Goal: Task Accomplishment & Management: Complete application form

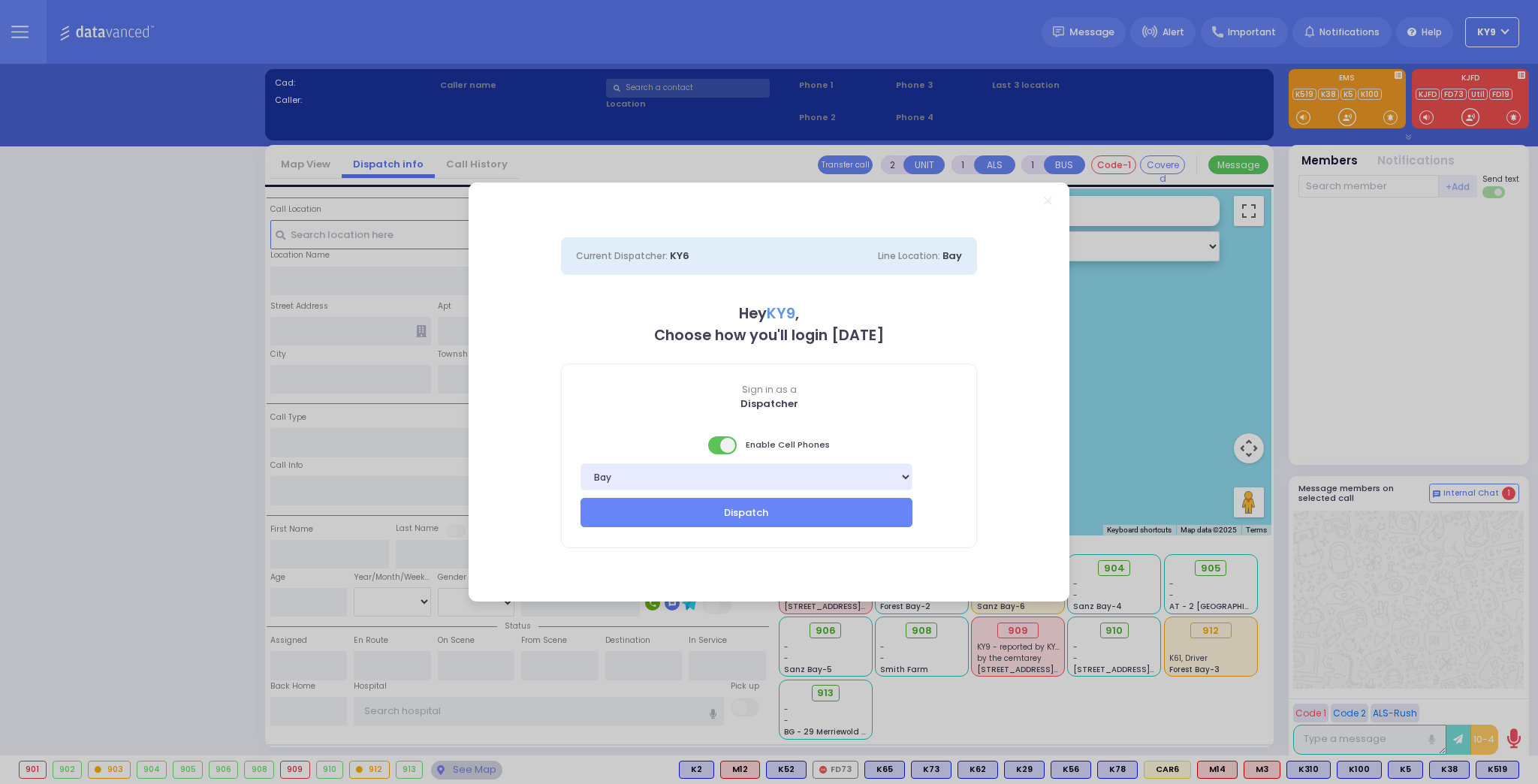
click at [716, 444] on span at bounding box center [723, 445] width 30 height 18
click at [689, 510] on button "Dispatch" at bounding box center [747, 512] width 332 height 29
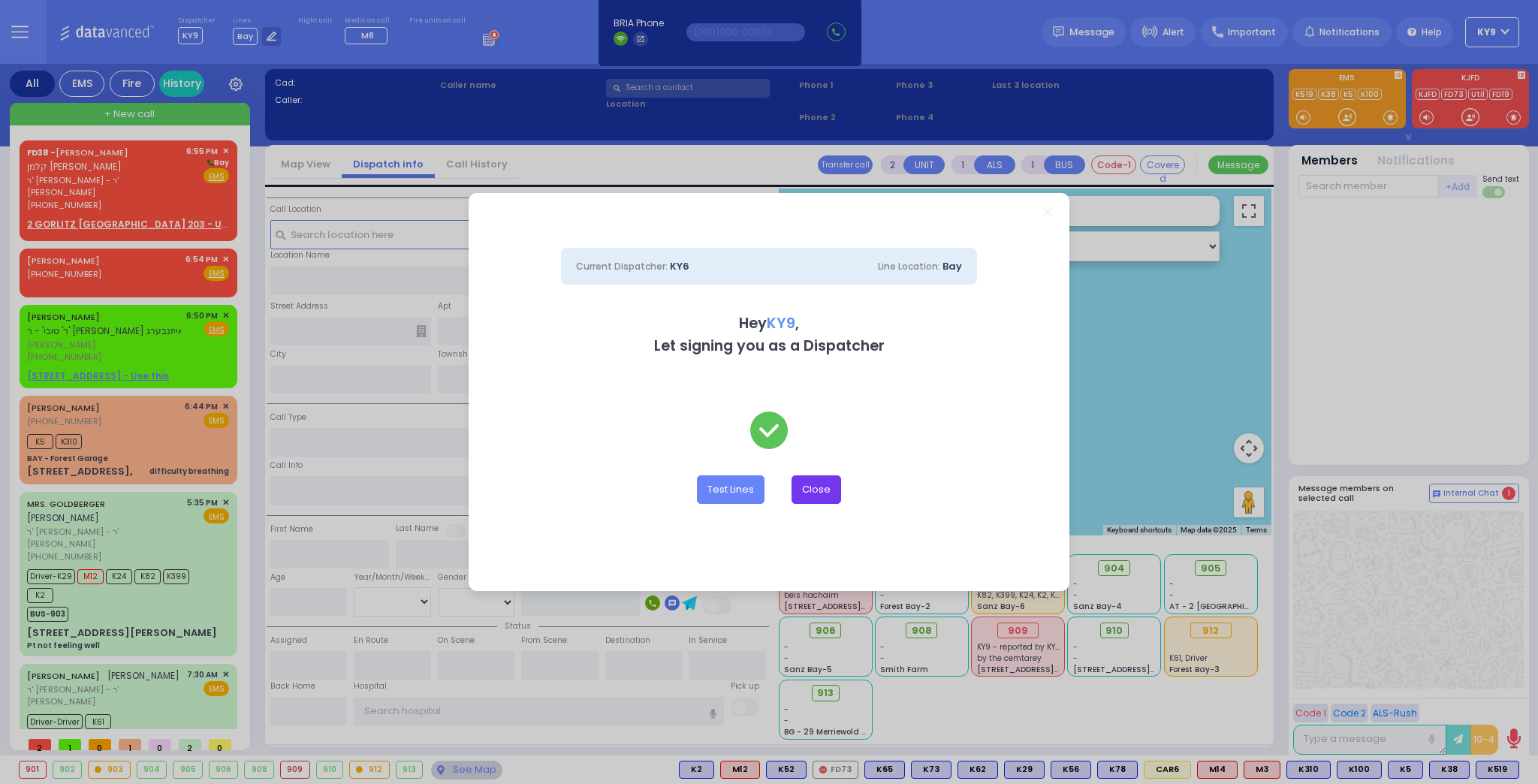
click at [822, 491] on button "Close" at bounding box center [816, 489] width 50 height 29
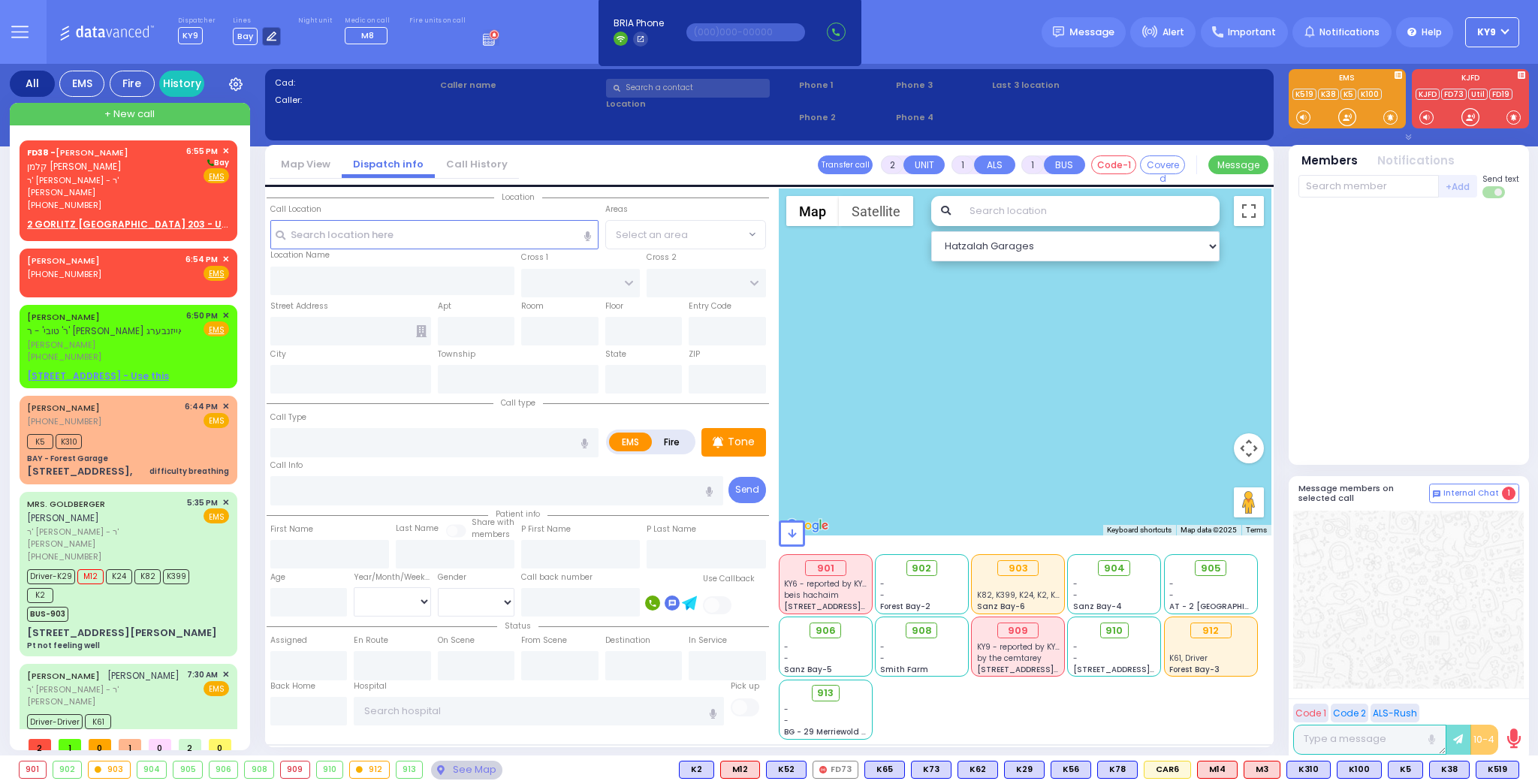
click at [270, 42] on div at bounding box center [272, 37] width 19 height 19
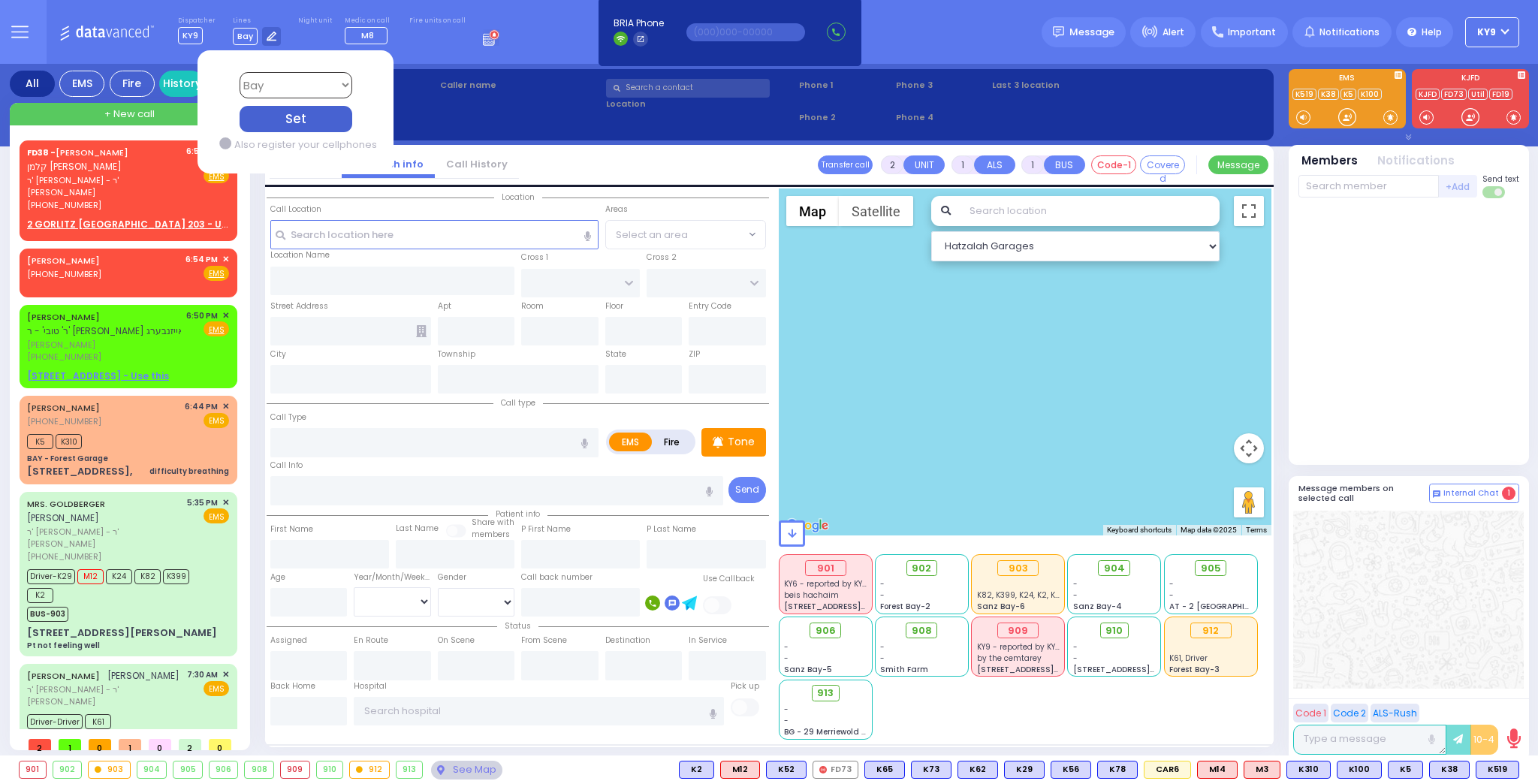
click at [298, 84] on select "Bay K-14 K-16 K-18 K-40 K-6 K-61 K-63 K-67 K-72 Medic 7 K-68 K-48 D-801 D-802 D…" at bounding box center [296, 85] width 113 height 26
select select "15"
click at [239, 72] on select "Bay K-14 K-16 K-18 K-40 K-6 K-61 K-63 K-67 K-72 Medic 7 K-68 K-48 D-801 D-802 D…" at bounding box center [296, 85] width 113 height 26
click at [281, 116] on div "Set" at bounding box center [296, 119] width 113 height 26
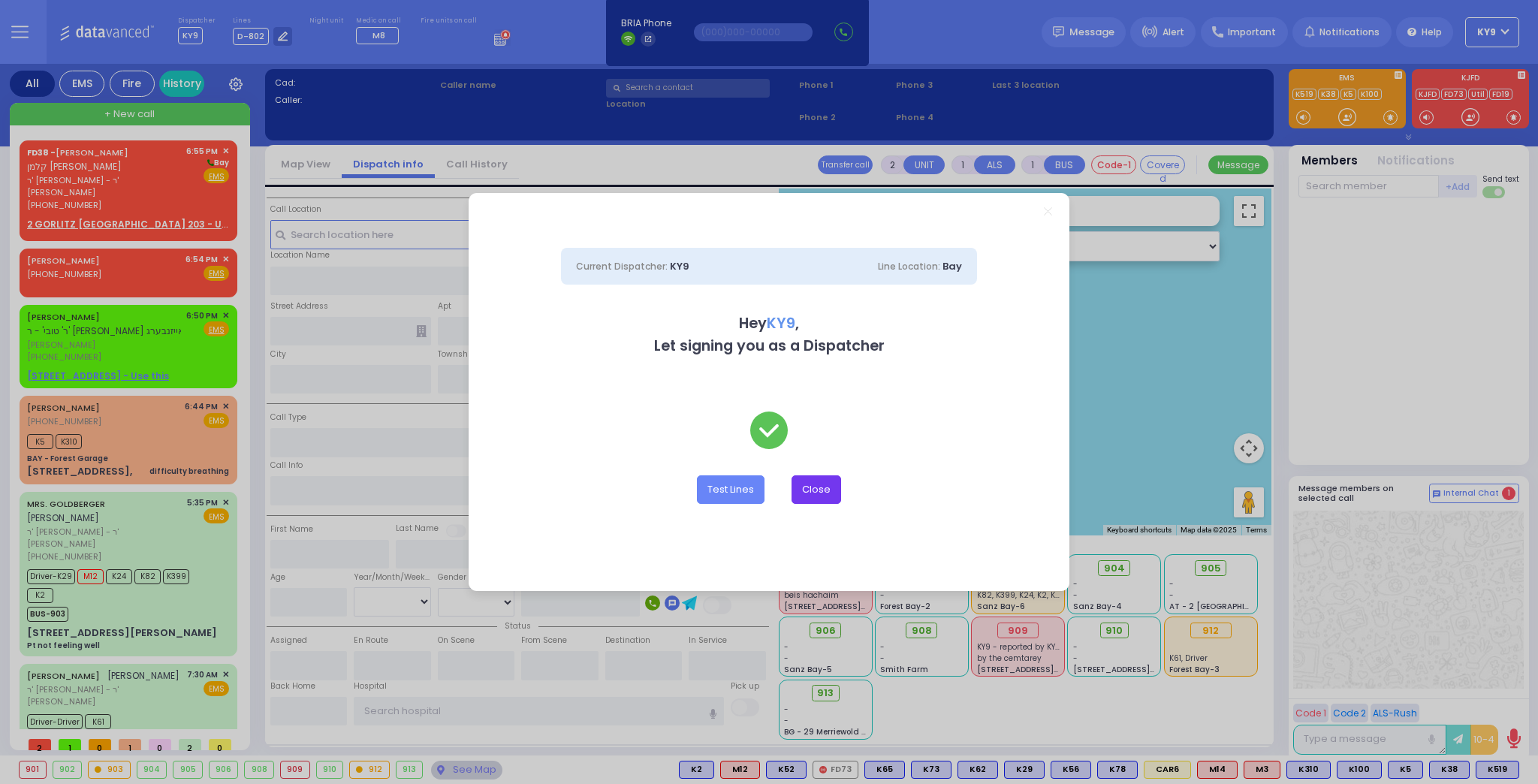
click at [809, 487] on button "Close" at bounding box center [816, 489] width 50 height 29
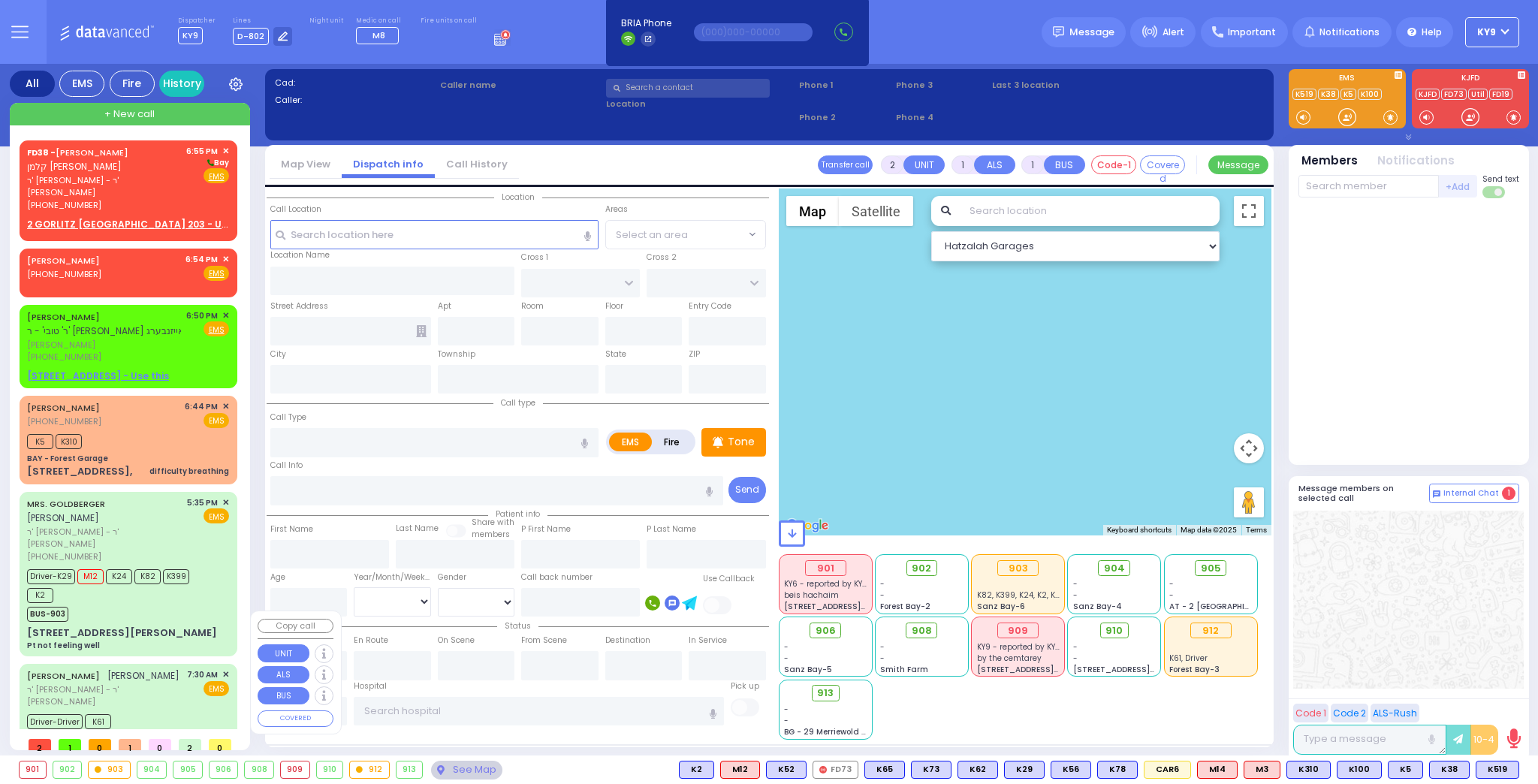
click at [196, 668] on div "7:30 AM ✕ EMS" at bounding box center [208, 688] width 43 height 40
type input "1"
type input "0"
select select
type input "Pt not feeling well"
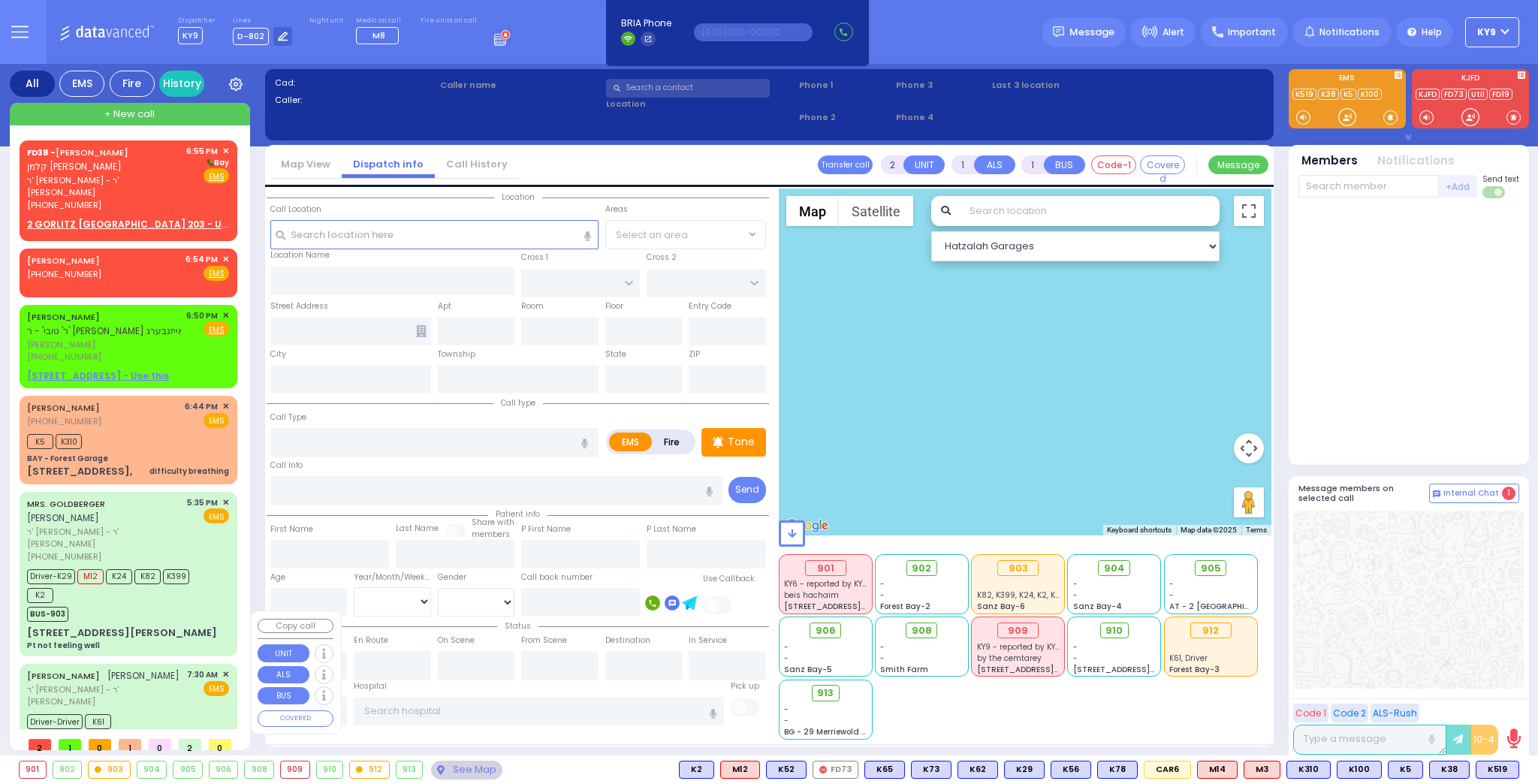
radio input "true"
type input "ELIEZER"
type input "MOSHKOWITZ"
select select
type input "07:30"
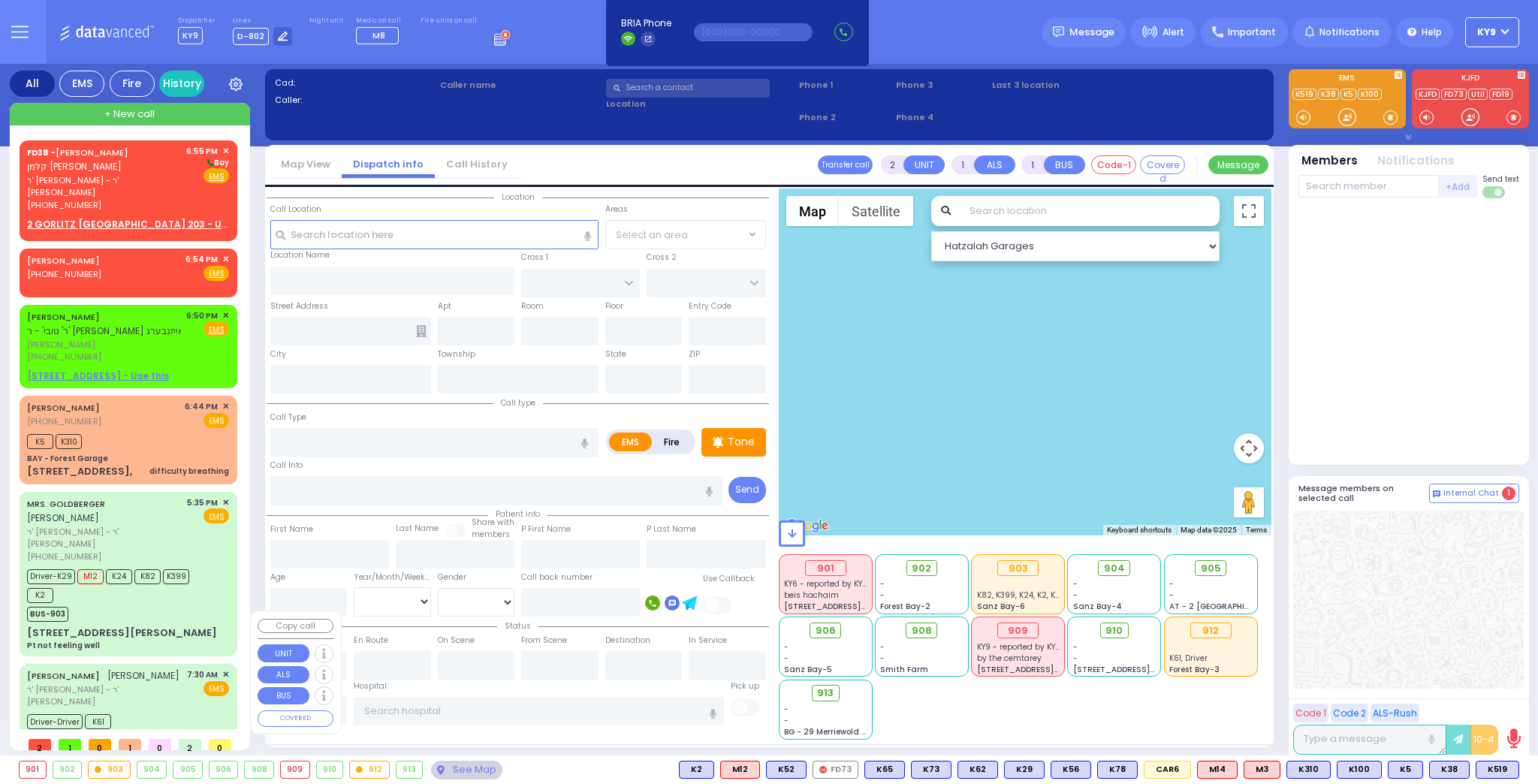
type input "07:31"
type input "New York Presbyterian Hospital- Columbia Campus"
select select "Hatzalah Garages"
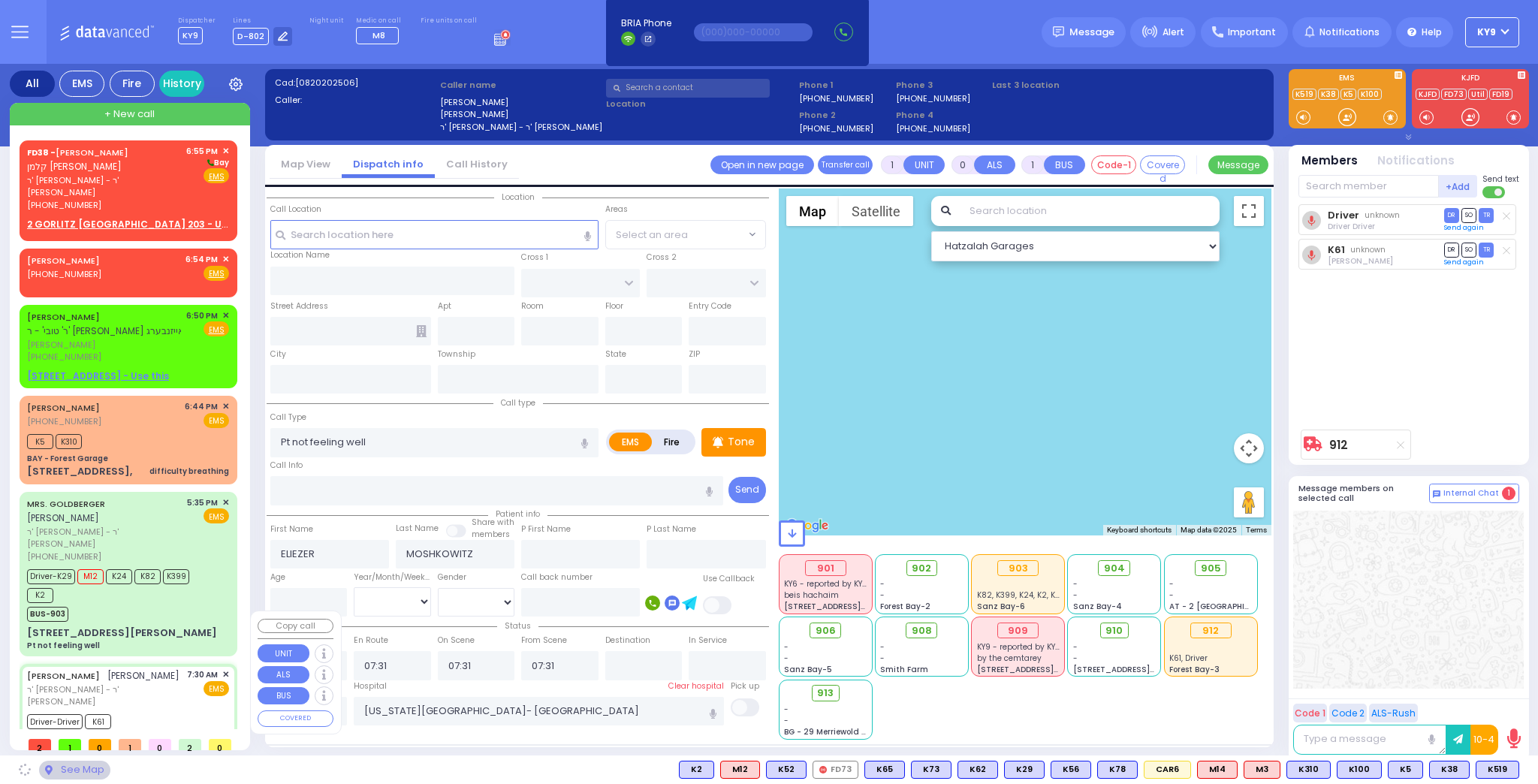
type input "ACRES RD"
type input "MOUNTAIN RD"
type input "101 FOREST RD"
type input "202"
type input "Kiryas Joel"
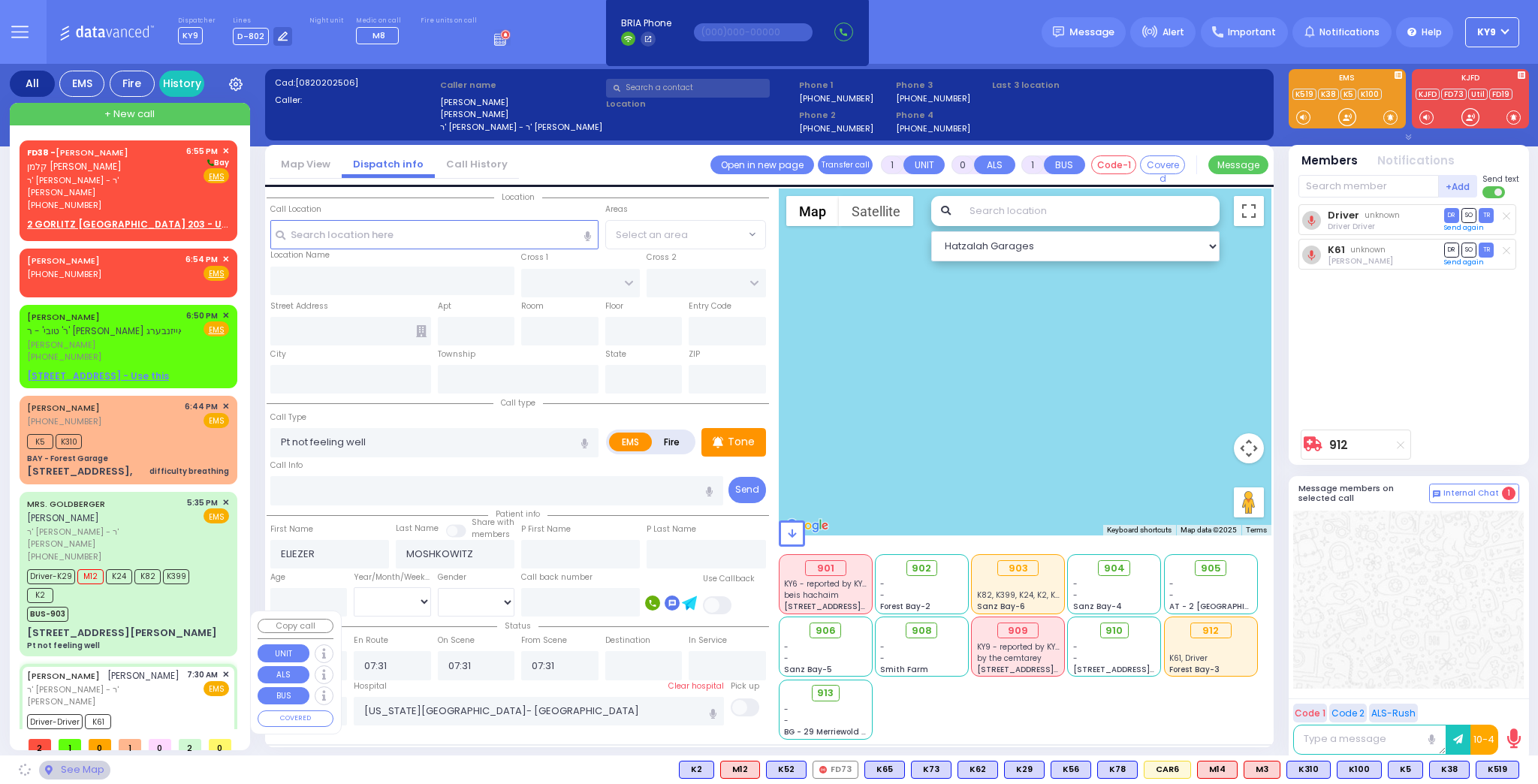
type input "[US_STATE]"
type input "10950"
select select "PALM TREE"
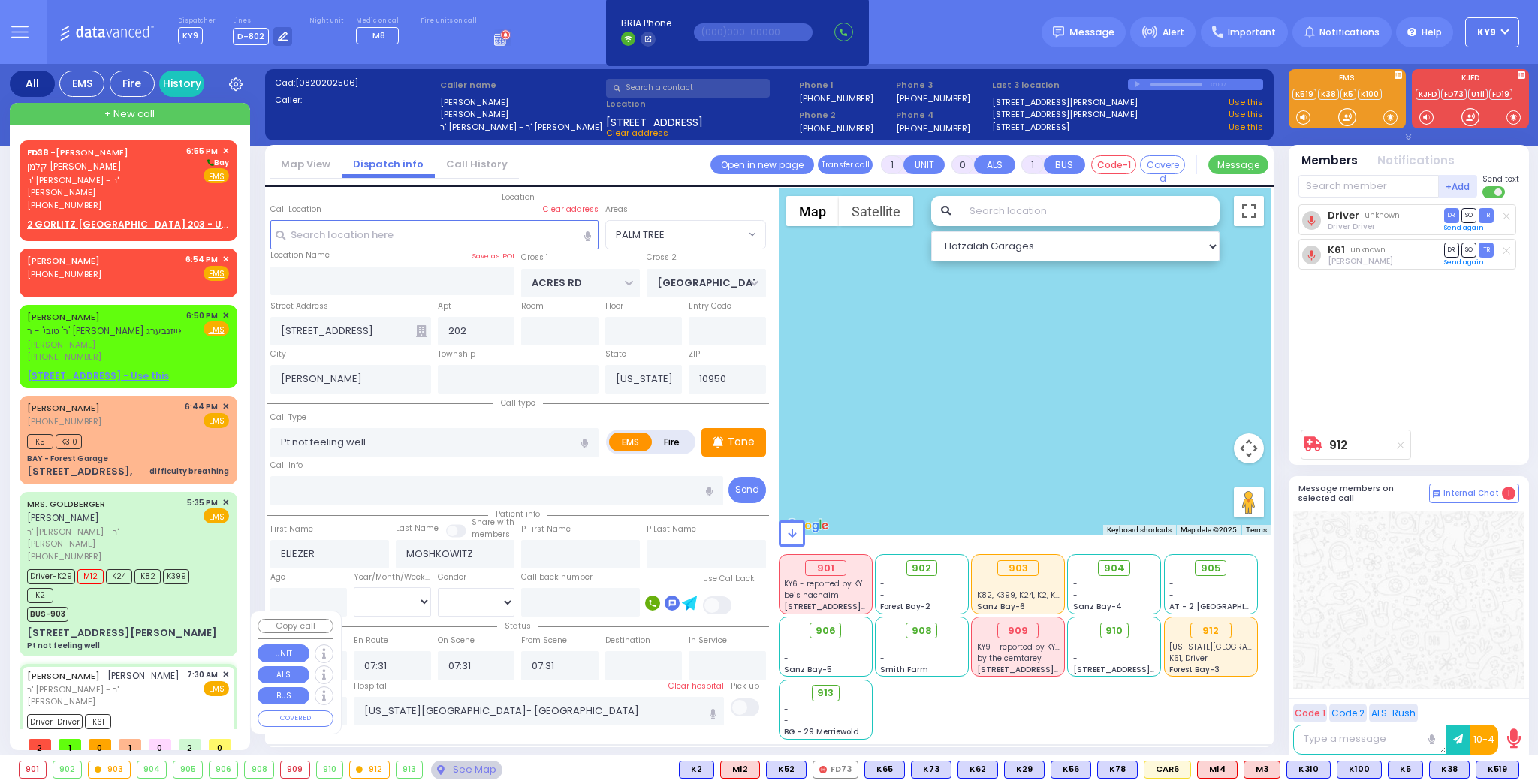
click at [190, 668] on div "7:30 AM ✕ EMS" at bounding box center [208, 688] width 43 height 40
select select
radio input "true"
select select
select select "PALM TREE"
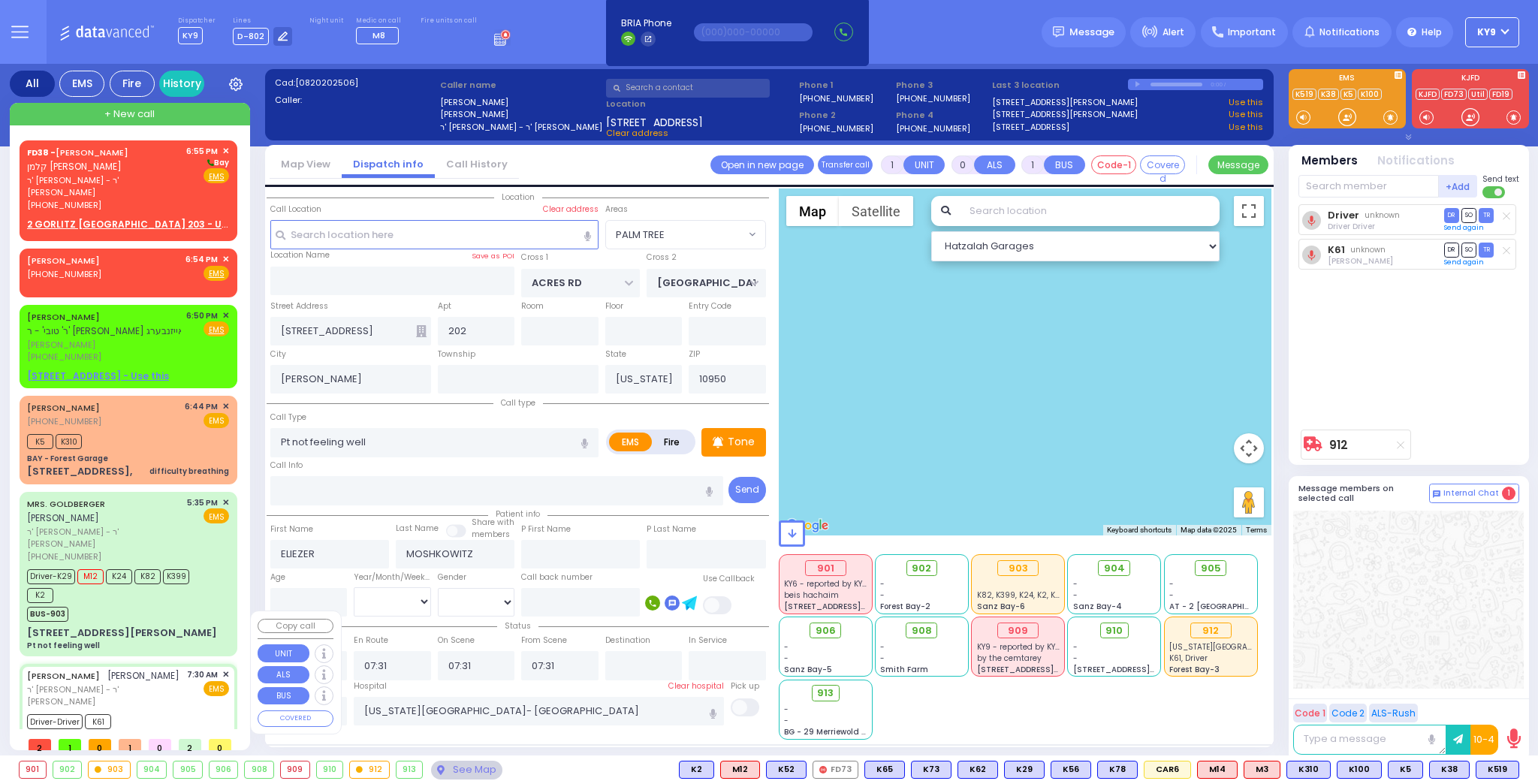
select select "Hatzalah Garages"
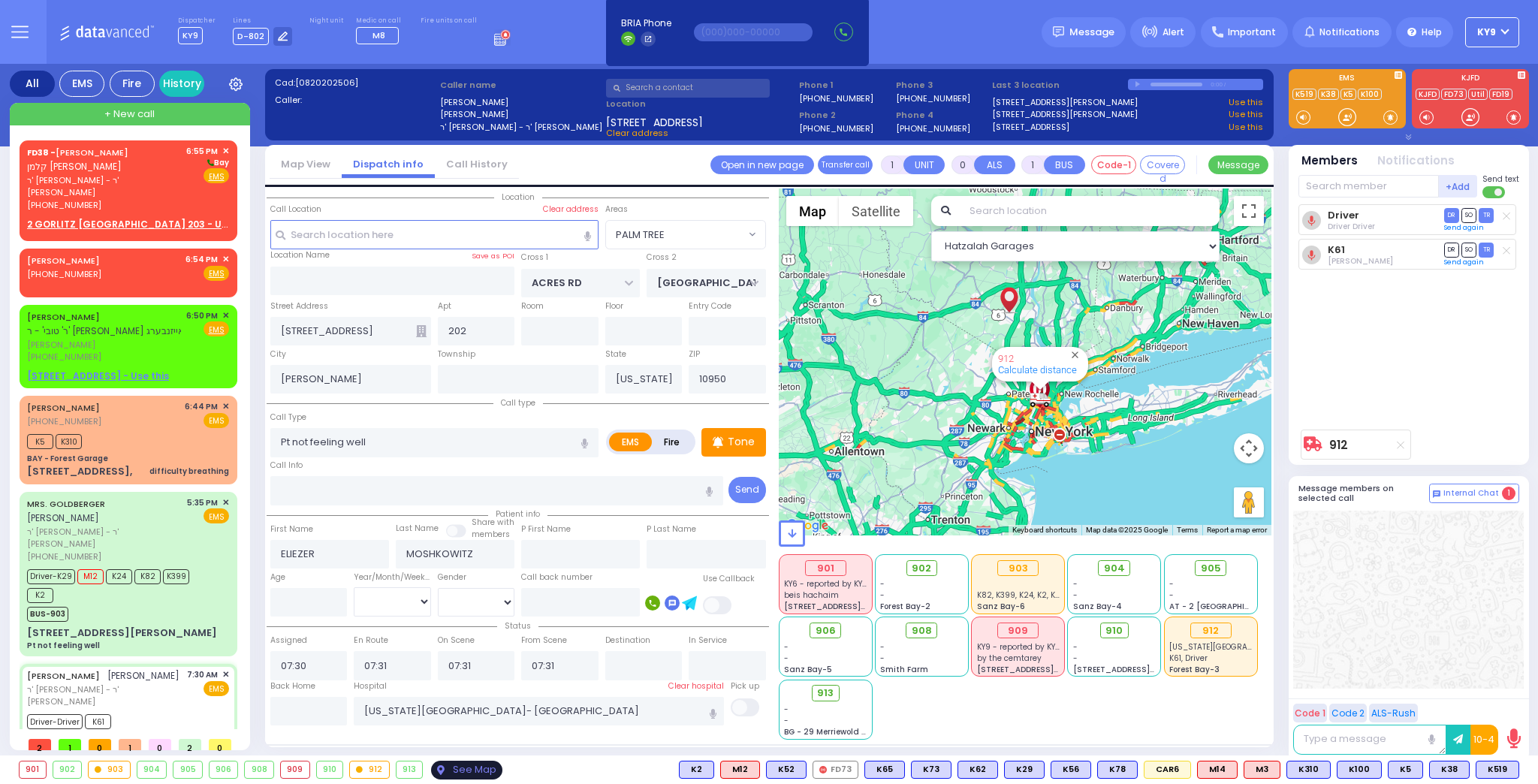
click at [436, 770] on div "See Map" at bounding box center [466, 770] width 70 height 19
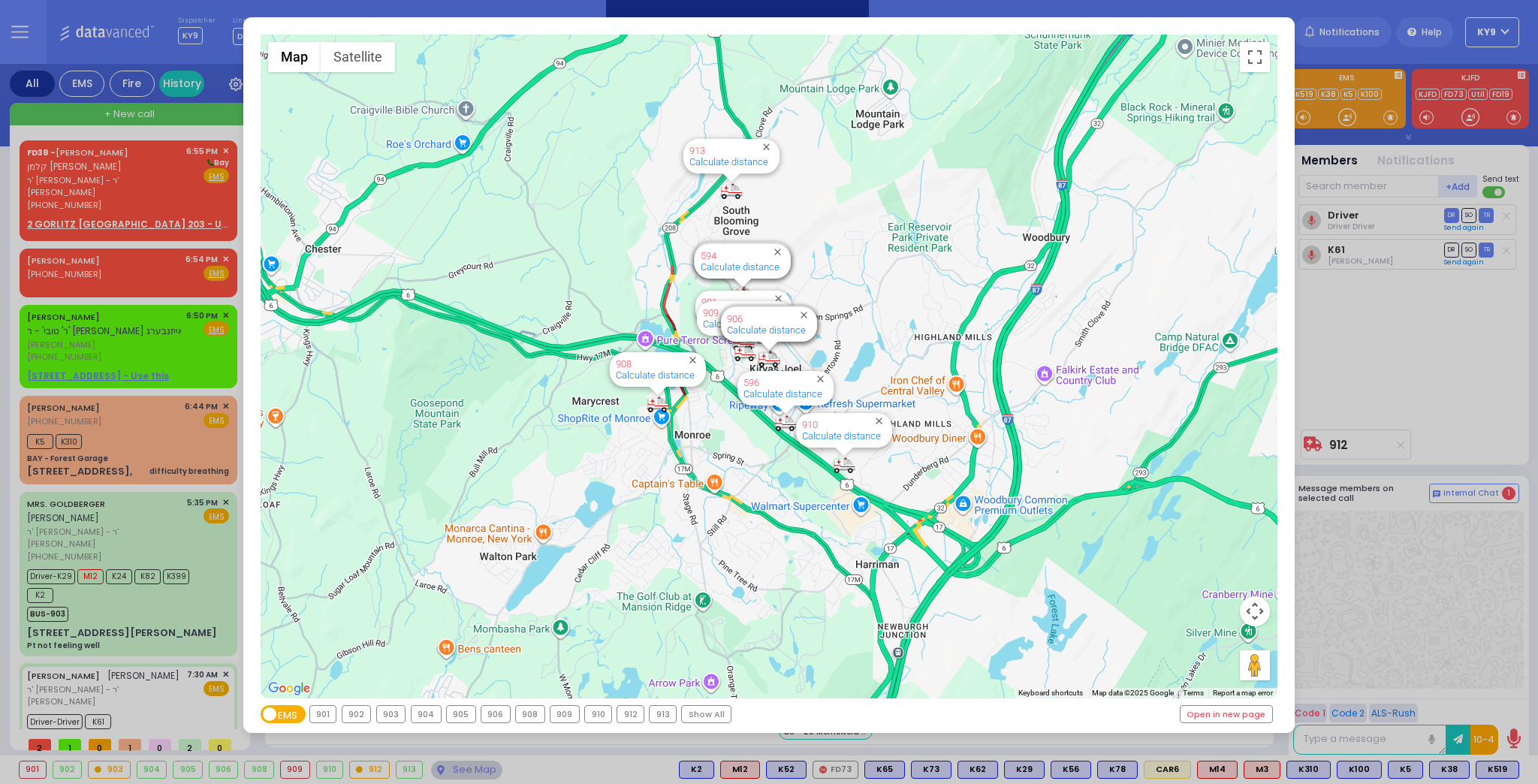
click at [631, 714] on div "912" at bounding box center [630, 714] width 26 height 17
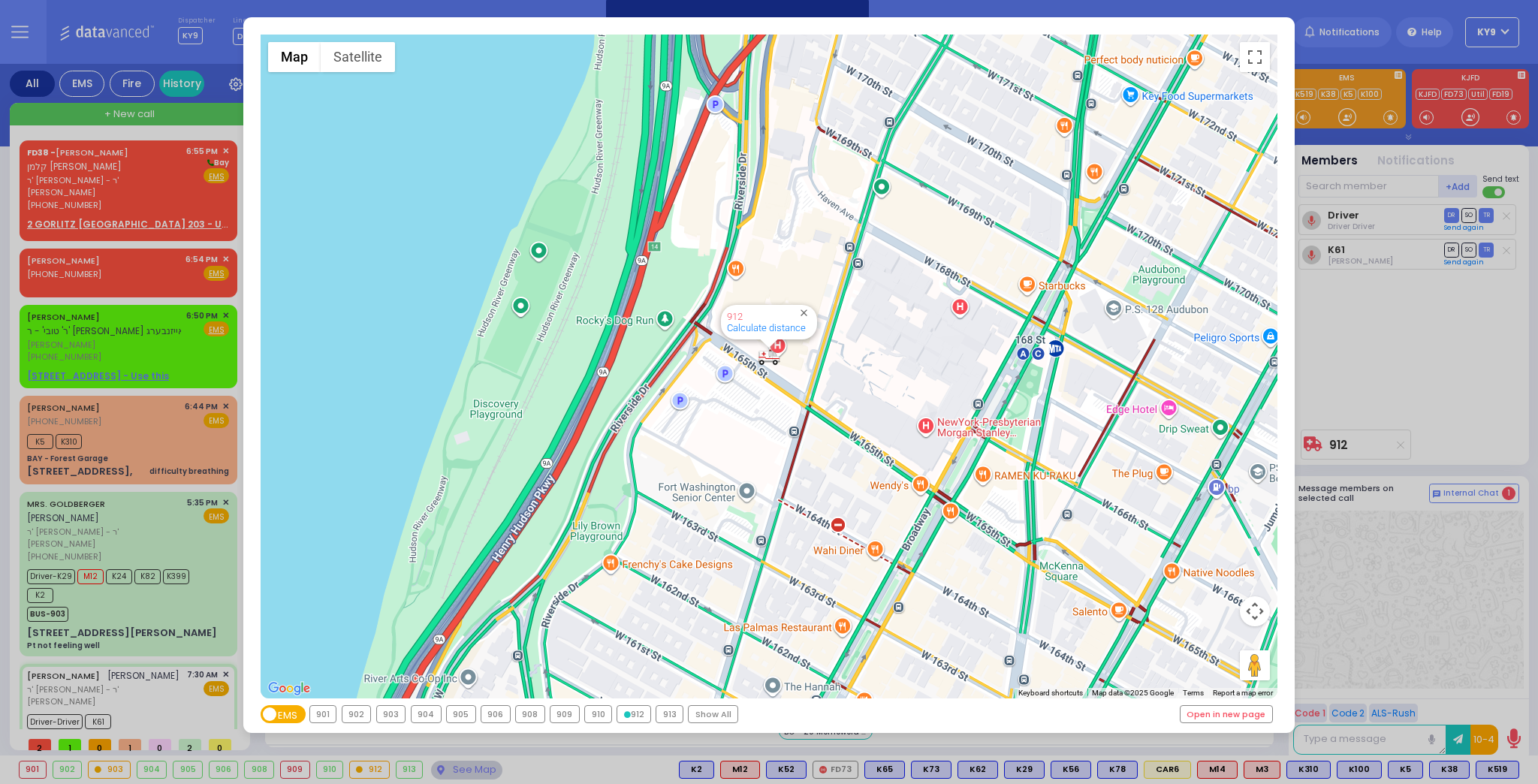
click at [629, 714] on div "912" at bounding box center [634, 714] width 33 height 17
click at [385, 711] on div "903" at bounding box center [391, 714] width 29 height 17
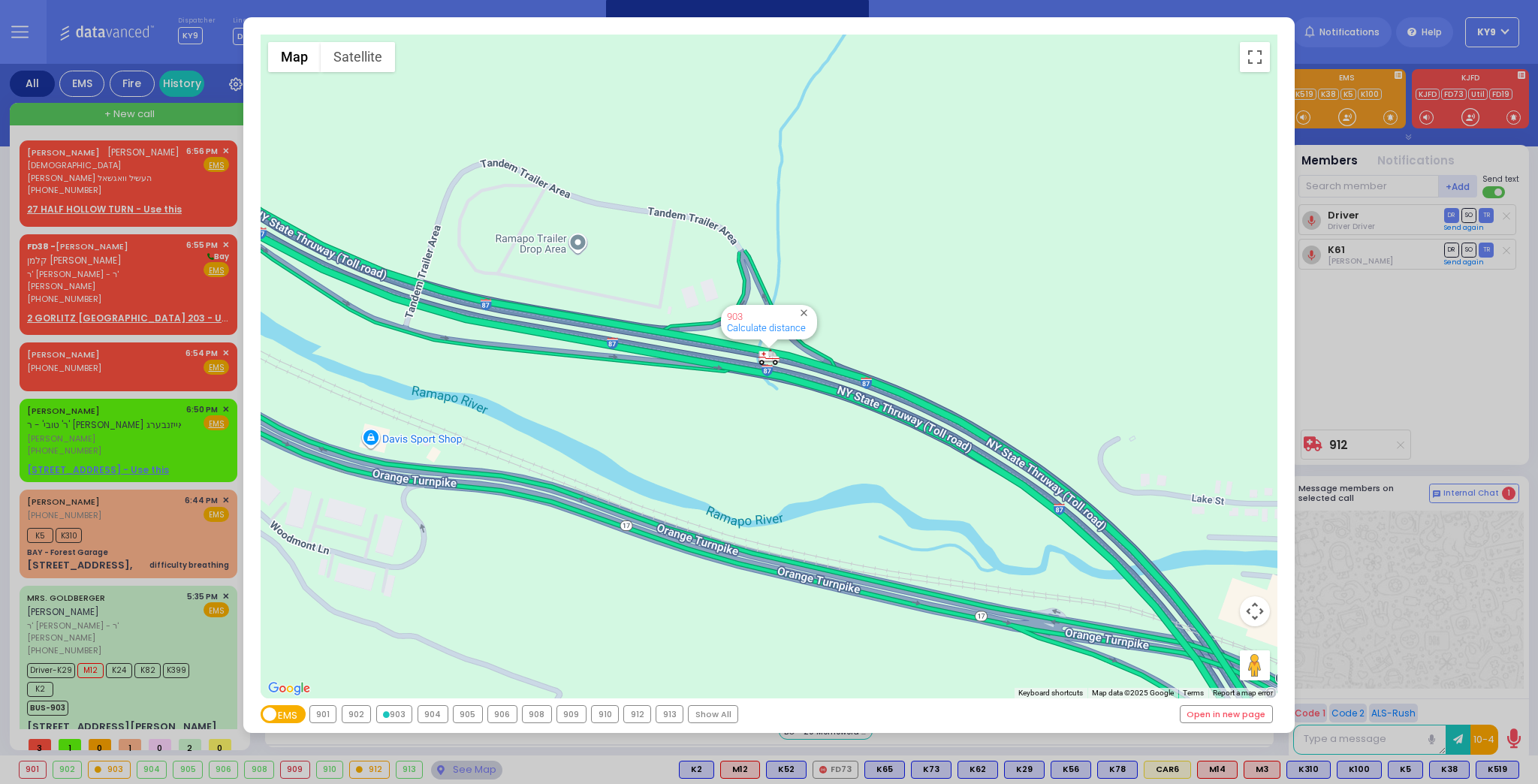
click at [454, 775] on div "← Move left → Move right ↑ Move up ↓ Move down + Zoom in - Zoom out Home Jump l…" at bounding box center [769, 392] width 1538 height 784
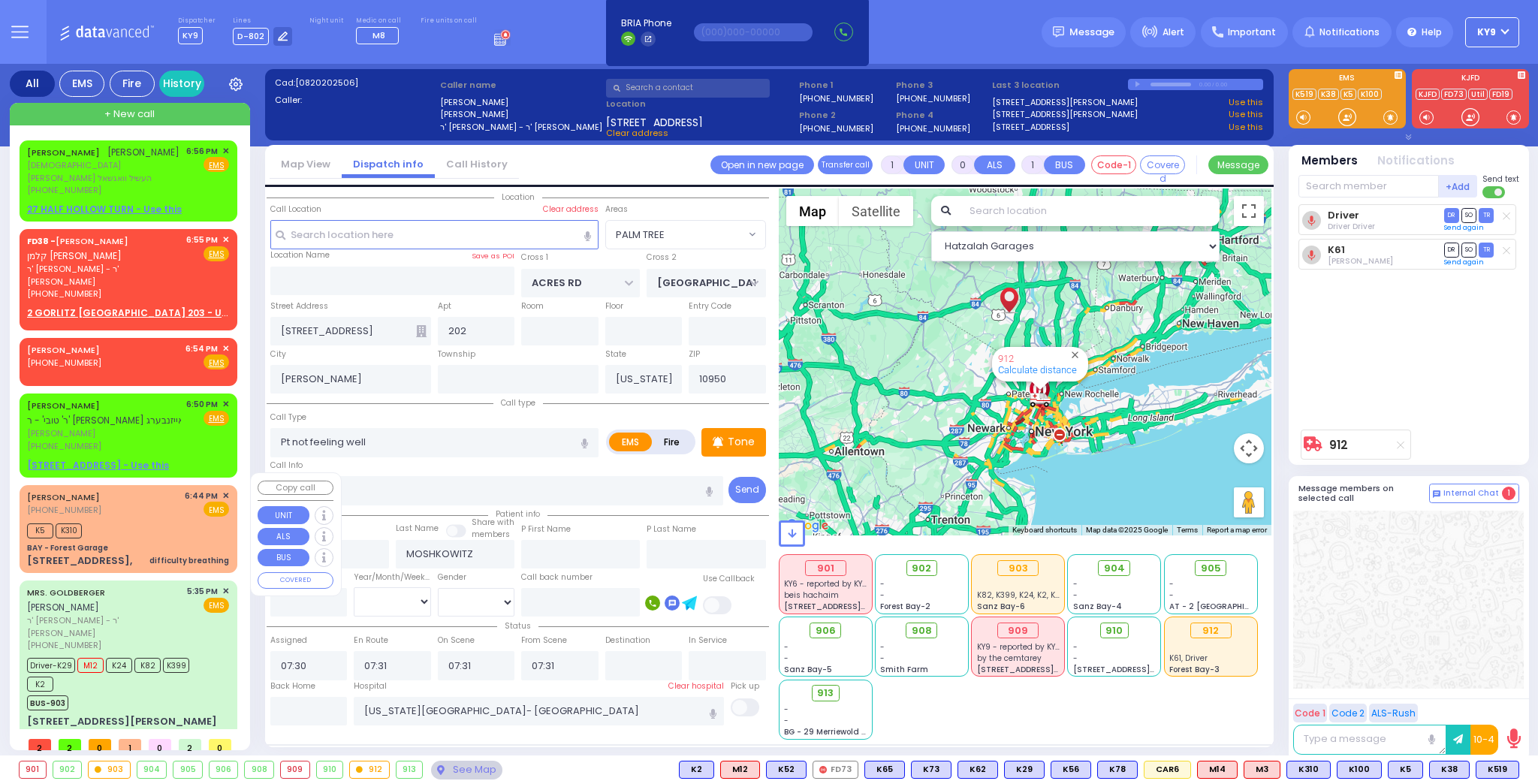
click at [157, 526] on div "K5 K310" at bounding box center [128, 529] width 202 height 19
type input "2"
type input "1"
select select
type input "difficulty breathing"
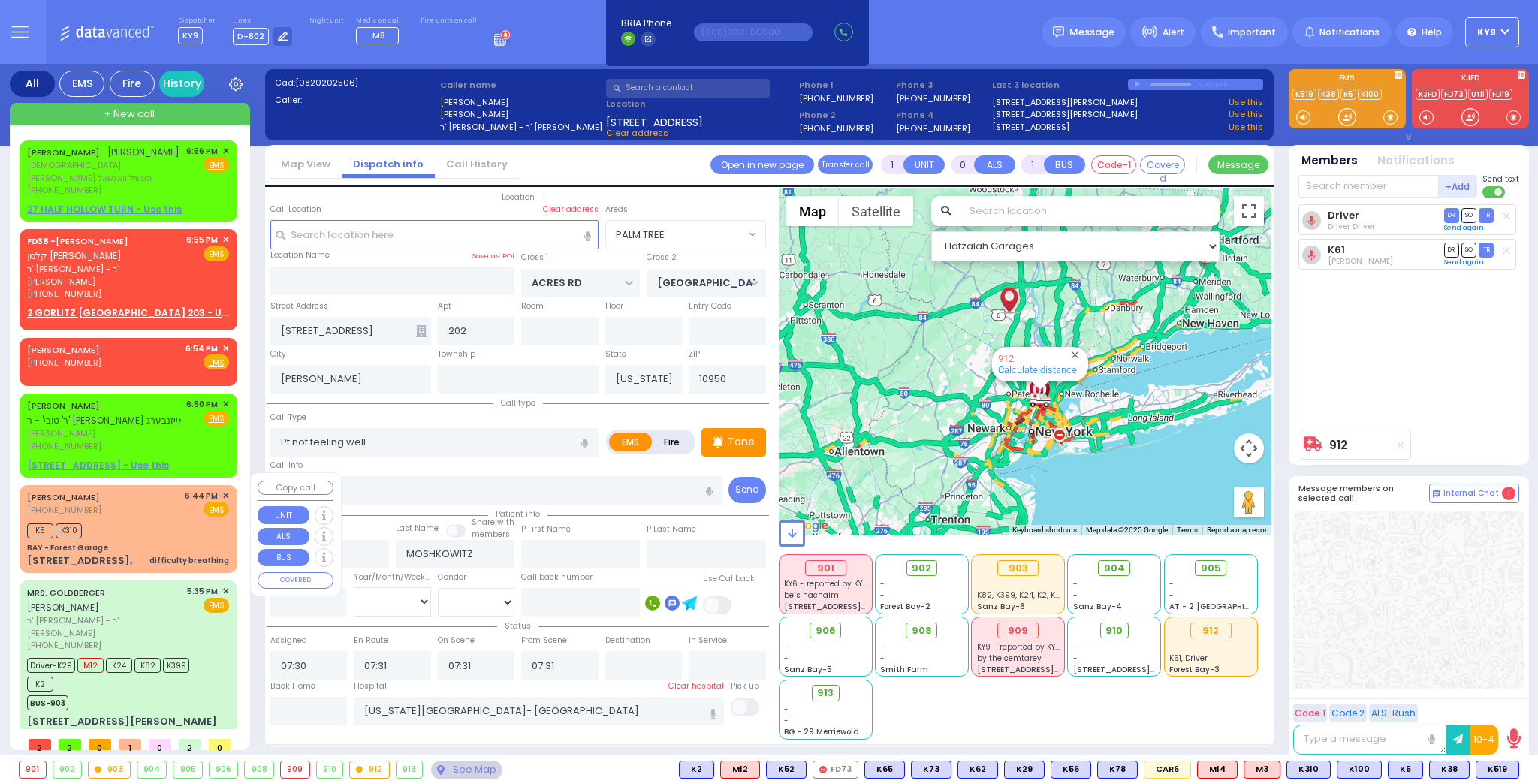
radio input "true"
select select
type input "18:44"
type input "18:48"
select select "Hatzalah Garages"
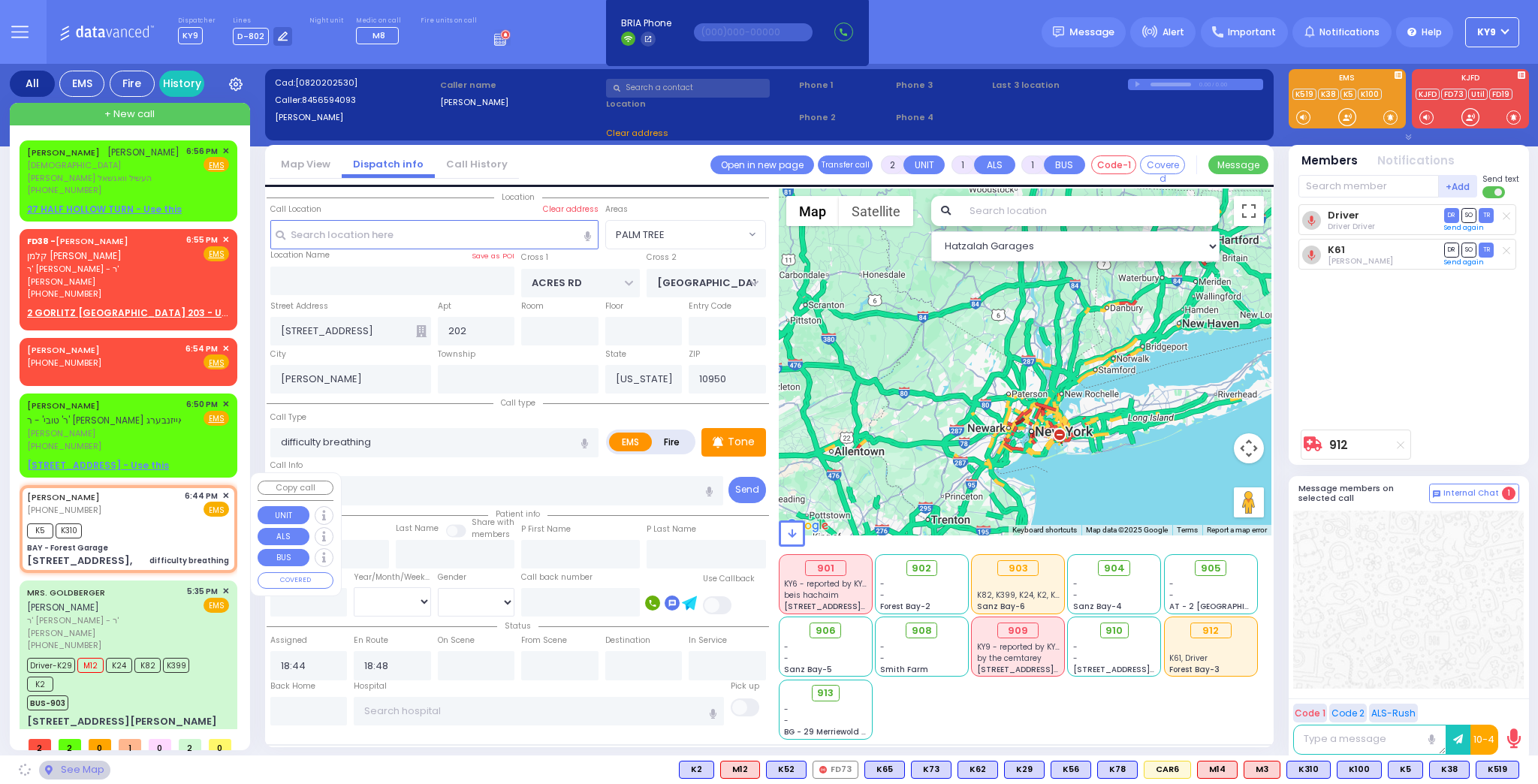
type input "BAY - Forest Garage"
type input "SANZ COURT"
type input "HAYES COURT"
type input "63 Forest Rd,"
type input "Monroe"
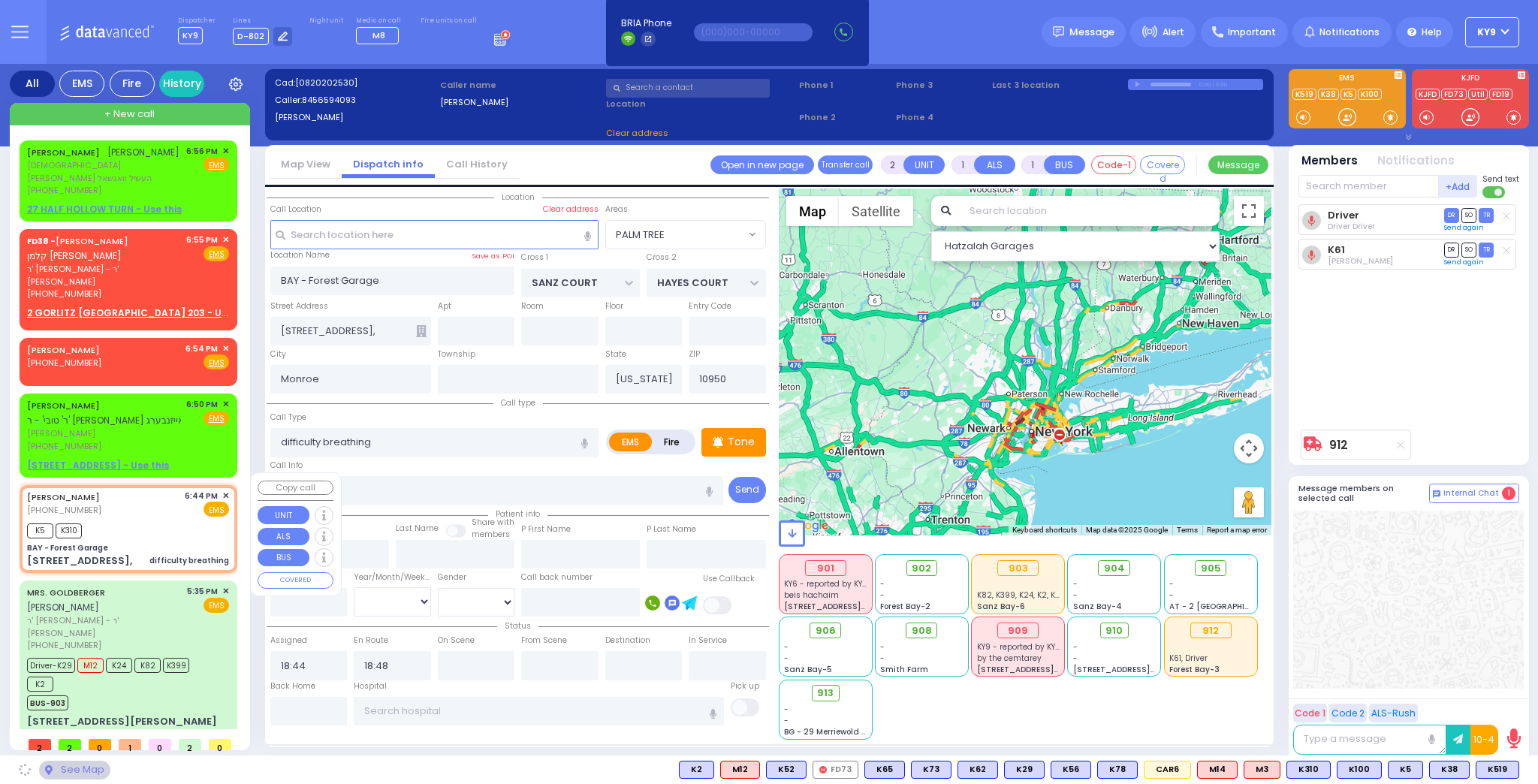
select select "SECTION 2"
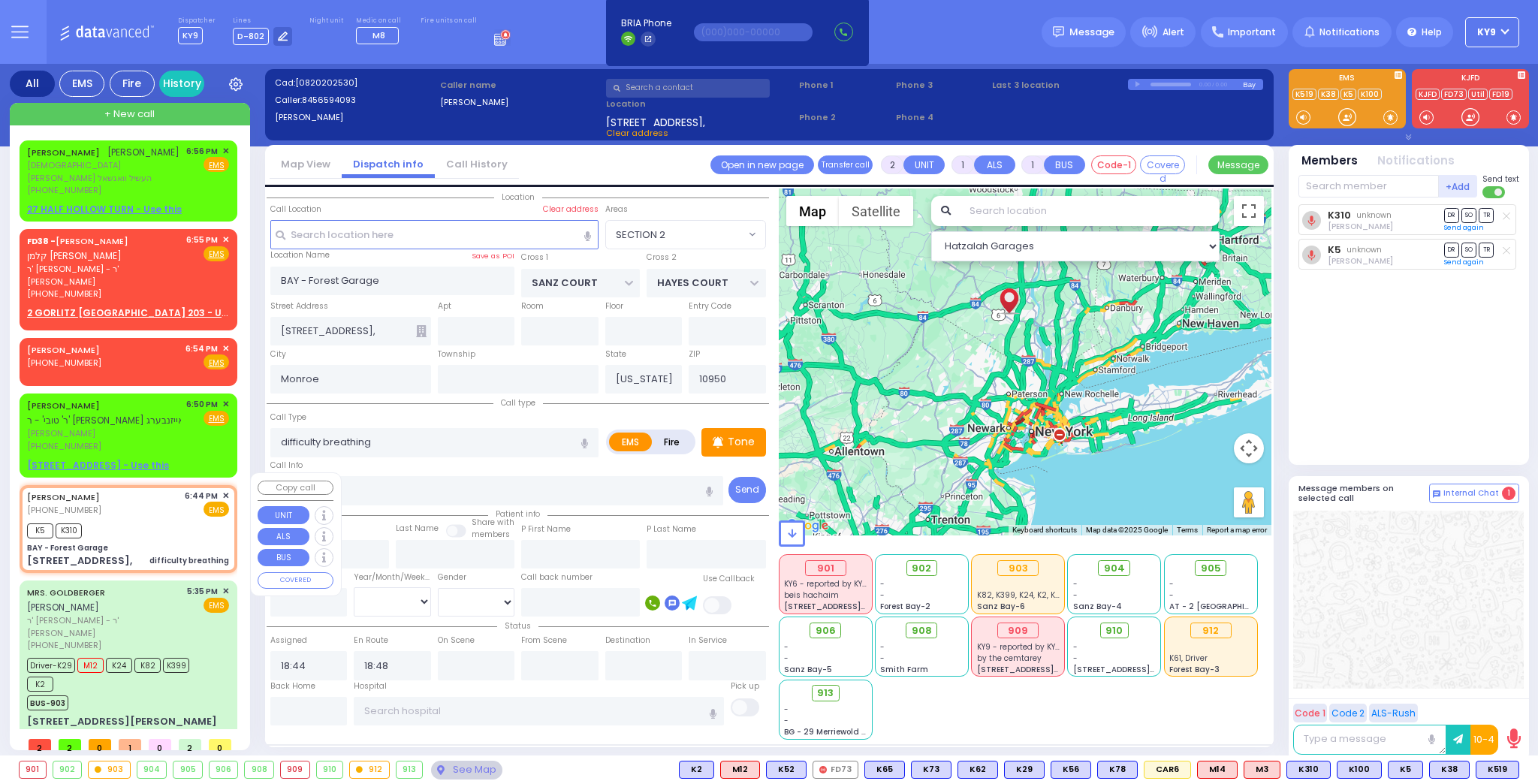
click at [157, 527] on div "PINCHUS BLUM (845) 659-4093 6:44 PM ✕ EMS K5 K310" at bounding box center [129, 529] width 212 height 83
select select
radio input "true"
select select
select select "SECTION 2"
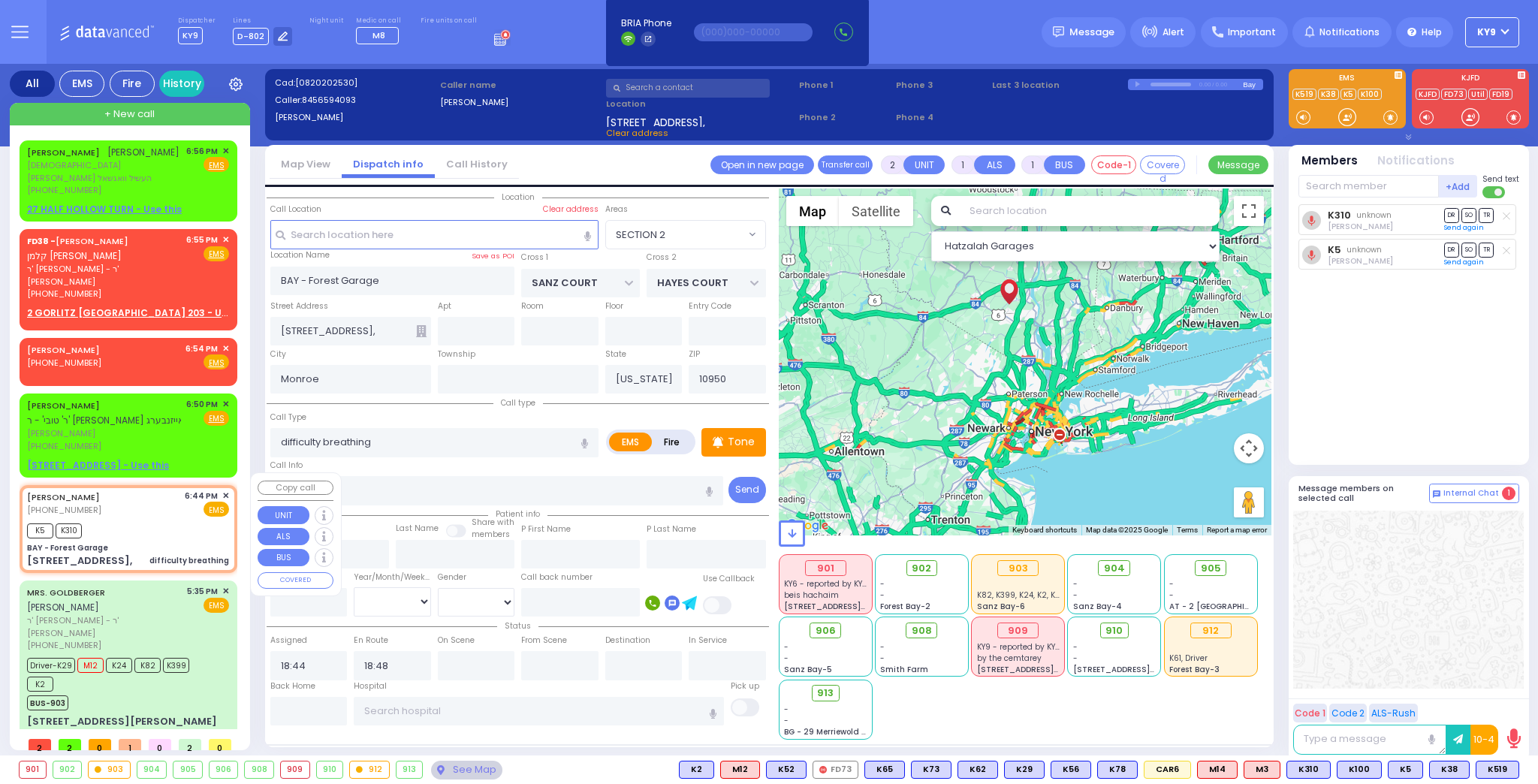
select select "Hatzalah Garages"
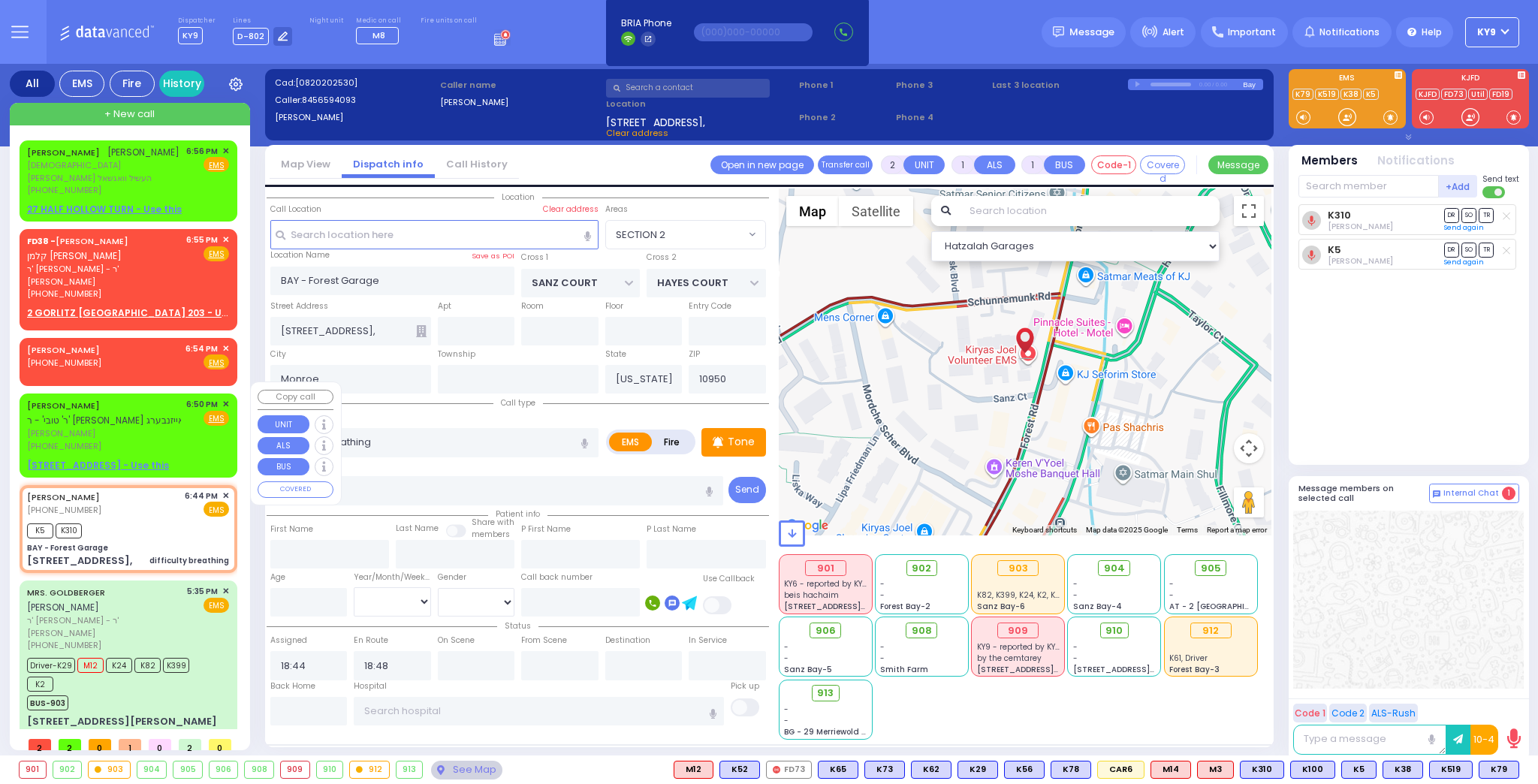
click at [186, 436] on div "6:50 PM ✕ Fire EMS" at bounding box center [208, 425] width 43 height 54
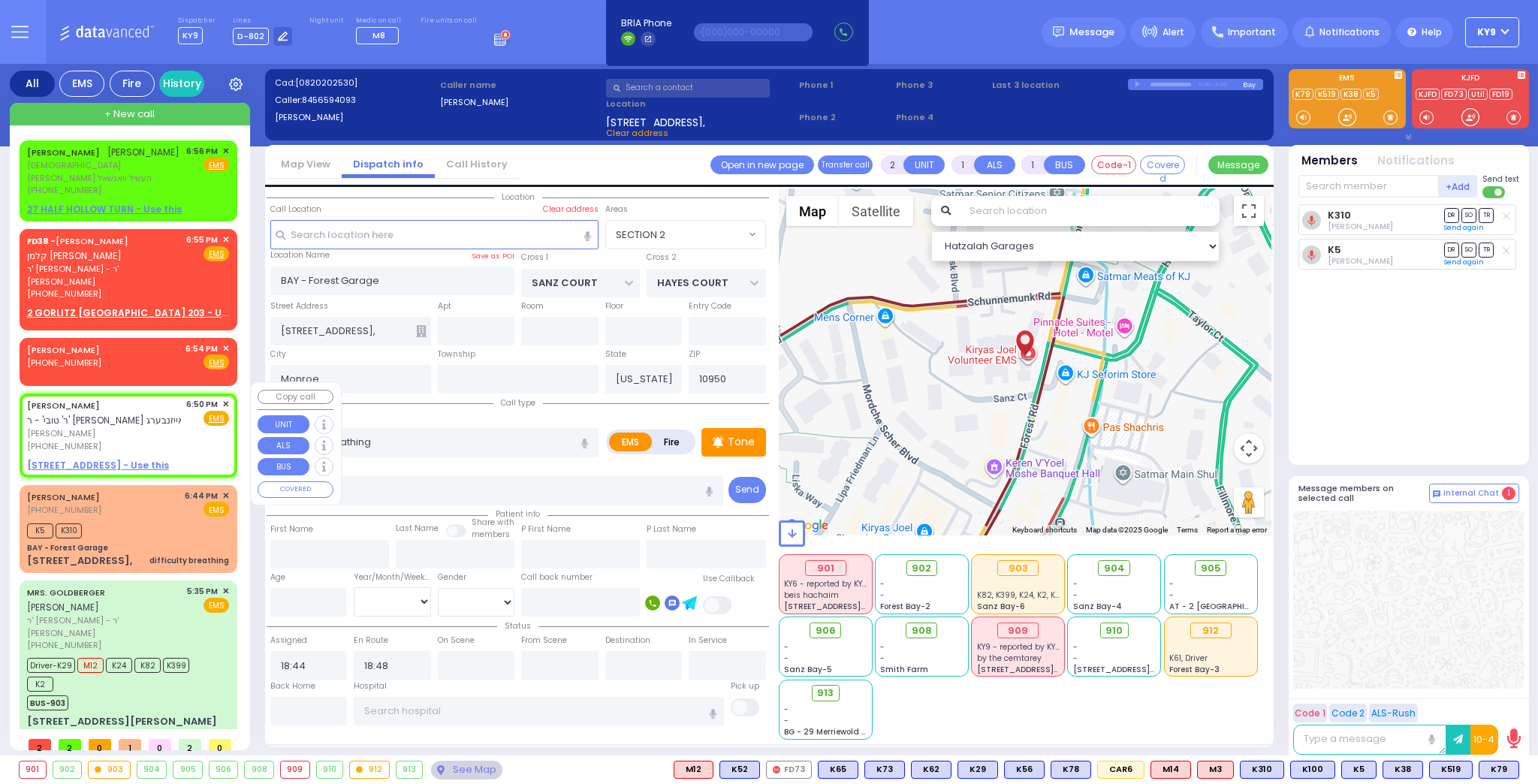
select select
radio input "true"
type input "ARON"
type input "FELDMAN"
select select
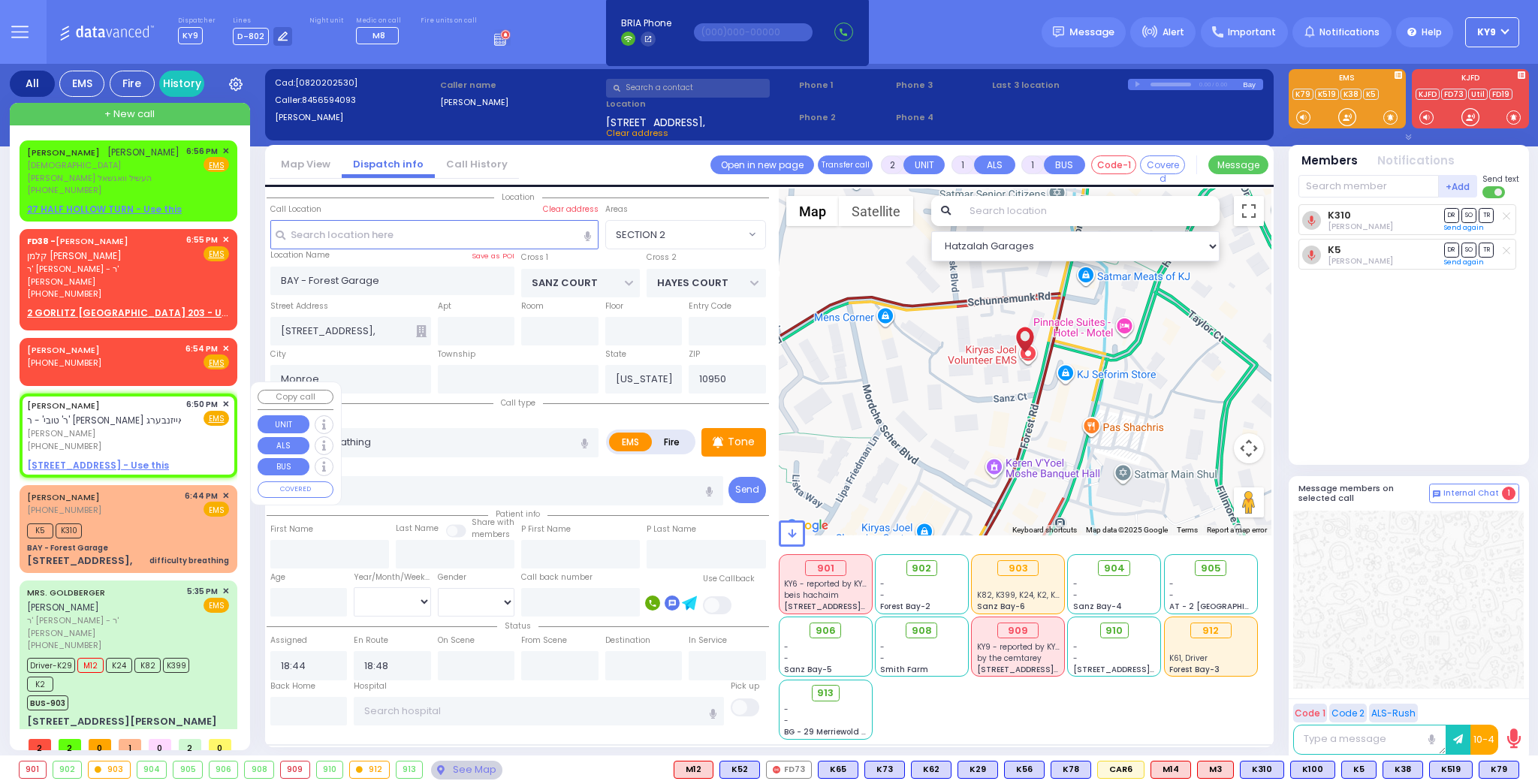
type input "18:50"
select select "Hatzalah Garages"
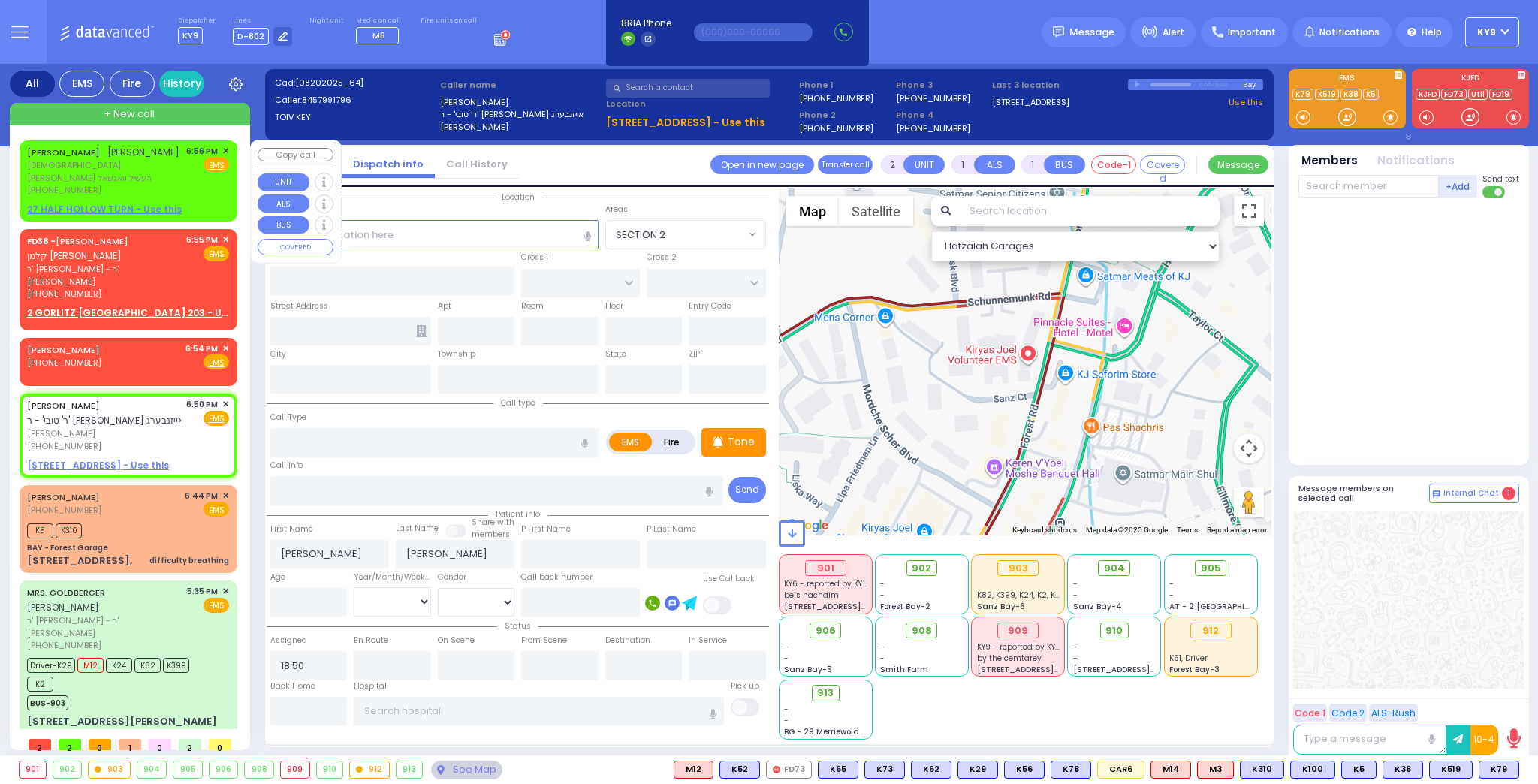
click at [223, 149] on span "✕" at bounding box center [226, 151] width 7 height 13
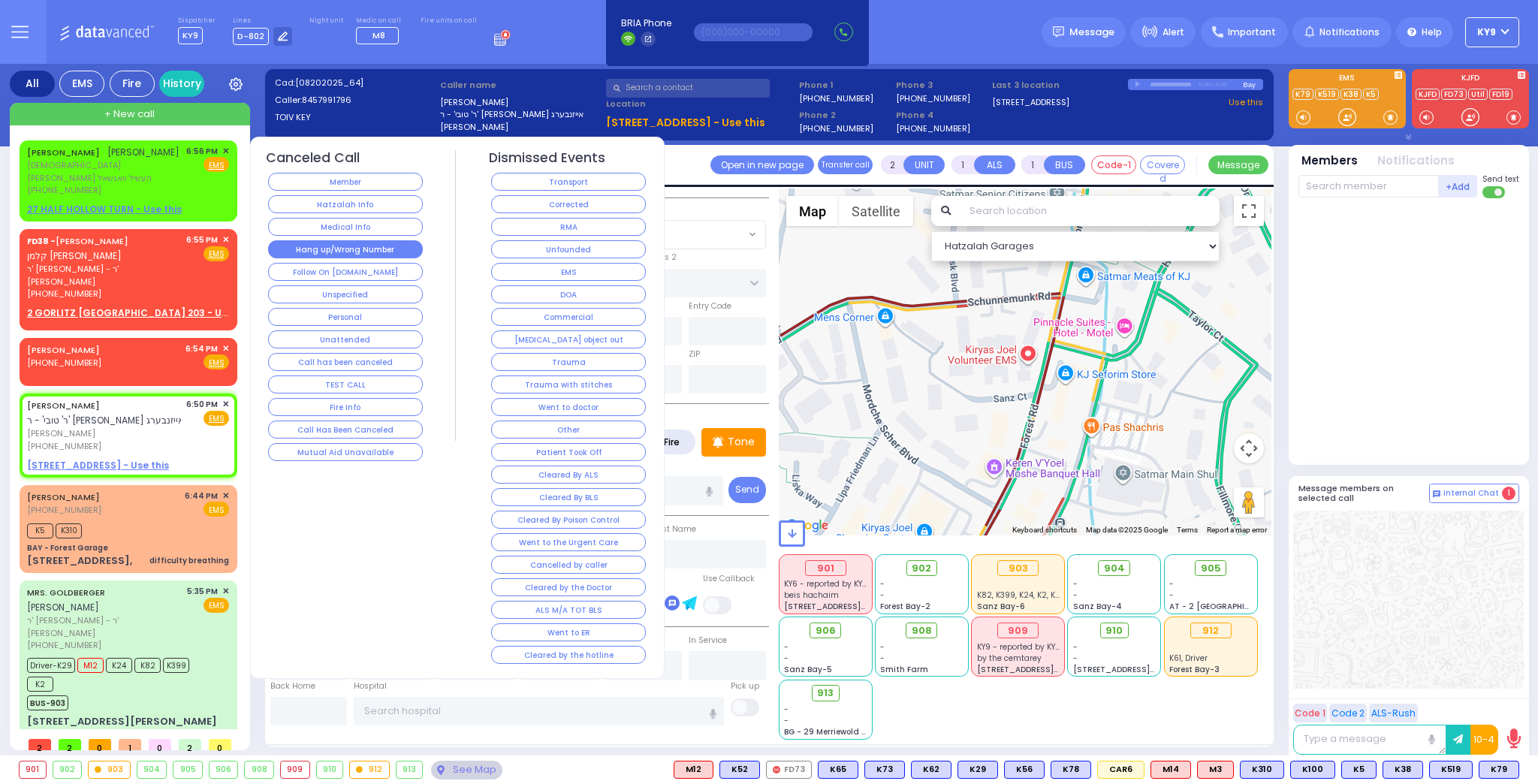
click at [314, 242] on button "Hang up/Wrong Number" at bounding box center [345, 249] width 155 height 18
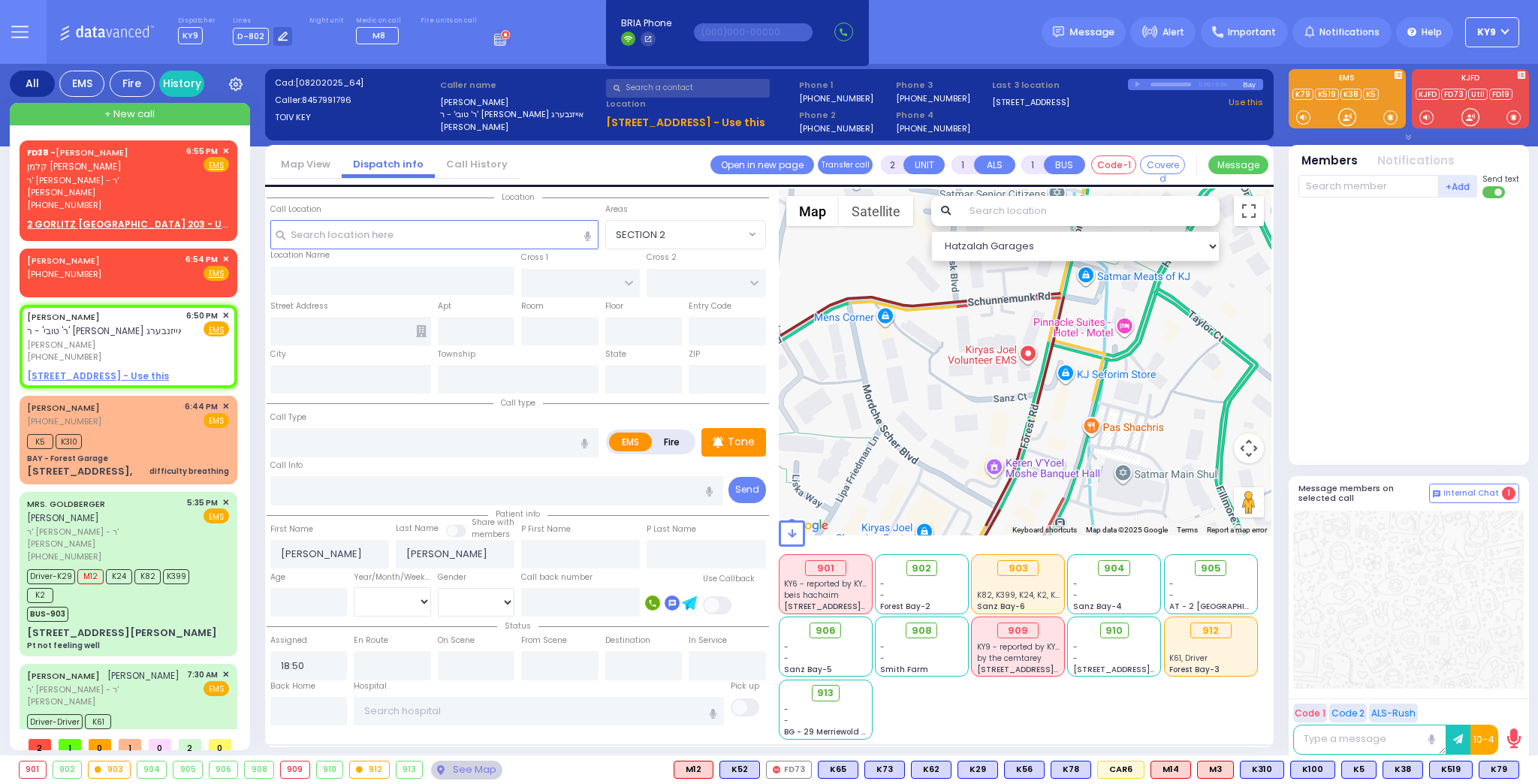
type input "1"
click at [202, 345] on div "6:50 PM ✕ Fire EMS" at bounding box center [208, 336] width 43 height 54
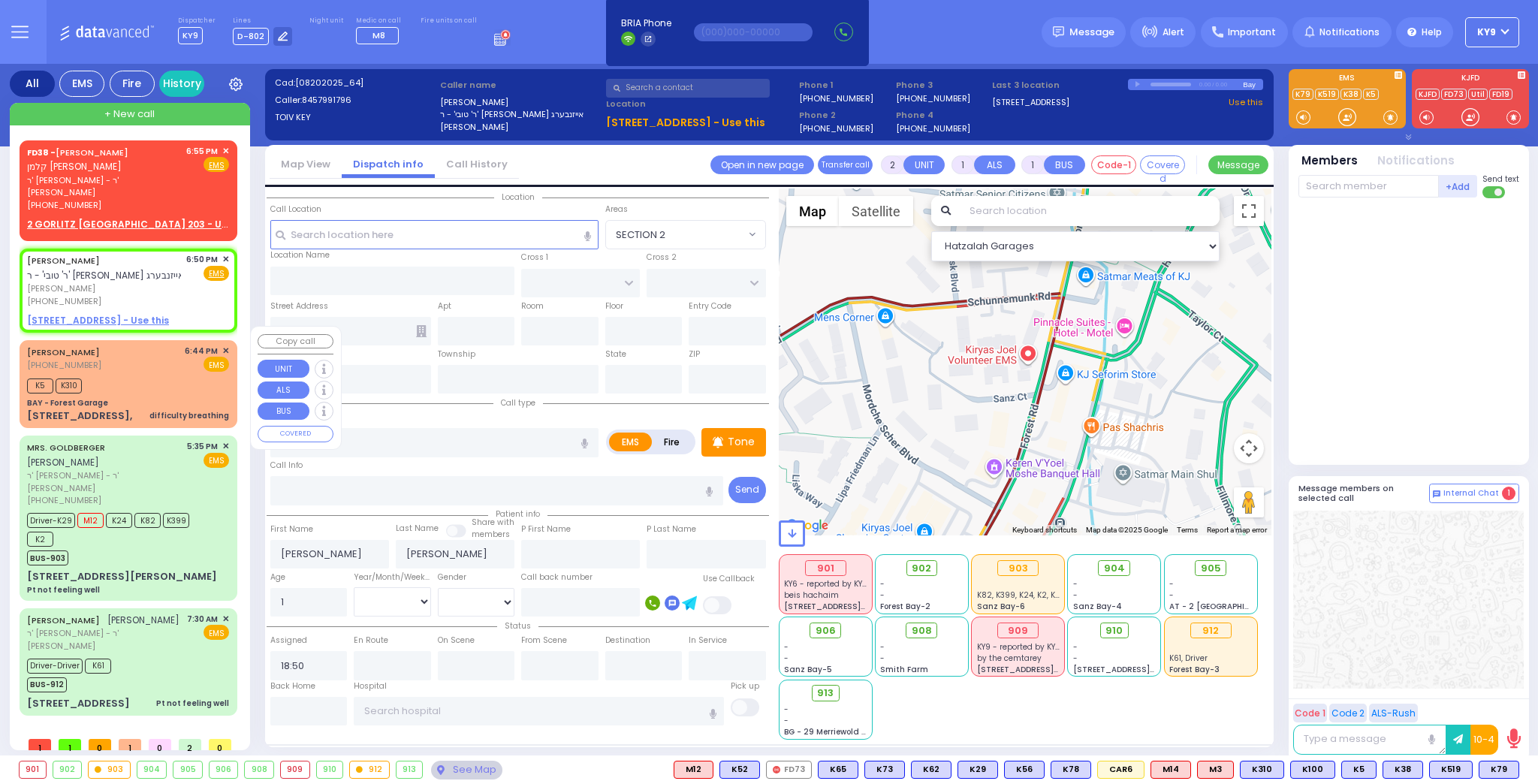
select select
radio input "true"
select select
select select "Hatzalah Garages"
click at [176, 199] on div "(845) 537-1398" at bounding box center [103, 205] width 154 height 13
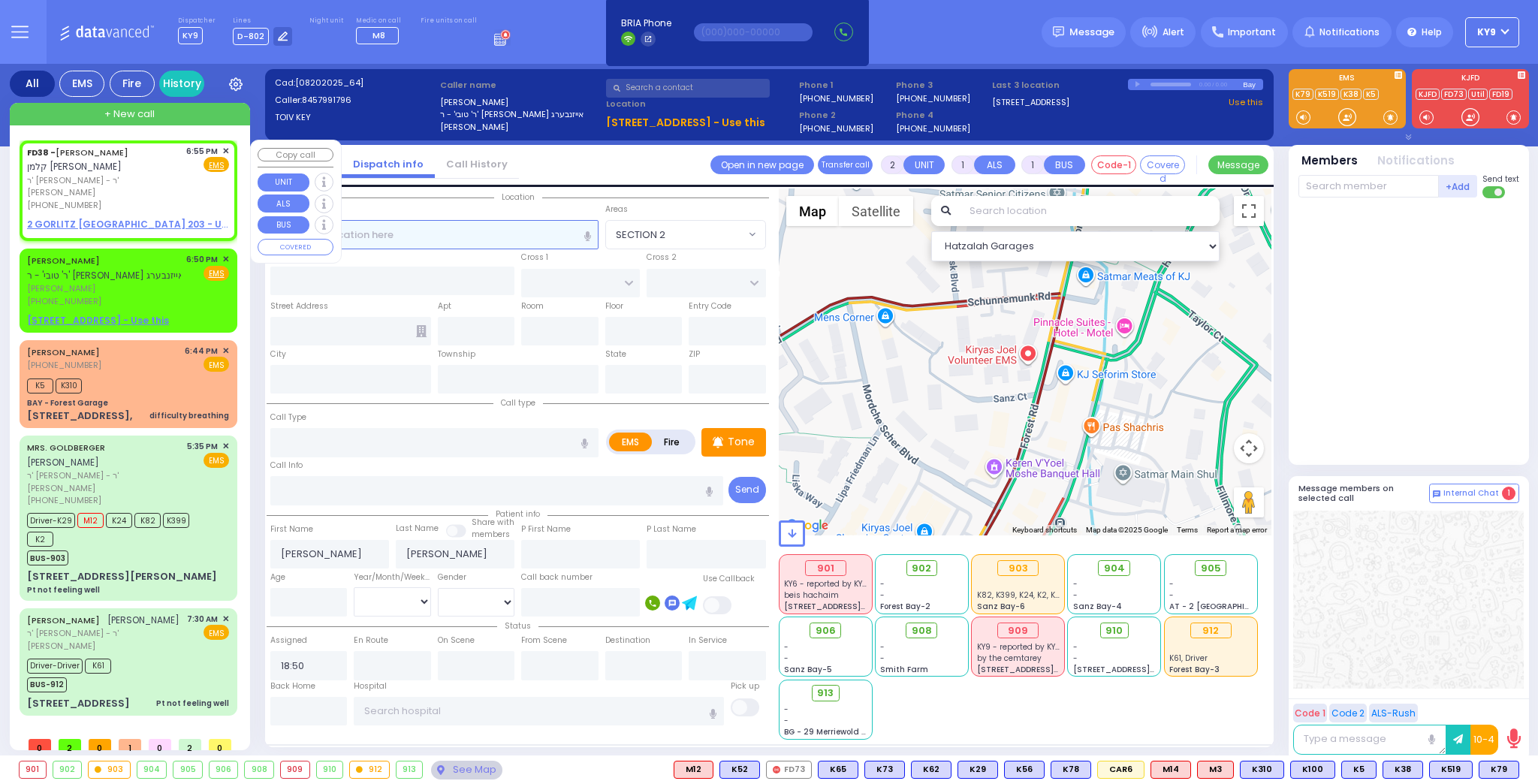
select select
radio input "true"
type input "KALMEN ELIEZER"
type input "SAAL"
select select
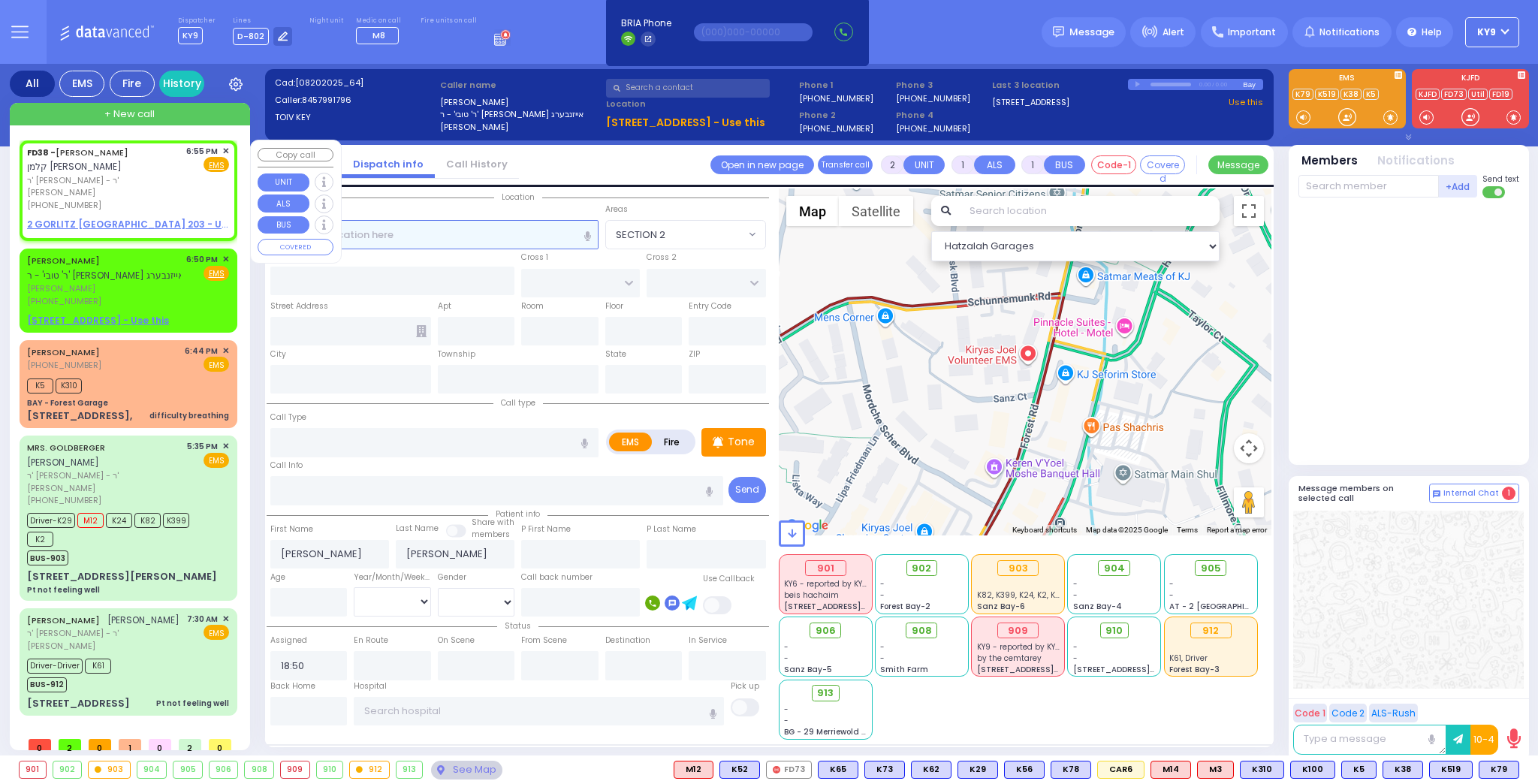
type input "18:55"
select select "Hatzalah Garages"
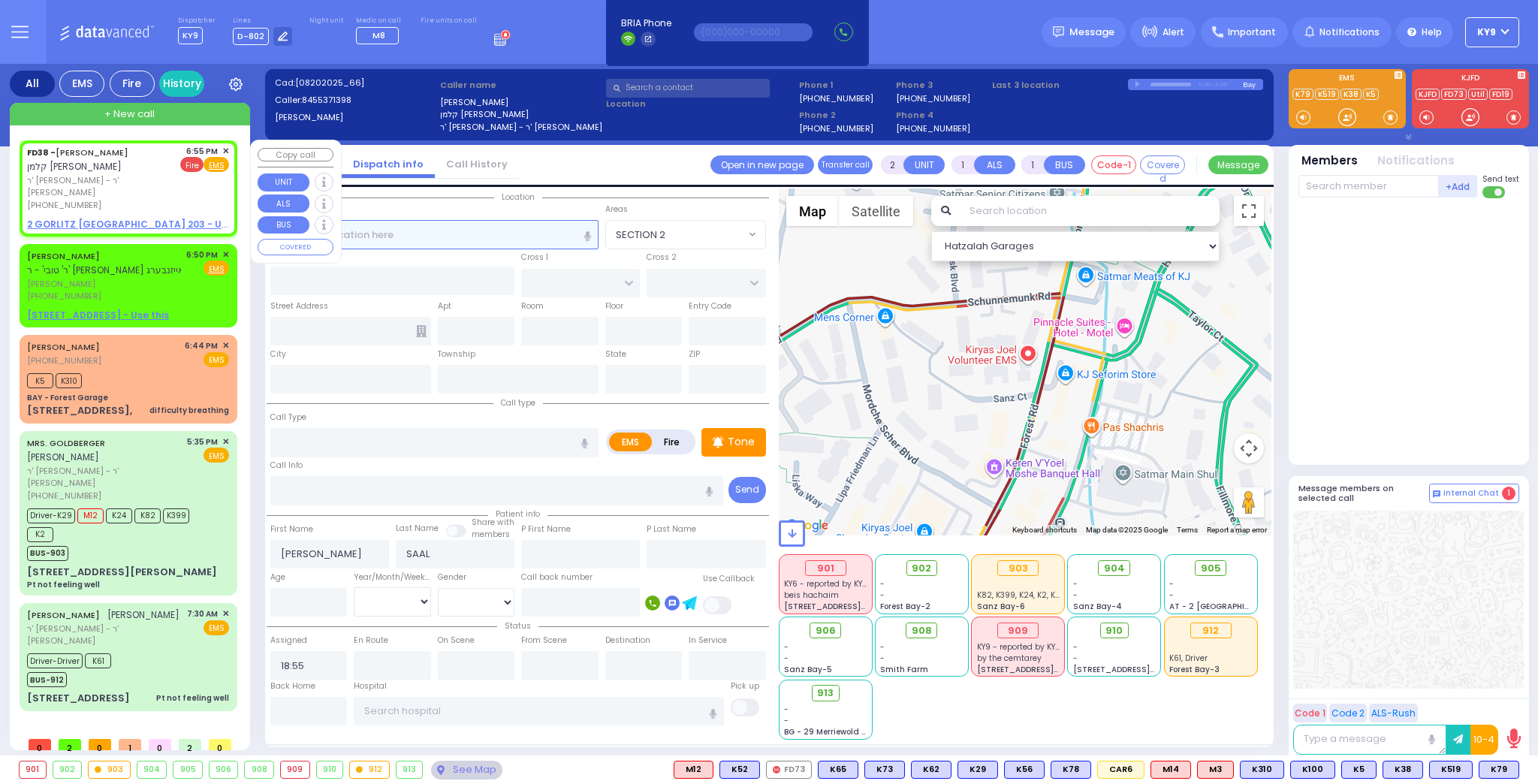
select select
radio input "true"
select select
select select "Hatzalah Garages"
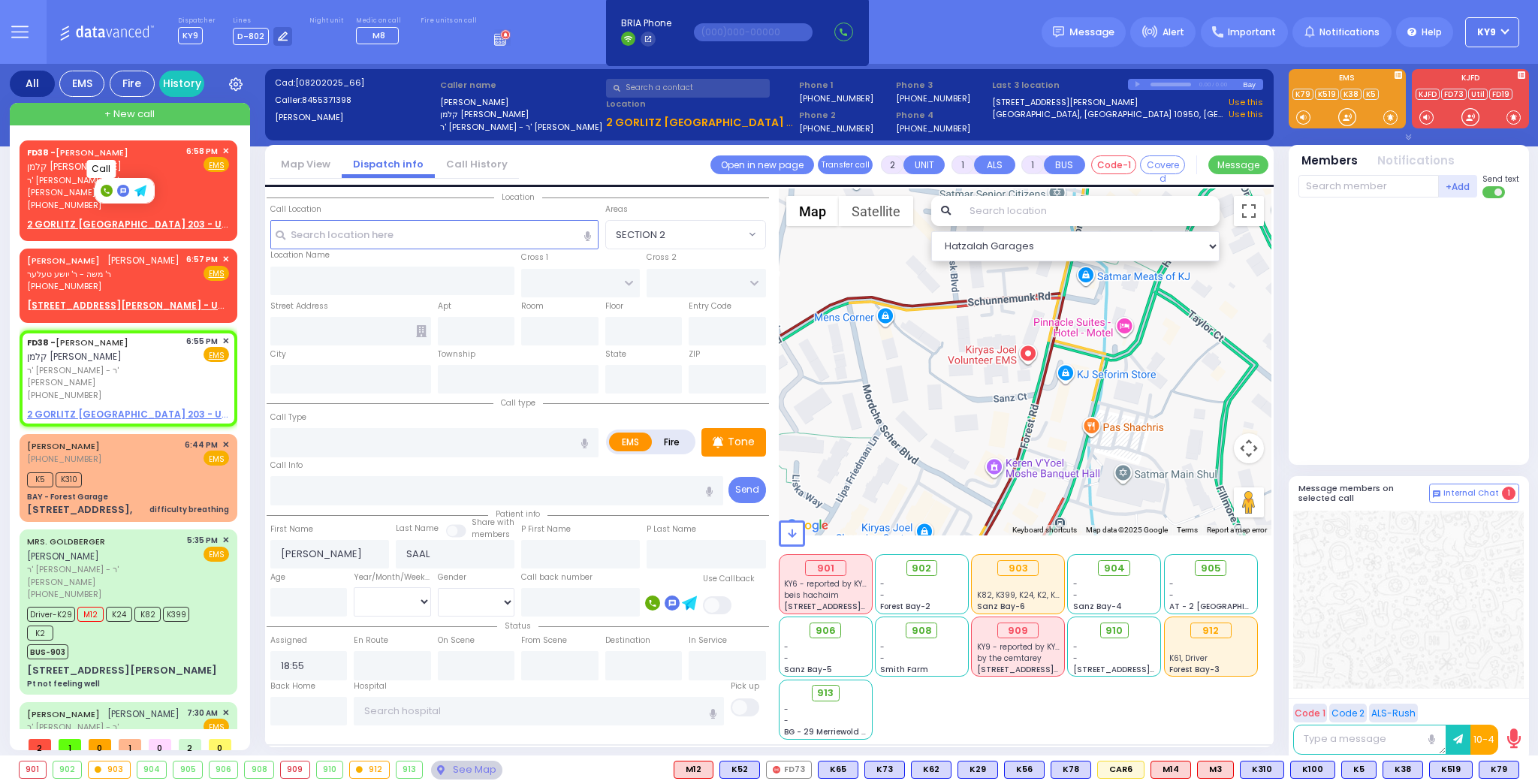
click at [108, 189] on rect at bounding box center [107, 191] width 12 height 12
type input "8455371398"
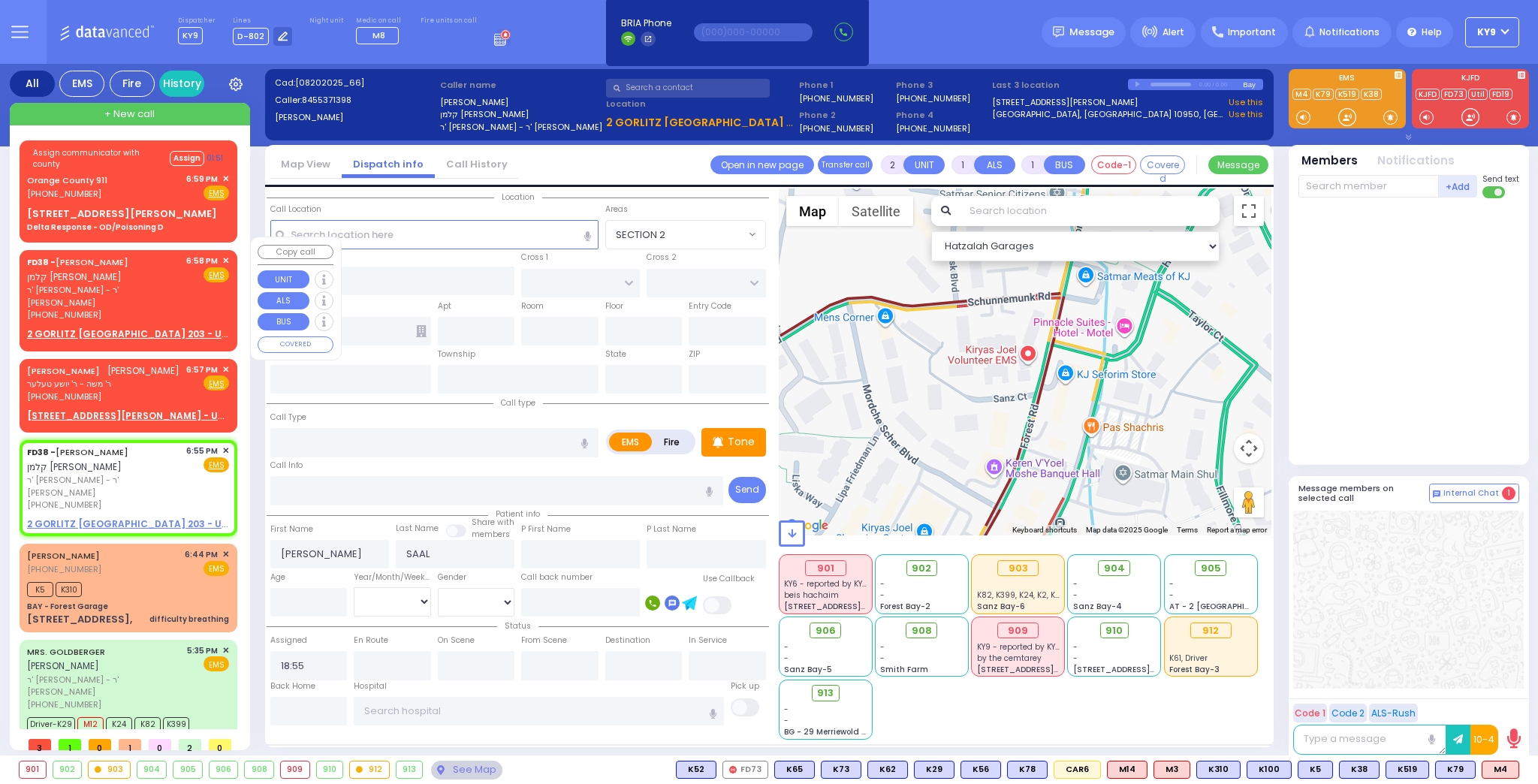
click at [223, 255] on span "✕" at bounding box center [226, 261] width 7 height 13
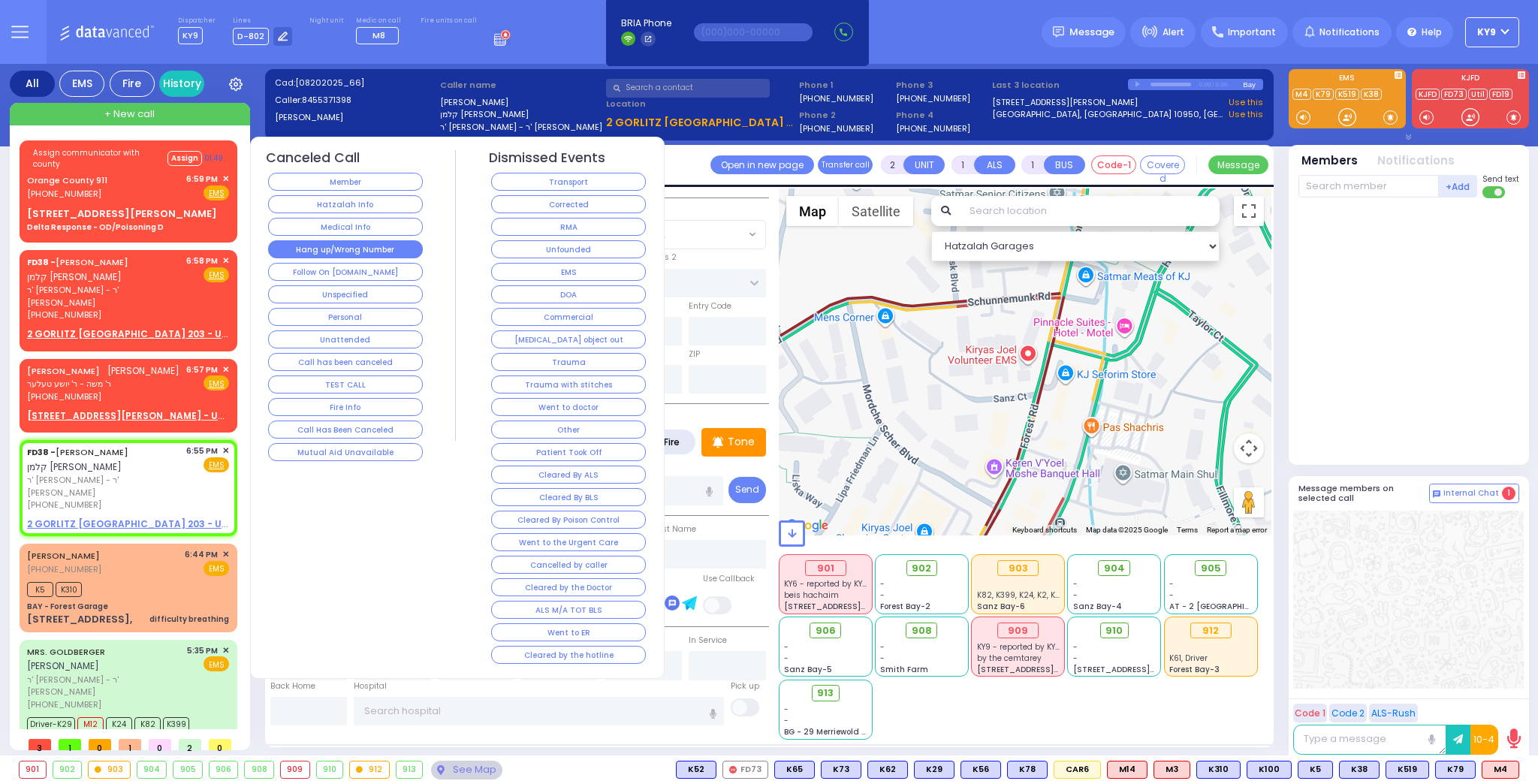
click at [287, 251] on button "Hang up/Wrong Number" at bounding box center [345, 249] width 155 height 18
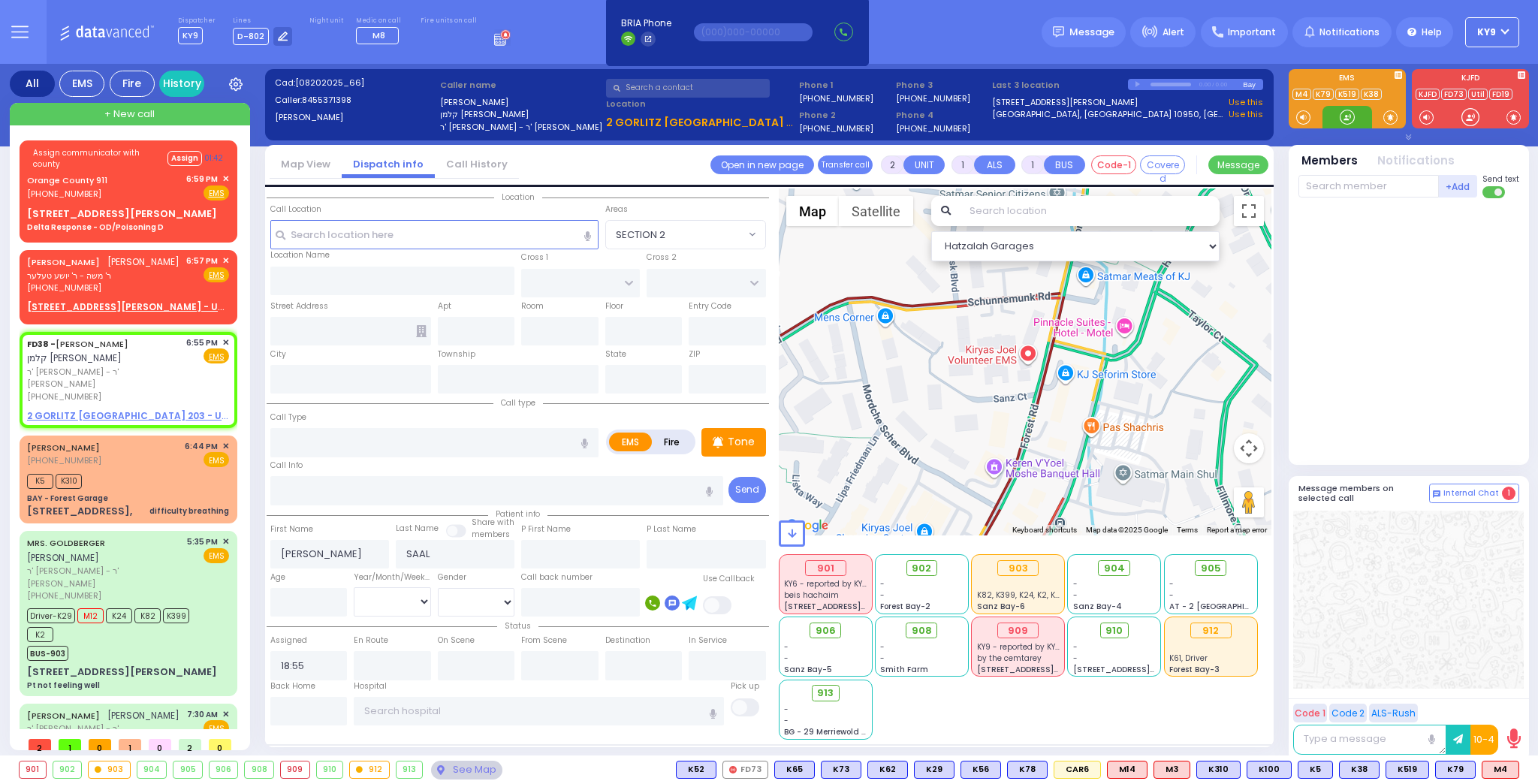
click at [1341, 115] on div at bounding box center [1347, 116] width 15 height 15
click at [1496, 767] on span "M4" at bounding box center [1500, 769] width 36 height 17
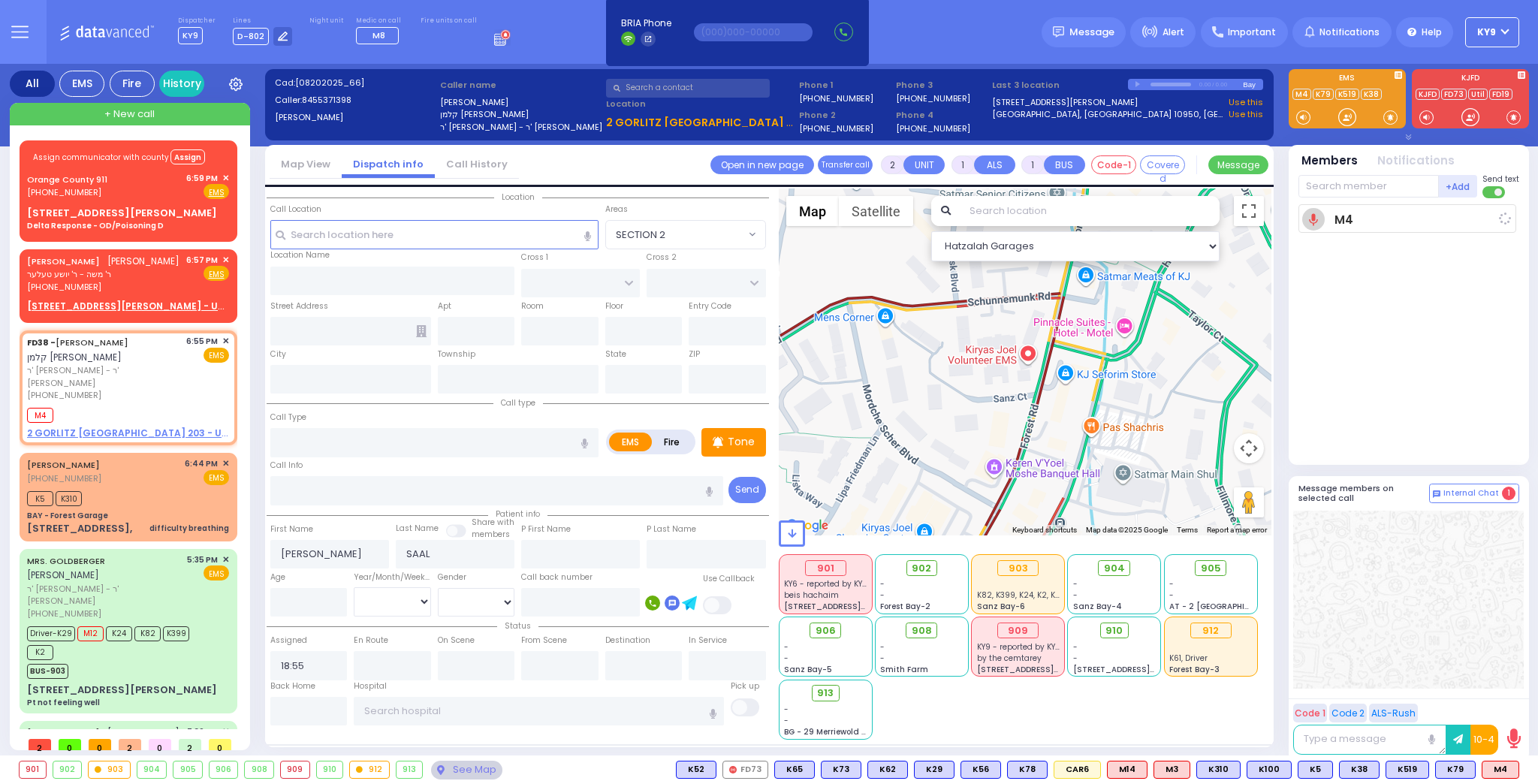
select select
radio input "true"
select select
type input "18:59"
select select "Hatzalah Garages"
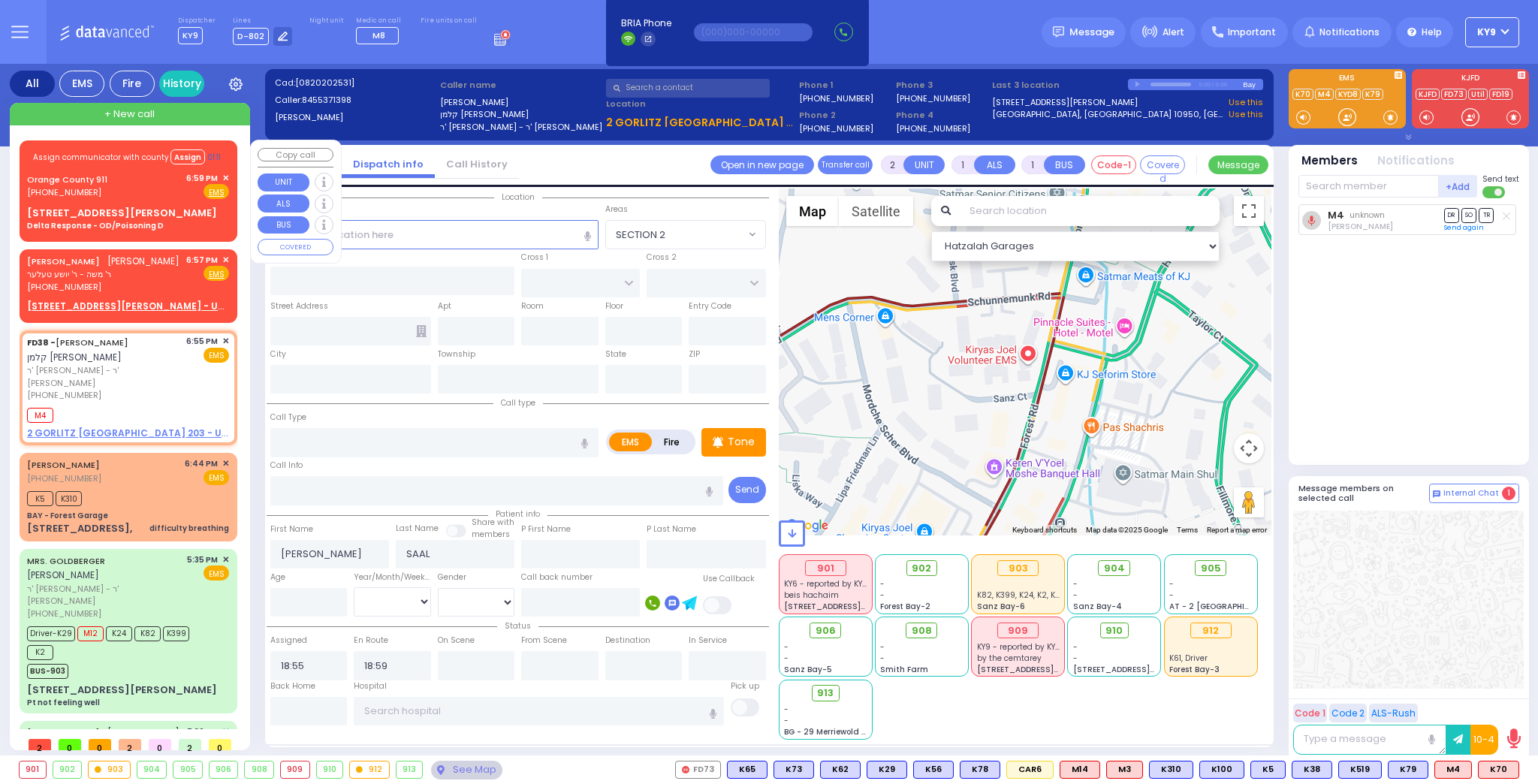
click at [174, 184] on div "Orange County 911 (845) 469-0911 6:59 PM ✕ Fire EMS" at bounding box center [128, 186] width 202 height 28
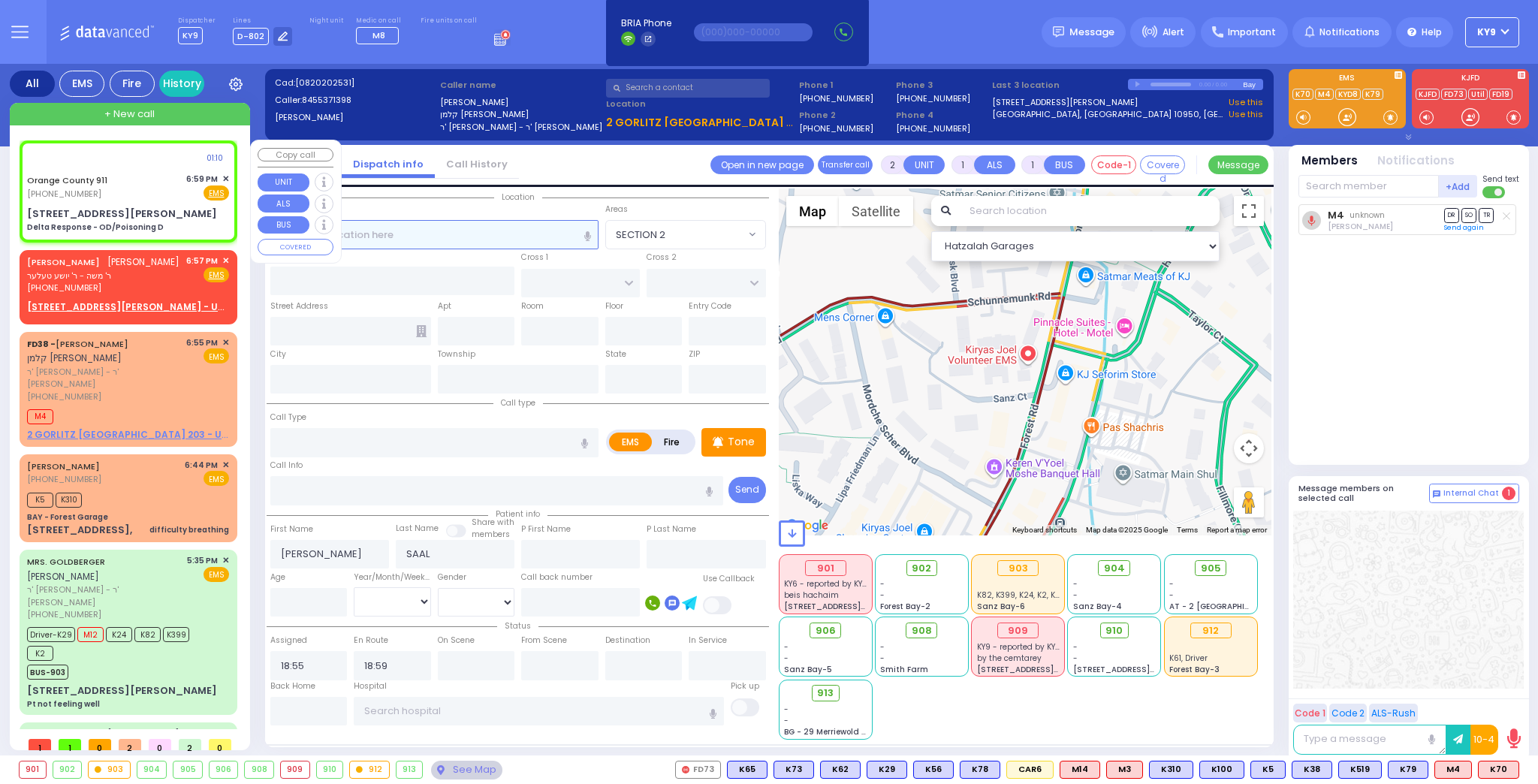
type input "6"
select select
type input "Delta Response - OD/Poisoning D"
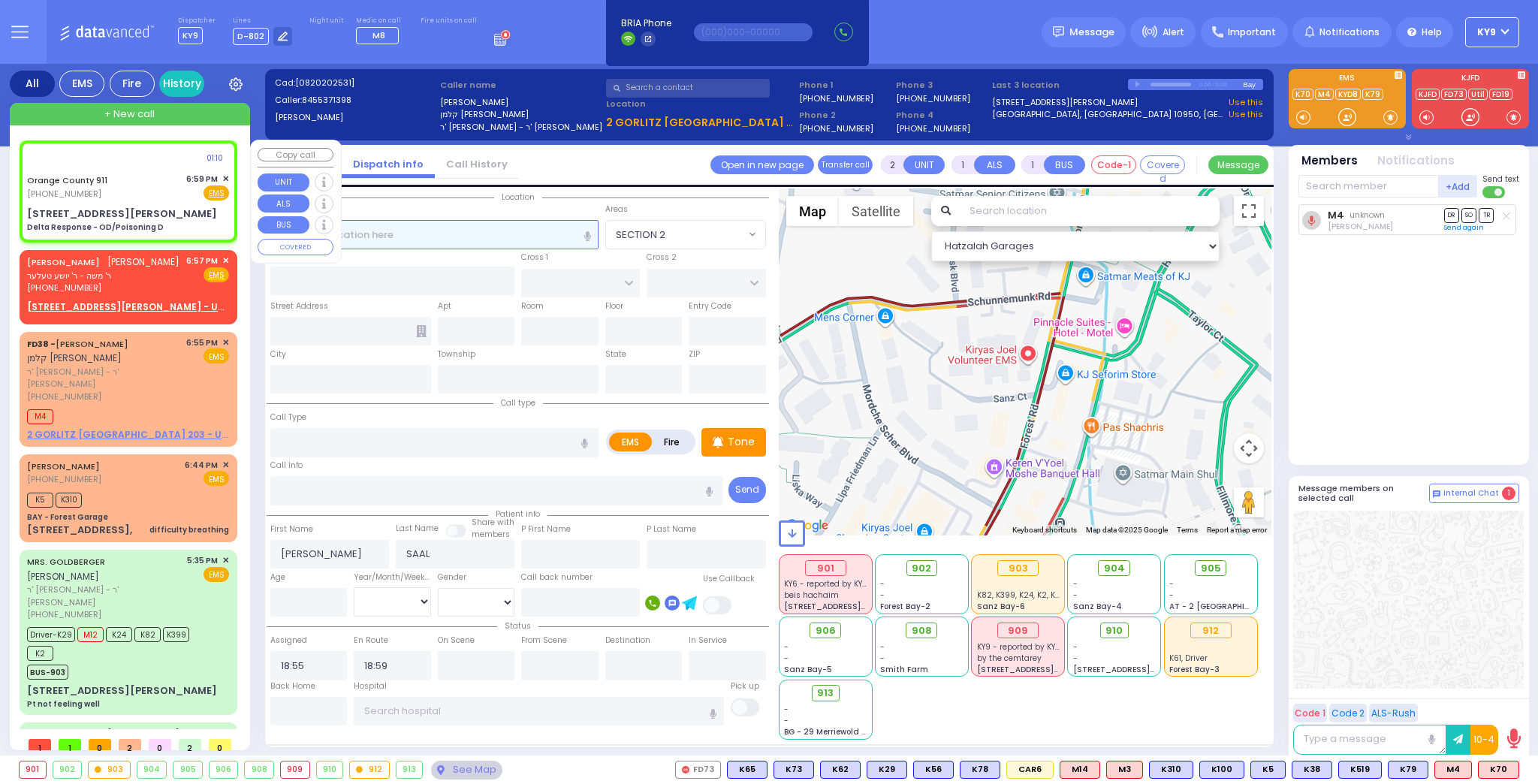
radio input "true"
type input "Nature: : Delta Response - OD/Poisoning D Address: : 20 Forshee St, 10950 Cross…"
select select
select select "Hatzalah Garages"
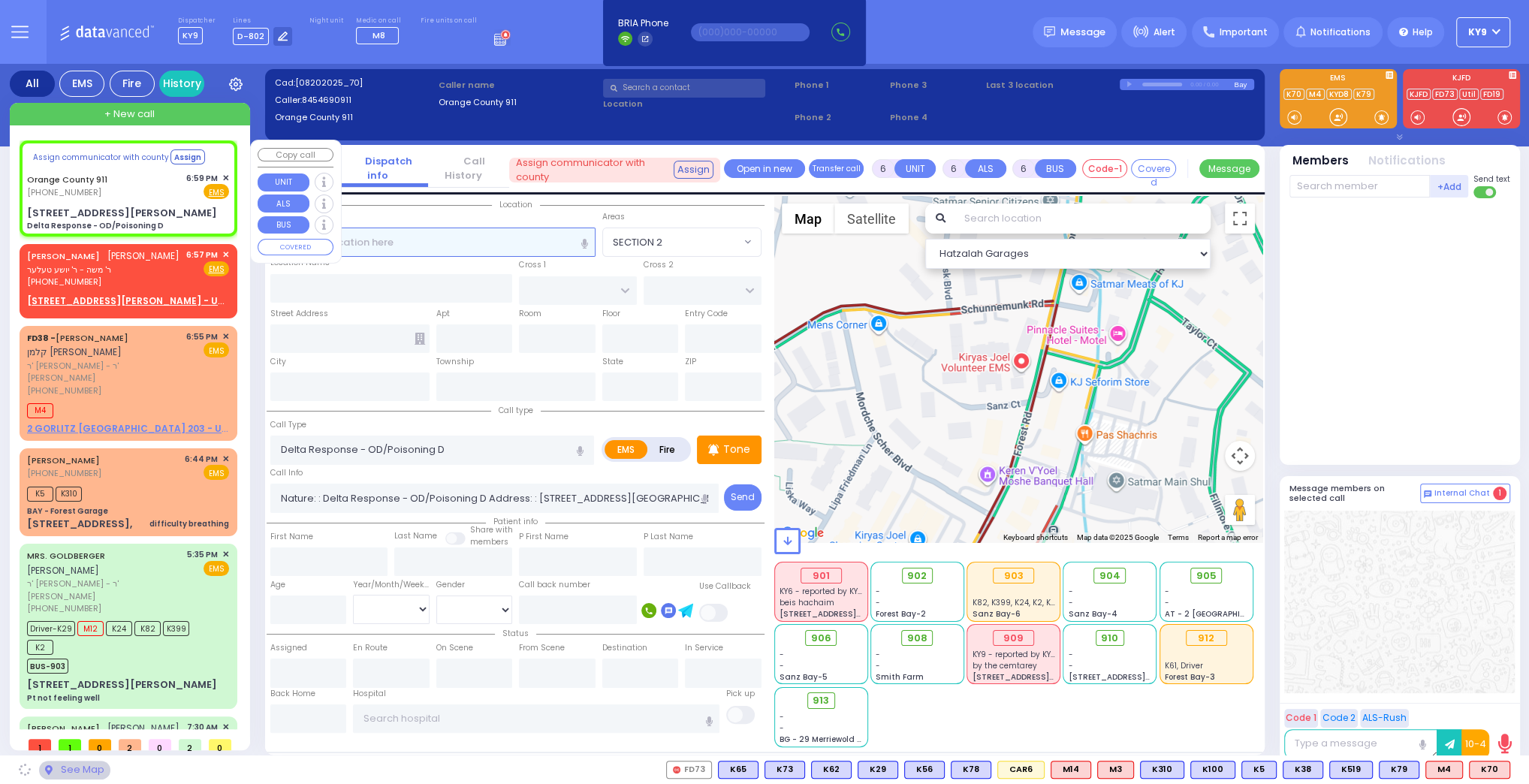
select select
radio input "true"
select select
select select "Hatzalah Garages"
type input "[STREET_ADDRESS][PERSON_NAME]"
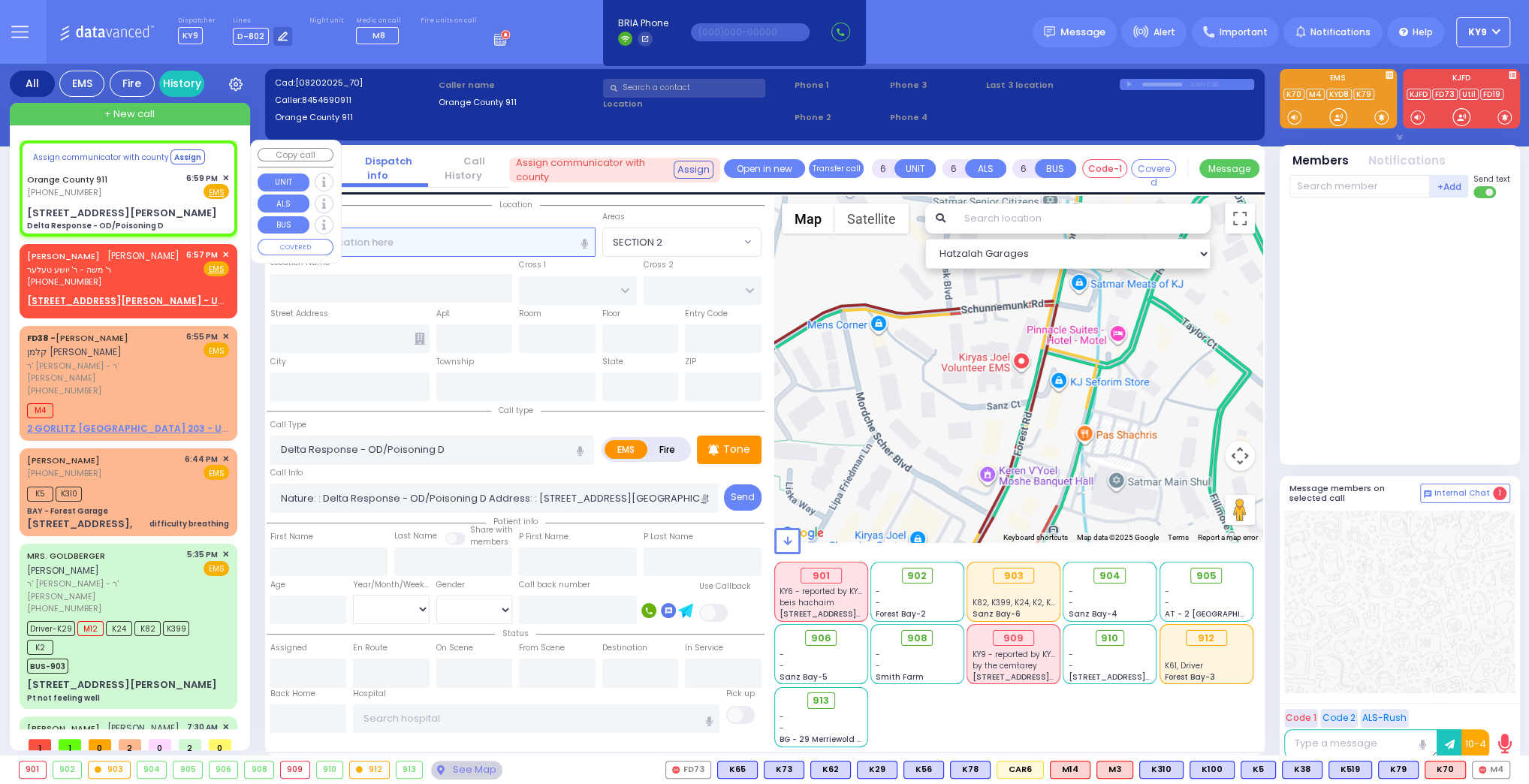
type input "Monroe"
type input "[US_STATE]"
type input "10950"
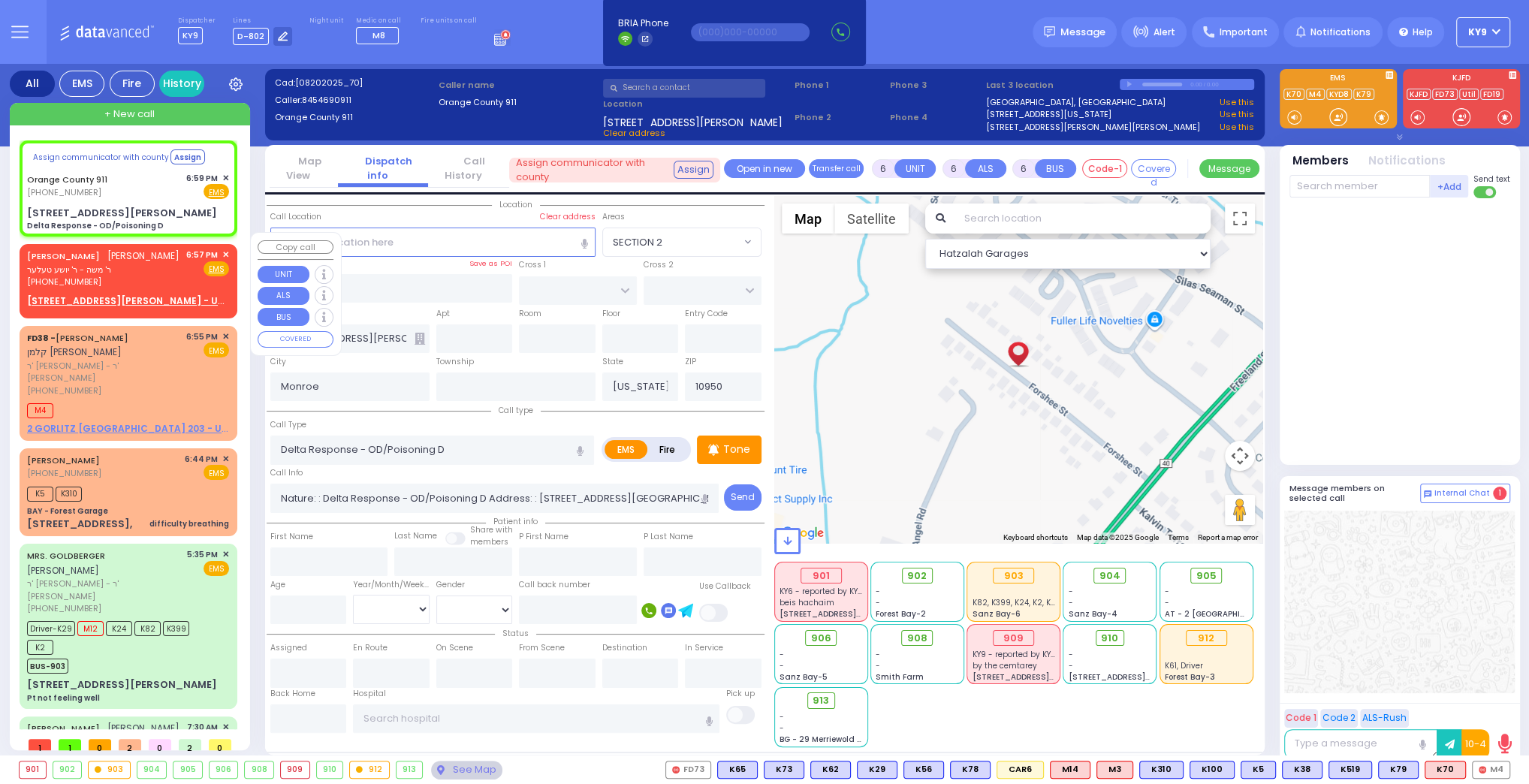
click at [223, 249] on span "✕" at bounding box center [226, 255] width 7 height 13
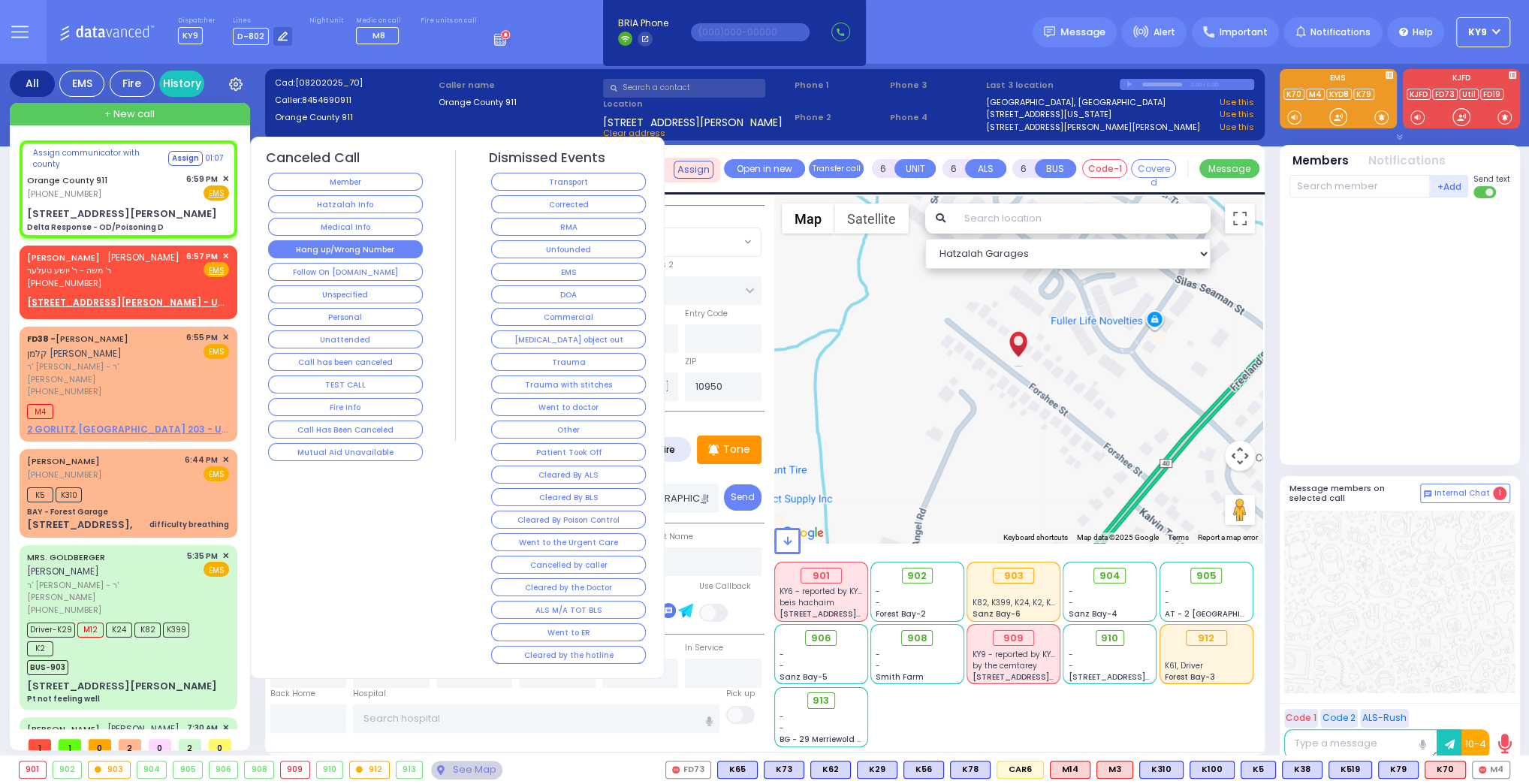
click at [291, 246] on button "Hang up/Wrong Number" at bounding box center [345, 249] width 155 height 18
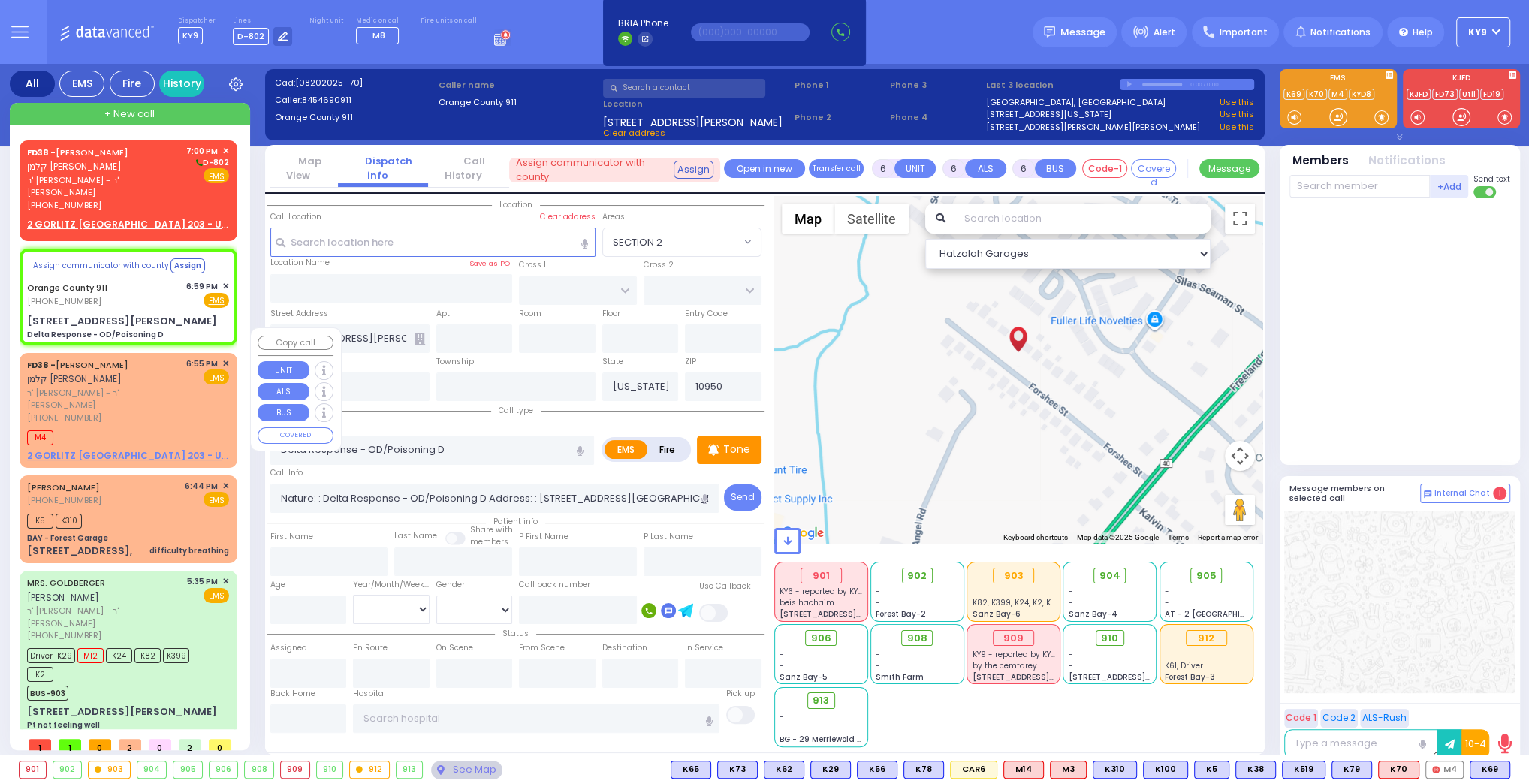
click at [223, 357] on span "✕" at bounding box center [226, 363] width 7 height 13
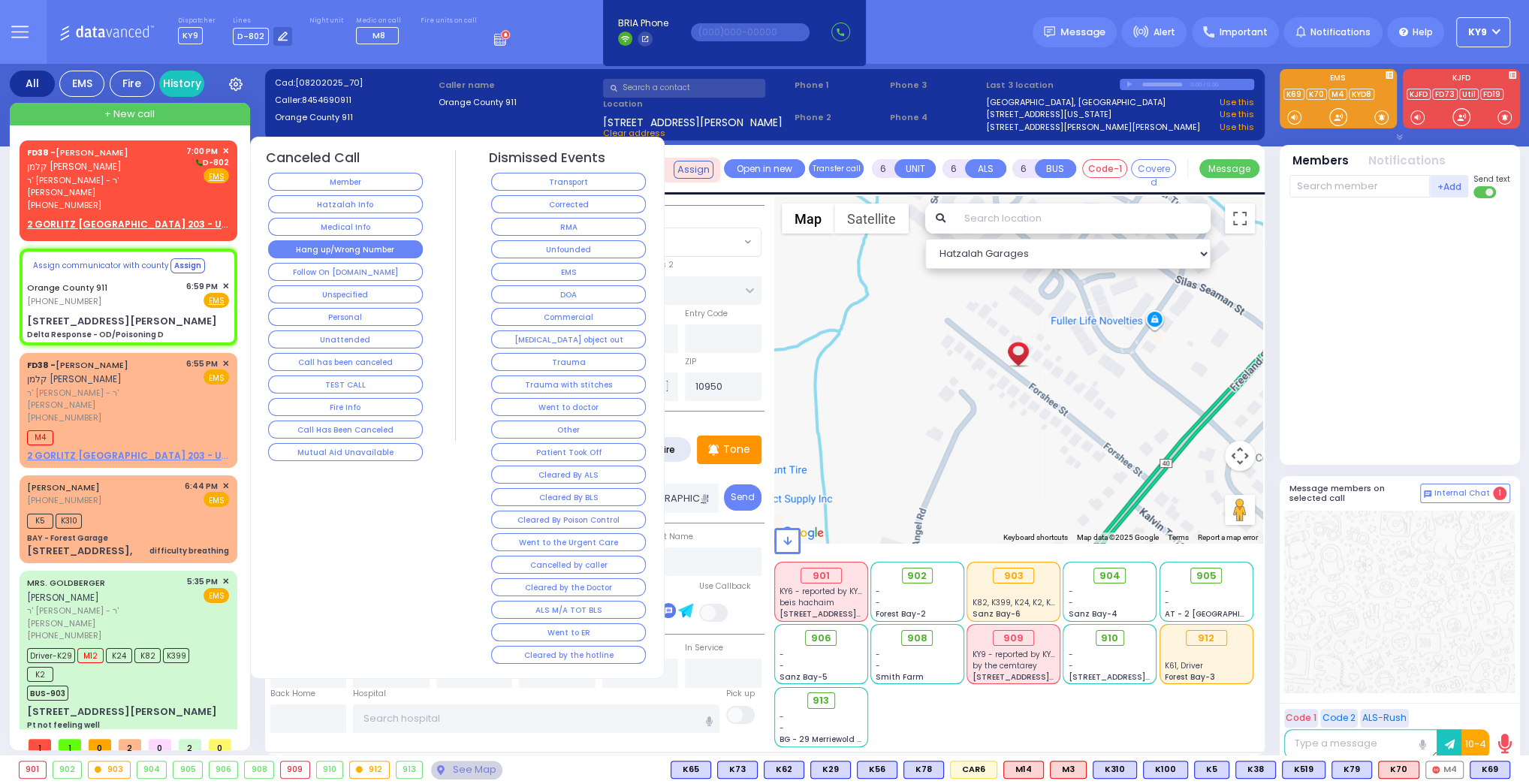
click at [306, 249] on button "Hang up/Wrong Number" at bounding box center [345, 249] width 155 height 18
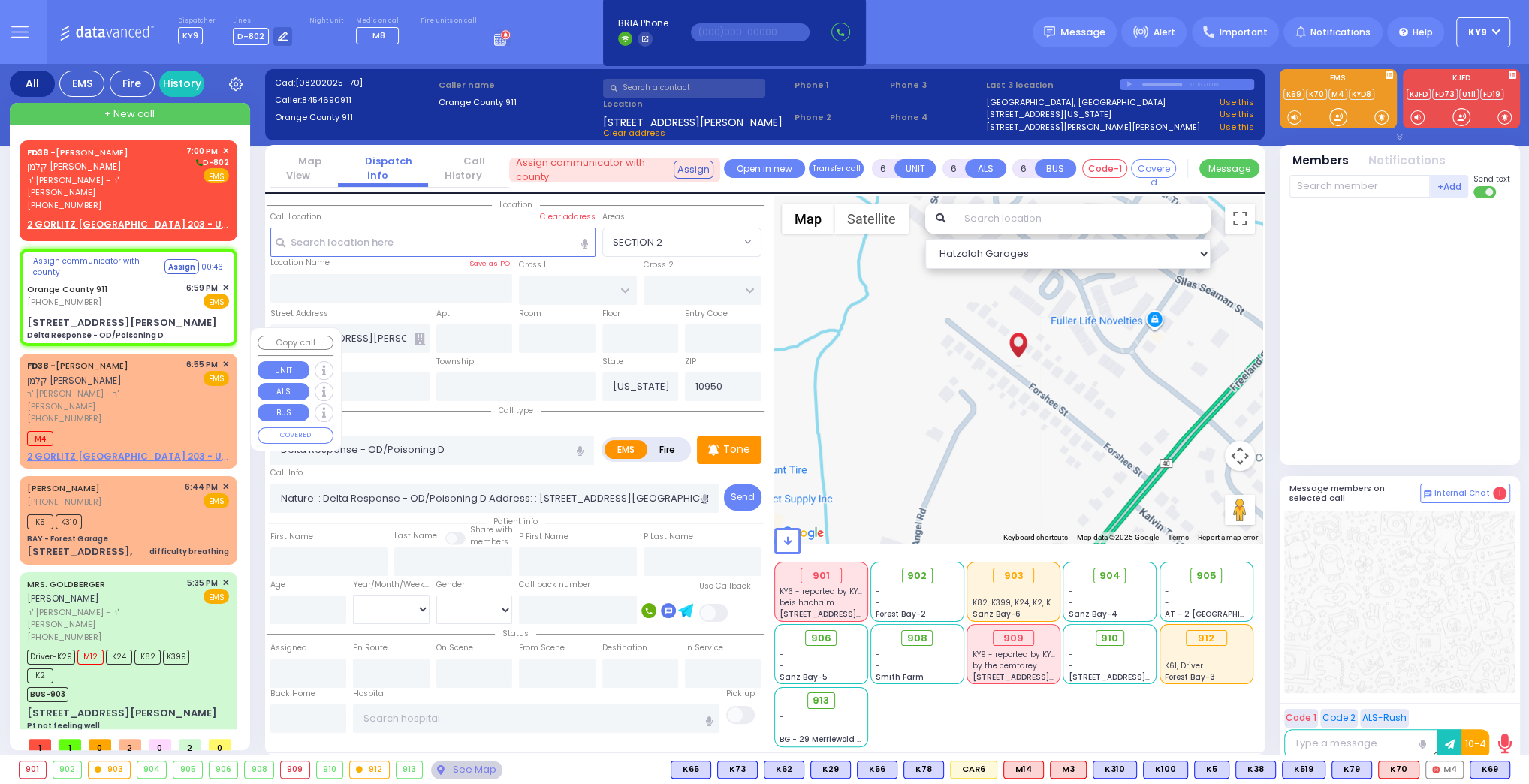
click at [223, 358] on span "✕" at bounding box center [226, 364] width 7 height 13
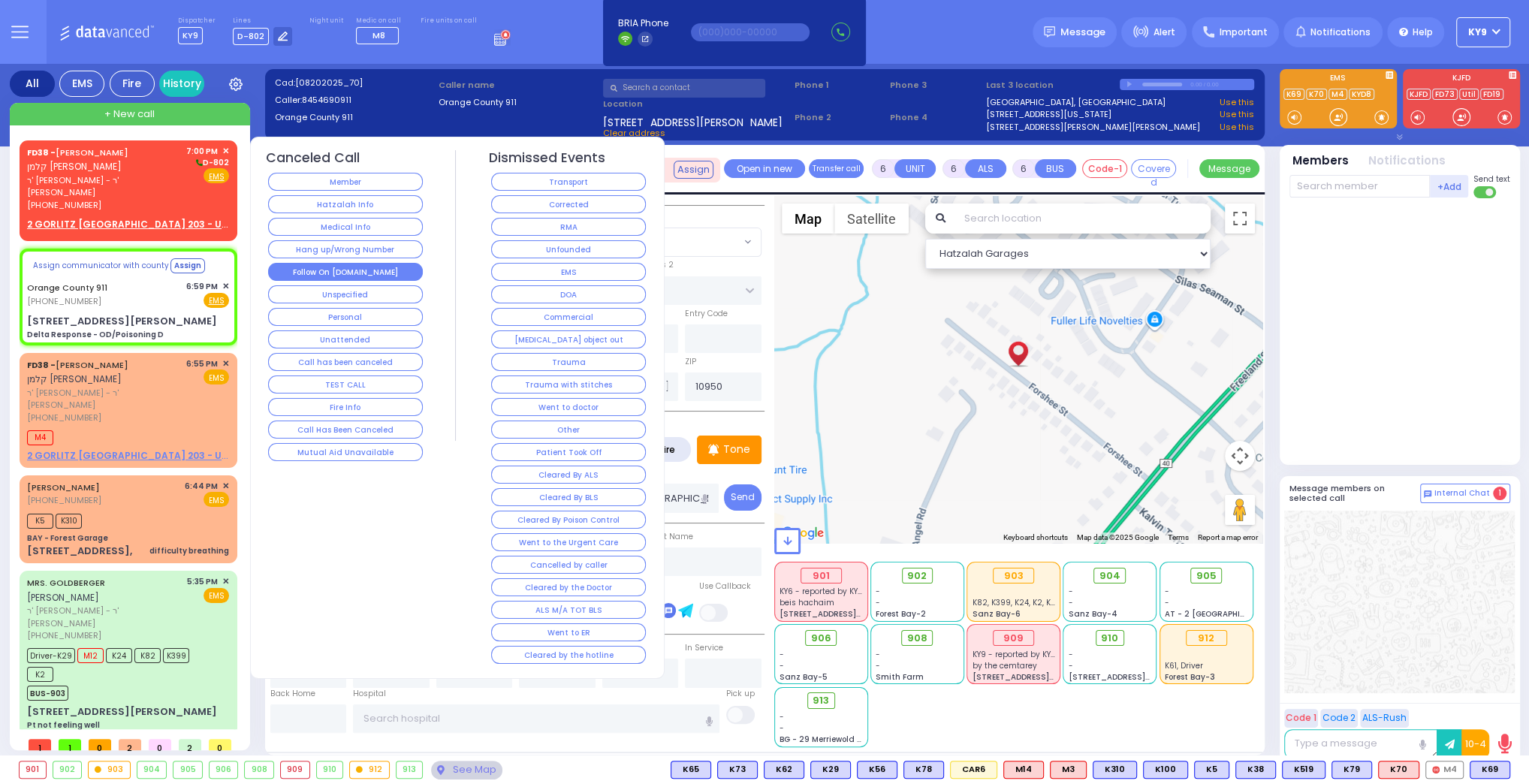
click at [332, 263] on button "Follow On [DOMAIN_NAME]" at bounding box center [345, 271] width 155 height 18
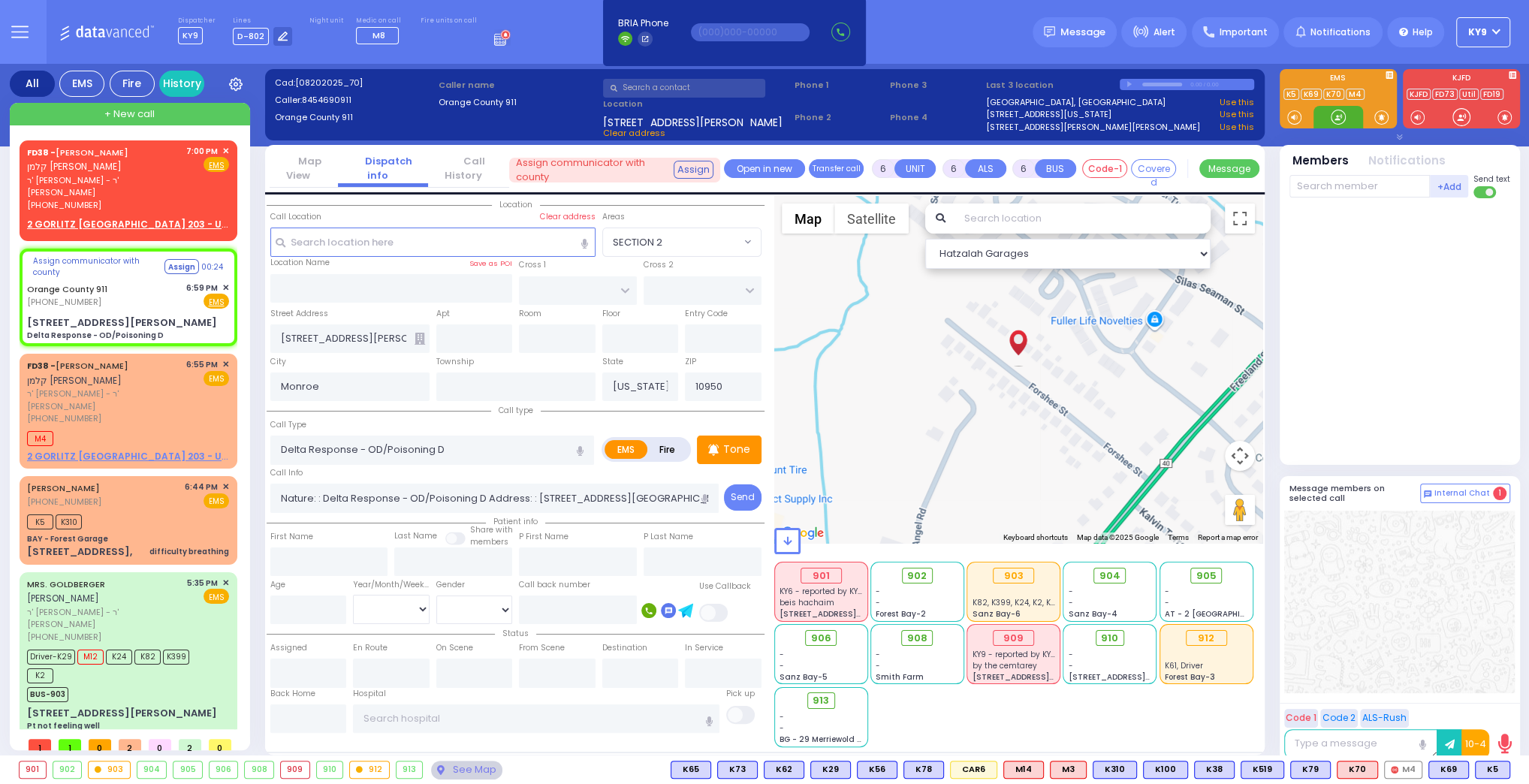
drag, startPoint x: 1340, startPoint y: 120, endPoint x: 1201, endPoint y: 128, distance: 139.2
click at [1340, 119] on div at bounding box center [1338, 116] width 15 height 15
click at [186, 380] on div "6:55 PM ✕ EMS" at bounding box center [208, 391] width 43 height 67
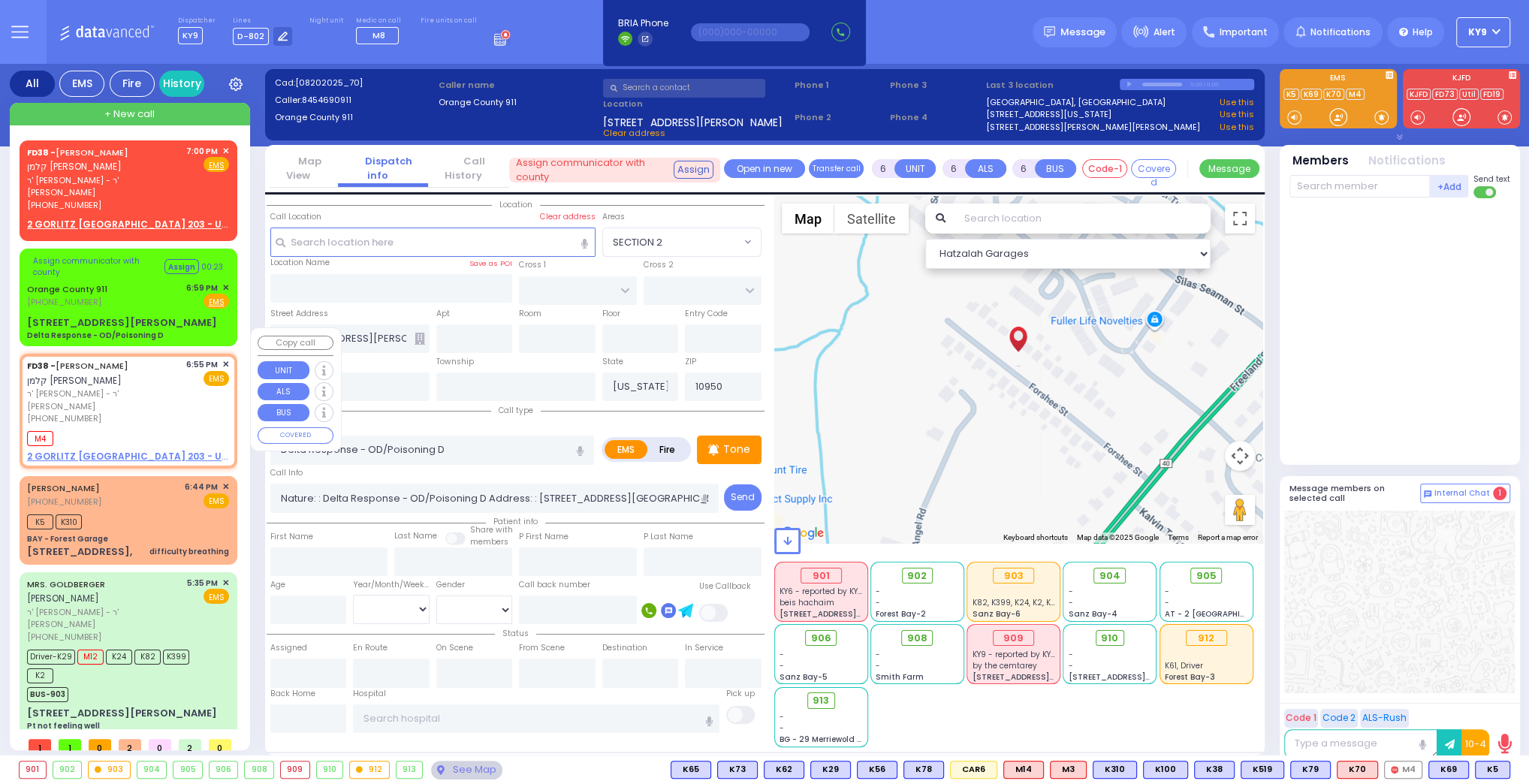
type input "2"
type input "1"
select select
radio input "true"
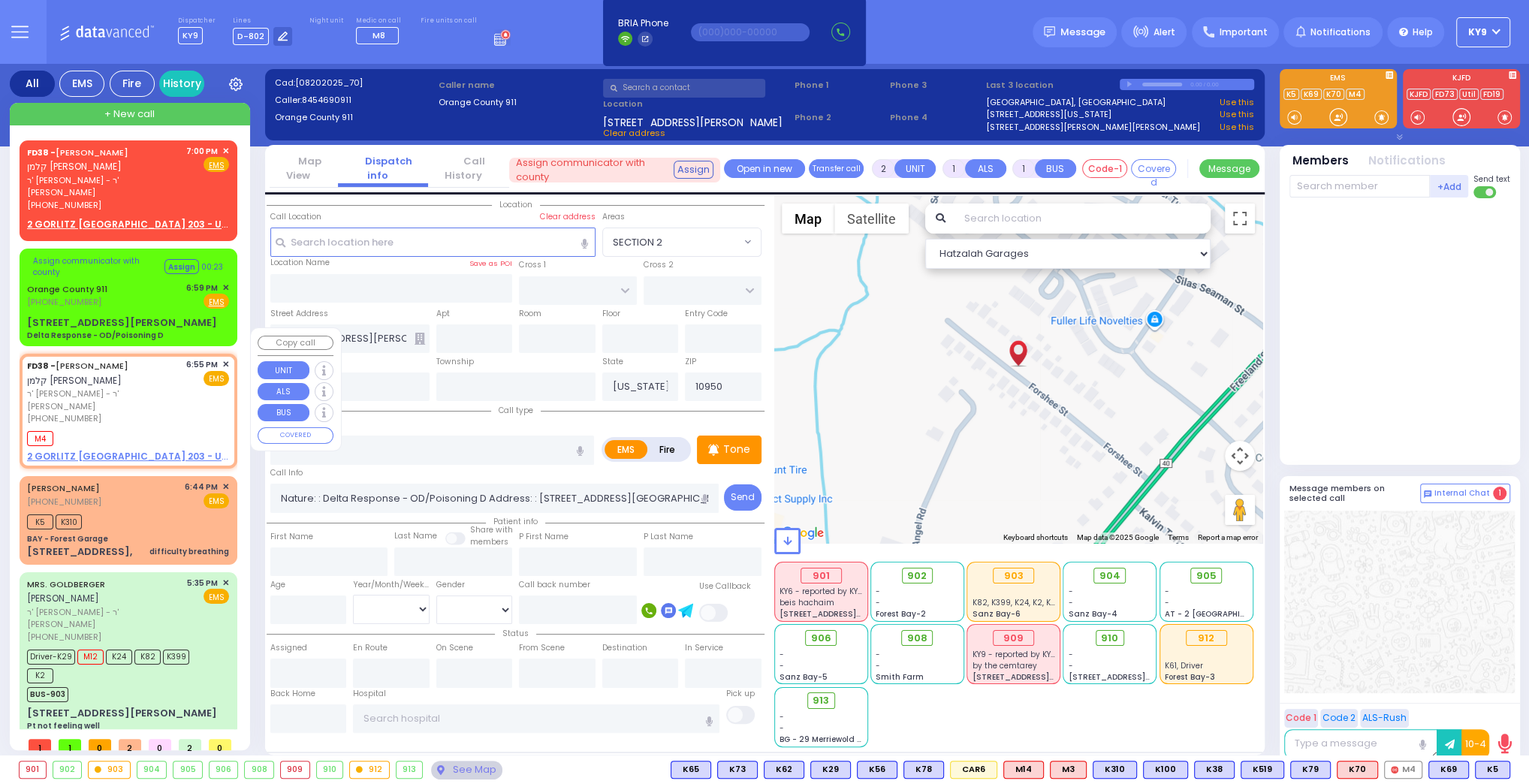
type input "KALMEN ELIEZER"
type input "SAAL"
select select
type input "18:55"
type input "18:59"
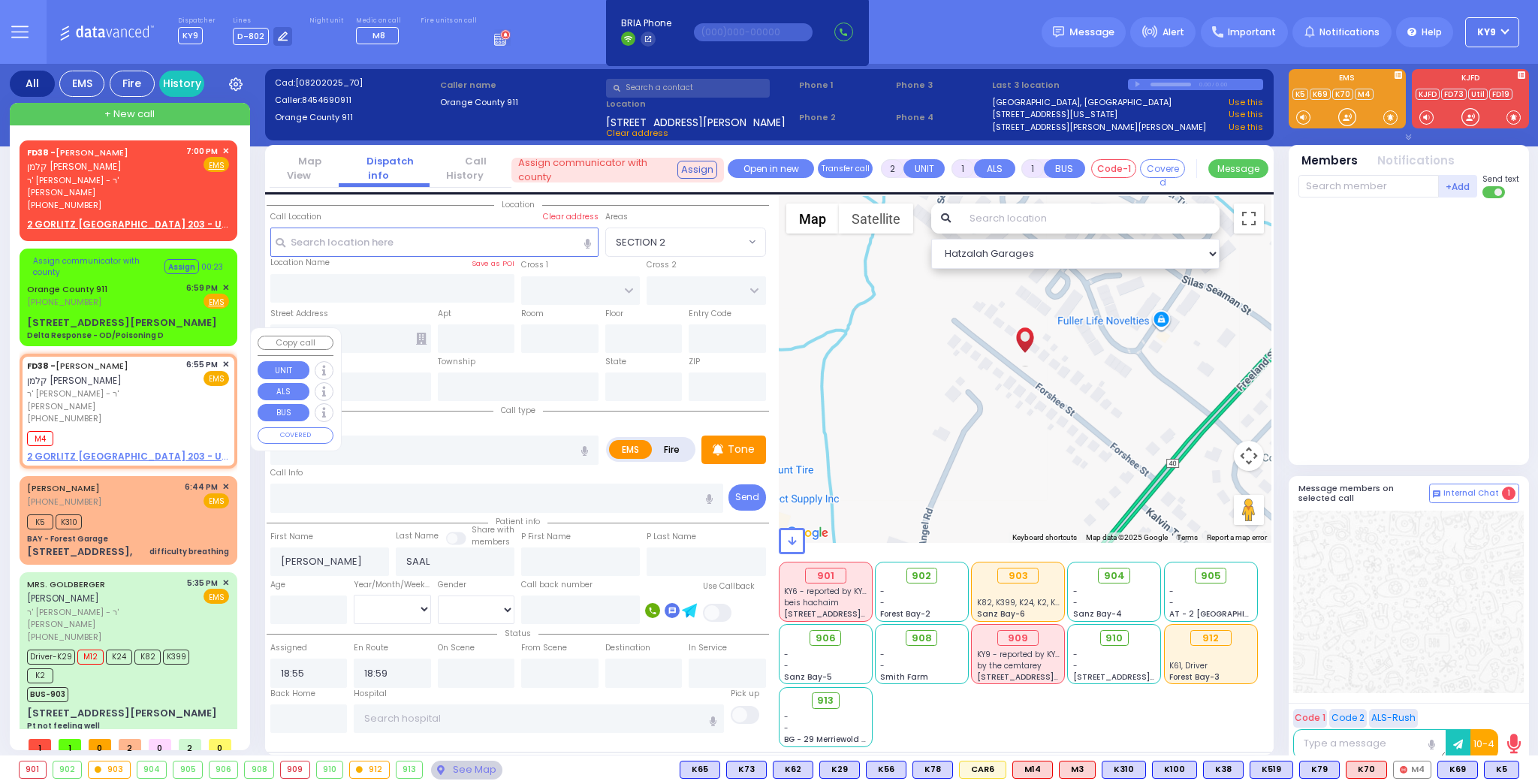
select select "Hatzalah Garages"
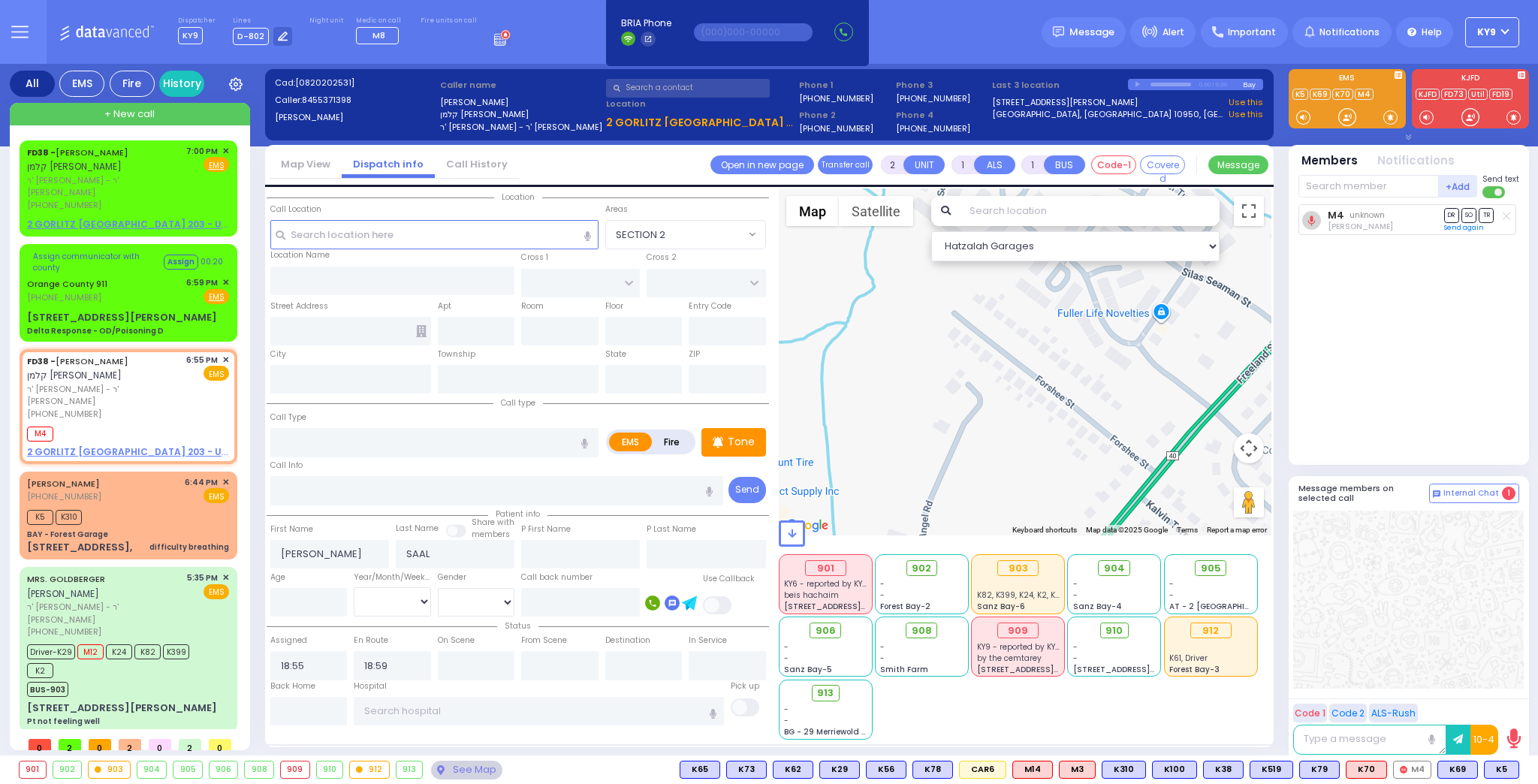
click at [1504, 217] on icon at bounding box center [1507, 216] width 8 height 9
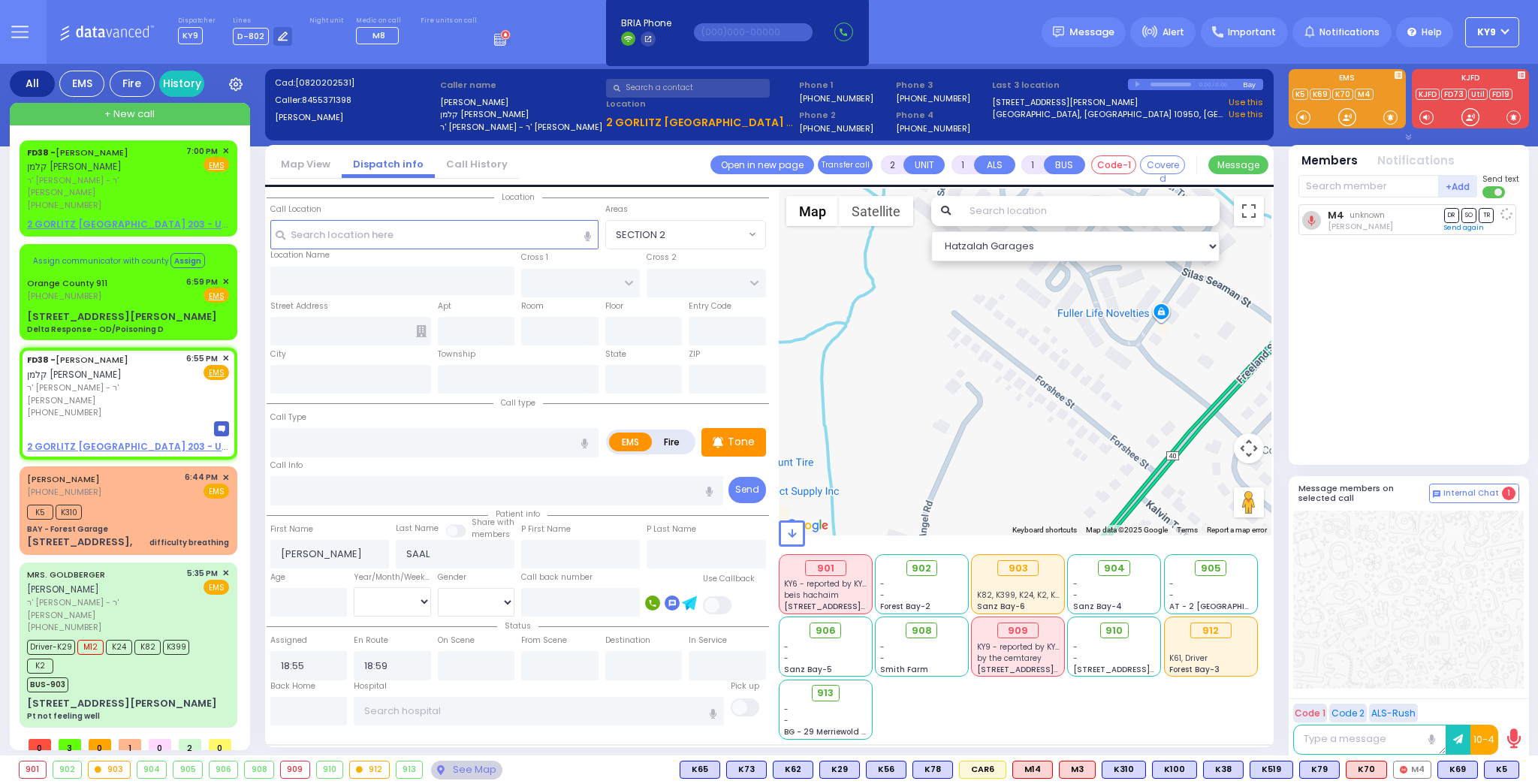
select select
radio input "true"
select select
select select "Hatzalah Garages"
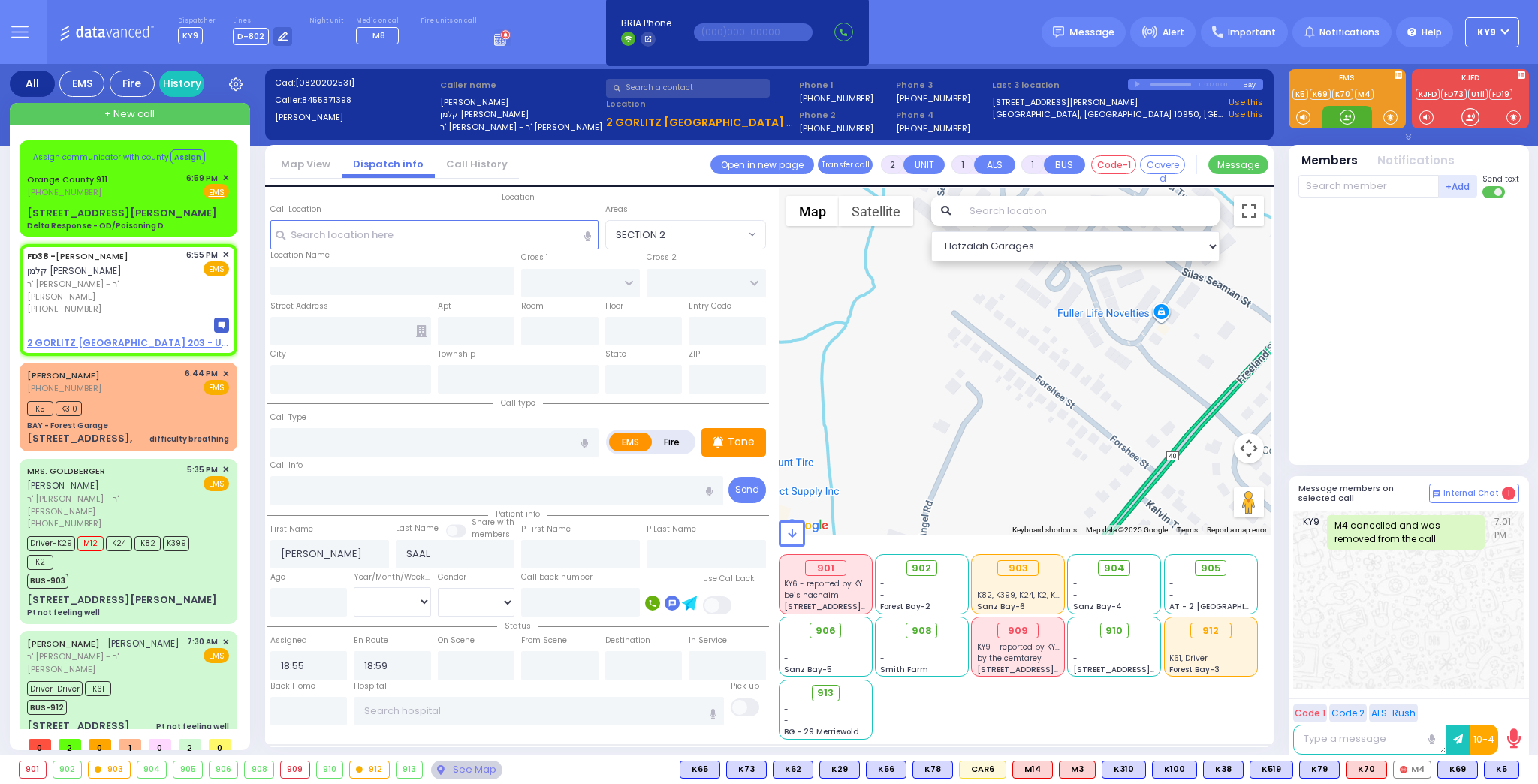
click at [1340, 115] on div at bounding box center [1347, 116] width 15 height 15
click at [145, 399] on div "K5 K310" at bounding box center [128, 409] width 202 height 19
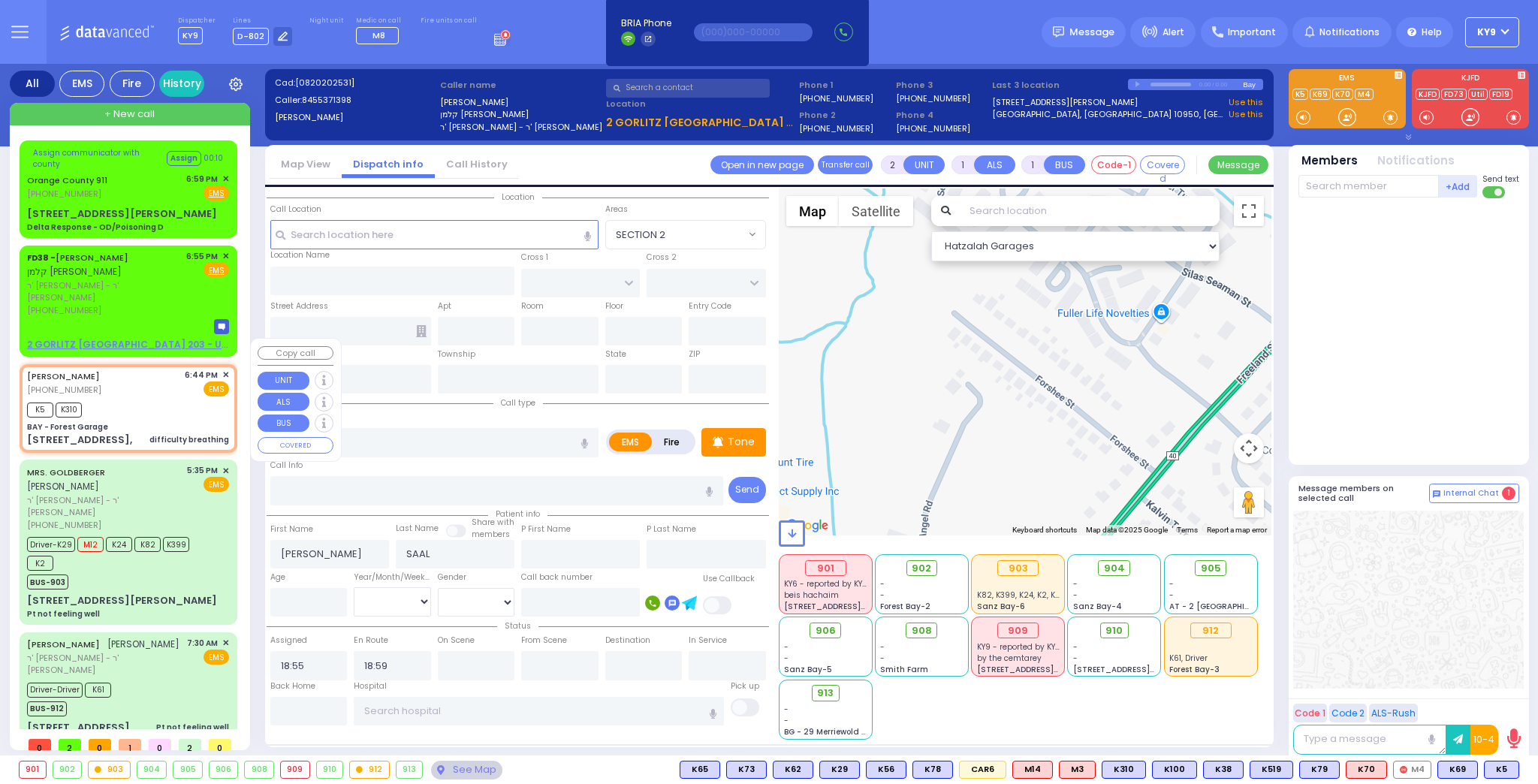
select select
type input "difficulty breathing"
radio input "true"
select select
type input "18:44"
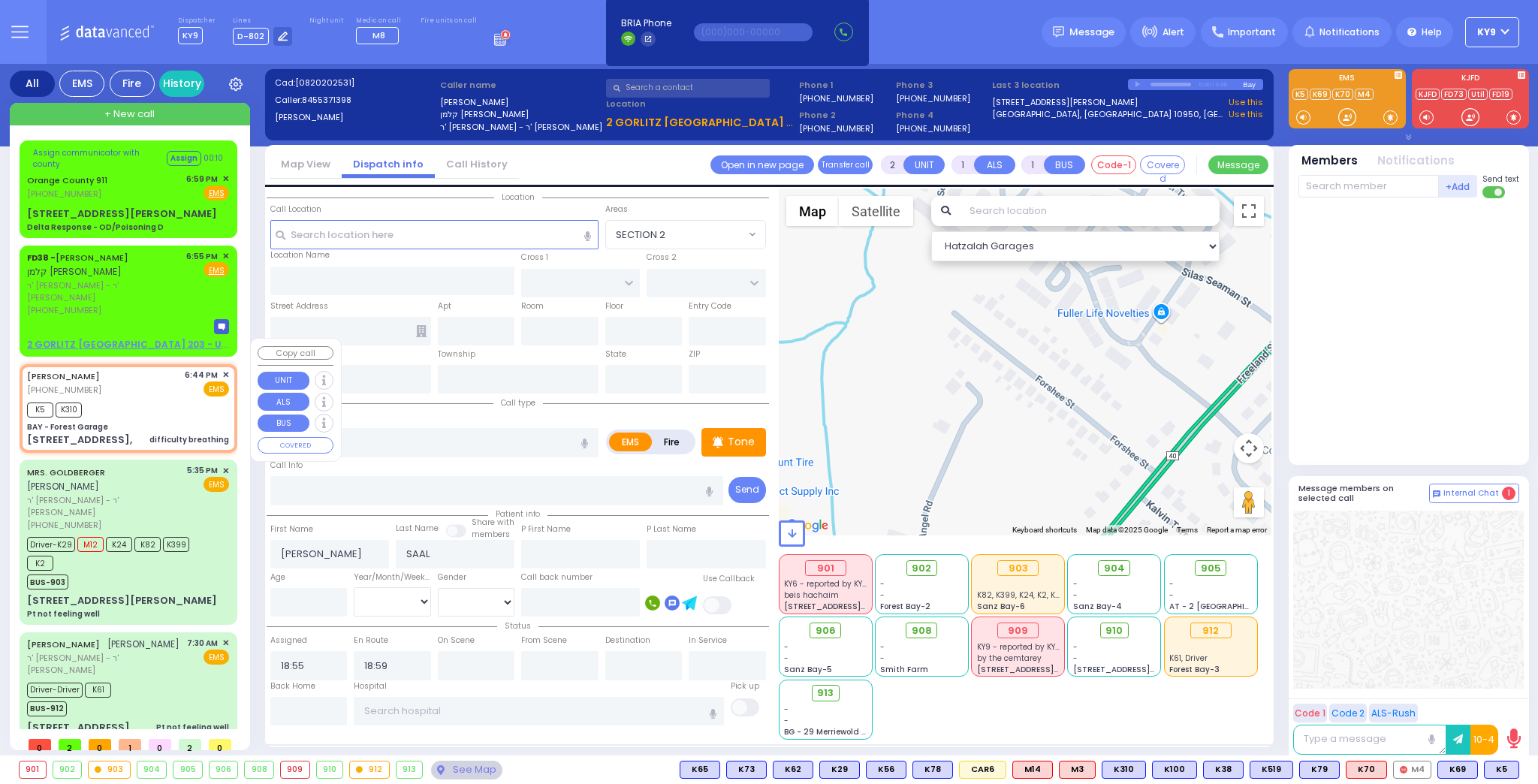
type input "18:48"
type input "BAY - Forest Garage"
type input "SANZ COURT"
type input "HAYES COURT"
type input "63 Forest Rd,"
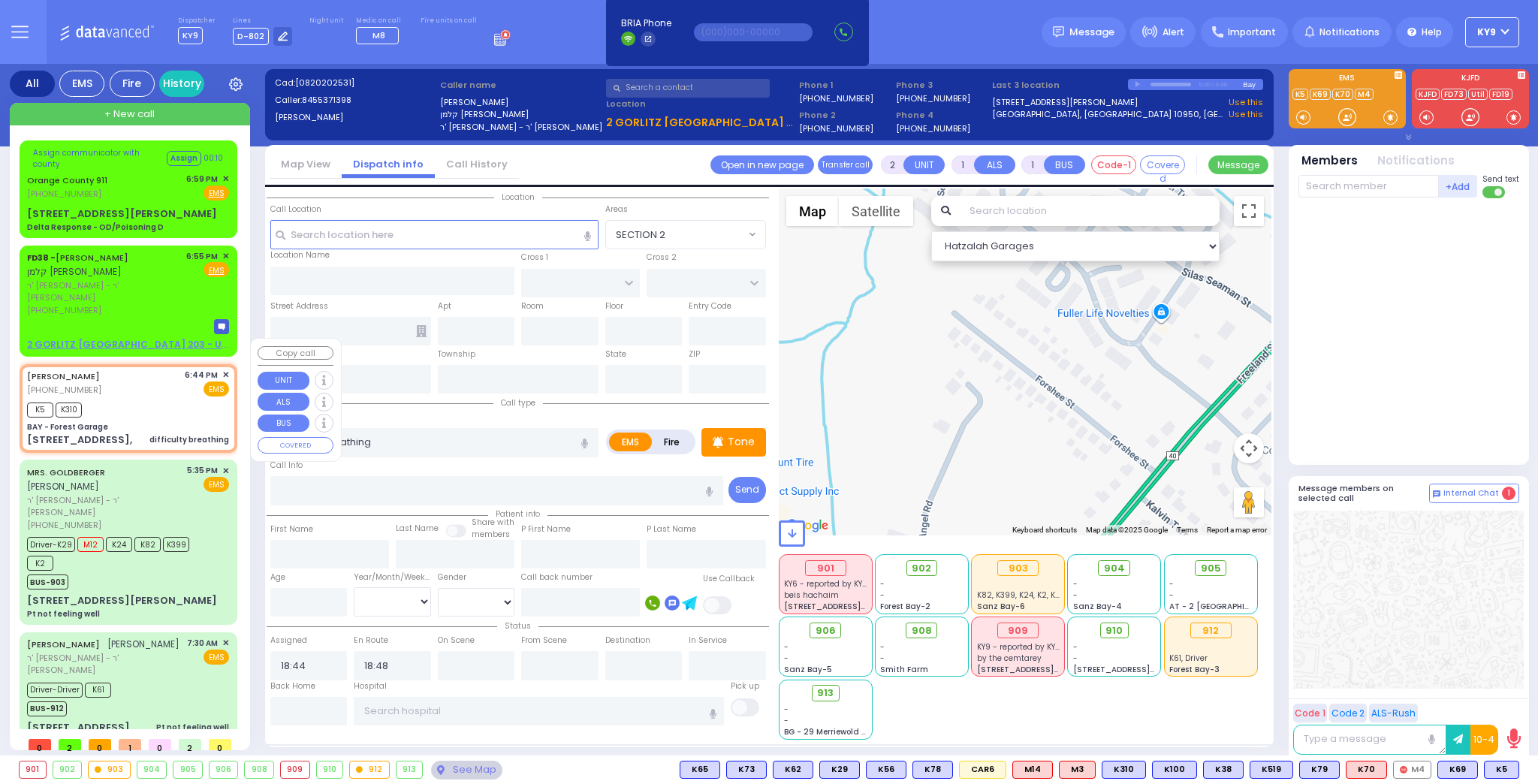
type input "Monroe"
type input "[US_STATE]"
type input "10950"
select select "SECTION 2"
select select "Hatzalah Garages"
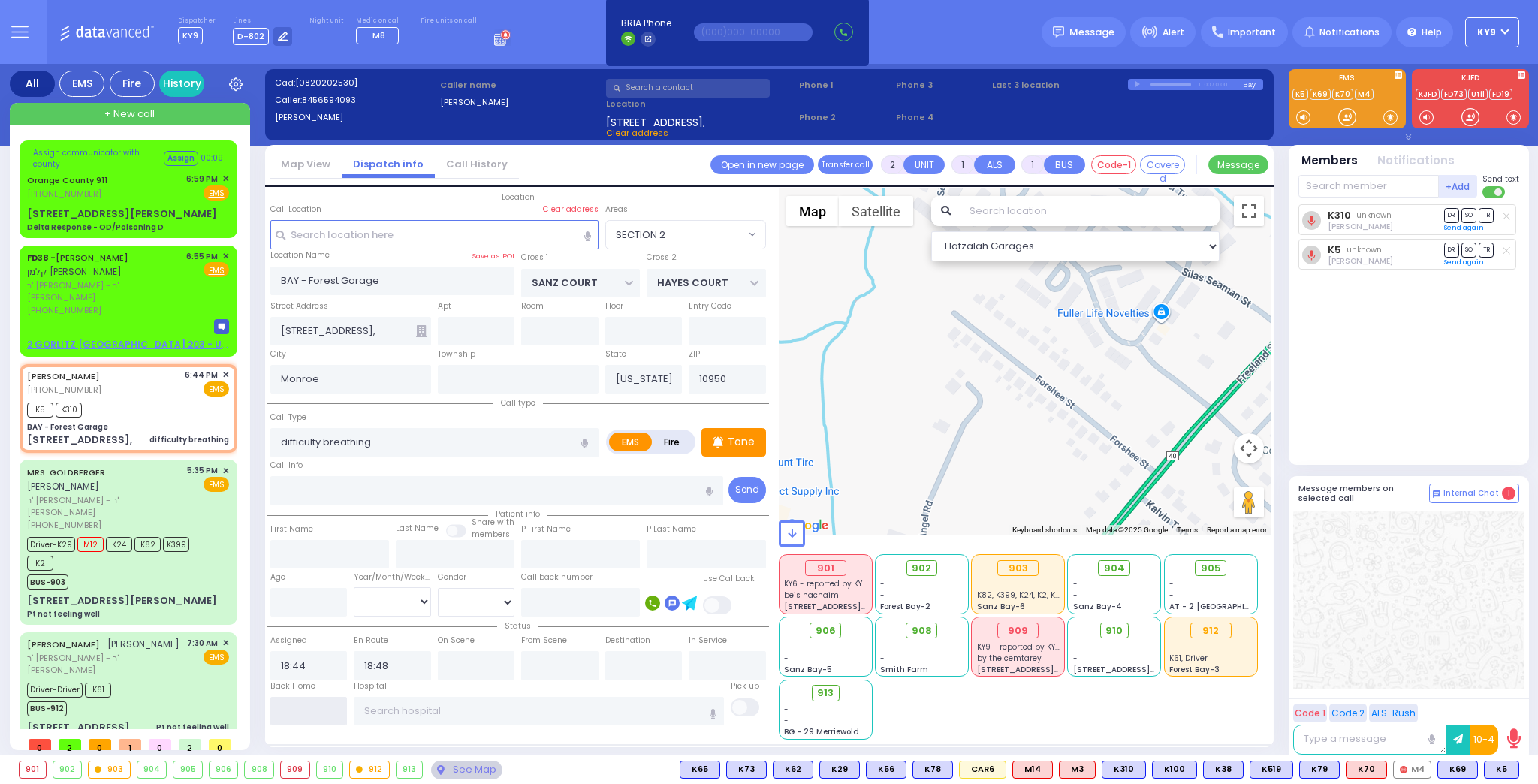
click at [317, 713] on input "text" at bounding box center [309, 711] width 77 height 29
type input "19:01"
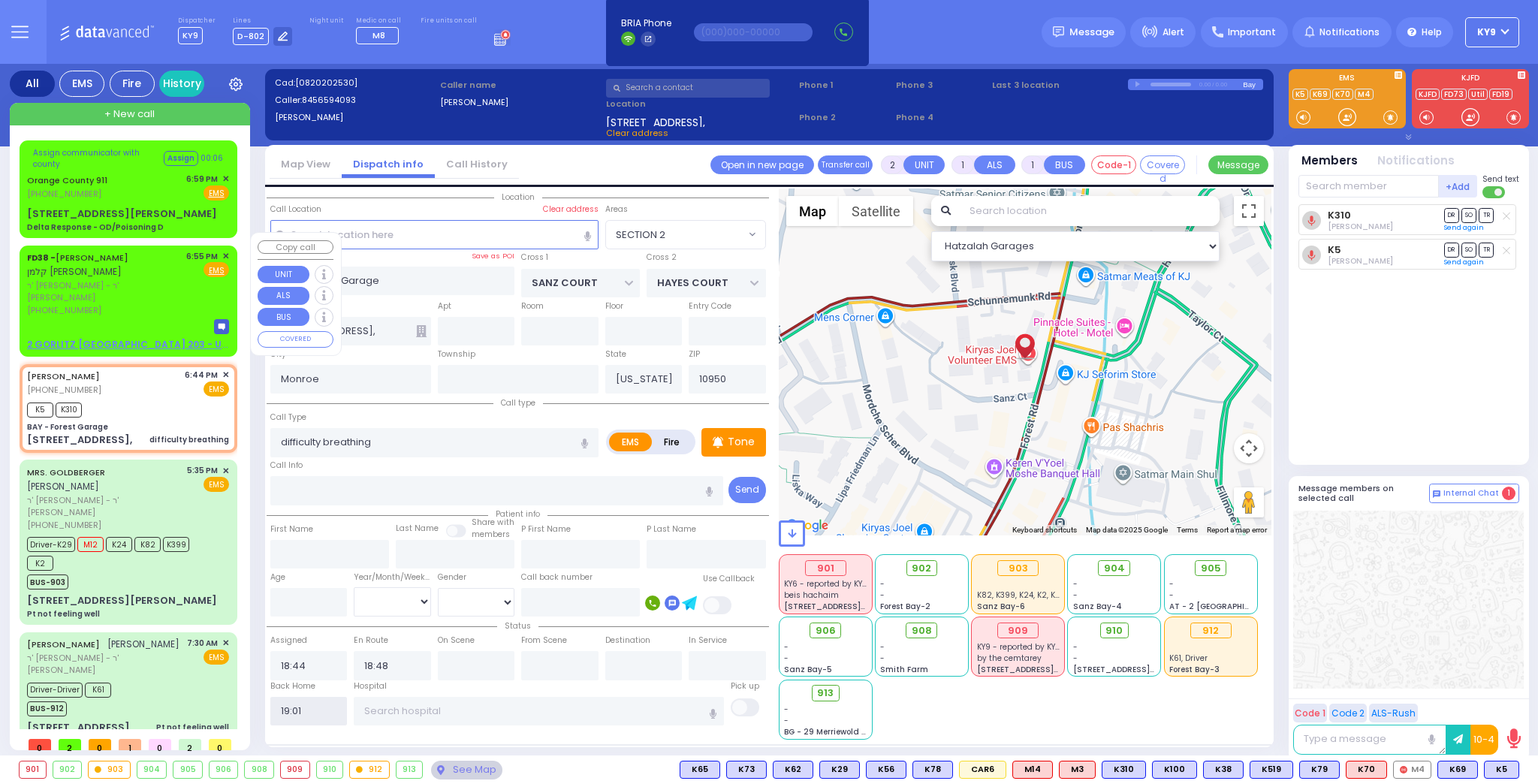
select select
radio input "true"
select select
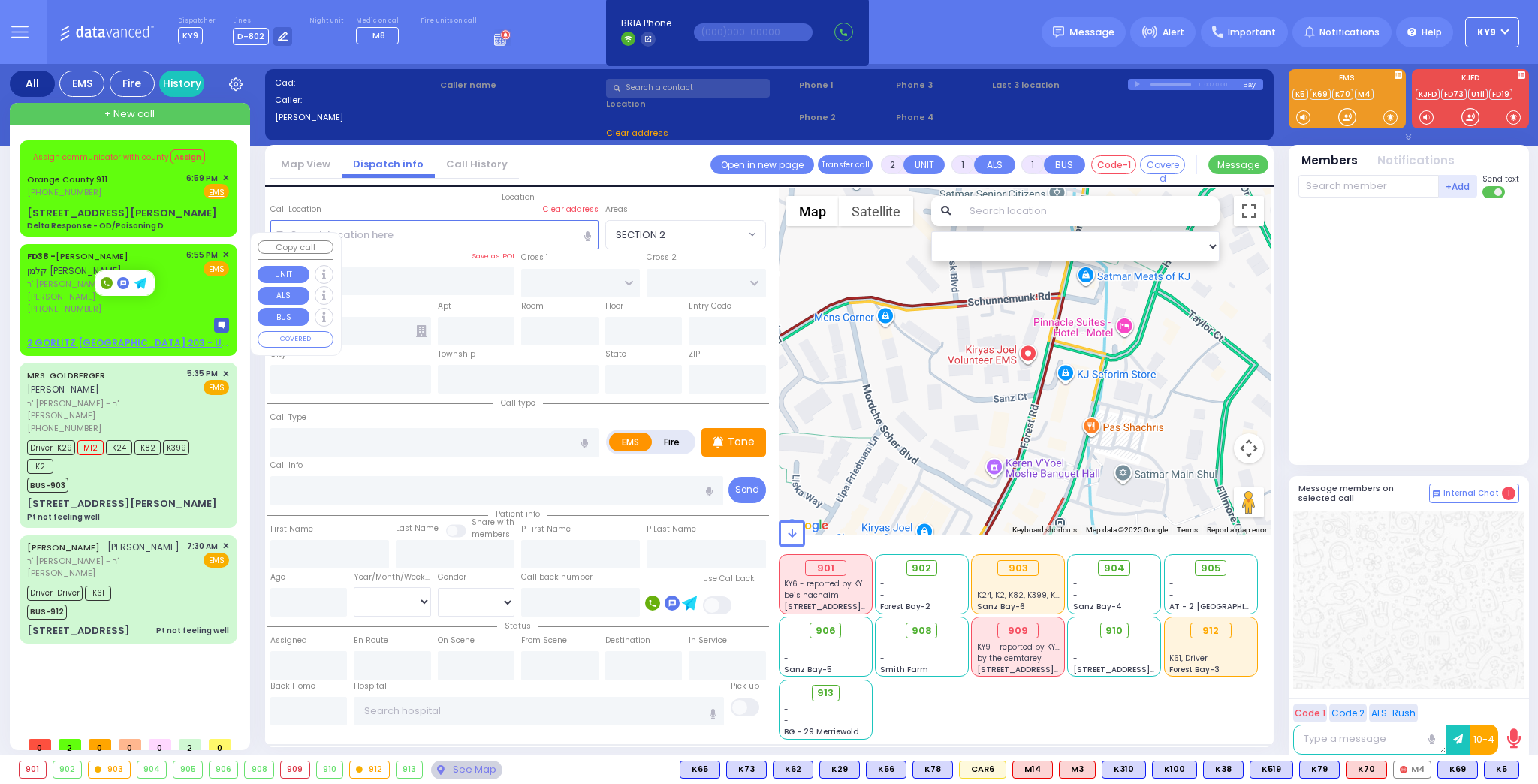
click at [225, 249] on span "✕" at bounding box center [226, 255] width 7 height 13
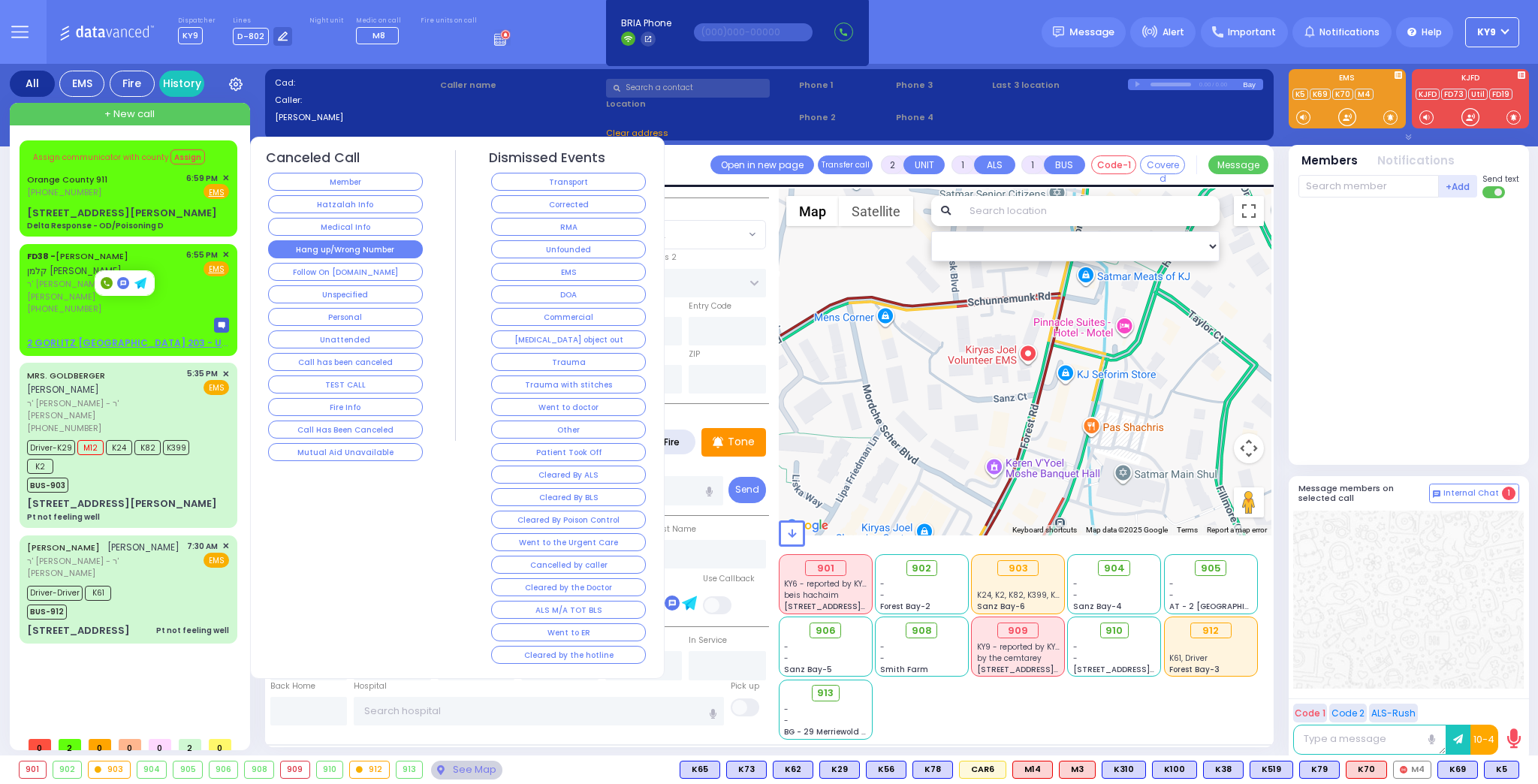
click at [308, 246] on button "Hang up/Wrong Number" at bounding box center [345, 249] width 155 height 18
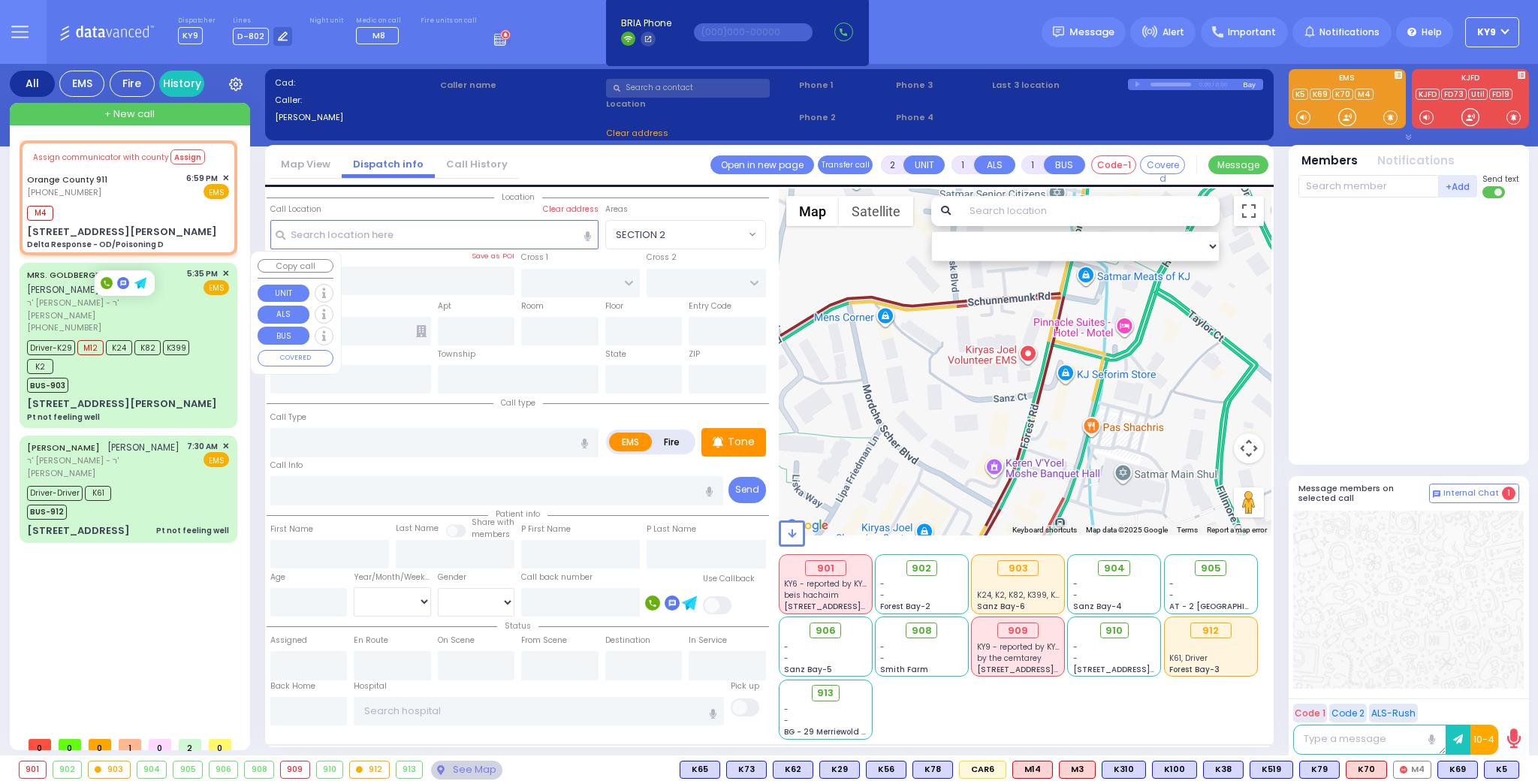
type input "6"
select select
type input "Delta Response - OD/Poisoning D"
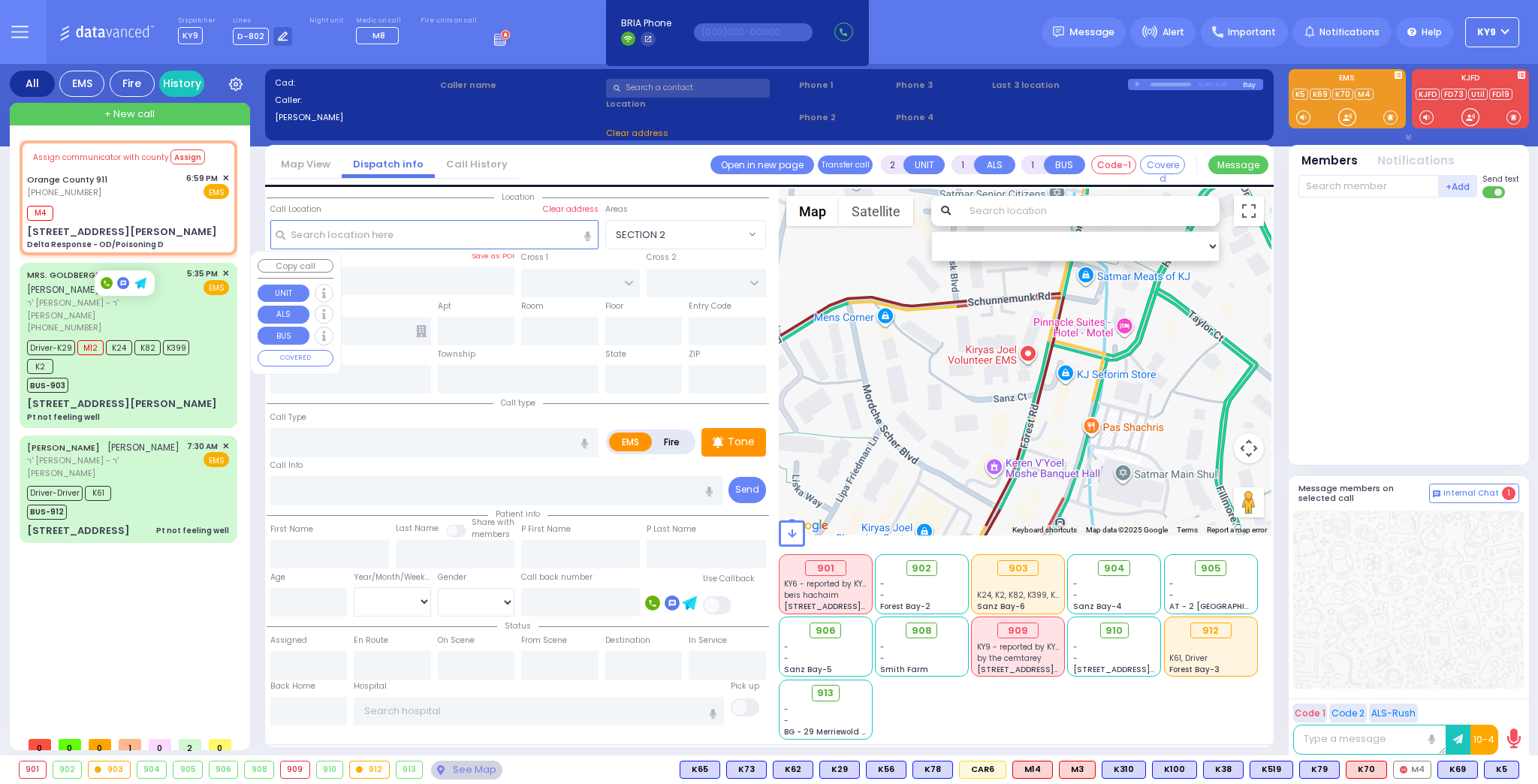
radio input "true"
type input "Nature: : Delta Response - OD/Poisoning D Address: : 20 Forshee St, 10950 Cross…"
select select
type input "19:01"
select select "Hatzalah Garages"
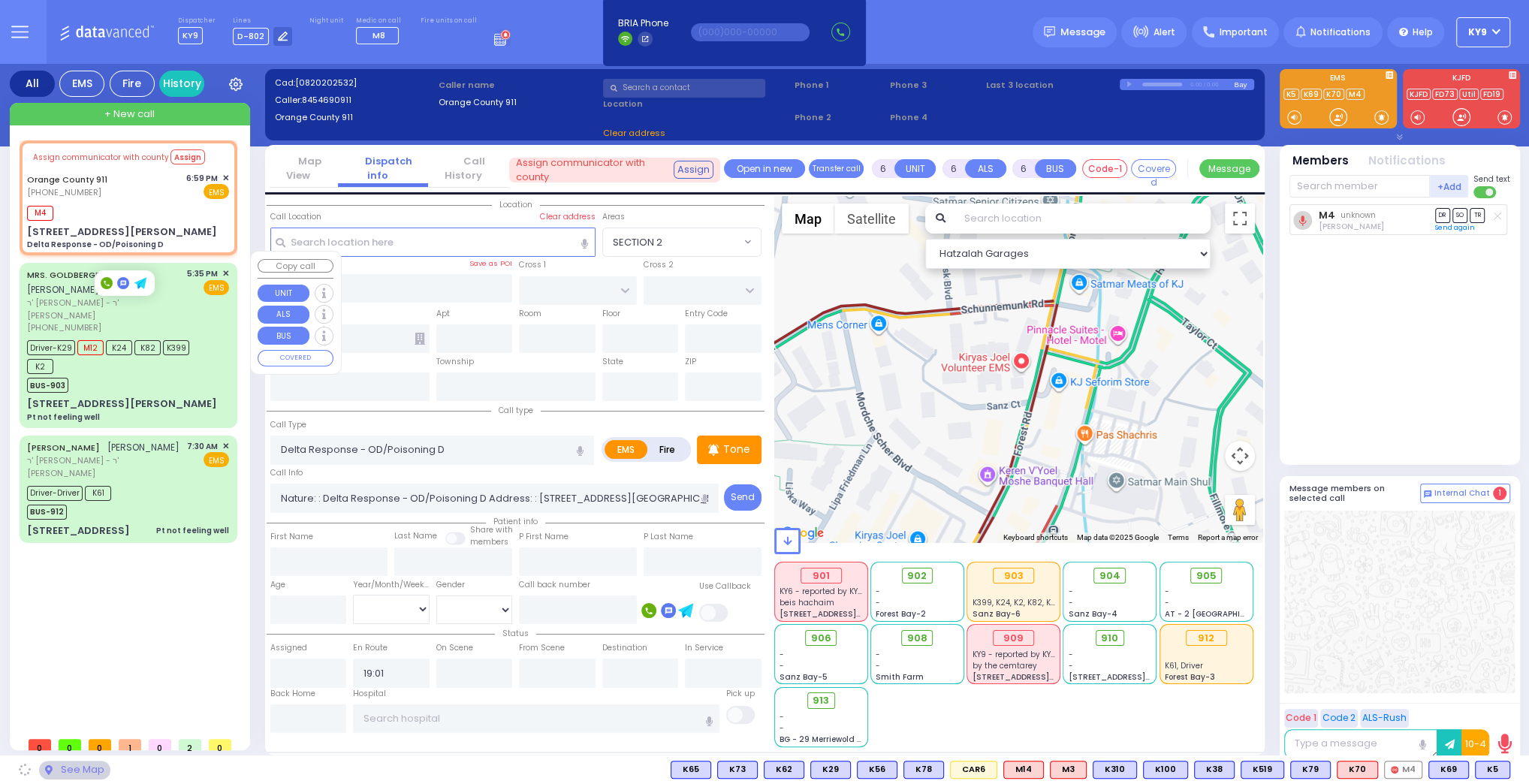
type input "20 Forshee St"
type input "Monroe"
type input "[US_STATE]"
type input "10950"
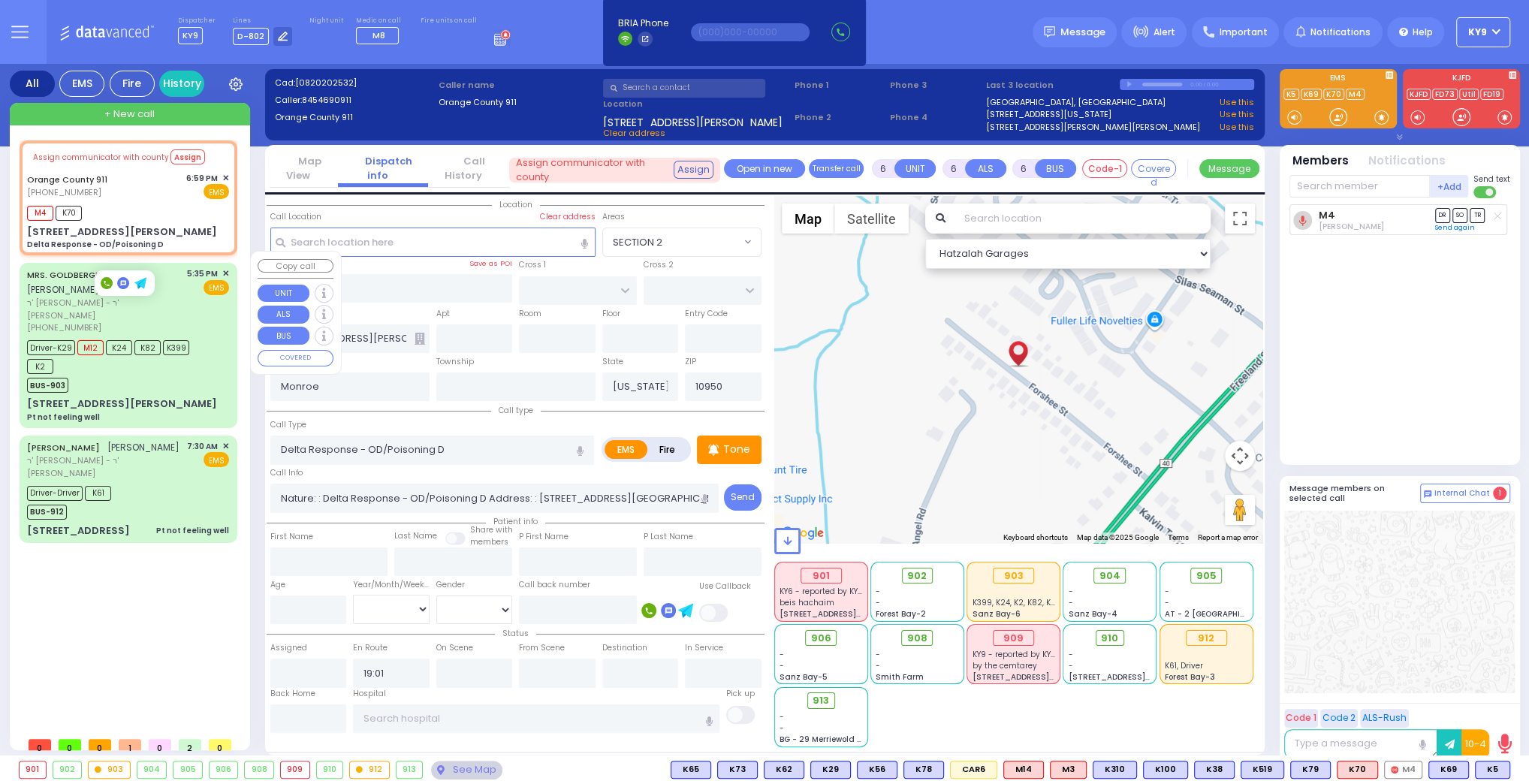
select select
radio input "true"
select select
select select "Hatzalah Garages"
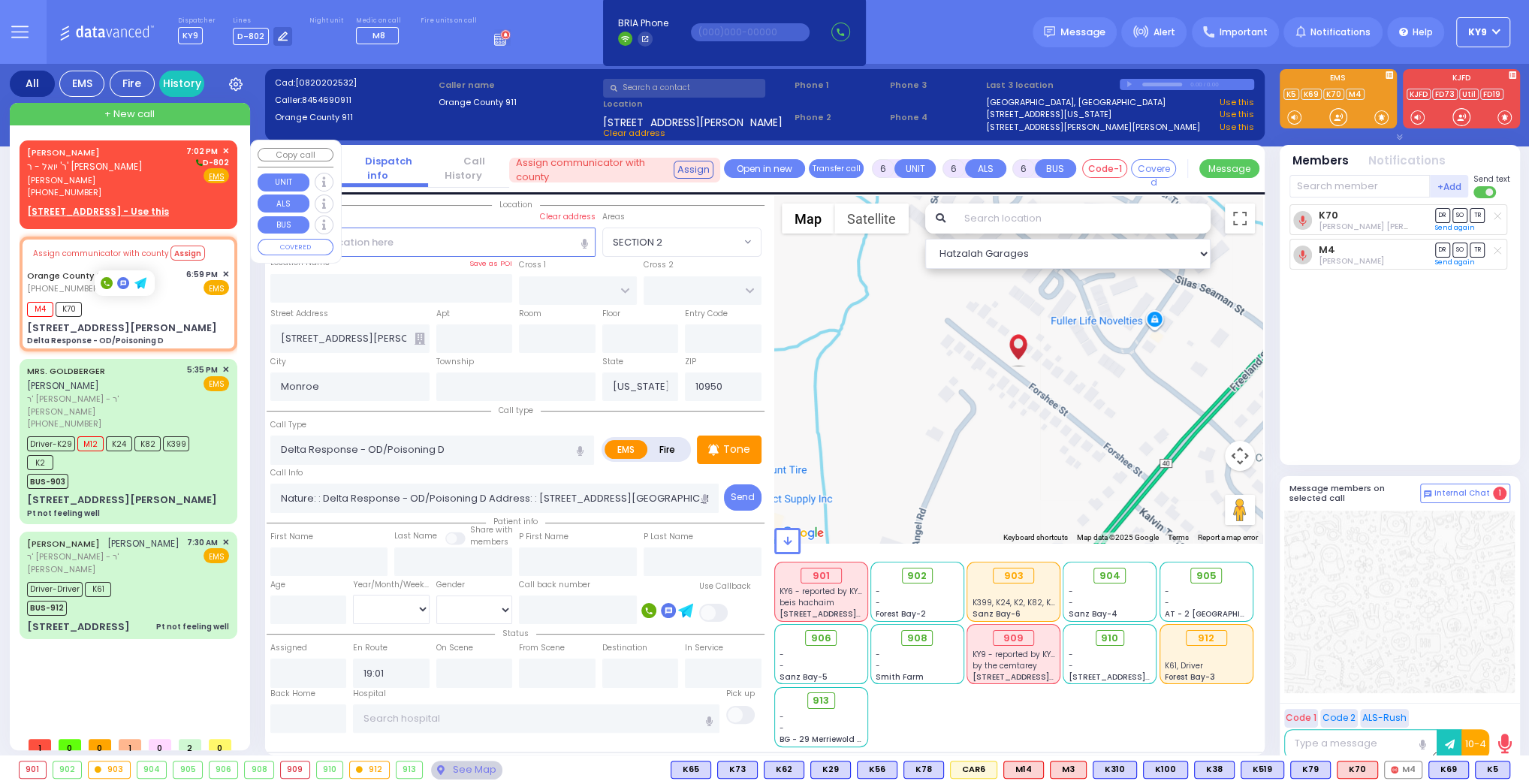
click at [169, 183] on span "שלמה זלמן שווארץ" at bounding box center [103, 180] width 154 height 13
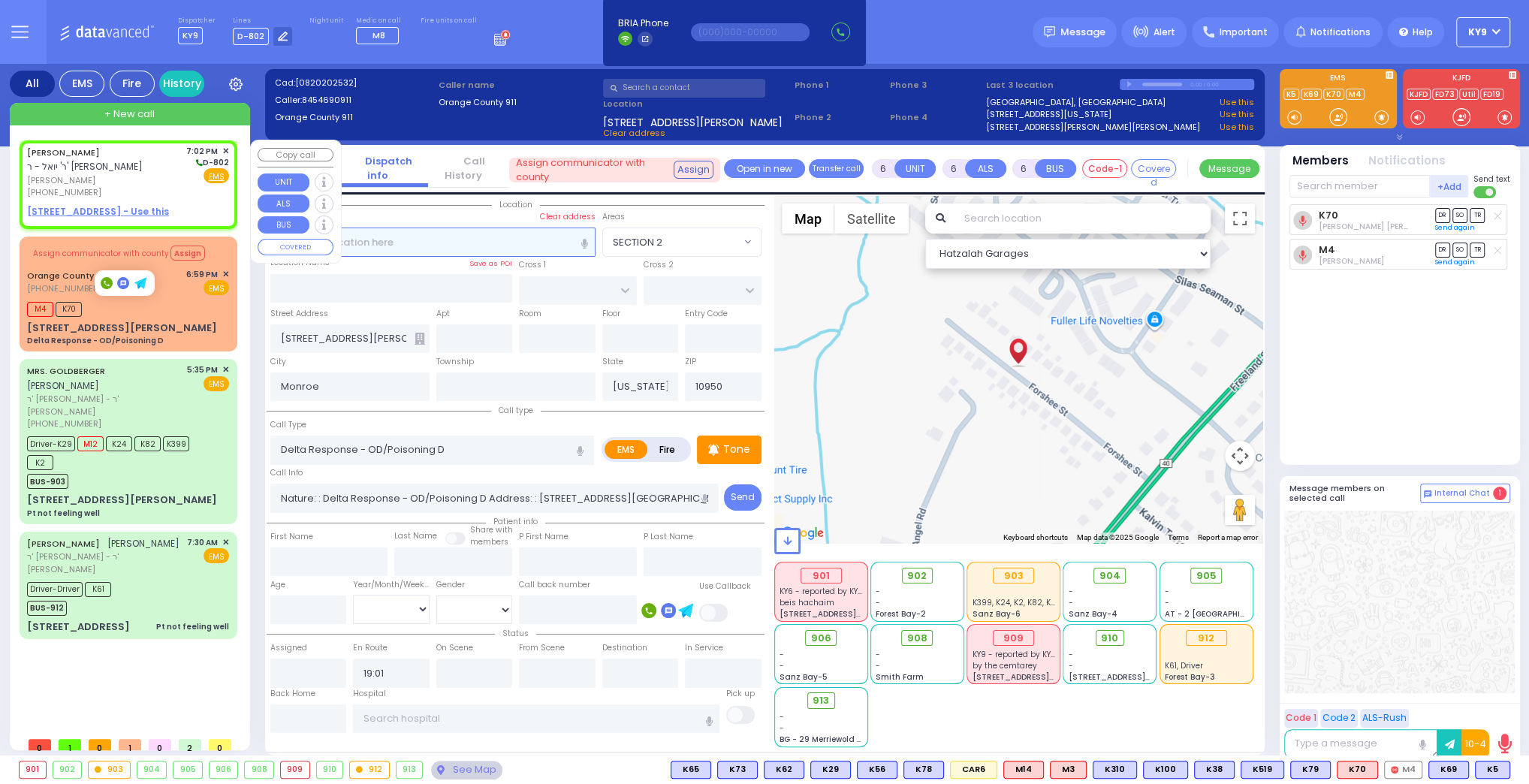
type input "2"
type input "1"
select select
radio input "true"
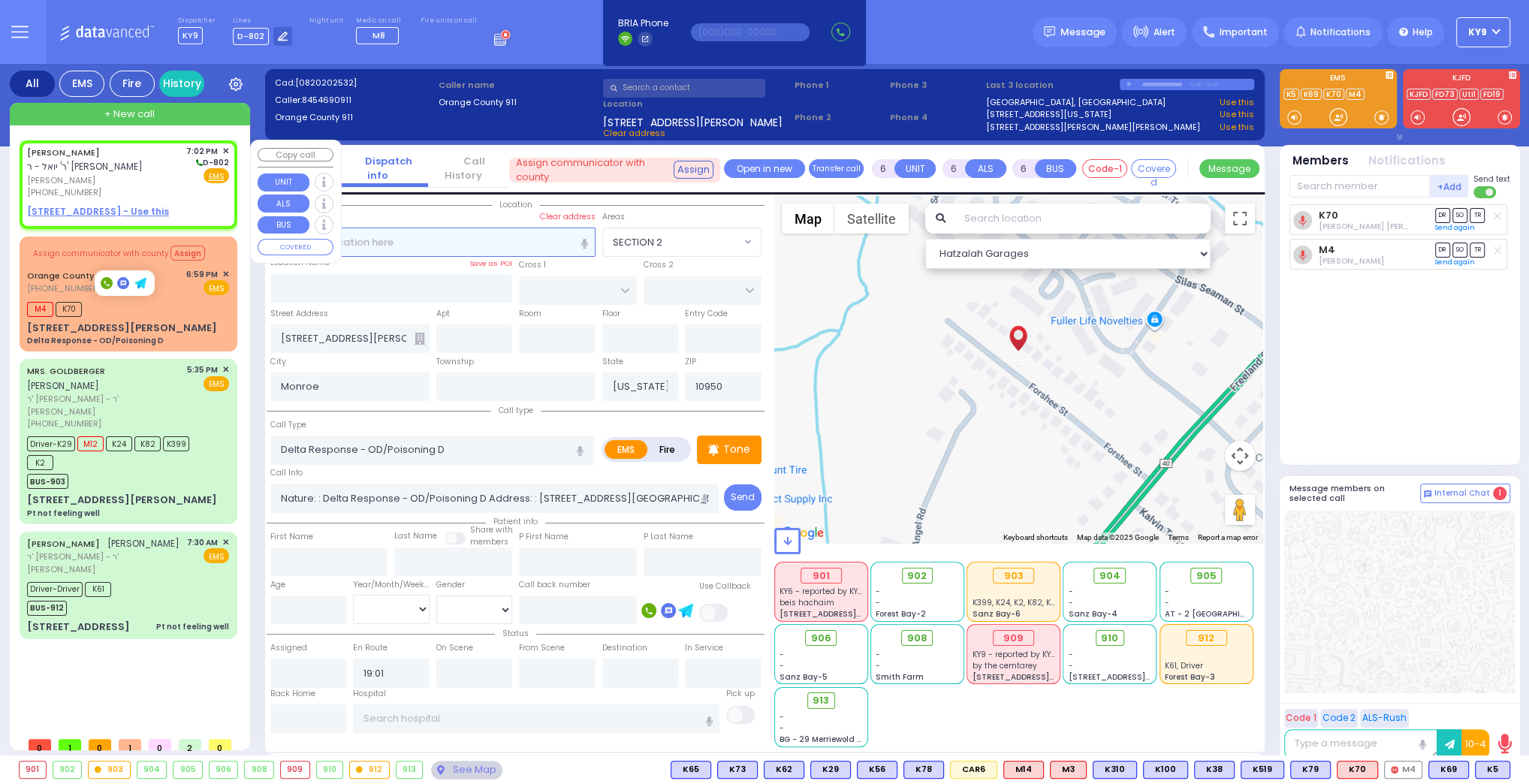
type input "SHLOME ZALMEN"
type input "SCHWARTZ"
select select
type input "19:02"
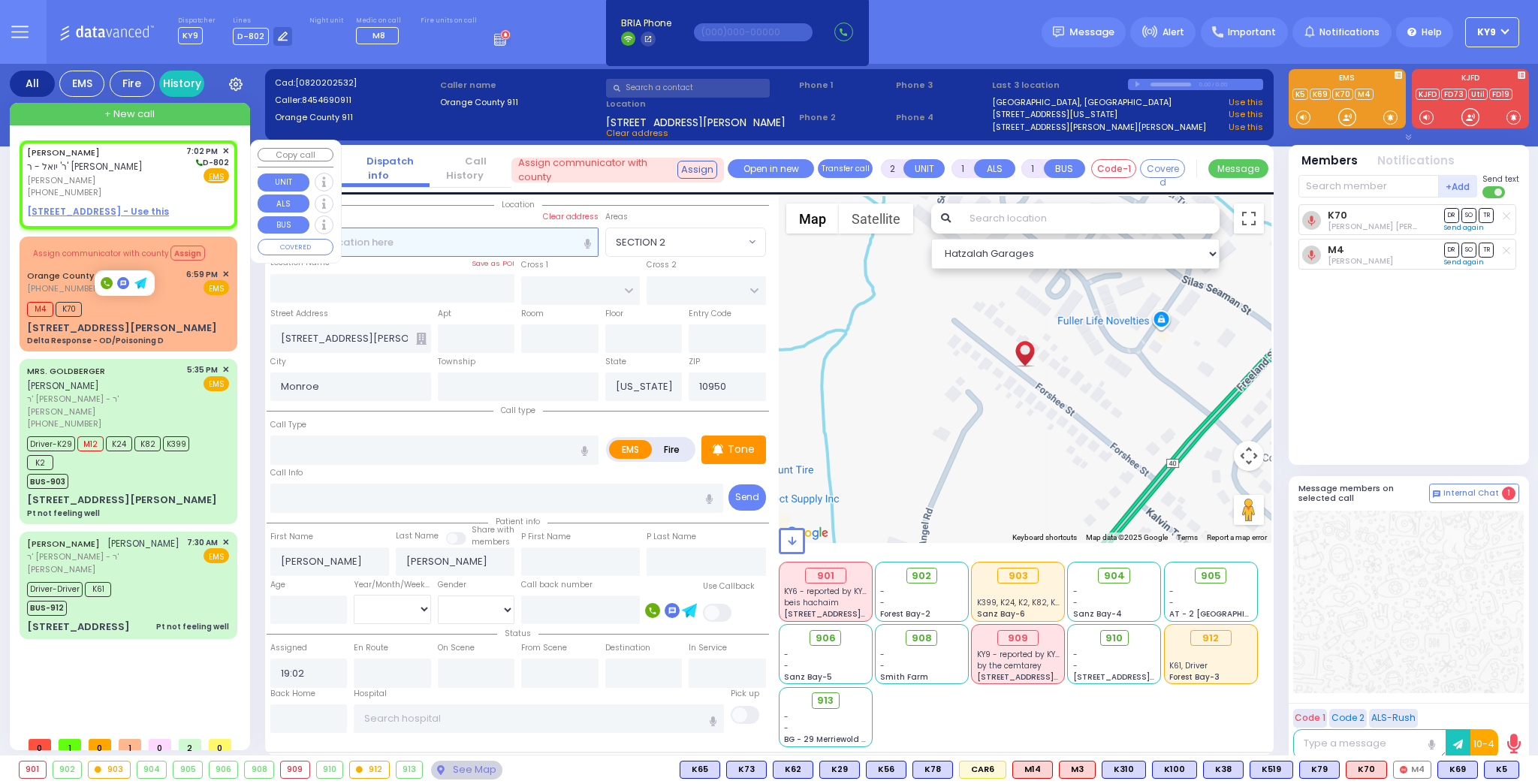
select select "Hatzalah Garages"
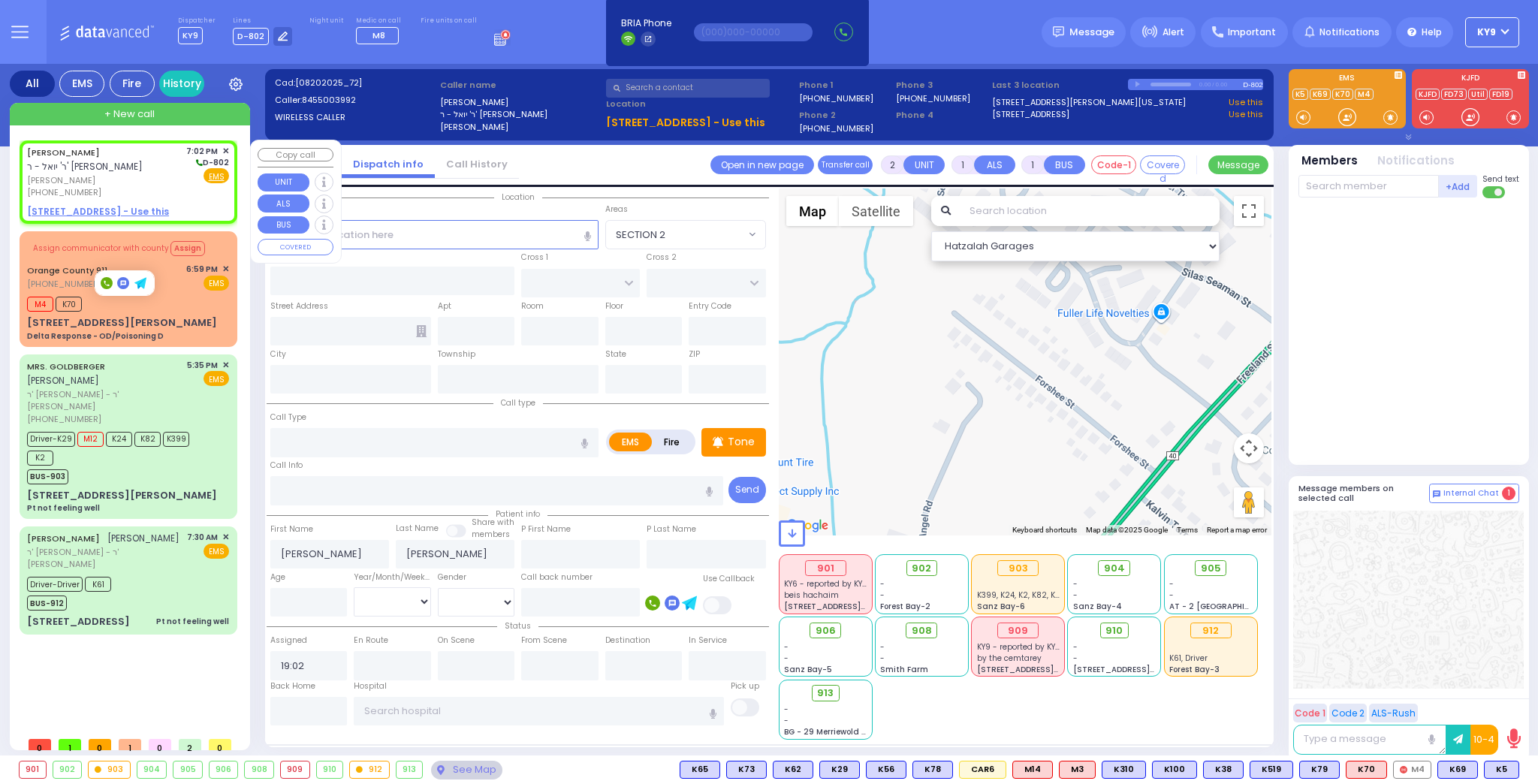
click at [198, 177] on div "Fire EMS" at bounding box center [208, 176] width 43 height 15
click at [196, 177] on span "Fire" at bounding box center [191, 176] width 23 height 15
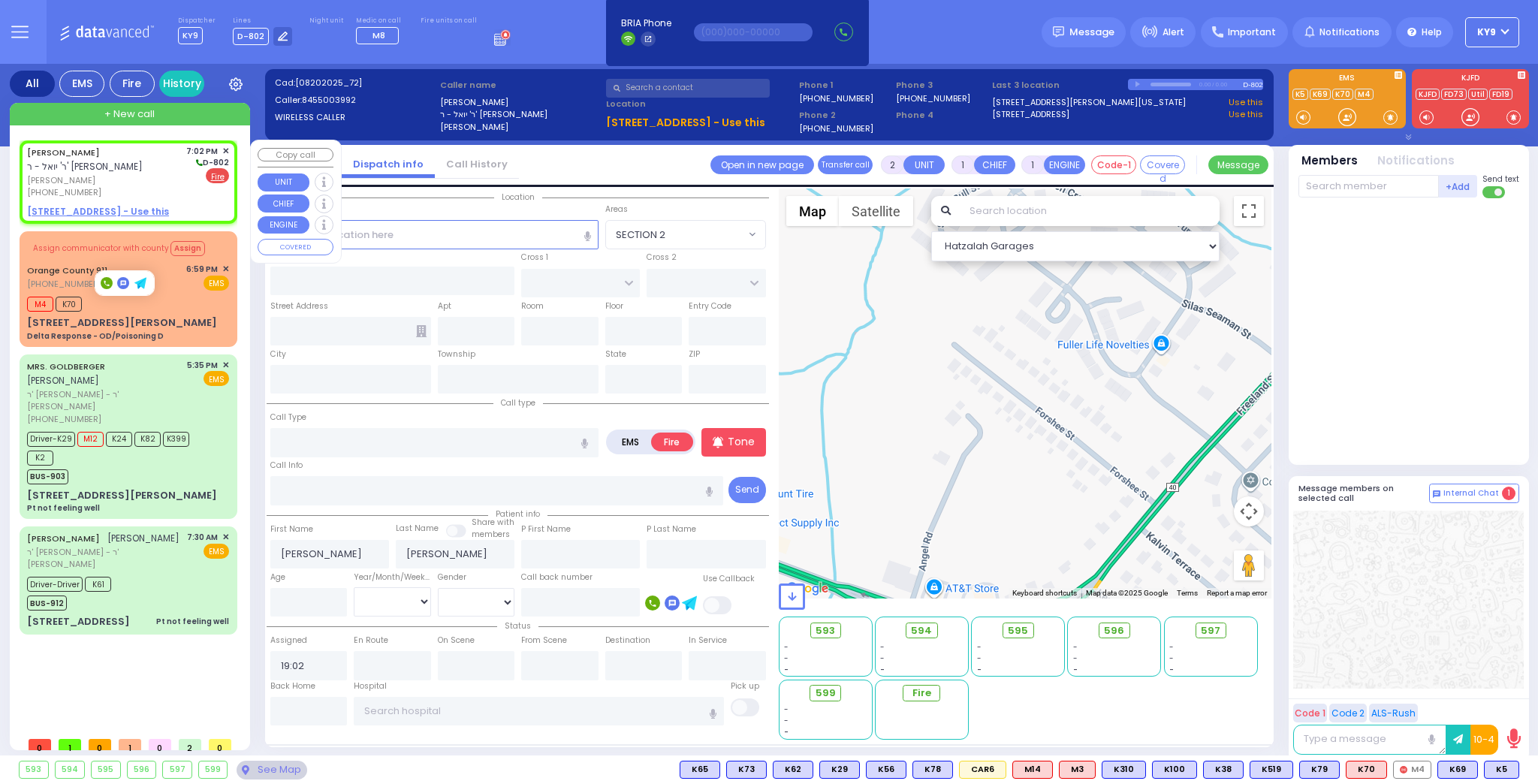
click at [126, 207] on u "13 PRAG BLVD 311 - Use this" at bounding box center [97, 211] width 142 height 13
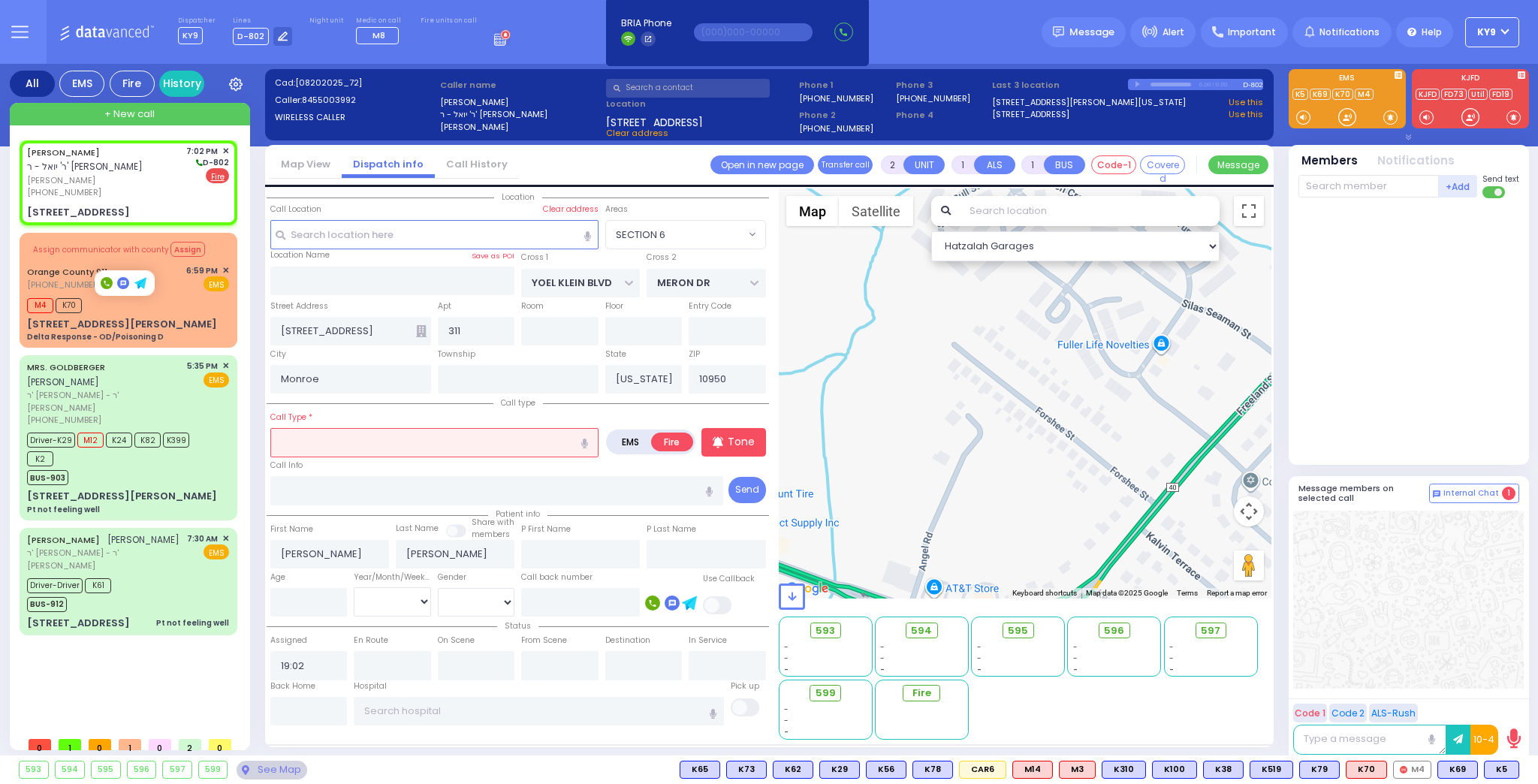
click at [374, 442] on input "text" at bounding box center [435, 442] width 329 height 29
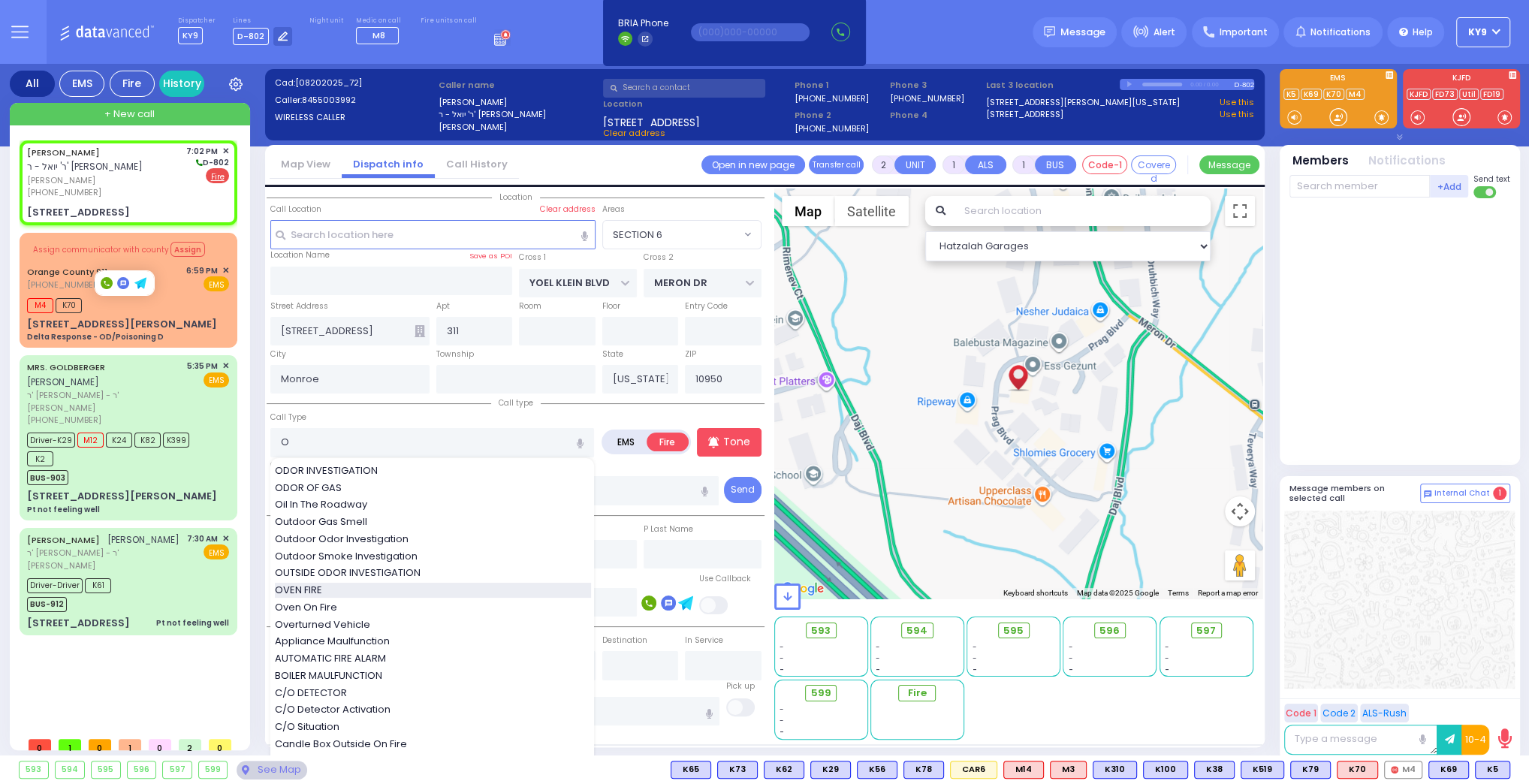
click at [322, 586] on span "OVEN FIRE" at bounding box center [301, 589] width 52 height 15
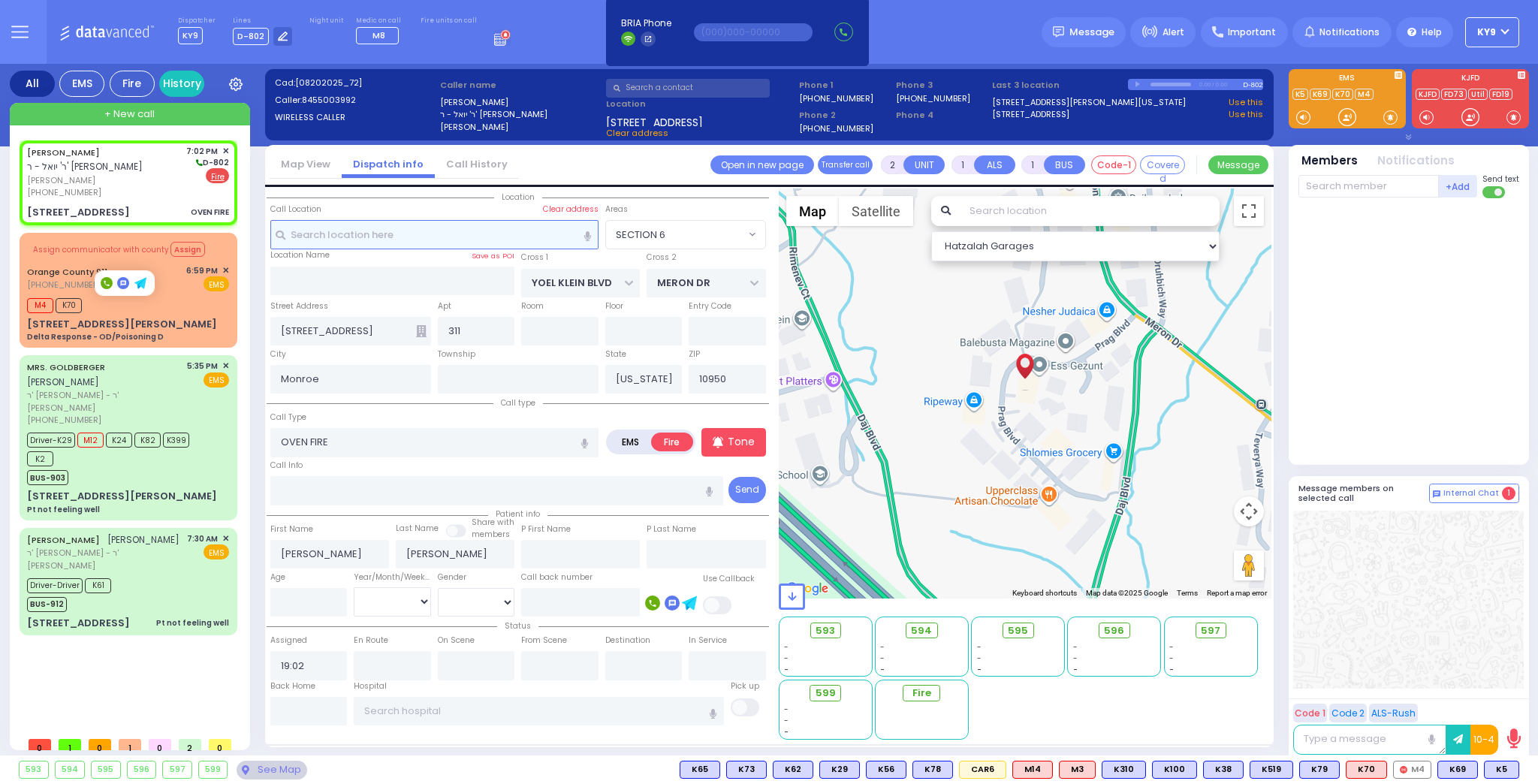
click at [364, 236] on input "text" at bounding box center [435, 234] width 329 height 29
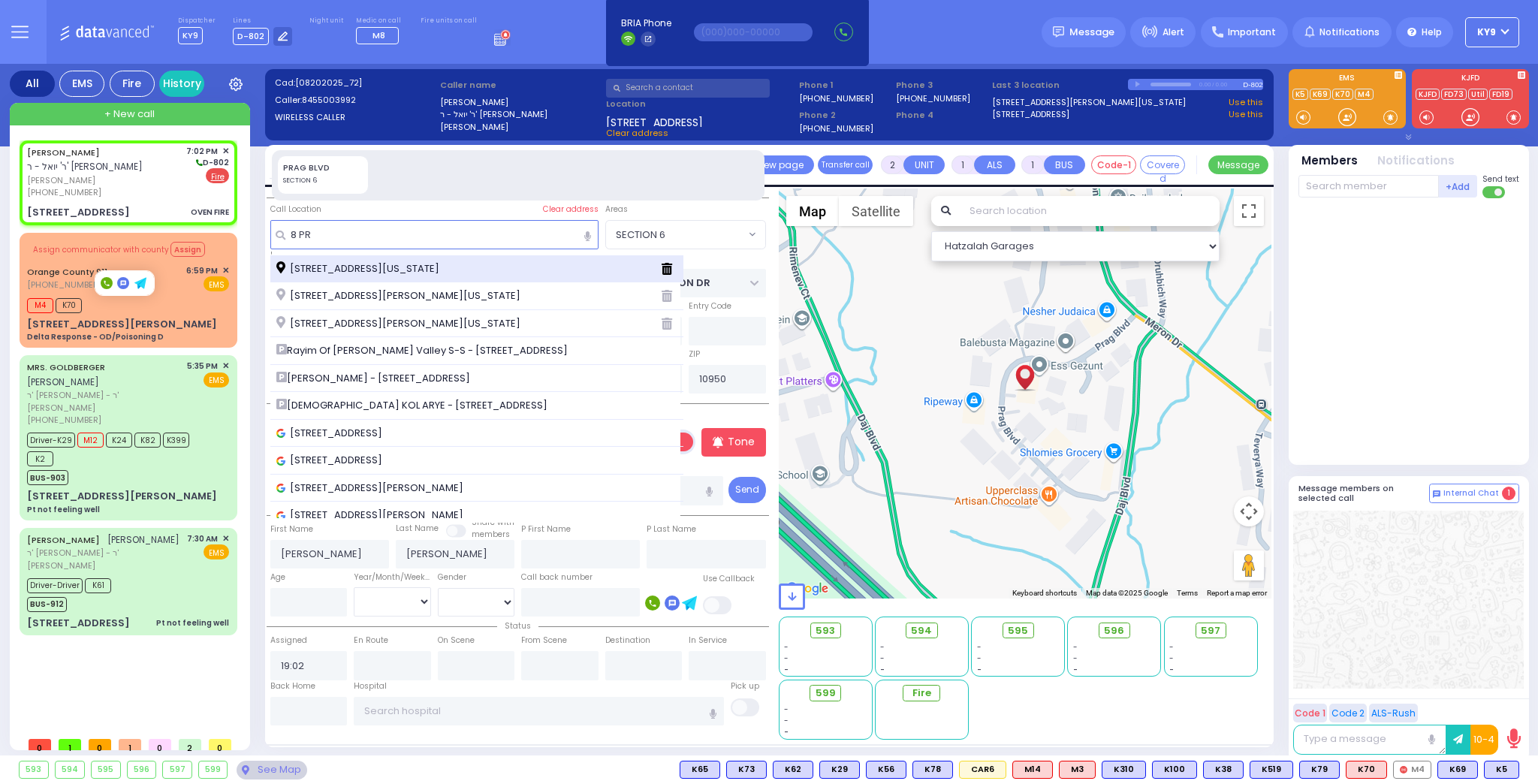
click at [363, 265] on span "8 Prag Boulevard Monroe New York 10950" at bounding box center [361, 269] width 169 height 15
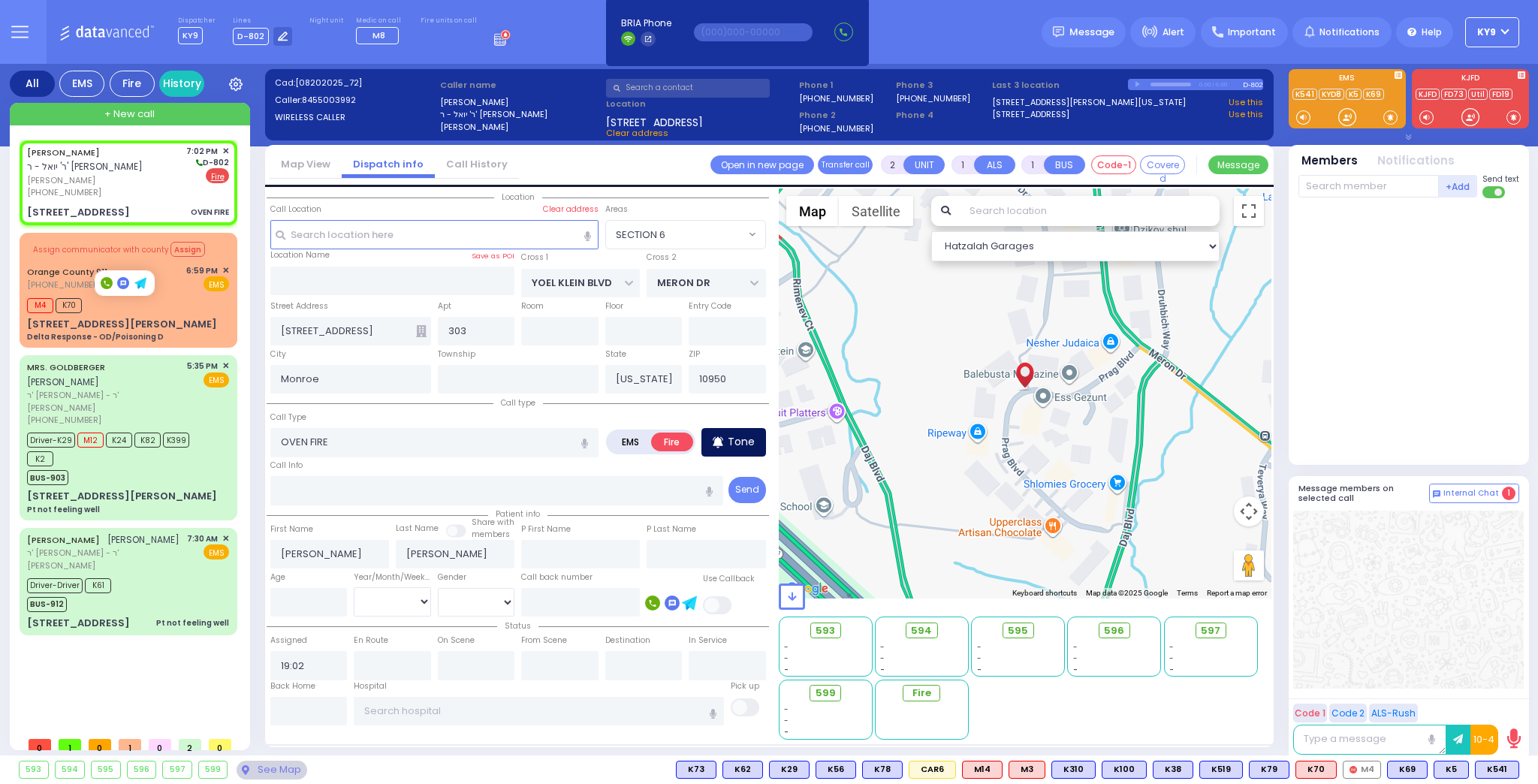
click at [741, 439] on p "Tone" at bounding box center [741, 442] width 27 height 16
click at [1383, 189] on input "text" at bounding box center [1369, 186] width 141 height 23
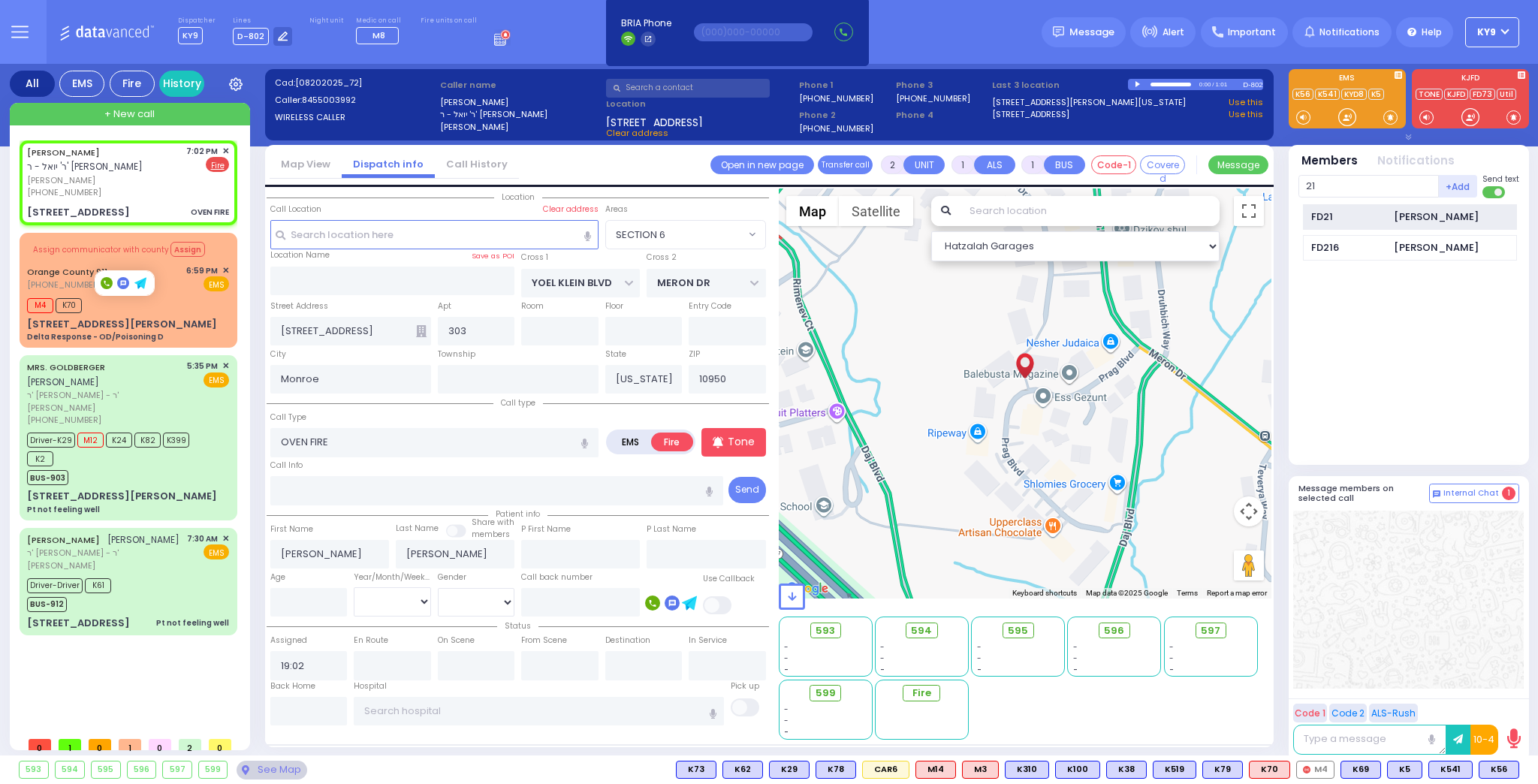
click at [1368, 223] on div "FD21" at bounding box center [1348, 216] width 75 height 15
click at [1362, 184] on input "text" at bounding box center [1369, 186] width 141 height 23
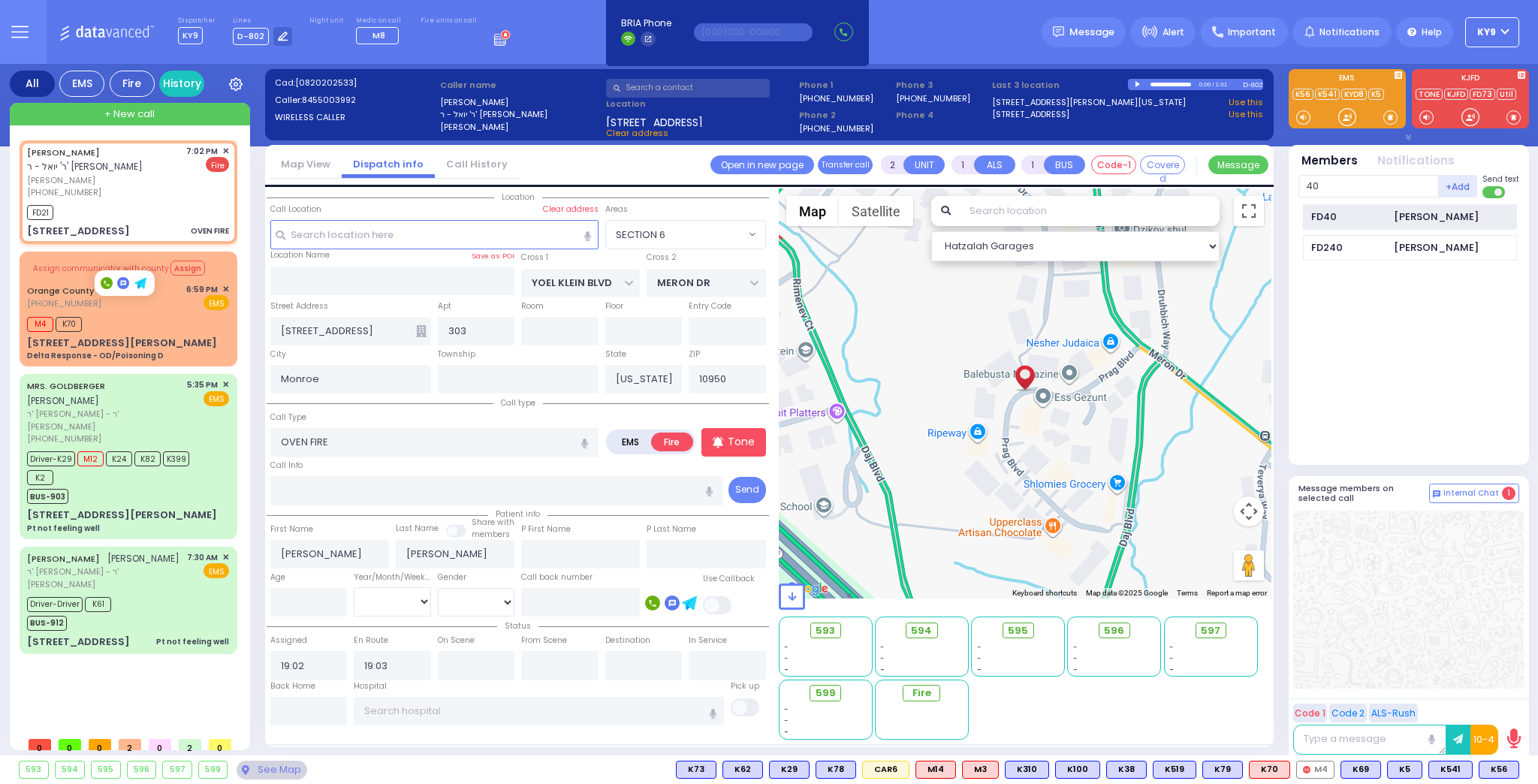
click at [1375, 219] on div "FD40" at bounding box center [1348, 216] width 75 height 15
click at [1362, 176] on input "text" at bounding box center [1369, 186] width 141 height 23
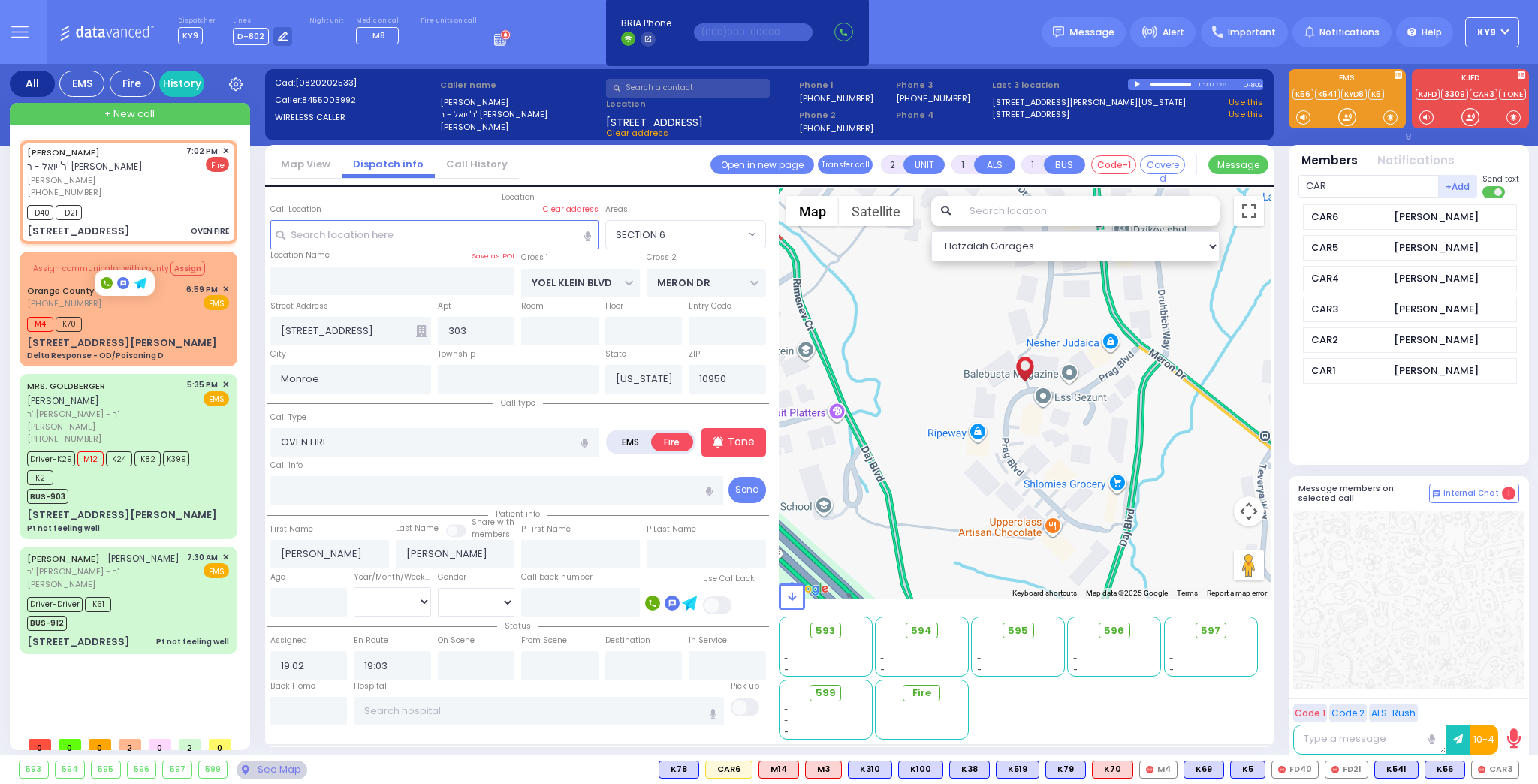
click at [1353, 303] on div "CAR3" at bounding box center [1348, 309] width 75 height 15
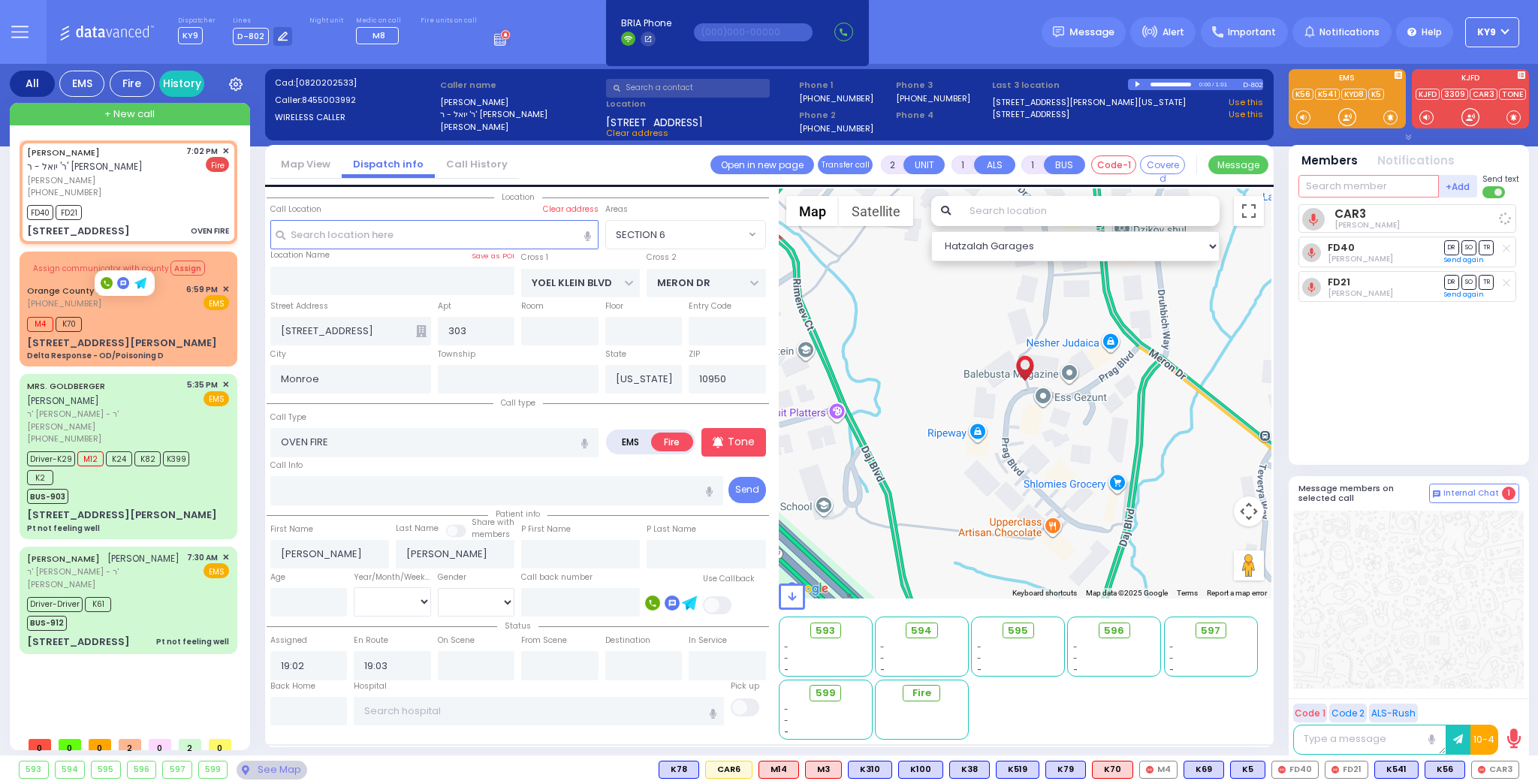
click at [1359, 189] on input "text" at bounding box center [1369, 186] width 141 height 23
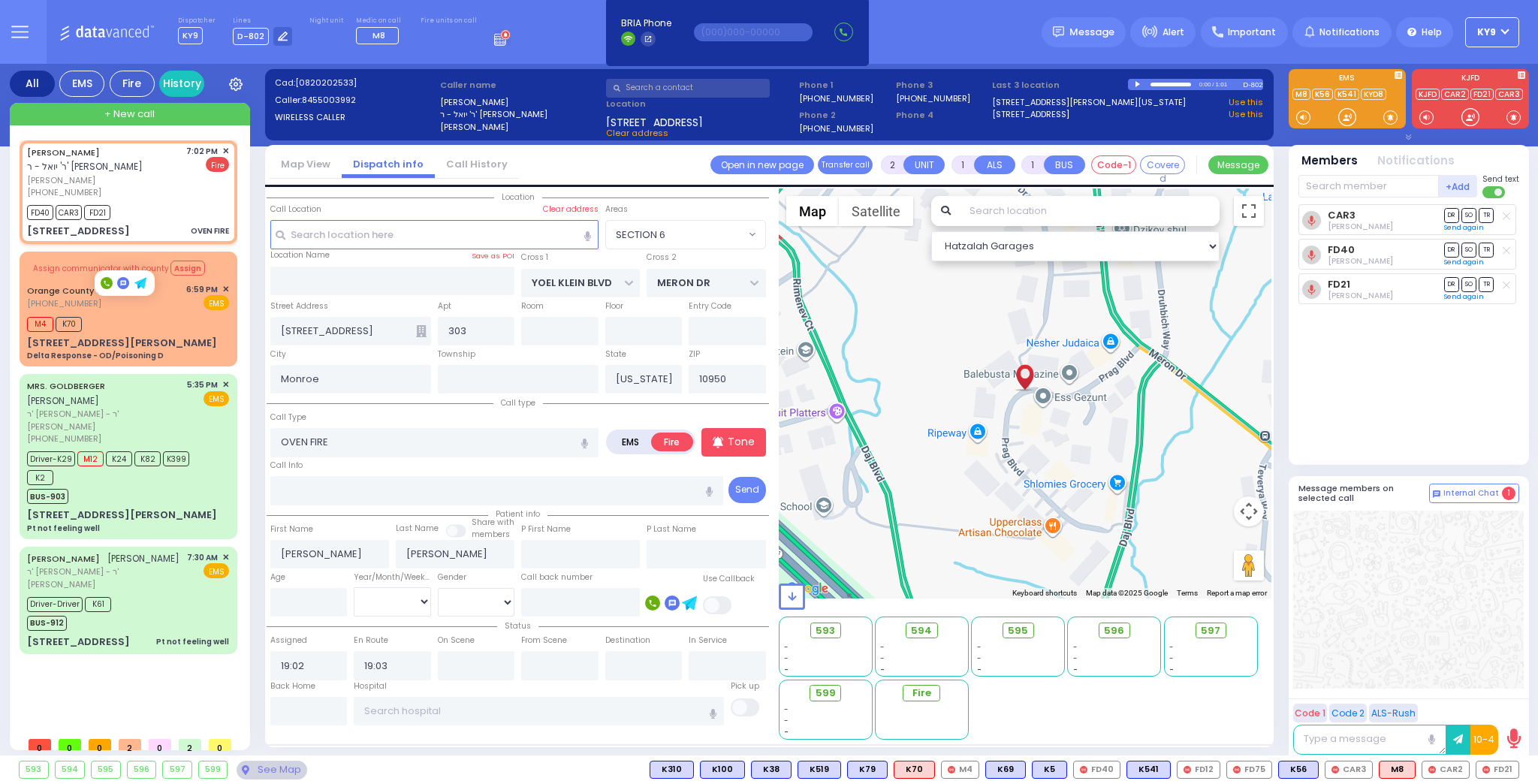
select select "SECTION 6"
select select
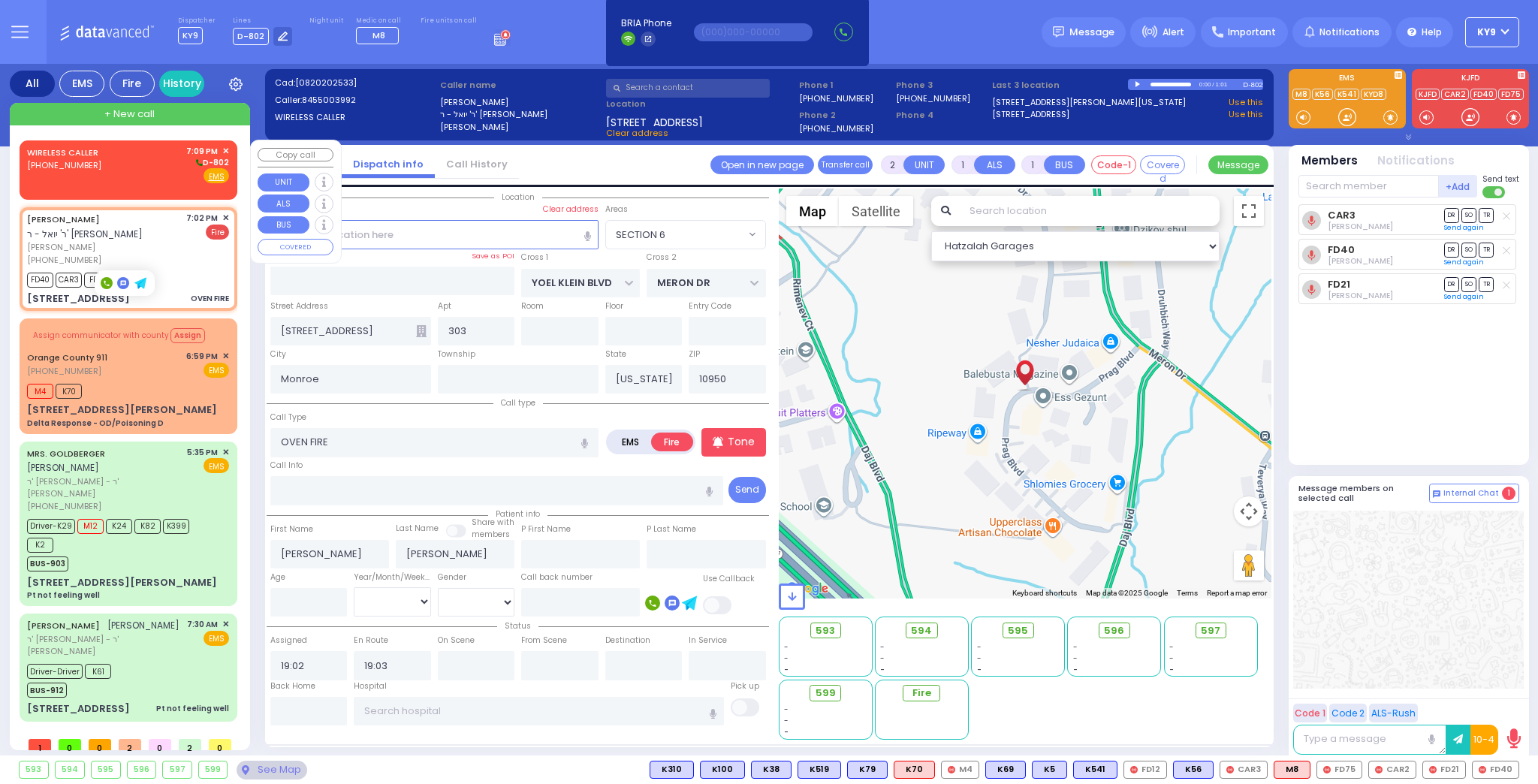
click at [171, 179] on div "WIRELESS CALLER [PHONE_NUMBER] 7:09 PM ✕ D-802" at bounding box center [128, 164] width 202 height 39
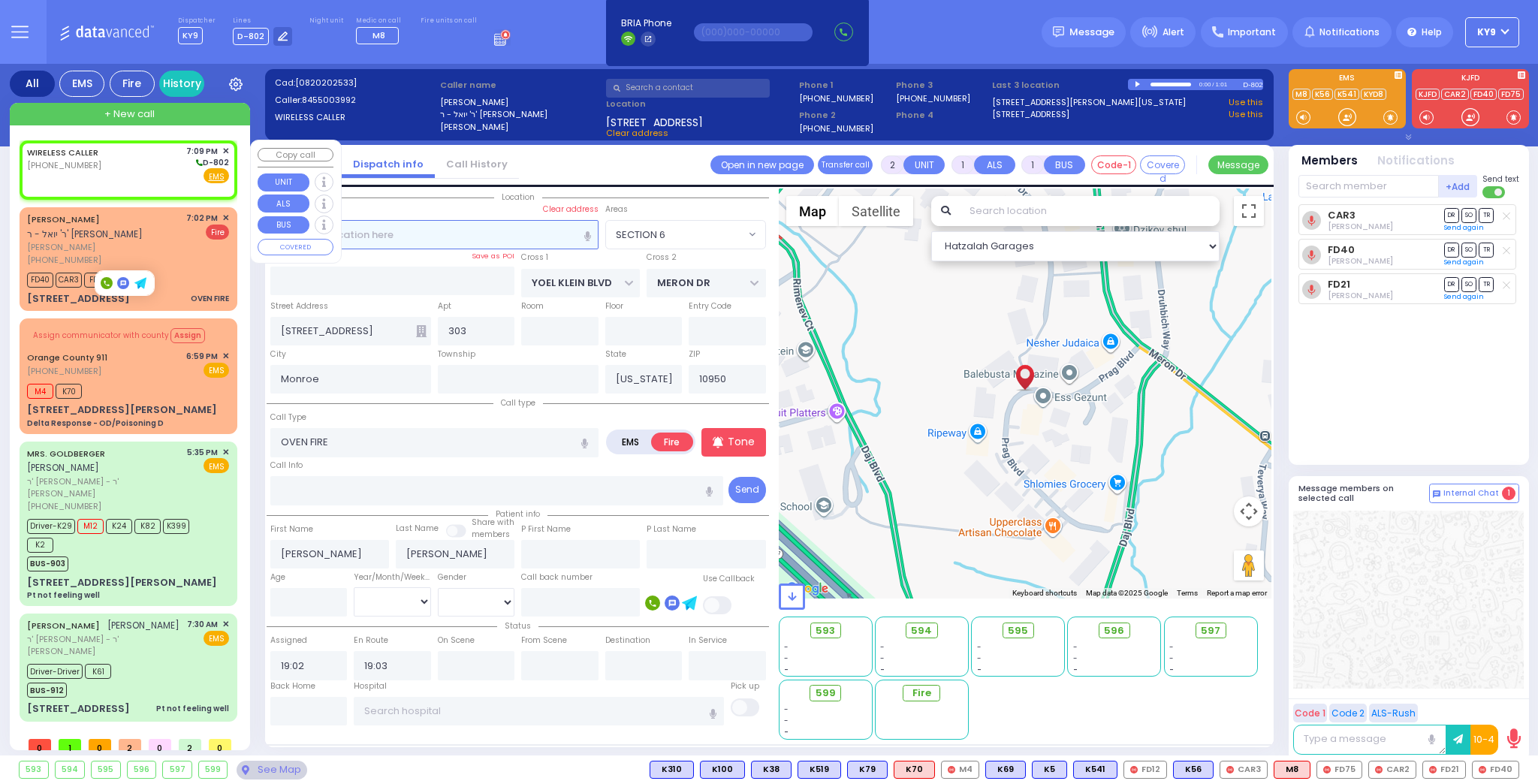
select select
radio input "true"
select select
type input "19:09"
select select "Hatzalah Garages"
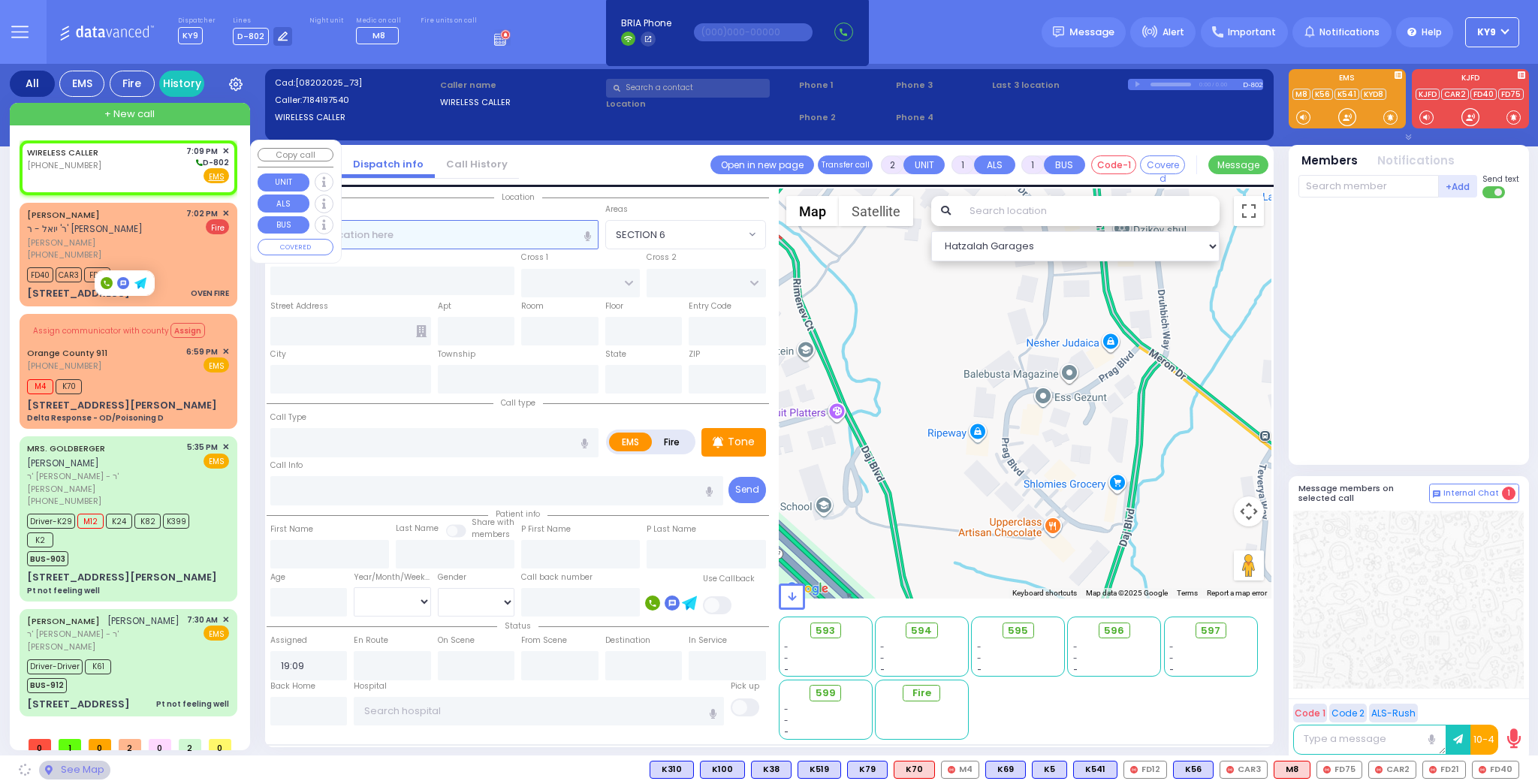
select select
radio input "true"
select select
select select "Hatzalah Garages"
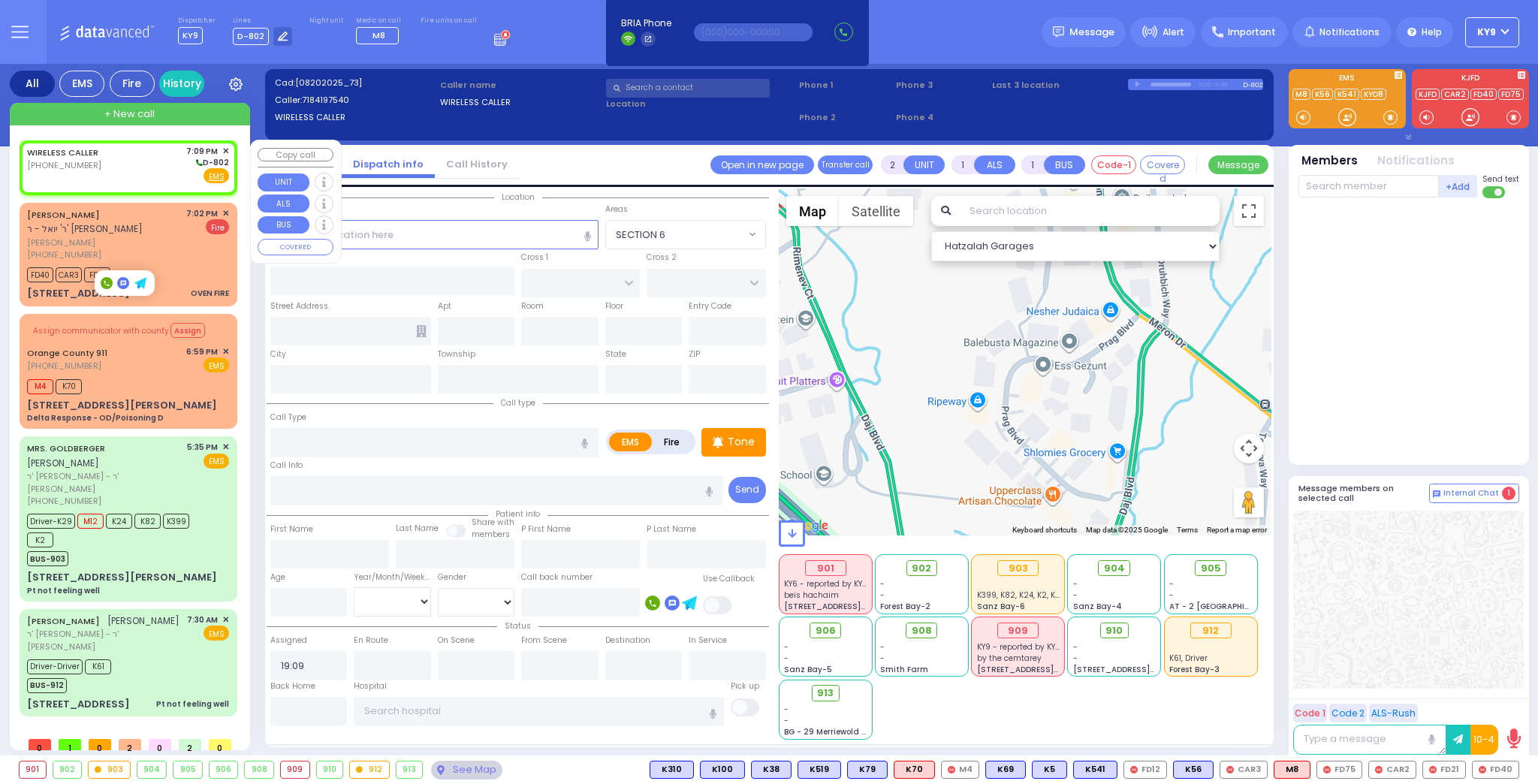
click at [153, 157] on div "WIRELESS CALLER [PHONE_NUMBER] 7:09 PM ✕ D-802" at bounding box center [128, 164] width 202 height 39
select select
radio input "true"
select select
select select "Hatzalah Garages"
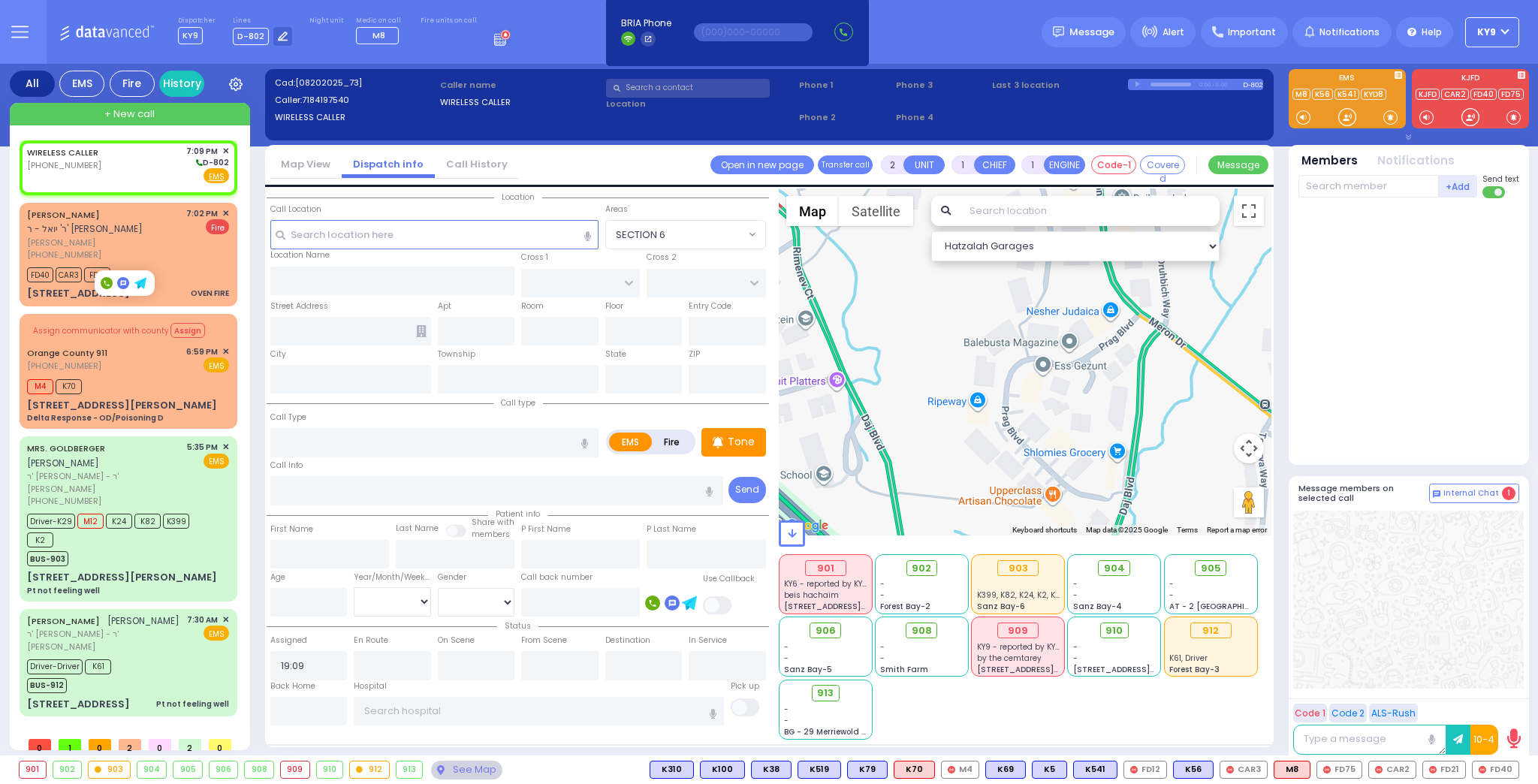
click at [1393, 118] on span at bounding box center [1390, 116] width 14 height 15
click at [1348, 119] on div at bounding box center [1347, 116] width 15 height 15
click at [1347, 119] on div at bounding box center [1347, 116] width 15 height 15
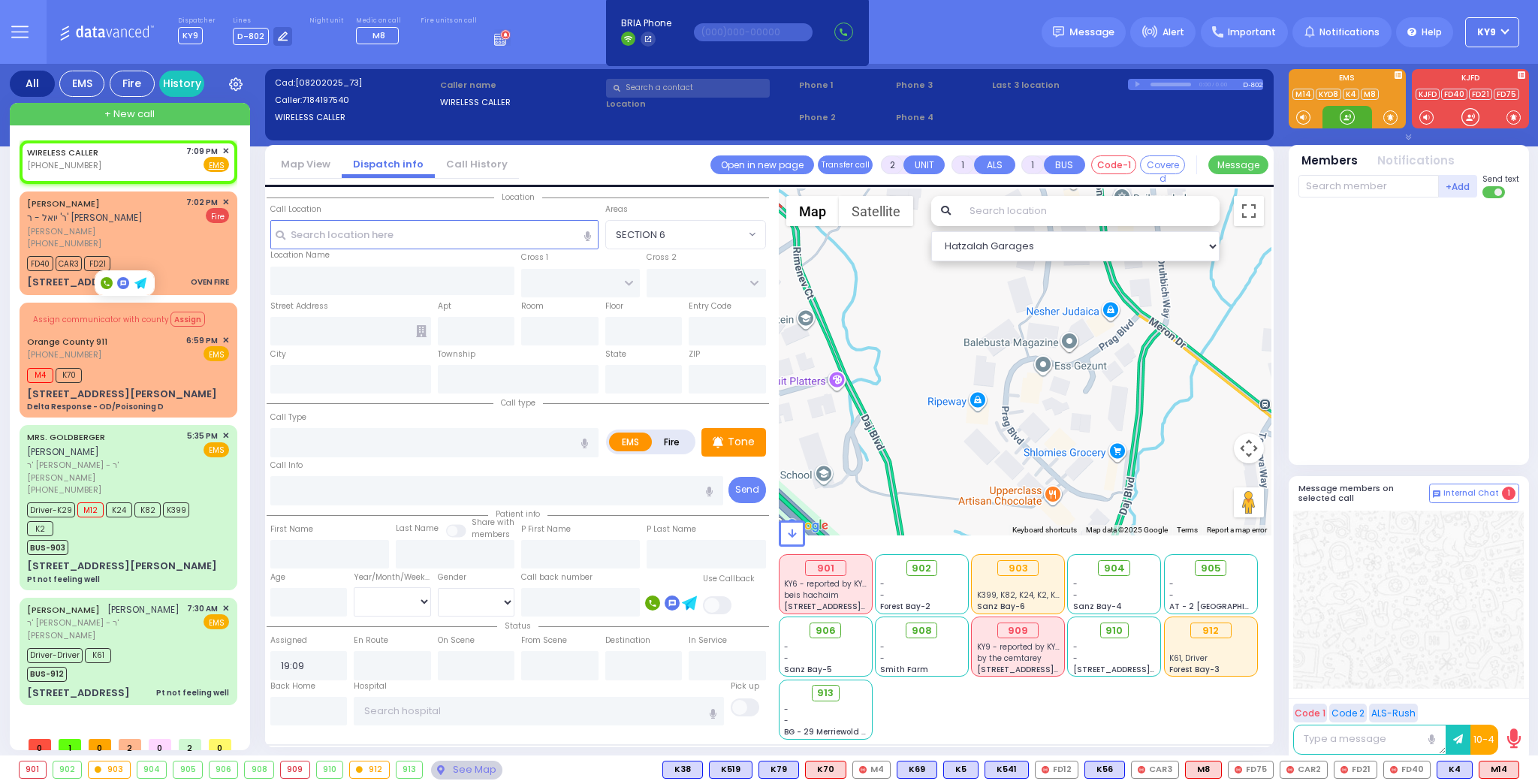
select select
radio input "true"
select select
select select "Hatzalah Garages"
click at [1350, 113] on div at bounding box center [1347, 116] width 15 height 15
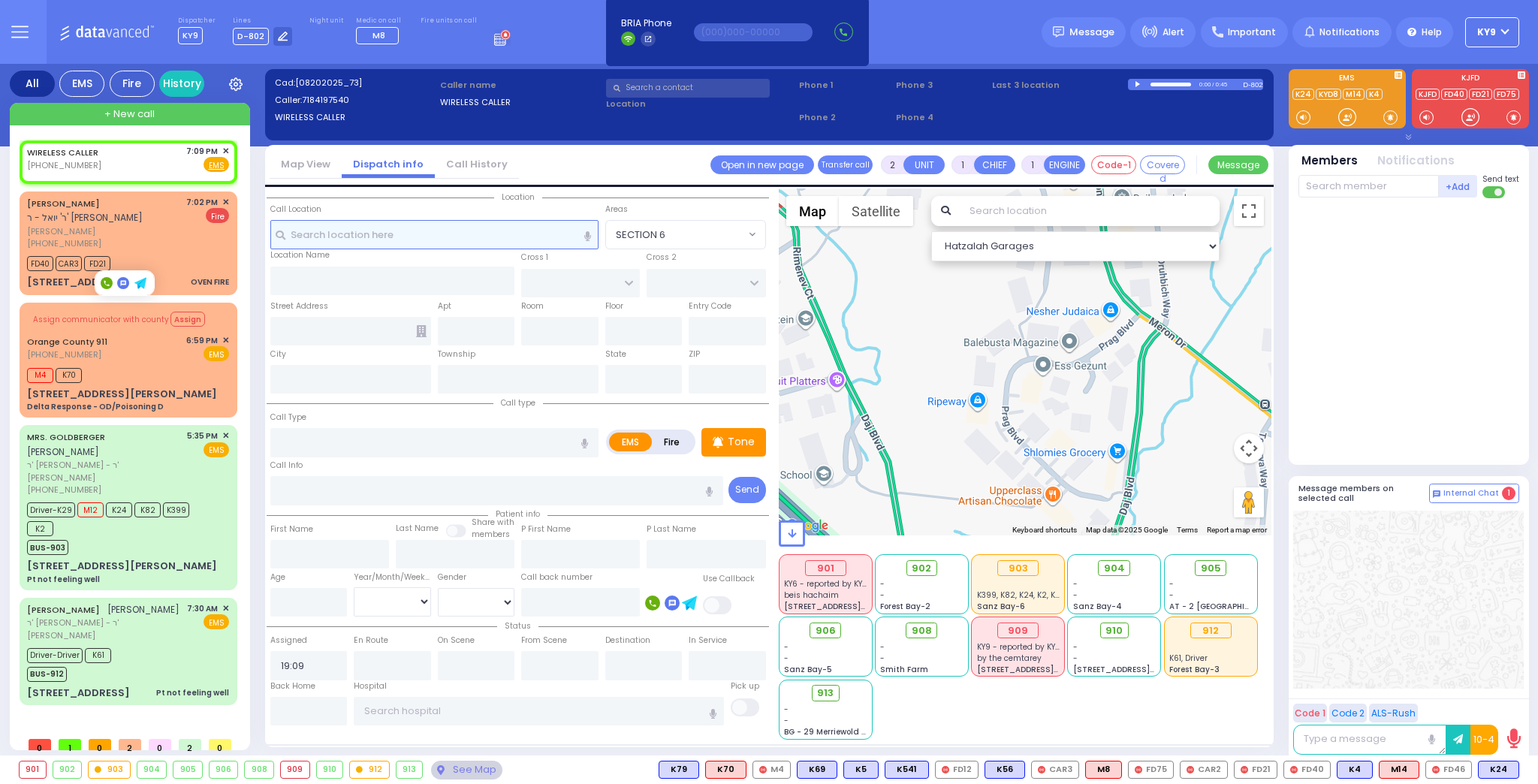
click at [441, 241] on input "text" at bounding box center [435, 234] width 329 height 29
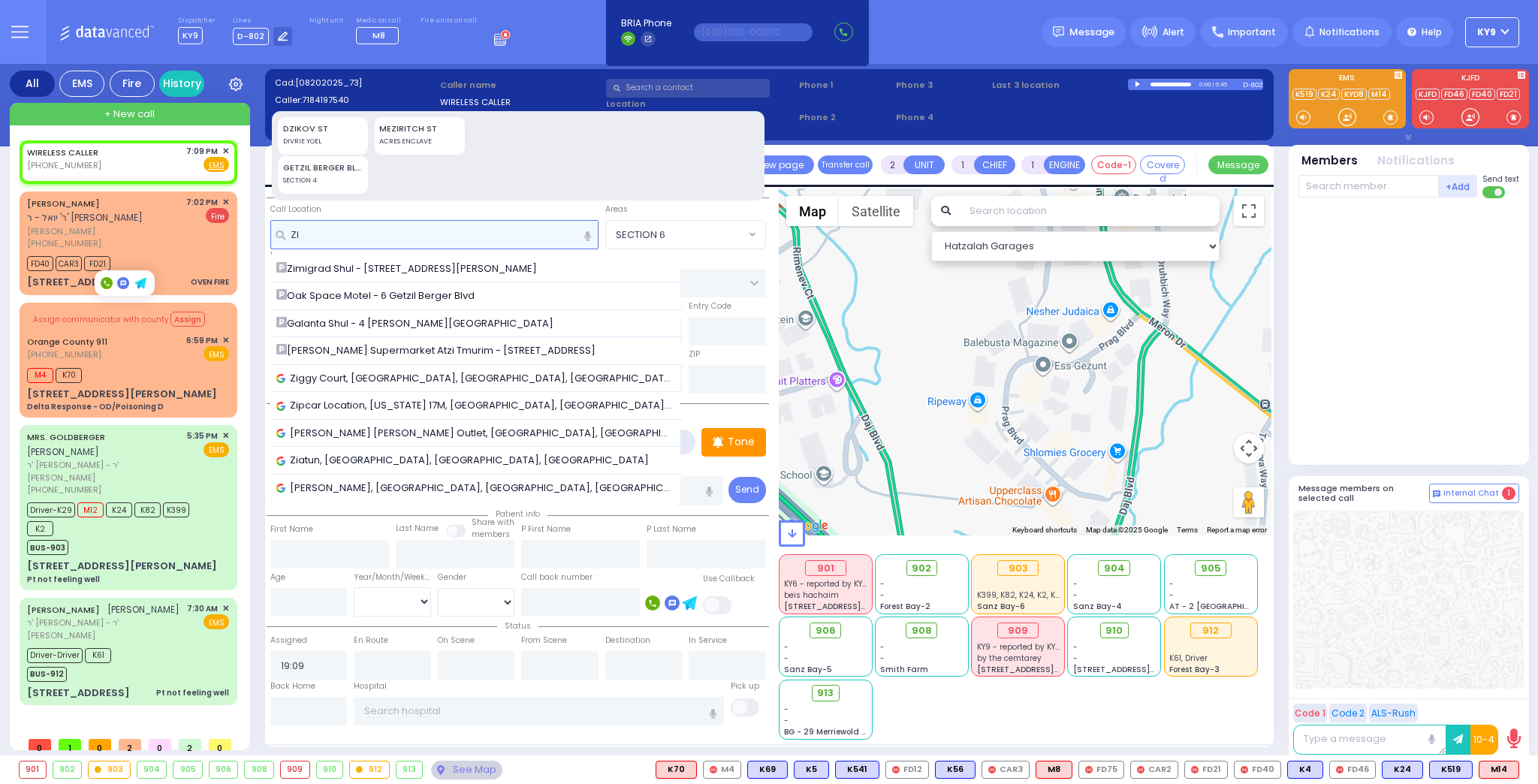
type input "Z"
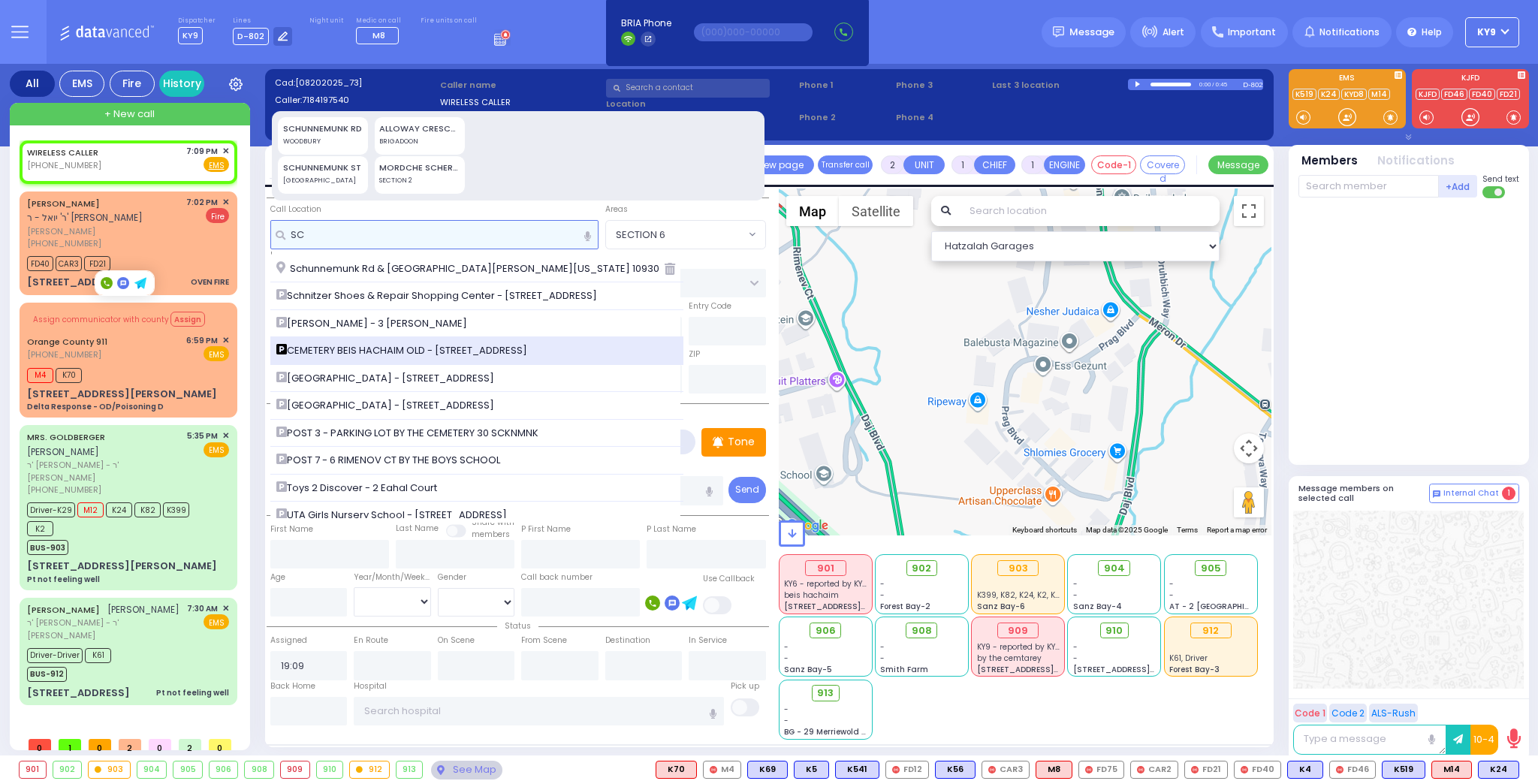
type input "SC"
click at [421, 353] on span "CEMETERY BEIS HACHAIM OLD - [STREET_ADDRESS]" at bounding box center [404, 350] width 256 height 15
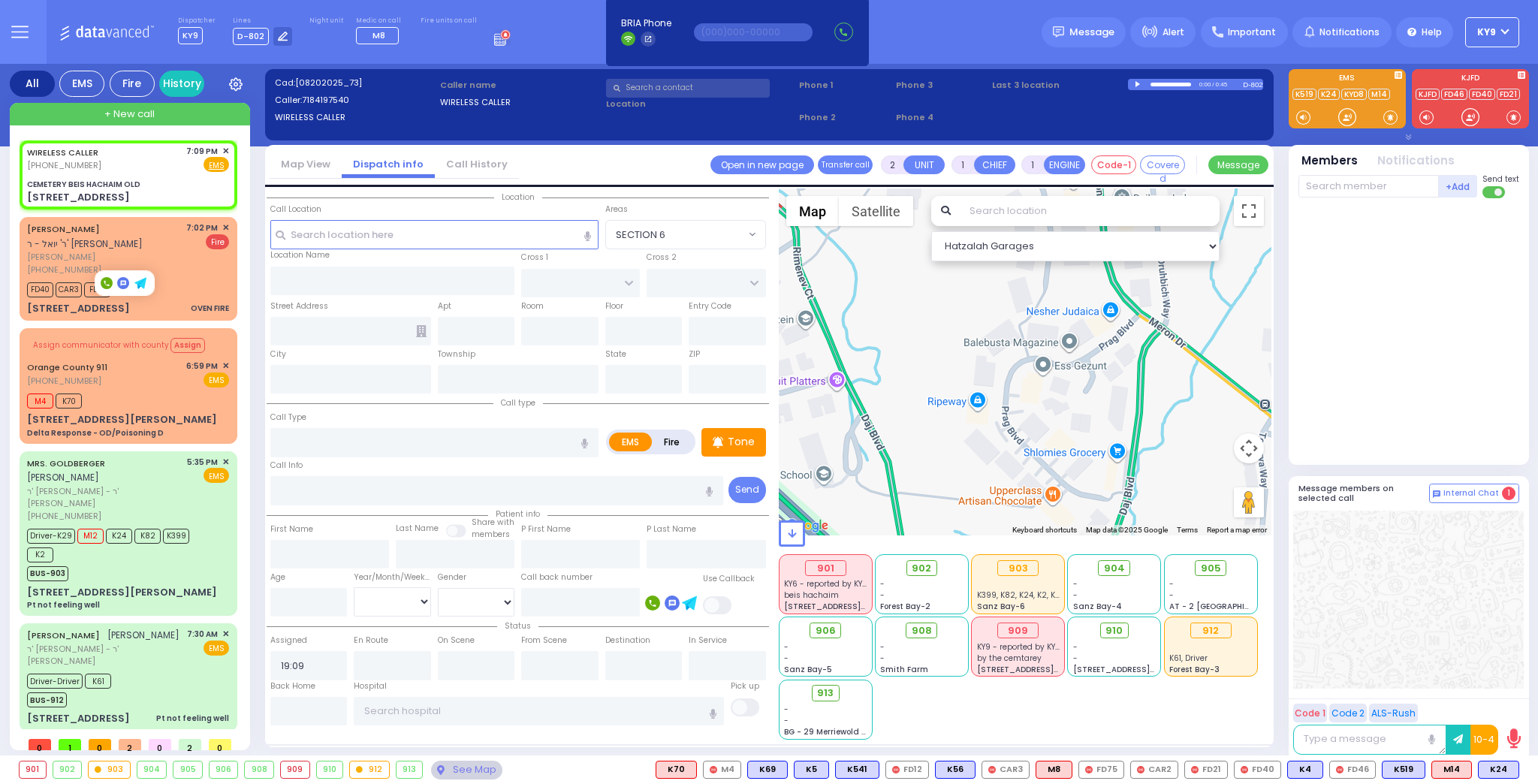
select select
radio input "true"
select select
select select "Hatzalah Garages"
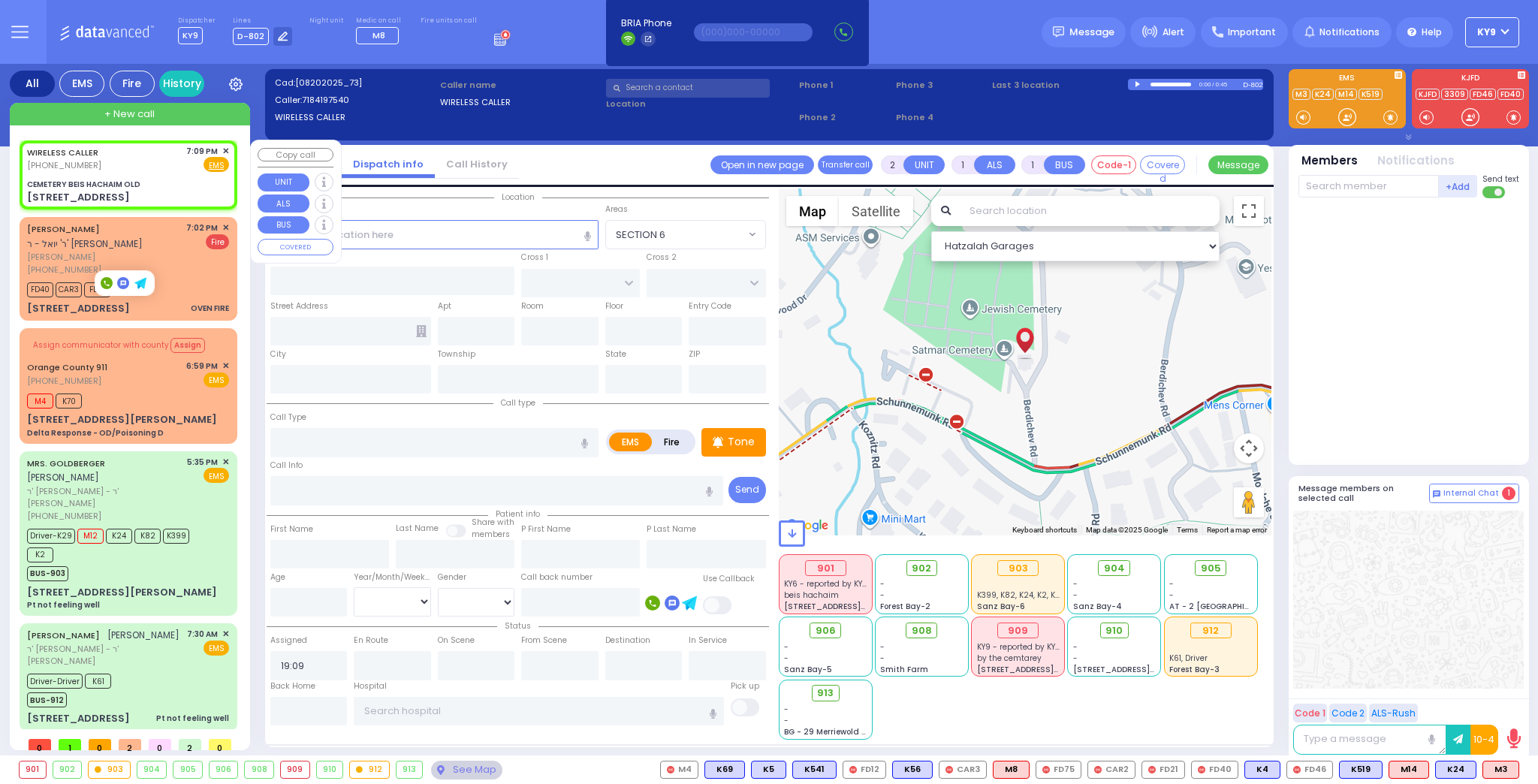
click at [163, 177] on div "WIRELESS CALLER [PHONE_NUMBER] 7:09 PM ✕ Fire EMS" at bounding box center [129, 175] width 212 height 64
select select
radio input "true"
select select
select select "Hatzalah Garages"
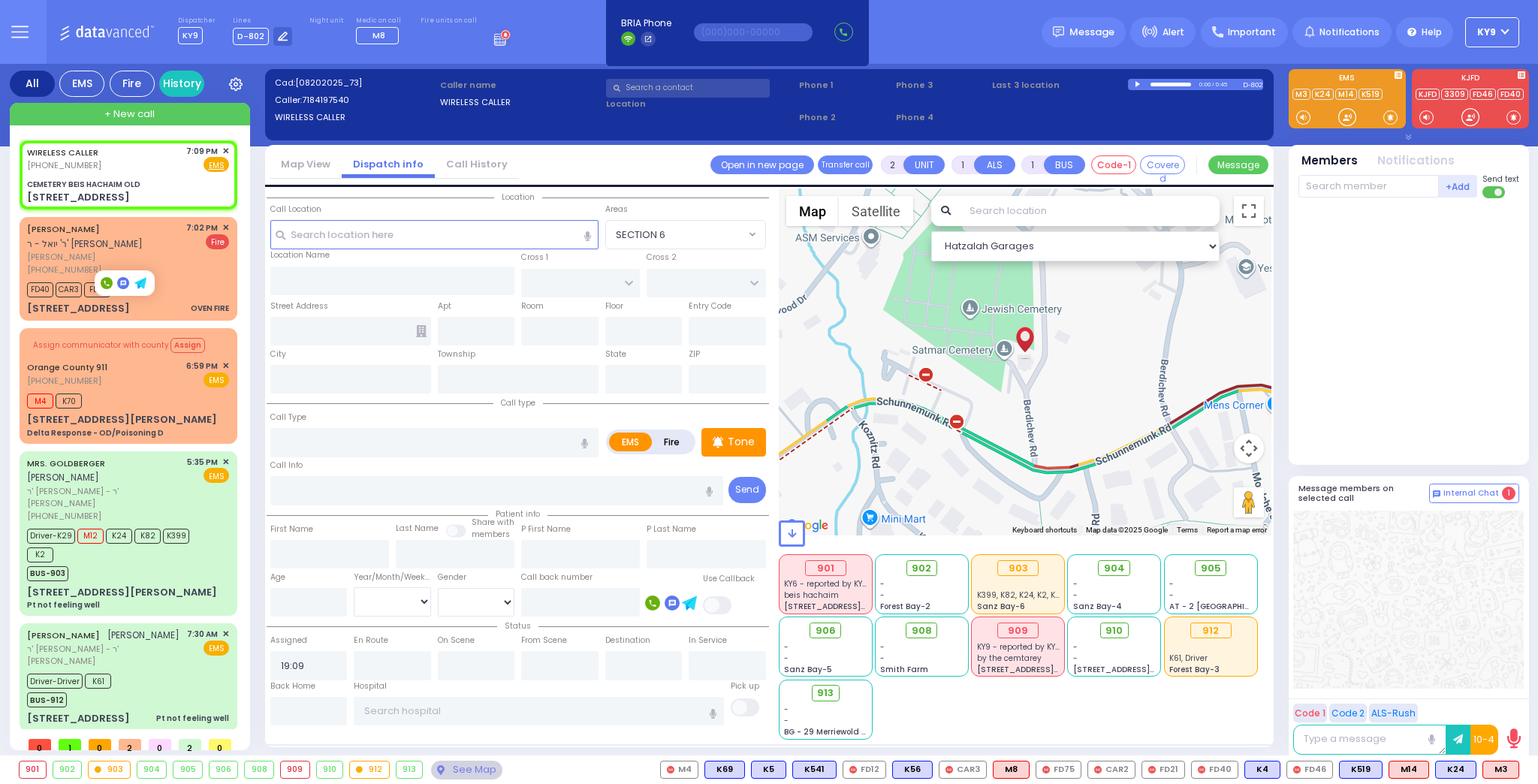
type input "CEMETERY BEIS HACHAIM OLD"
type input "[STREET_ADDRESS]"
type input "Monroe"
type input "[US_STATE]"
type input "10950"
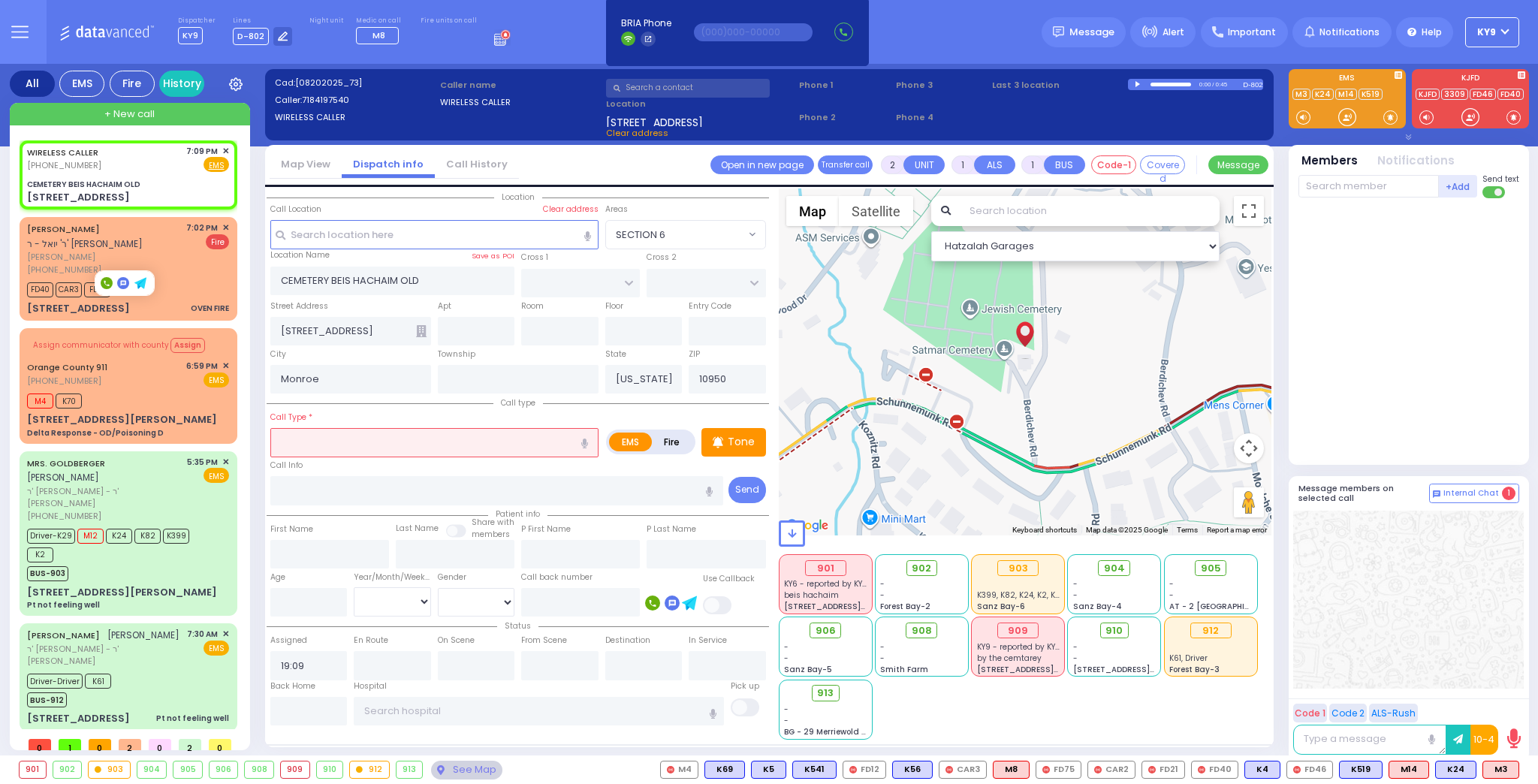
click at [331, 442] on input "text" at bounding box center [435, 442] width 329 height 29
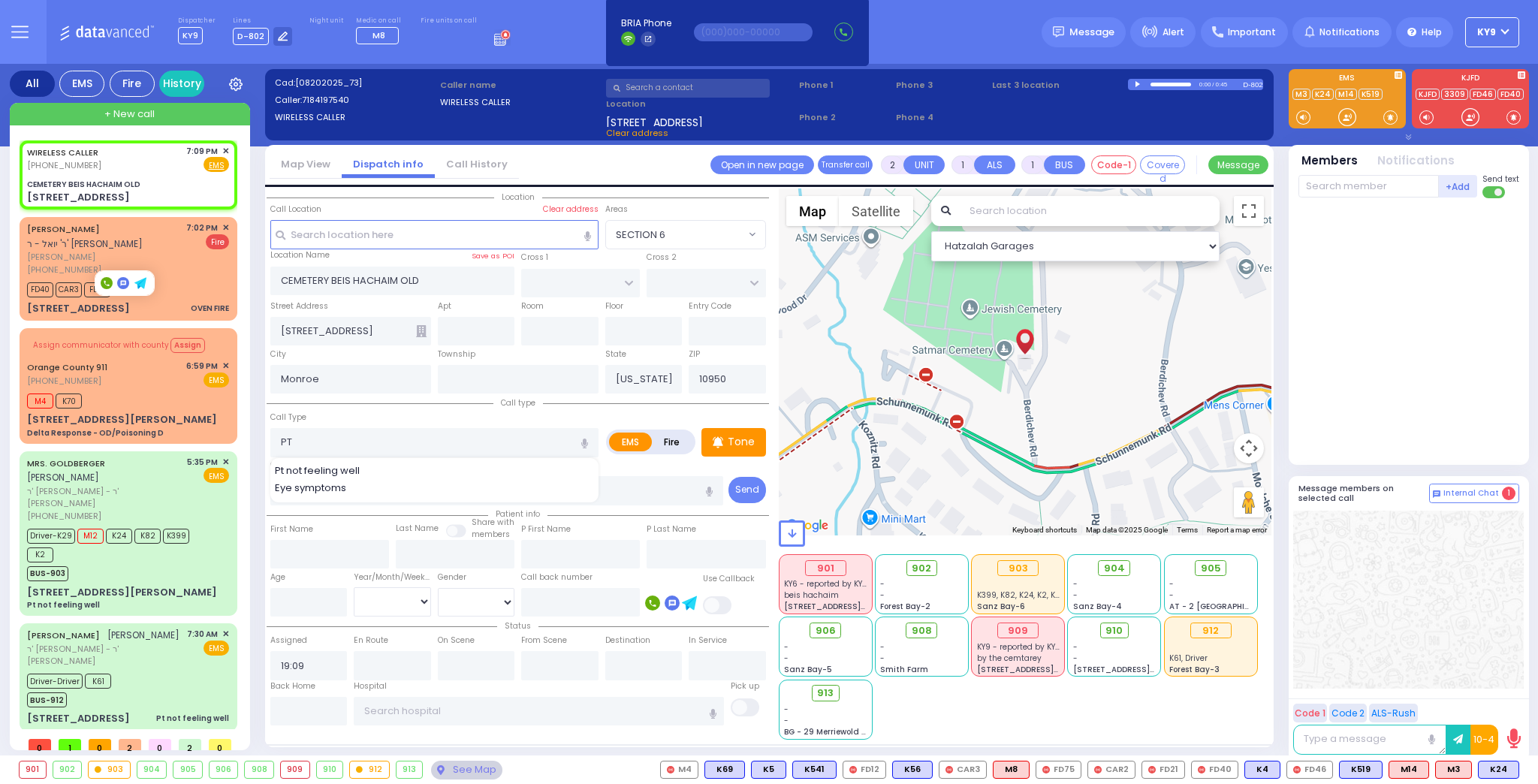
click at [309, 468] on span "Pt not feeling well" at bounding box center [320, 470] width 90 height 15
type input "Pt not feeling well"
type input "1"
type input "0"
click at [1499, 769] on span "K24" at bounding box center [1499, 769] width 40 height 17
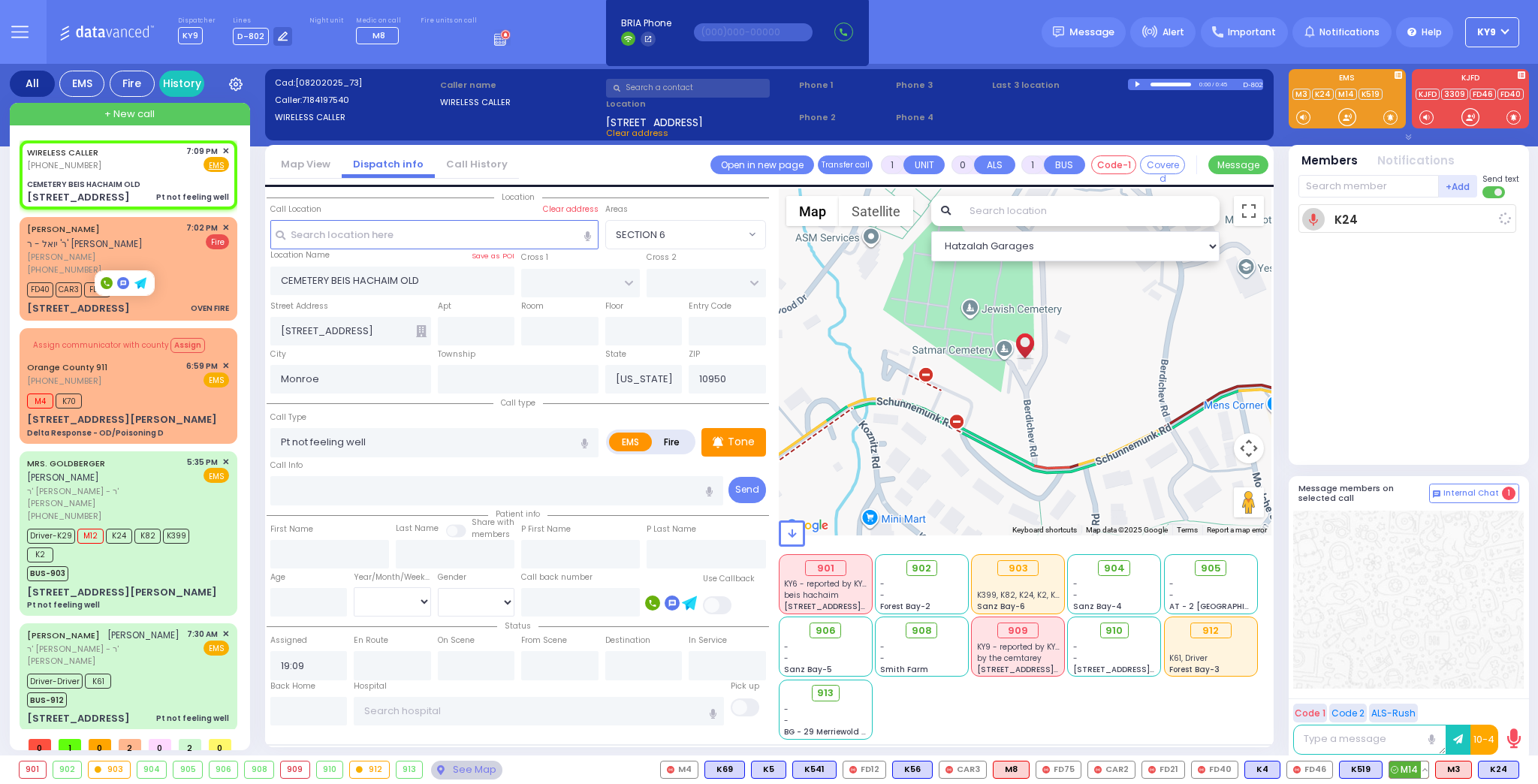
select select
radio input "true"
select select
type input "19:10"
select select
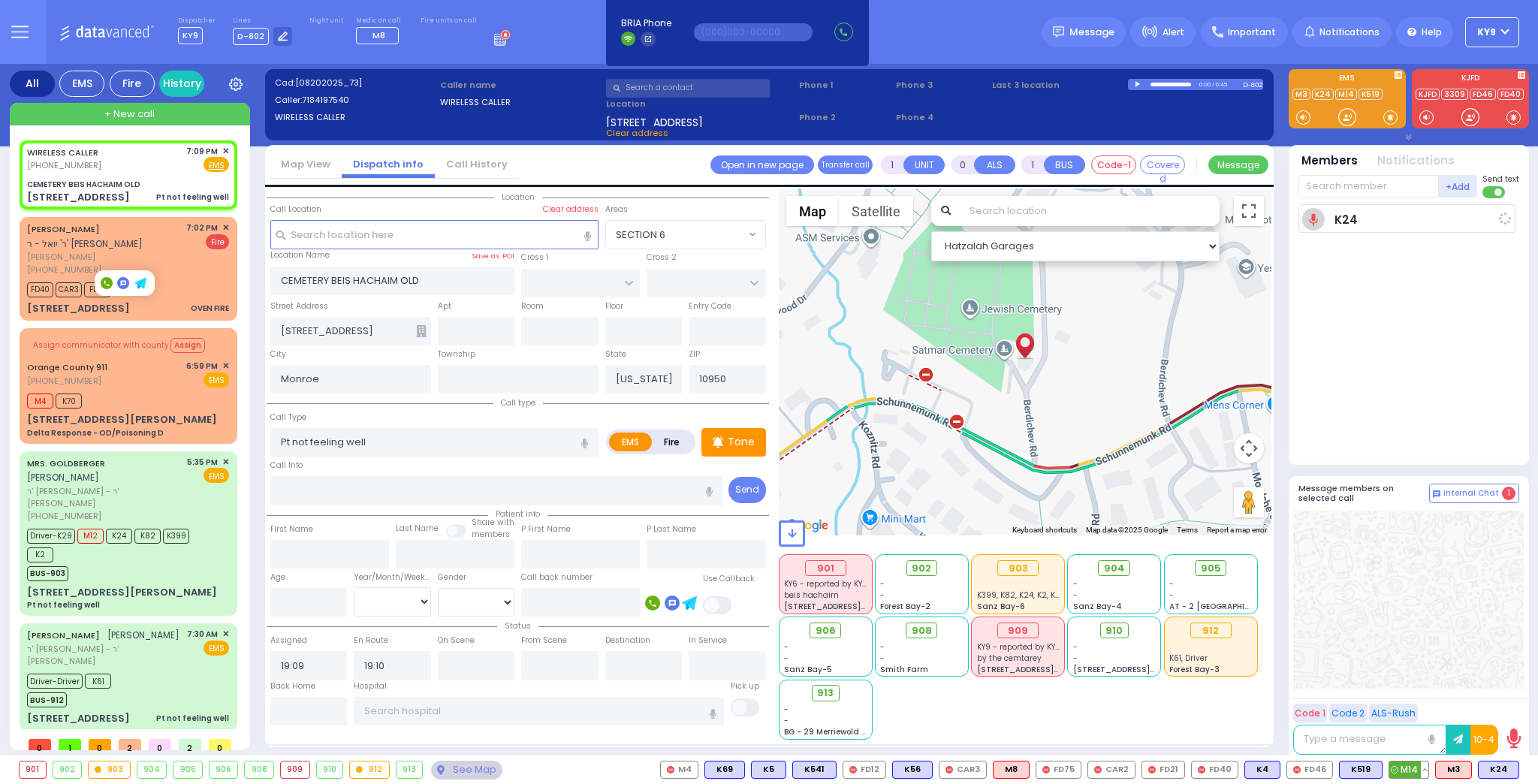
radio input "true"
select select
select select "Hatzalah Garages"
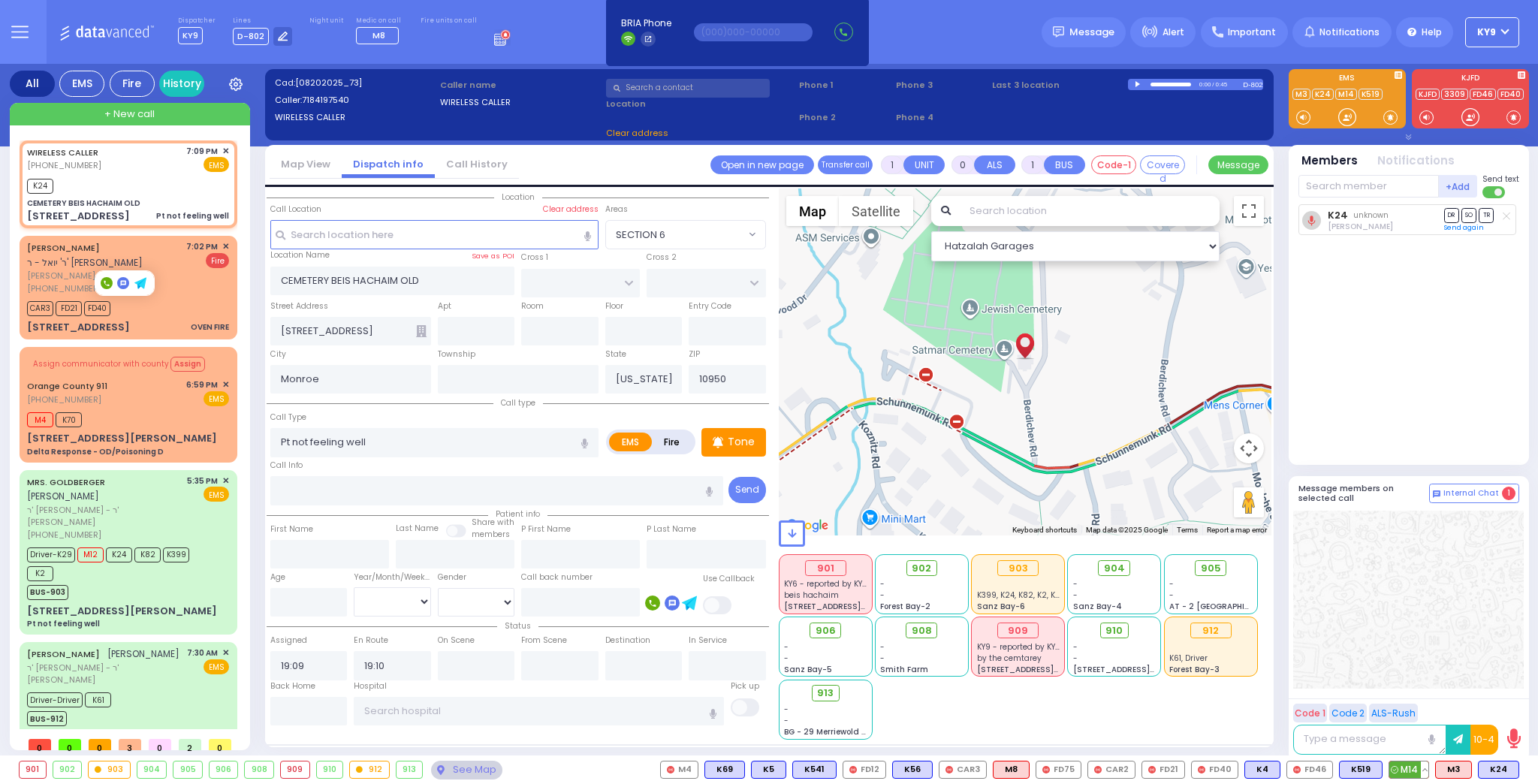
click at [1409, 767] on span "M14" at bounding box center [1408, 769] width 39 height 17
select select
radio input "true"
select select
select select "Hatzalah Garages"
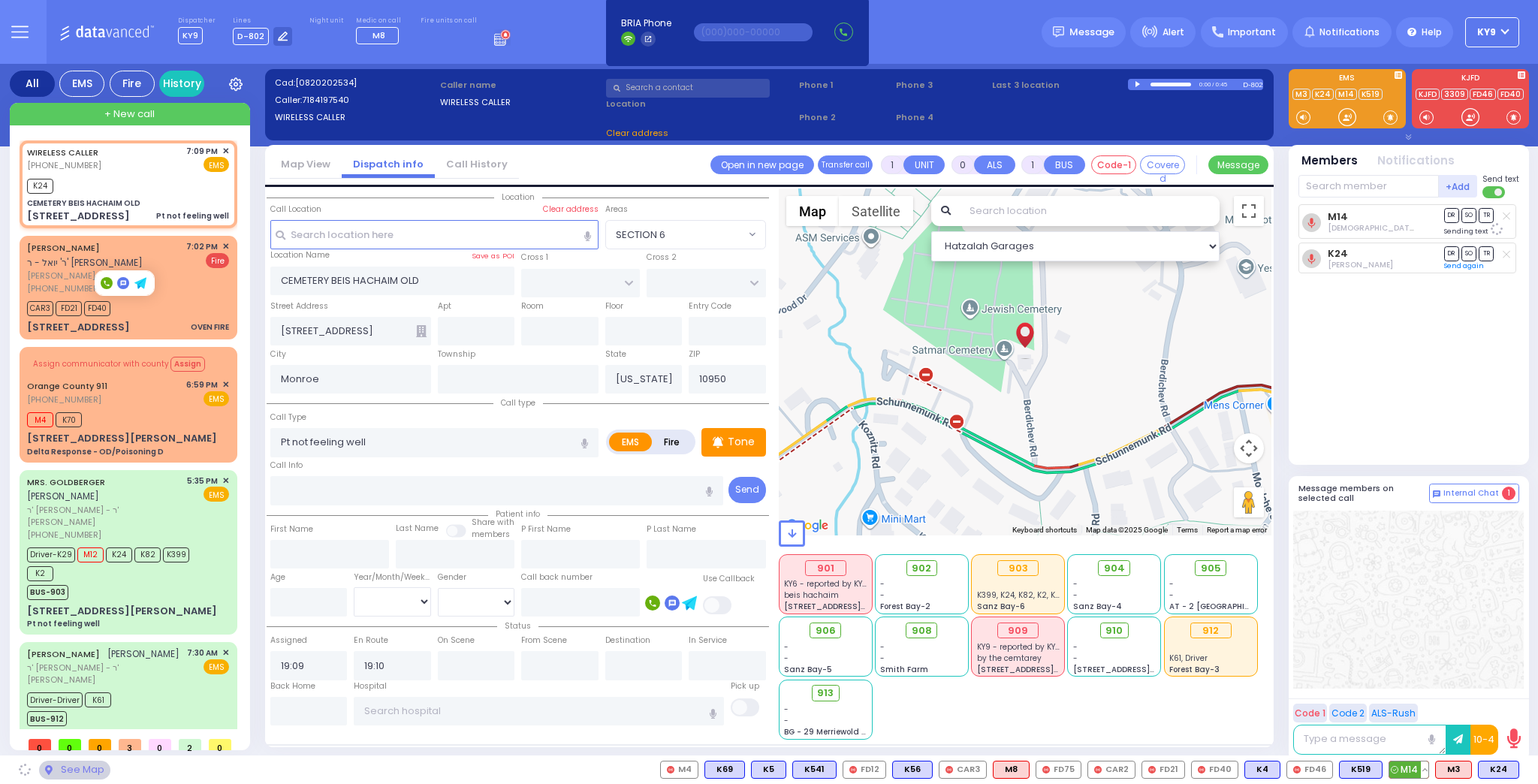
select select
radio input "true"
select select
select select "Hatzalah Garages"
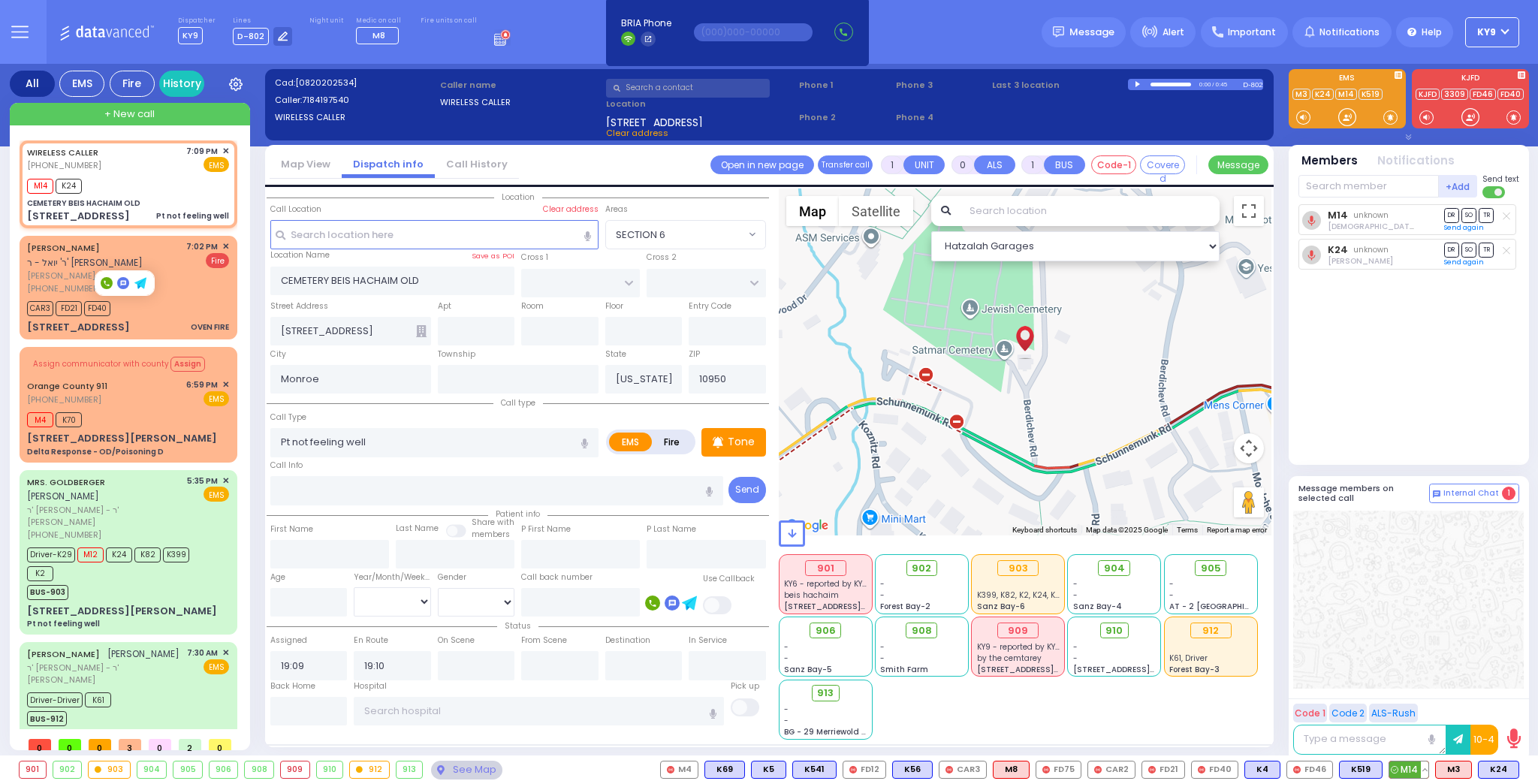
select select
radio input "true"
select select
select select "Hatzalah Garages"
click at [1272, 773] on span "K4" at bounding box center [1262, 769] width 35 height 17
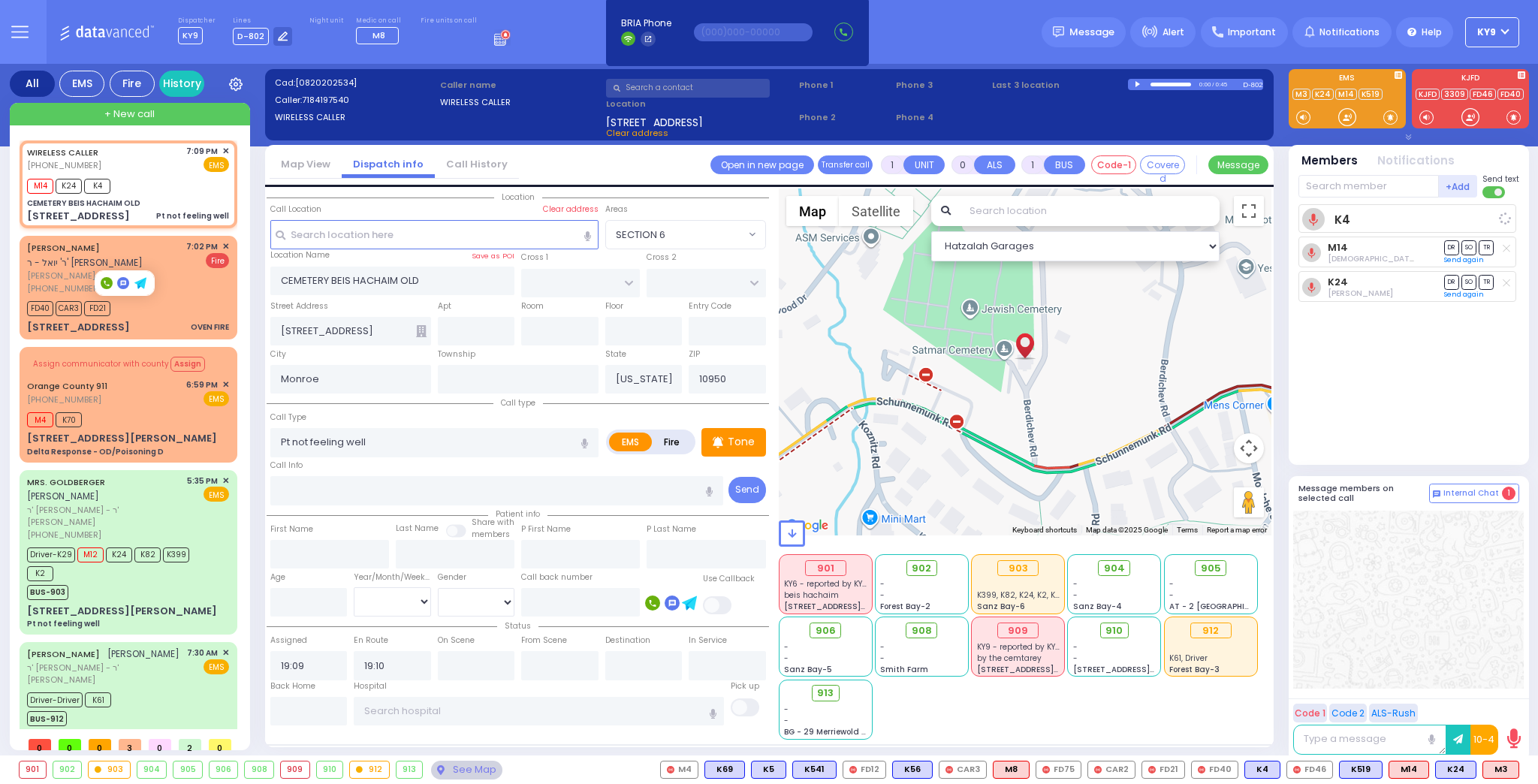
select select
radio input "true"
select select
select select "Hatzalah Garages"
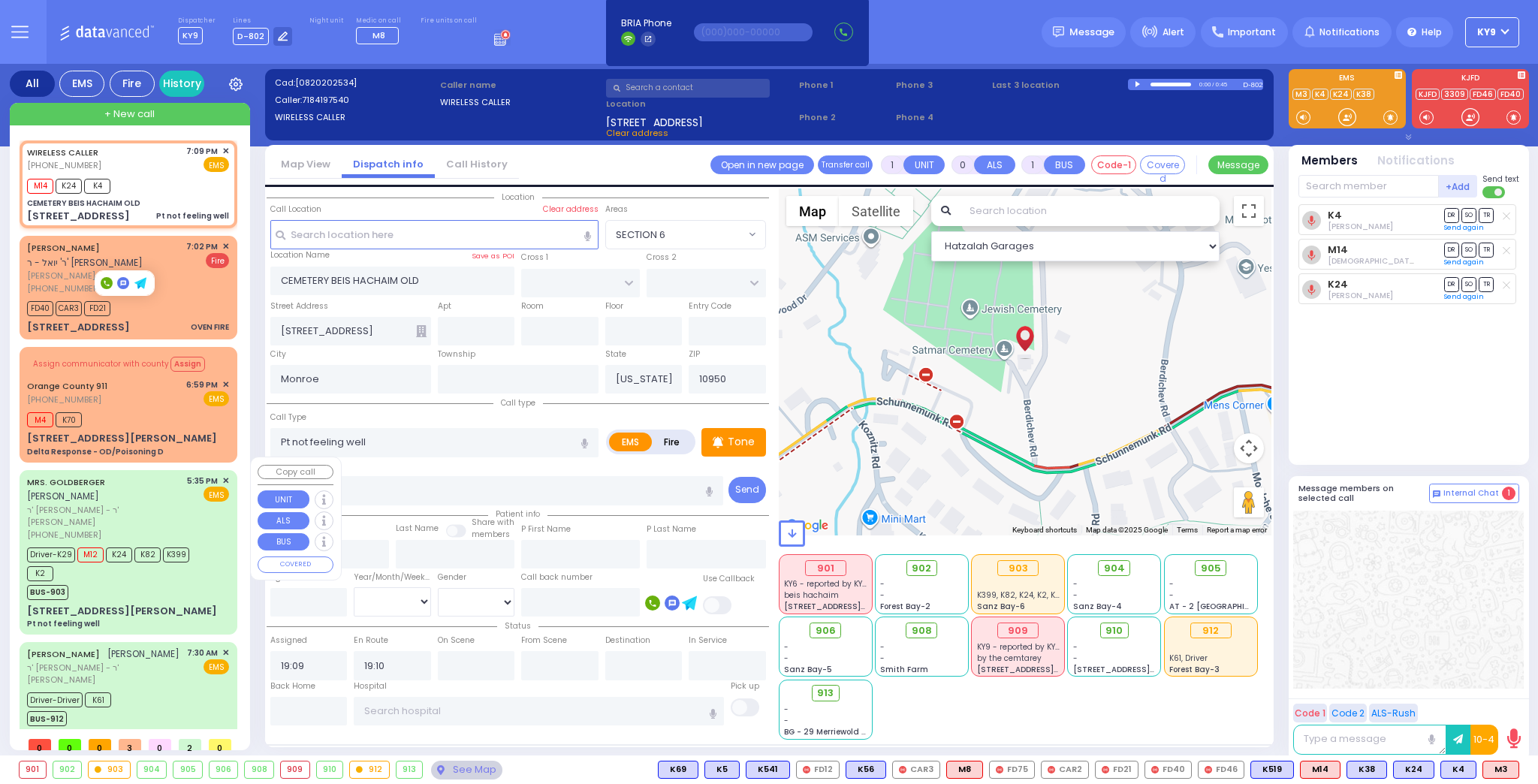
click at [162, 581] on div "BUS-903" at bounding box center [121, 591] width 188 height 19
type input "6"
select select
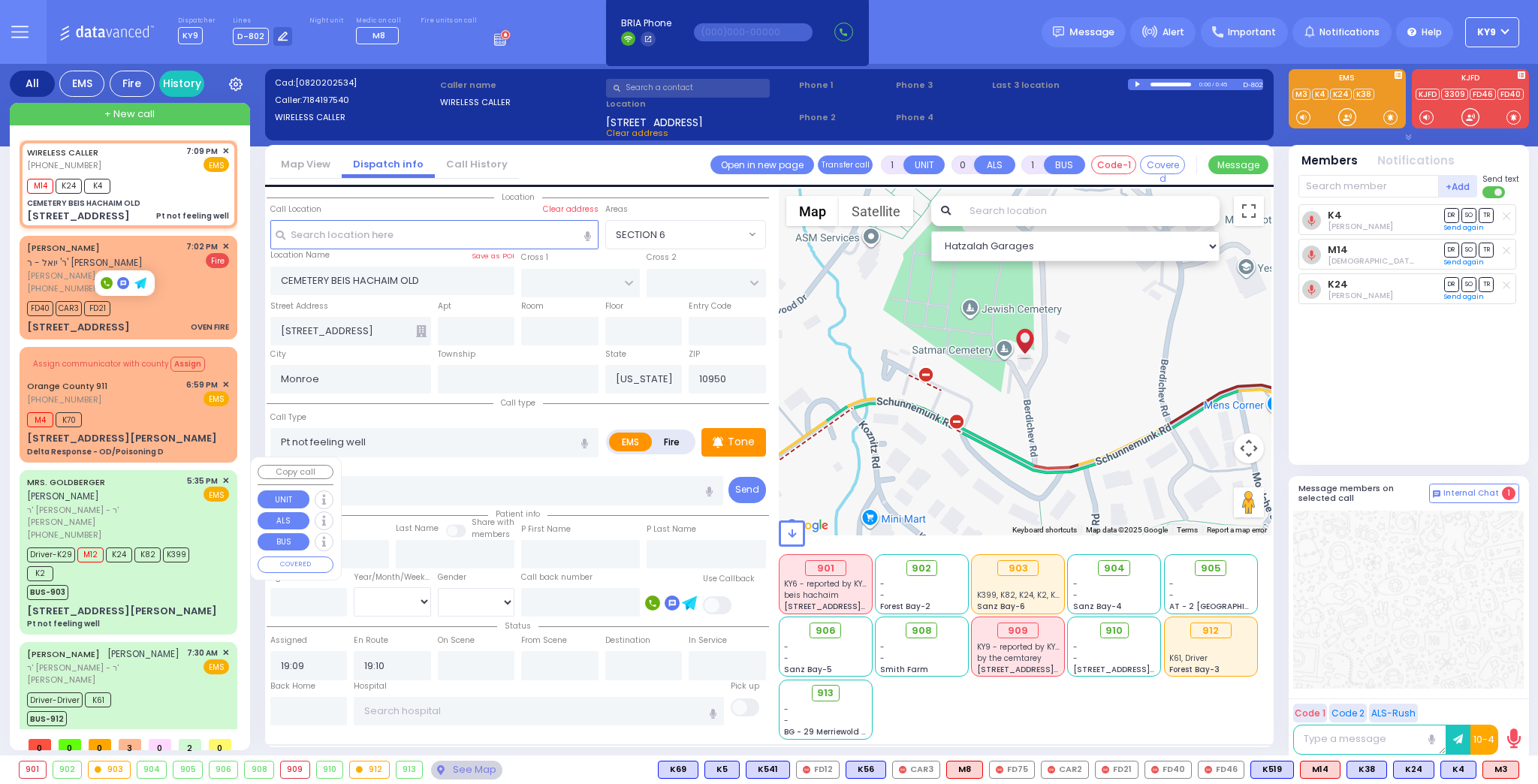
radio input "true"
type input "MRS."
type input "GOLDBERGER"
type input "[PERSON_NAME]"
type input "Ciment"
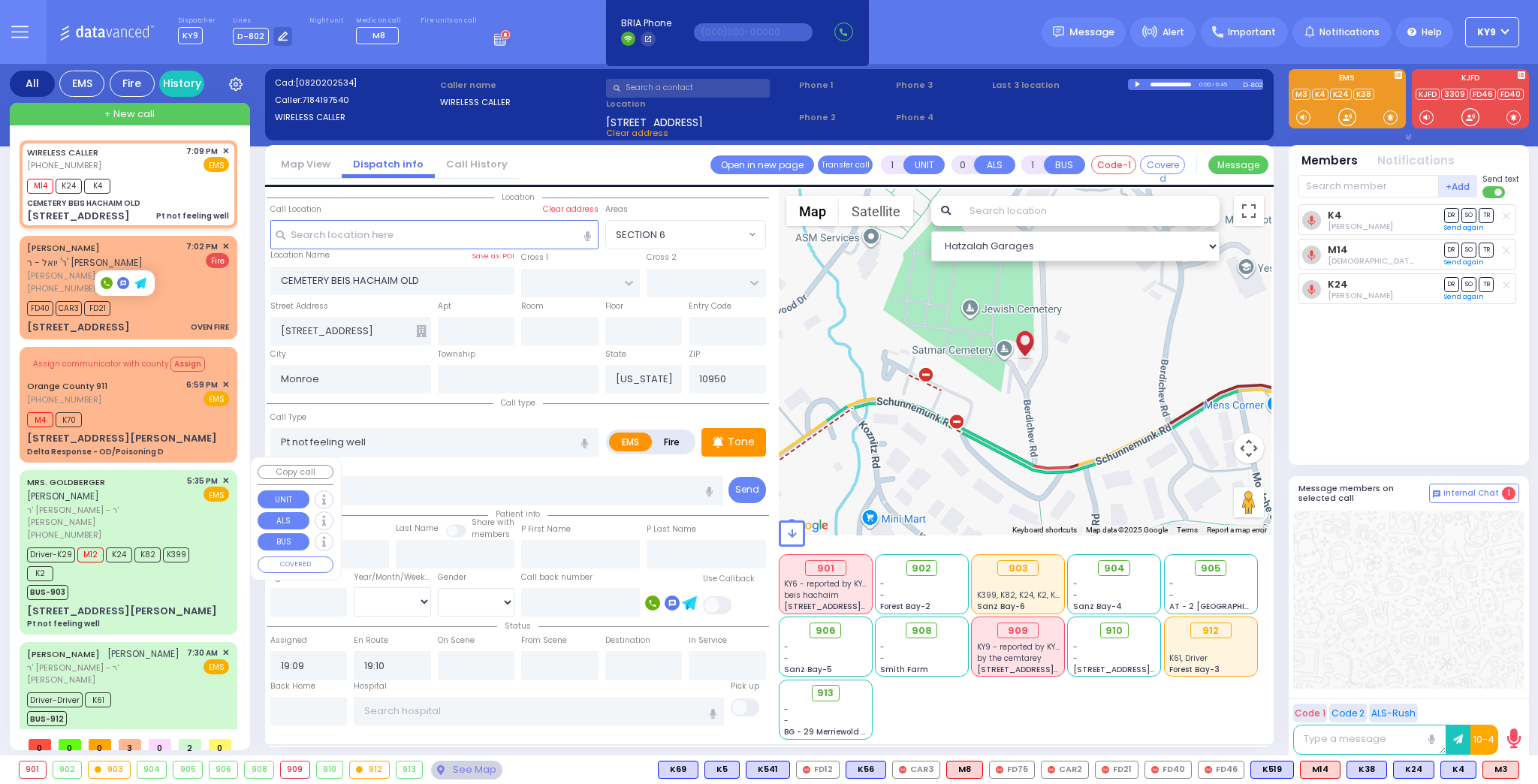
type input "72"
select select "Year"
select select "[DEMOGRAPHIC_DATA]"
type input "17:35"
type input "17:36"
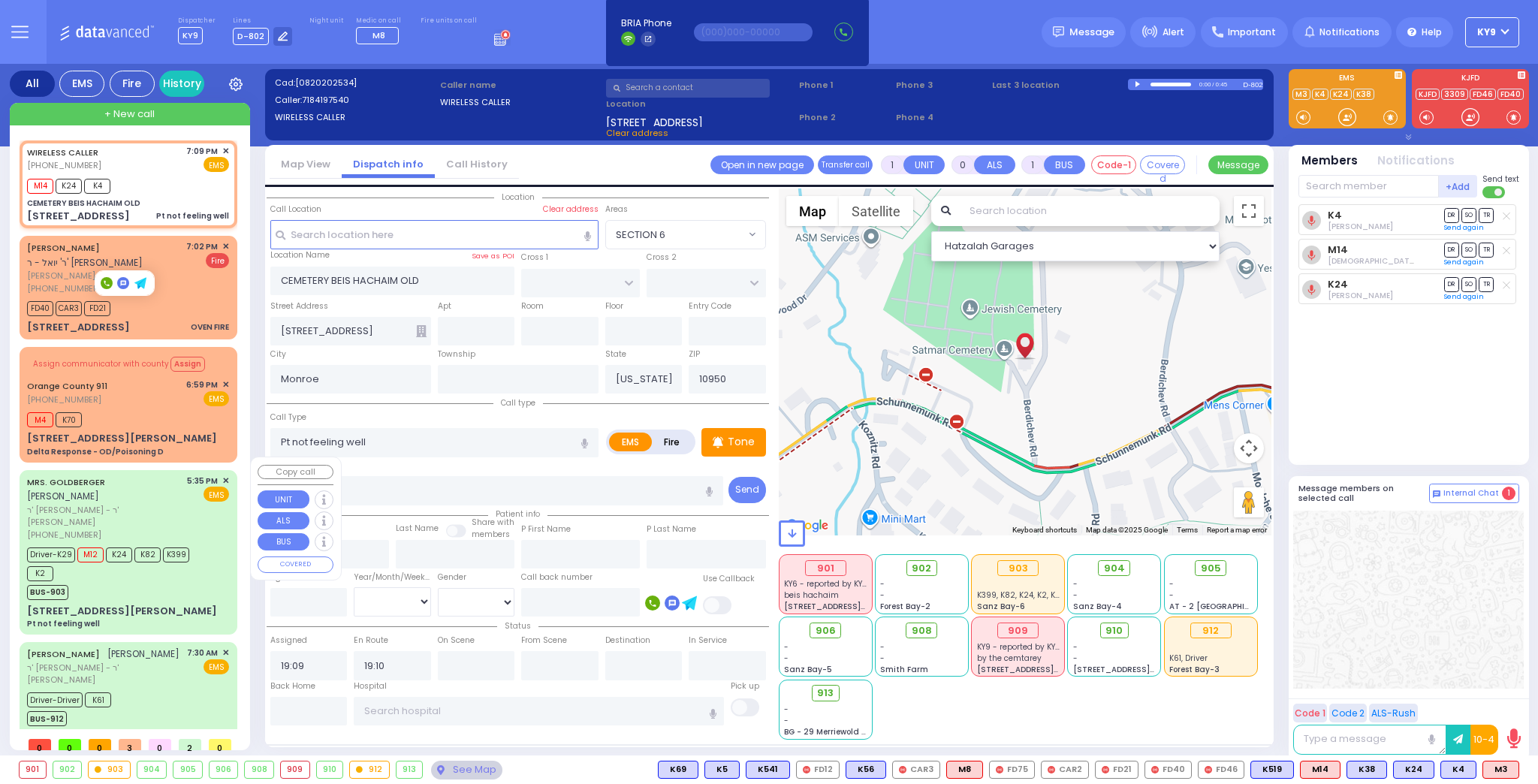
type input "17:38"
type input "18:35"
type input "[GEOGRAPHIC_DATA]"
select select "Hatzalah Garages"
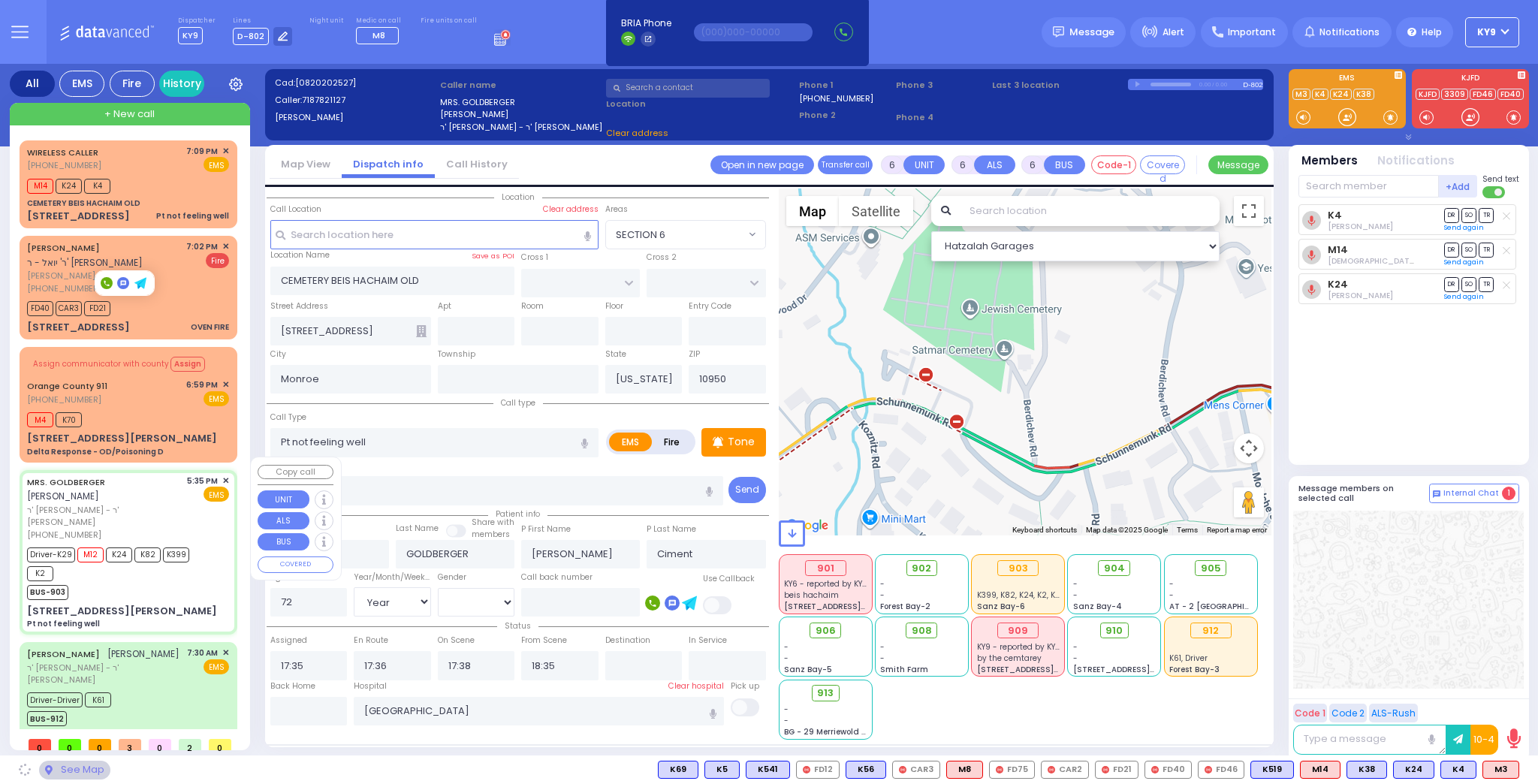
type input "CARTER LN"
type input "[PERSON_NAME] DR"
type input "[STREET_ADDRESS][PERSON_NAME]"
type input "101"
select select "SECTION 2"
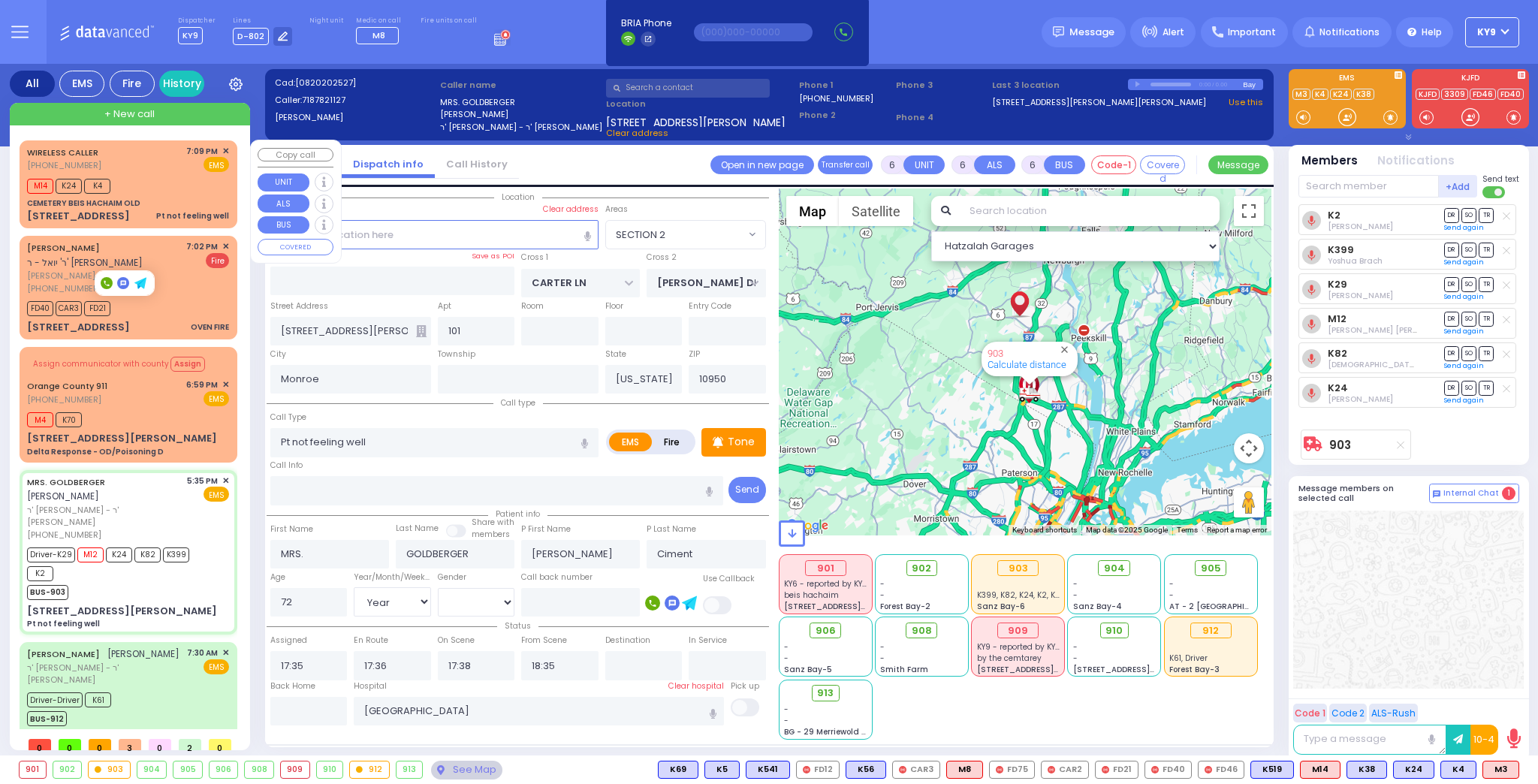
click at [140, 163] on div "WIRELESS CALLER [PHONE_NUMBER] 7:09 PM ✕ EMS" at bounding box center [128, 159] width 202 height 28
type input "1"
type input "0"
type input "1"
select select
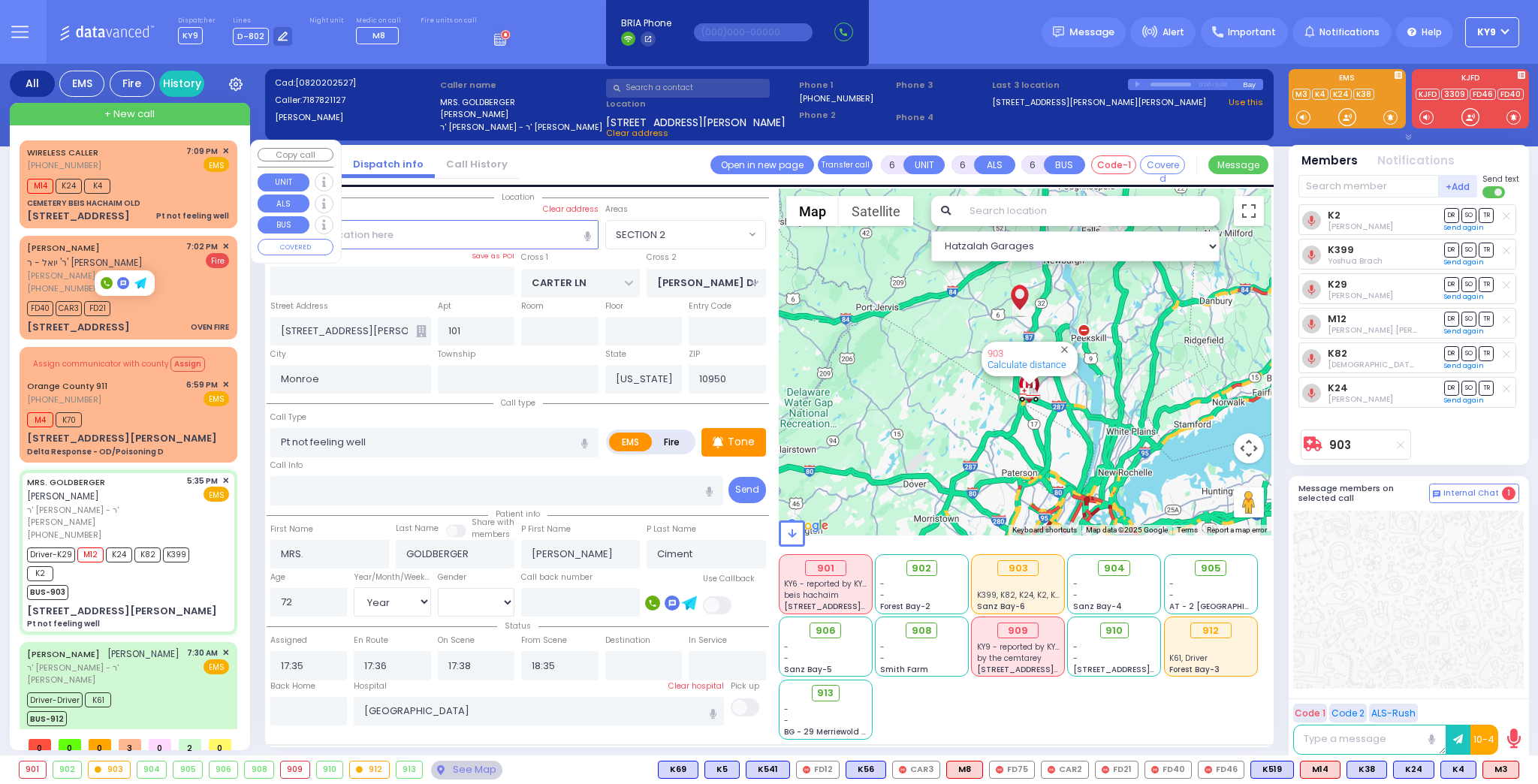
radio input "true"
select select
type input "19:09"
type input "19:10"
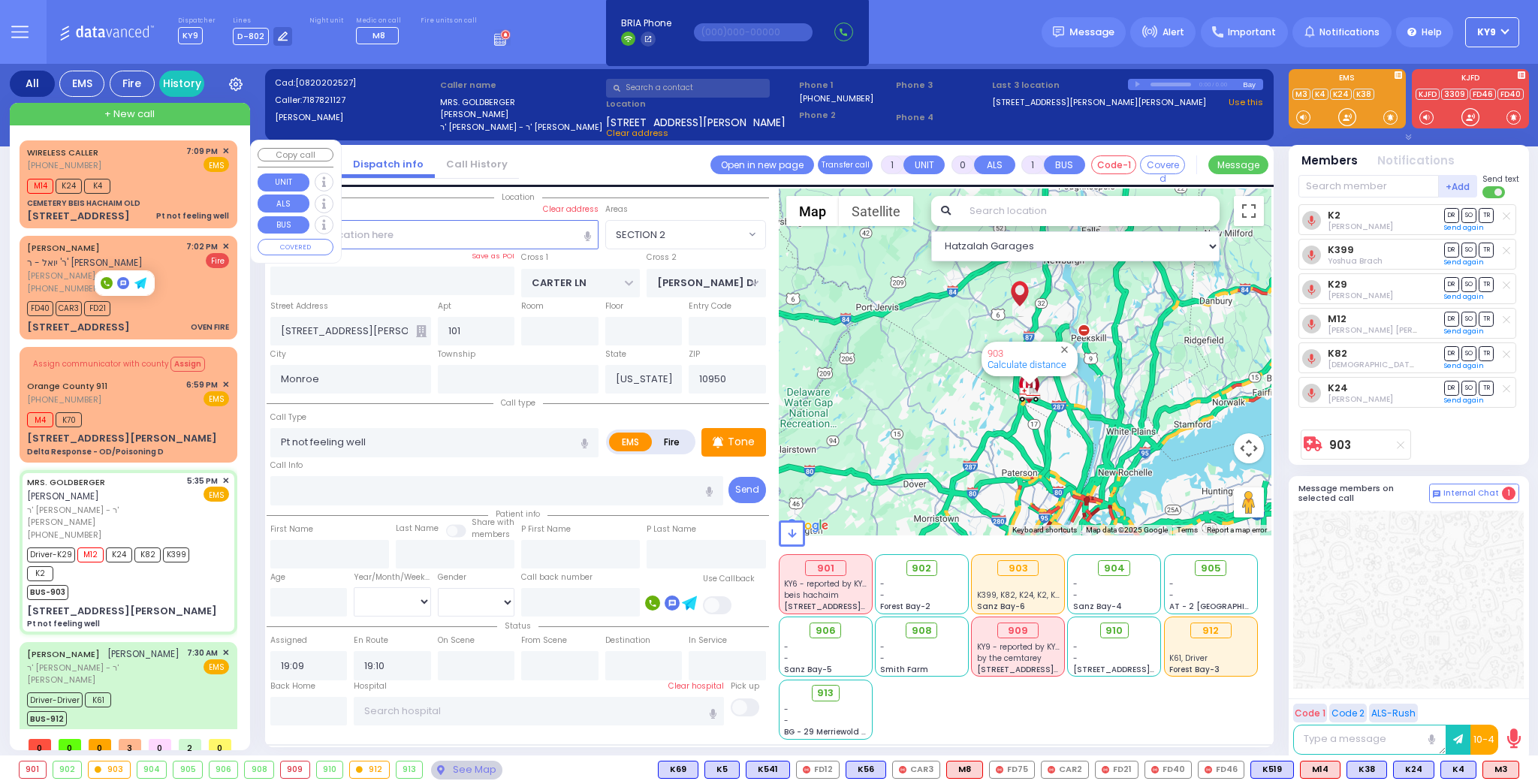
select select "Hatzalah Garages"
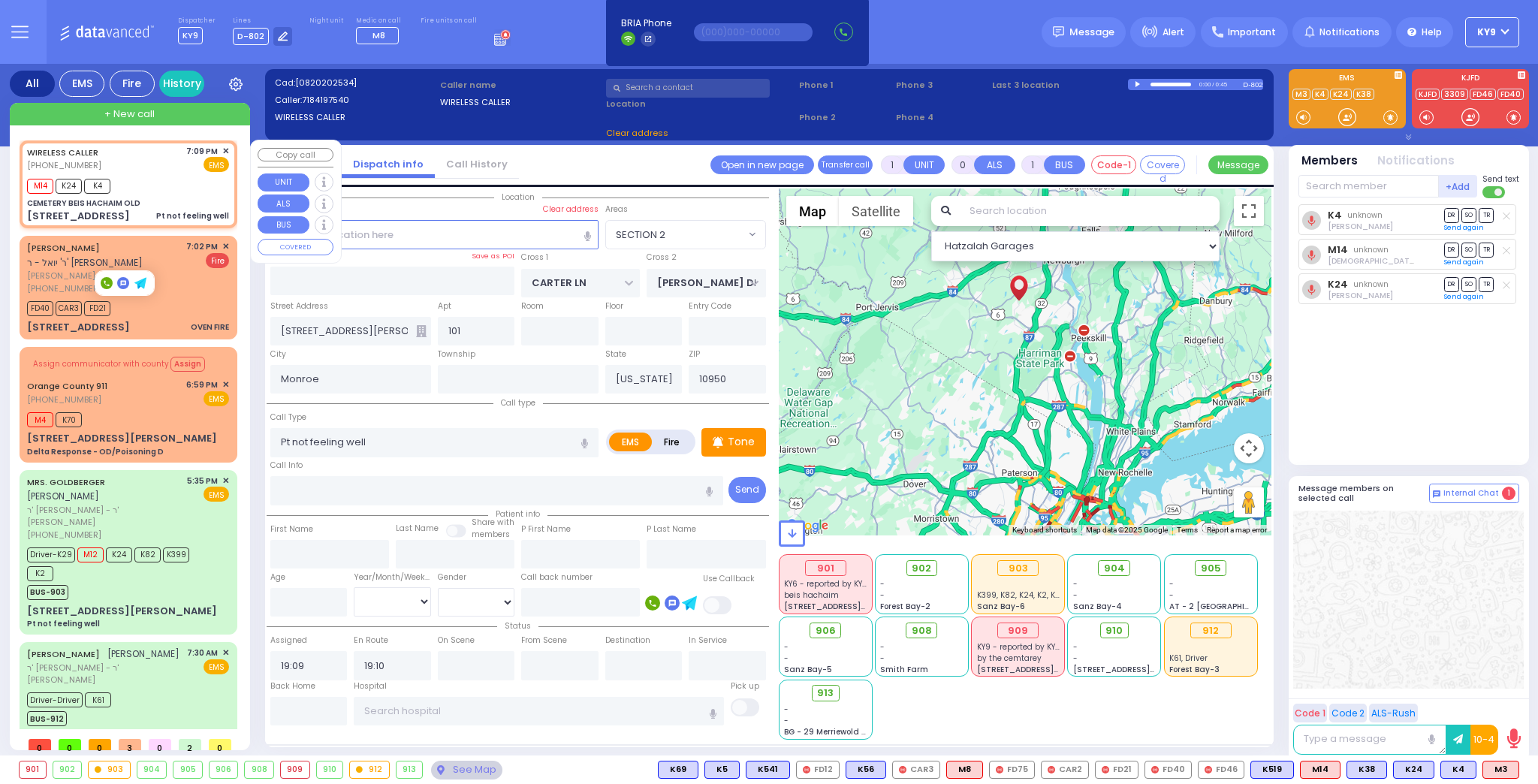
type input "CEMETERY BEIS HACHAIM OLD"
type input "[STREET_ADDRESS]"
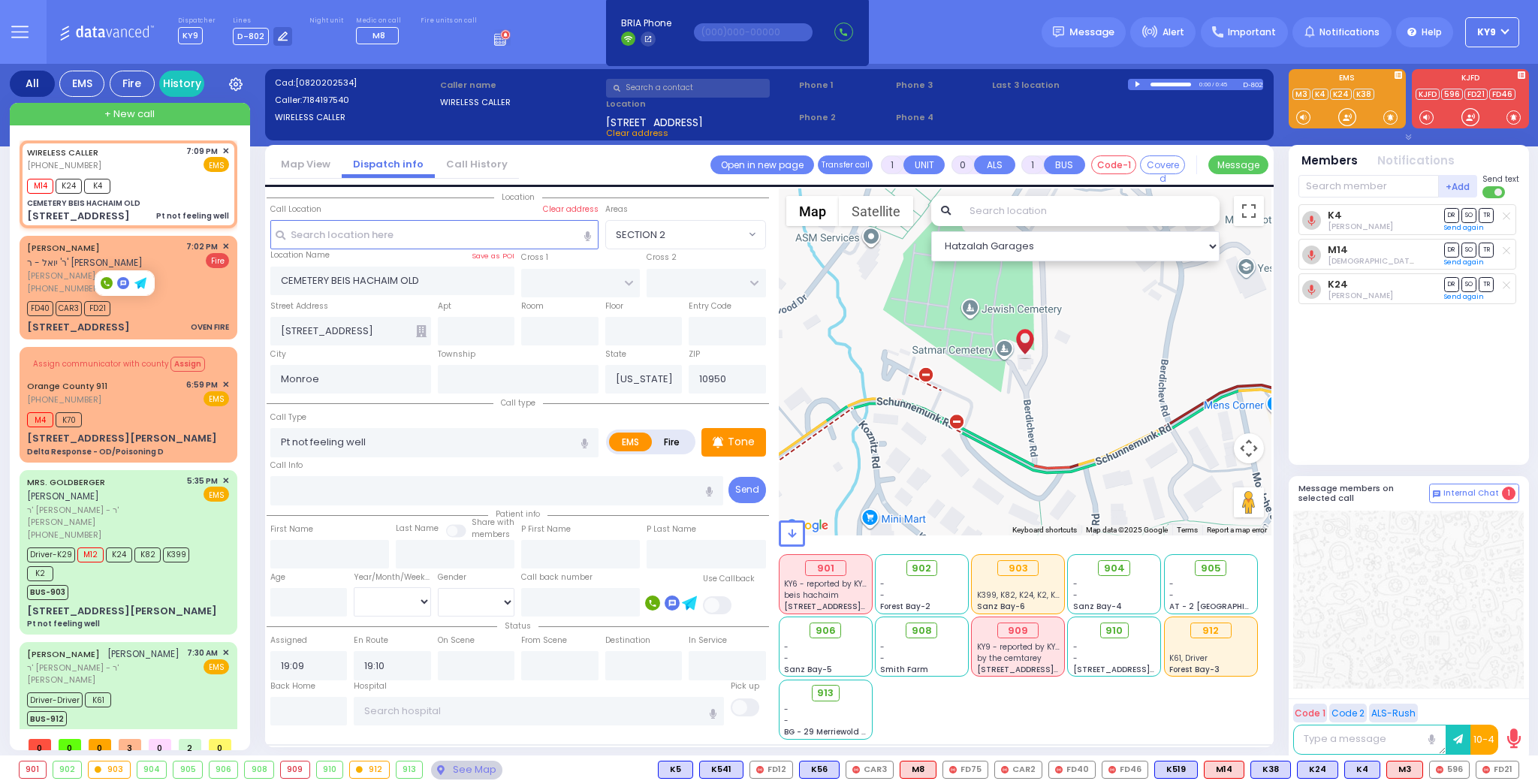
type input "6"
select select
radio input "true"
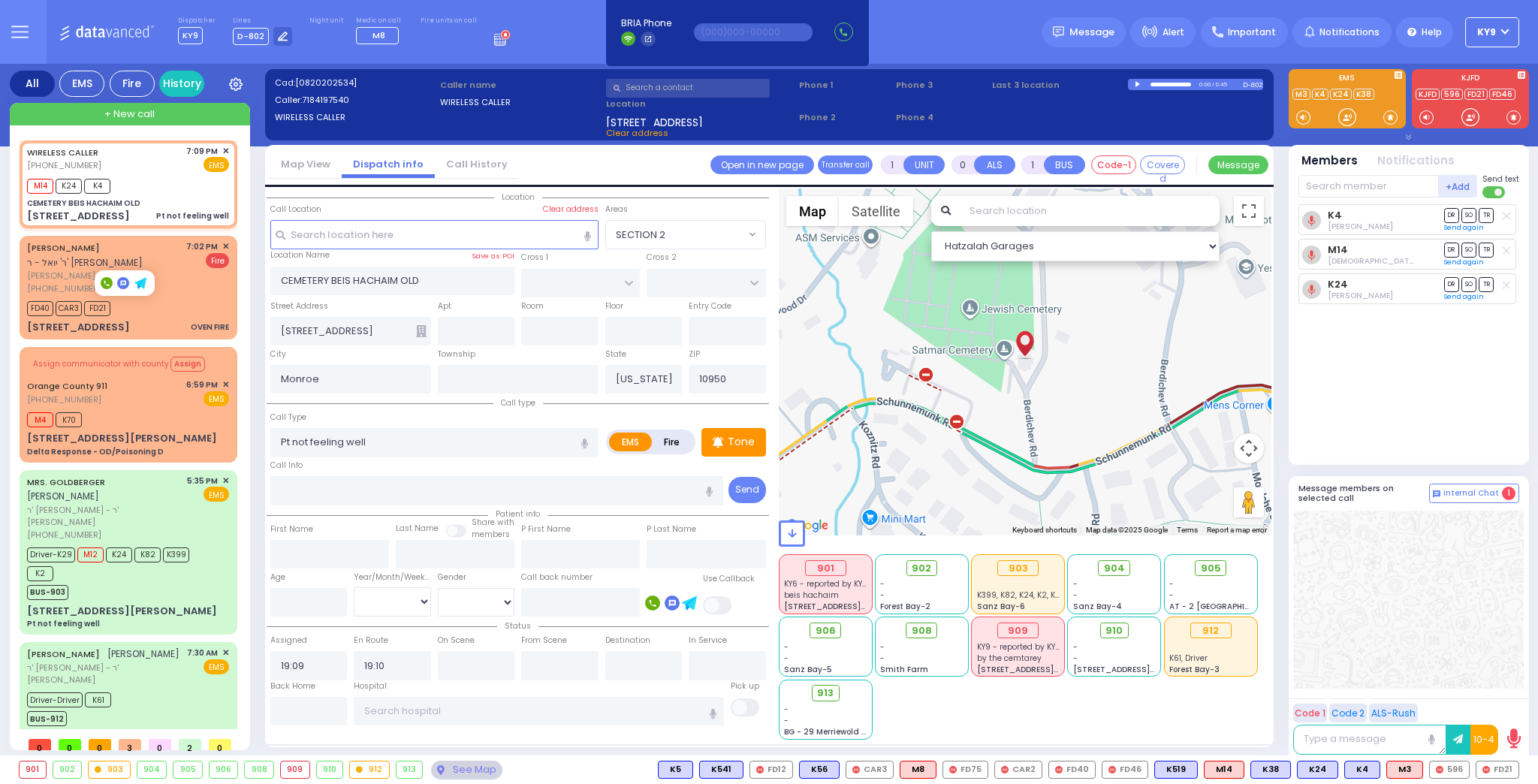
type input "Unknown"
select select "Year"
select select "Hatzalah Garages"
select select
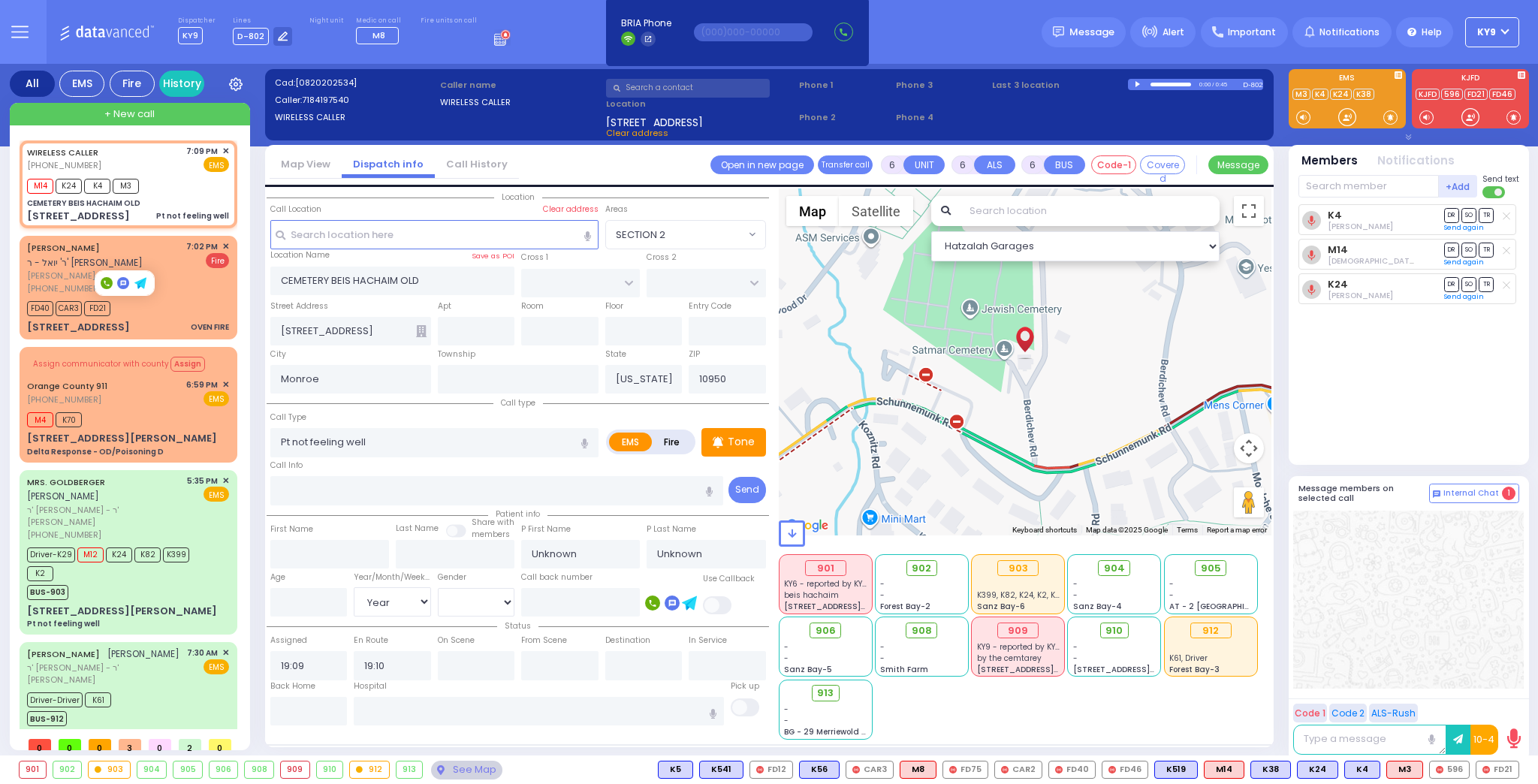
radio input "true"
select select "Year"
select select "Hatzalah Garages"
select select
radio input "true"
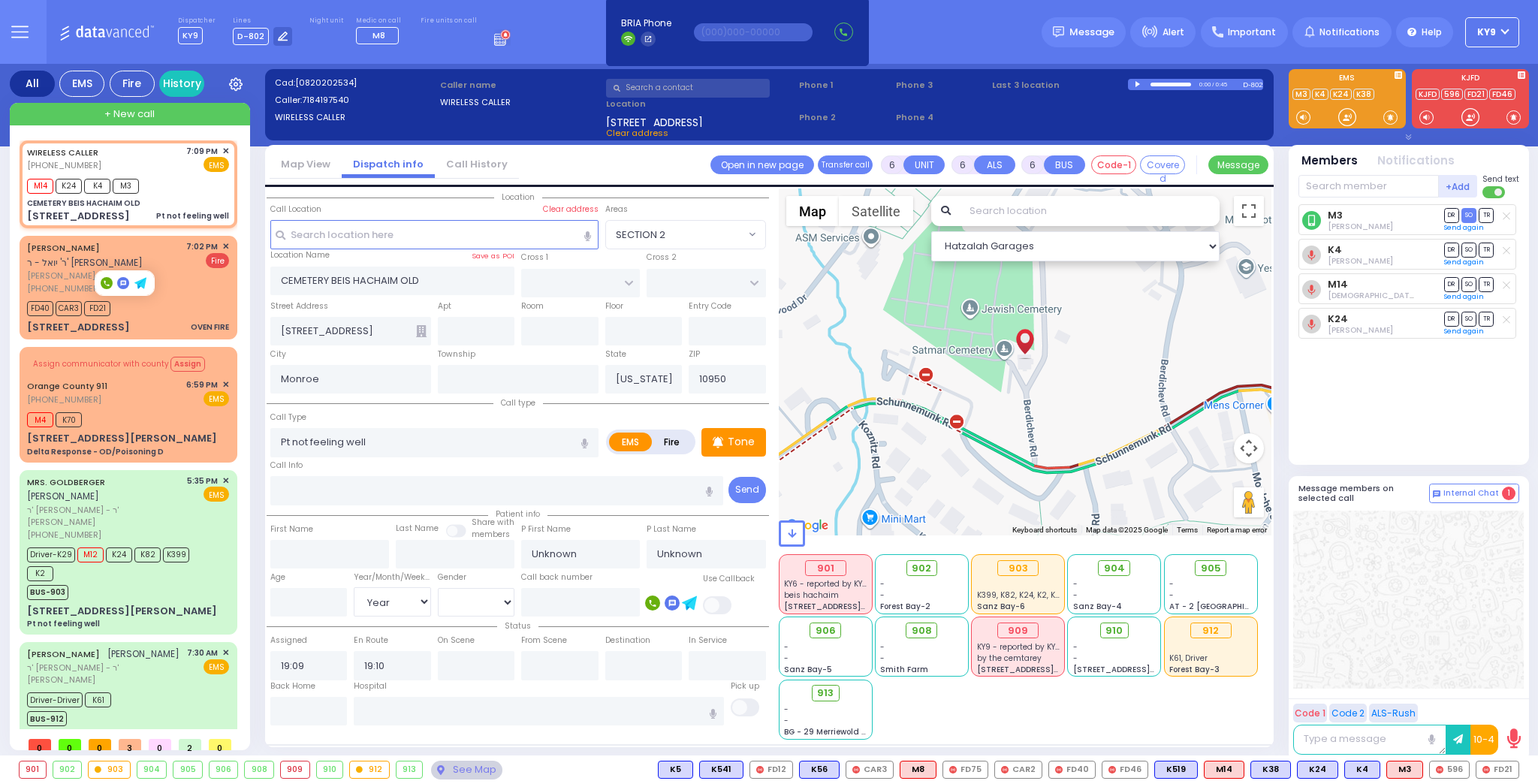
select select "Year"
type input "19:12"
select select "Hatzalah Garages"
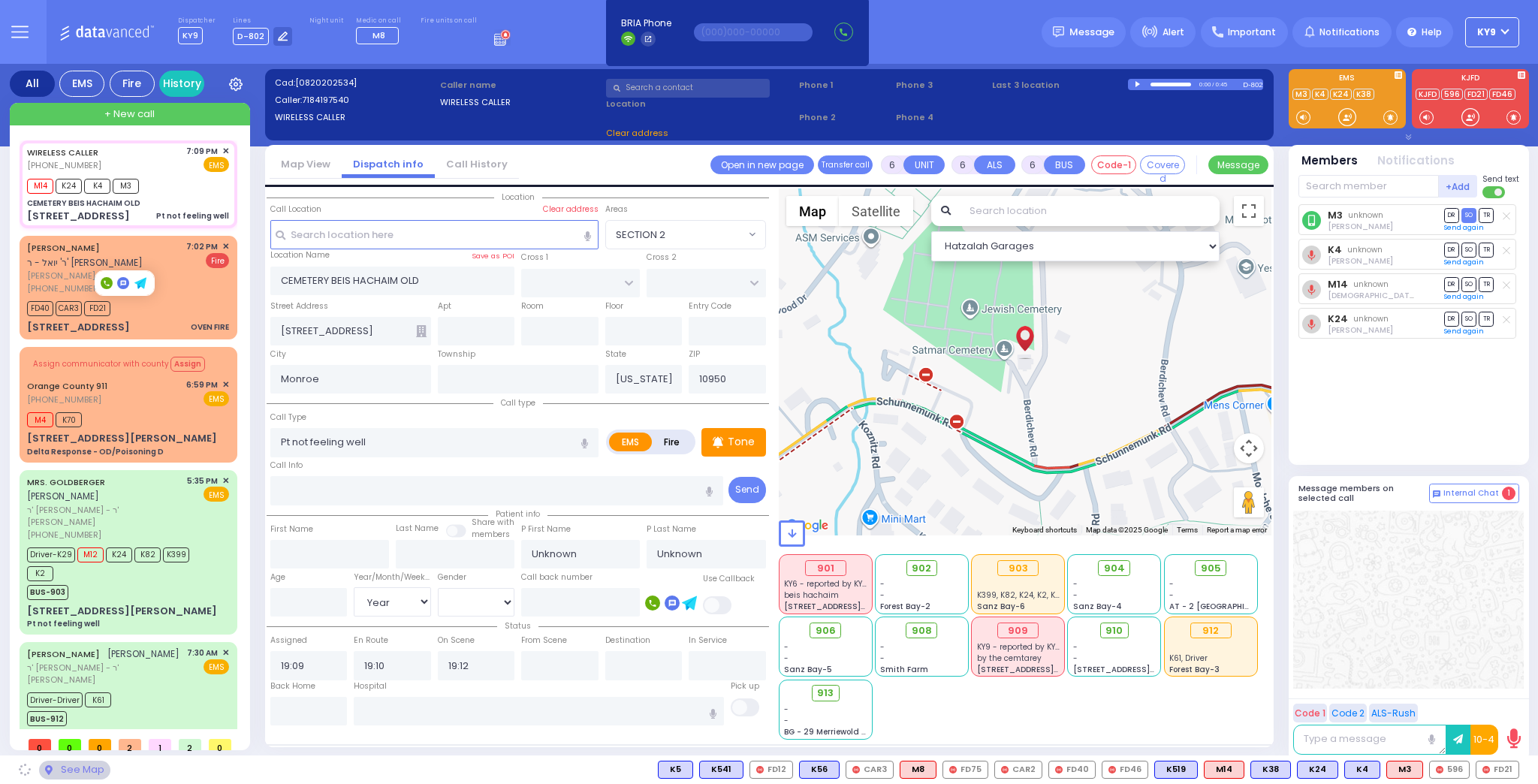
select select
radio input "true"
select select "Year"
select select "Hatzalah Garages"
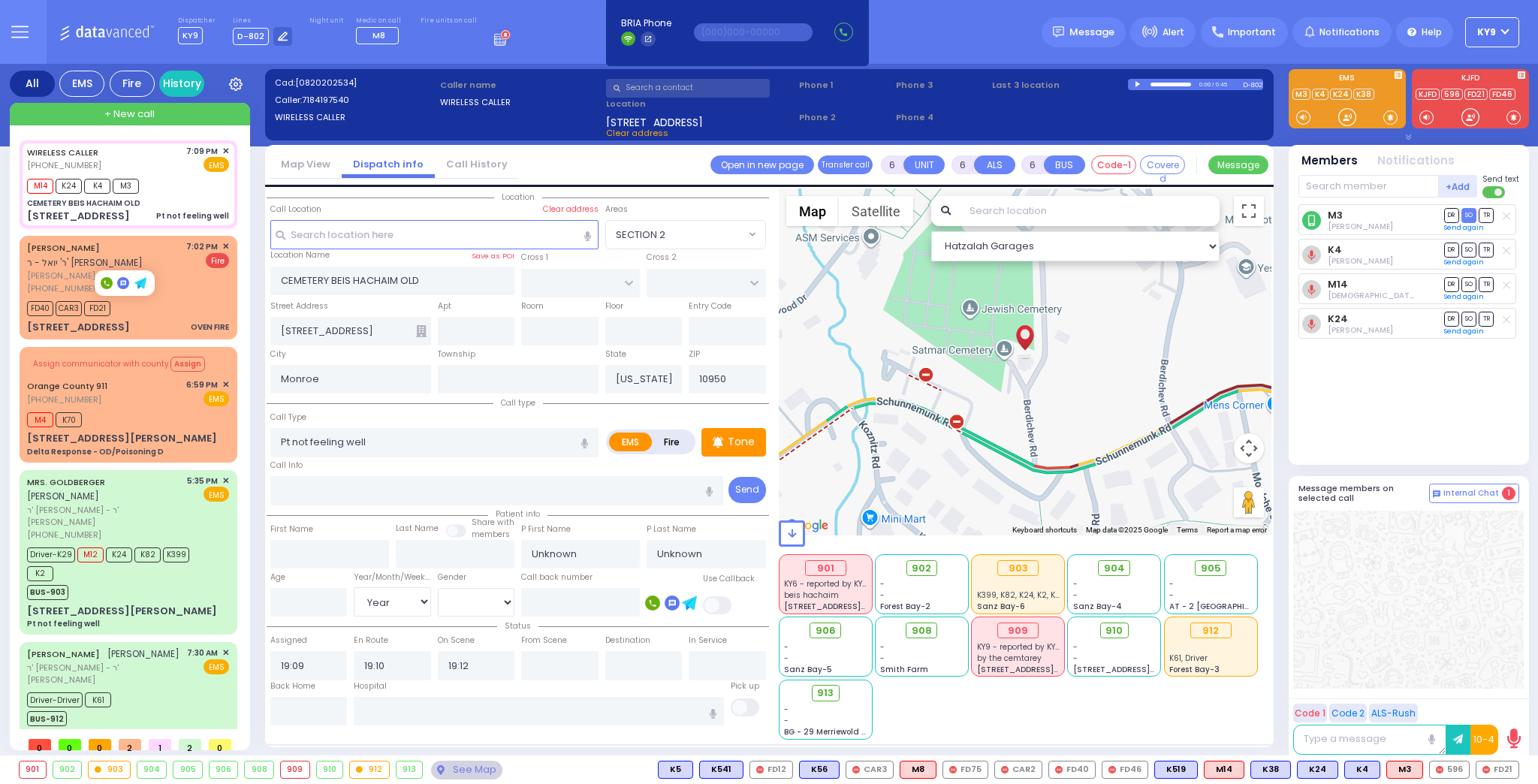
select select
radio input "true"
select select "Year"
select select "Hatzalah Garages"
select select
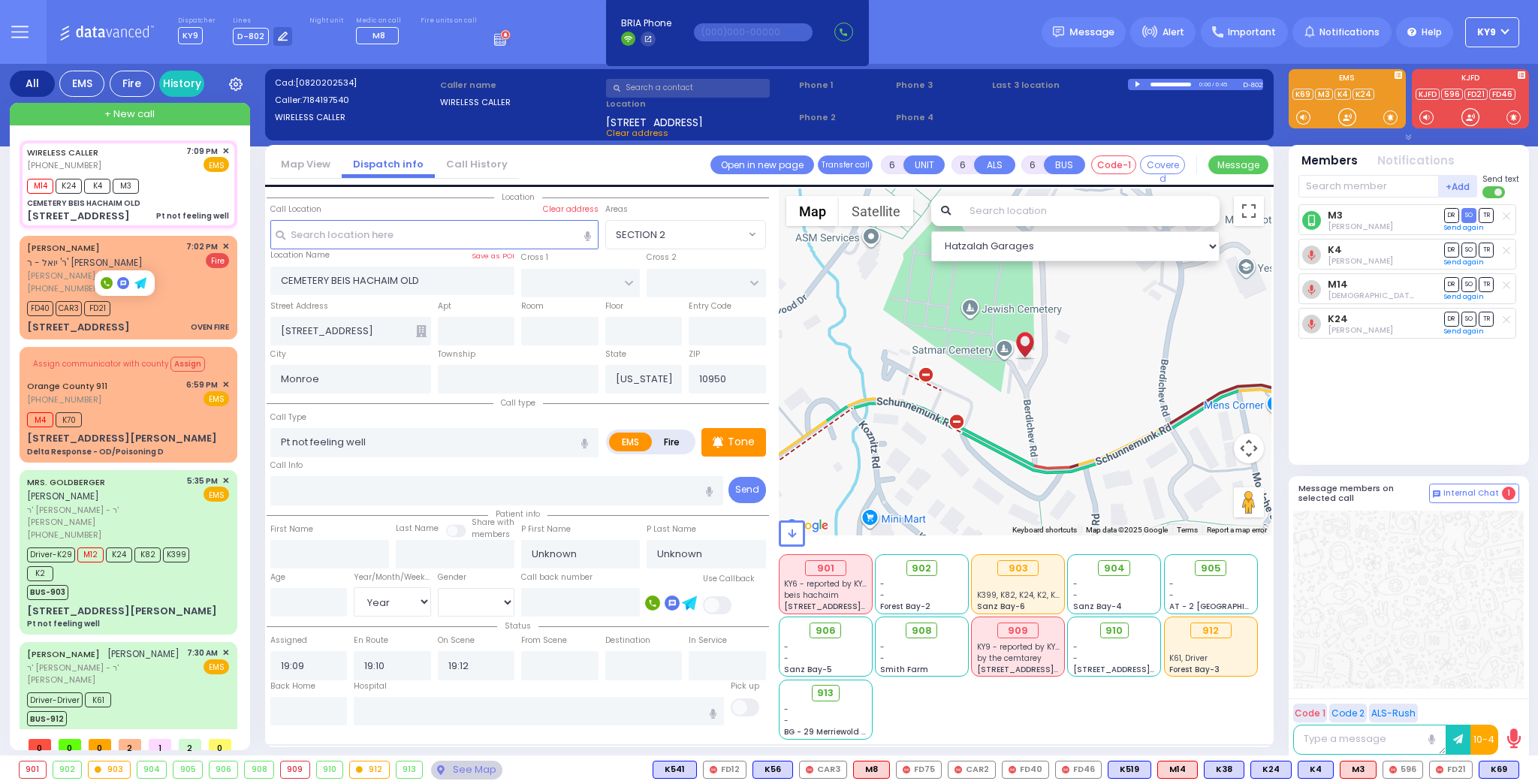
select select "Year"
select select
radio input "true"
select select "Year"
select select "Hatzalah Garages"
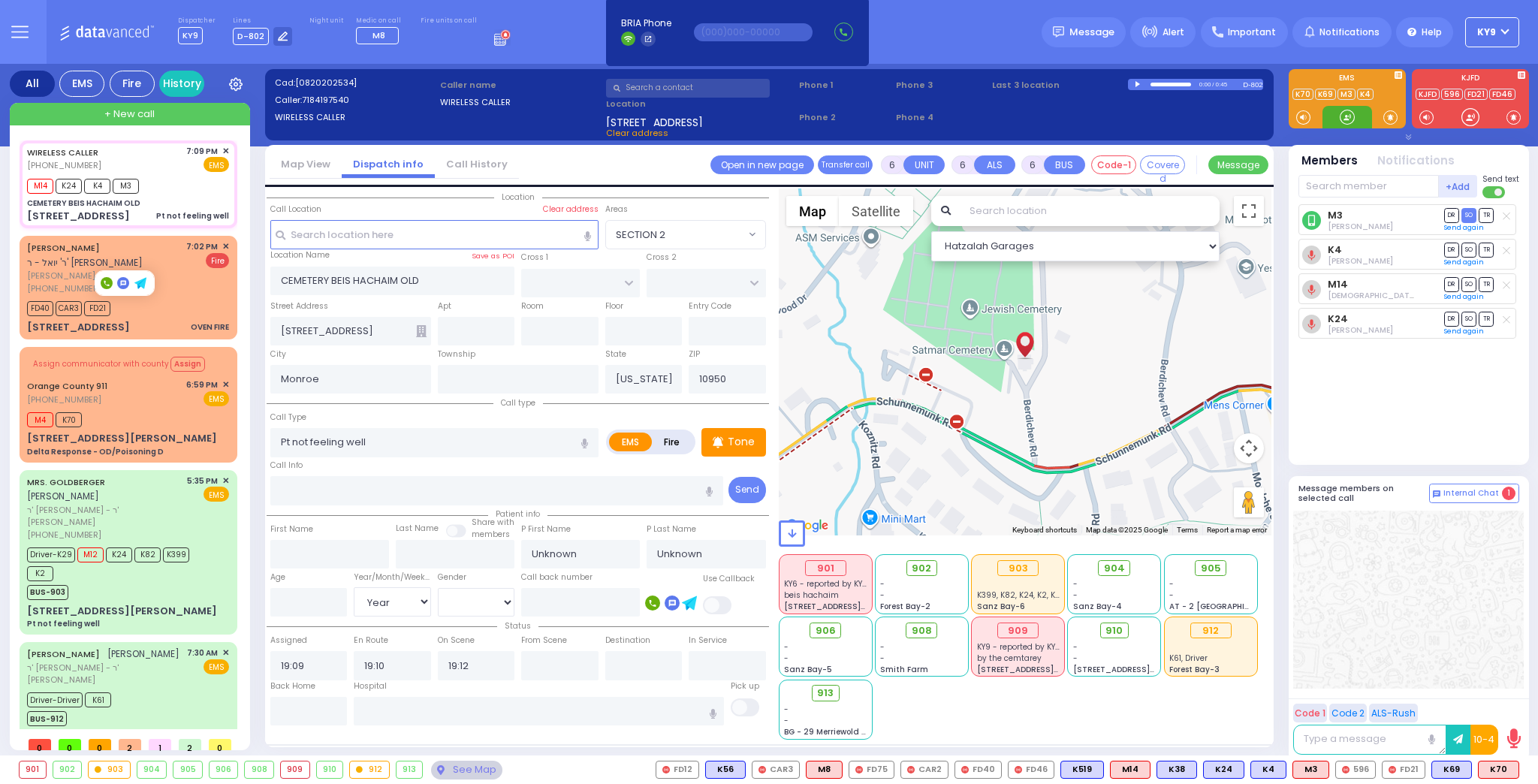
click at [1356, 120] on div at bounding box center [1347, 117] width 50 height 23
click at [1356, 114] on div at bounding box center [1347, 117] width 50 height 23
click at [103, 388] on link "Orange County 911" at bounding box center [67, 386] width 80 height 12
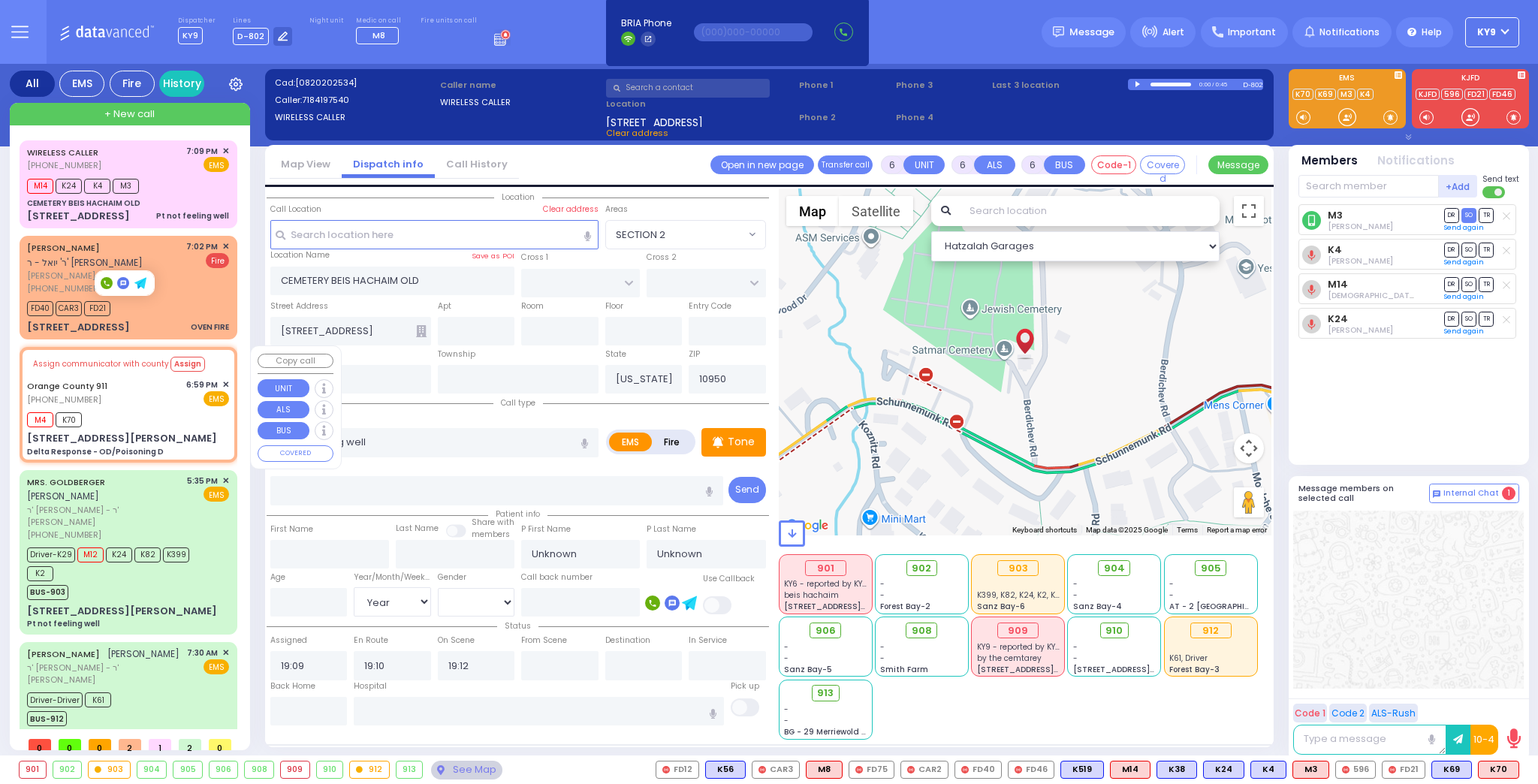
select select
type input "Delta Response - OD/Poisoning D"
radio input "true"
type input "Nature: : Delta Response - OD/Poisoning D Address: : 20 Forshee St, 10950 Cross…"
select select
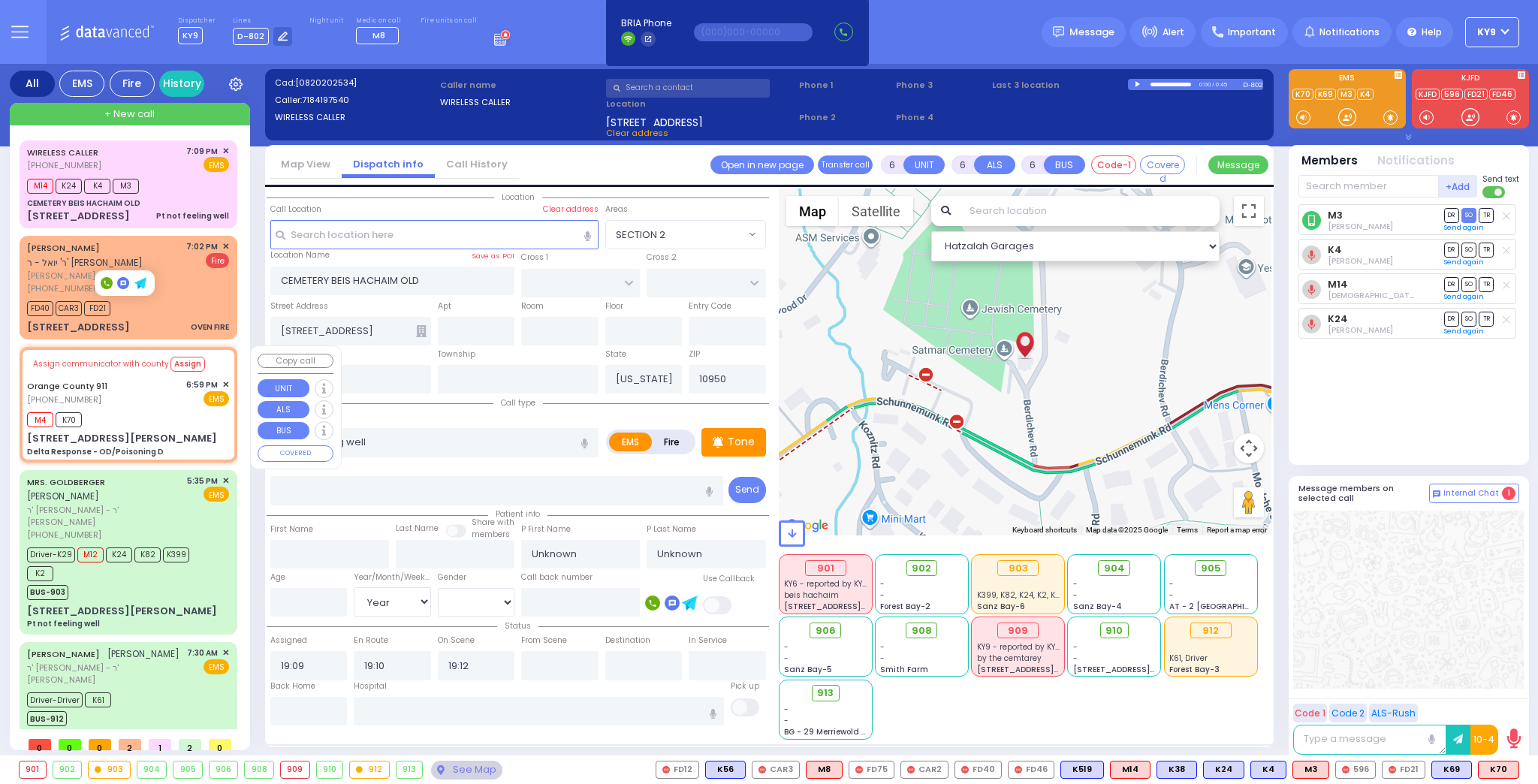
type input "19:01"
type input "[STREET_ADDRESS][PERSON_NAME]"
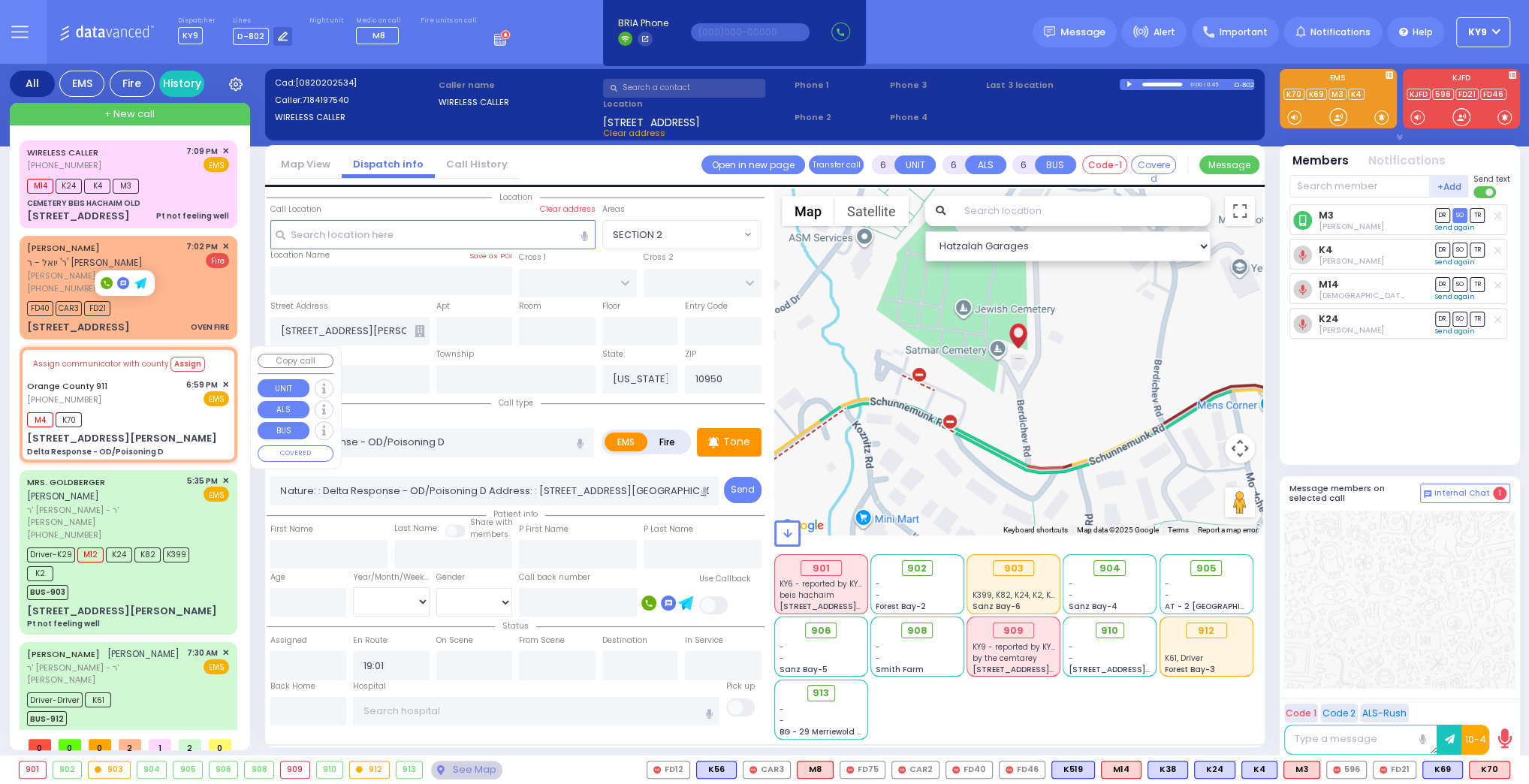
select select "Hatzalah Garages"
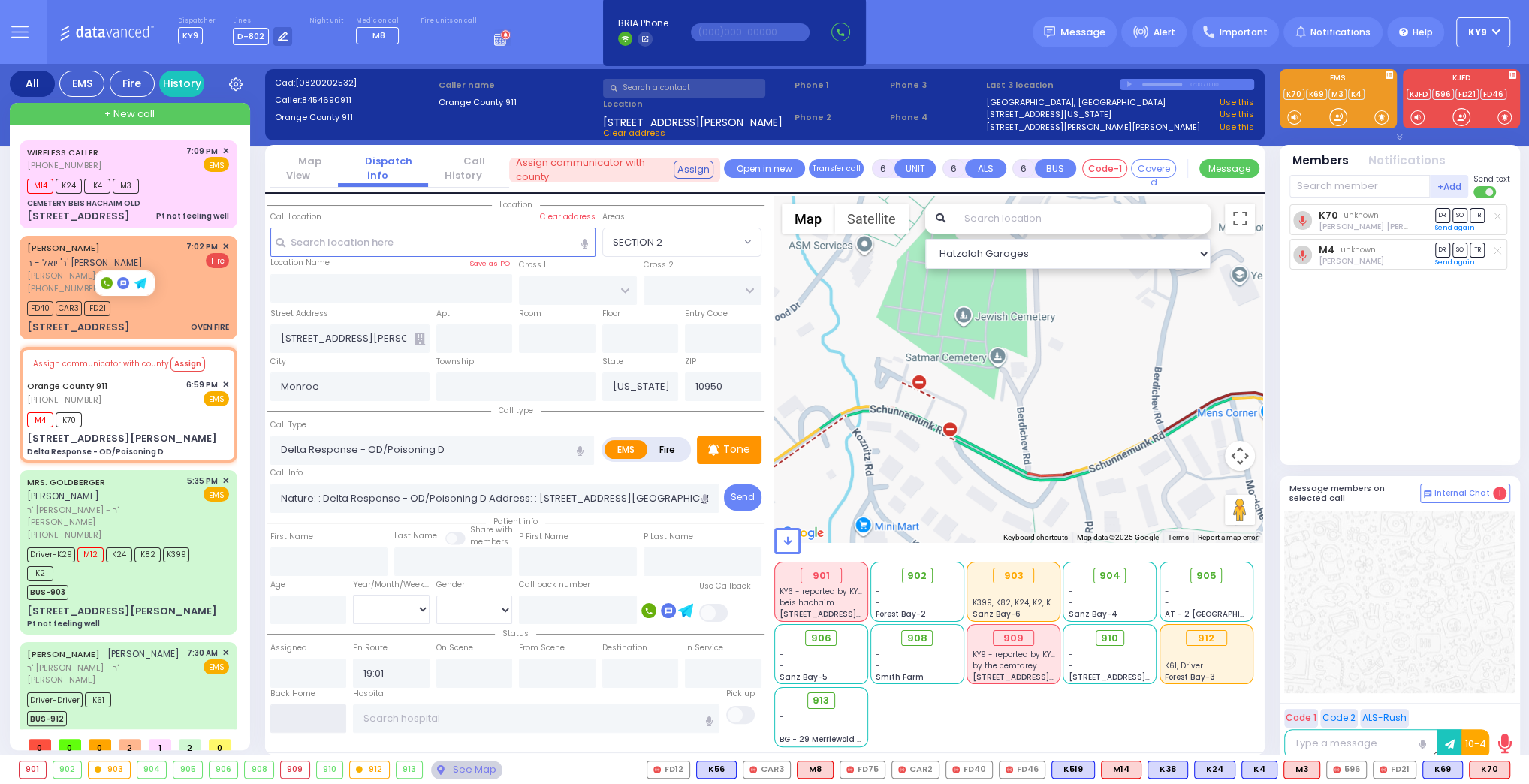
click at [293, 716] on input "text" at bounding box center [309, 718] width 76 height 29
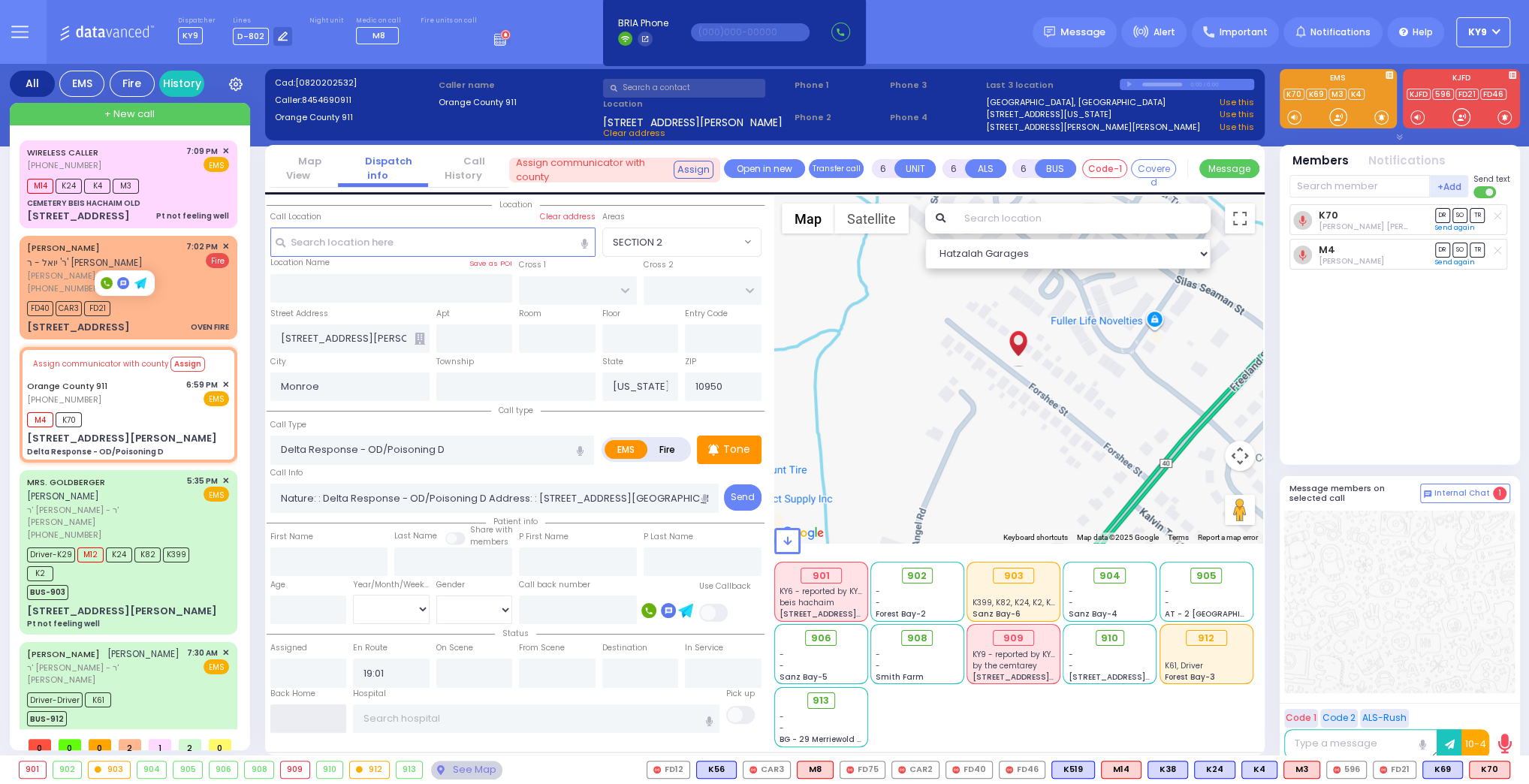
click at [293, 716] on input "text" at bounding box center [309, 718] width 76 height 29
type input "19:22"
select select
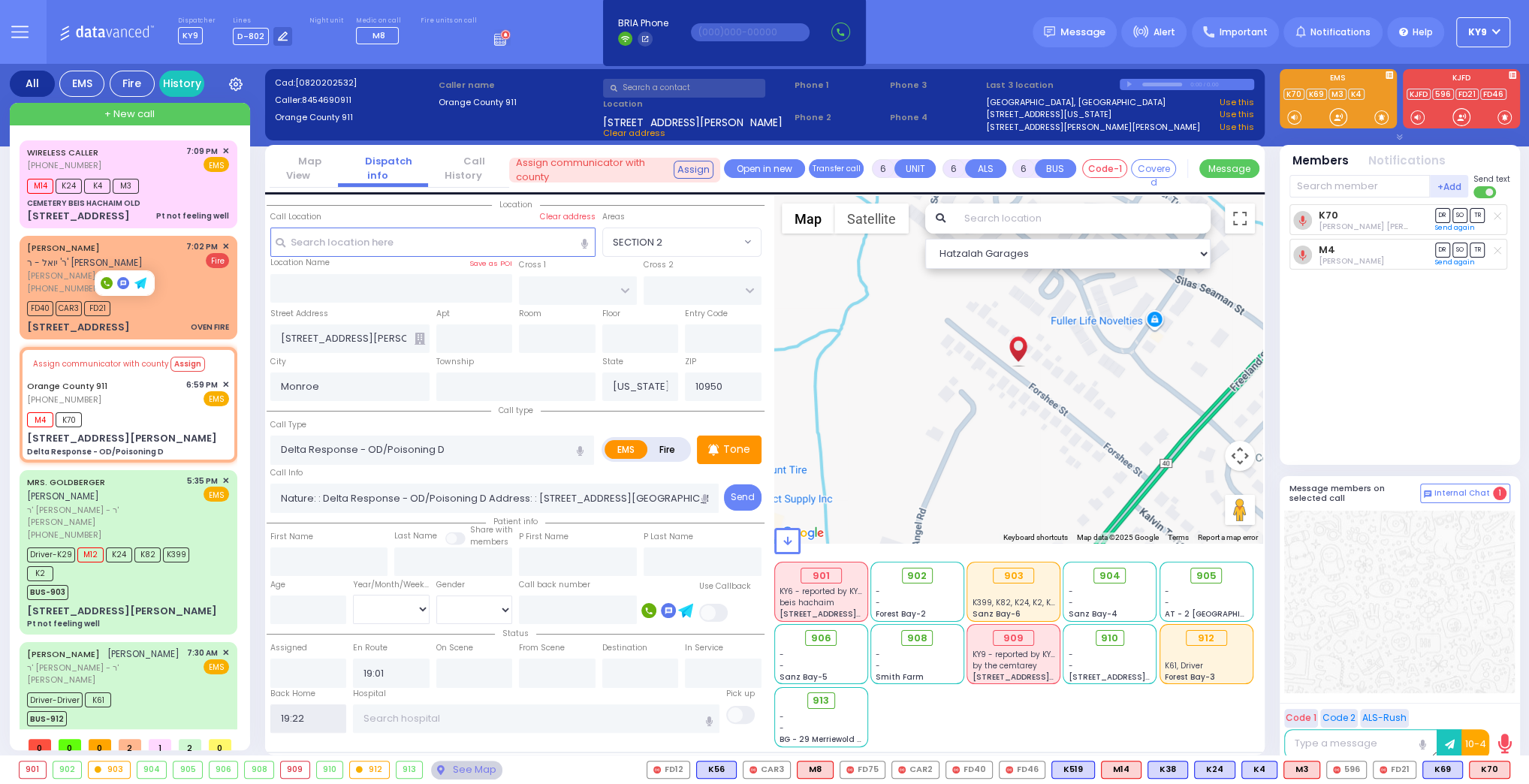
radio input "true"
select select
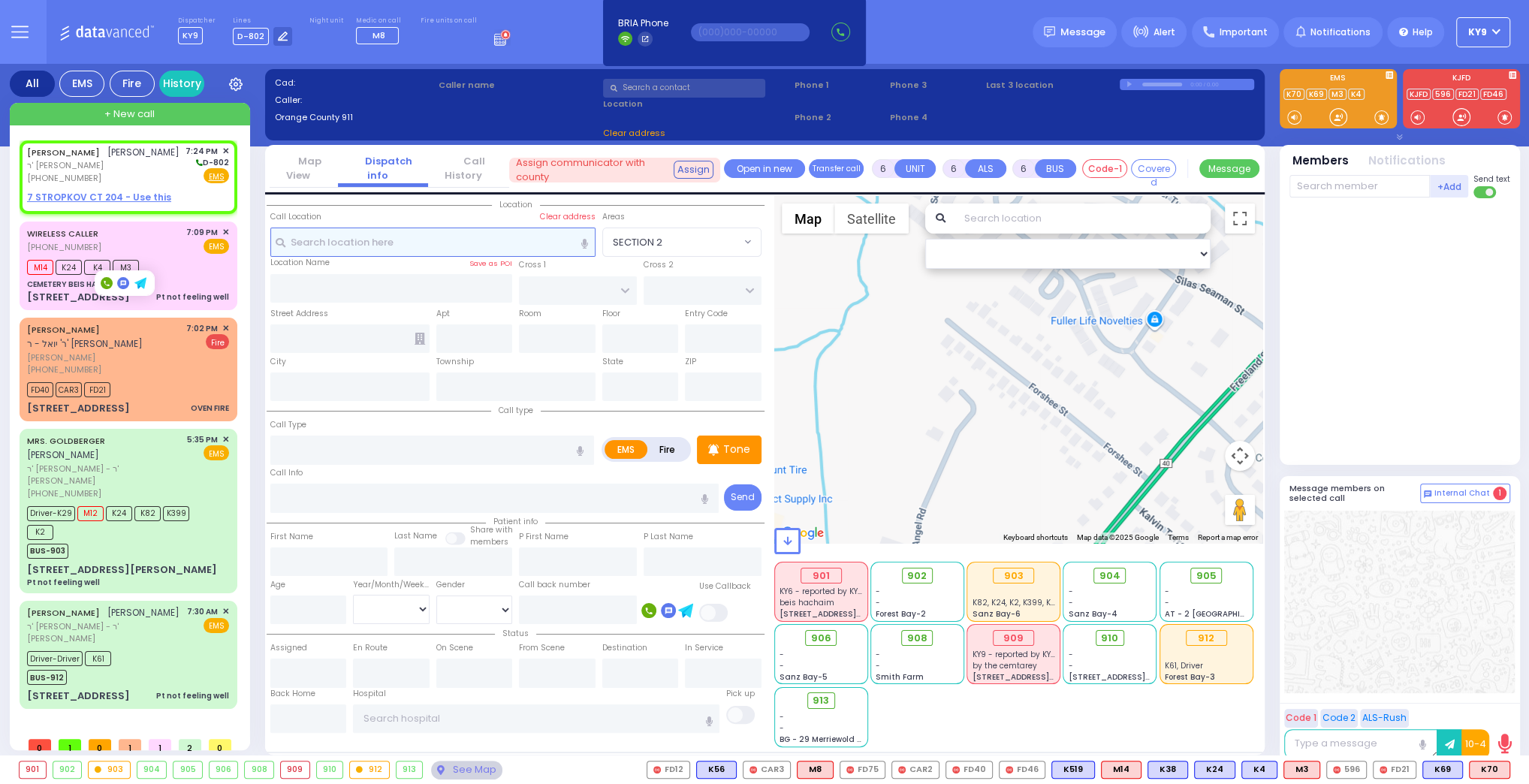
type input "2"
type input "1"
select select
radio input "true"
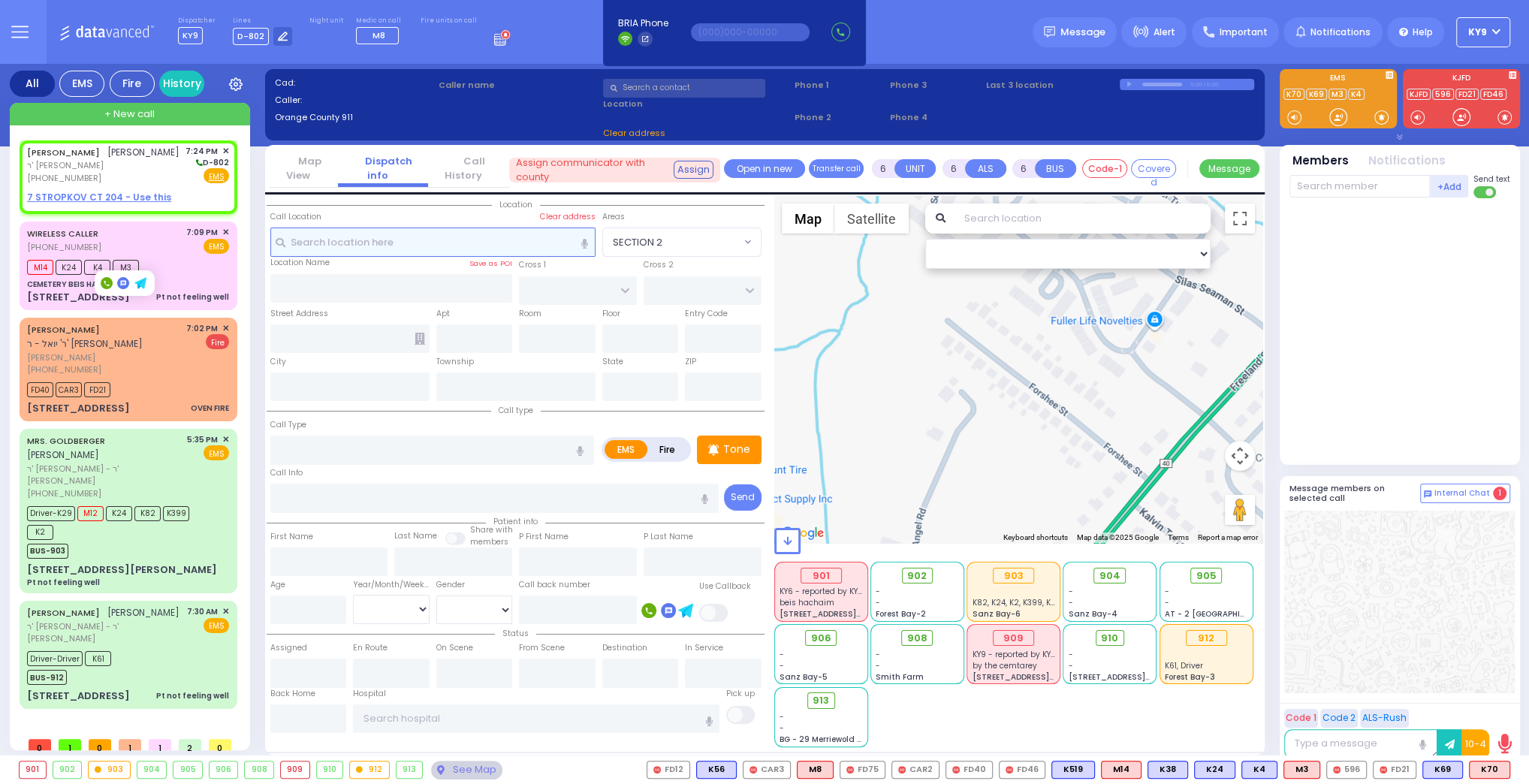
type input "JACOB YOCHENEN"
type input "EIDLISZ"
select select
type input "19:24"
select select "Hatzalah Garages"
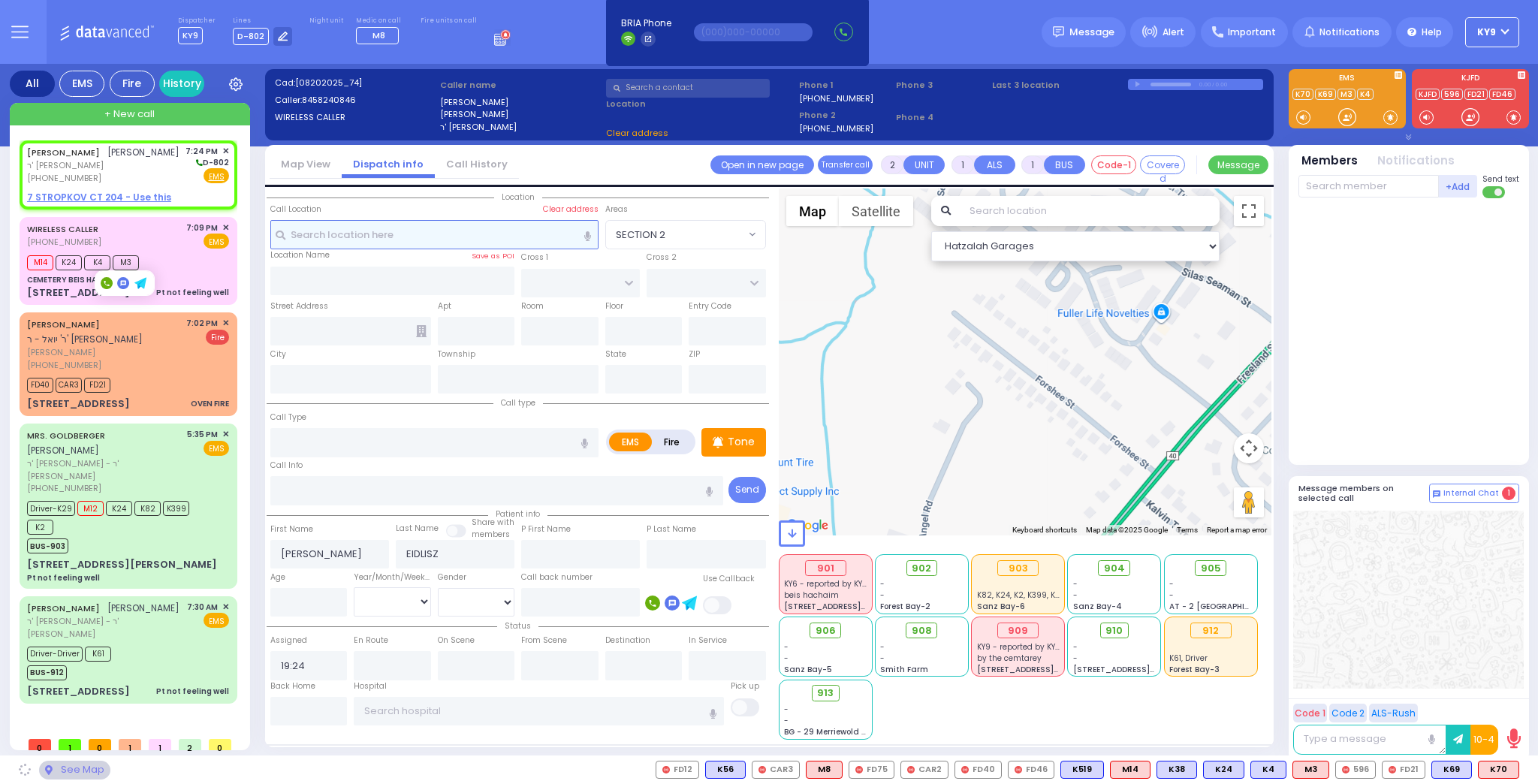
select select
radio input "true"
select select
select select "Hatzalah Garages"
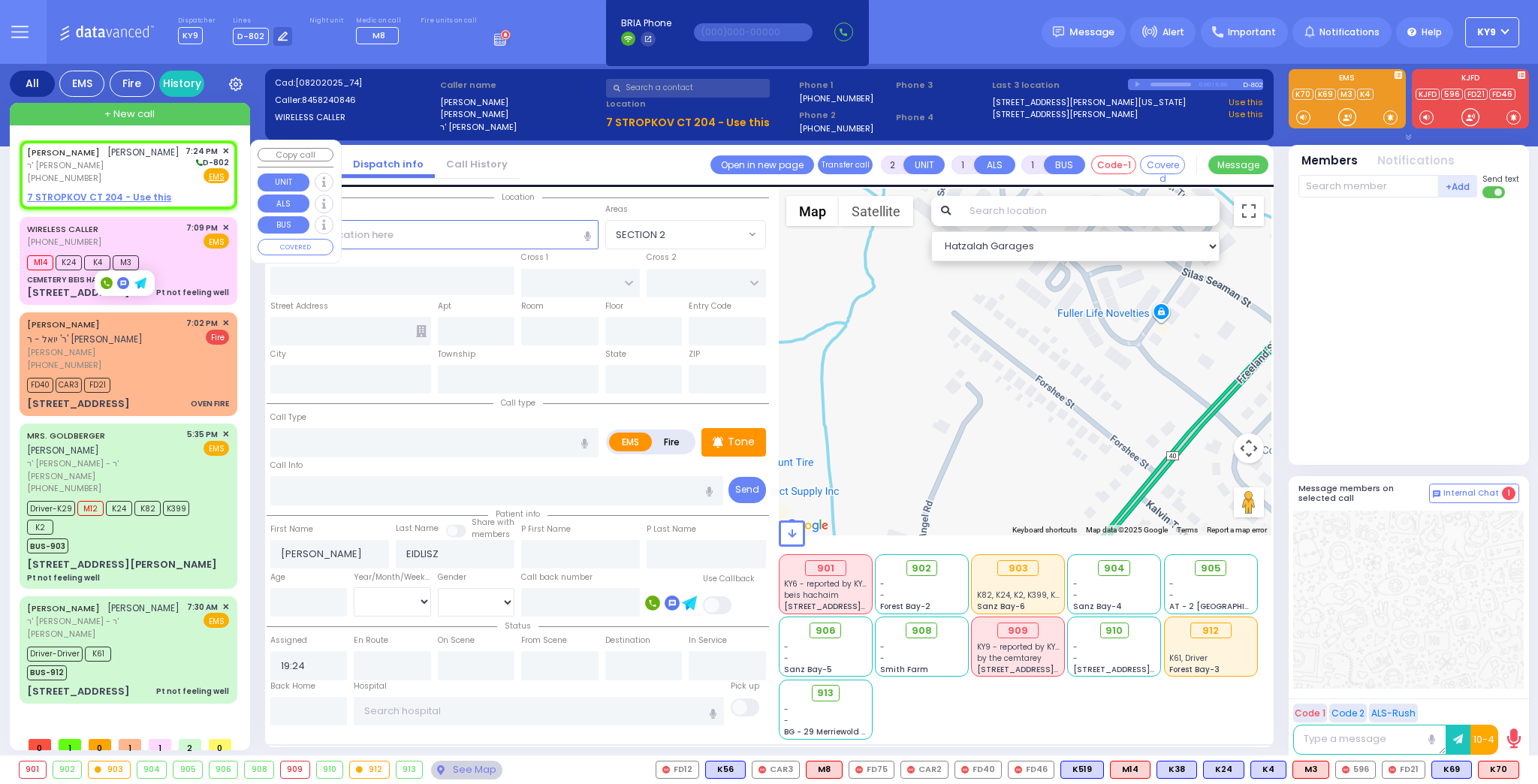
click at [156, 160] on div "JACOB YOCHENEN EIDLISZ יעקב יוחנן איידליס" at bounding box center [103, 152] width 152 height 15
select select
radio input "true"
select select
select select "Hatzalah Garages"
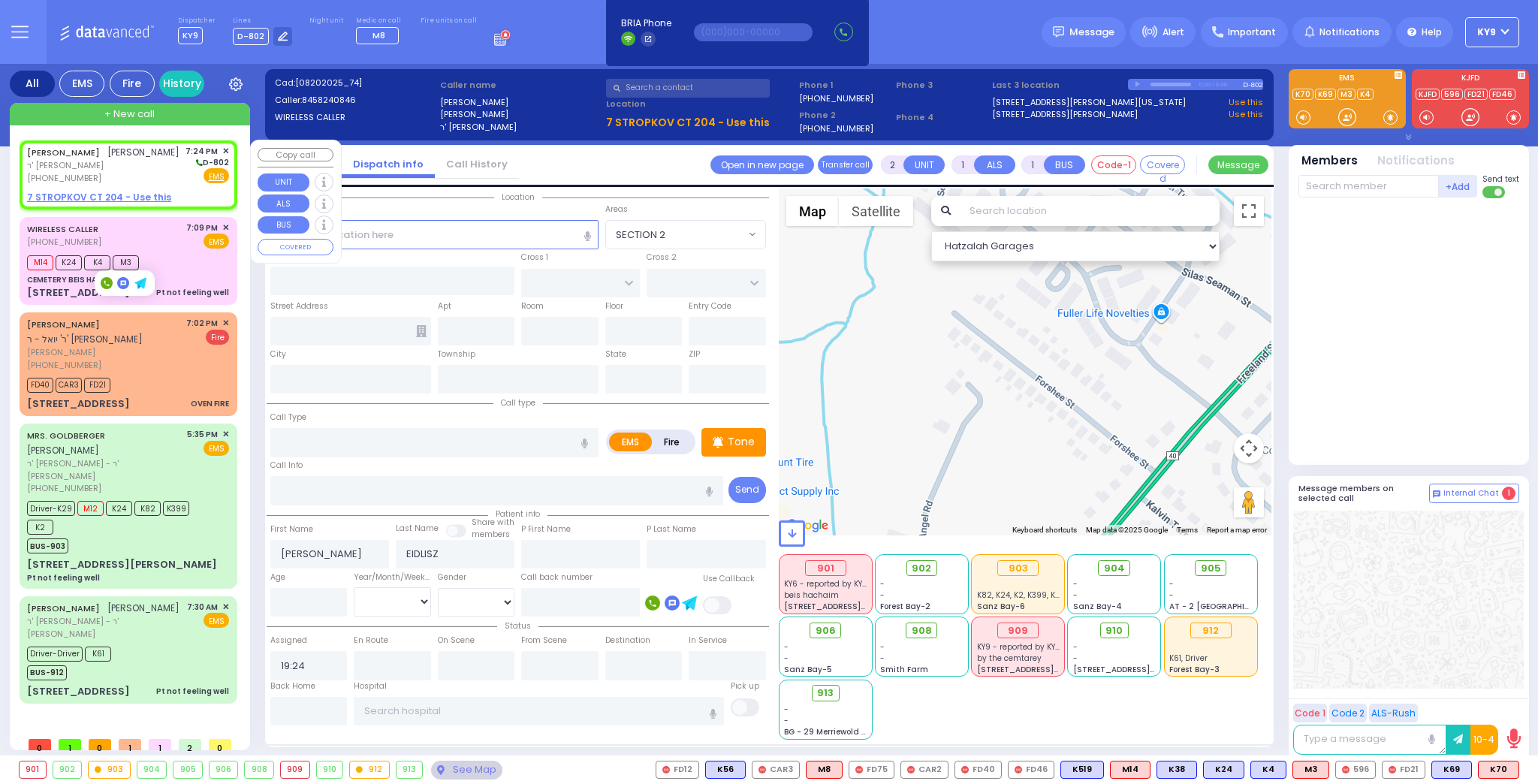
click at [126, 203] on div "JACOB YOCHENEN EIDLISZ יעקב יוחנן איידליס ר' משה שמואל (845) 824-0846 7:24 PM ✕…" at bounding box center [129, 174] width 212 height 63
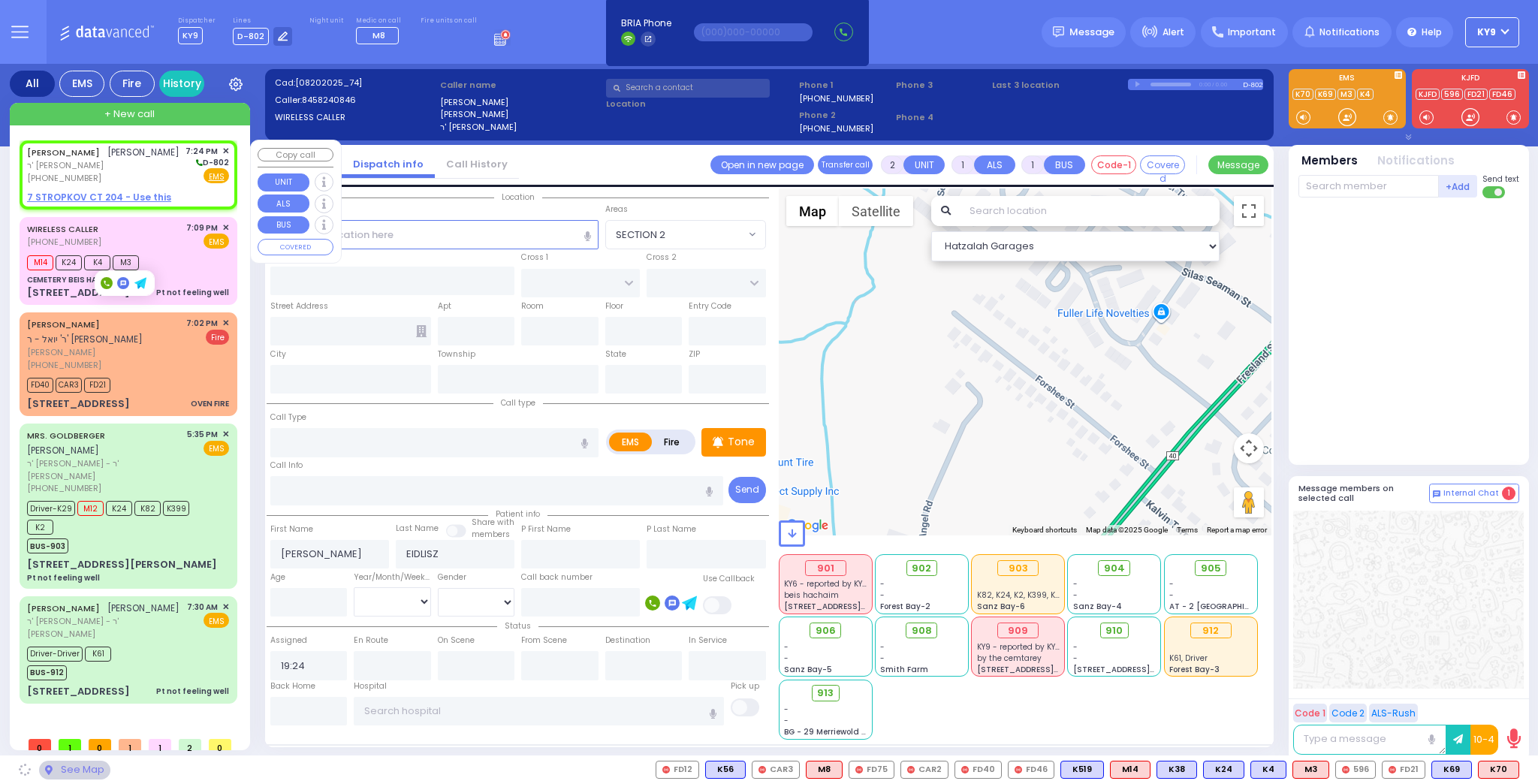
select select
radio input "true"
select select
select select "Hatzalah Garages"
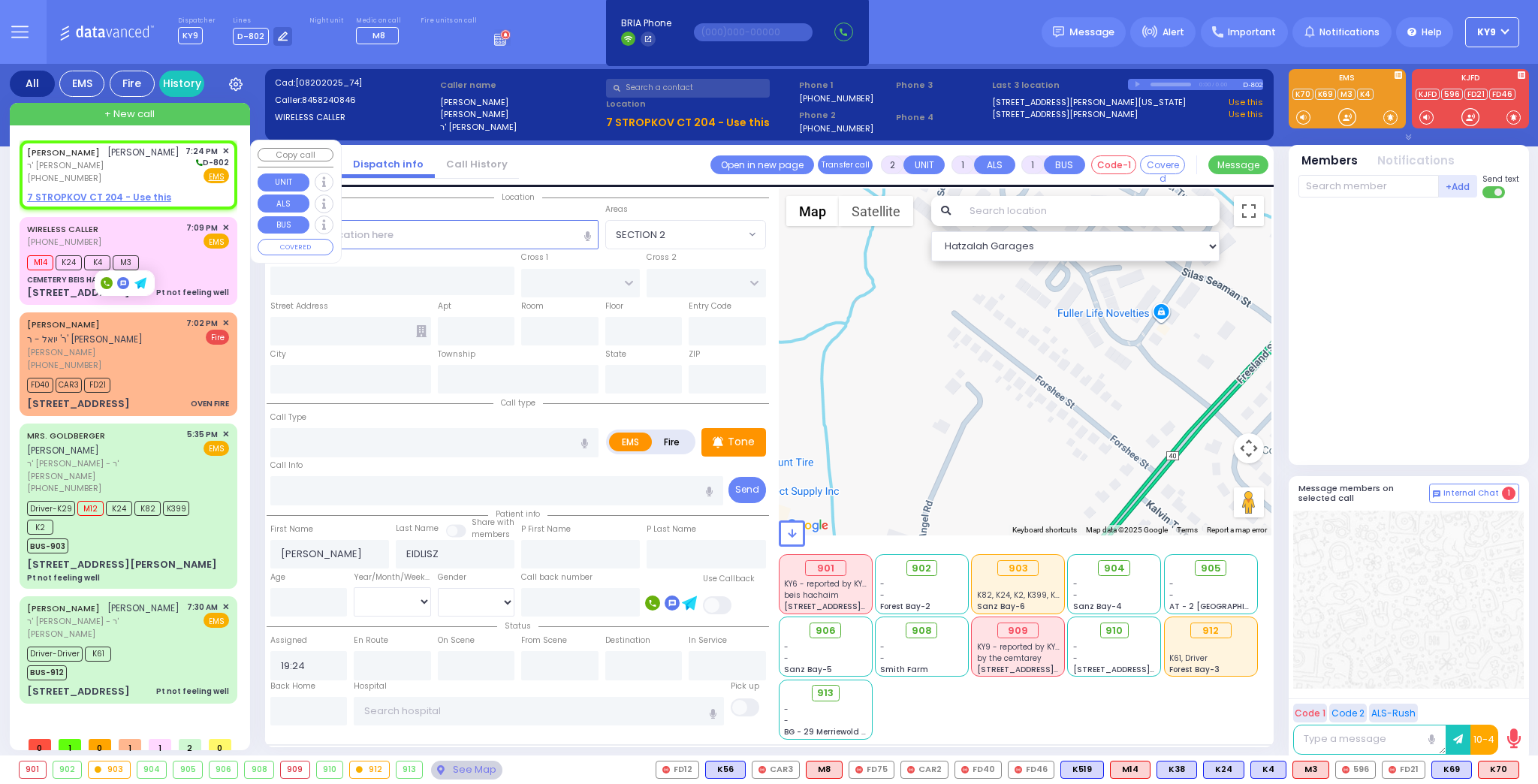
click at [130, 203] on u "7 STROPKOV CT 204 - Use this" at bounding box center [99, 196] width 144 height 13
select select
radio input "true"
select select
select select "Hatzalah Garages"
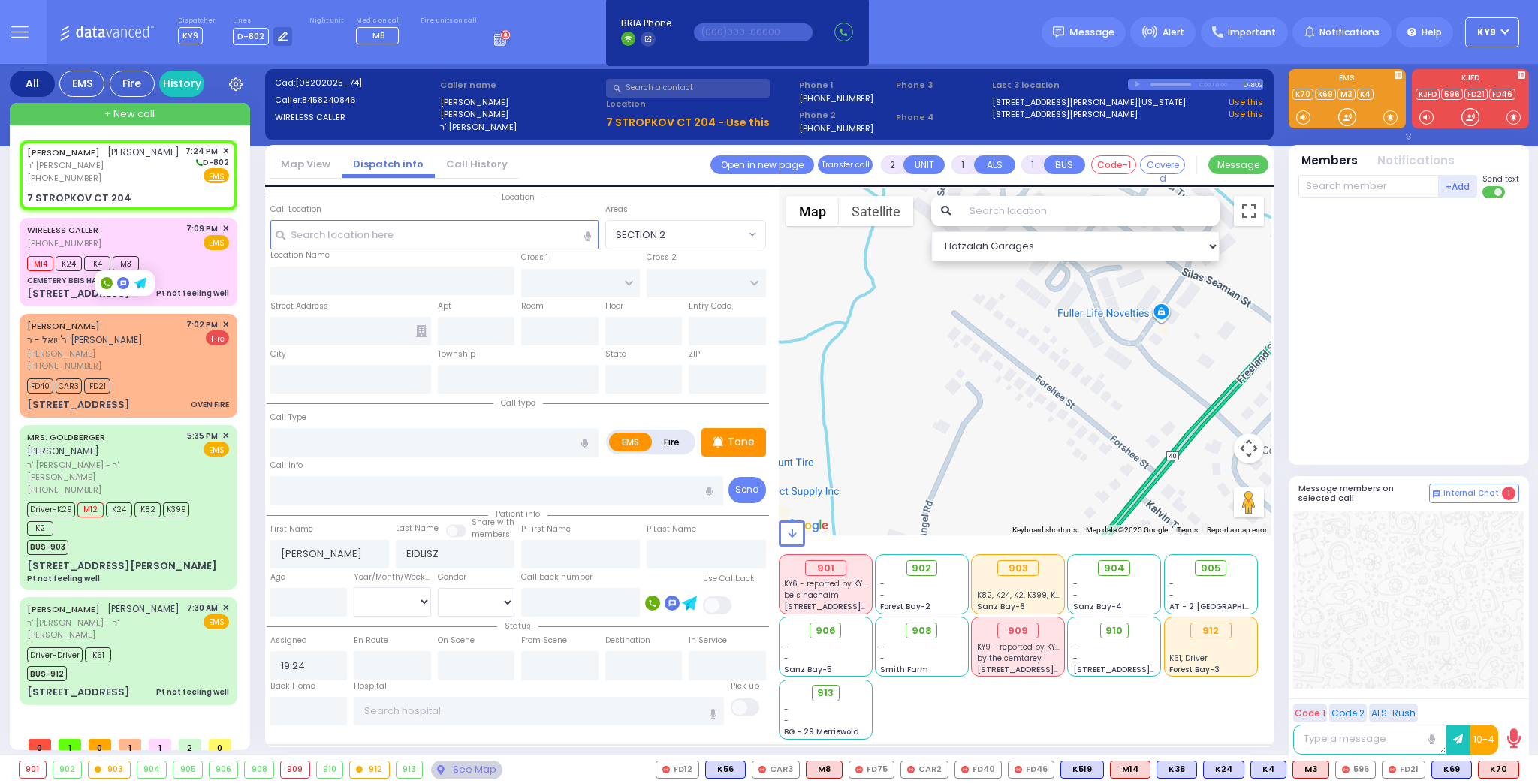
select select
radio input "true"
select select
type input "RIMENEV COURT"
type input "DAJ BLVD"
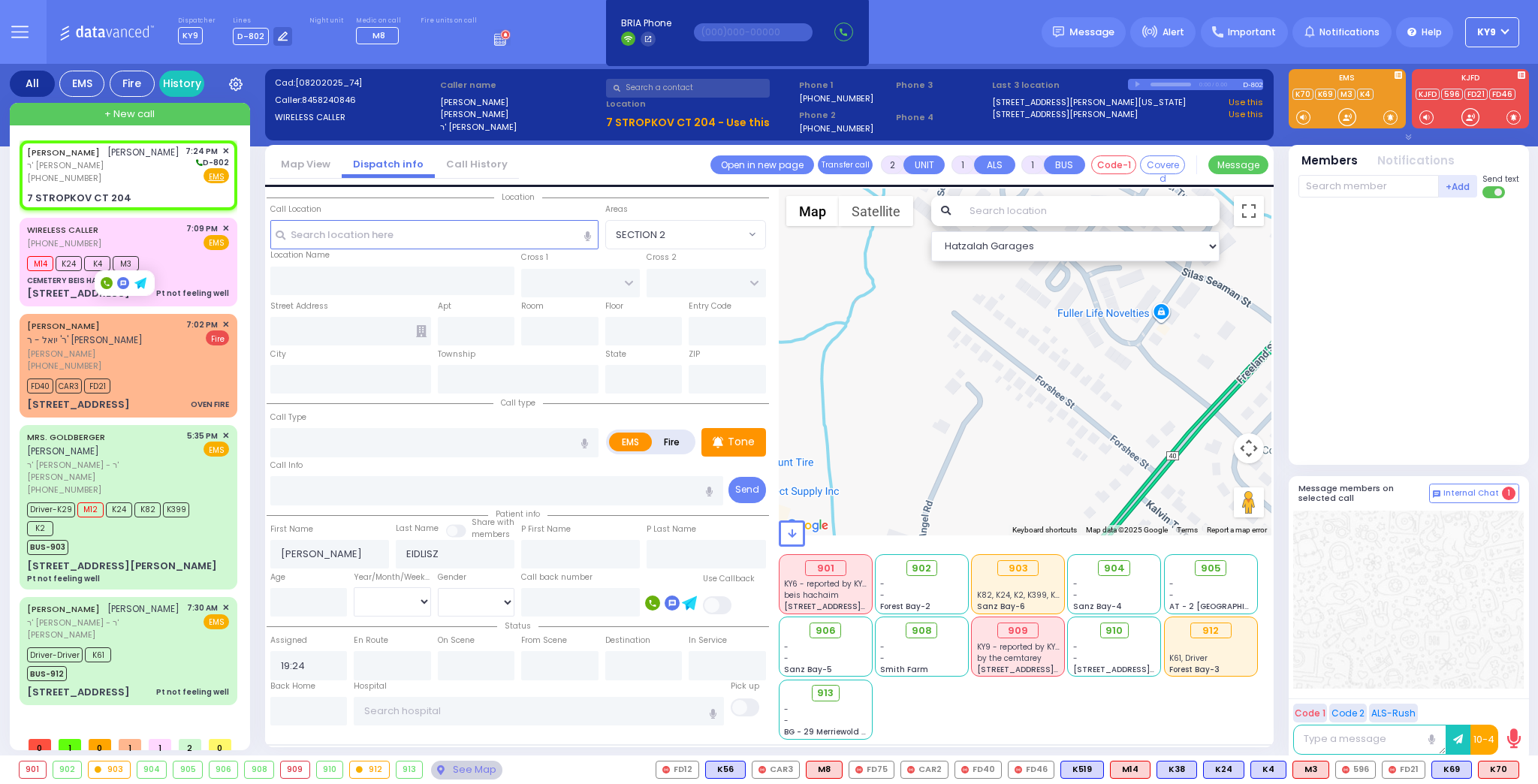
type input "7 STROPKOV CT"
type input "204"
type input "Monroe"
type input "[US_STATE]"
type input "10950"
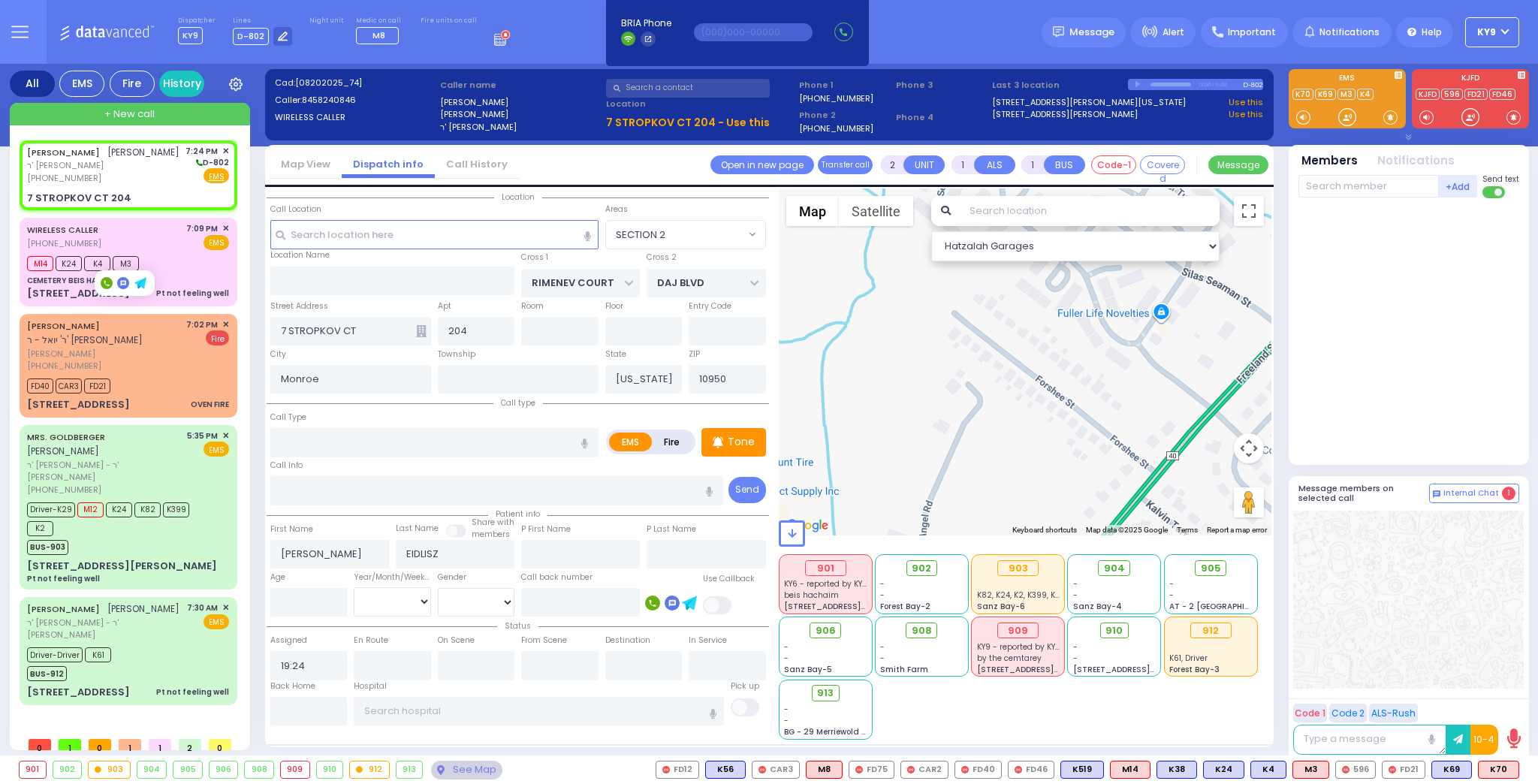
select select "Hatzalah Garages"
select select "SECTION 1"
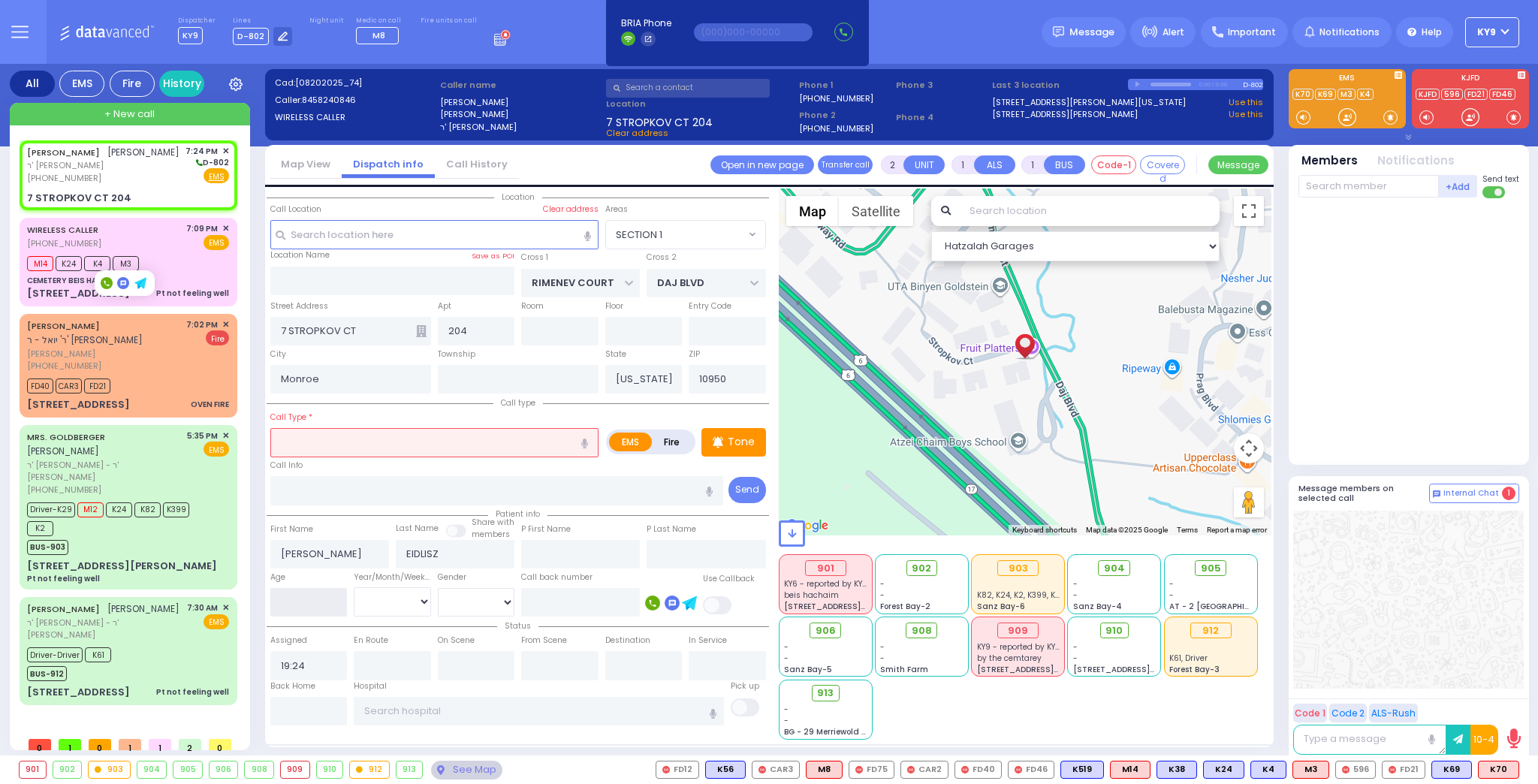
click at [306, 596] on input "number" at bounding box center [309, 601] width 77 height 29
type input "26"
click at [373, 599] on select "Year Month Week Day" at bounding box center [392, 601] width 77 height 29
select select
radio input "true"
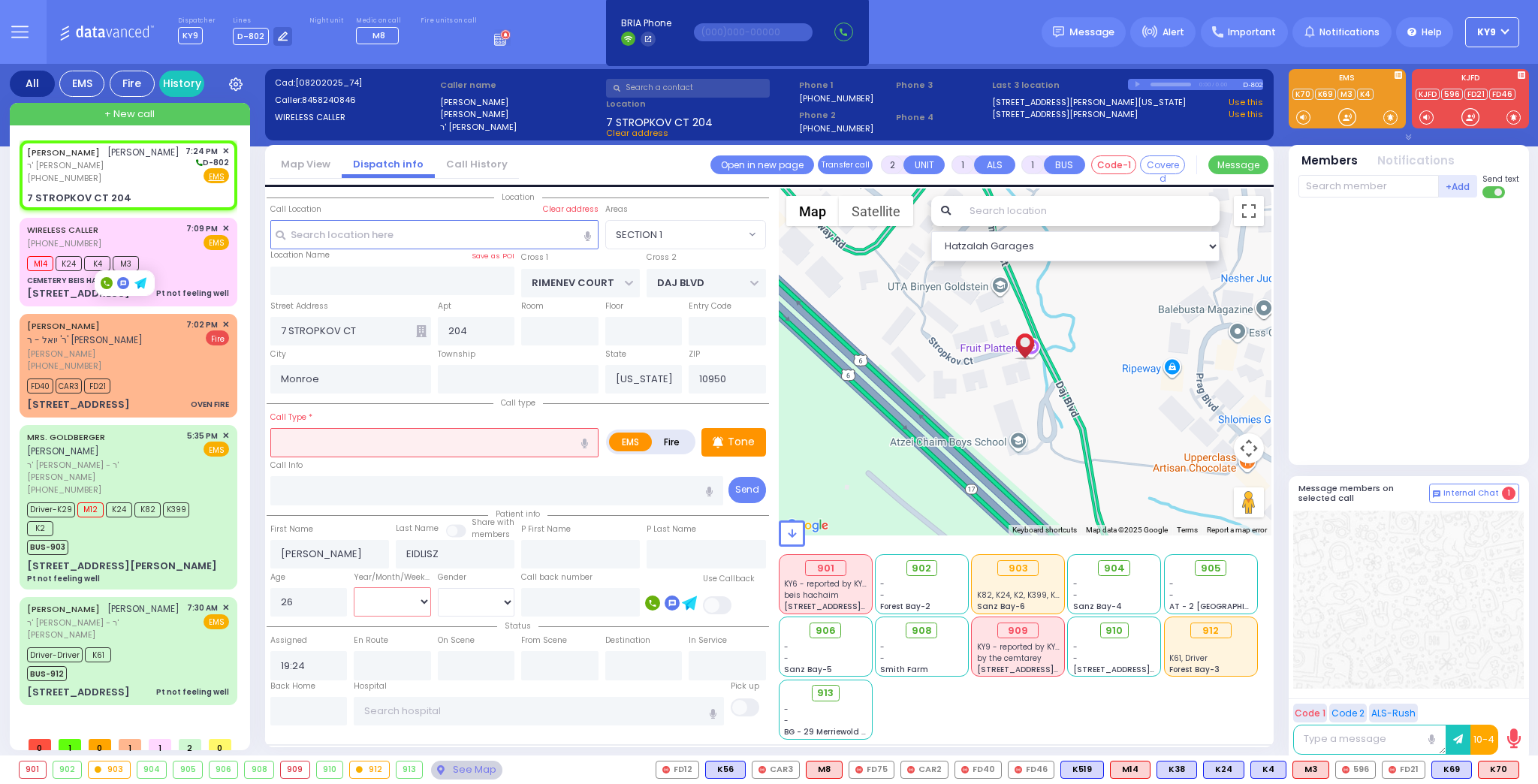
select select
select select "Hatzalah Garages"
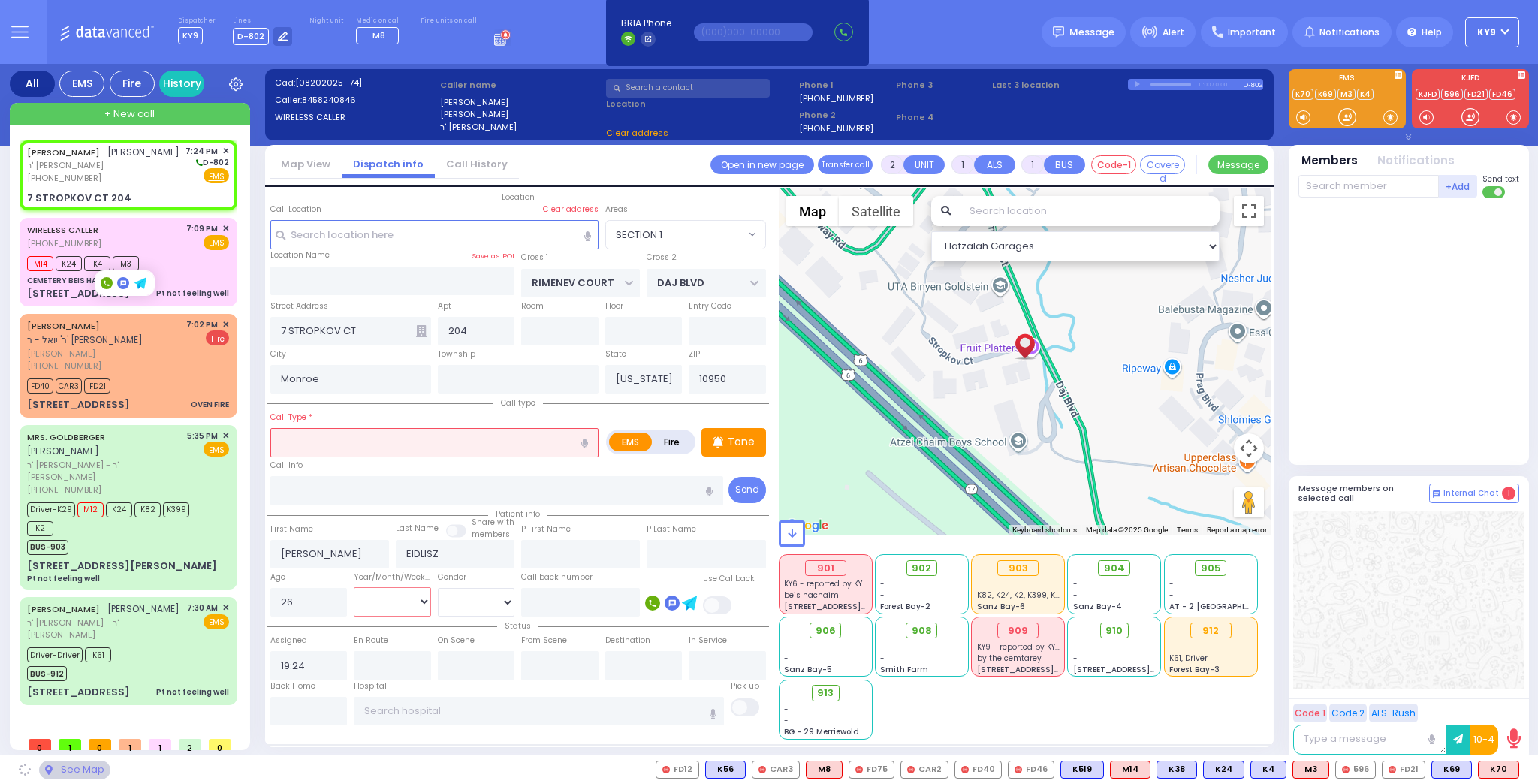
select select "Year"
click at [354, 588] on select "Year Month Week Day" at bounding box center [392, 601] width 77 height 29
select select "SECTION 1"
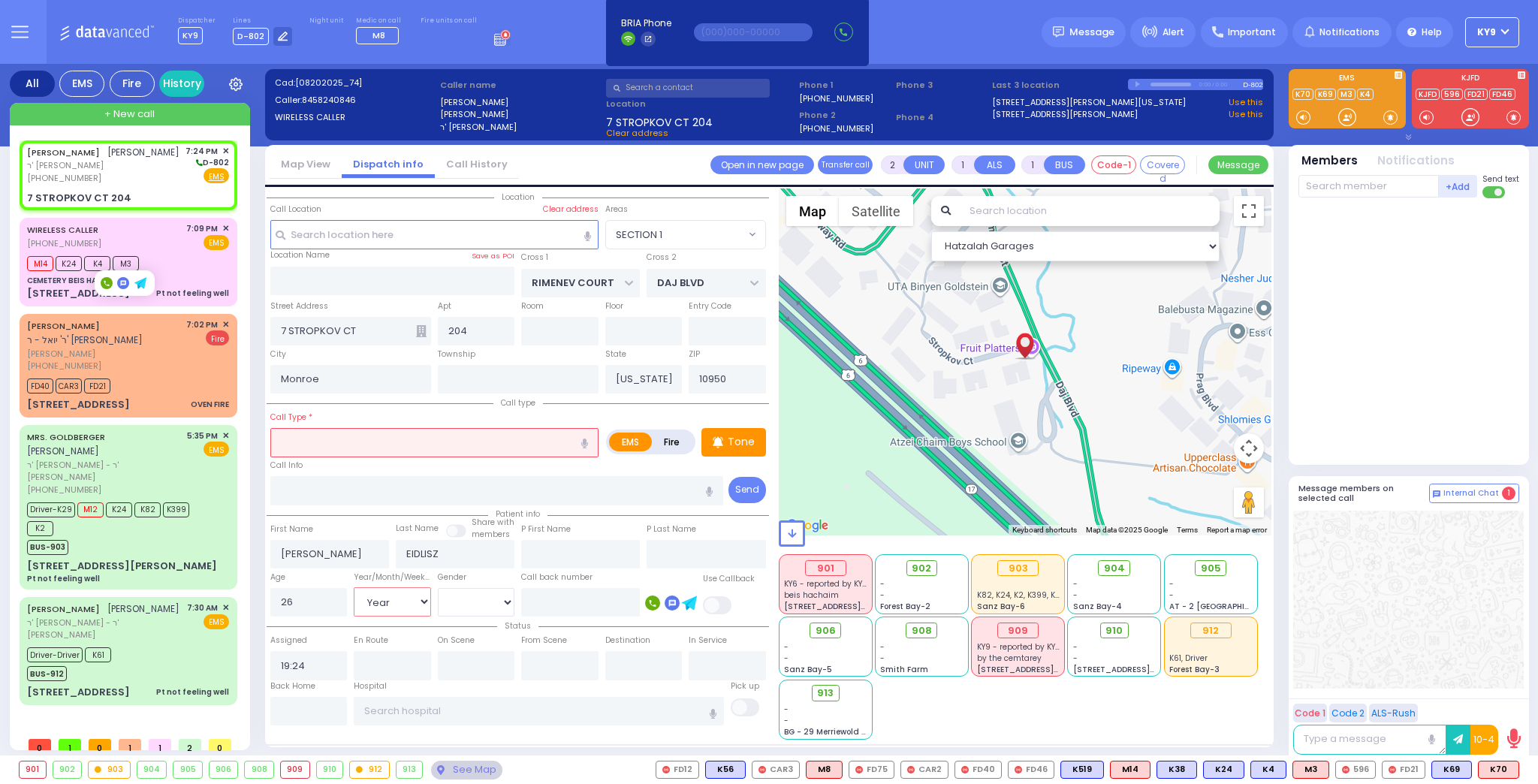
select select
radio input "true"
select select "Year"
click at [461, 599] on select "Male Female" at bounding box center [476, 601] width 77 height 29
select select "Hatzalah Garages"
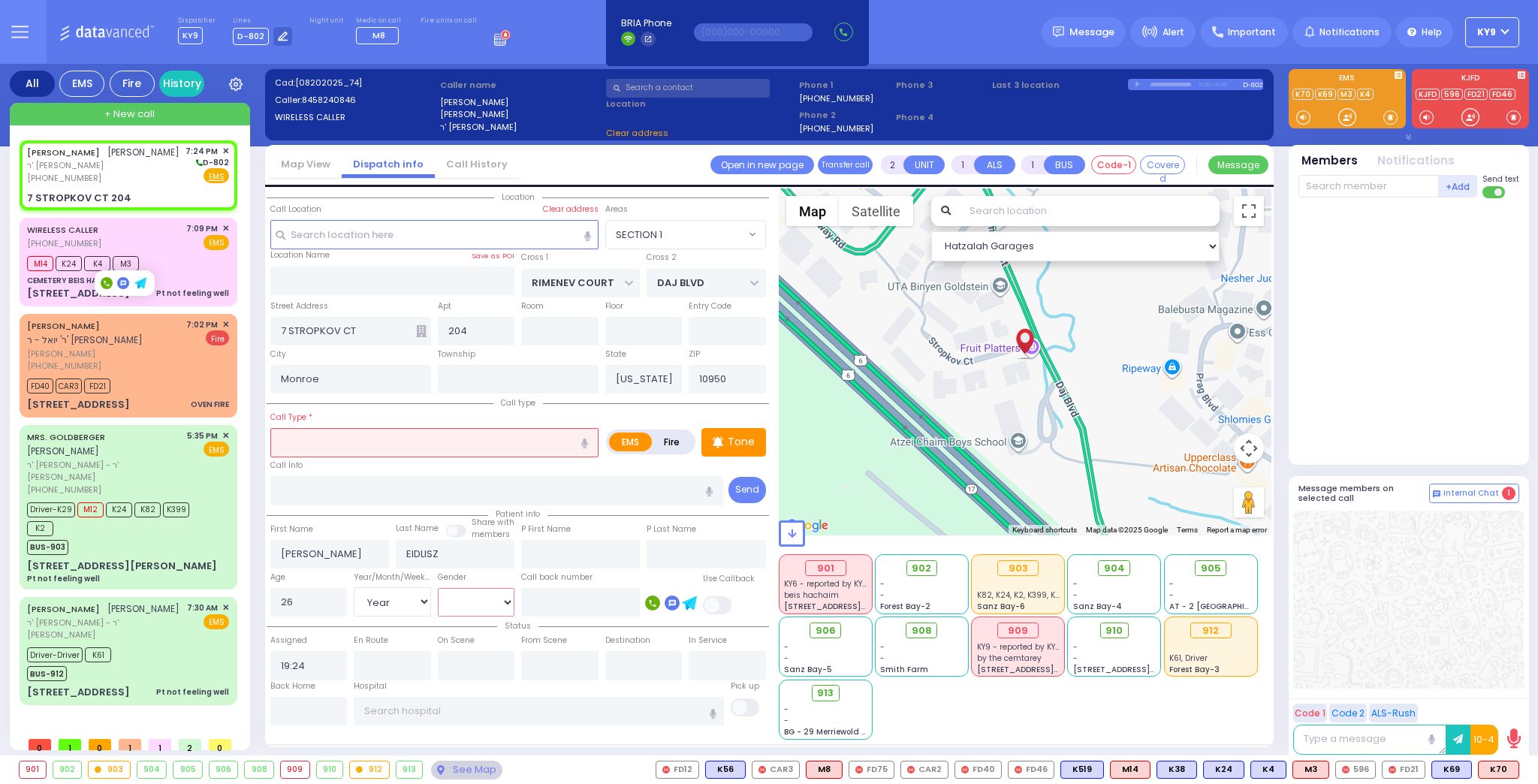
select select "SECTION 1"
select select "[DEMOGRAPHIC_DATA]"
click at [438, 588] on select "Male Female" at bounding box center [476, 601] width 77 height 29
select select
radio input "true"
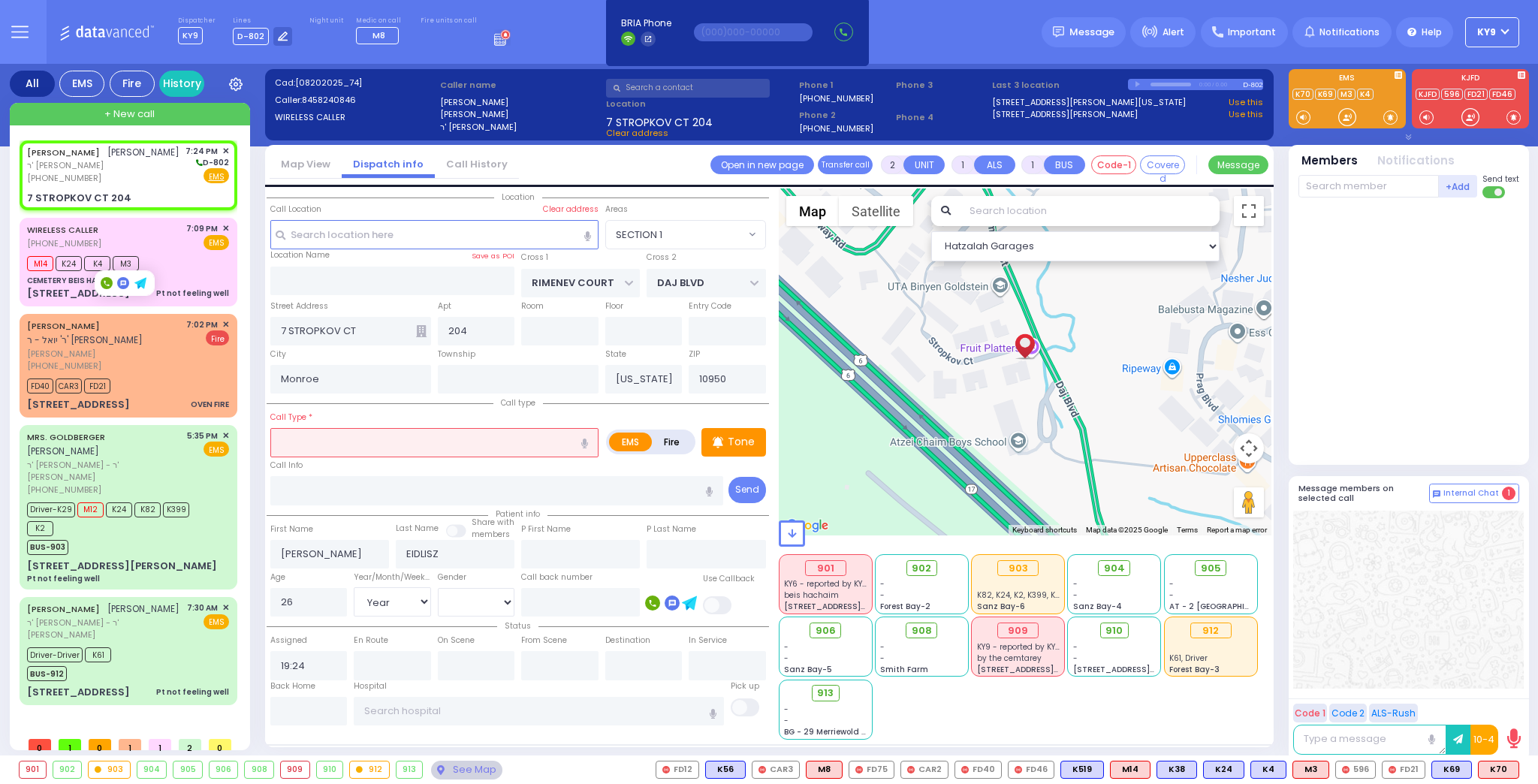
select select "Year"
select select "[DEMOGRAPHIC_DATA]"
select select "Hatzalah Garages"
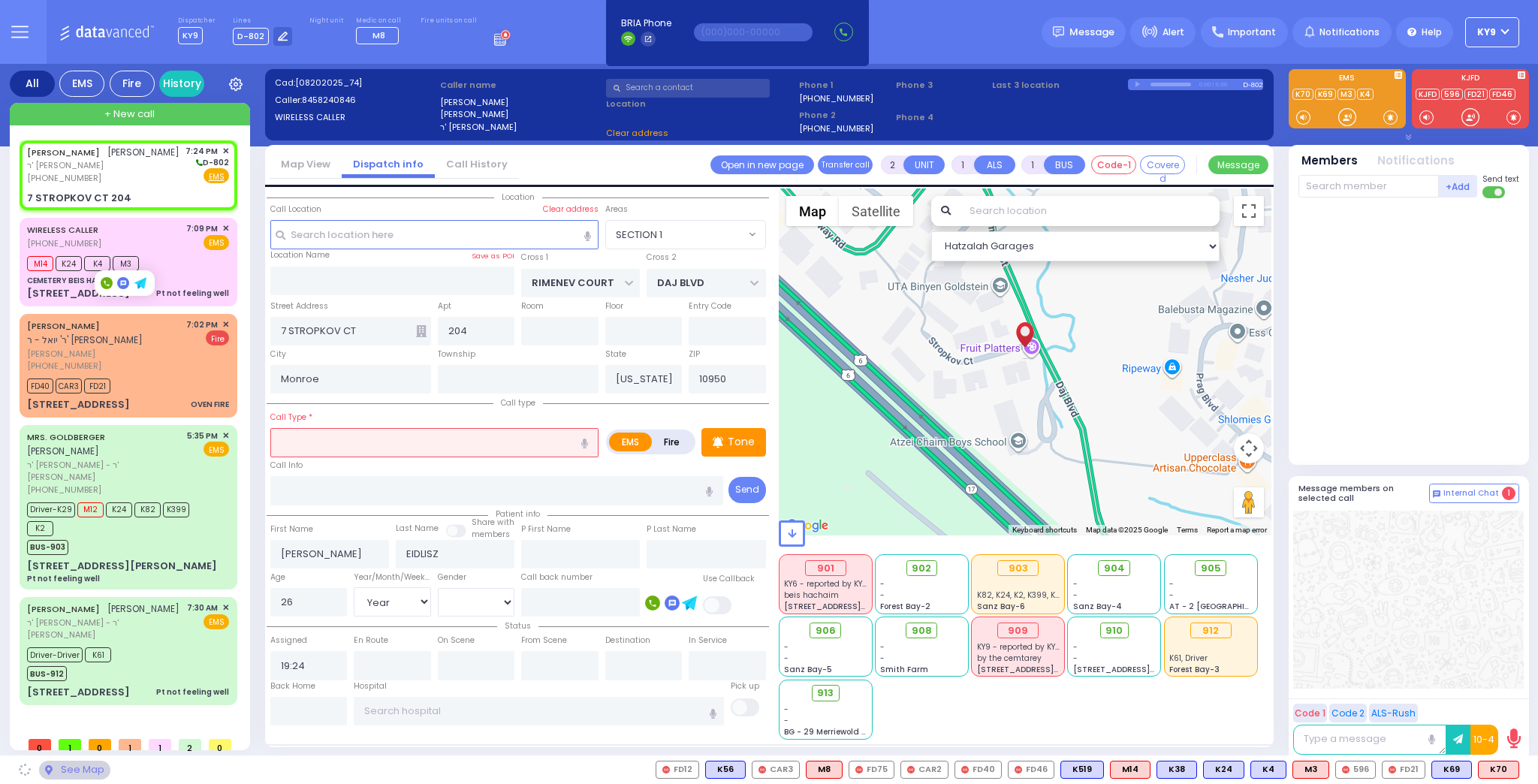
click at [396, 435] on input "text" at bounding box center [435, 442] width 329 height 29
select select "SECTION 1"
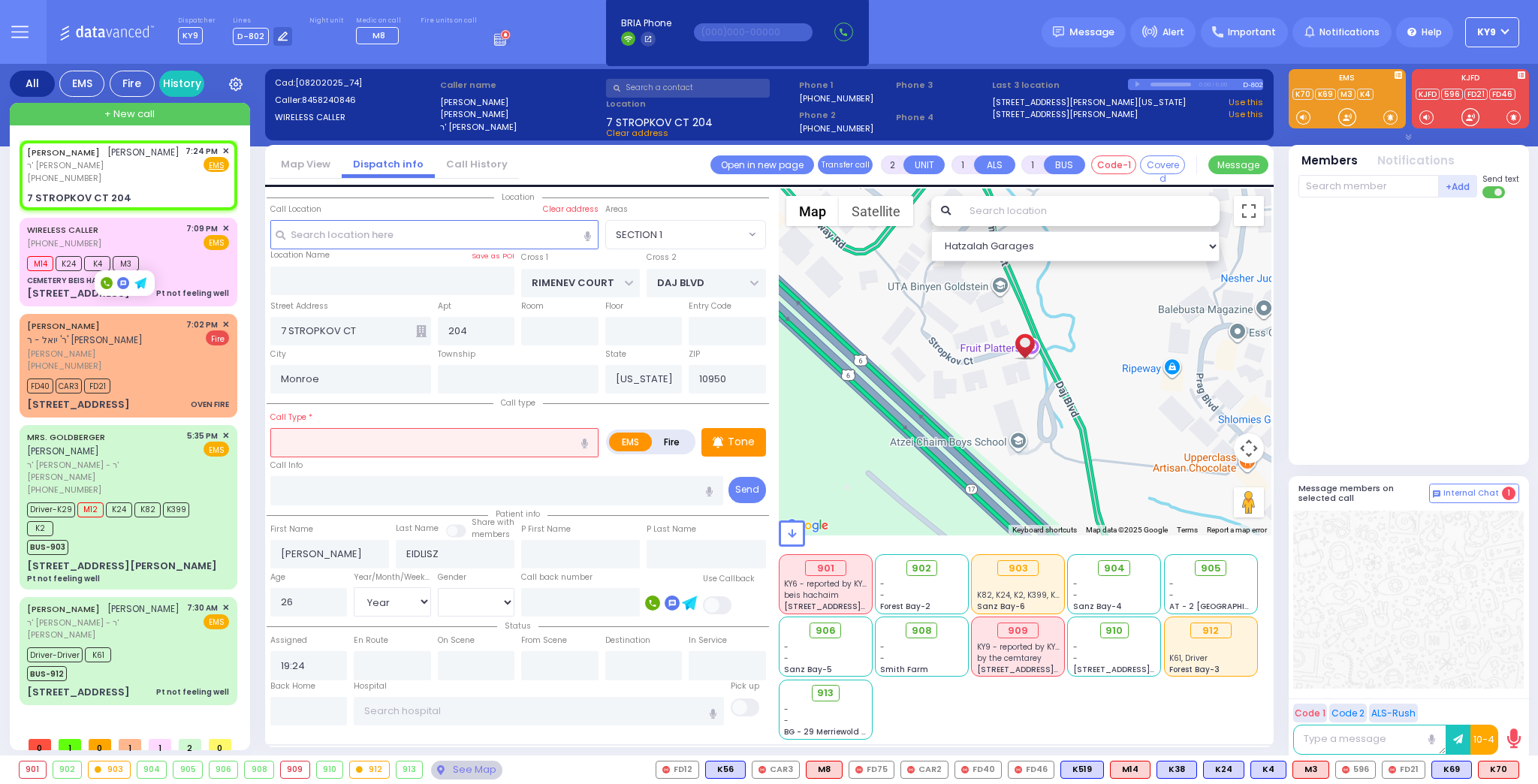
select select
radio input "true"
select select "Year"
select select "[DEMOGRAPHIC_DATA]"
select select "Hatzalah Garages"
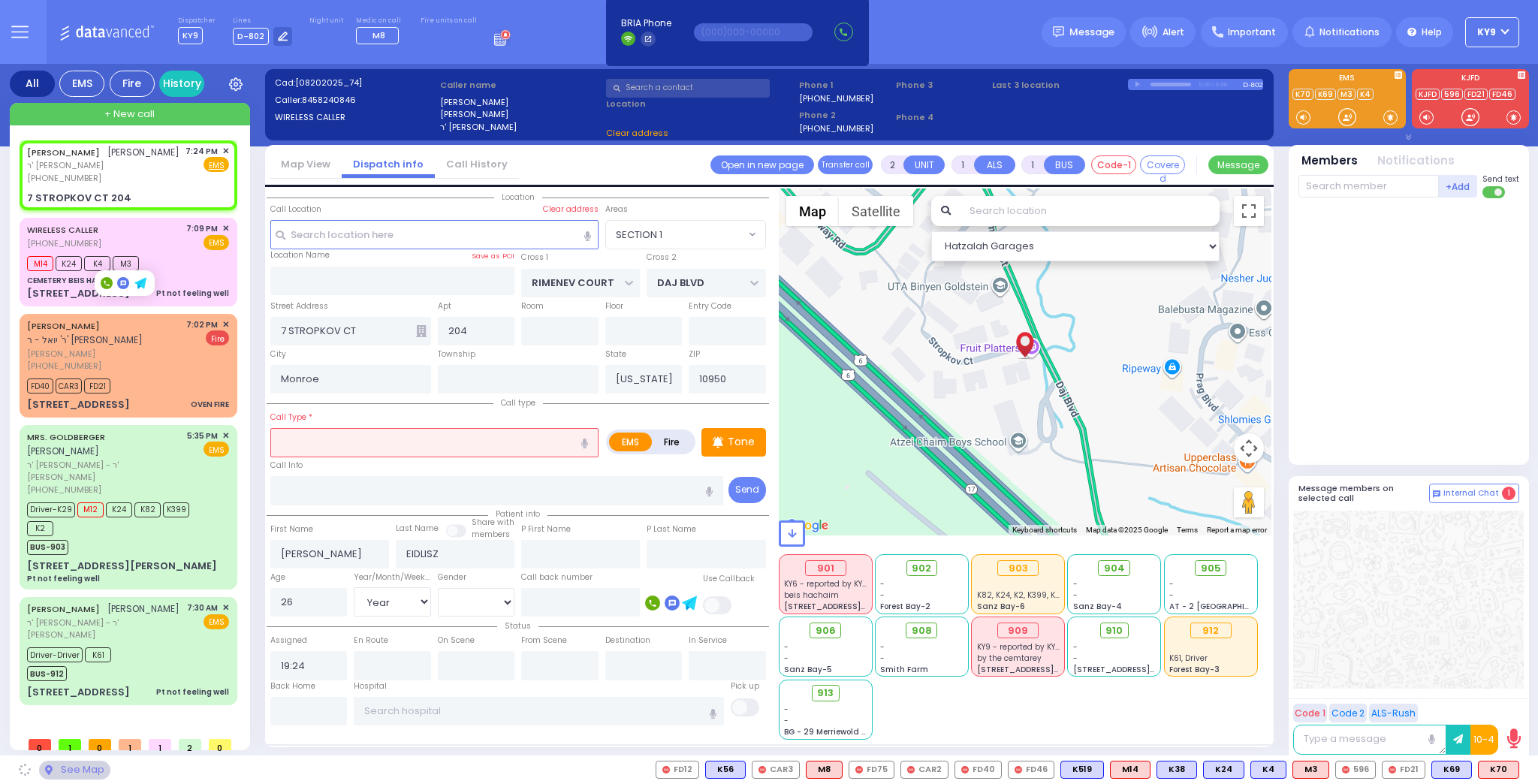
select select "SECTION 1"
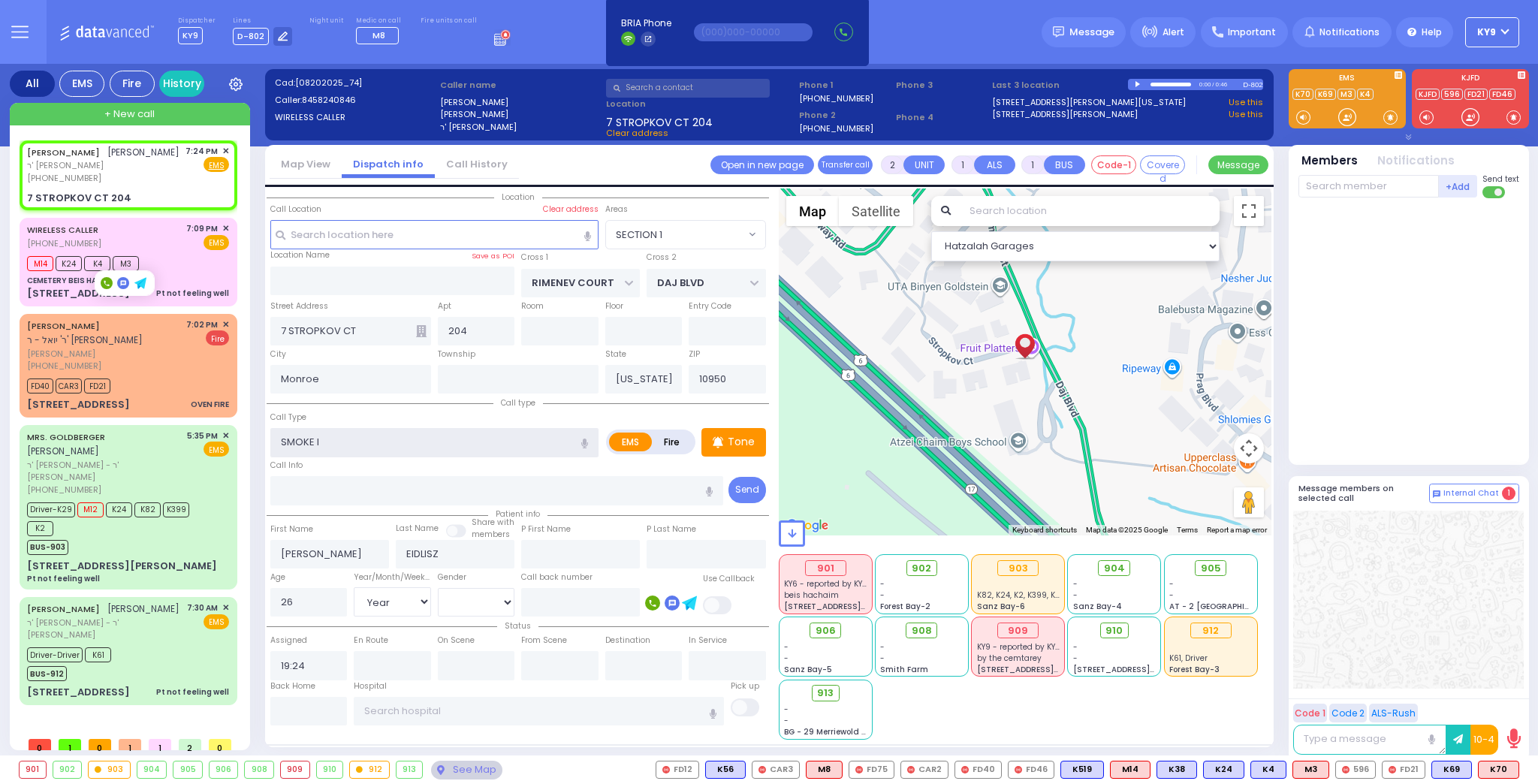
type input "SMOKE IN"
select select
radio input "true"
select select "Year"
select select "[DEMOGRAPHIC_DATA]"
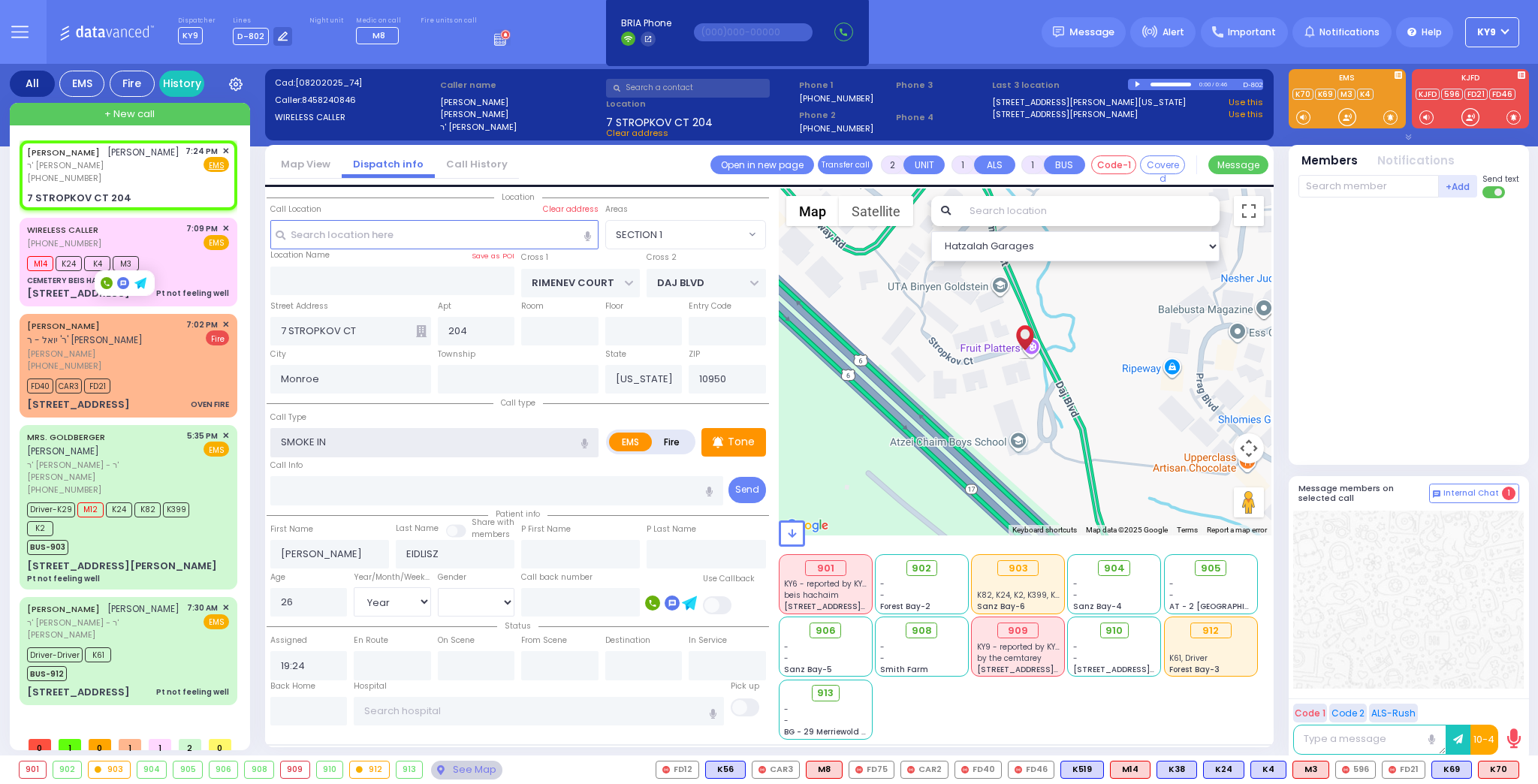
select select "Hatzalah Garages"
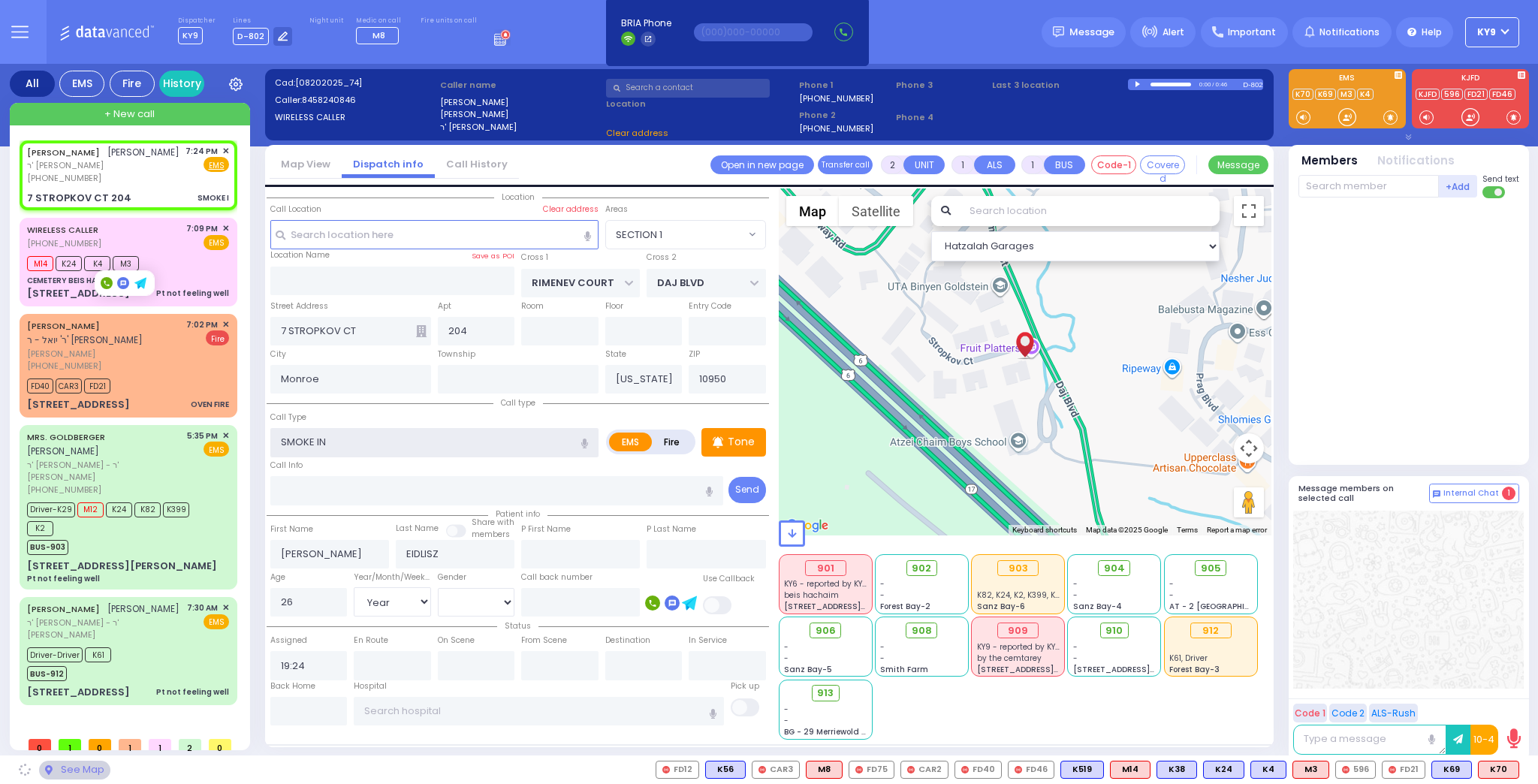
select select "SECTION 1"
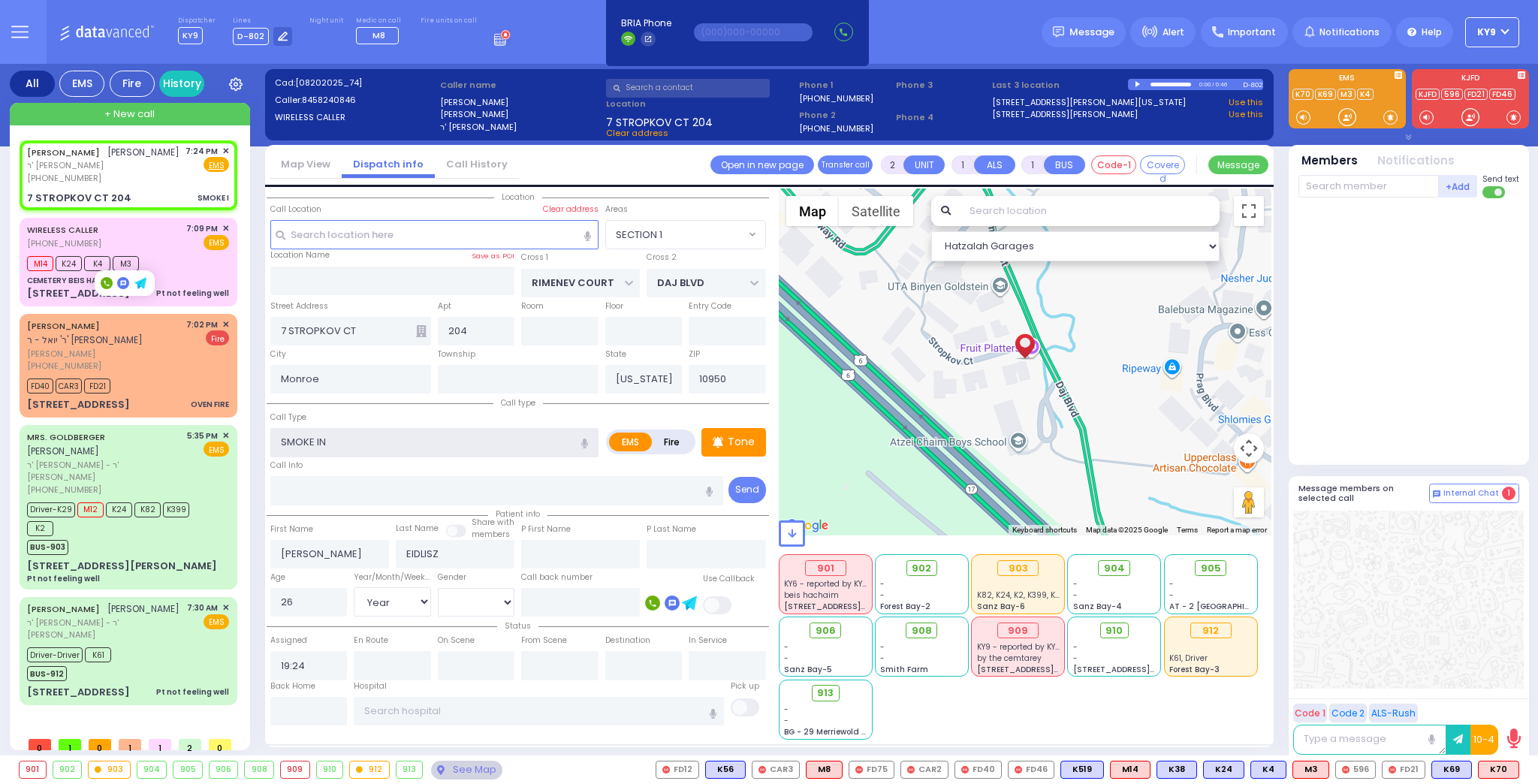
select select
radio input "true"
select select "Year"
select select "[DEMOGRAPHIC_DATA]"
select select "Hatzalah Garages"
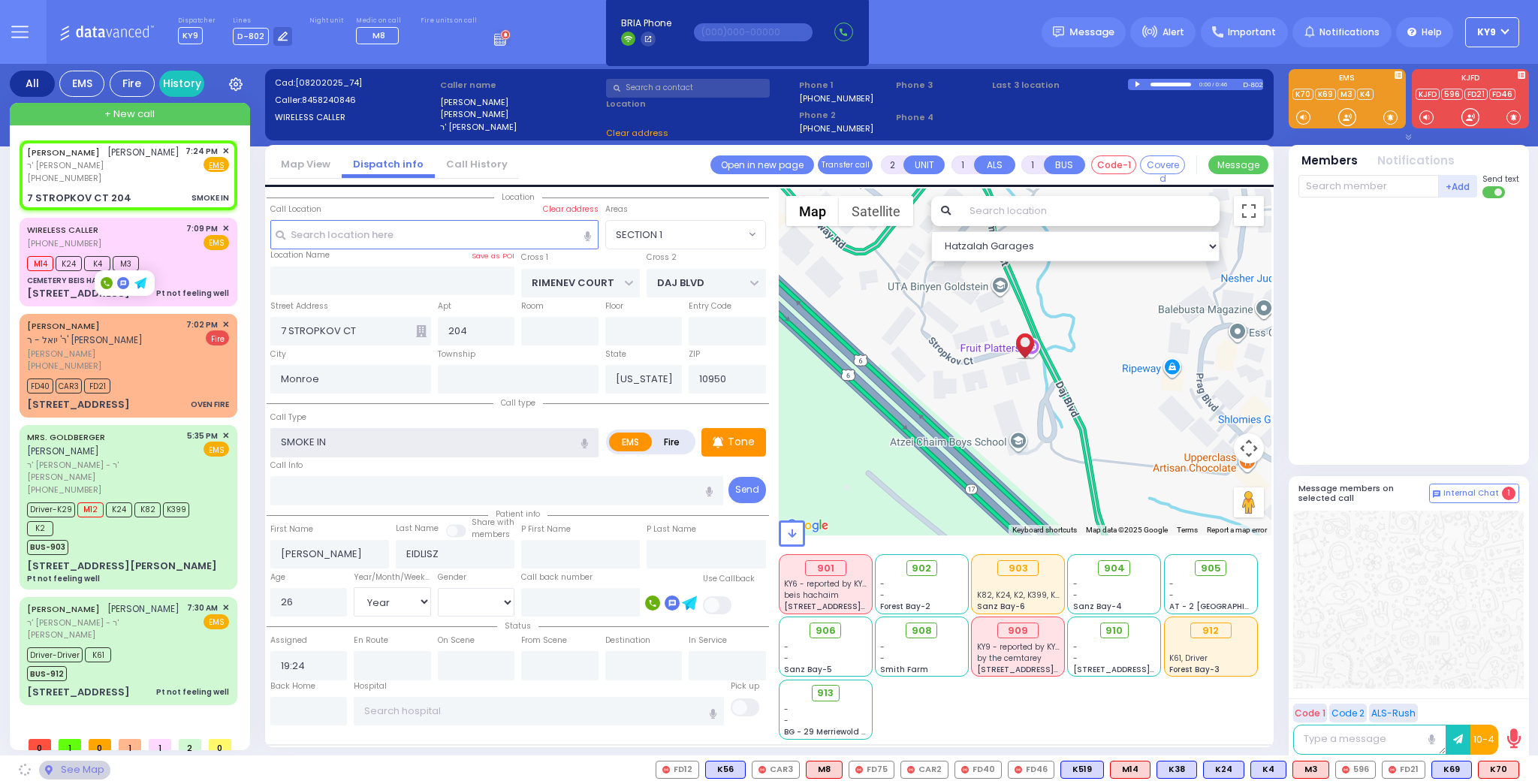
select select "SECTION 1"
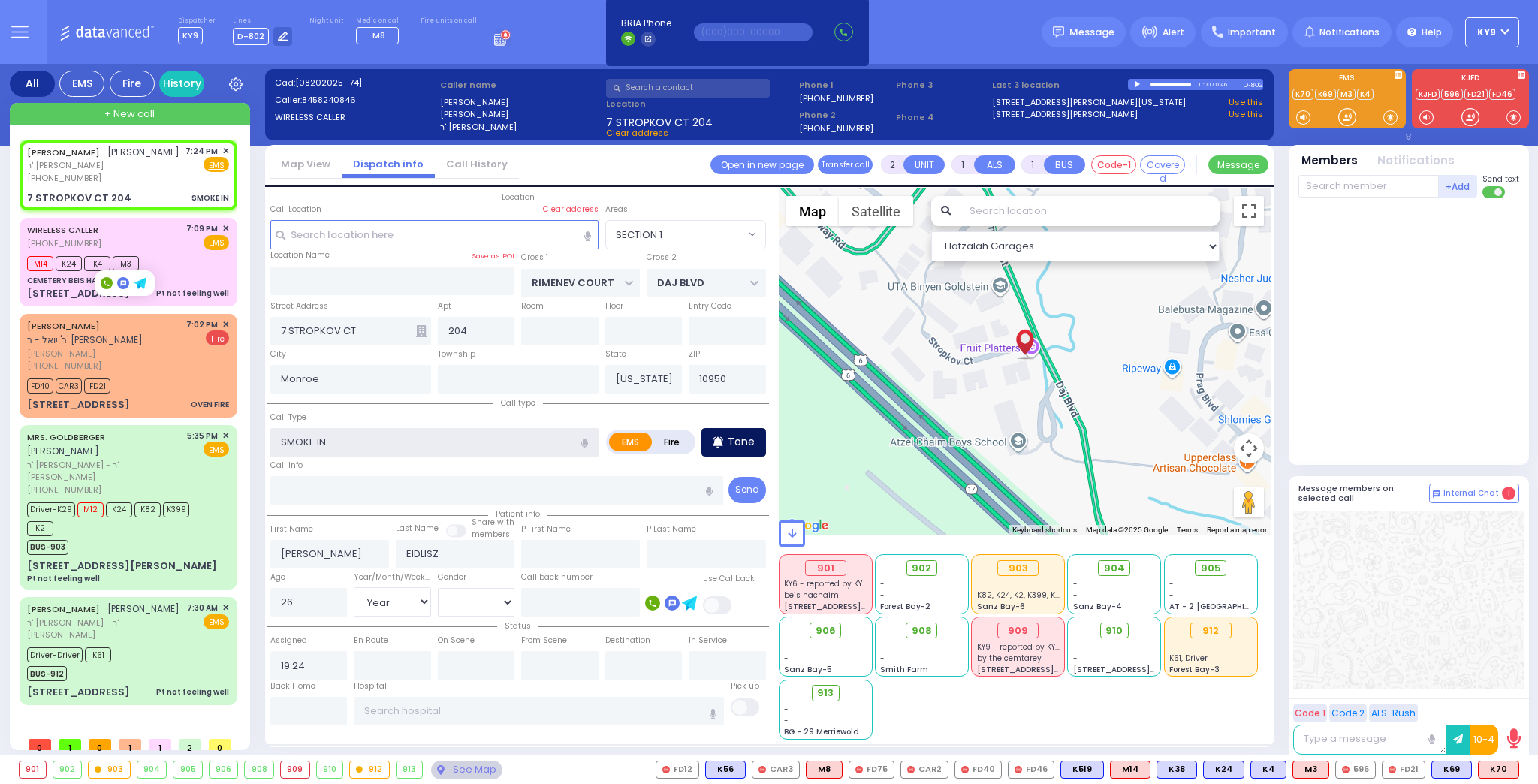
type input "SMOKE IN"
click at [730, 444] on p "Tone" at bounding box center [741, 442] width 27 height 16
select select
radio input "true"
select select "Year"
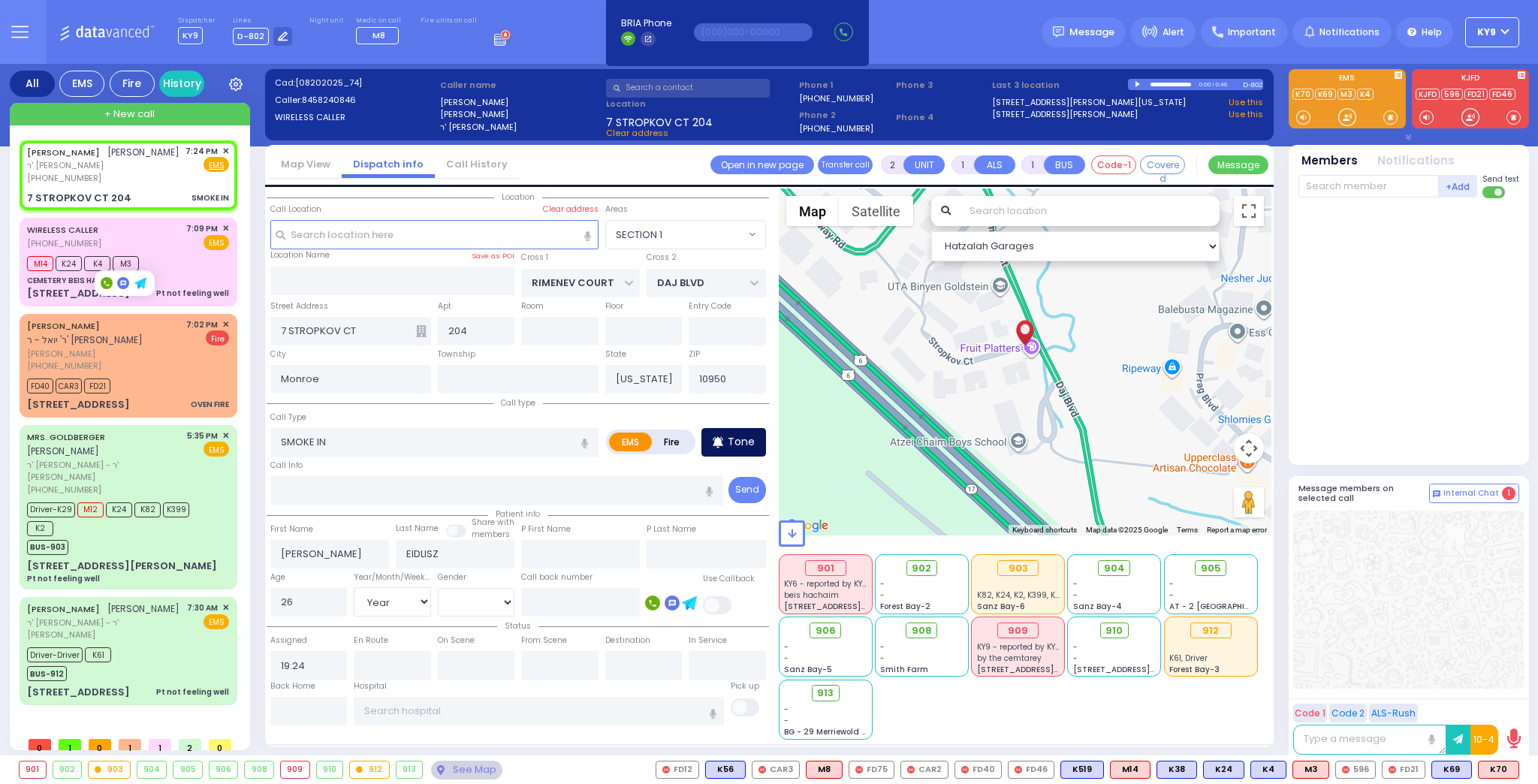
select select "[DEMOGRAPHIC_DATA]"
select select "Hatzalah Garages"
select select "SECTION 1"
click at [1346, 115] on div at bounding box center [1347, 116] width 15 height 15
click at [326, 438] on input "SMOKE IN" at bounding box center [435, 442] width 329 height 29
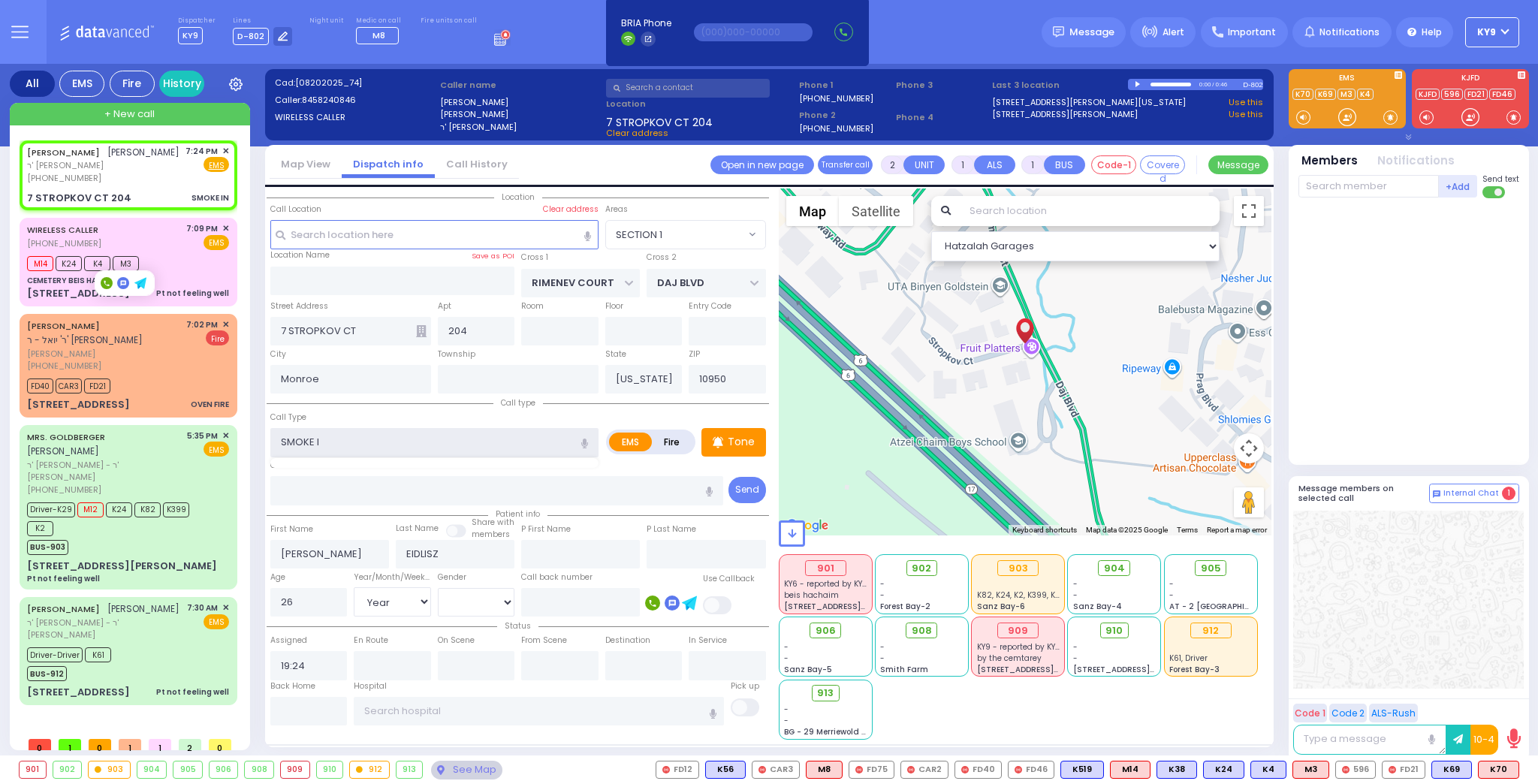
type input "SMOKE"
select select
radio input "true"
select select "Year"
select select "[DEMOGRAPHIC_DATA]"
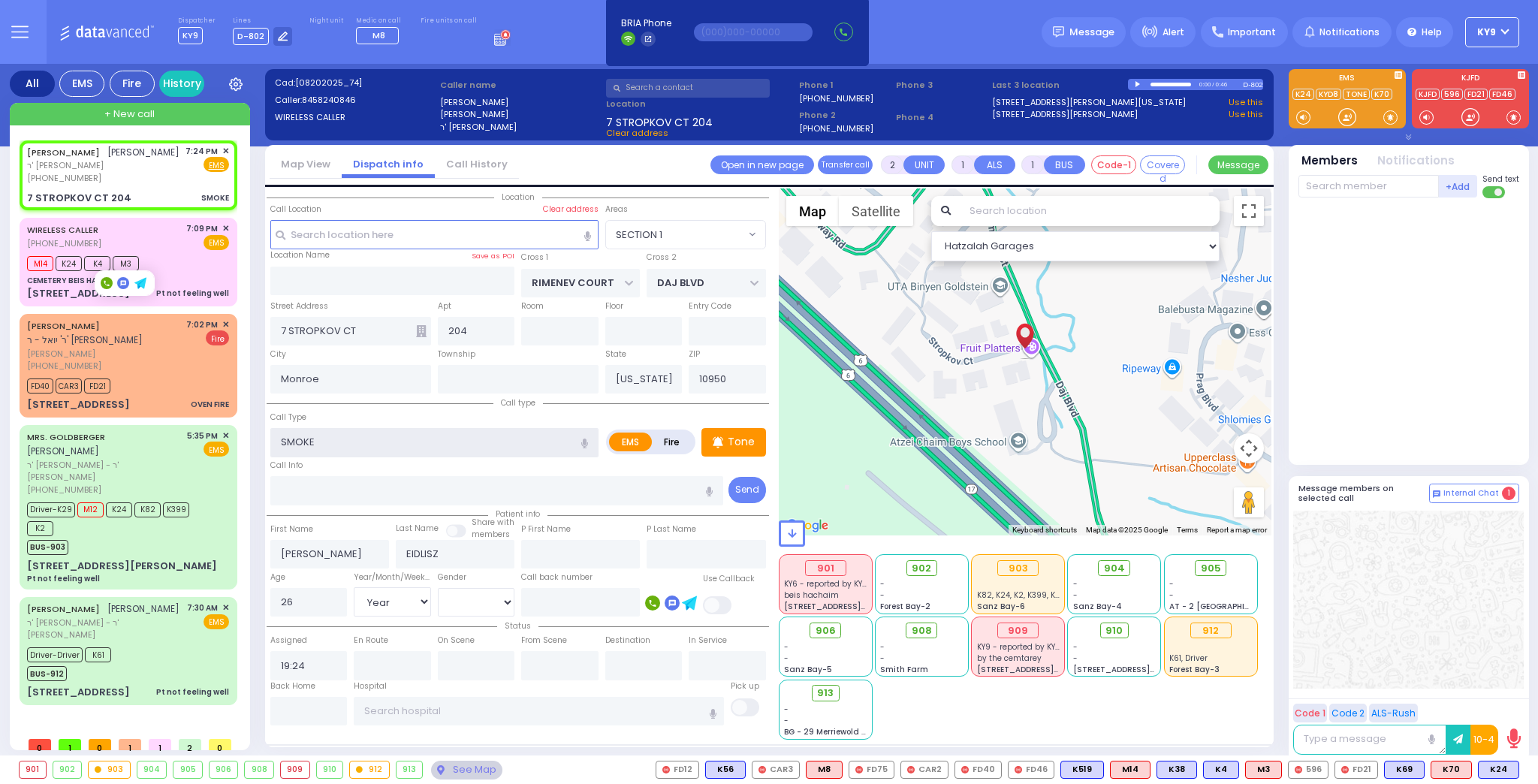
select select "Hatzalah Garages"
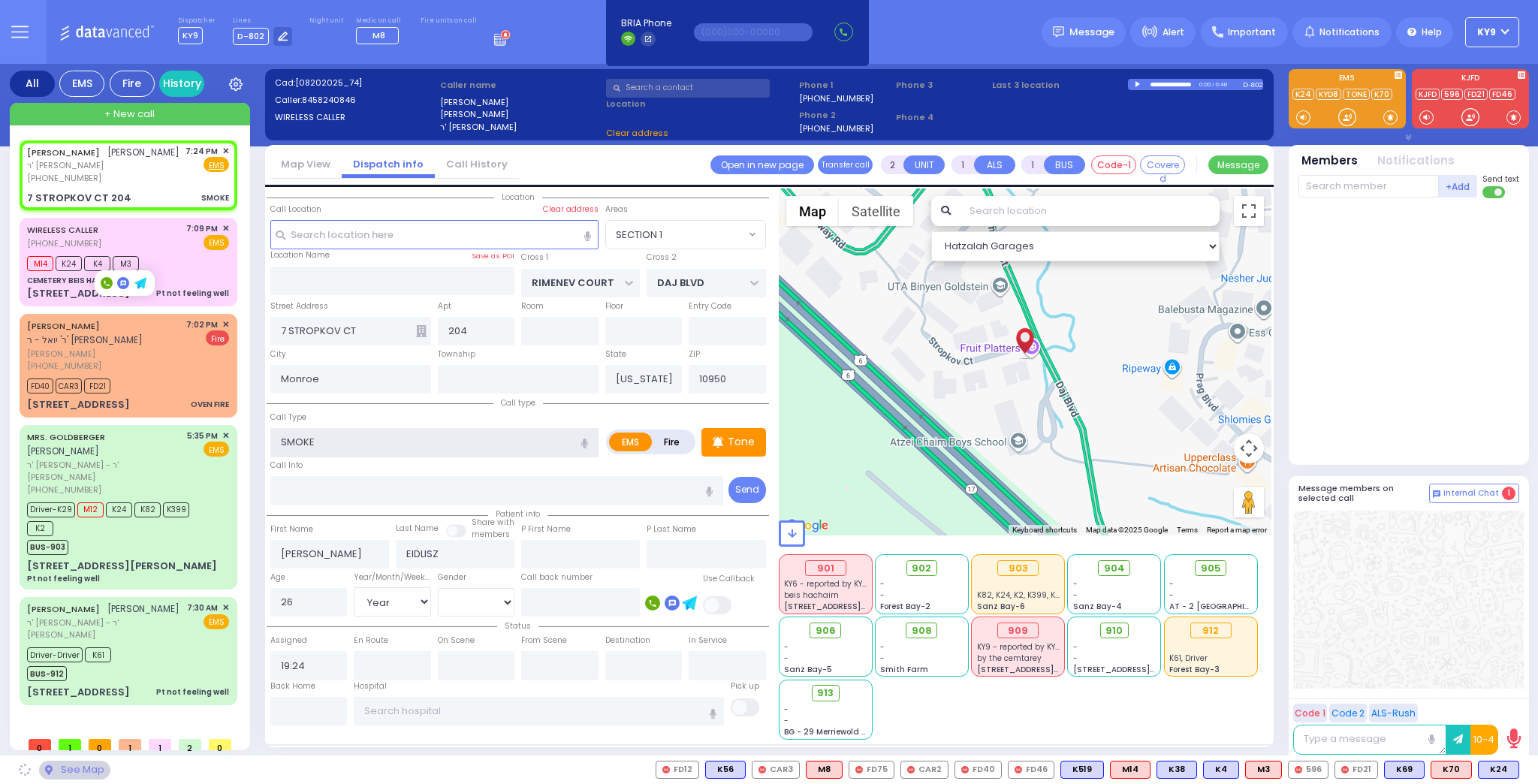
select select "SECTION 1"
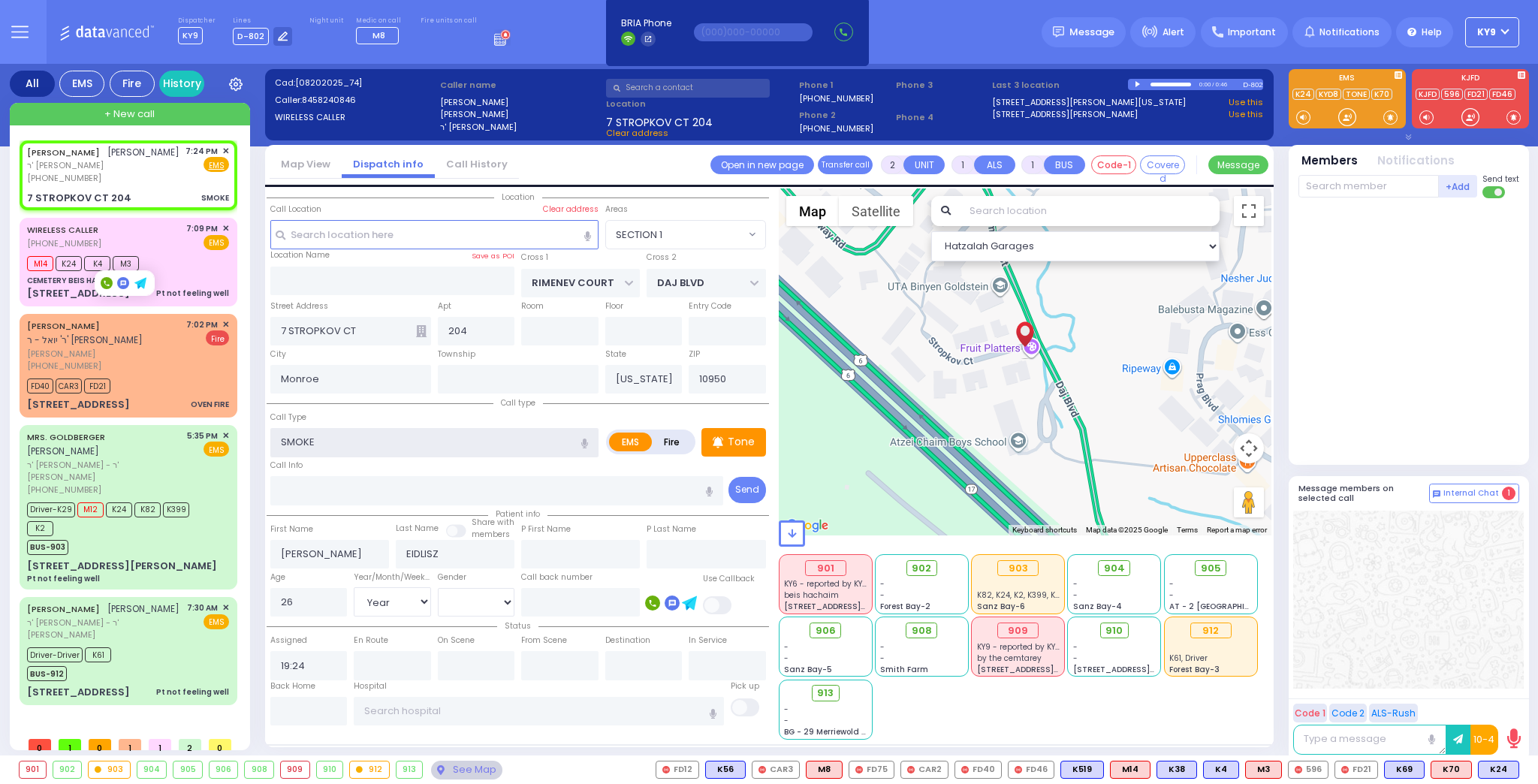
type input "SMOKE"
select select
radio input "true"
select select "Year"
select select "[DEMOGRAPHIC_DATA]"
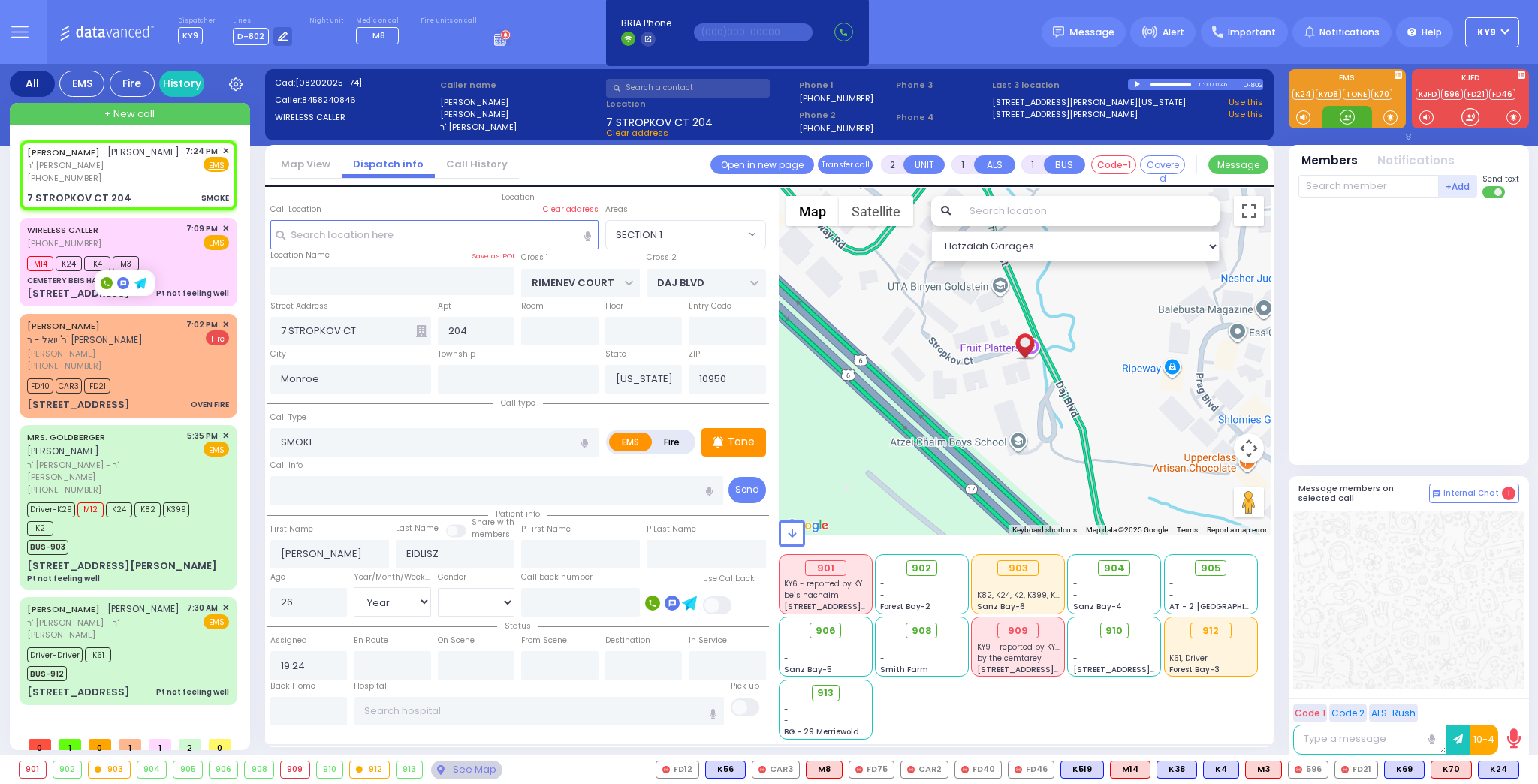
select select "Hatzalah Garages"
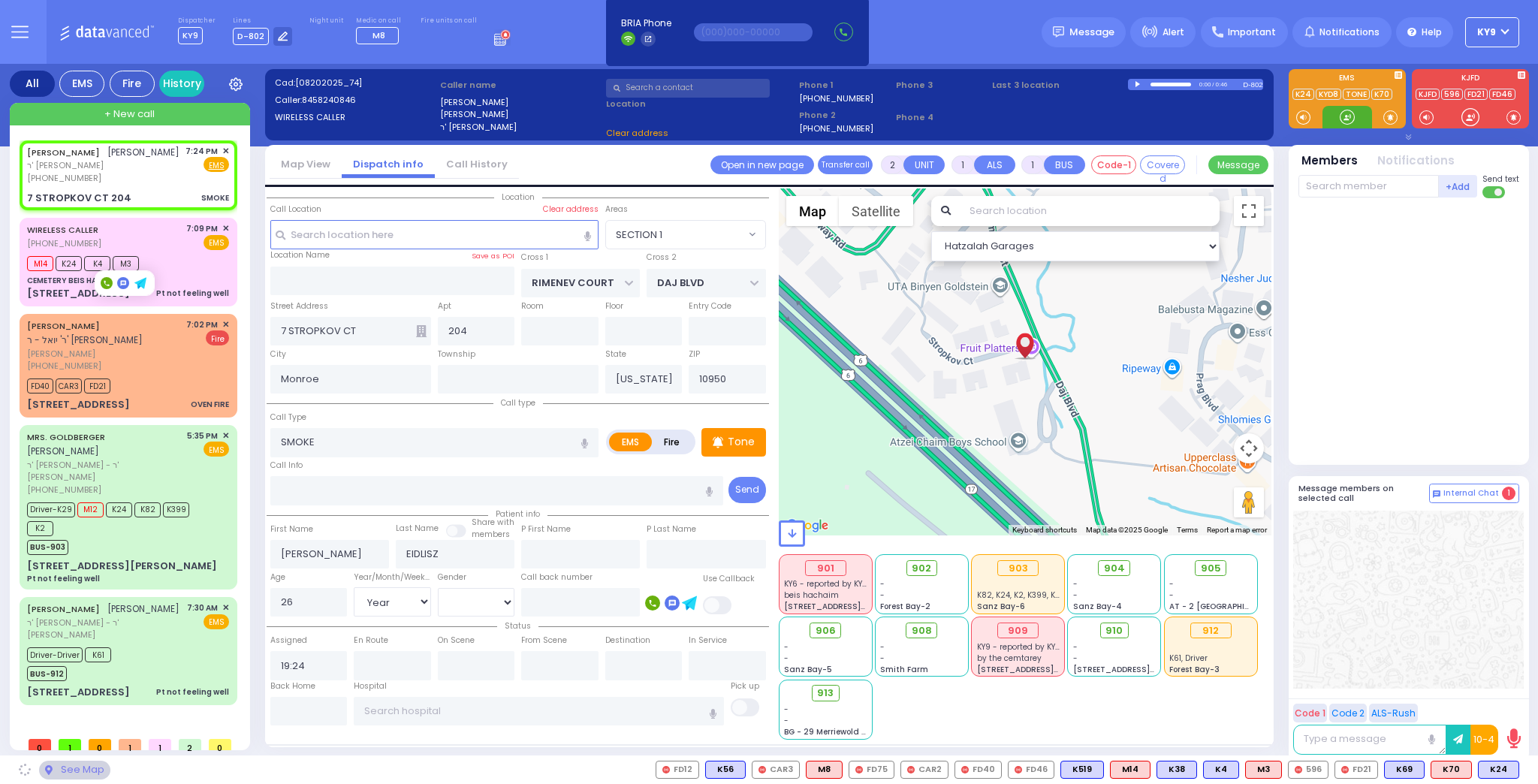
select select "SECTION 1"
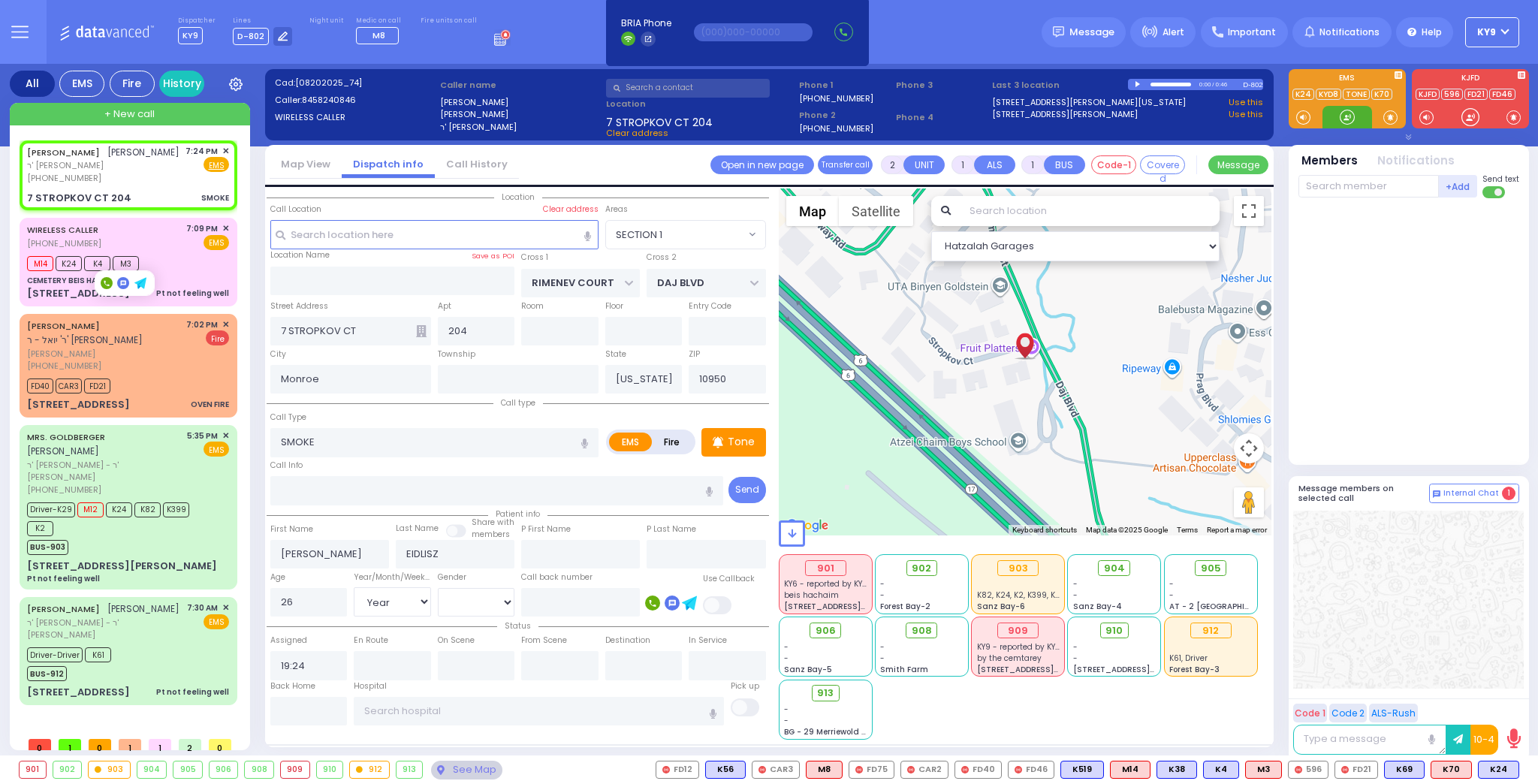
click at [1346, 119] on div at bounding box center [1347, 116] width 15 height 15
click at [1499, 766] on span "K24" at bounding box center [1499, 769] width 40 height 17
select select
radio input "true"
select select "Year"
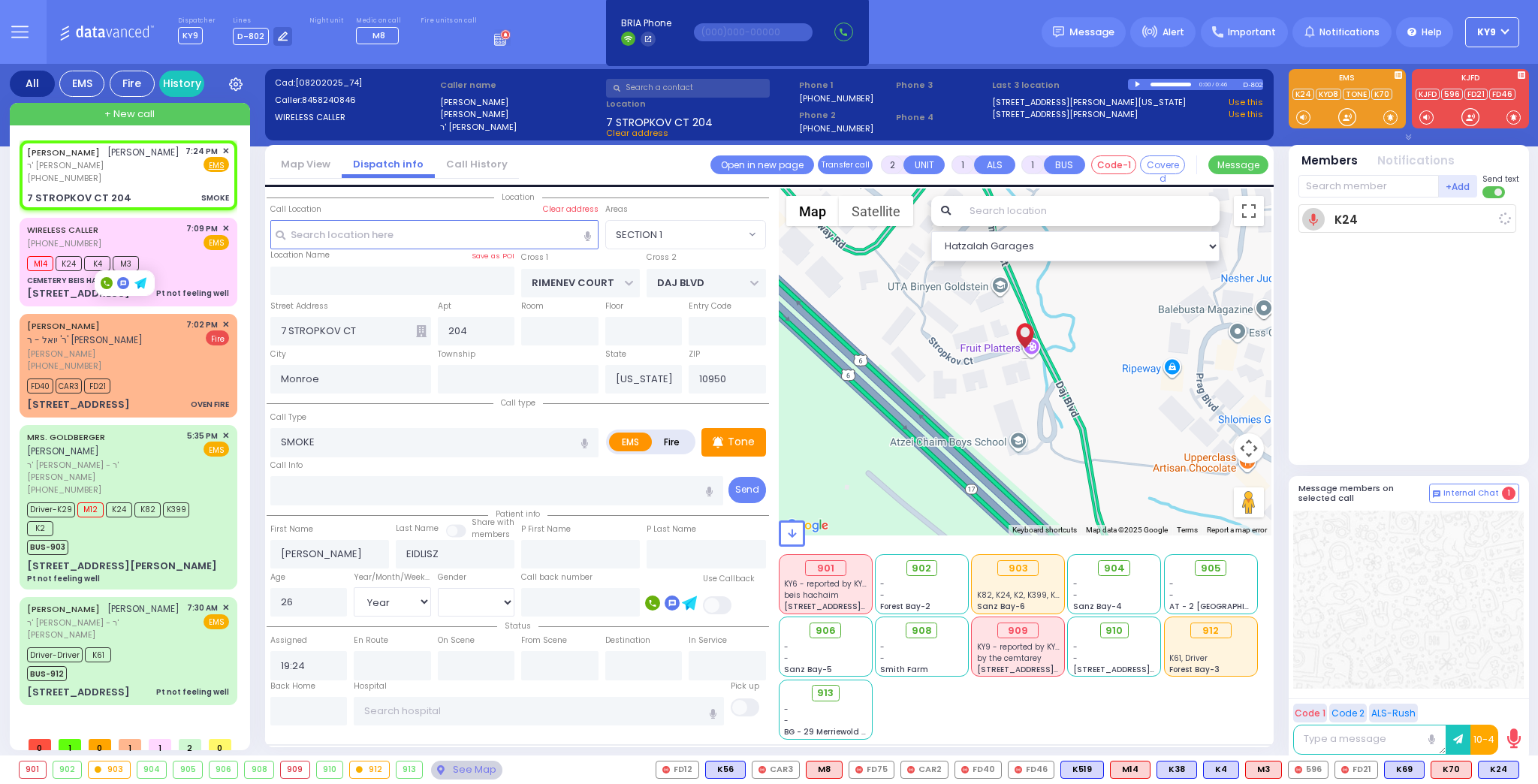
select select "[DEMOGRAPHIC_DATA]"
type input "19:25"
select select "Hatzalah Garages"
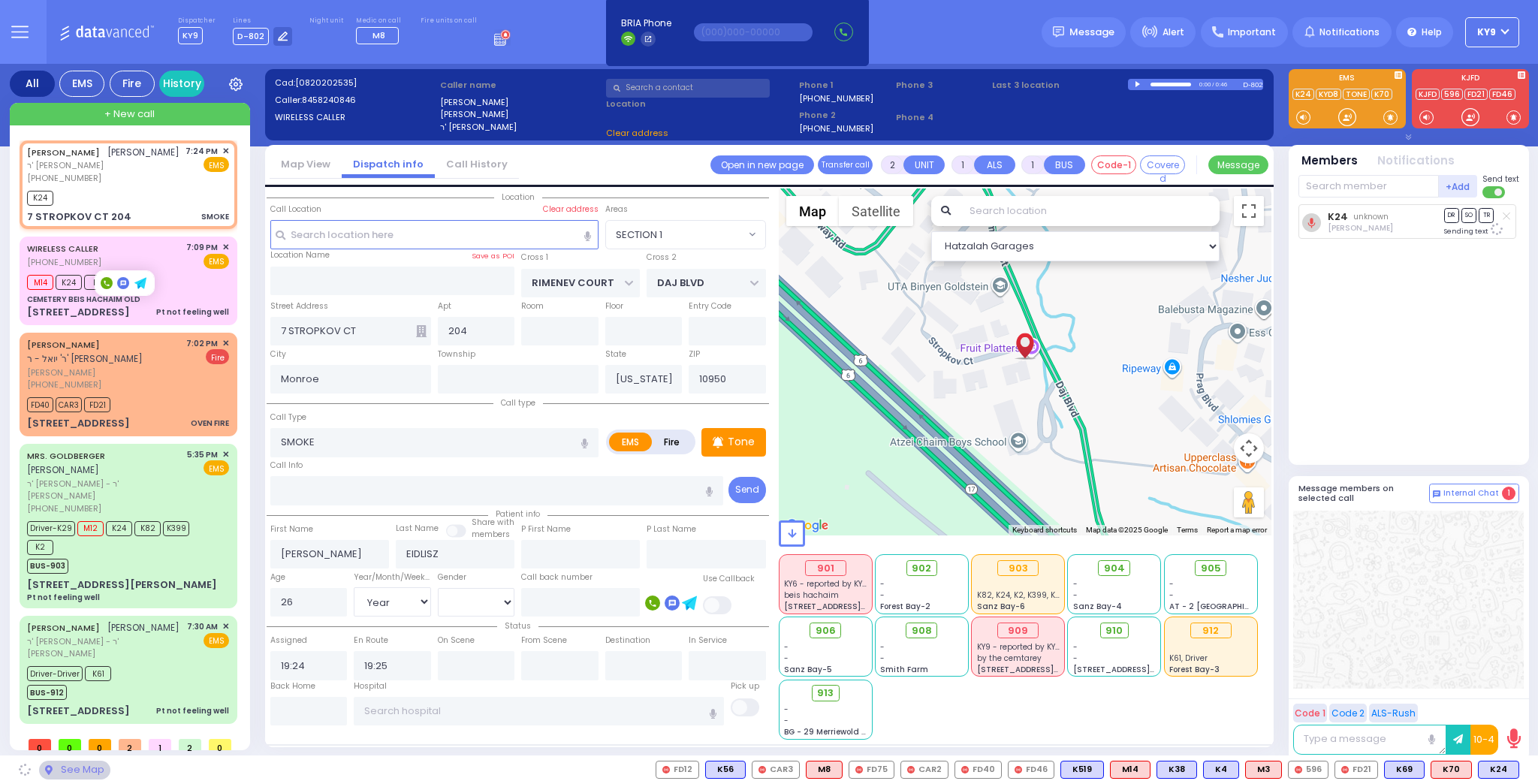
select select "SECTION 1"
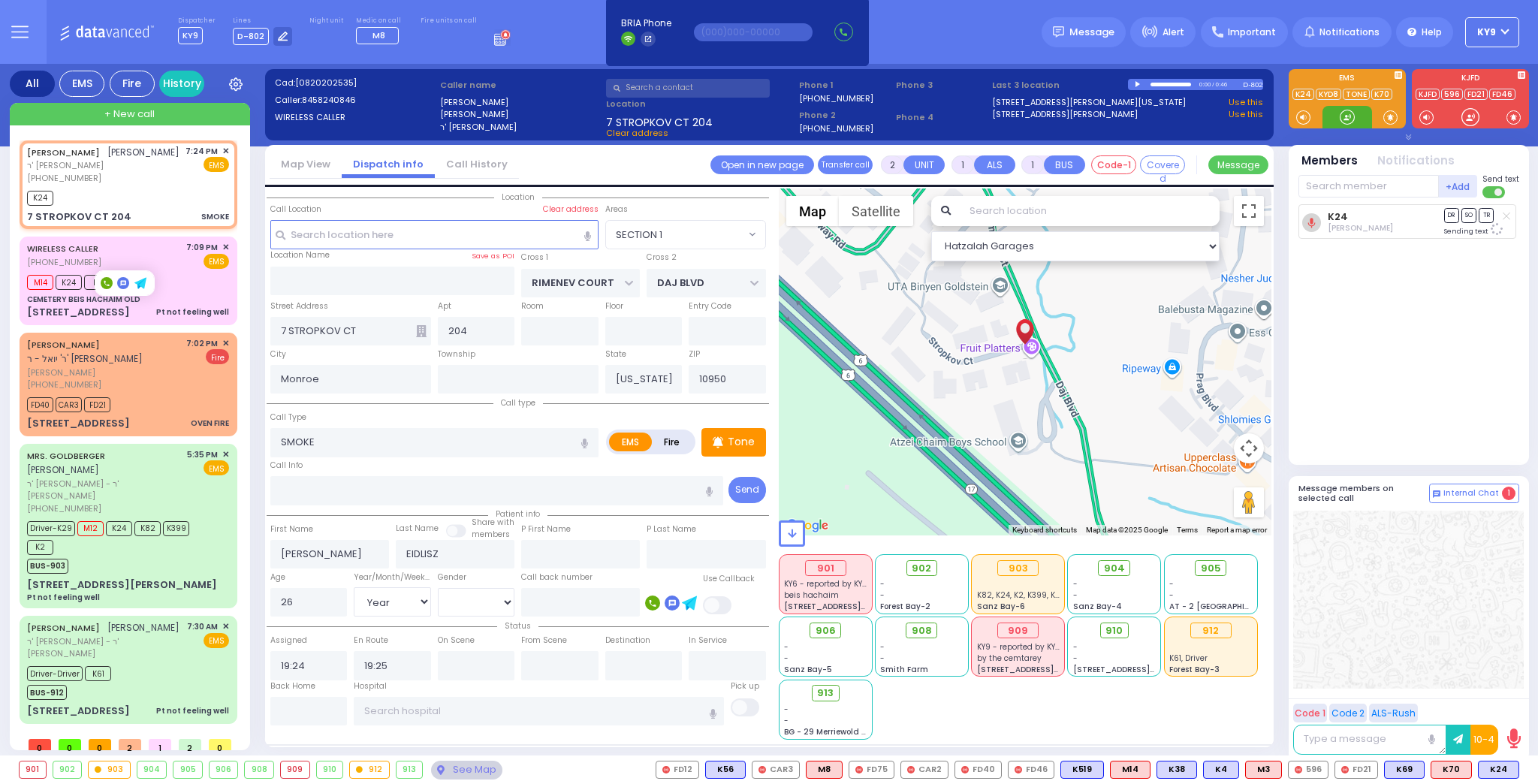
drag, startPoint x: 1342, startPoint y: 114, endPoint x: 1344, endPoint y: 122, distance: 8.2
click at [1344, 116] on div at bounding box center [1347, 116] width 15 height 15
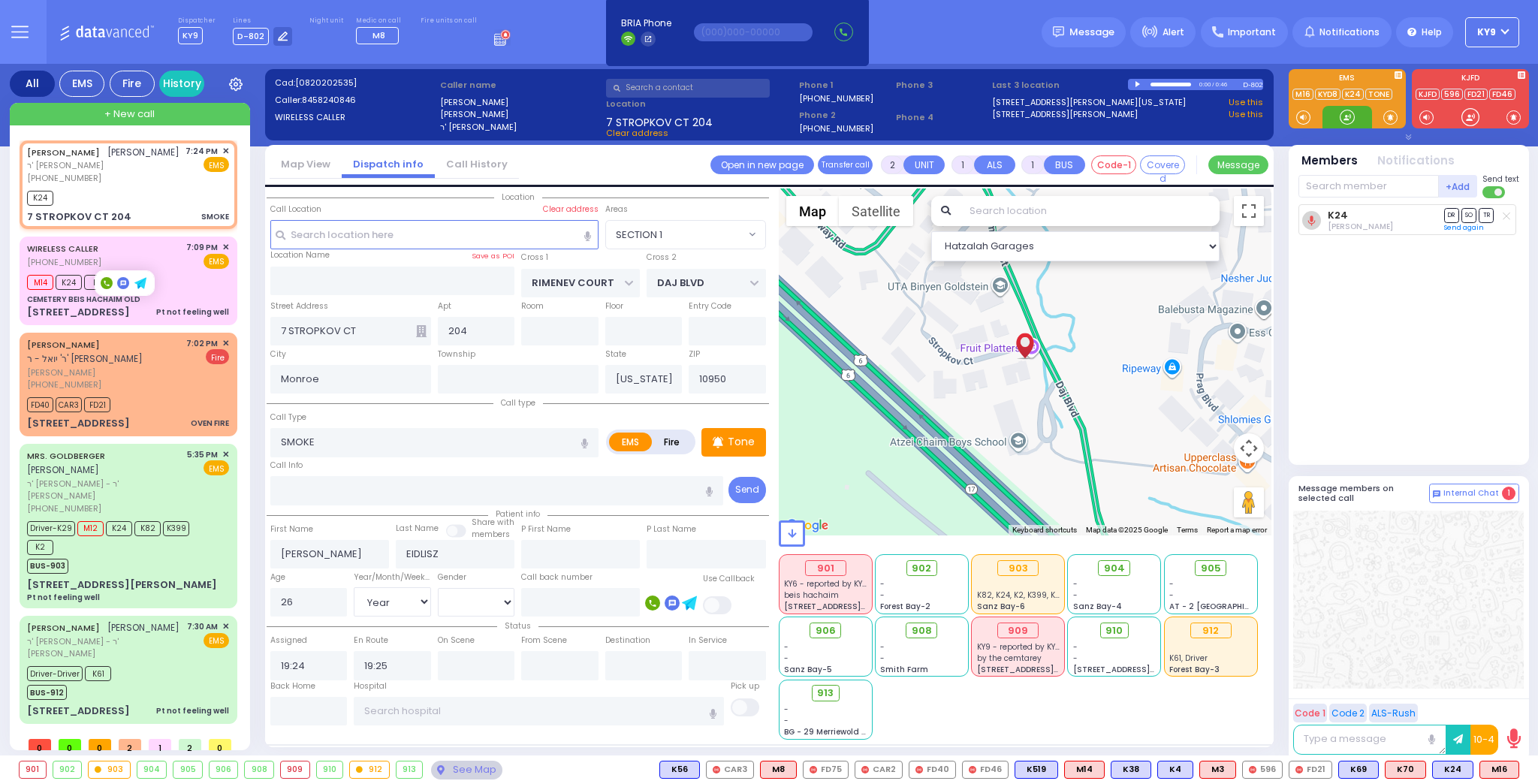
click at [1345, 120] on div at bounding box center [1347, 116] width 15 height 15
click at [1494, 768] on span "M16" at bounding box center [1500, 769] width 38 height 17
select select
radio input "true"
select select "Year"
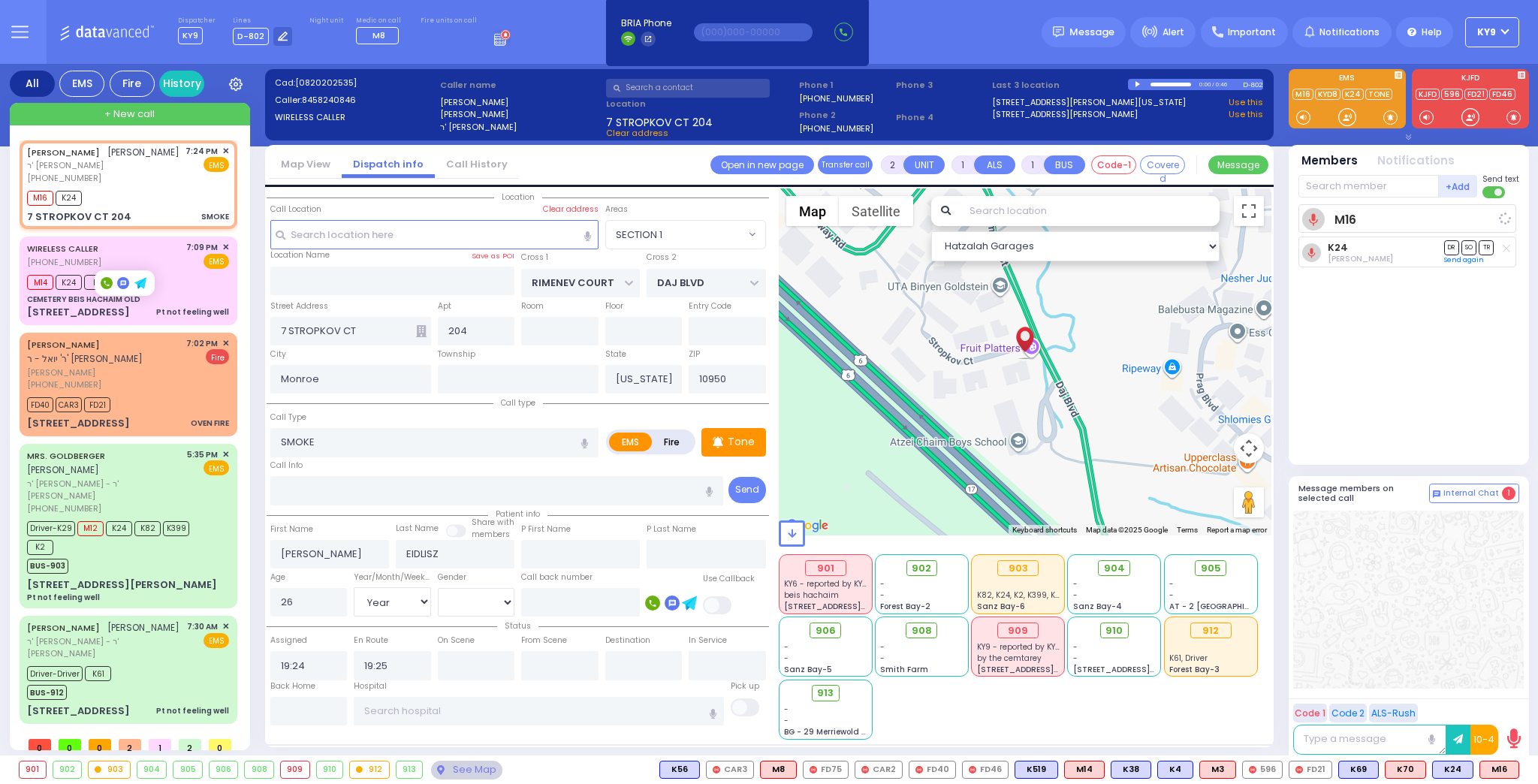
select select "[DEMOGRAPHIC_DATA]"
select select "Hatzalah Garages"
select select "SECTION 1"
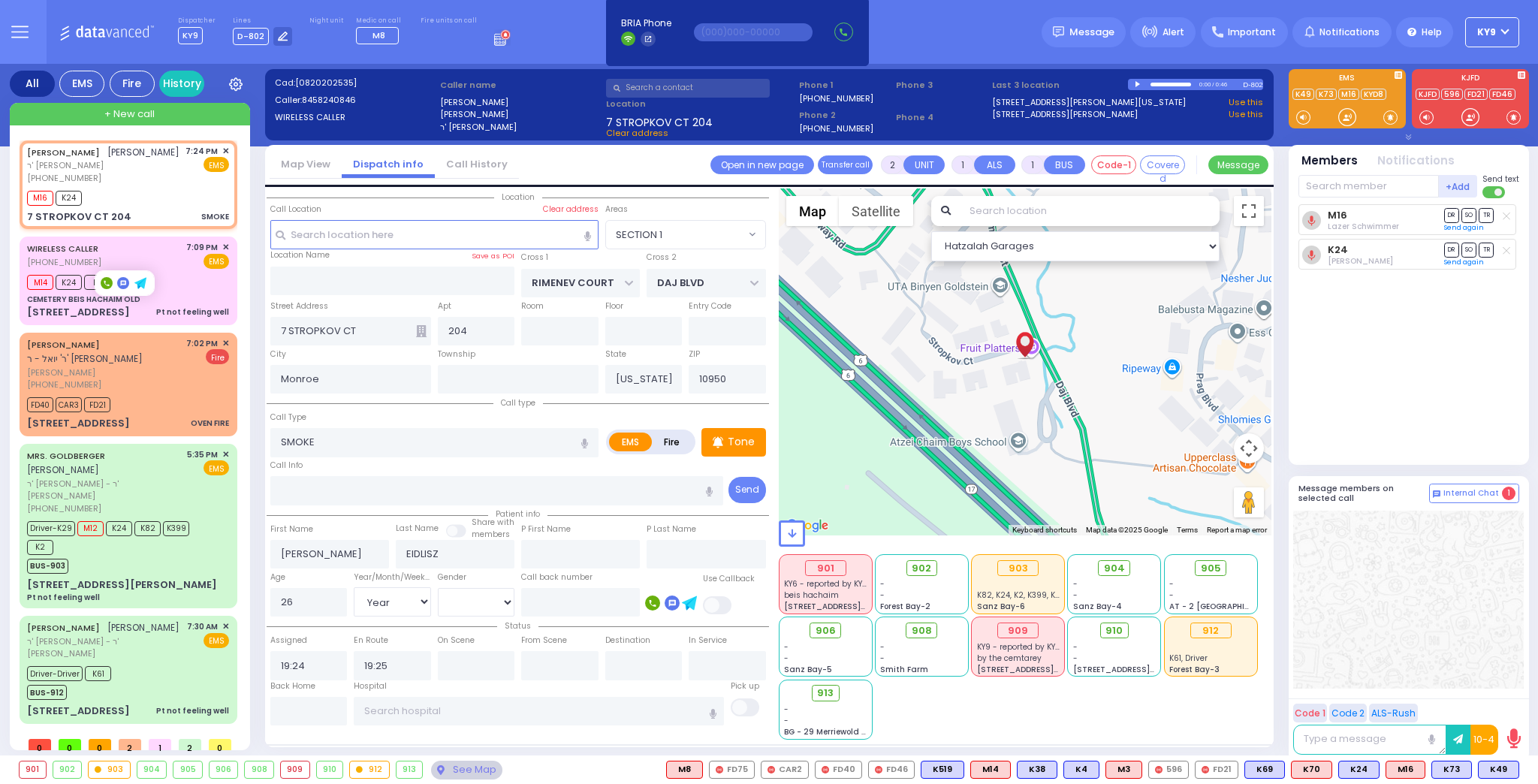
type input "6"
select select
radio input "true"
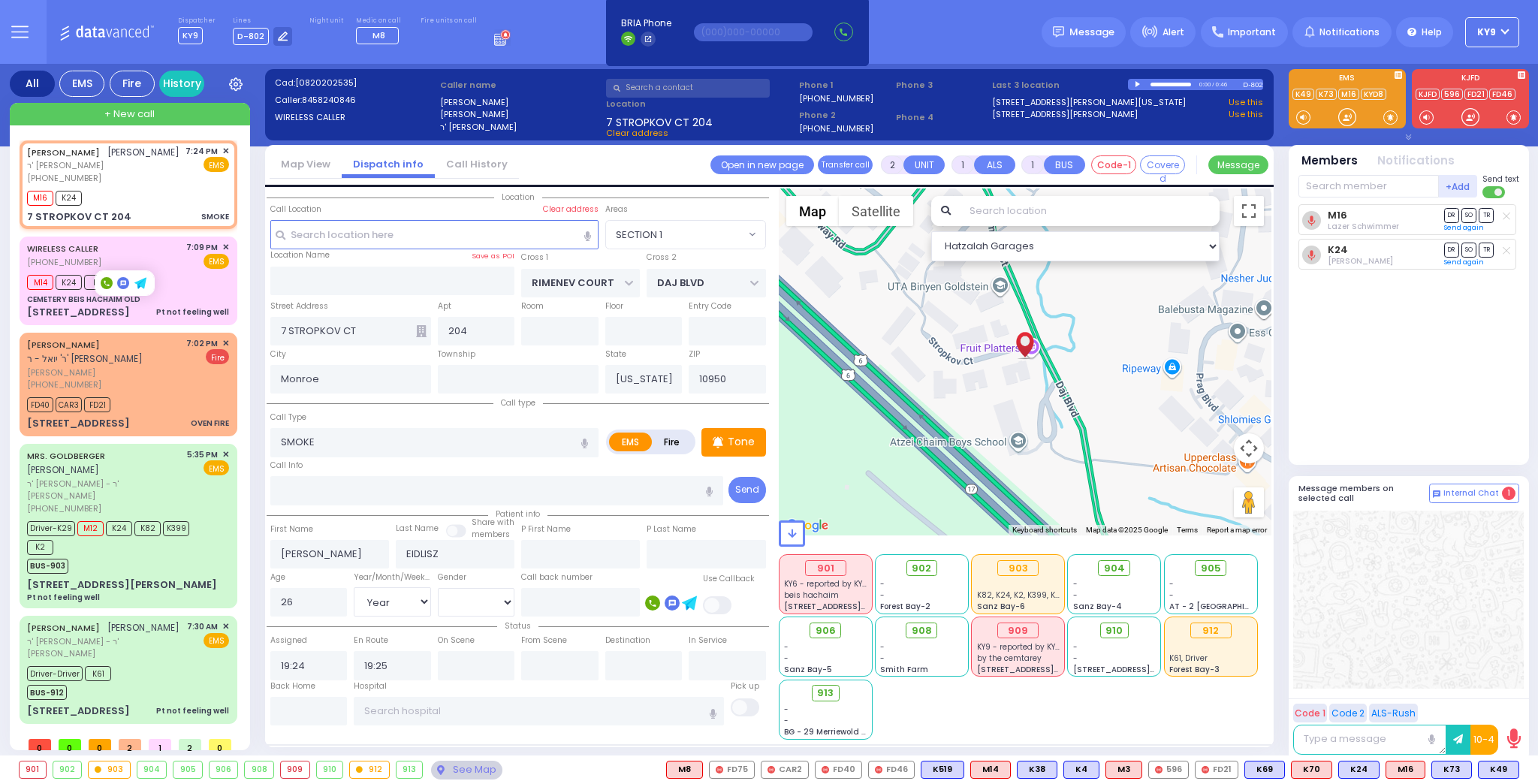
type input "Unknown"
select select "Year"
select select "[DEMOGRAPHIC_DATA]"
select select "Hatzalah Garages"
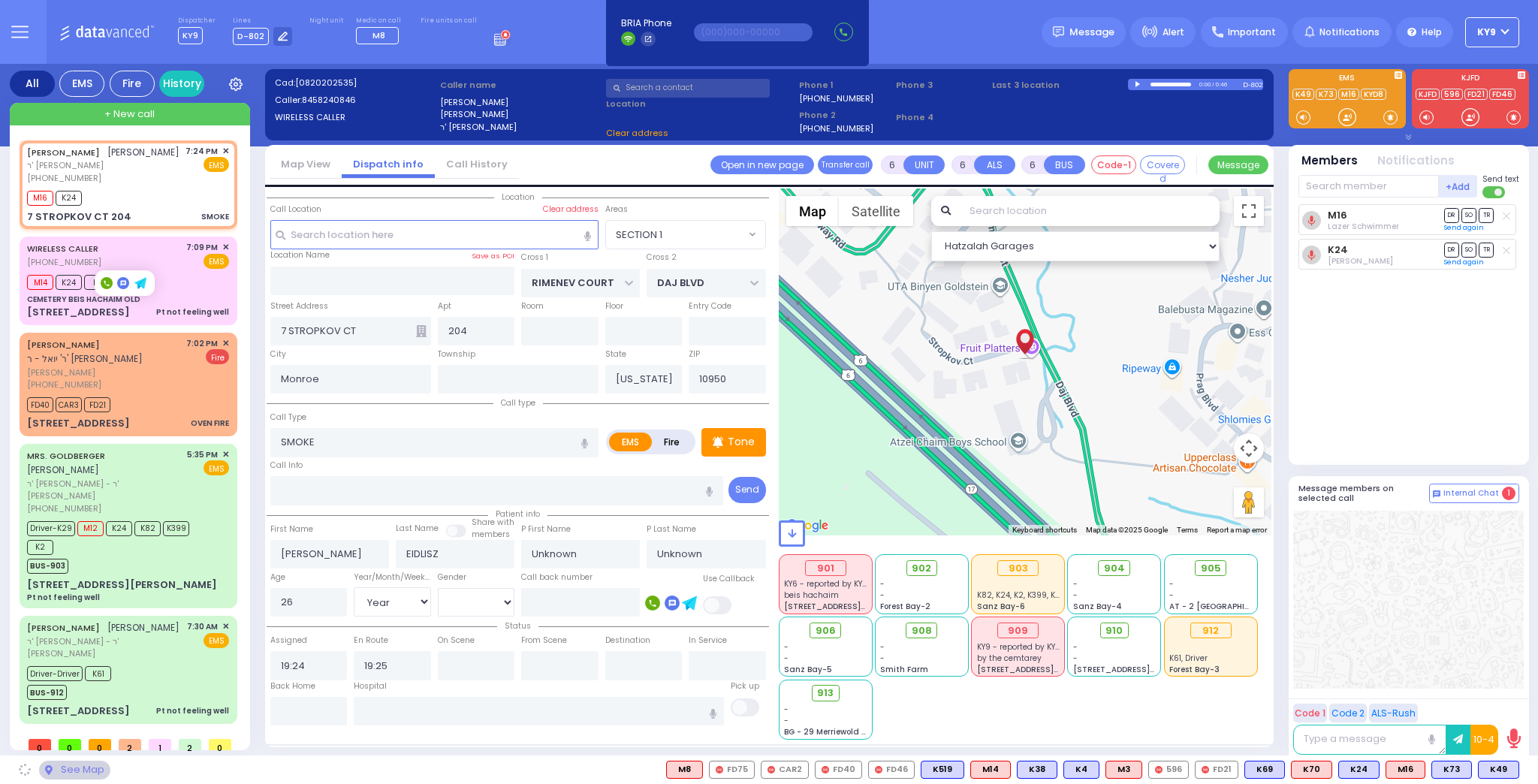
select select "SECTION 1"
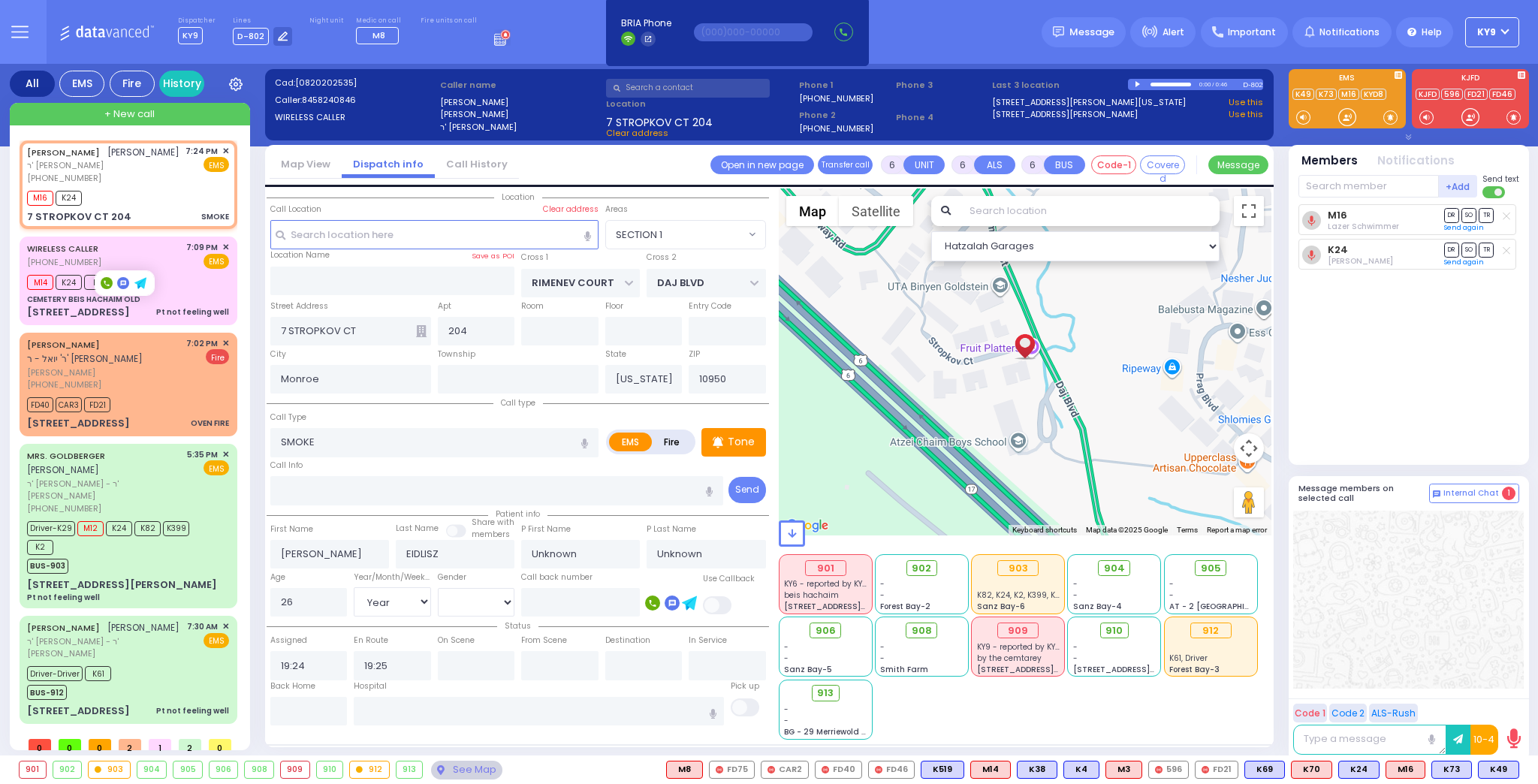
select select
radio input "true"
type input "Chana"
type input "Ileislies"
type input "27"
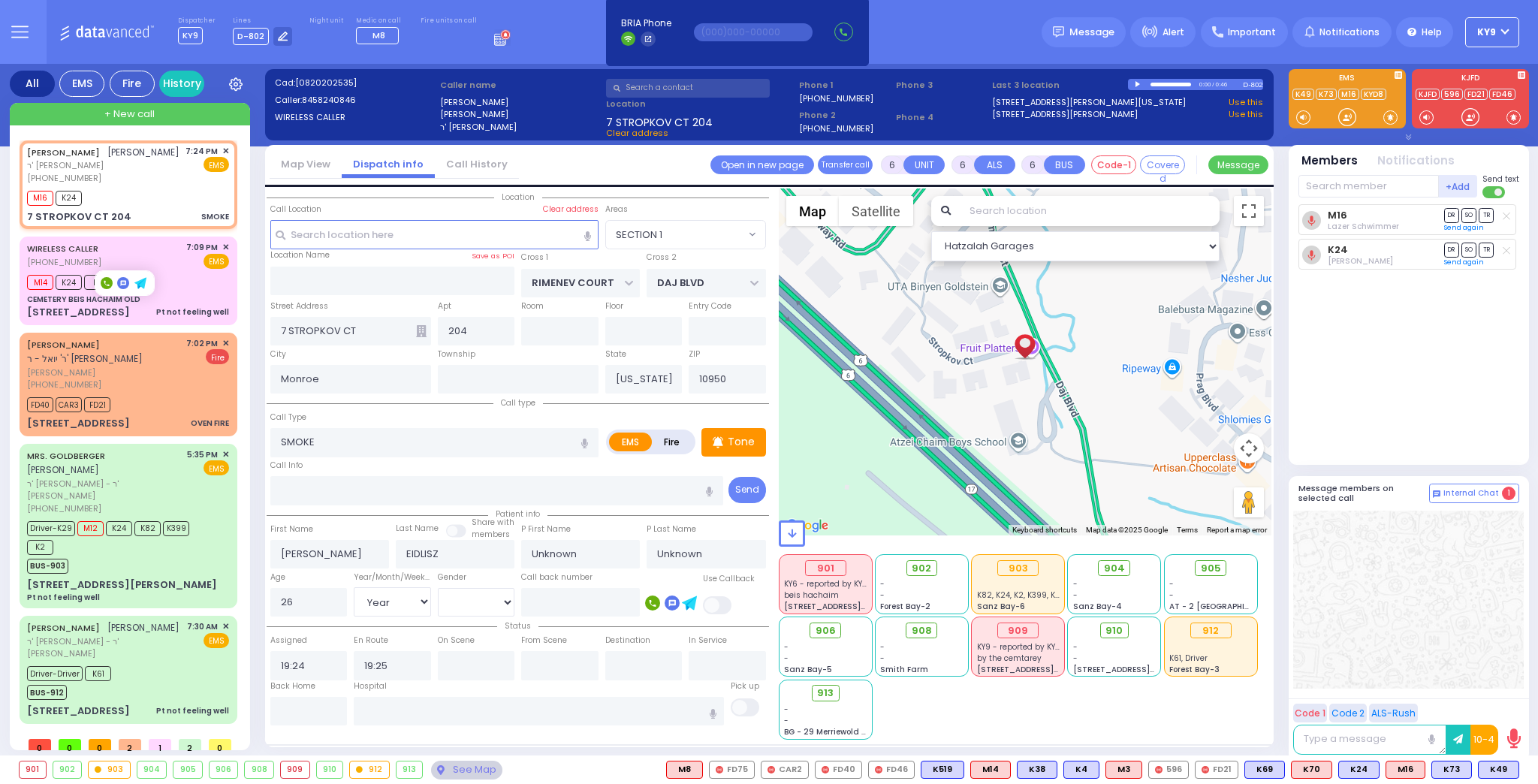
select select "Year"
select select "[DEMOGRAPHIC_DATA]"
select select "Hatzalah Garages"
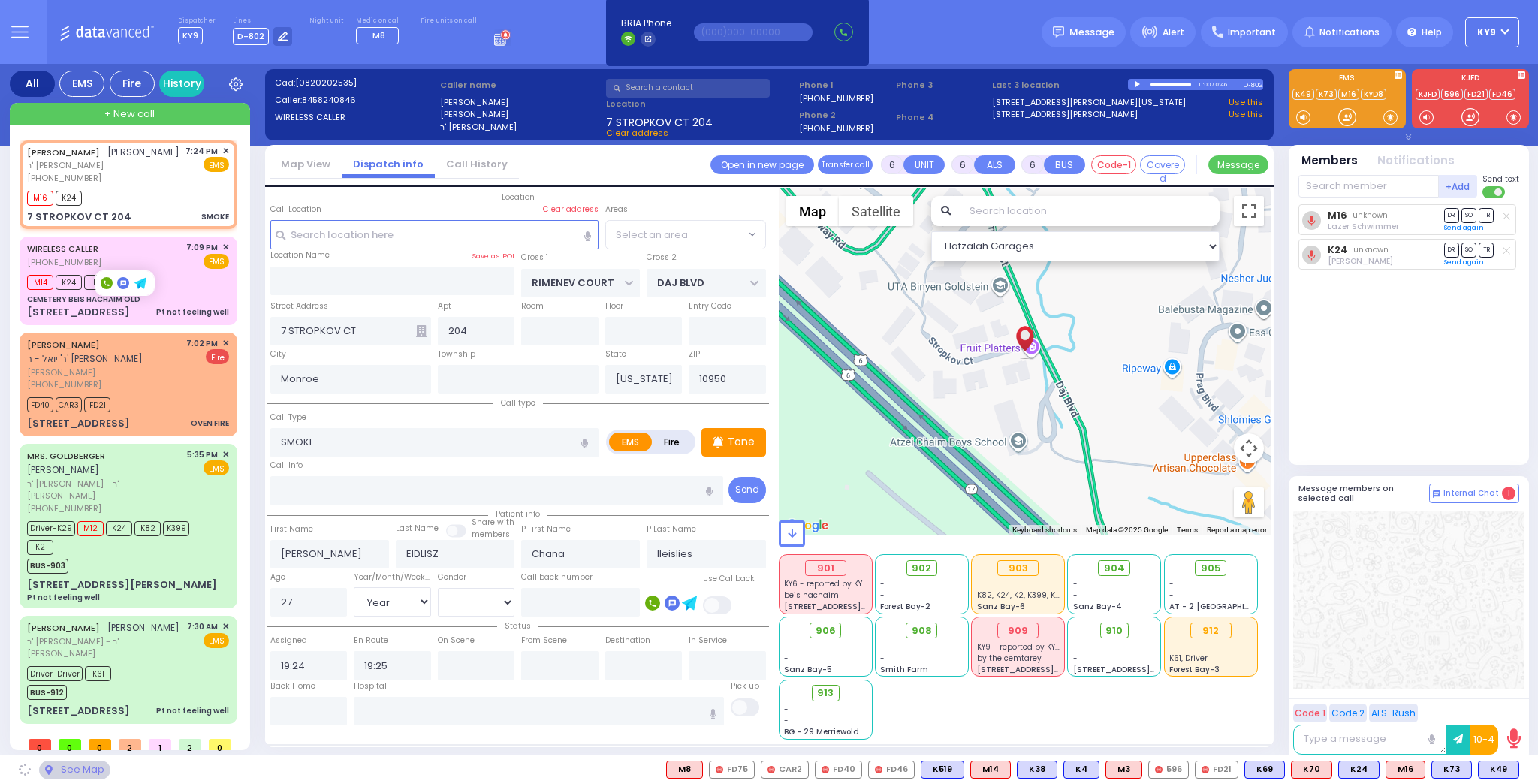
select select "SECTION 1"
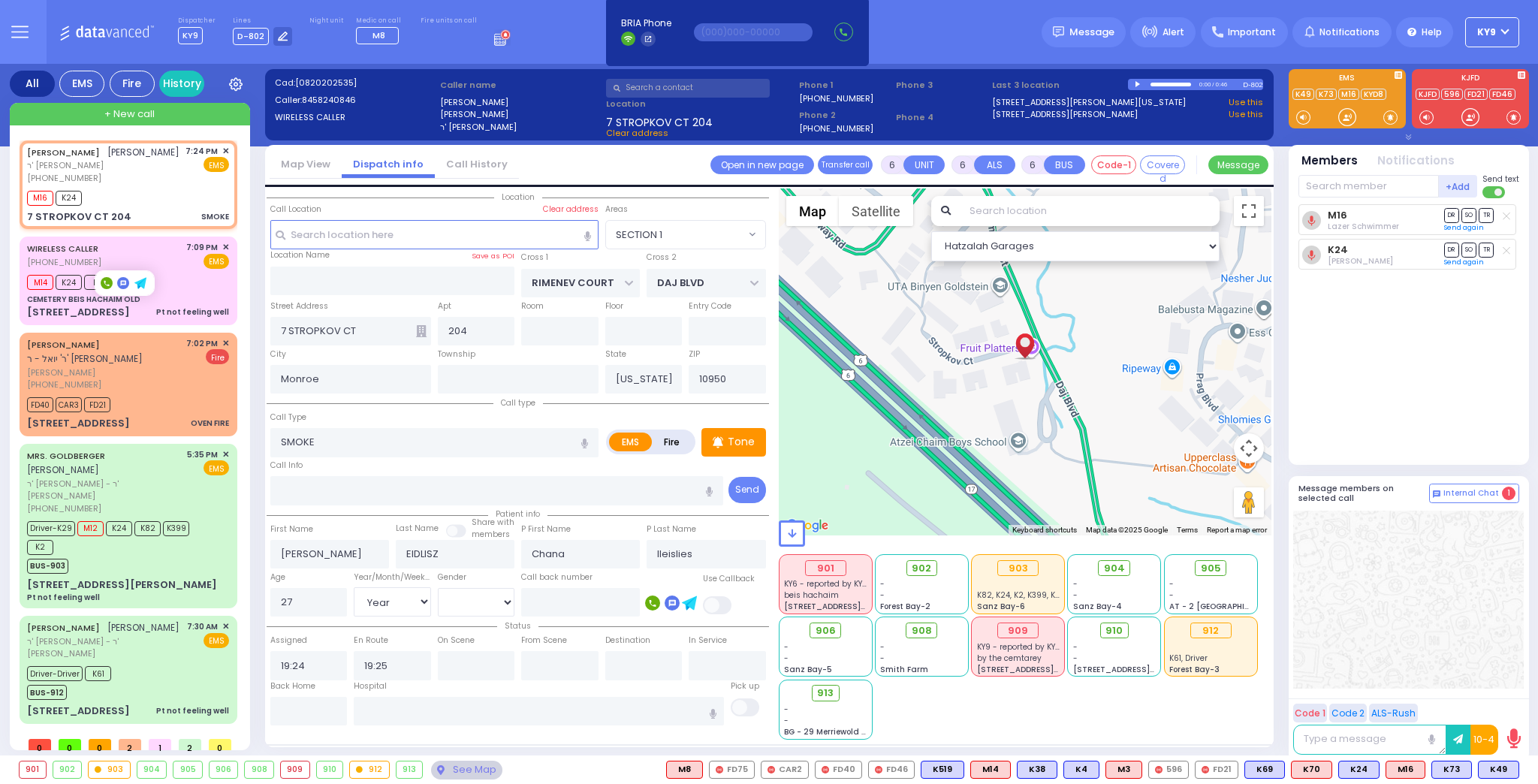
select select
radio input "true"
select select "Year"
select select "[DEMOGRAPHIC_DATA]"
select select "Hatzalah Garages"
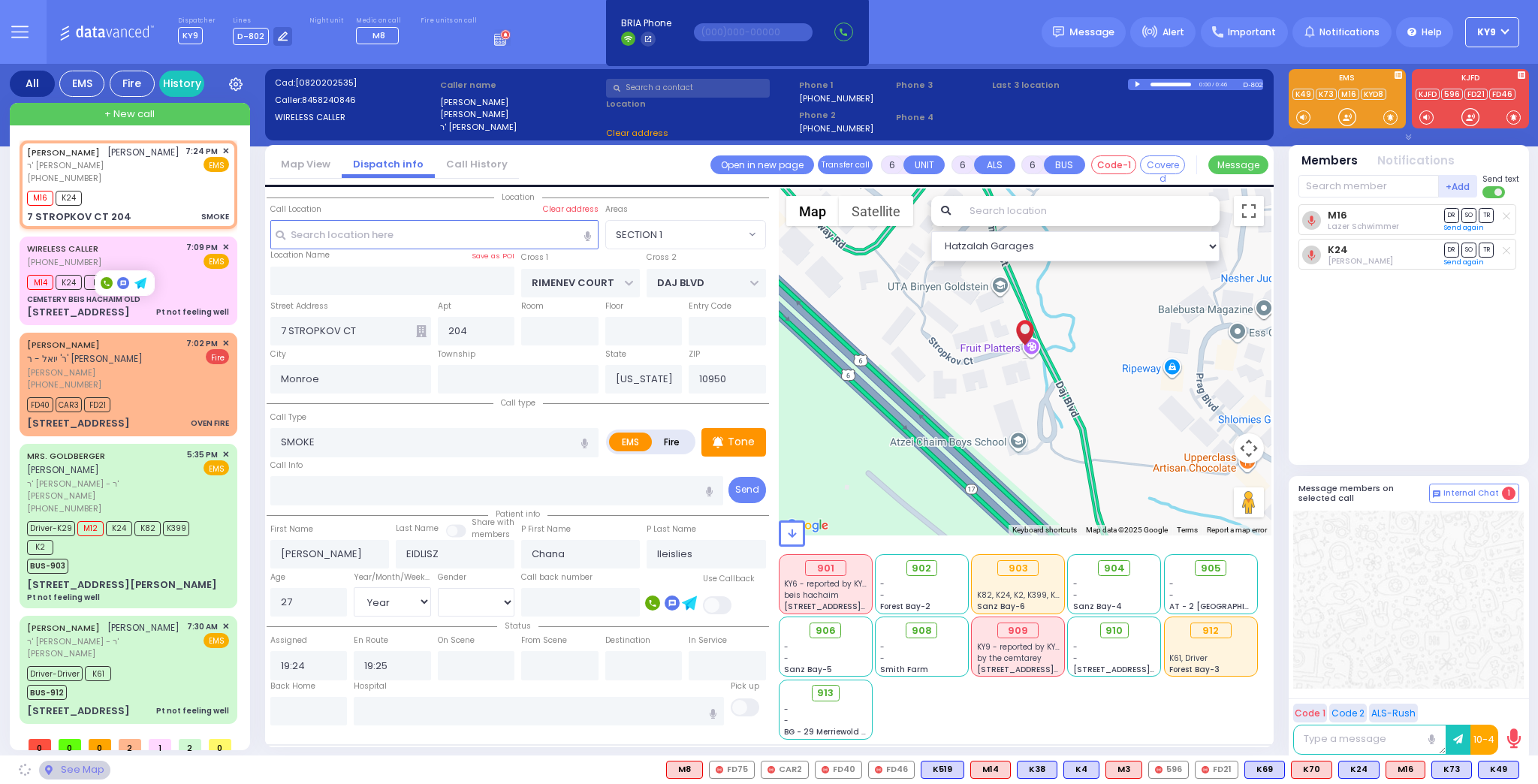
select select "SECTION 1"
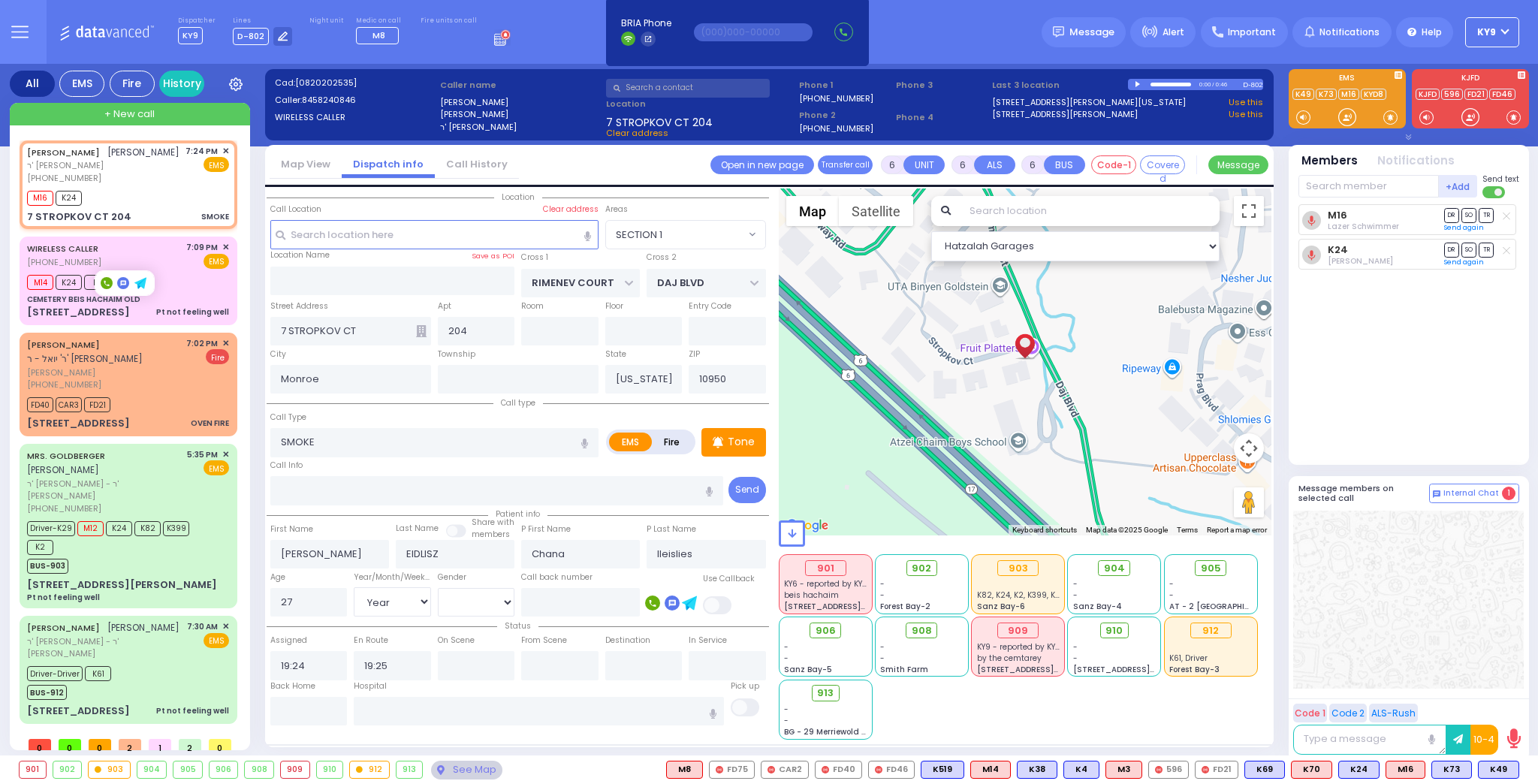
select select
radio input "true"
select select "Year"
select select "[DEMOGRAPHIC_DATA]"
select select "Hatzalah Garages"
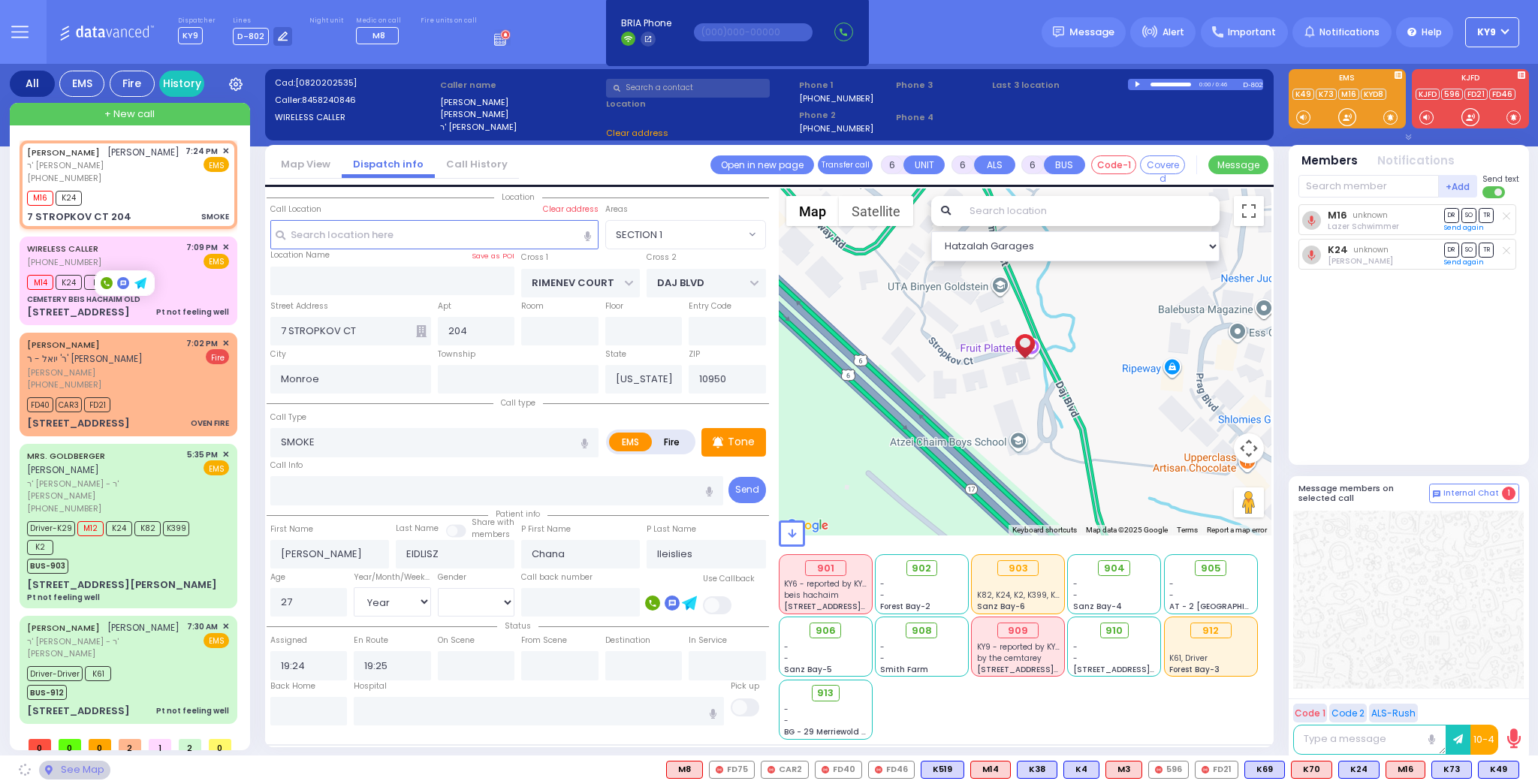
select select "SECTION 1"
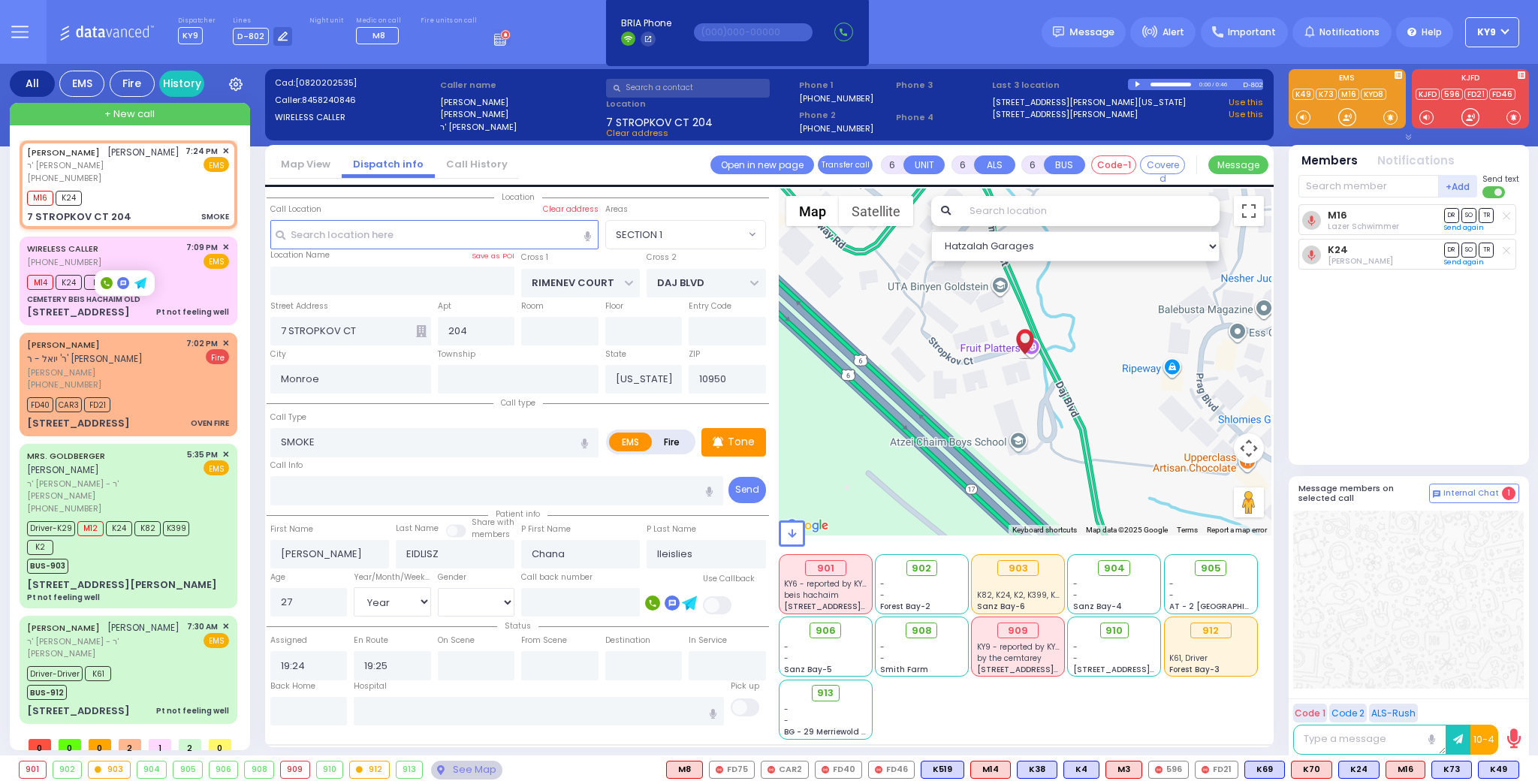
select select
radio input "true"
select select "Year"
select select "[DEMOGRAPHIC_DATA]"
select select "SECTION 1"
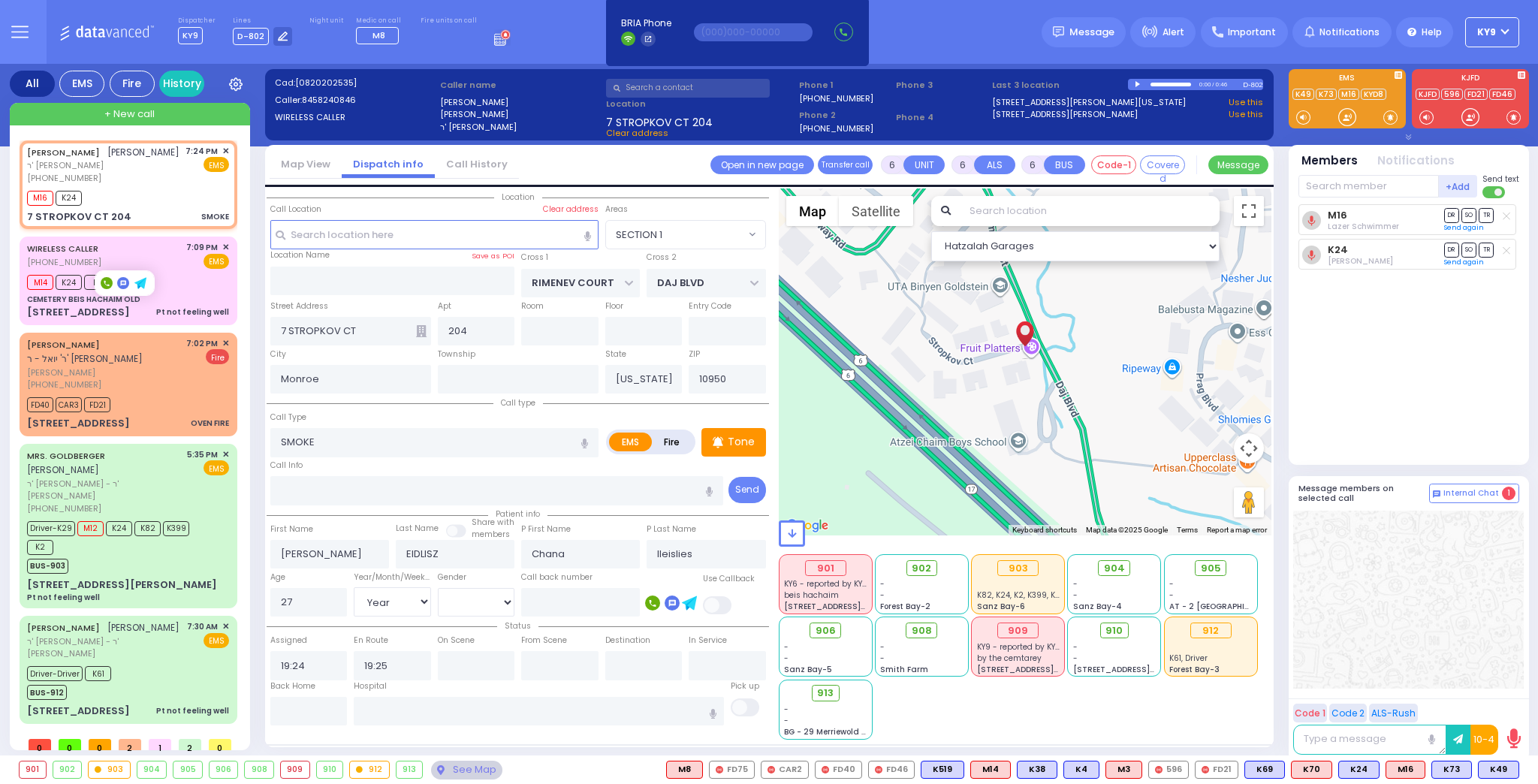
select select "Hatzalah Garages"
select select
radio input "true"
select select "Year"
select select "[DEMOGRAPHIC_DATA]"
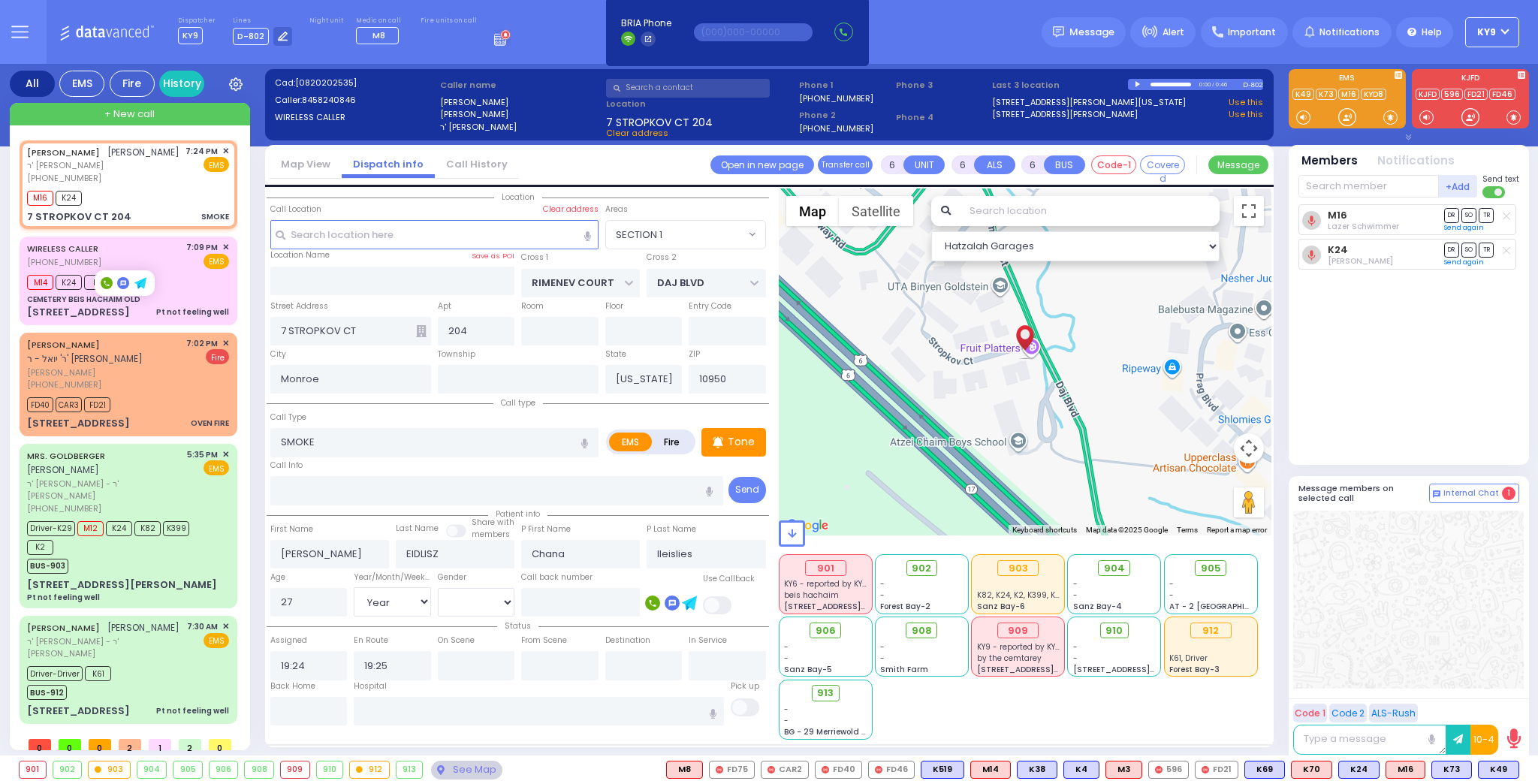
select select "SECTION 1"
select select "Hatzalah Garages"
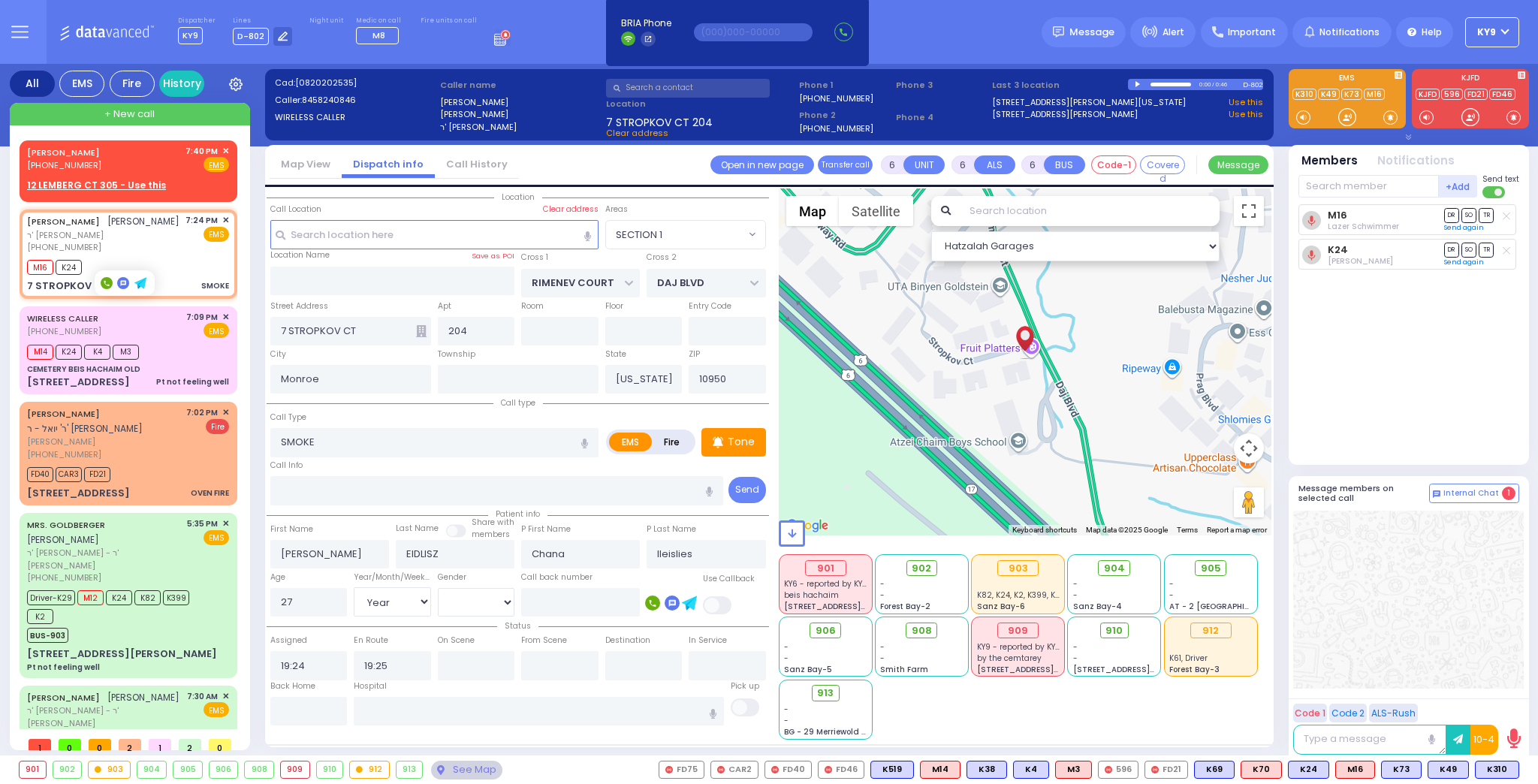
select select
radio input "true"
select select "Year"
select select "[DEMOGRAPHIC_DATA]"
select select "Hatzalah Garages"
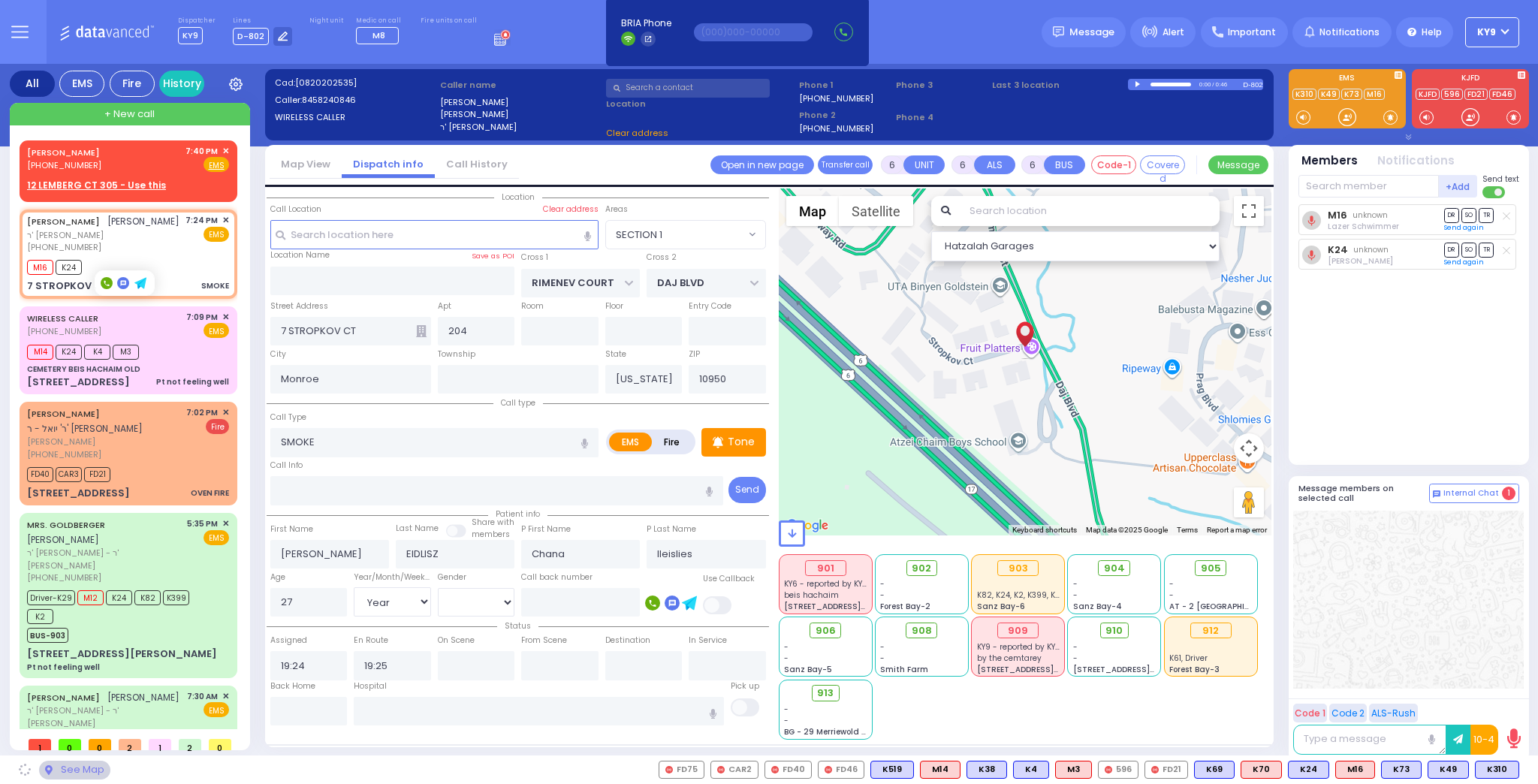
select select "SECTION 1"
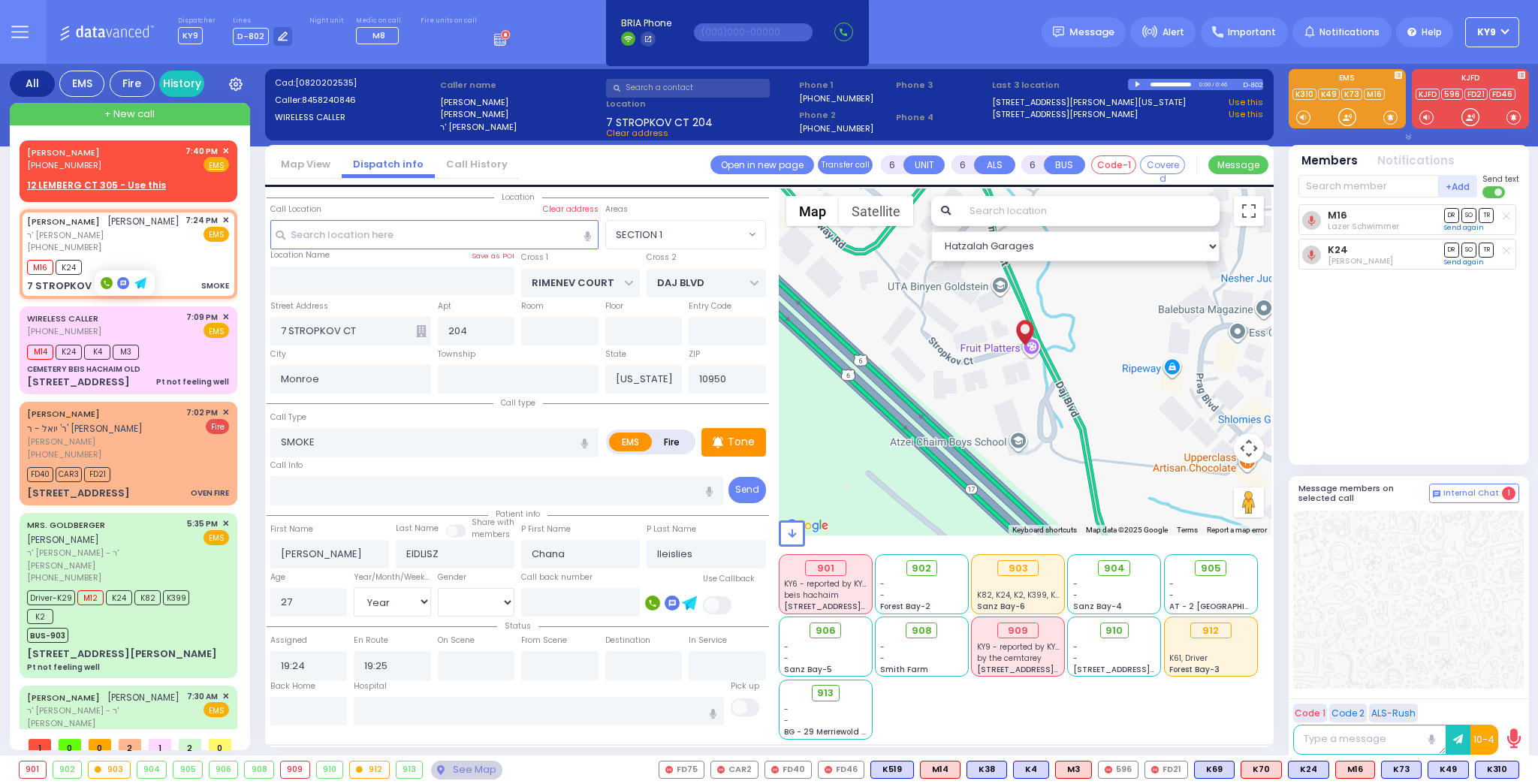
select select
radio input "true"
select select "Year"
select select "[DEMOGRAPHIC_DATA]"
select select "Hatzalah Garages"
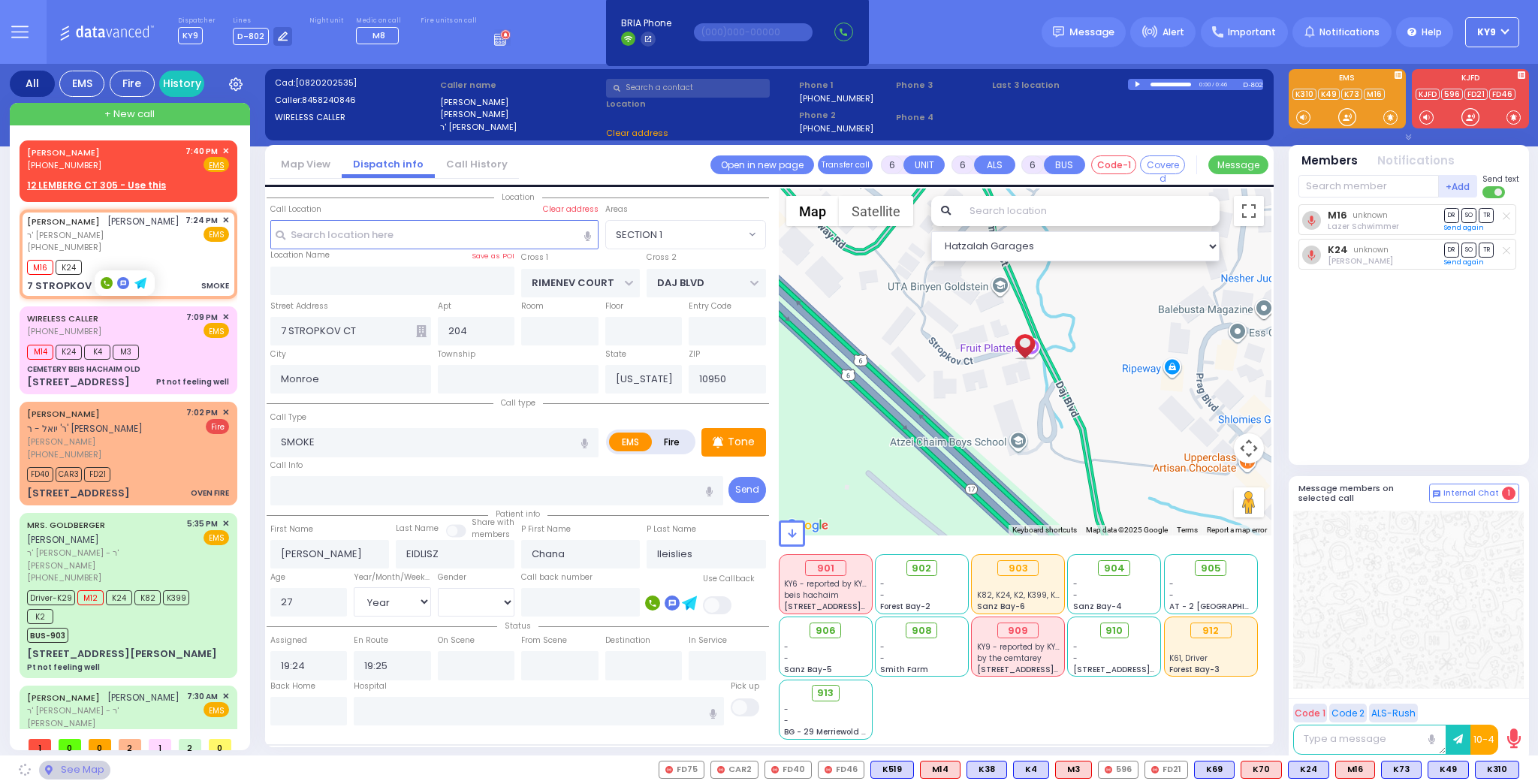
select select "SECTION 1"
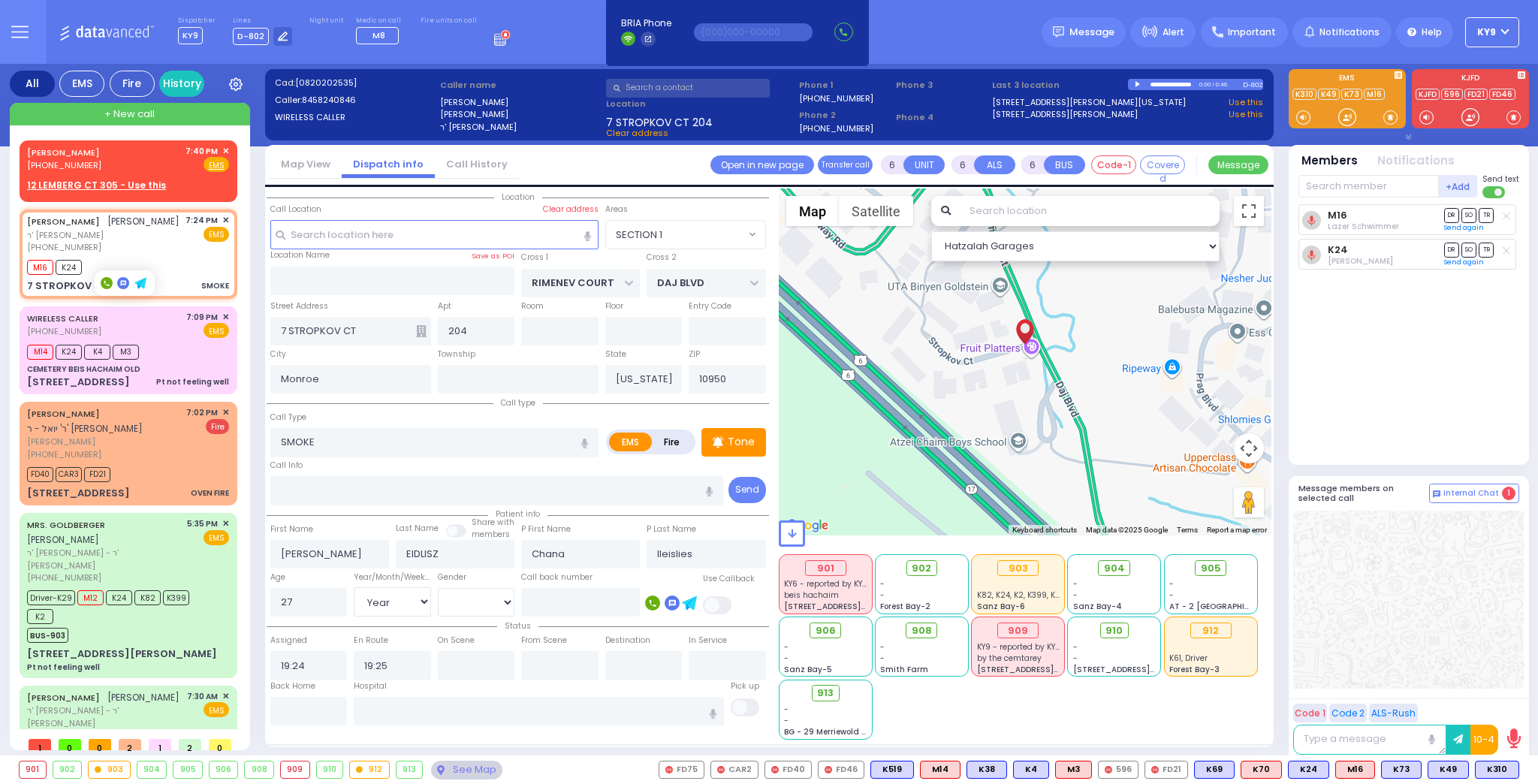
select select "SECTION 1"
select select "Year"
select select "[DEMOGRAPHIC_DATA]"
select select
radio input "true"
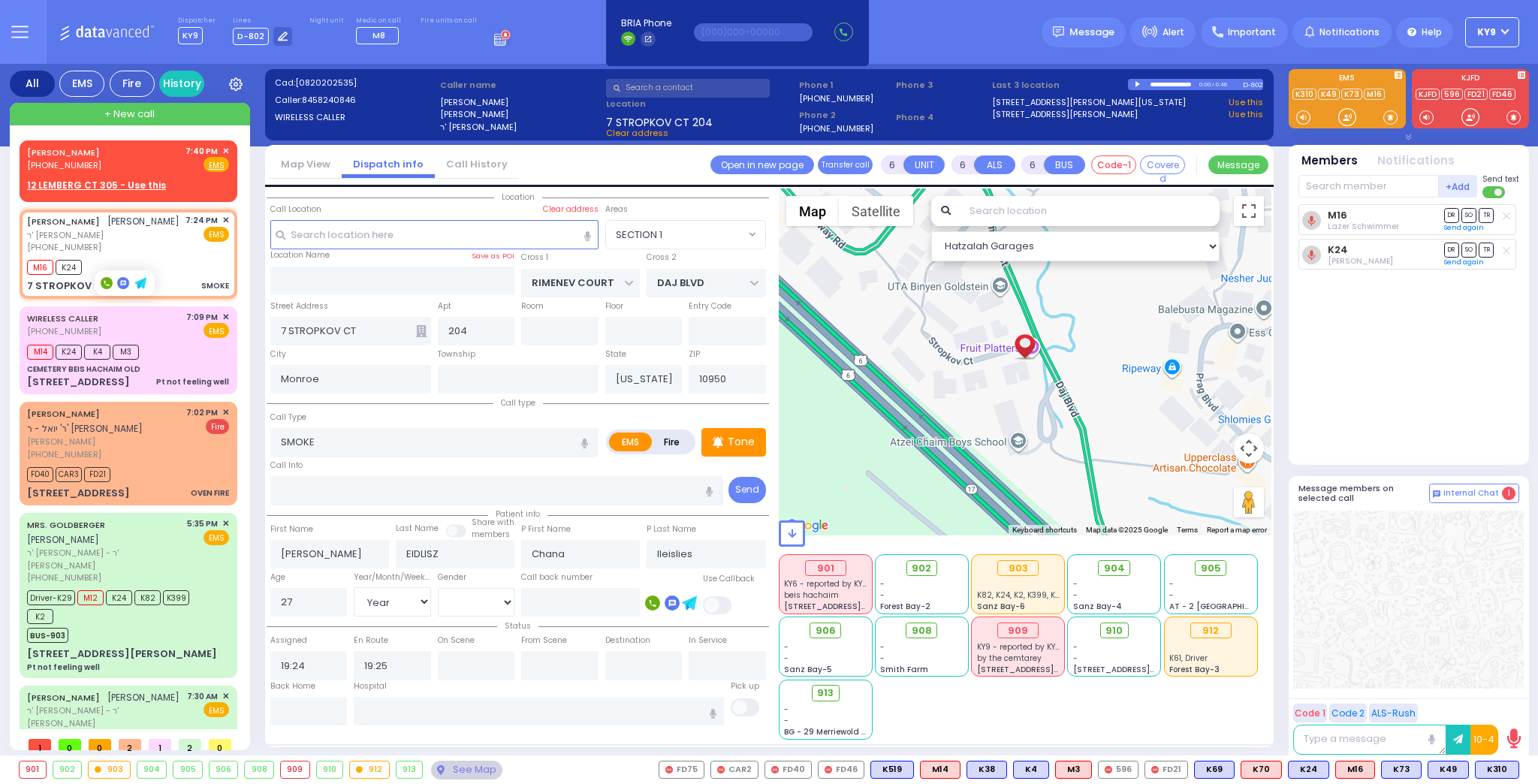
select select "Year"
select select "[DEMOGRAPHIC_DATA]"
select select "Hatzalah Garages"
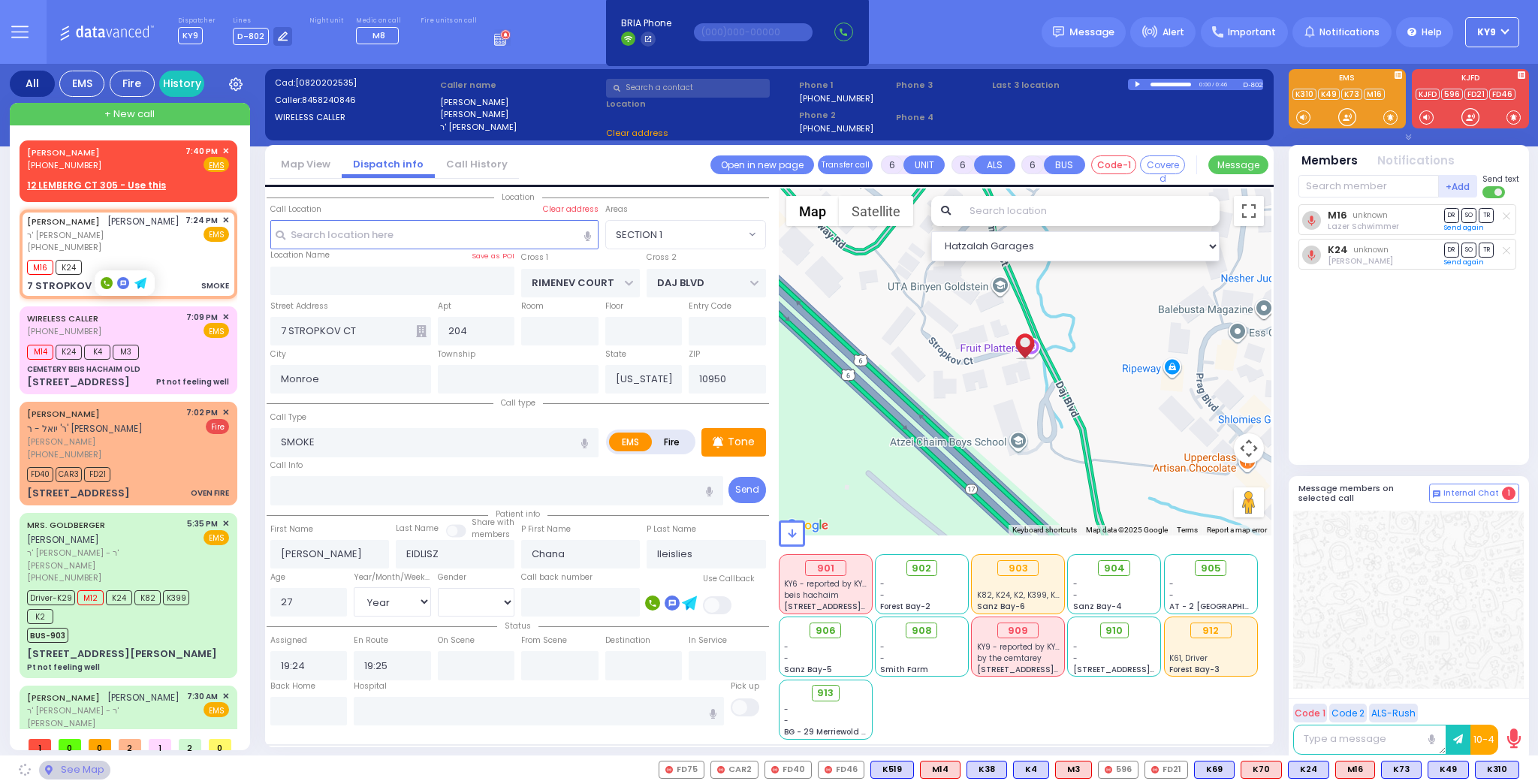
select select "SECTION 1"
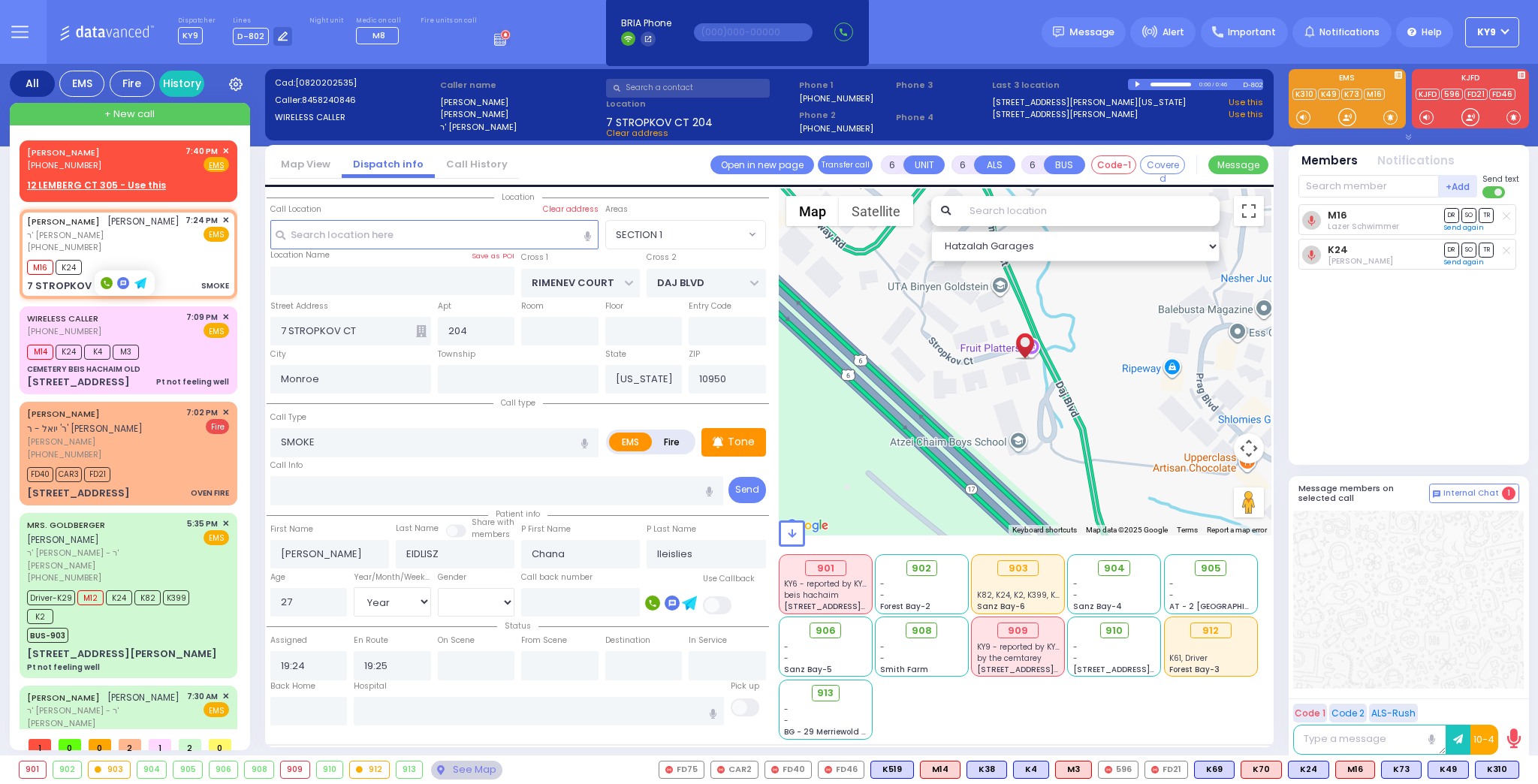
select select
radio input "true"
select select "Year"
select select "[DEMOGRAPHIC_DATA]"
select select "Hatzalah Garages"
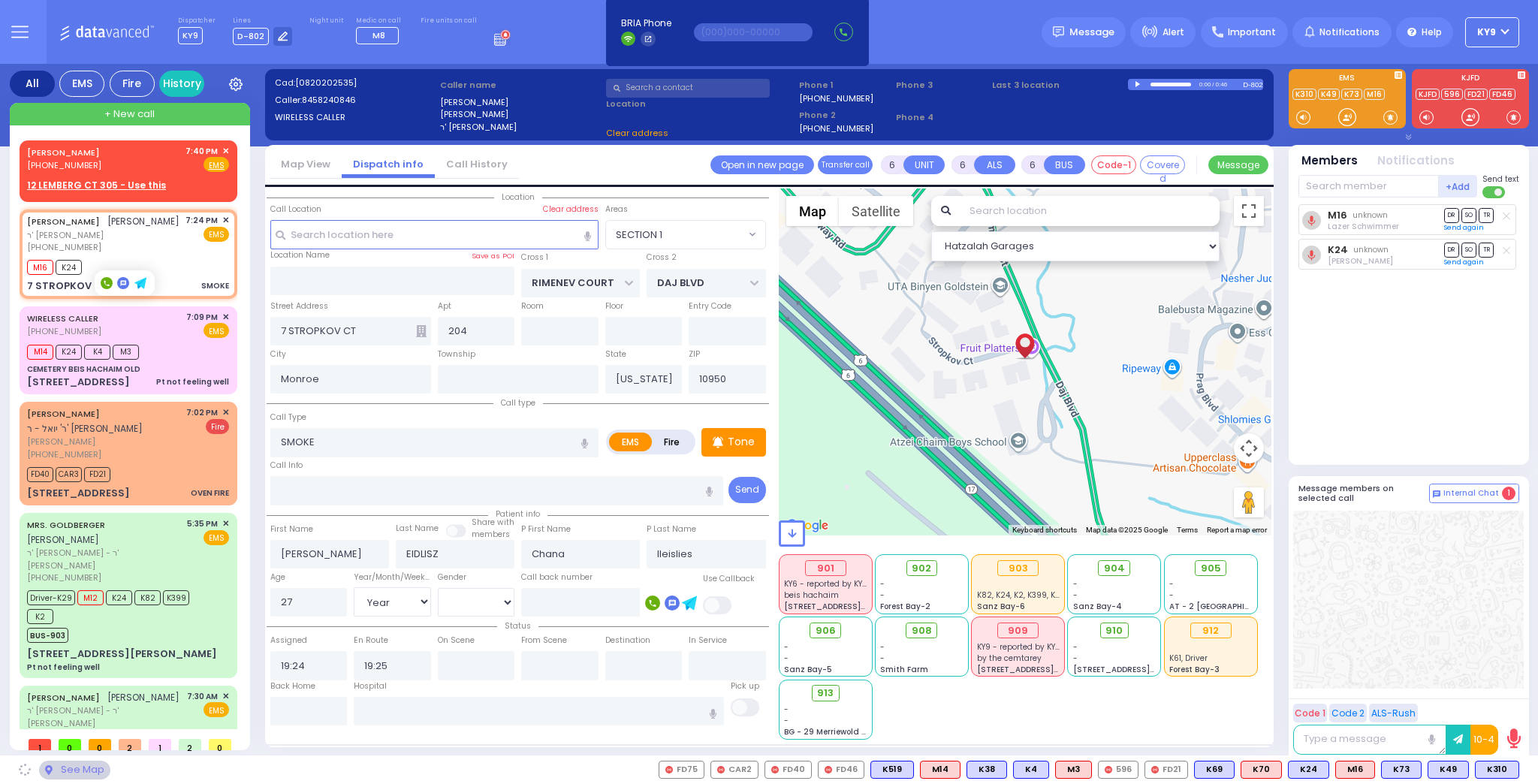
select select "SECTION 1"
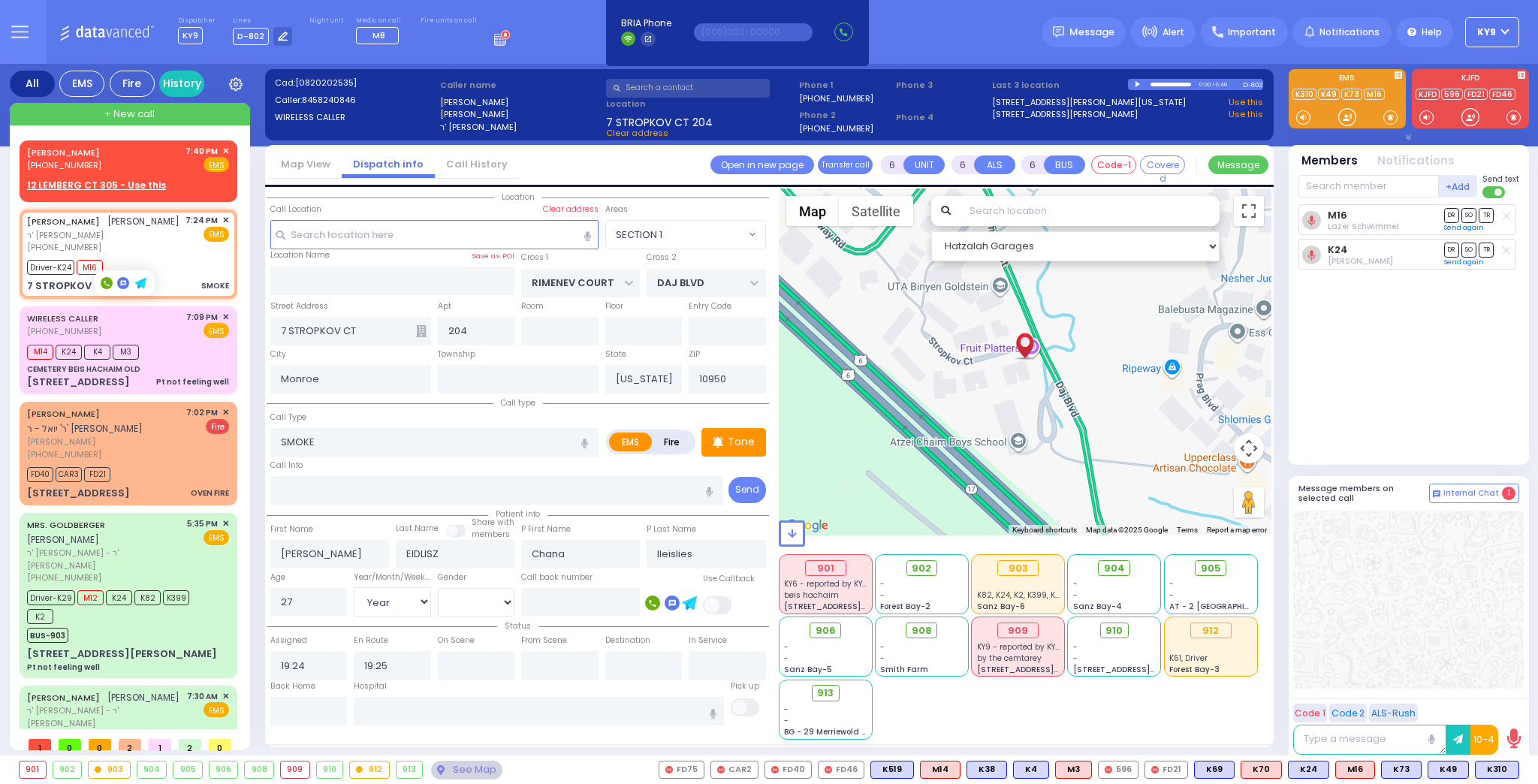
select select
radio input "true"
select select "Year"
select select "[DEMOGRAPHIC_DATA]"
type input "19:30"
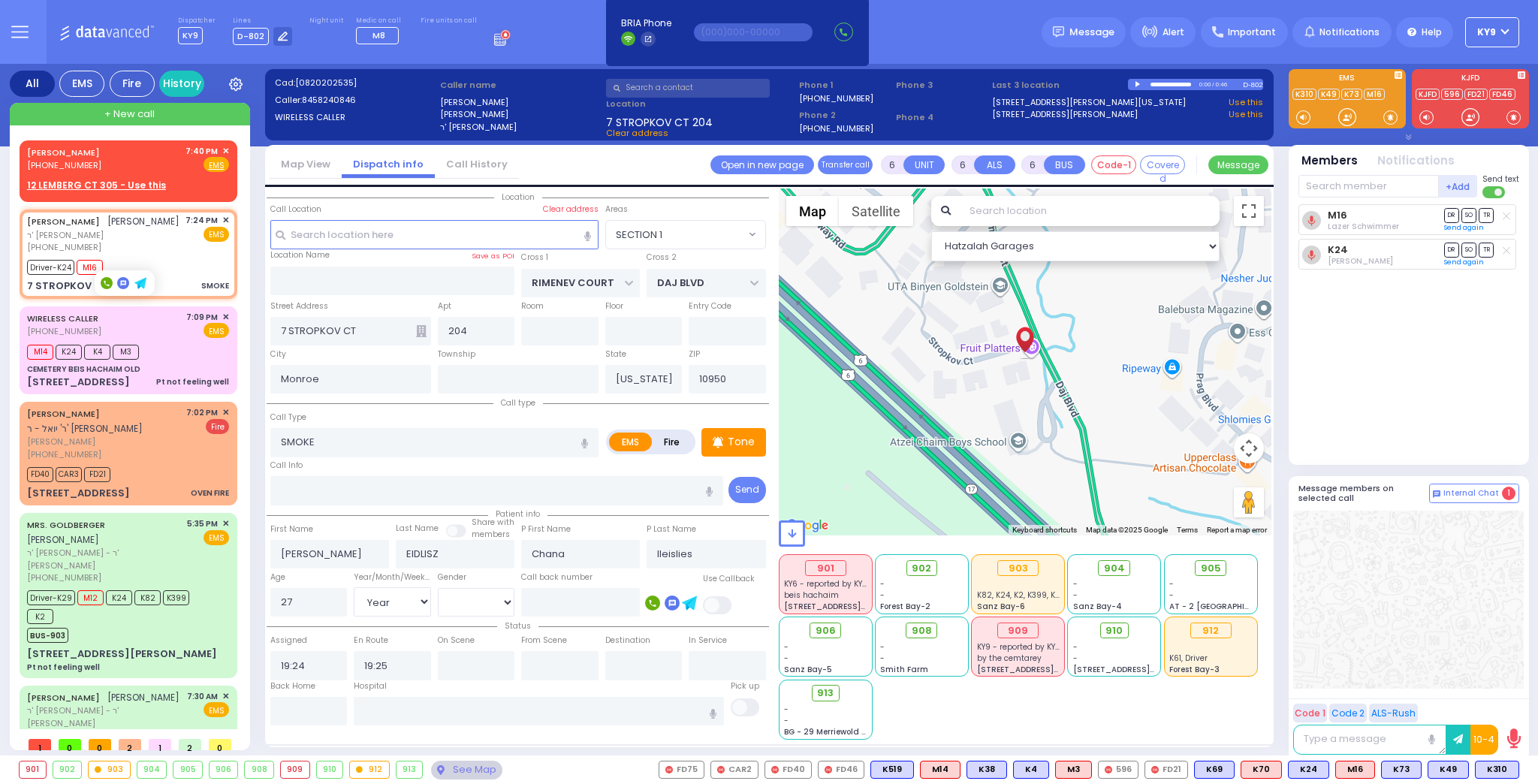
type input "19:46"
select select "Hatzalah Garages"
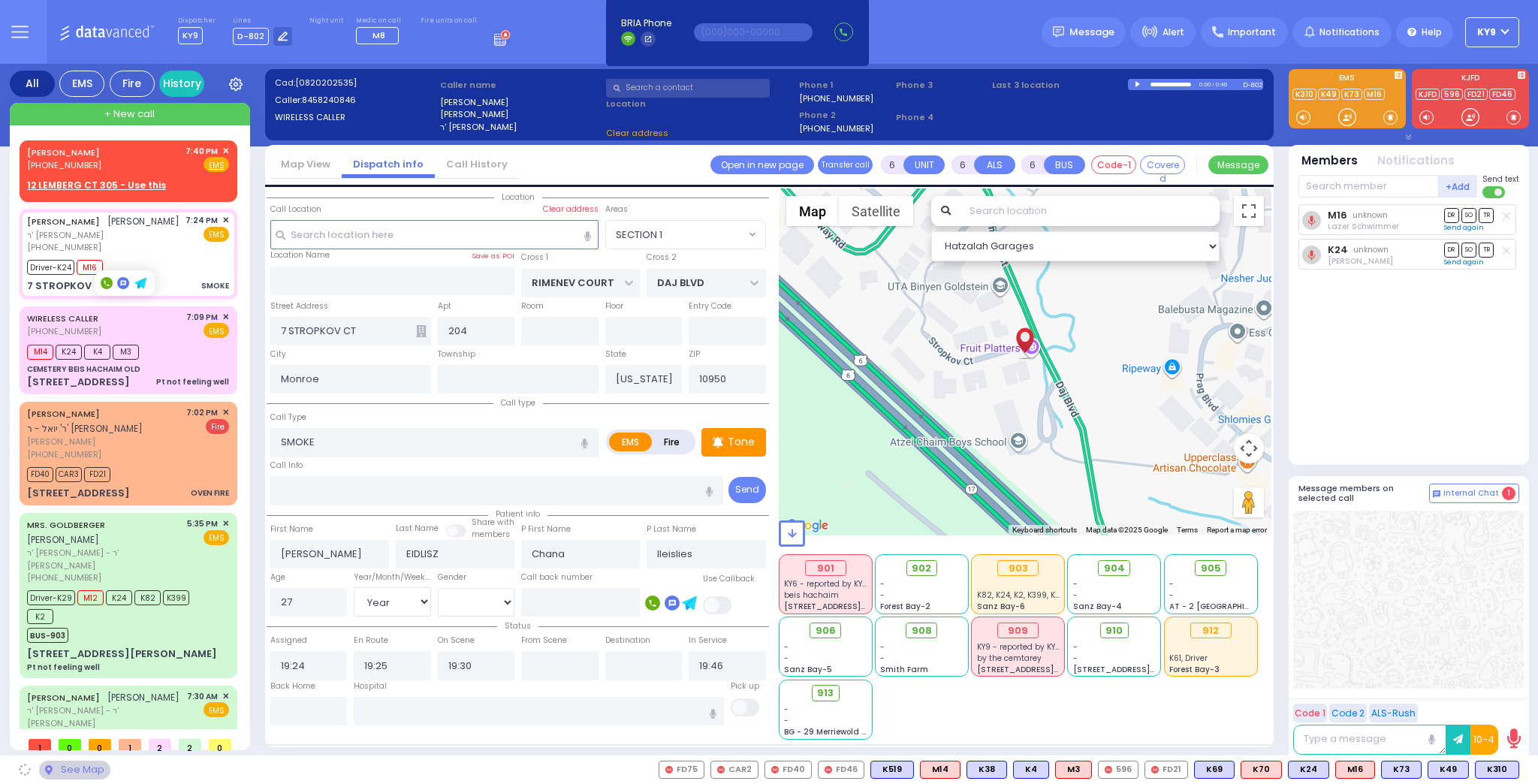
select select "SECTION 1"
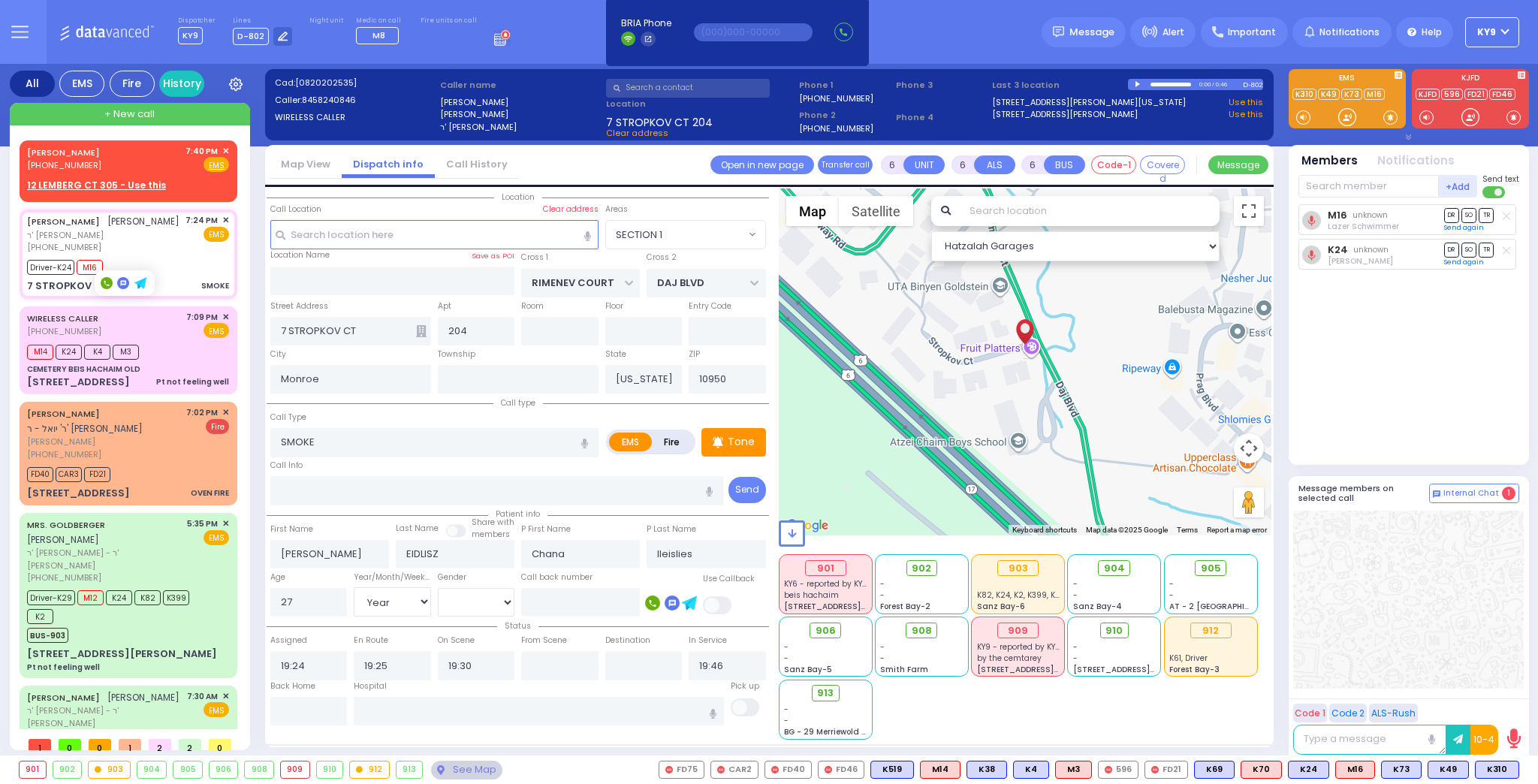
select select
radio input "true"
select select "Year"
select select "[DEMOGRAPHIC_DATA]"
select select "Hatzalah Garages"
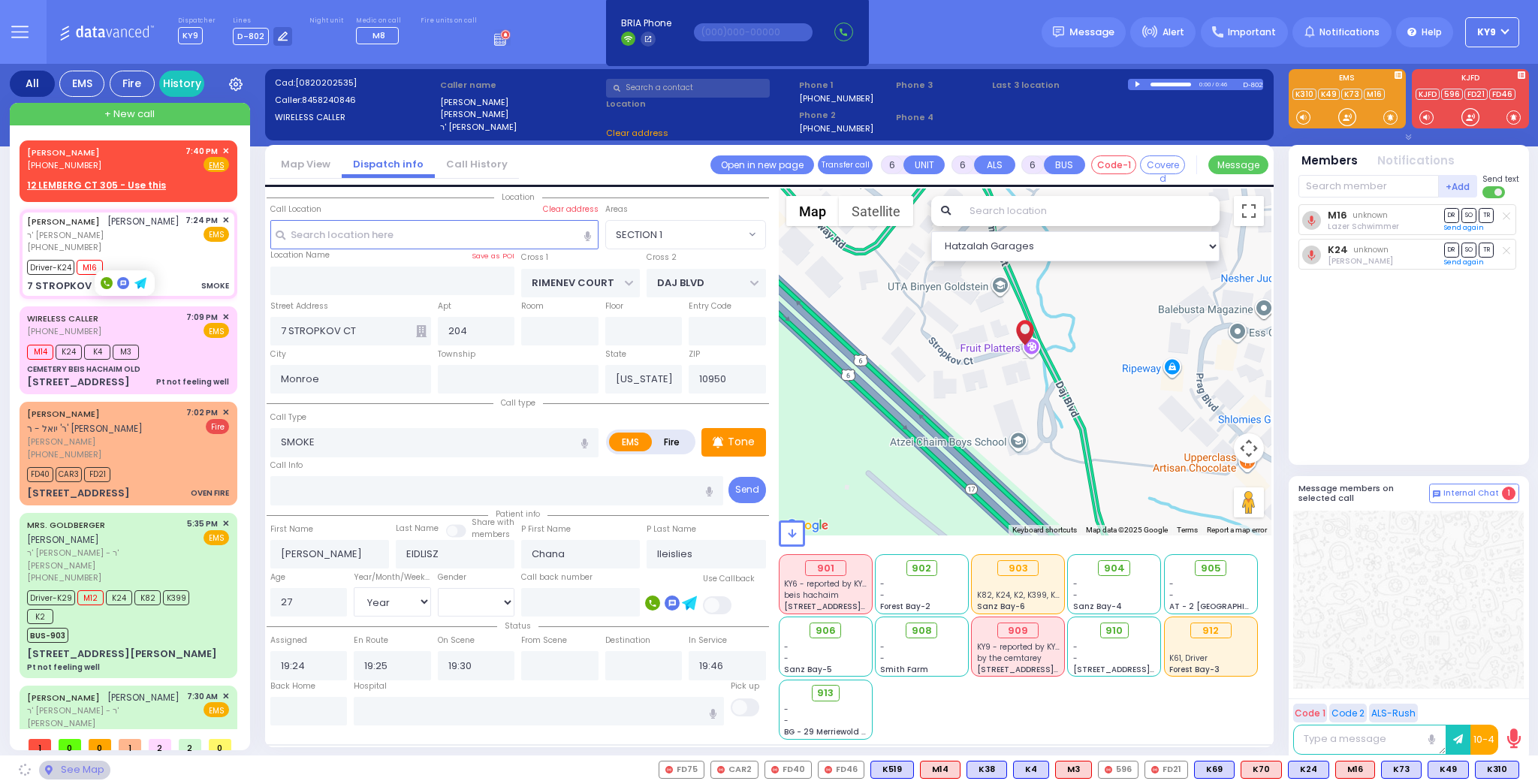
select select "SECTION 1"
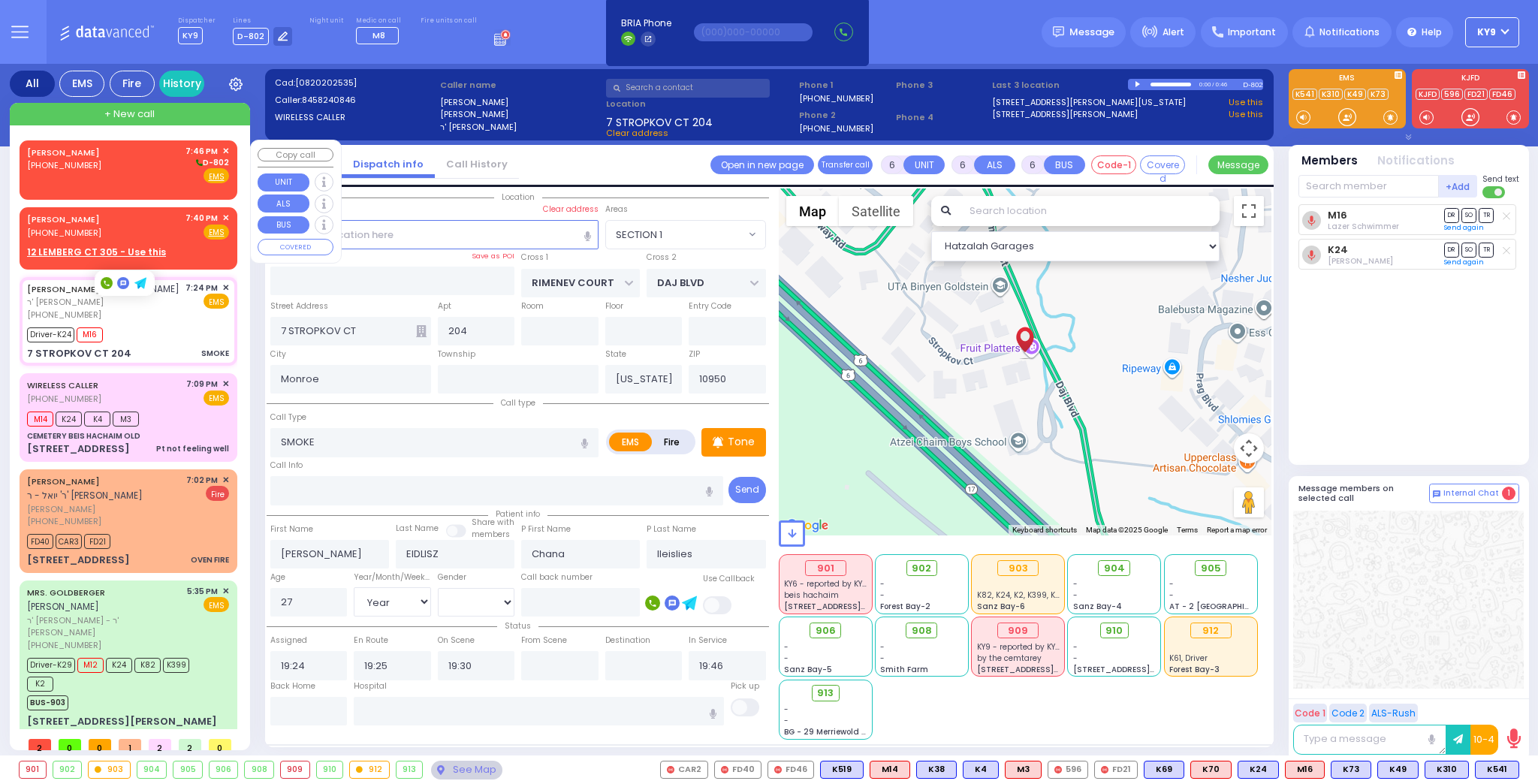
click at [117, 168] on div "JOHN MCCLUSKEY (845) 422-3190 7:46 PM ✕ D-802" at bounding box center [128, 164] width 202 height 39
type input "2"
type input "1"
select select
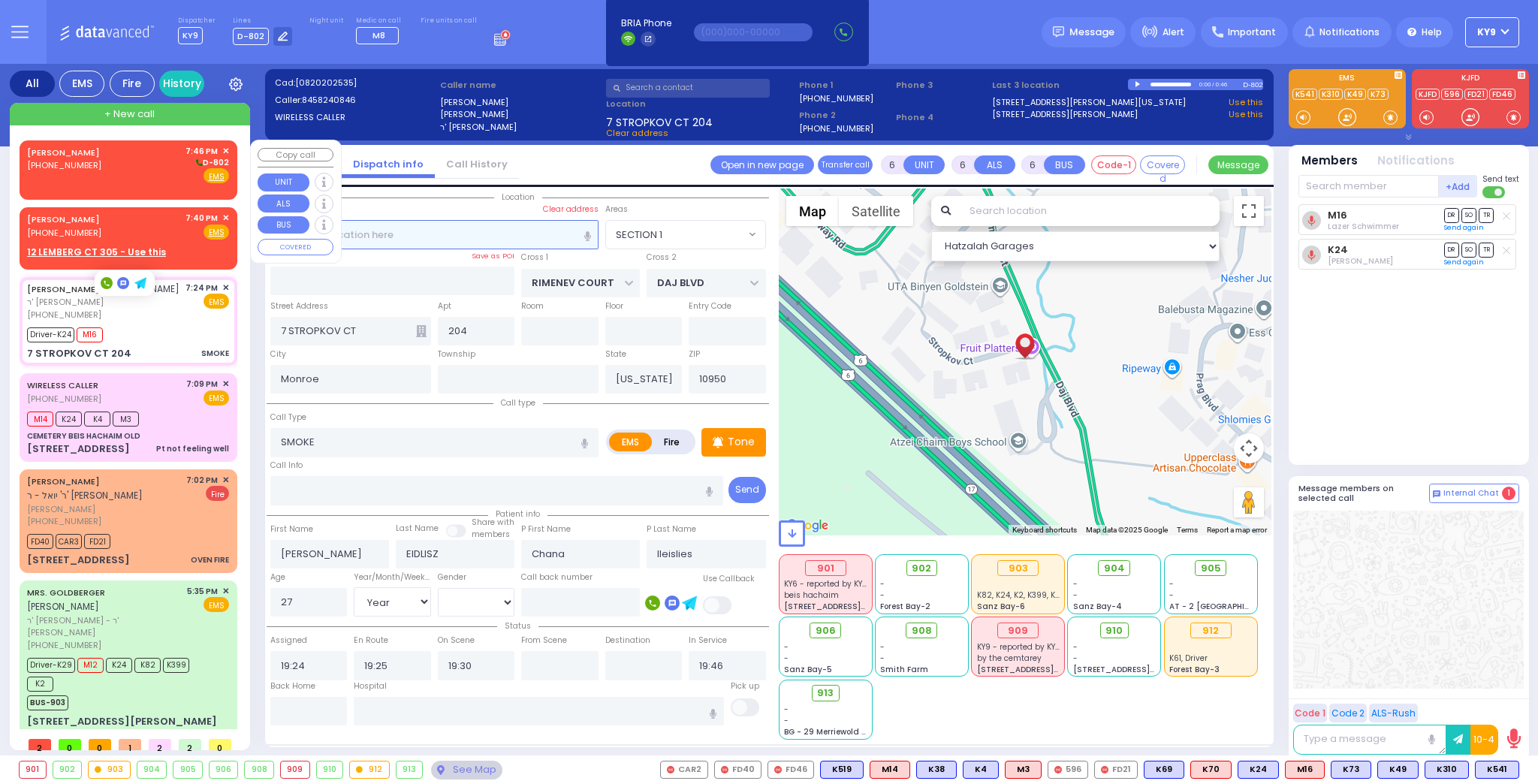
radio input "true"
select select
type input "19:46"
select select "Hatzalah Garages"
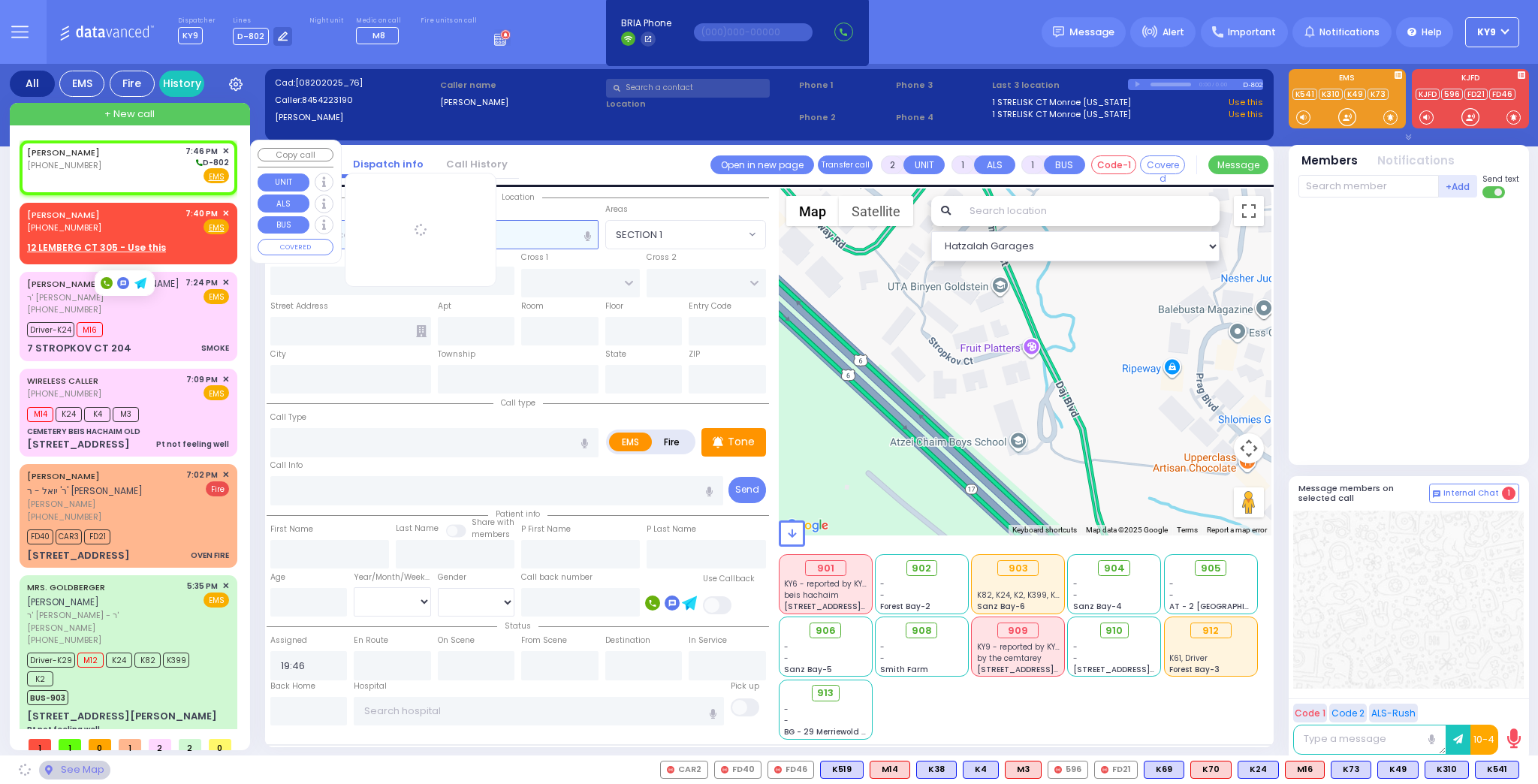
select select
radio input "true"
select select
select select "Hatzalah Garages"
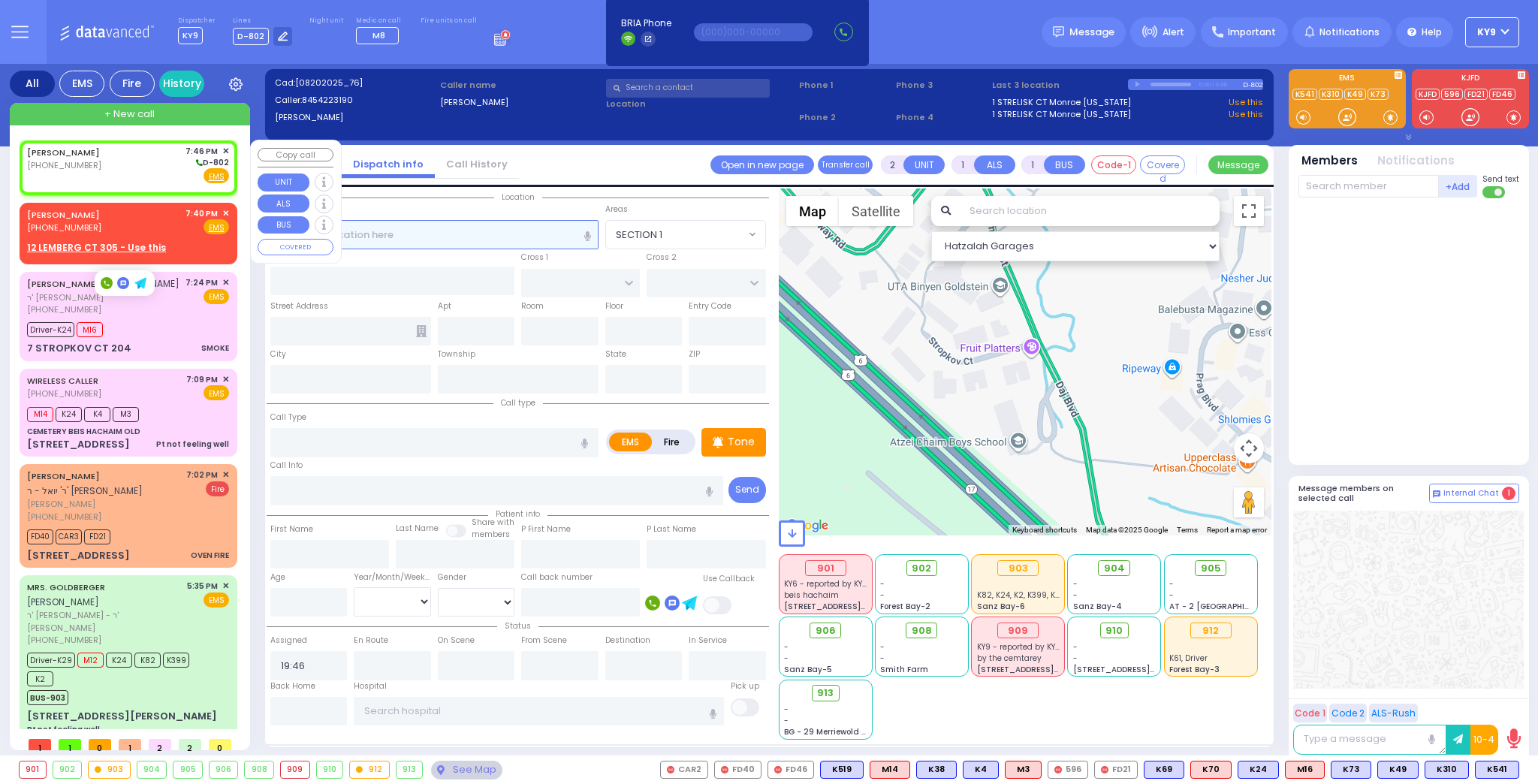
click at [412, 236] on input "text" at bounding box center [435, 234] width 329 height 29
drag, startPoint x: 253, startPoint y: 484, endPoint x: 256, endPoint y: 472, distance: 12.4
click at [253, 483] on div "All EMS Fire History Settings" at bounding box center [769, 412] width 1520 height 698
click at [316, 230] on input "text" at bounding box center [435, 234] width 329 height 29
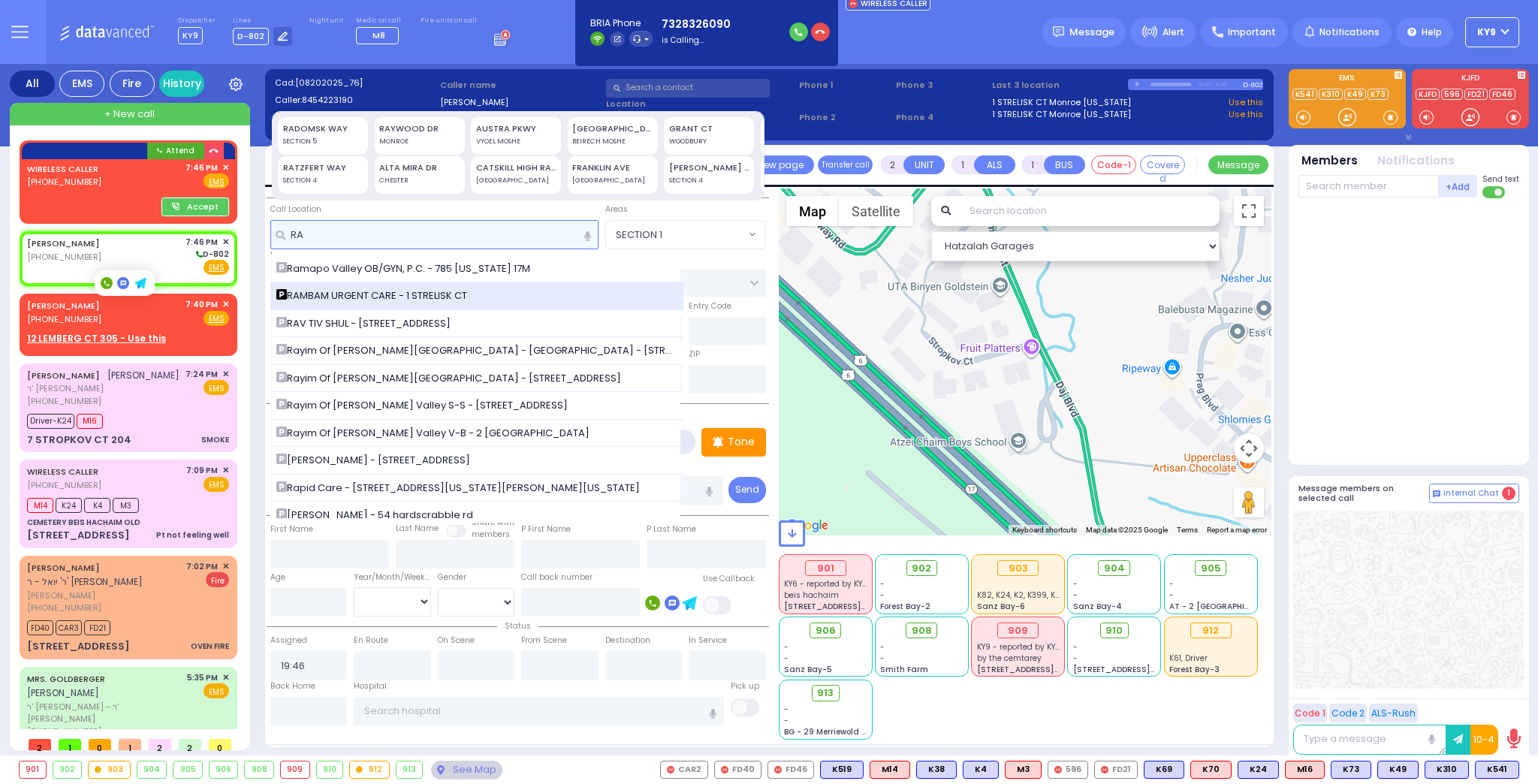
type input "RA"
click at [394, 291] on span "RAMBAM URGENT CARE - 1 STRELISK CT" at bounding box center [374, 296] width 196 height 15
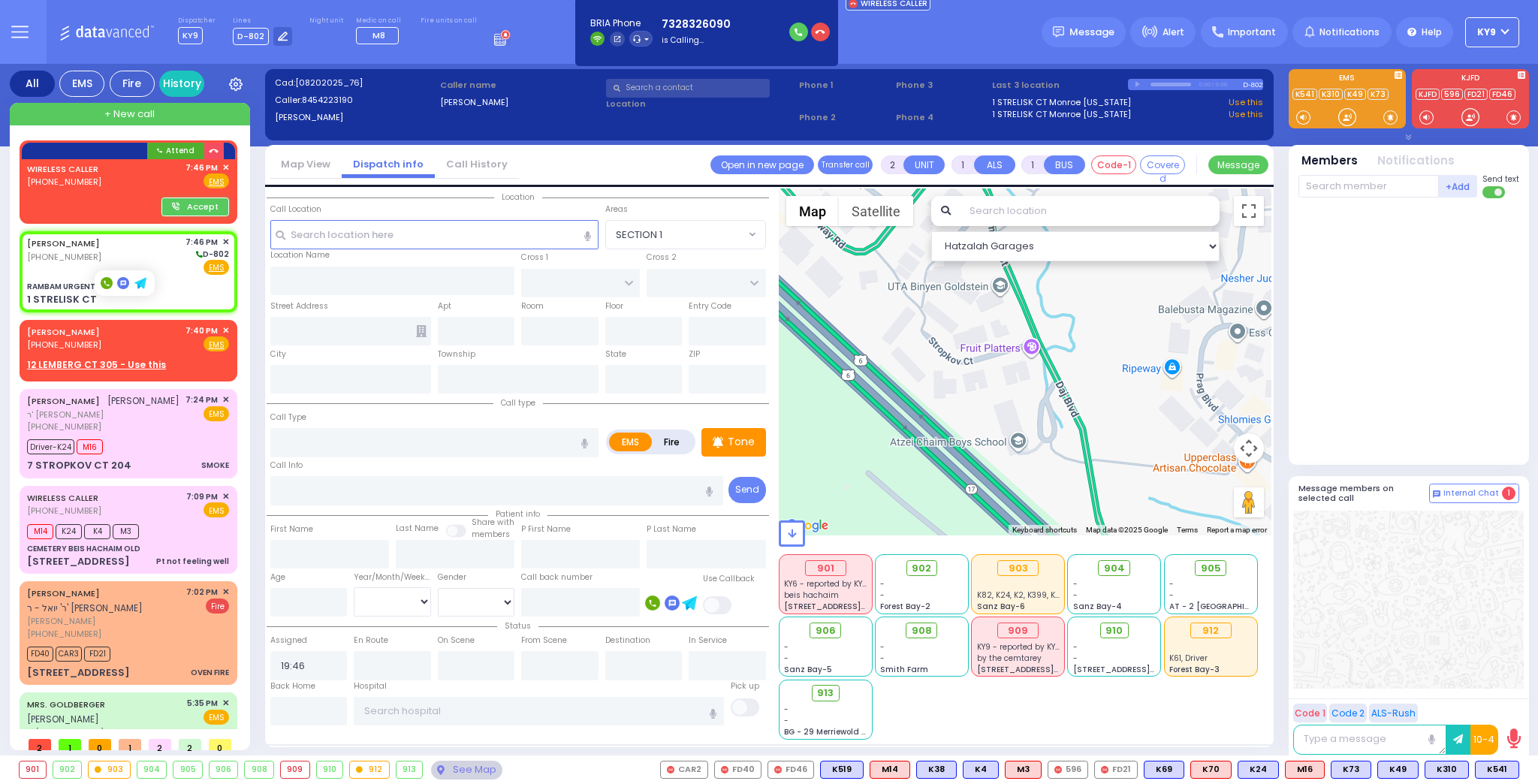
select select
radio input "true"
select select
type input "RAMBAM URGENT CARE"
type input "FOREST RD"
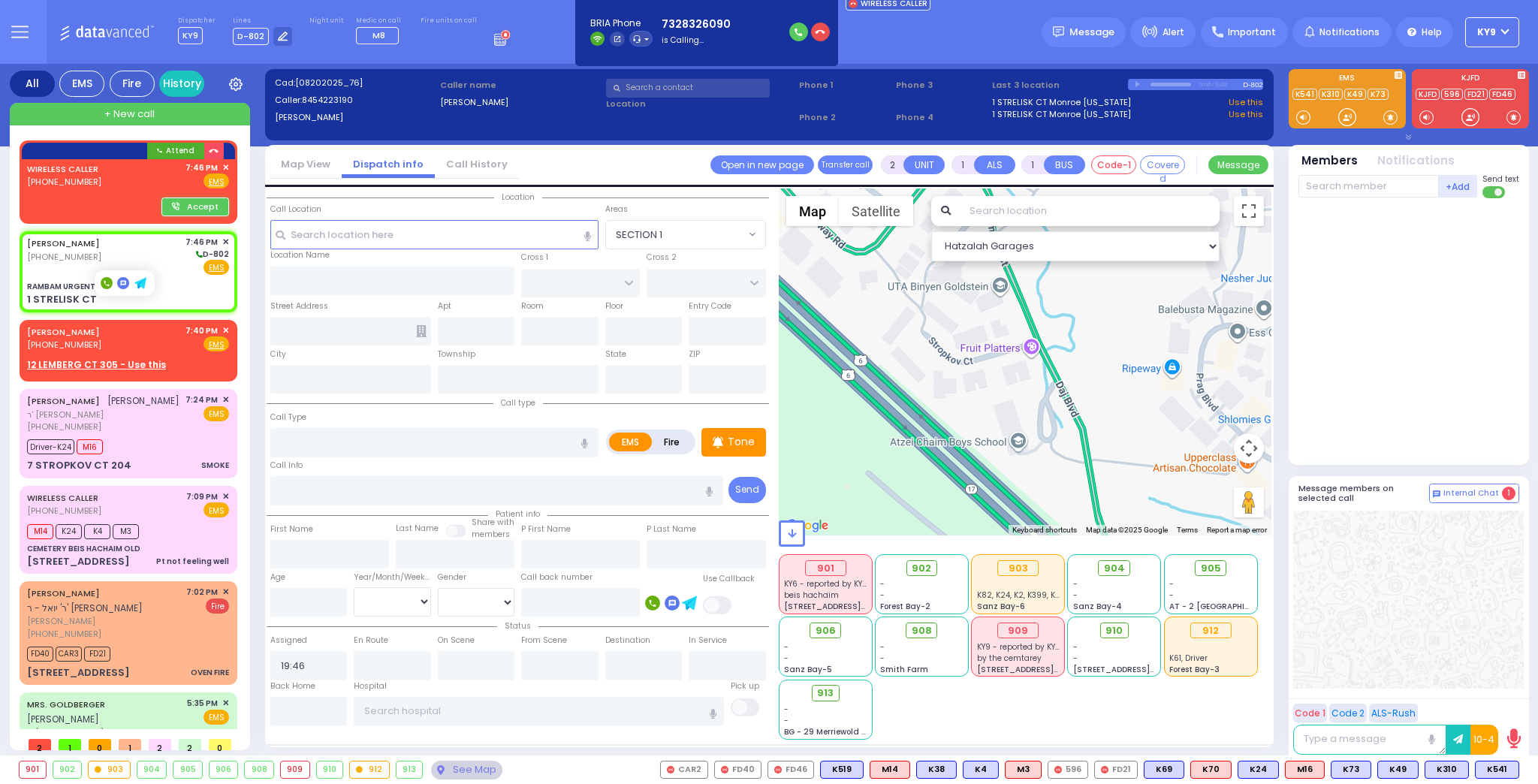
type input "1 STRELISK CT"
type input "Kiryas Joel"
type input "[US_STATE]"
type input "10950"
select select "Hatzalah Garages"
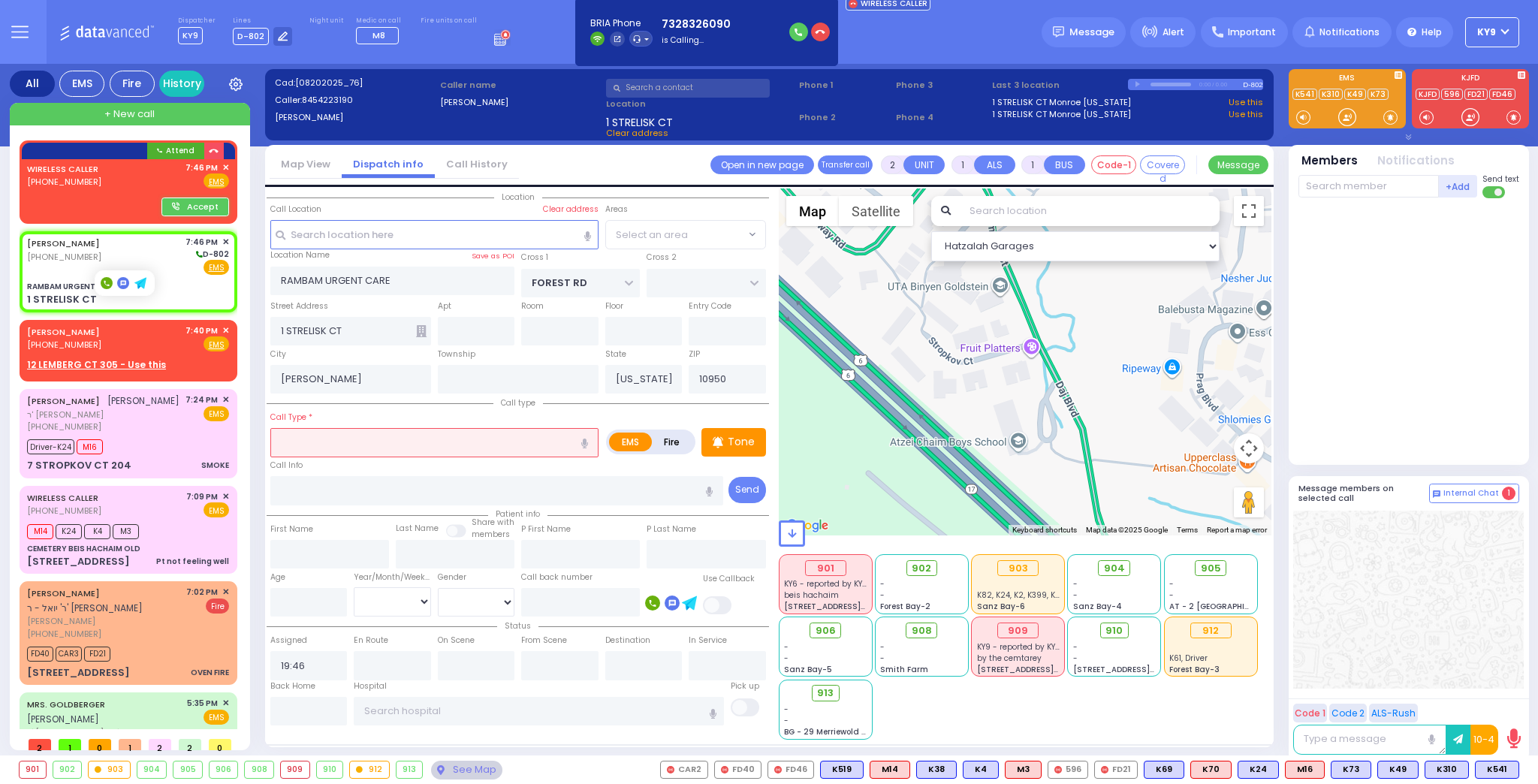
select select "MONROE"
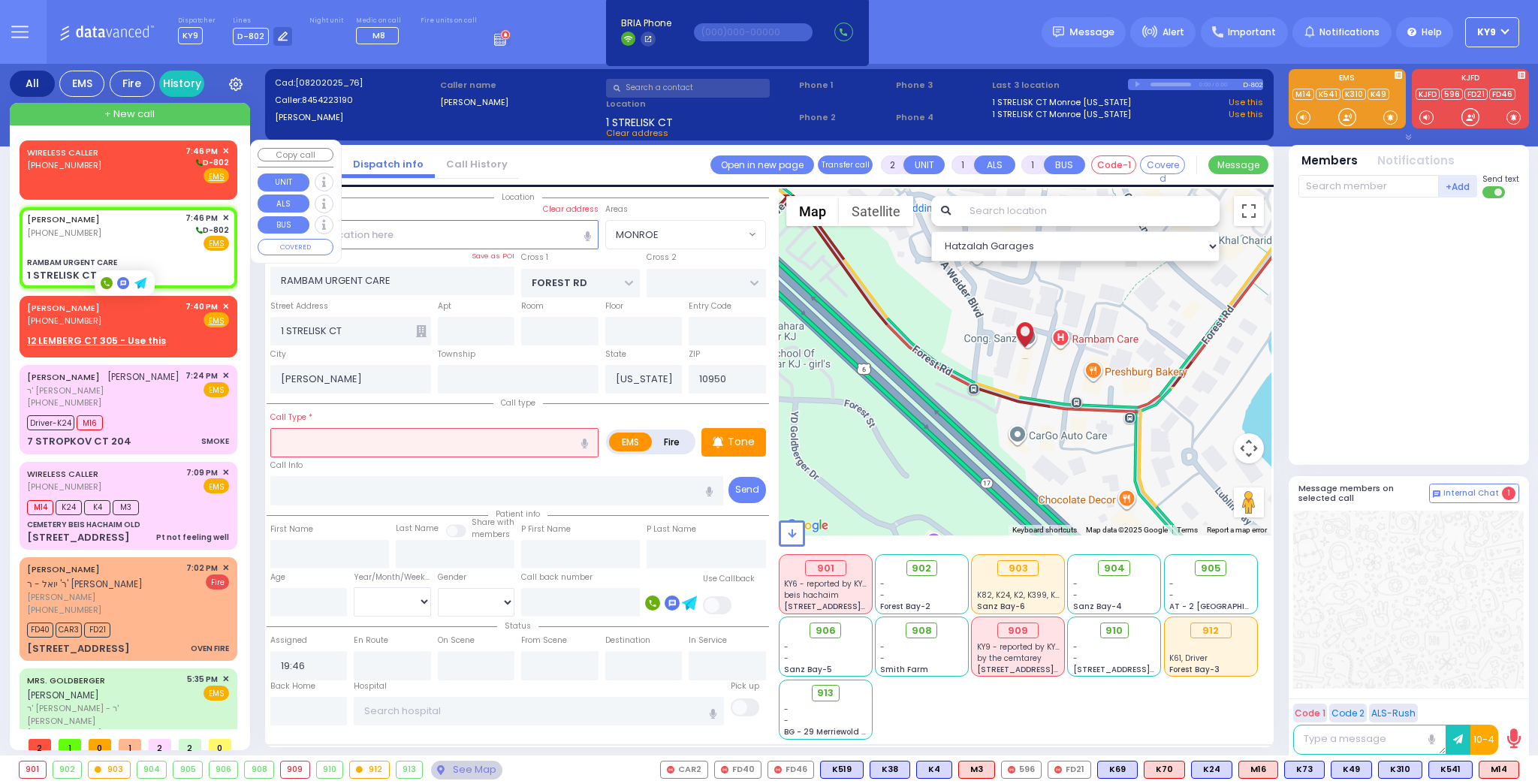
click at [121, 159] on div "WIRELESS CALLER (732) 832-6090 7:46 PM ✕ D-802" at bounding box center [128, 164] width 202 height 39
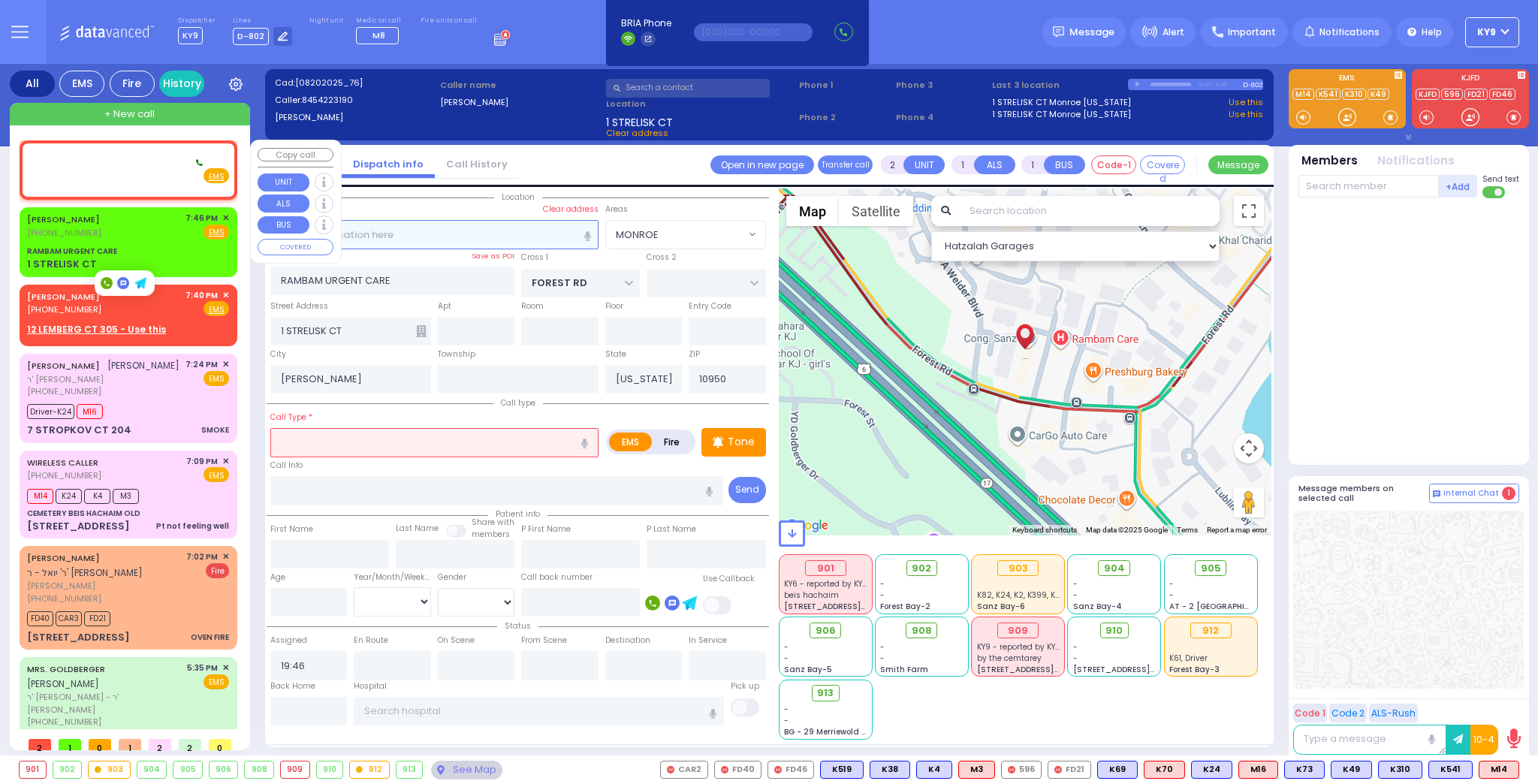
select select
radio input "true"
select select
select select "Hatzalah Garages"
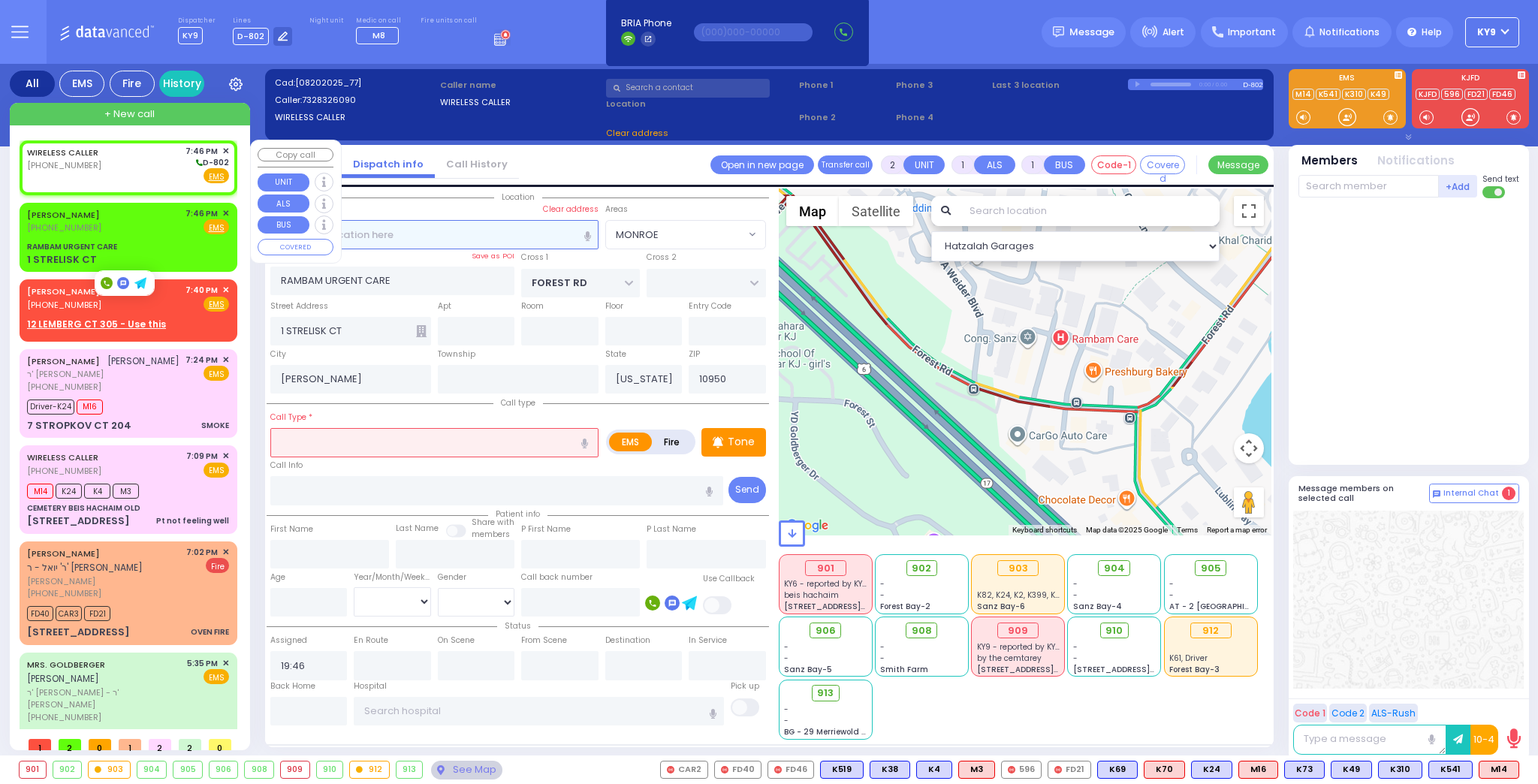
select select
radio input "true"
select select
select select "Hatzalah Garages"
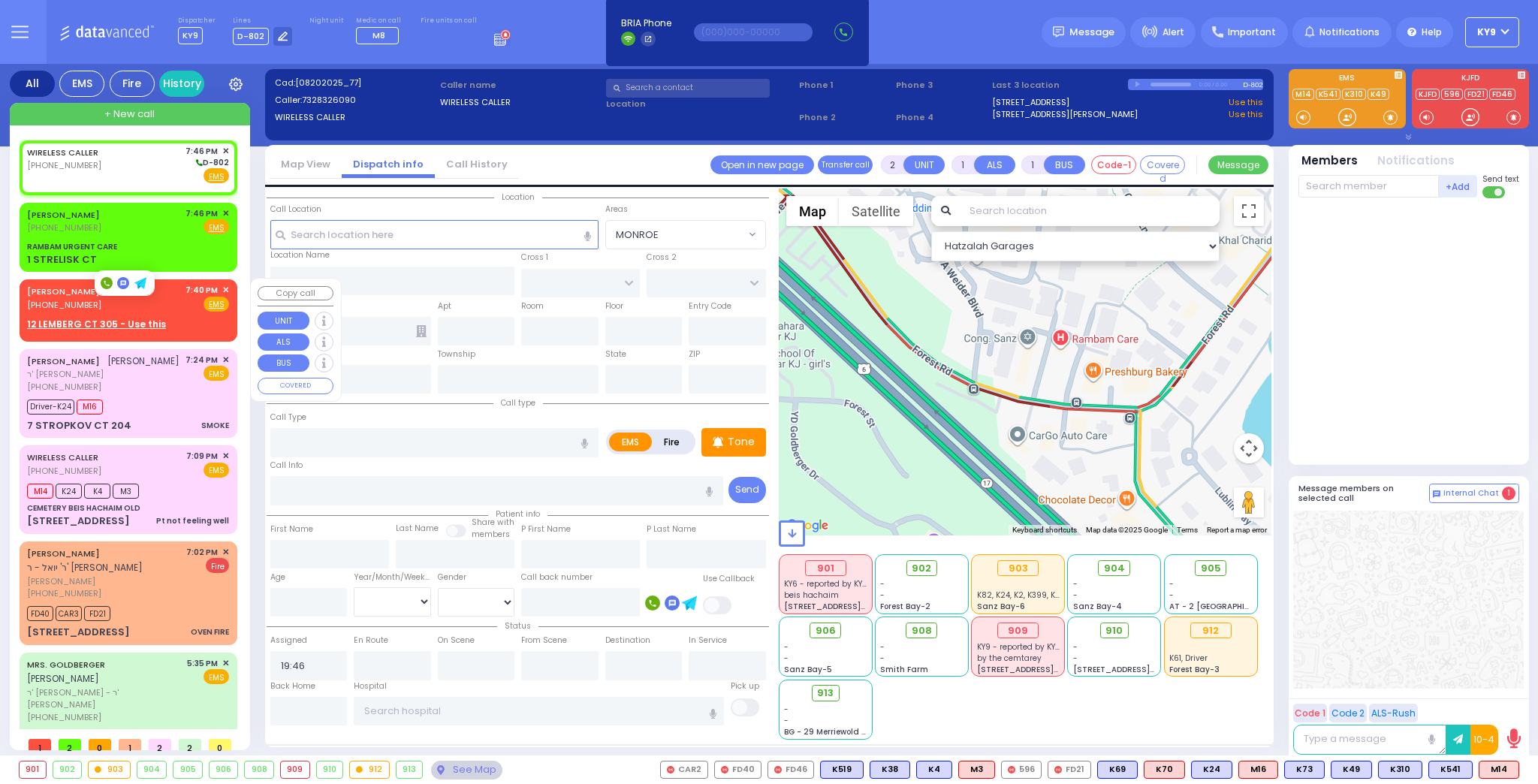
click at [223, 289] on span "✕" at bounding box center [226, 290] width 7 height 13
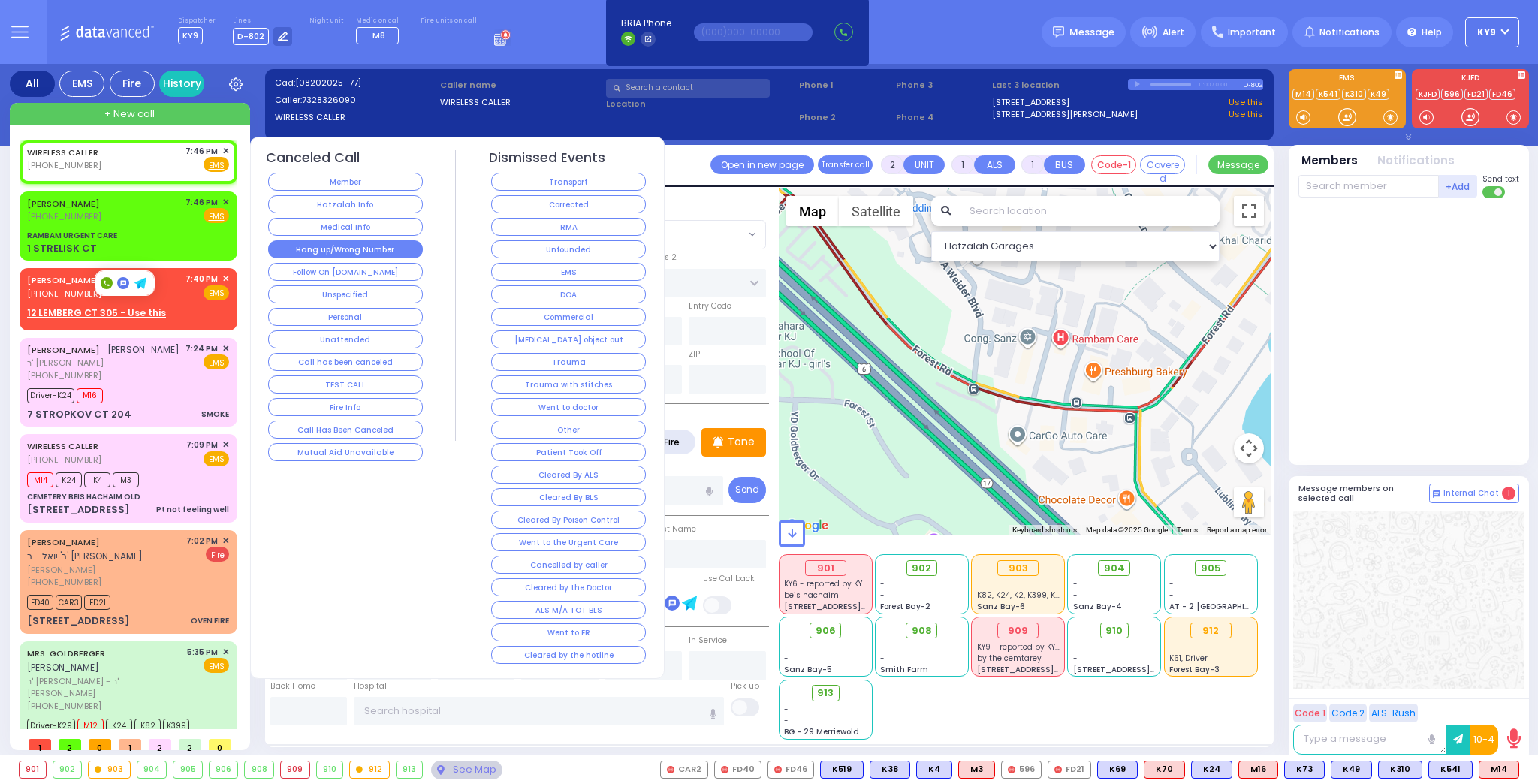
click at [322, 246] on button "Hang up/Wrong Number" at bounding box center [345, 249] width 155 height 18
select select
radio input "true"
select select
select select "Hatzalah Garages"
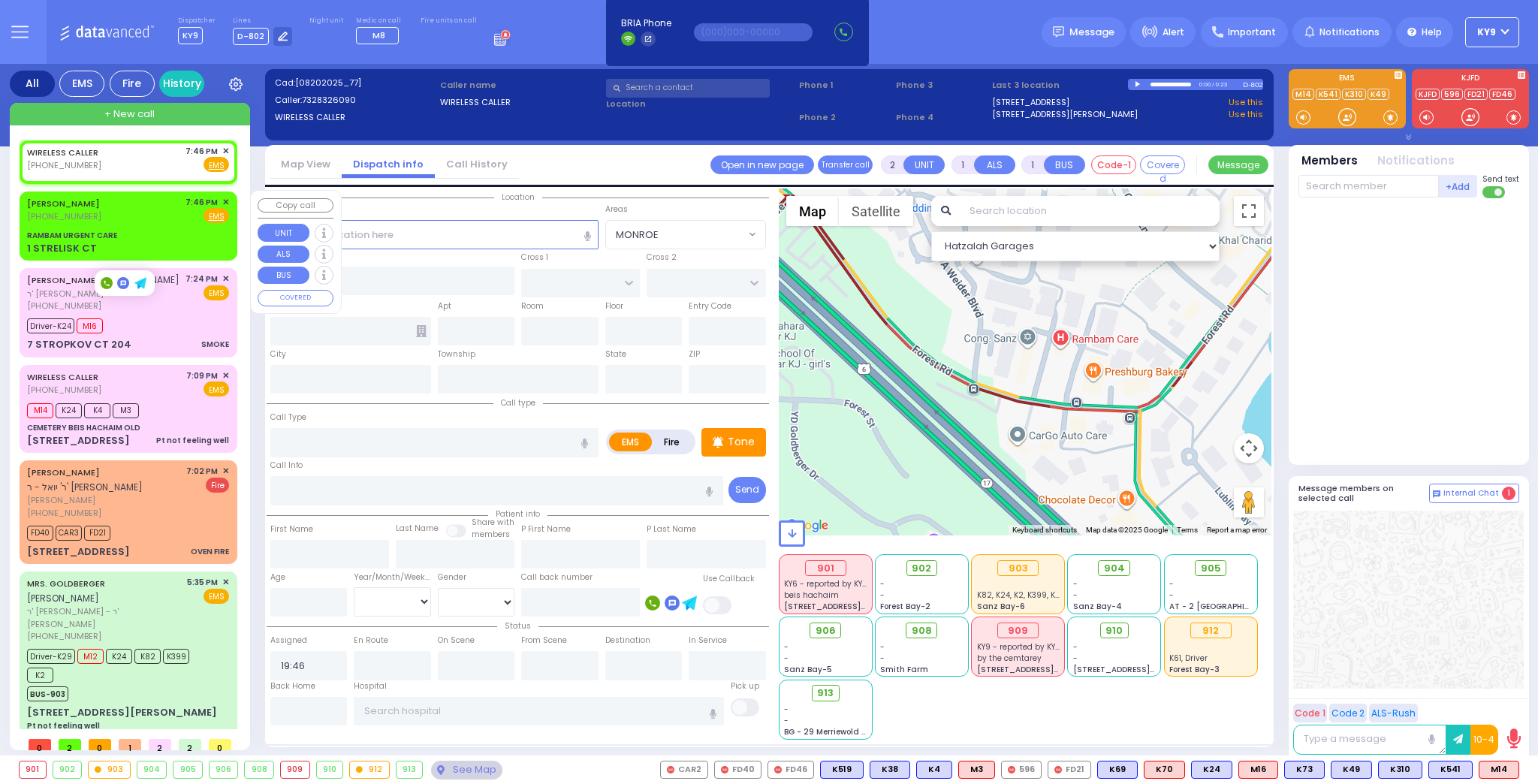
click at [130, 212] on div "JOHN MCCLUSKEY (845) 422-3190 7:46 PM ✕ Fire EMS" at bounding box center [128, 209] width 202 height 28
select select
radio input "true"
select select
type input "RAMBAM URGENT CARE"
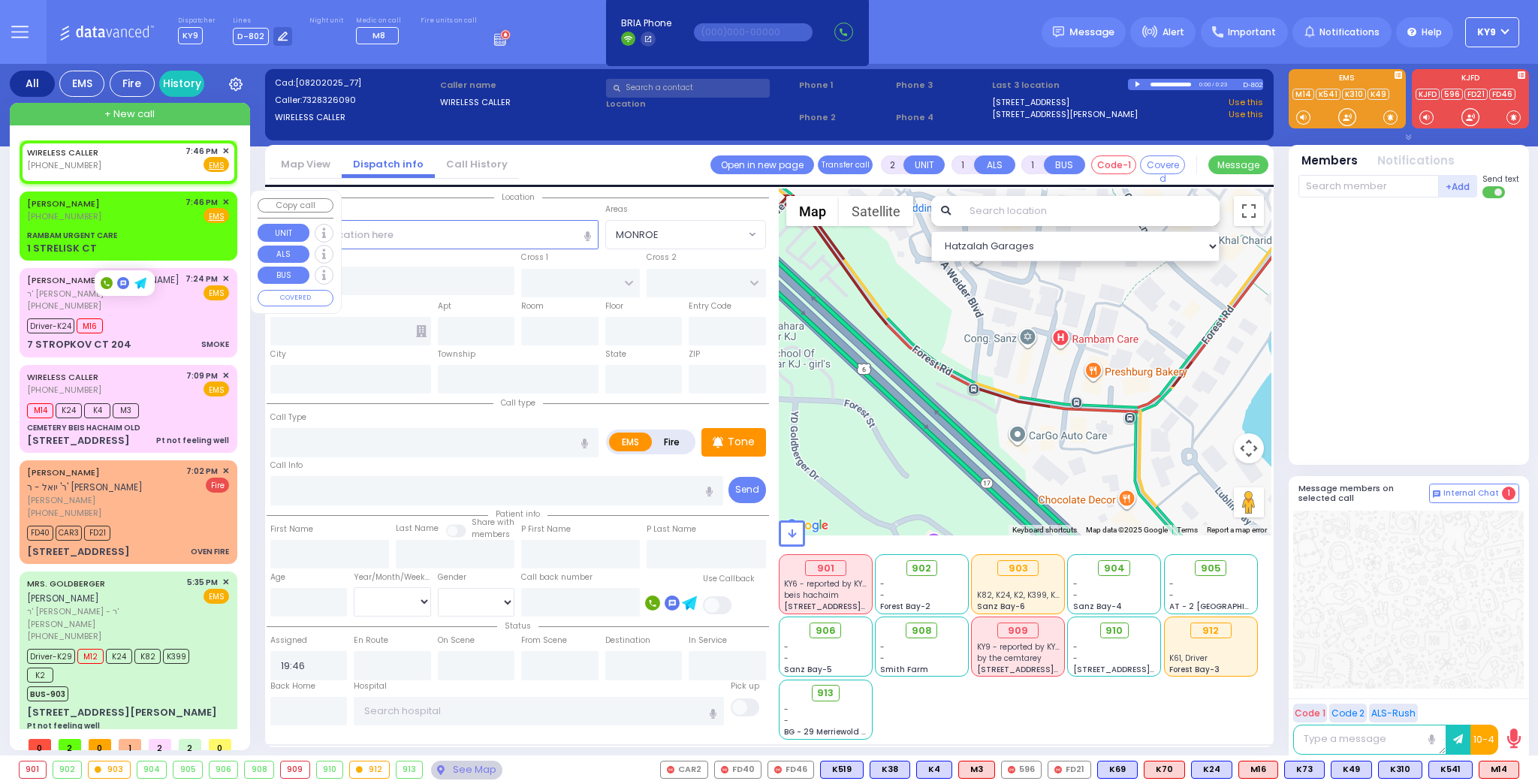
type input "FOREST RD"
type input "1 STRELISK CT"
type input "Kiryas Joel"
type input "[US_STATE]"
type input "10950"
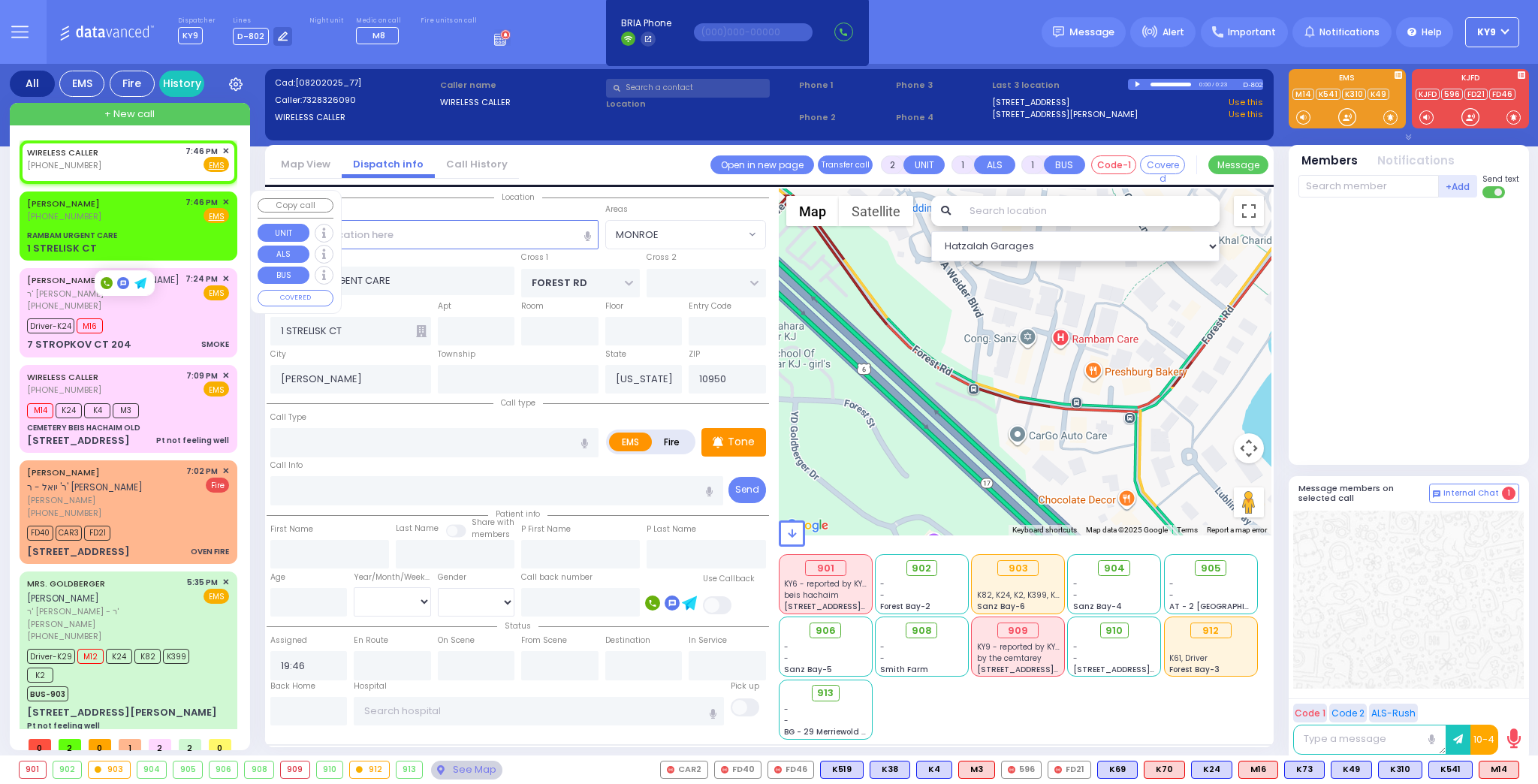
select select "Hatzalah Garages"
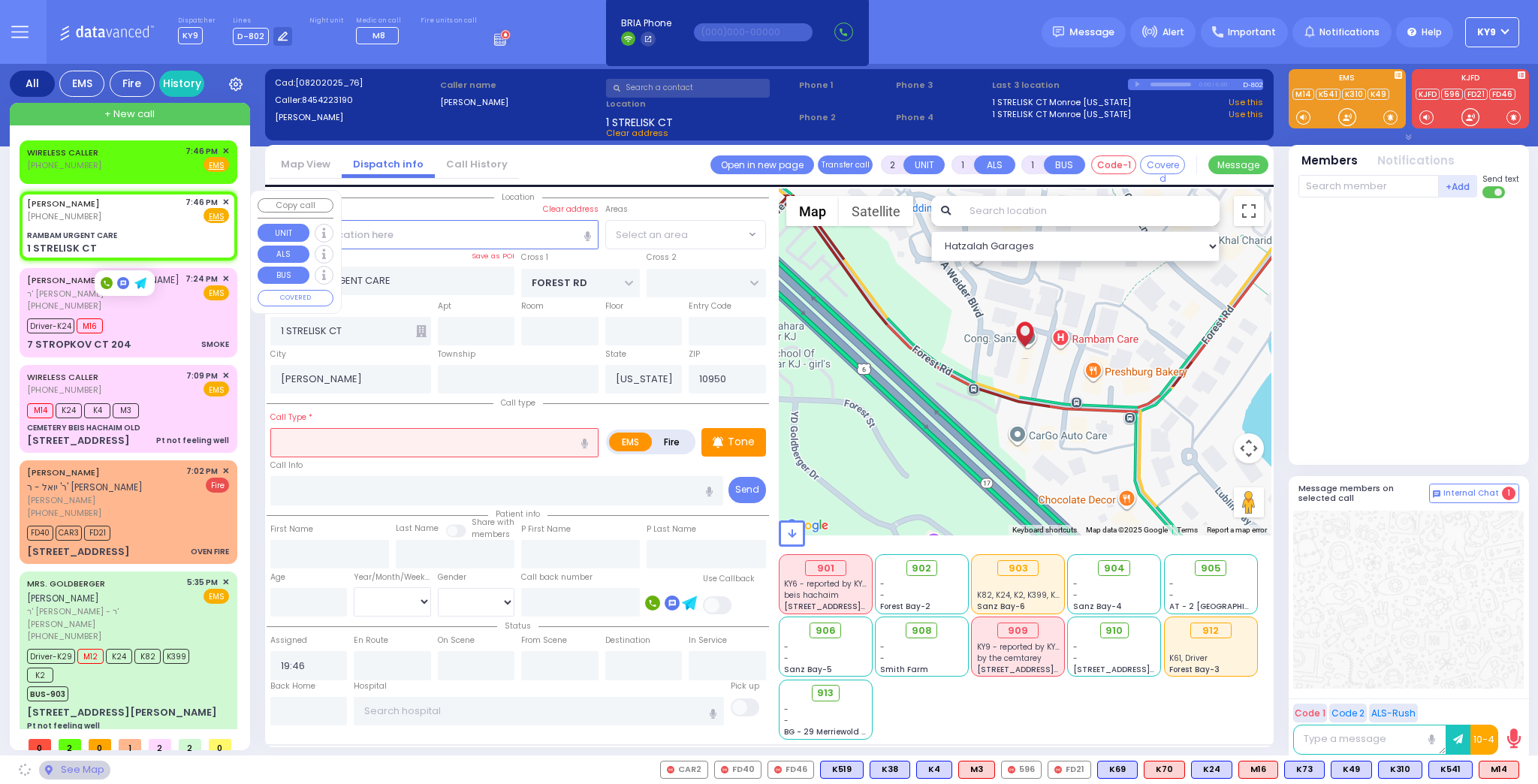
select select "MONROE"
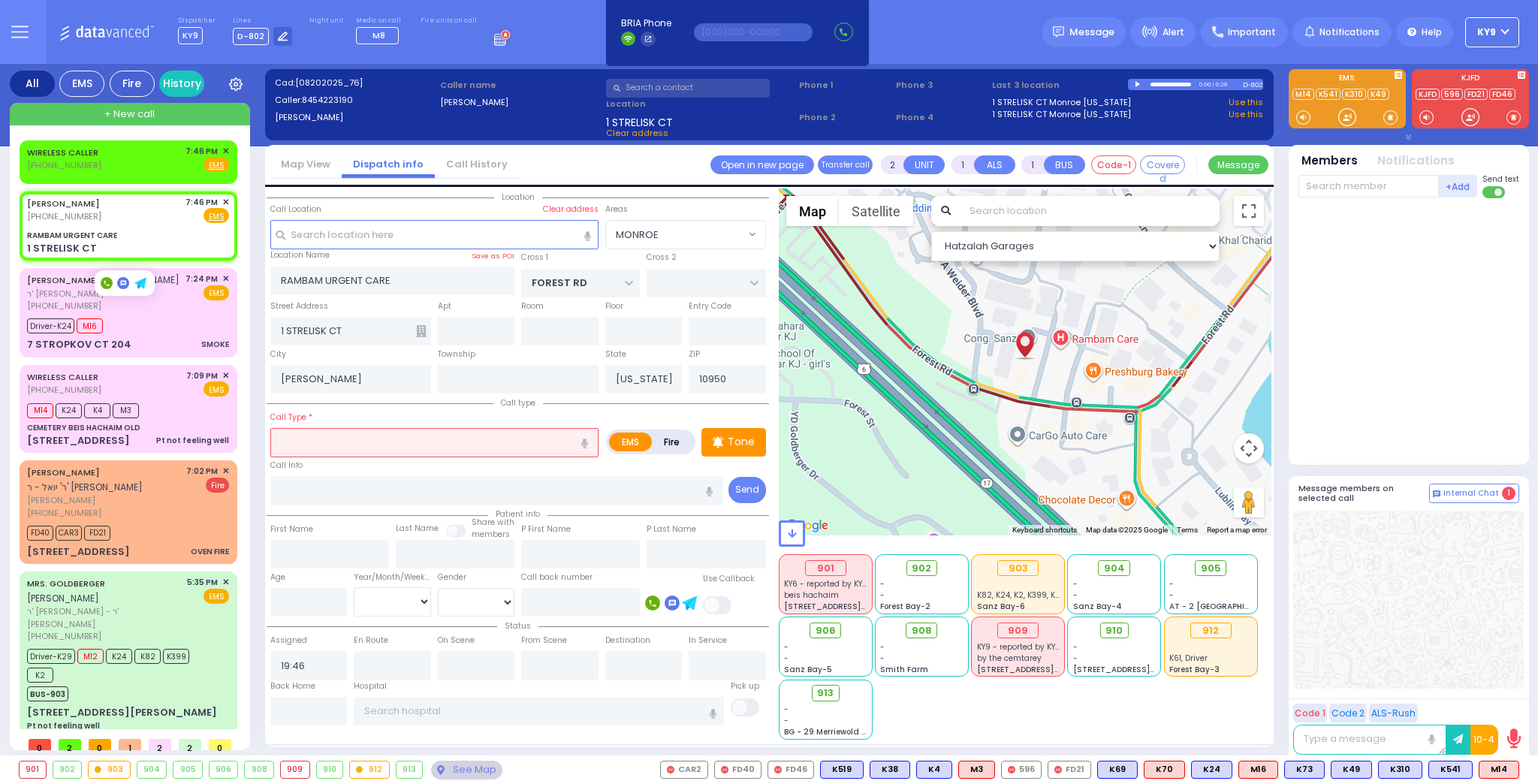
click at [521, 435] on input "text" at bounding box center [435, 442] width 329 height 29
click at [290, 470] on span "Fall" at bounding box center [285, 470] width 21 height 15
type input "Fall"
type input "1"
type input "0"
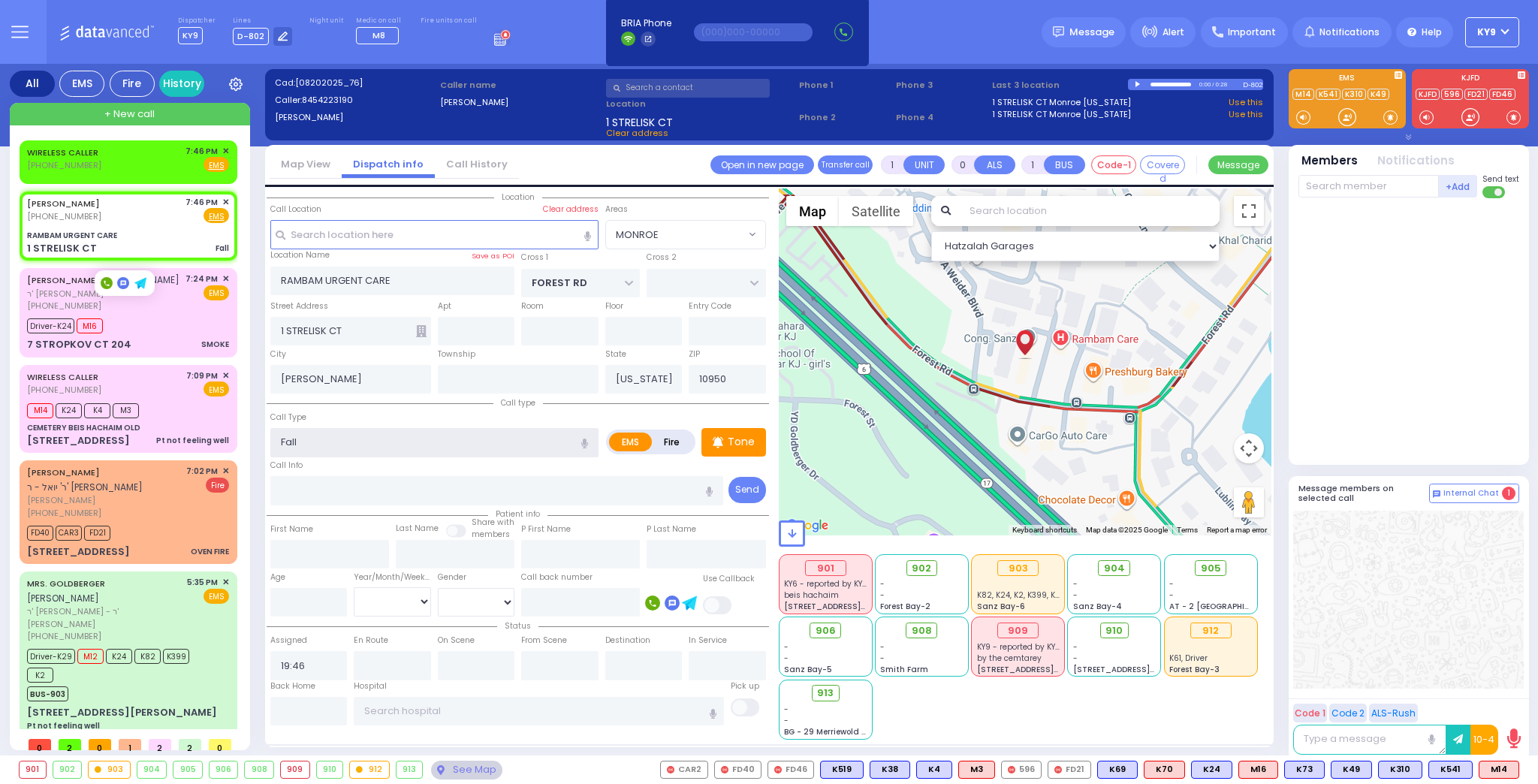
select select
radio input "true"
select select
select select "MONROE"
select select "Hatzalah Garages"
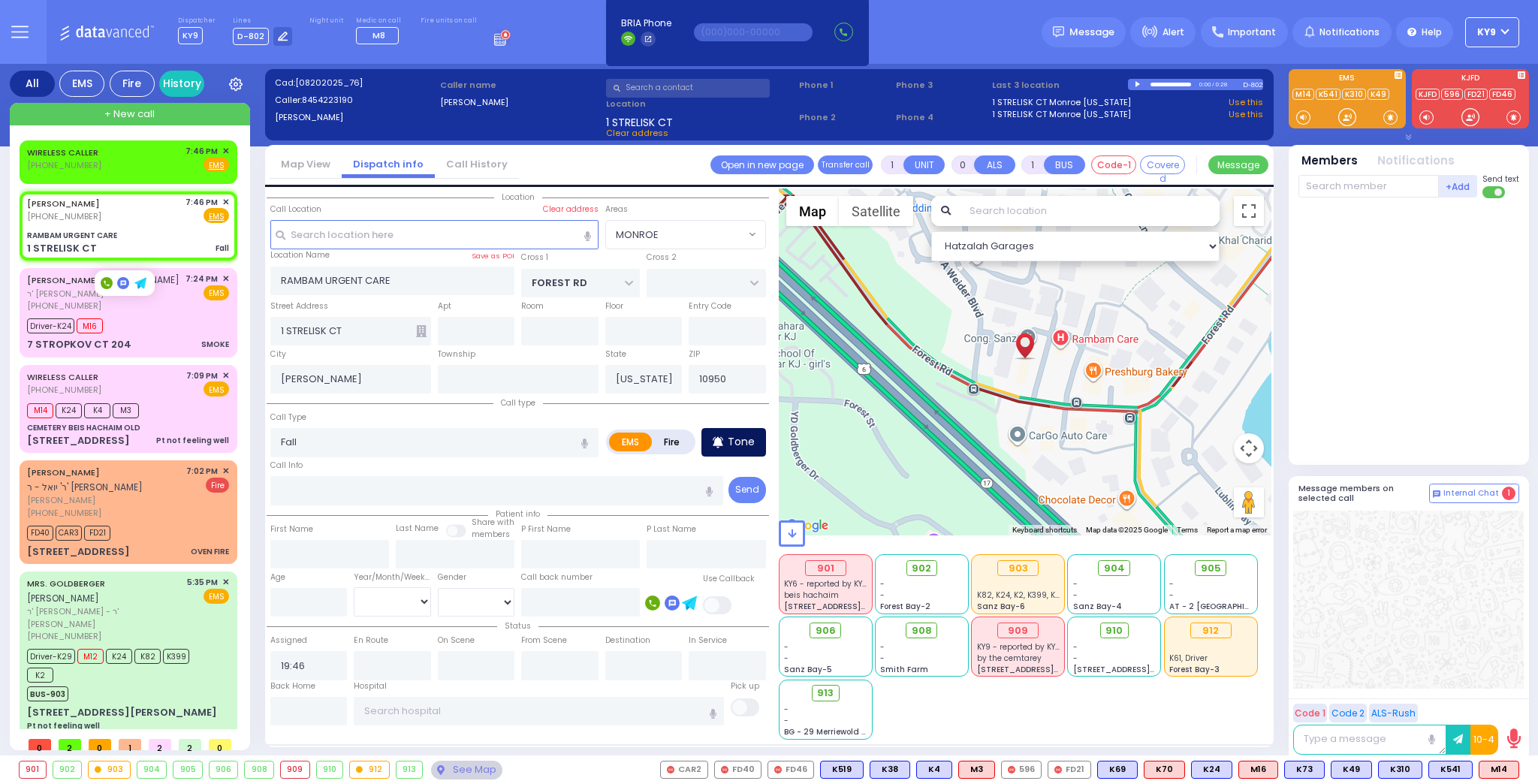
click at [742, 444] on p "Tone" at bounding box center [741, 442] width 27 height 16
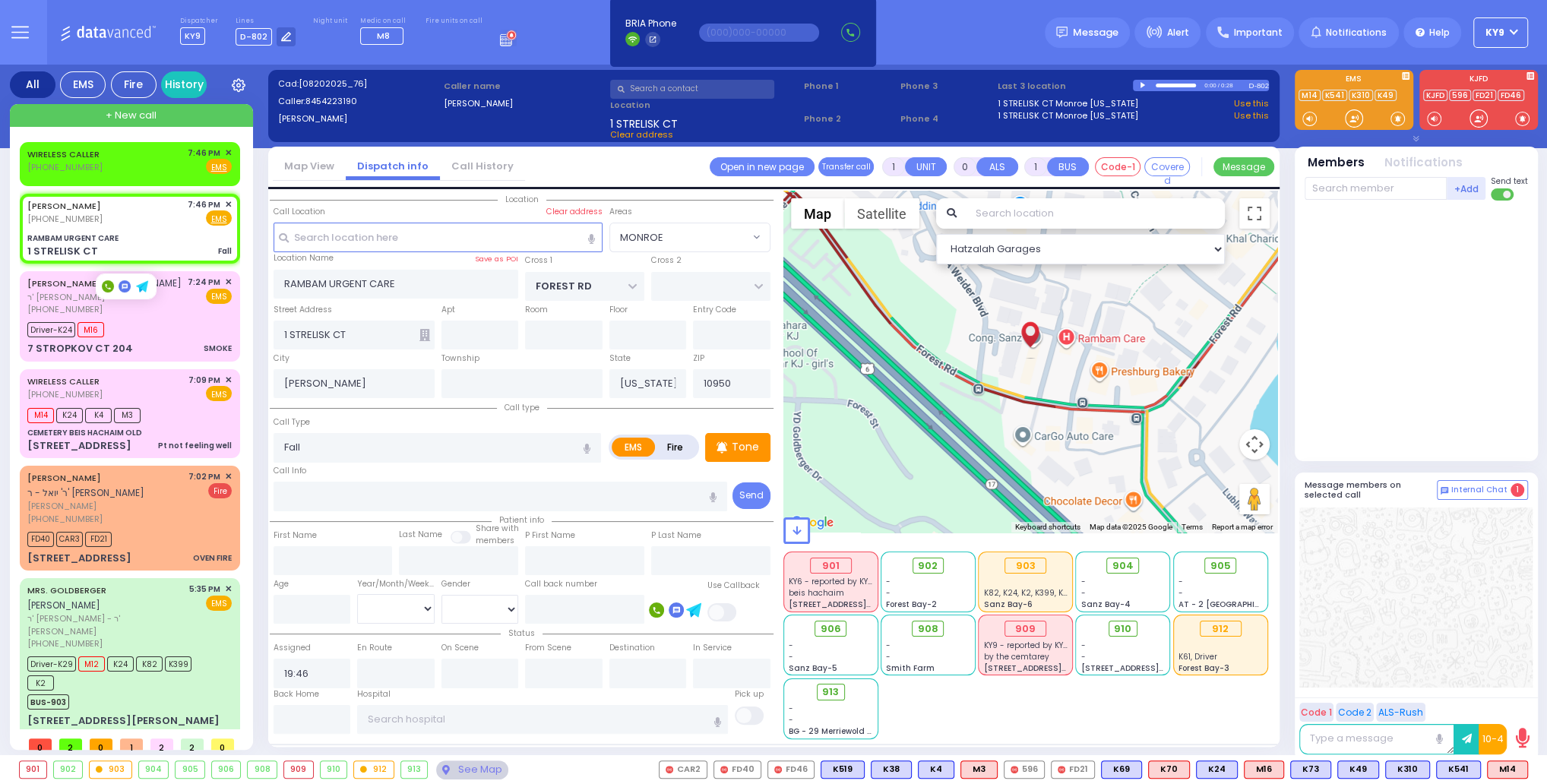
select select
radio input "true"
select select
select select "MONROE"
select select "Hatzalah Garages"
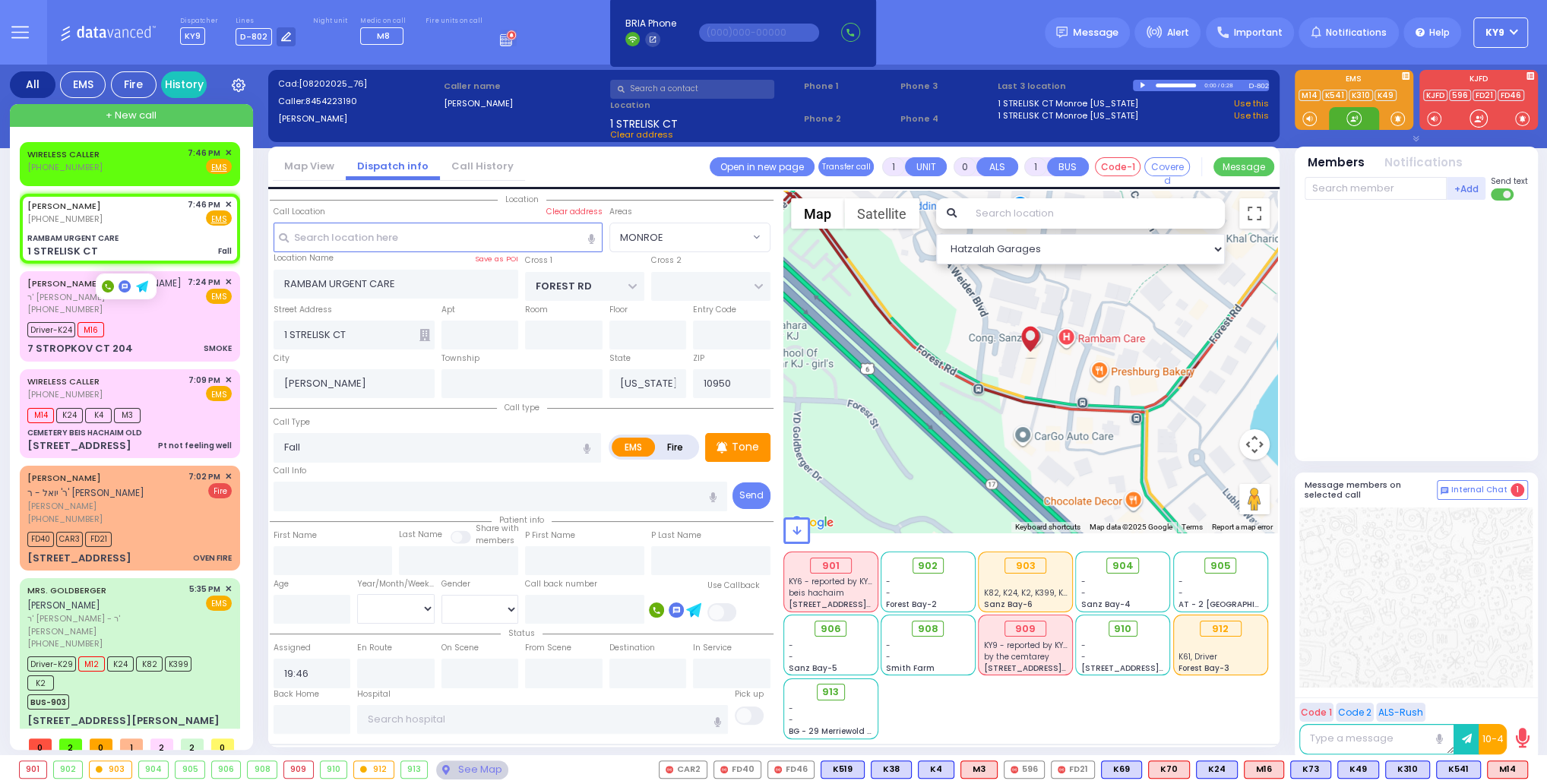
click at [1354, 116] on div at bounding box center [1354, 118] width 15 height 15
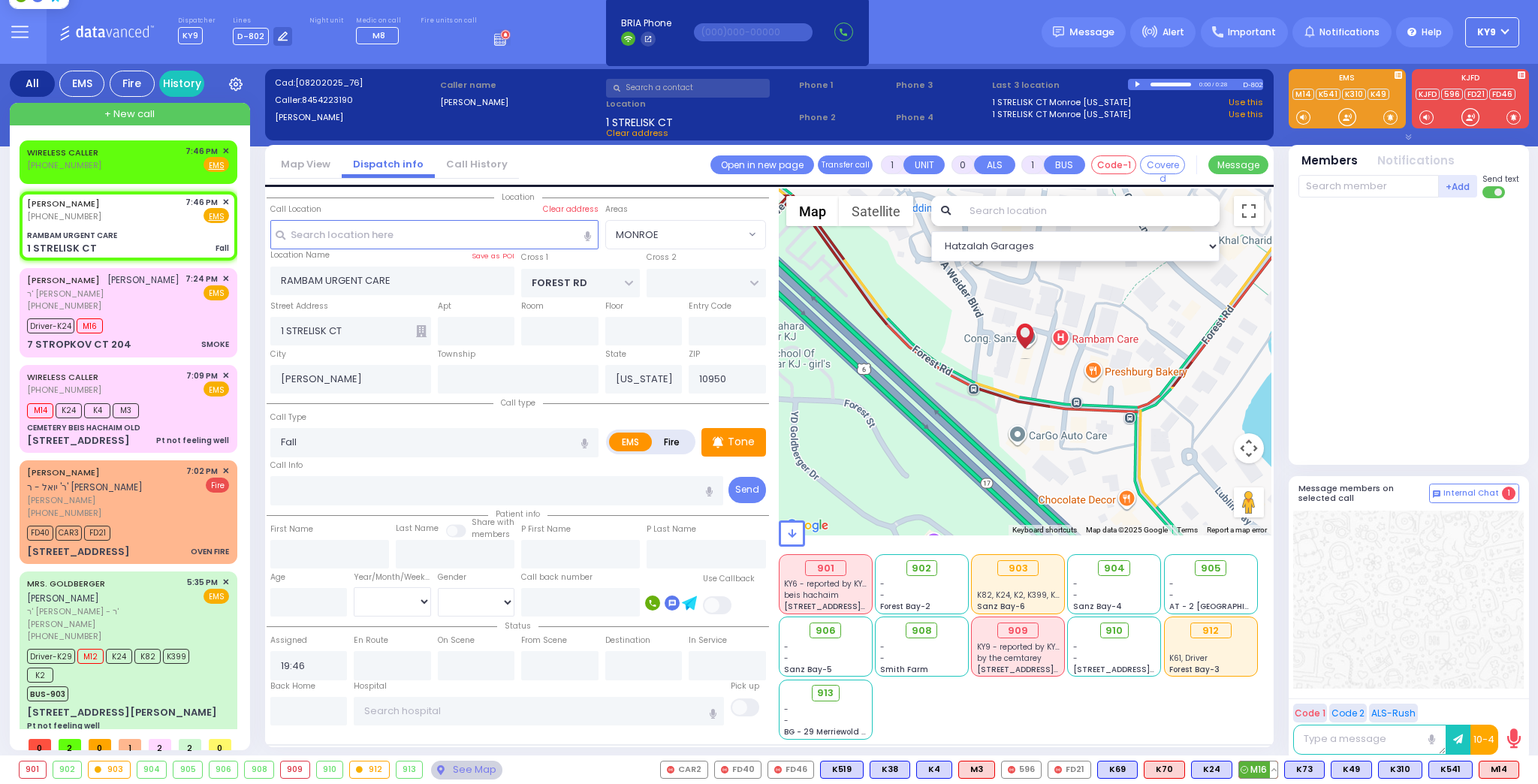
click at [1278, 773] on button at bounding box center [1274, 769] width 8 height 17
click at [1278, 766] on button at bounding box center [1274, 769] width 8 height 17
click at [1271, 701] on icon at bounding box center [1263, 703] width 16 height 16
click at [1348, 115] on div at bounding box center [1347, 116] width 15 height 15
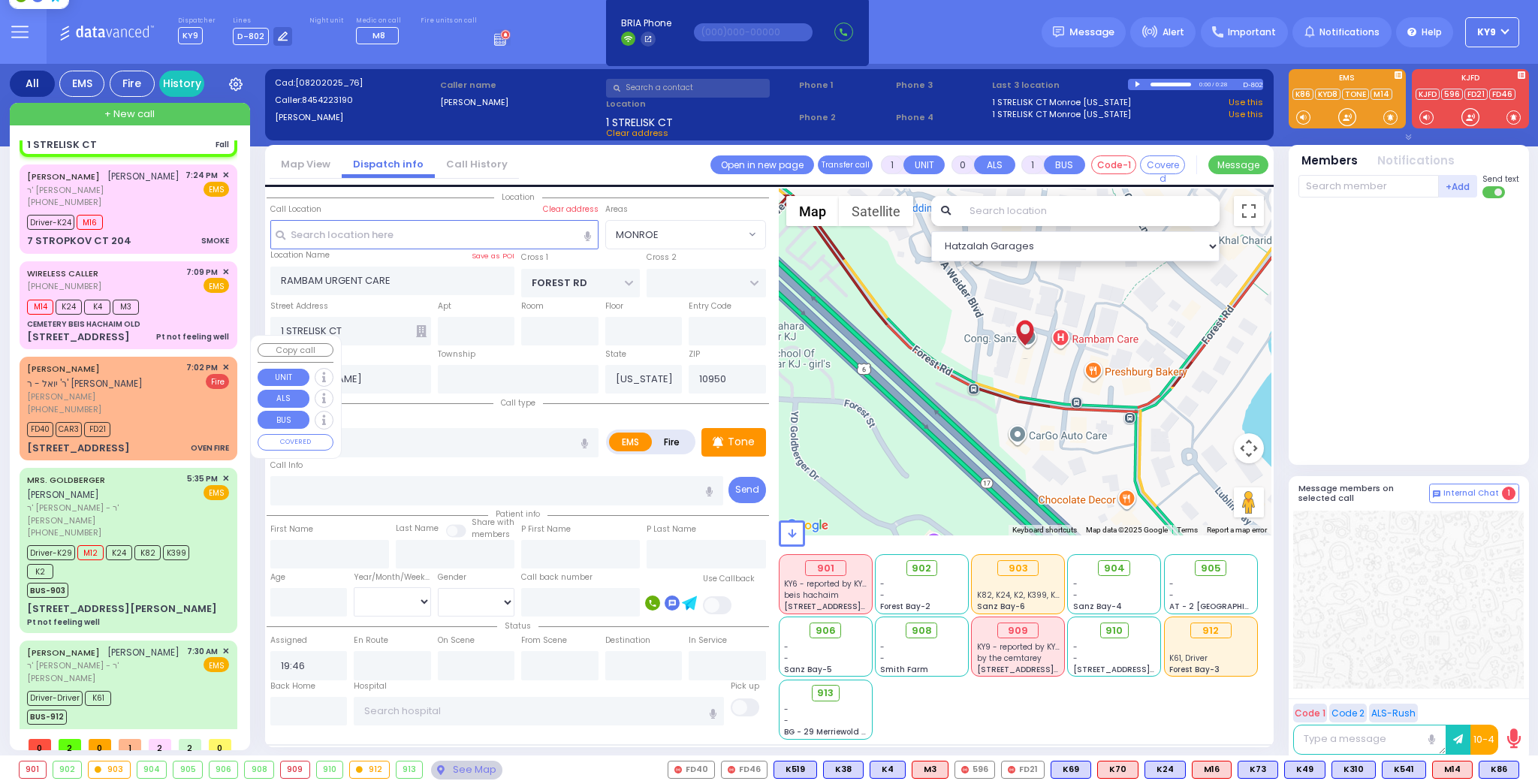
scroll to position [105, 0]
drag, startPoint x: 1350, startPoint y: 119, endPoint x: 791, endPoint y: 126, distance: 559.0
click at [1237, 119] on div "All EMS Fire History Settings" at bounding box center [769, 412] width 1520 height 698
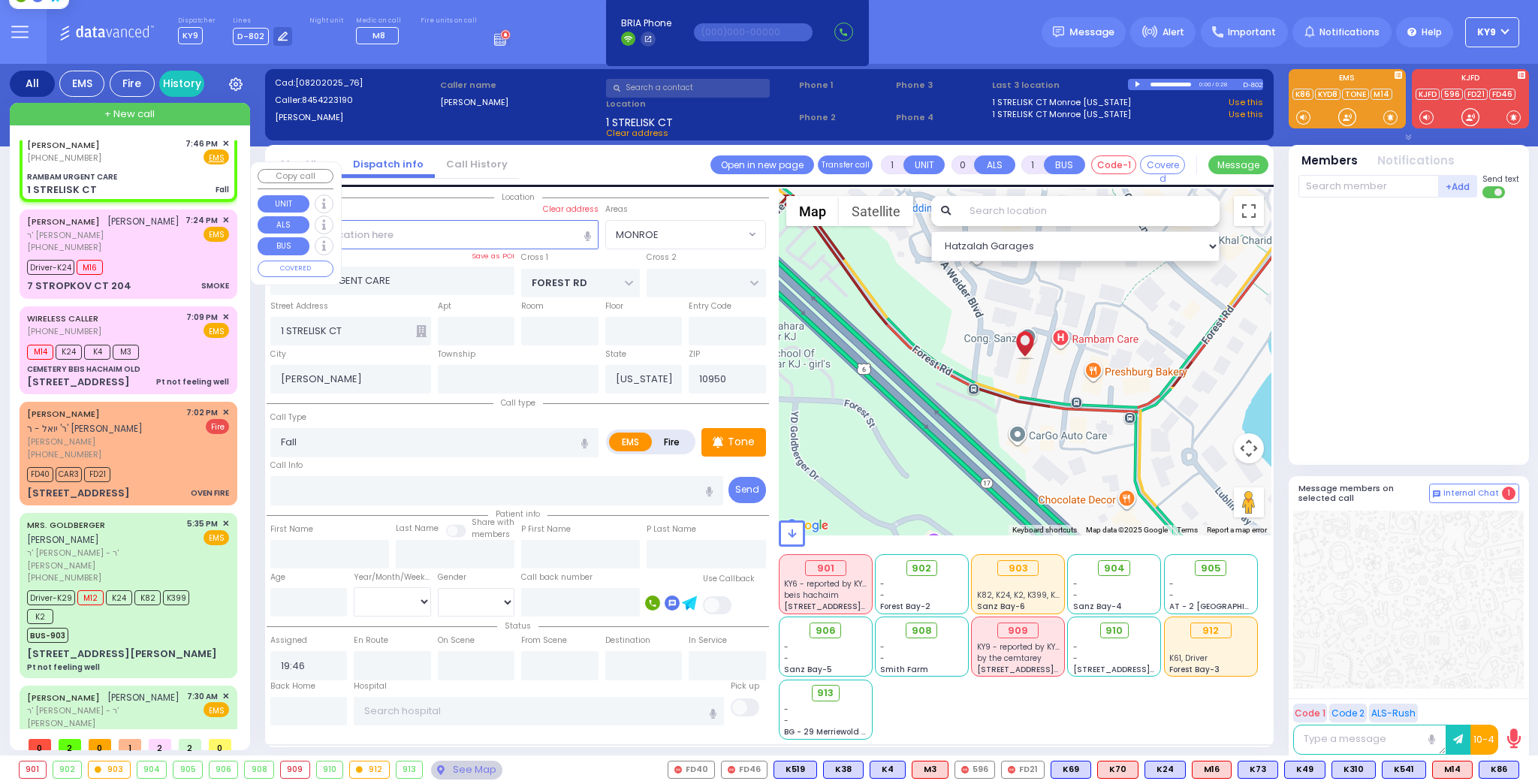
scroll to position [0, 0]
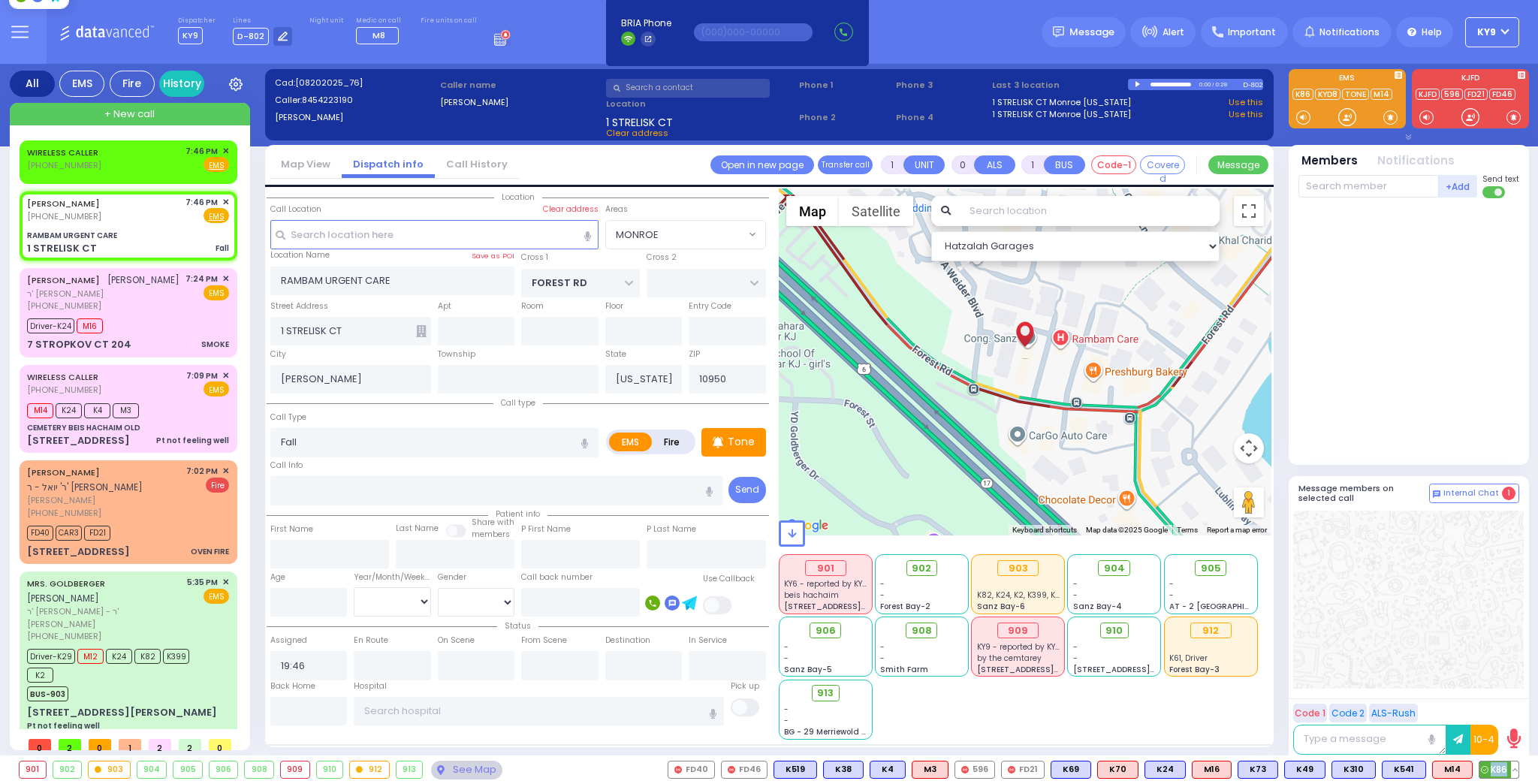
click at [1508, 772] on span "K86" at bounding box center [1499, 769] width 39 height 17
select select
radio input "true"
select select
type input "19:48"
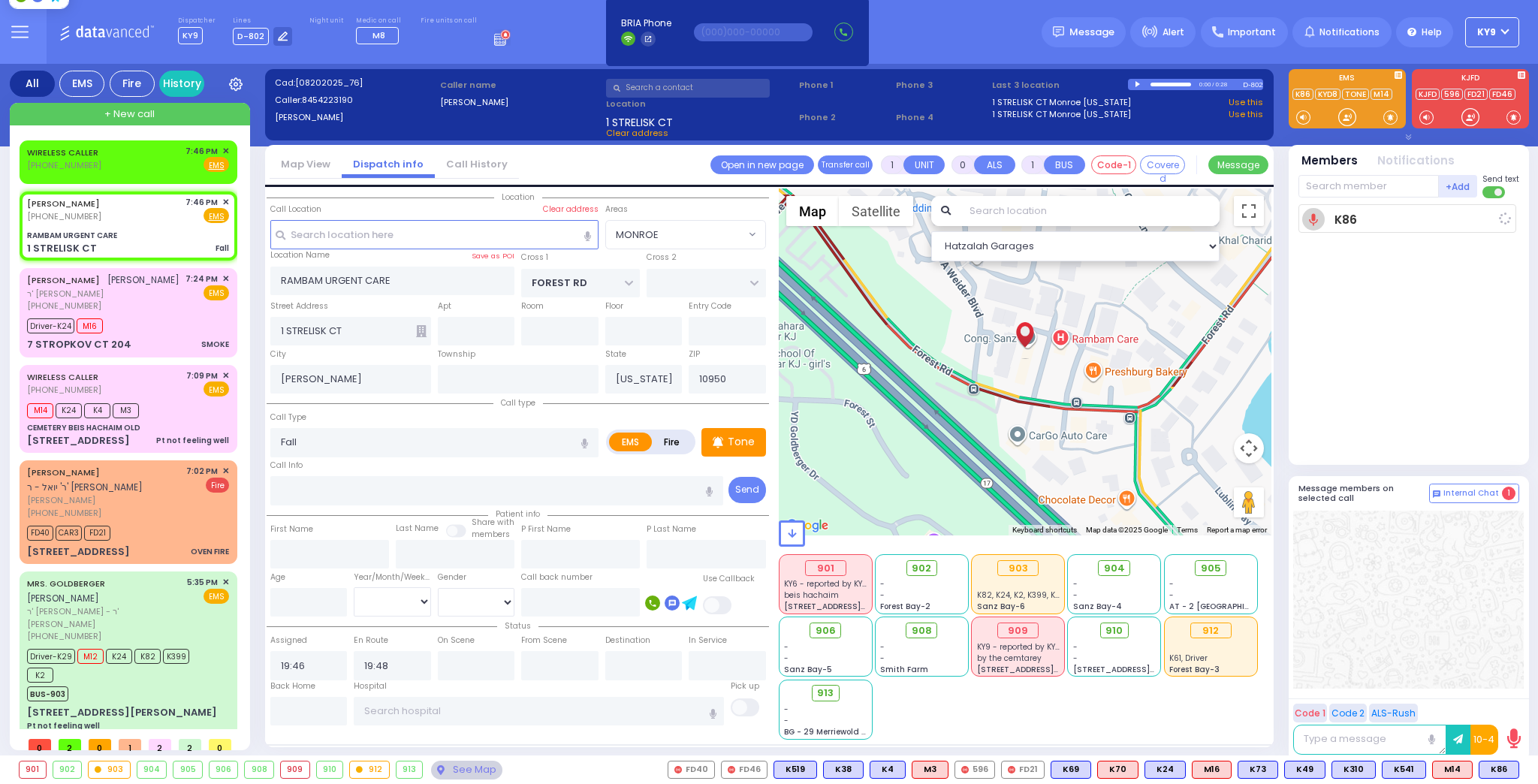
select select "Hatzalah Garages"
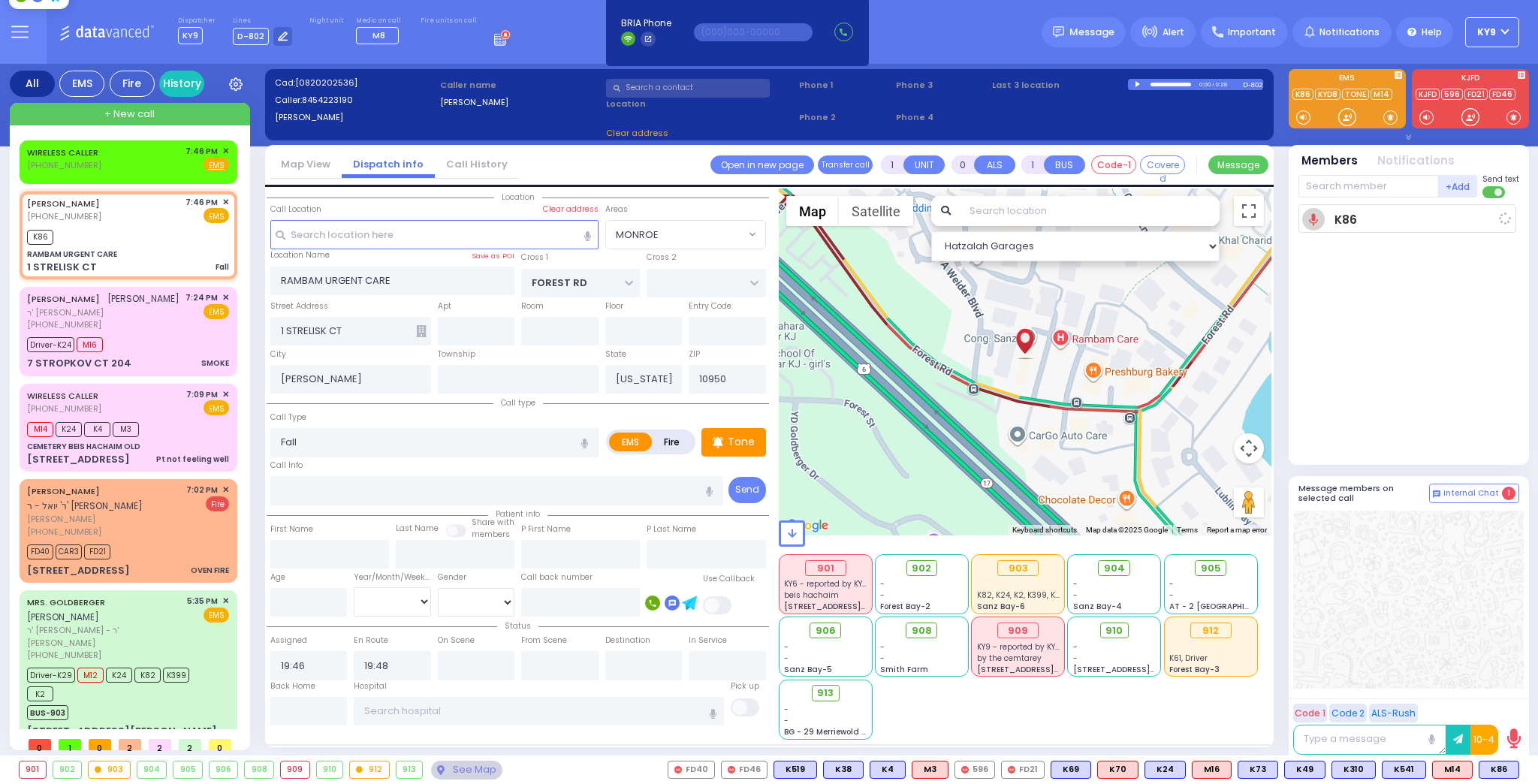
select select "MONROE"
click at [1347, 118] on div at bounding box center [1347, 116] width 15 height 15
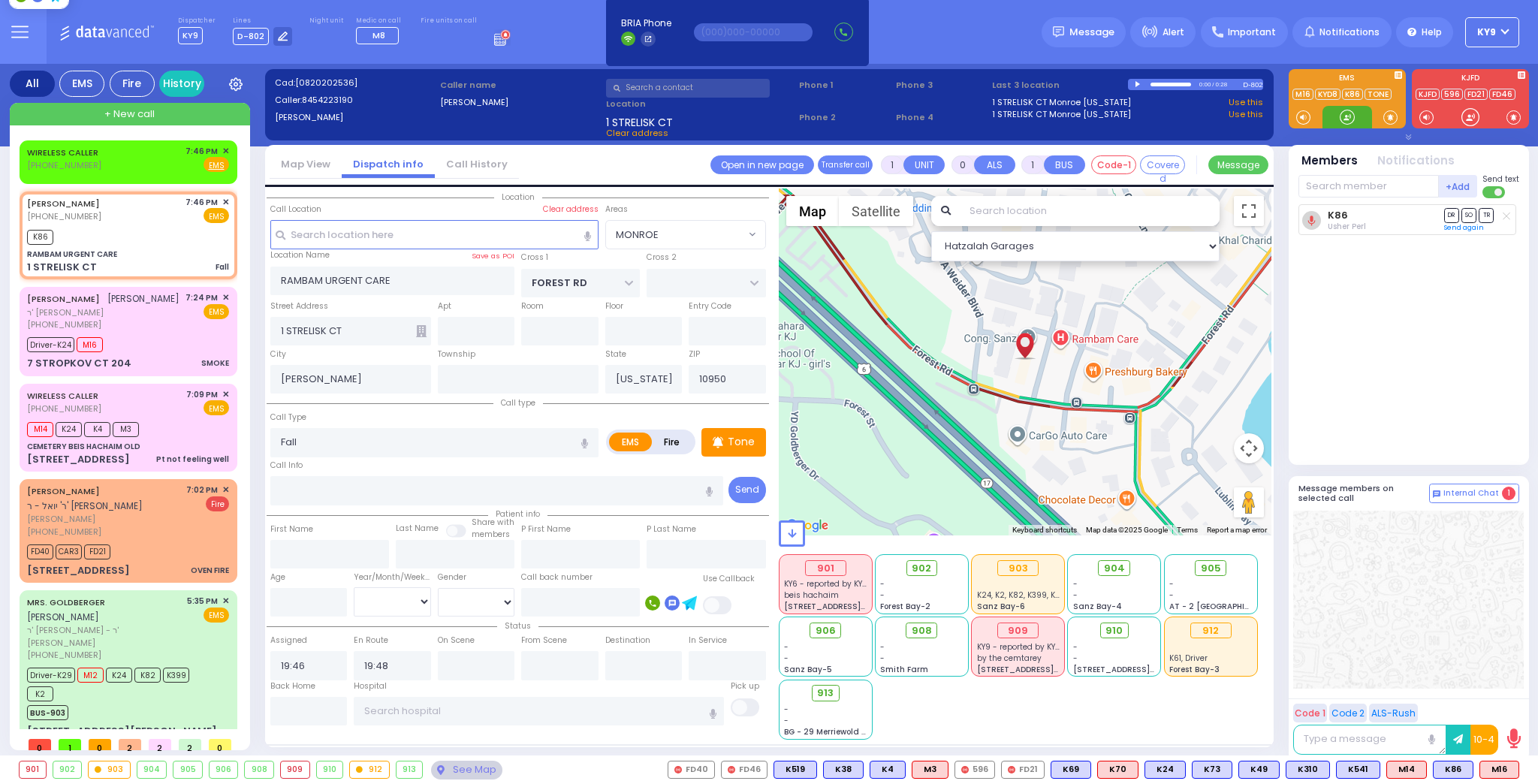
click at [1346, 120] on div at bounding box center [1347, 116] width 15 height 15
click at [1492, 769] on span "M16" at bounding box center [1500, 769] width 38 height 17
select select
radio input "true"
select select
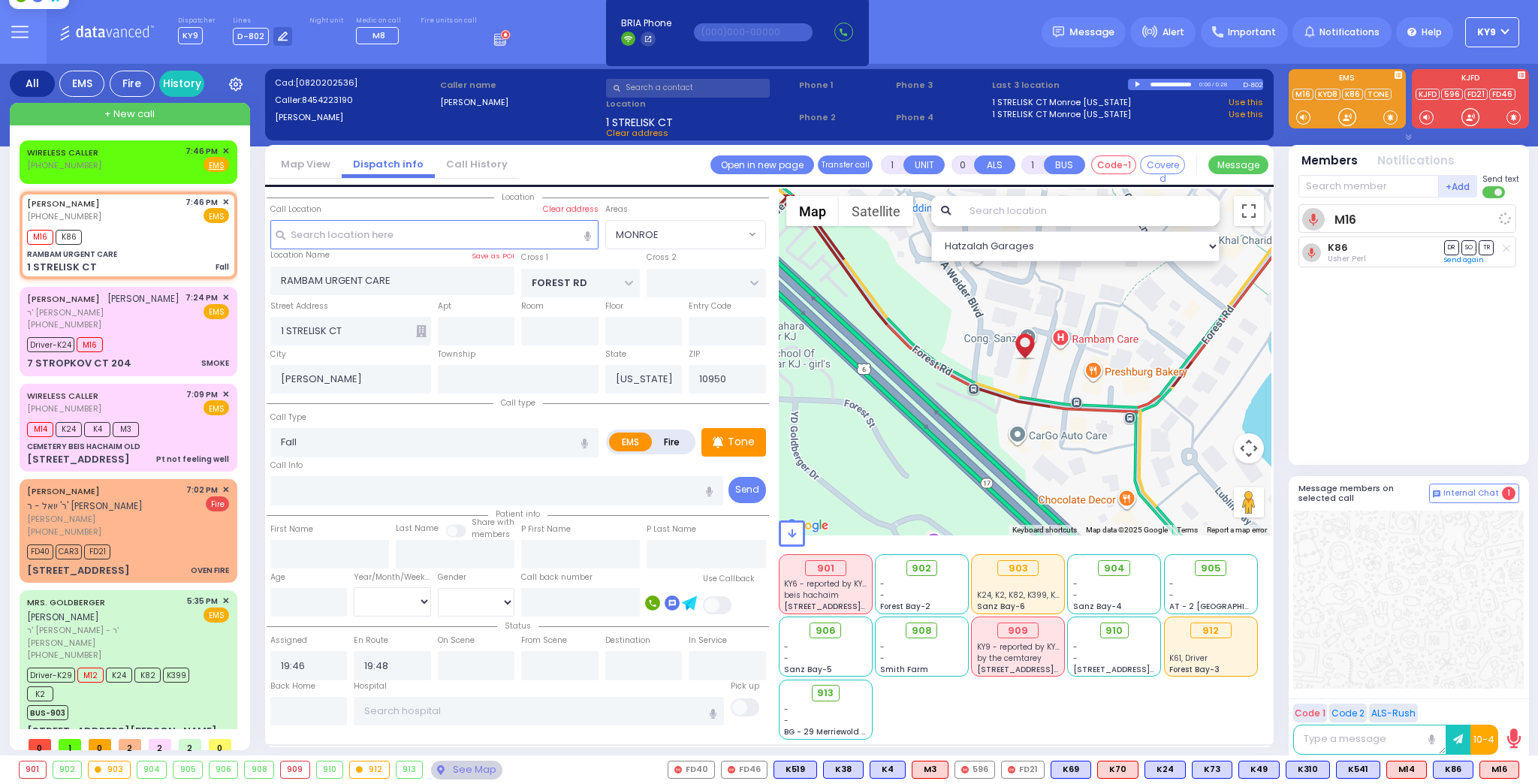
select select "Hatzalah Garages"
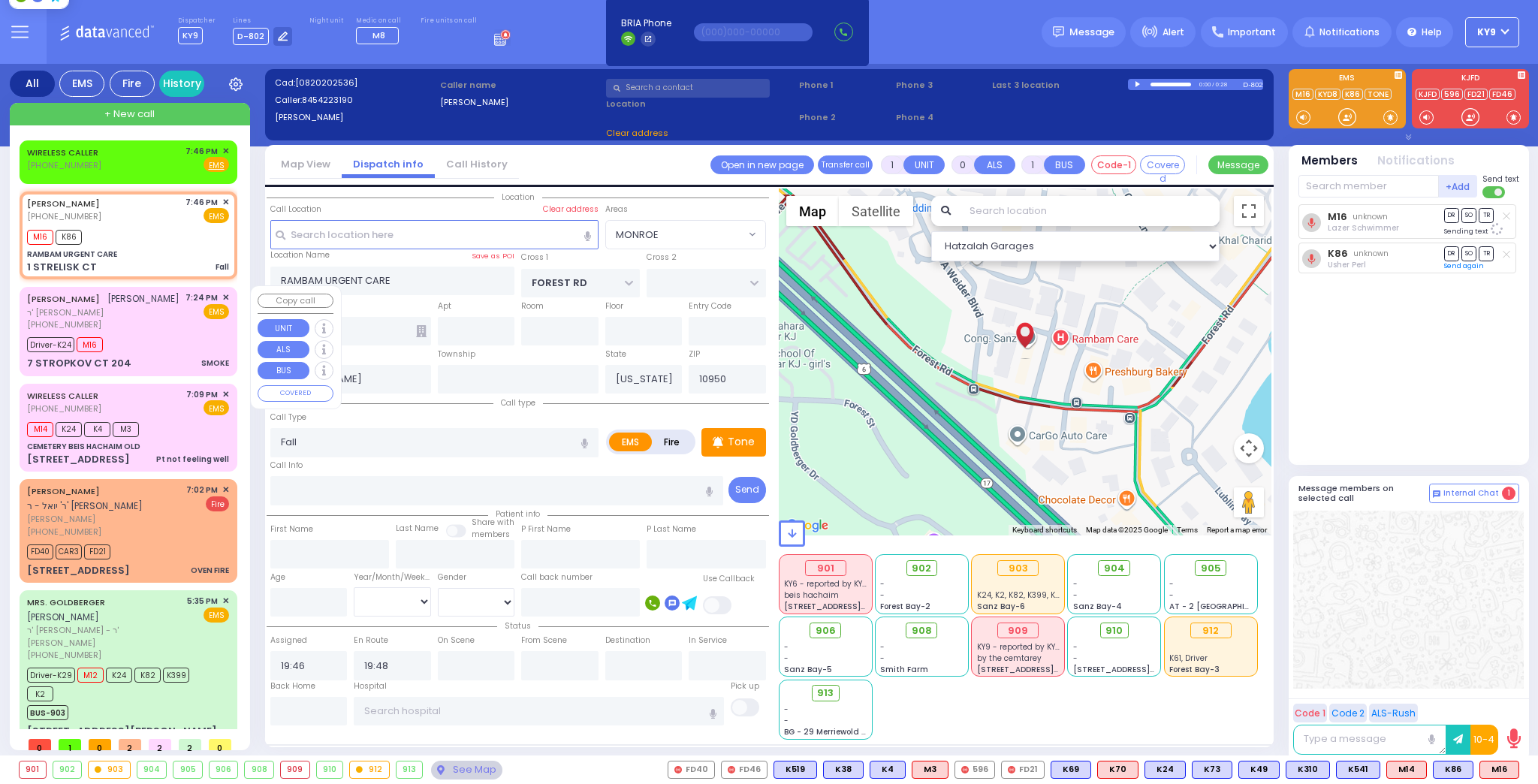
select select "MONROE"
click at [130, 352] on div "Driver-K24 M16" at bounding box center [128, 343] width 202 height 19
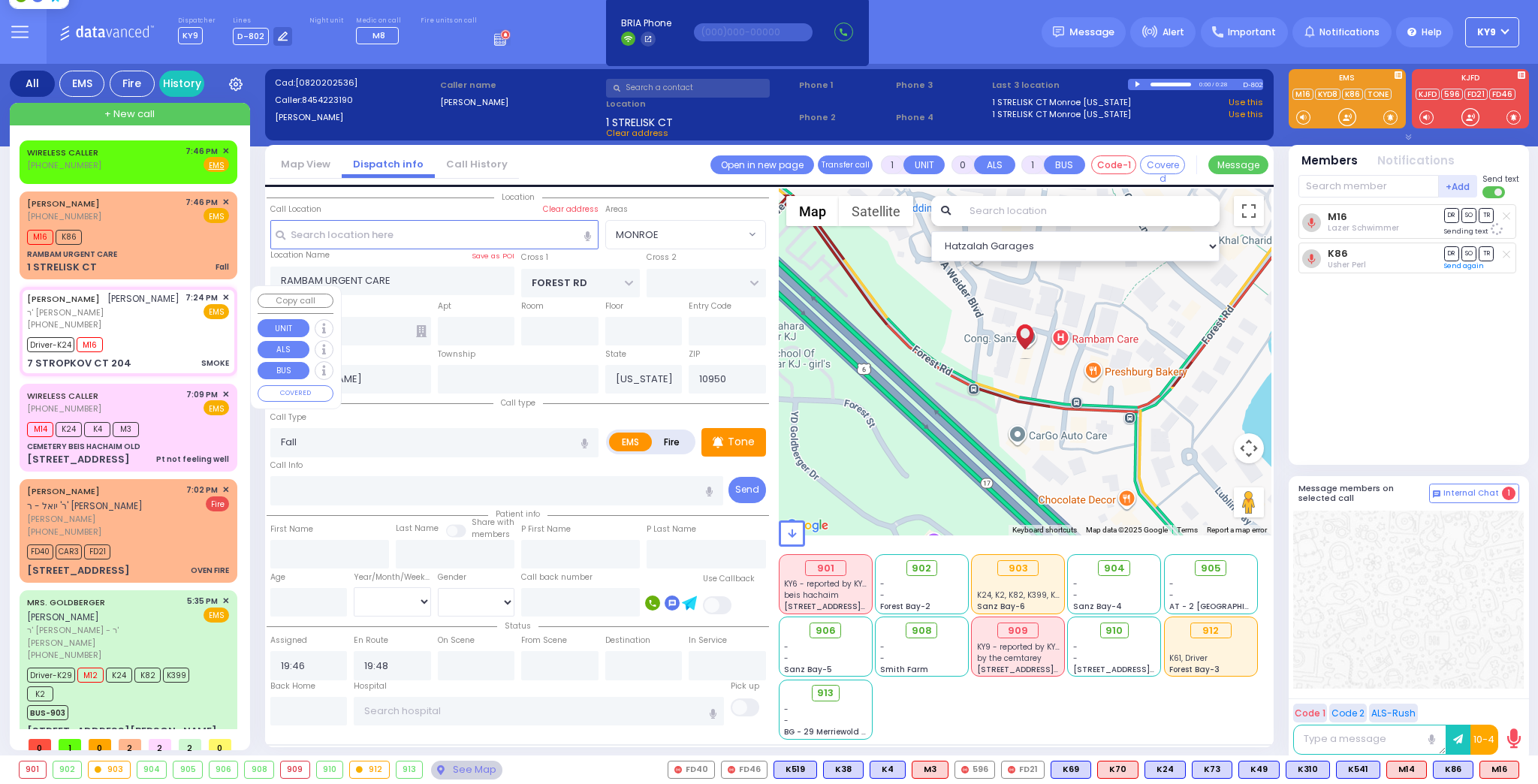
type input "6"
select select
type input "SMOKE"
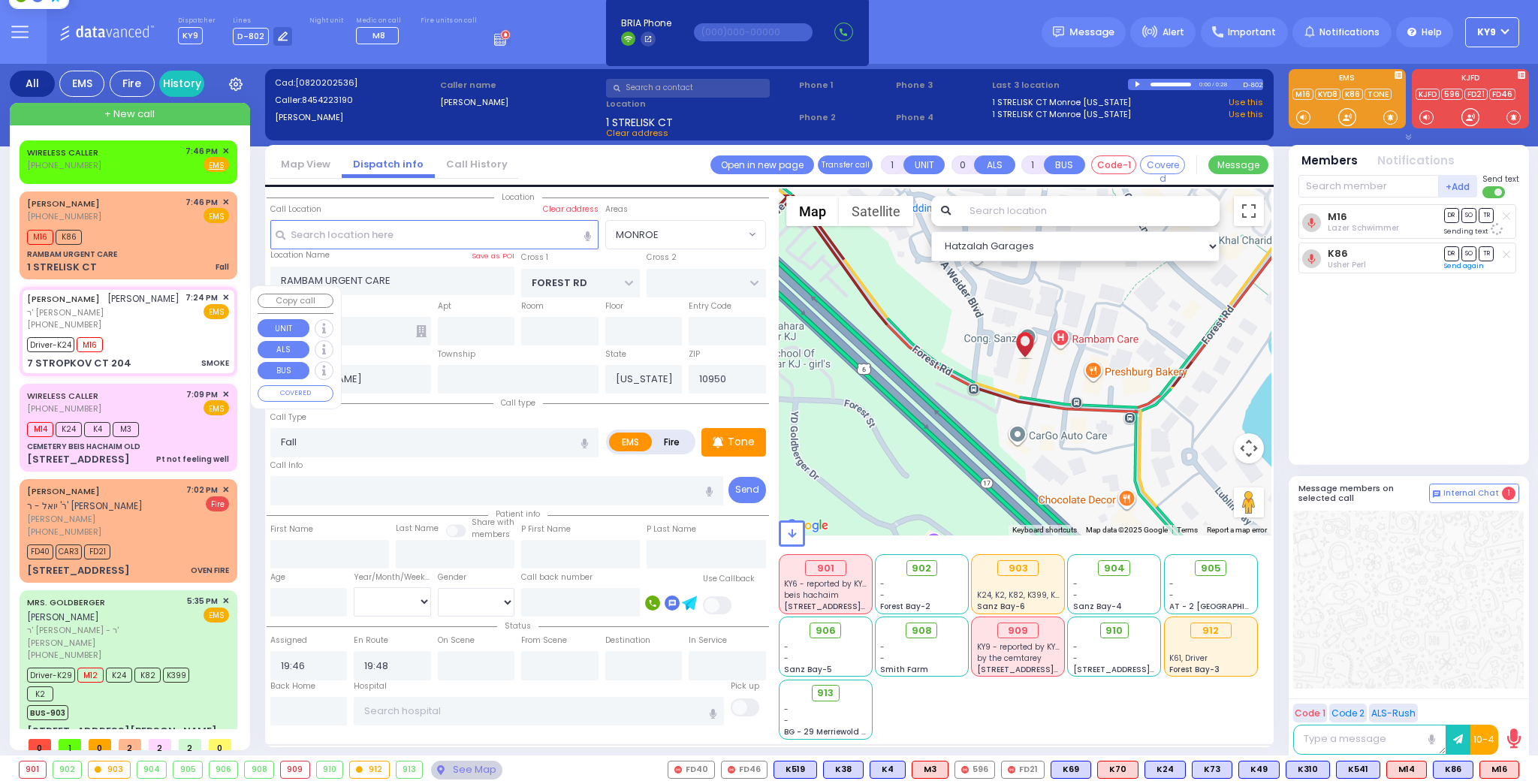
radio input "true"
type input "JACOB YOCHENEN"
type input "EIDLISZ"
type input "Chana"
type input "Ileislies"
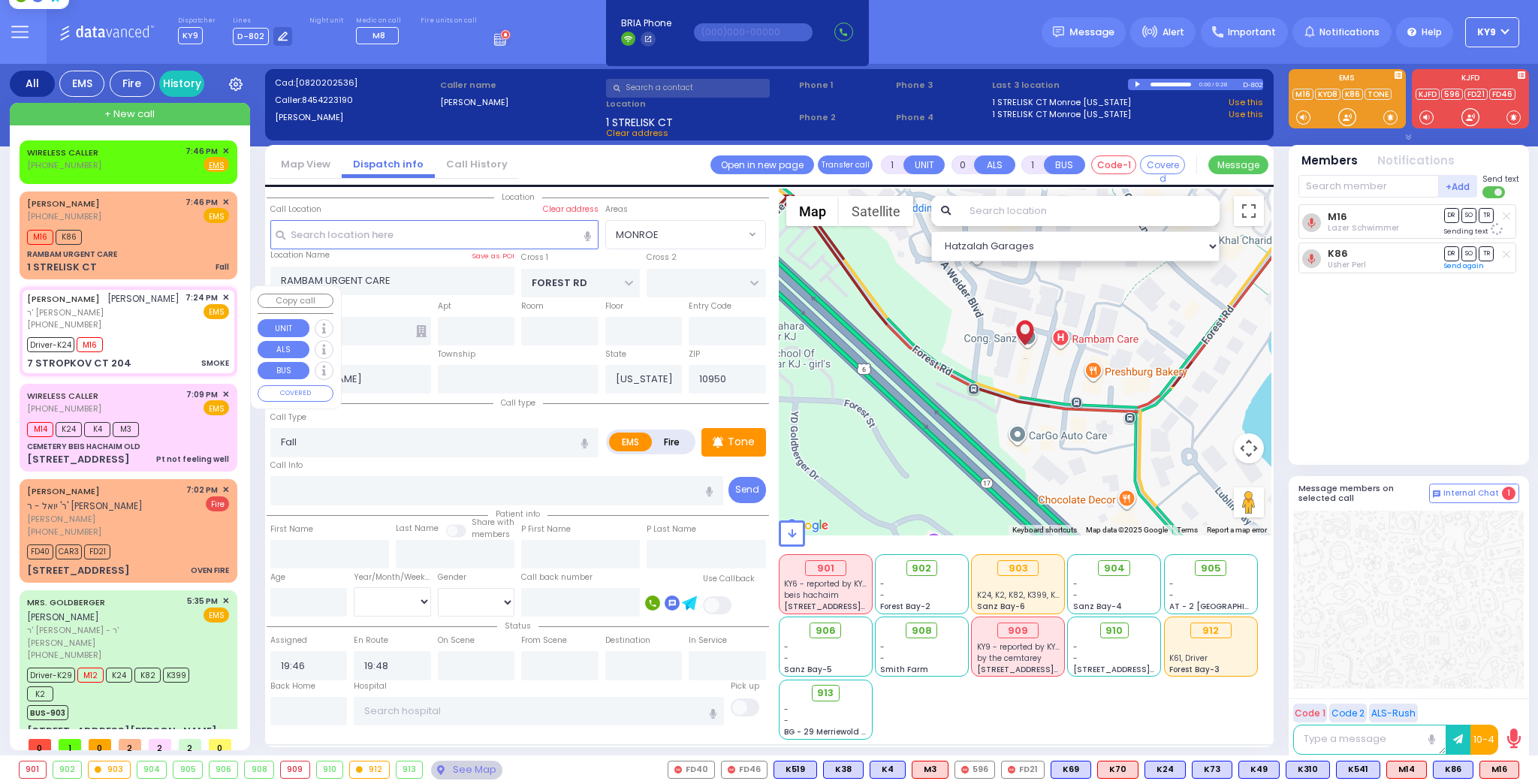
type input "27"
select select "Year"
select select "[DEMOGRAPHIC_DATA]"
type input "19:24"
type input "19:25"
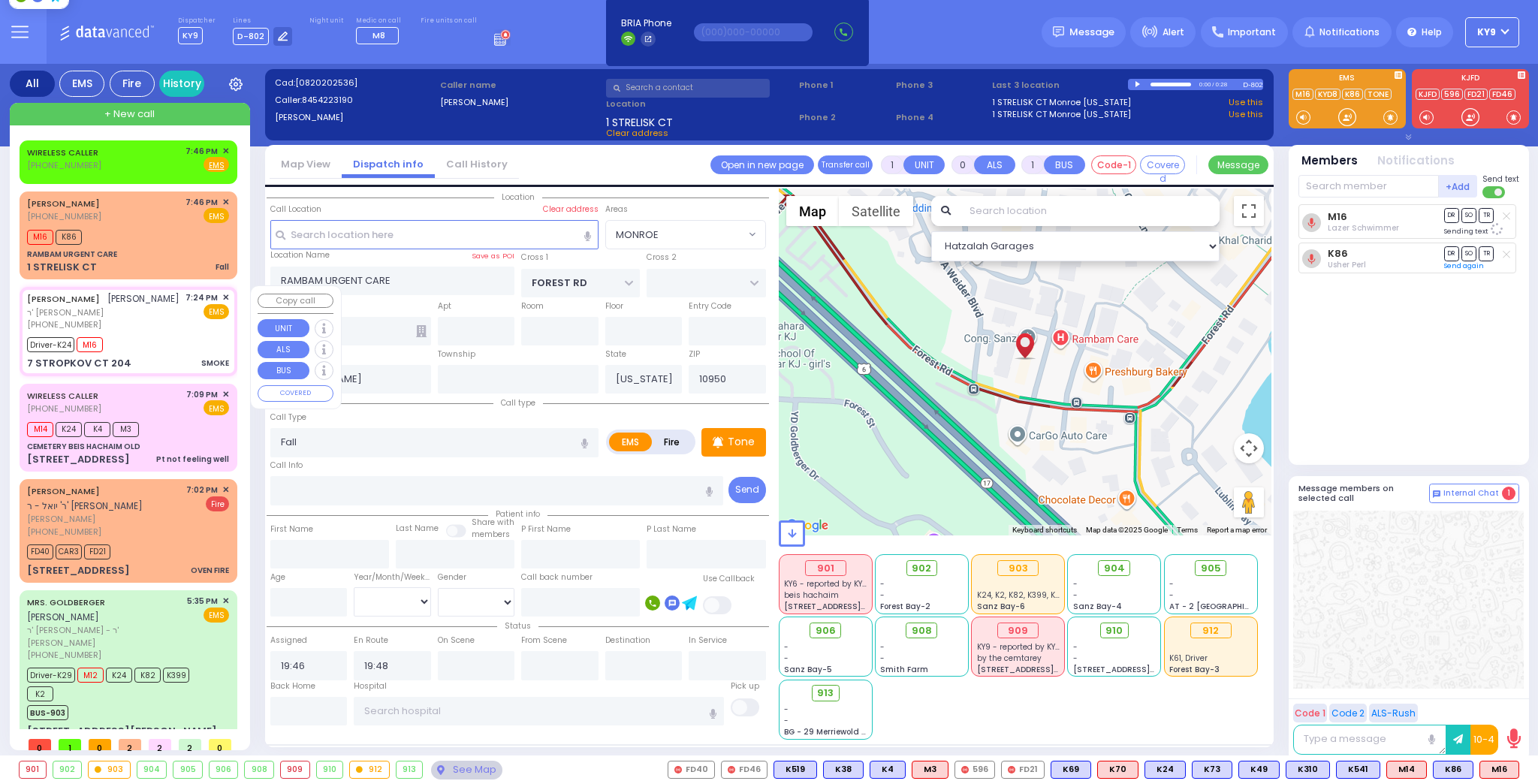
type input "19:30"
type input "19:46"
type input "RIMENEV COURT"
type input "DAJ BLVD"
type input "7 STROPKOV CT"
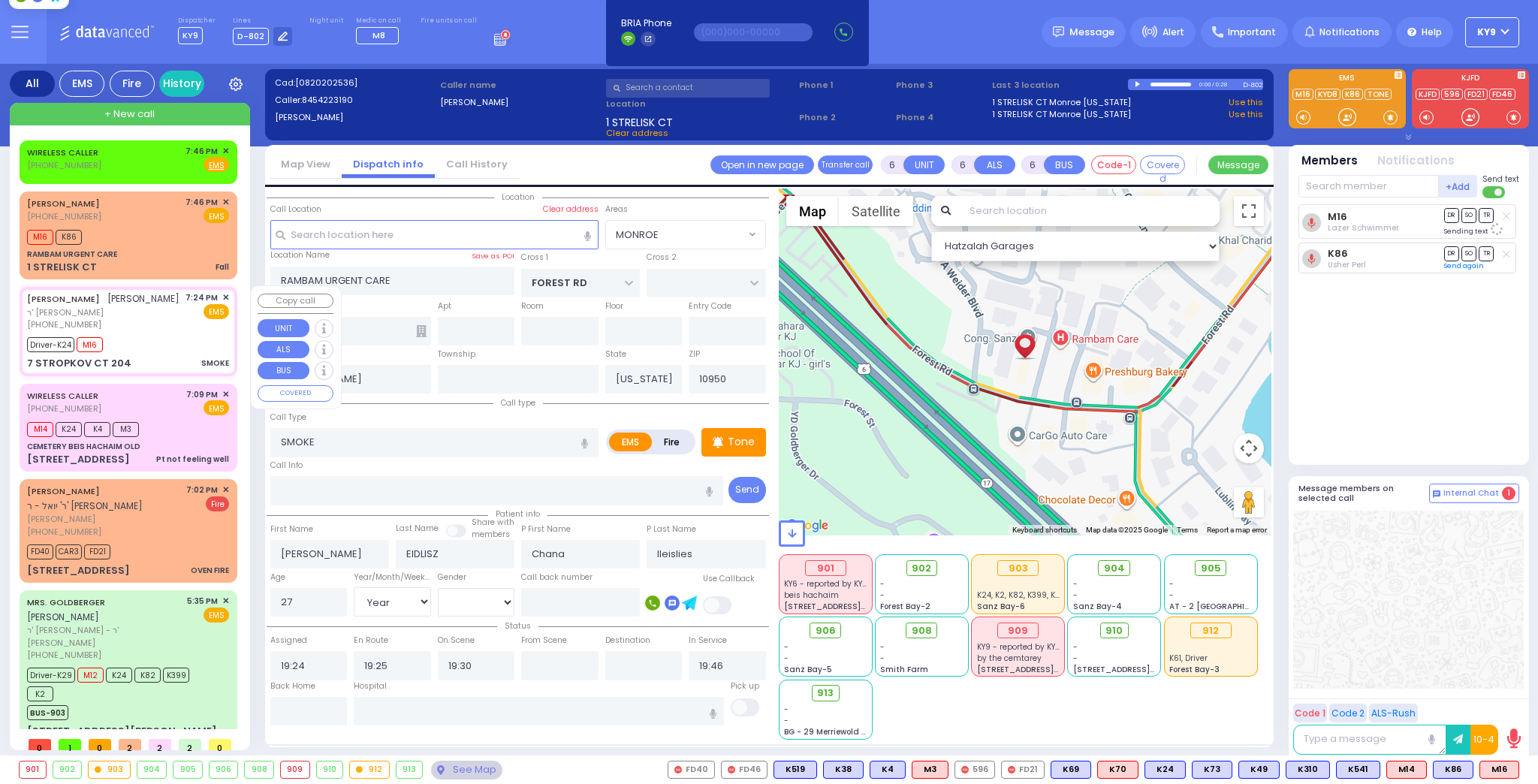
type input "204"
type input "Monroe"
select select "Hatzalah Garages"
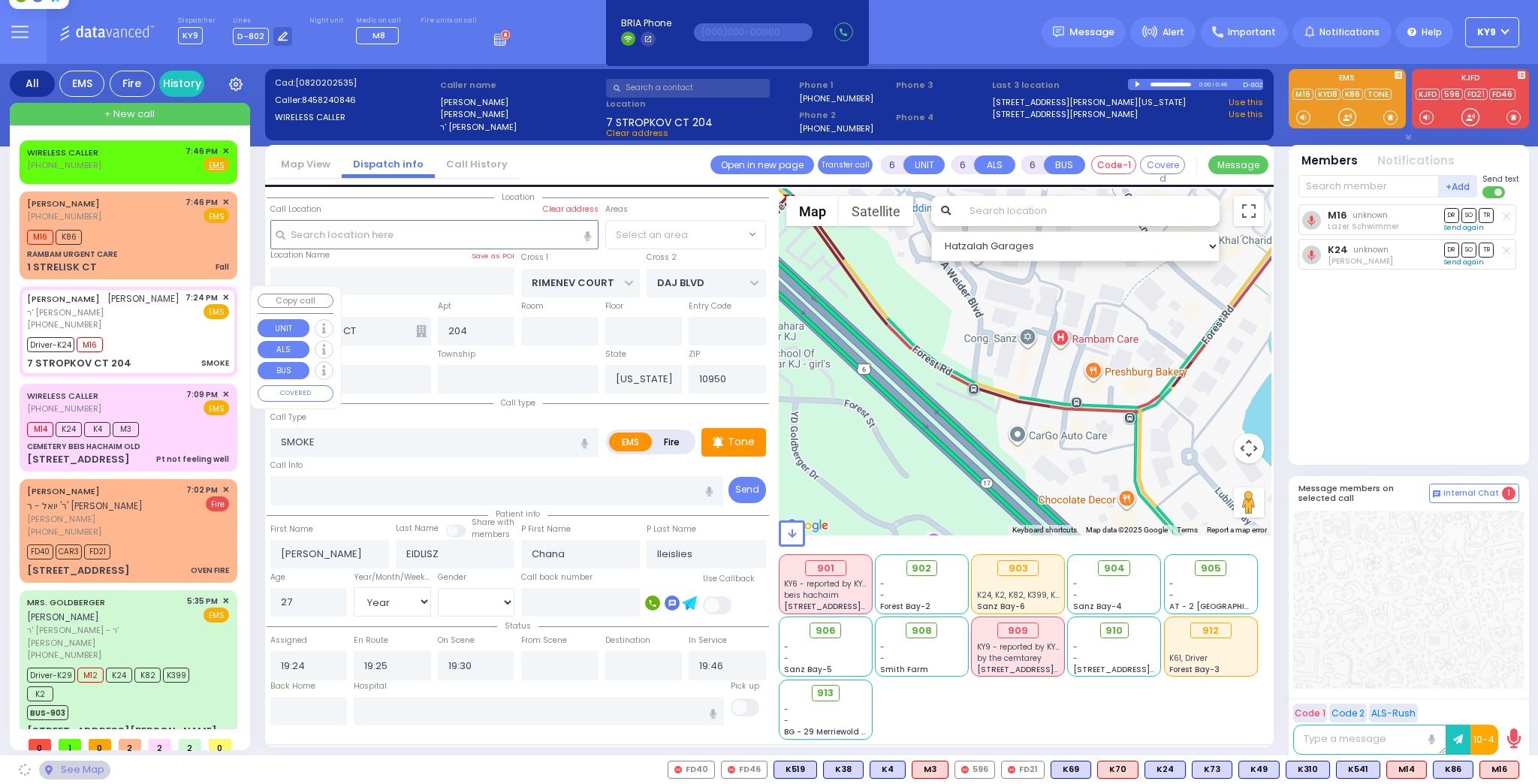
select select "SECTION 1"
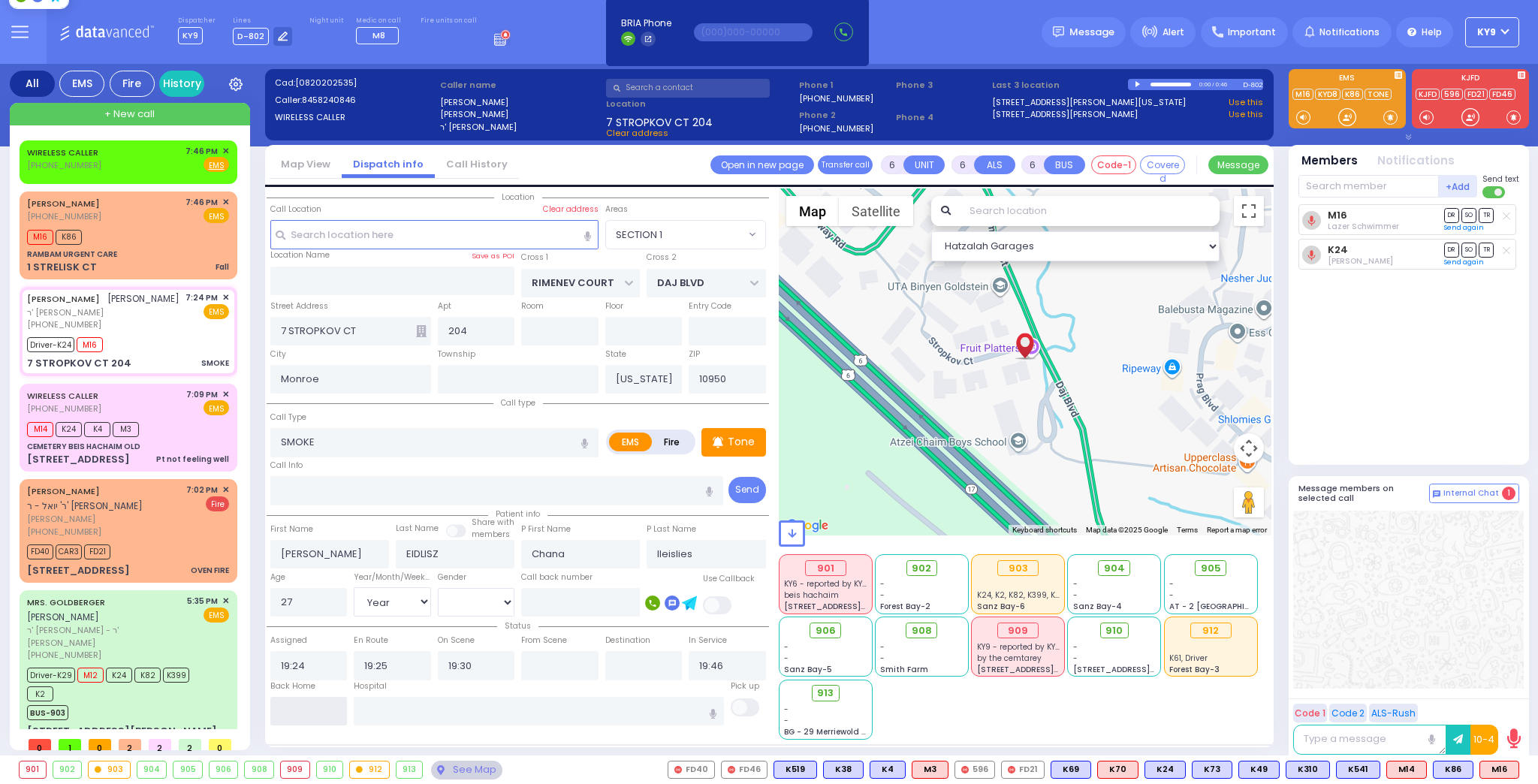
click at [301, 714] on input "text" at bounding box center [309, 711] width 77 height 29
type input "19:48"
select select
radio input "true"
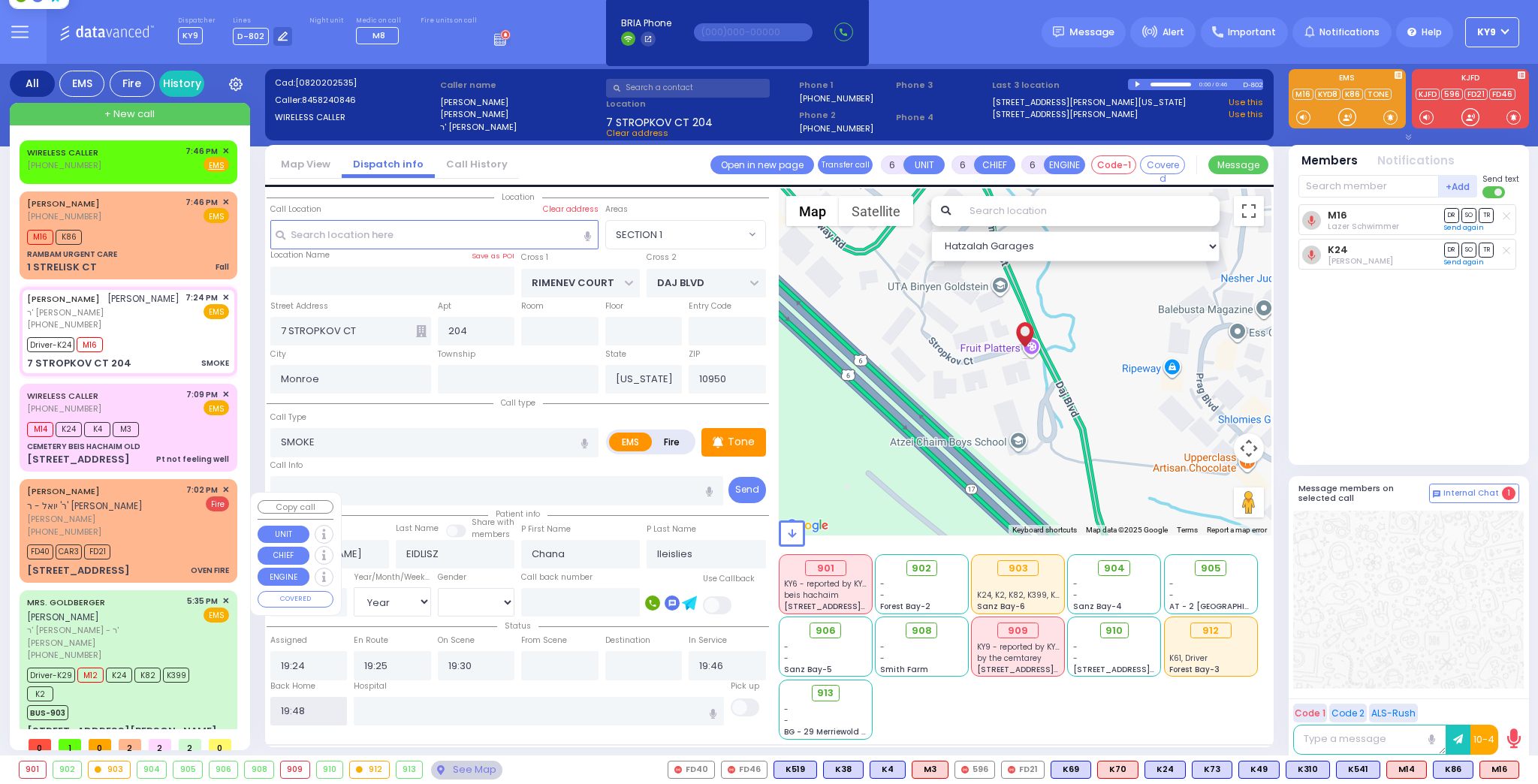
select select
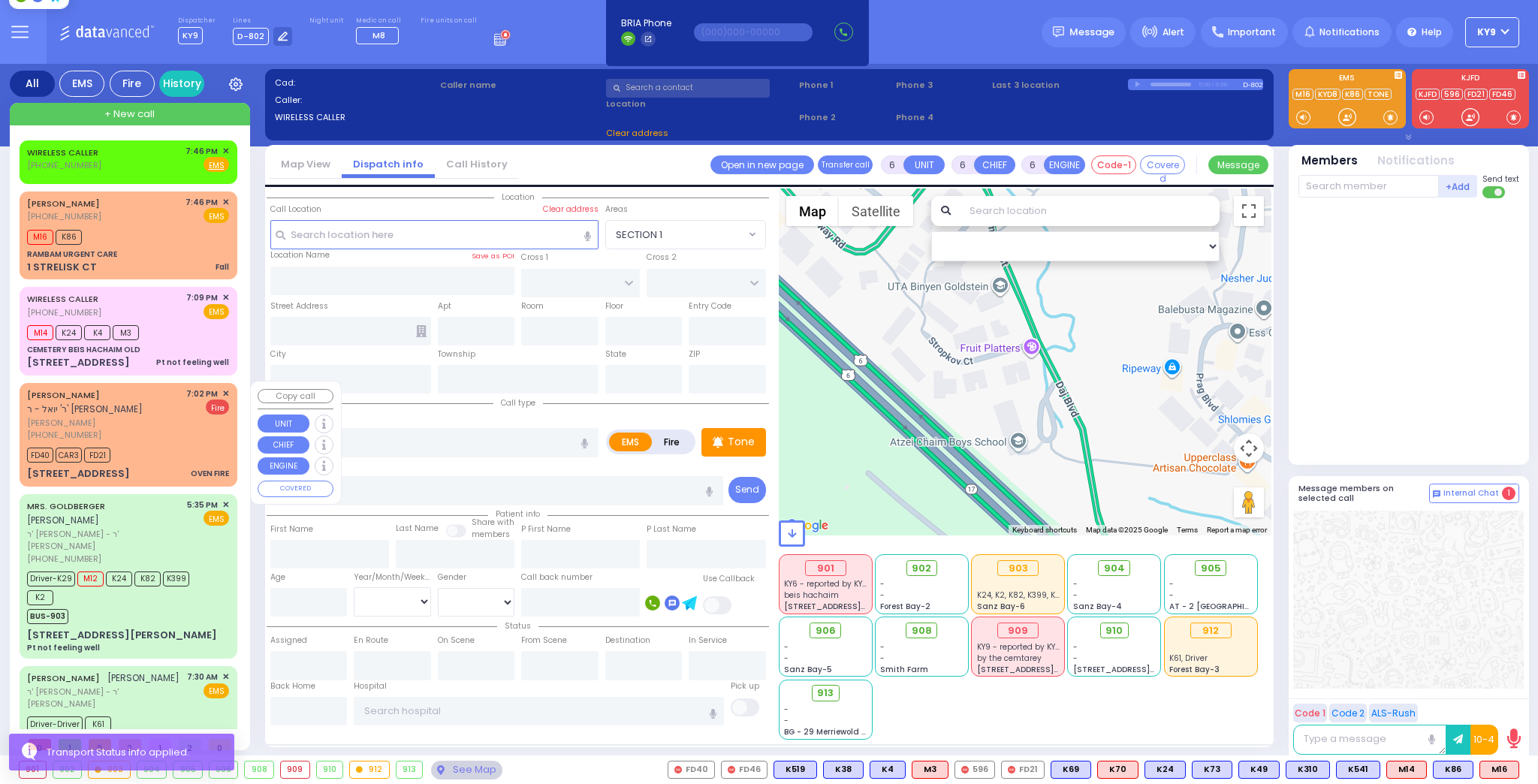
click at [169, 425] on span "[PERSON_NAME]" at bounding box center [103, 422] width 154 height 13
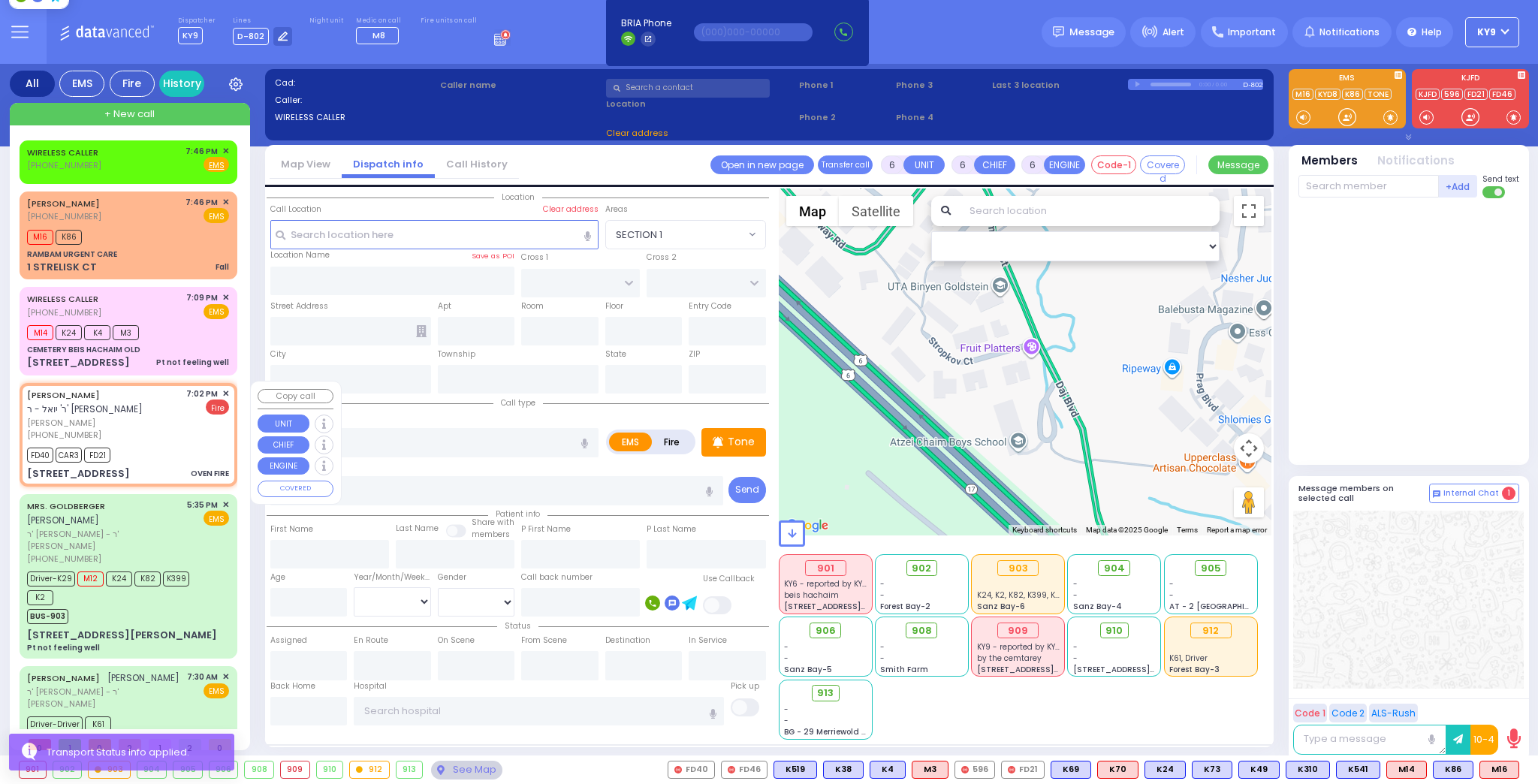
type input "2"
type input "1"
select select
type input "OVEN FIRE"
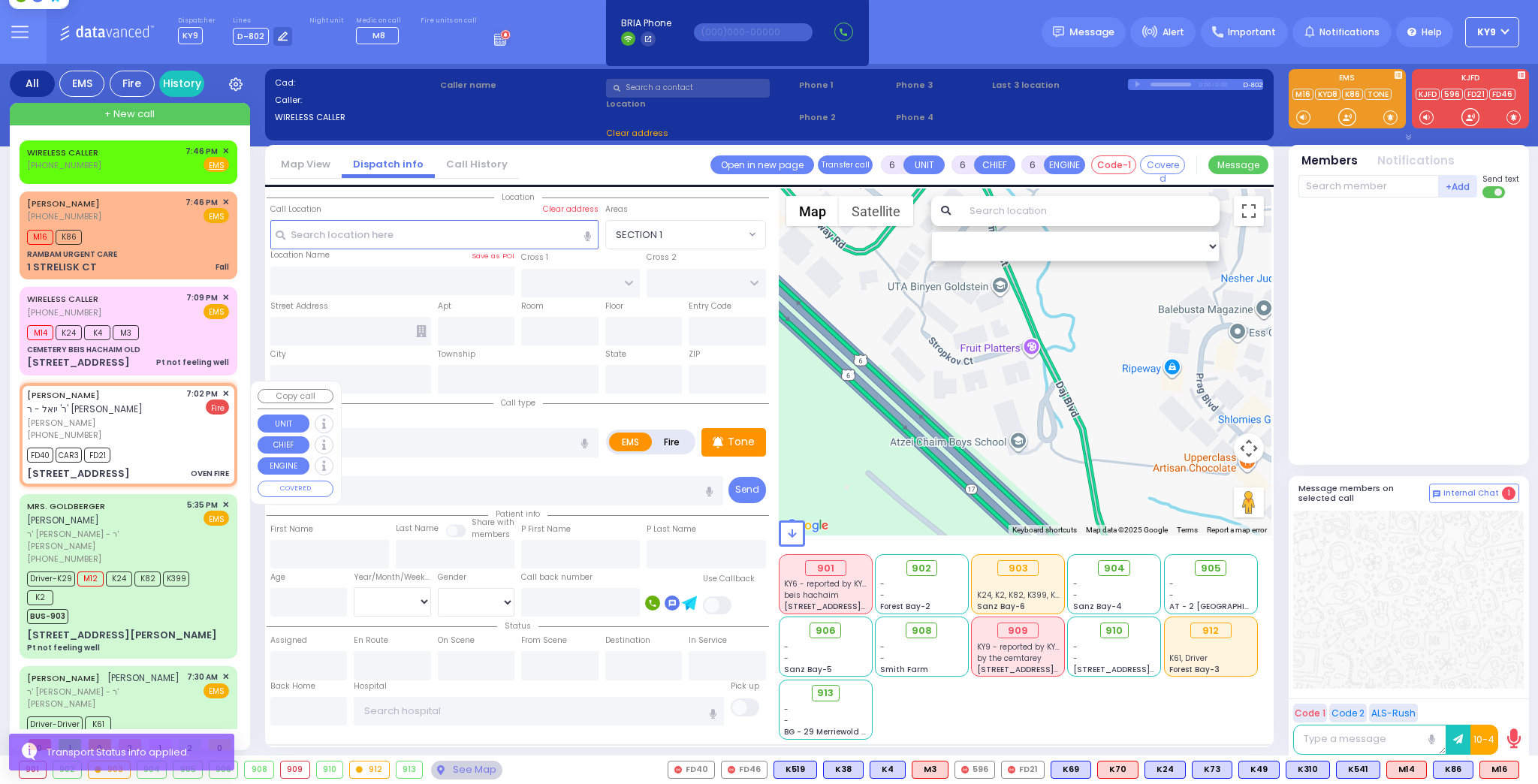
radio input "false"
radio input "true"
type input "[PERSON_NAME]"
select select
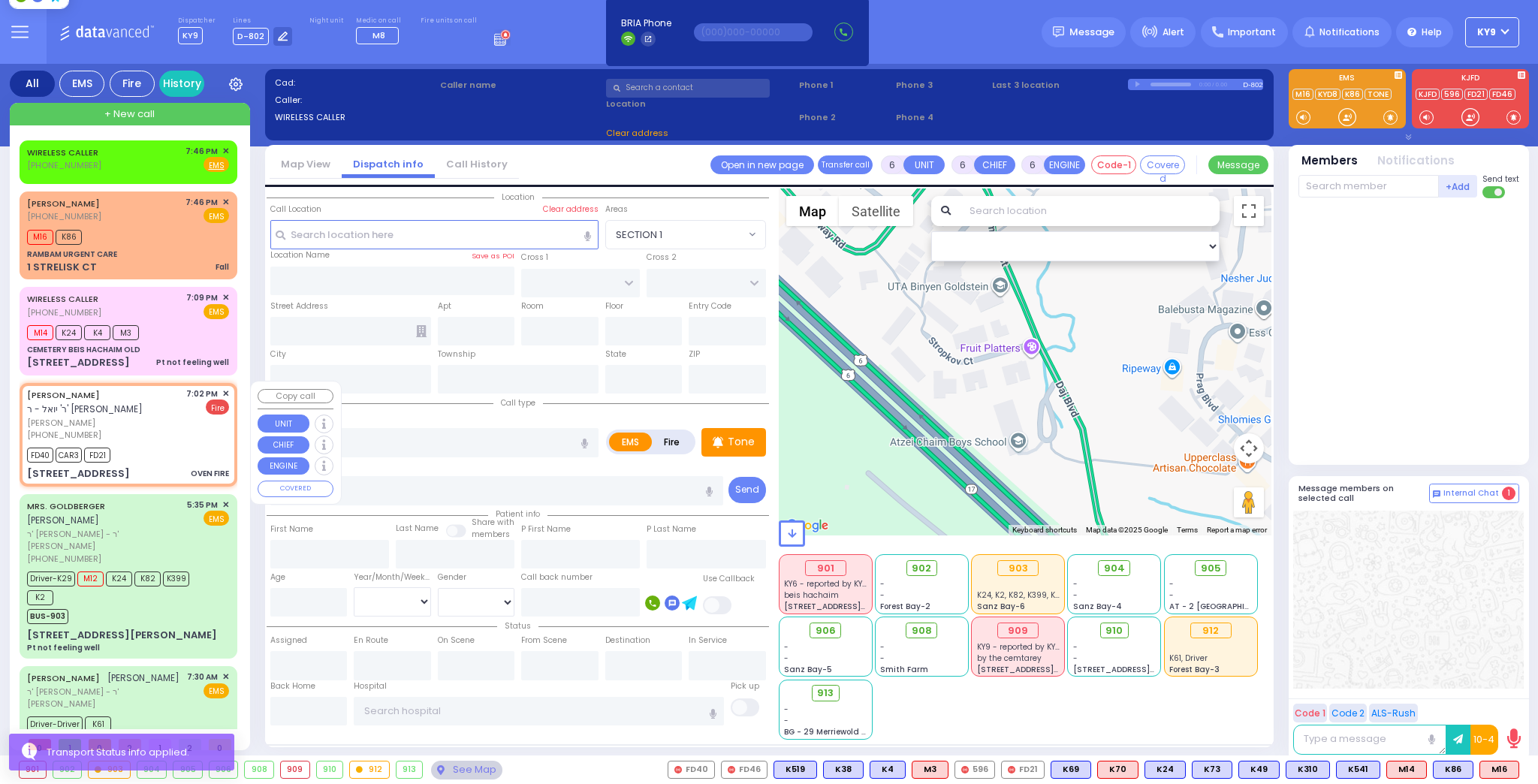
type input "19:02"
type input "19:03"
type input "YOEL KLEIN BLVD"
type input "MERON DR"
type input "[STREET_ADDRESS]"
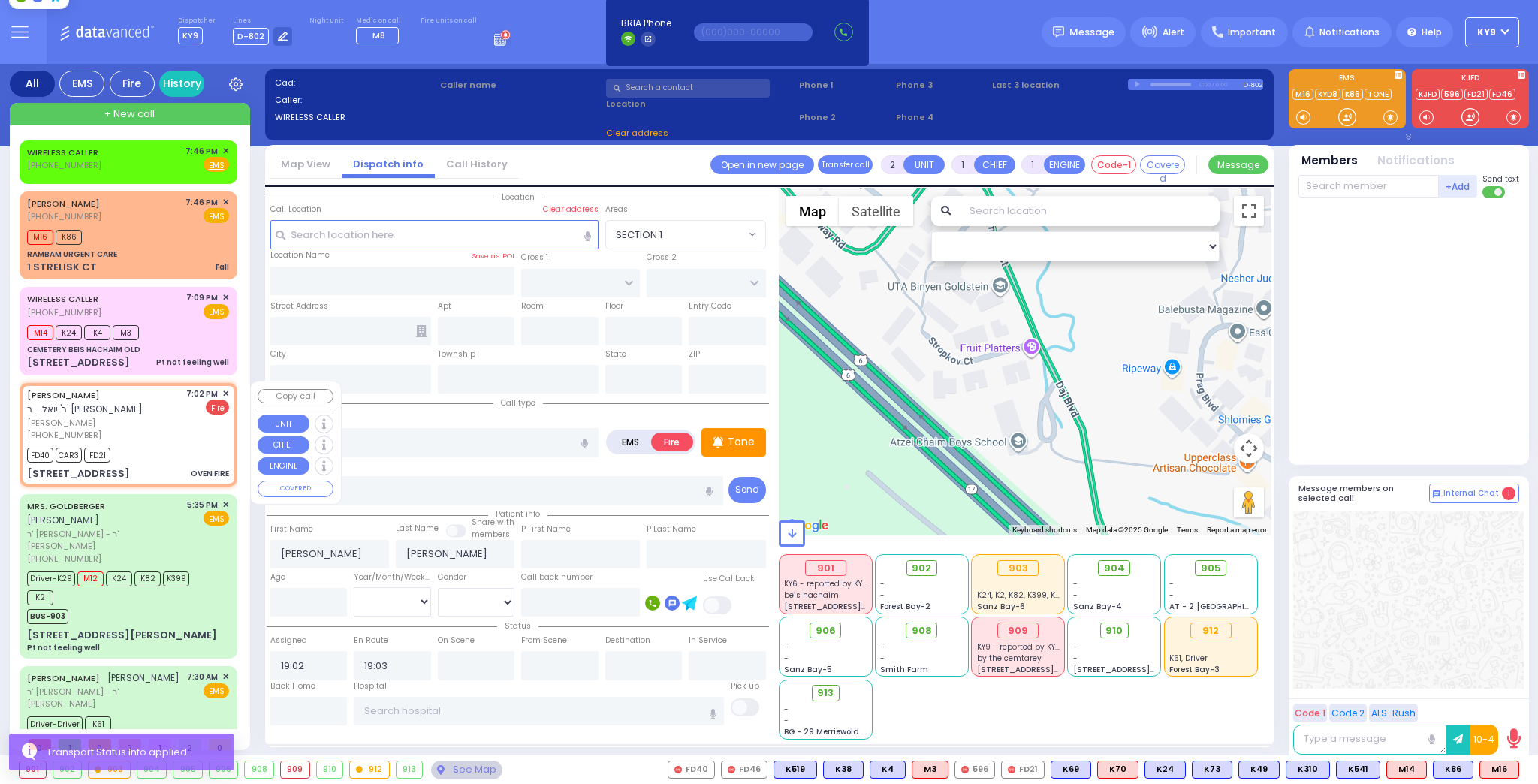
type input "303"
type input "Monroe"
type input "[US_STATE]"
type input "10950"
select select "SECTION 6"
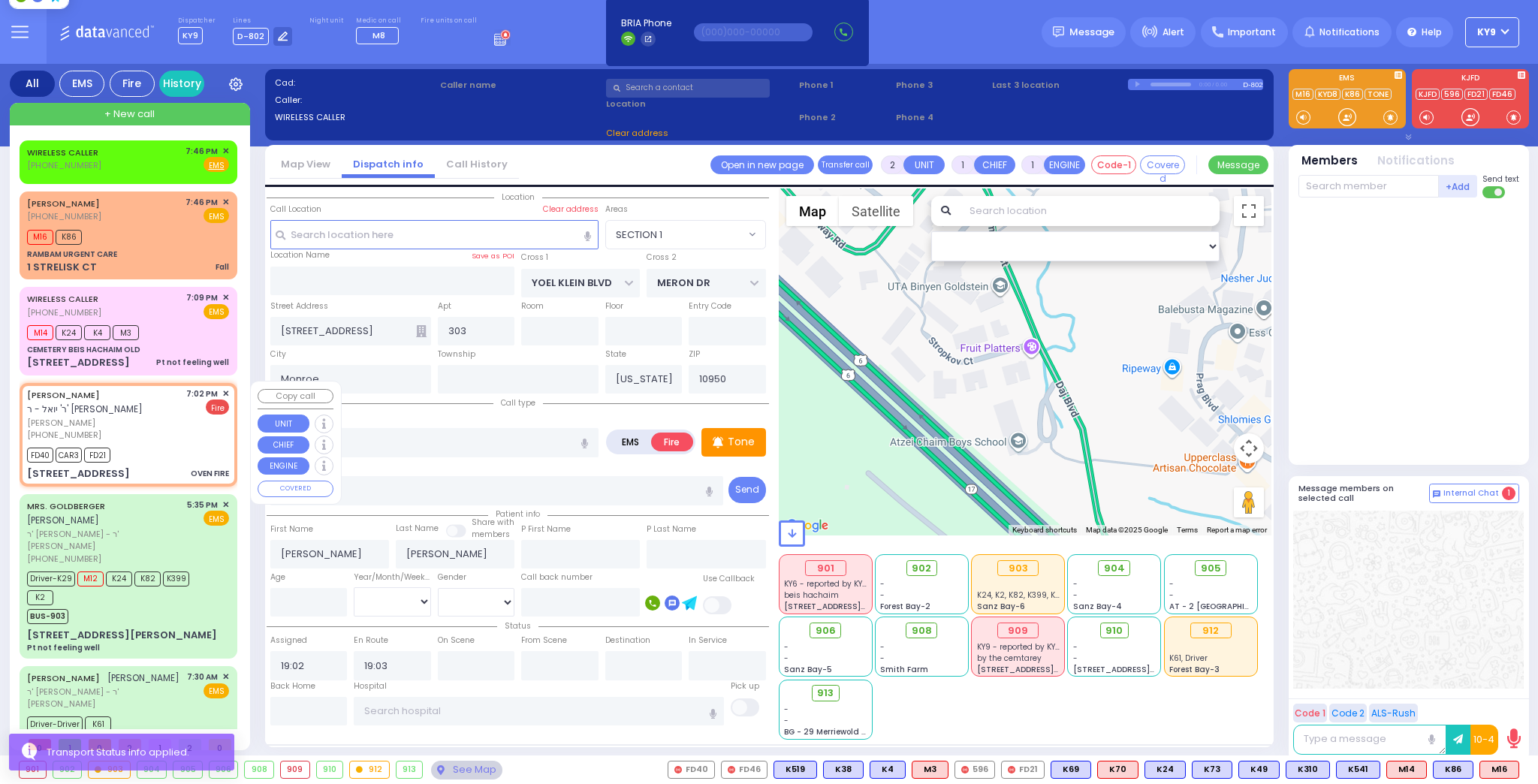
select select "Hatzalah Garages"
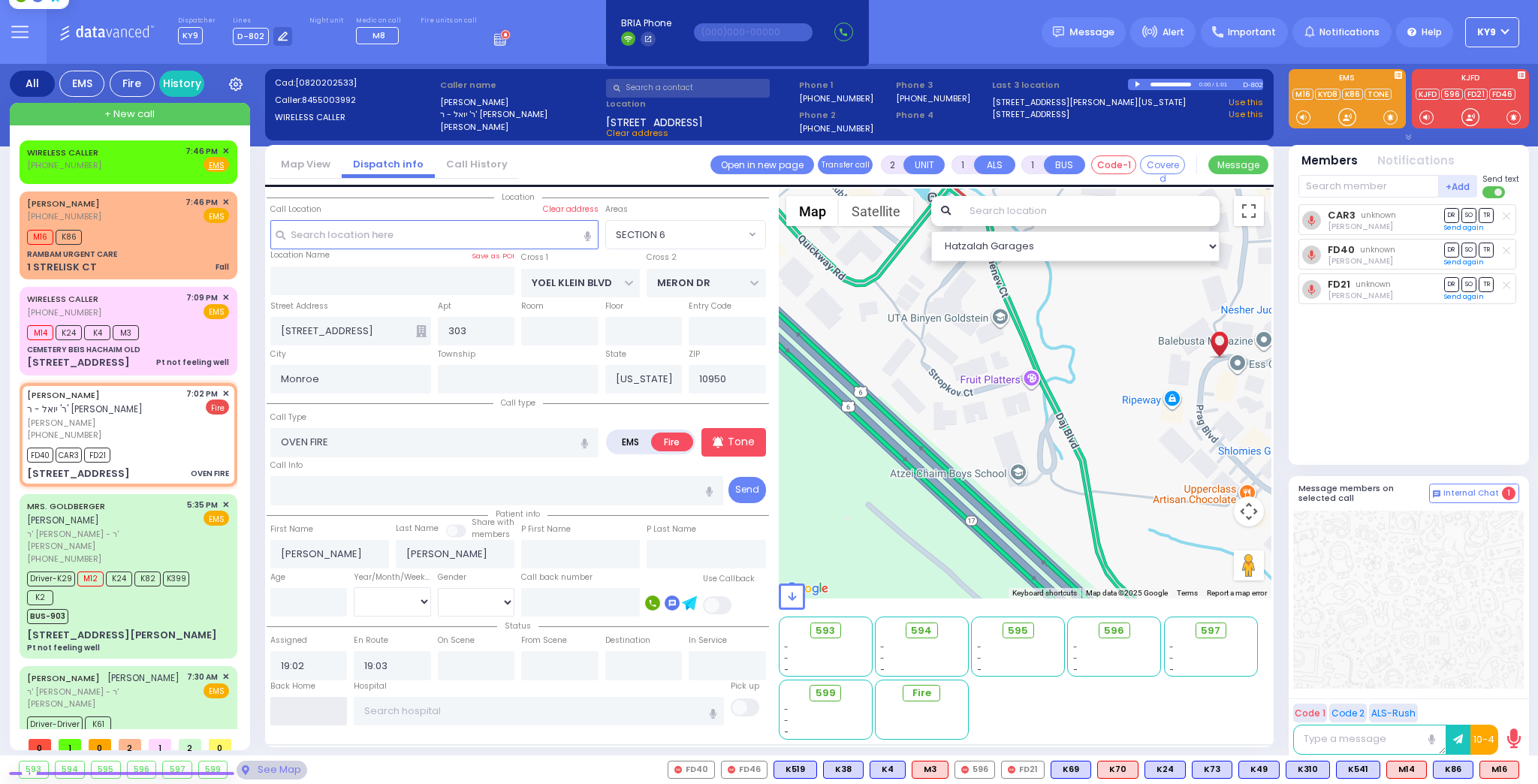
click at [295, 715] on input "text" at bounding box center [309, 711] width 77 height 29
click at [294, 715] on input "text" at bounding box center [309, 711] width 77 height 29
type input "19:48"
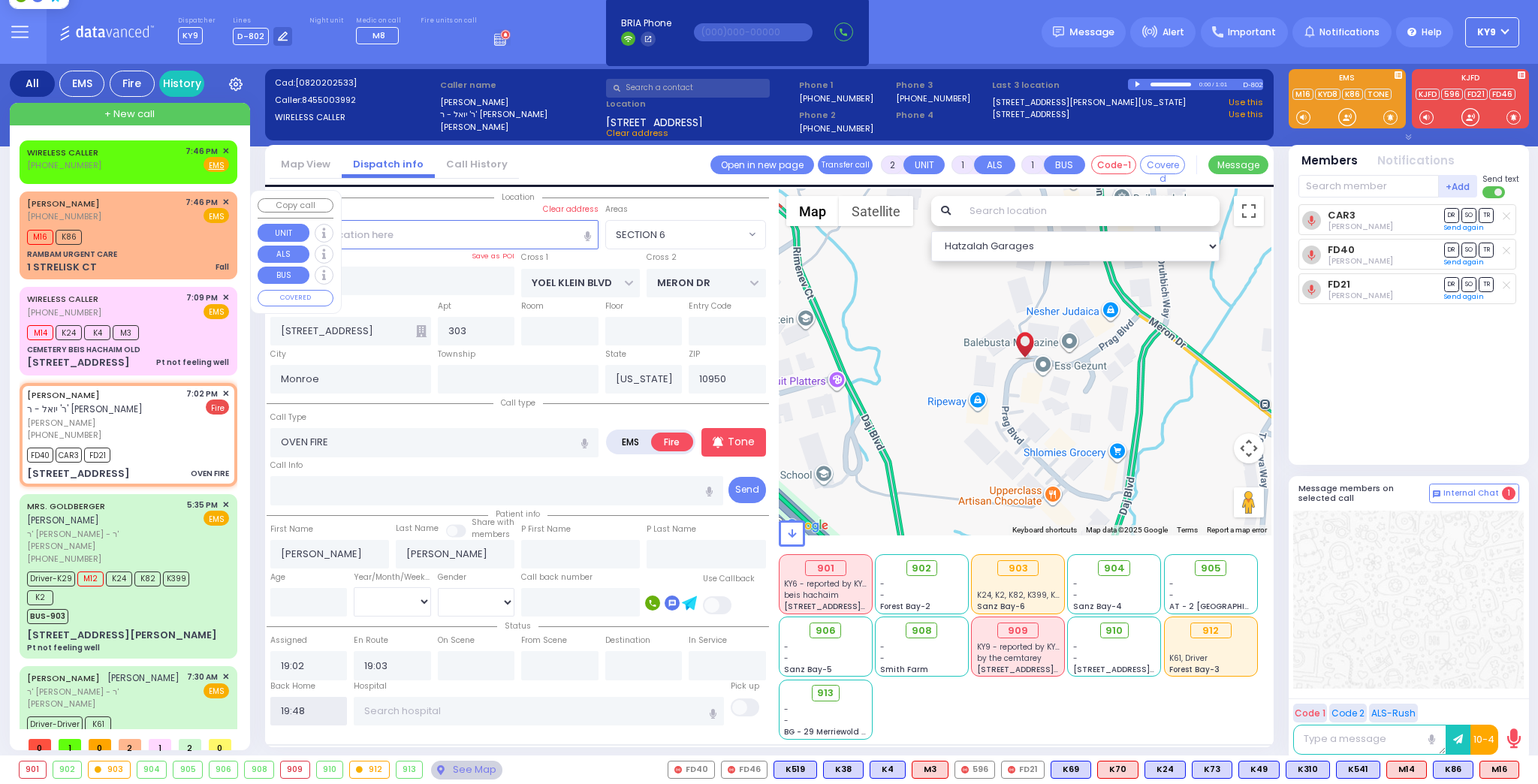
select select
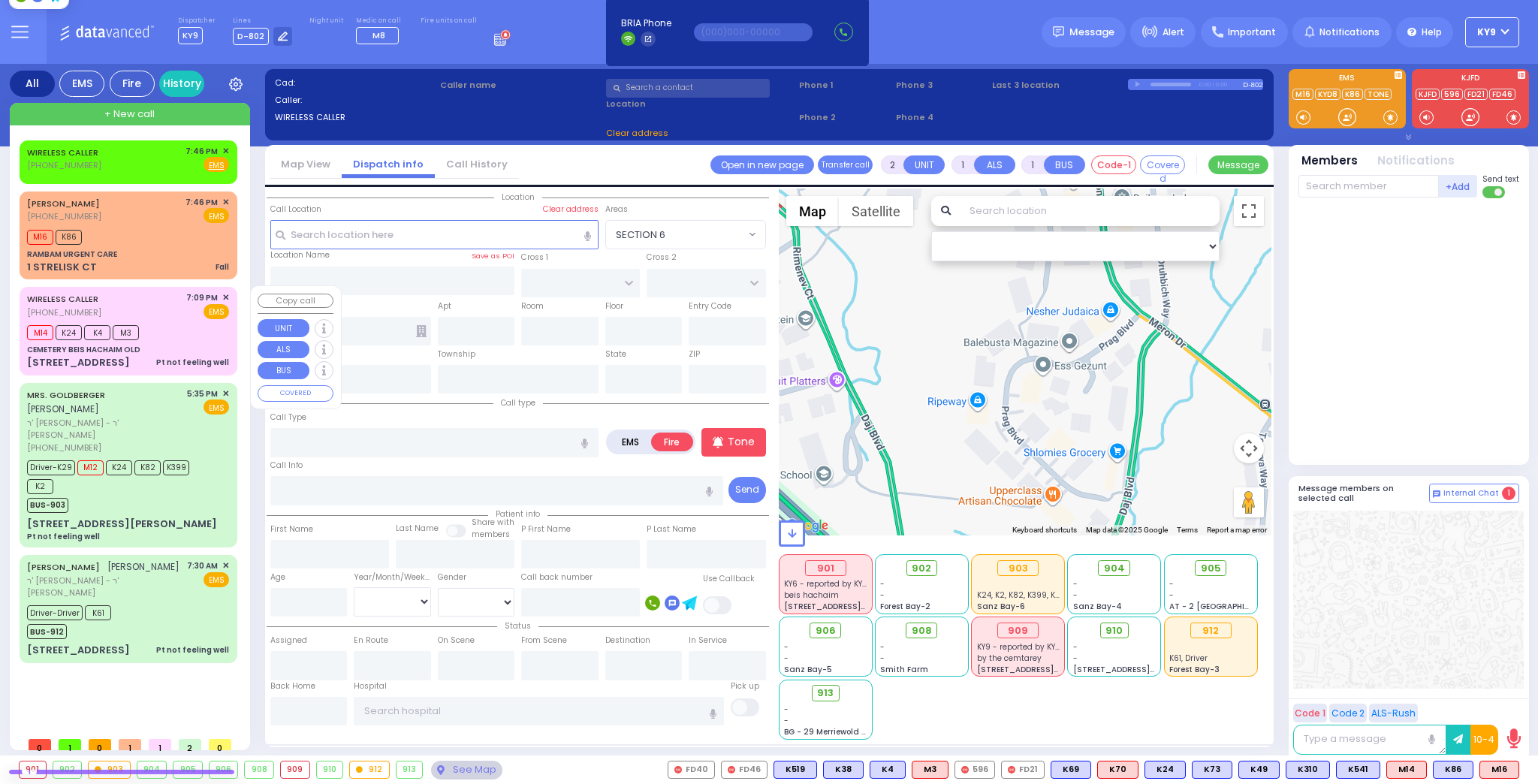
click at [185, 329] on div "M14 K24 K4 M3" at bounding box center [128, 331] width 202 height 19
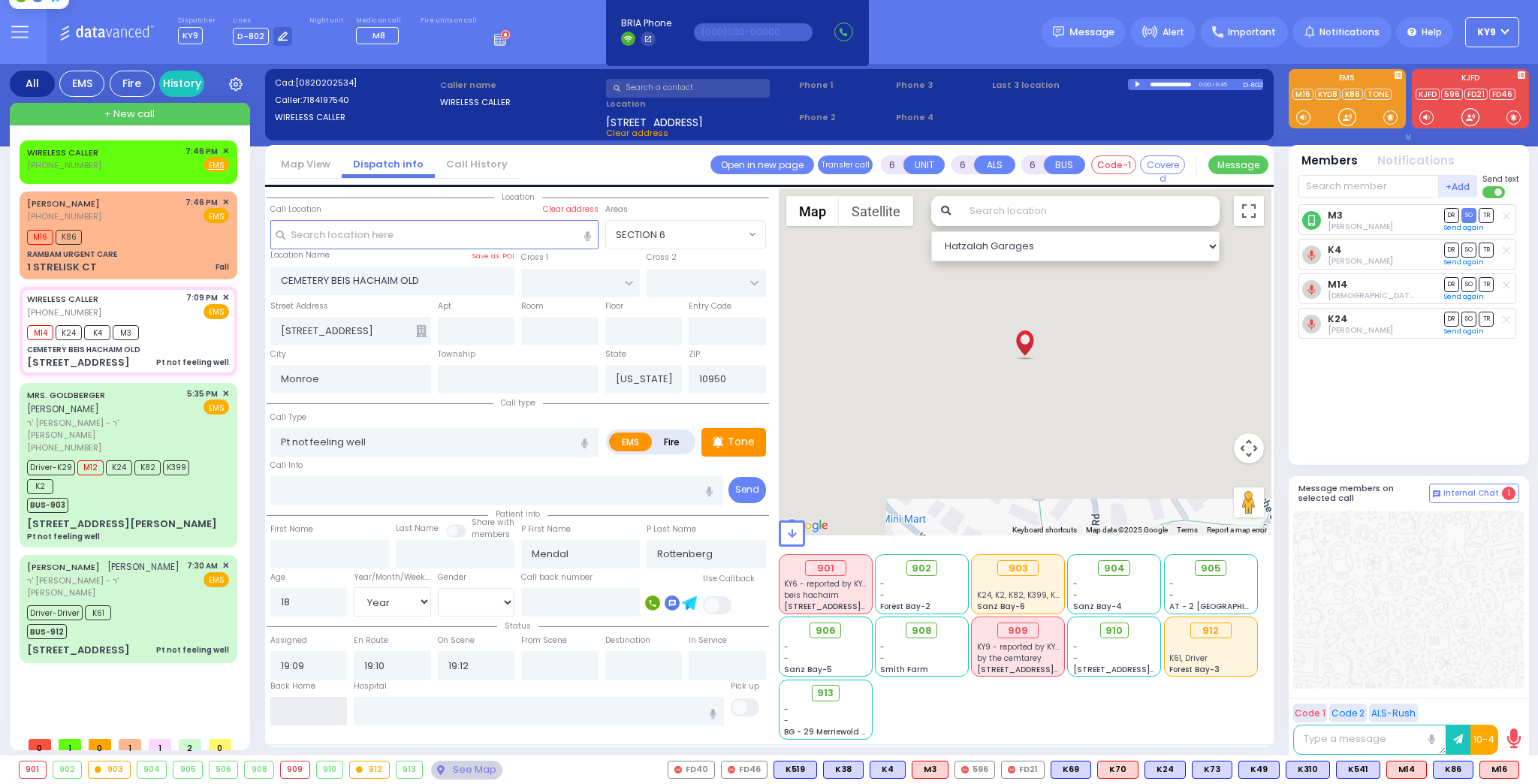
click at [316, 710] on input "text" at bounding box center [309, 711] width 77 height 29
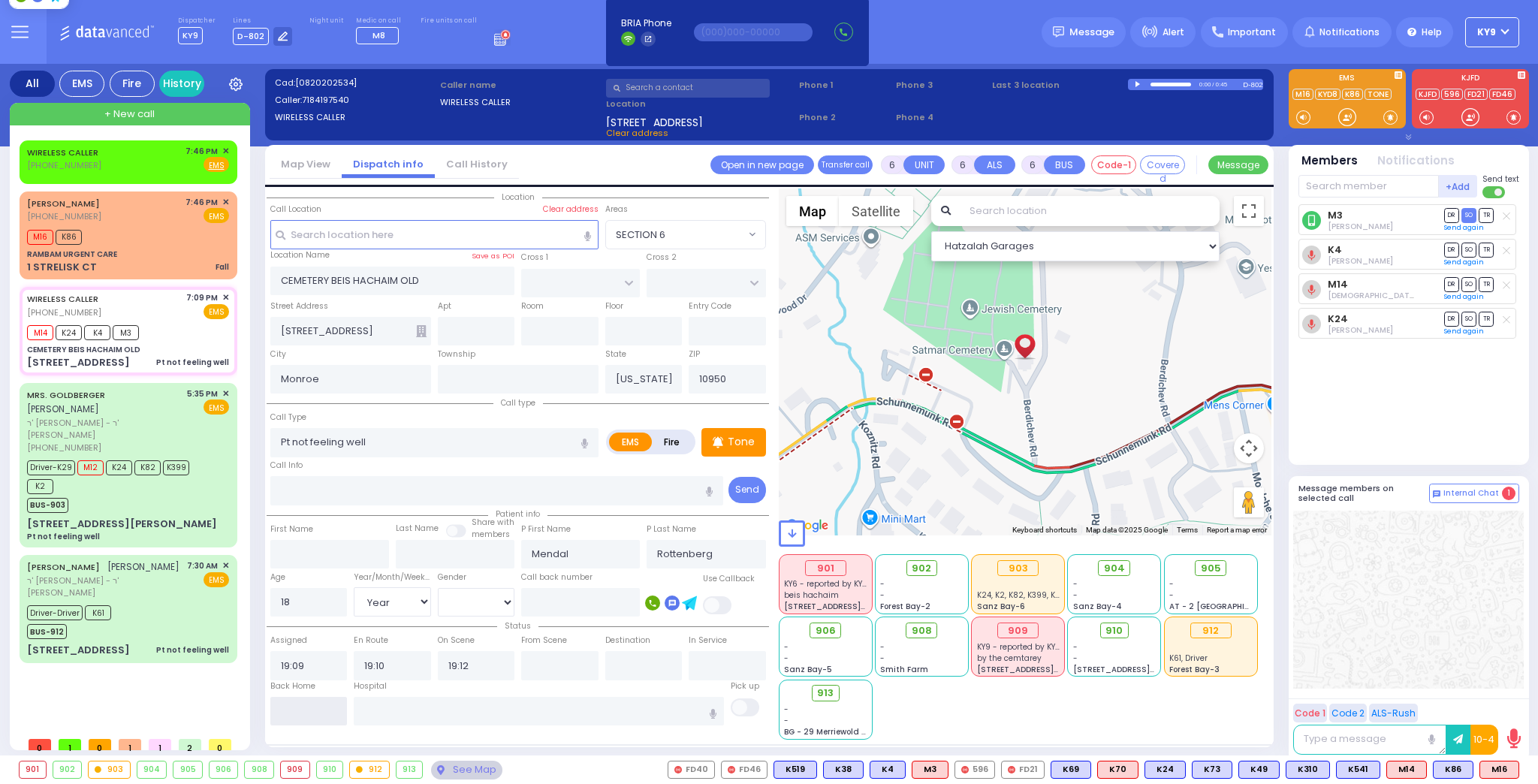
click at [316, 710] on input "text" at bounding box center [309, 711] width 77 height 29
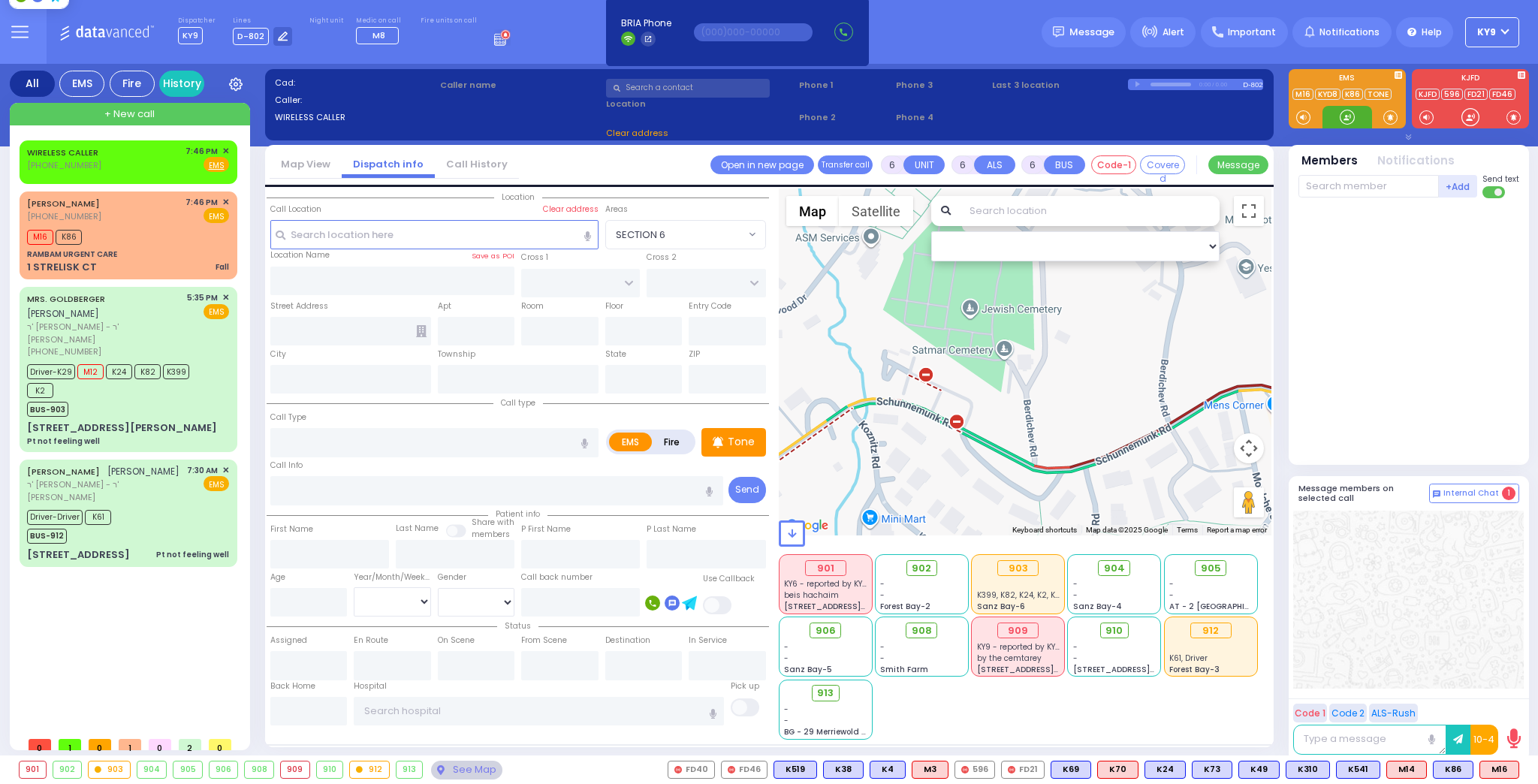
click at [1340, 118] on div at bounding box center [1347, 116] width 15 height 15
click at [173, 163] on div "WIRELESS CALLER (732) 832-6090 7:46 PM ✕ Fire EMS" at bounding box center [128, 159] width 202 height 28
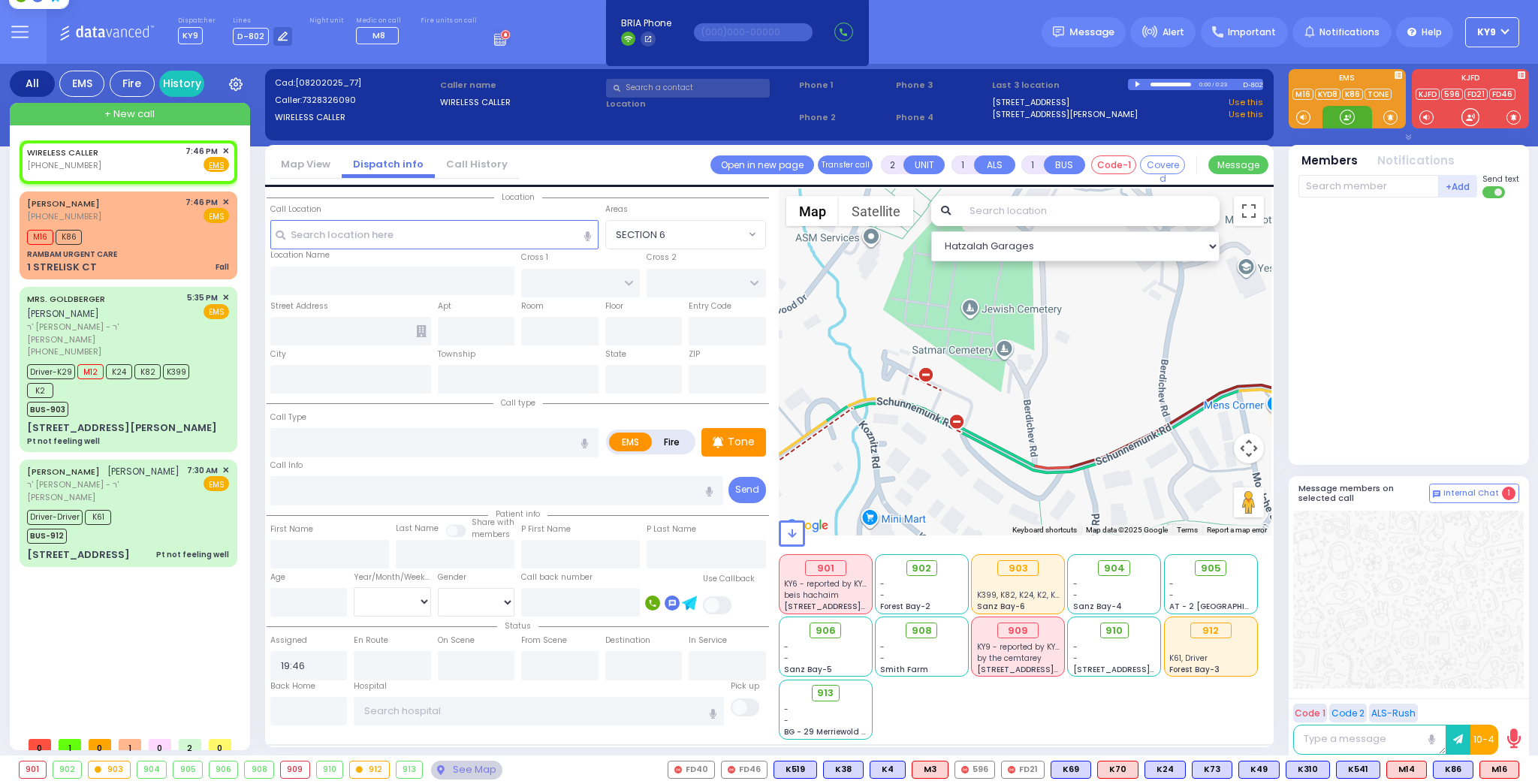
click at [1342, 113] on div at bounding box center [1347, 116] width 15 height 15
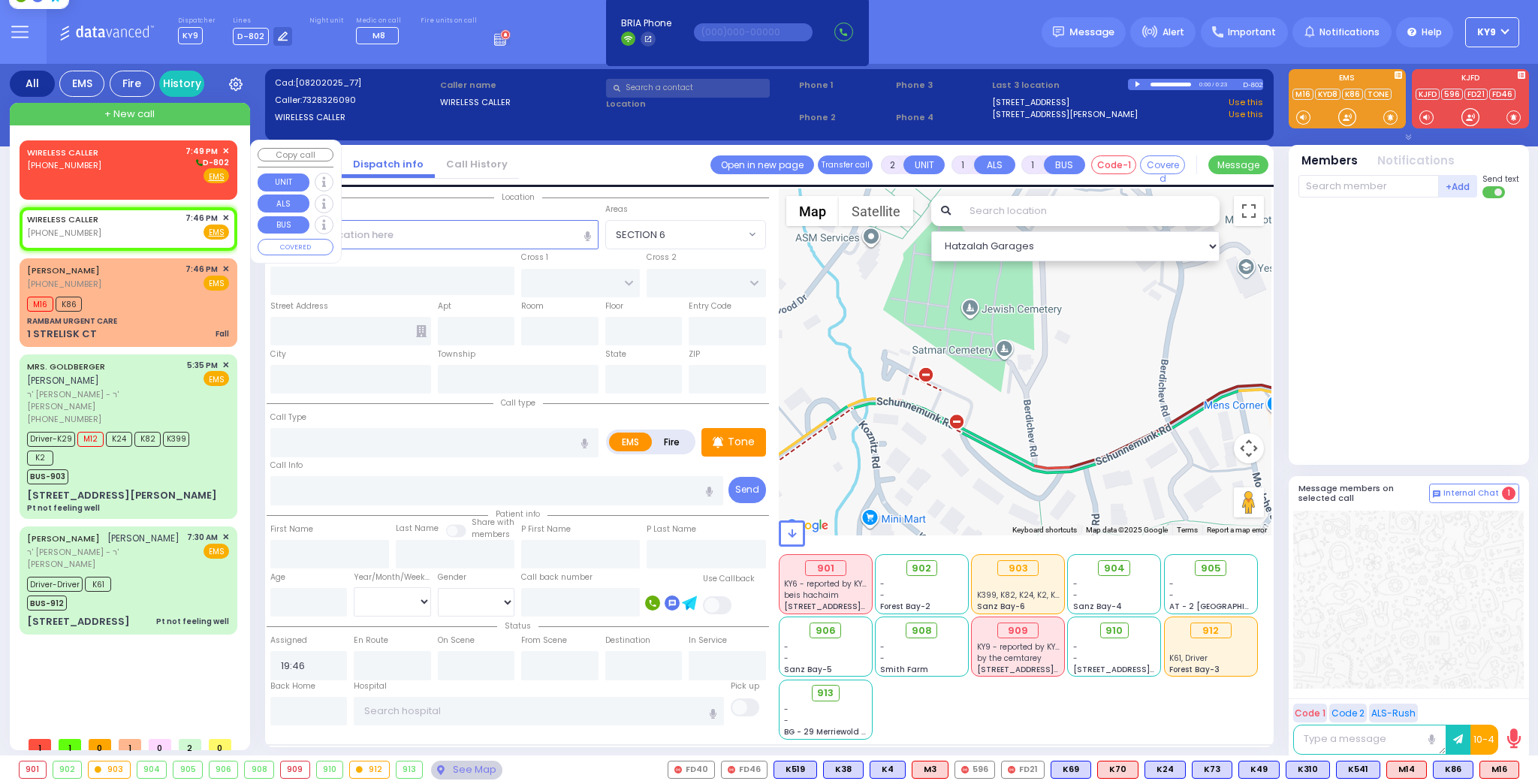
click at [139, 169] on div "WIRELESS CALLER (845) 825-5781 7:49 PM ✕ D-802" at bounding box center [128, 164] width 202 height 39
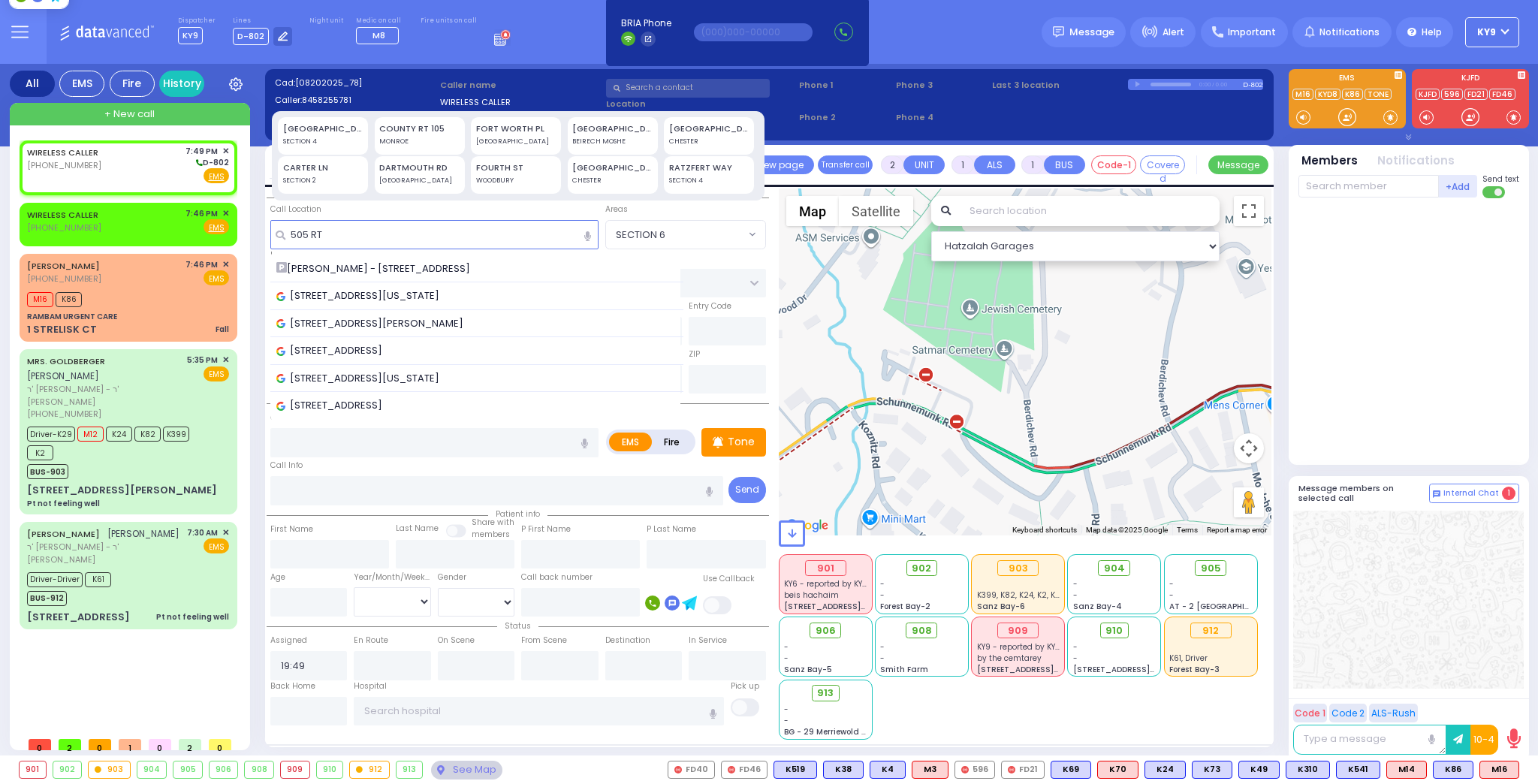
click at [390, 301] on span "505 New York 208, Monroe, NY, USA" at bounding box center [361, 296] width 169 height 15
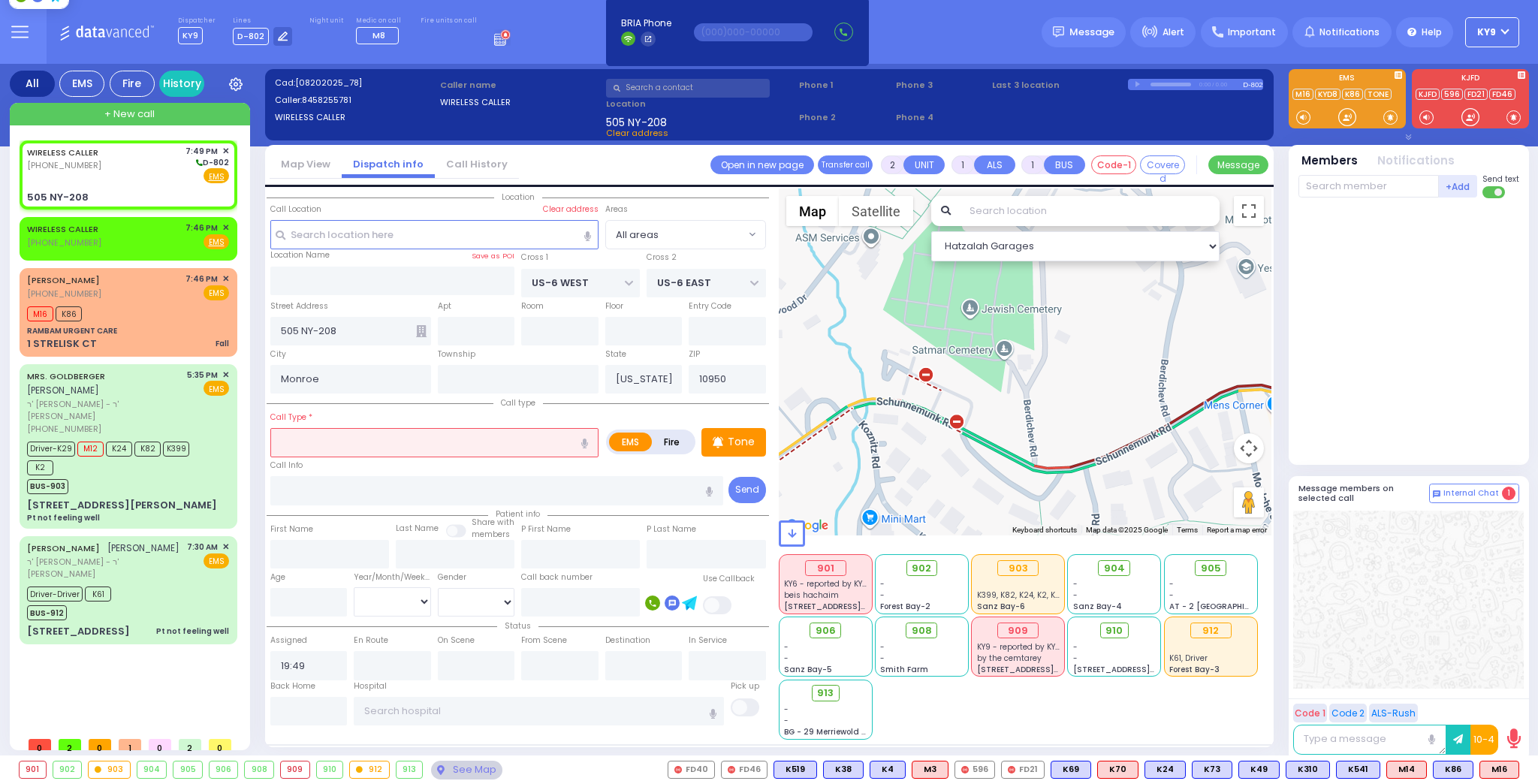
click at [422, 440] on input "text" at bounding box center [435, 442] width 329 height 29
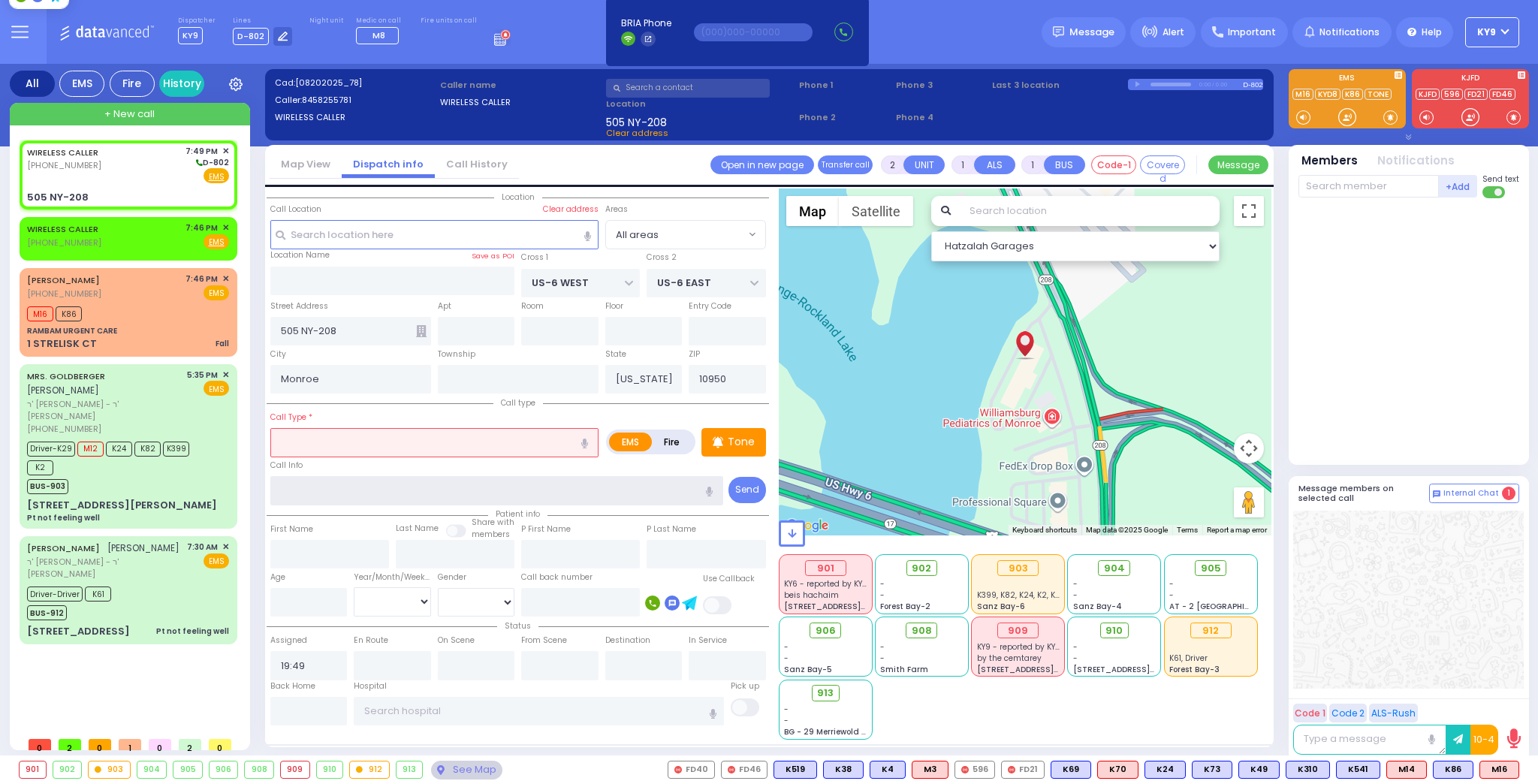
click at [428, 491] on input "text" at bounding box center [497, 490] width 454 height 29
click at [423, 435] on input "text" at bounding box center [435, 442] width 329 height 29
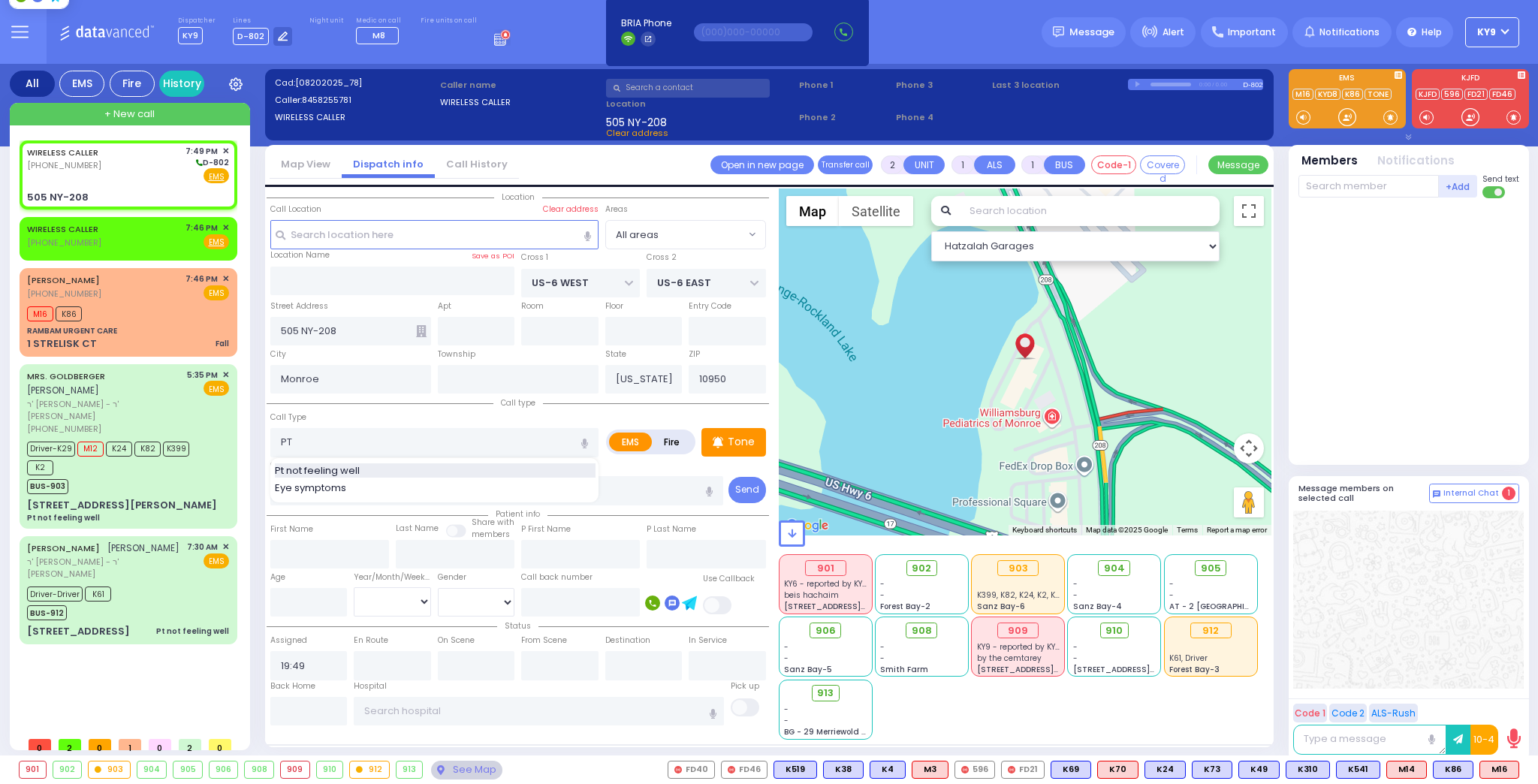
click at [392, 466] on div "Pt not feeling well" at bounding box center [435, 470] width 321 height 15
click at [572, 594] on input "text" at bounding box center [581, 601] width 119 height 29
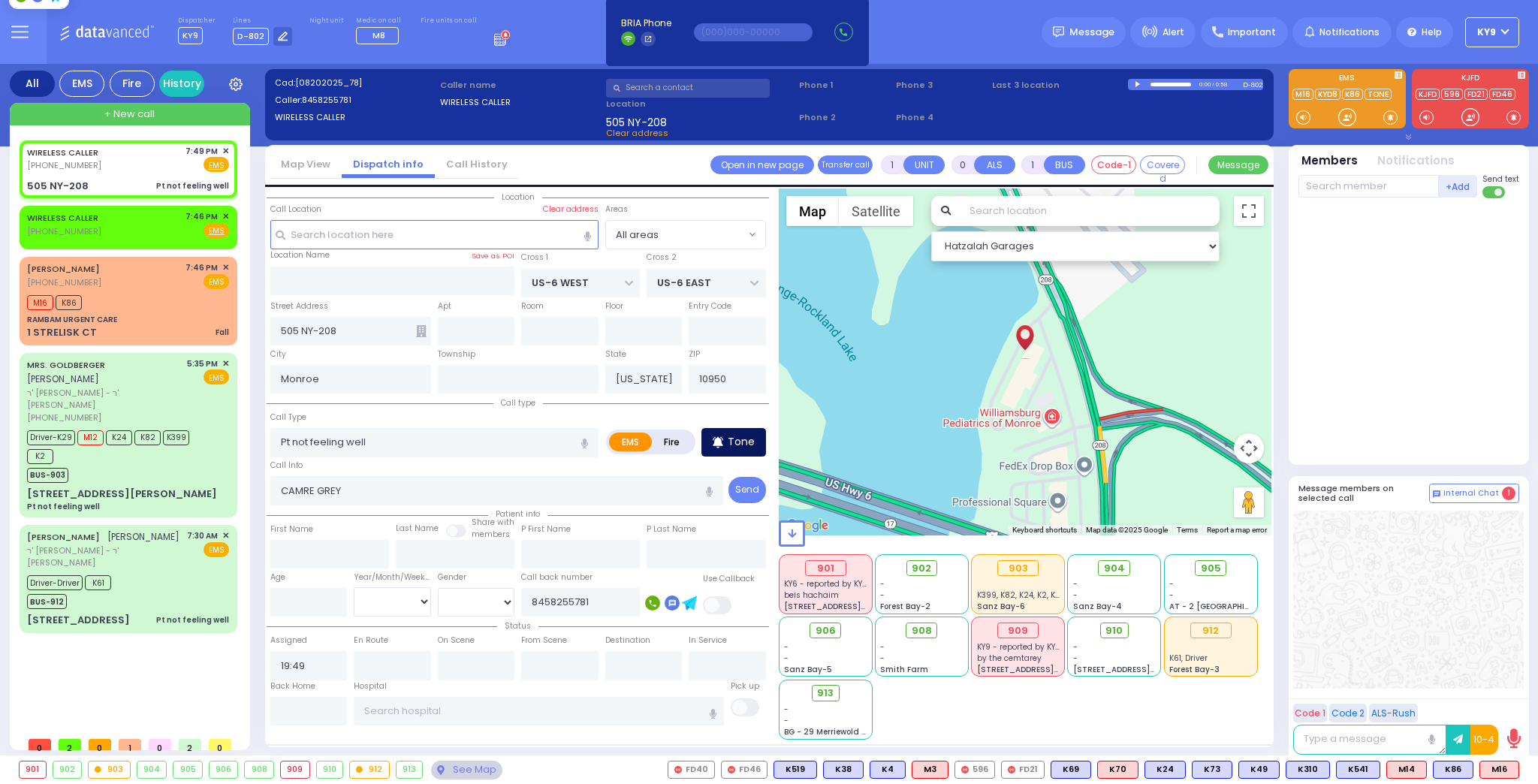
click at [745, 436] on p "Tone" at bounding box center [741, 442] width 27 height 16
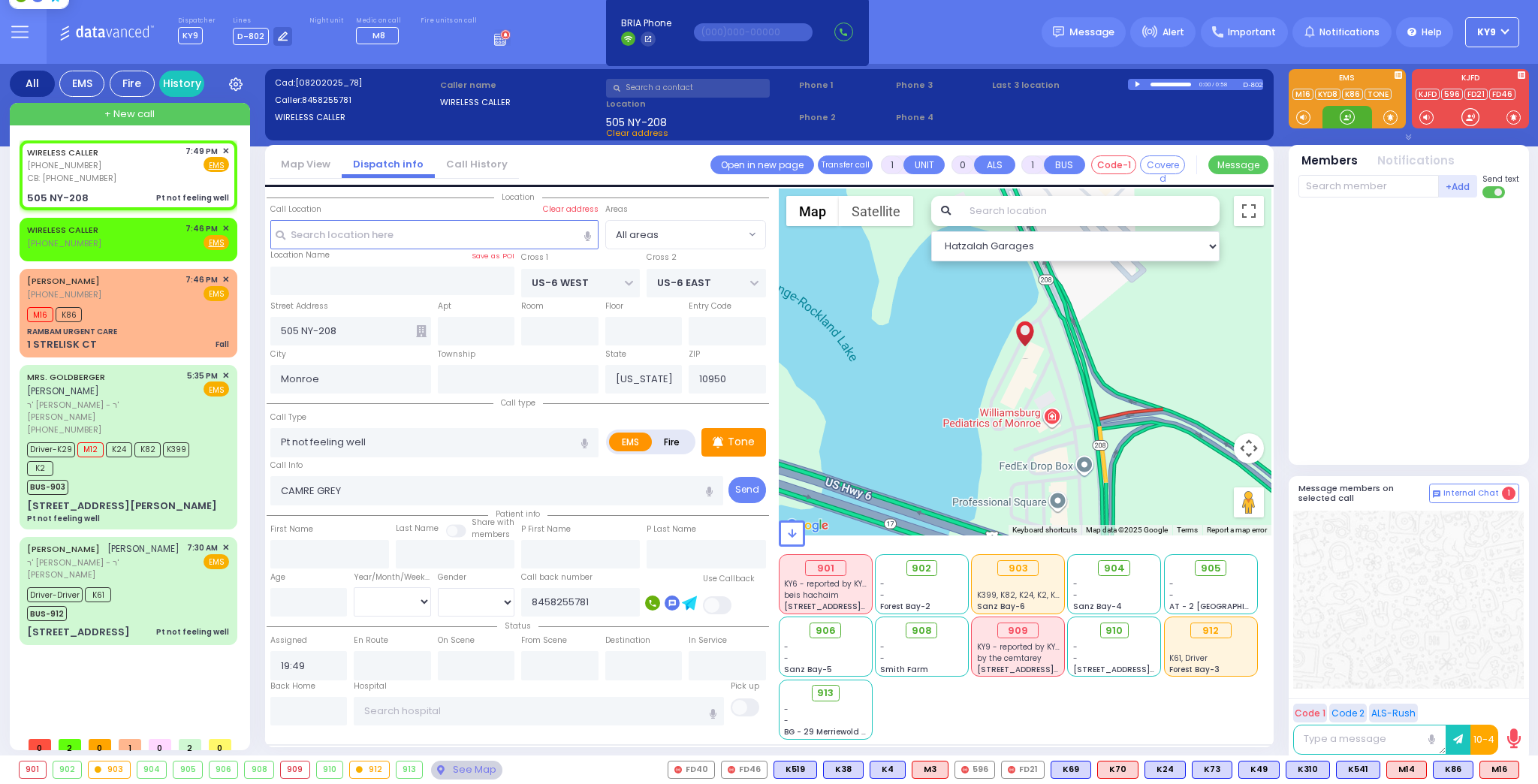
click at [1343, 119] on div at bounding box center [1347, 116] width 15 height 15
click at [737, 446] on p "Tone" at bounding box center [741, 442] width 27 height 16
click at [1344, 115] on div at bounding box center [1347, 116] width 15 height 15
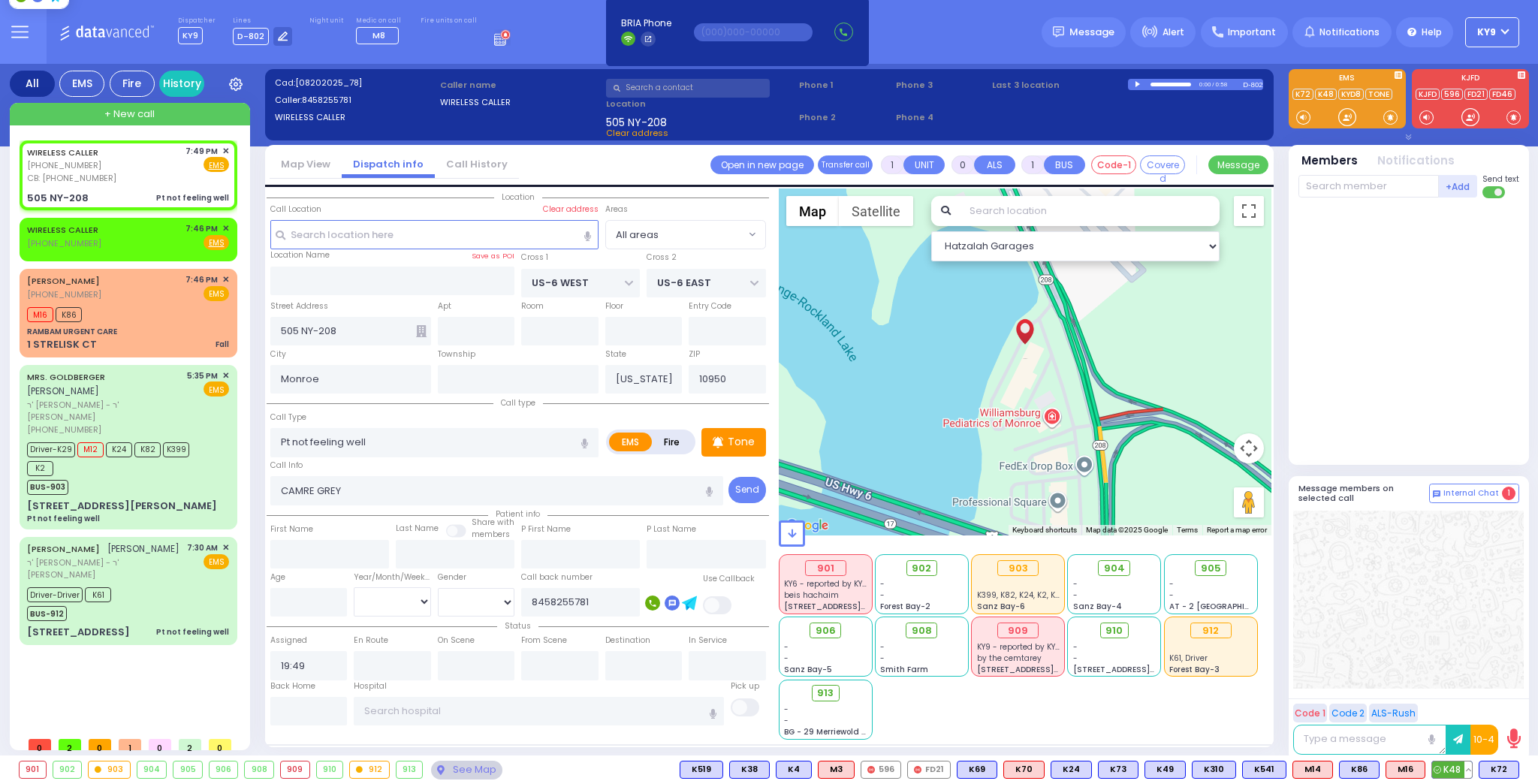
click at [1460, 770] on span "K48" at bounding box center [1453, 769] width 40 height 17
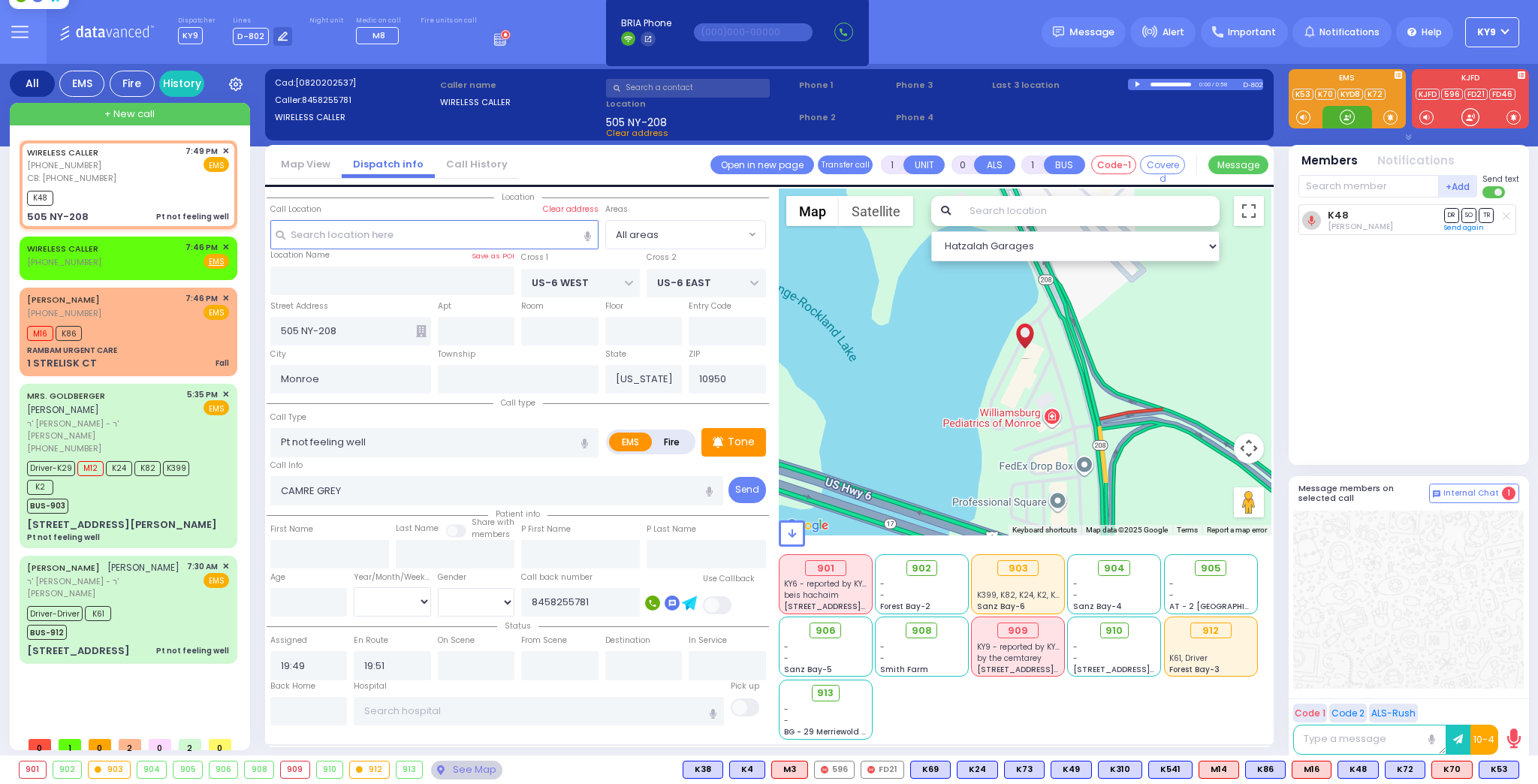
drag, startPoint x: 1349, startPoint y: 116, endPoint x: 1344, endPoint y: 126, distance: 11.2
click at [1347, 111] on div at bounding box center [1347, 116] width 15 height 15
click at [1456, 774] on span "K70" at bounding box center [1453, 769] width 40 height 17
click at [1495, 771] on span "K53" at bounding box center [1499, 769] width 39 height 17
drag, startPoint x: 1344, startPoint y: 117, endPoint x: 1366, endPoint y: 172, distance: 59.2
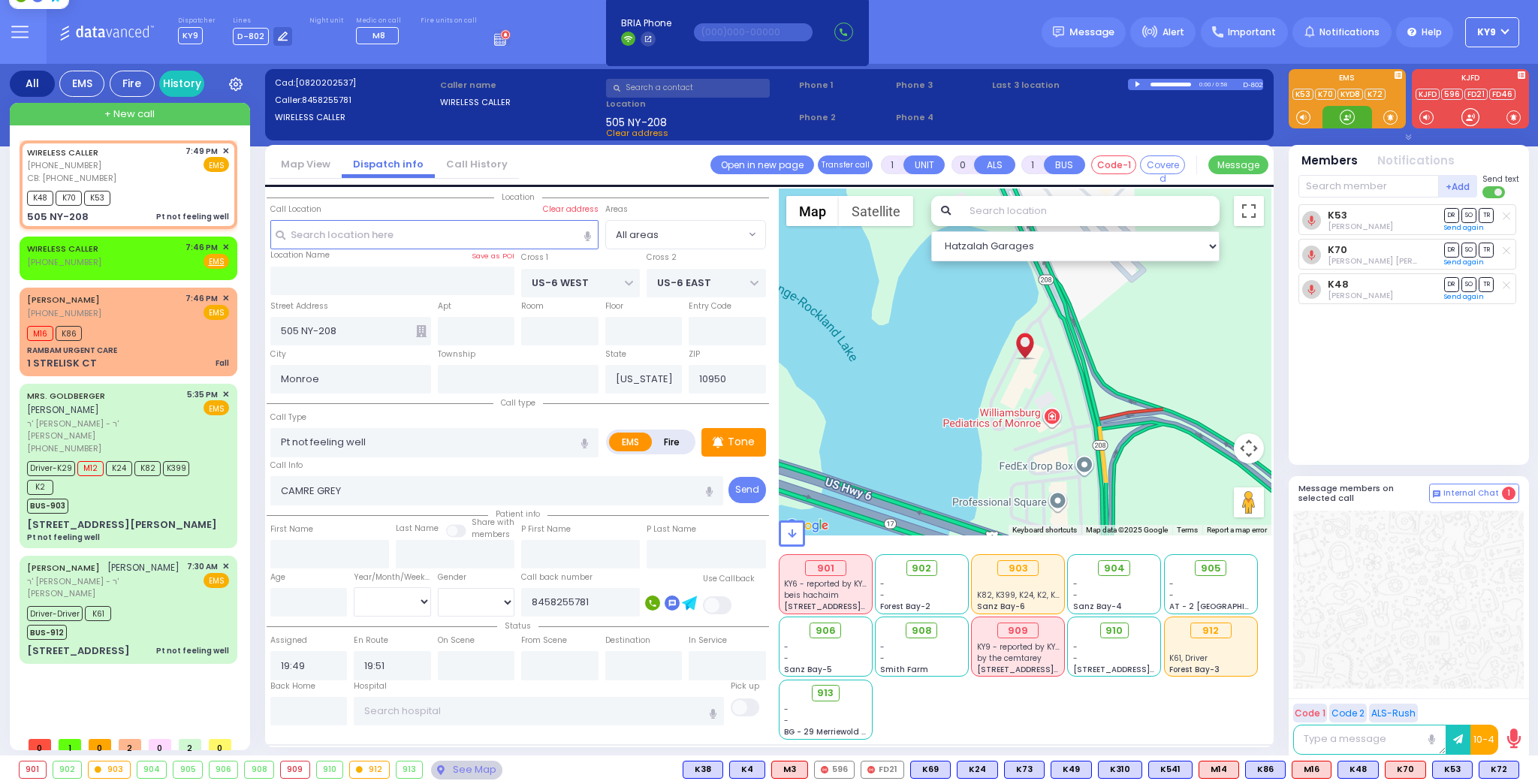
click at [1344, 121] on div at bounding box center [1347, 116] width 15 height 15
click at [1337, 179] on input "text" at bounding box center [1369, 186] width 141 height 23
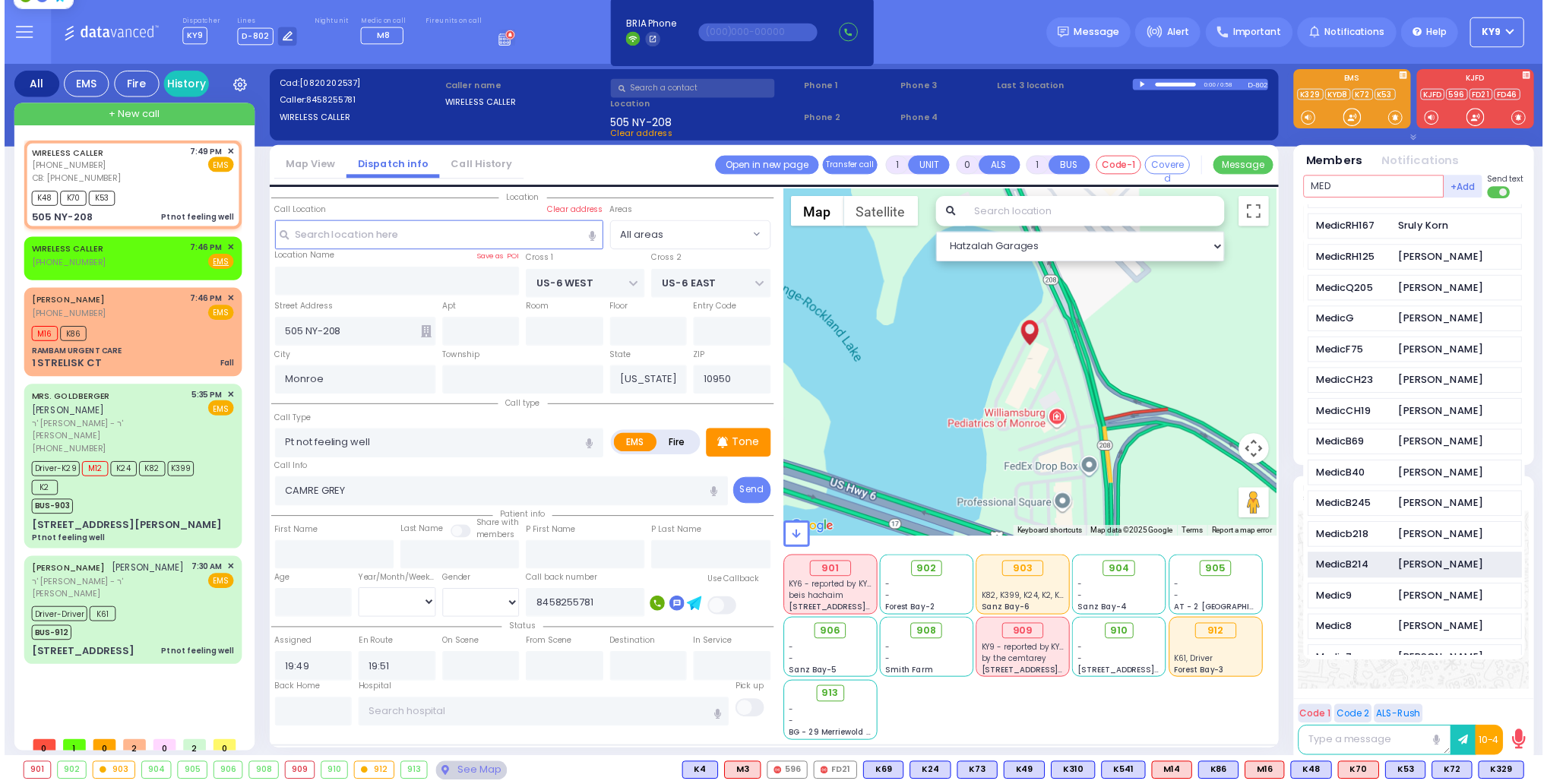
scroll to position [182, 0]
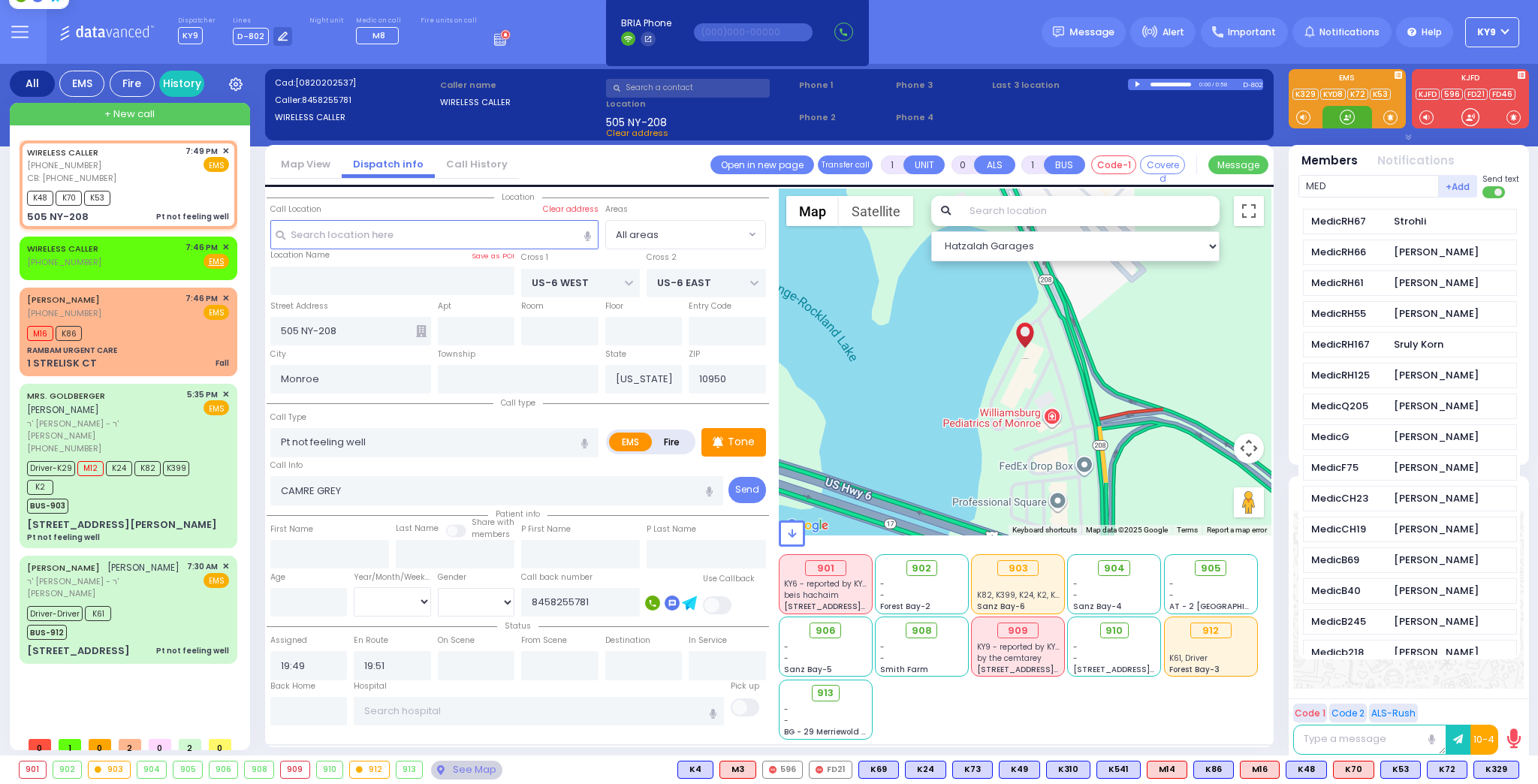
click at [1342, 118] on div at bounding box center [1347, 116] width 15 height 15
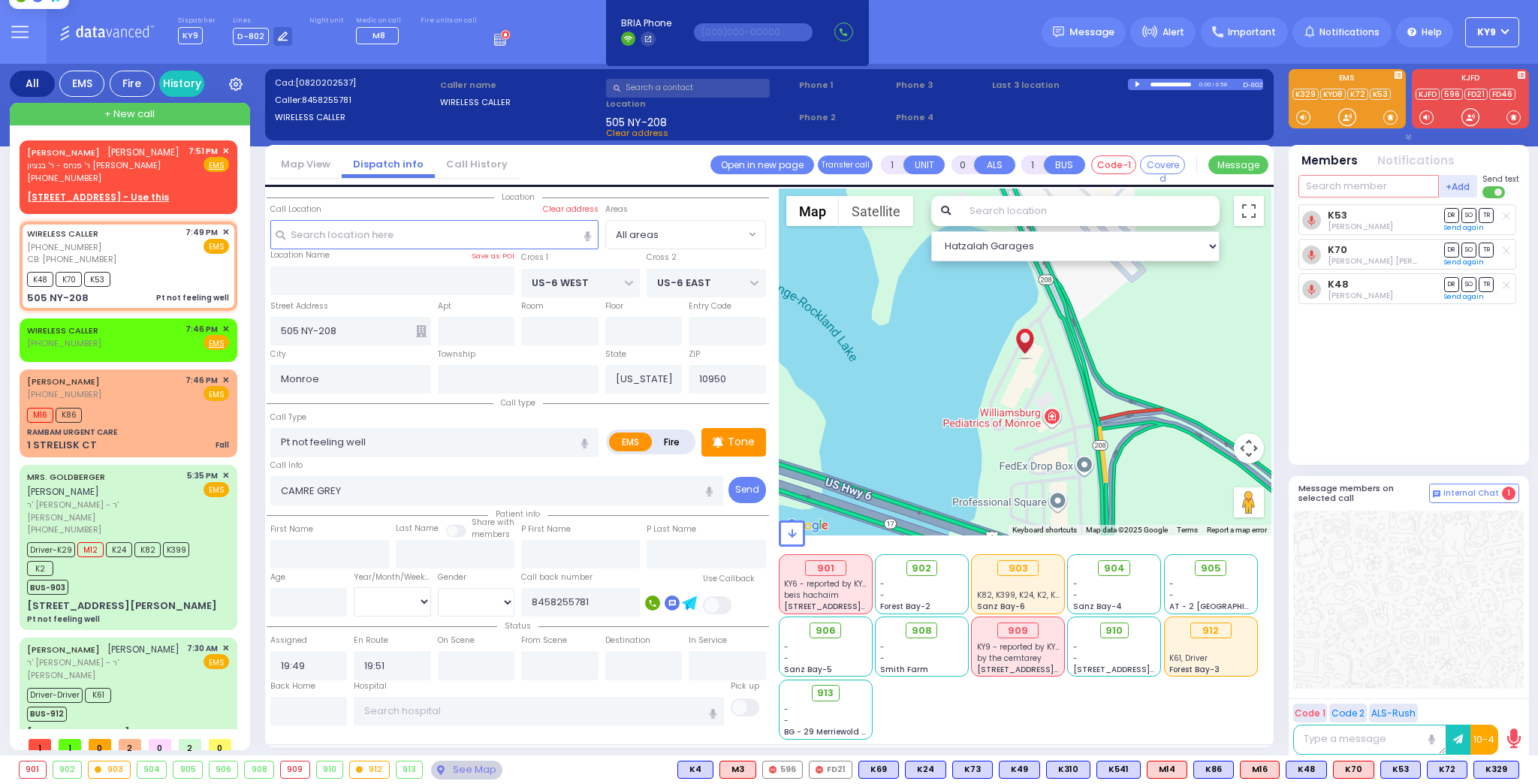
click at [1355, 188] on input "text" at bounding box center [1369, 186] width 141 height 23
click at [170, 172] on span "ר' פנחס - ר' בנציון מנחם גרייפער" at bounding box center [103, 165] width 152 height 13
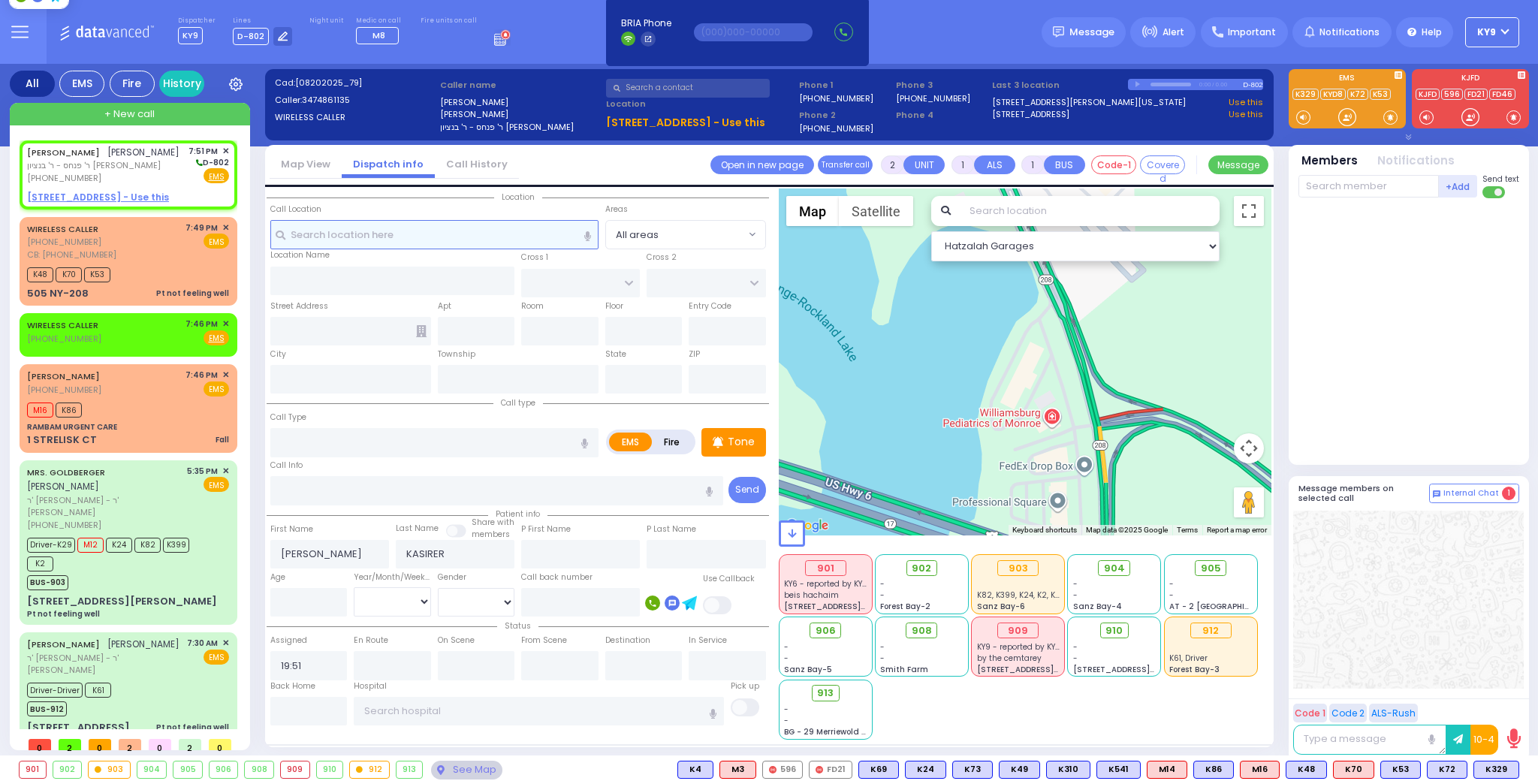
click at [418, 242] on input "text" at bounding box center [435, 234] width 329 height 29
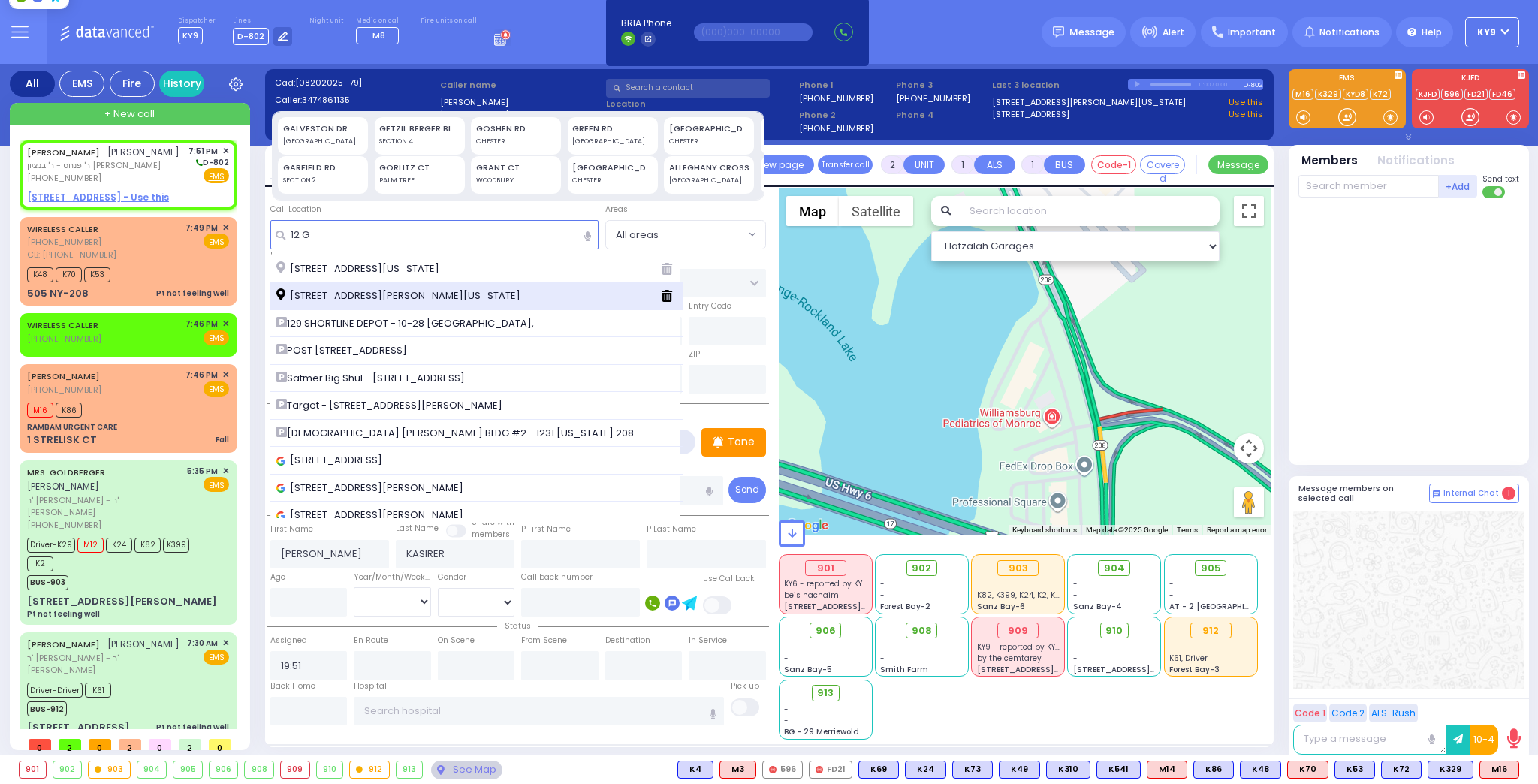
click at [433, 294] on span "12 Garfield Road Kiryas Joel New York 10950" at bounding box center [401, 296] width 250 height 15
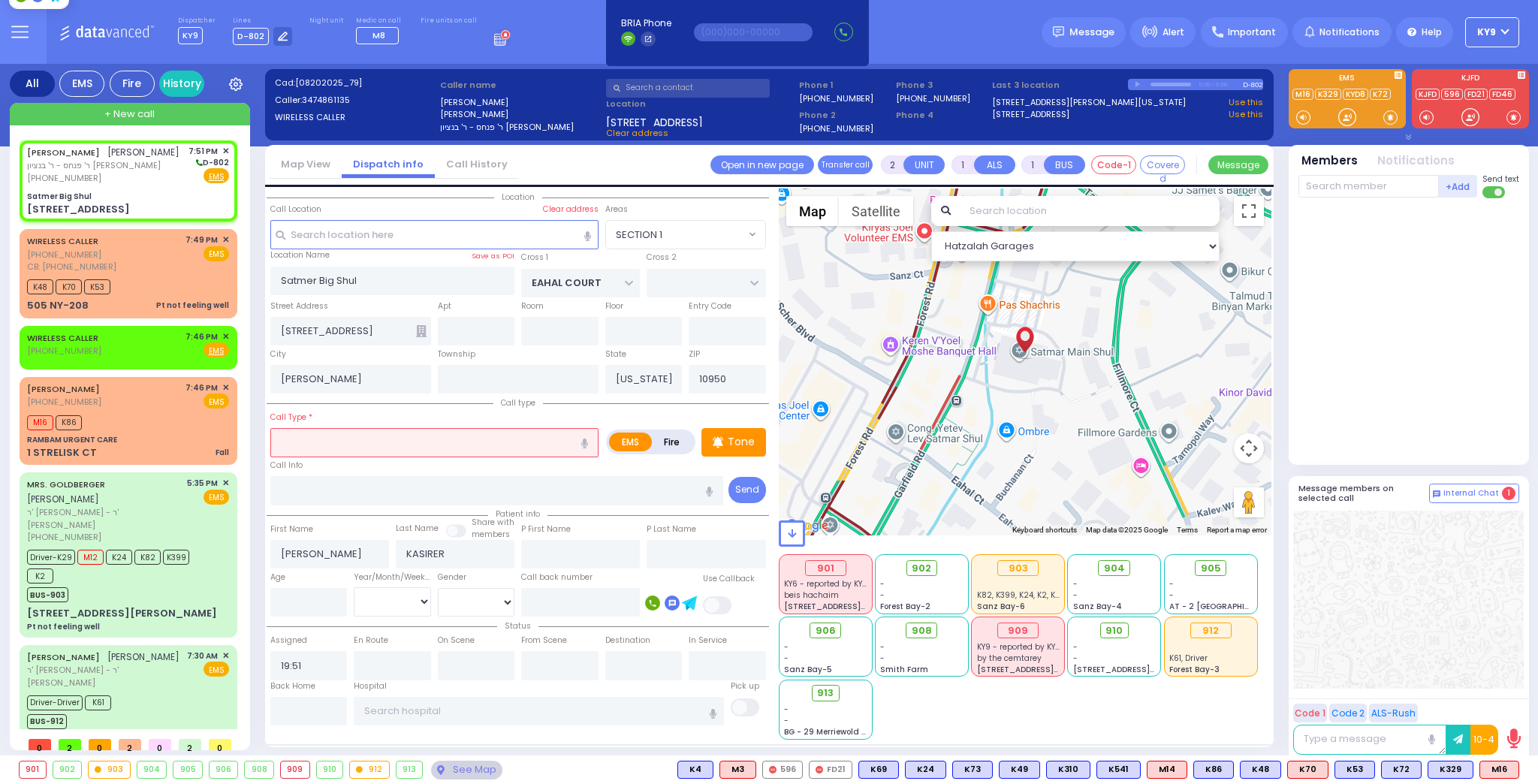
click at [567, 435] on input "text" at bounding box center [435, 442] width 329 height 29
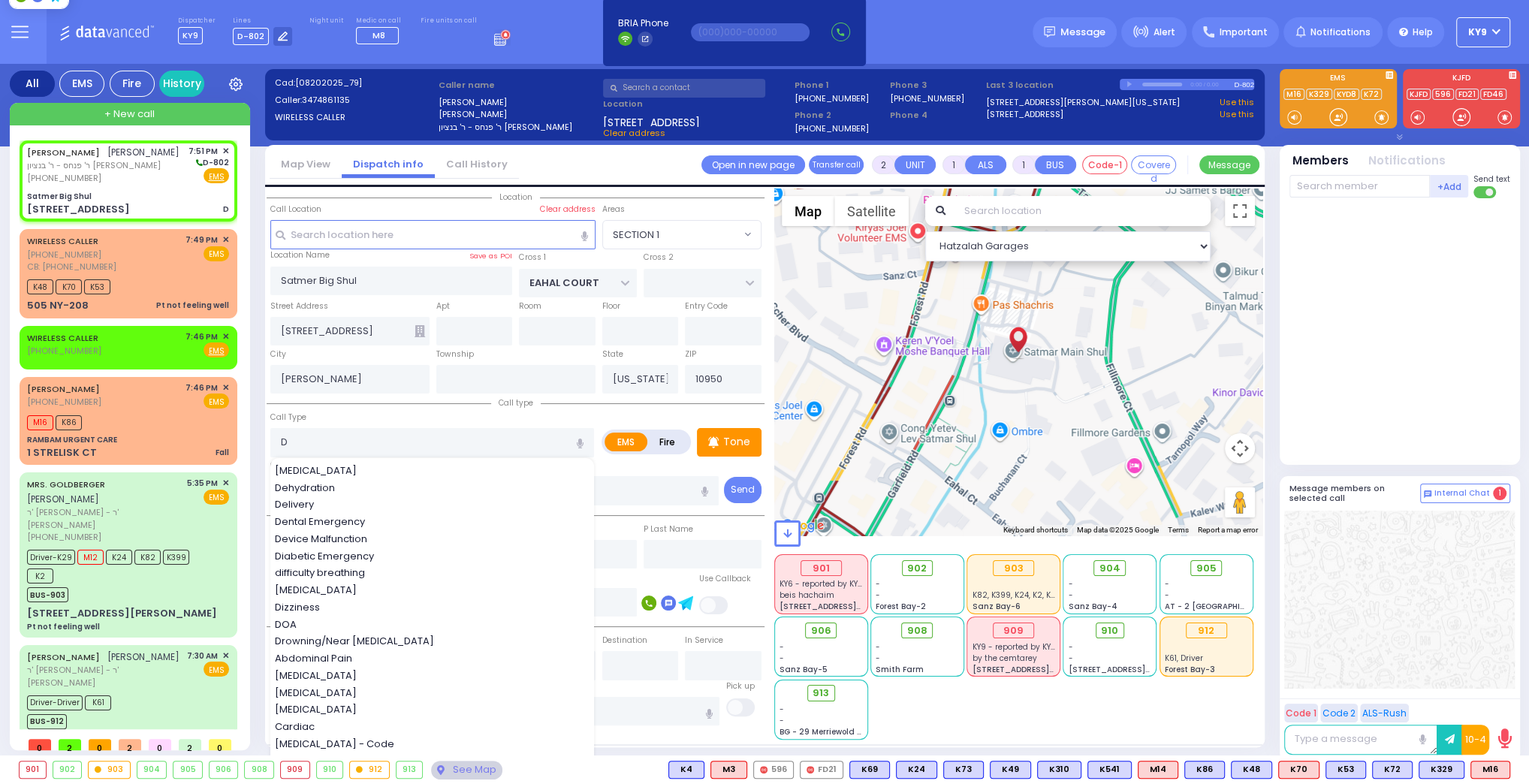
click at [400, 604] on div "Dizziness" at bounding box center [433, 607] width 316 height 15
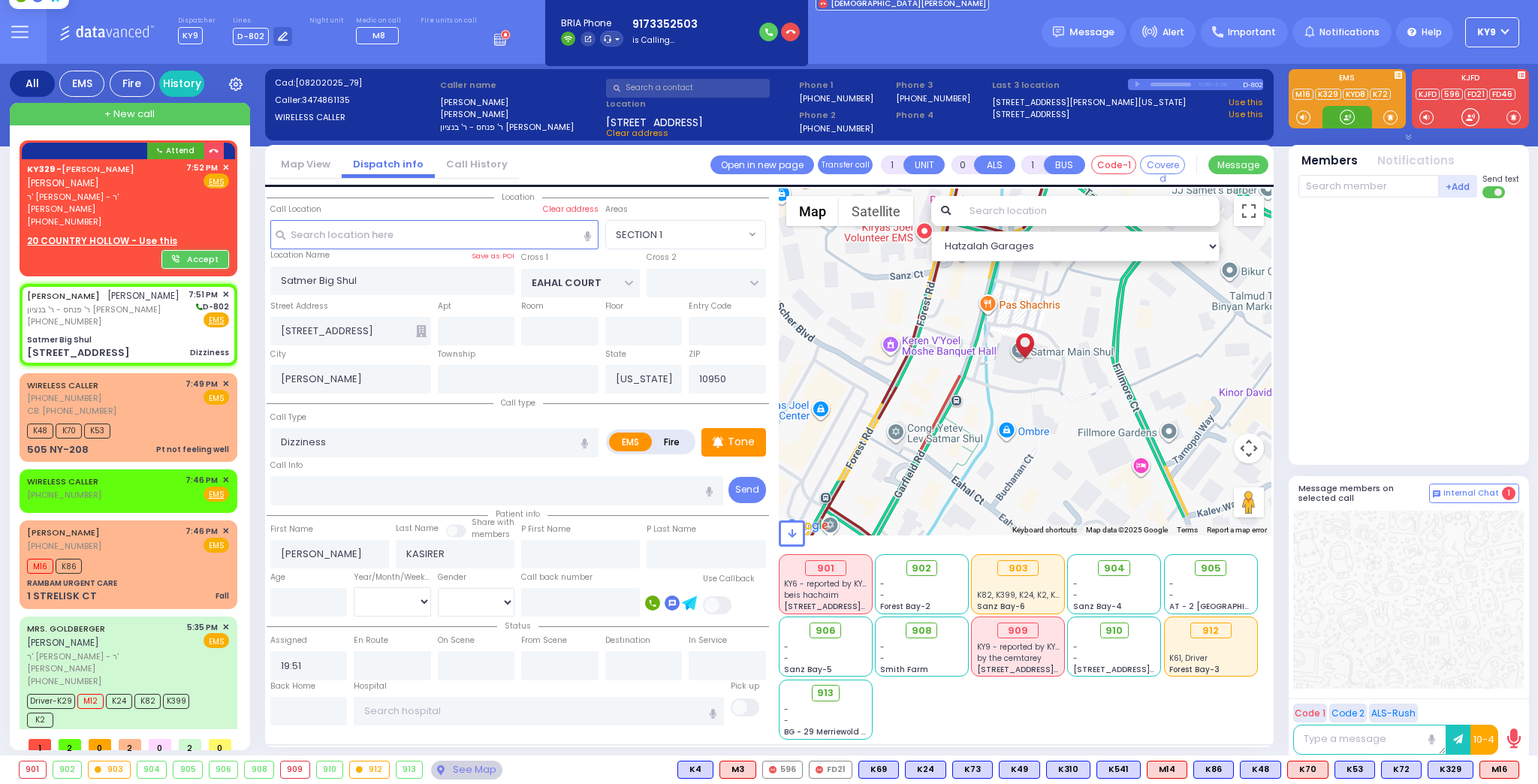
click at [1350, 121] on div at bounding box center [1347, 116] width 15 height 15
click at [1344, 117] on div at bounding box center [1347, 116] width 15 height 15
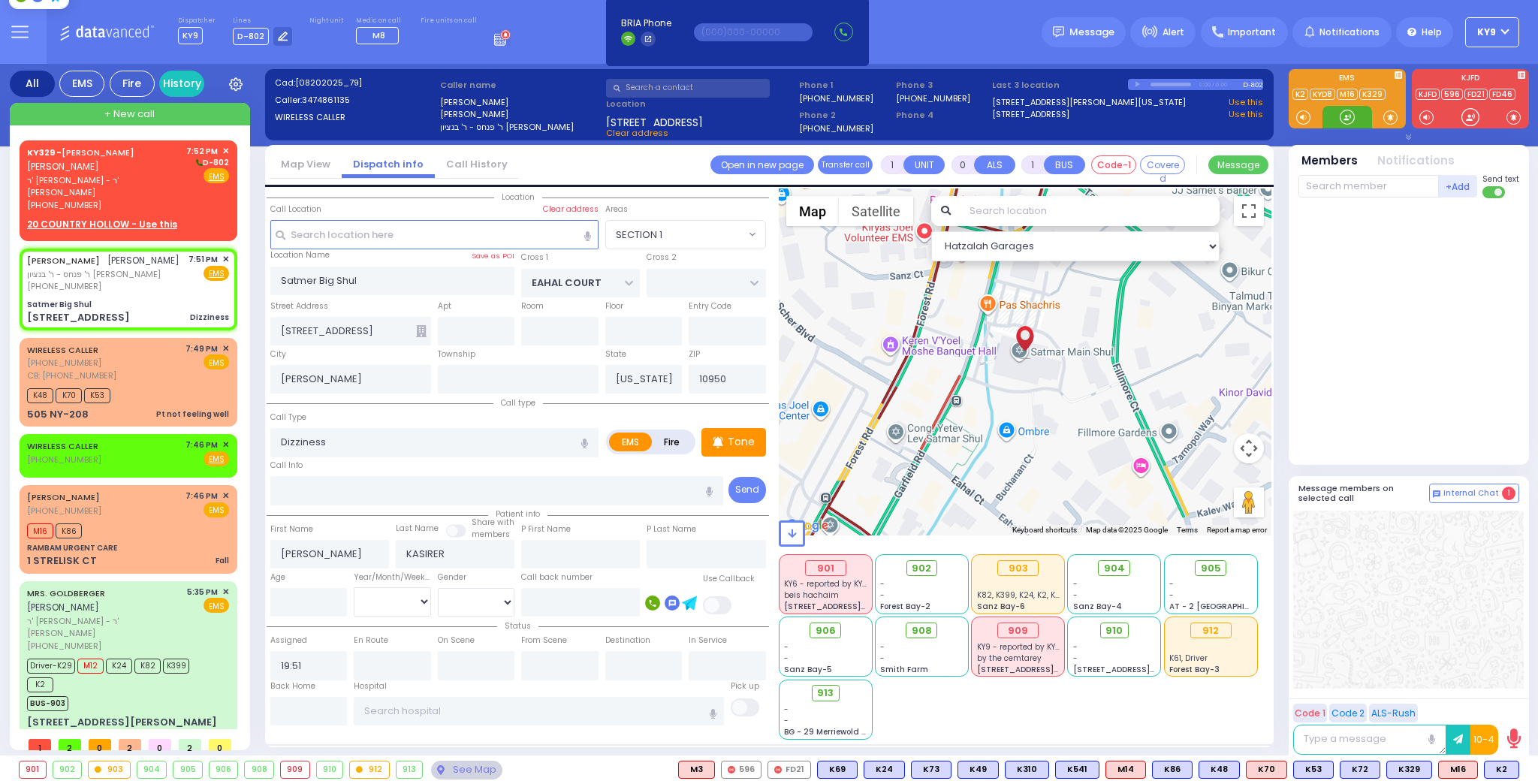
click at [1344, 121] on div at bounding box center [1347, 116] width 15 height 15
drag, startPoint x: 1346, startPoint y: 121, endPoint x: 1180, endPoint y: 97, distance: 167.7
click at [1275, 103] on div "All EMS Fire History Settings" at bounding box center [769, 412] width 1520 height 698
click at [115, 372] on div "WIRELESS CALLER (845) 825-5781 CB: (845) 825-5781 7:49 PM ✕ EMS" at bounding box center [128, 362] width 202 height 40
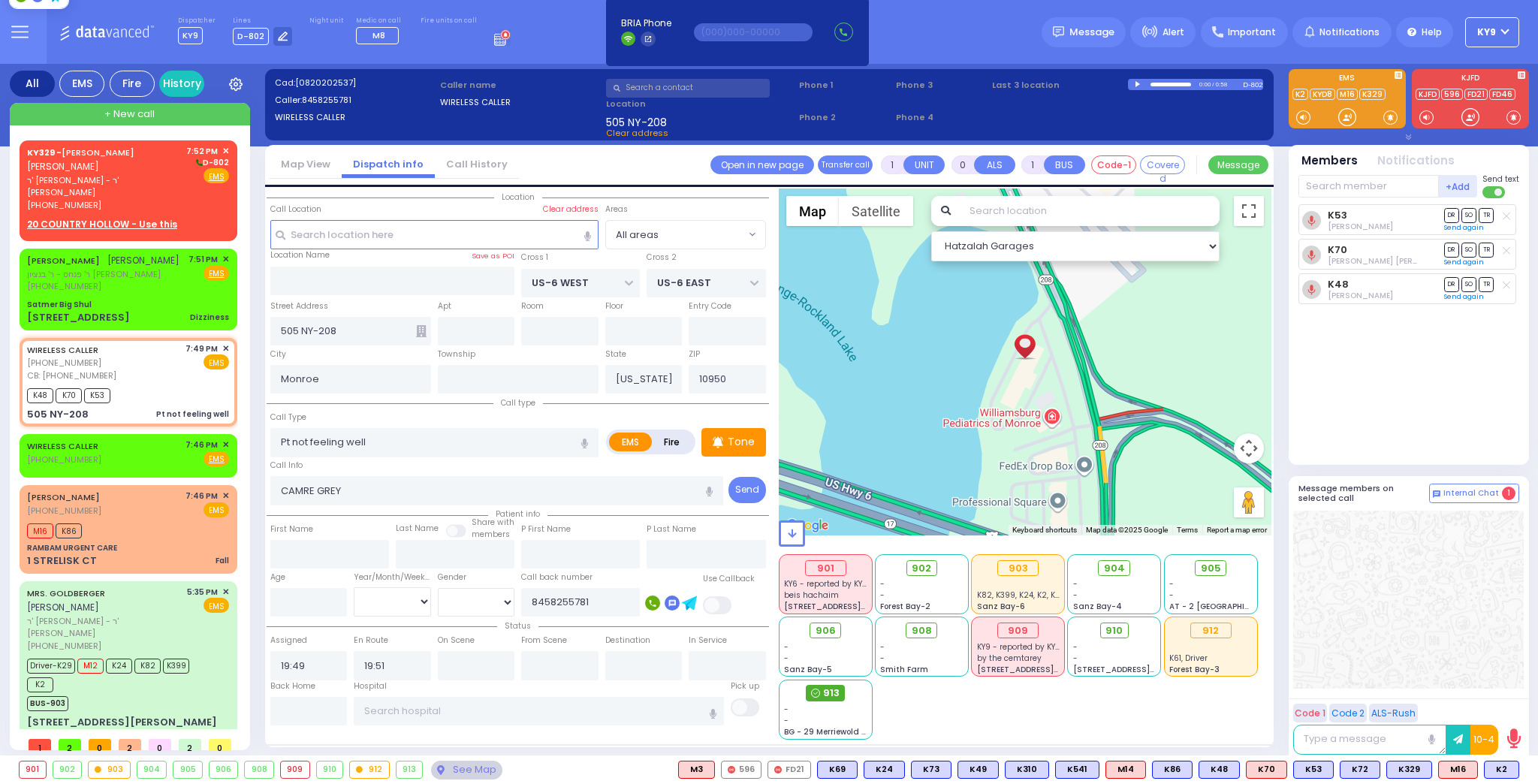
click at [825, 691] on span "913" at bounding box center [831, 693] width 17 height 15
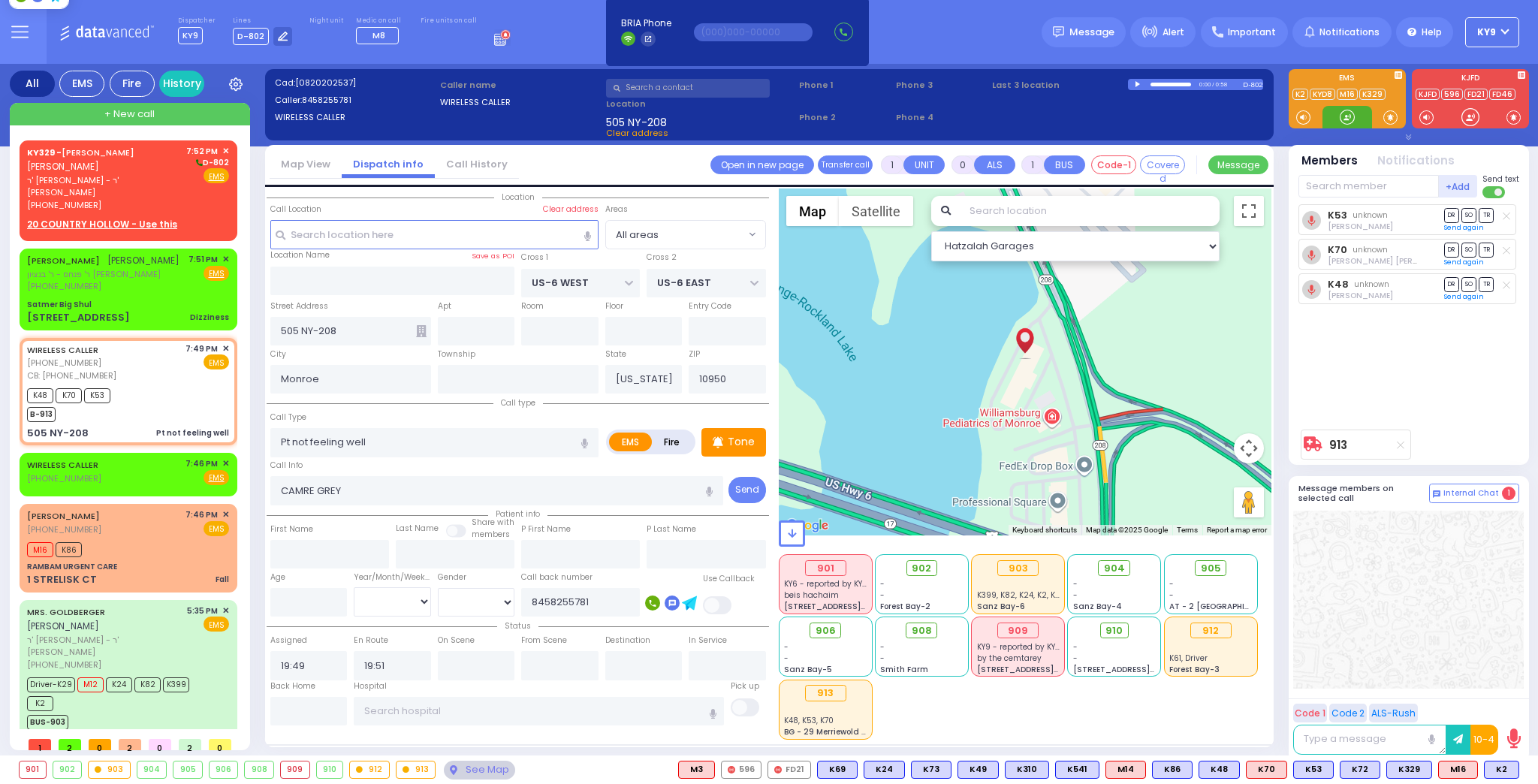
click at [1350, 110] on div at bounding box center [1347, 116] width 15 height 15
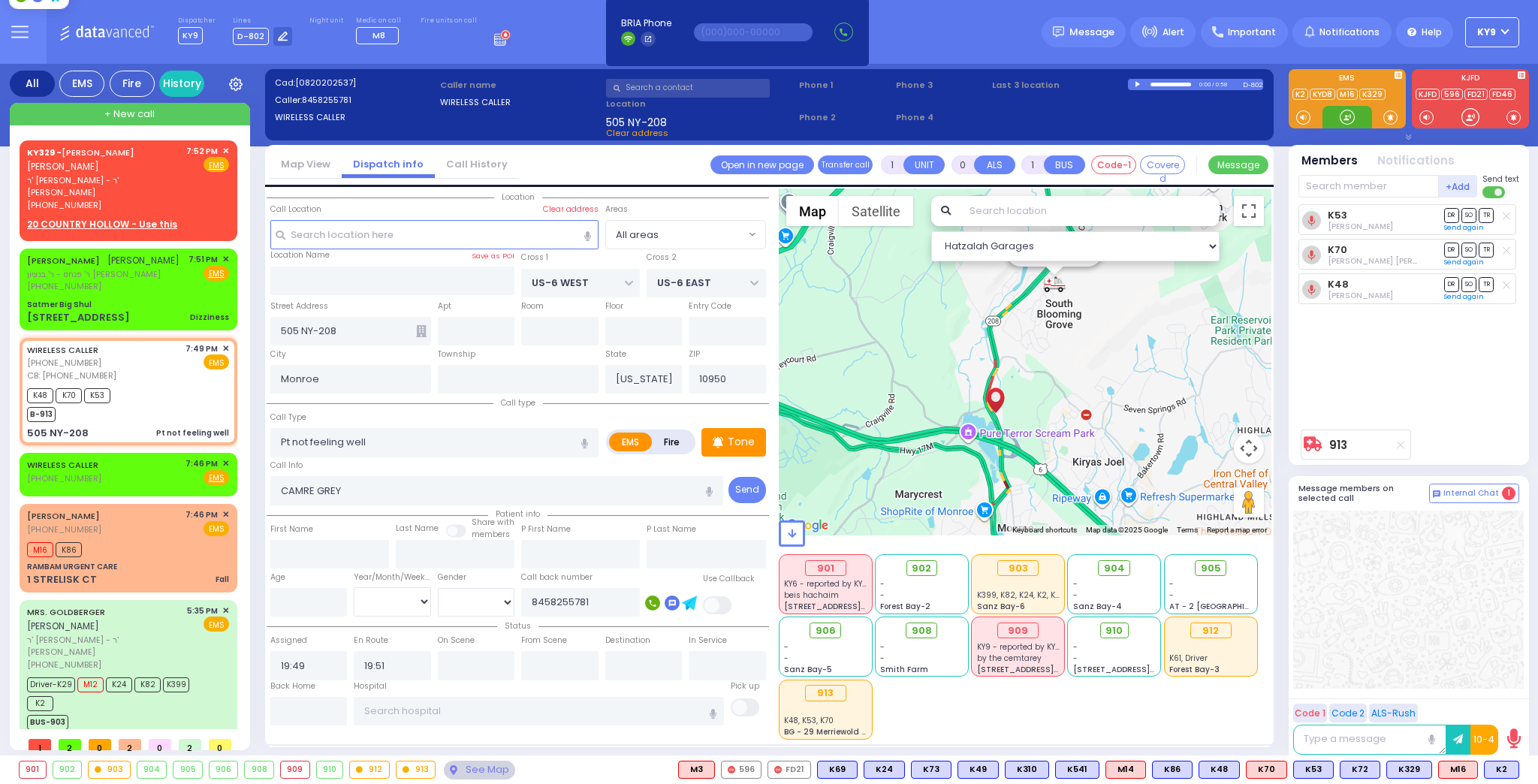
drag, startPoint x: 1342, startPoint y: 111, endPoint x: 1306, endPoint y: 124, distance: 38.3
click at [1340, 111] on div at bounding box center [1347, 116] width 15 height 15
click at [124, 552] on div "M16 K86" at bounding box center [128, 548] width 202 height 19
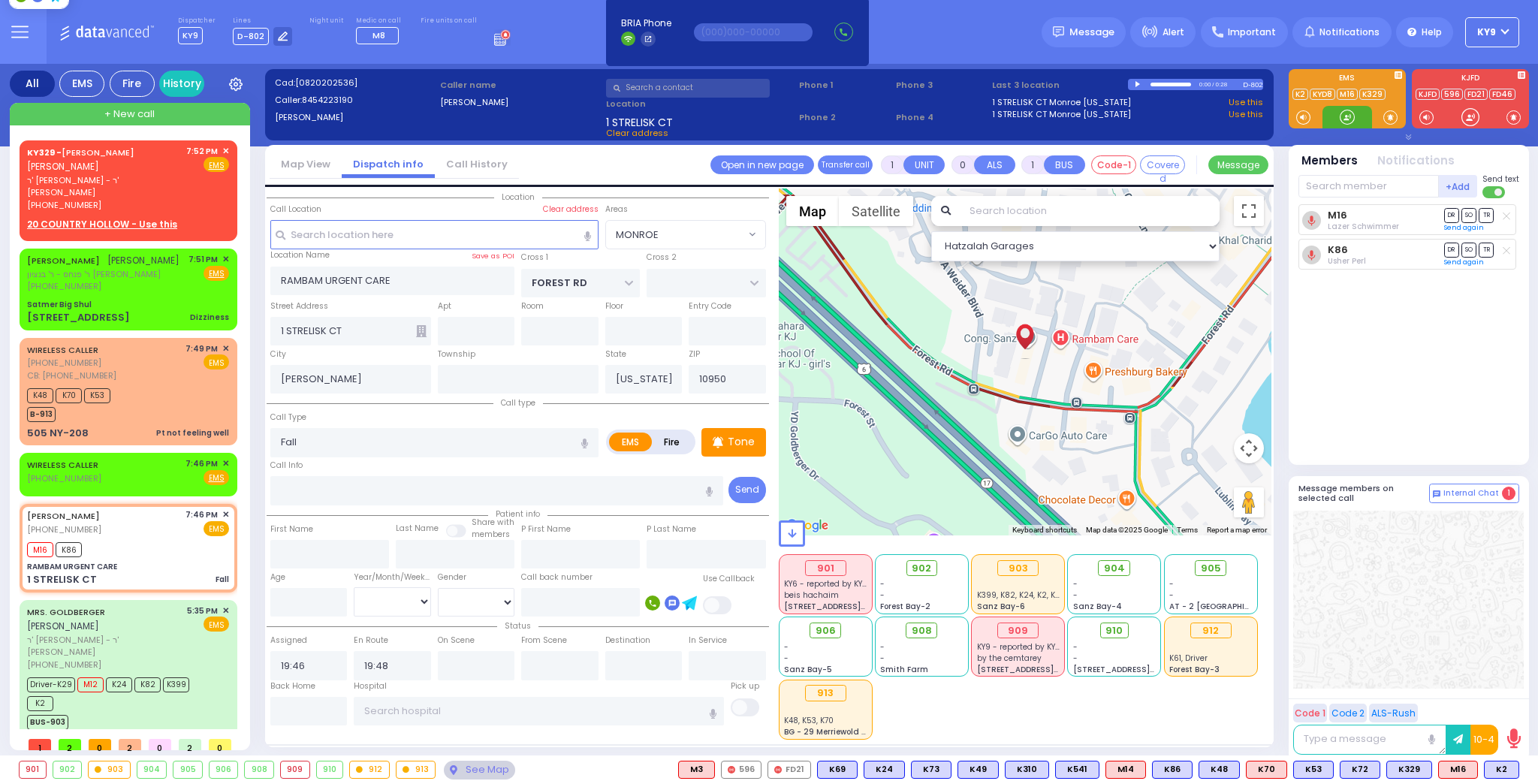
click at [1340, 114] on div at bounding box center [1347, 116] width 15 height 15
click at [1493, 765] on span "K2" at bounding box center [1501, 769] width 34 height 17
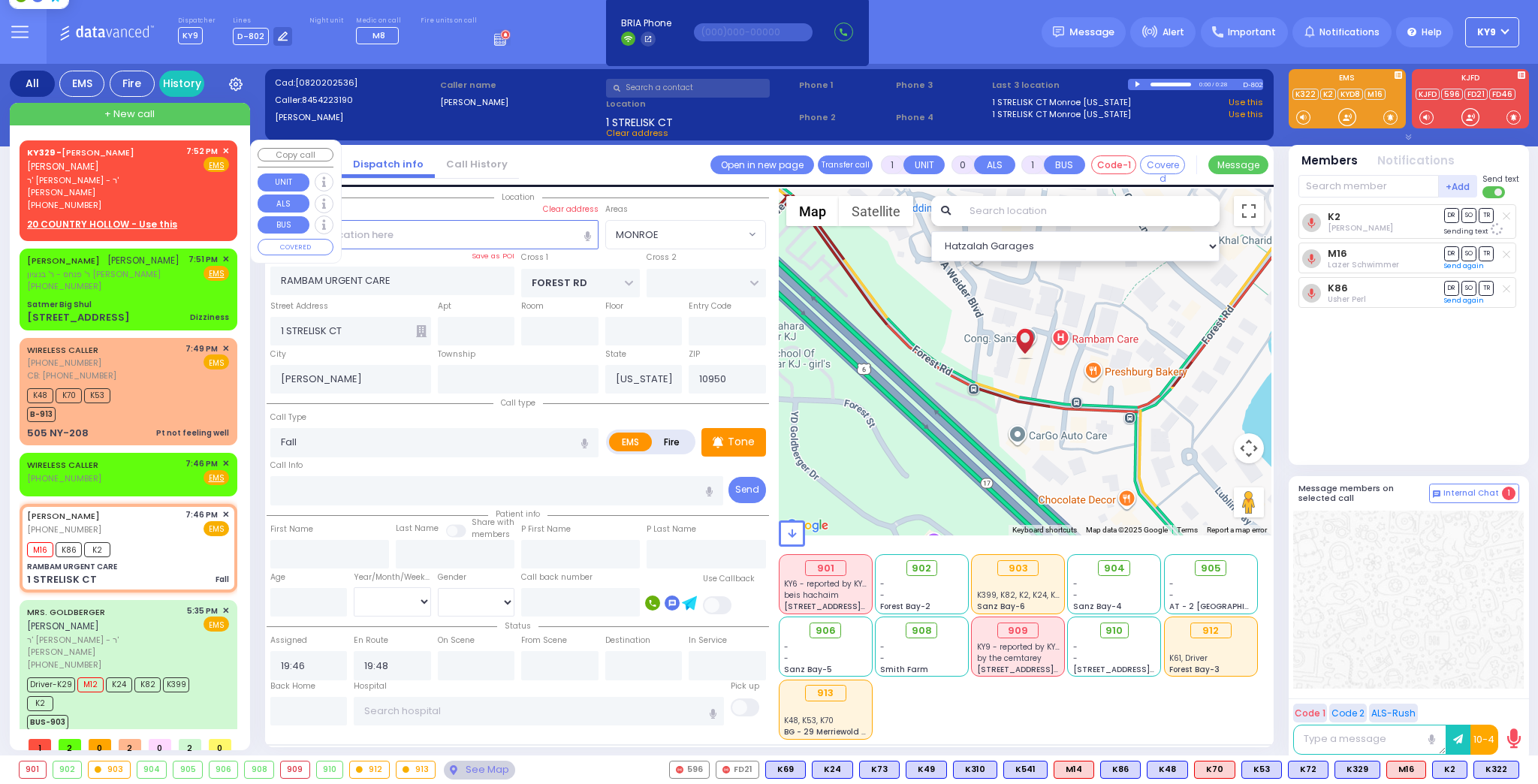
click at [152, 164] on div "KY329 - JOSHUA DUVID WALDMAN יושע דוד וואלדמאן" at bounding box center [103, 160] width 154 height 30
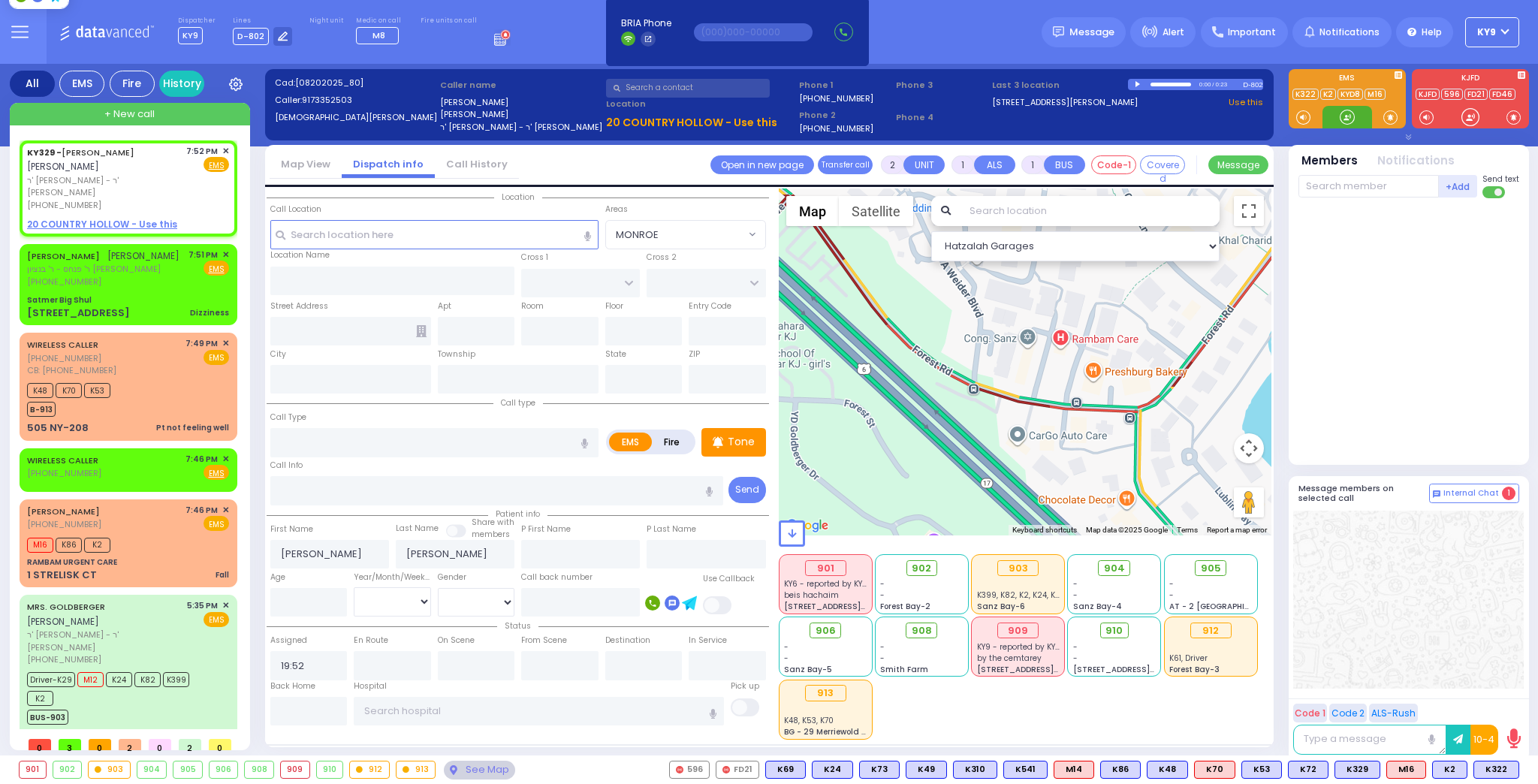
drag, startPoint x: 1336, startPoint y: 117, endPoint x: 1140, endPoint y: 210, distance: 216.9
click at [1282, 143] on div "All EMS Fire History Settings" at bounding box center [769, 412] width 1520 height 698
click at [728, 440] on div "Tone" at bounding box center [734, 442] width 64 height 29
click at [737, 444] on p "Tone" at bounding box center [741, 442] width 27 height 16
click at [1335, 118] on div at bounding box center [1347, 117] width 50 height 23
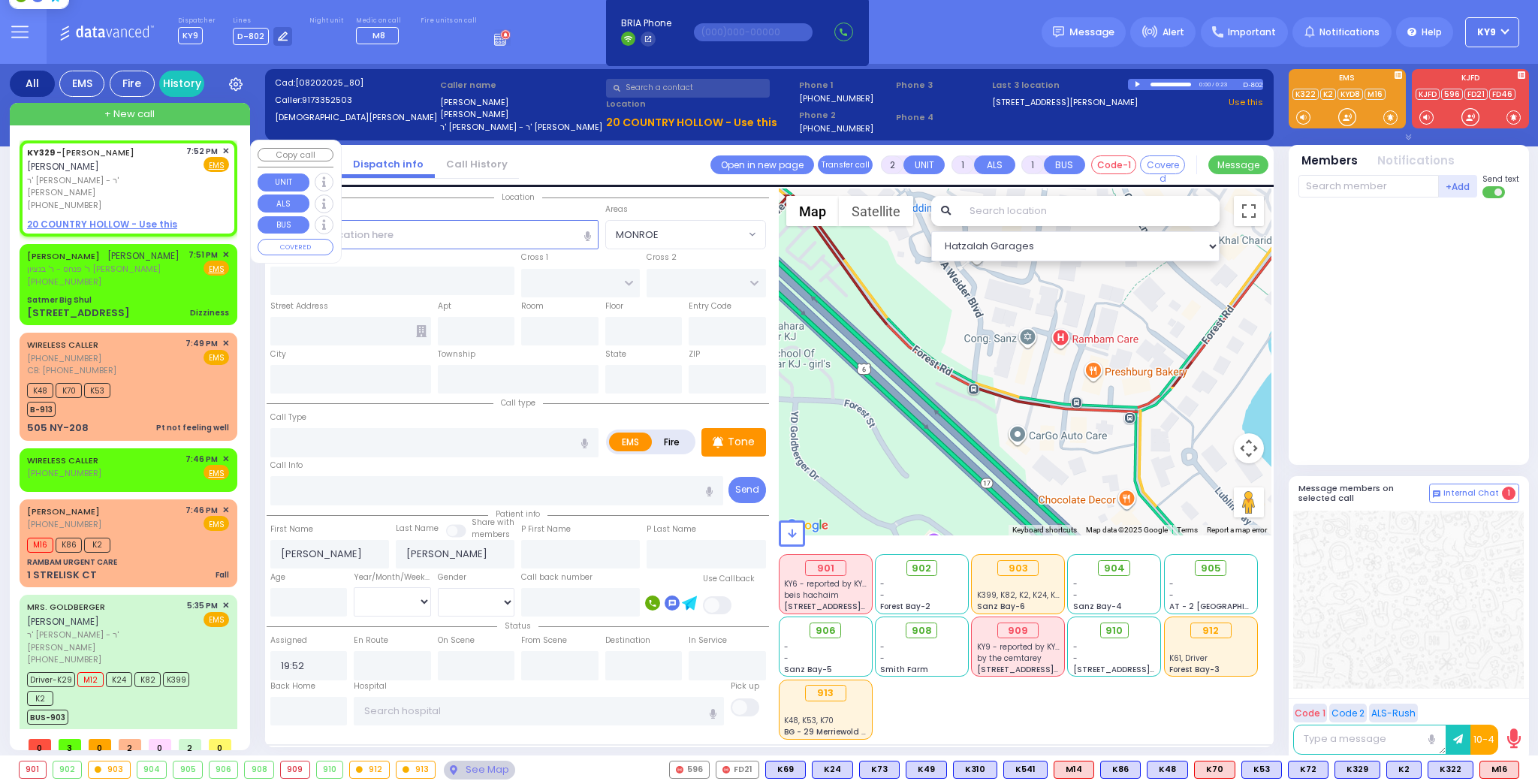
click at [225, 149] on div "KY329 - JOSHUA DUVID WALDMAN יושע דוד וואלדמאן ר' יעקב לייב - ר' מרדכי דוד כהן …" at bounding box center [129, 188] width 212 height 91
click at [223, 149] on span "✕" at bounding box center [226, 151] width 7 height 13
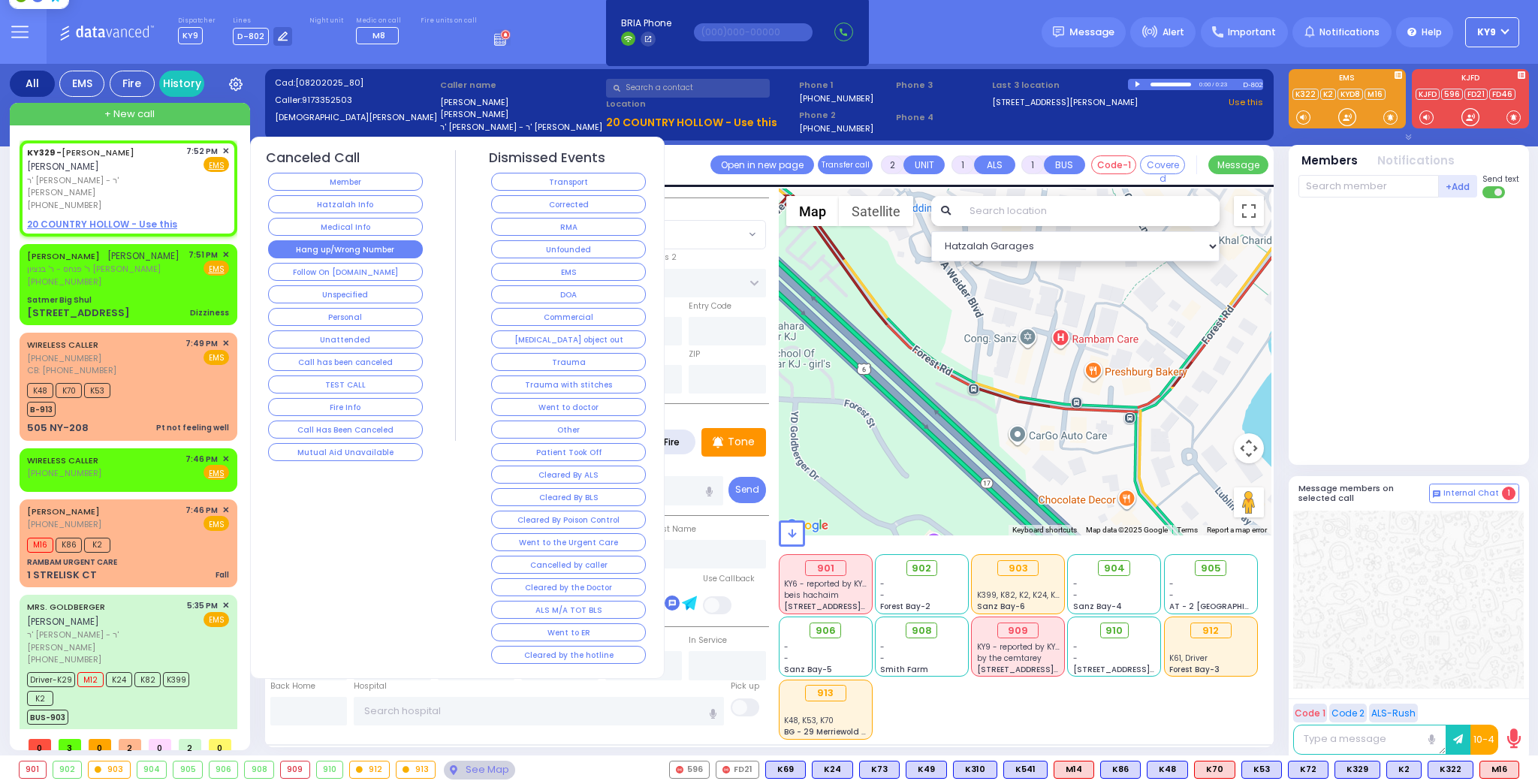
click at [341, 245] on button "Hang up/Wrong Number" at bounding box center [345, 249] width 155 height 18
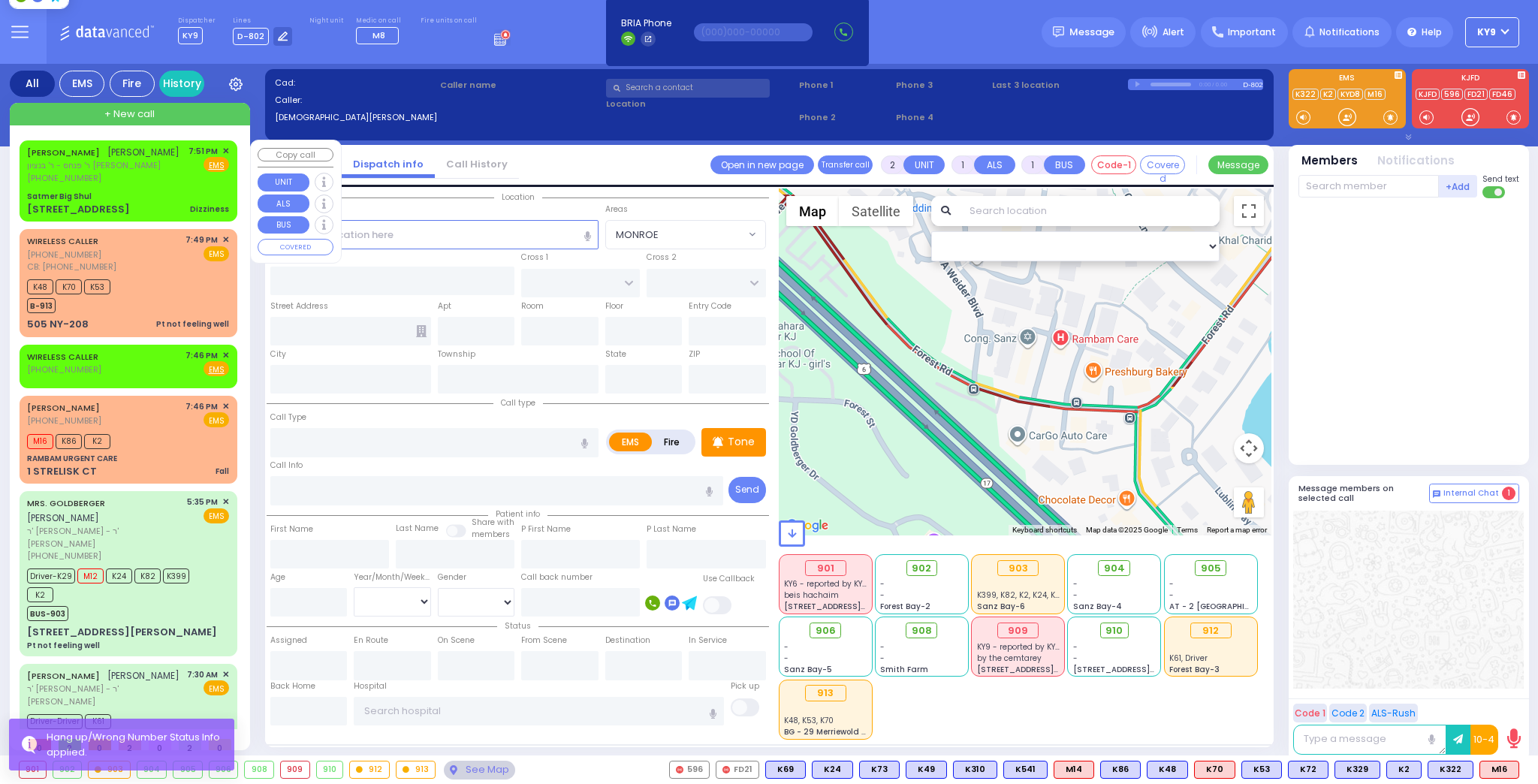
click at [130, 202] on div "JACOB NAFTULA KASIRER יעקב נפתלי קאסירער ר' פנחס - ר' בנציון מנחם גרייפער (347)…" at bounding box center [129, 181] width 212 height 76
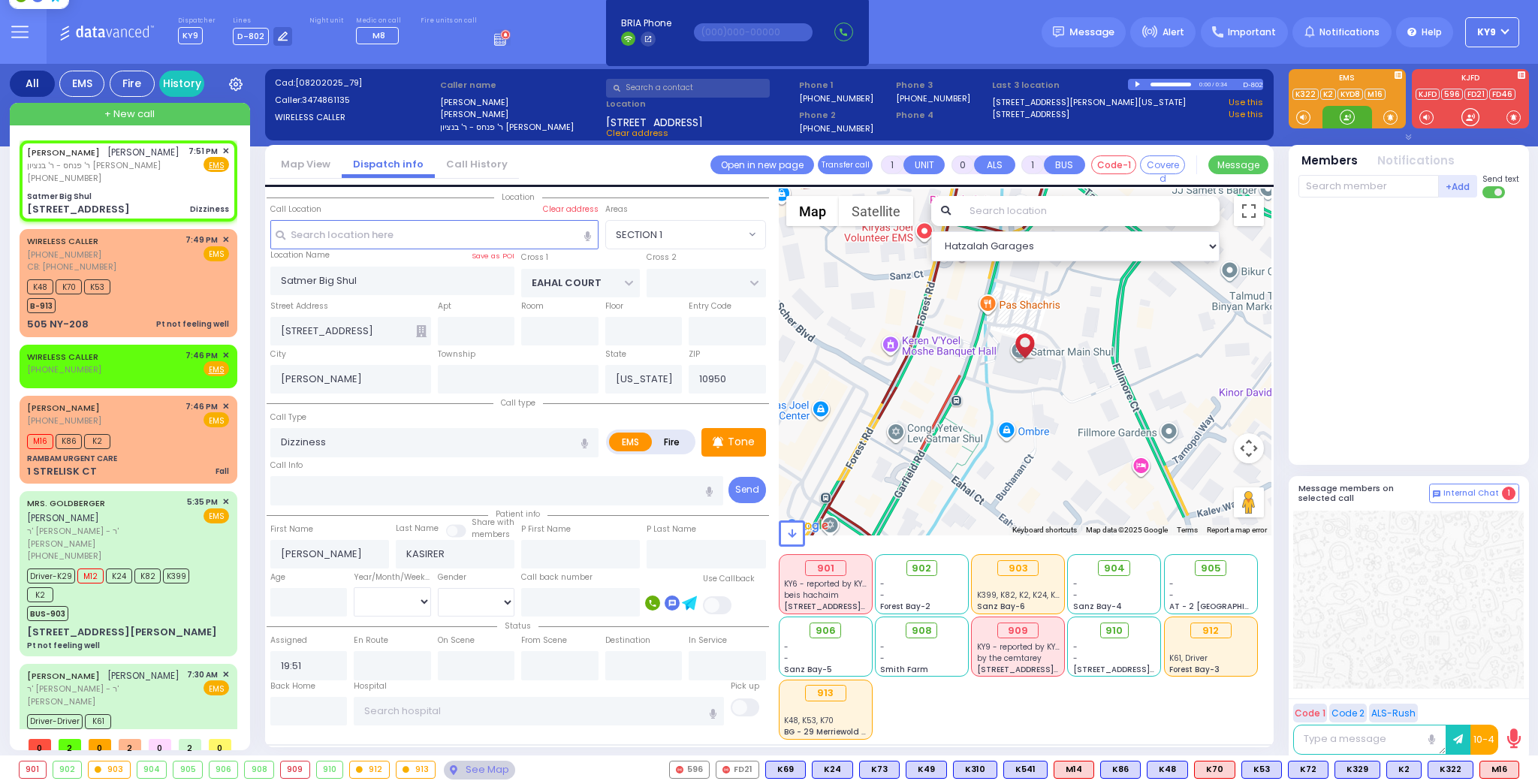
click at [1349, 117] on div at bounding box center [1347, 116] width 15 height 15
click at [115, 571] on div "Driver-K29 M12 K24 K82 K399 K2" at bounding box center [121, 583] width 188 height 37
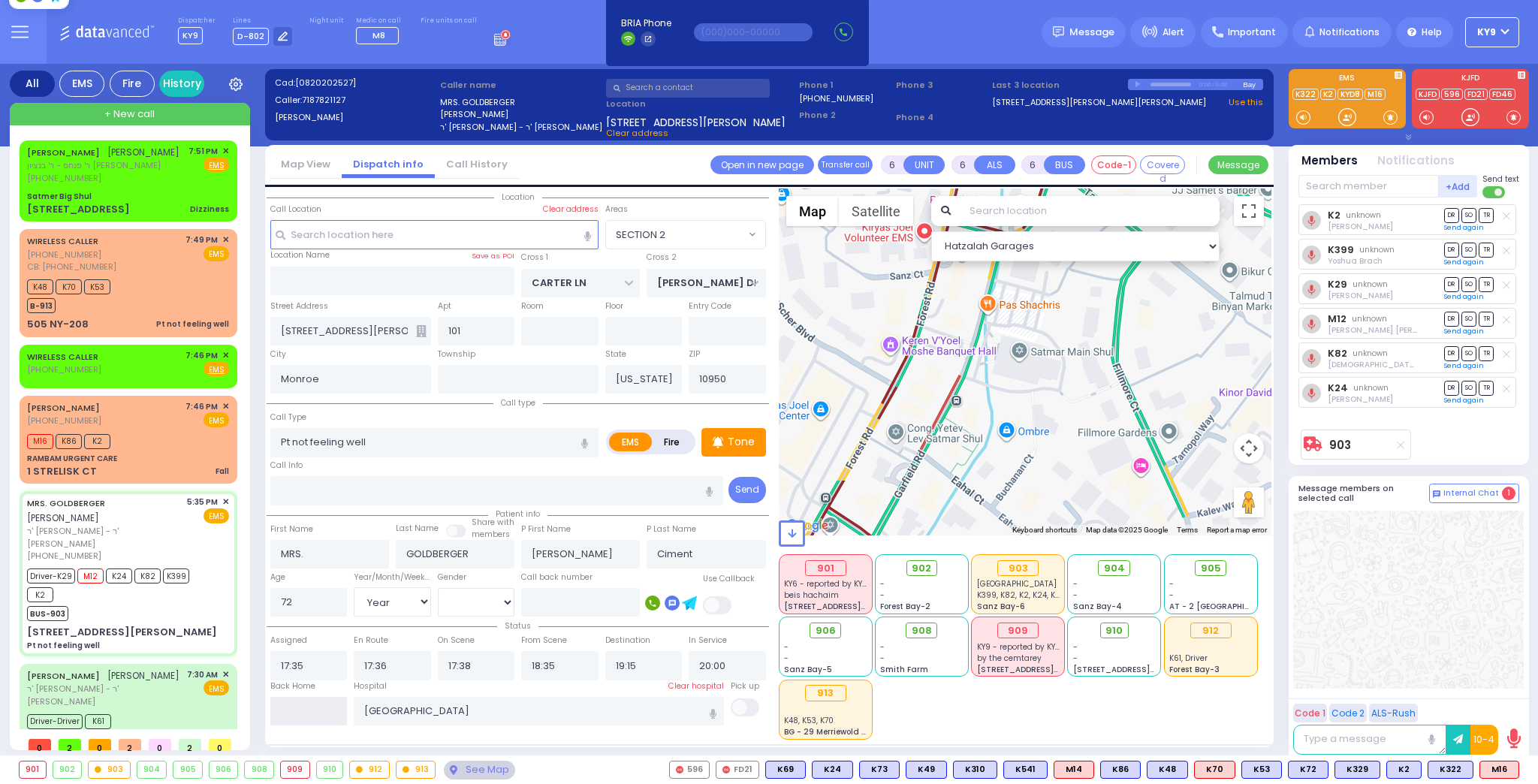
click at [290, 708] on input "text" at bounding box center [309, 711] width 77 height 29
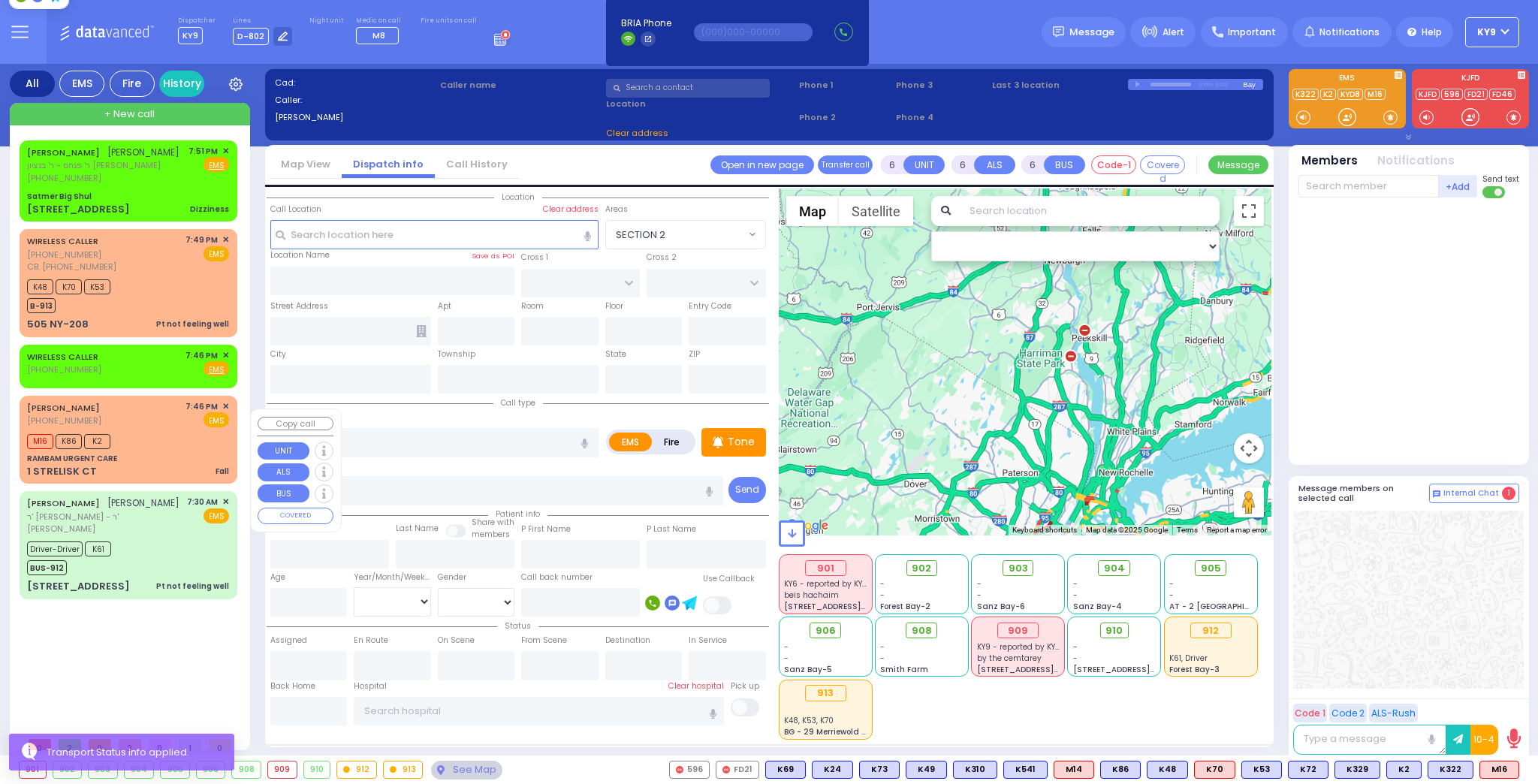
click at [146, 448] on div "M16 K86 K2" at bounding box center [128, 440] width 202 height 19
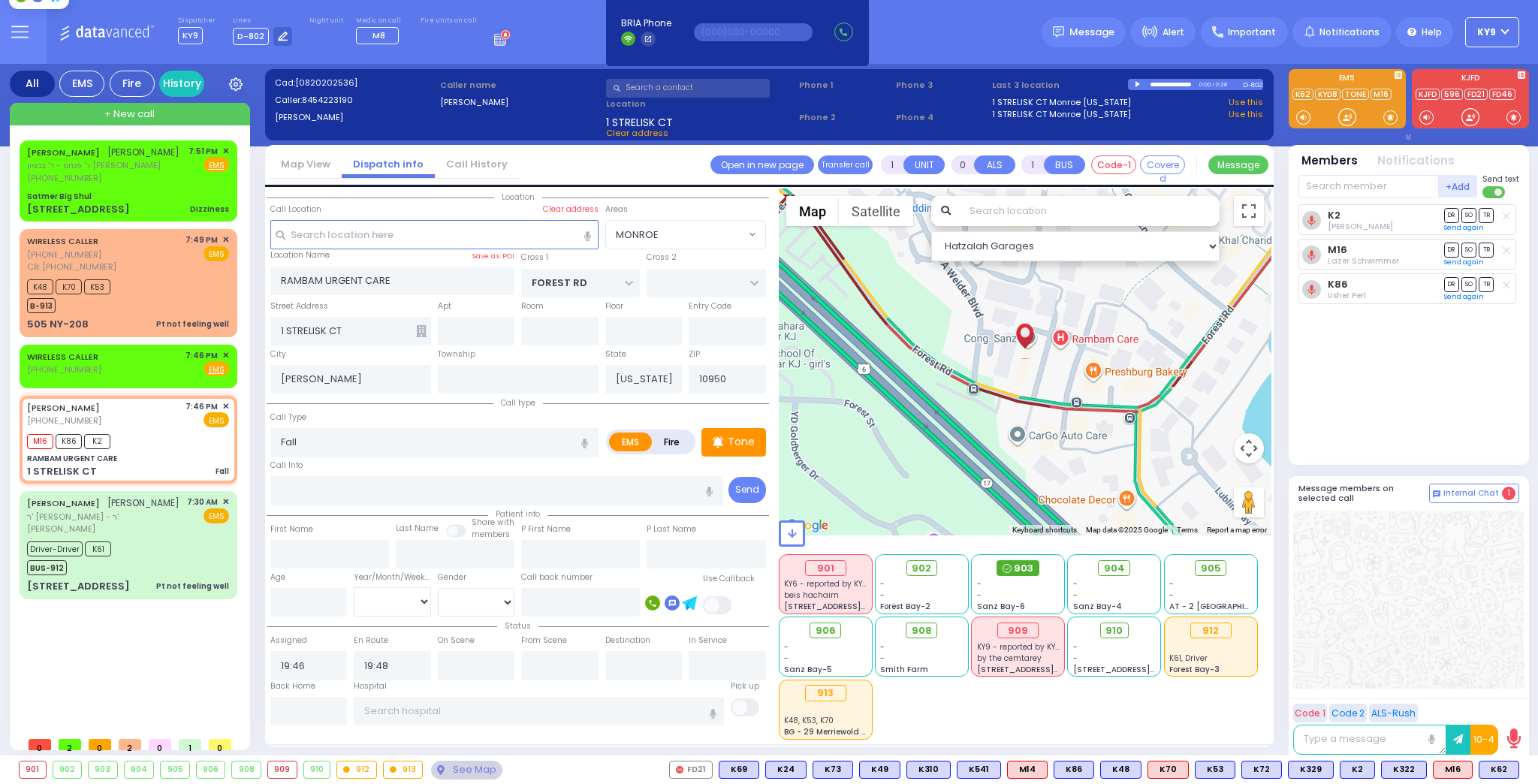
click at [1022, 572] on span "903" at bounding box center [1023, 568] width 19 height 15
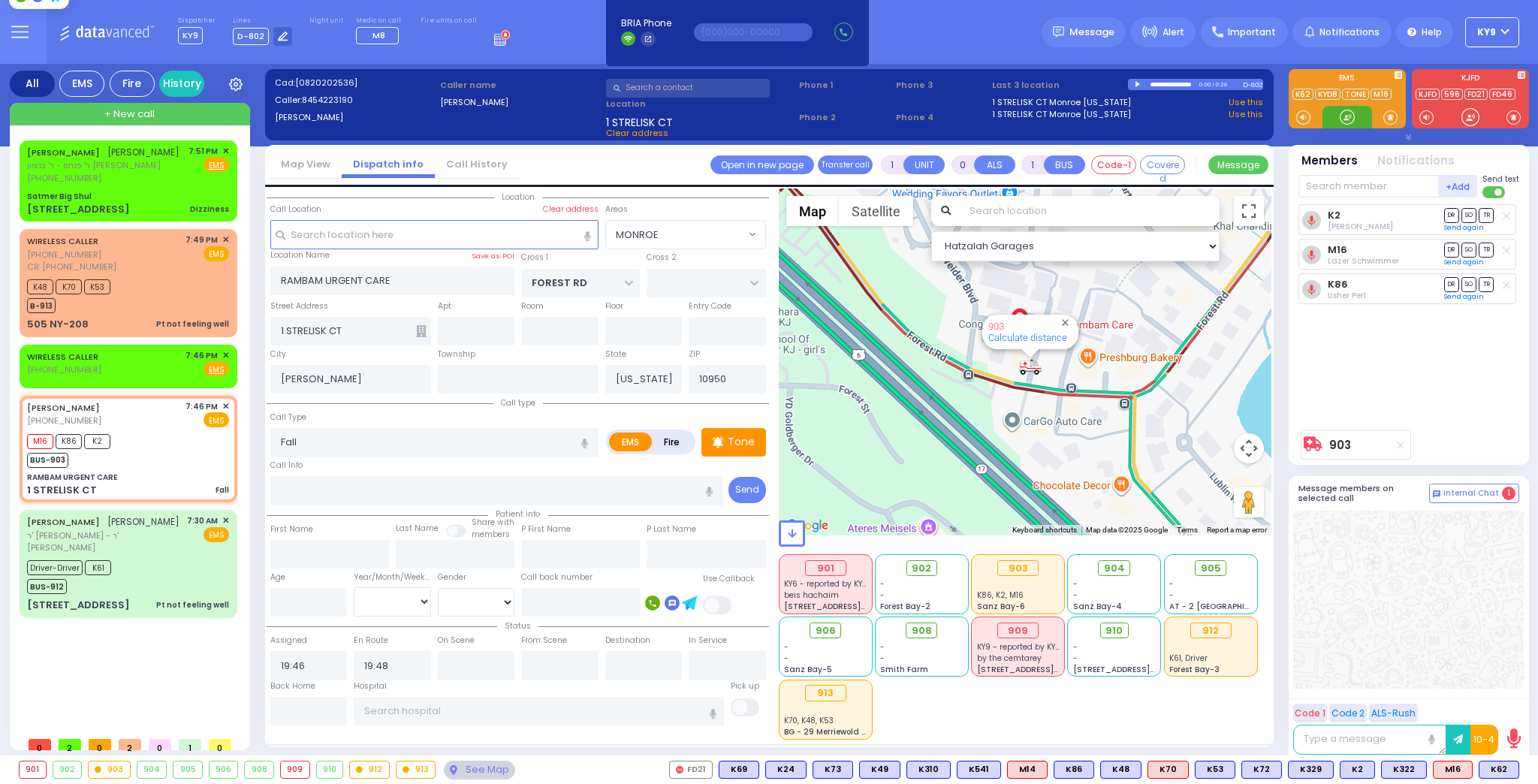
drag, startPoint x: 1347, startPoint y: 116, endPoint x: 548, endPoint y: 110, distance: 799.0
click at [1255, 116] on div "All EMS Fire History Settings" at bounding box center [769, 412] width 1520 height 698
click at [139, 185] on div "[PHONE_NUMBER]" at bounding box center [103, 178] width 152 height 13
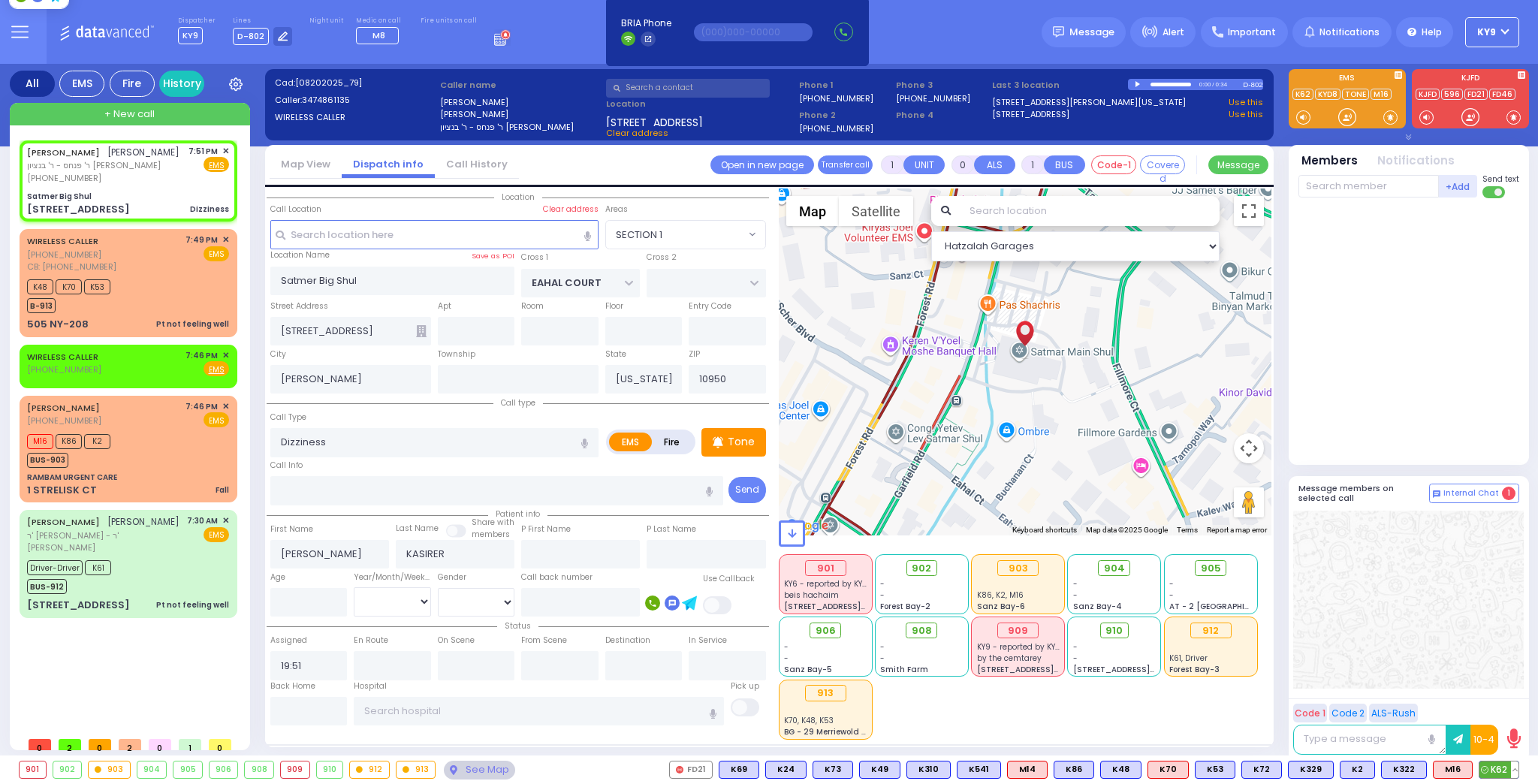
click at [1501, 766] on span "K62" at bounding box center [1499, 769] width 39 height 17
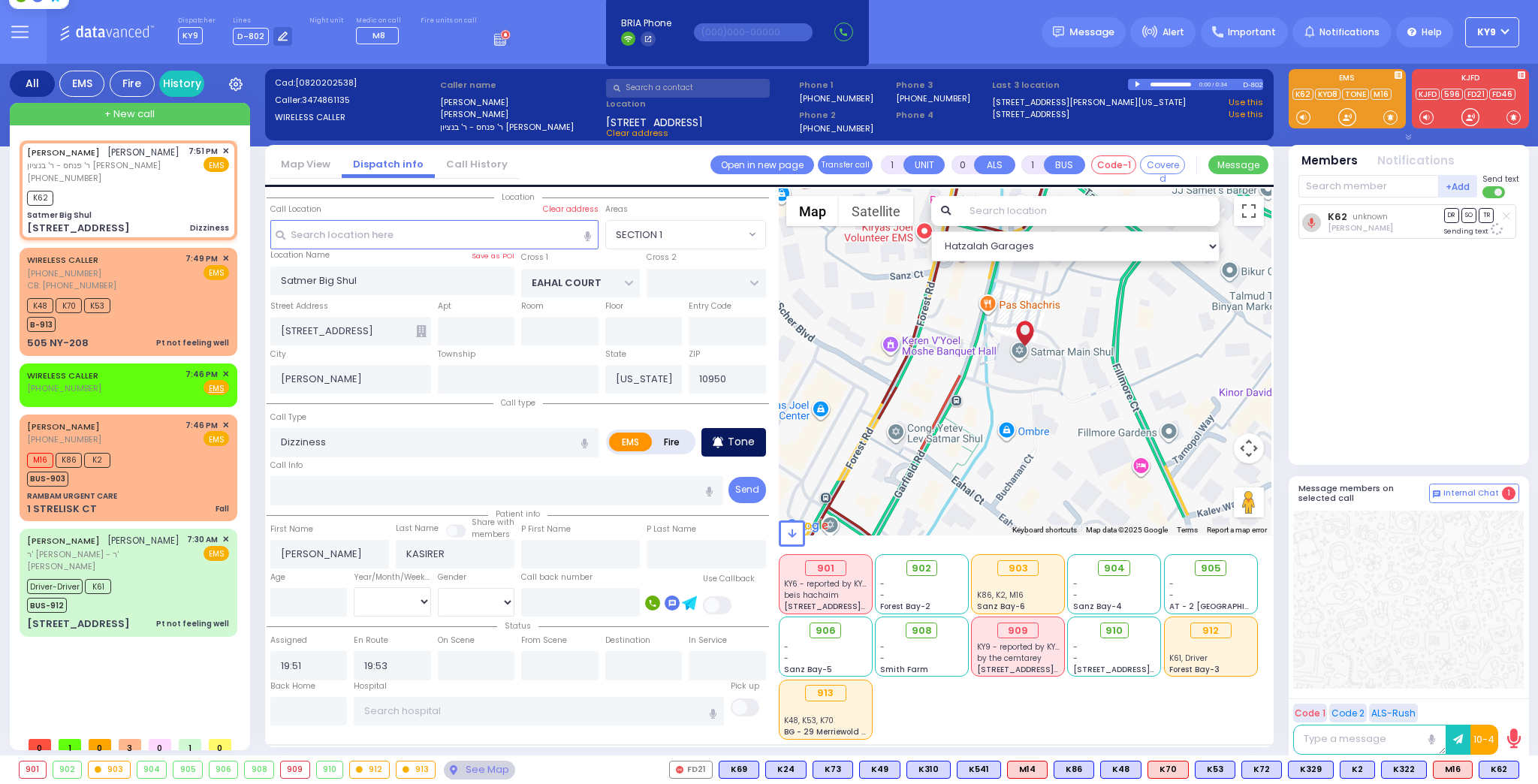
click at [736, 445] on p "Tone" at bounding box center [741, 442] width 27 height 16
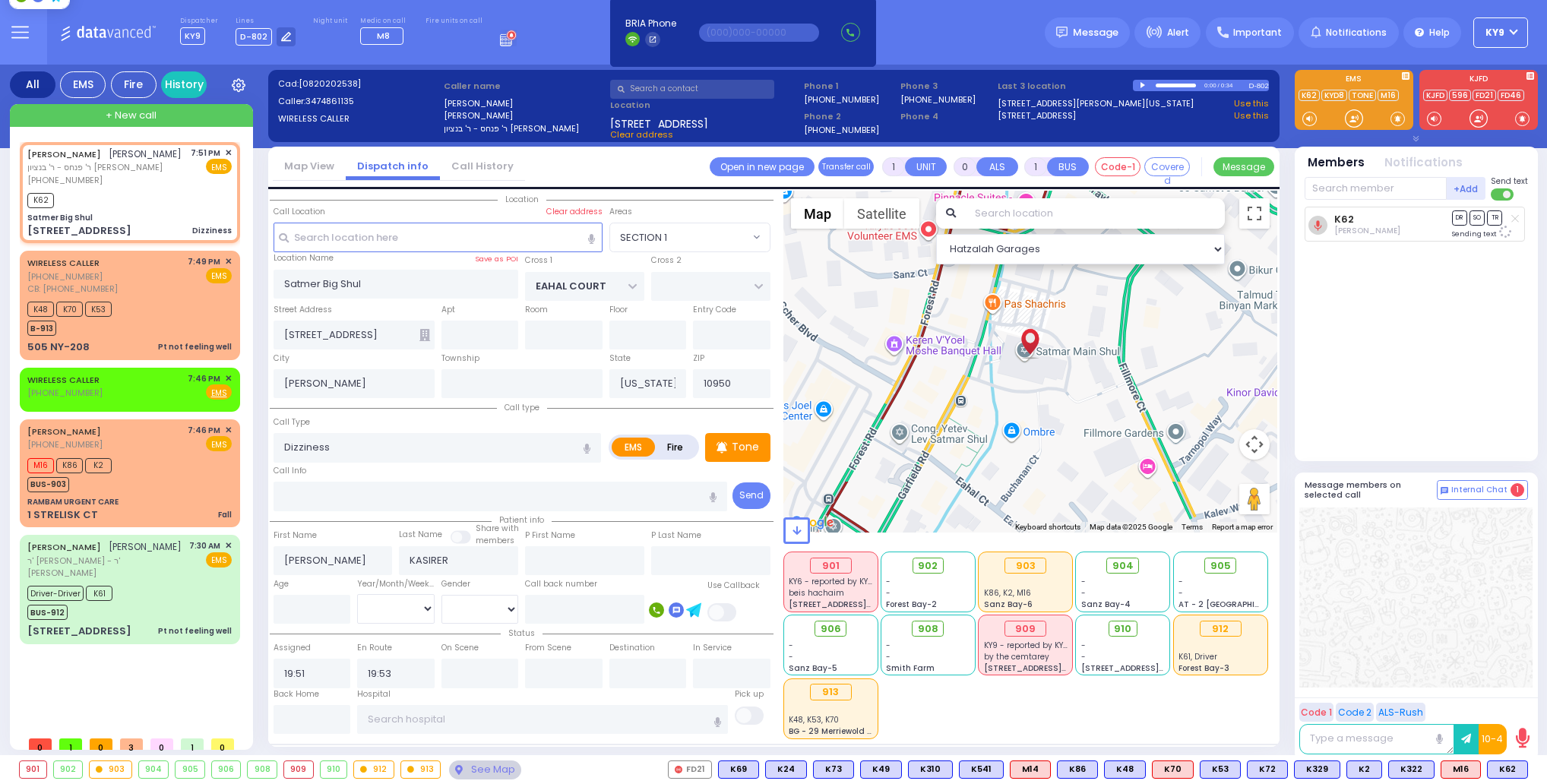
select select "SECTION 1"
select select
drag, startPoint x: 0, startPoint y: 0, endPoint x: 1354, endPoint y: 116, distance: 1359.0
click at [1349, 114] on div at bounding box center [1354, 118] width 15 height 15
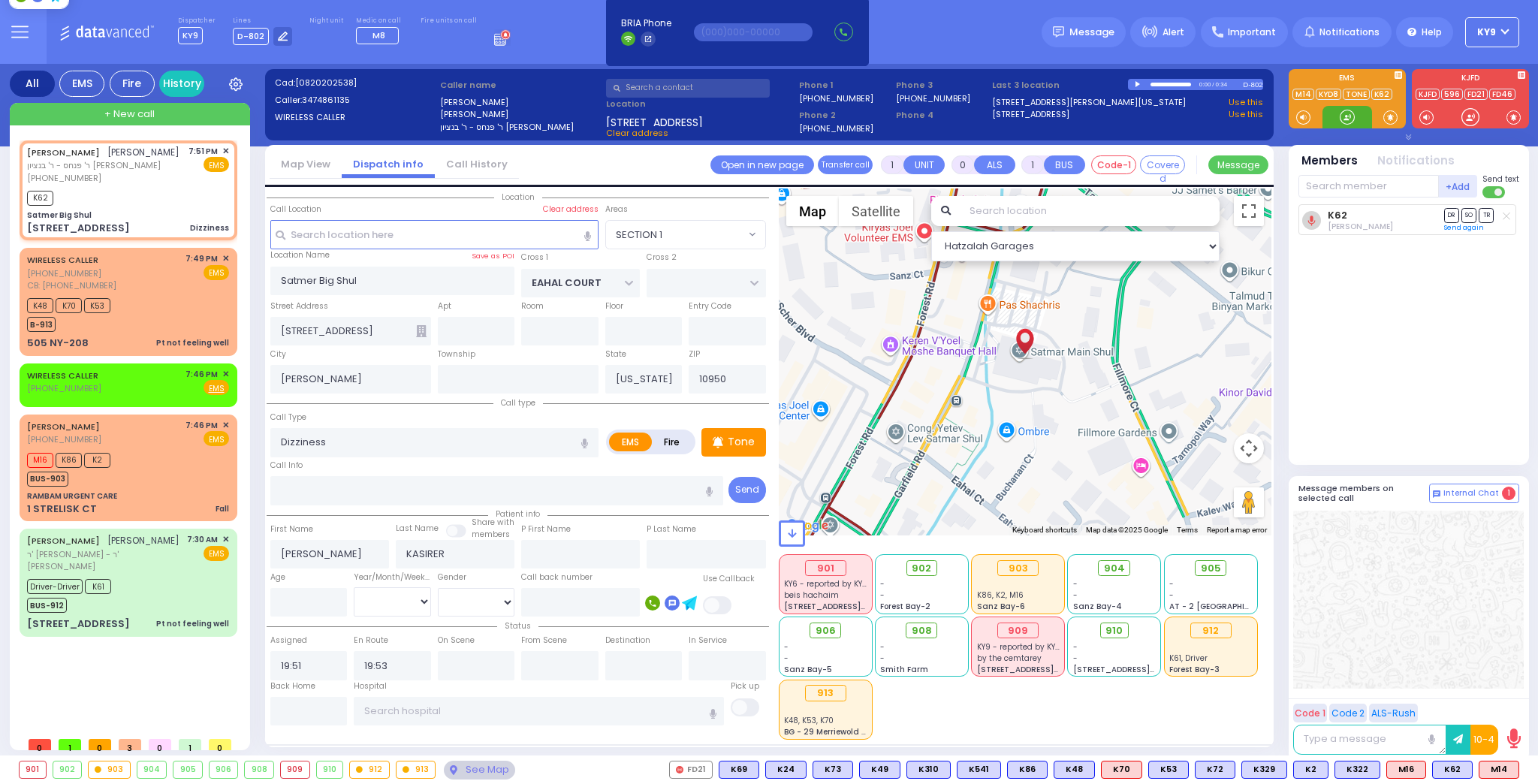
click at [1348, 117] on div at bounding box center [1347, 116] width 15 height 15
click at [1494, 768] on span "M14" at bounding box center [1499, 769] width 39 height 17
select select
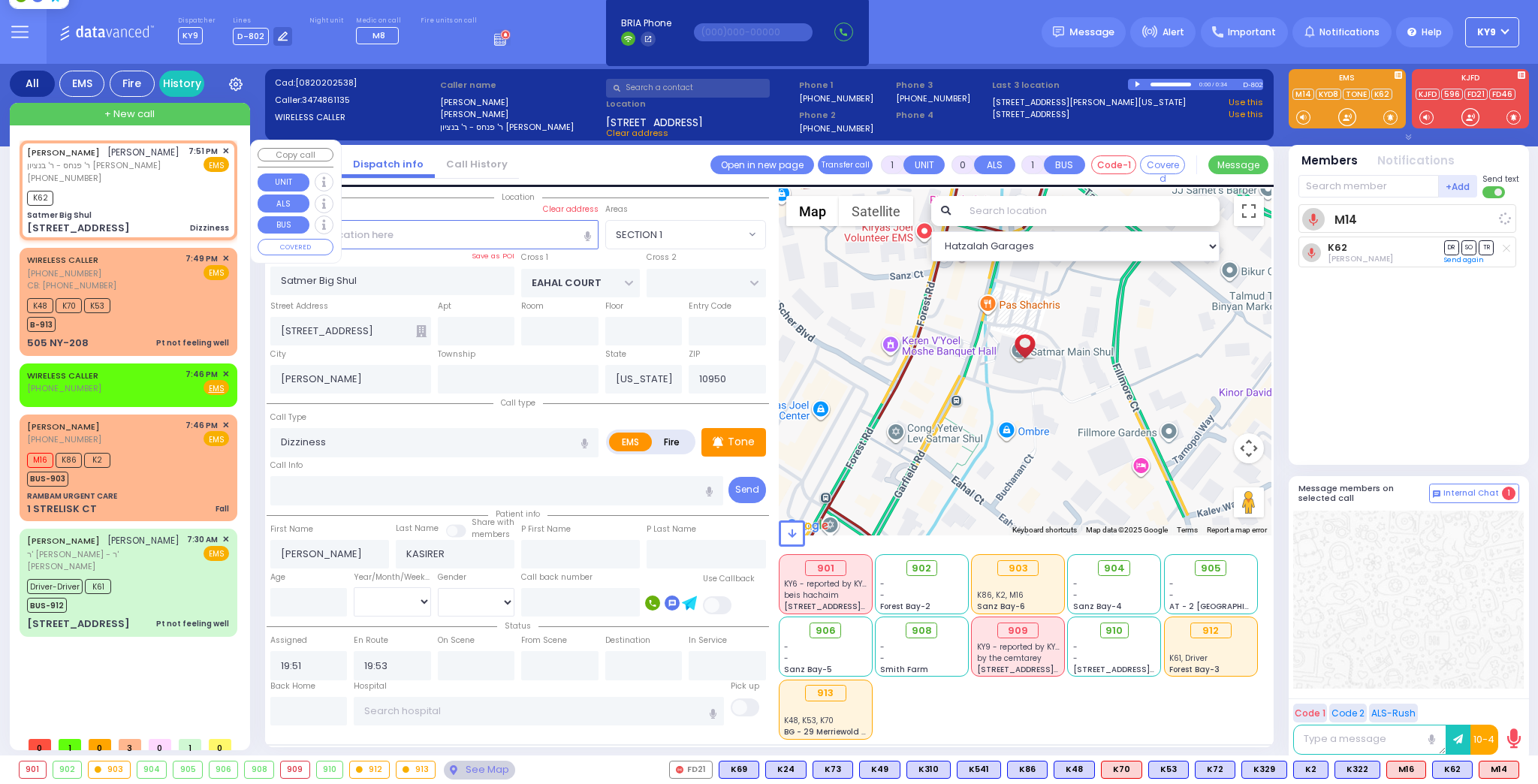
radio input "true"
select select
select select "Hatzalah Garages"
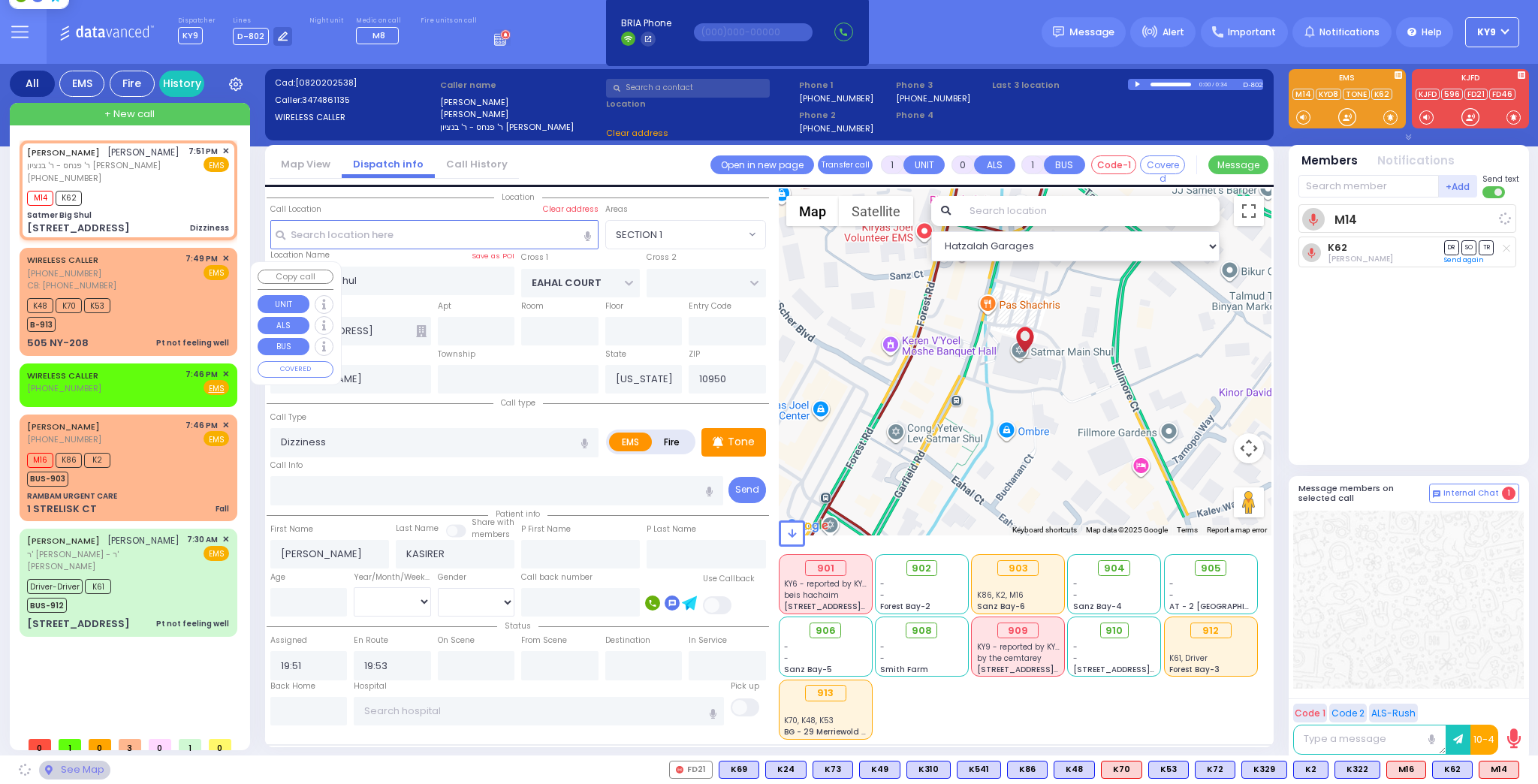
select select "SECTION 1"
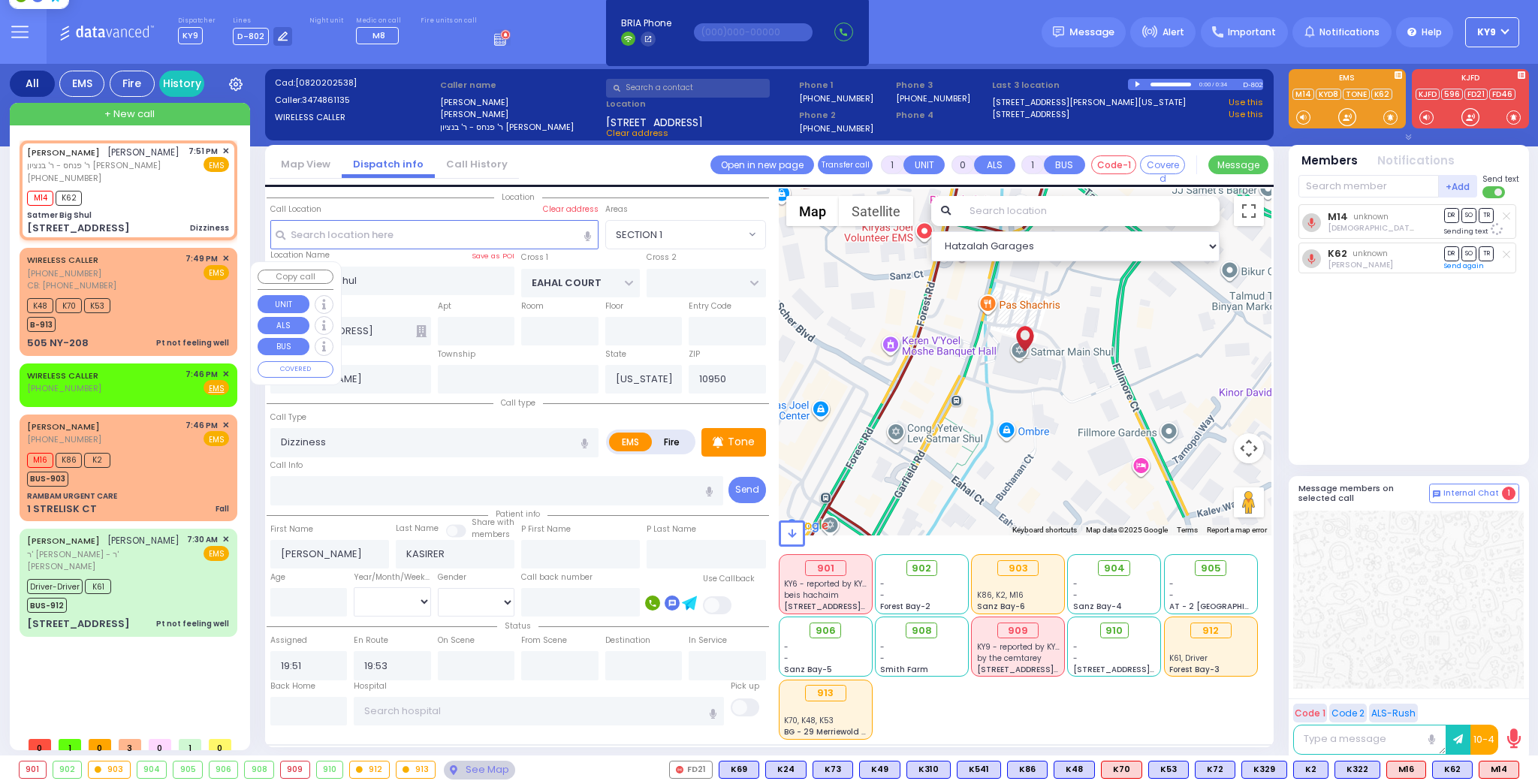
click at [158, 332] on div "K48 K70 K53 B-913" at bounding box center [128, 313] width 202 height 37
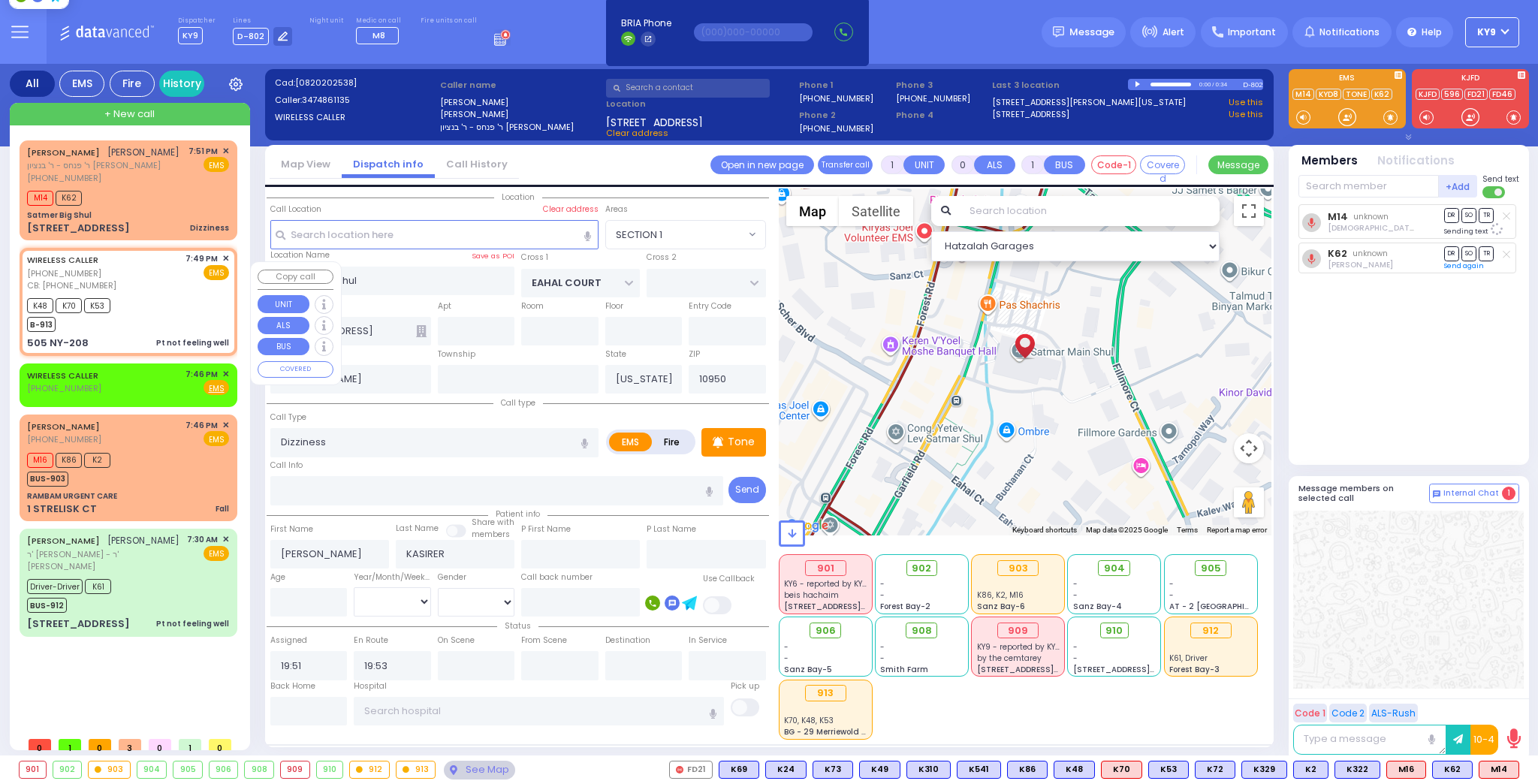
select select
type input "Pt not feeling well"
radio input "true"
type input "CAMRE GREY"
select select
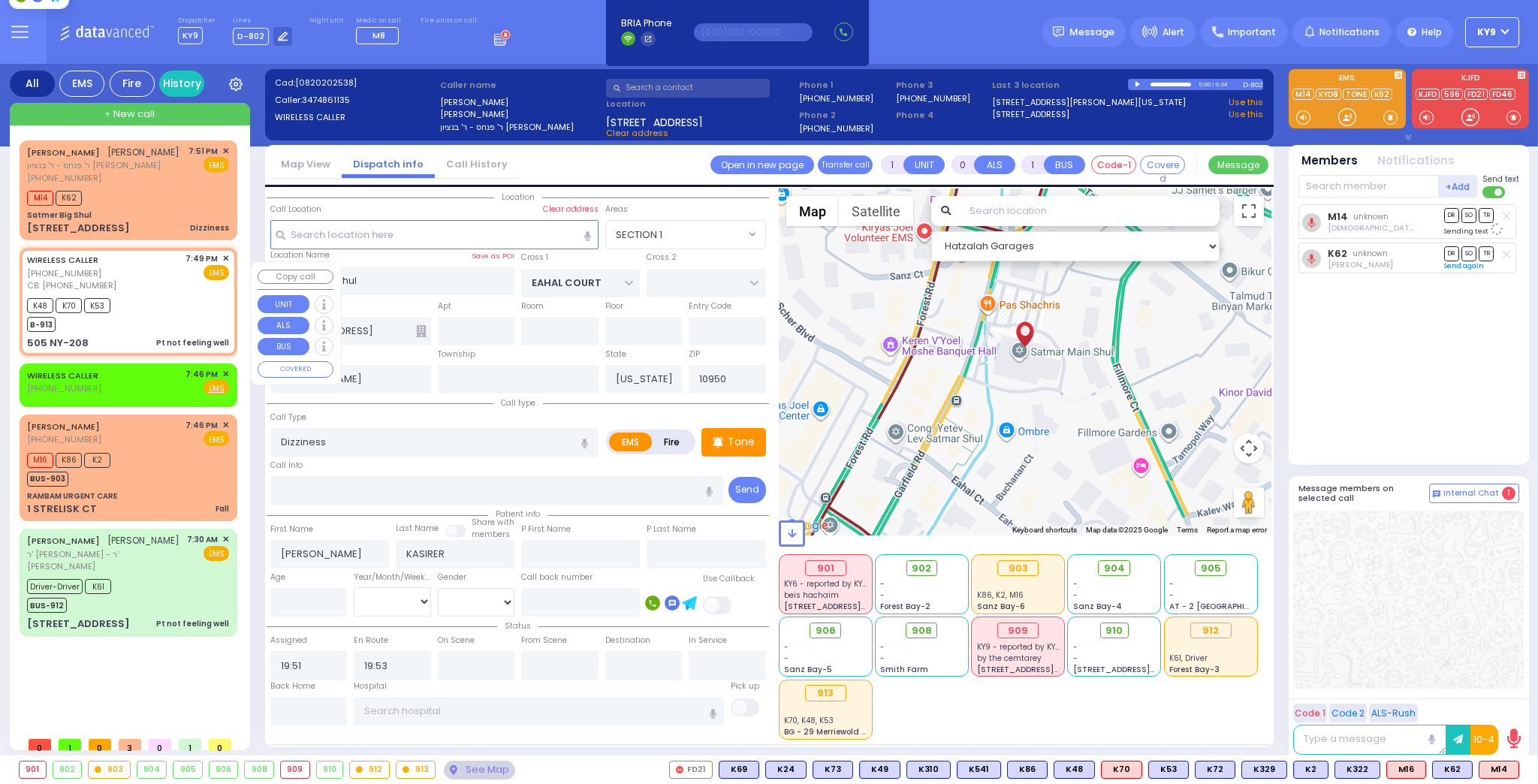
type input "8458255781"
type input "19:49"
type input "19:51"
type input "US-6 WEST"
type input "US-6 EAST"
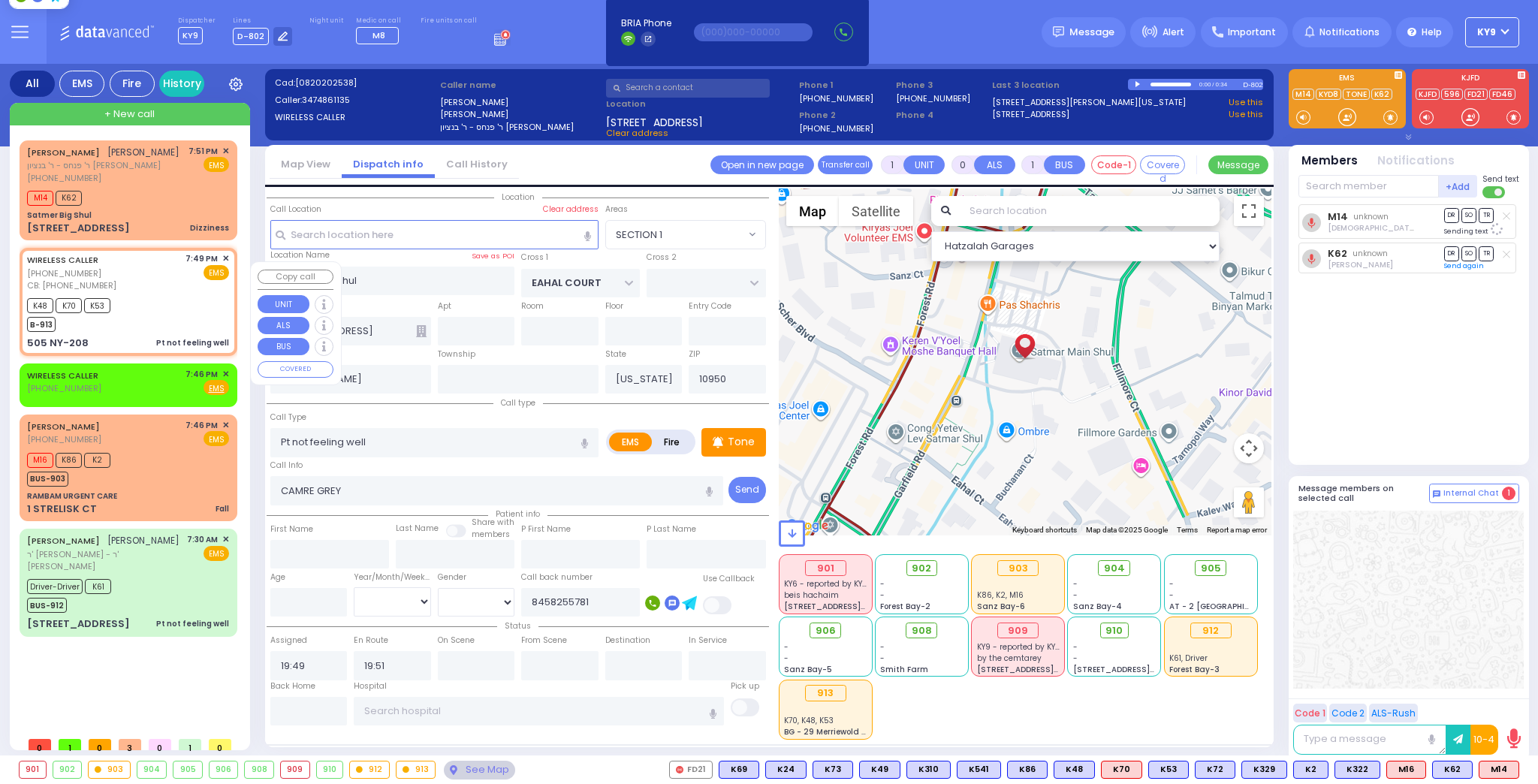
type input "505 NY-208"
type input "Monroe"
select select "Hatzalah Garages"
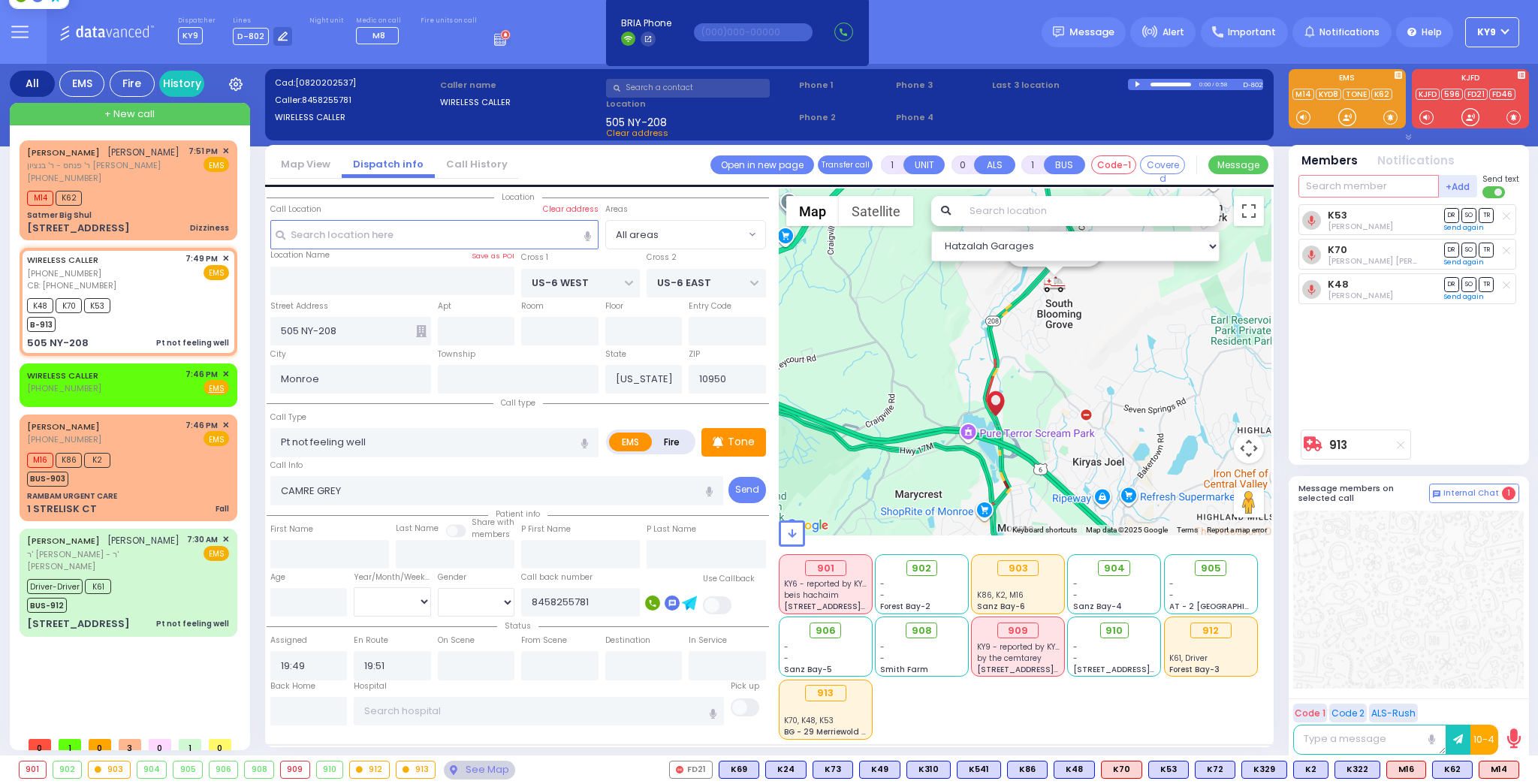
click at [1376, 188] on input "text" at bounding box center [1369, 186] width 141 height 23
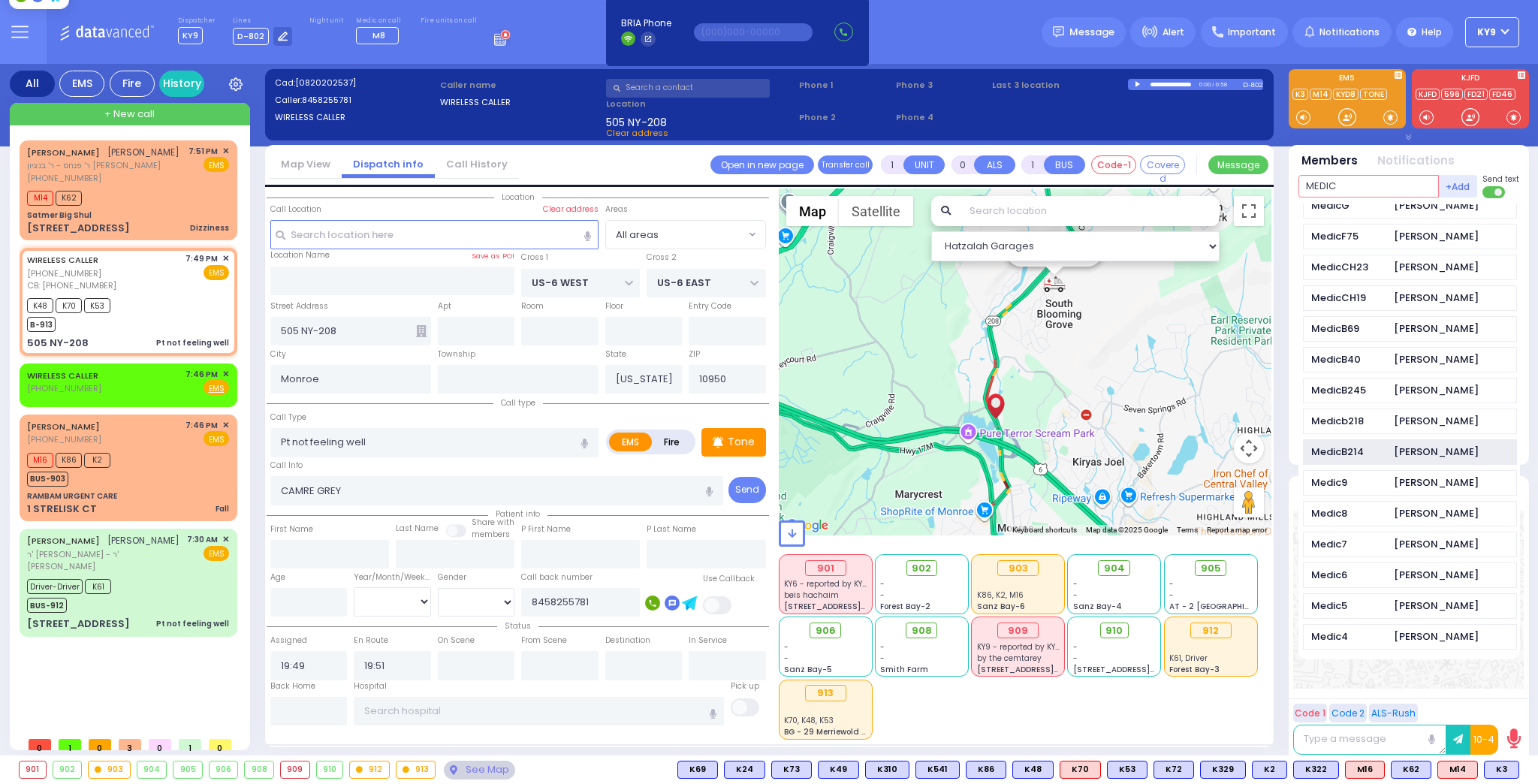
scroll to position [481, 0]
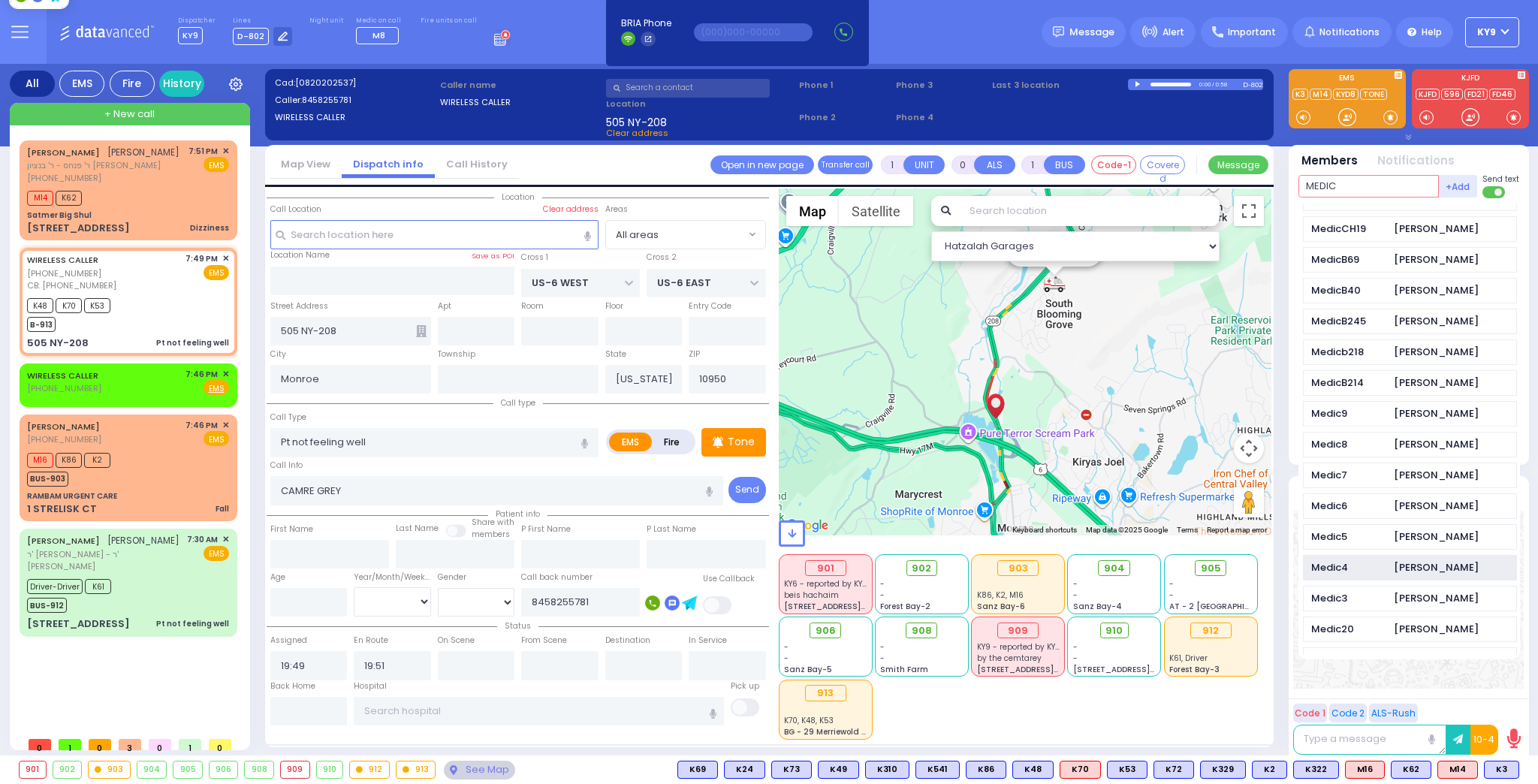
type input "MEDIC"
click at [1332, 561] on div "Medic4" at bounding box center [1348, 568] width 75 height 15
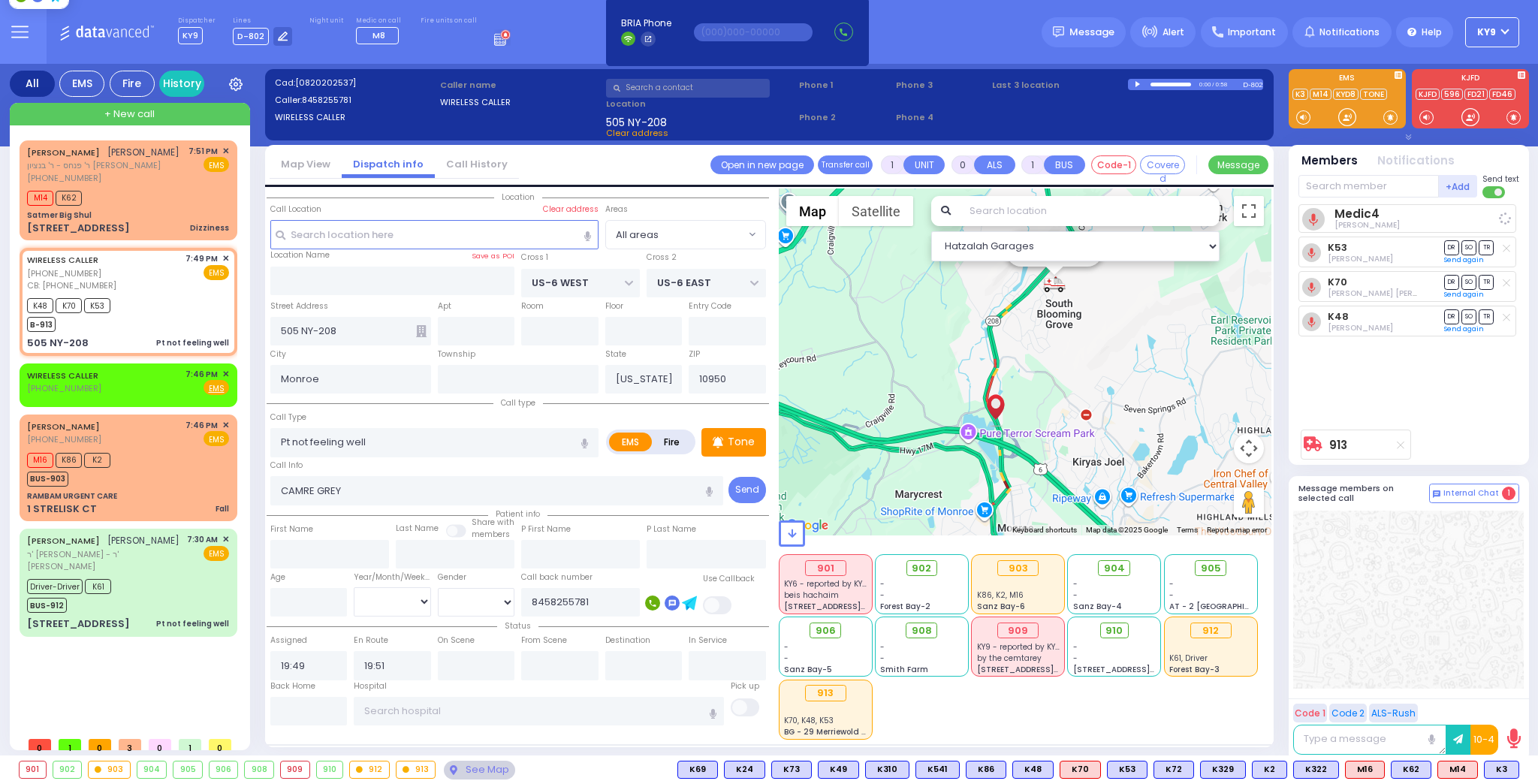
select select
radio input "true"
select select
select select "Hatzalah Garages"
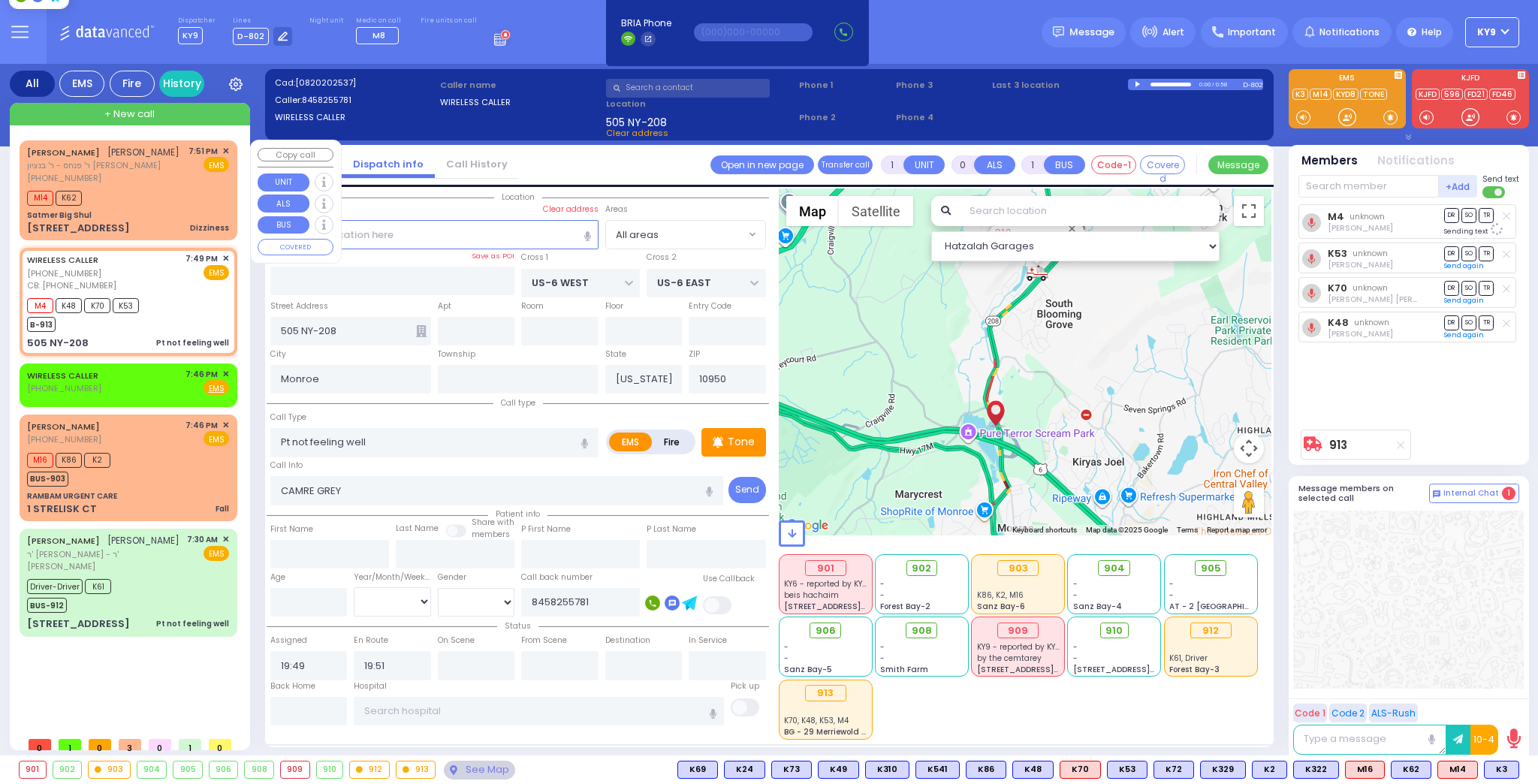
click at [129, 185] on div "[PHONE_NUMBER]" at bounding box center [103, 178] width 152 height 13
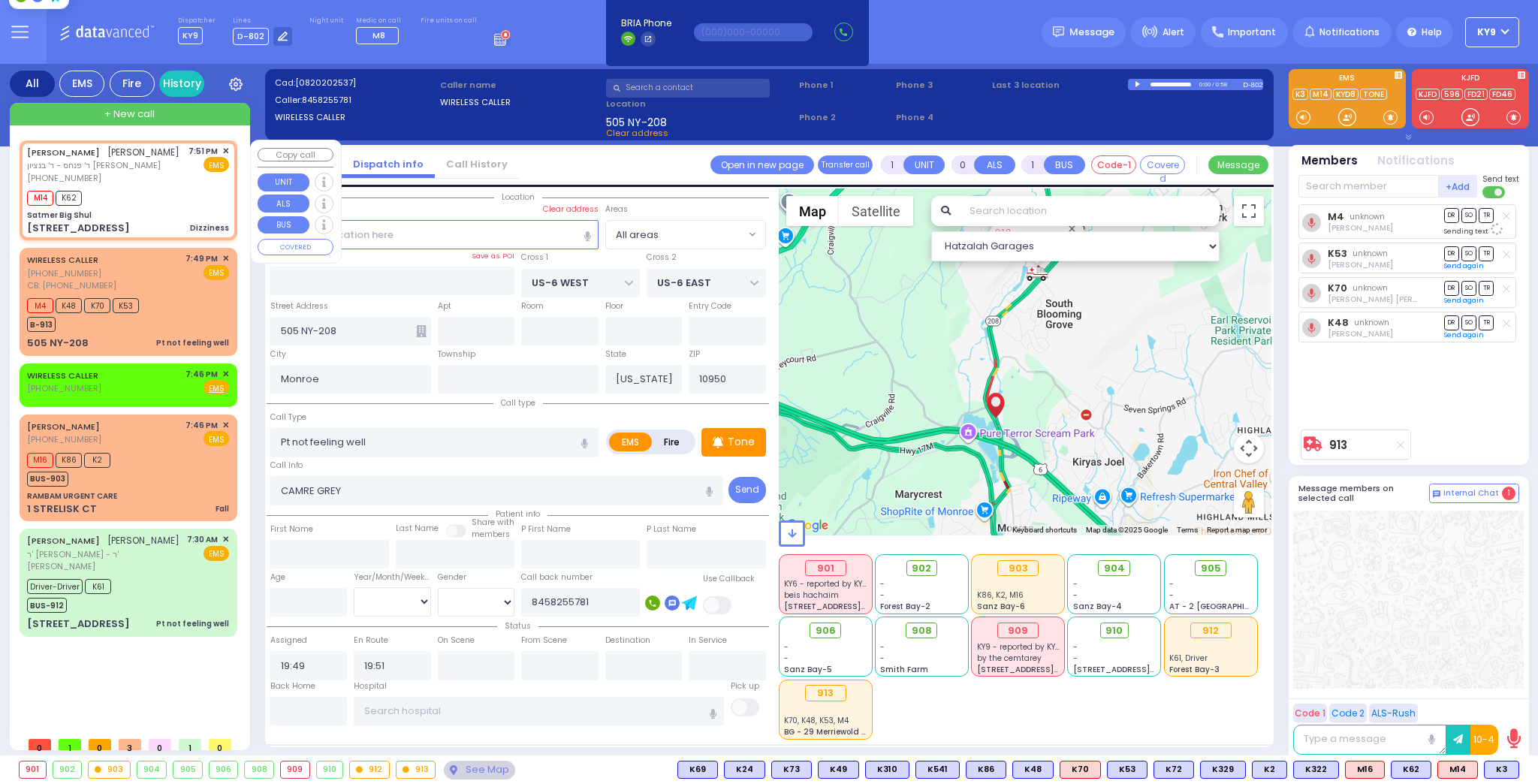
select select
type input "Dizziness"
radio input "true"
type input "JACOB NAFTULA"
type input "KASIRER"
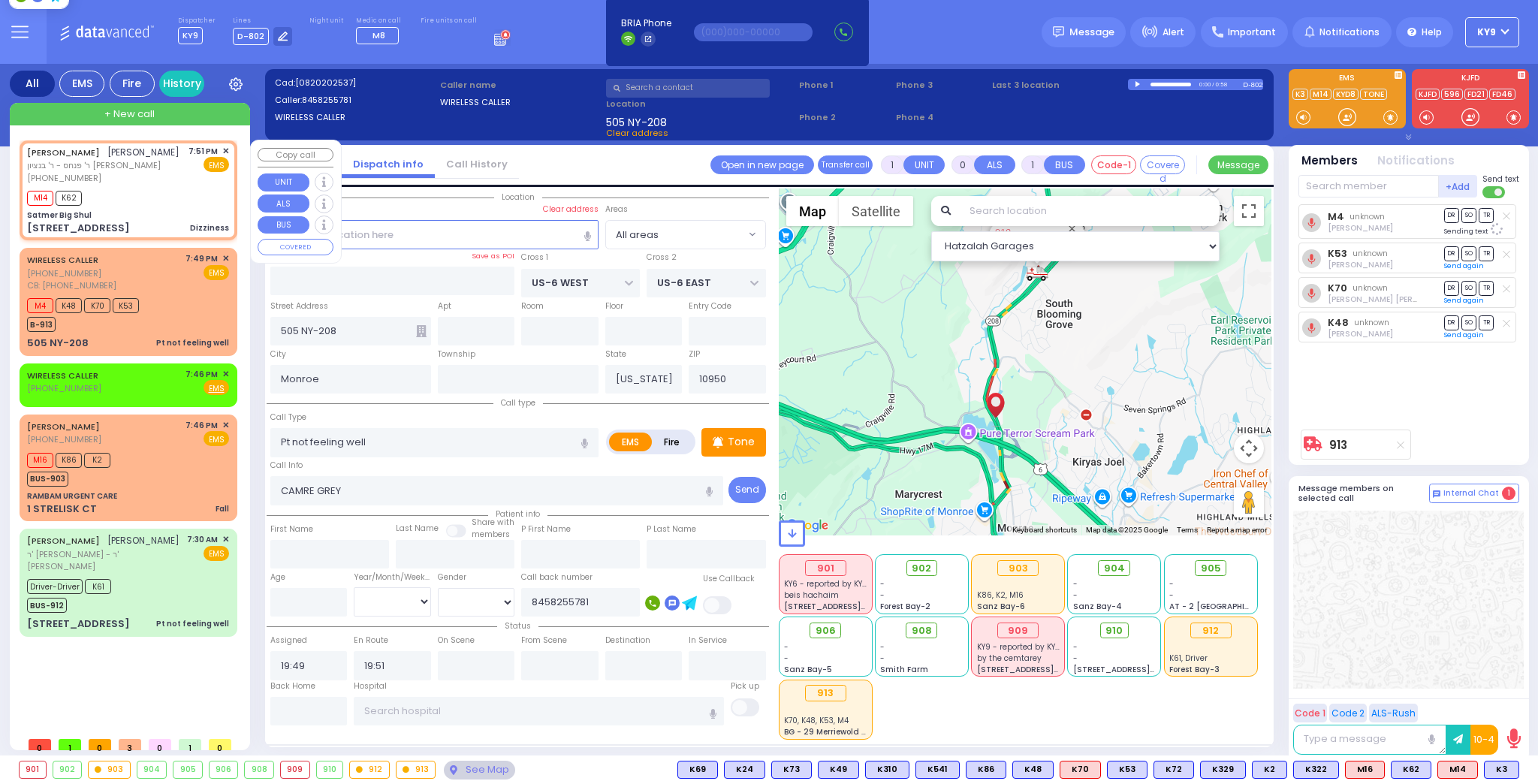
select select
type input "19:51"
type input "19:53"
type input "Satmer Big Shul"
type input "EAHAL COURT"
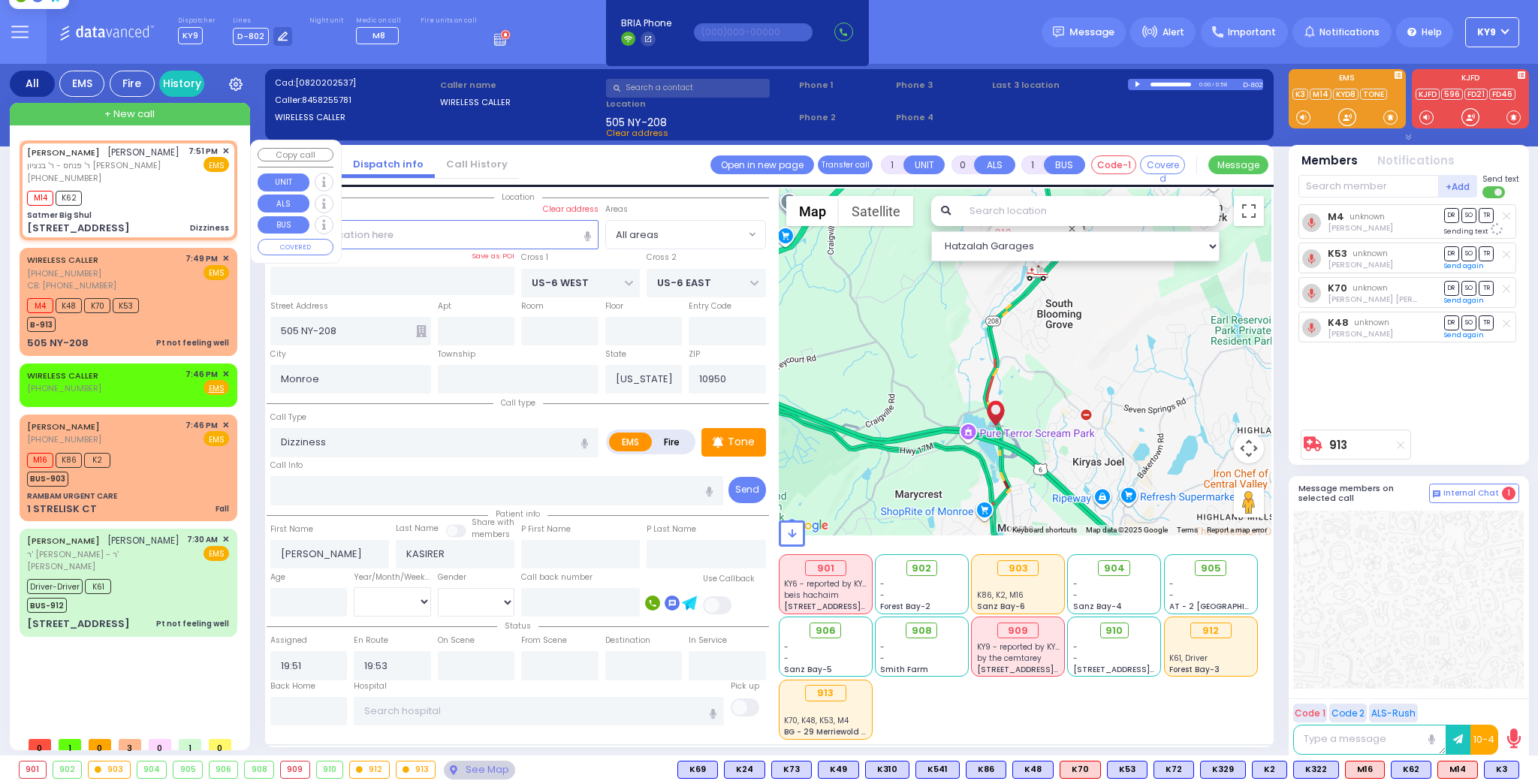
type input "[STREET_ADDRESS]"
type input "[PERSON_NAME]"
select select "SECTION 1"
select select "Hatzalah Garages"
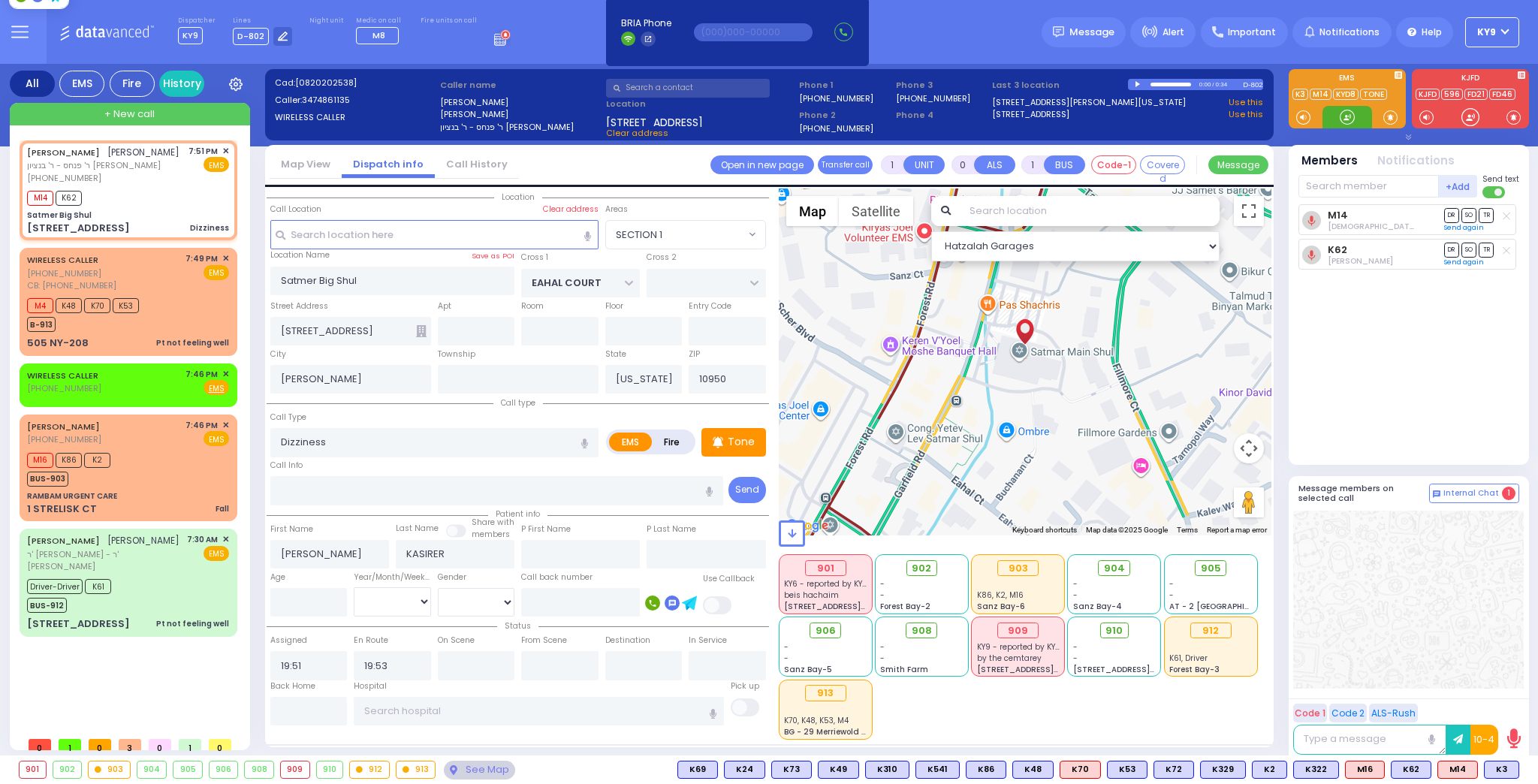
drag, startPoint x: 1350, startPoint y: 117, endPoint x: 608, endPoint y: 130, distance: 742.1
click at [1340, 114] on div at bounding box center [1347, 116] width 15 height 15
click at [167, 327] on div "M4 K48 K70 K53 B-913" at bounding box center [128, 313] width 202 height 37
select select
type input "Pt not feeling well"
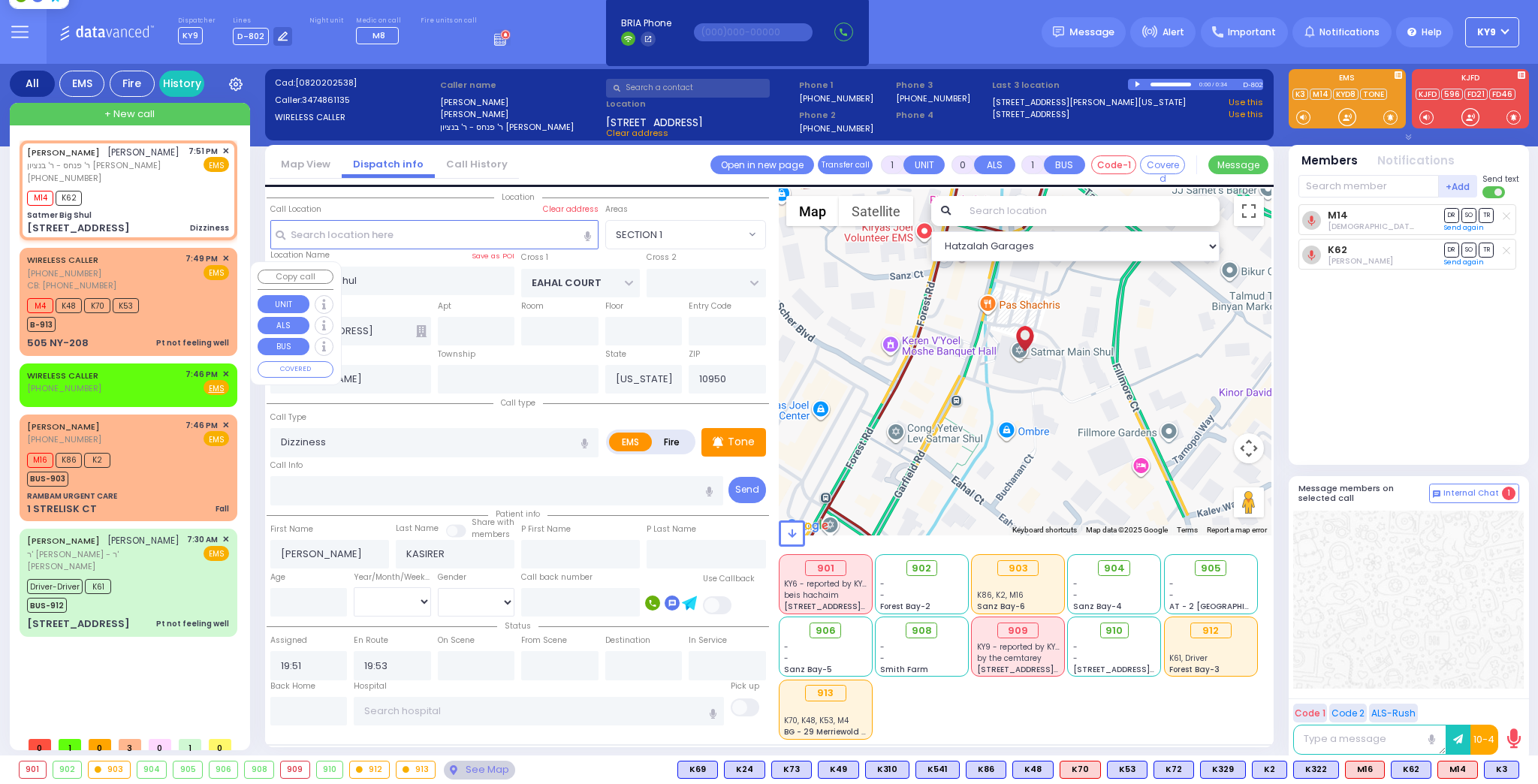
radio input "true"
type input "CAMRE GREY"
select select
type input "8458255781"
type input "19:49"
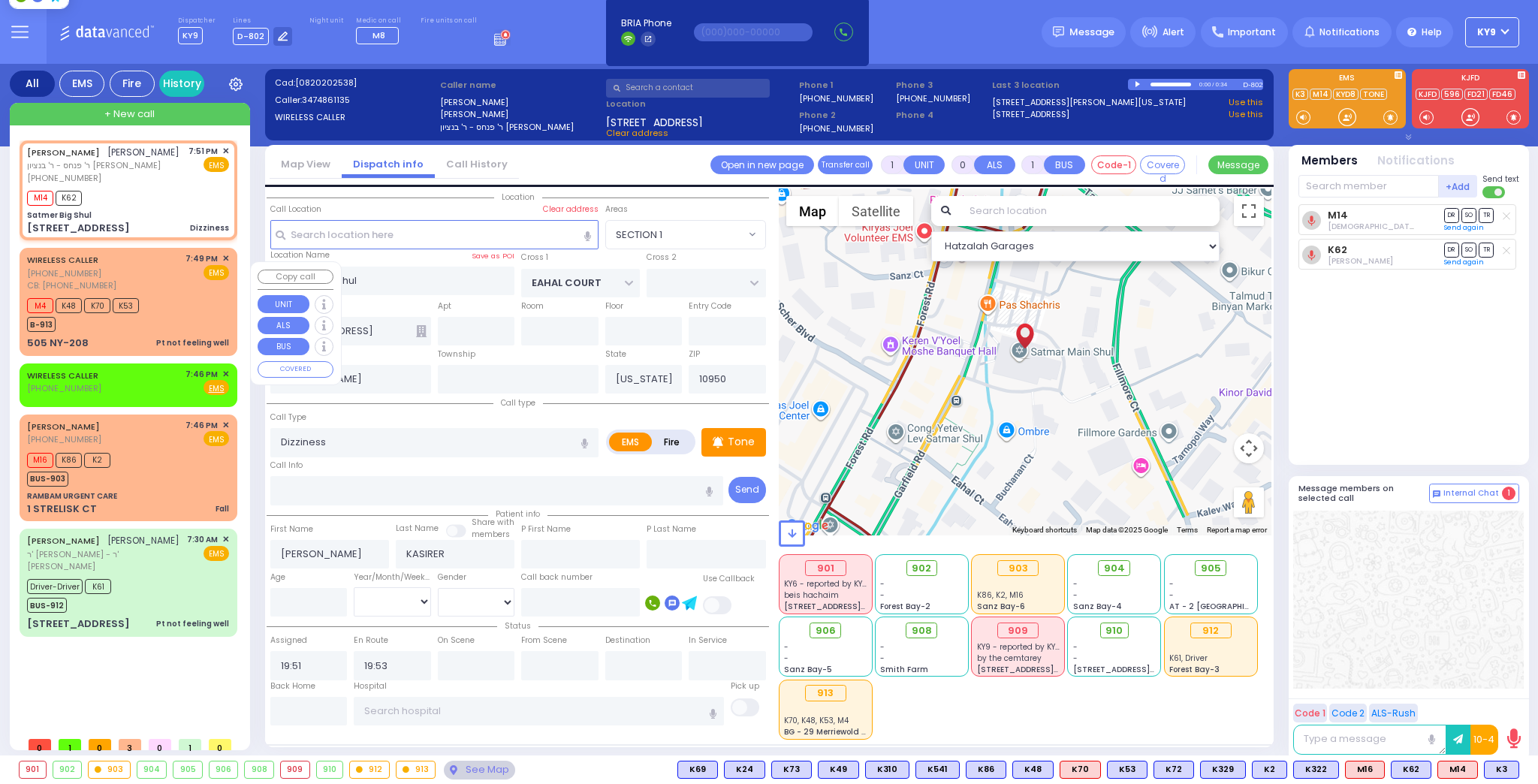
type input "19:51"
select select "Hatzalah Garages"
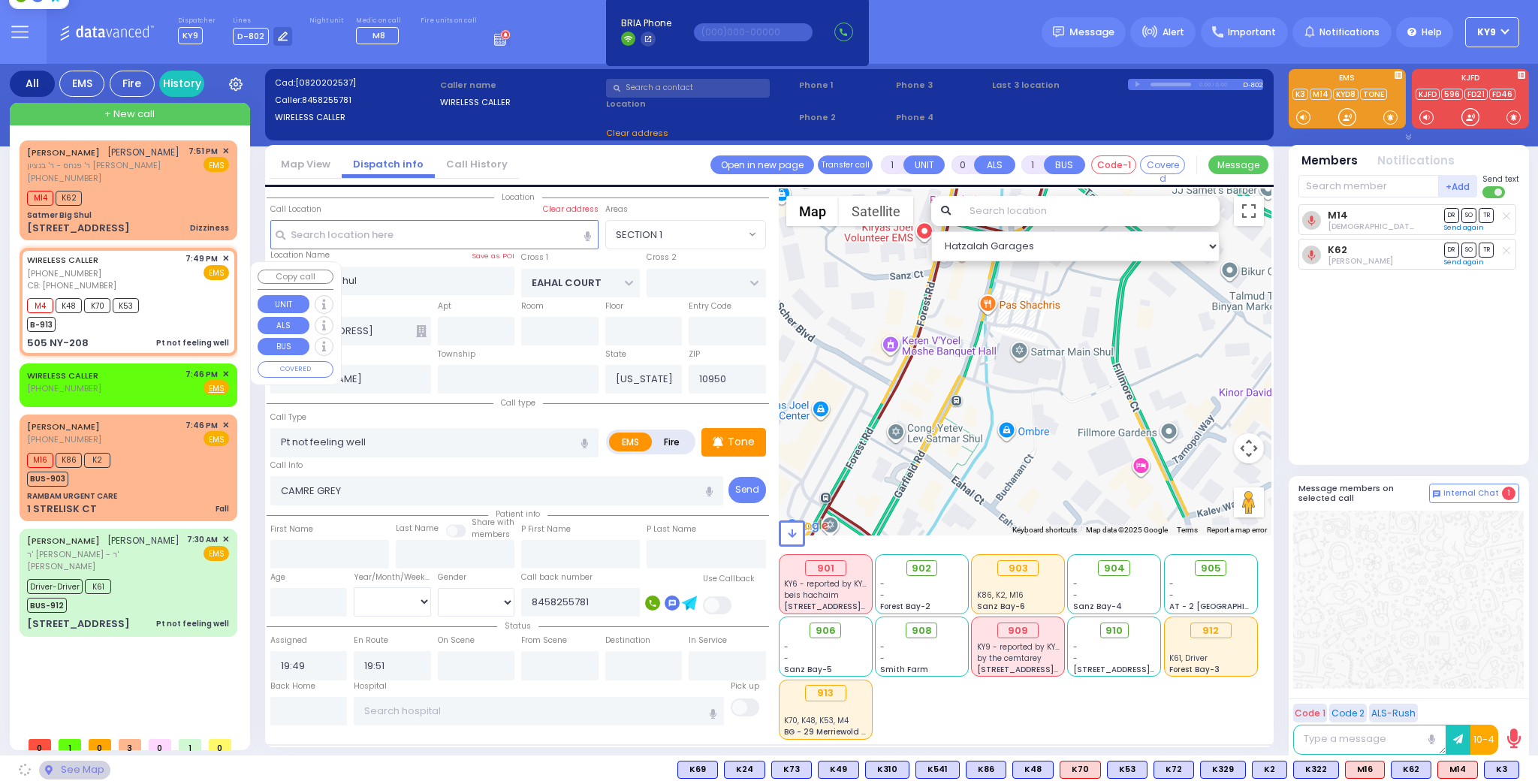
type input "US-6 WEST"
type input "US-6 EAST"
type input "505 NY-208"
type input "Monroe"
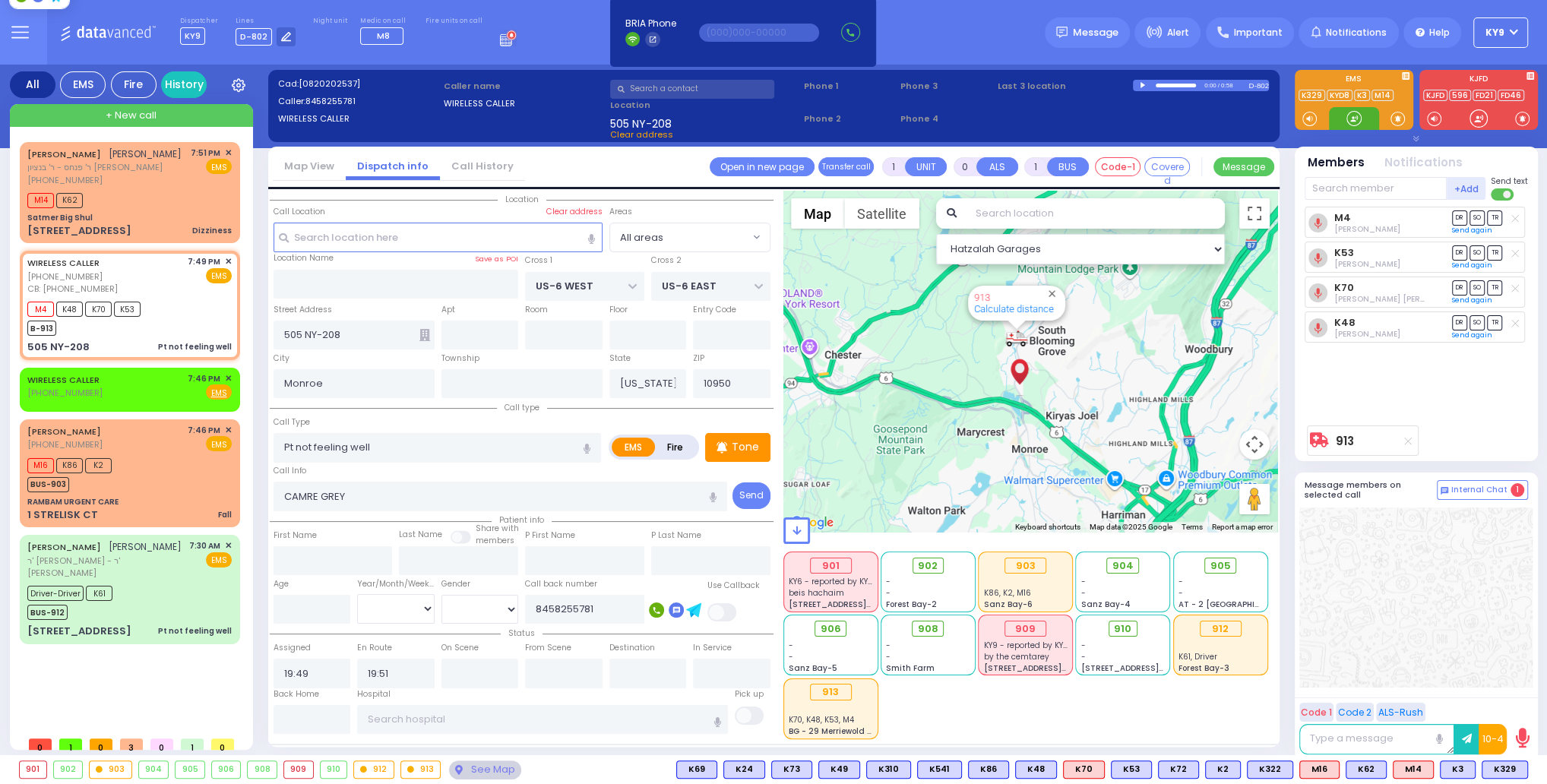
click at [1355, 113] on div at bounding box center [1354, 118] width 15 height 15
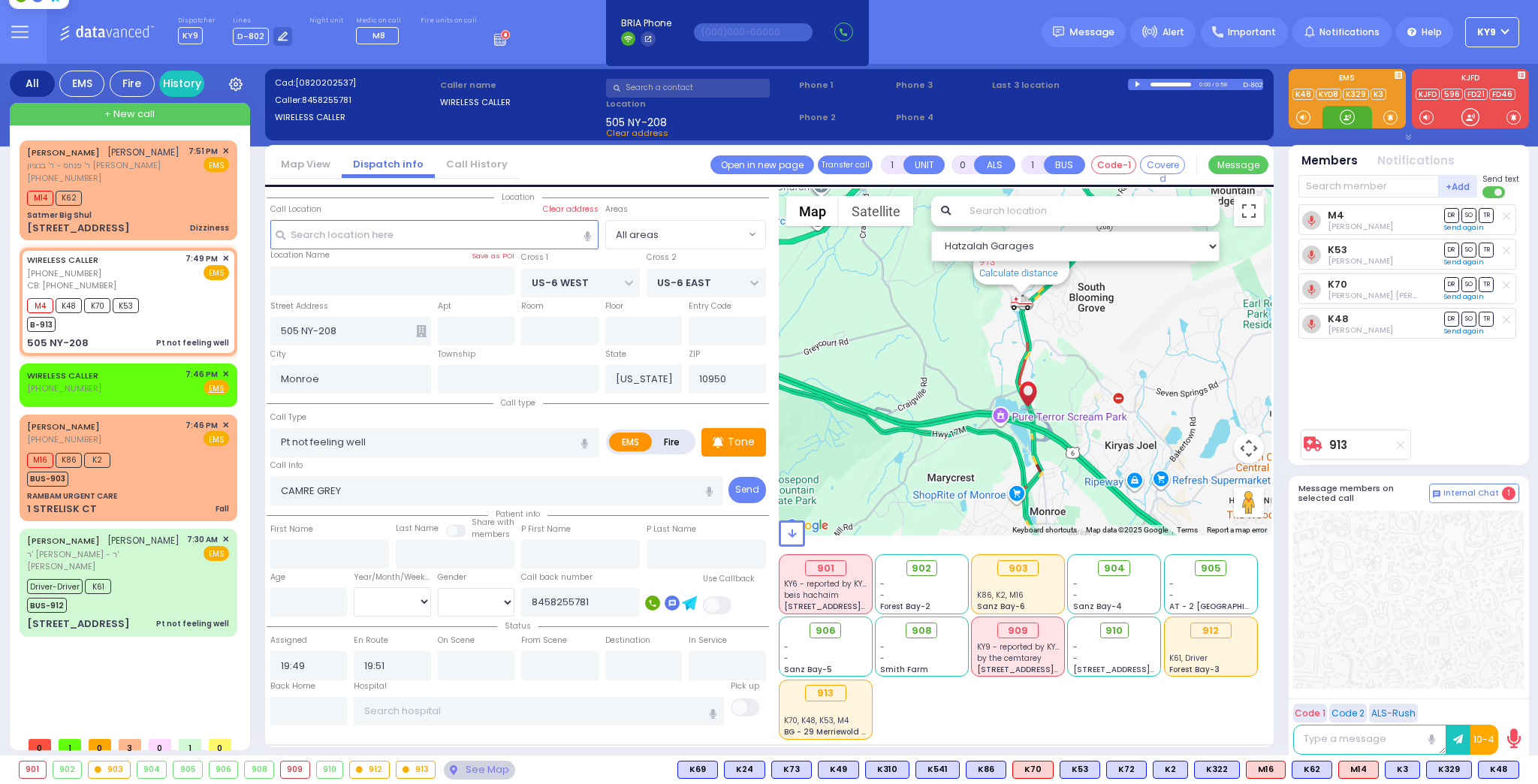
click at [1344, 114] on div at bounding box center [1347, 116] width 15 height 15
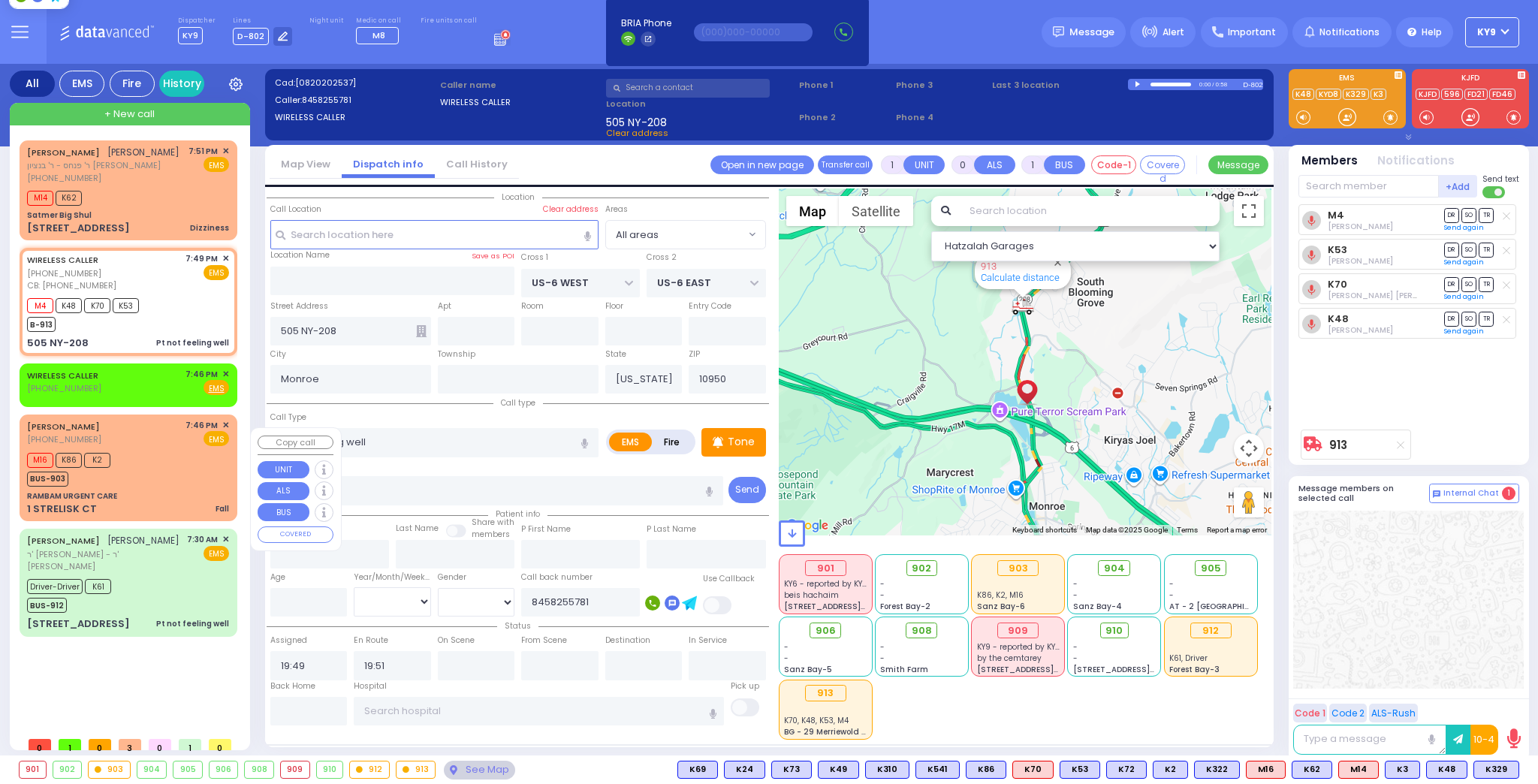
click at [186, 487] on div "M16 K86 K2 BUS-903" at bounding box center [128, 468] width 202 height 37
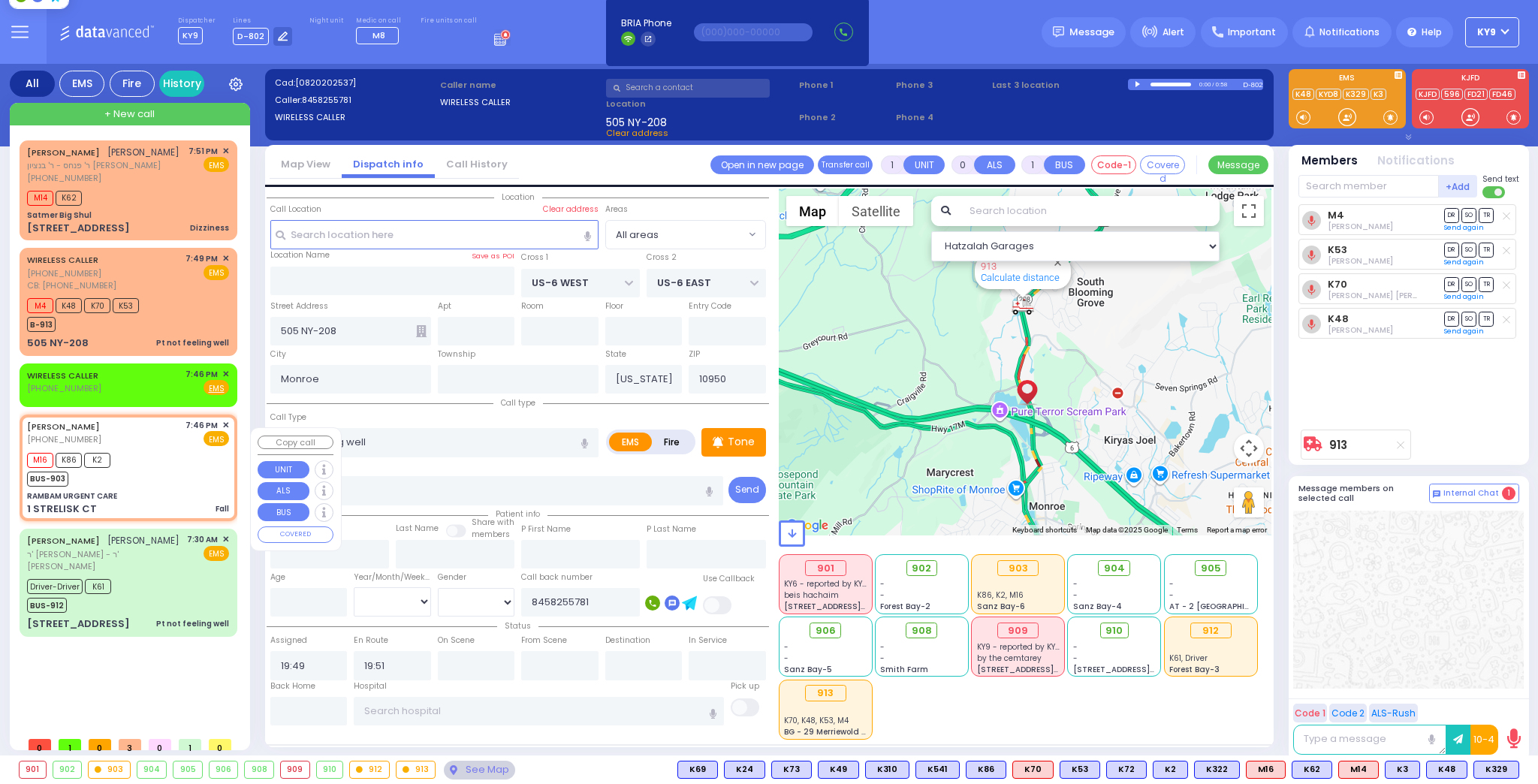
select select
type input "Fall"
radio input "true"
select select
type input "19:46"
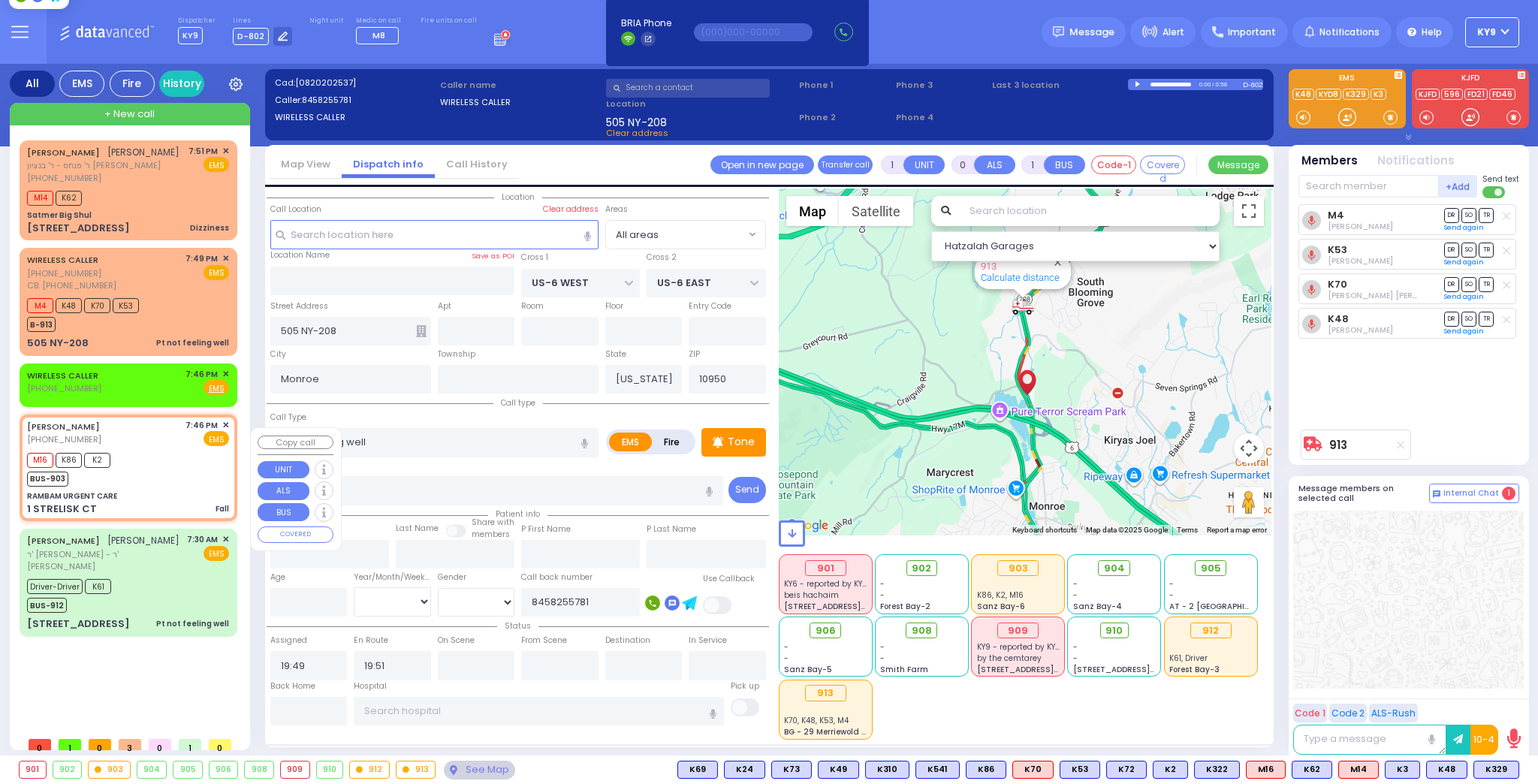
type input "19:48"
type input "RAMBAM URGENT CARE"
type input "FOREST RD"
type input "1 STRELISK CT"
type input "[PERSON_NAME]"
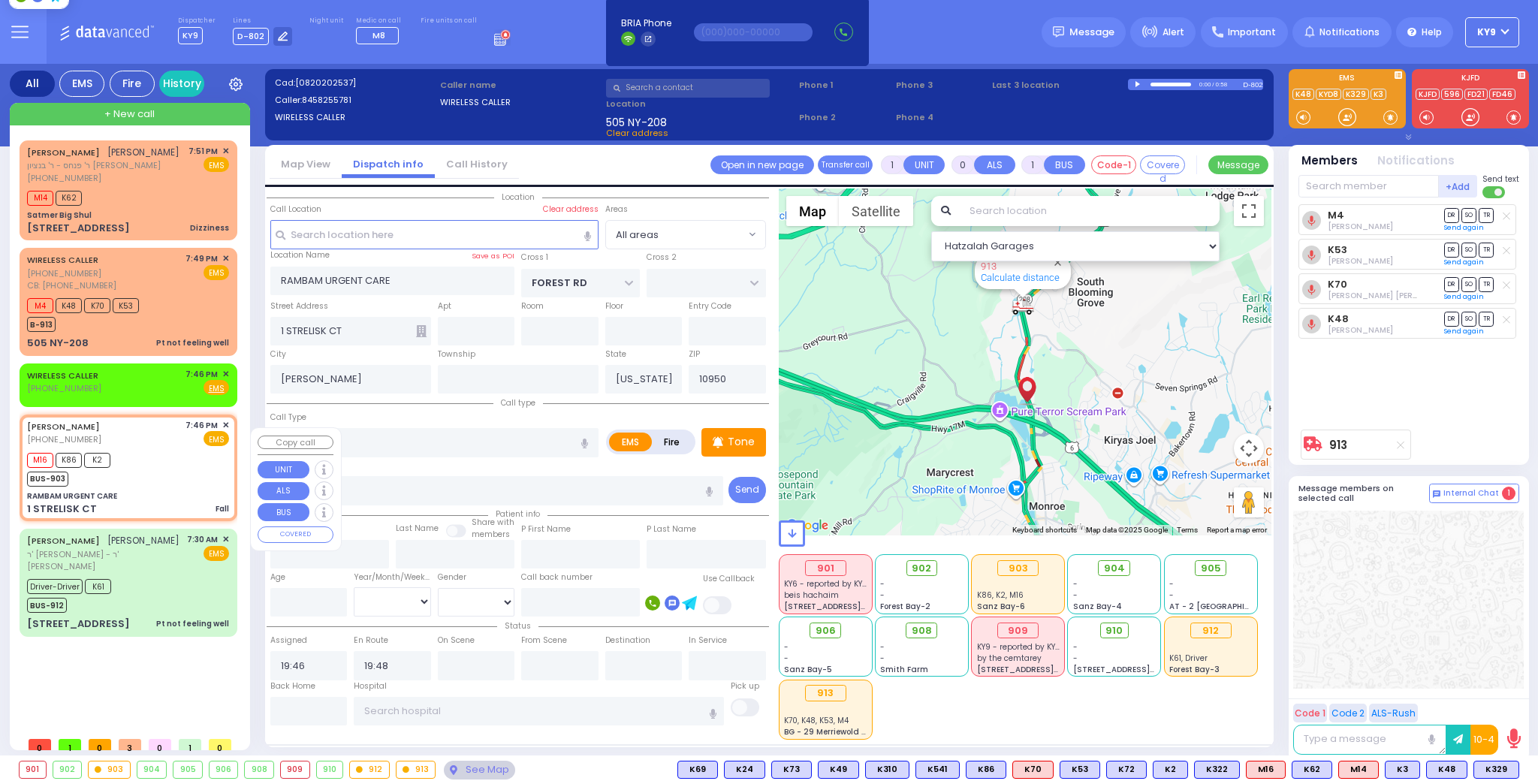
select select "Hatzalah Garages"
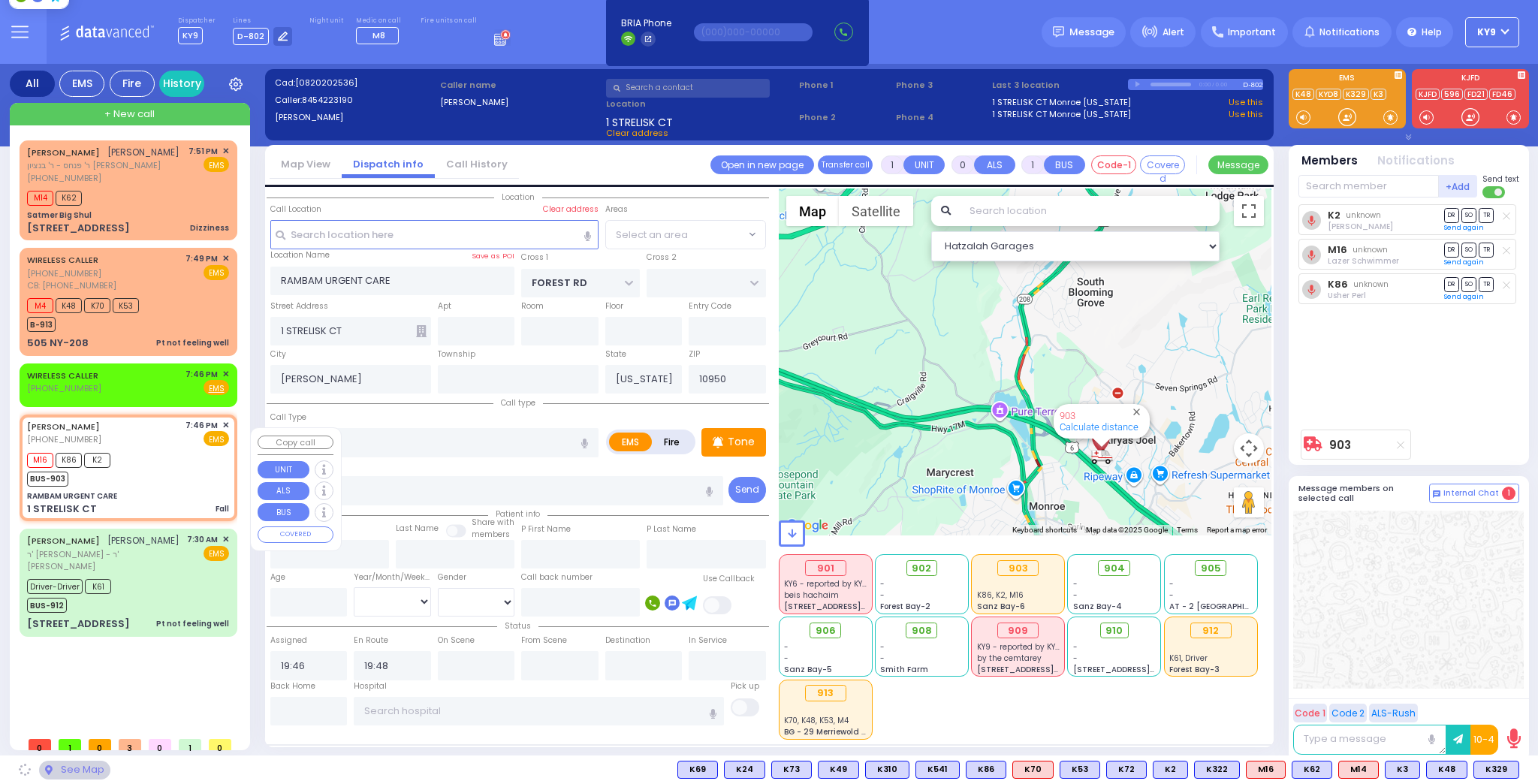
select select "MONROE"
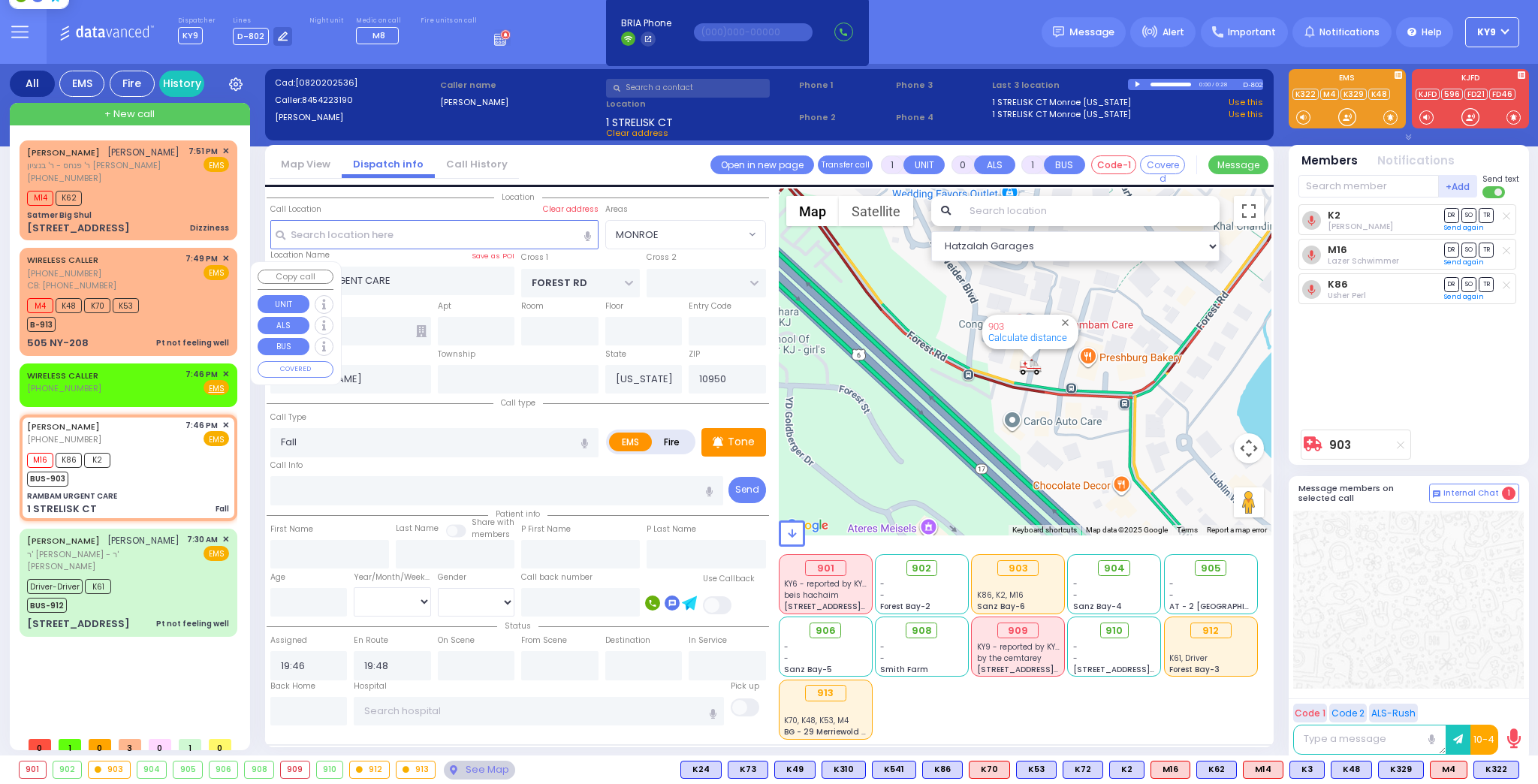
click at [123, 332] on div "B-913" at bounding box center [83, 322] width 112 height 19
select select
type input "Pt not feeling well"
radio input "true"
type input "CAMRE GREY"
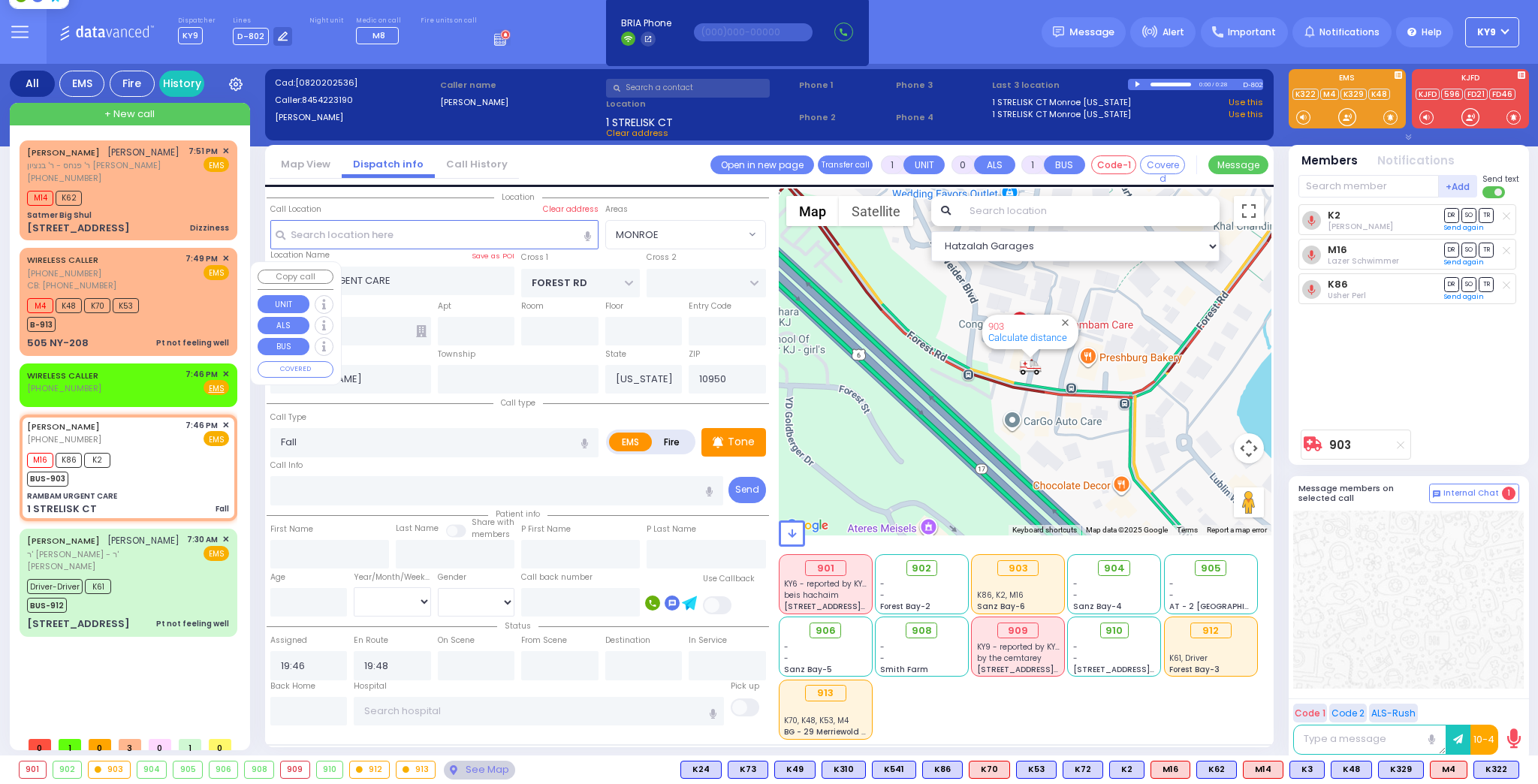
select select
type input "8458255781"
type input "19:49"
type input "19:51"
select select "Hatzalah Garages"
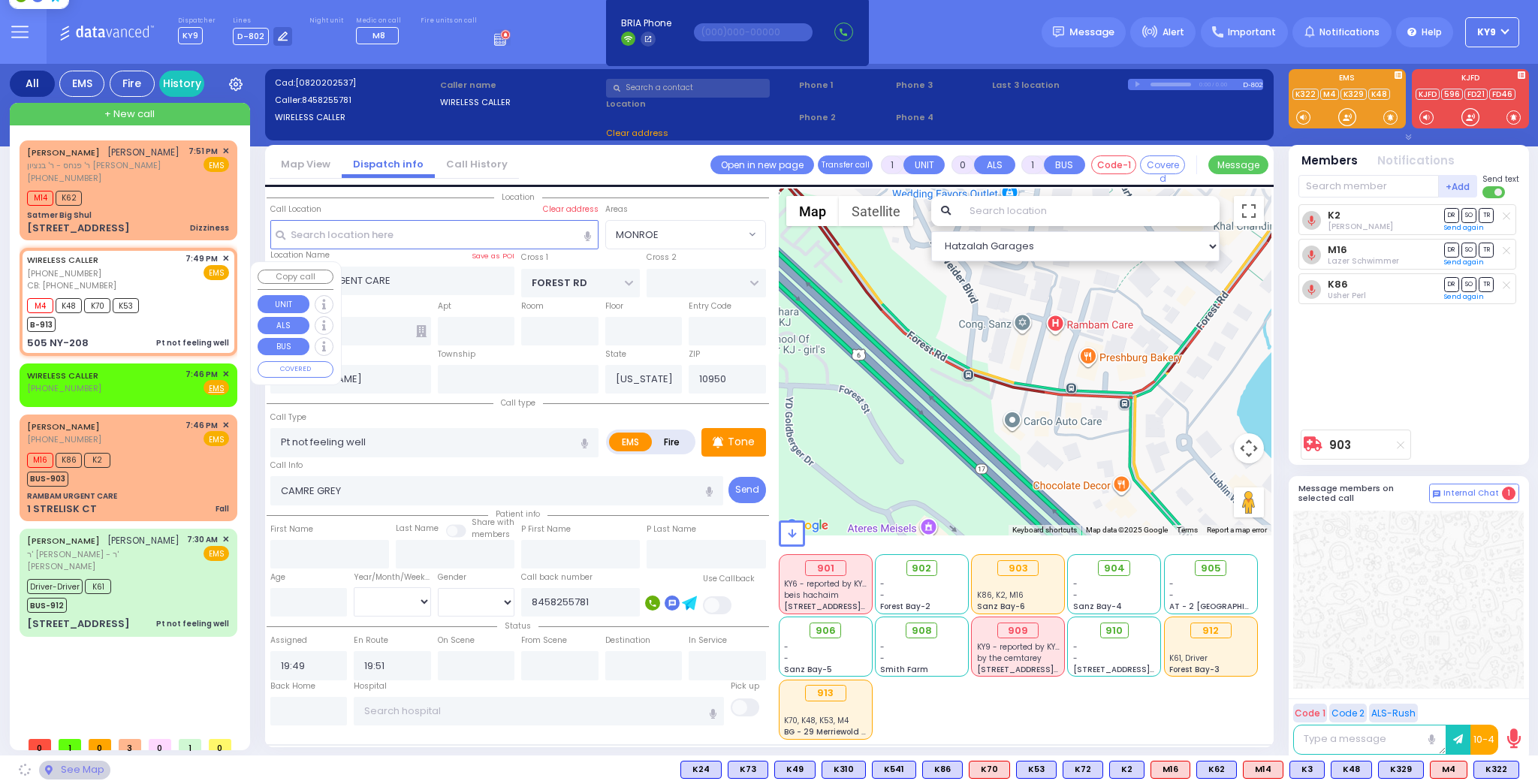
type input "US-6 WEST"
type input "US-6 EAST"
type input "505 NY-208"
type input "Monroe"
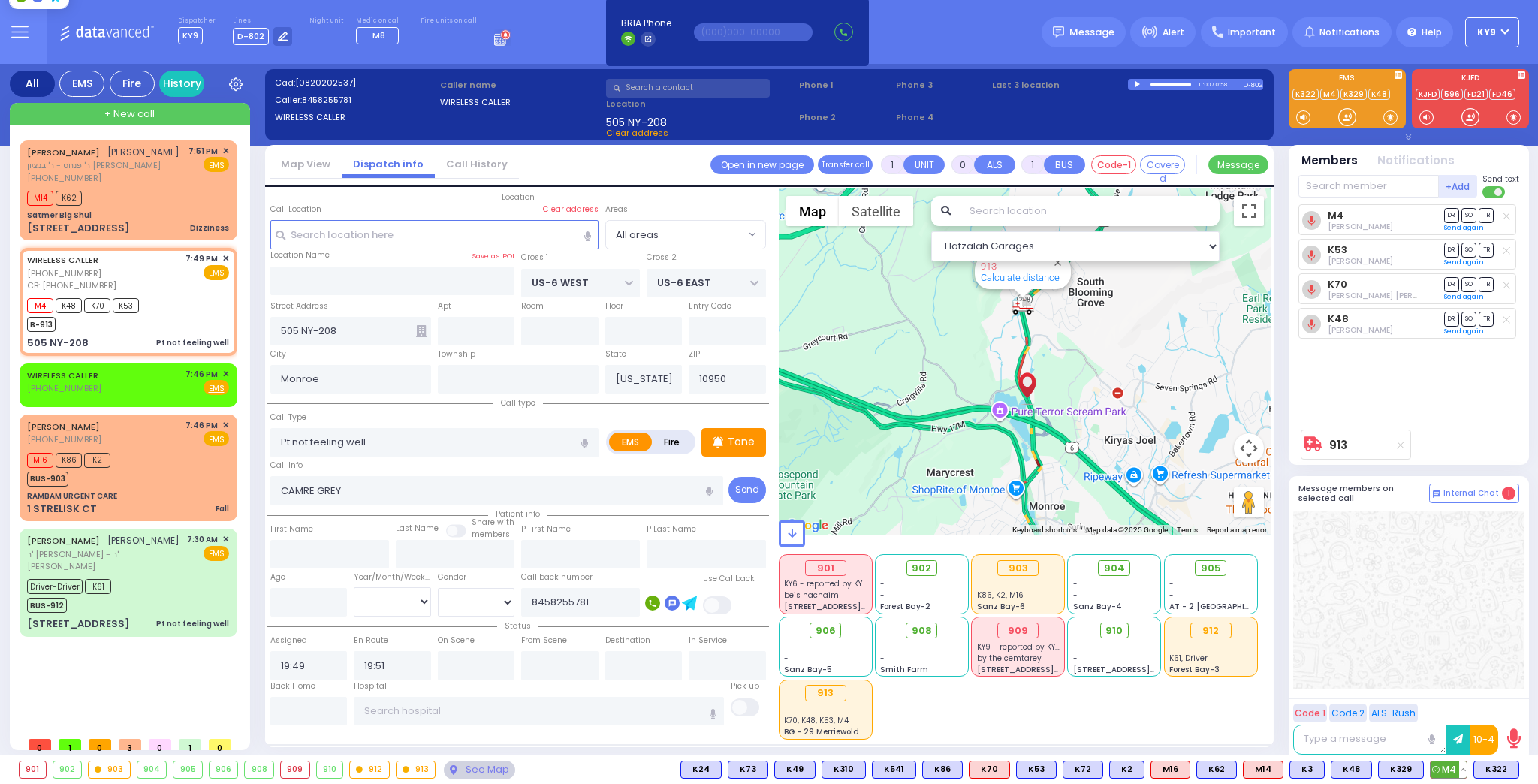
click at [1445, 767] on span "M4" at bounding box center [1448, 769] width 36 height 17
click at [1345, 115] on div at bounding box center [1347, 116] width 15 height 15
click at [1495, 769] on span "K322" at bounding box center [1496, 769] width 44 height 17
select select
radio input "true"
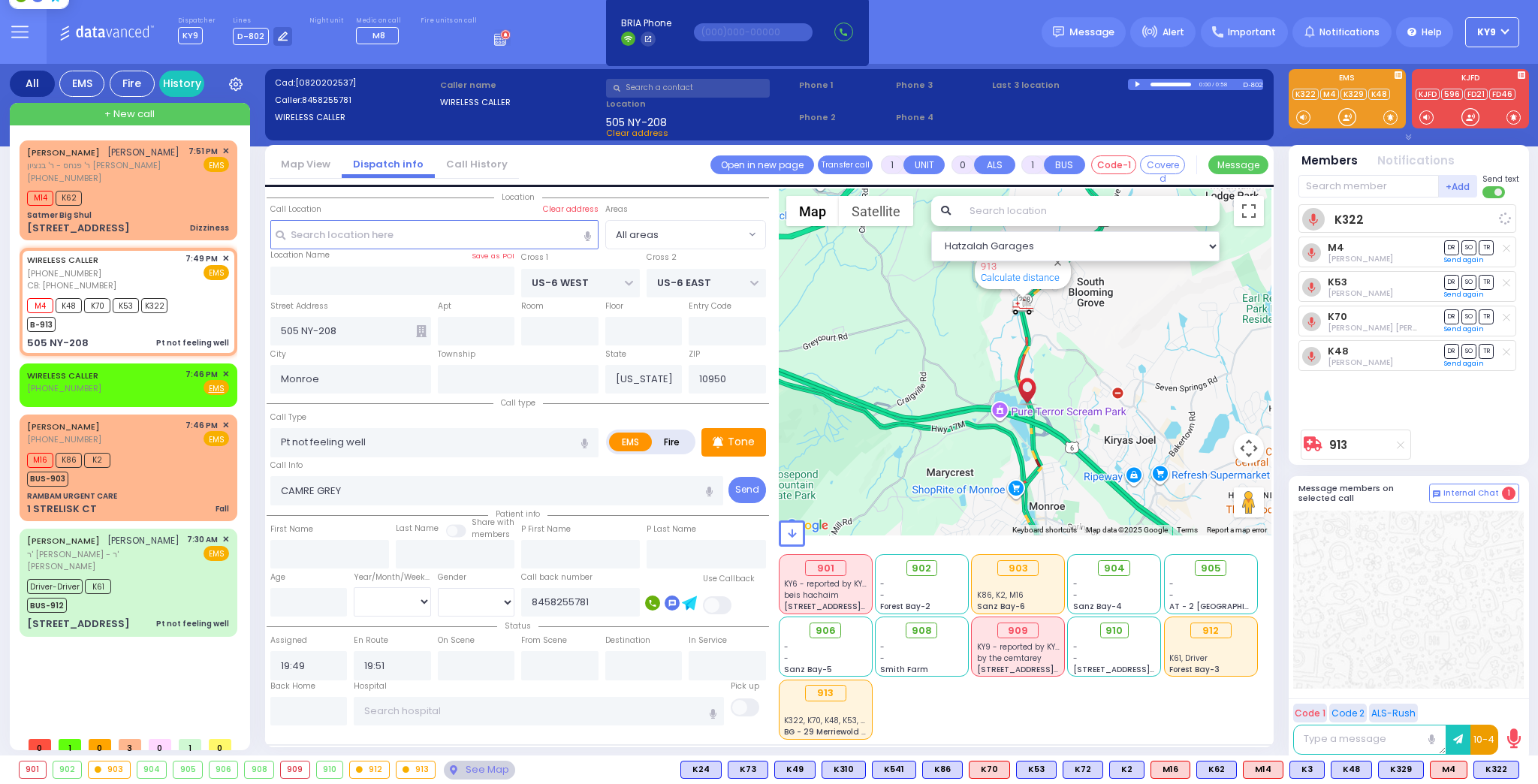
select select
select select "Hatzalah Garages"
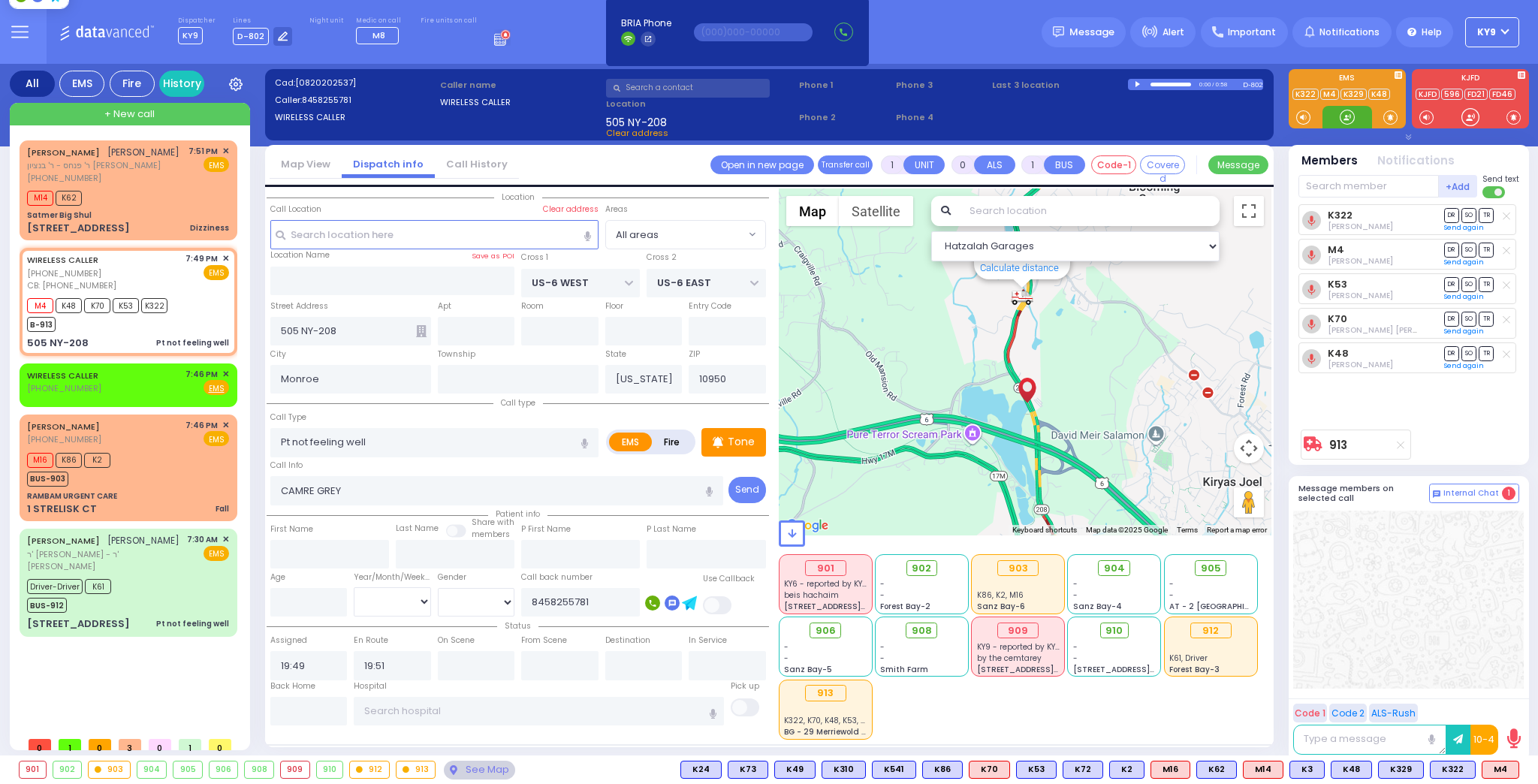
drag, startPoint x: 1344, startPoint y: 112, endPoint x: 1327, endPoint y: 126, distance: 22.0
click at [1342, 116] on div at bounding box center [1347, 116] width 15 height 15
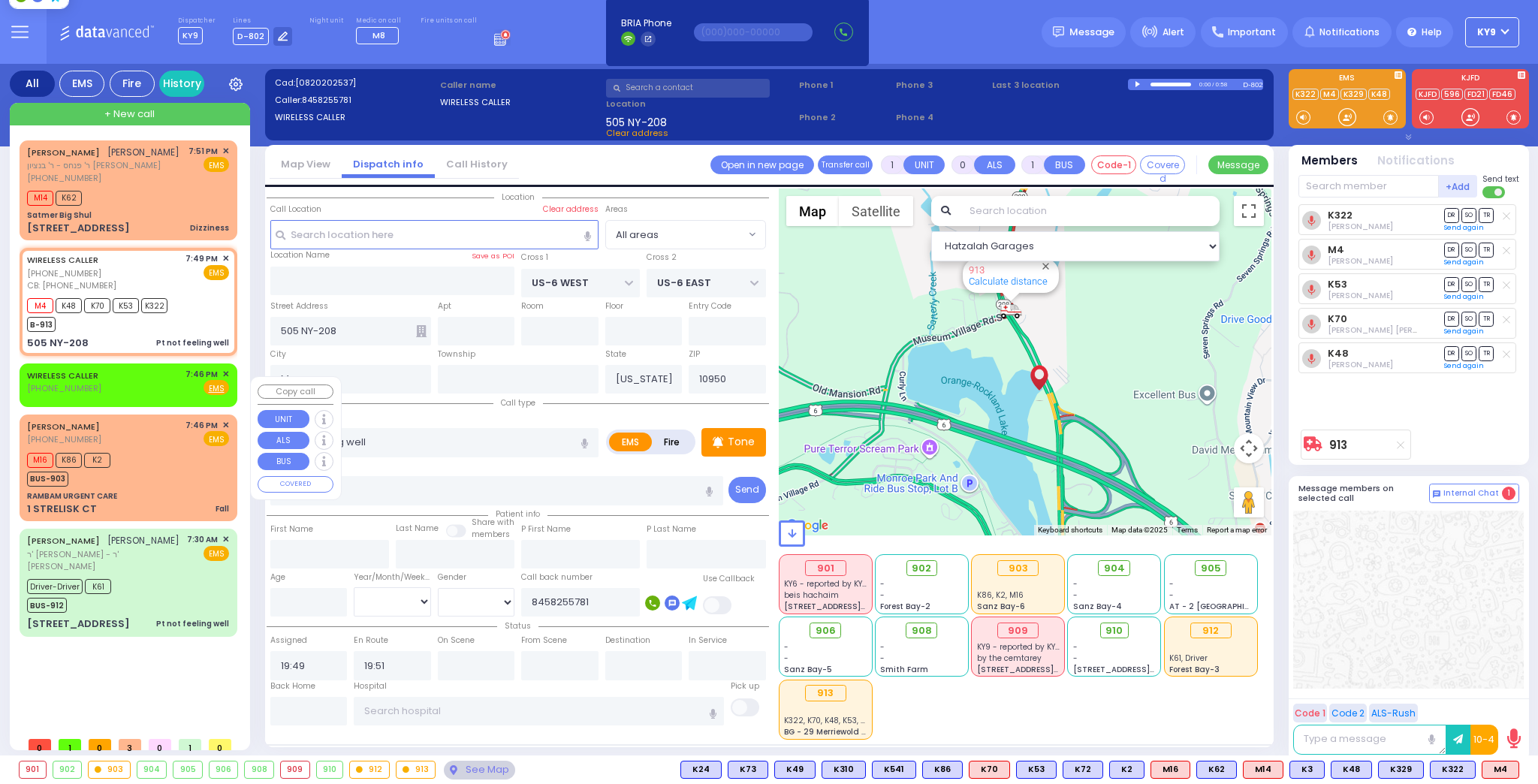
click at [223, 381] on span "✕" at bounding box center [226, 374] width 7 height 13
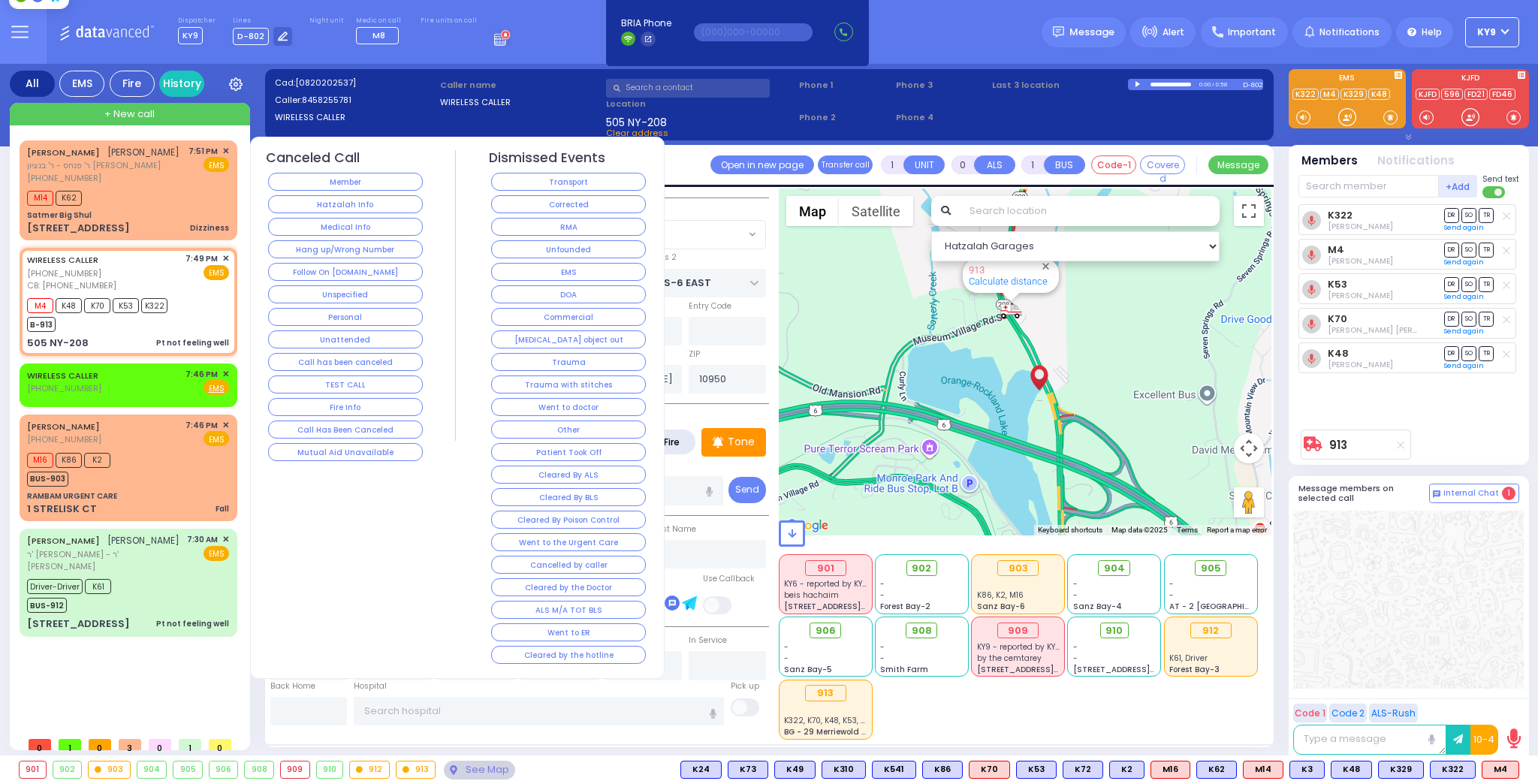
click at [397, 225] on button "Medical Info" at bounding box center [345, 227] width 155 height 18
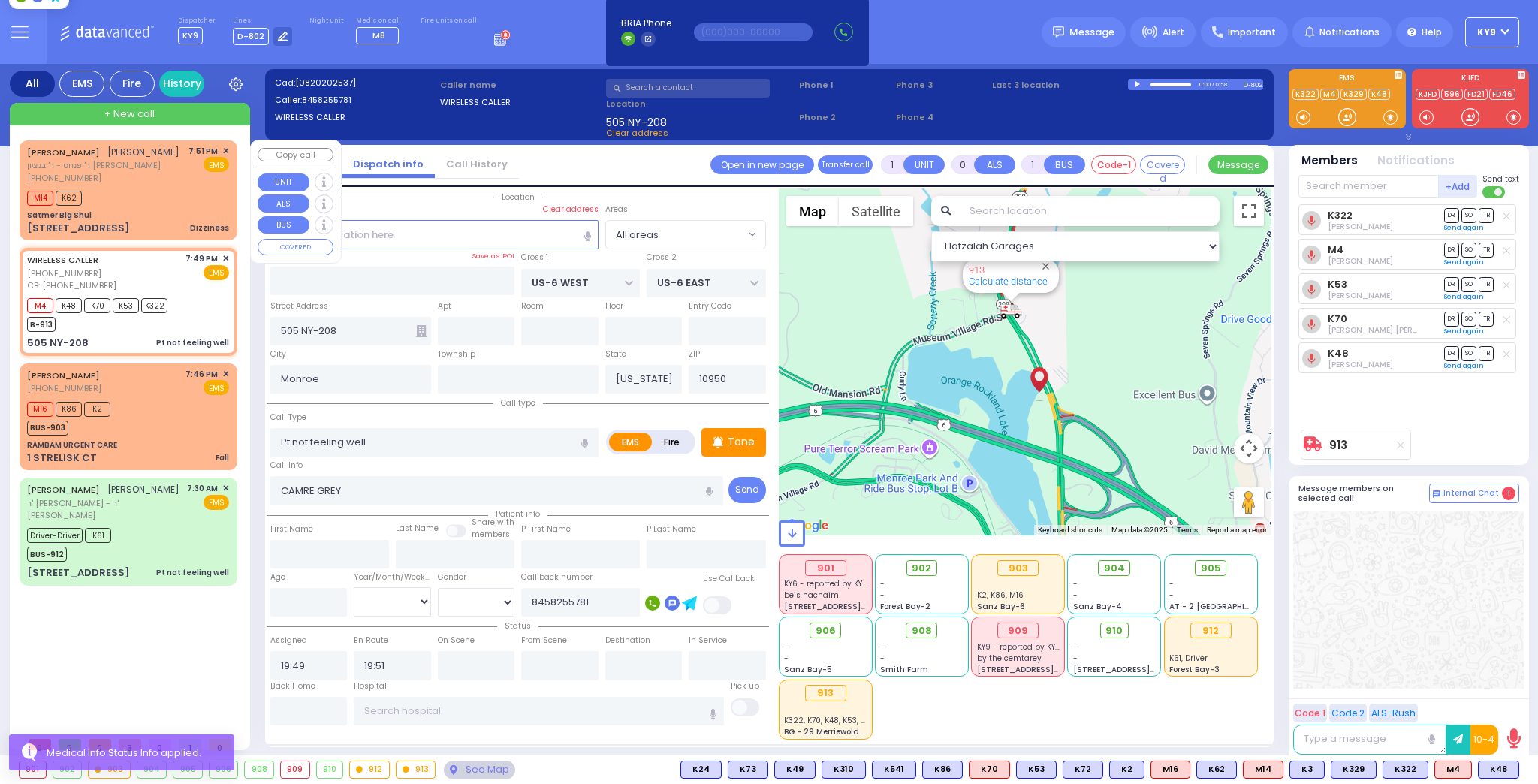
click at [153, 206] on div "M14 K62" at bounding box center [128, 196] width 202 height 19
select select
type input "Dizziness"
radio input "true"
type input "JACOB NAFTULA"
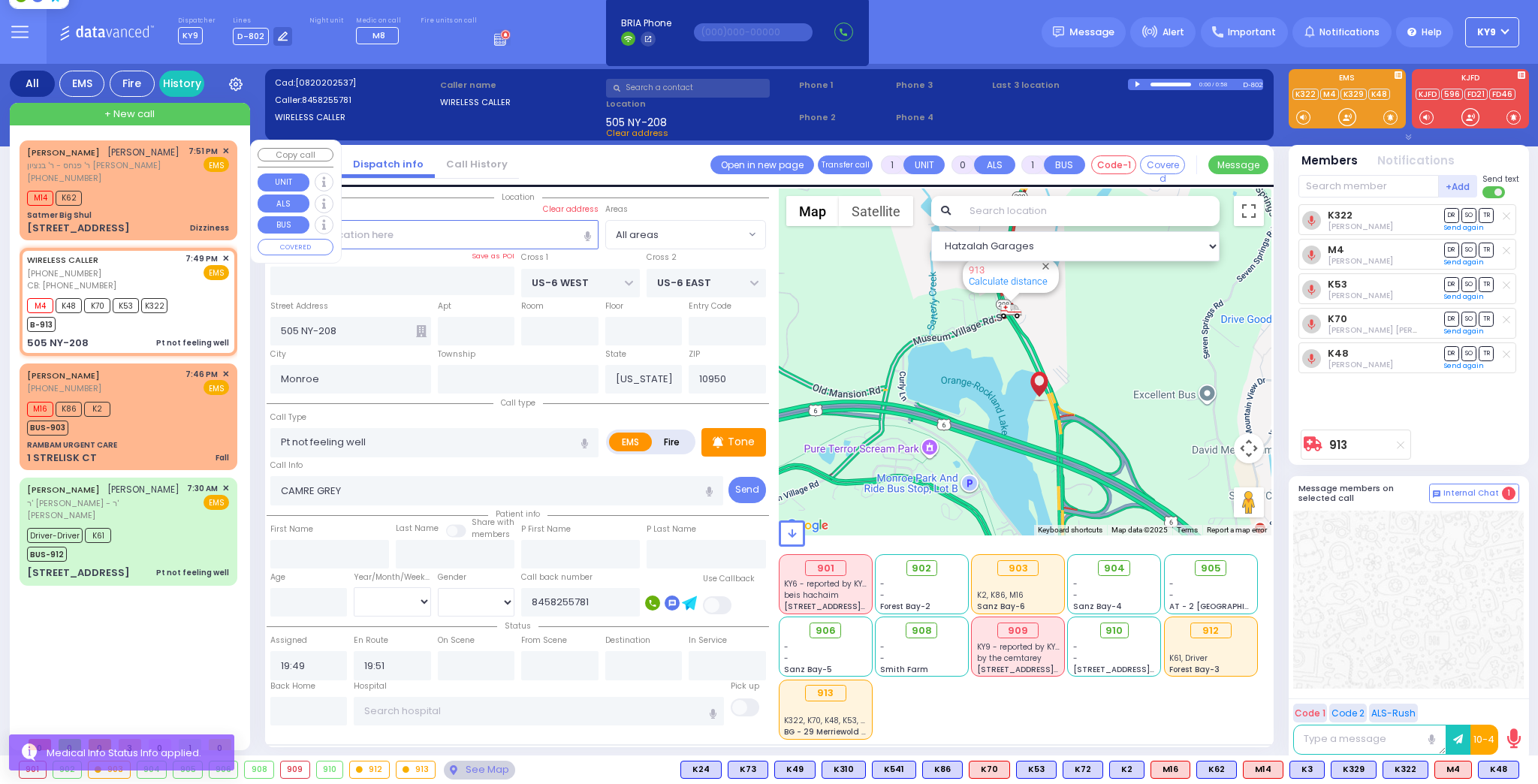
type input "KASIRER"
select select
type input "19:51"
type input "19:53"
select select "Hatzalah Garages"
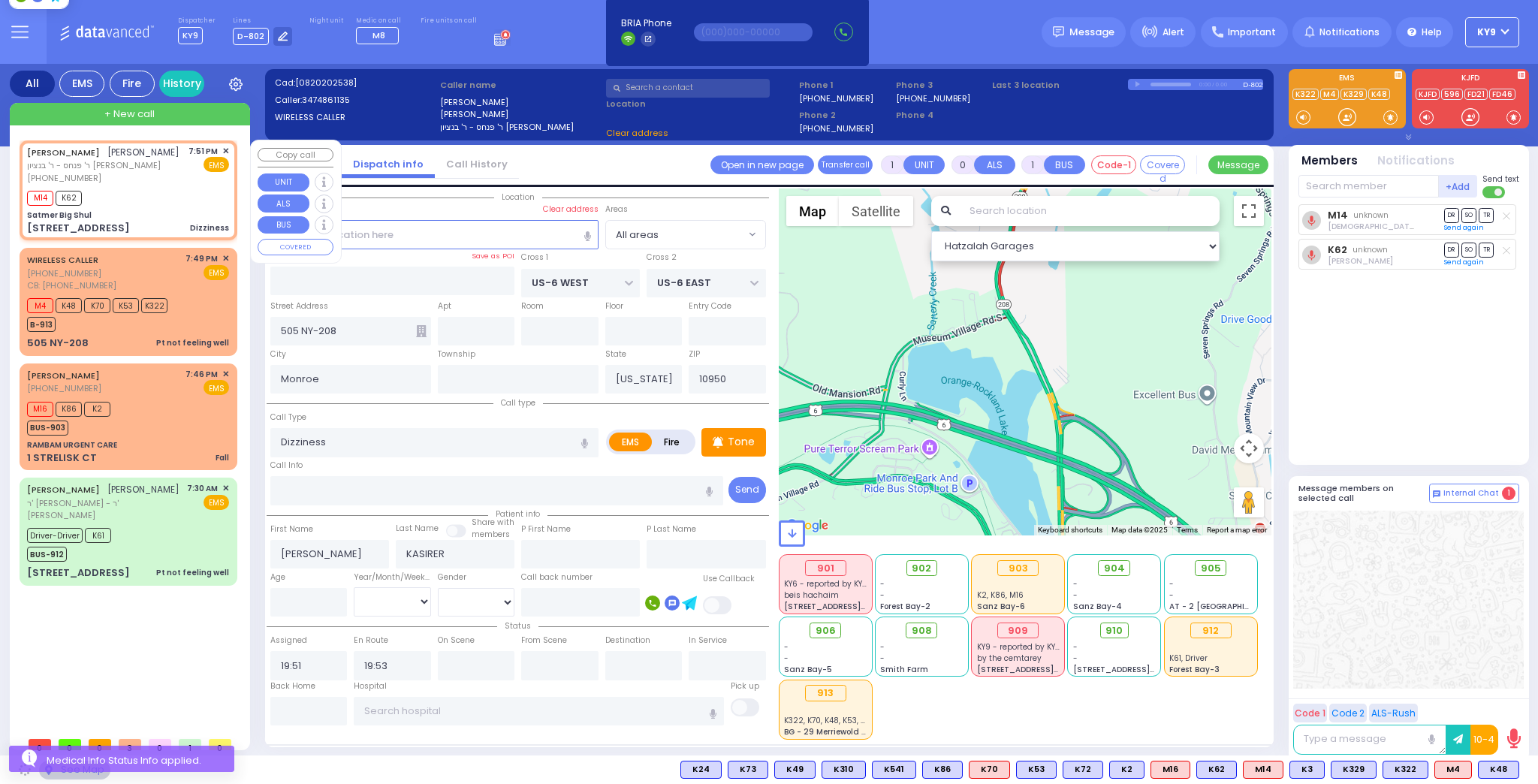
type input "Satmer Big Shul"
type input "EAHAL COURT"
type input "[STREET_ADDRESS]"
type input "[PERSON_NAME]"
select select "SECTION 1"
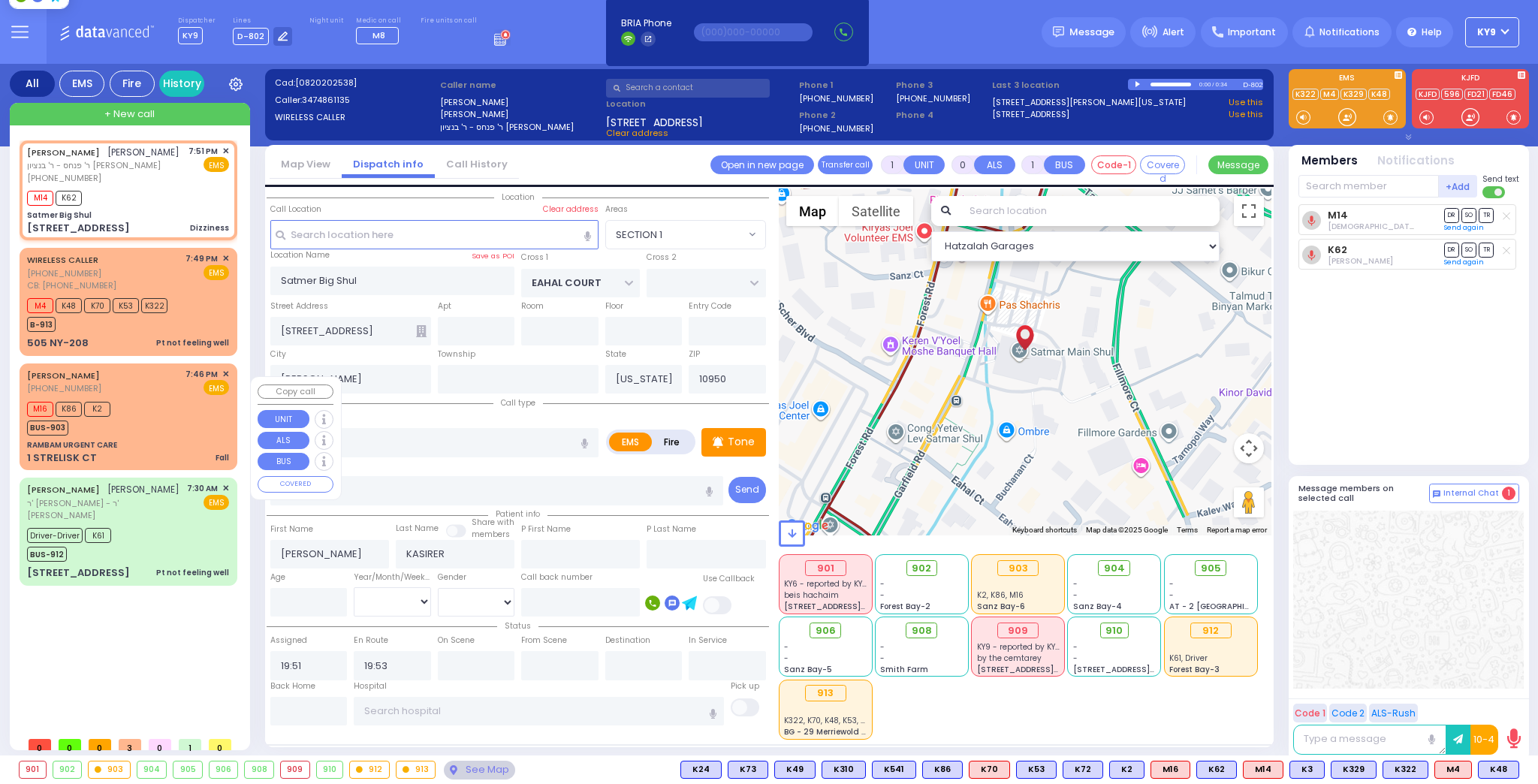
click at [164, 435] on div "M16 K86 K2 BUS-903" at bounding box center [128, 416] width 202 height 37
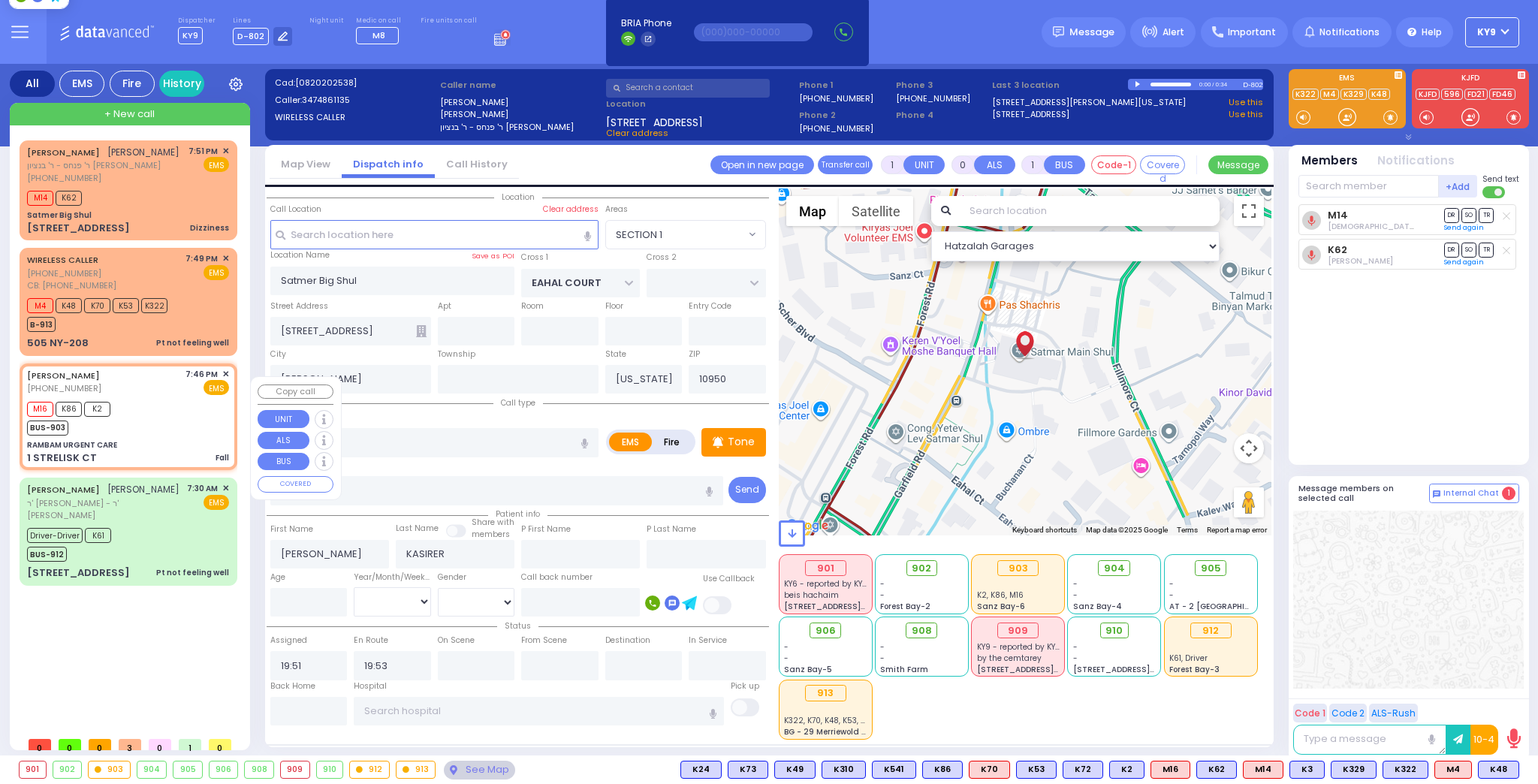
select select
type input "Fall"
radio input "true"
select select
type input "19:46"
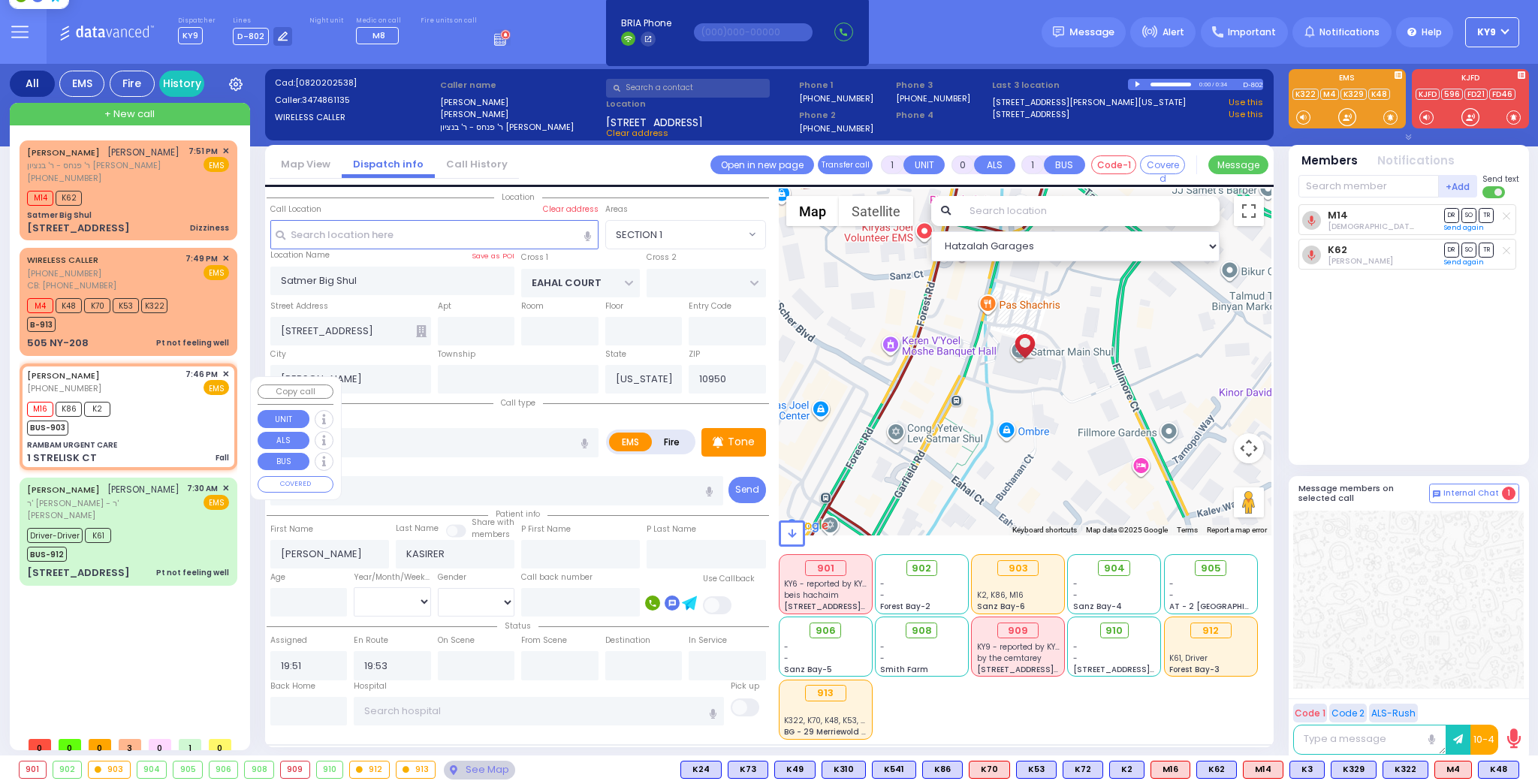
type input "19:48"
type input "RAMBAM URGENT CARE"
type input "FOREST RD"
type input "1 STRELISK CT"
select select "Hatzalah Garages"
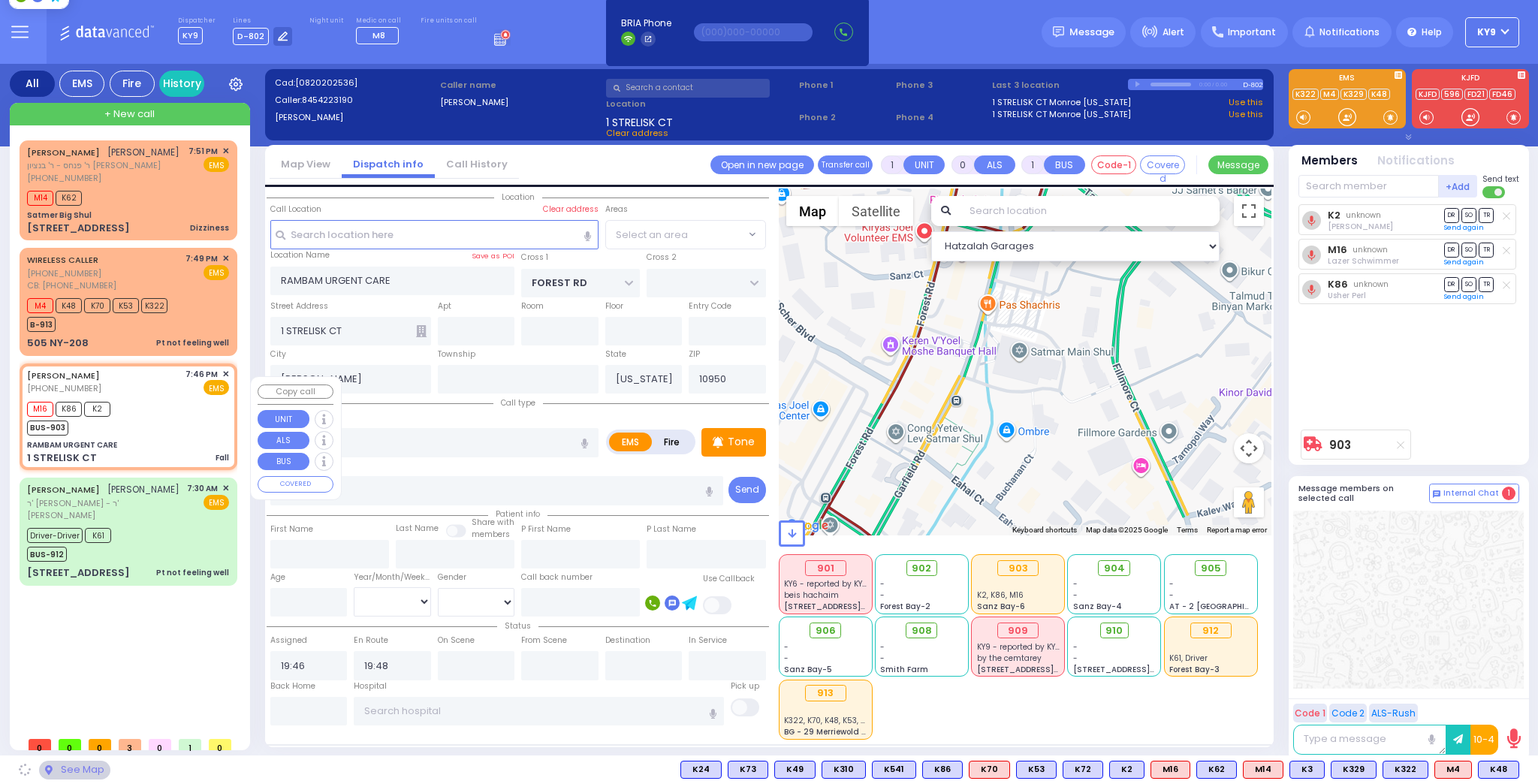
select select "MONROE"
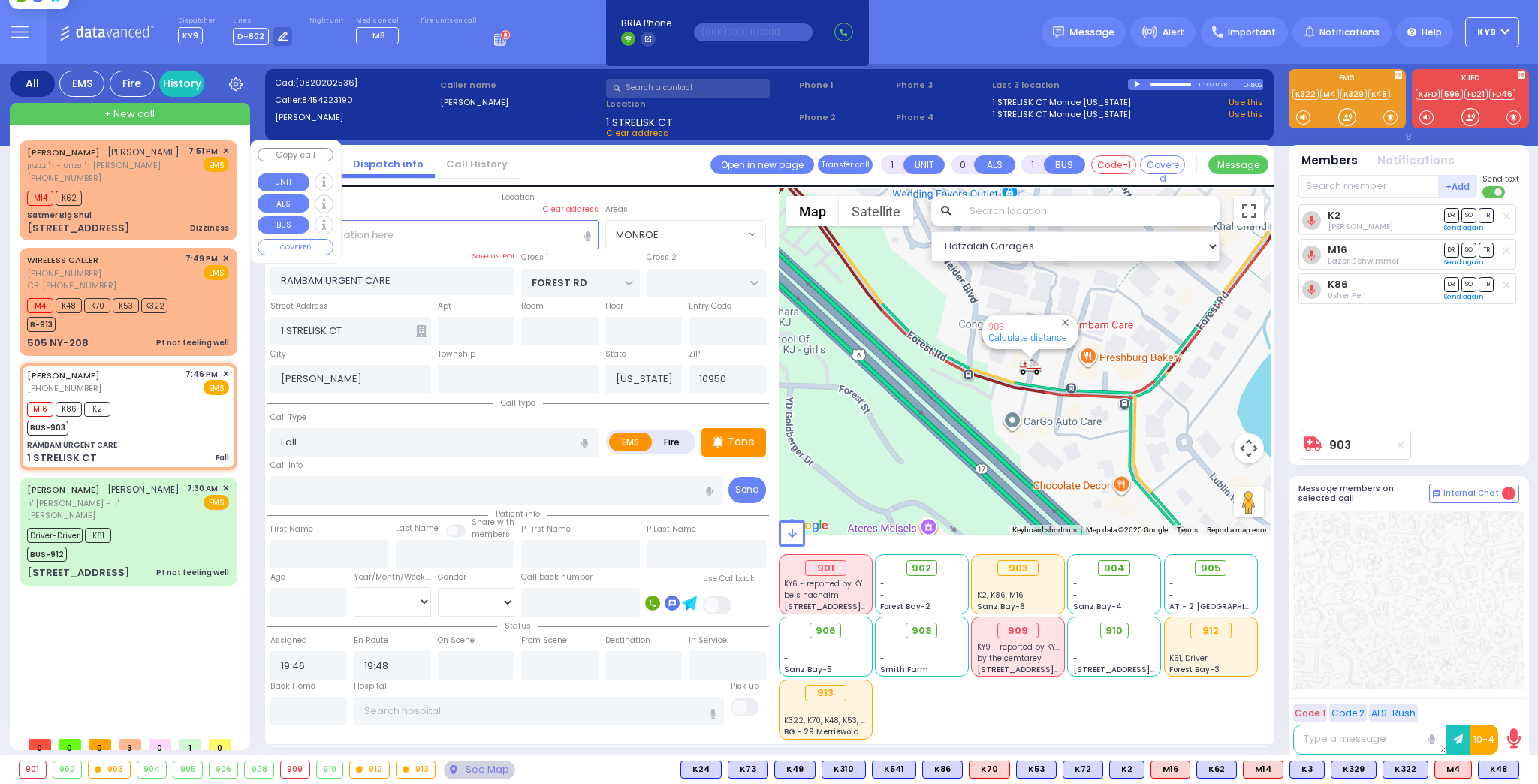
click at [163, 185] on div "[PHONE_NUMBER]" at bounding box center [103, 178] width 152 height 13
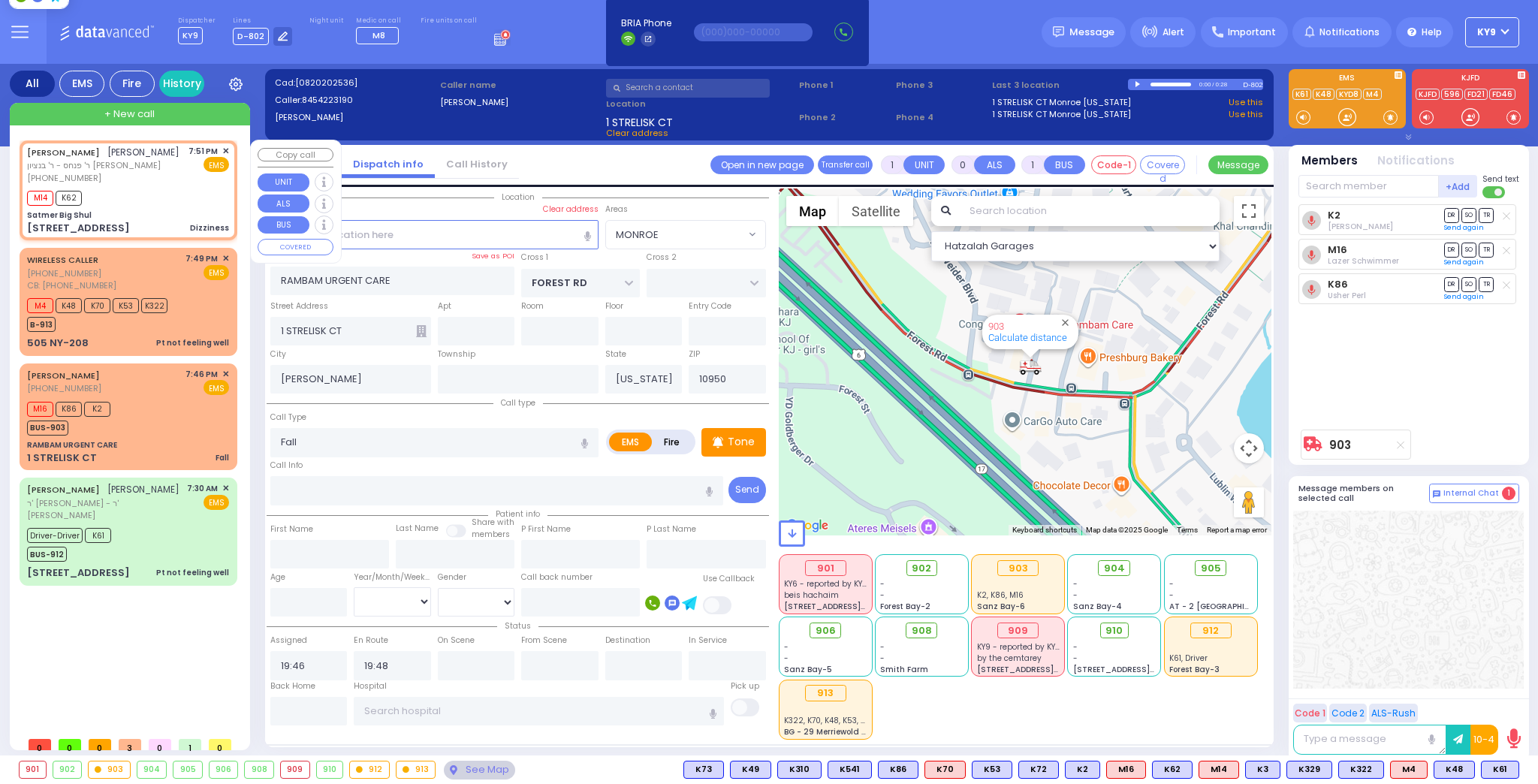
select select
type input "Dizziness"
radio input "true"
type input "JACOB NAFTULA"
type input "KASIRER"
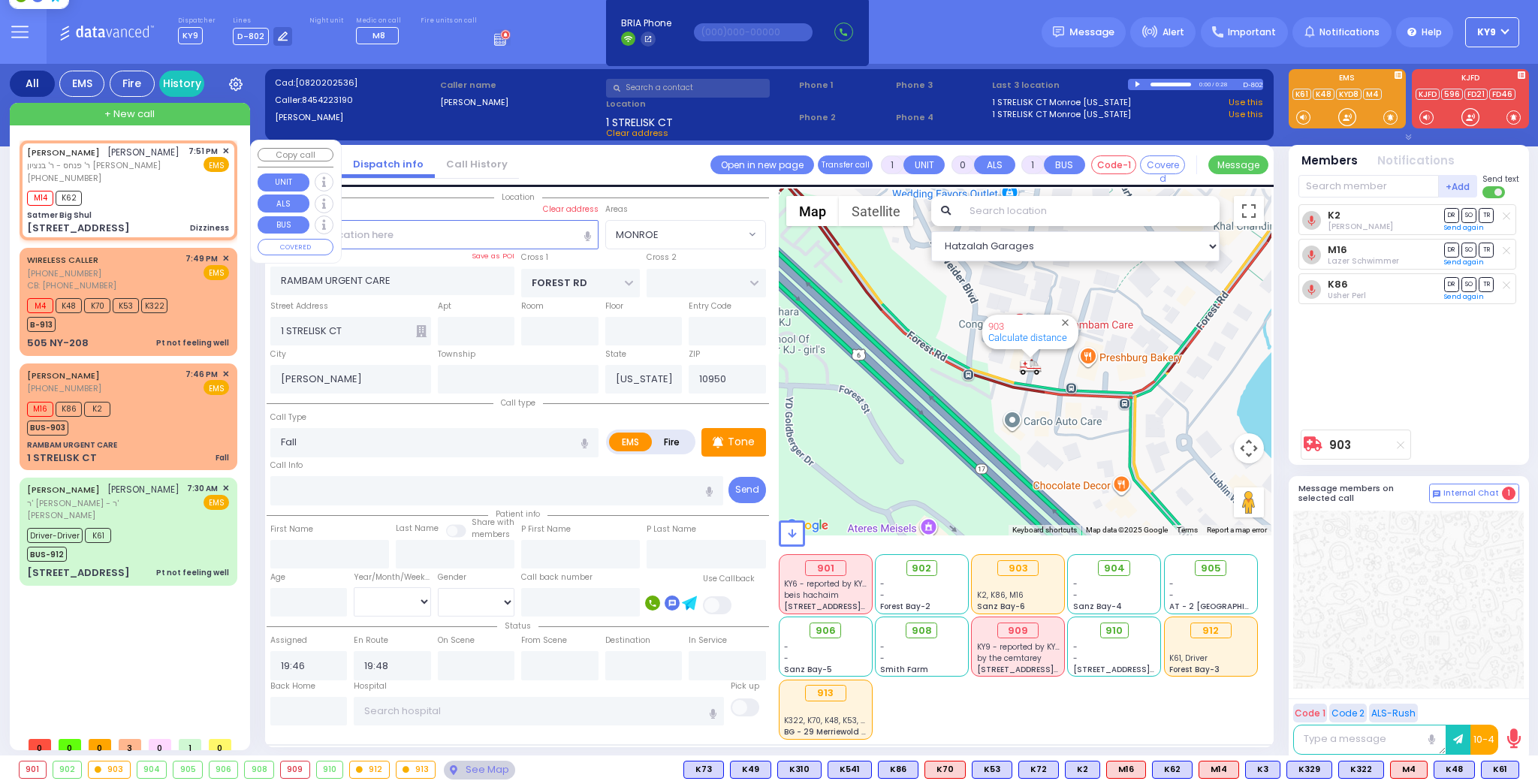
select select
type input "19:51"
type input "19:53"
type input "Satmer Big Shul"
type input "EAHAL COURT"
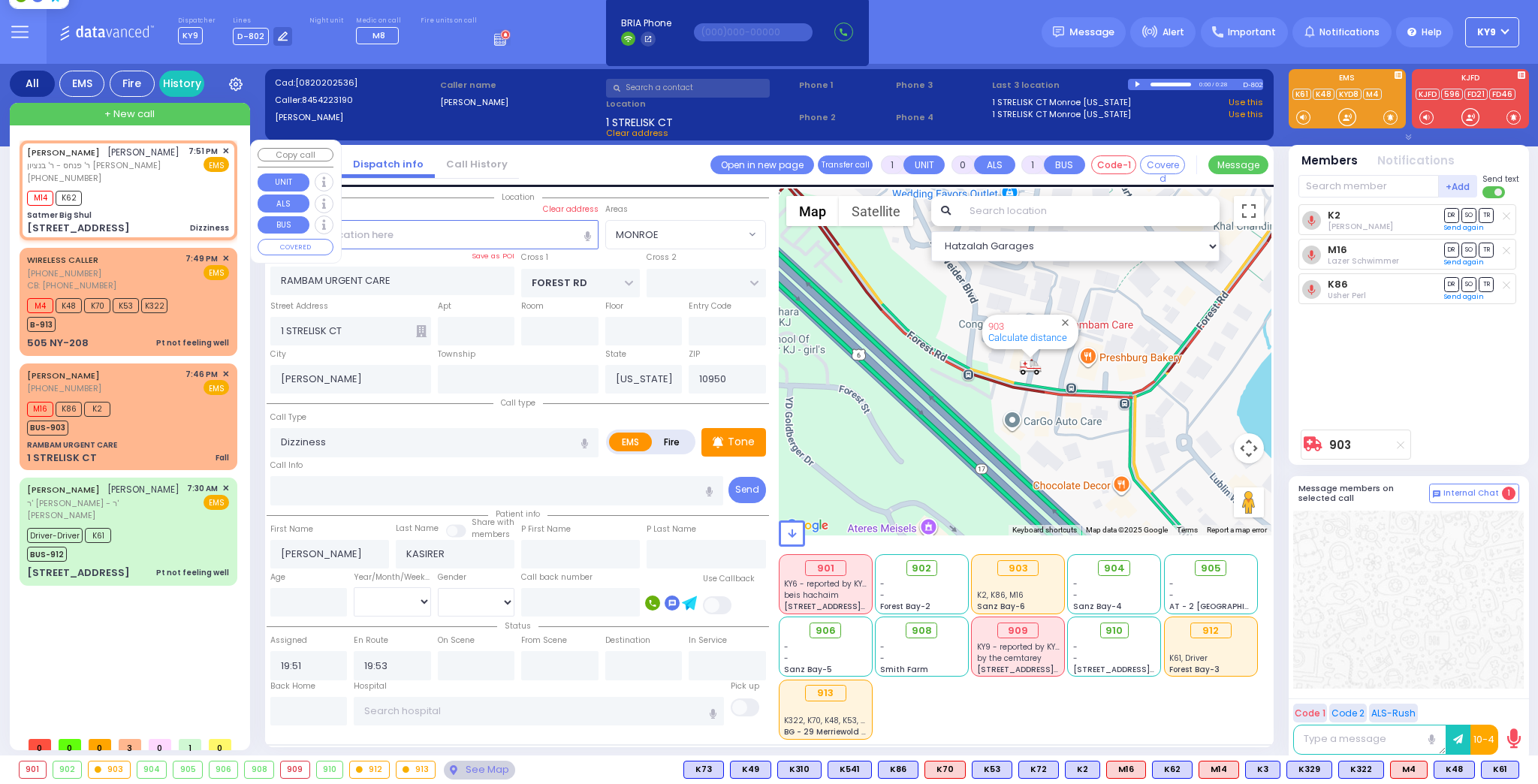
type input "[STREET_ADDRESS]"
select select "SECTION 1"
select select "Hatzalah Garages"
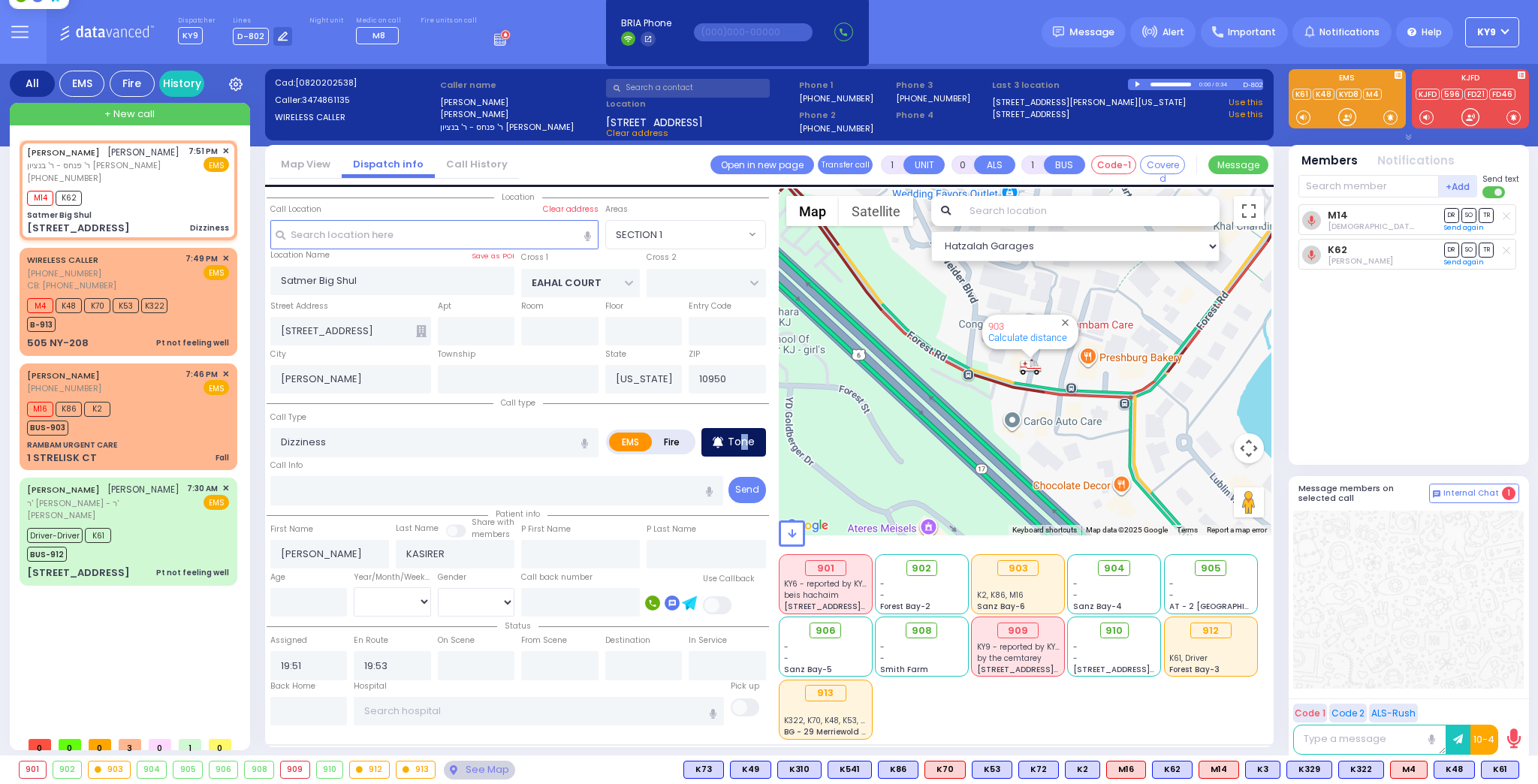
click at [743, 442] on p "Tone" at bounding box center [741, 442] width 27 height 16
click at [1346, 114] on div at bounding box center [1347, 116] width 15 height 15
click at [1342, 113] on div at bounding box center [1347, 116] width 15 height 15
click at [121, 205] on div "M14 K62" at bounding box center [128, 196] width 202 height 19
select select
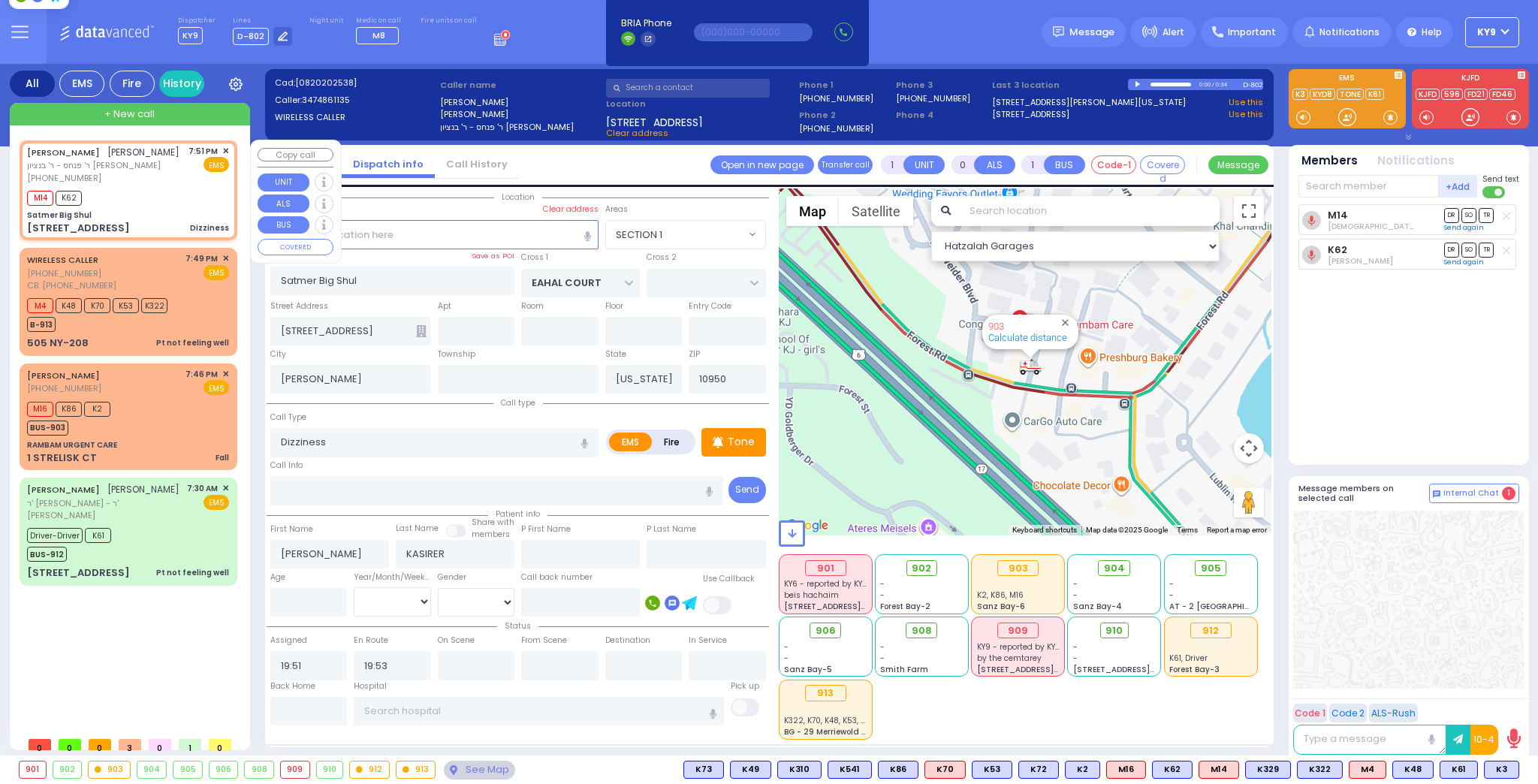
radio input "true"
select select
select select "Hatzalah Garages"
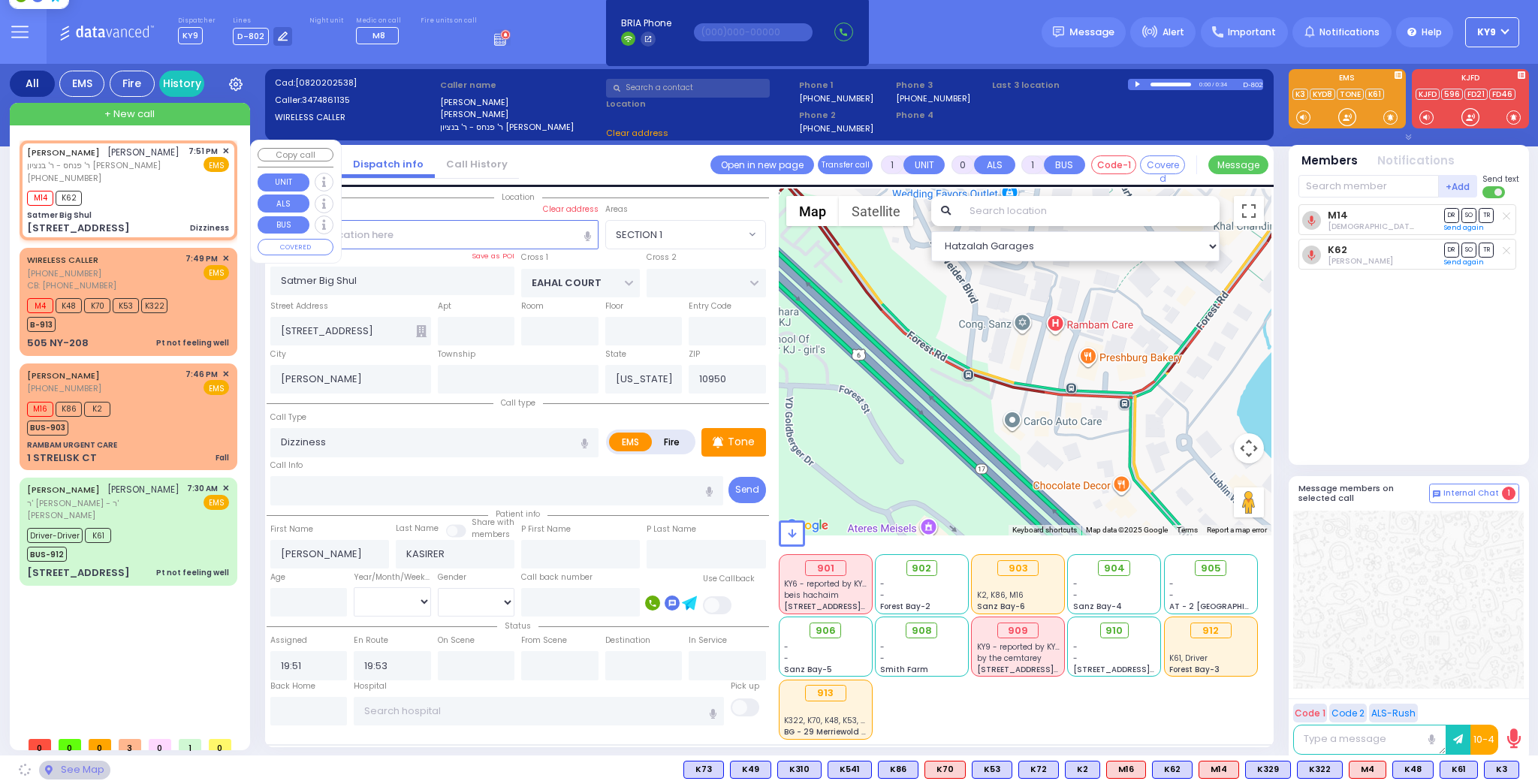
select select "SECTION 1"
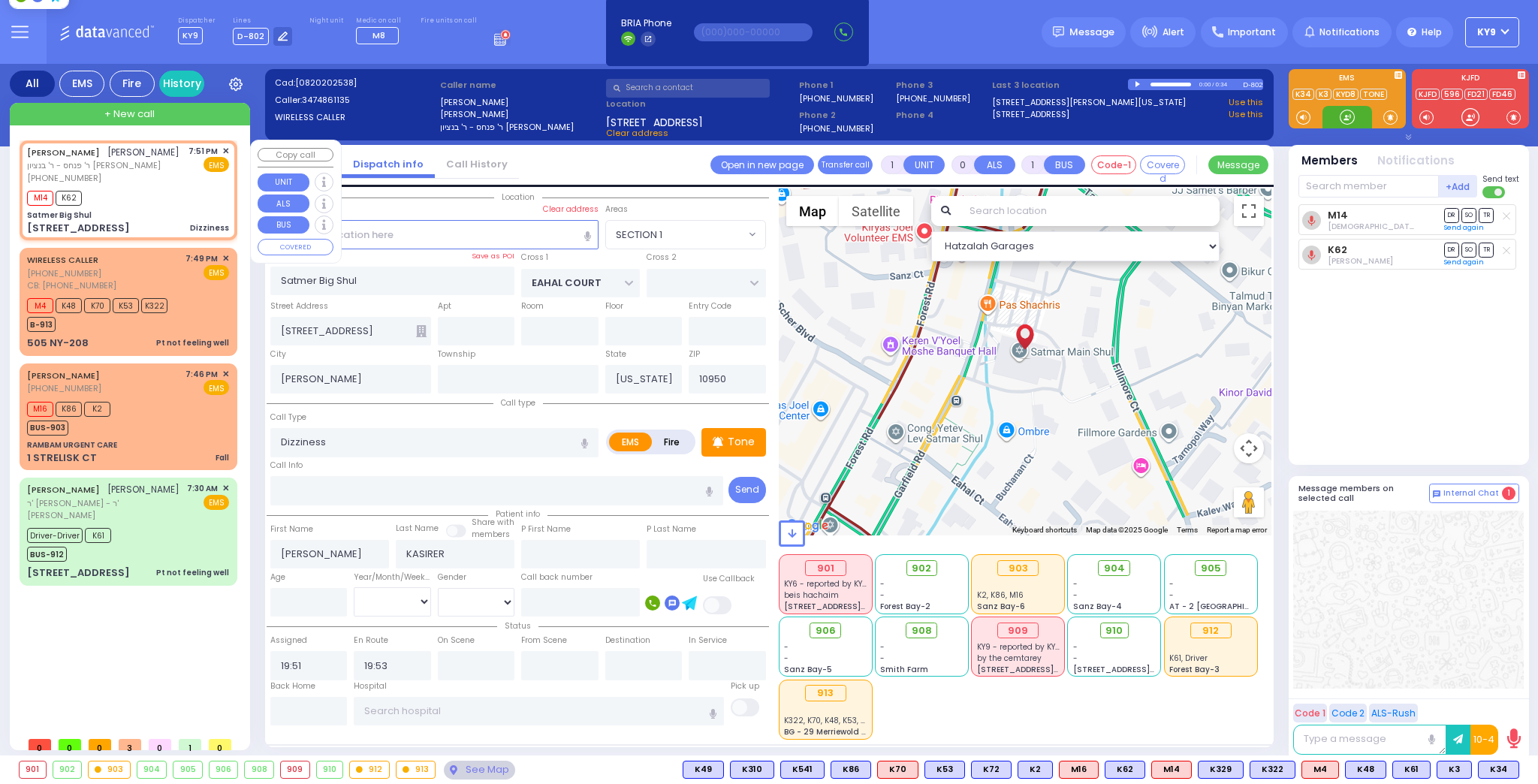
click at [1346, 117] on div at bounding box center [1347, 116] width 15 height 15
drag, startPoint x: 1346, startPoint y: 117, endPoint x: 1288, endPoint y: 149, distance: 66.2
click at [1346, 117] on div at bounding box center [1347, 116] width 15 height 15
click at [136, 206] on div "M14 K62" at bounding box center [128, 196] width 202 height 19
select select
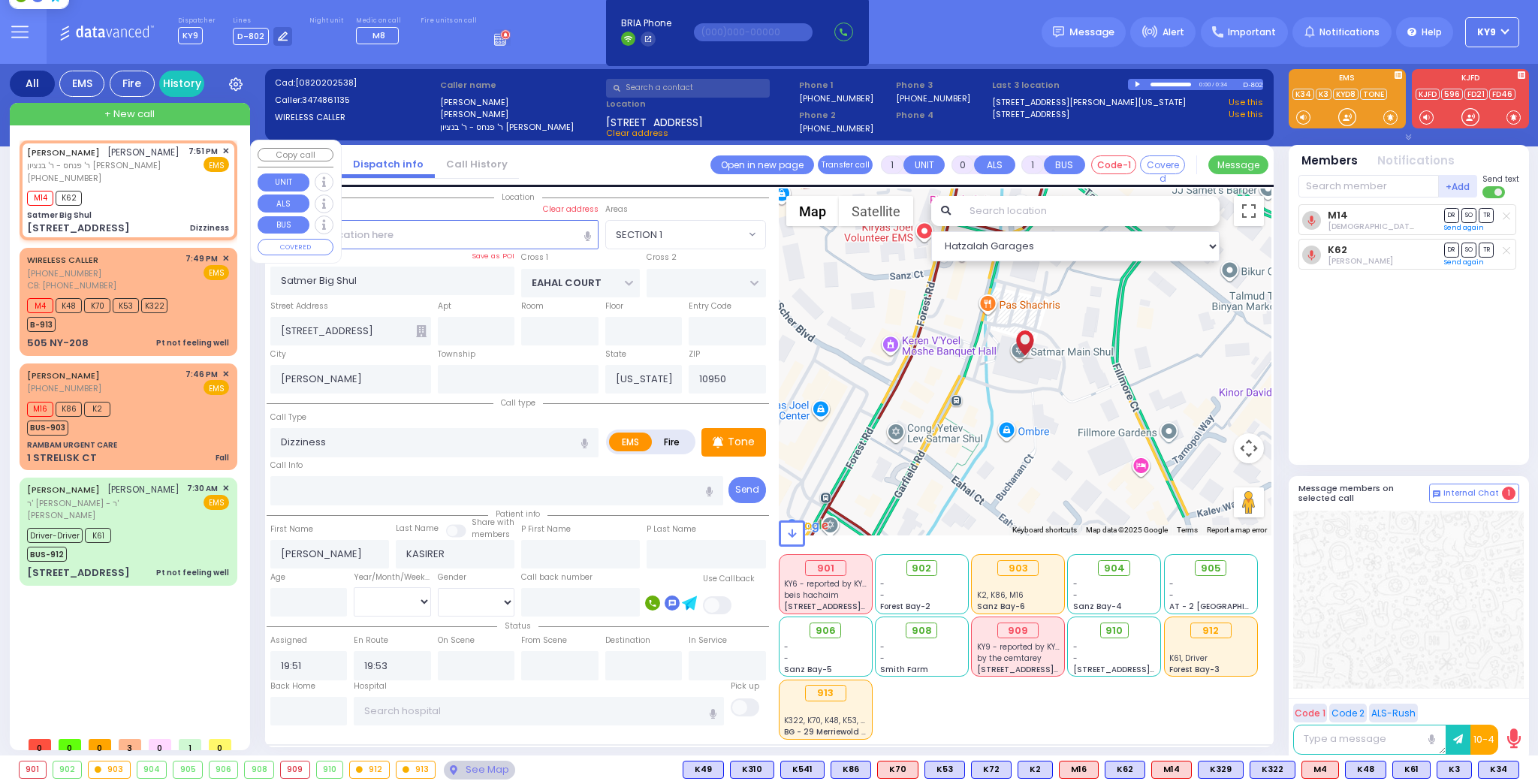
radio input "true"
select select
select select "Hatzalah Garages"
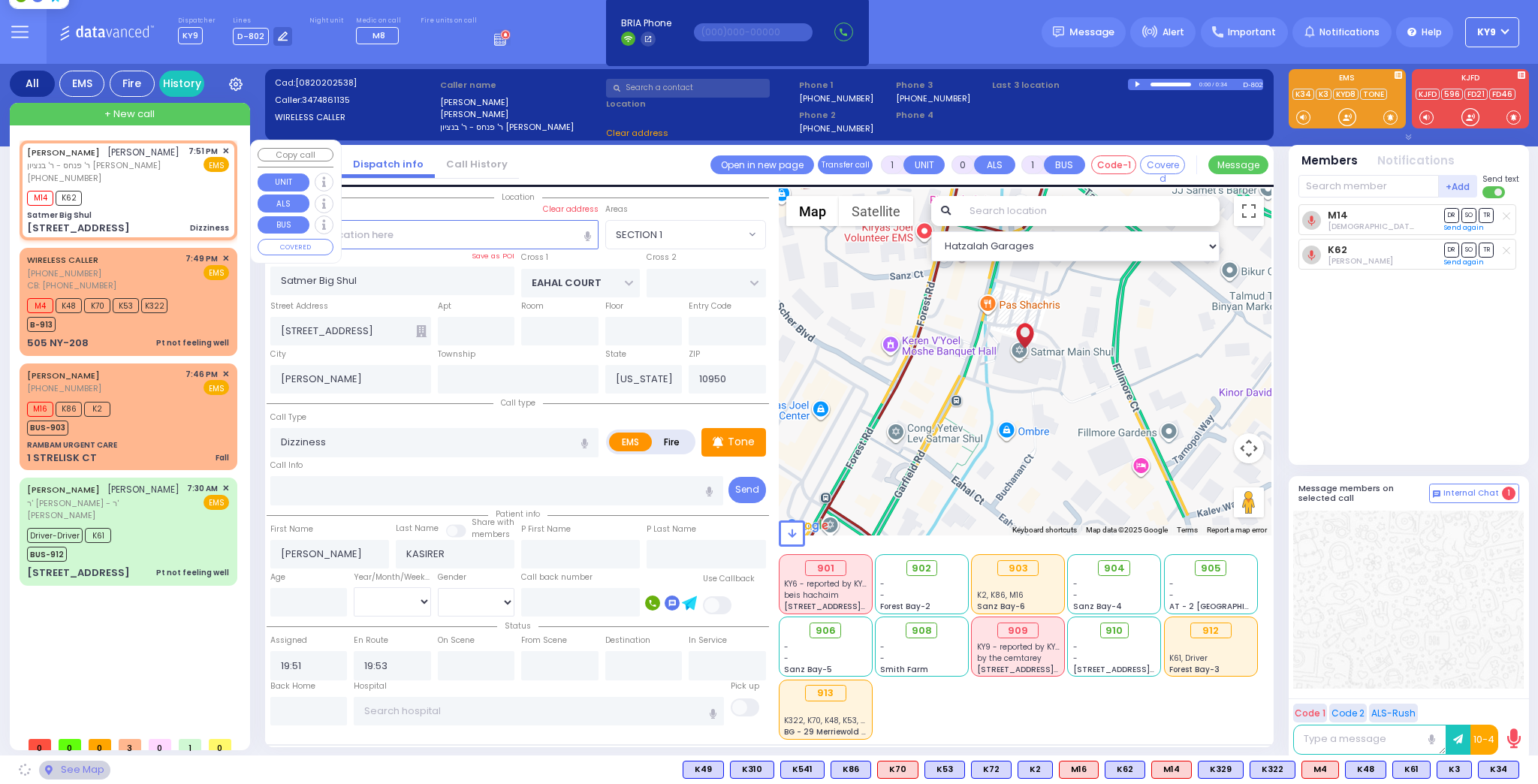
select select "SECTION 1"
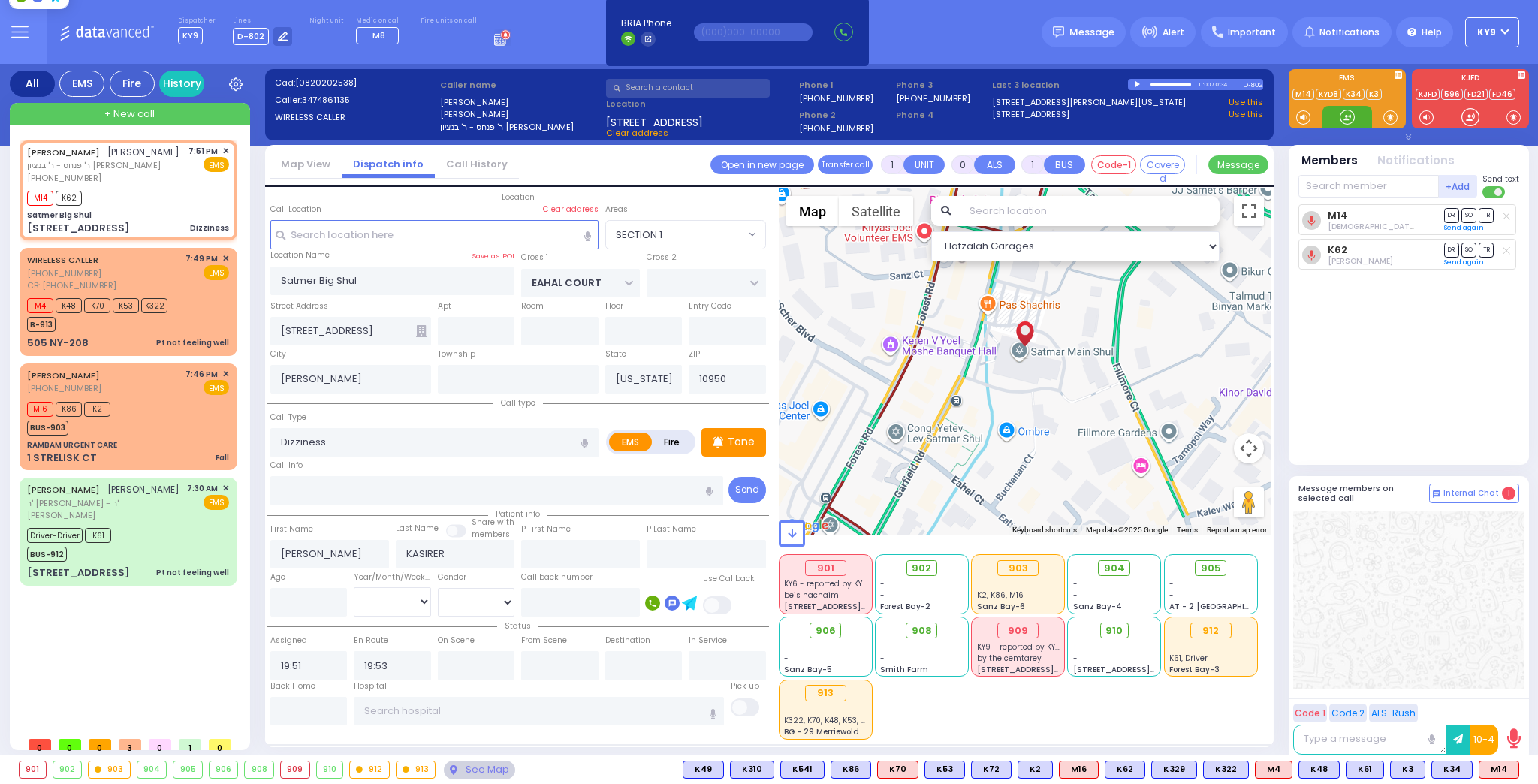
drag, startPoint x: 1347, startPoint y: 118, endPoint x: 1353, endPoint y: 113, distance: 7.8
click at [1349, 116] on div at bounding box center [1347, 116] width 15 height 15
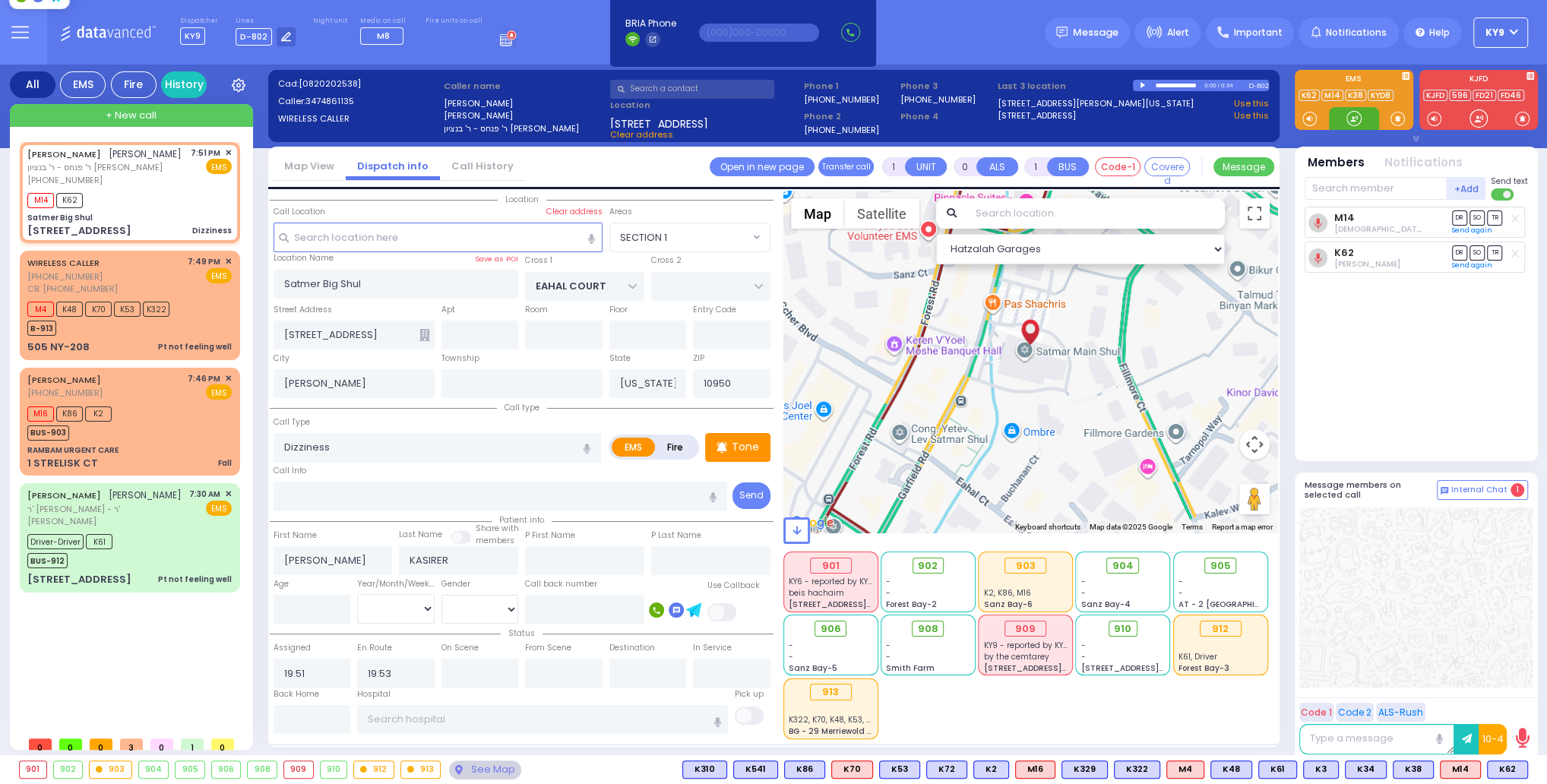
drag, startPoint x: 1349, startPoint y: 120, endPoint x: 1329, endPoint y: 157, distance: 42.1
click at [1343, 134] on div "EMS" at bounding box center [1416, 105] width 255 height 72
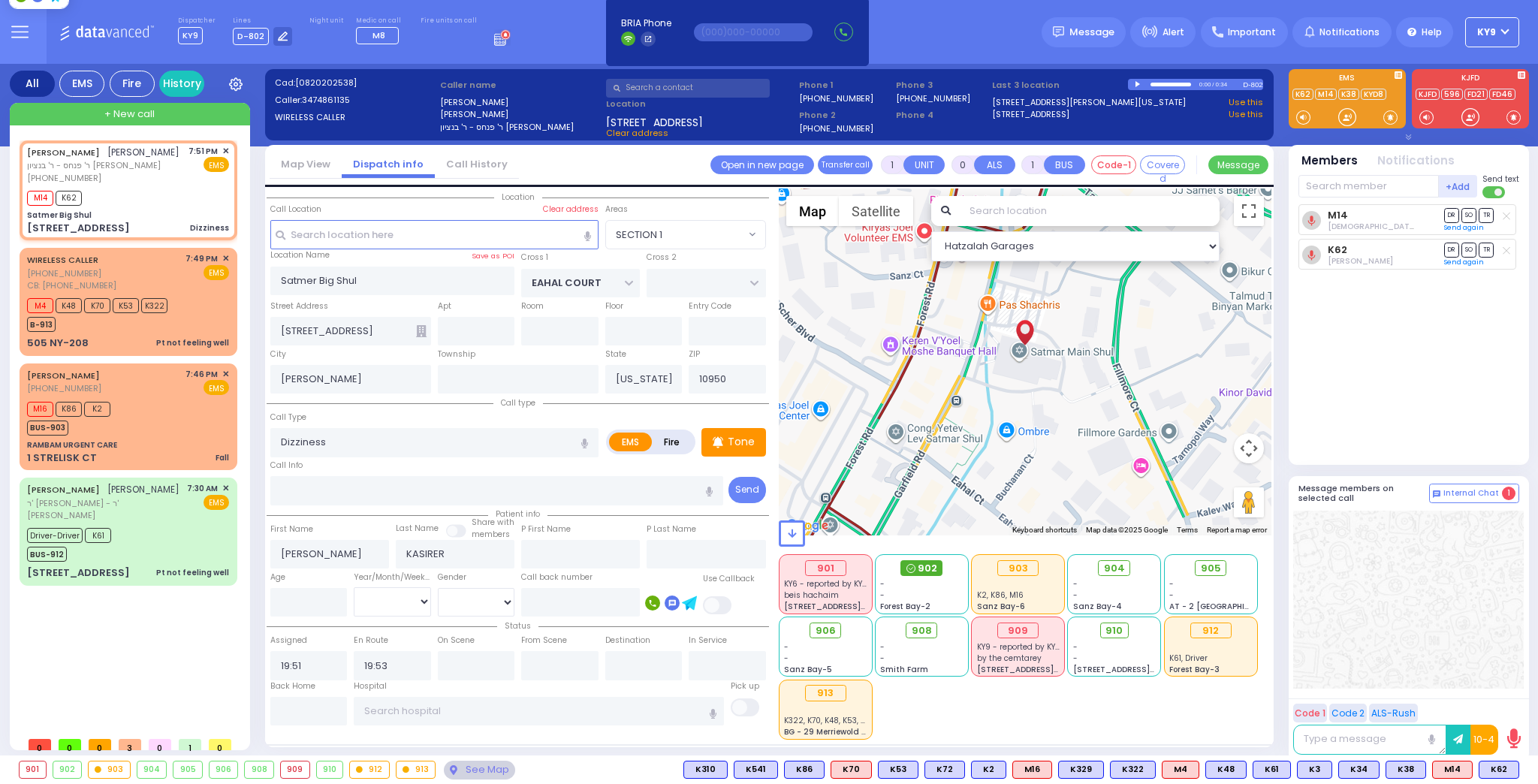
click at [918, 566] on span "902" at bounding box center [928, 568] width 19 height 15
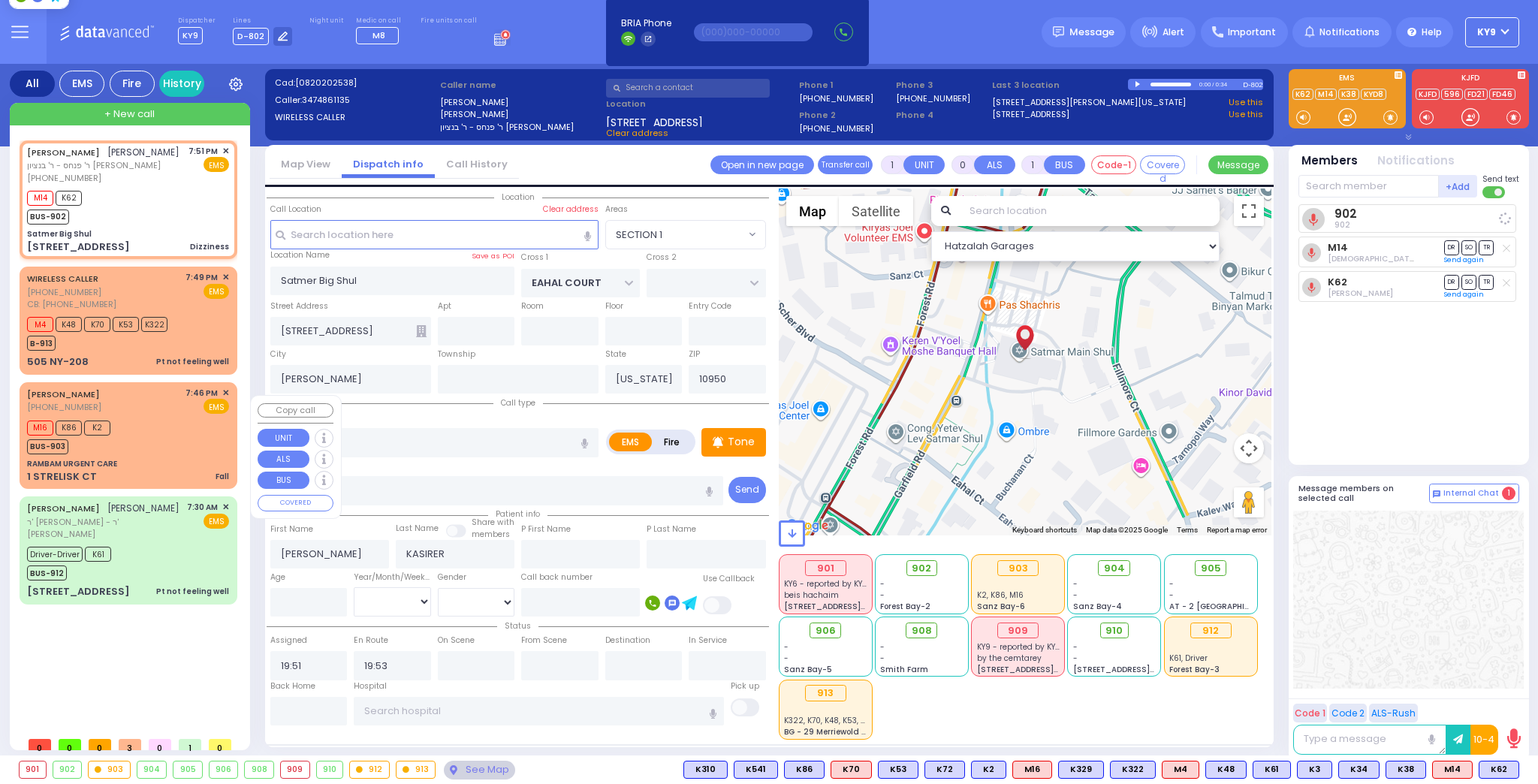
select select
radio input "true"
select select
select select "Hatzalah Garages"
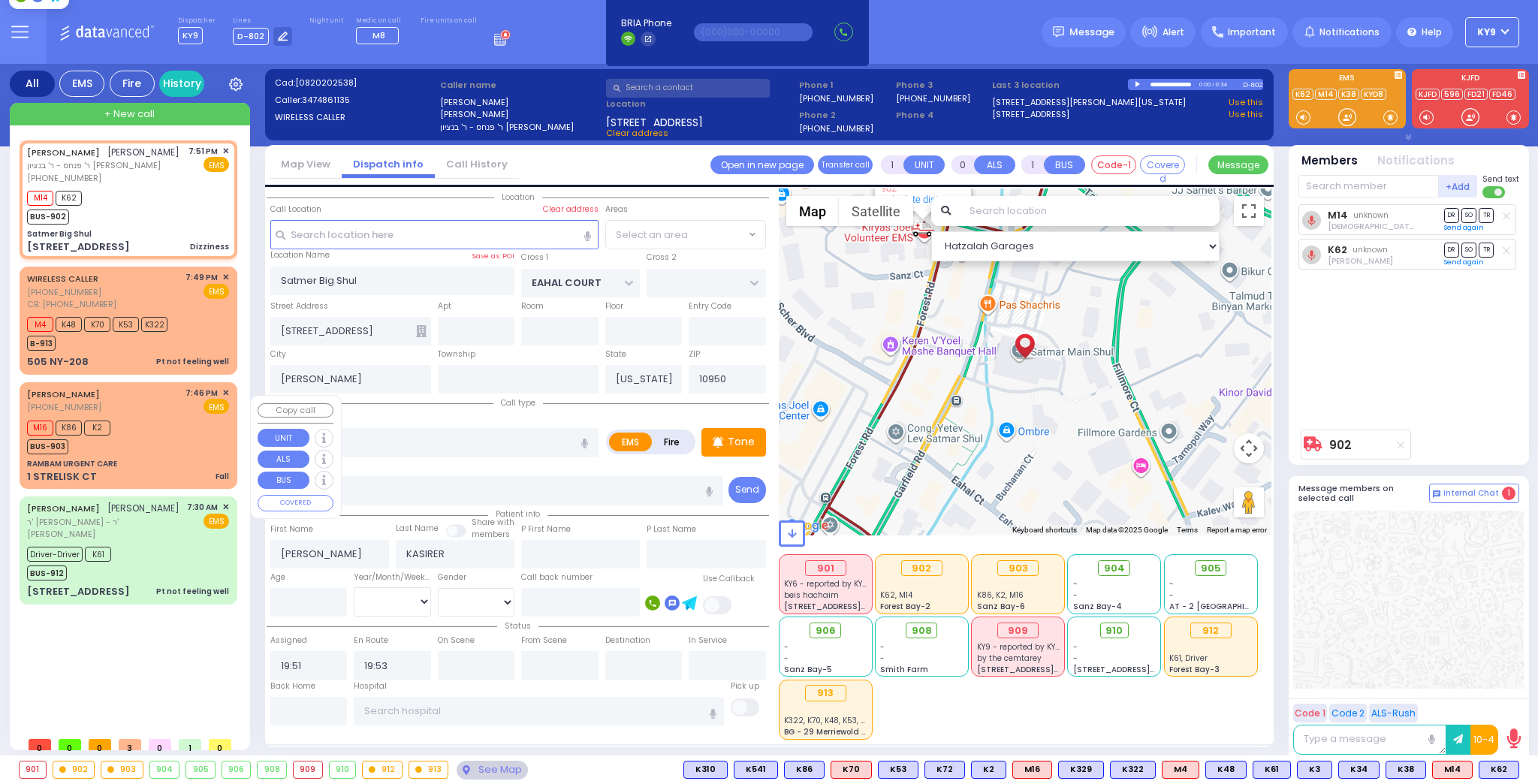
select select "SECTION 1"
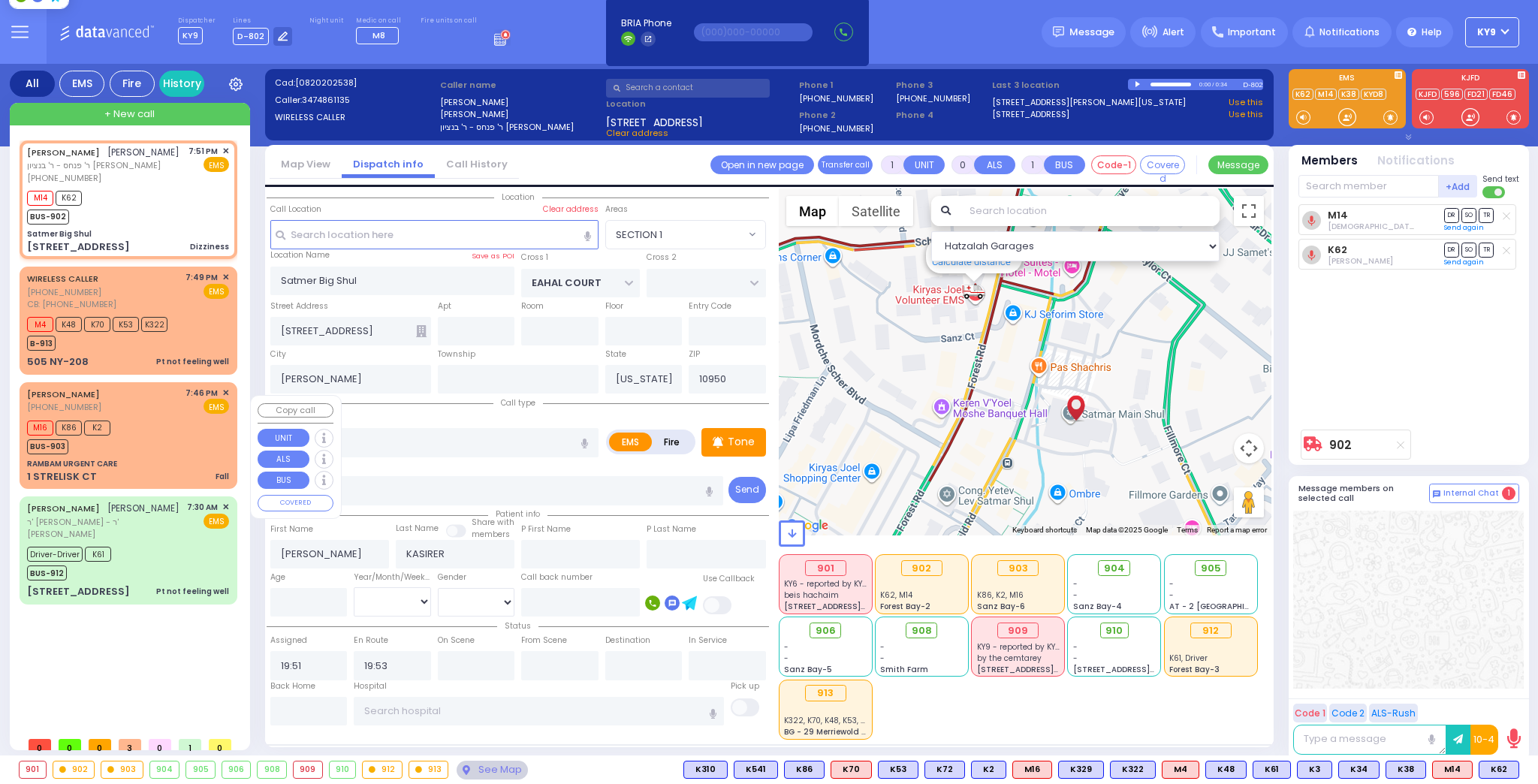
click at [147, 448] on div "M16 K86 K2 BUS-903" at bounding box center [128, 435] width 202 height 37
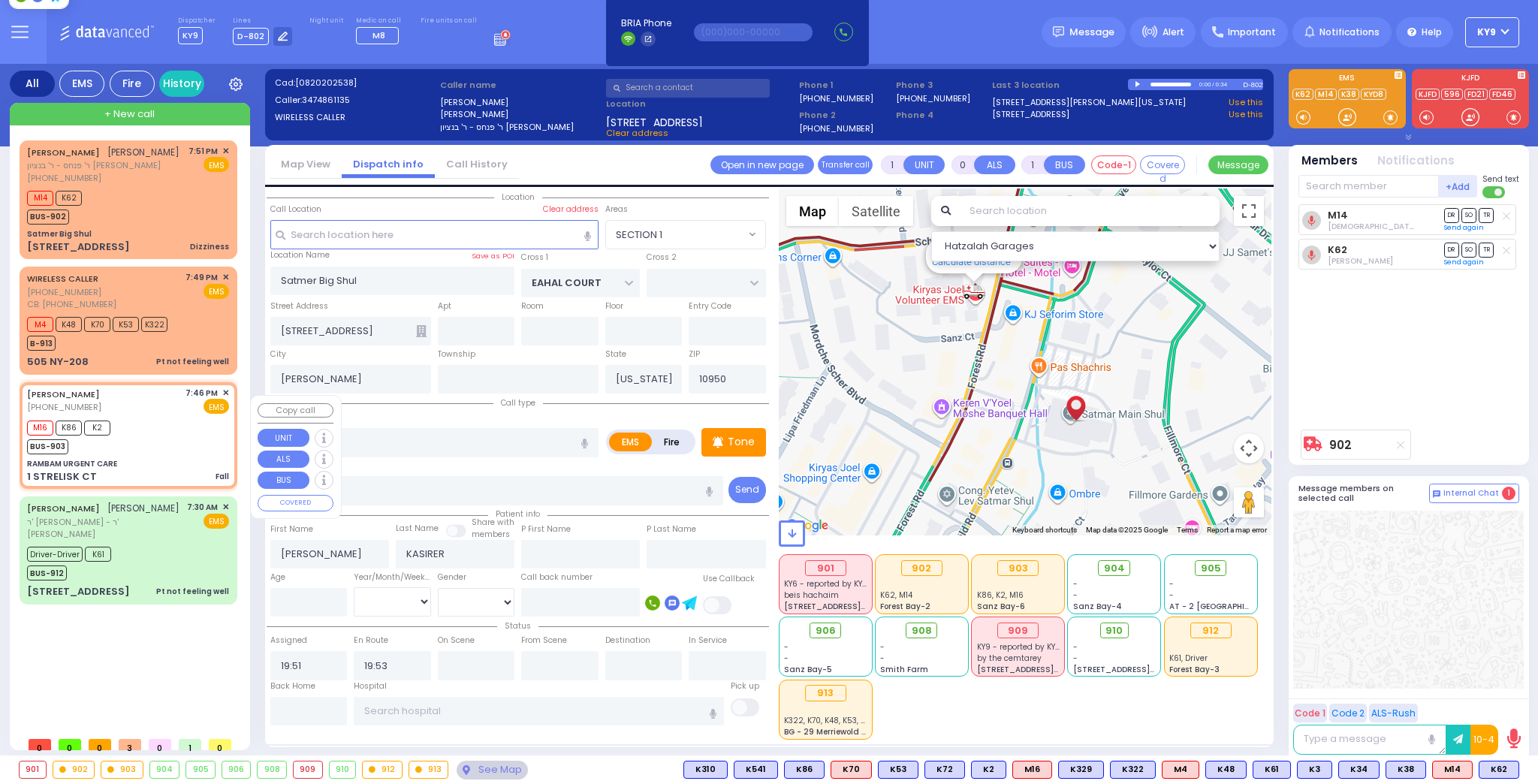
select select
type input "Fall"
radio input "true"
select select
type input "19:46"
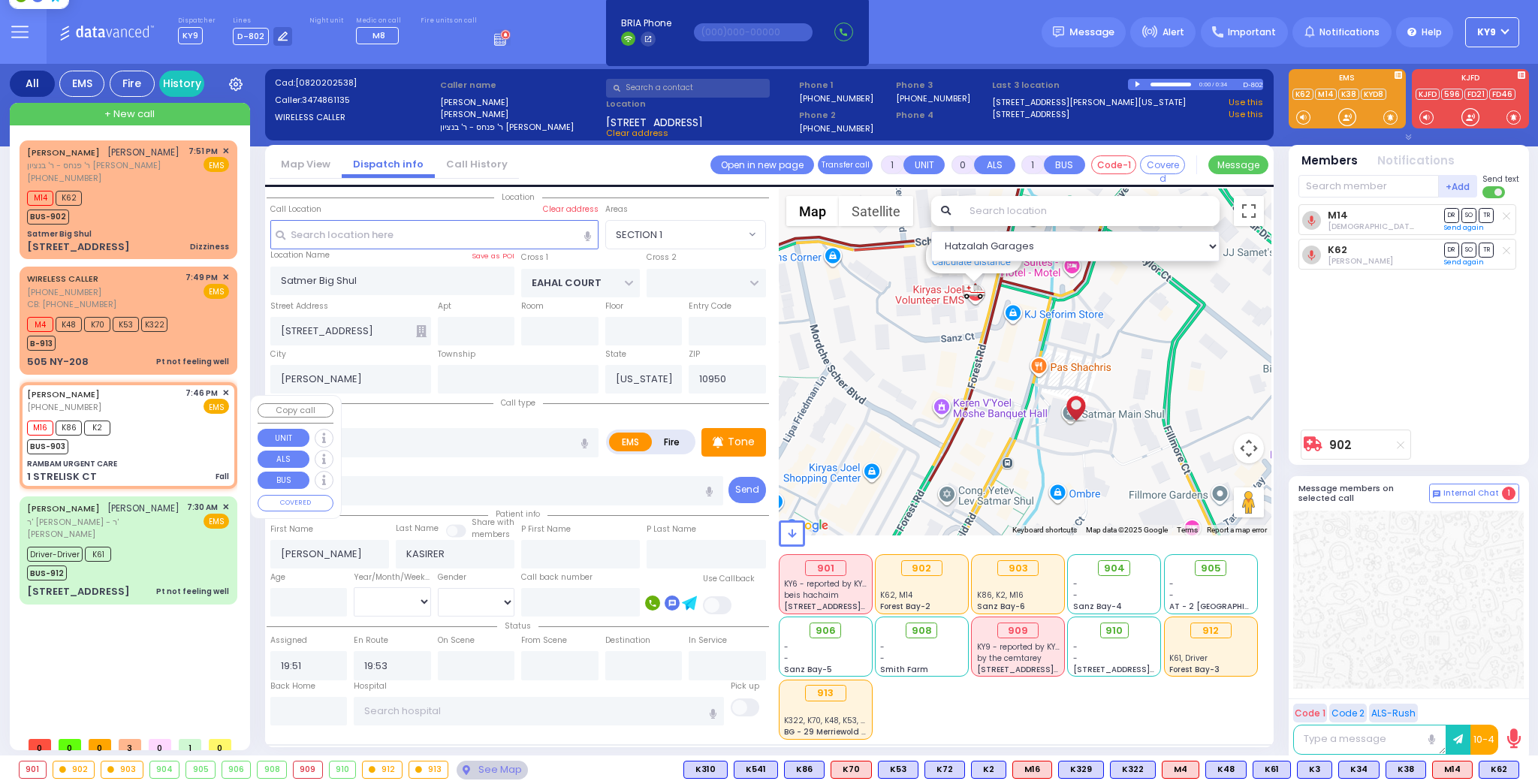
type input "19:48"
type input "RAMBAM URGENT CARE"
type input "FOREST RD"
type input "1 STRELISK CT"
select select "Hatzalah Garages"
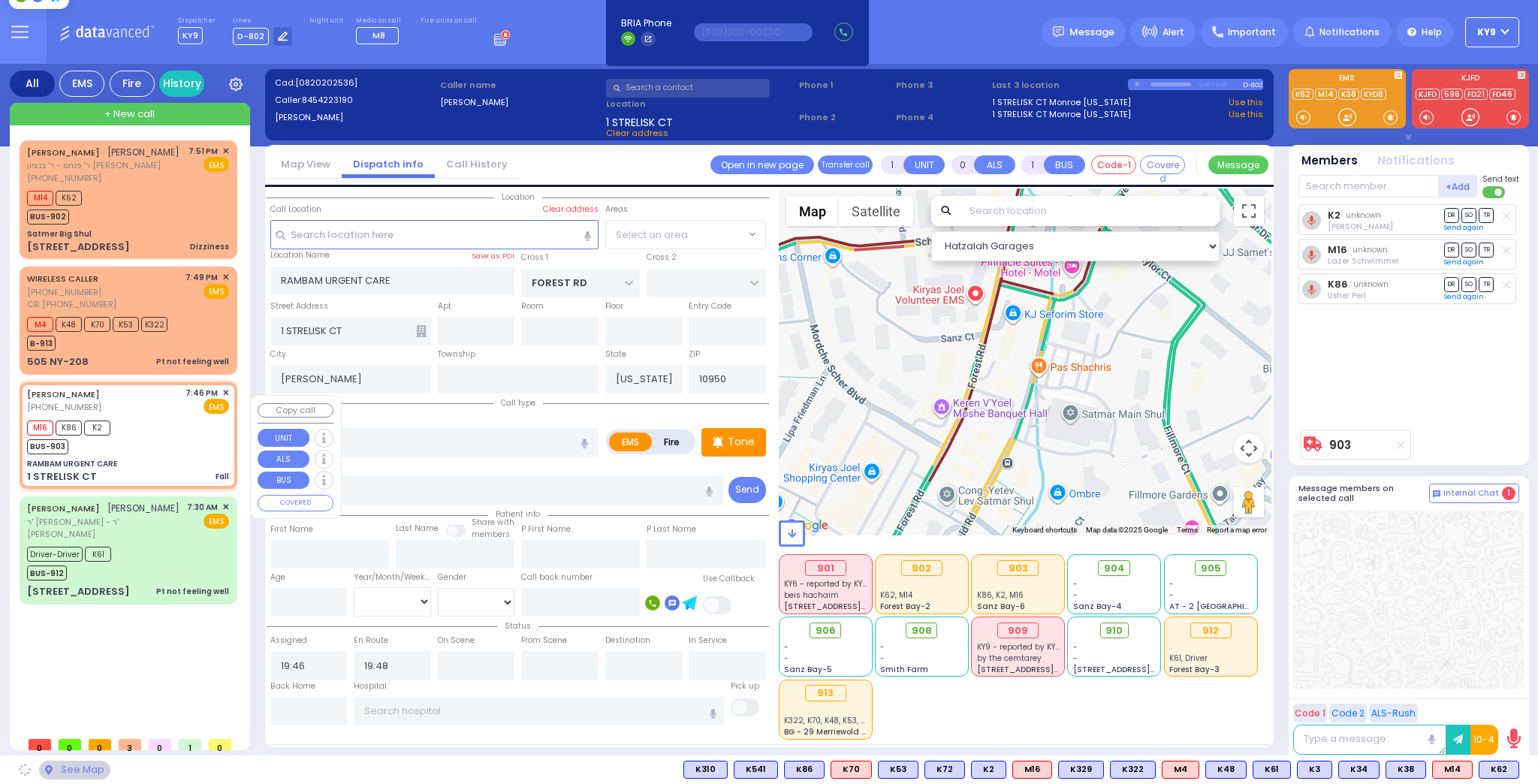
select select "MONROE"
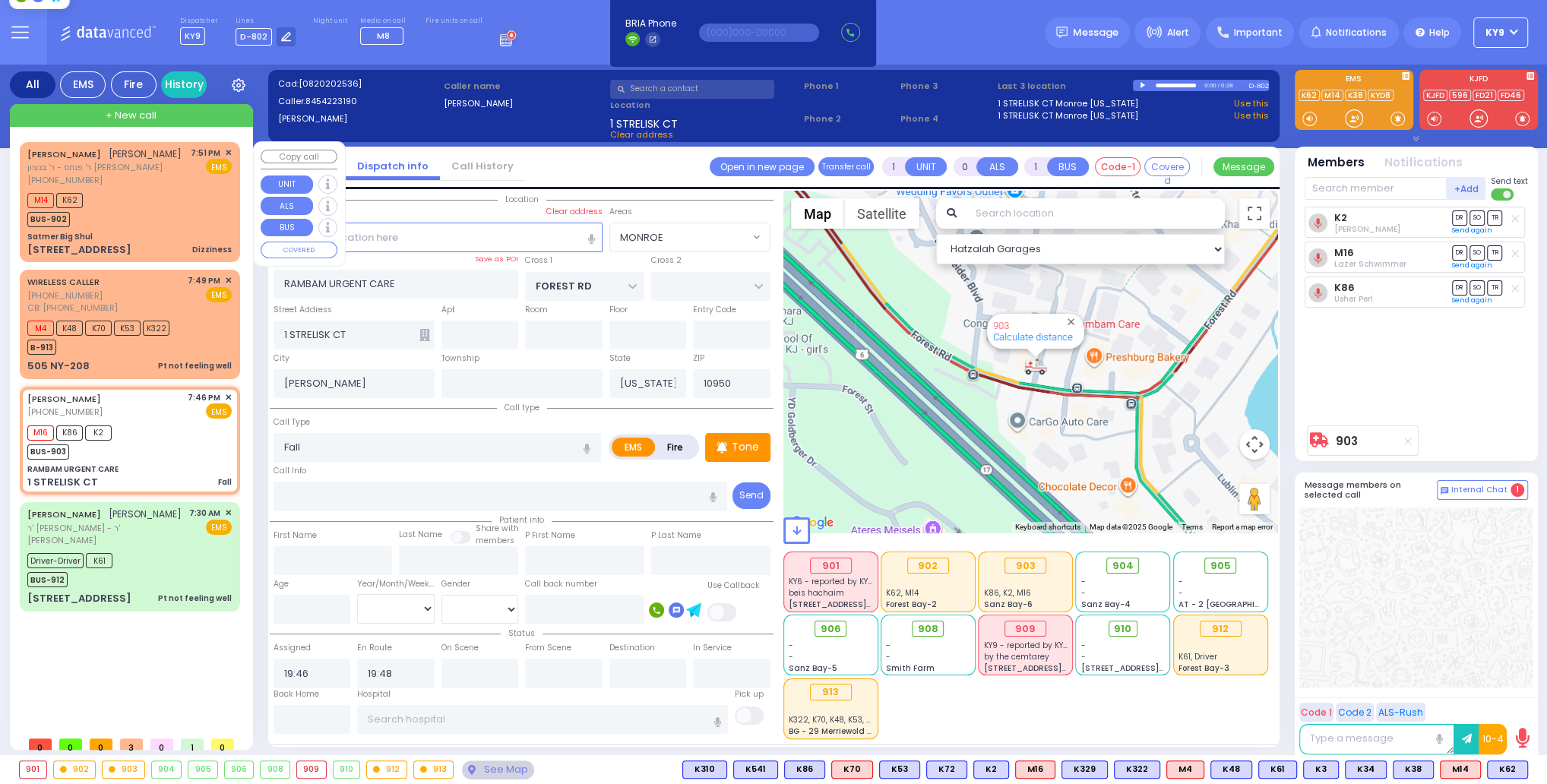
click at [148, 224] on div "M14 K62 BUS-902" at bounding box center [129, 207] width 204 height 38
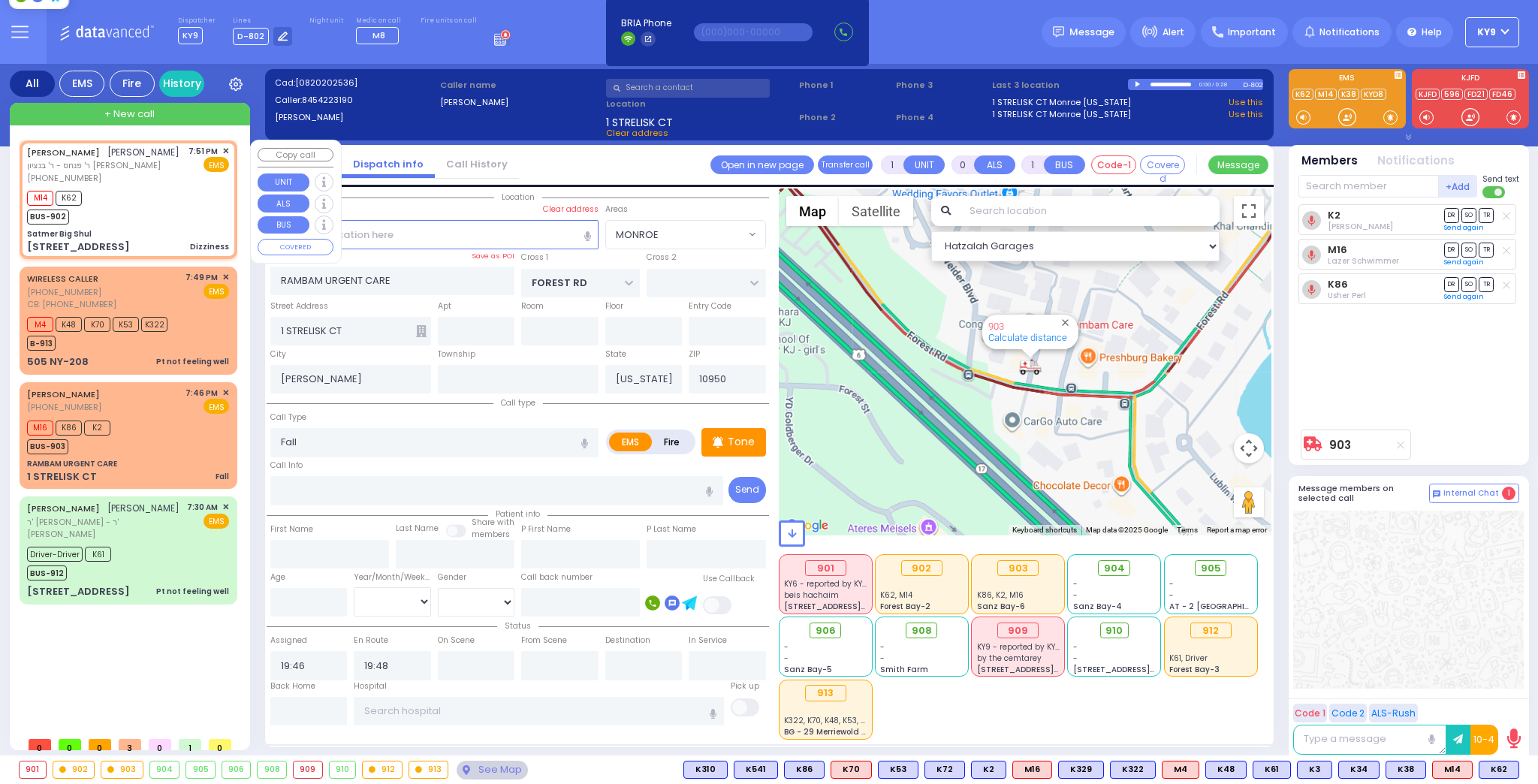
select select
type input "Dizziness"
radio input "true"
type input "JACOB NAFTULA"
type input "KASIRER"
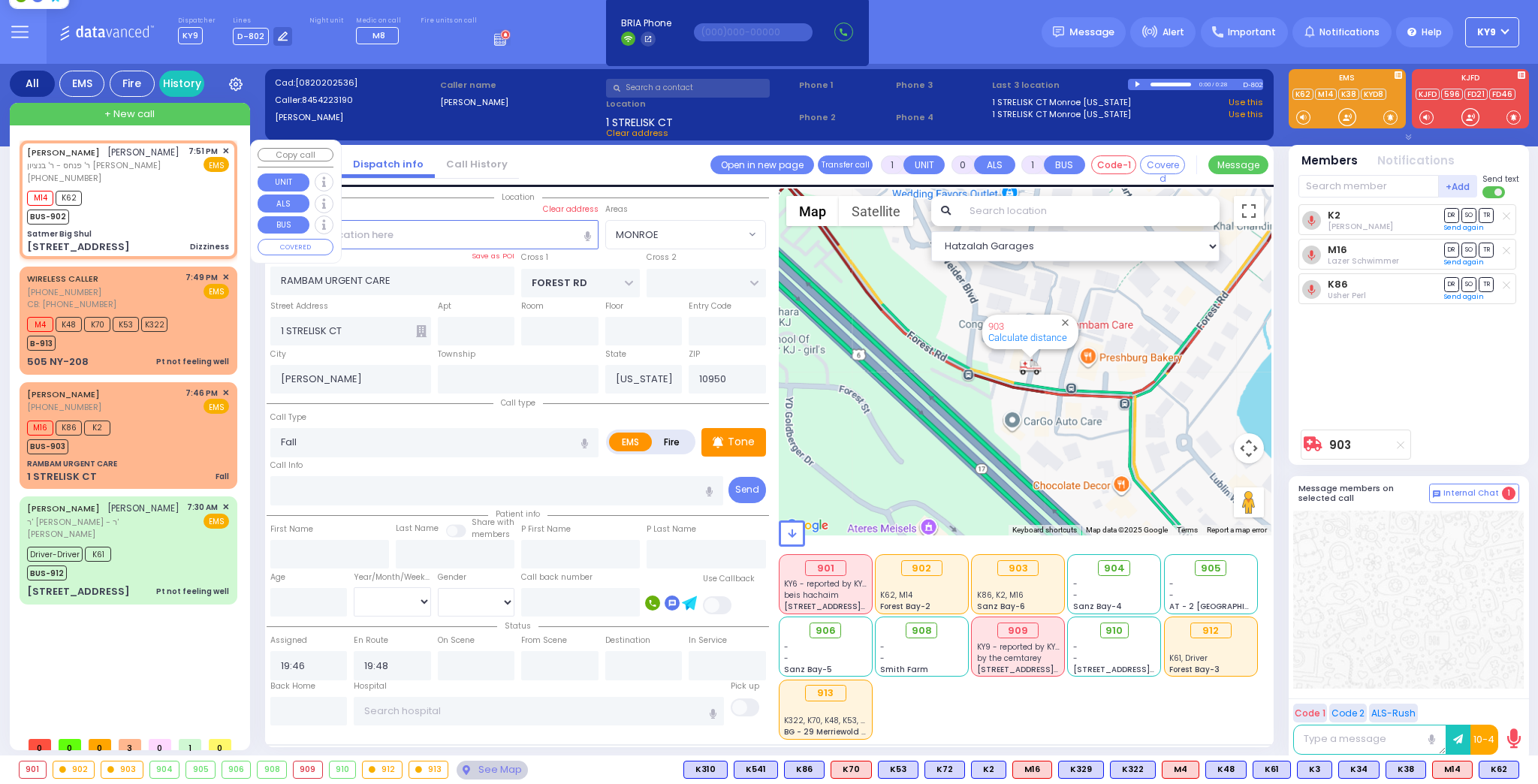
select select
type input "19:51"
type input "19:53"
type input "Satmer Big Shul"
type input "EAHAL COURT"
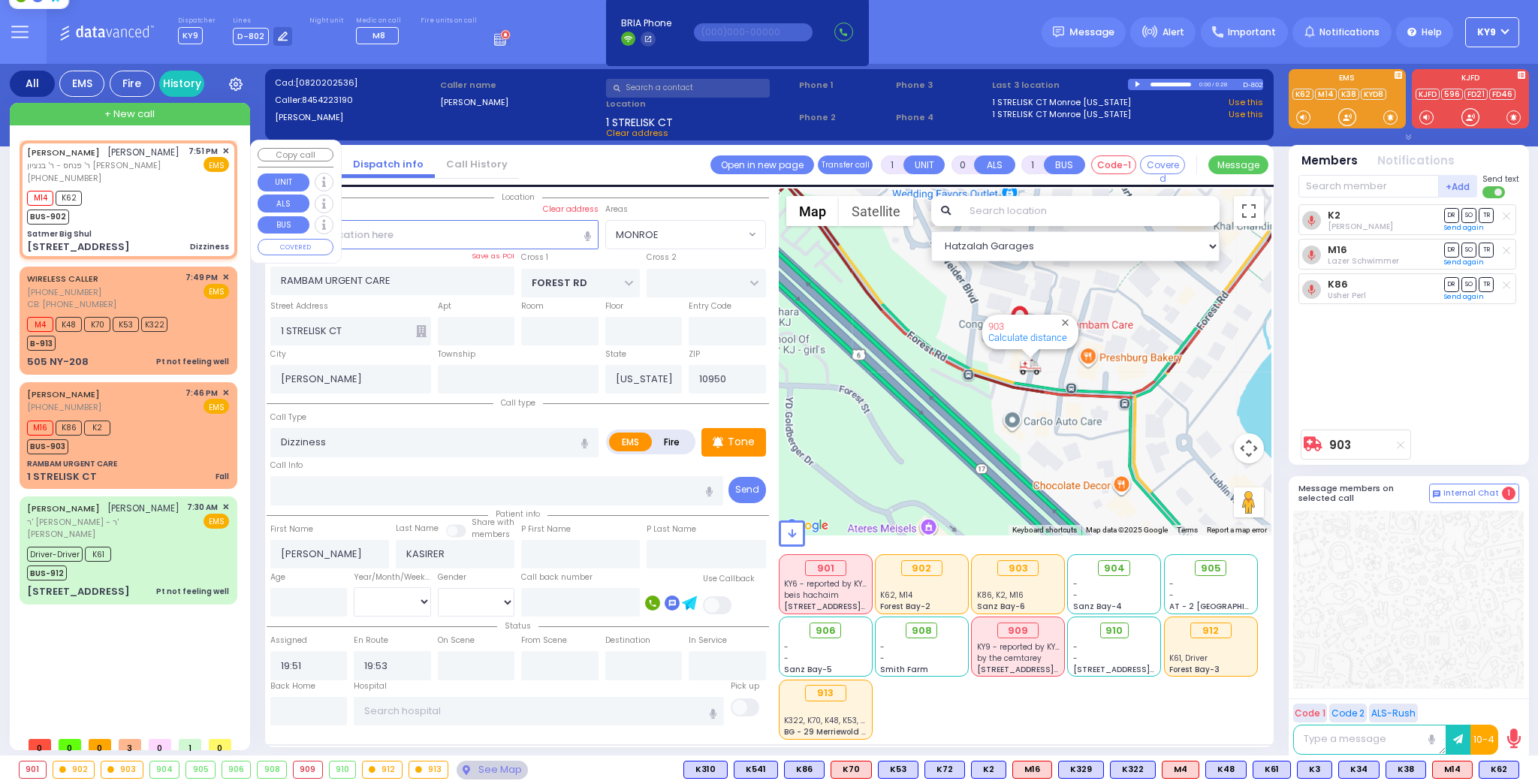
type input "[STREET_ADDRESS]"
select select "SECTION 1"
select select "Hatzalah Garages"
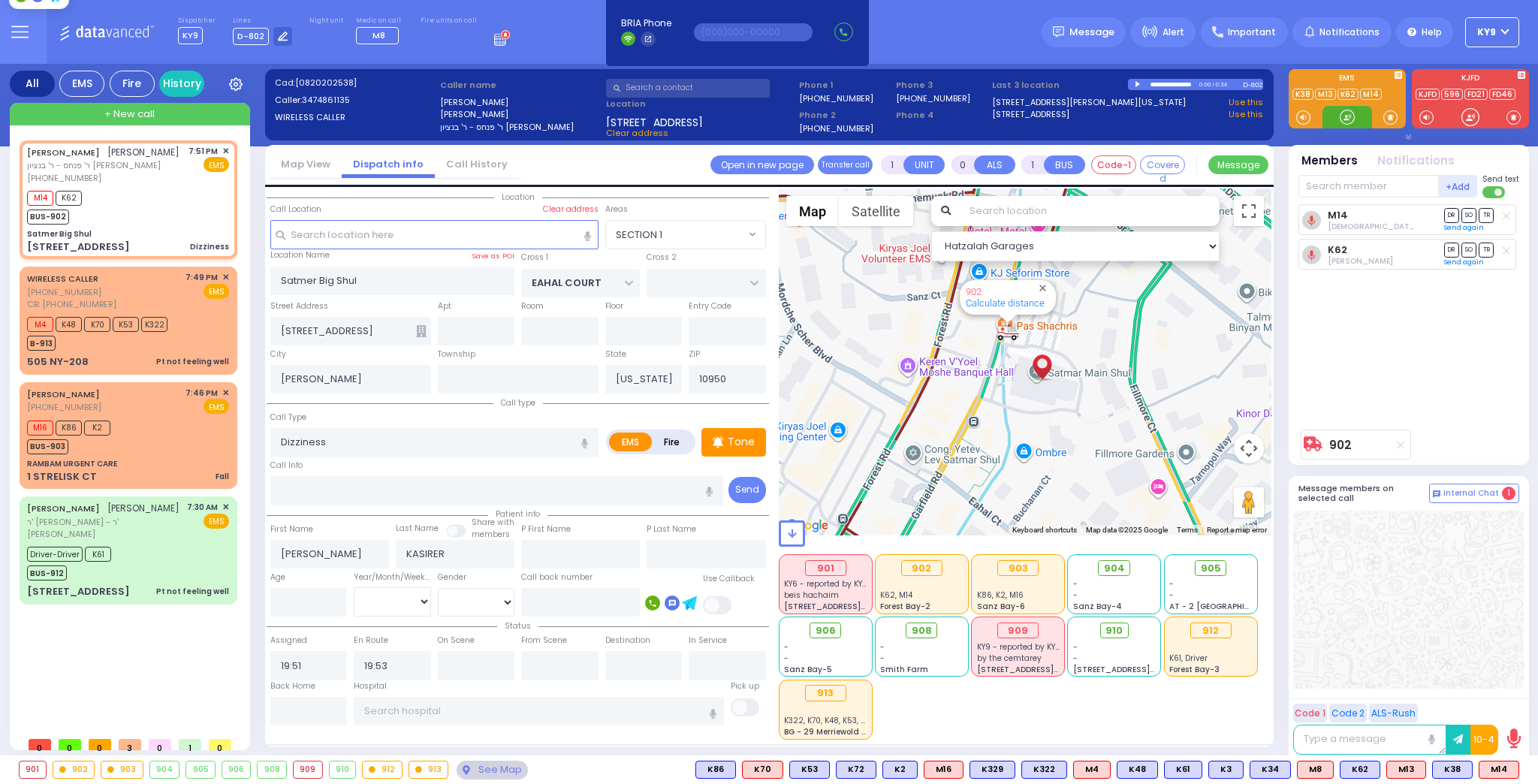
click at [1355, 118] on div at bounding box center [1347, 116] width 15 height 15
click at [145, 224] on div "M14 K62 BUS-902" at bounding box center [128, 205] width 202 height 37
select select
radio input "true"
select select
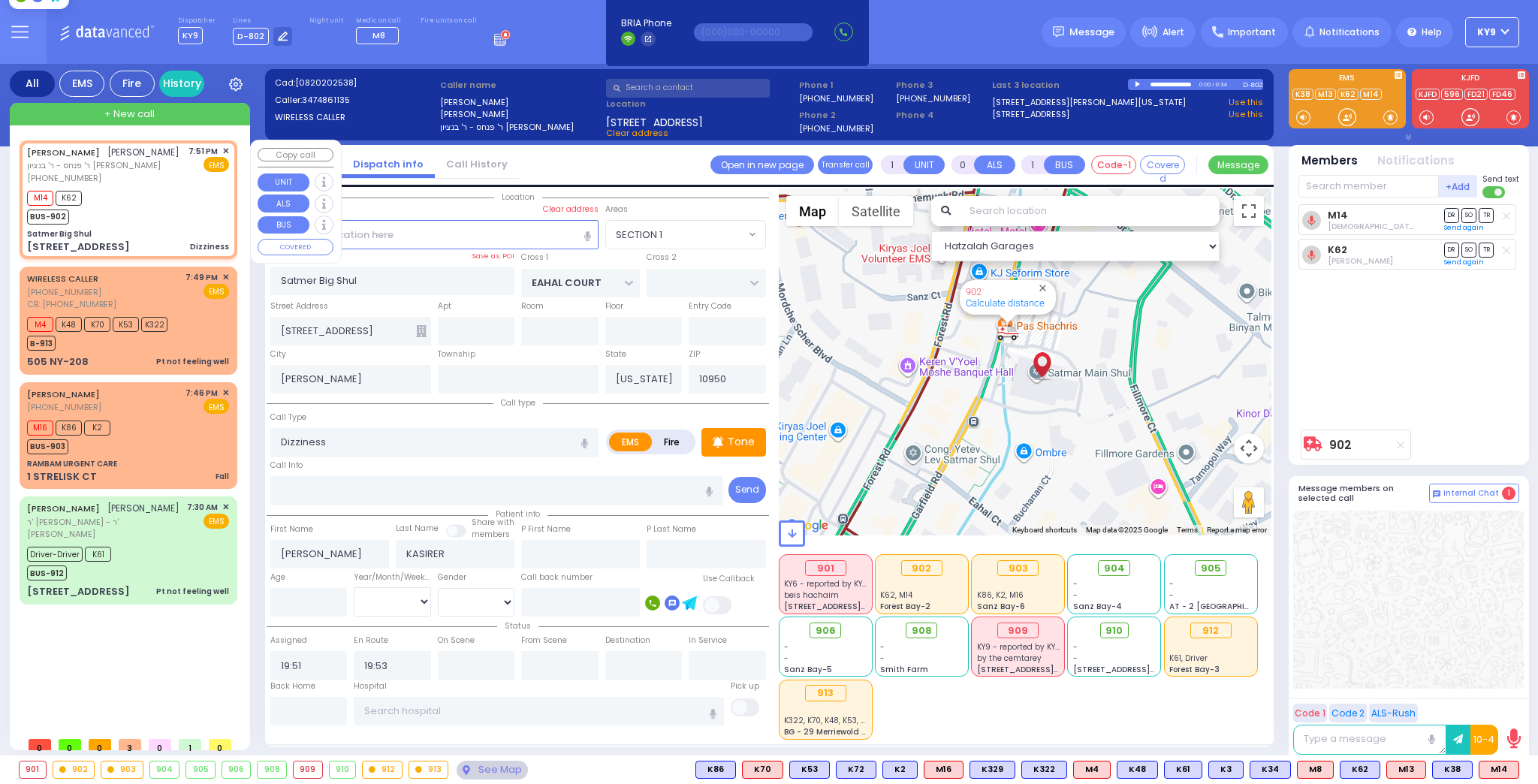
select select "SECTION 1"
select select "Hatzalah Garages"
click at [749, 438] on p "Tone" at bounding box center [741, 442] width 27 height 16
click at [1344, 117] on div at bounding box center [1347, 116] width 15 height 15
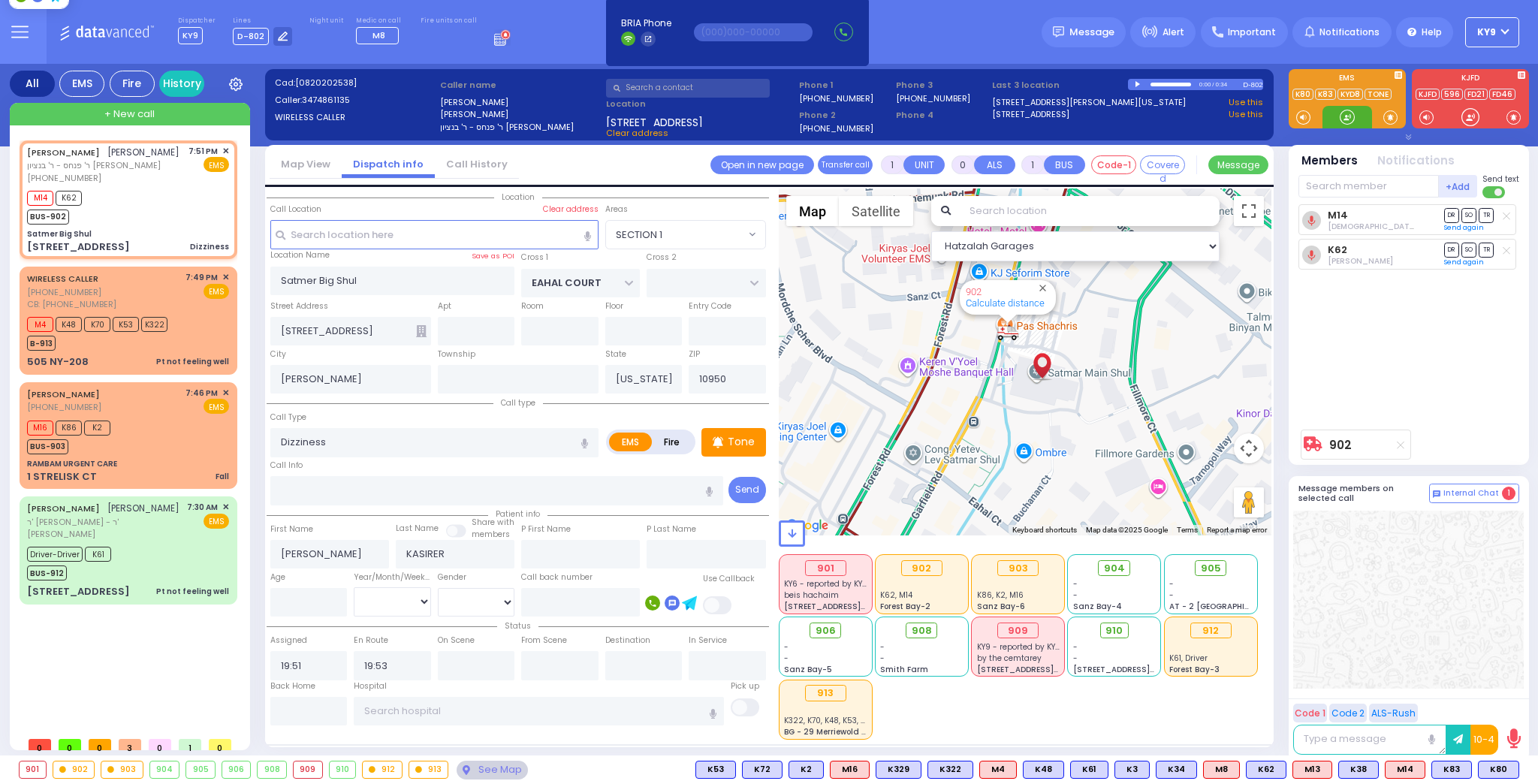
drag, startPoint x: 1342, startPoint y: 113, endPoint x: 1425, endPoint y: 155, distance: 93.0
click at [1450, 764] on span "K83" at bounding box center [1452, 769] width 39 height 17
select select
radio input "true"
select select
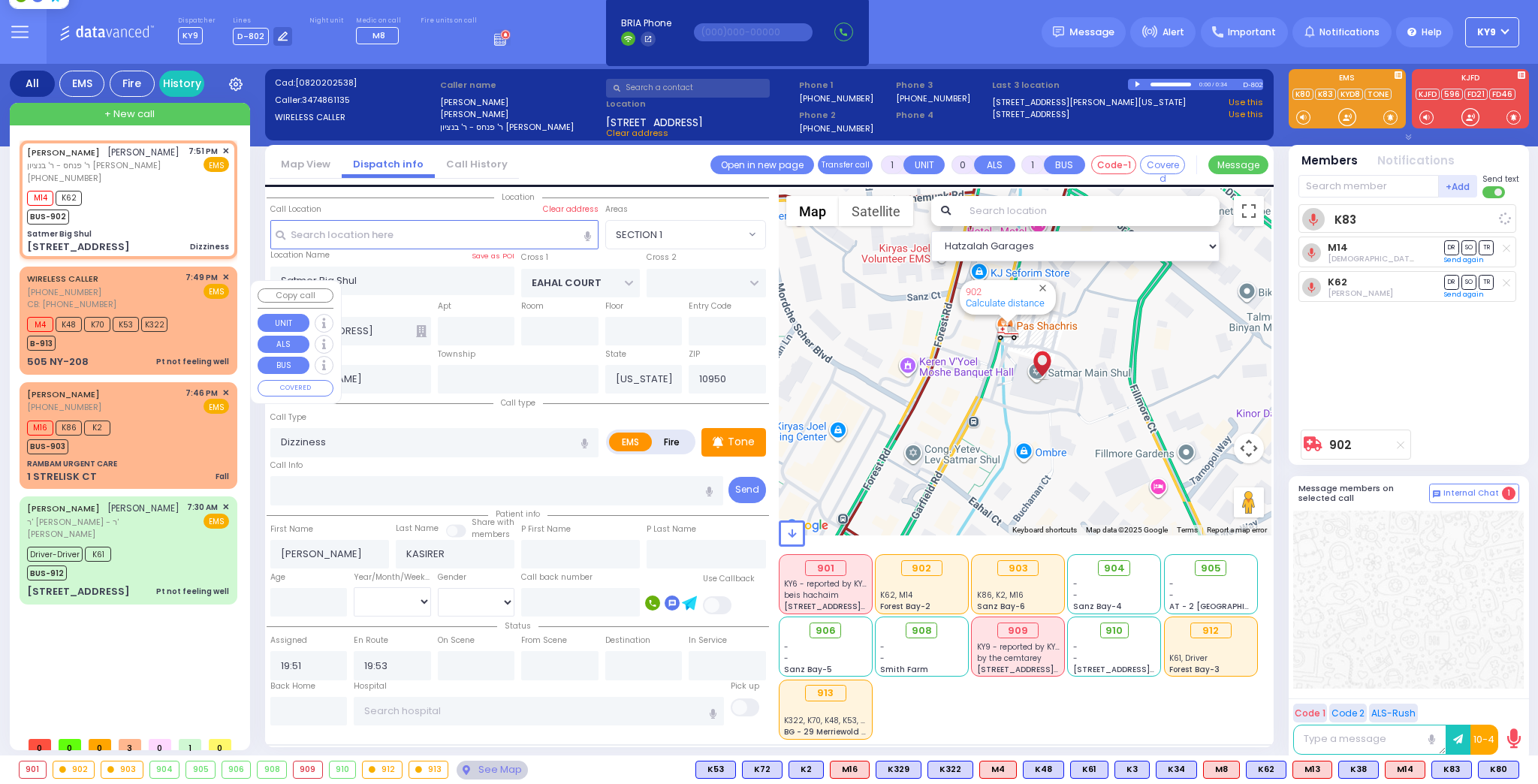
select select "Hatzalah Garages"
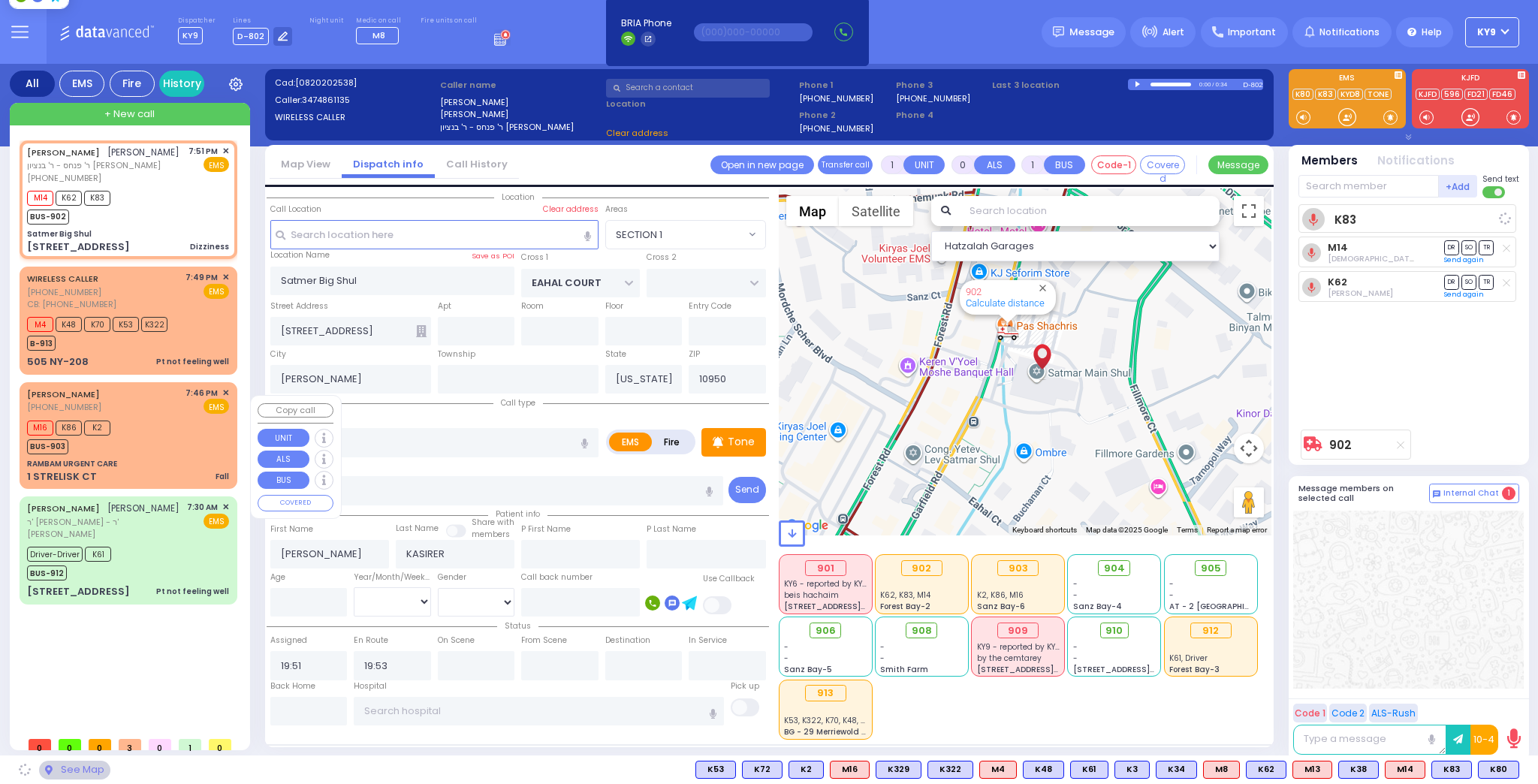
select select "SECTION 1"
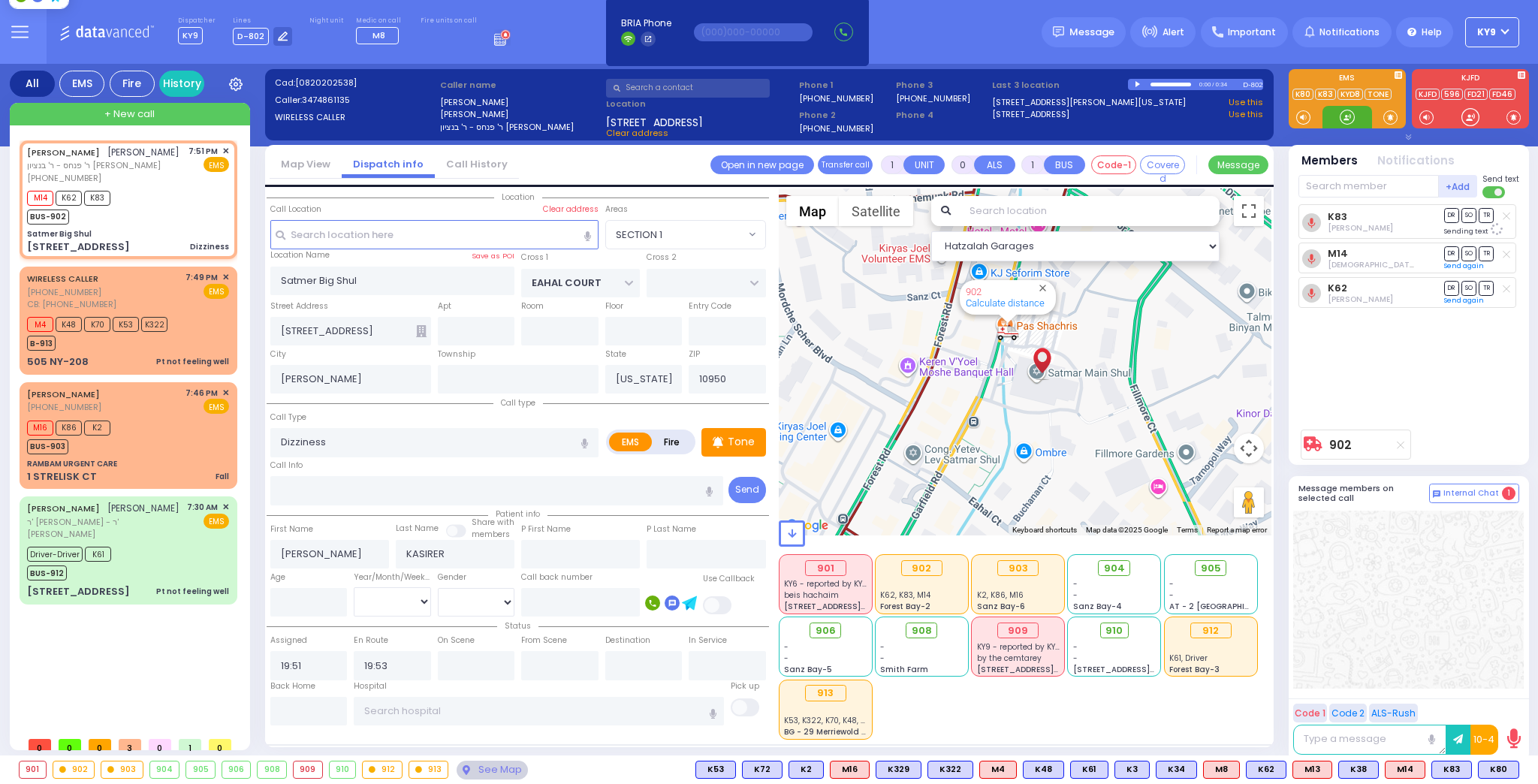
click at [1342, 110] on div at bounding box center [1347, 116] width 15 height 15
click at [157, 455] on div "M16 K86 K2 BUS-903" at bounding box center [128, 435] width 202 height 37
select select
type input "Fall"
radio input "true"
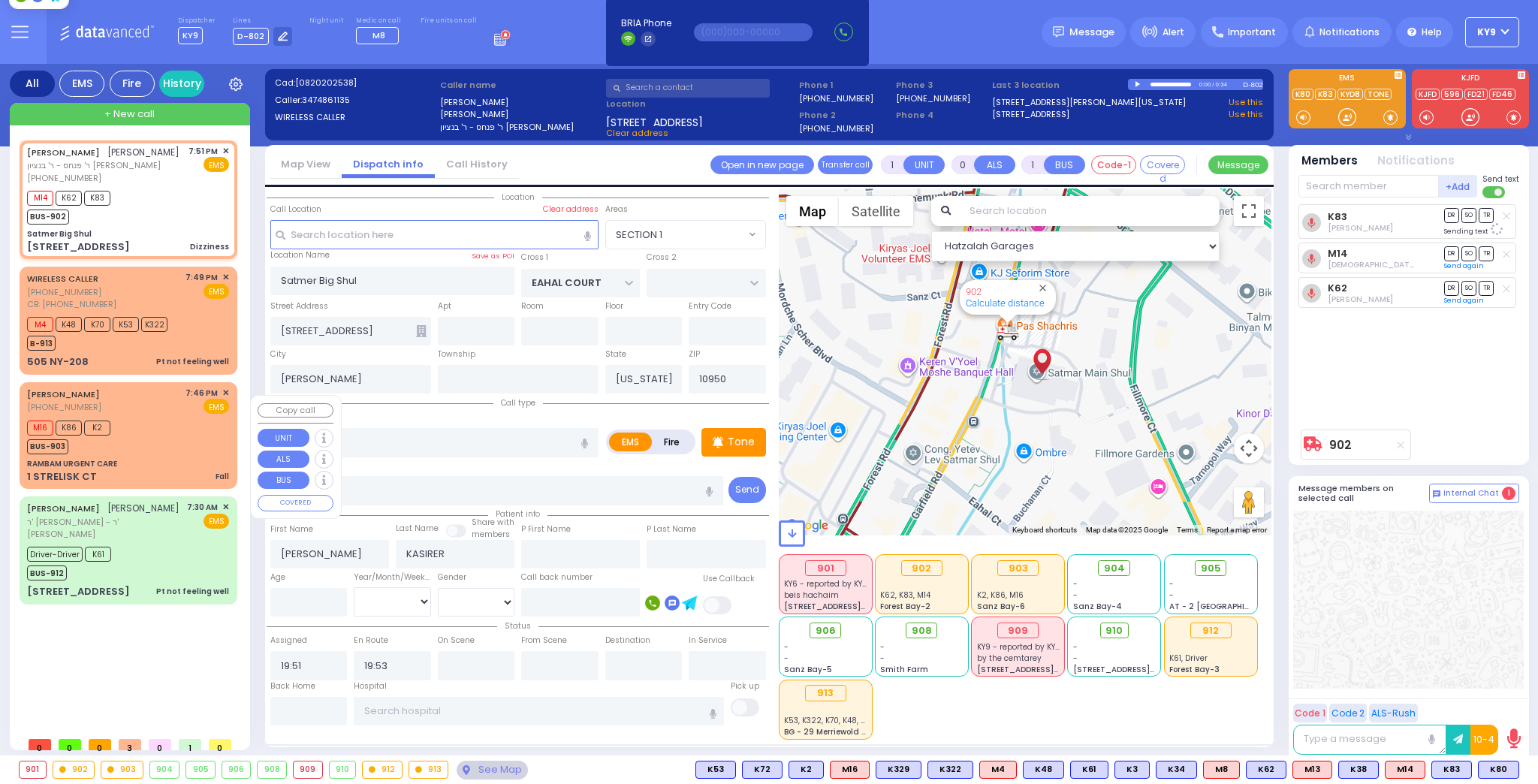
select select
type input "19:46"
type input "19:48"
select select "Hatzalah Garages"
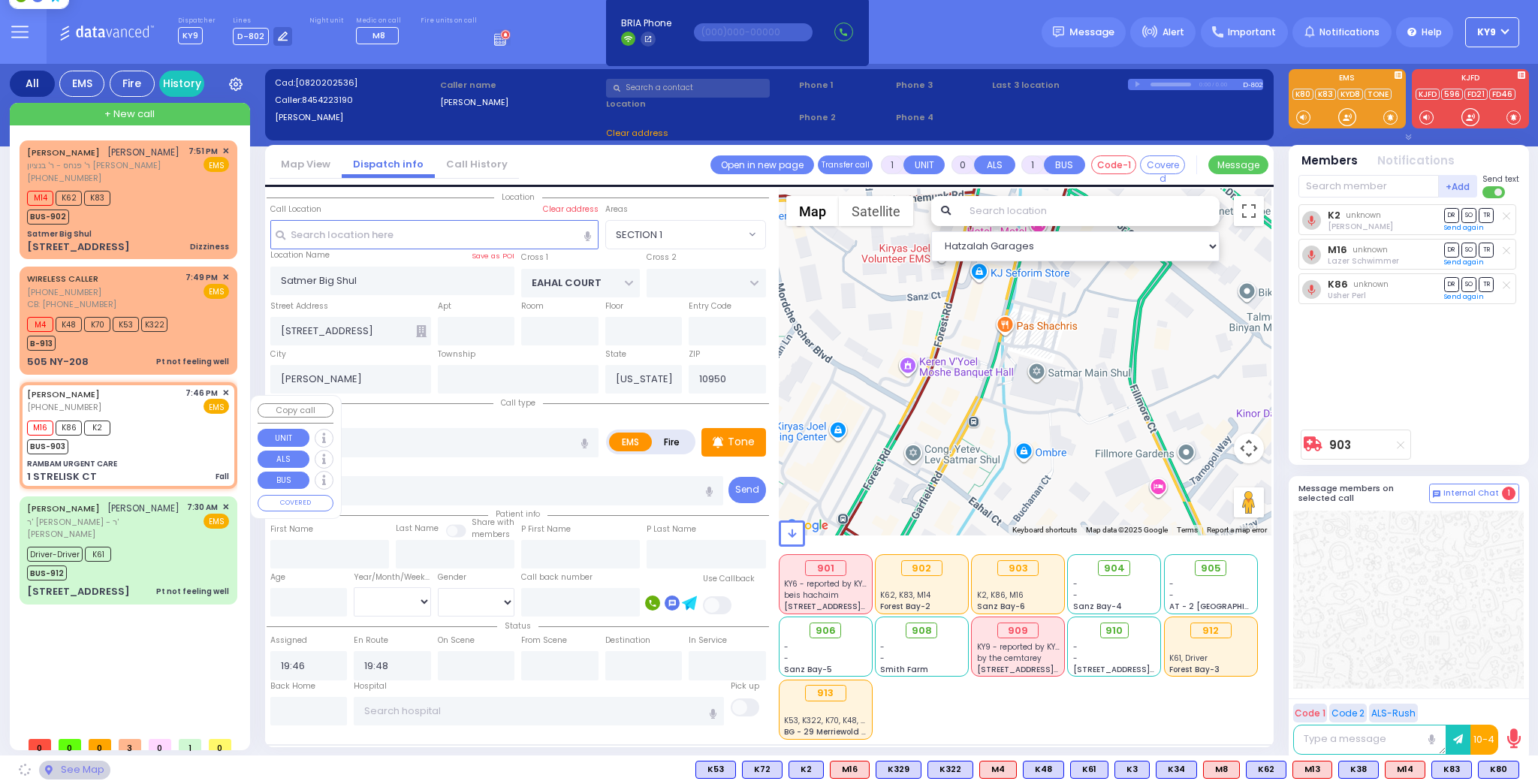
type input "RAMBAM URGENT CARE"
type input "FOREST RD"
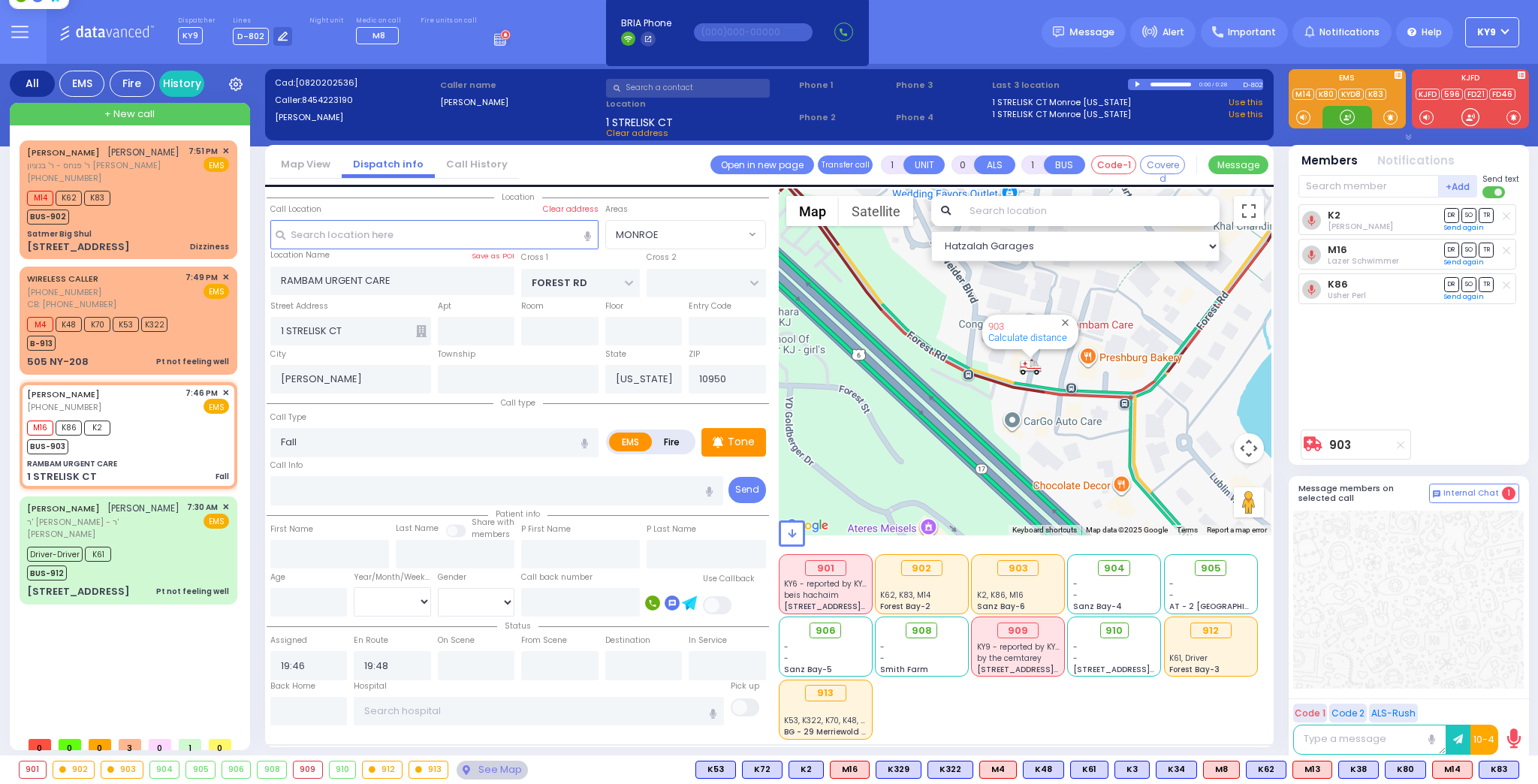
click at [1350, 115] on div at bounding box center [1347, 116] width 15 height 15
click at [111, 455] on div "M16 K86 K2 BUS-903" at bounding box center [71, 435] width 89 height 37
click at [484, 774] on div "See Map" at bounding box center [491, 770] width 70 height 19
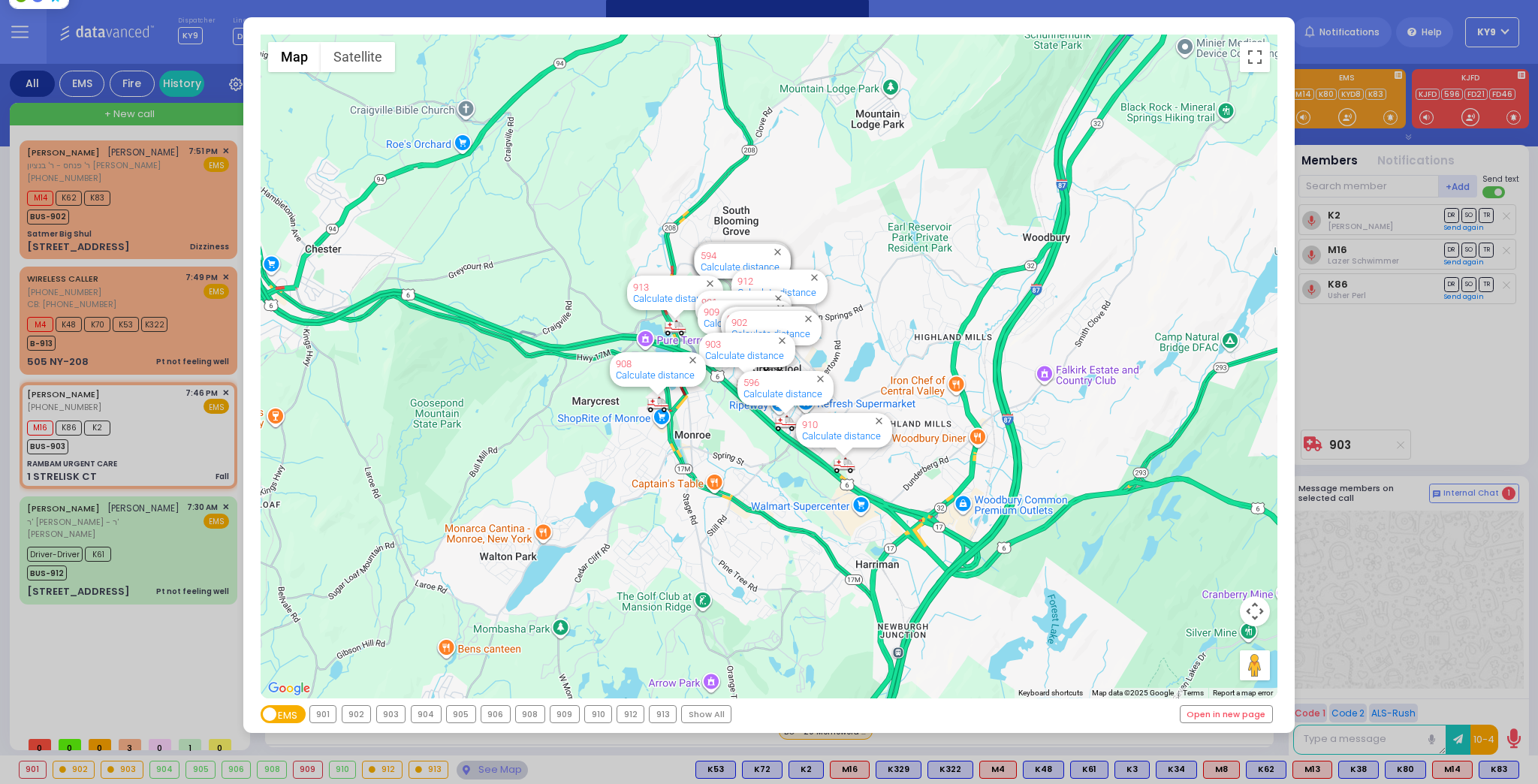
click at [395, 715] on div "903" at bounding box center [391, 714] width 29 height 17
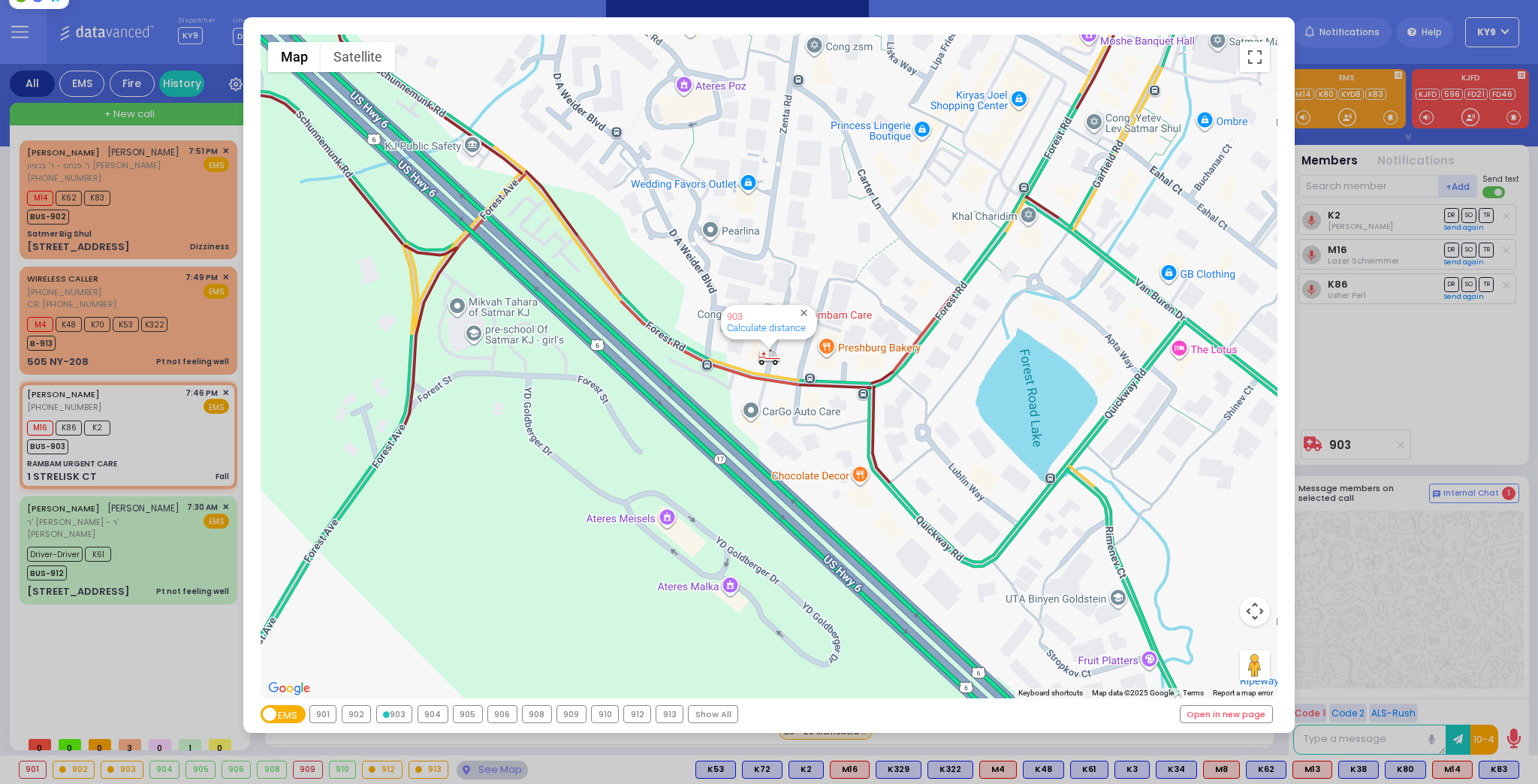
click at [395, 715] on div "903" at bounding box center [395, 714] width 36 height 17
click at [487, 765] on div "← Move left → Move right ↑ Move up ↓ Move down + Zoom in - Zoom out Home Jump l…" at bounding box center [769, 392] width 1538 height 784
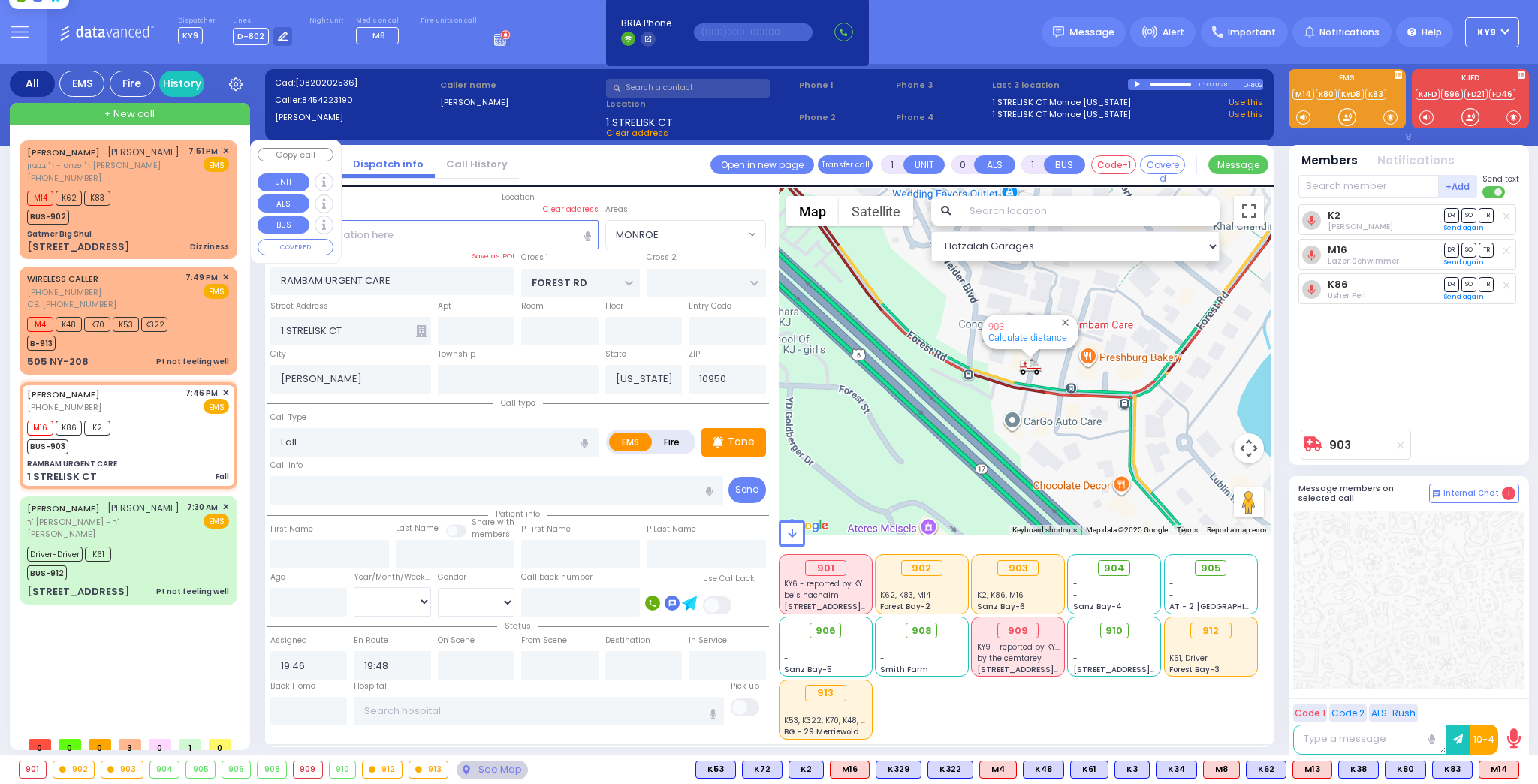
click at [146, 216] on div "M14 K62 K83 BUS-902" at bounding box center [128, 205] width 202 height 37
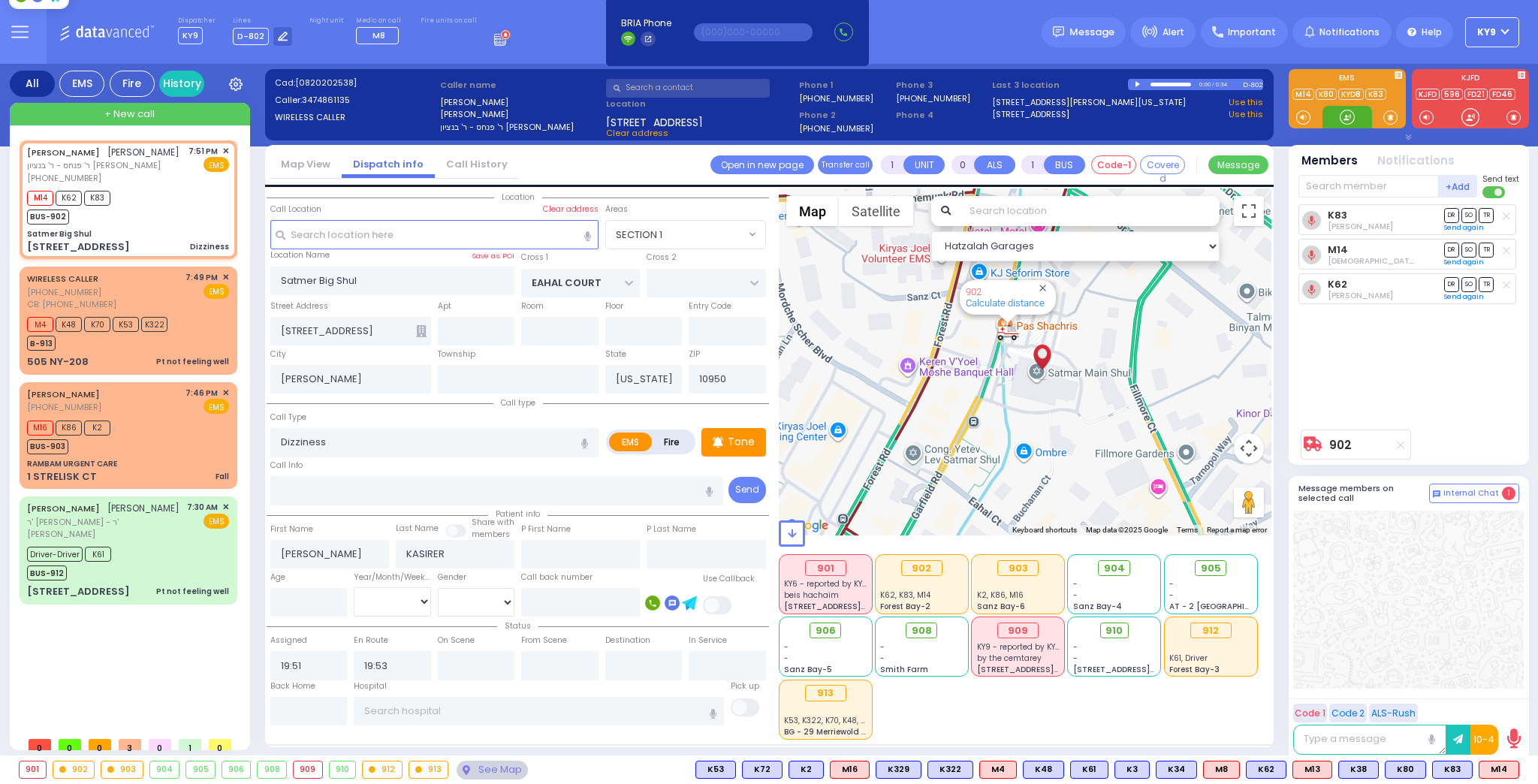
click at [1347, 116] on div at bounding box center [1347, 116] width 15 height 15
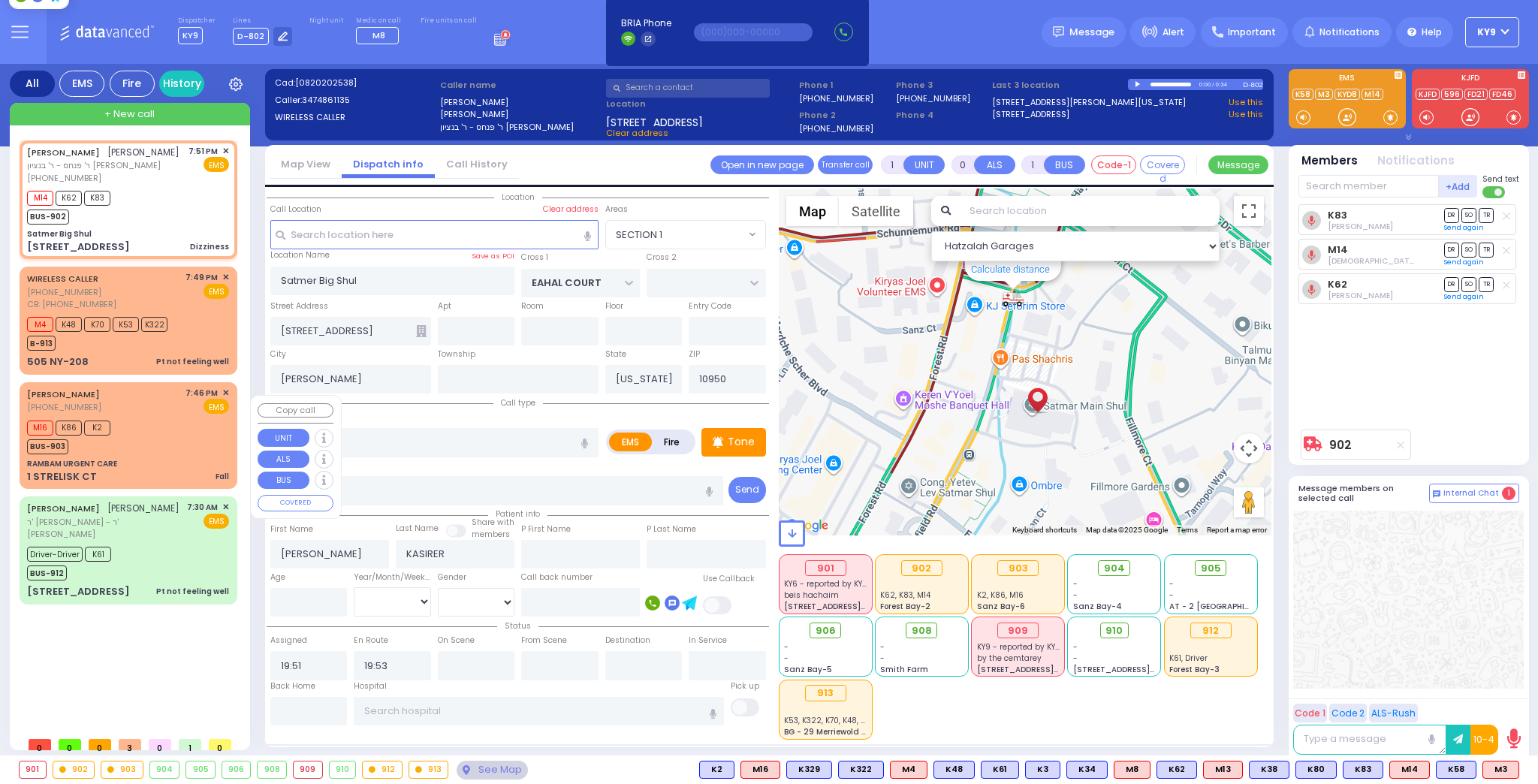
click at [176, 455] on div "M16 K86 K2 BUS-903" at bounding box center [128, 435] width 202 height 37
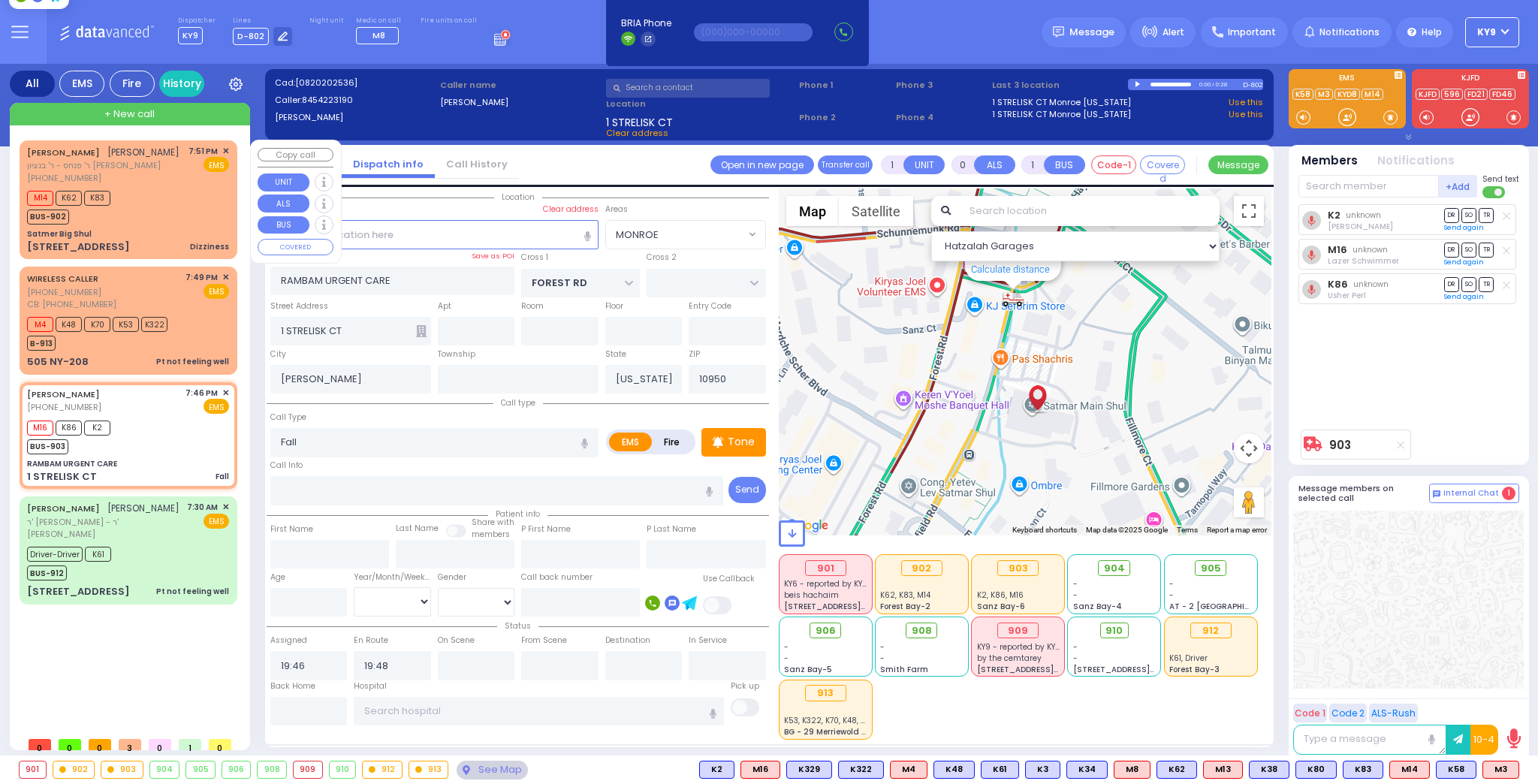
click at [195, 212] on div "M14 K62 K83 BUS-902" at bounding box center [128, 205] width 202 height 37
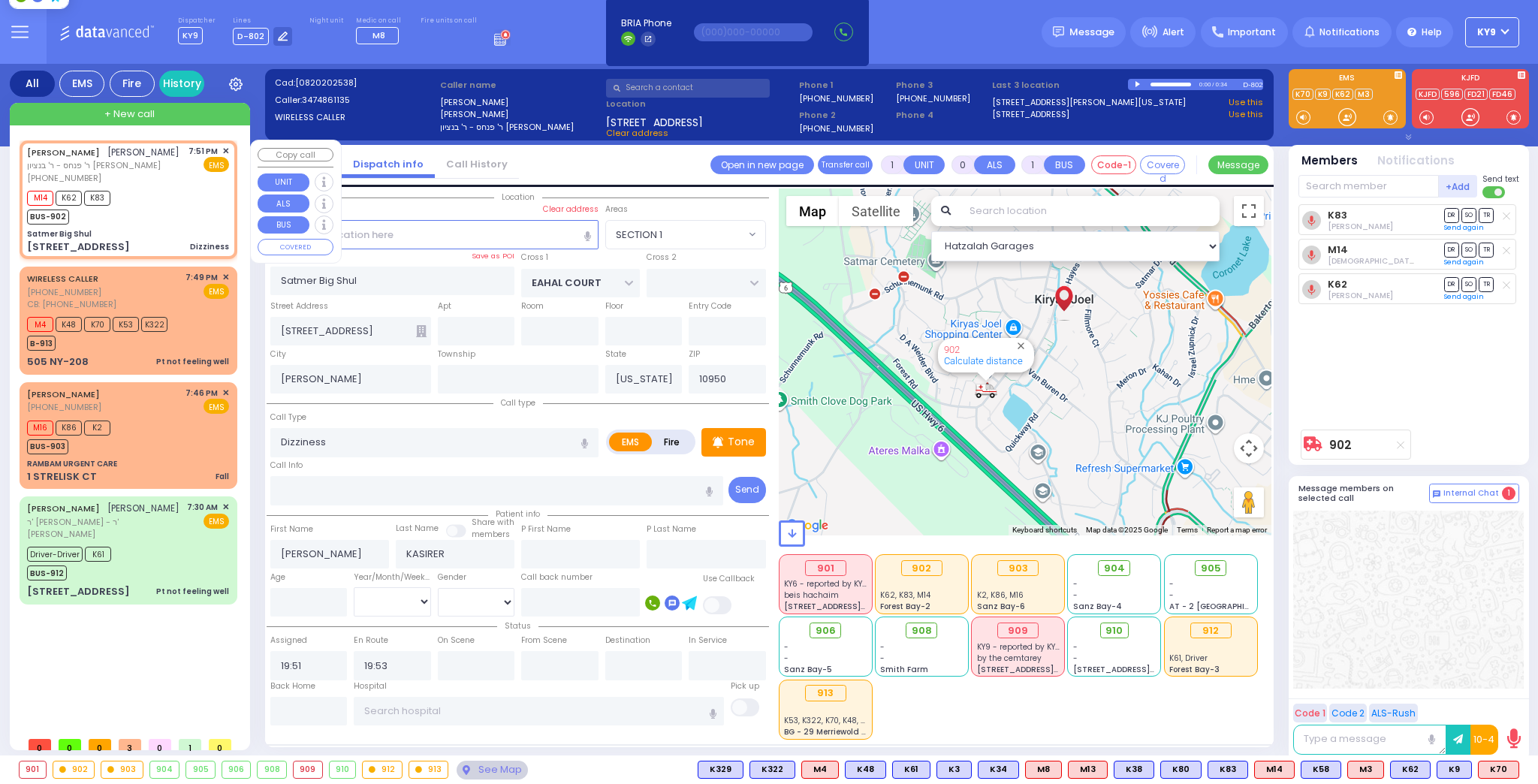
select select "SECTION 1"
select select
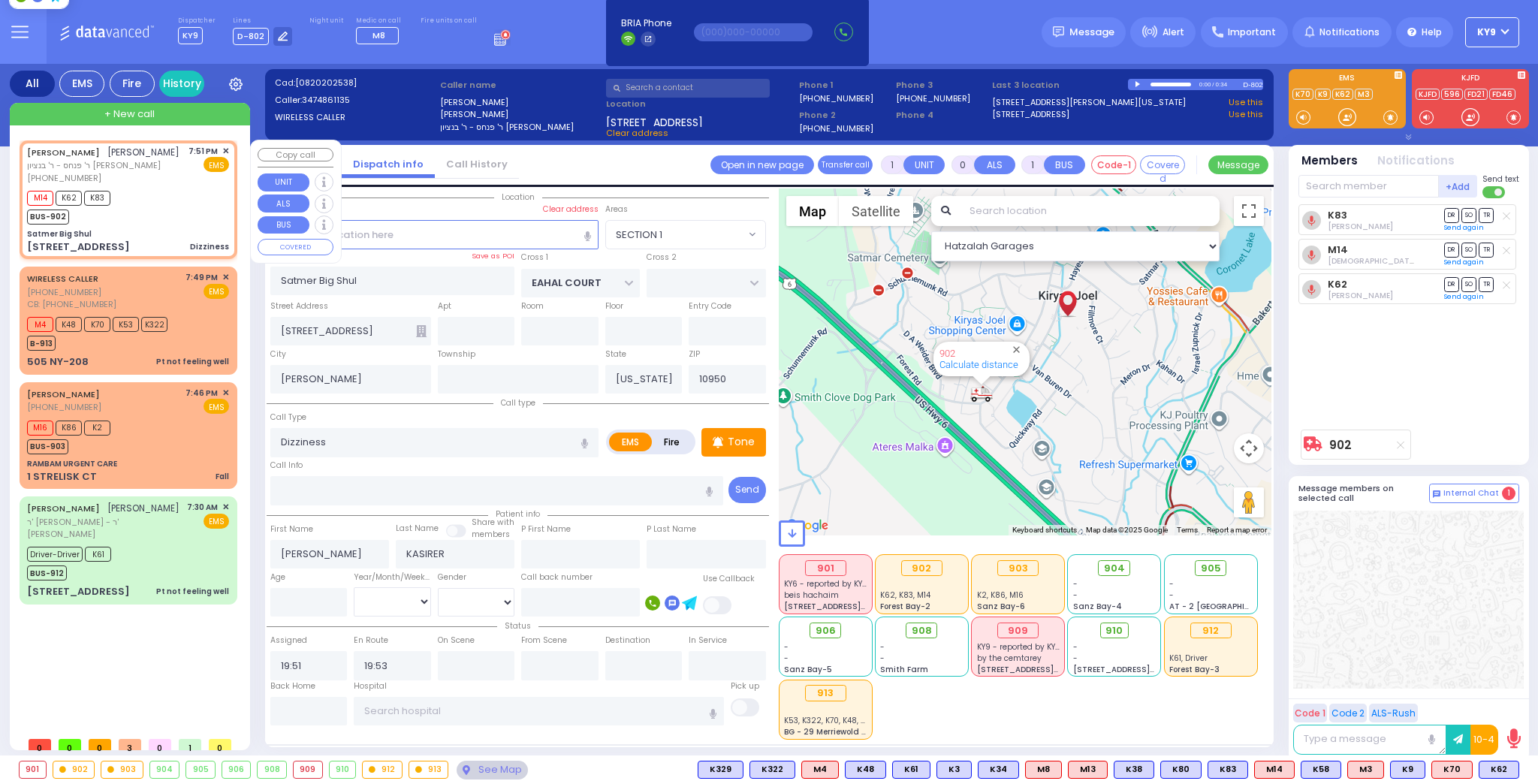
type input "6"
select select
radio input "true"
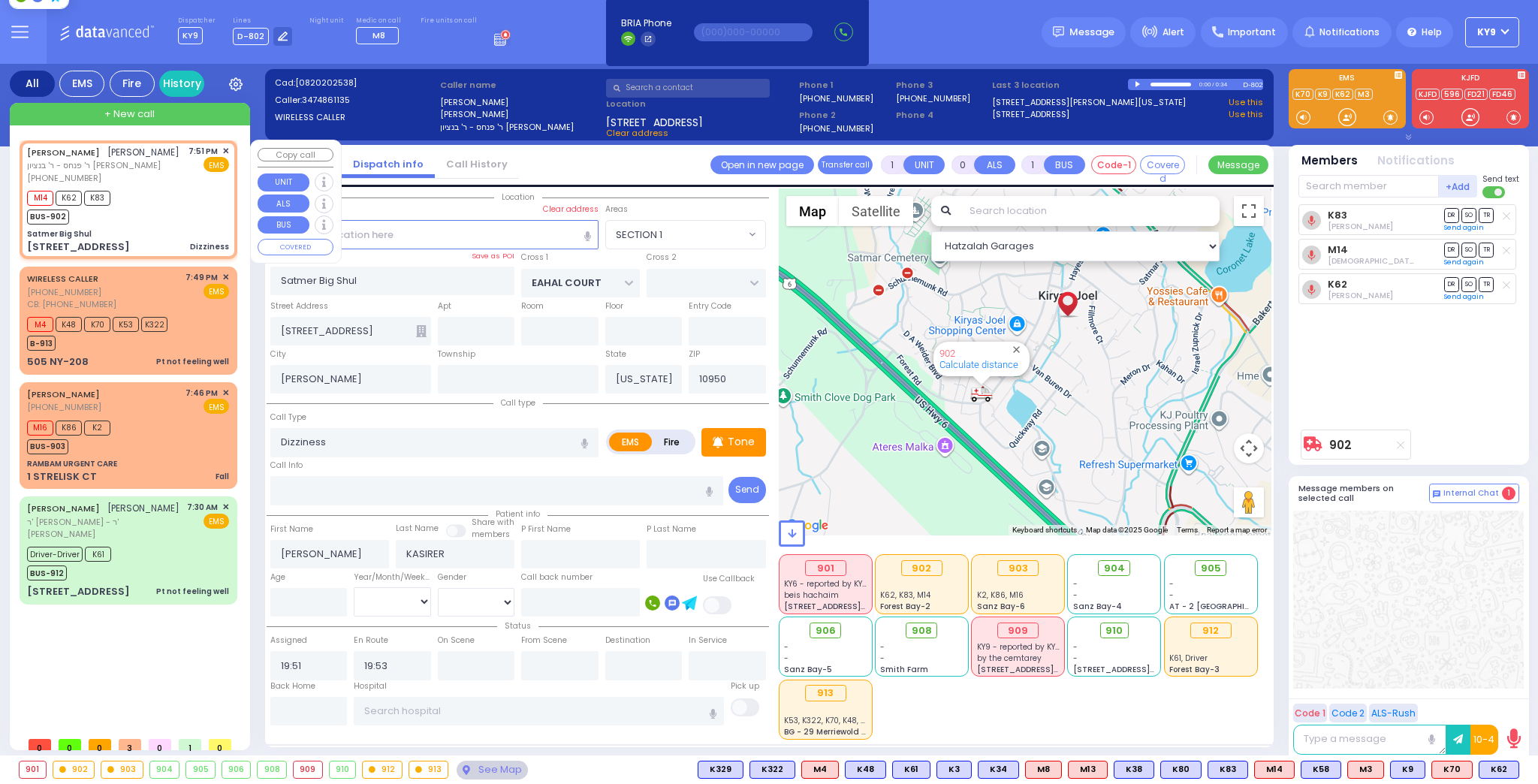
type input "Unknown"
select select "Year"
select select "Hatzalah Garages"
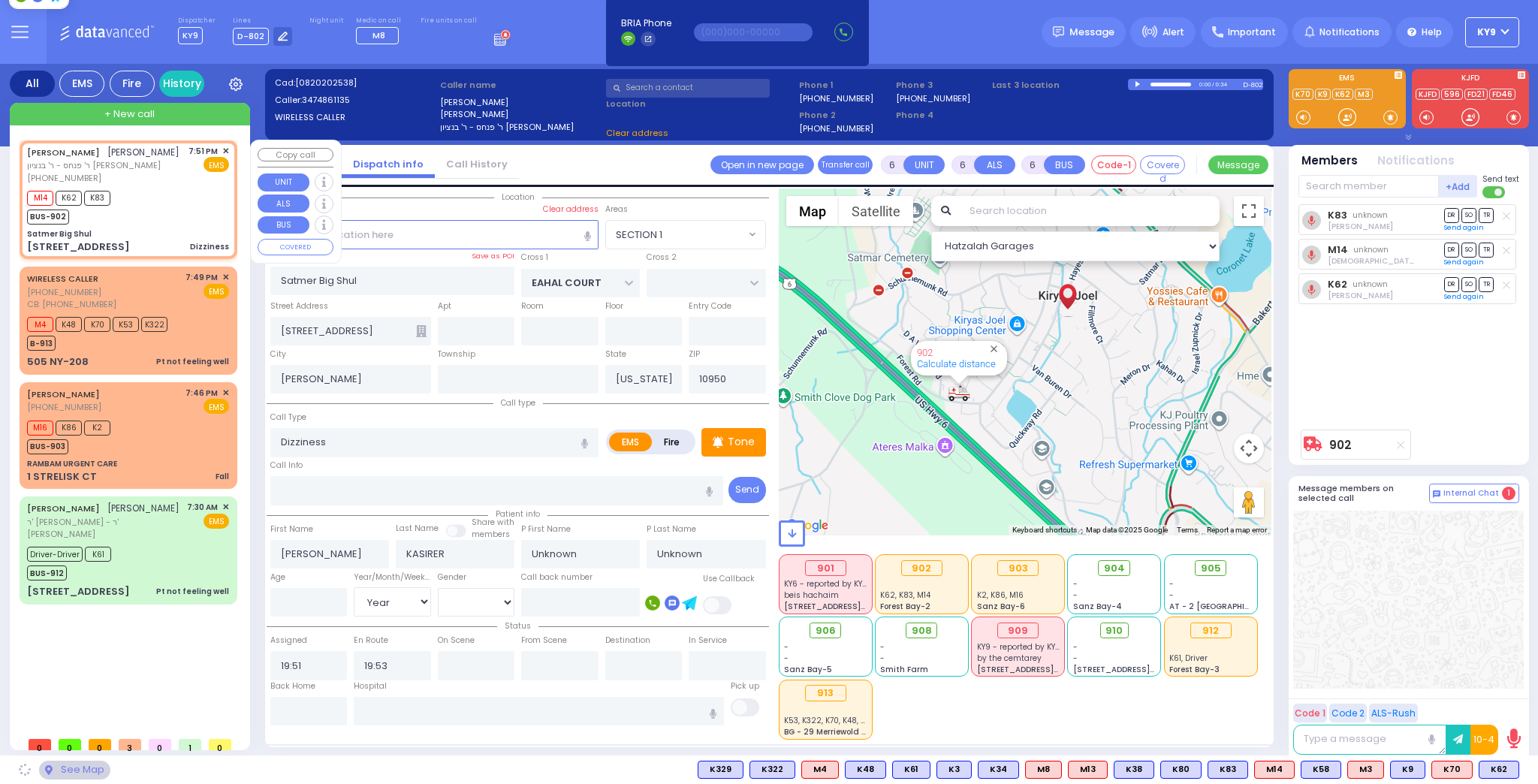
select select "SECTION 1"
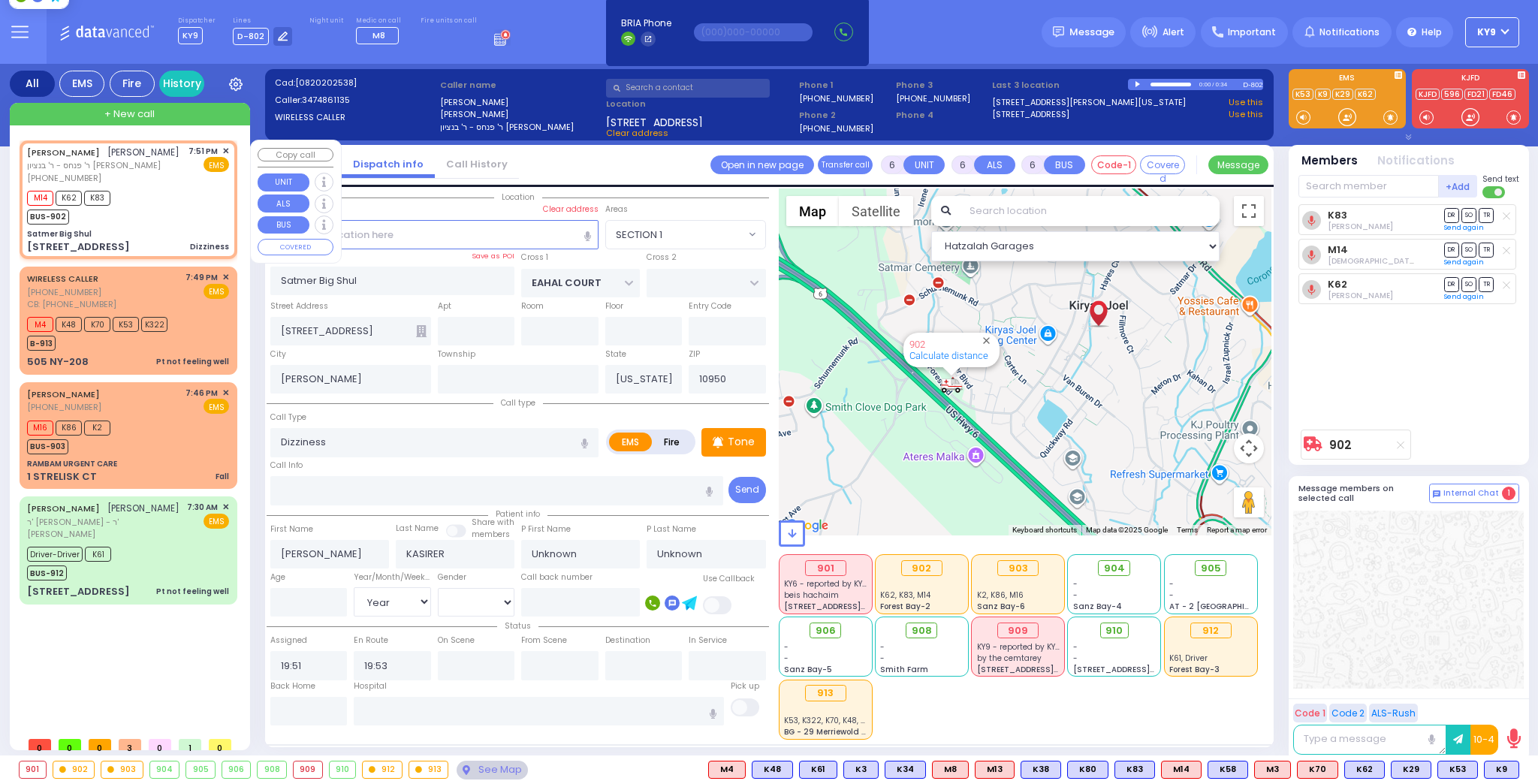
select select
radio input "true"
type input "Itschak"
type input "[PERSON_NAME]"
type input "52"
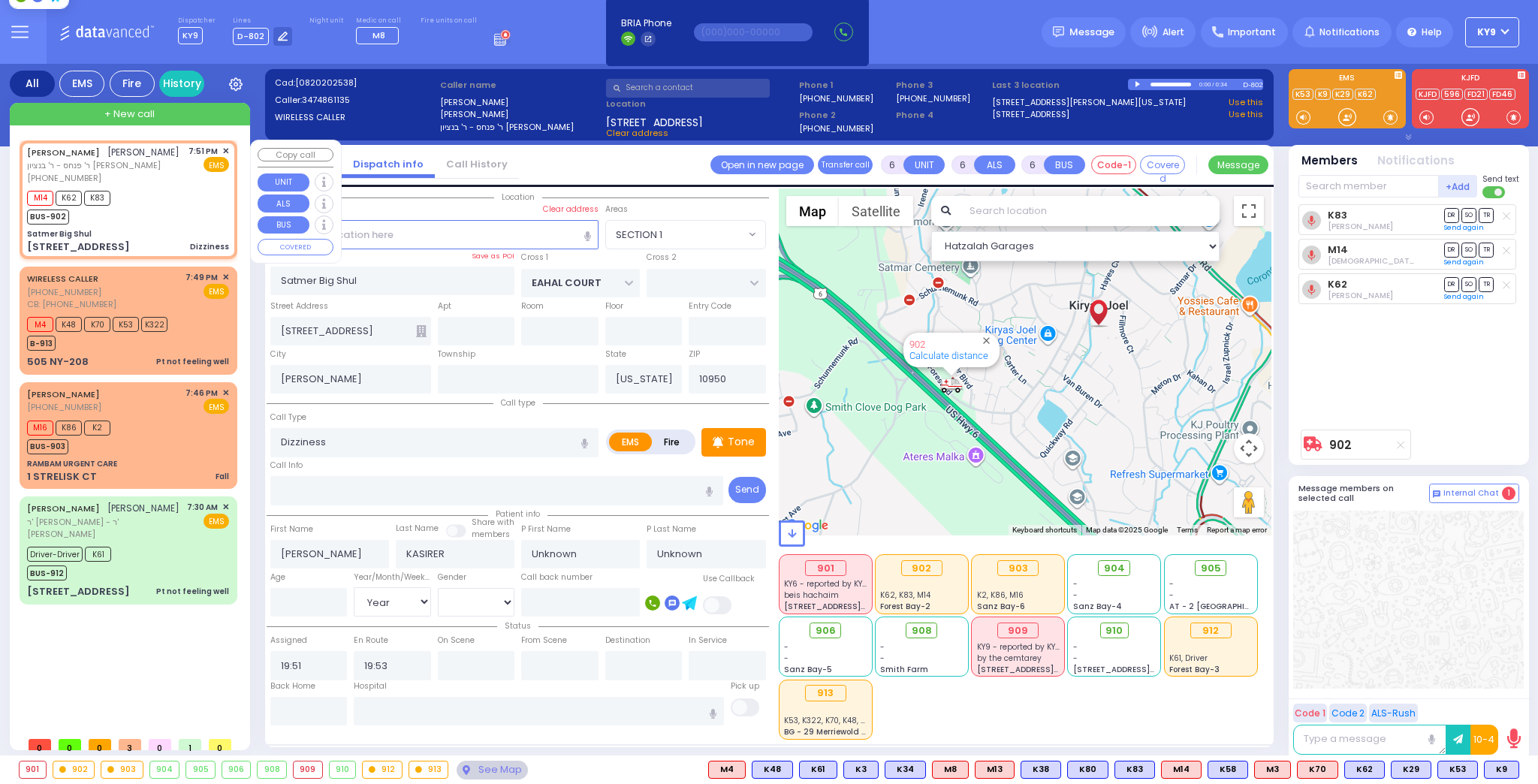
select select "Year"
select select "[DEMOGRAPHIC_DATA]"
select select "Hatzalah Garages"
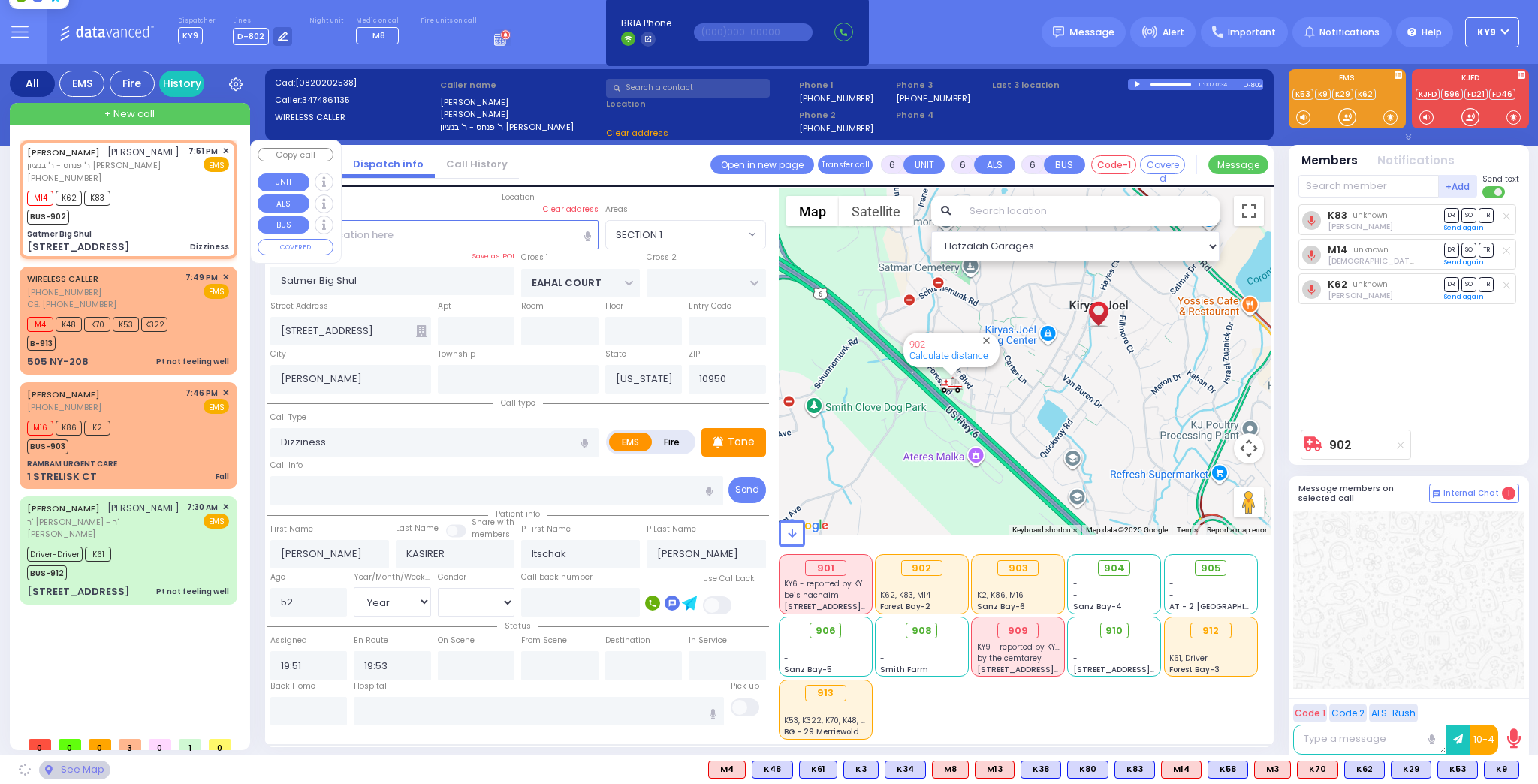
select select "SECTION 1"
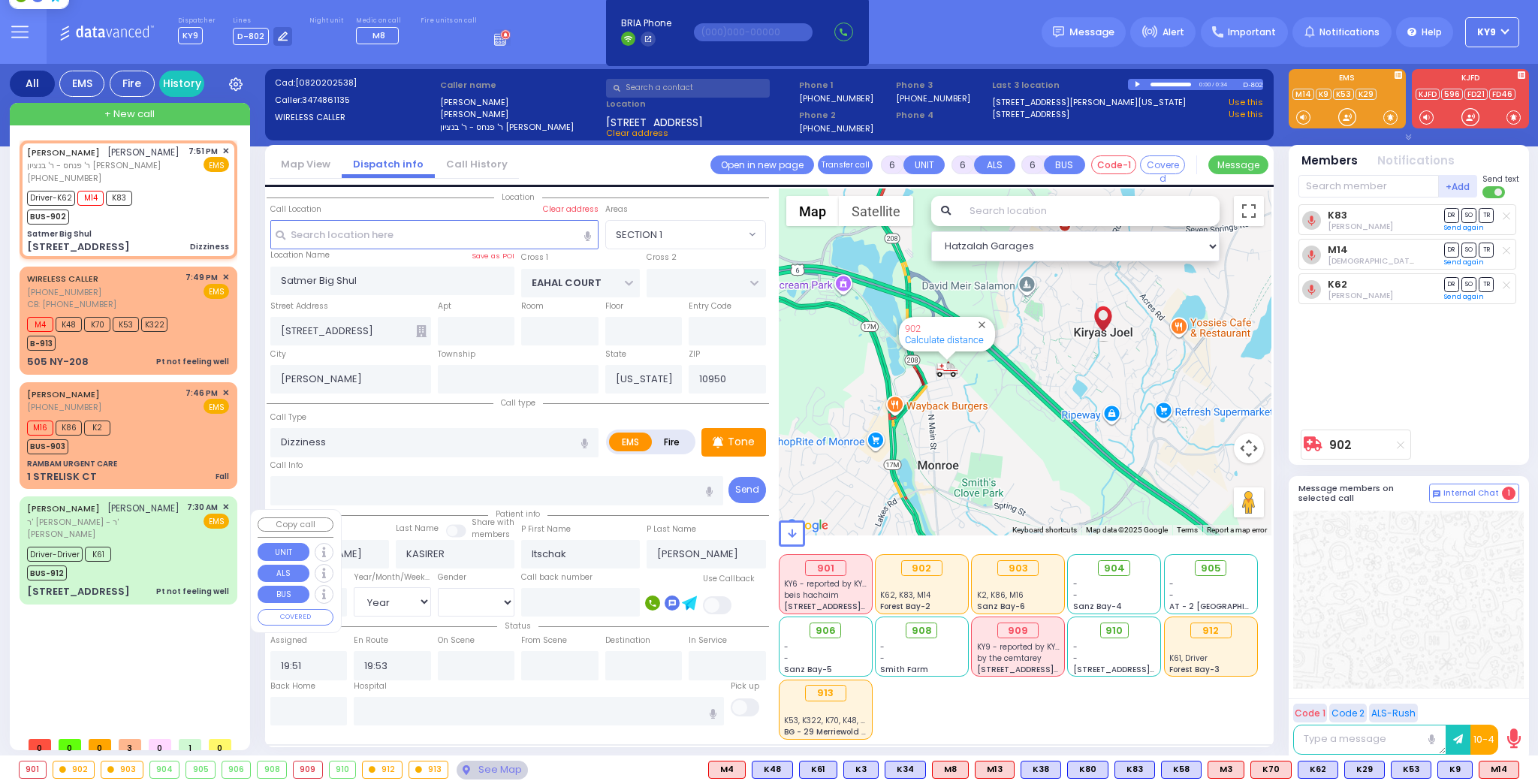
select select
radio input "true"
select select "Year"
select select "[DEMOGRAPHIC_DATA]"
type input "19:54"
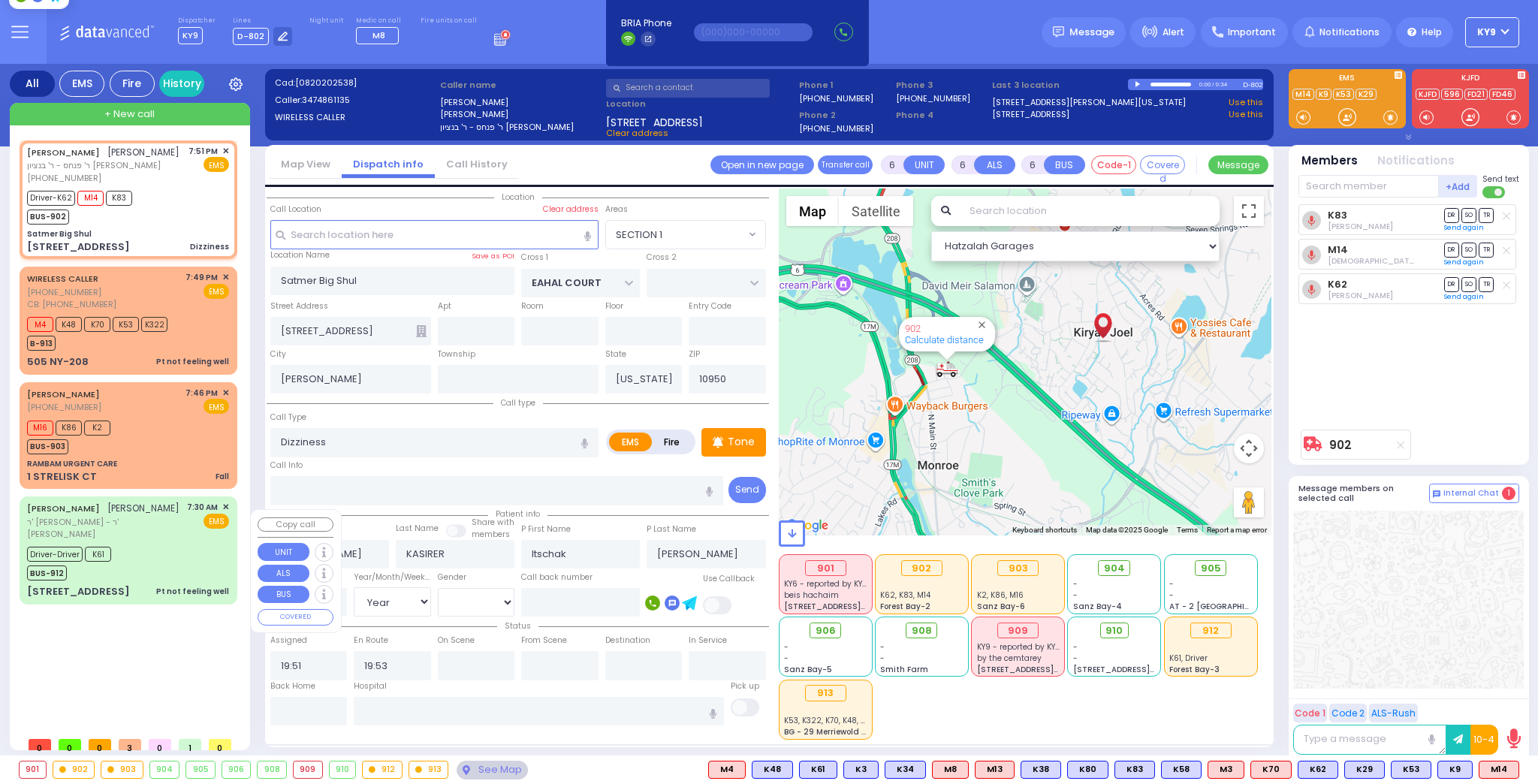
type input "20:13"
select select "Hatzalah Garages"
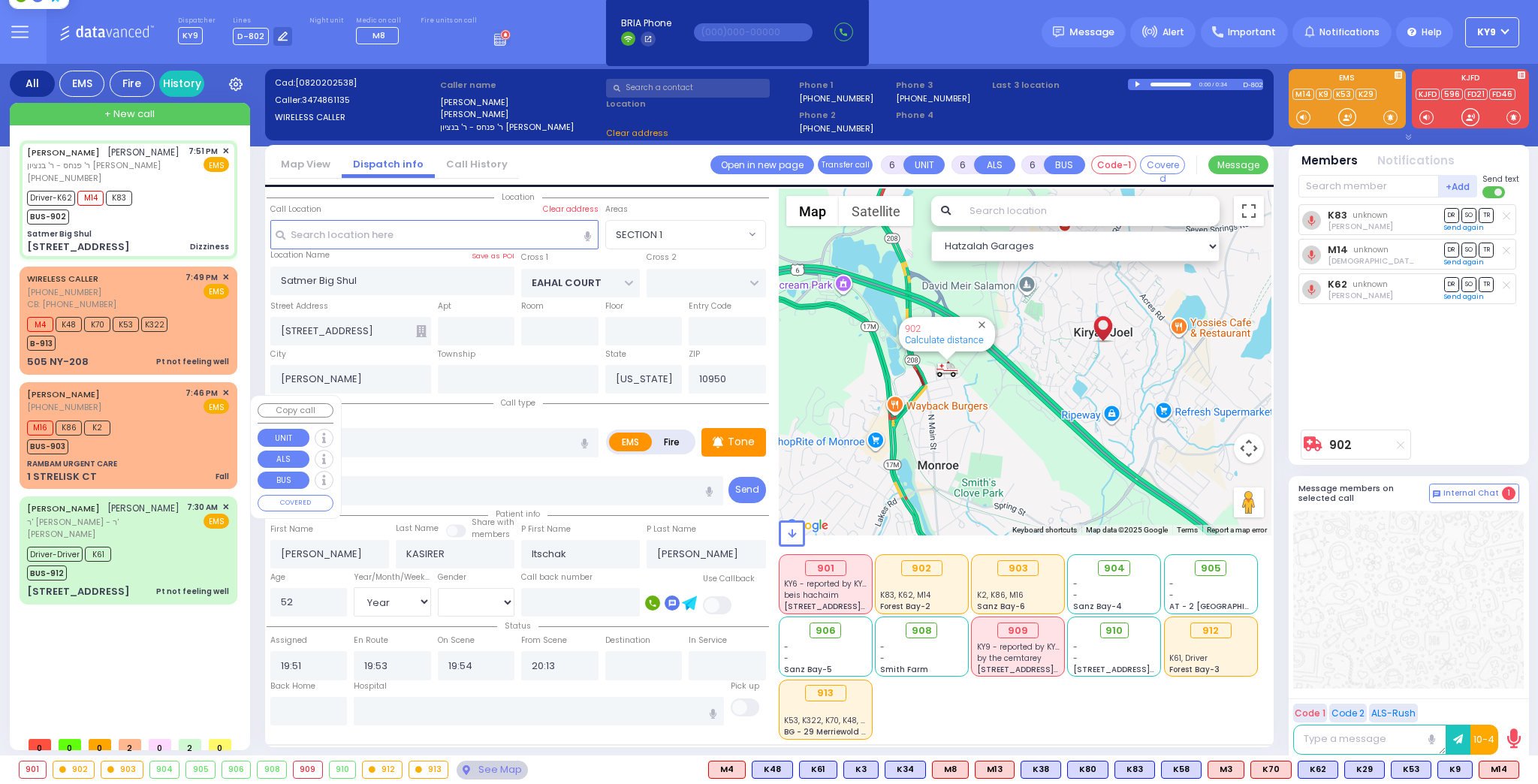
select select
radio input "true"
select select "Year"
select select "[DEMOGRAPHIC_DATA]"
select select
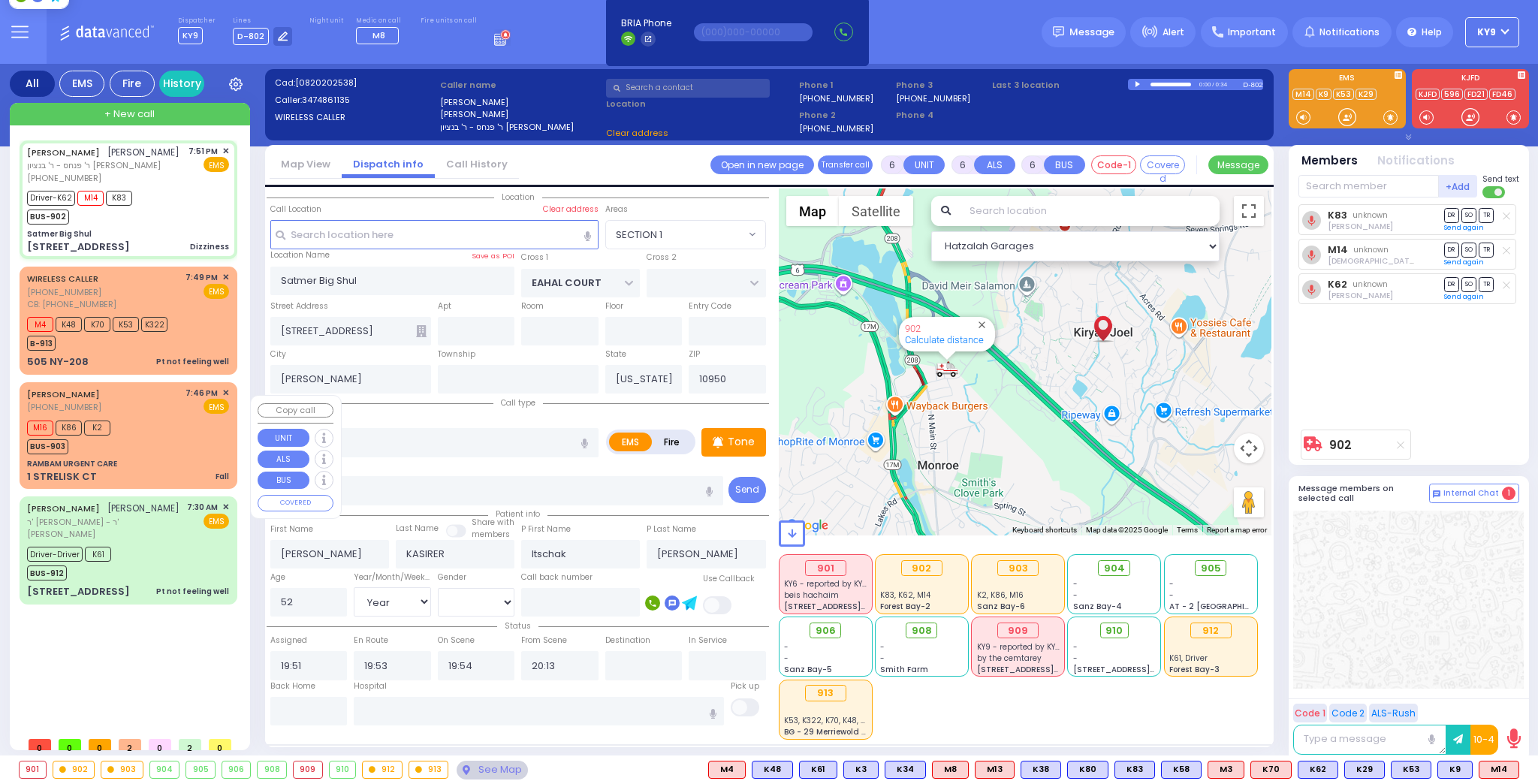
select select "Hatzalah Garages"
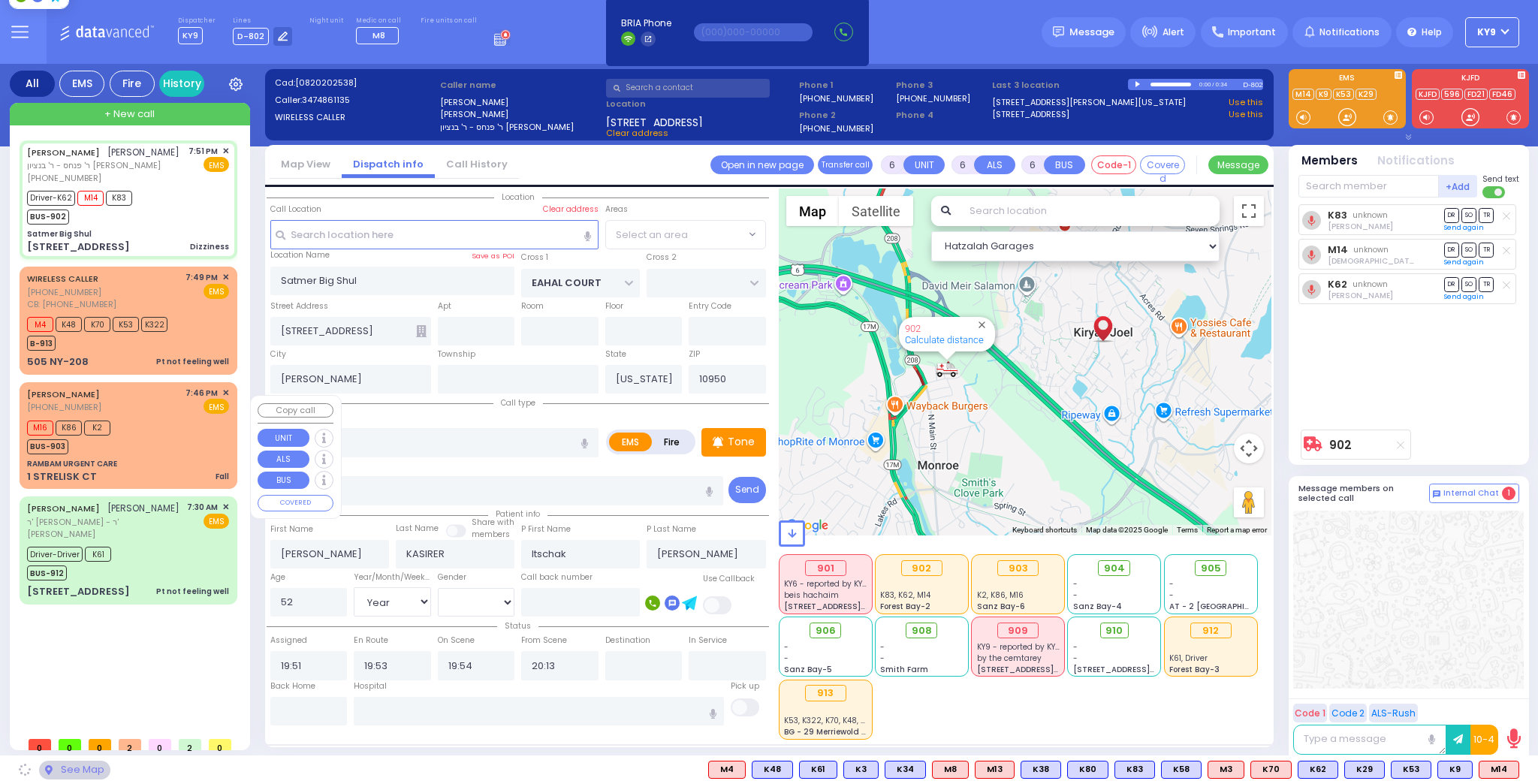
click at [119, 452] on div "M16 K86 K2 BUS-903" at bounding box center [73, 435] width 93 height 37
type input "1"
type input "0"
type input "1"
type input "Fall"
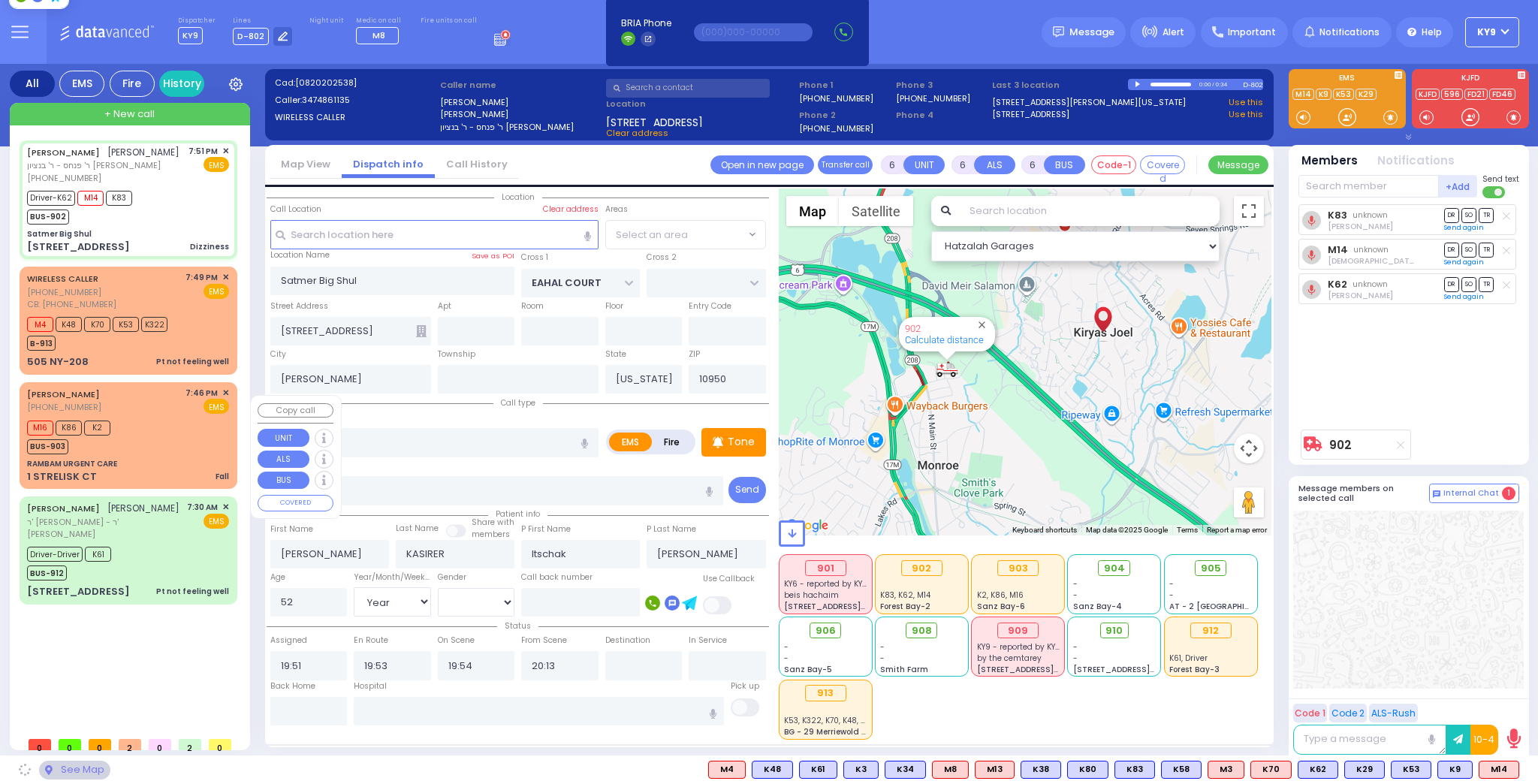
radio input "true"
select select
type input "19:46"
type input "19:48"
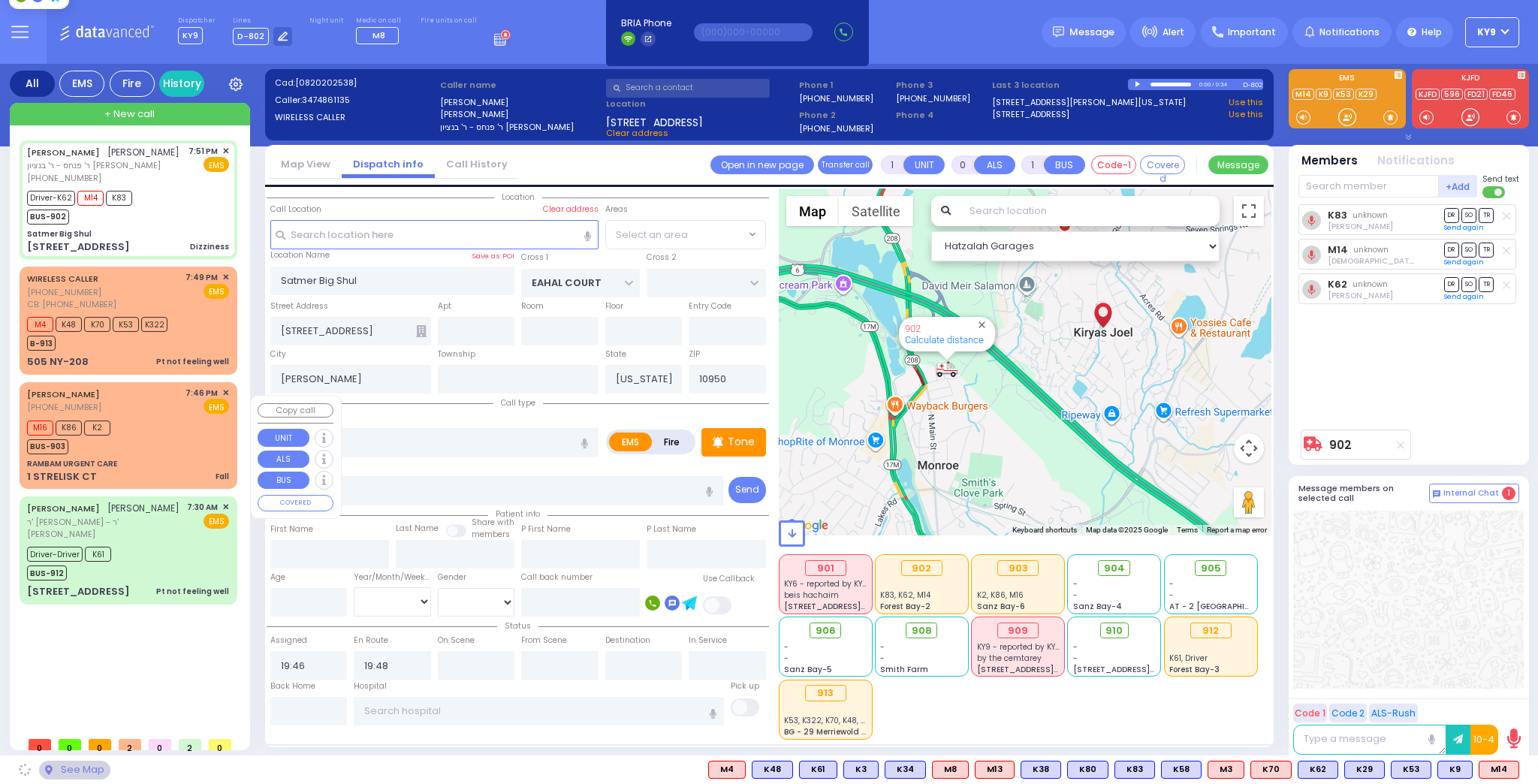
select select
select select "Hatzalah Garages"
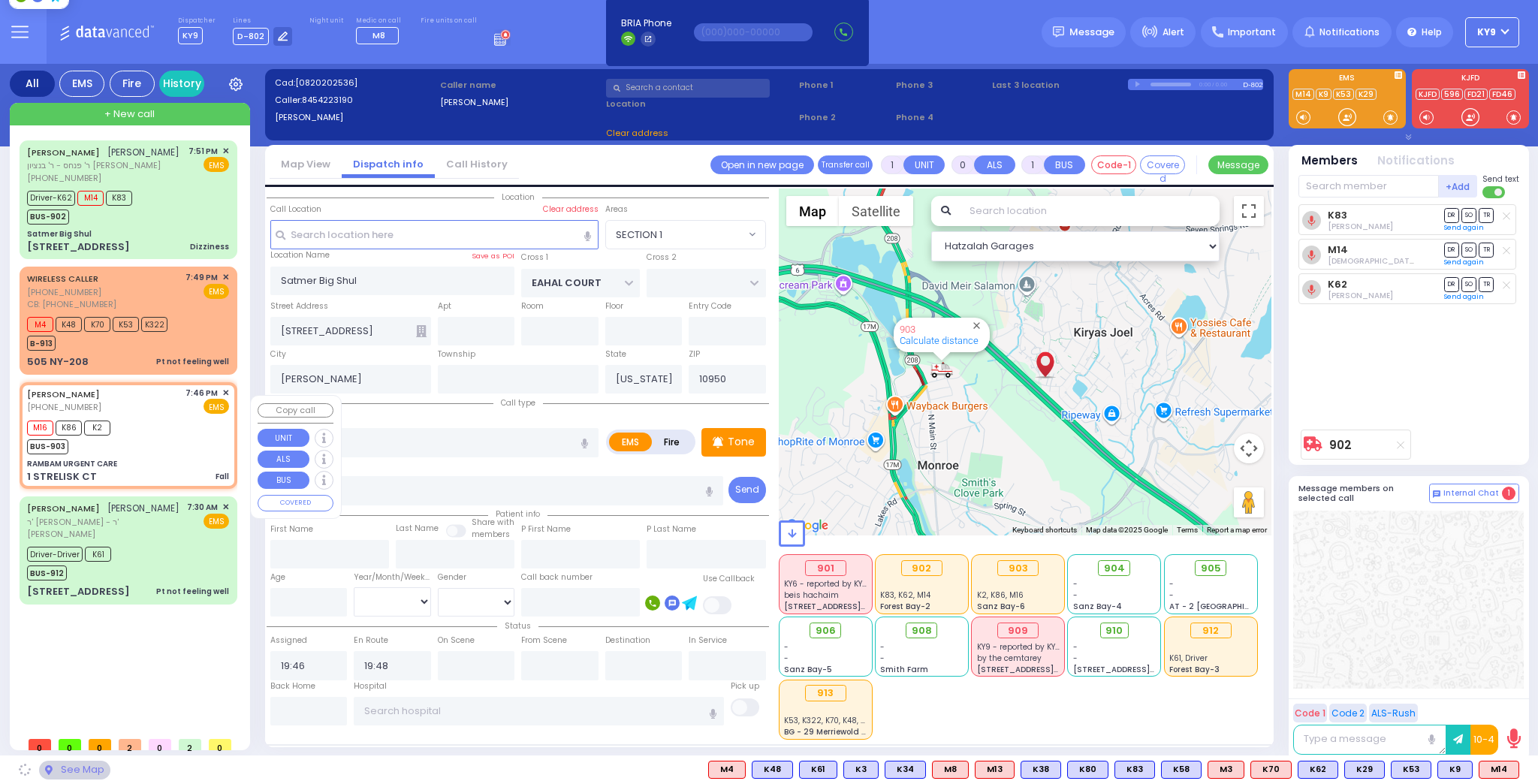
type input "RAMBAM URGENT CARE"
type input "FOREST RD"
type input "1 STRELISK CT"
select select "MONROE"
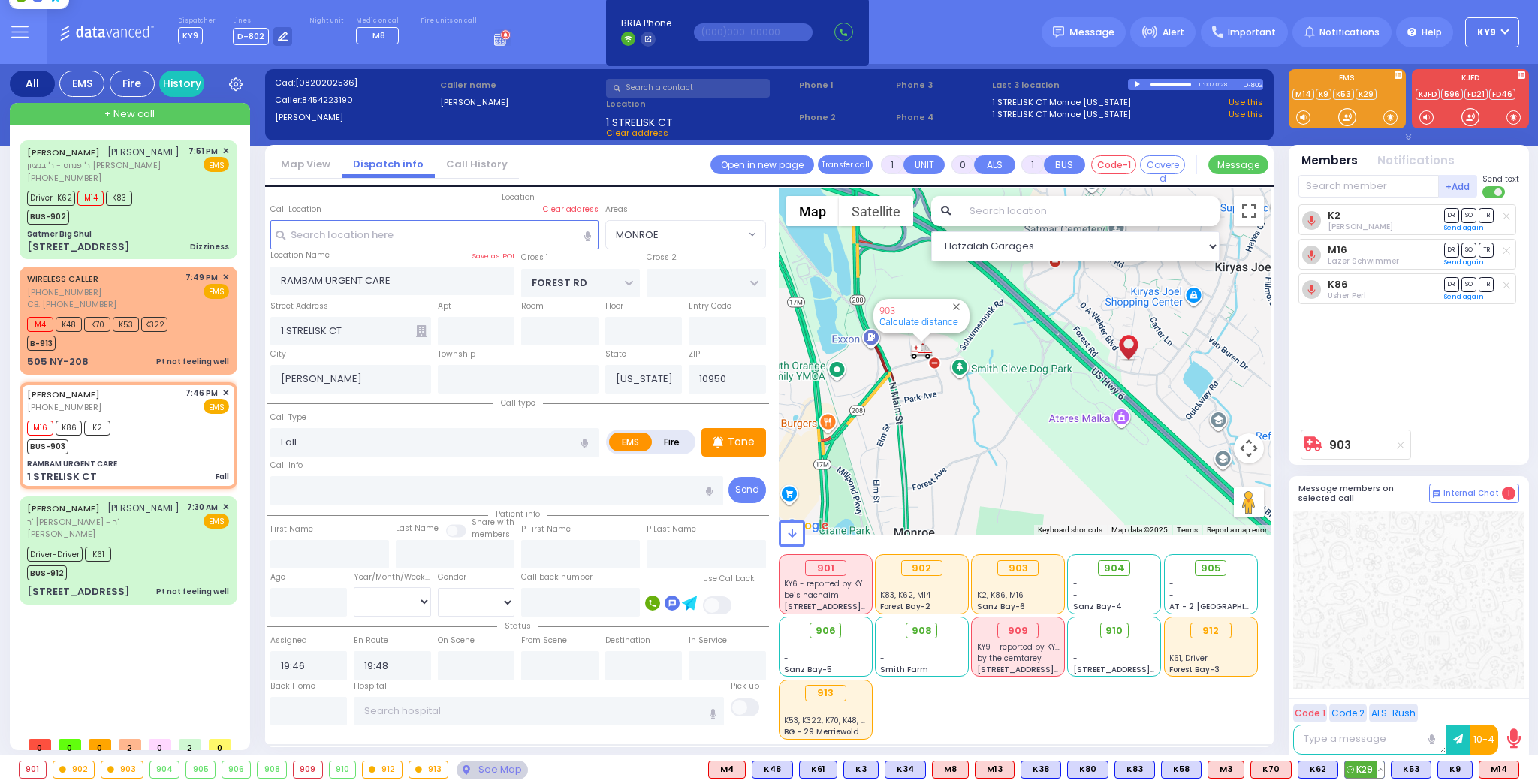
click at [1368, 767] on span "K29" at bounding box center [1364, 769] width 39 height 17
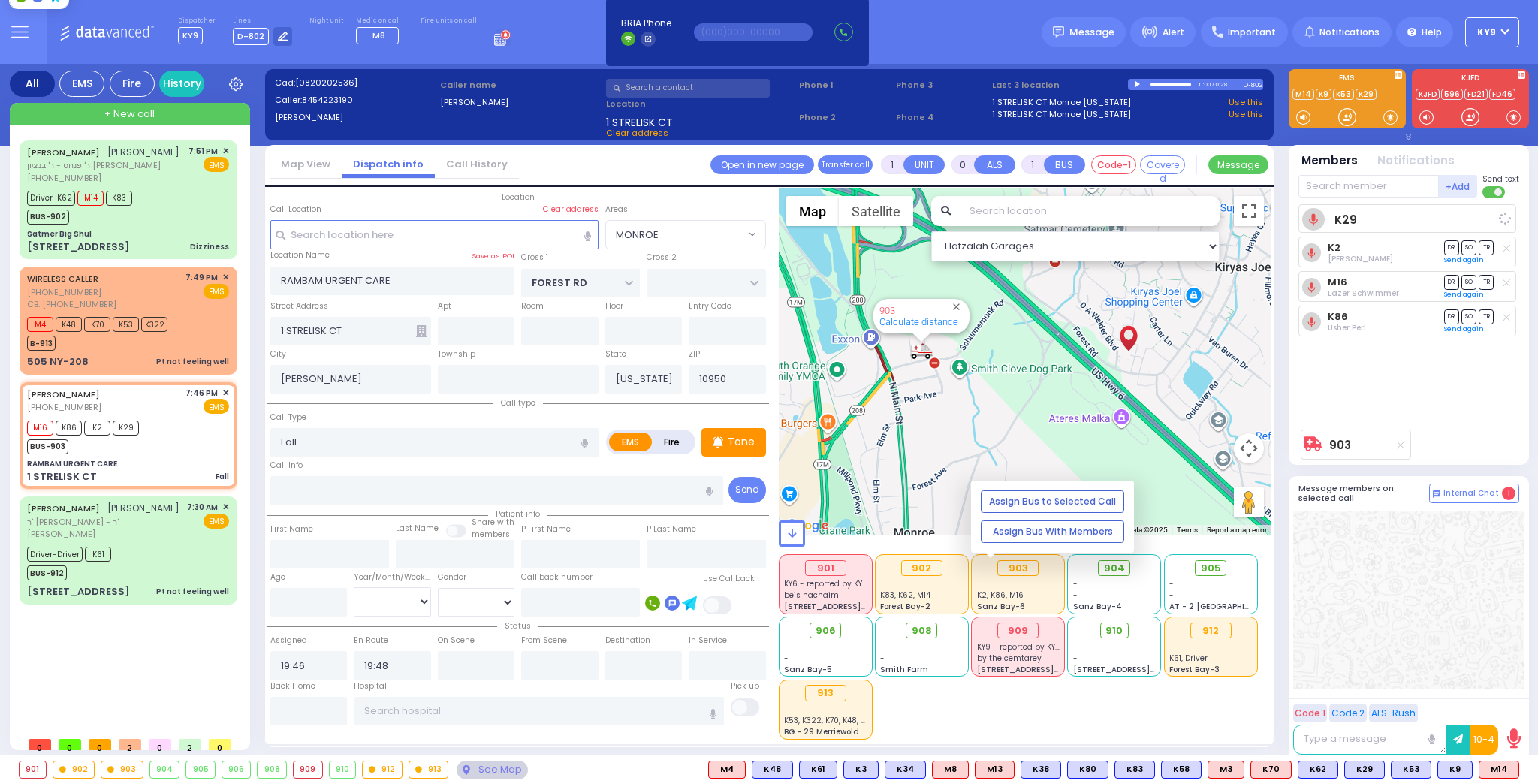
select select
radio input "true"
select select
select select "MONROE"
select select "Hatzalah Garages"
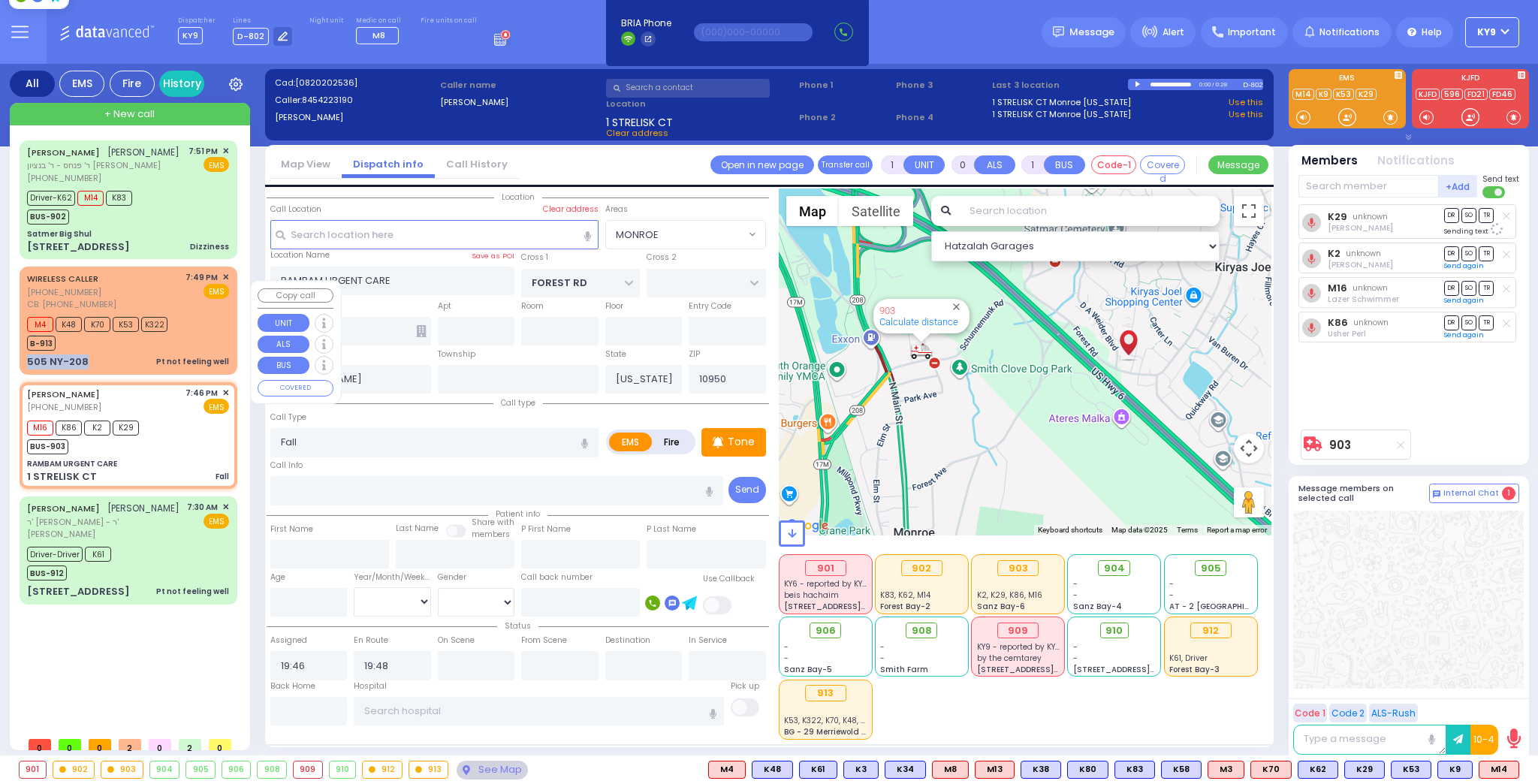
click at [139, 363] on div "WIRELESS CALLER (845) 825-5781 CB: (845) 825-5781 7:49 PM ✕ EMS M4 K48 K70 K53 …" at bounding box center [129, 320] width 212 height 103
select select
type input "Pt not feeling well"
radio input "true"
type input "CAMRE GREY"
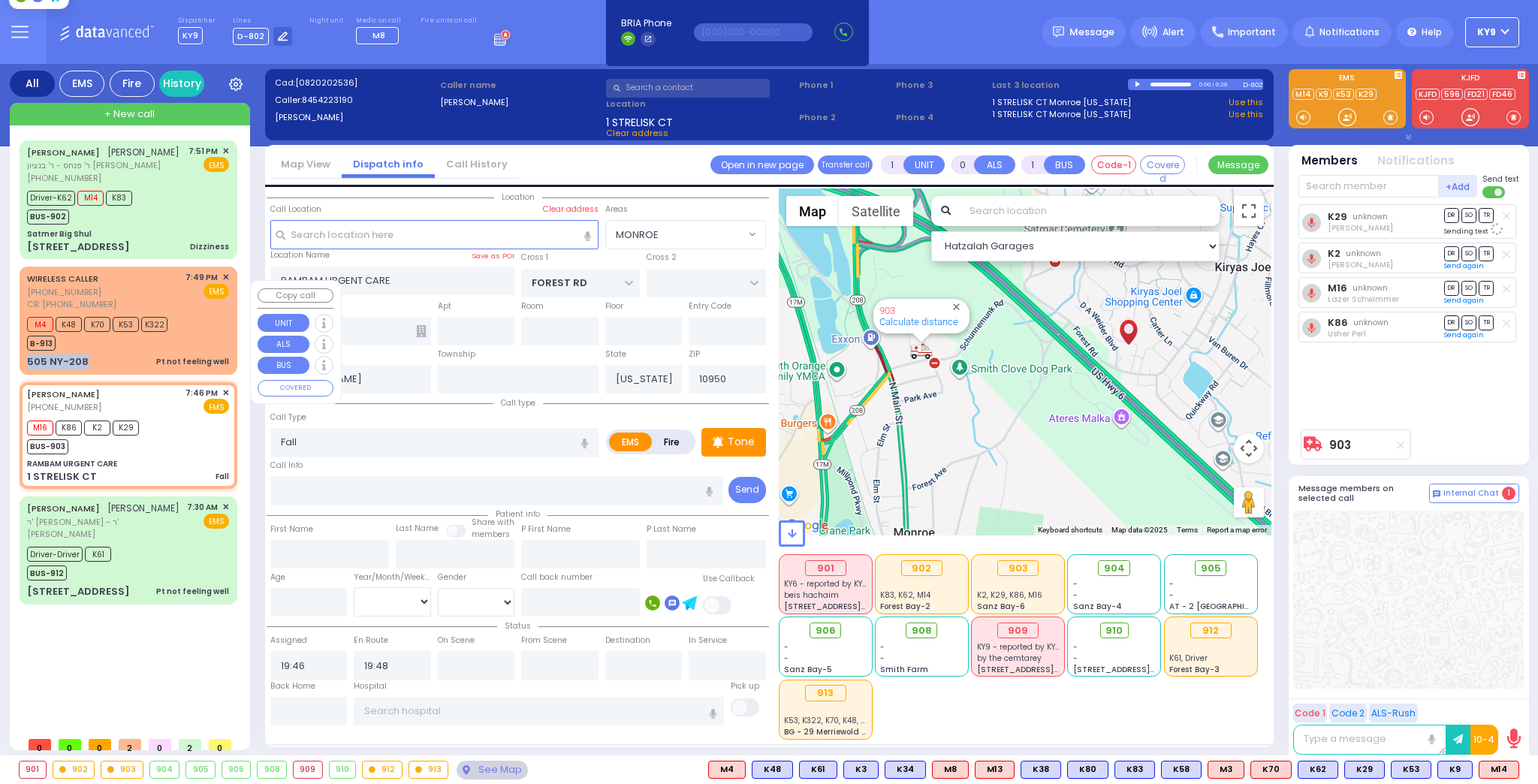
select select
type input "8458255781"
type input "19:49"
type input "19:51"
select select "Hatzalah Garages"
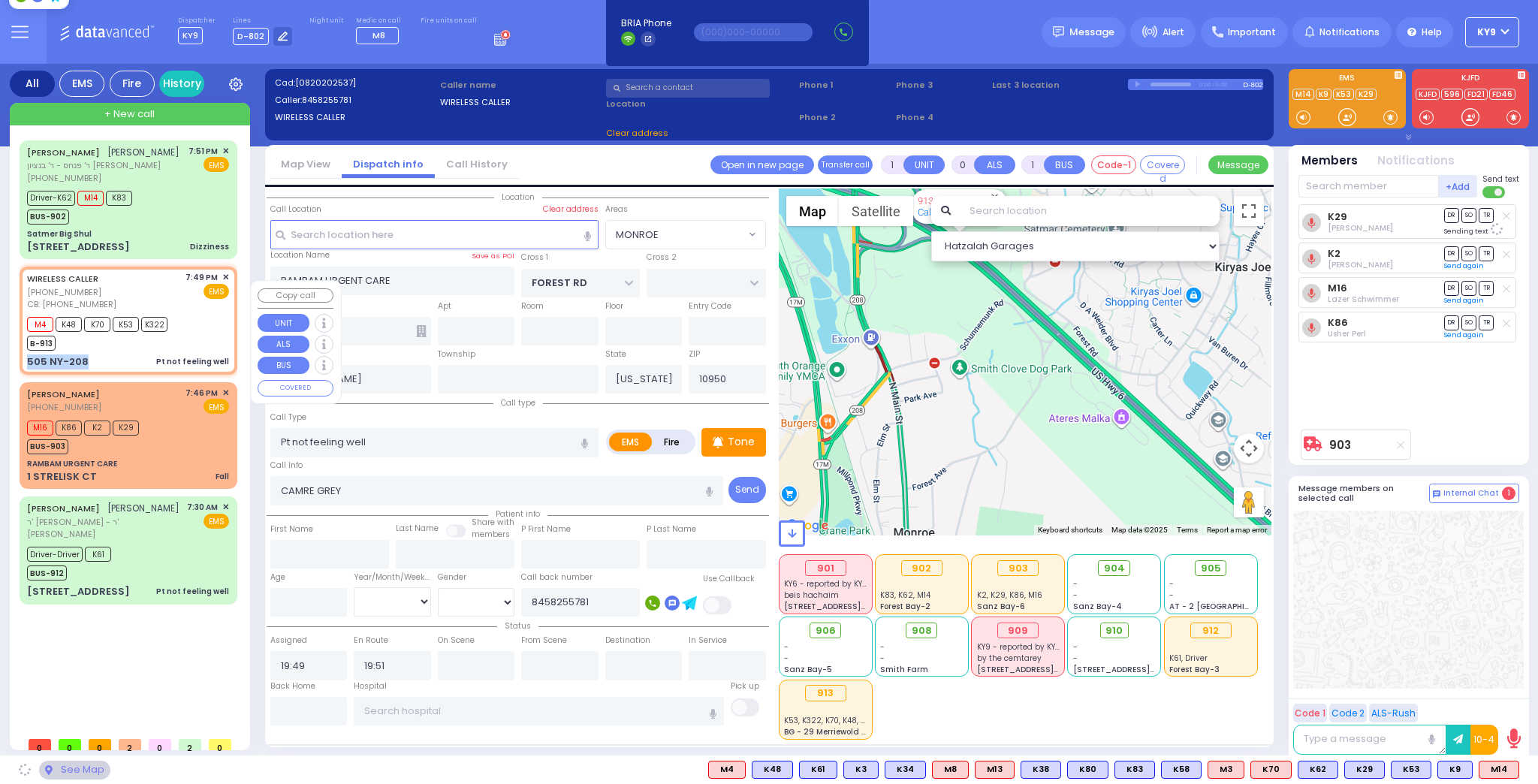
type input "US-6 WEST"
type input "US-6 EAST"
type input "505 NY-208"
type input "Monroe"
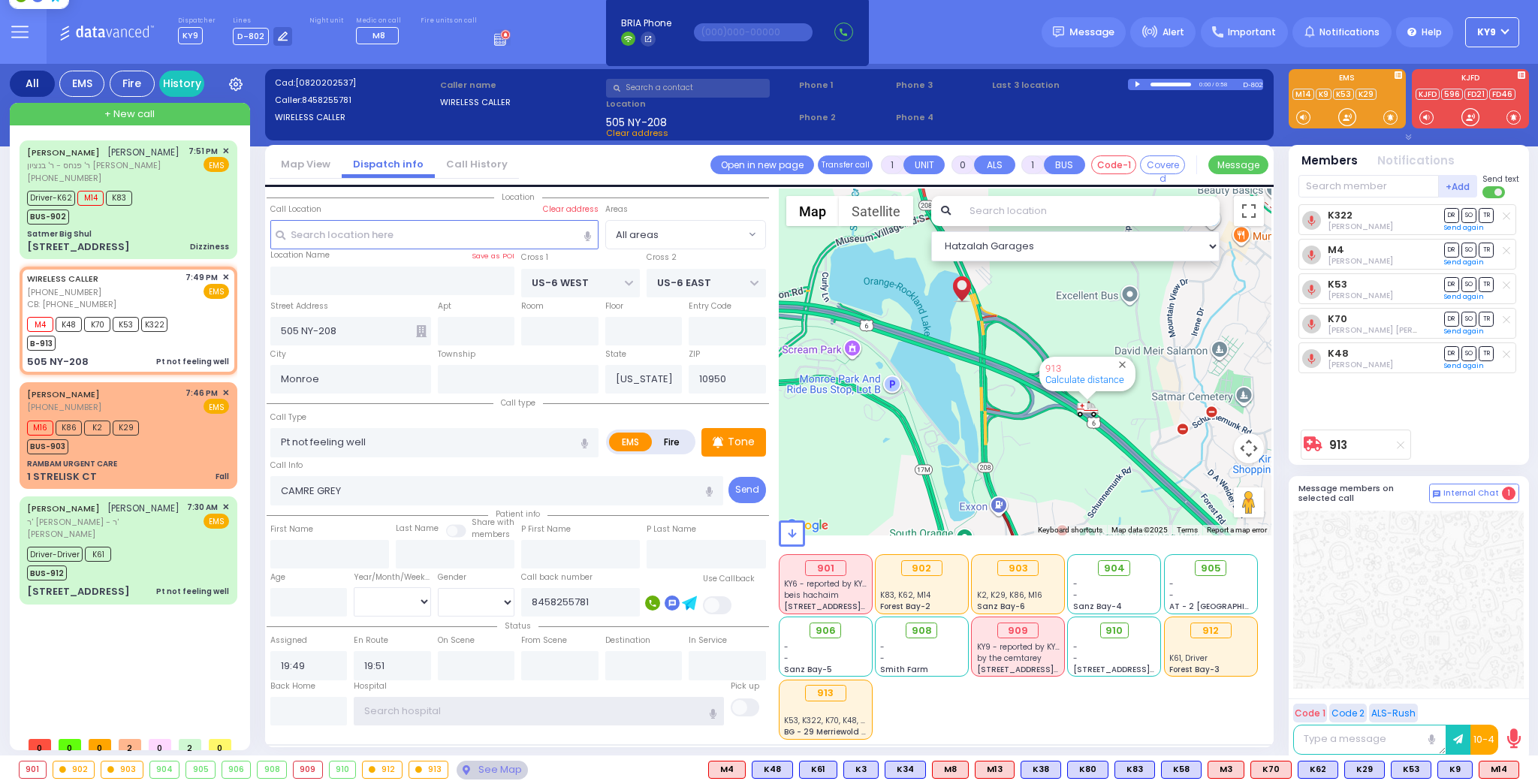
click at [428, 714] on input "text" at bounding box center [539, 711] width 370 height 29
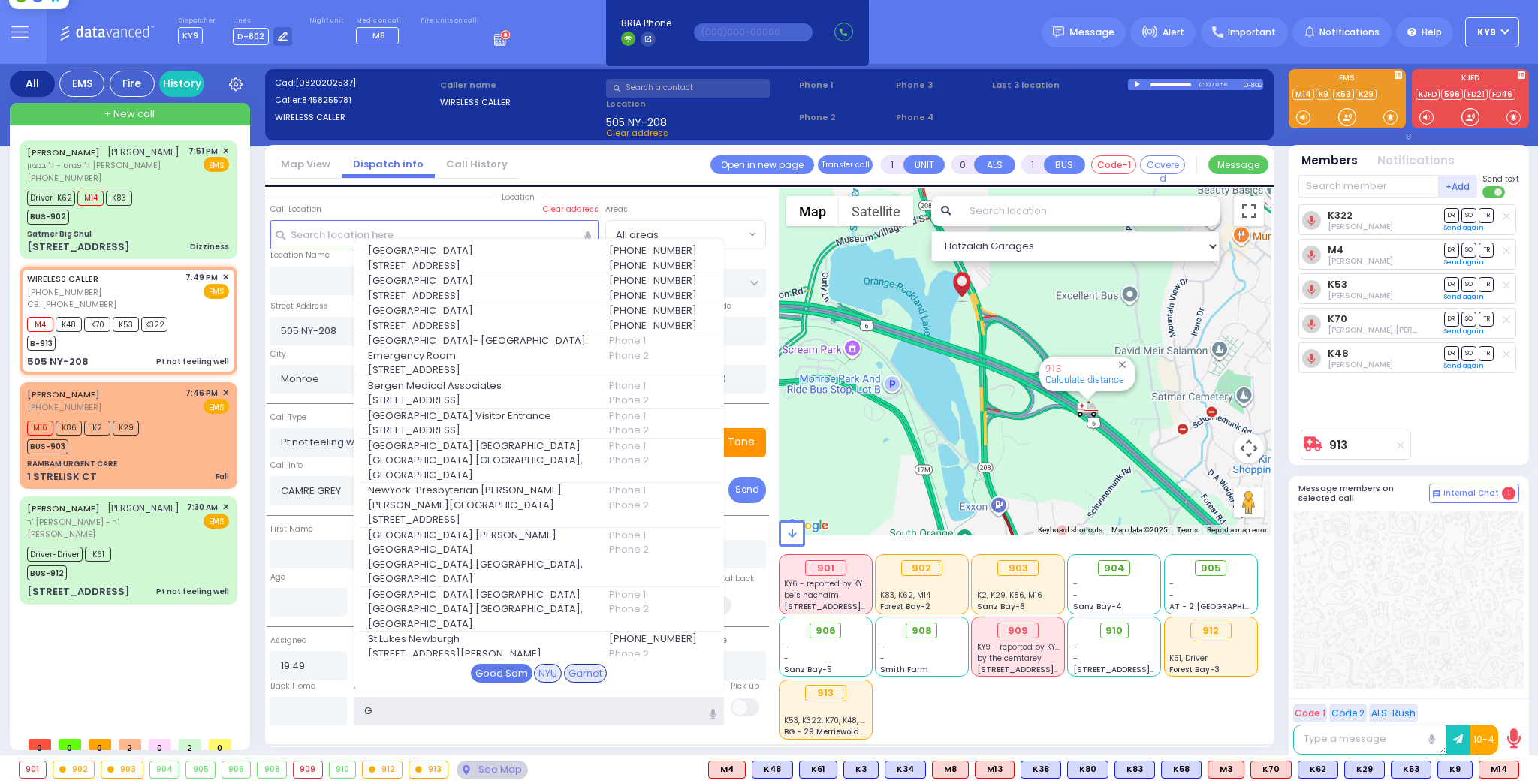
type input "G"
click at [497, 666] on div "Good Sam" at bounding box center [502, 674] width 62 height 19
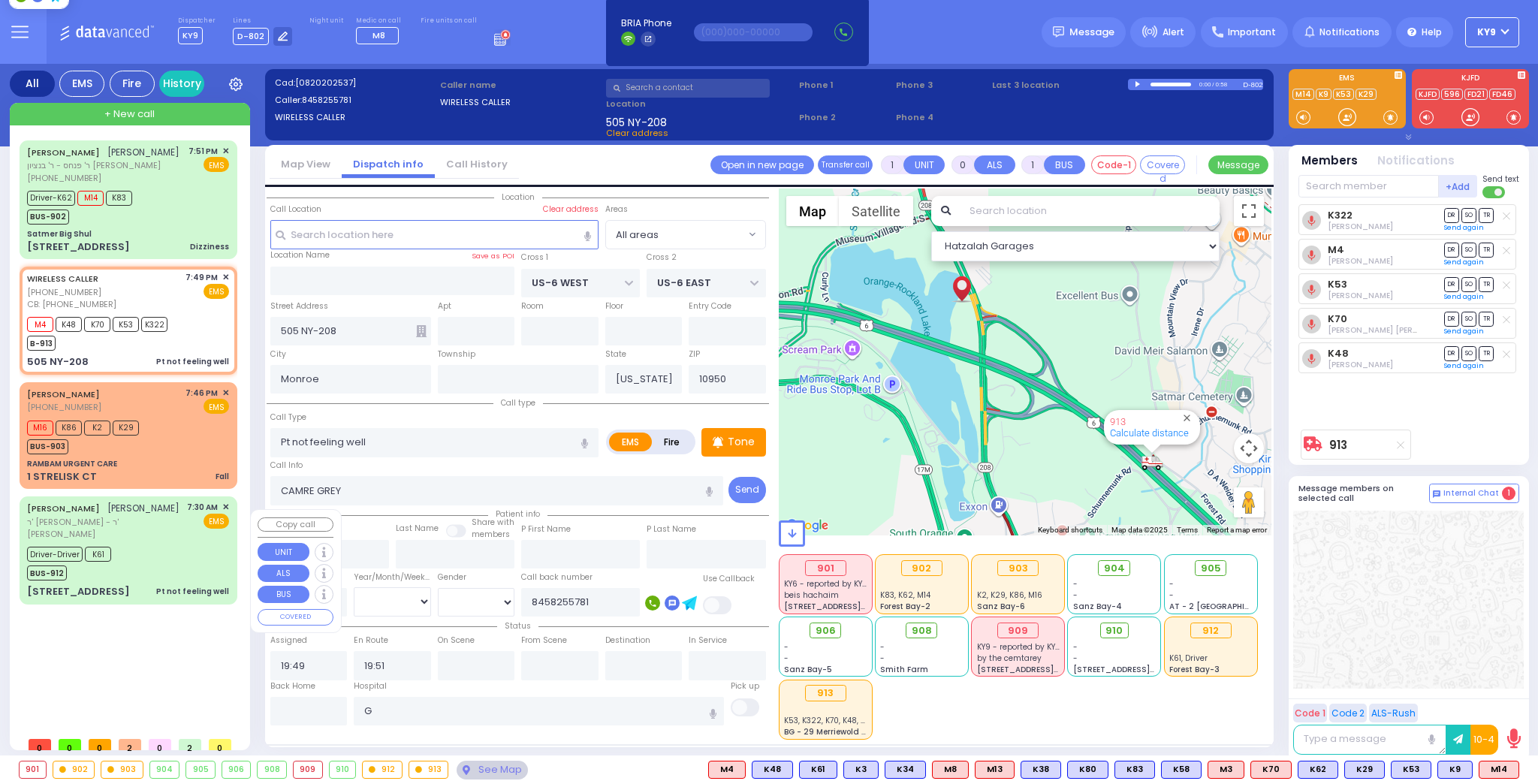
select select
radio input "true"
select select
type input "Good Samaritan Hospital"
select select "Hatzalah Garages"
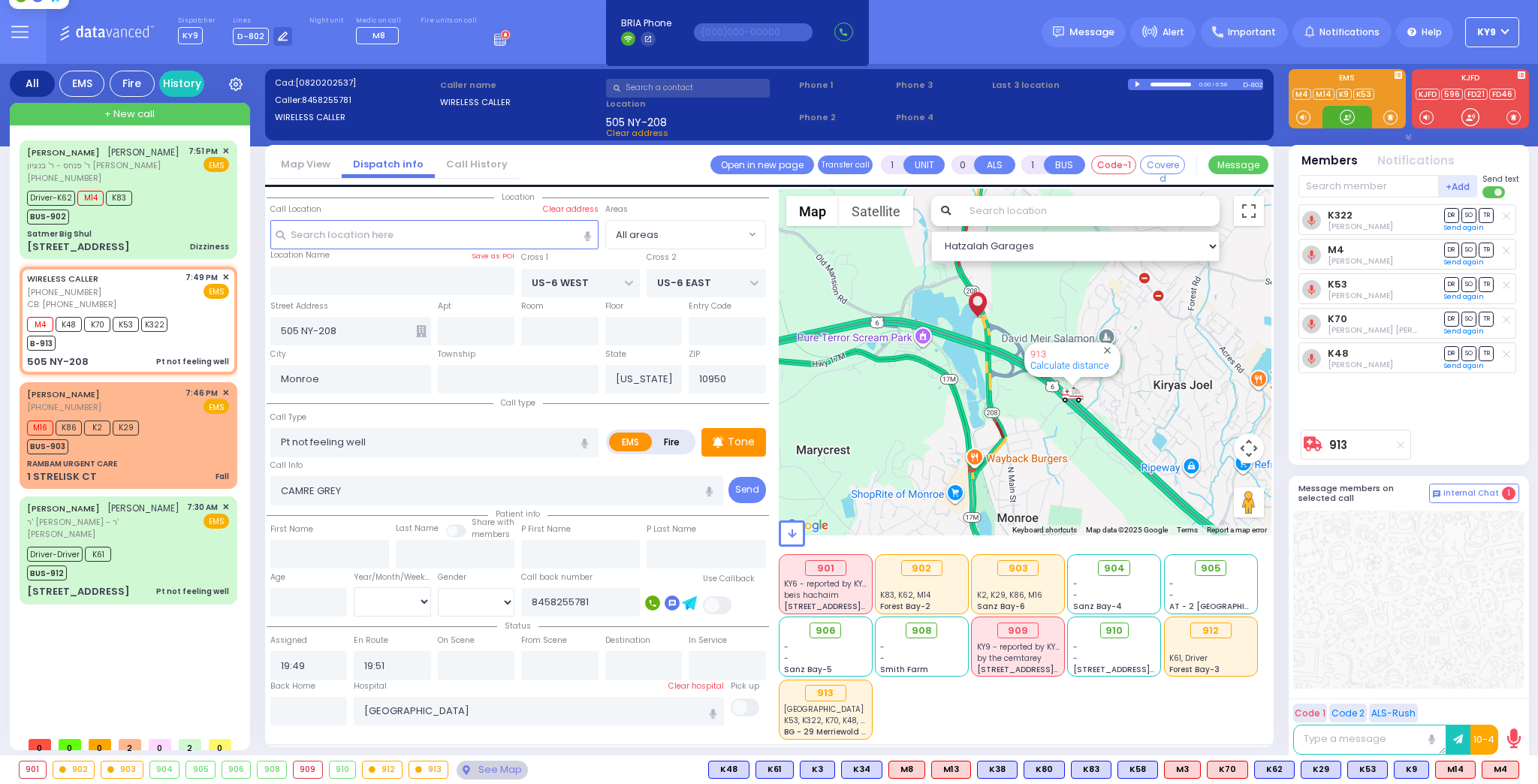
drag, startPoint x: 1348, startPoint y: 116, endPoint x: 1358, endPoint y: 125, distance: 13.5
click at [1358, 125] on div at bounding box center [1347, 117] width 50 height 23
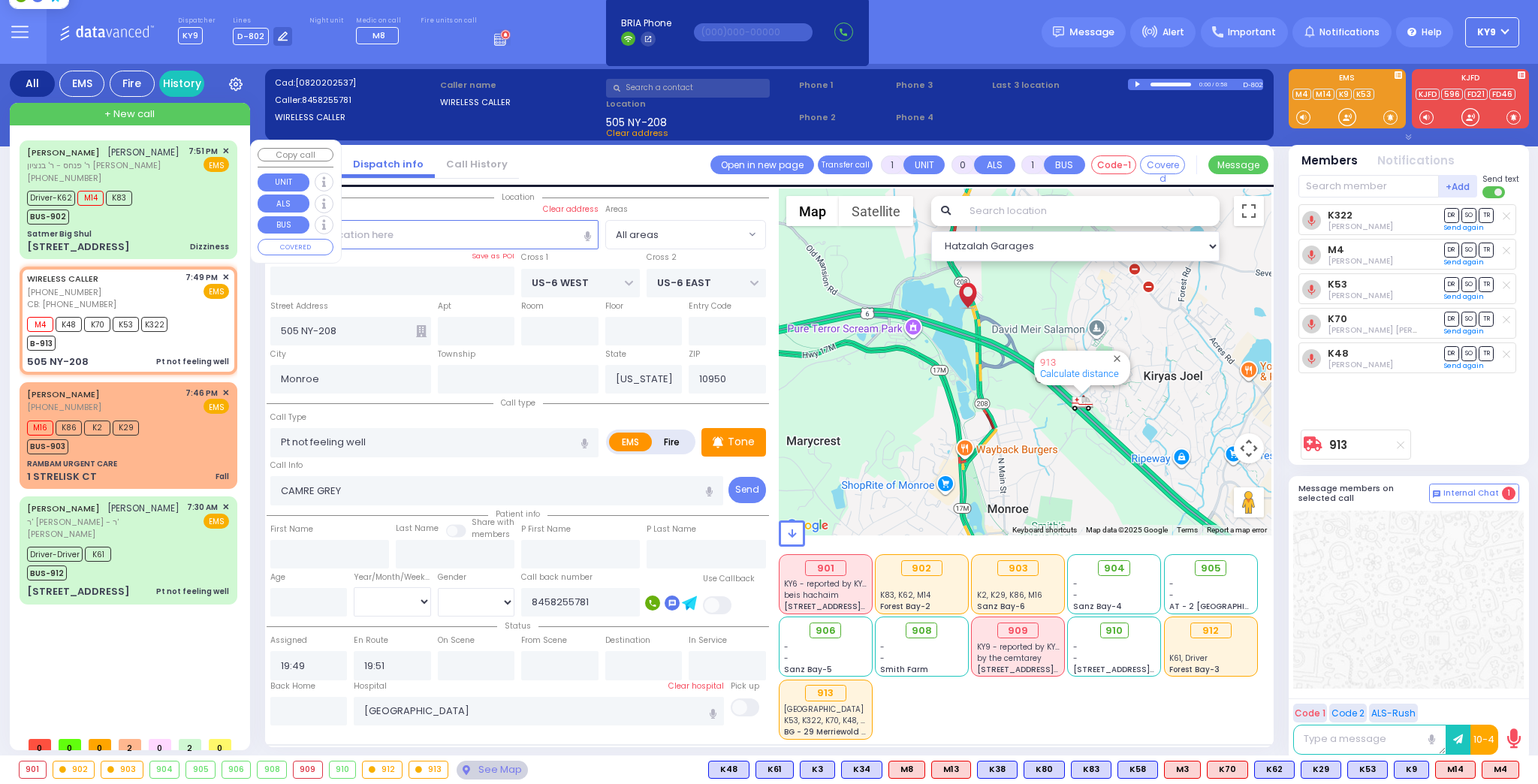
click at [167, 224] on div "Driver-K62 M14 K83 BUS-902" at bounding box center [128, 205] width 202 height 37
type input "6"
select select
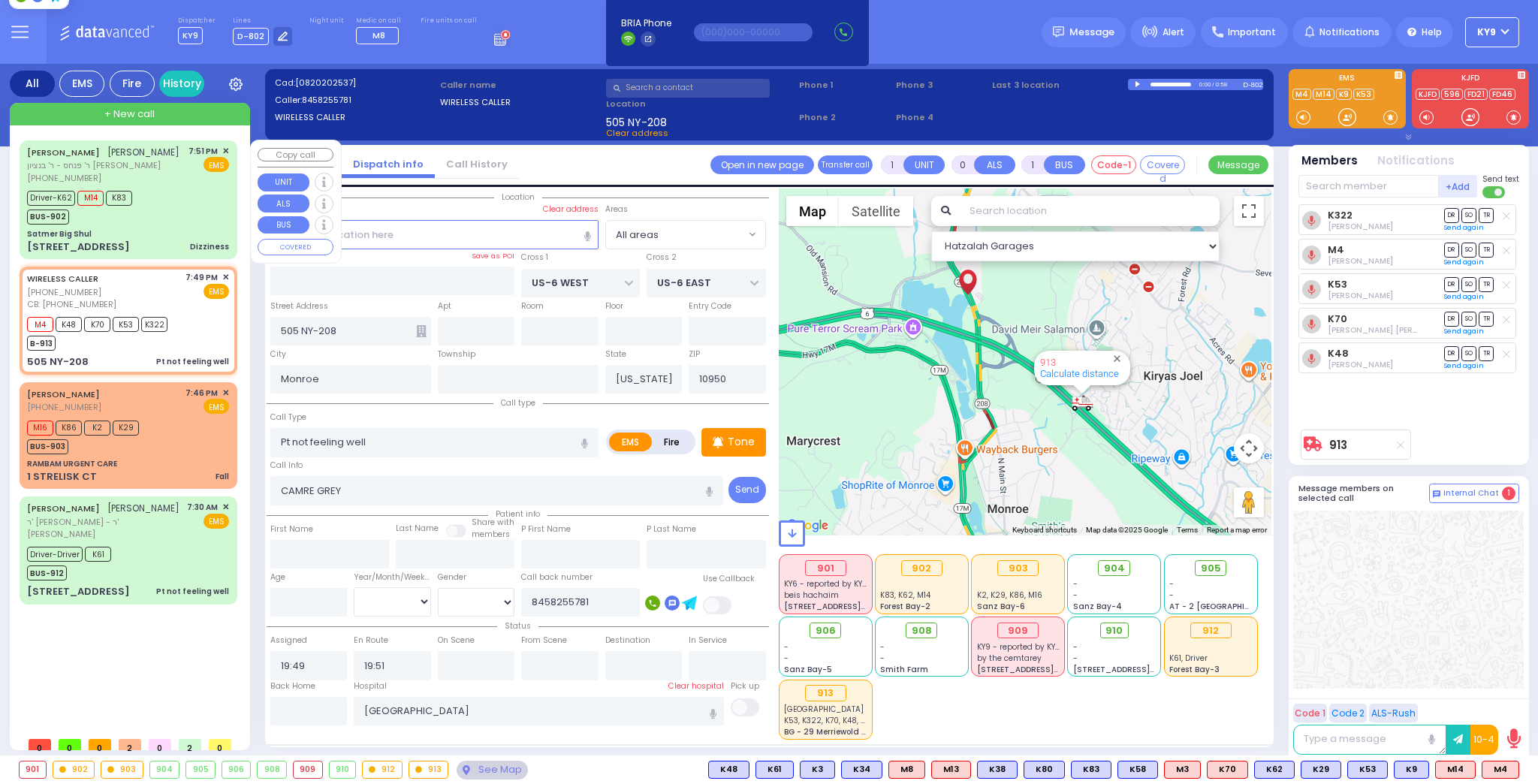
type input "Dizziness"
radio input "true"
type input "JACOB NAFTULA"
type input "KASIRER"
type input "Itschak"
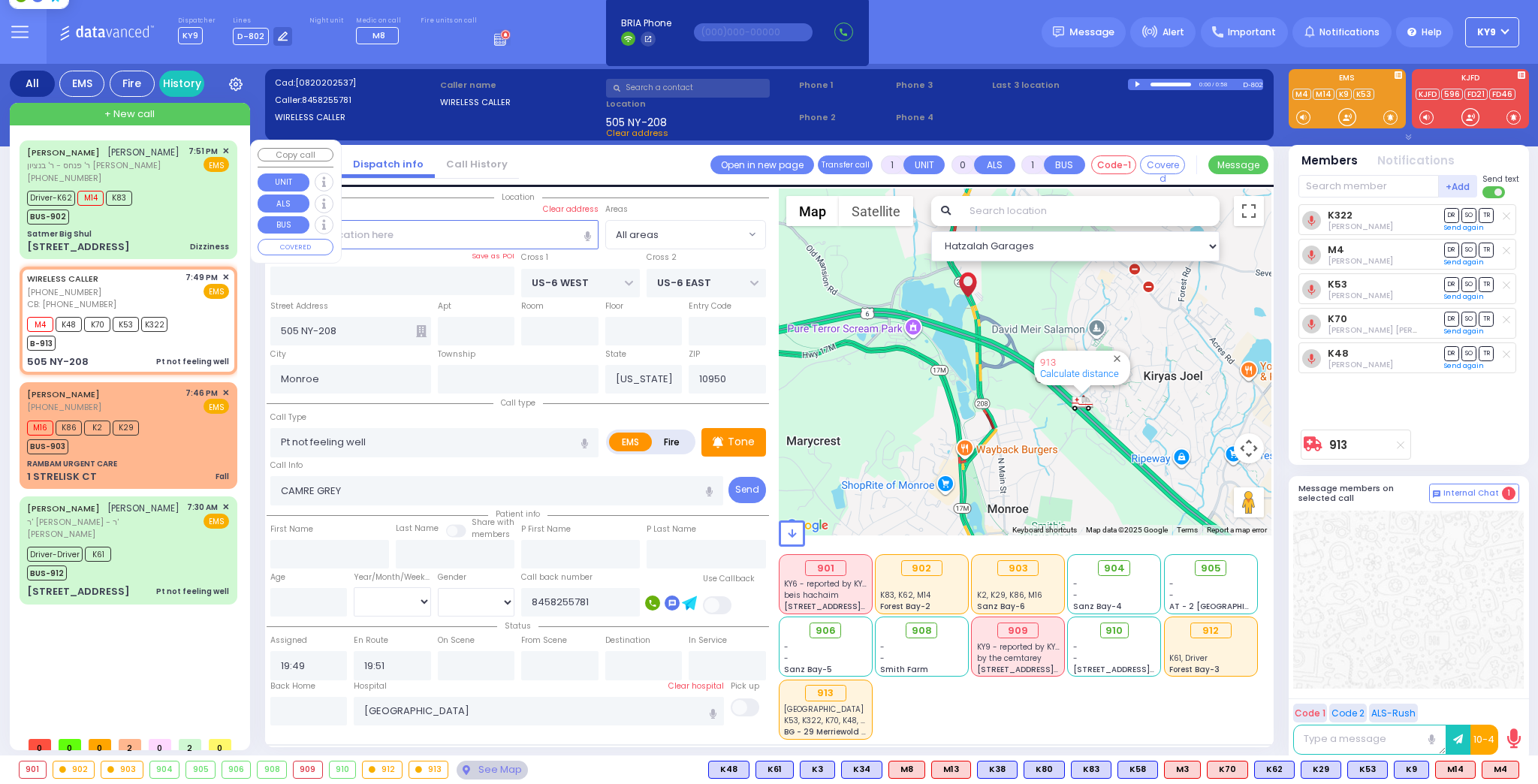
type input "Hirsch"
type input "52"
select select "Year"
select select "[DEMOGRAPHIC_DATA]"
type input "19:51"
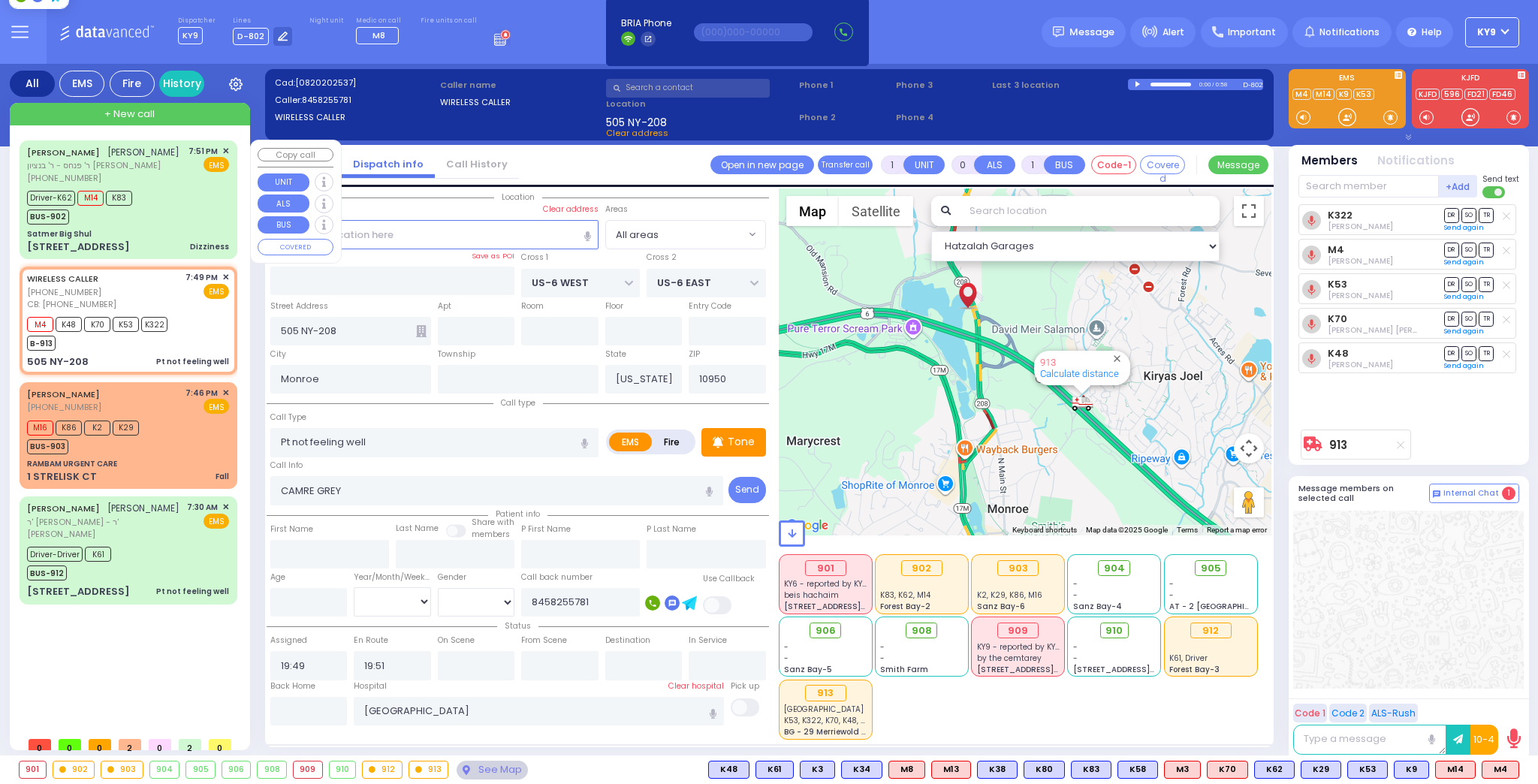
type input "19:53"
type input "19:54"
type input "20:13"
select select "Hatzalah Garages"
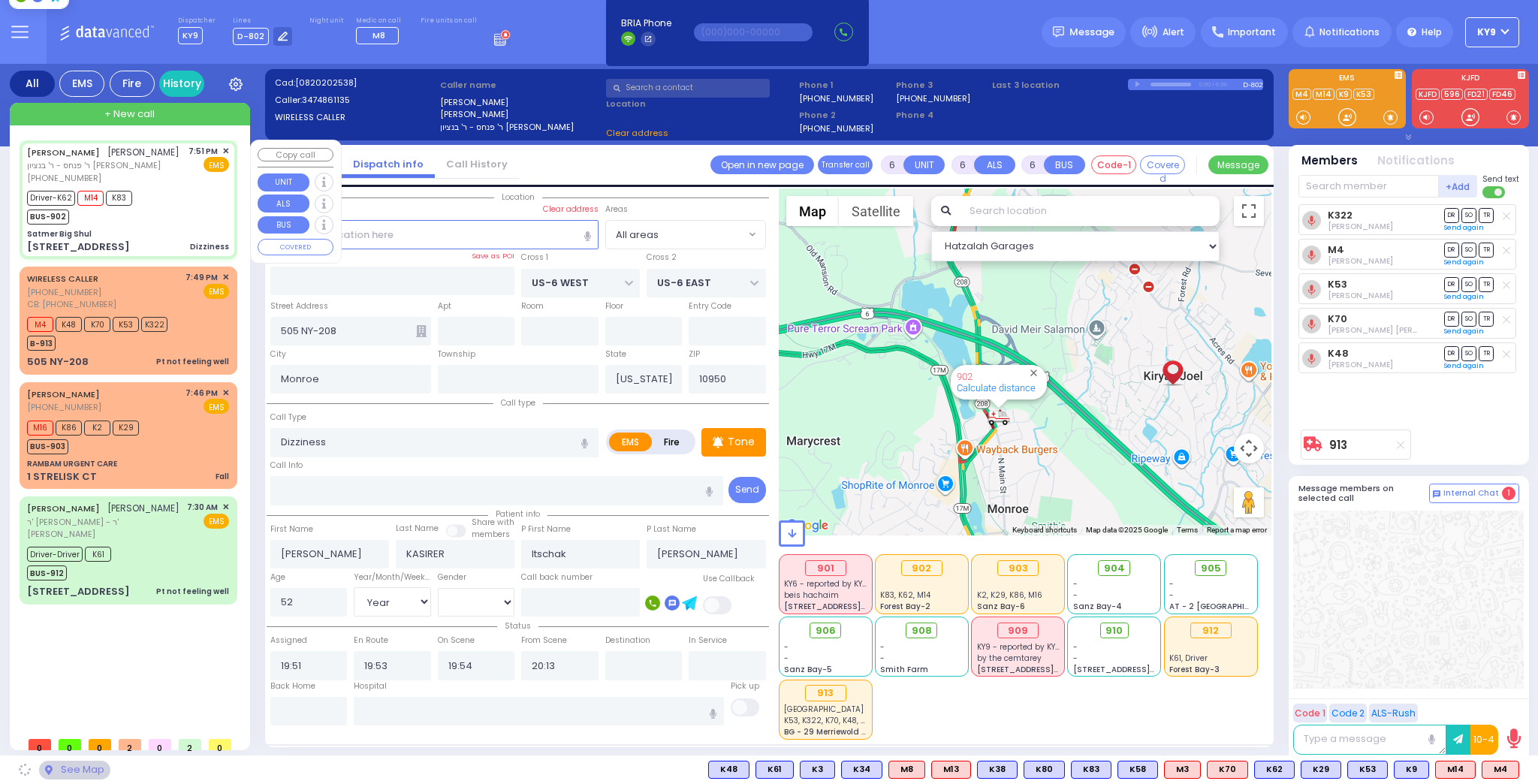
type input "Satmer Big Shul"
type input "EAHAL COURT"
type input "[STREET_ADDRESS]"
type input "[PERSON_NAME]"
select select "SECTION 1"
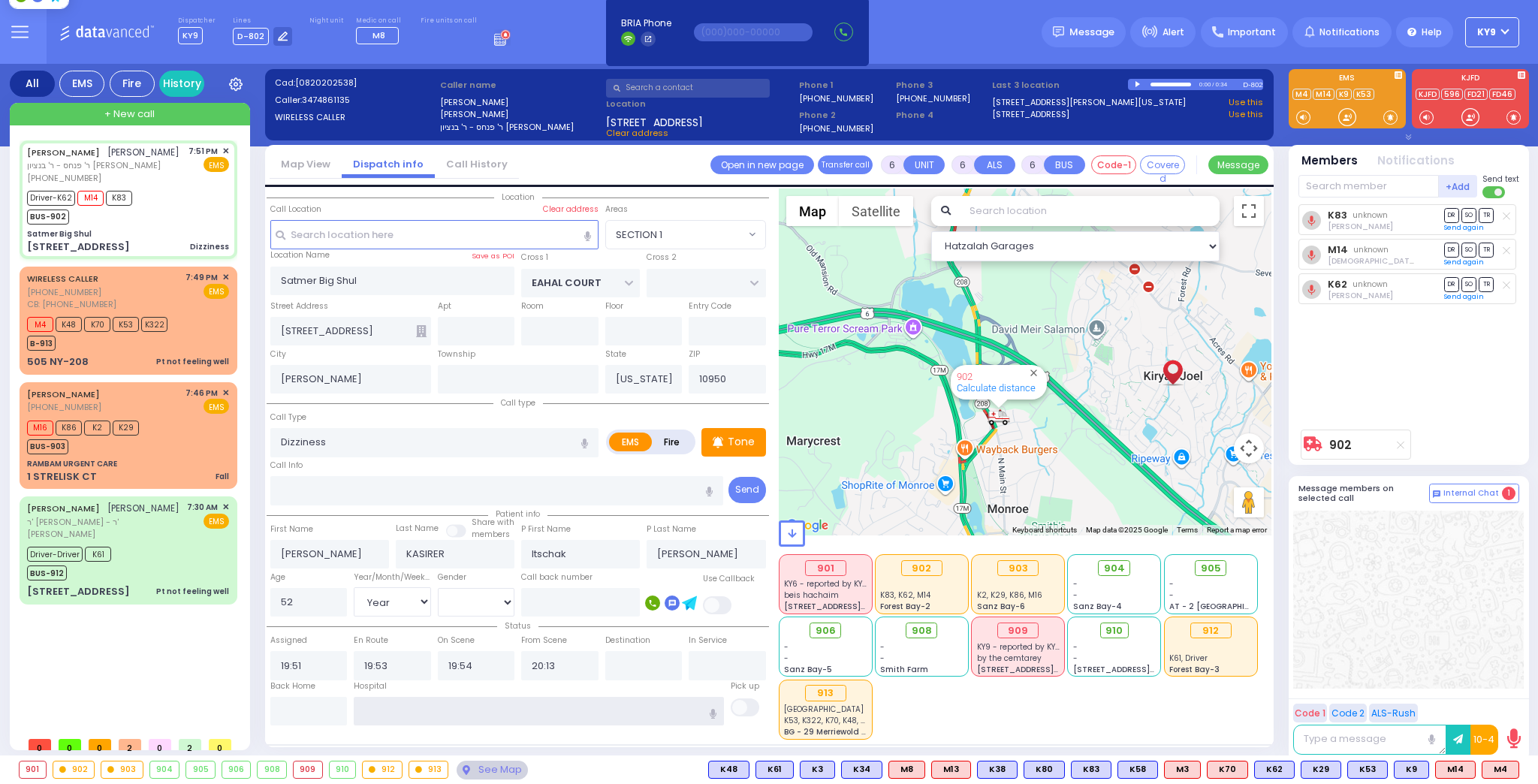
click at [437, 698] on input "text" at bounding box center [539, 711] width 370 height 29
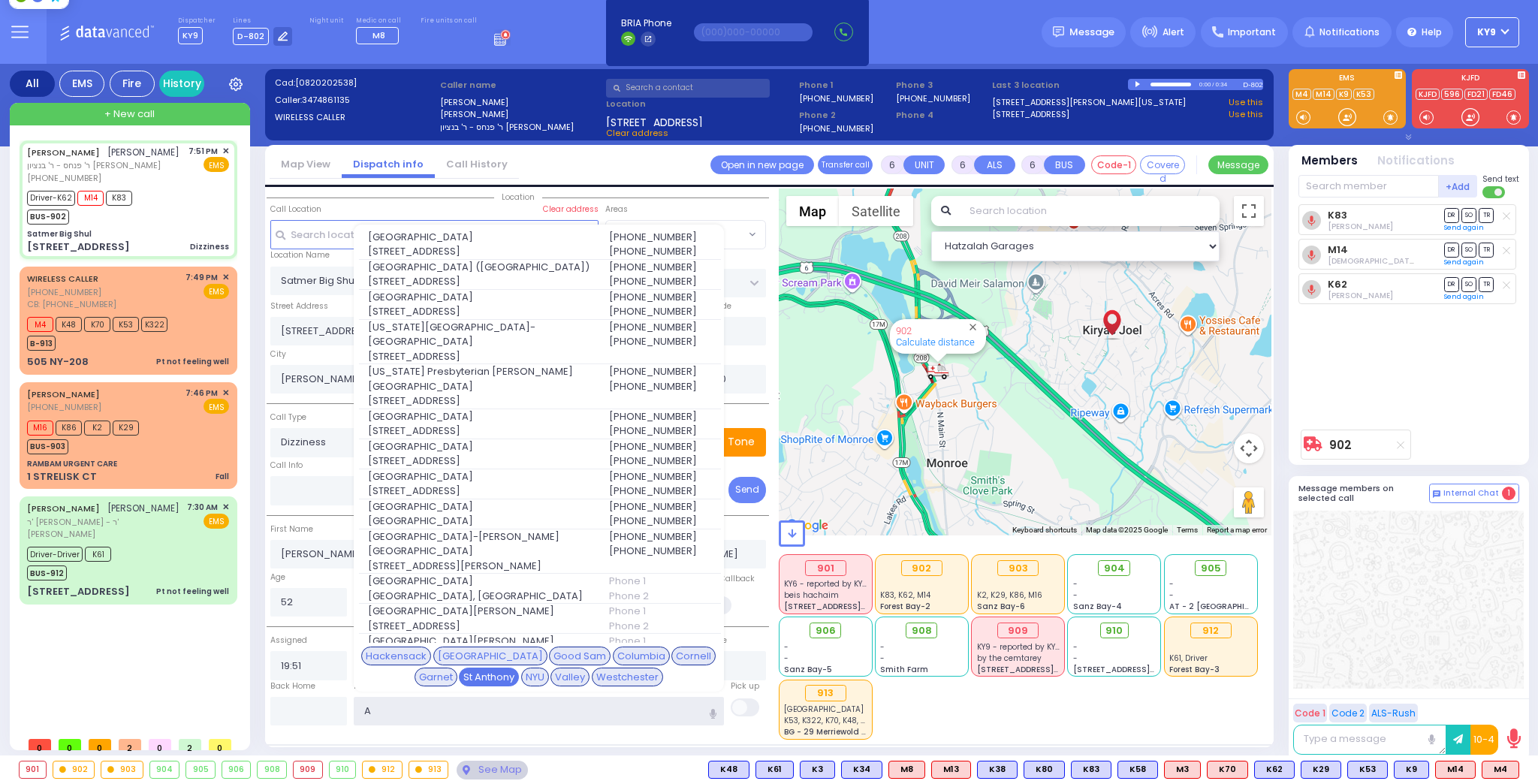
type input "A"
click at [463, 679] on div "St Anthony" at bounding box center [489, 677] width 60 height 19
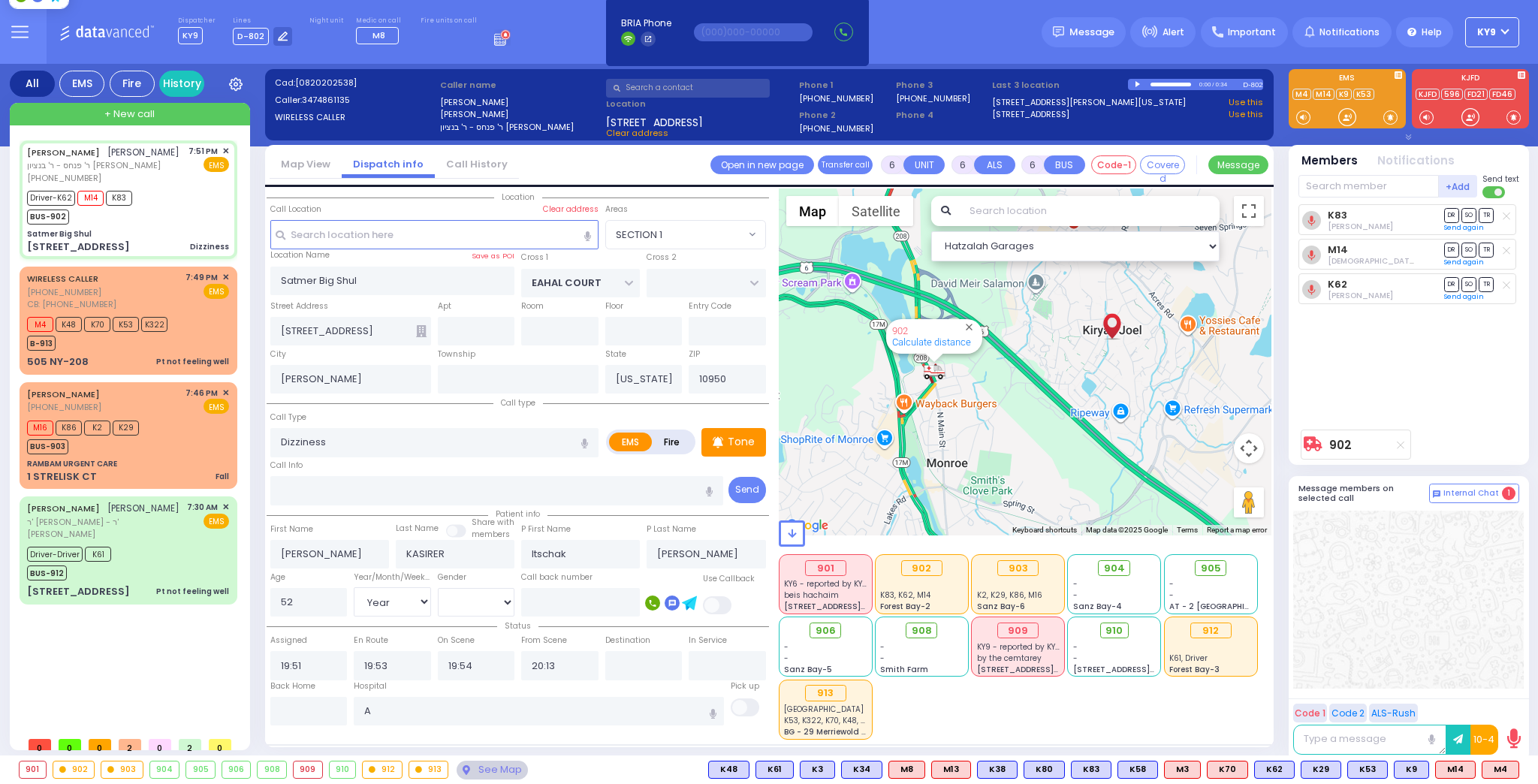
select select
radio input "true"
select select "Year"
select select "[DEMOGRAPHIC_DATA]"
type input "St. Anthonys Comm Hospital"
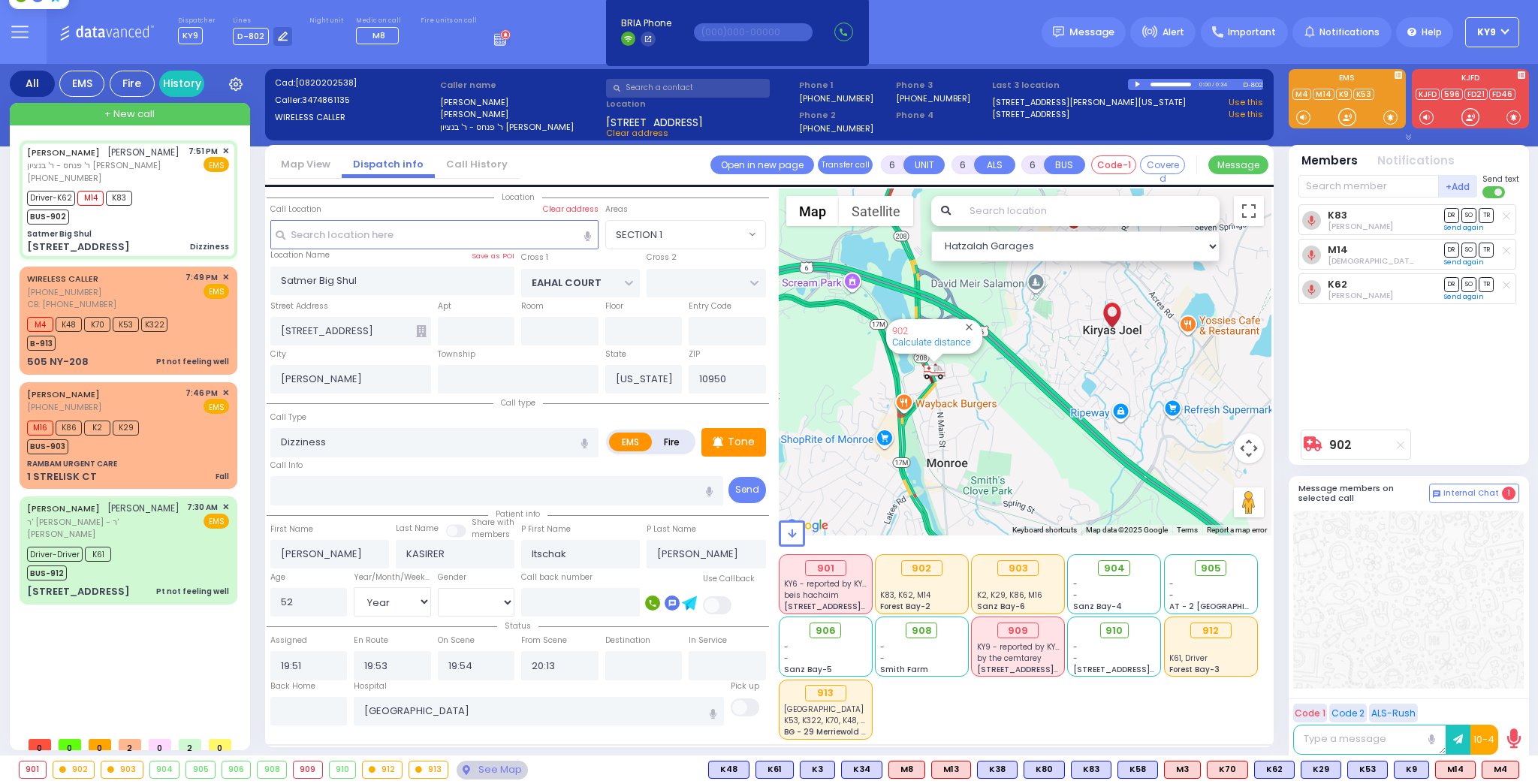
select select "SECTION 1"
select select "Hatzalah Garages"
click at [142, 565] on div "Driver-Driver K61 BUS-912" at bounding box center [128, 561] width 202 height 37
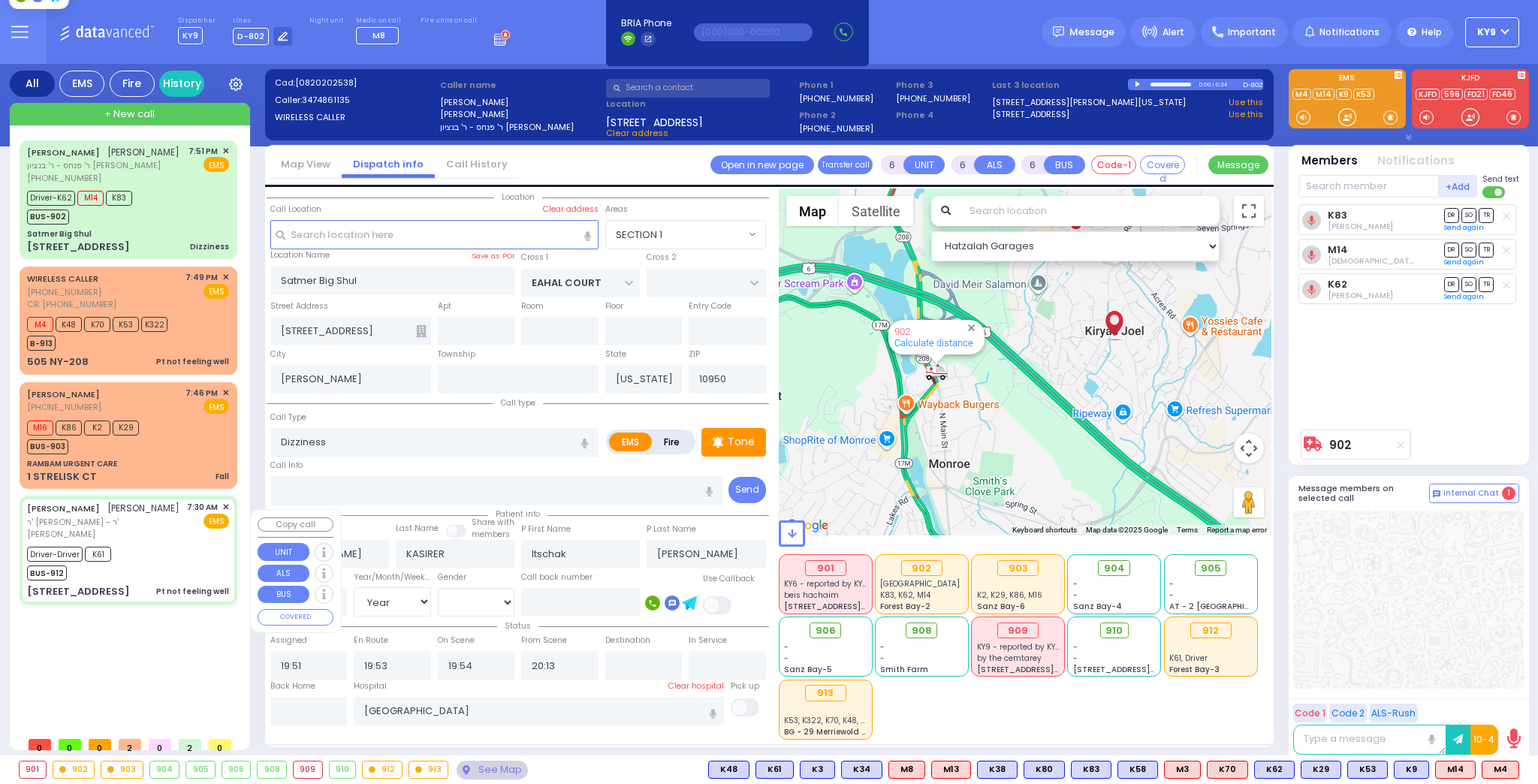
type input "1"
type input "0"
type input "1"
select select
type input "Pt not feeling well"
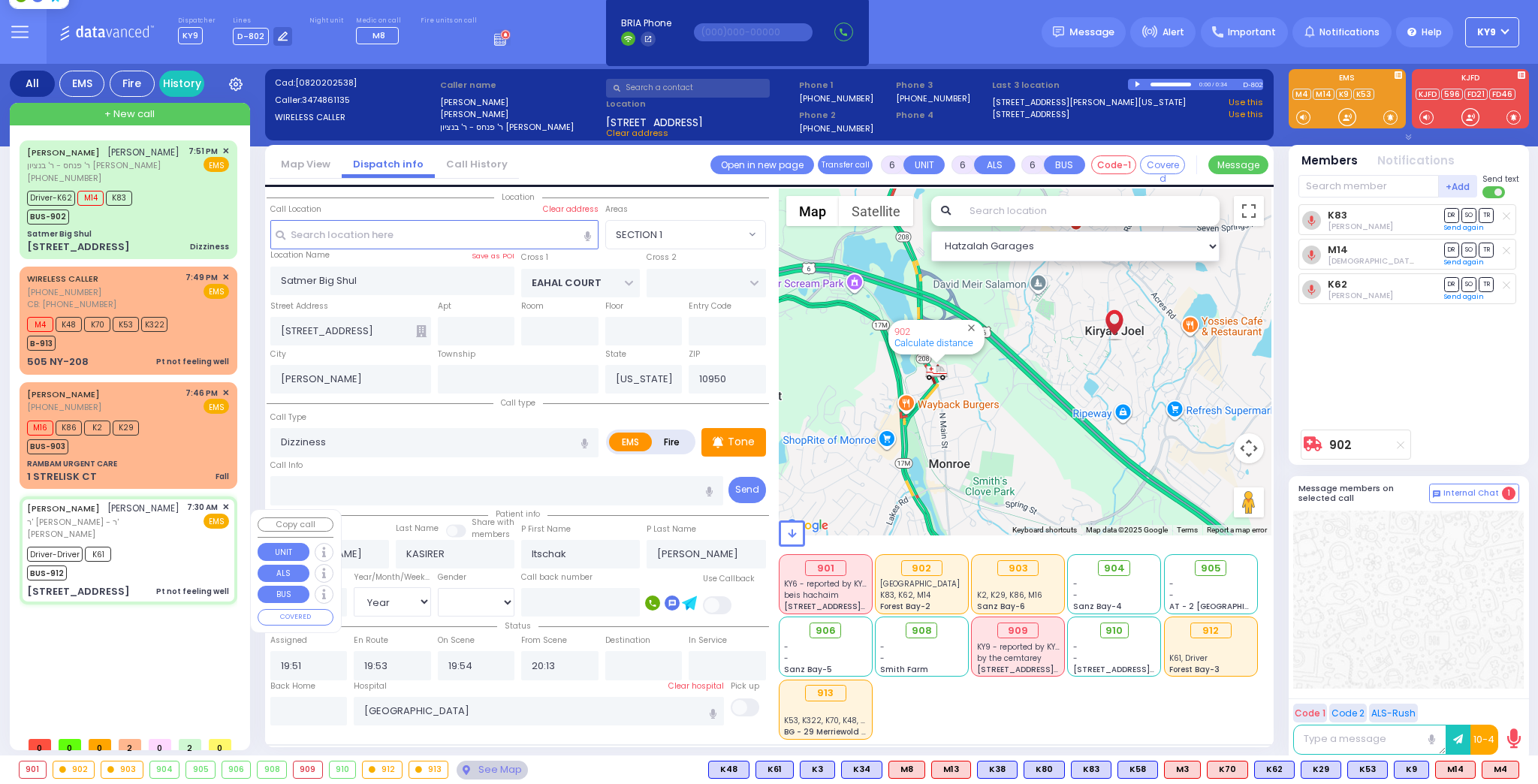
radio input "true"
type input "ELIEZER"
type input "MOSHKOWITZ"
select select
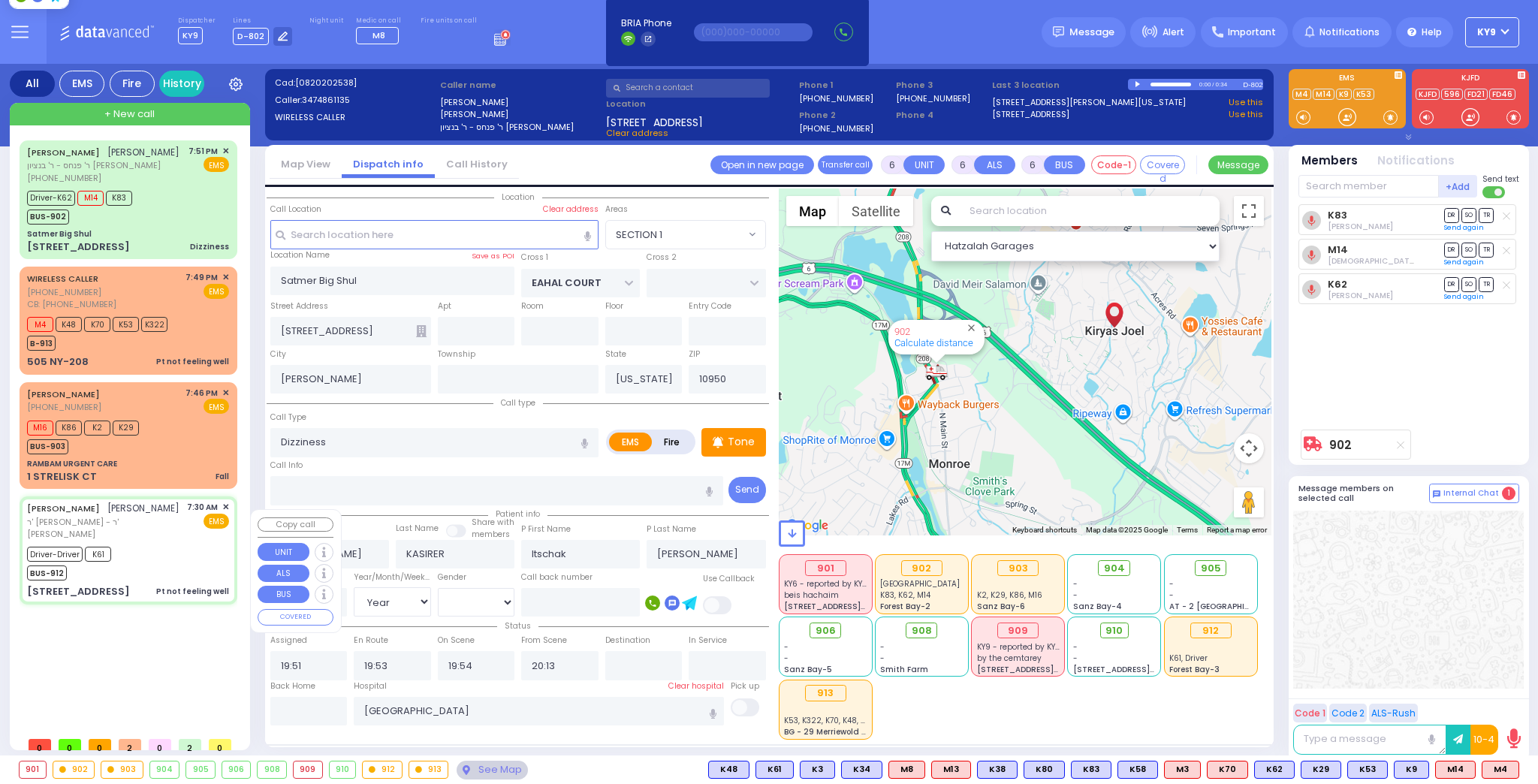
type input "07:30"
type input "07:31"
type input "New York Presbyterian Hospital- Columbia Campus"
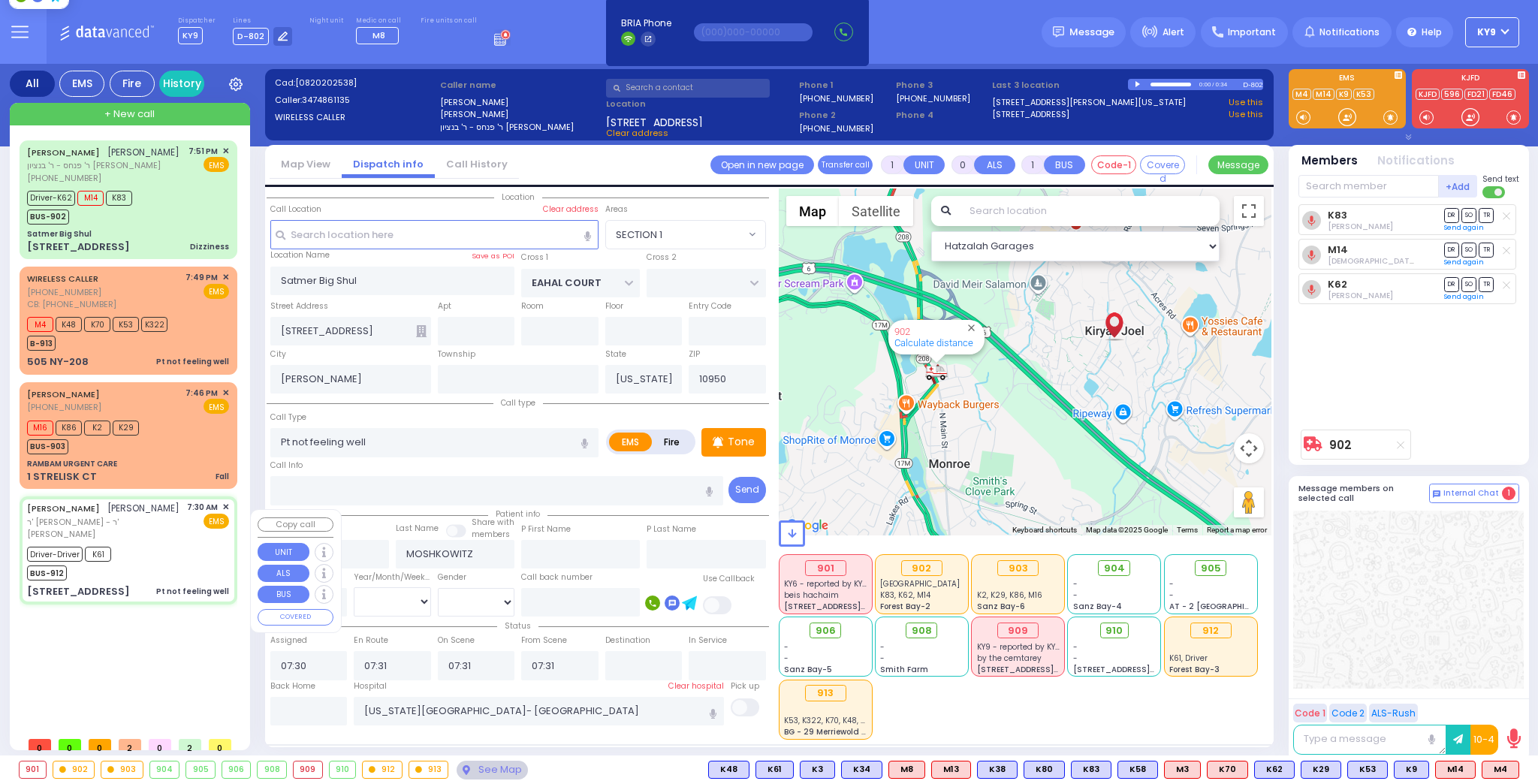
select select "Hatzalah Garages"
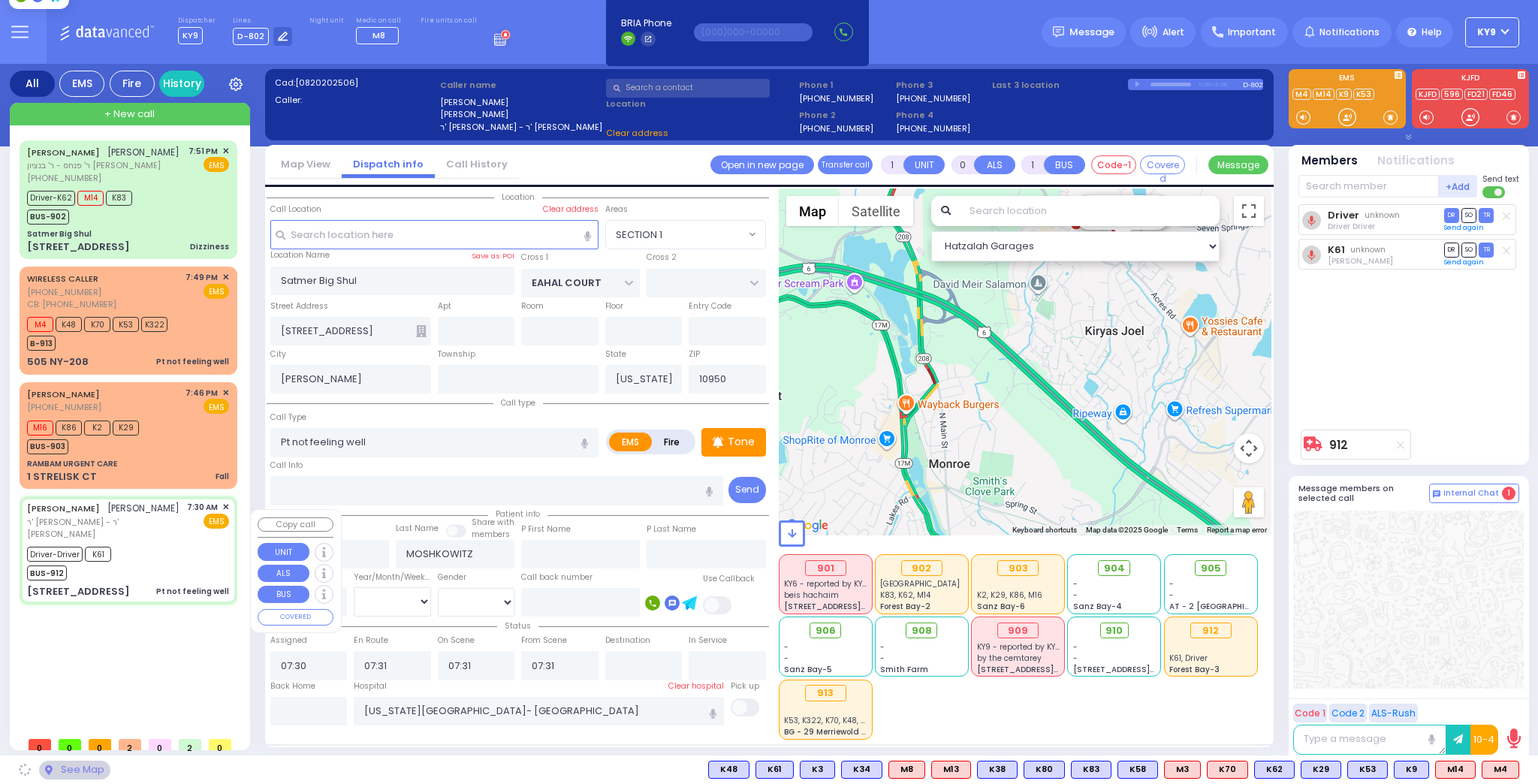
type input "ACRES RD"
type input "[GEOGRAPHIC_DATA]"
type input "101 FOREST RD"
type input "202"
select select "PALM TREE"
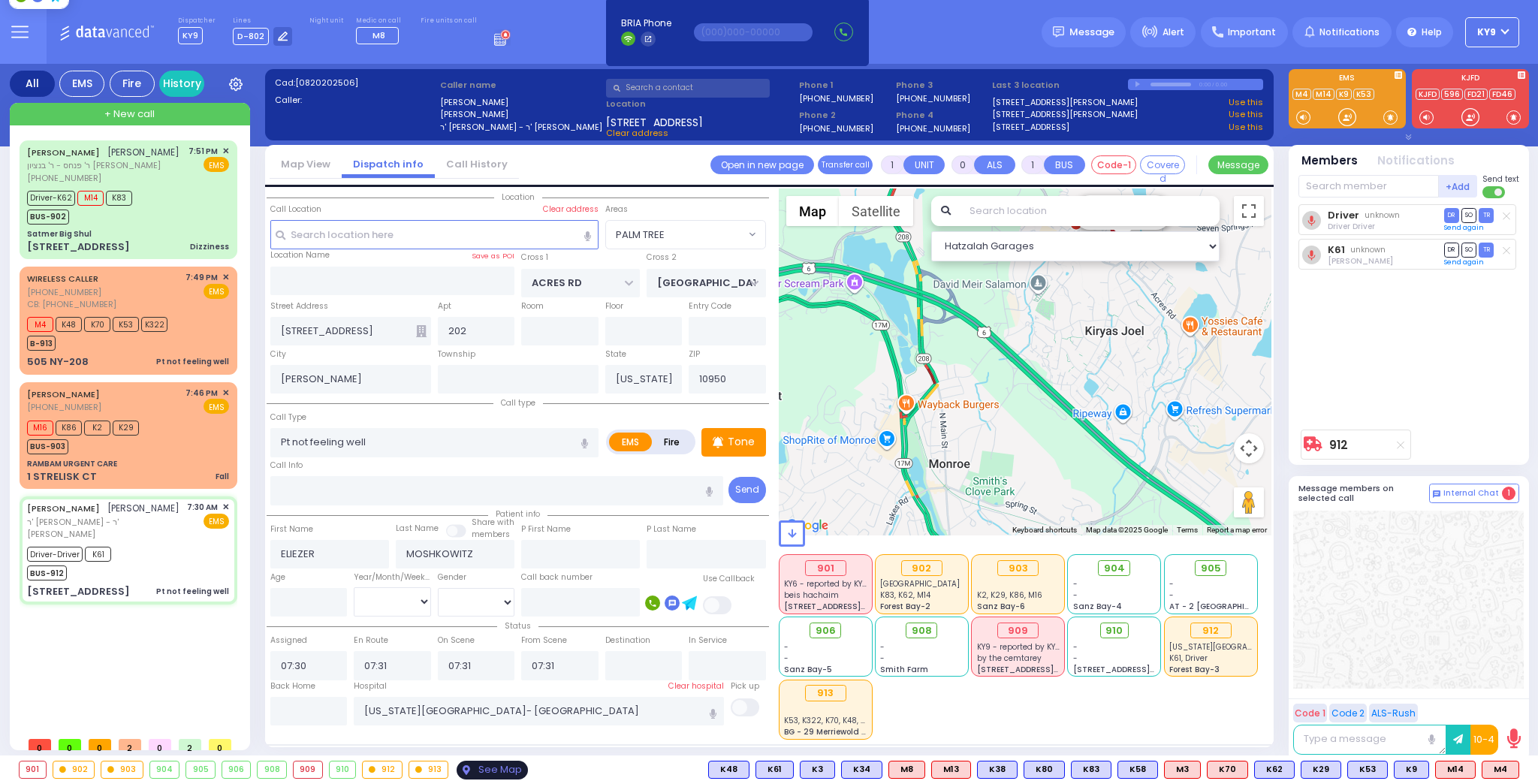
click at [476, 774] on div "See Map" at bounding box center [491, 770] width 70 height 19
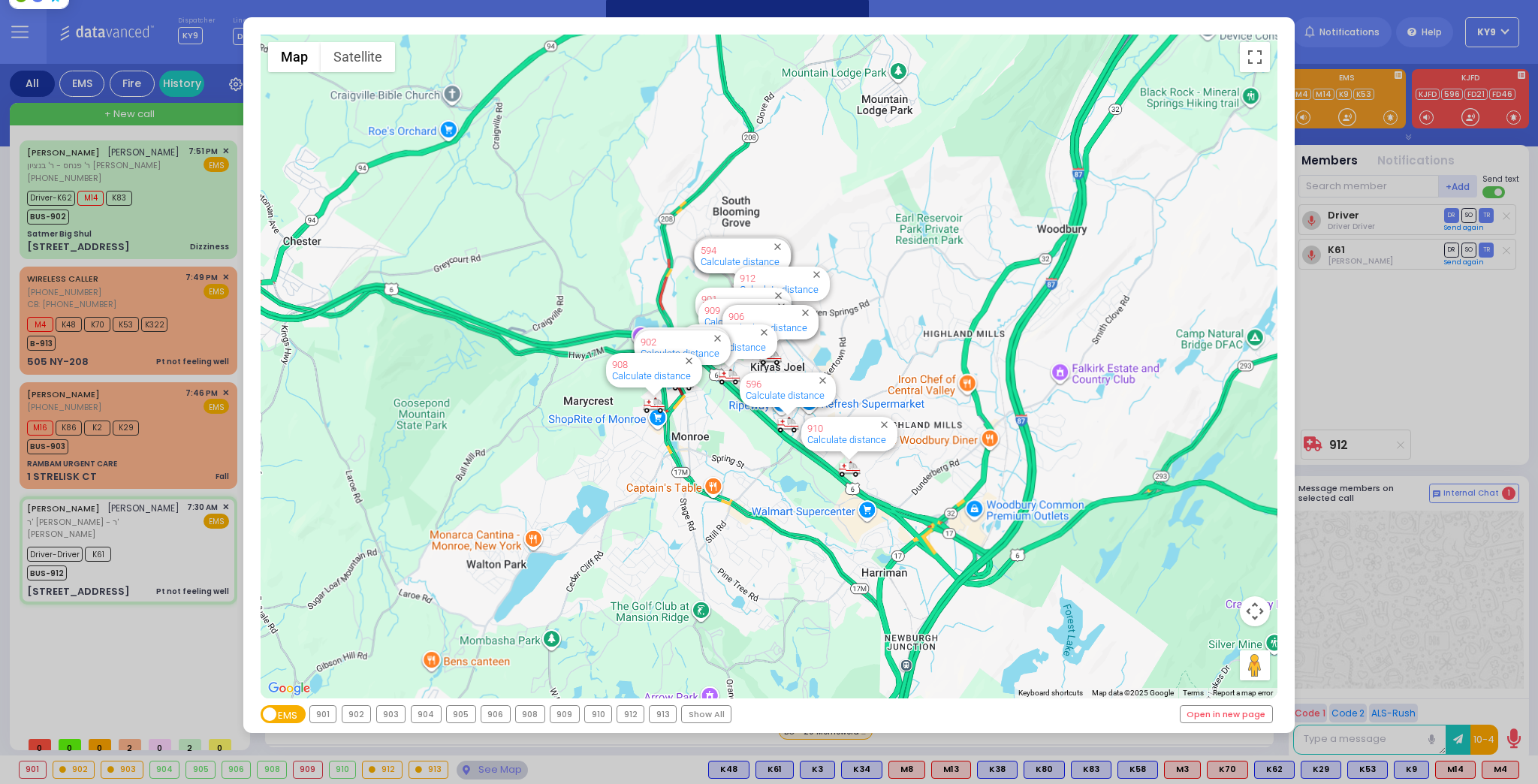
click at [617, 714] on div "912" at bounding box center [630, 714] width 26 height 17
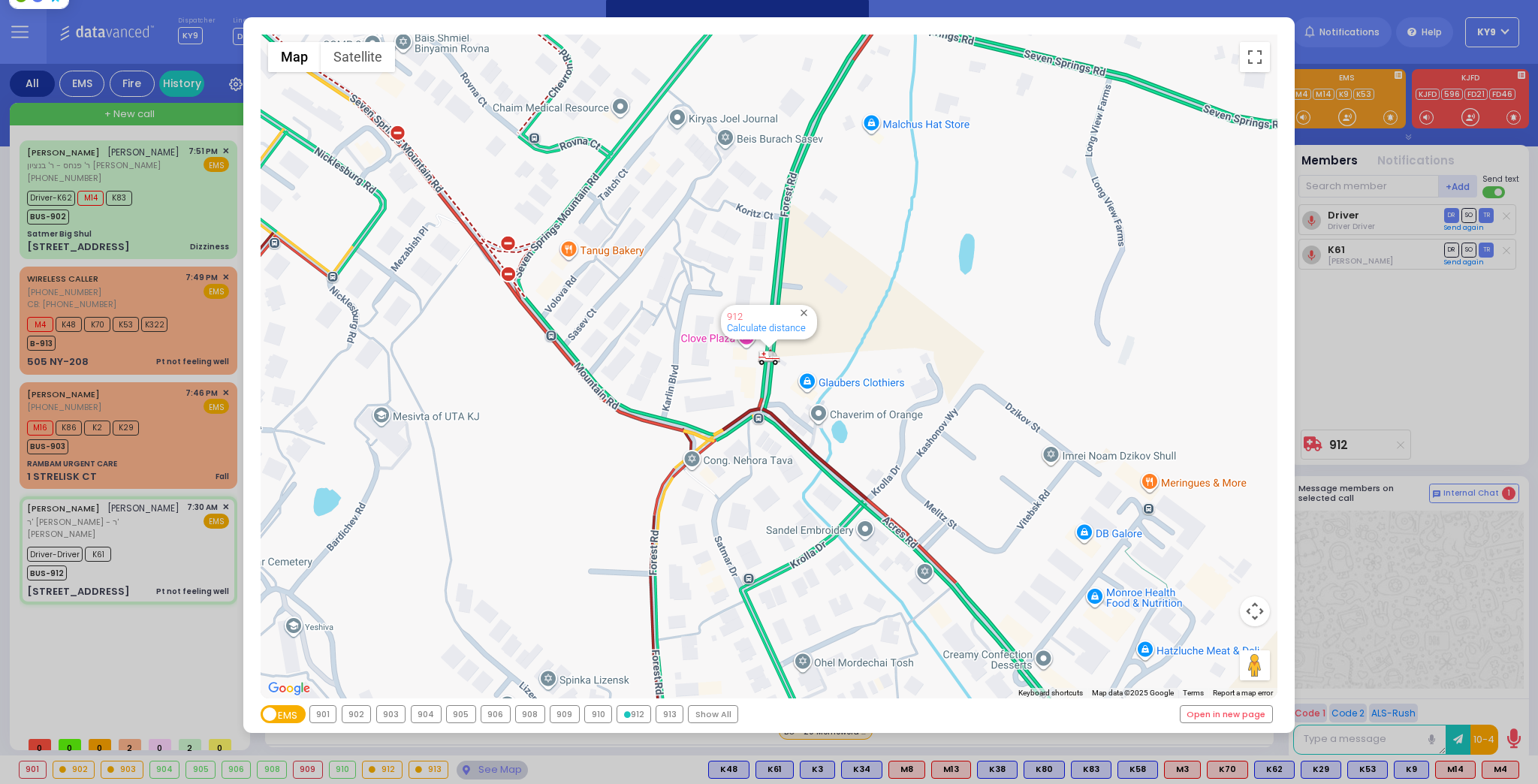
click at [617, 714] on div "912" at bounding box center [634, 714] width 33 height 17
click at [487, 764] on div "← Move left → Move right ↑ Move up ↓ Move down + Zoom in - Zoom out Home Jump l…" at bounding box center [769, 392] width 1538 height 784
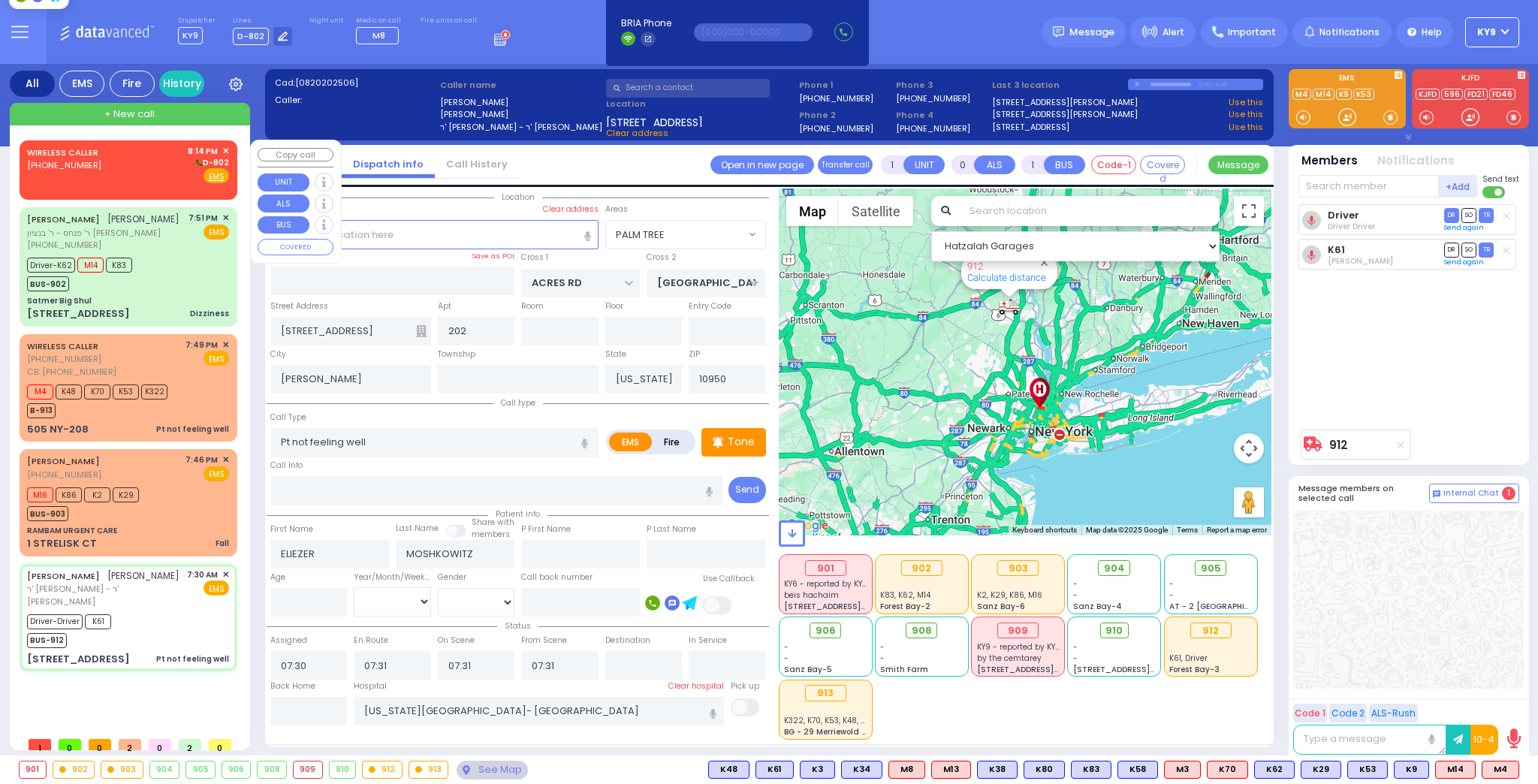
click at [138, 156] on div "WIRELESS CALLER (845) 548-3141 8:14 PM ✕ D-802" at bounding box center [128, 164] width 202 height 39
type input "2"
type input "1"
select select
radio input "true"
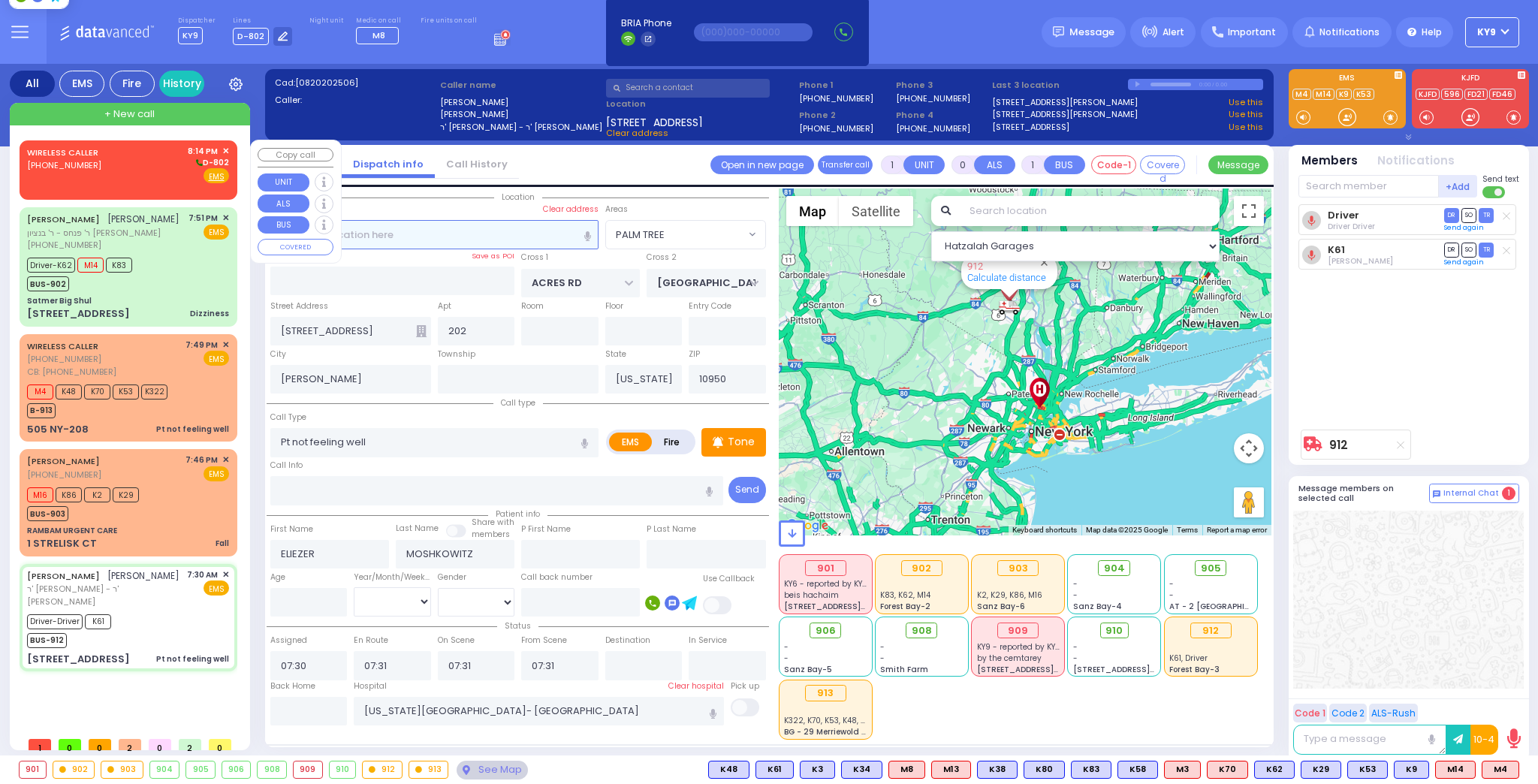
select select
type input "20:14"
select select "Hatzalah Garages"
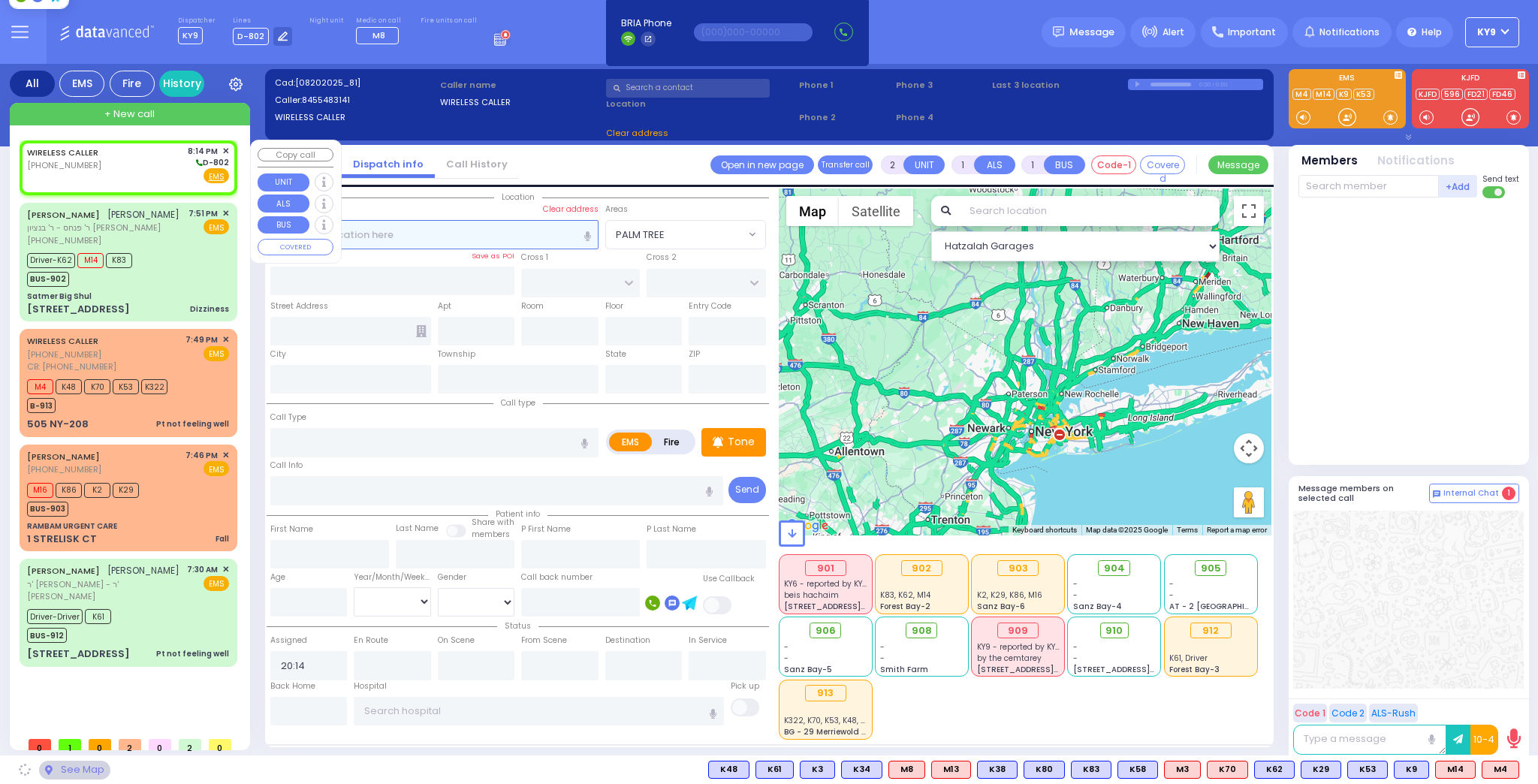
select select
radio input "true"
select select
select select "Hatzalah Garages"
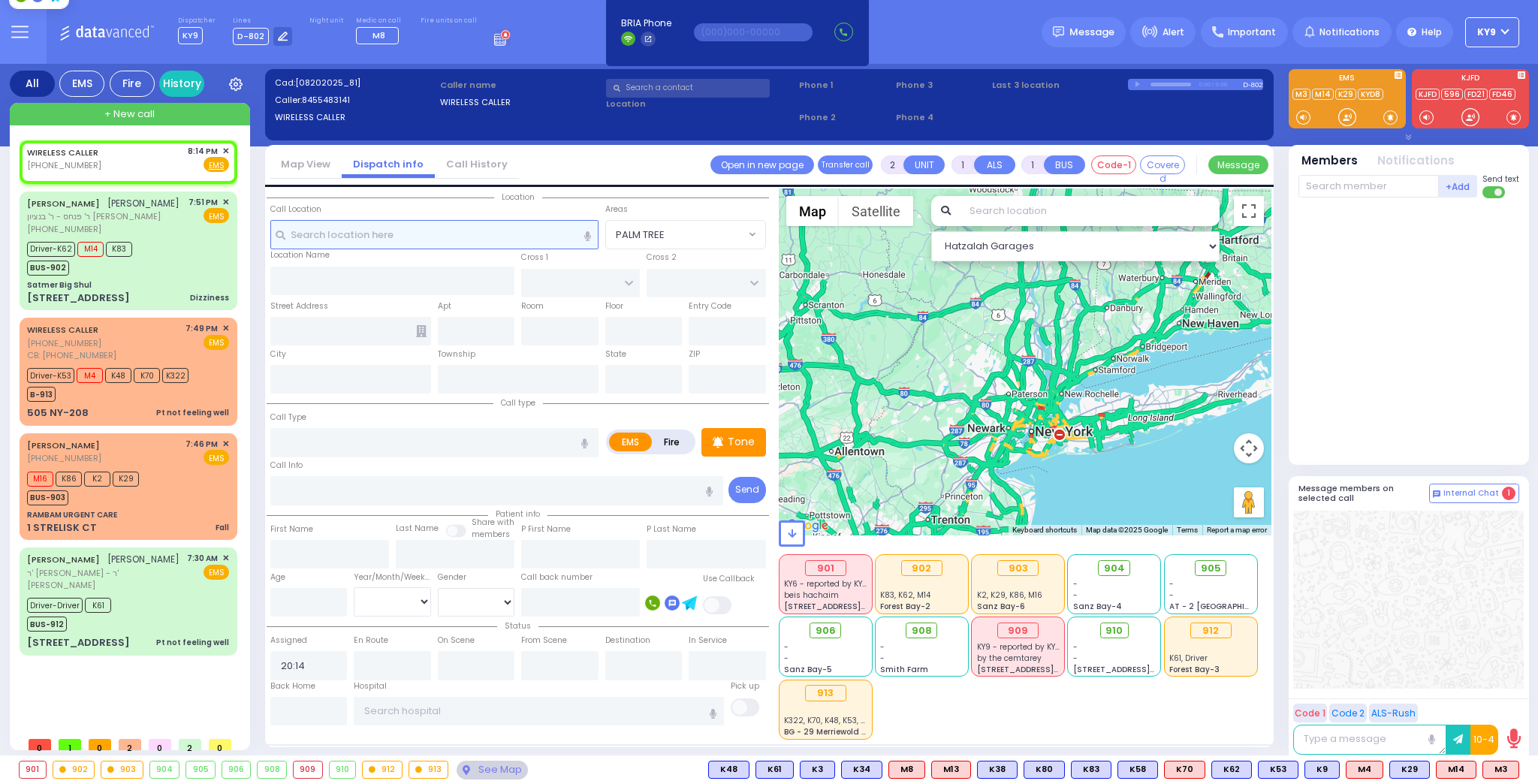
select select
radio input "true"
select select
select select "Hatzalah Garages"
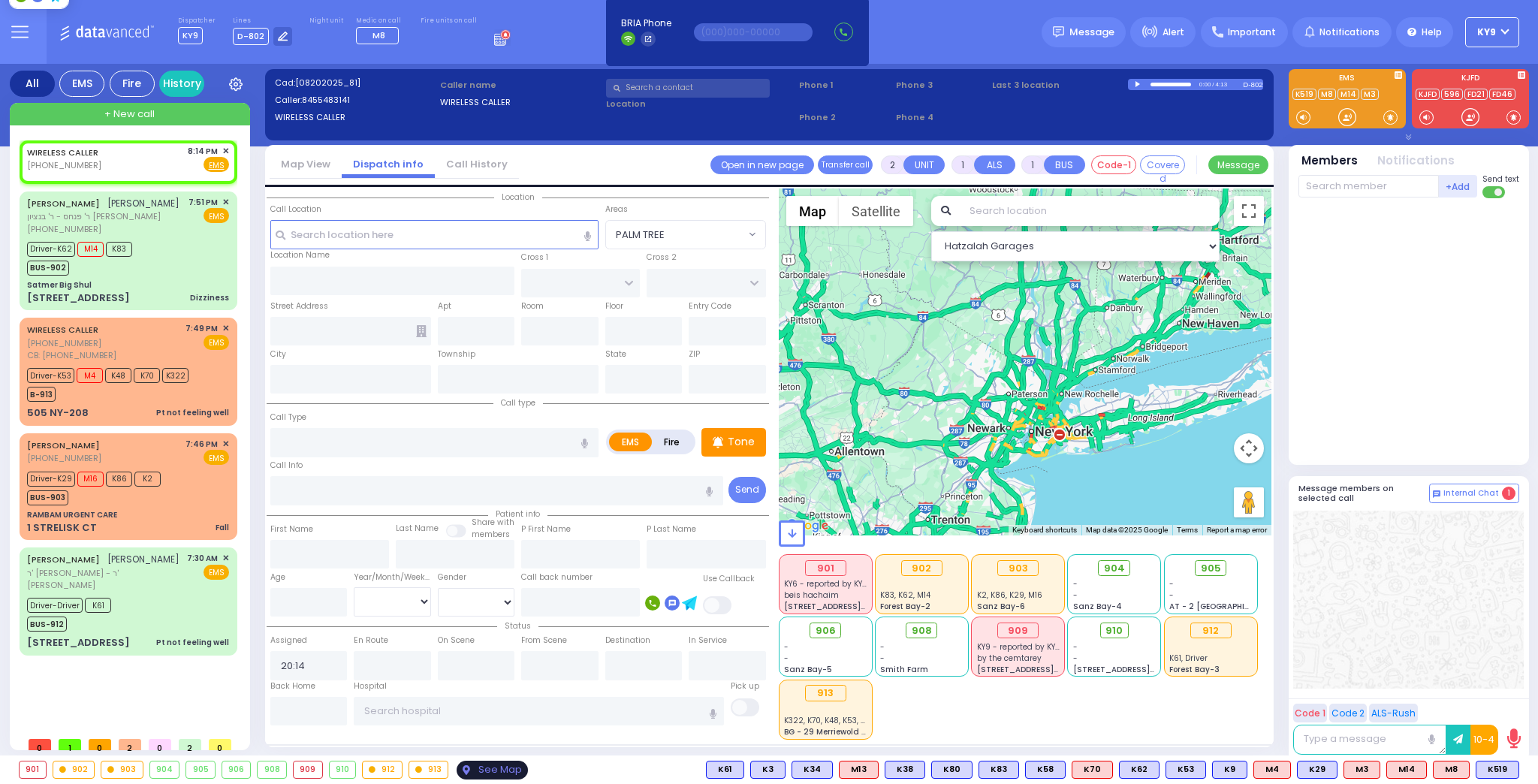
click at [494, 767] on div "See Map" at bounding box center [491, 770] width 70 height 19
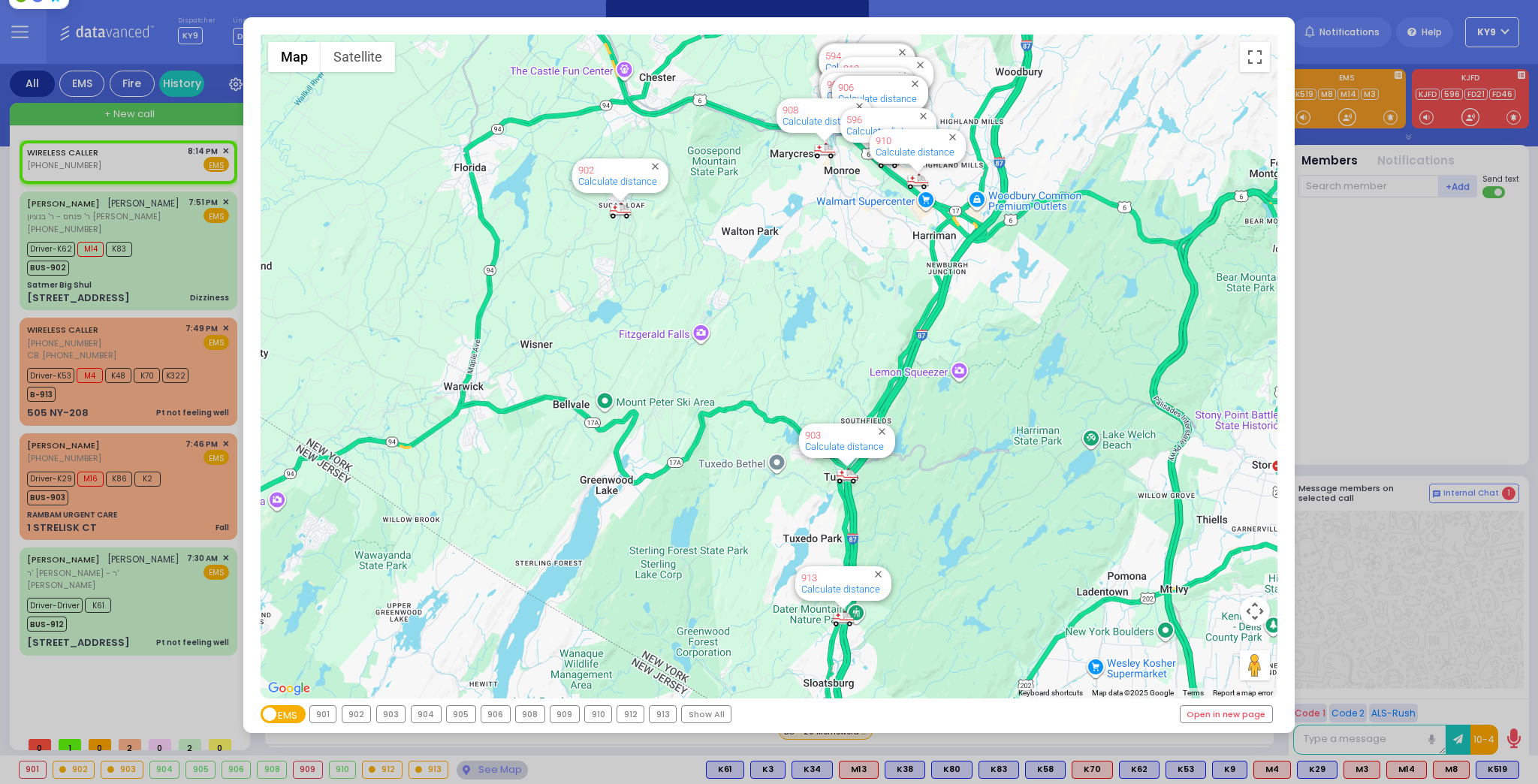
click at [619, 720] on div "912" at bounding box center [630, 714] width 26 height 17
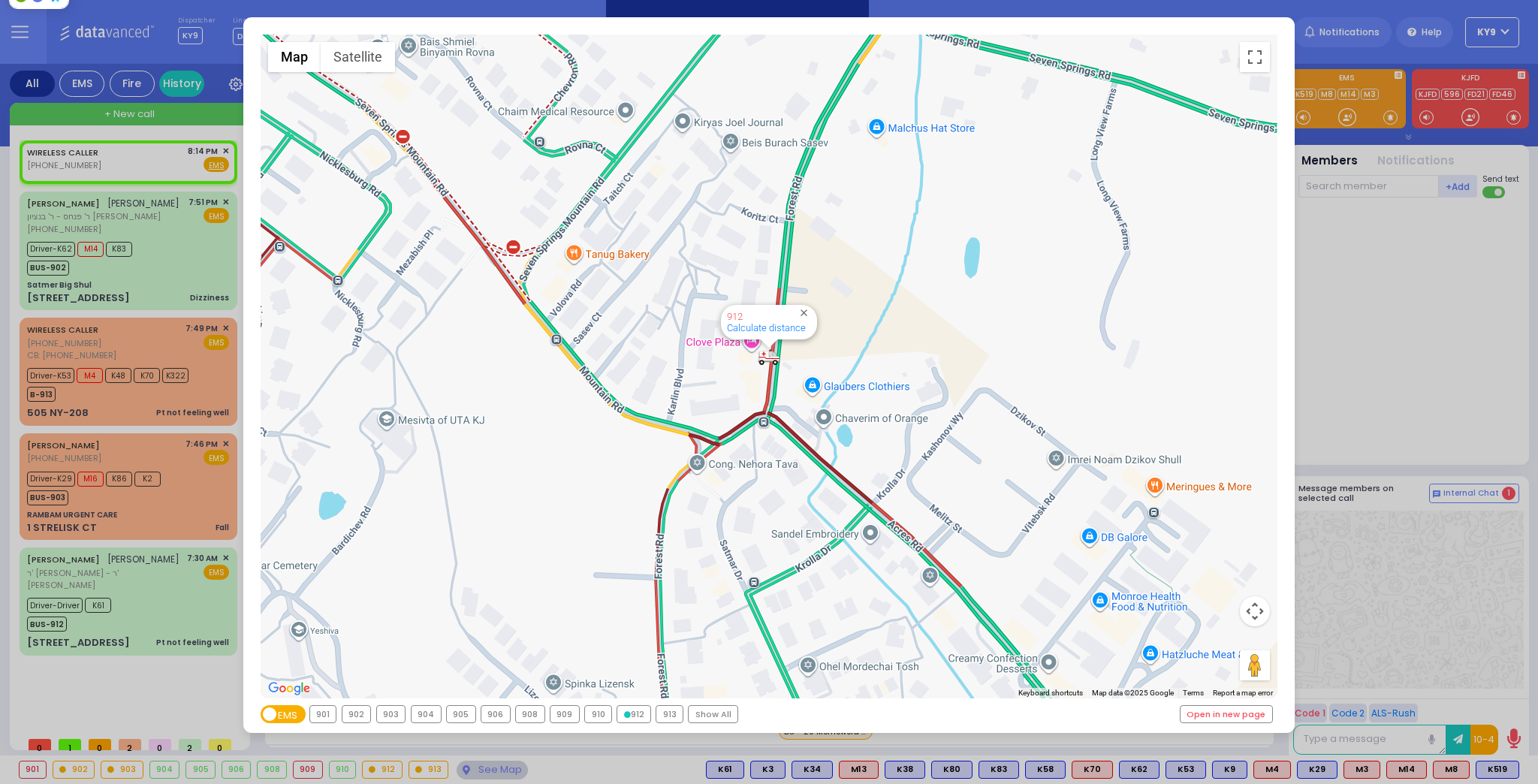
click at [617, 721] on div "912" at bounding box center [634, 714] width 33 height 17
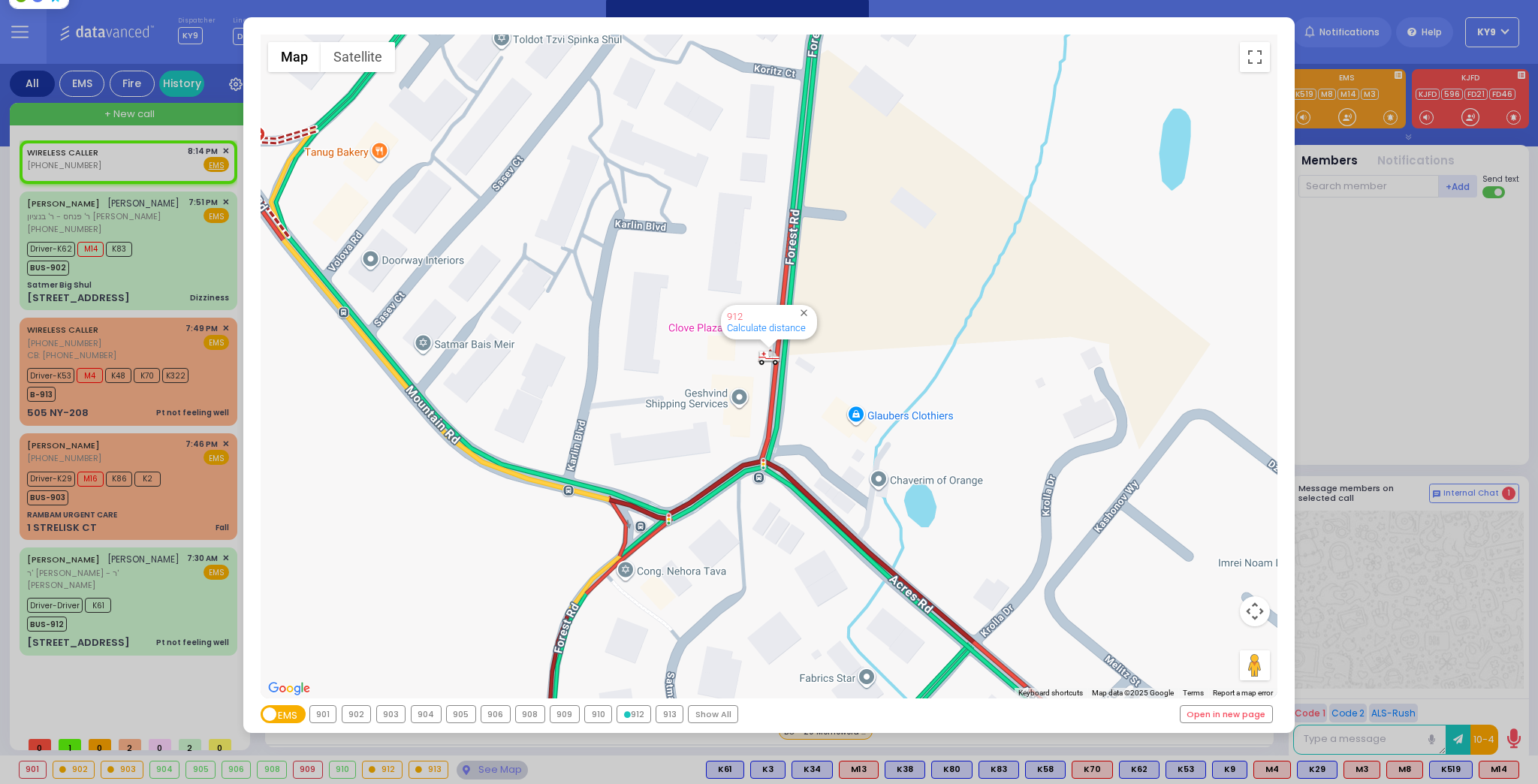
click at [483, 766] on div "← Move left → Move right ↑ Move up ↓ Move down + Zoom in - Zoom out Home Jump l…" at bounding box center [769, 392] width 1538 height 784
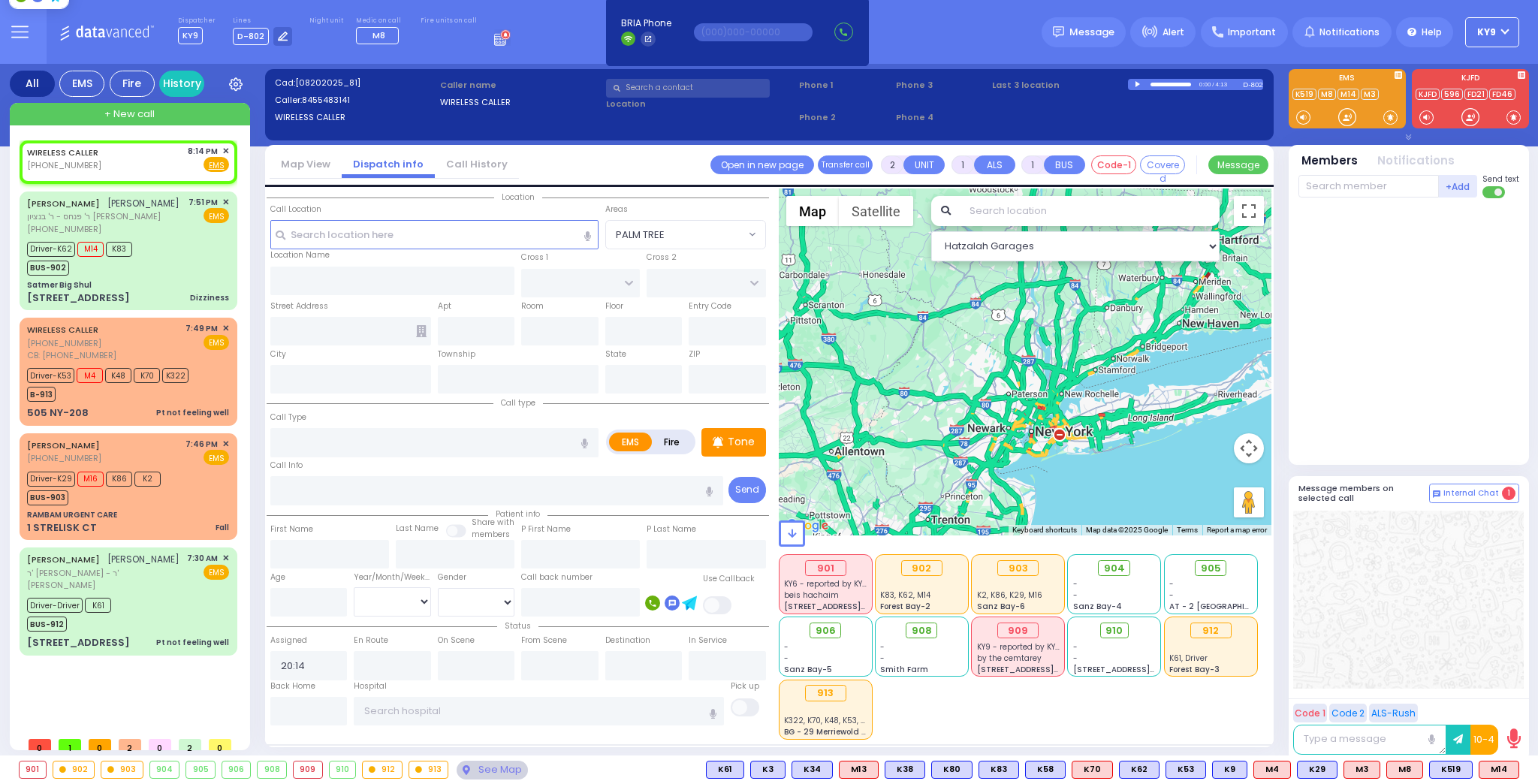
select select
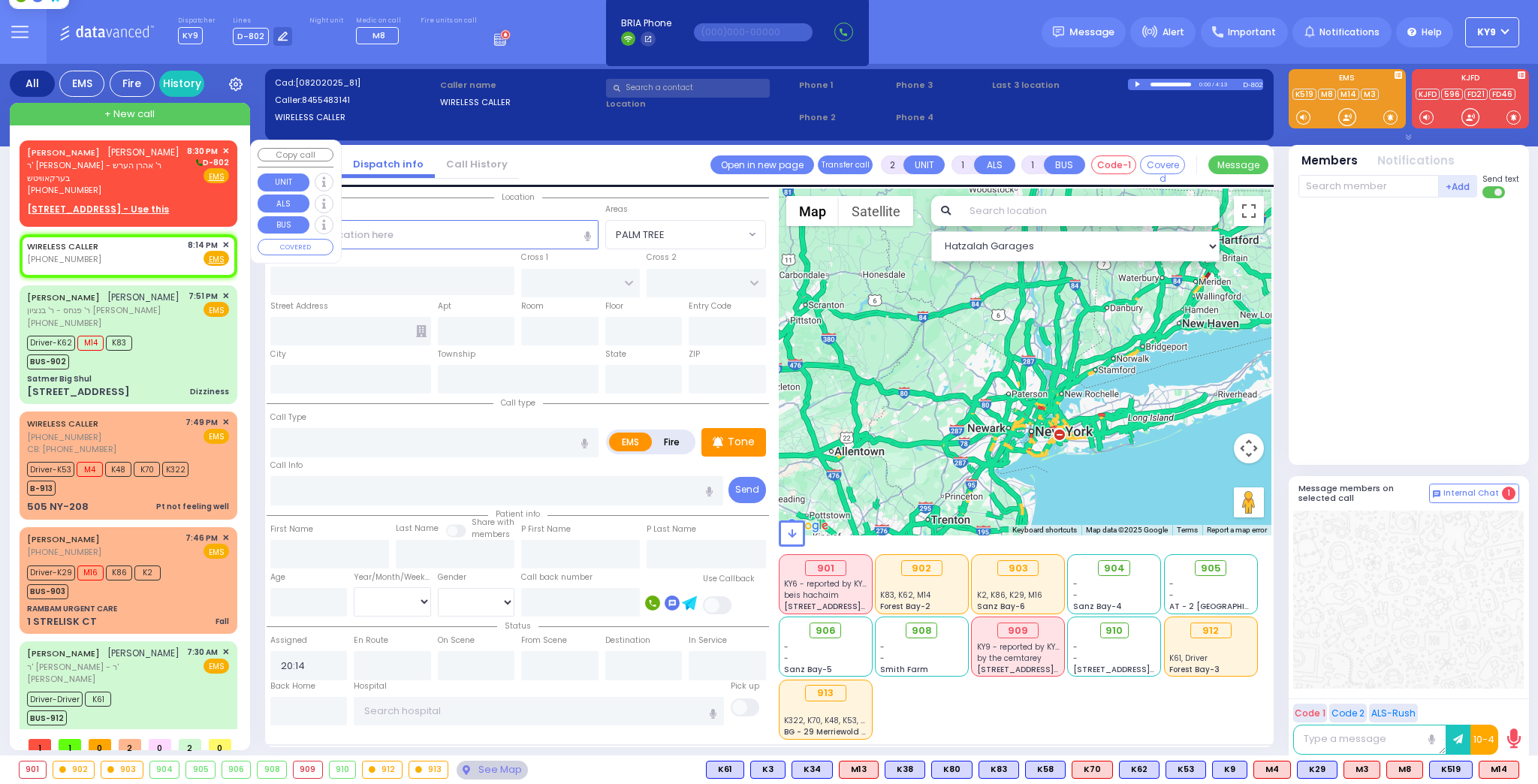
click at [189, 188] on div "[PERSON_NAME] [PERSON_NAME] ר' חיים לייב - ר' [PERSON_NAME] הערש בערקאוויטש [PH…" at bounding box center [129, 181] width 212 height 76
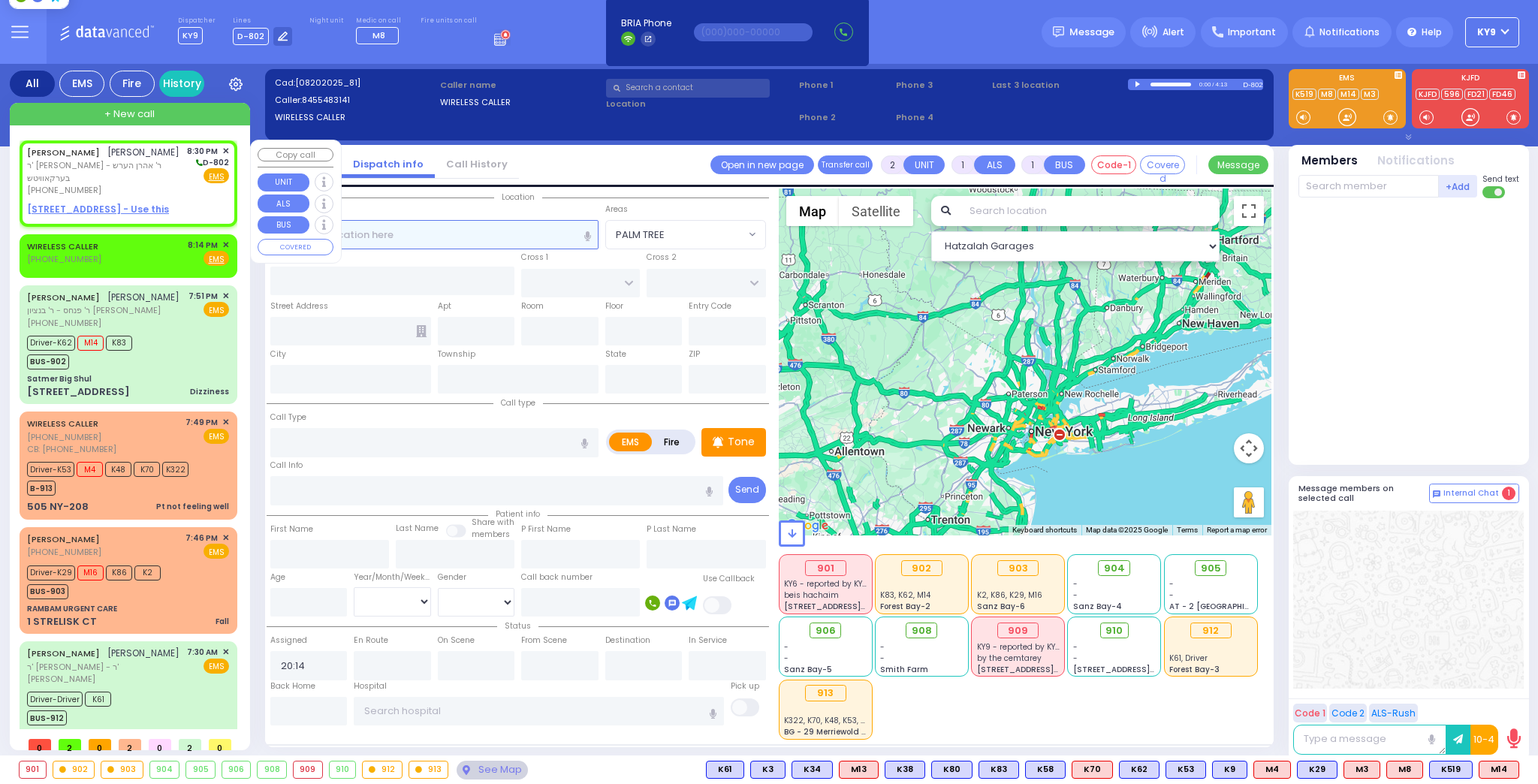
select select
radio input "true"
type input "[PERSON_NAME]"
type input "WEISS"
select select
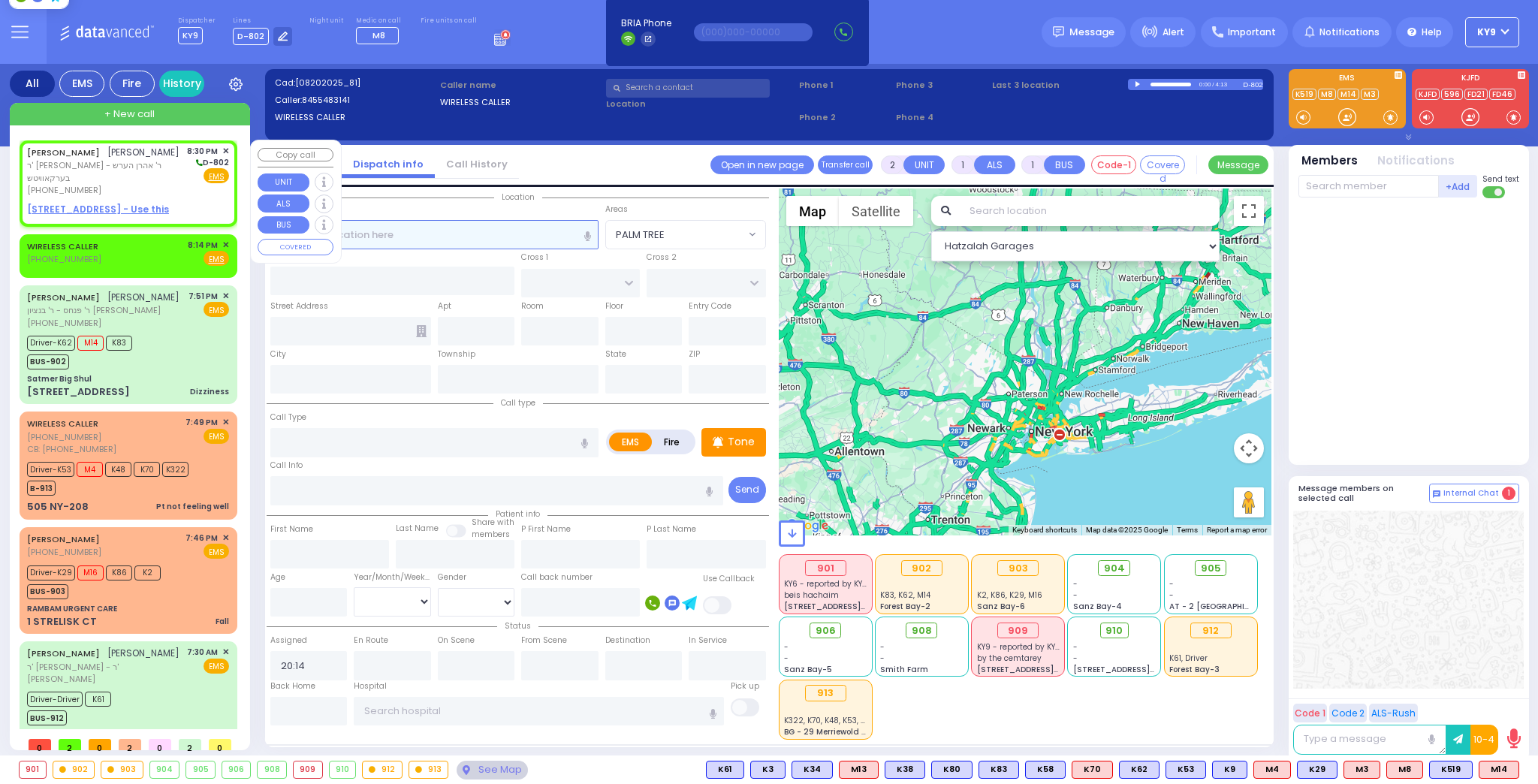
type input "20:30"
select select "Hatzalah Garages"
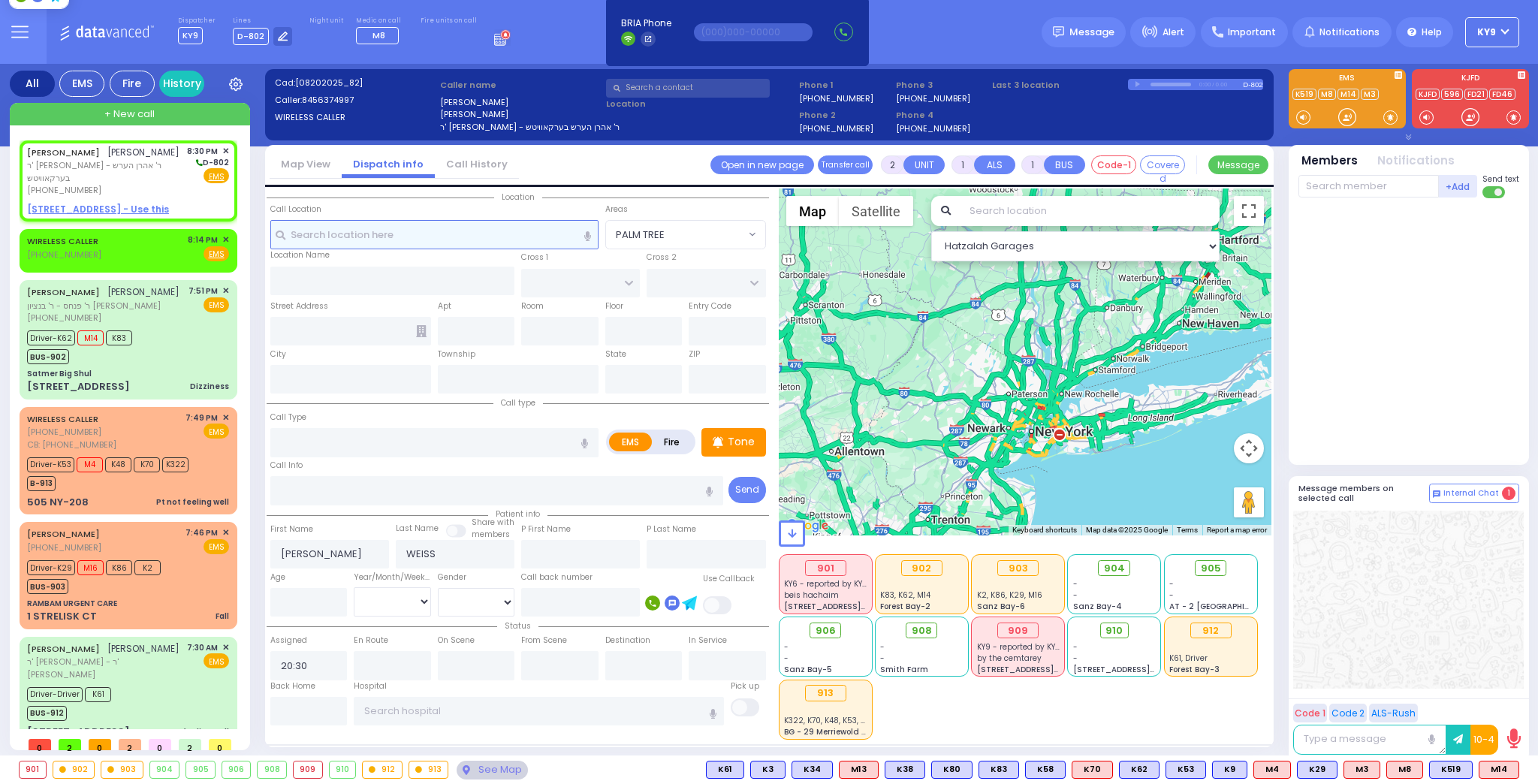
select select
radio input "true"
select select
select select "Hatzalah Garages"
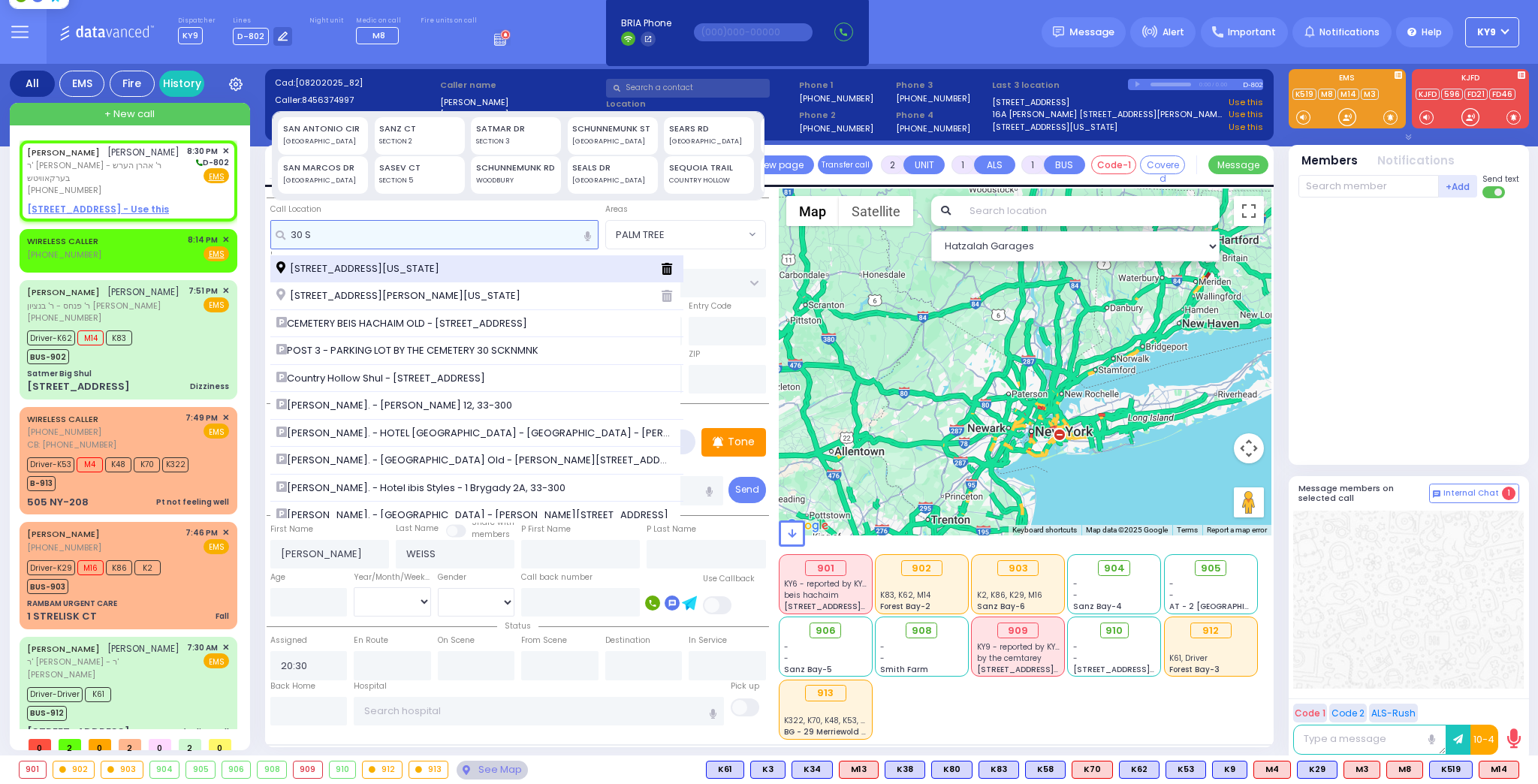
type input "30 S"
click at [391, 266] on span "[STREET_ADDRESS][US_STATE]" at bounding box center [361, 269] width 169 height 15
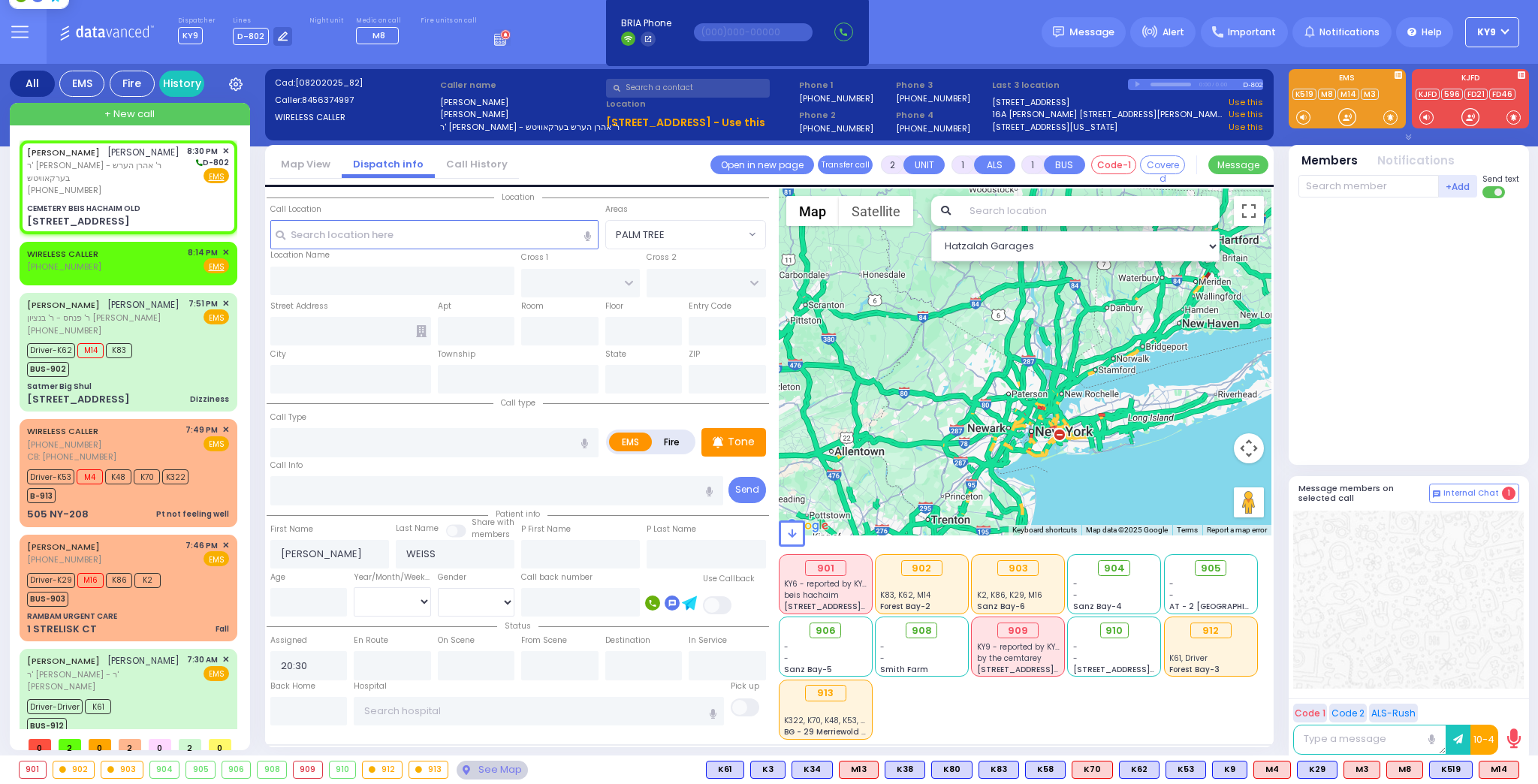
select select
radio input "true"
select select
select select "Hatzalah Garages"
type input "CEMETERY BEIS HACHAIM OLD"
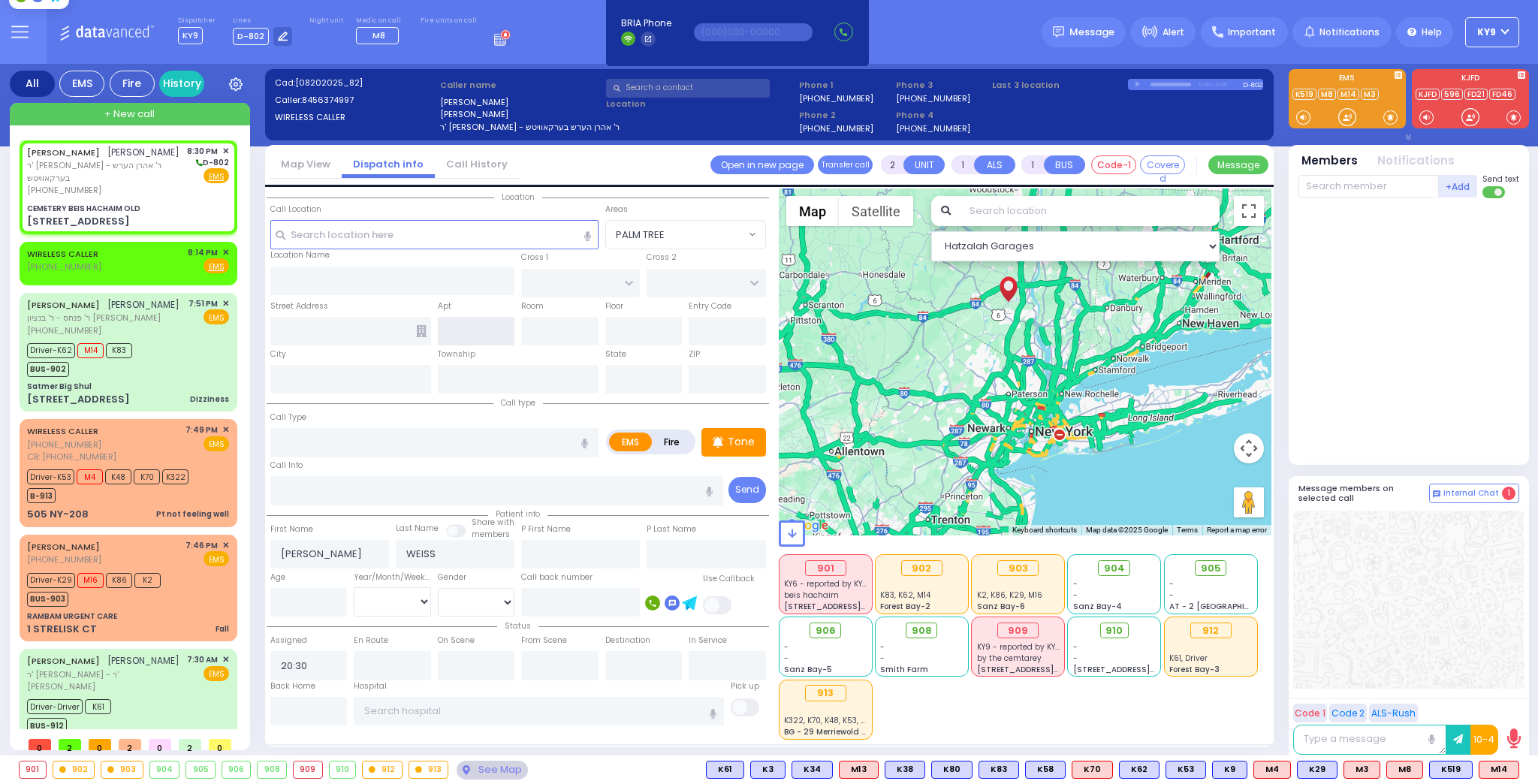
type input "[STREET_ADDRESS]"
type input "Monroe"
type input "[US_STATE]"
type input "10950"
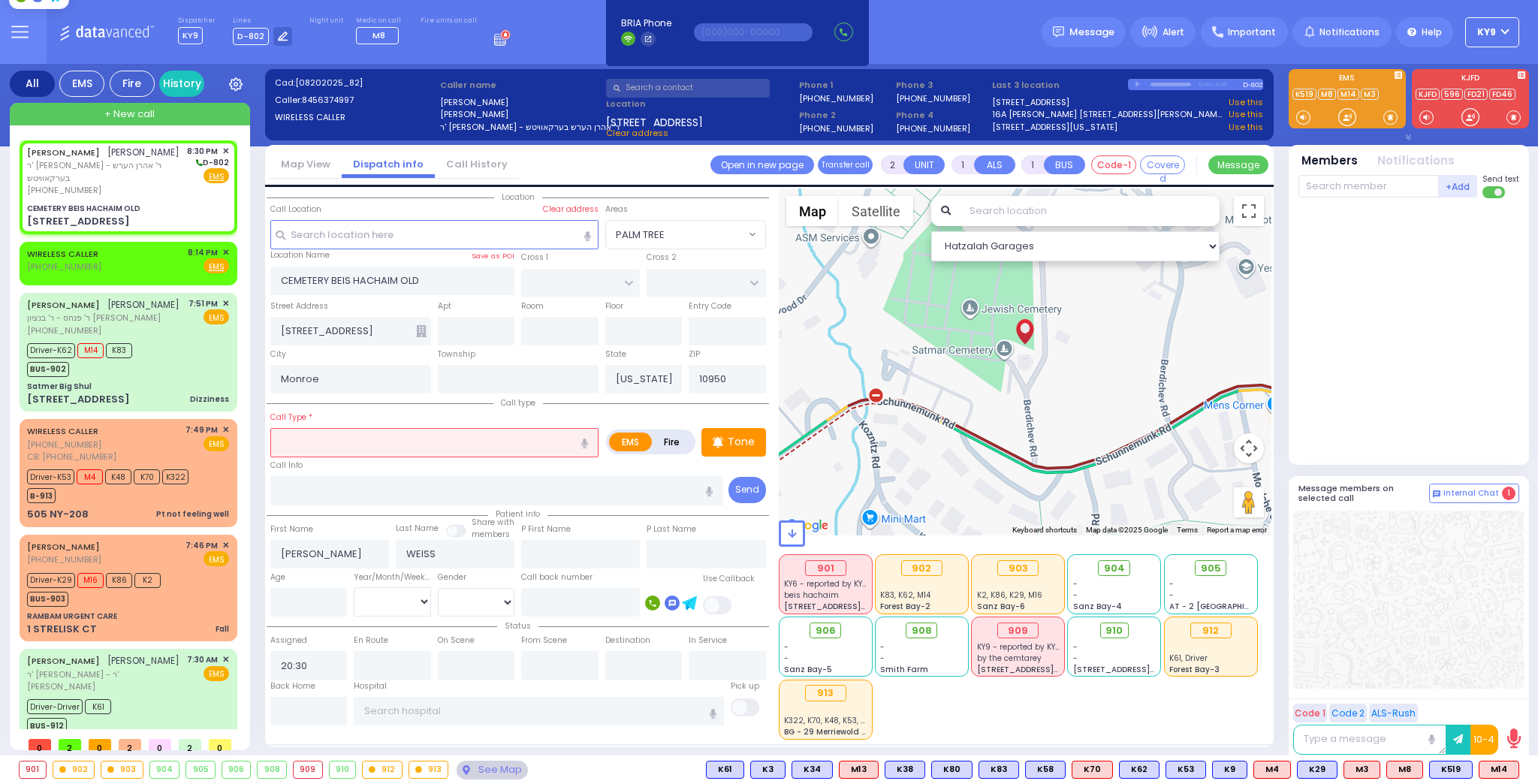
click at [296, 444] on input "text" at bounding box center [435, 442] width 329 height 29
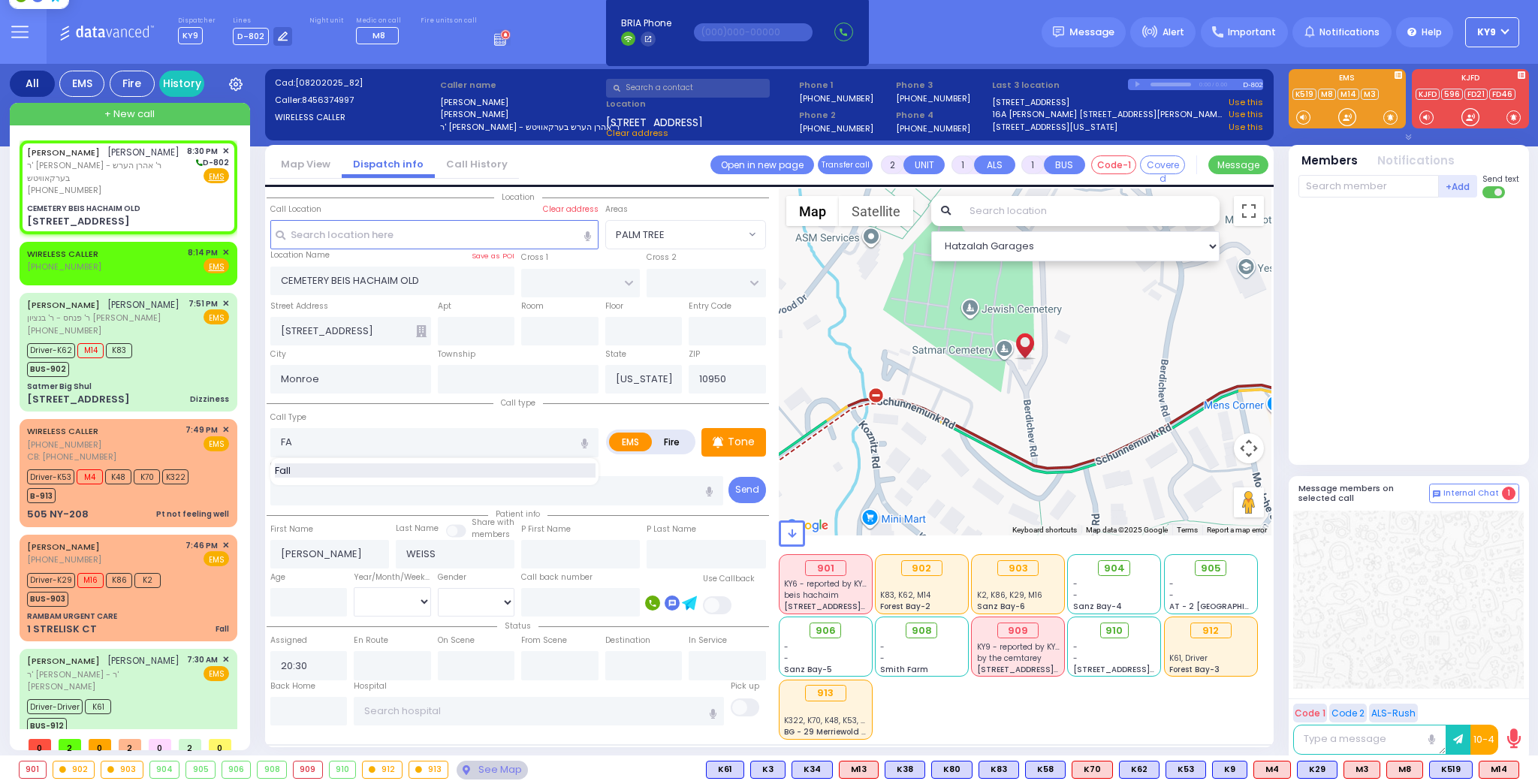
click at [345, 467] on div "Fall" at bounding box center [435, 470] width 321 height 15
type input "Fall"
type input "1"
type input "0"
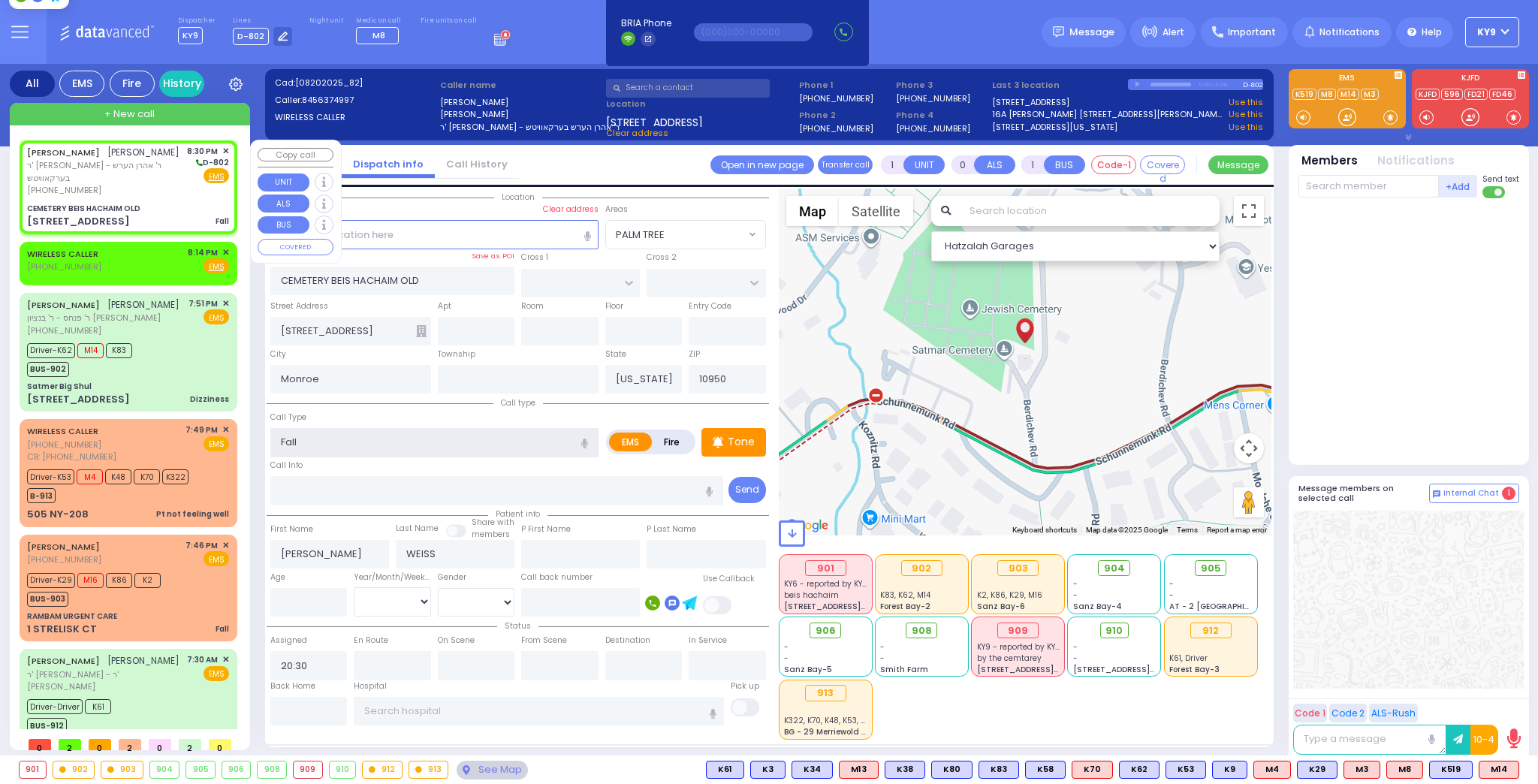
select select
radio input "true"
select select
select select "Hatzalah Garages"
click at [330, 716] on input "text" at bounding box center [309, 711] width 77 height 29
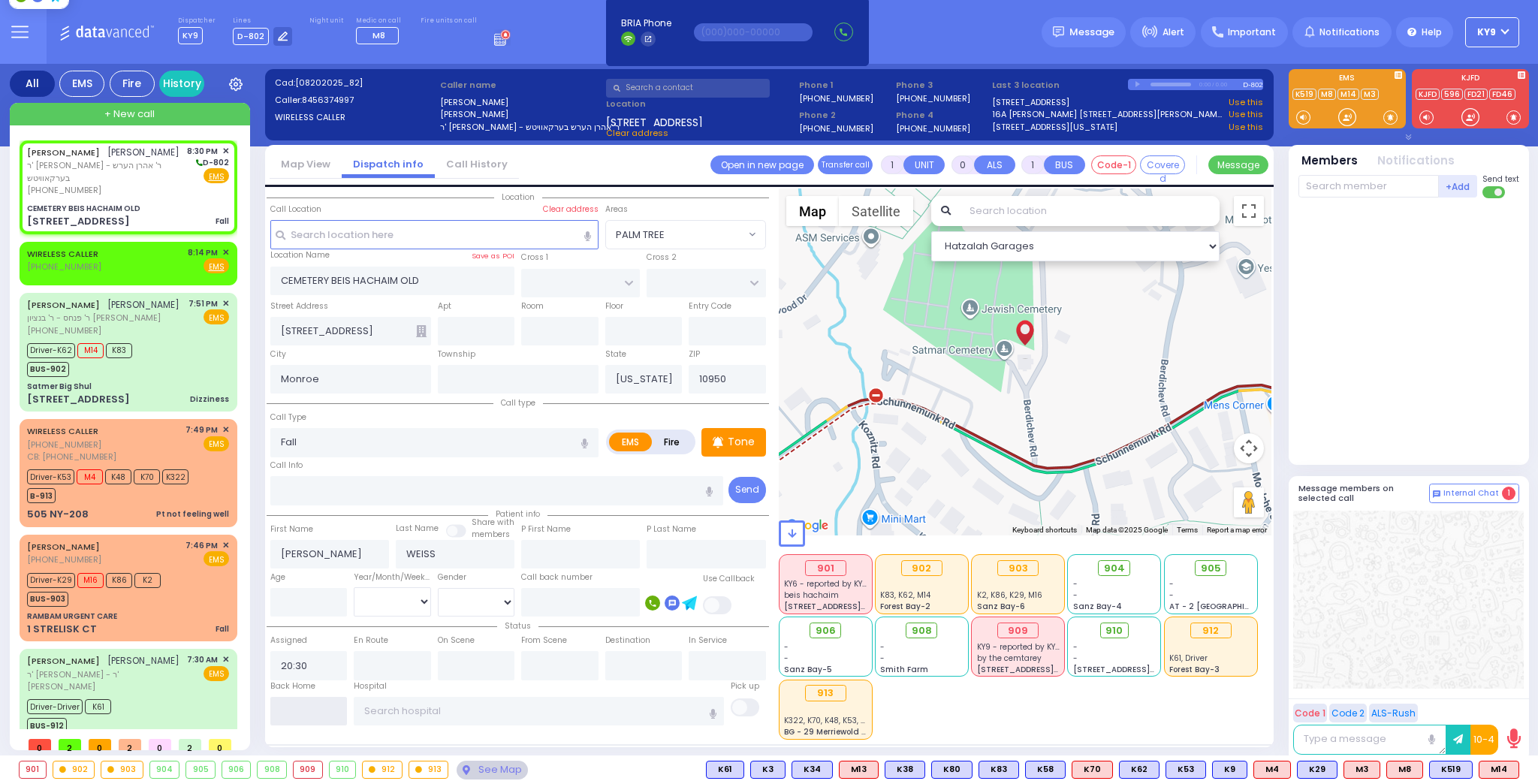
select select
radio input "true"
select select
select select "Hatzalah Garages"
click at [329, 607] on input "number" at bounding box center [309, 601] width 77 height 29
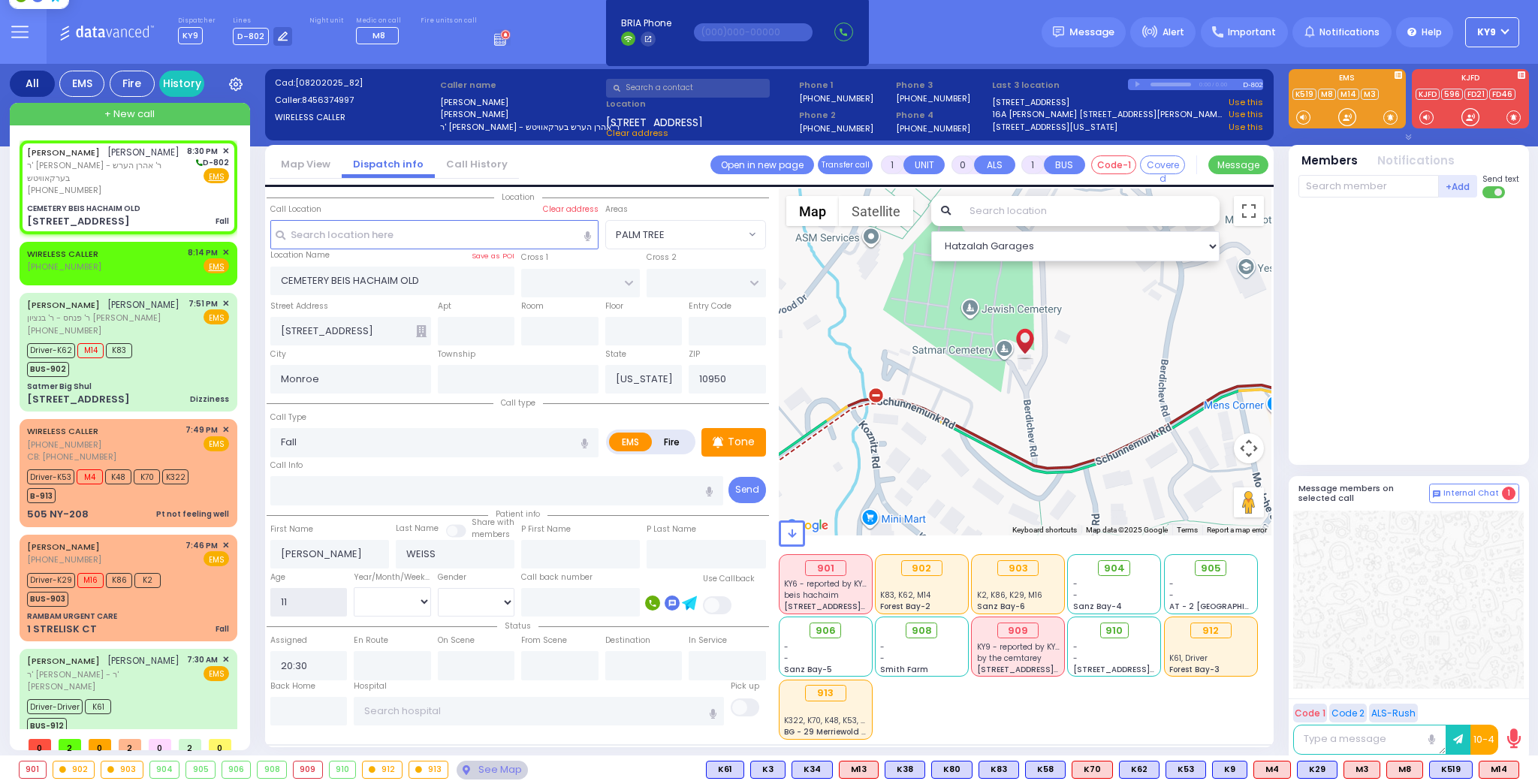
type input "11"
click at [395, 594] on select "Year Month Week Day" at bounding box center [392, 601] width 77 height 29
select select
radio input "true"
select select
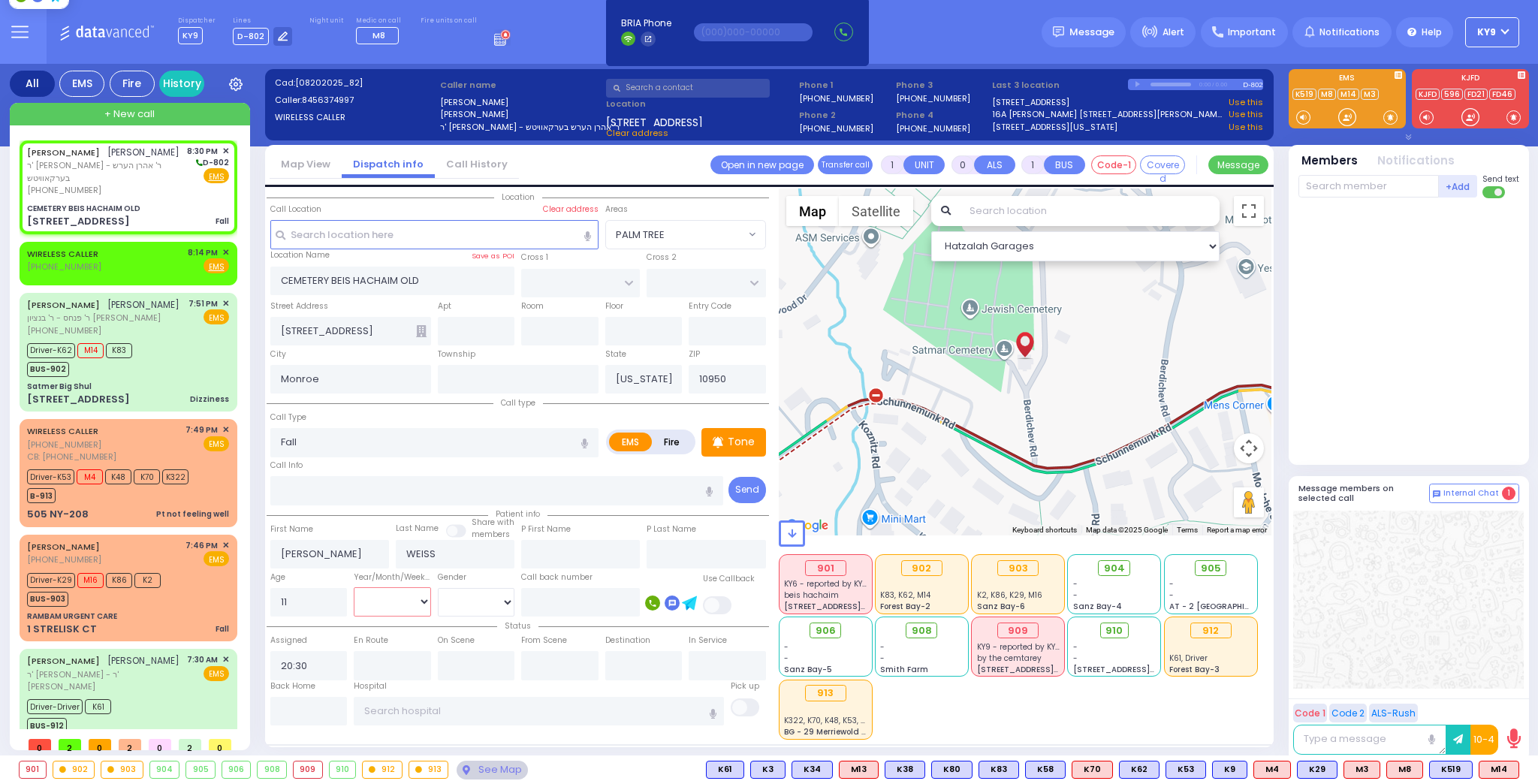
select select "Hatzalah Garages"
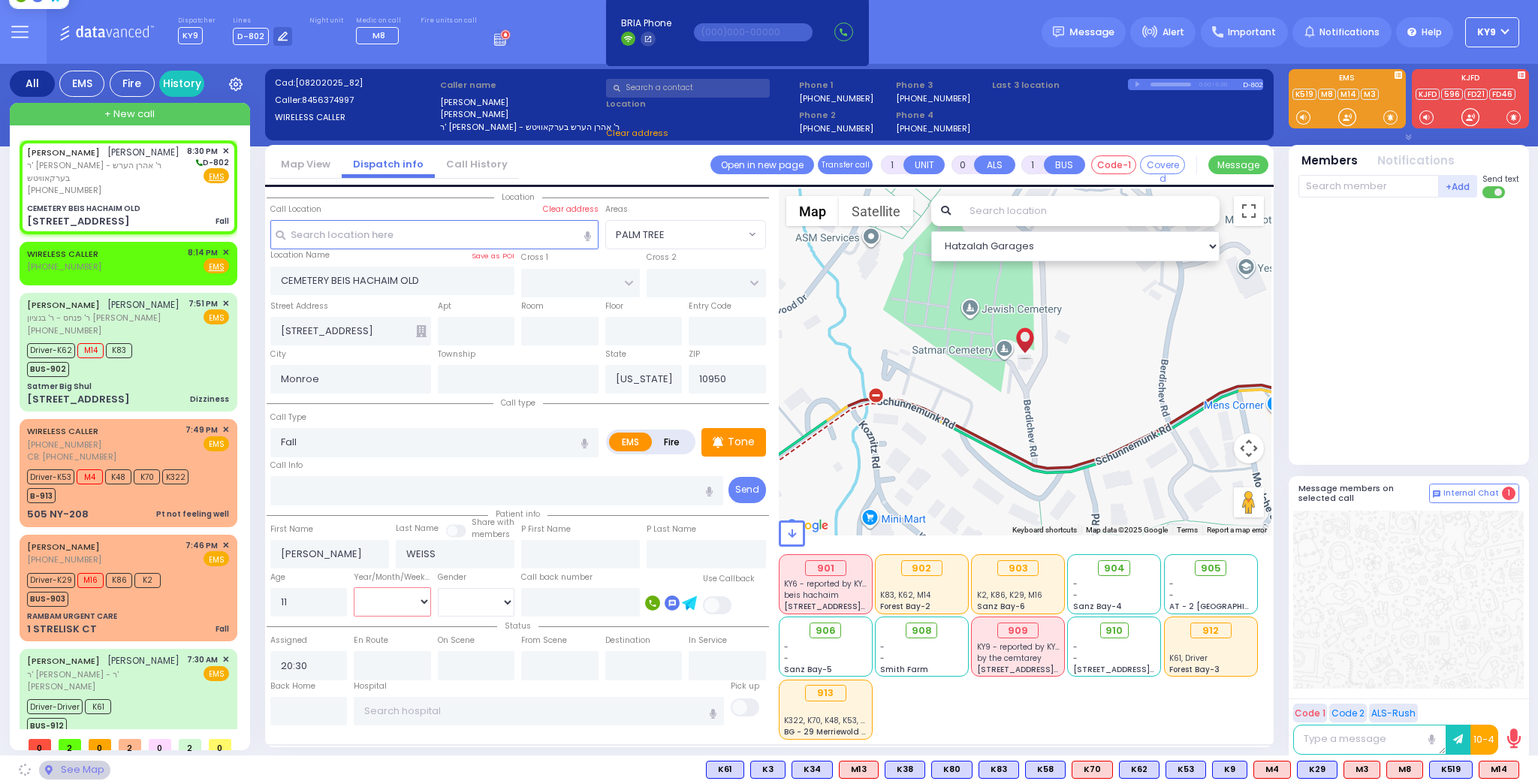
select select "Year"
click at [354, 588] on select "Year Month Week Day" at bounding box center [392, 601] width 77 height 29
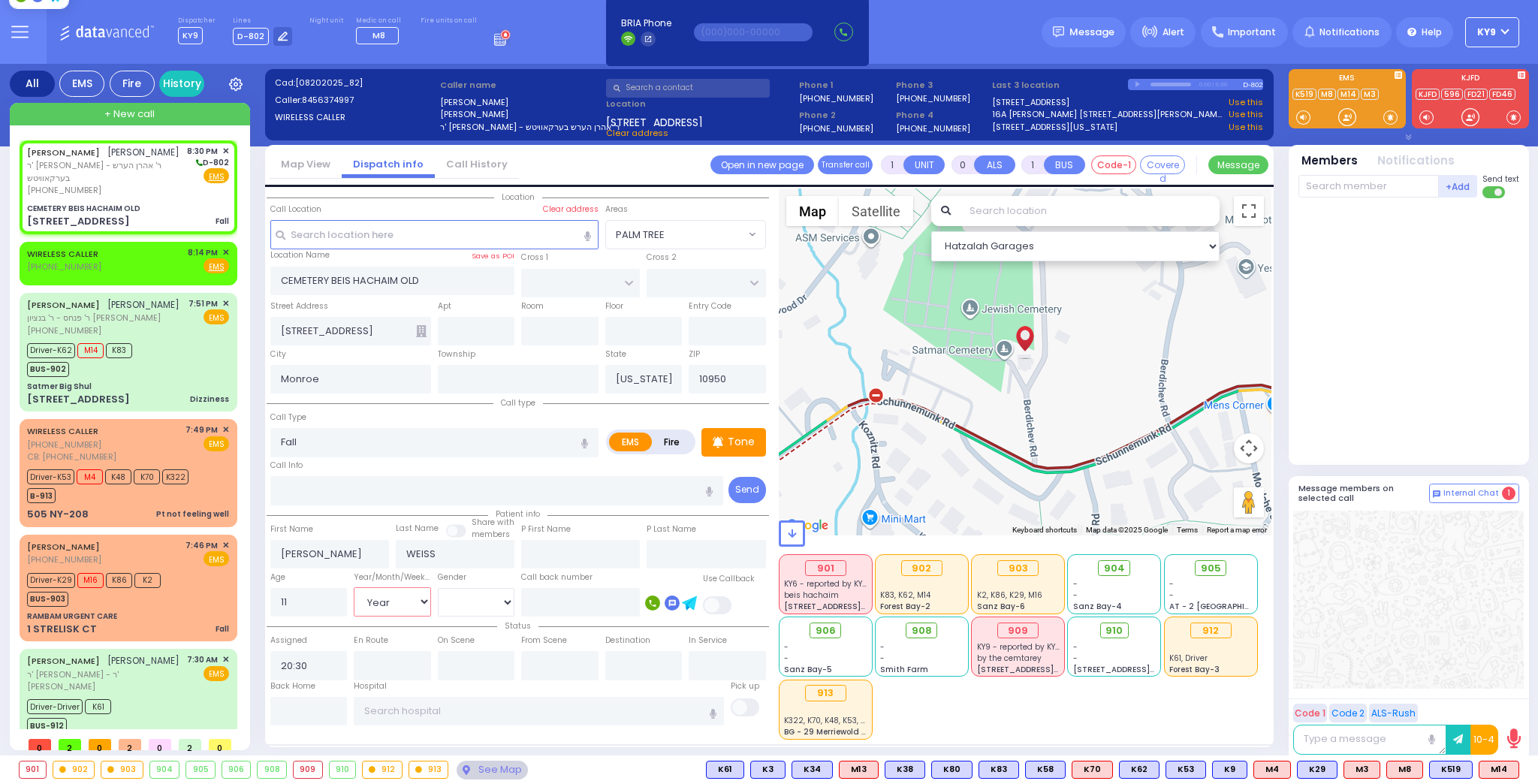
select select
radio input "true"
select select "Year"
select select "Hatzalah Garages"
click at [465, 598] on select "Male Female" at bounding box center [476, 601] width 77 height 29
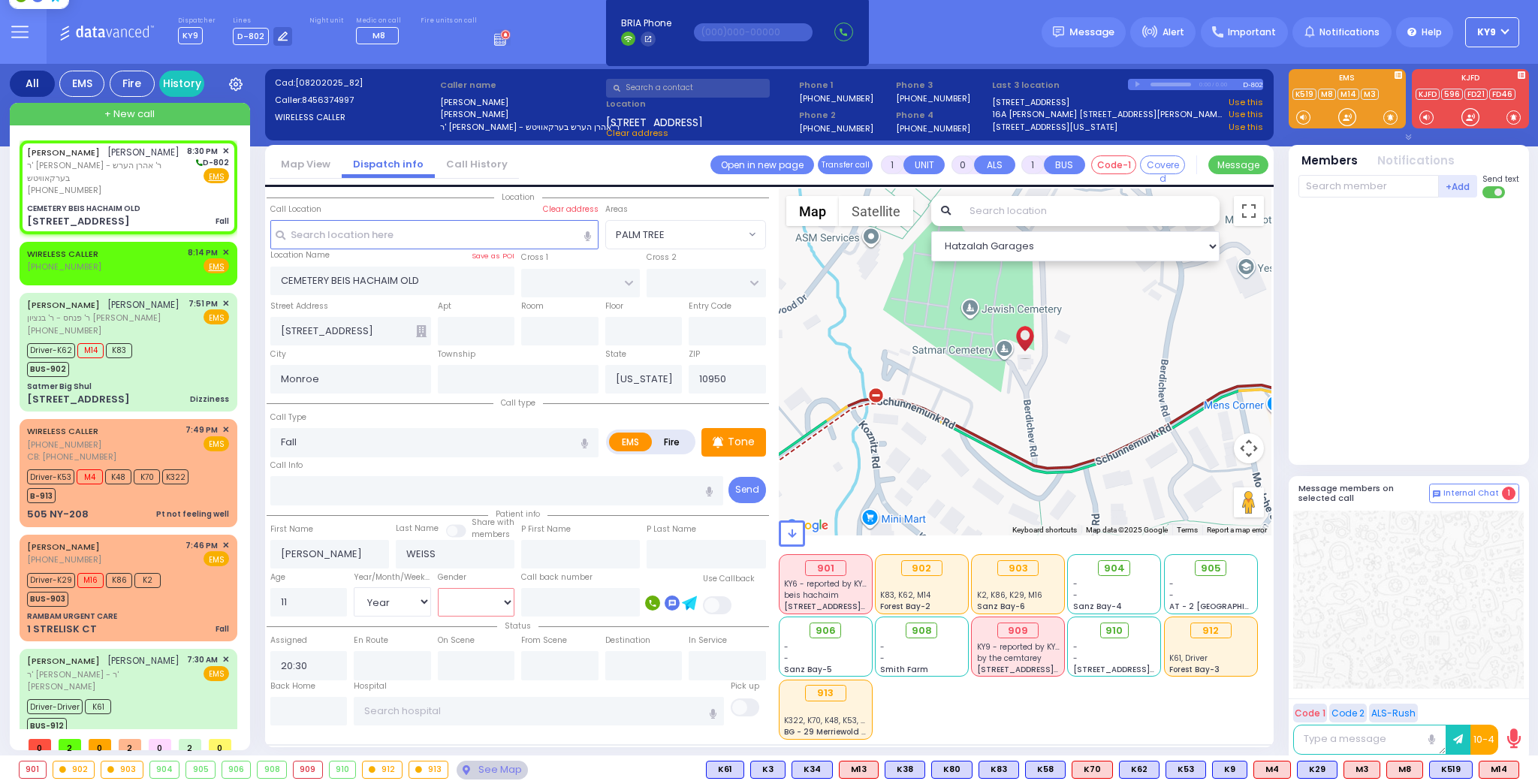
select select "[DEMOGRAPHIC_DATA]"
click at [438, 588] on select "Male Female" at bounding box center [476, 601] width 77 height 29
select select
radio input "true"
select select "Year"
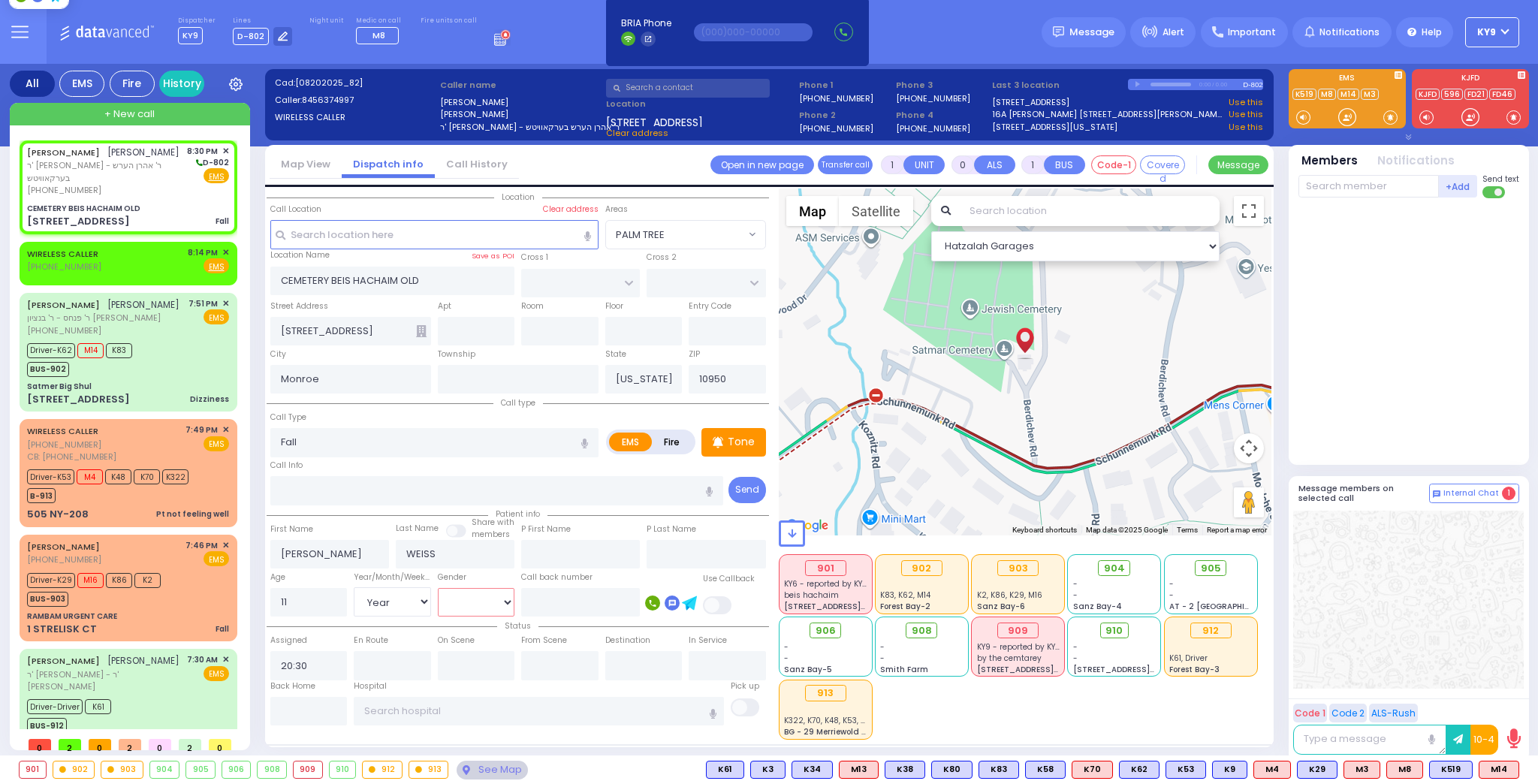
select select "[DEMOGRAPHIC_DATA]"
select select "Hatzalah Garages"
click at [614, 604] on input "text" at bounding box center [581, 601] width 119 height 29
type input "8456374997"
select select
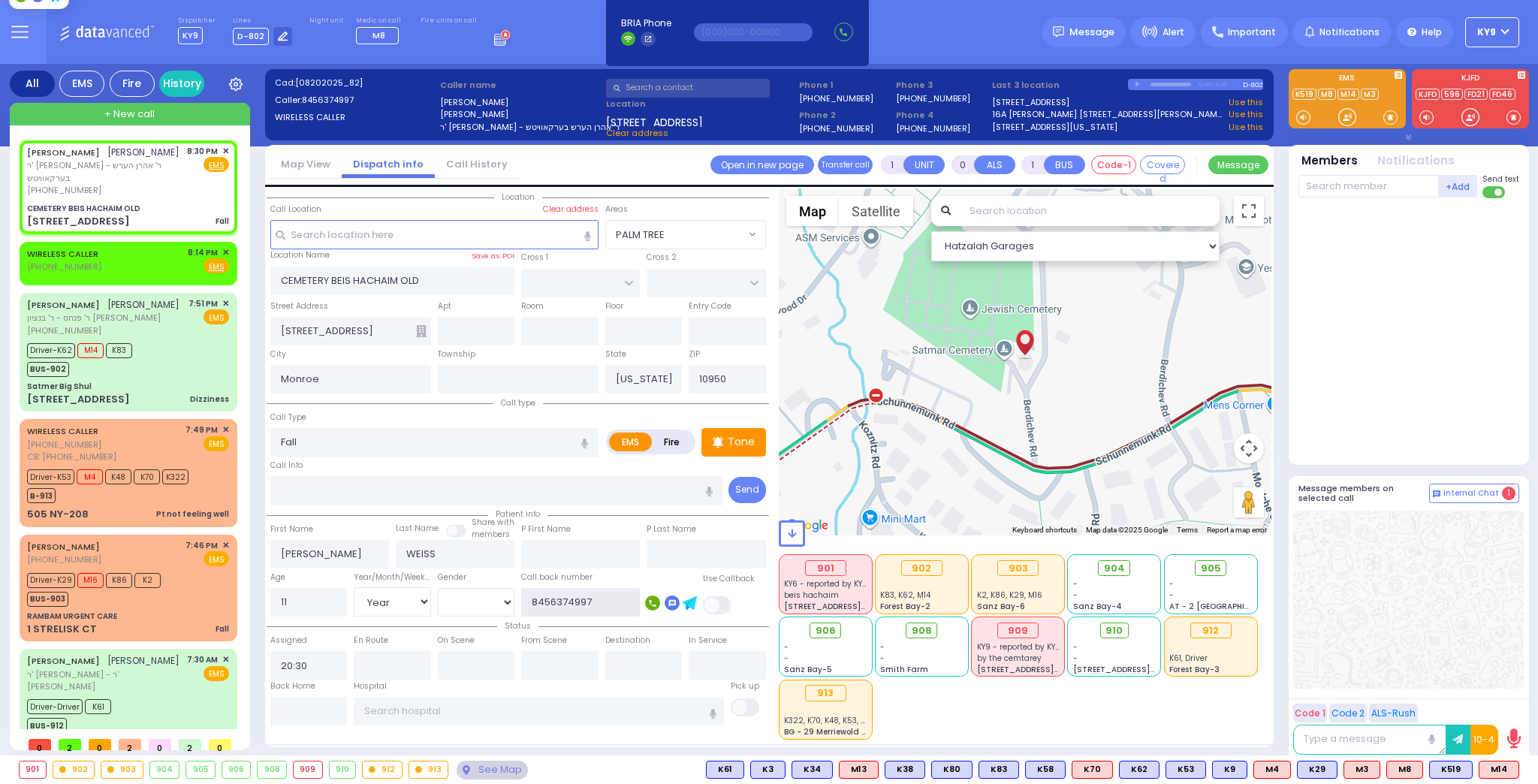
radio input "true"
select select "Year"
select select "[DEMOGRAPHIC_DATA]"
select select "Hatzalah Garages"
type input "8456374997"
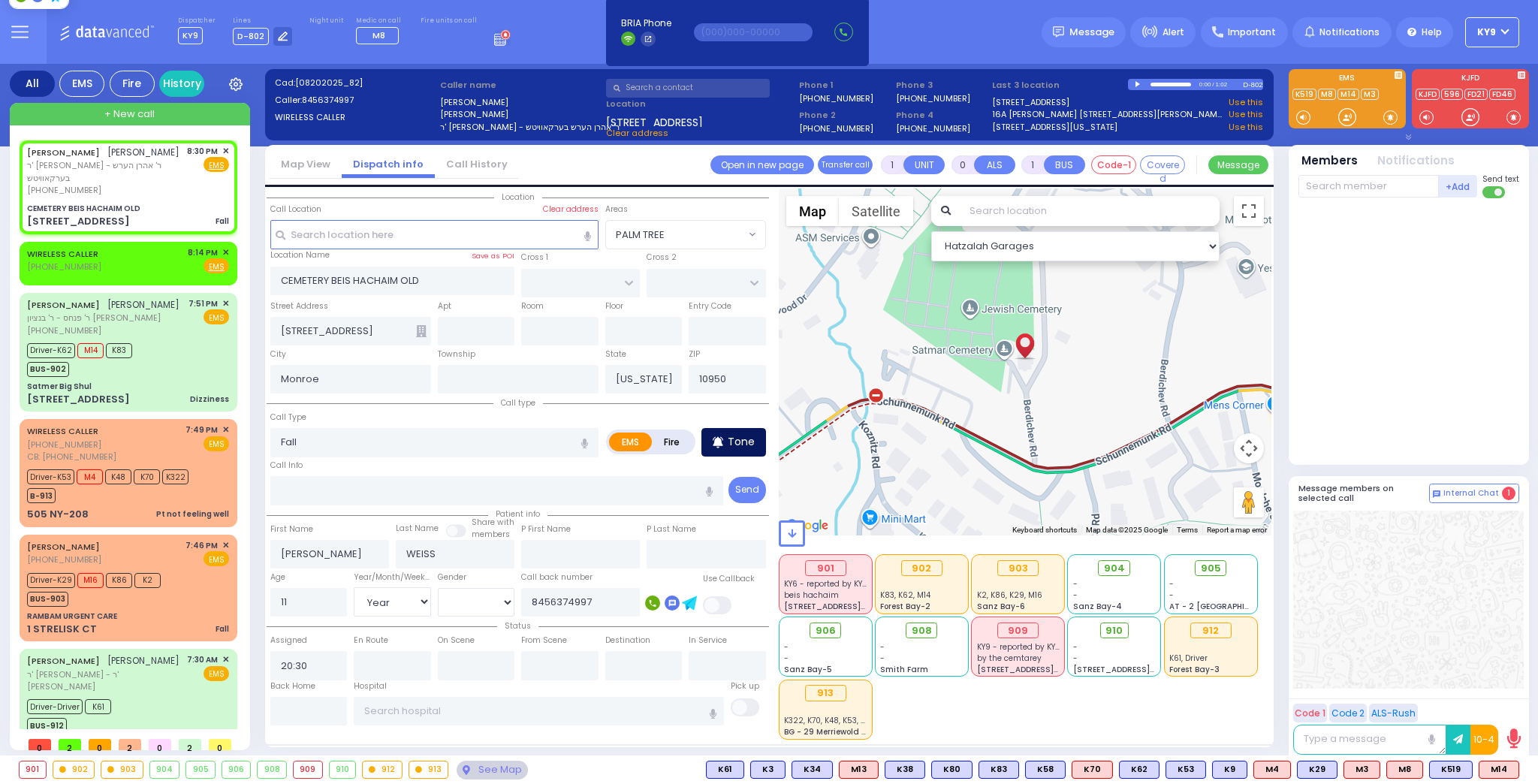
click at [730, 434] on p "Tone" at bounding box center [741, 442] width 27 height 16
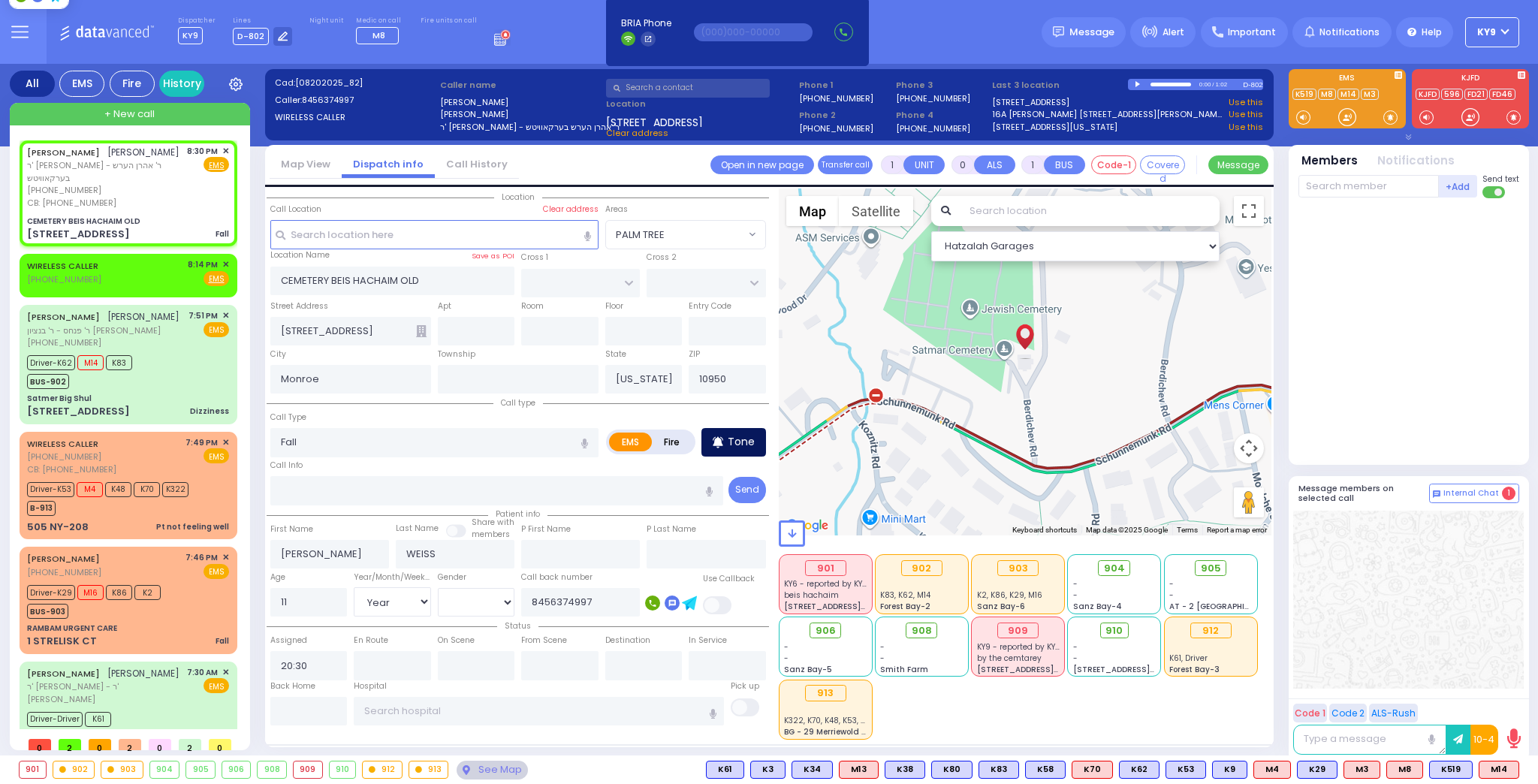
select select
radio input "true"
select select "Year"
select select "[DEMOGRAPHIC_DATA]"
select select "Hatzalah Garages"
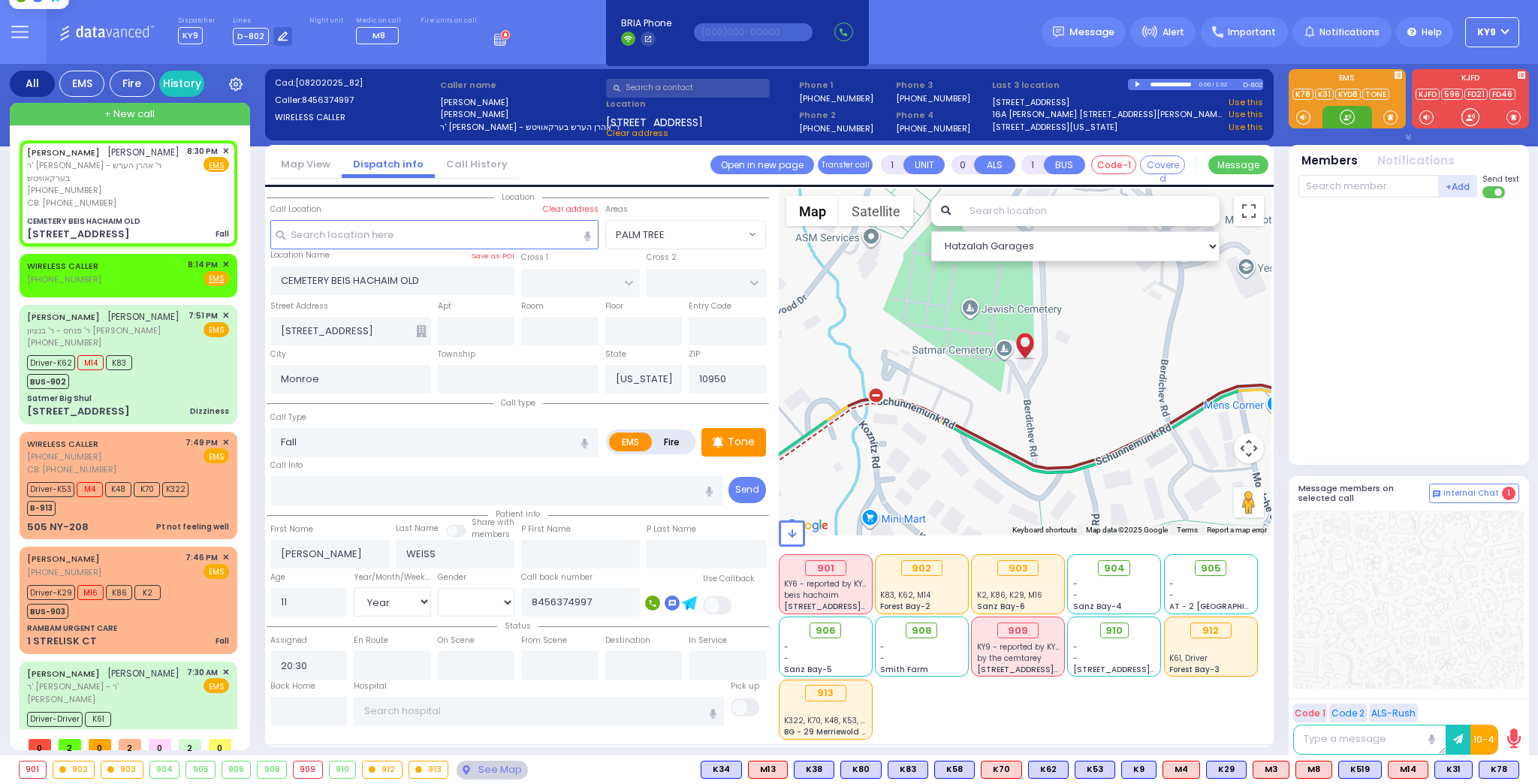
click at [1346, 114] on div at bounding box center [1347, 116] width 15 height 15
click at [1503, 772] on span "K78" at bounding box center [1499, 769] width 39 height 17
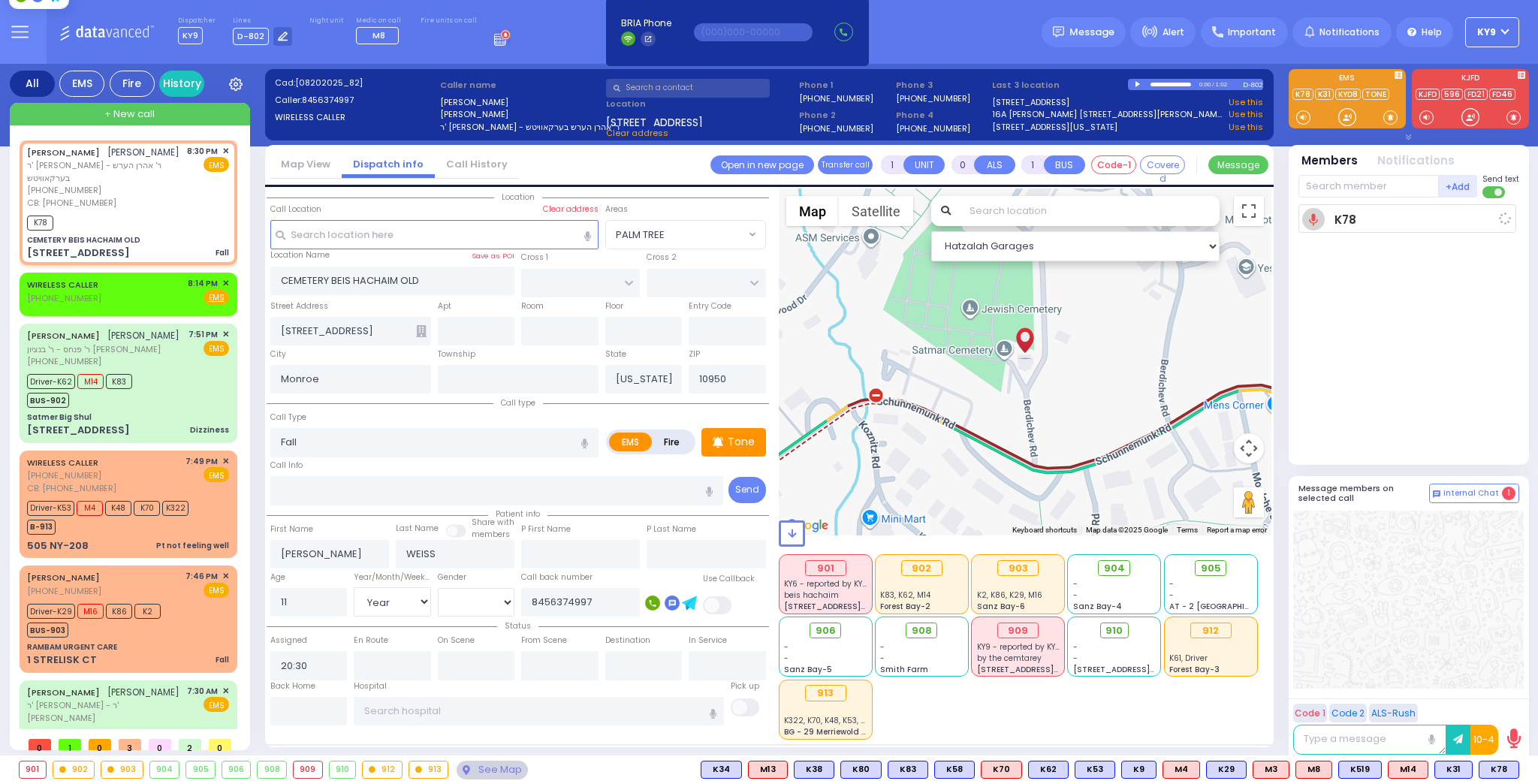
select select
radio input "true"
select select "Year"
select select "[DEMOGRAPHIC_DATA]"
type input "20:32"
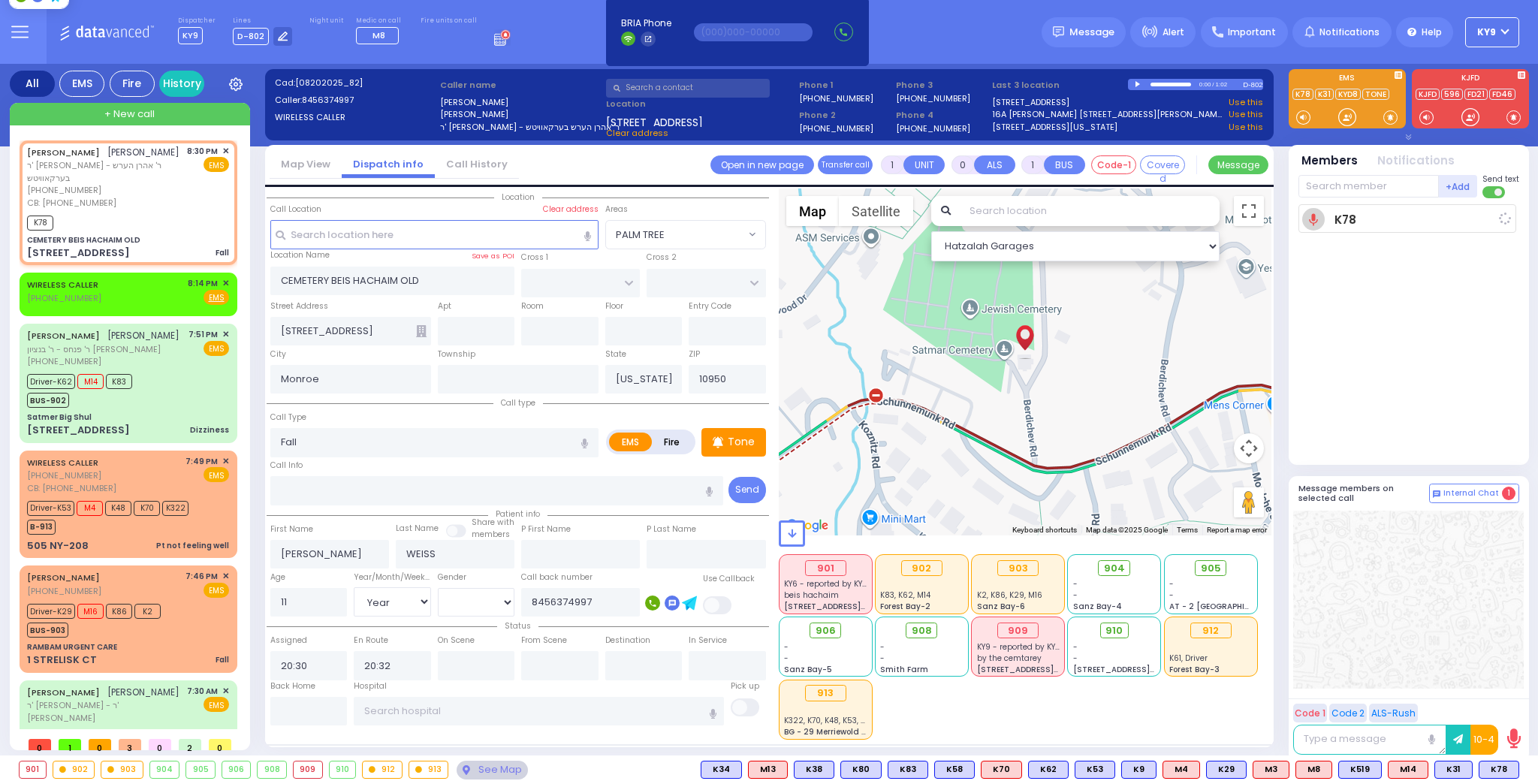
select select "Hatzalah Garages"
click at [1347, 113] on div at bounding box center [1347, 116] width 15 height 15
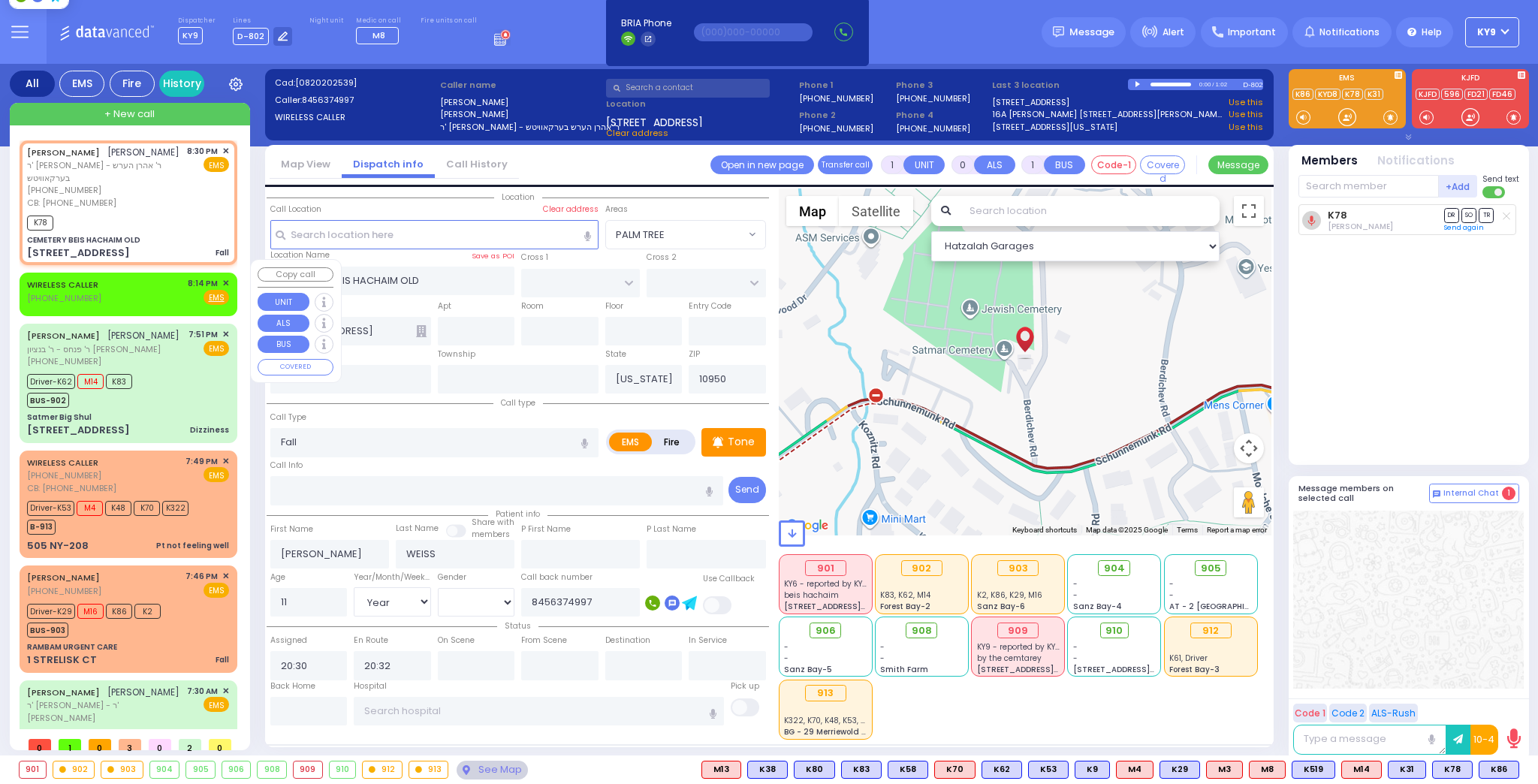
click at [223, 277] on span "✕" at bounding box center [226, 283] width 7 height 13
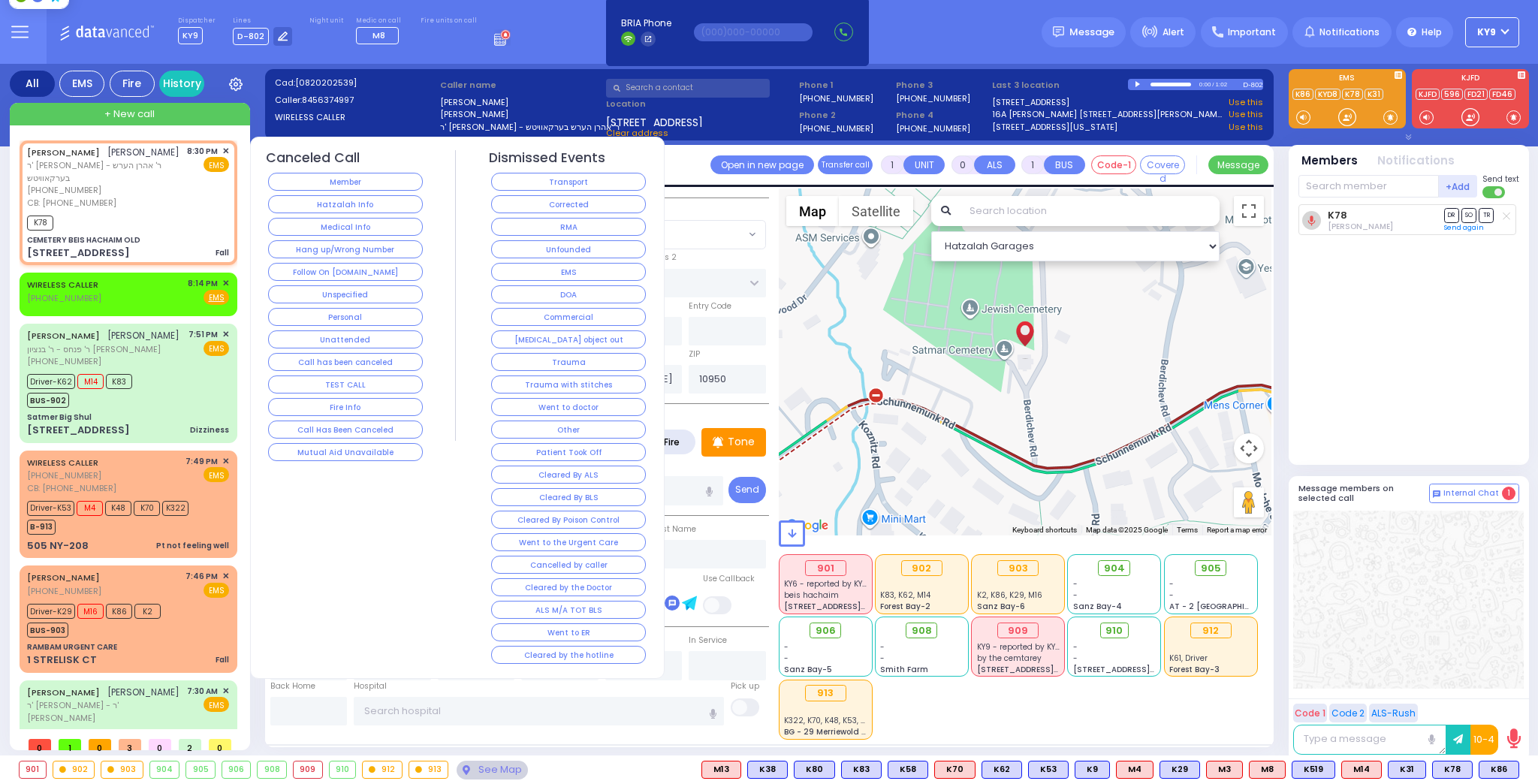
click at [318, 250] on button "Hang up/Wrong Number" at bounding box center [345, 249] width 155 height 18
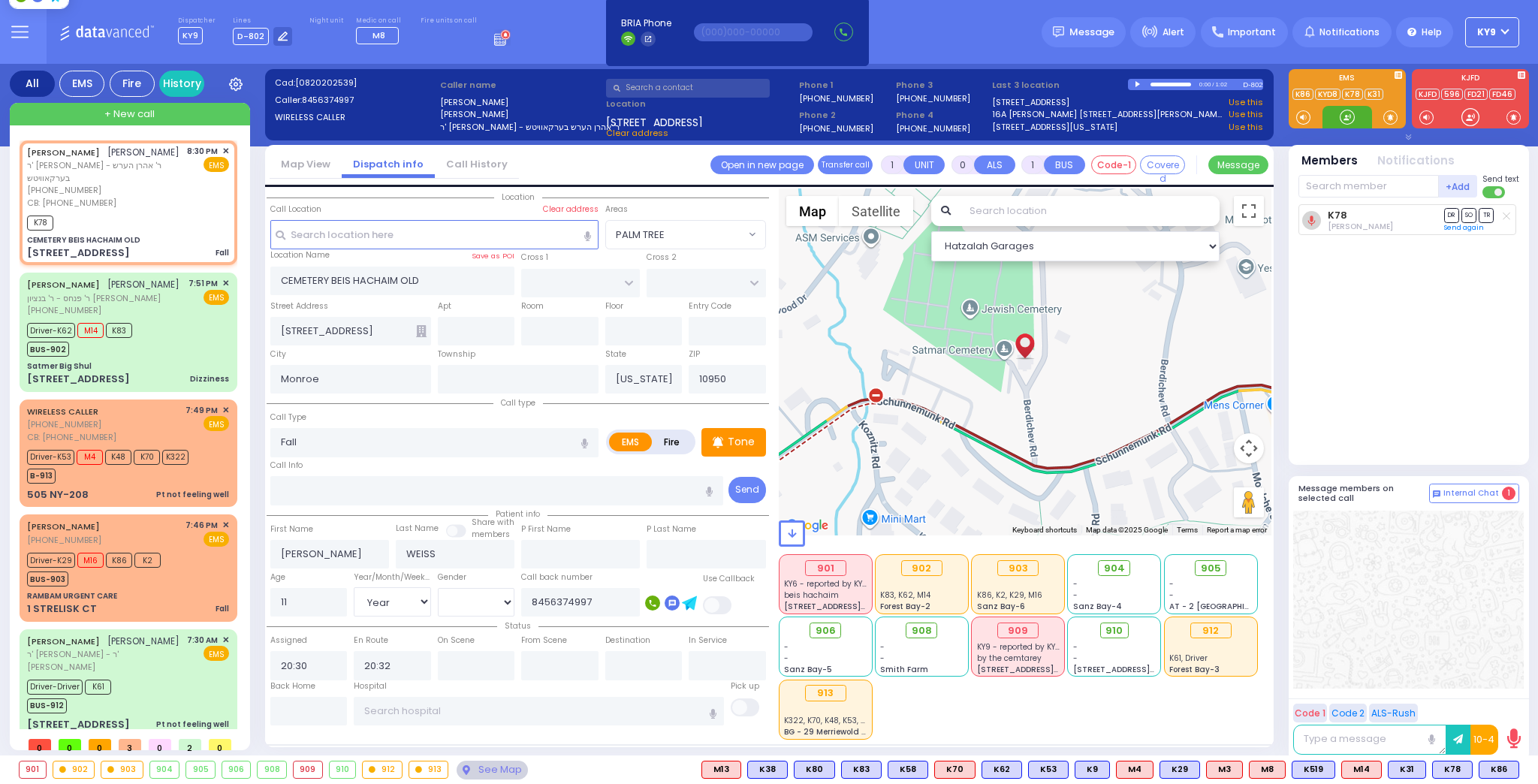
click at [1352, 119] on div at bounding box center [1347, 116] width 15 height 15
click at [1506, 212] on icon at bounding box center [1507, 216] width 8 height 9
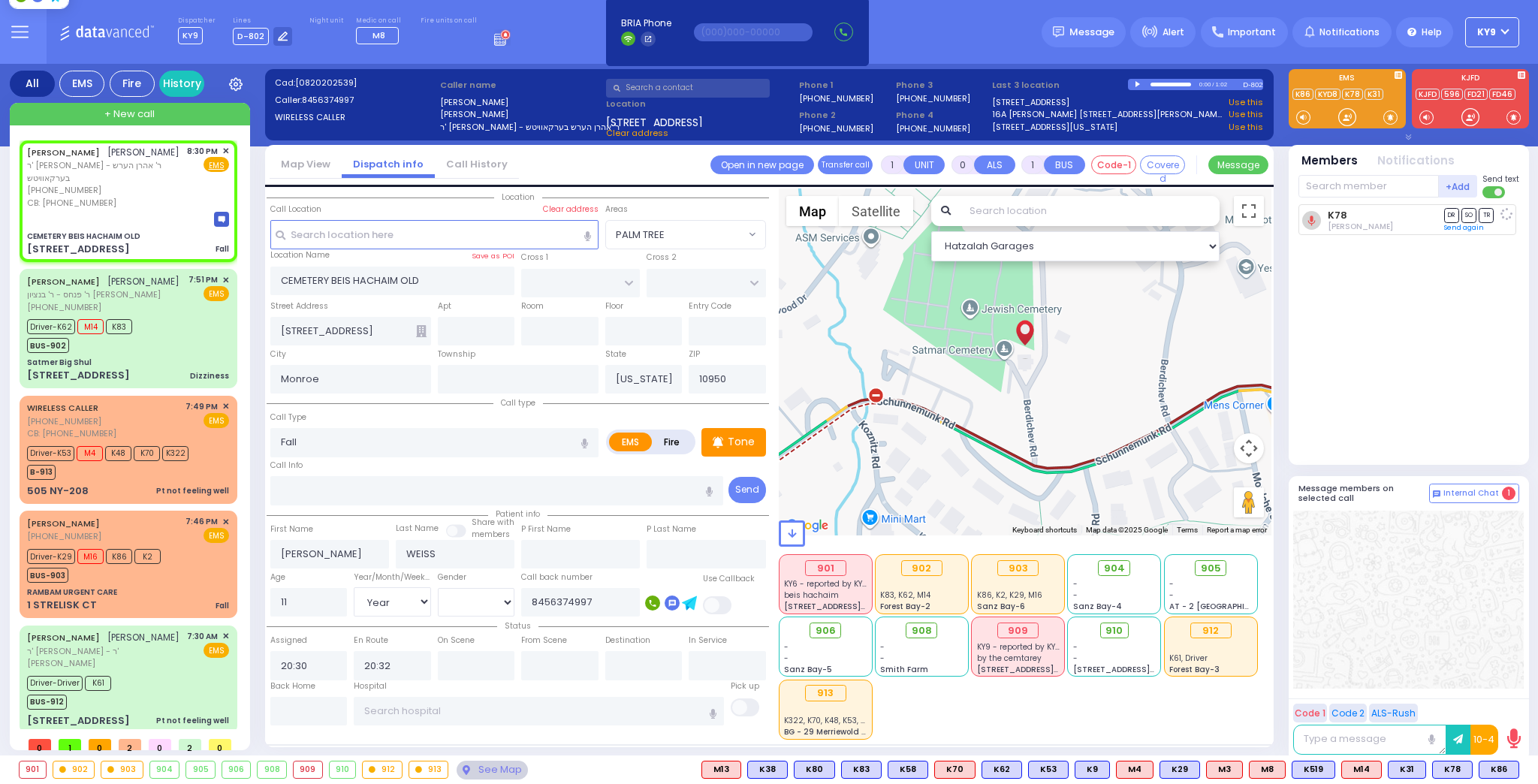
select select
radio input "true"
select select "Year"
select select "[DEMOGRAPHIC_DATA]"
select select "Hatzalah Garages"
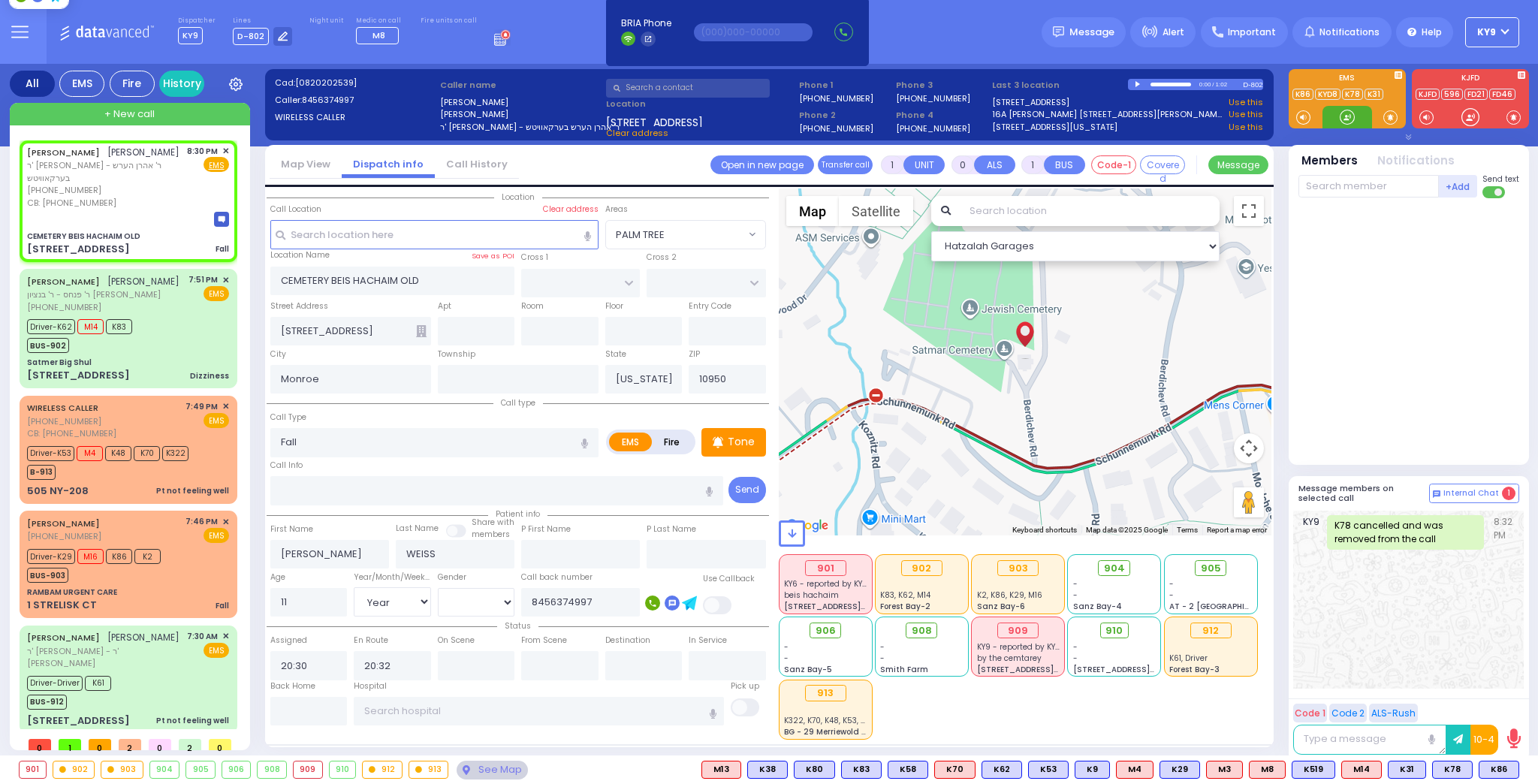
click at [1347, 116] on div at bounding box center [1347, 116] width 15 height 15
click at [1498, 770] on span "K86" at bounding box center [1499, 769] width 39 height 17
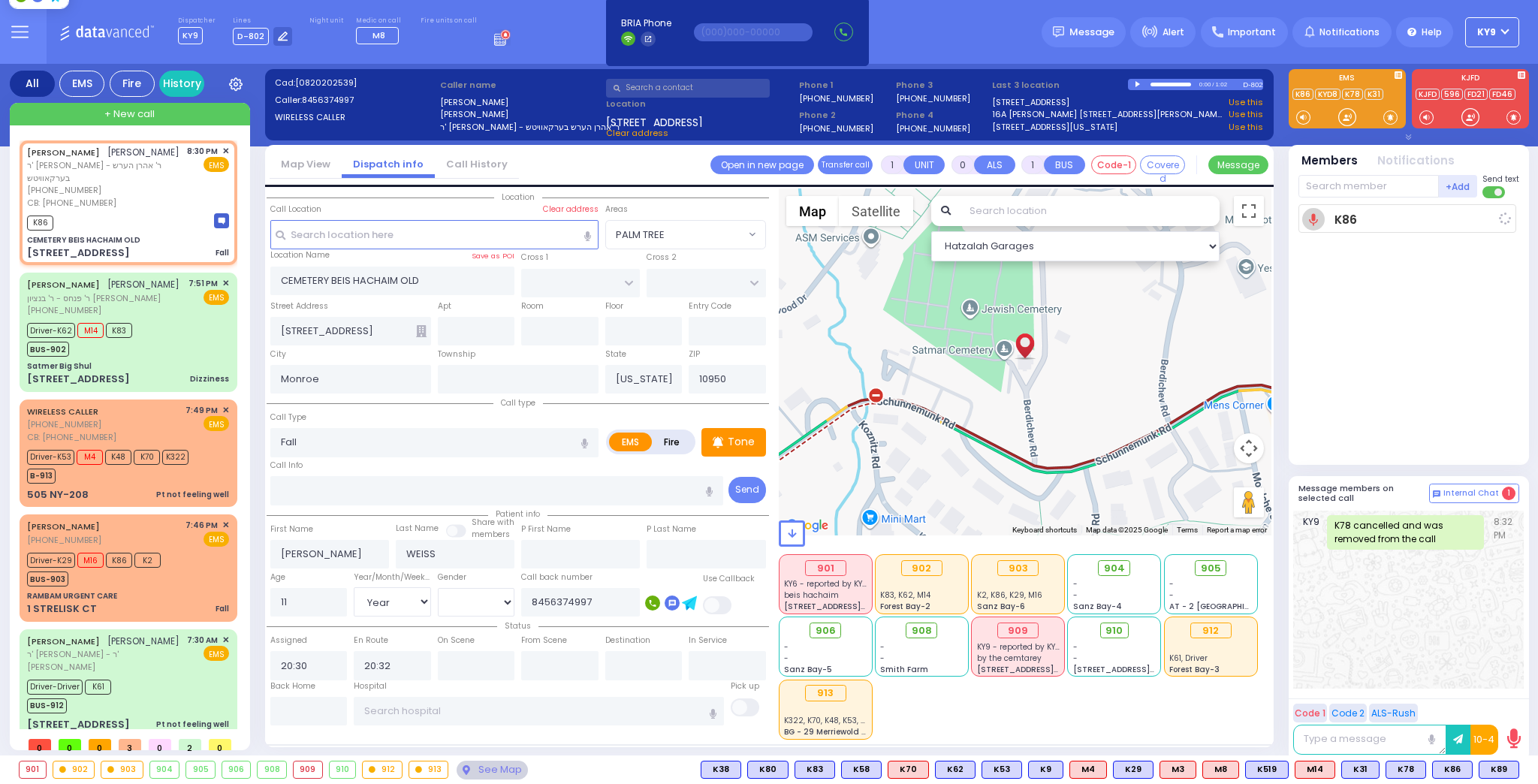
select select
radio input "true"
select select "Year"
select select "[DEMOGRAPHIC_DATA]"
select select "Hatzalah Garages"
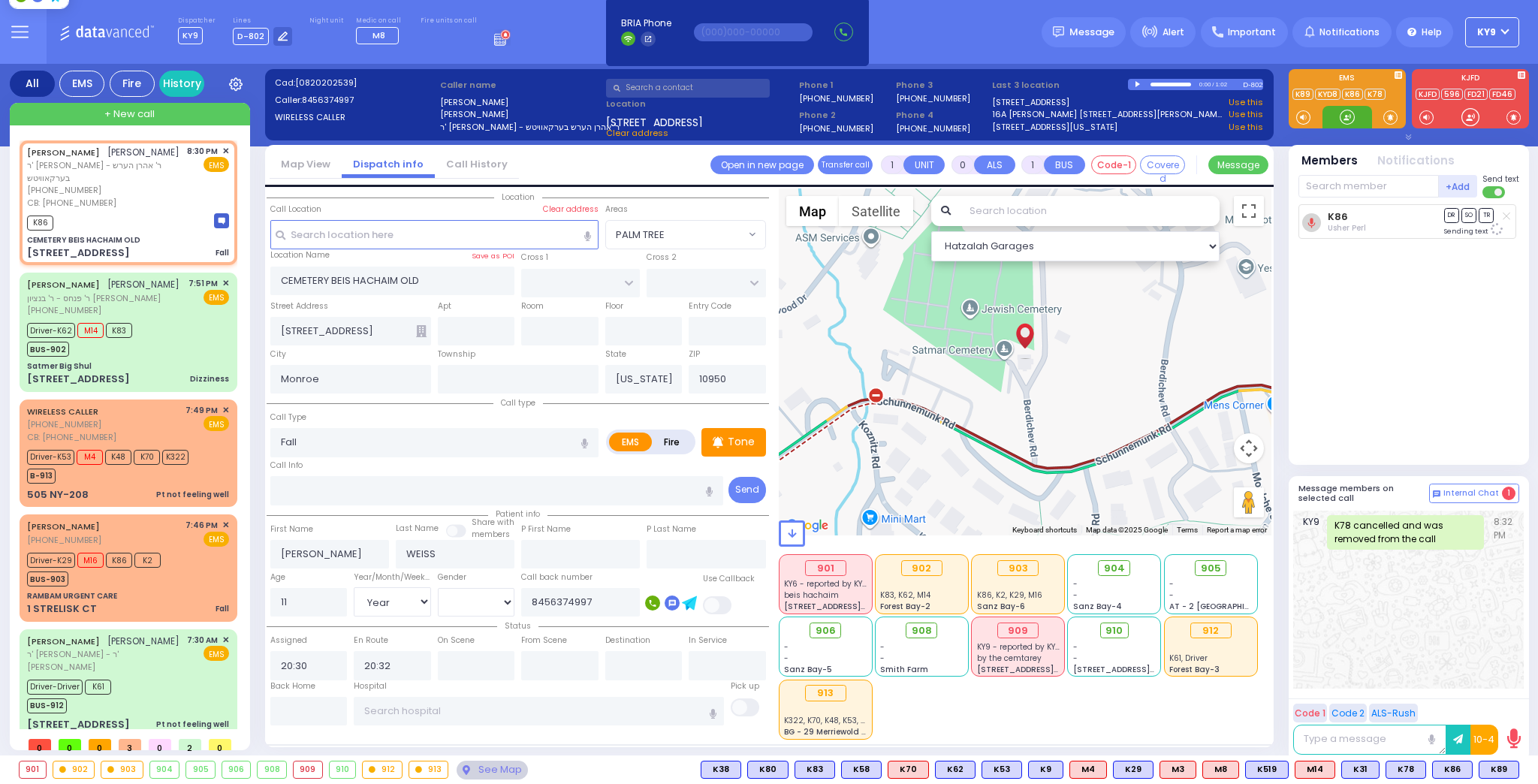
click at [1347, 119] on div at bounding box center [1347, 116] width 15 height 15
click at [1504, 770] on span "K89" at bounding box center [1499, 769] width 39 height 17
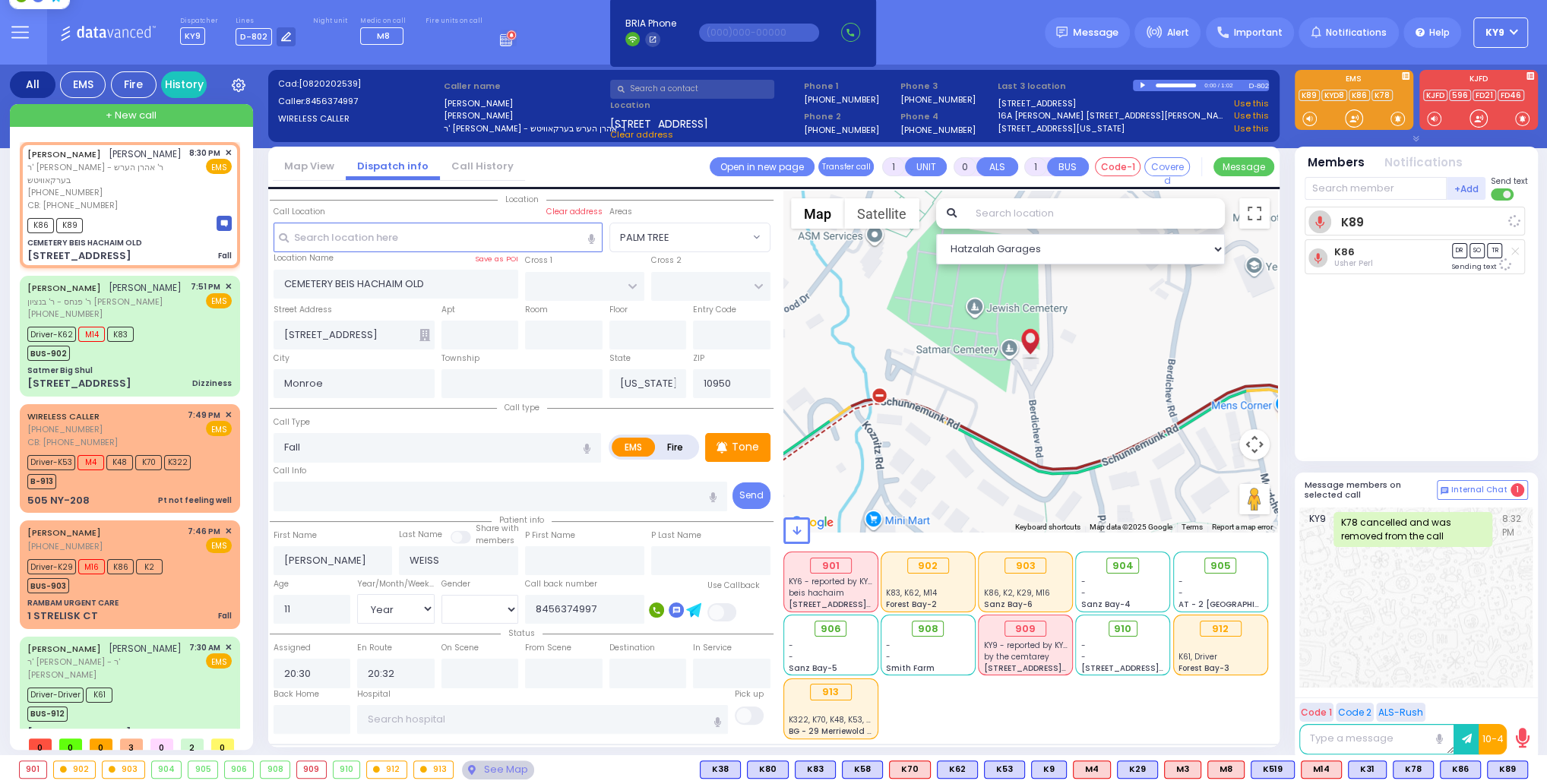
select select
radio input "true"
select select "Year"
select select "[DEMOGRAPHIC_DATA]"
select select "Hatzalah Garages"
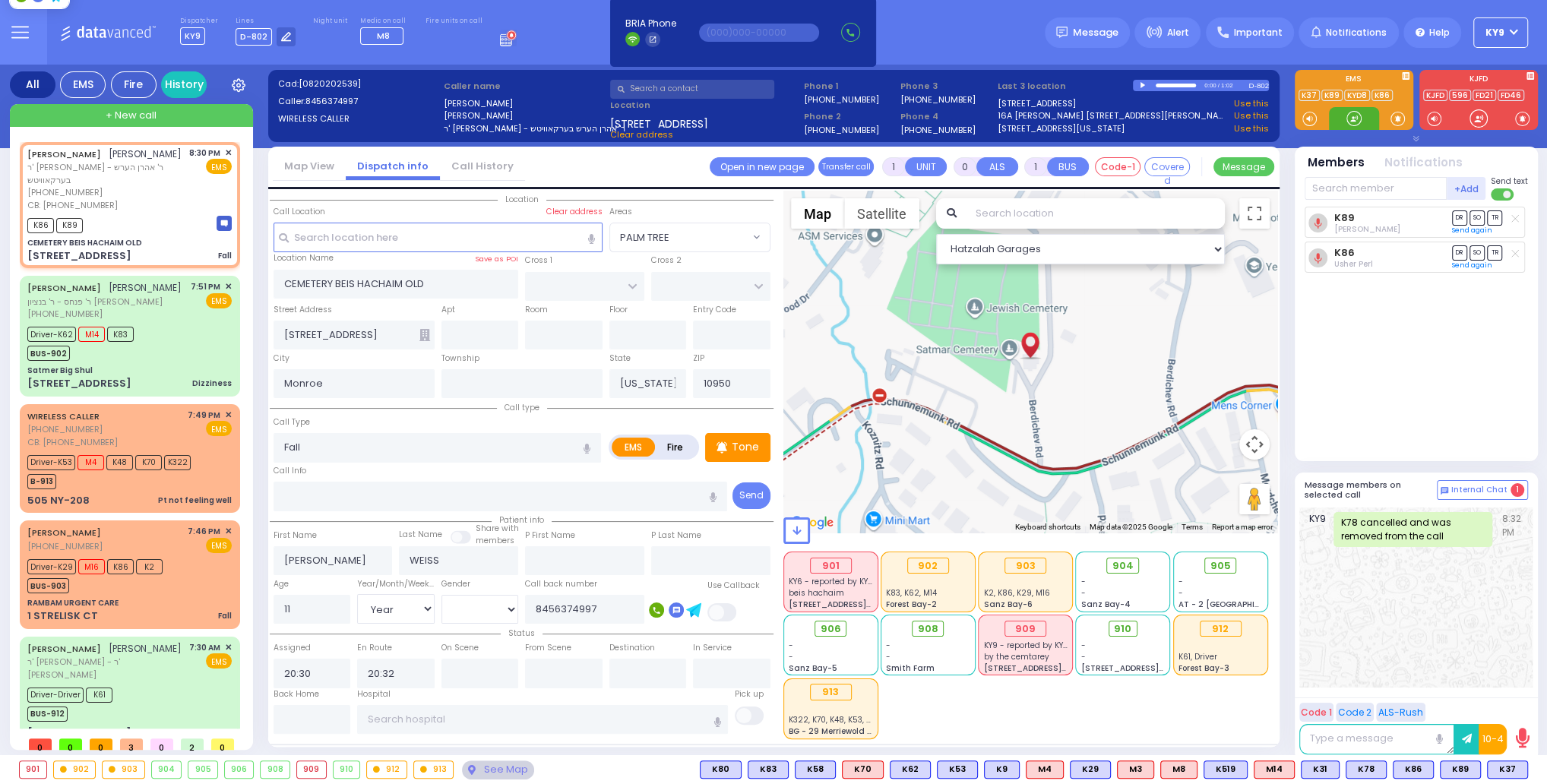
drag, startPoint x: 1343, startPoint y: 116, endPoint x: 1441, endPoint y: 190, distance: 122.8
click at [1363, 137] on div "EMS" at bounding box center [1416, 105] width 255 height 72
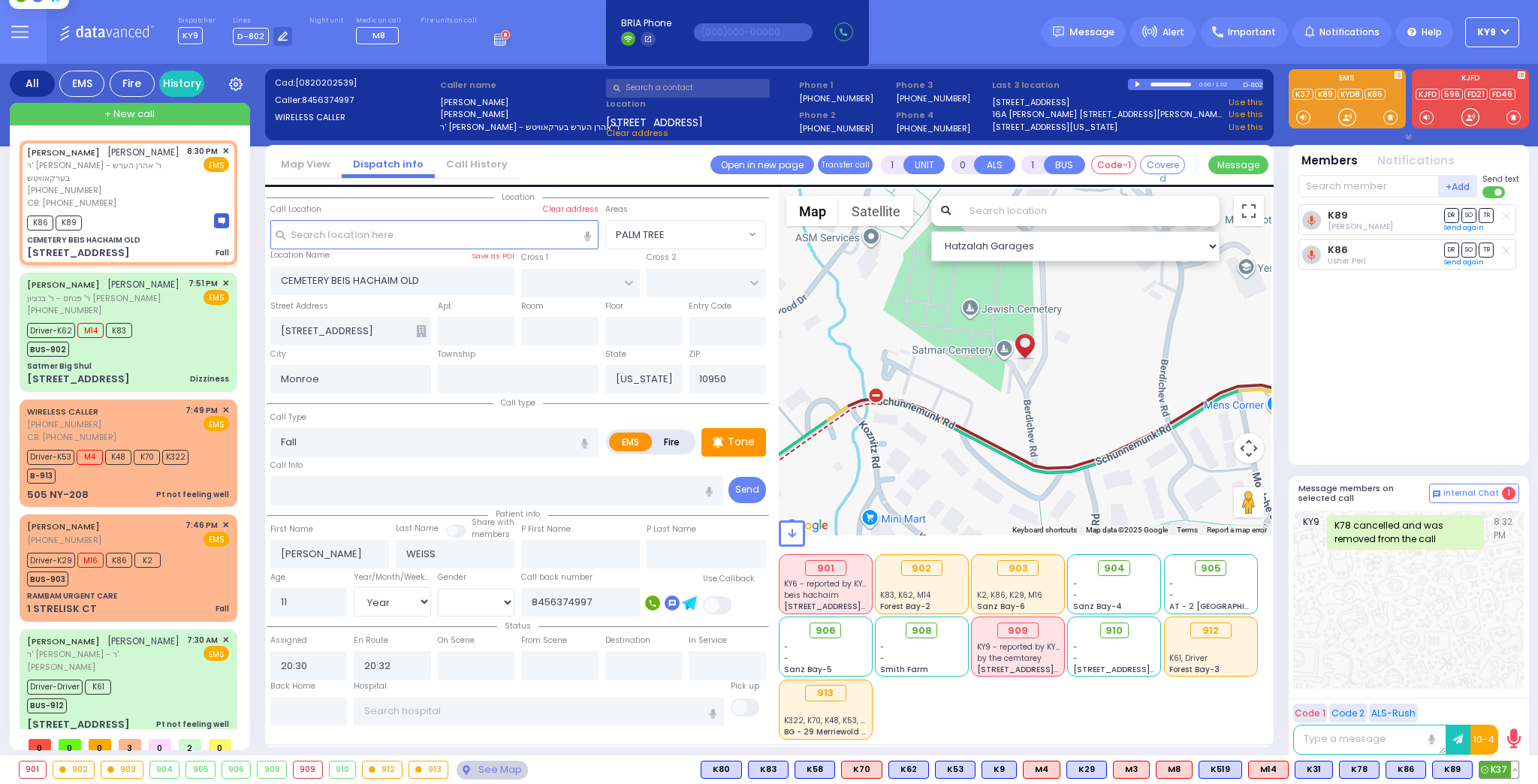
click at [1504, 775] on span "K37" at bounding box center [1499, 769] width 39 height 17
select select
radio input "true"
select select "Year"
select select "[DEMOGRAPHIC_DATA]"
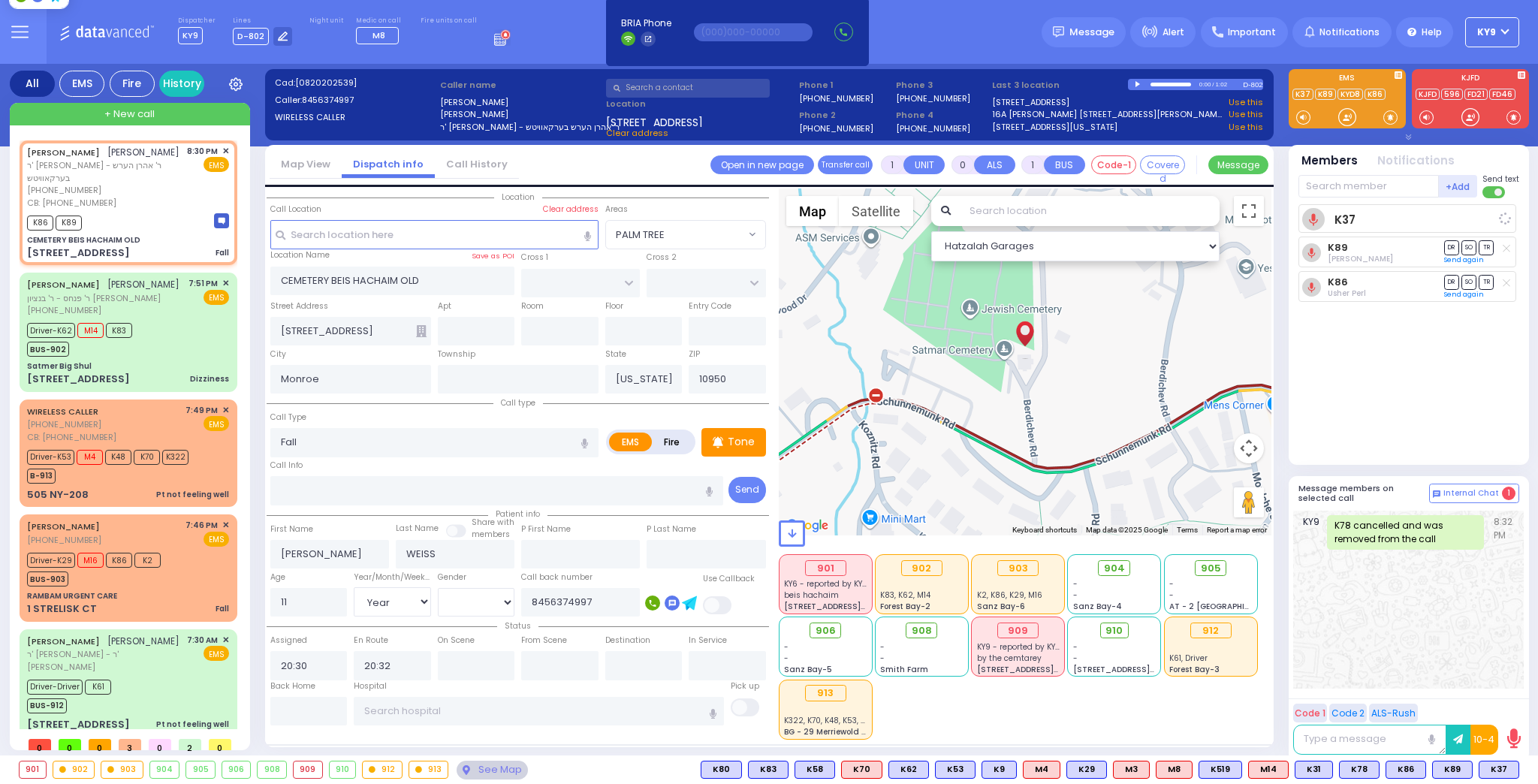
select select "Hatzalah Garages"
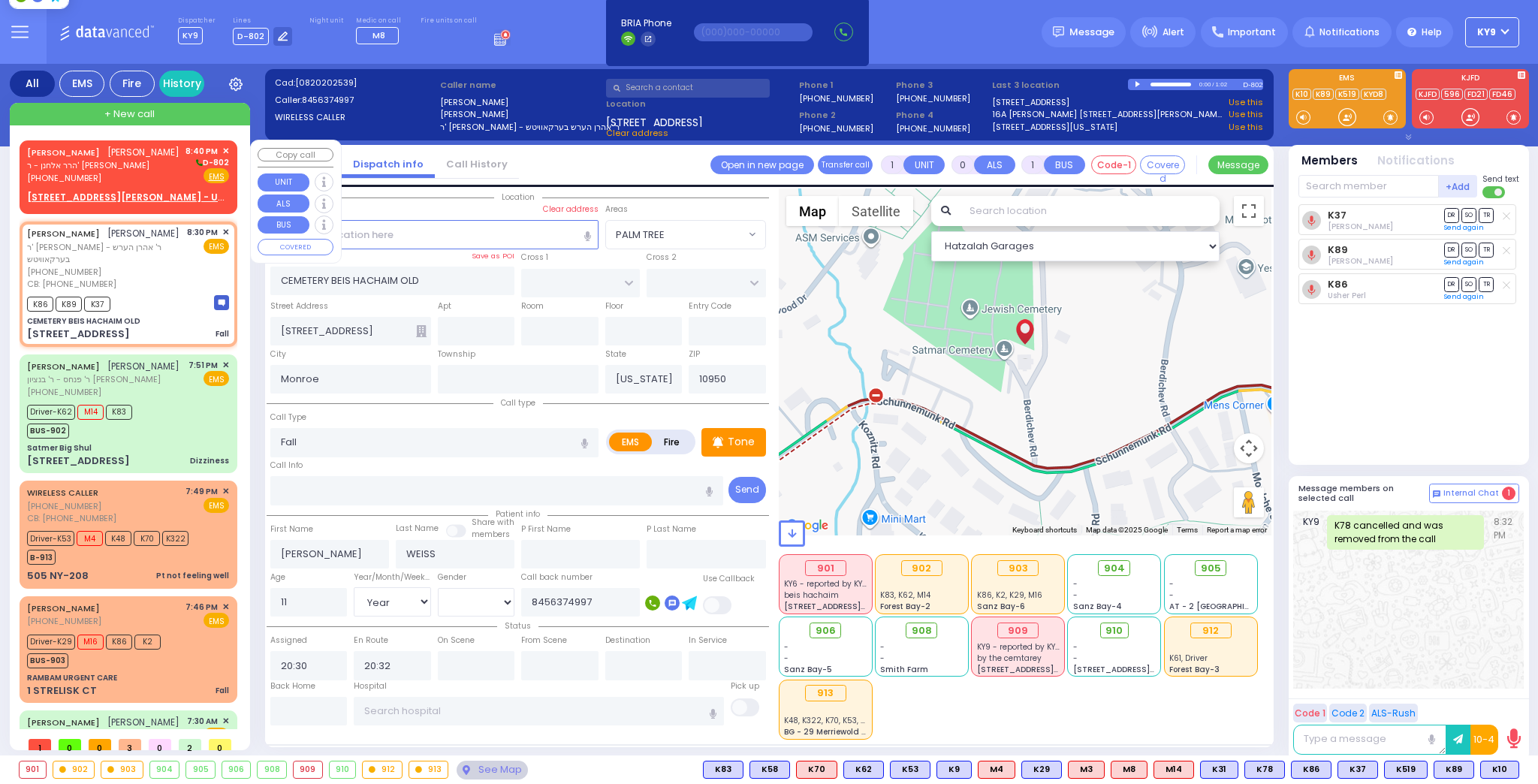
click at [156, 182] on div "JOEL HOROWITZ יואל האראוויץ הרר אלחנן - ר' חיים יודא קליין (845) 238-6158 8:40 …" at bounding box center [128, 165] width 202 height 40
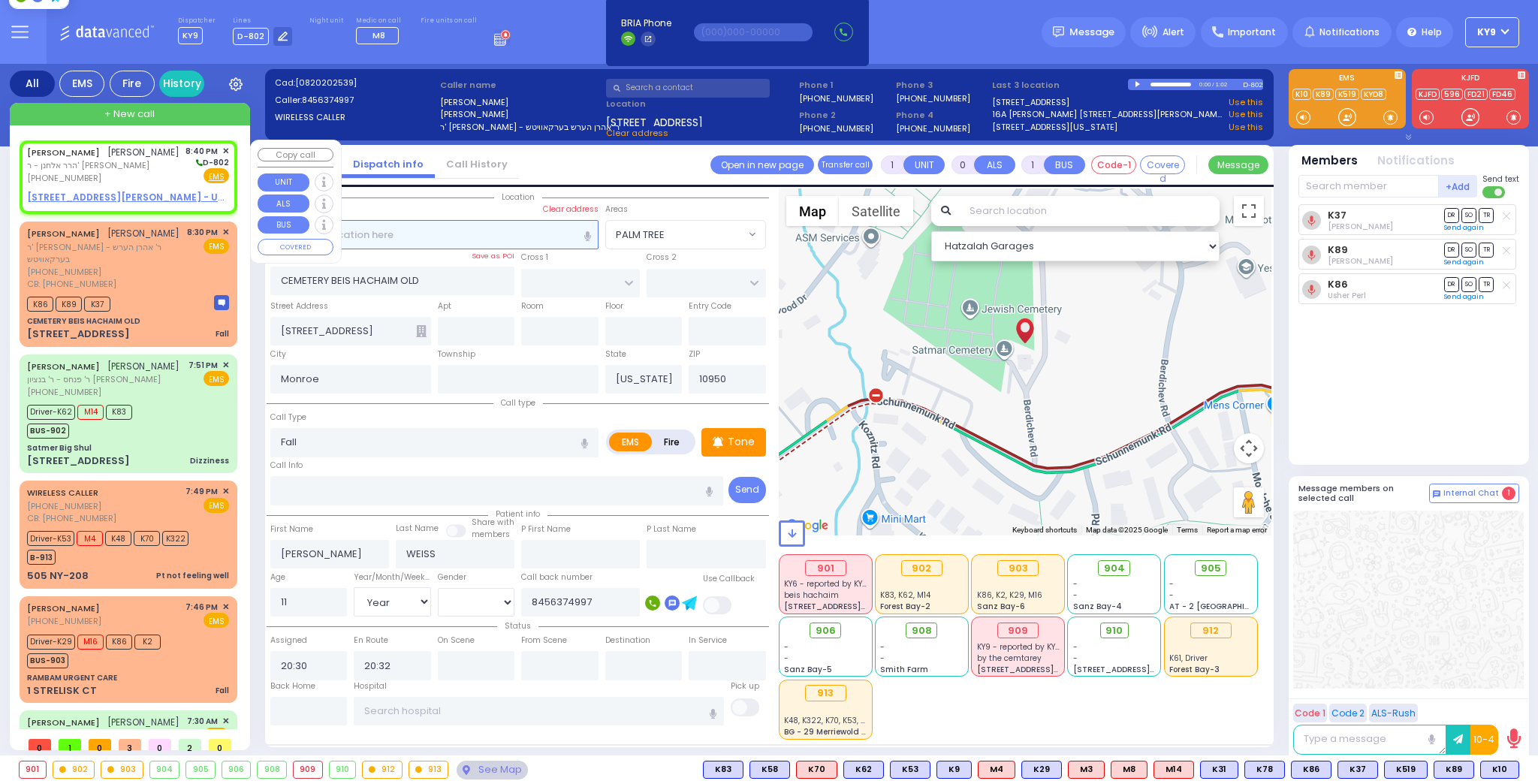
type input "2"
type input "1"
select select
radio input "true"
type input "JOEL"
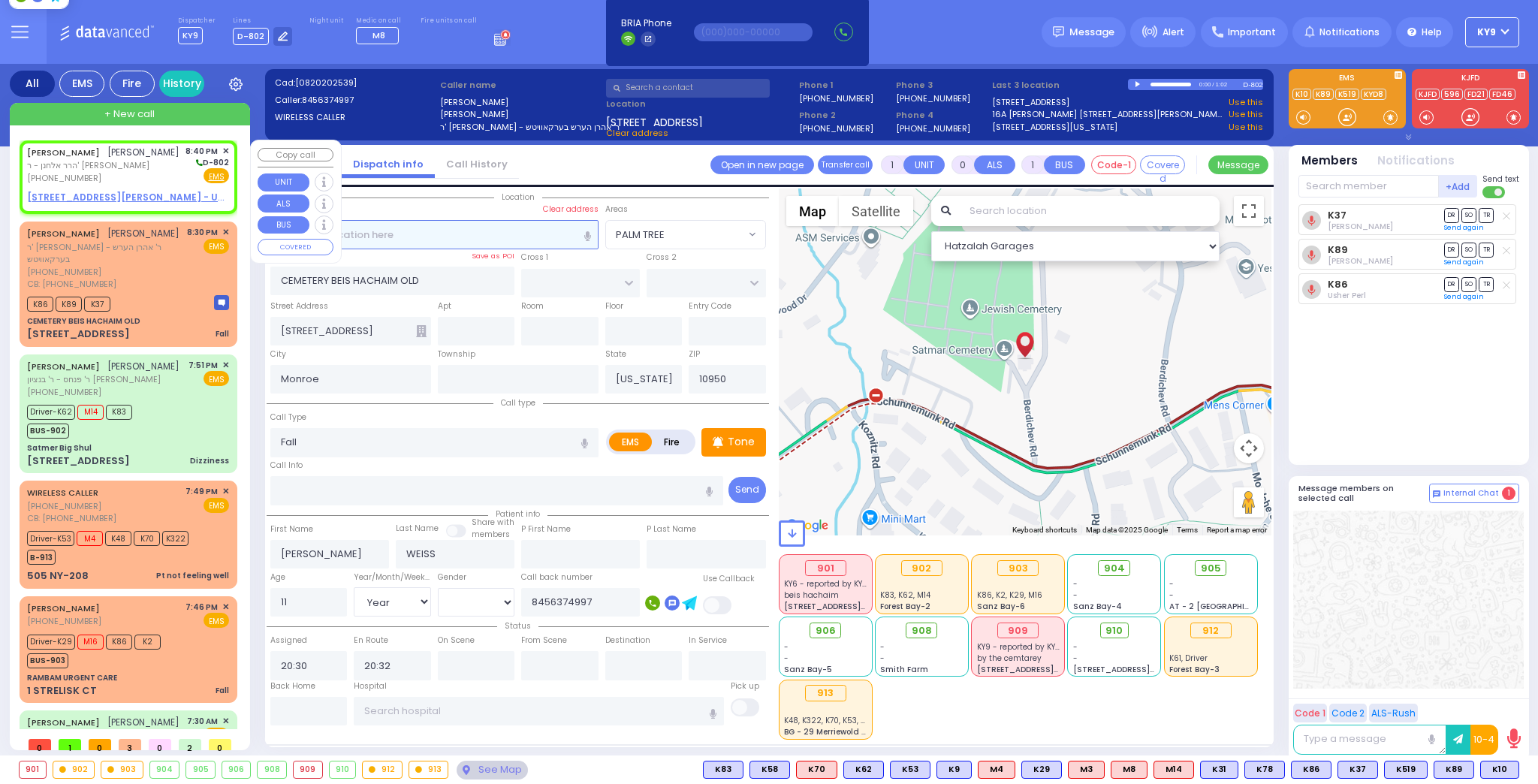
type input "HOROWITZ"
select select
type input "20:40"
select select "Hatzalah Garages"
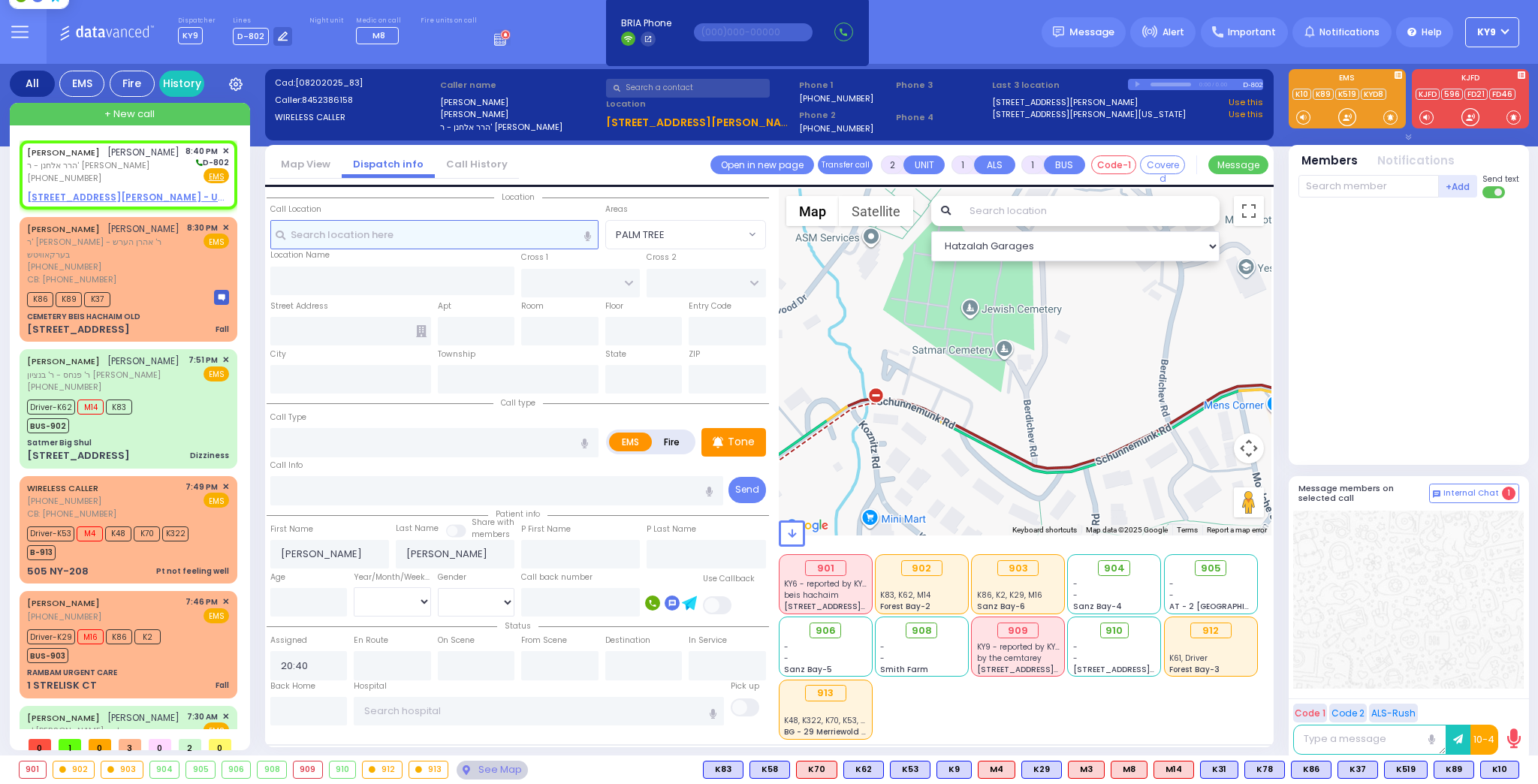
select select
radio input "true"
select select
select select "Hatzalah Garages"
click at [1349, 118] on div at bounding box center [1347, 116] width 15 height 15
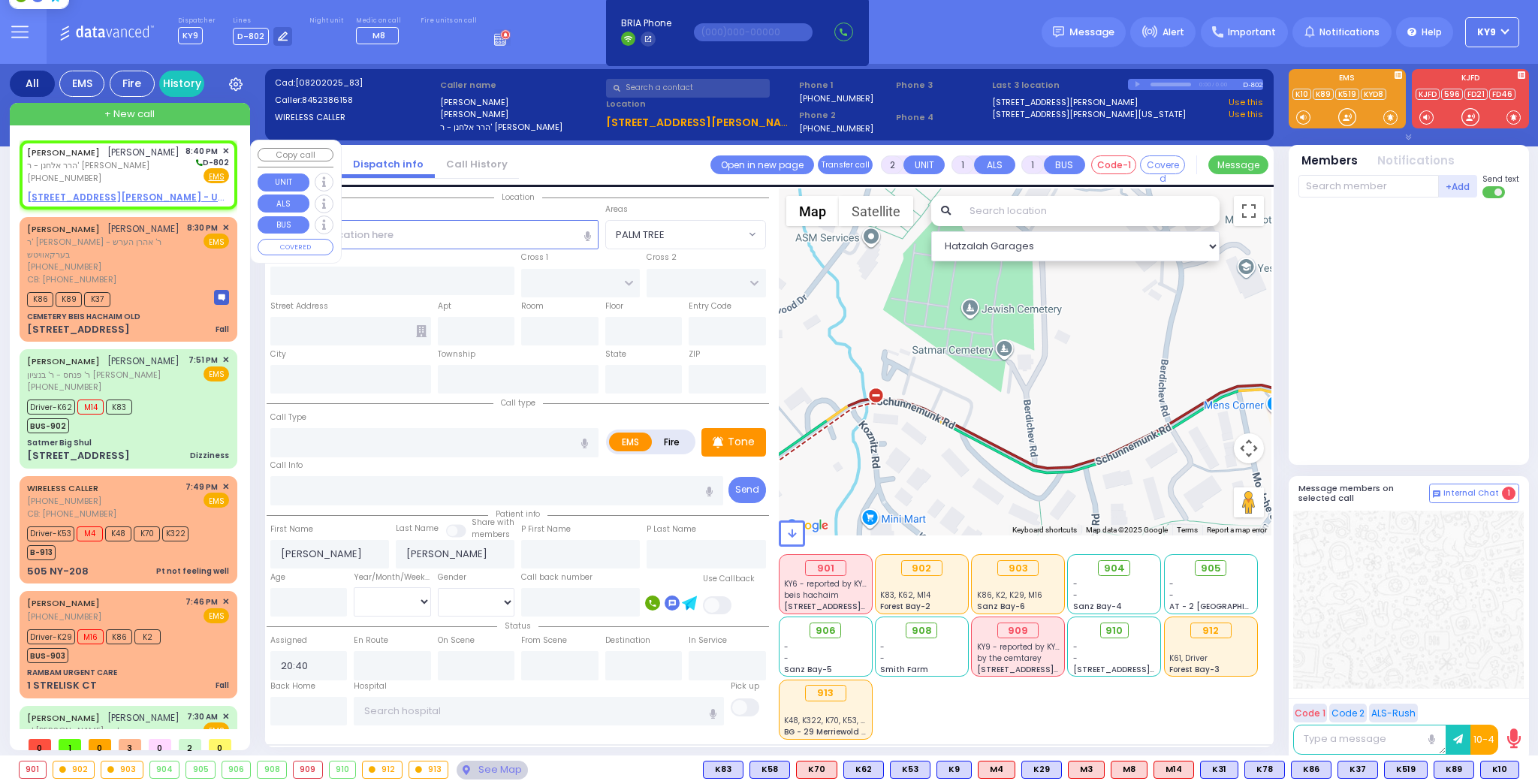
click at [169, 188] on div "JOEL HOROWITZ יואל האראוויץ הרר אלחנן - ר' חיים יודא קליין (845) 238-6158 8:40 …" at bounding box center [129, 174] width 212 height 63
select select
radio input "true"
select select
select select "Hatzalah Garages"
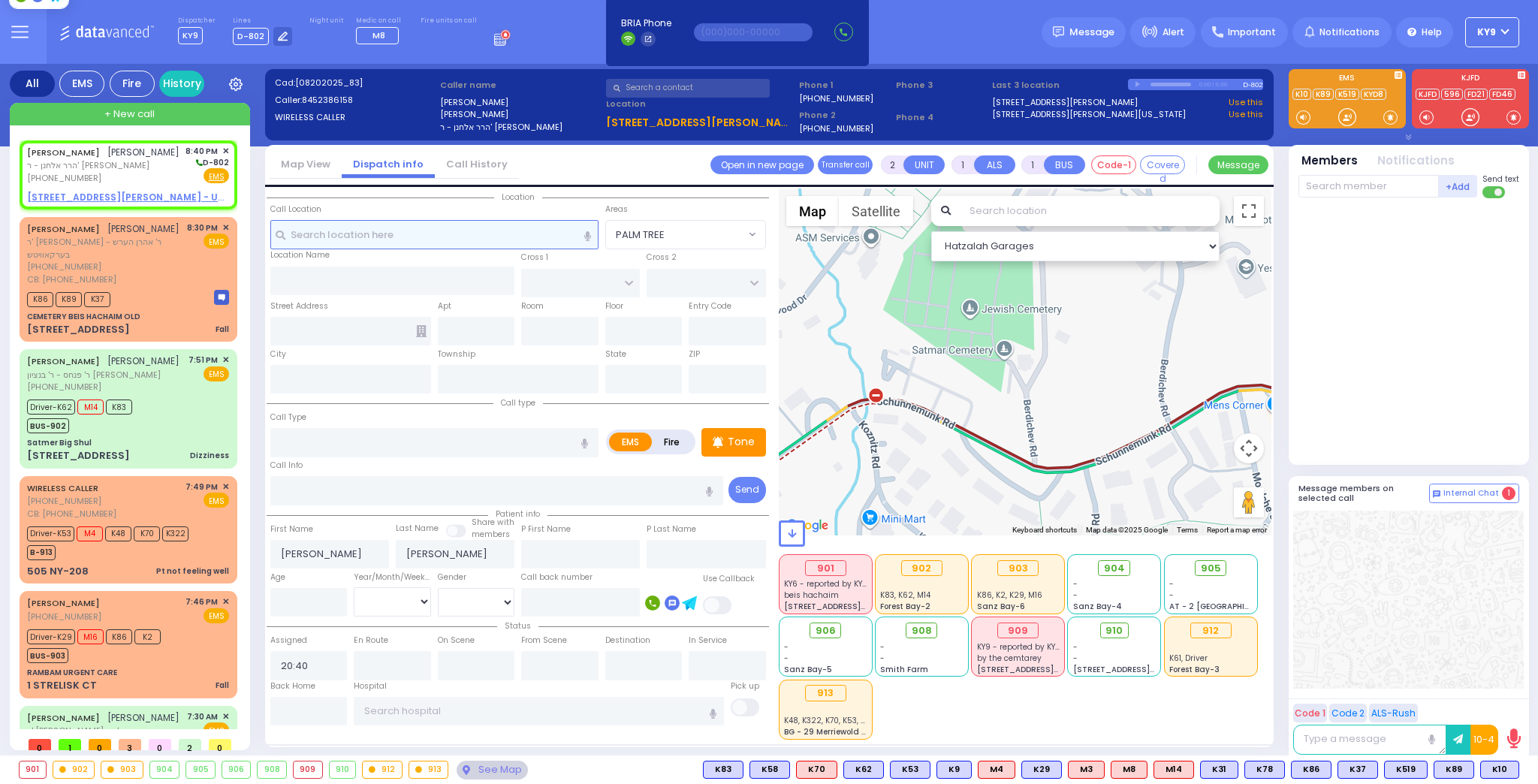
click at [425, 237] on input "text" at bounding box center [435, 234] width 329 height 29
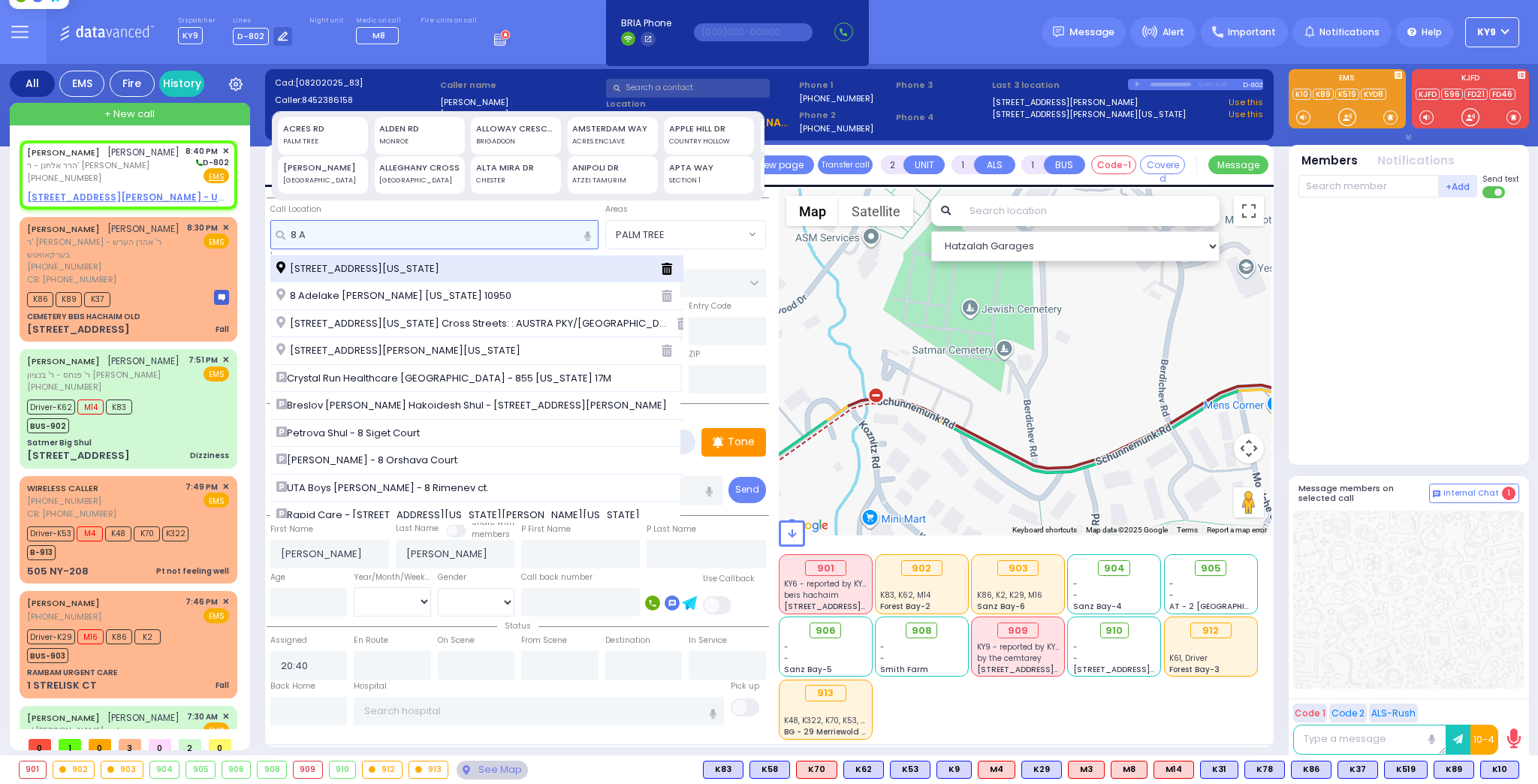
type input "8 A"
click at [416, 263] on span "8 Austra Parkway Monroe New York 10950" at bounding box center [361, 269] width 169 height 15
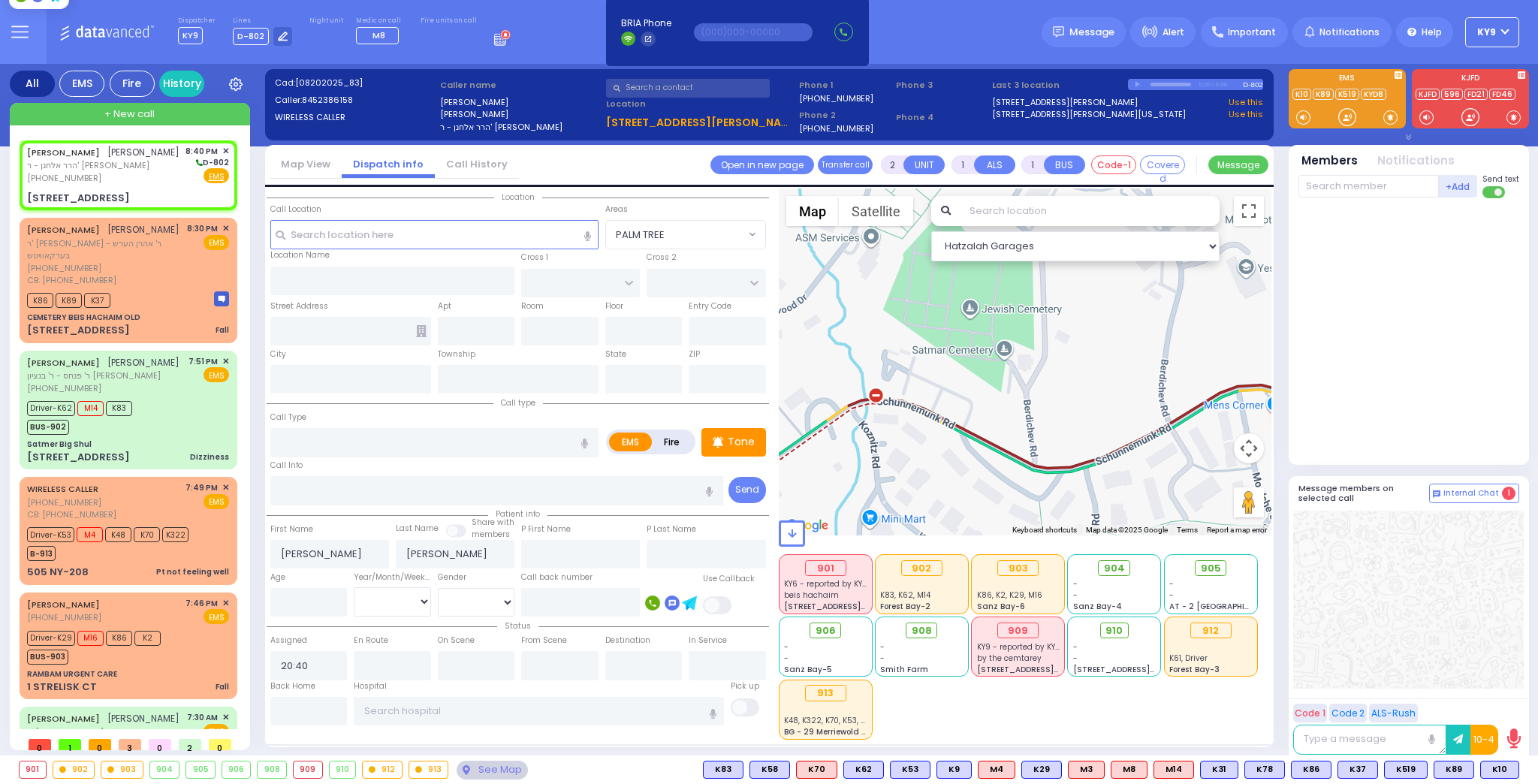
select select
radio input "true"
select select
type input "CHUST RD"
type input "BAKERTOWN RD"
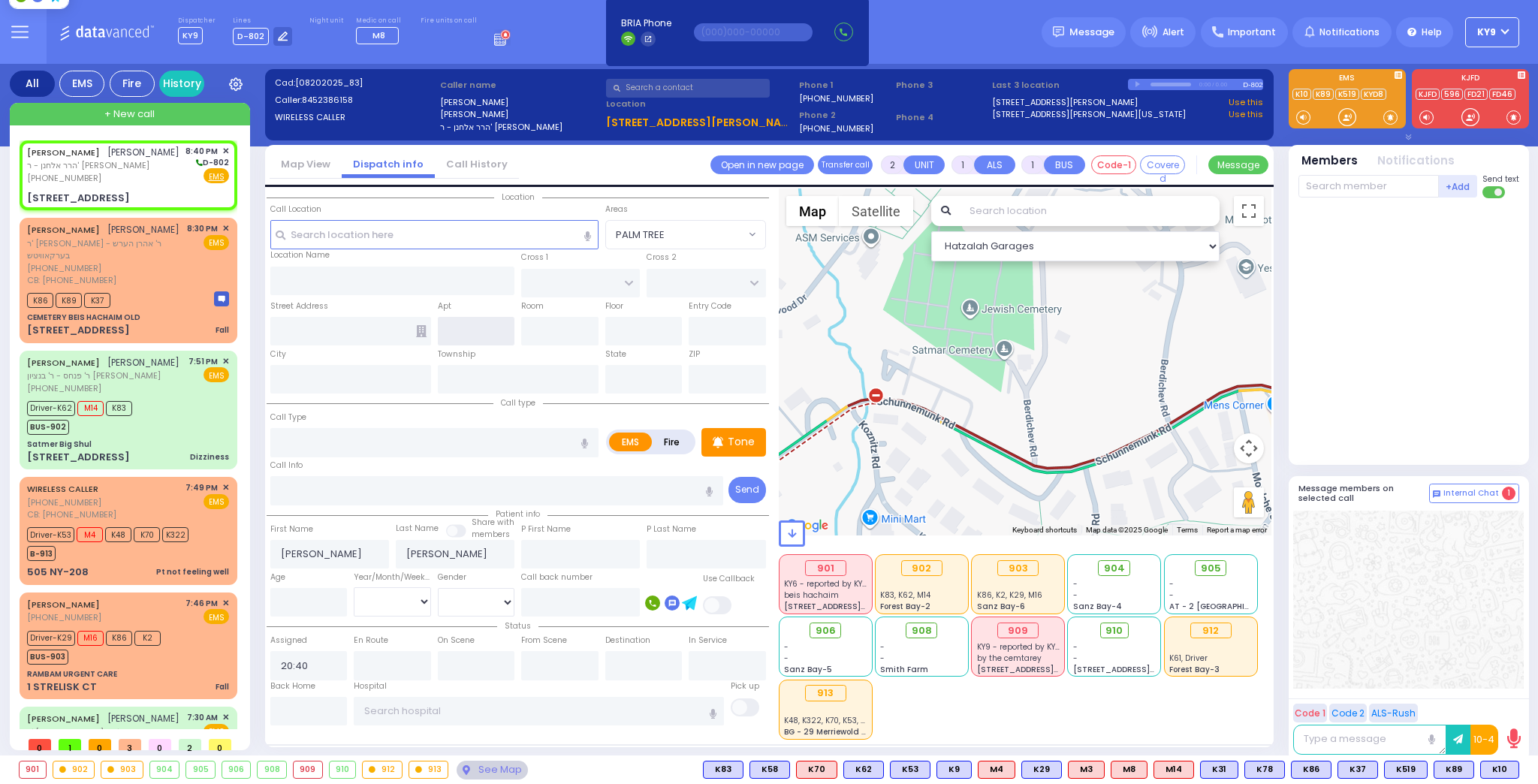
type input "8 Austra Parkway"
type input "Monroe"
type input "[US_STATE]"
type input "10950"
select select "Hatzalah Garages"
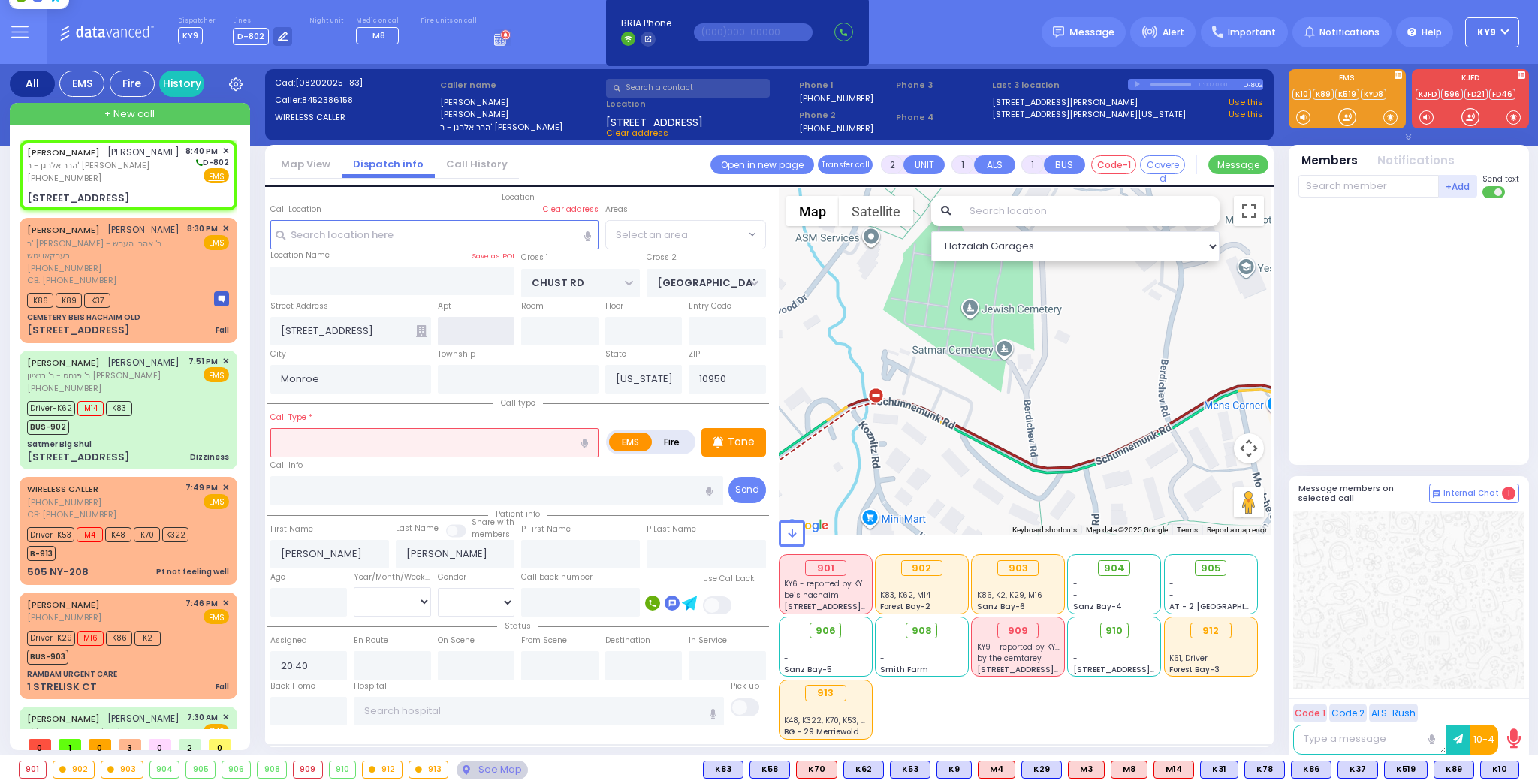
select select "VYOEL MOSHE"
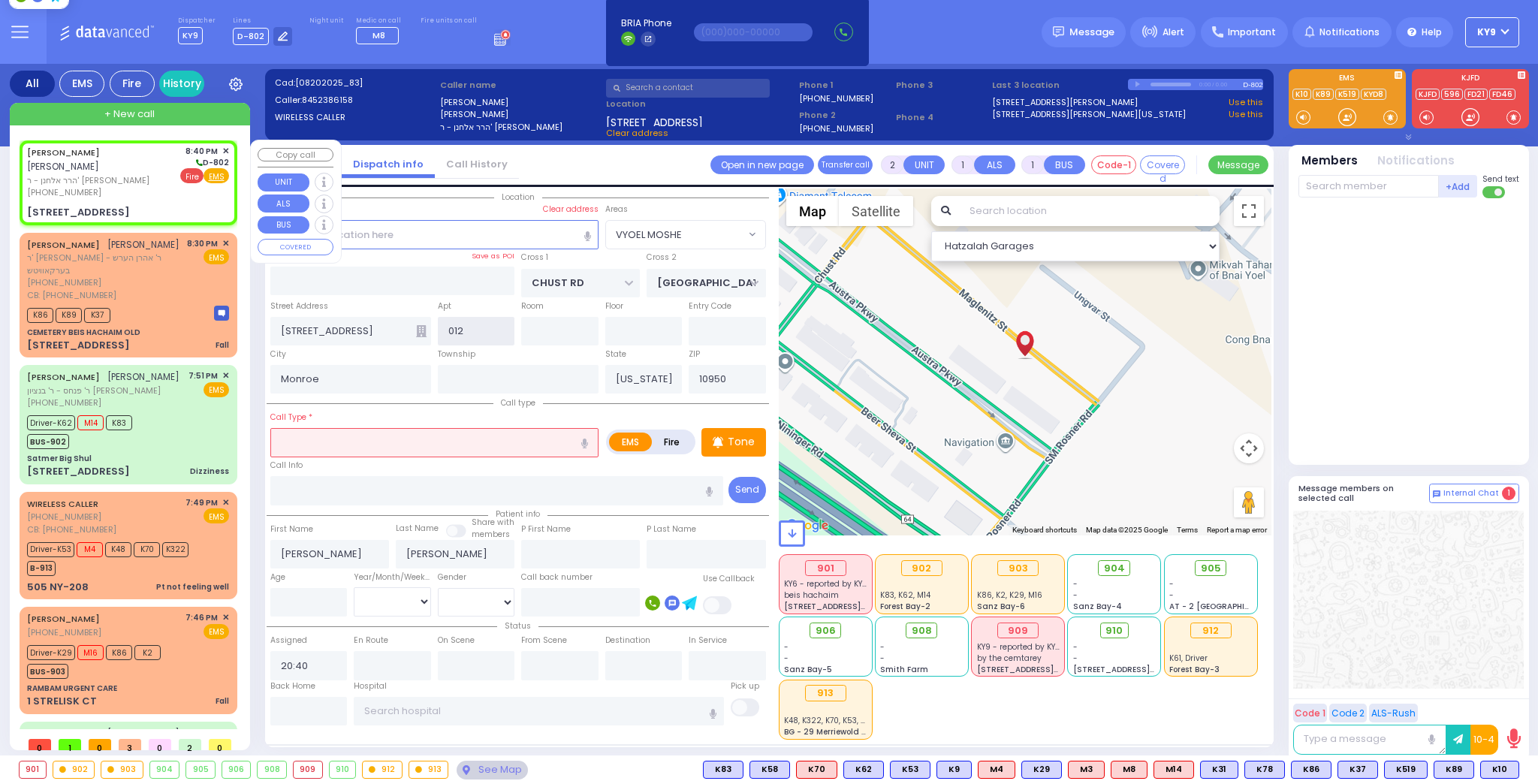
type input "012"
click at [190, 177] on span "Fire" at bounding box center [191, 176] width 23 height 15
select select
radio input "false"
radio input "true"
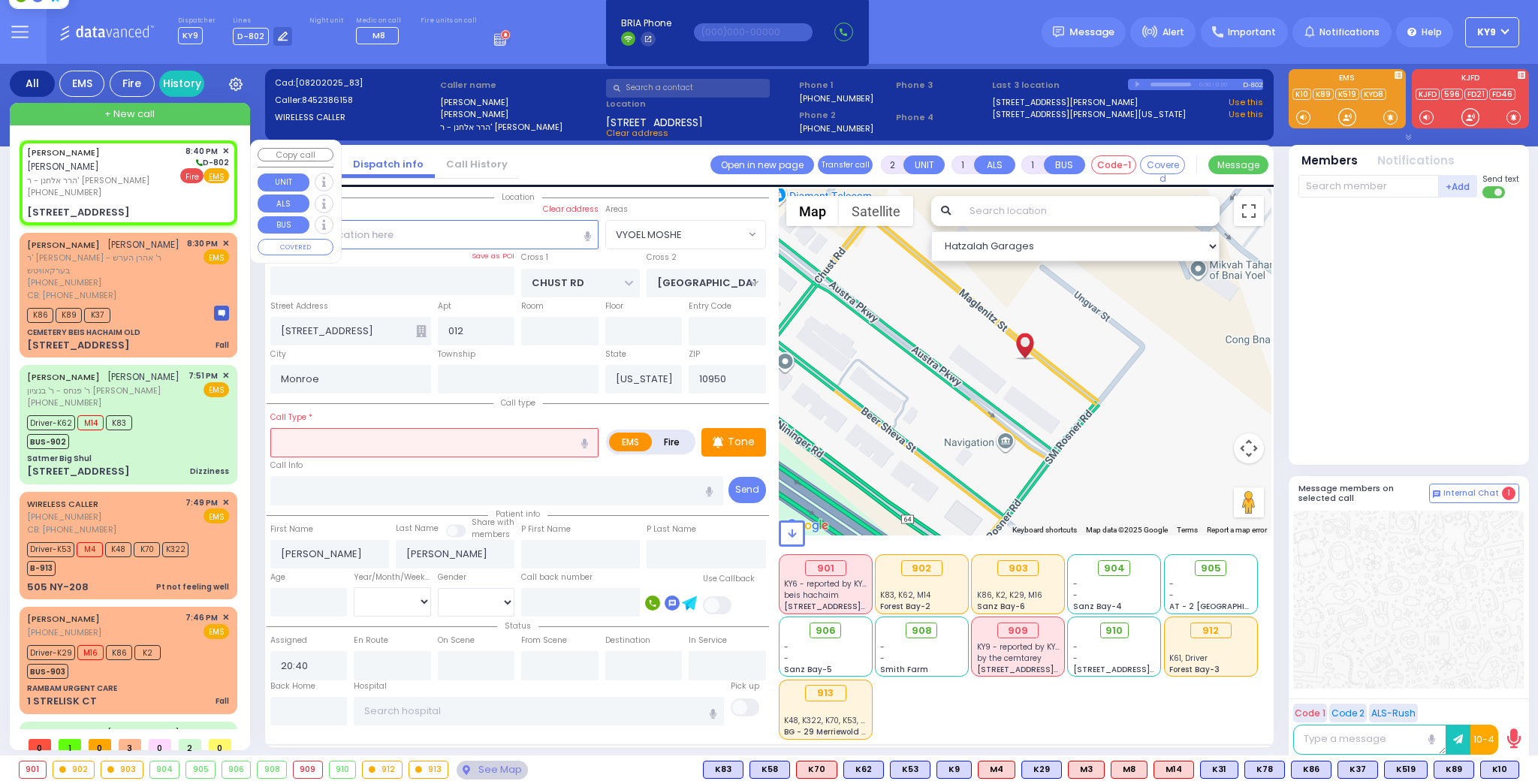
select select
select select "Hatzalah Garages"
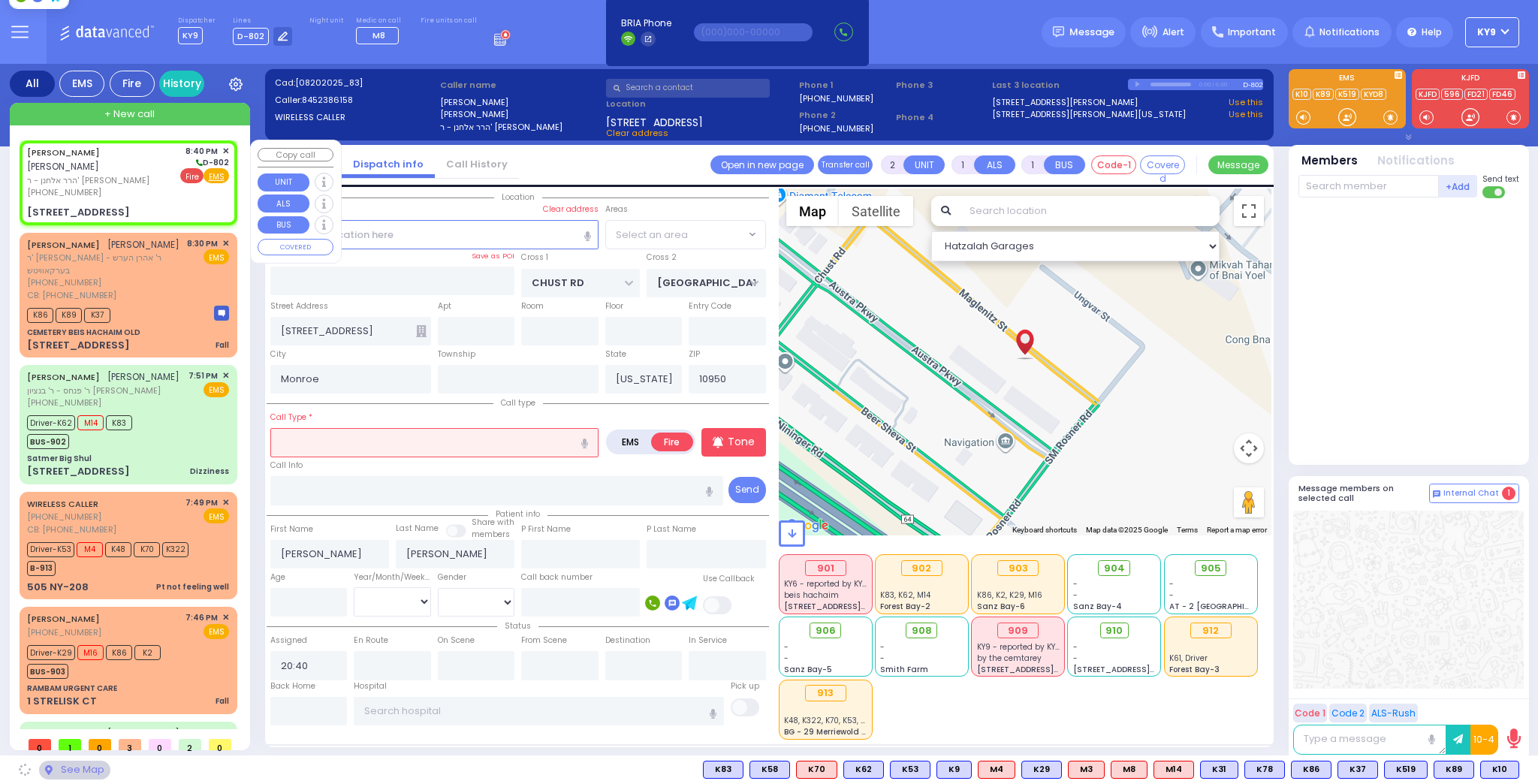
select select "VYOEL MOSHE"
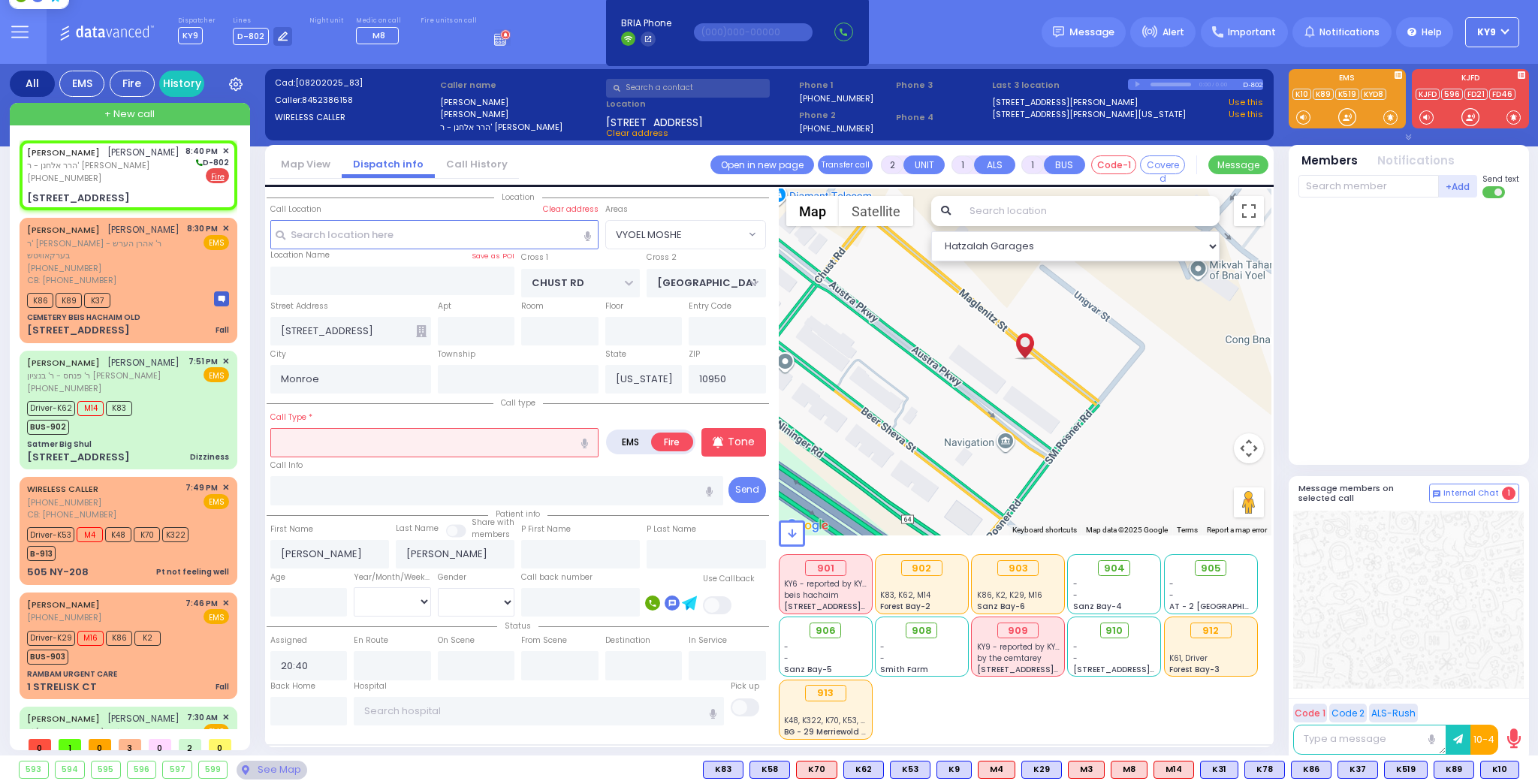
click at [446, 426] on div "Call Type * Fall" at bounding box center [435, 433] width 329 height 48
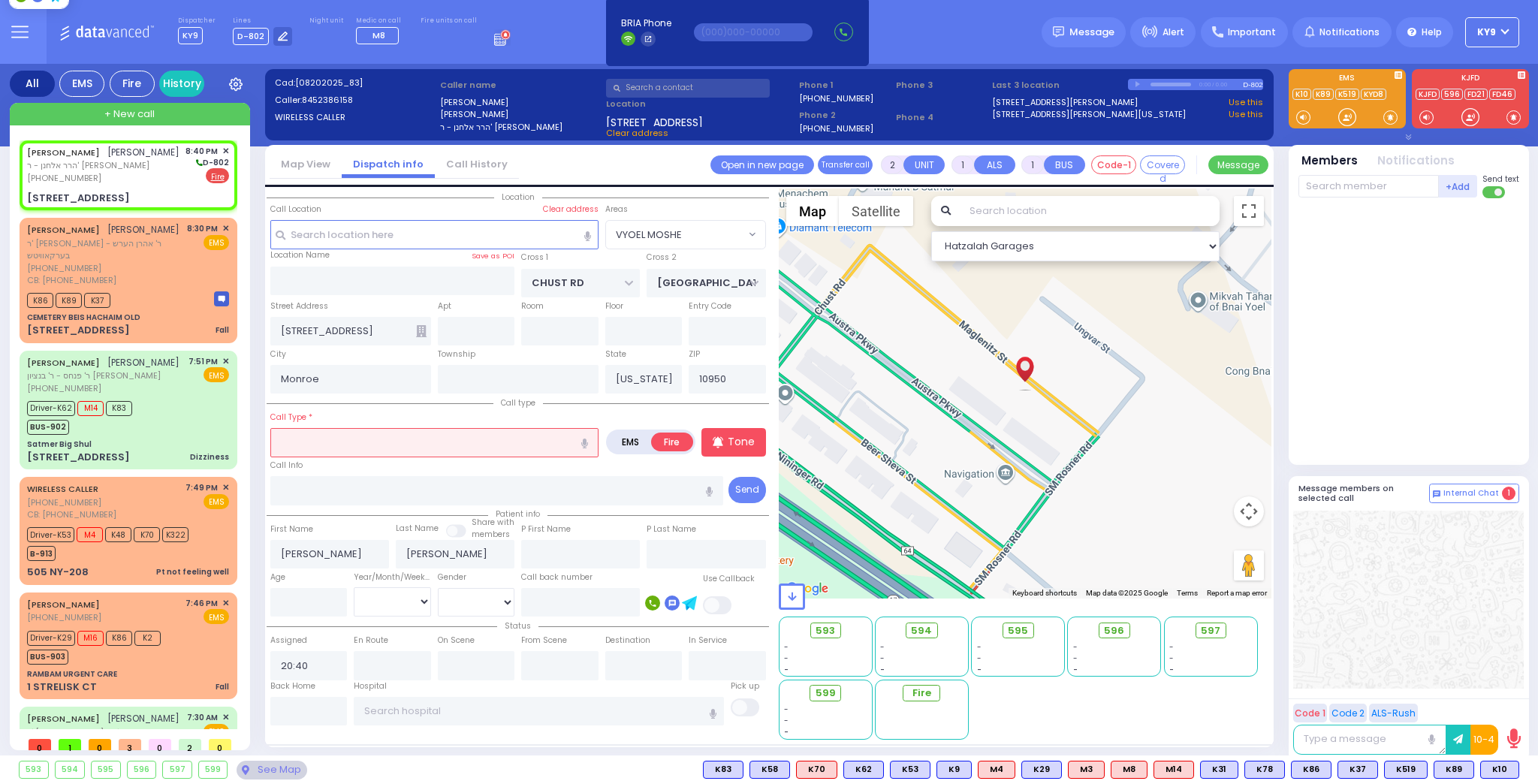
select select
radio input "true"
select select
select select "Hatzalah Garages"
click at [443, 440] on input "text" at bounding box center [435, 442] width 329 height 29
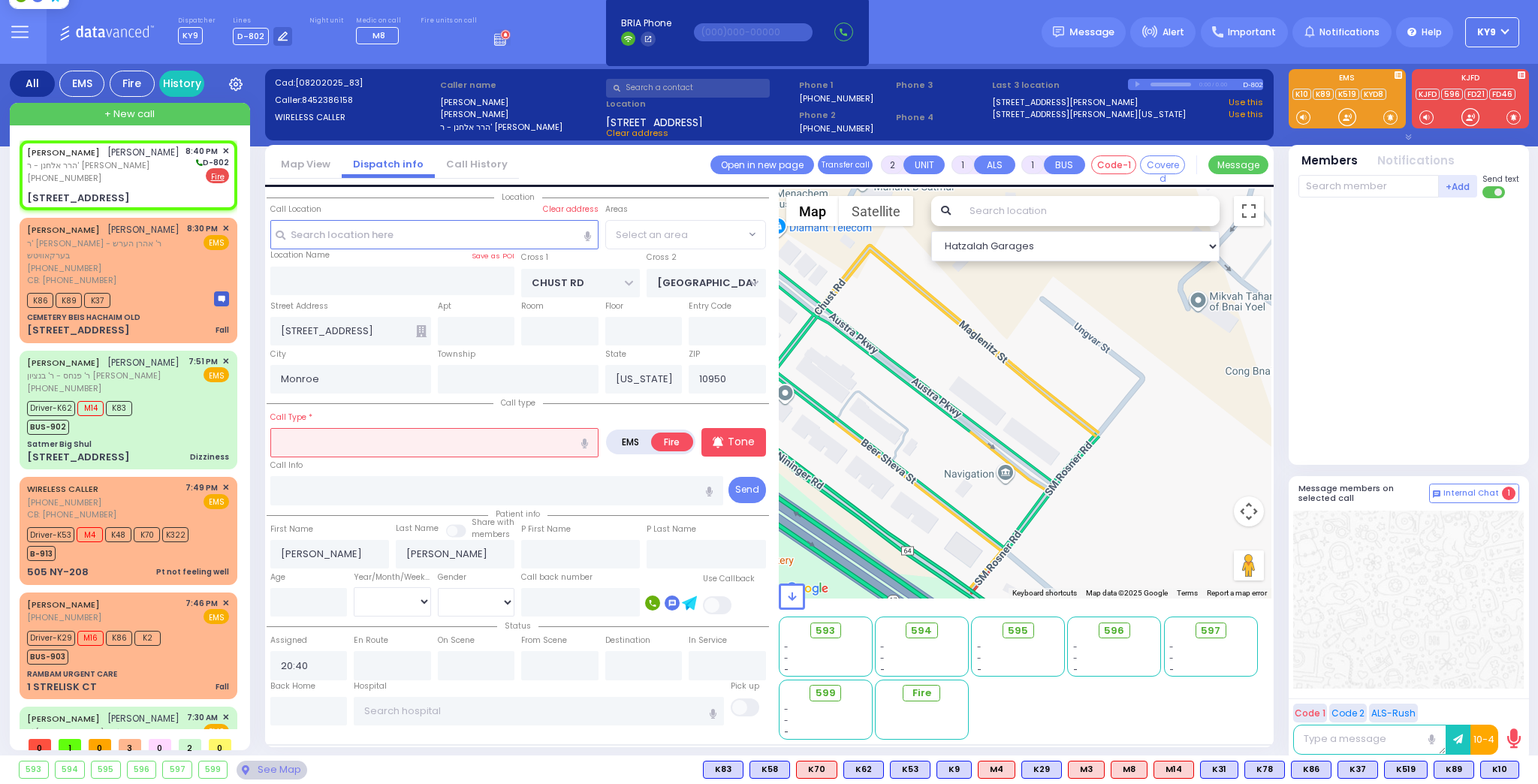
select select "VYOEL MOSHE"
select select
radio input "true"
select select
select select "Hatzalah Garages"
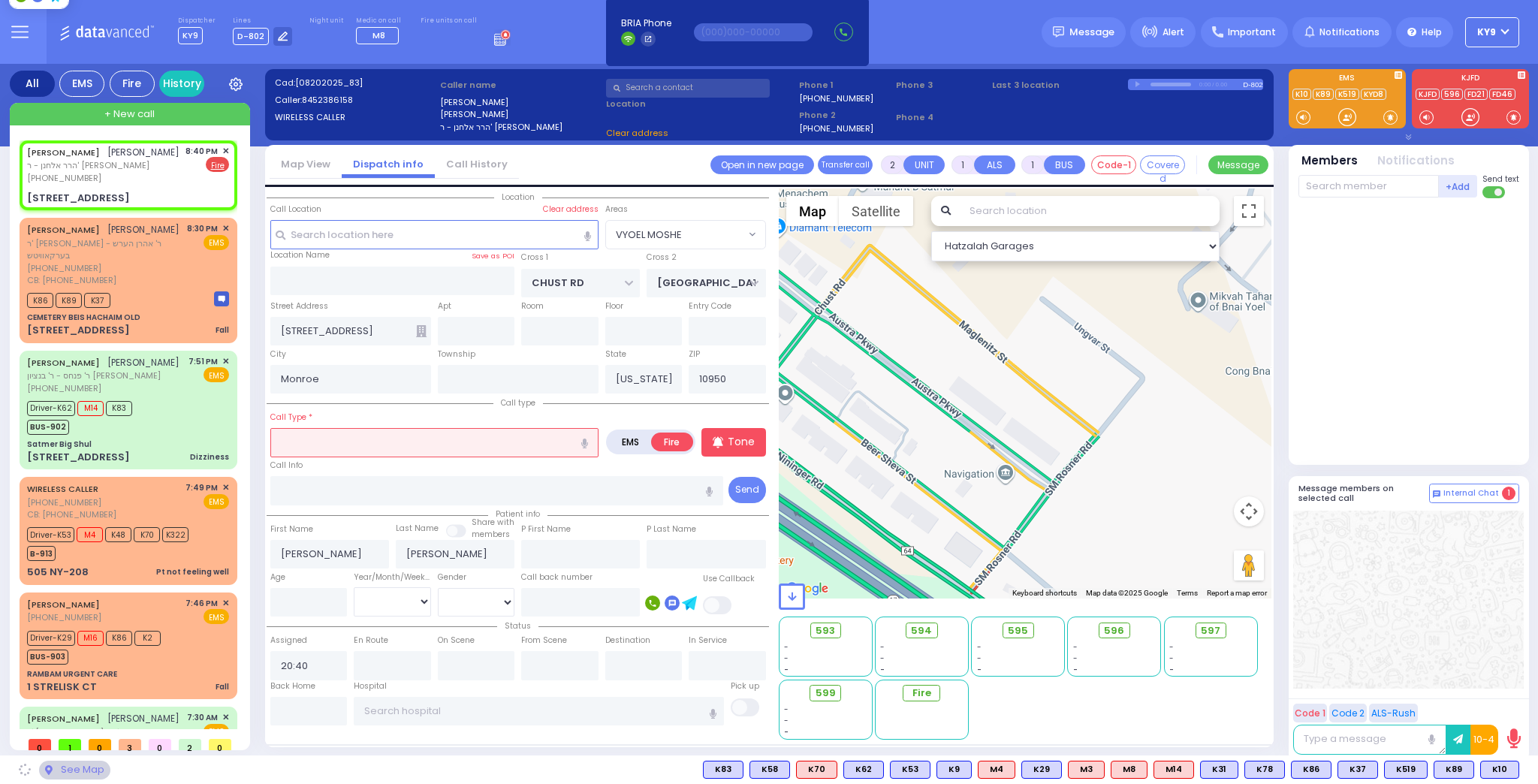
select select "VYOEL MOSHE"
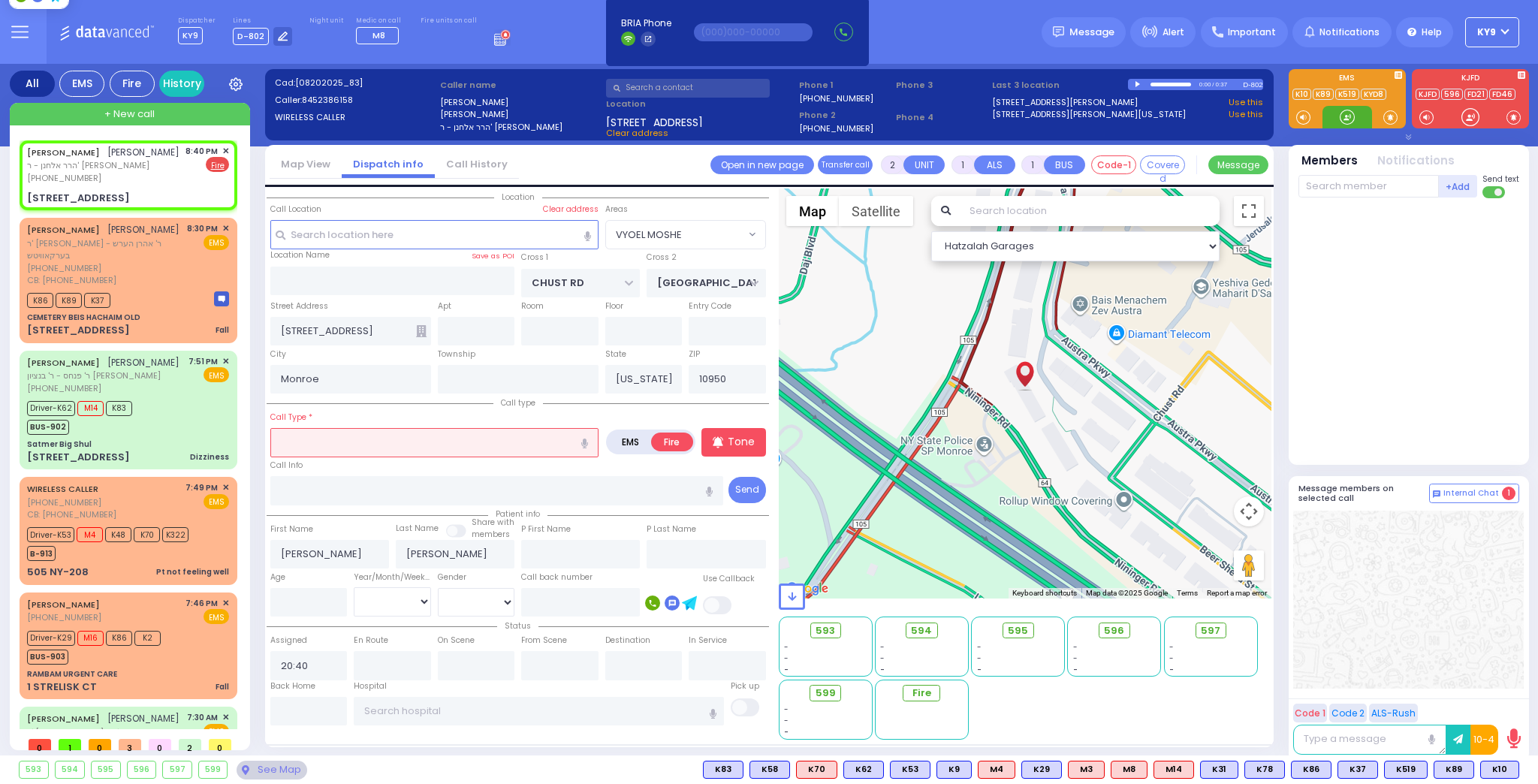
select select
radio input "true"
select select
select select "Hatzalah Garages"
drag, startPoint x: 1344, startPoint y: 115, endPoint x: 1338, endPoint y: 120, distance: 7.8
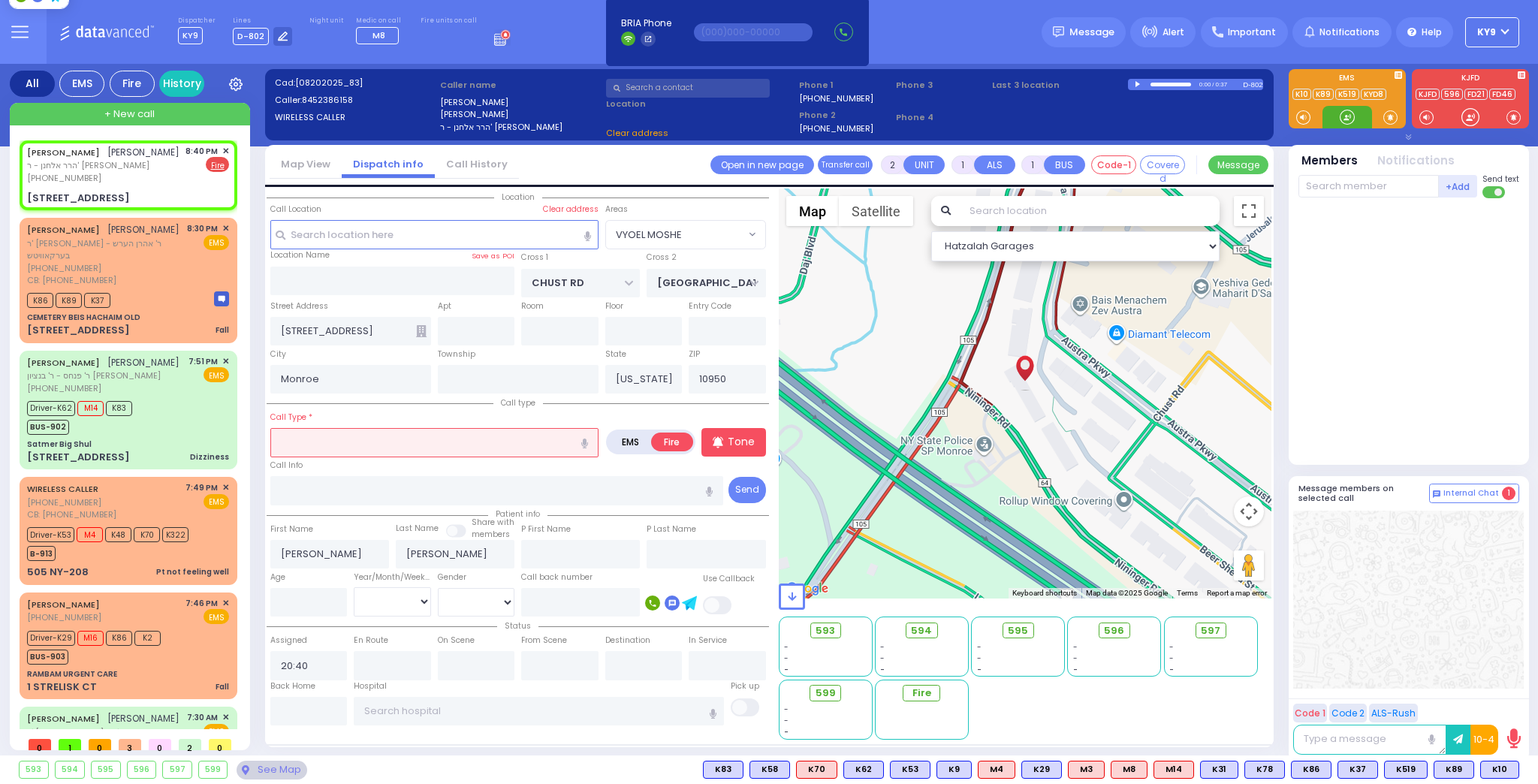
click at [1344, 116] on div at bounding box center [1347, 116] width 15 height 15
select select "VYOEL MOSHE"
click at [417, 442] on input "text" at bounding box center [435, 442] width 329 height 29
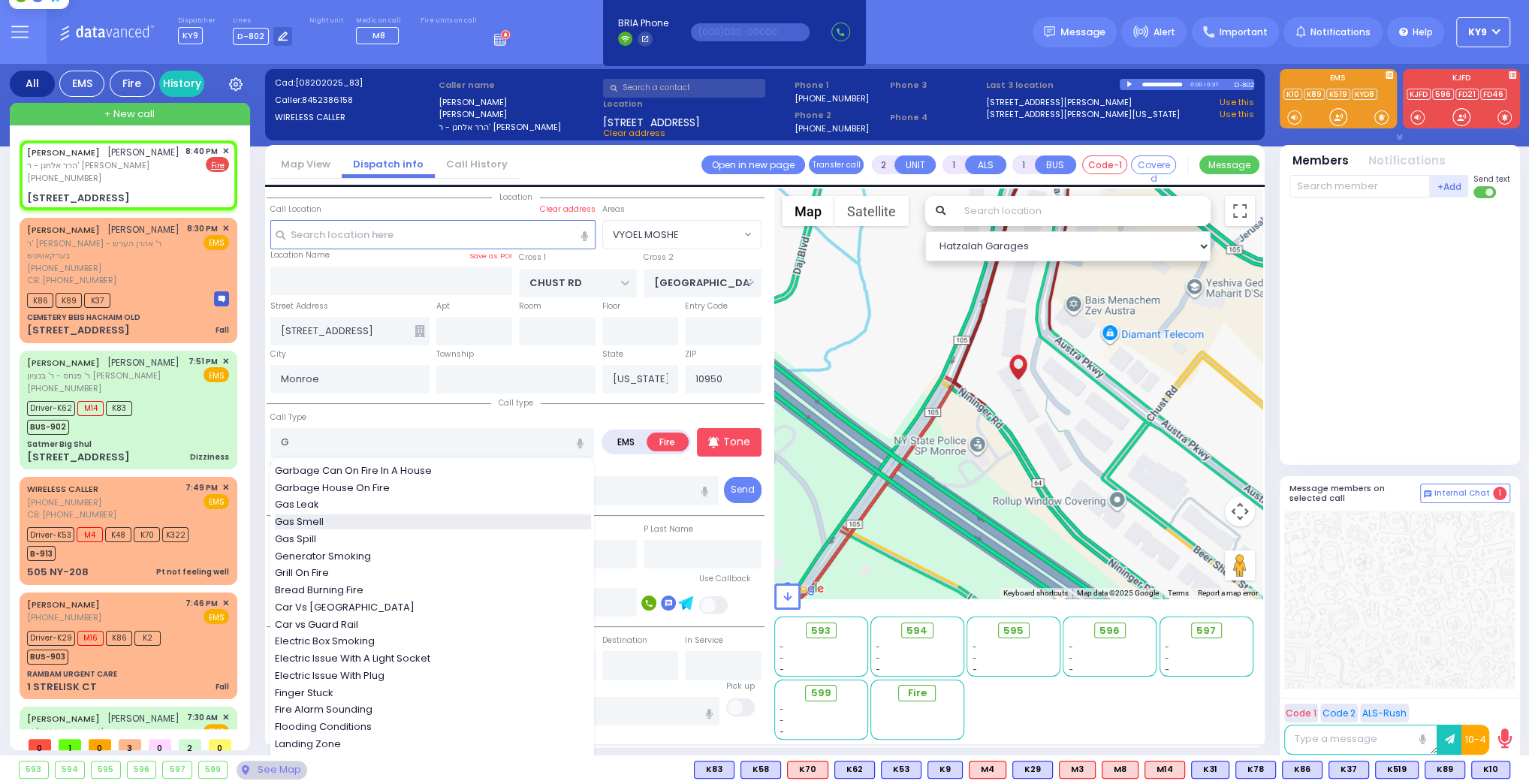
click at [368, 524] on div "Gas Smell" at bounding box center [433, 522] width 316 height 15
type input "Gas Smell"
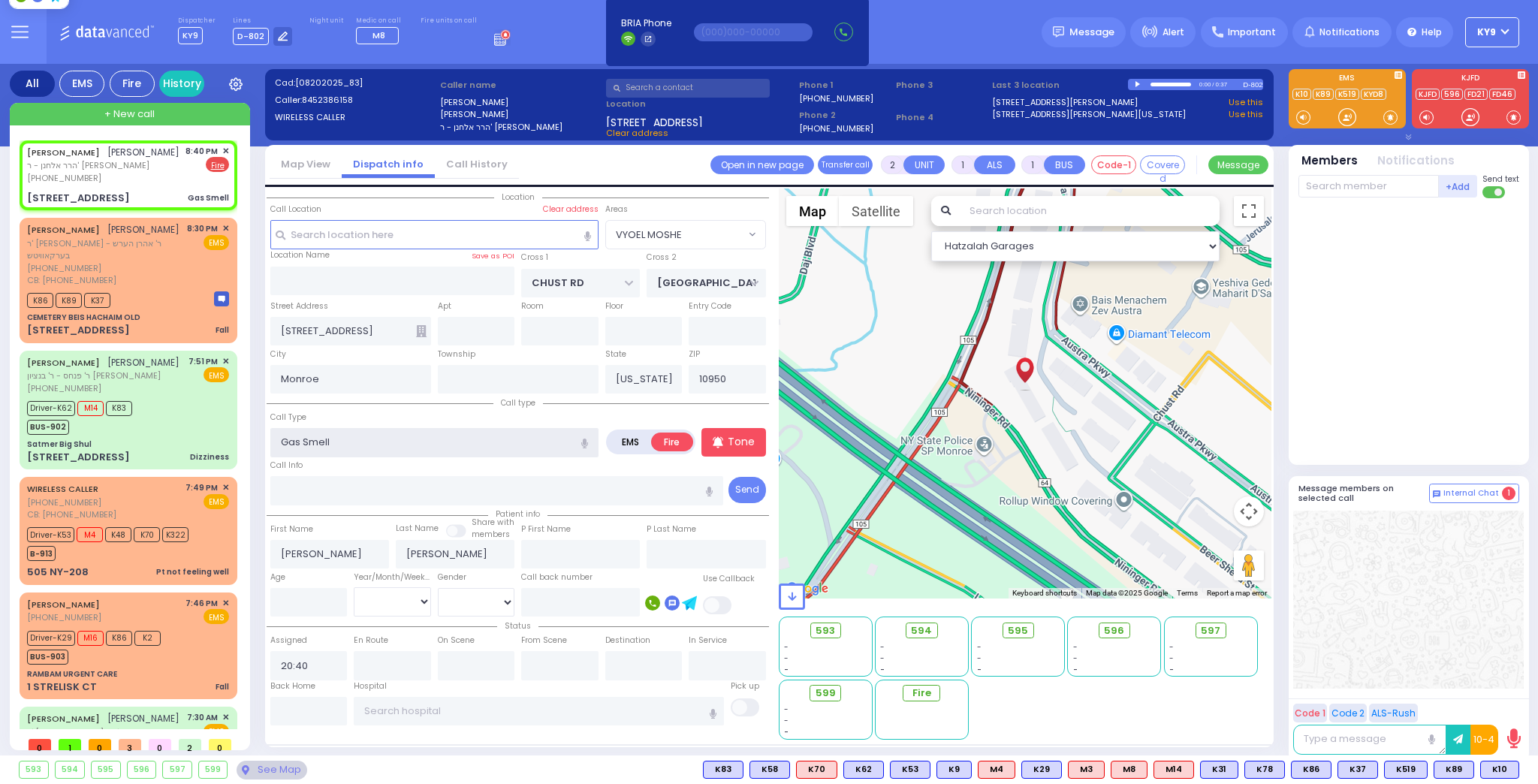
select select
radio input "true"
select select
select select "Hatzalah Garages"
select select "VYOEL MOSHE"
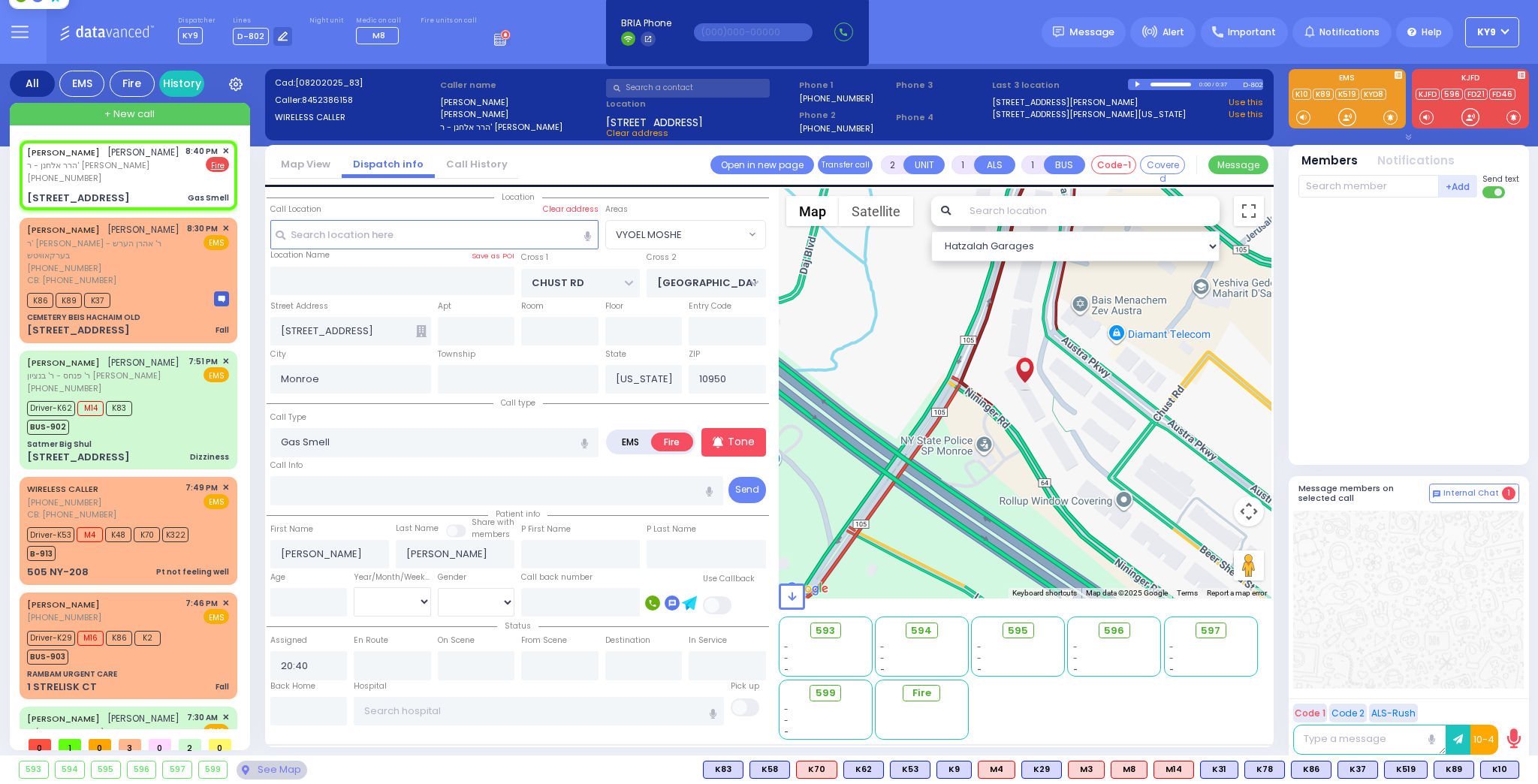
click at [80, 116] on div "+ New call" at bounding box center [130, 114] width 240 height 23
select select
radio input "true"
select select
select select "Hatzalah Garages"
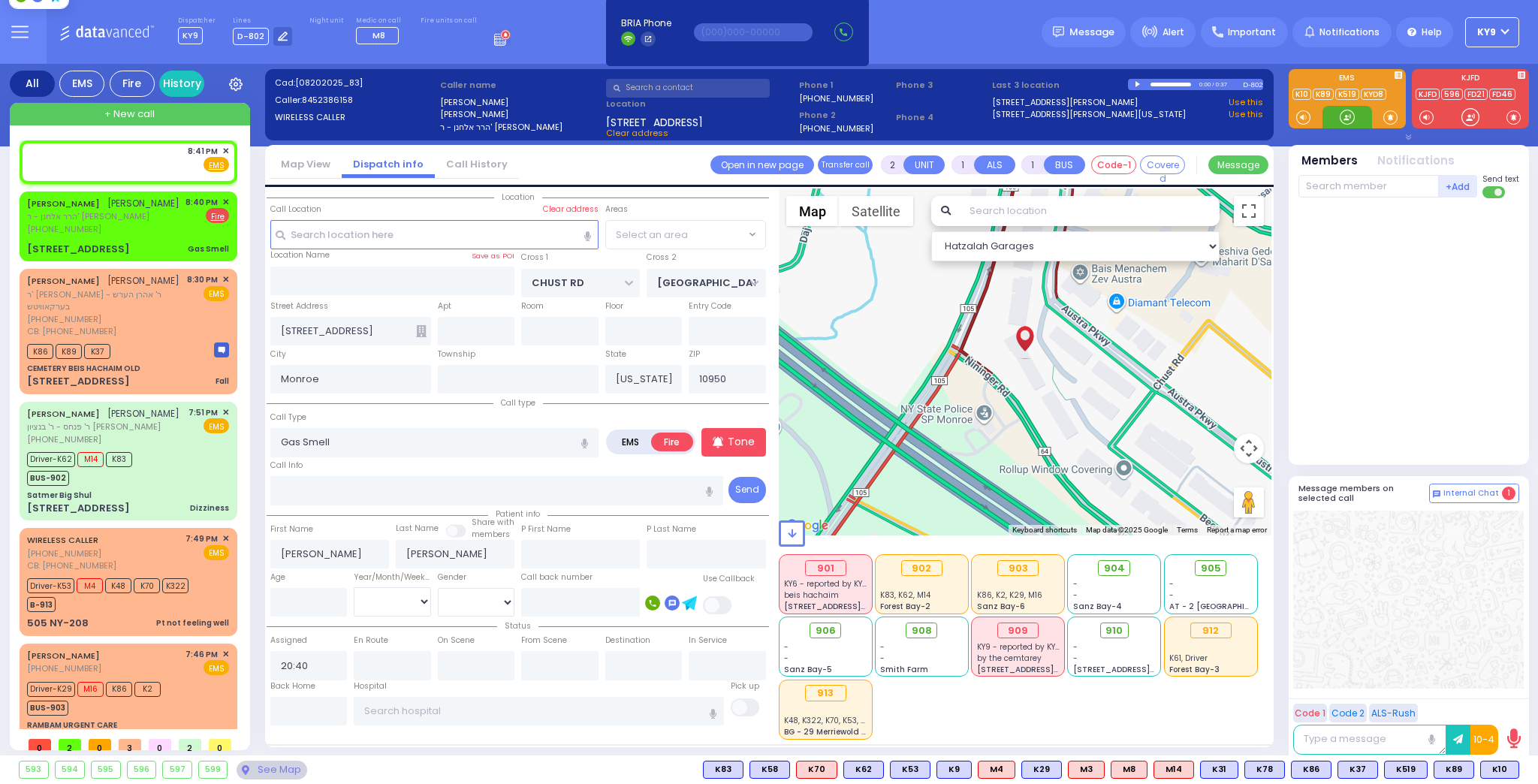
select select "VYOEL MOSHE"
select select
radio input "true"
select select
type input "20:41"
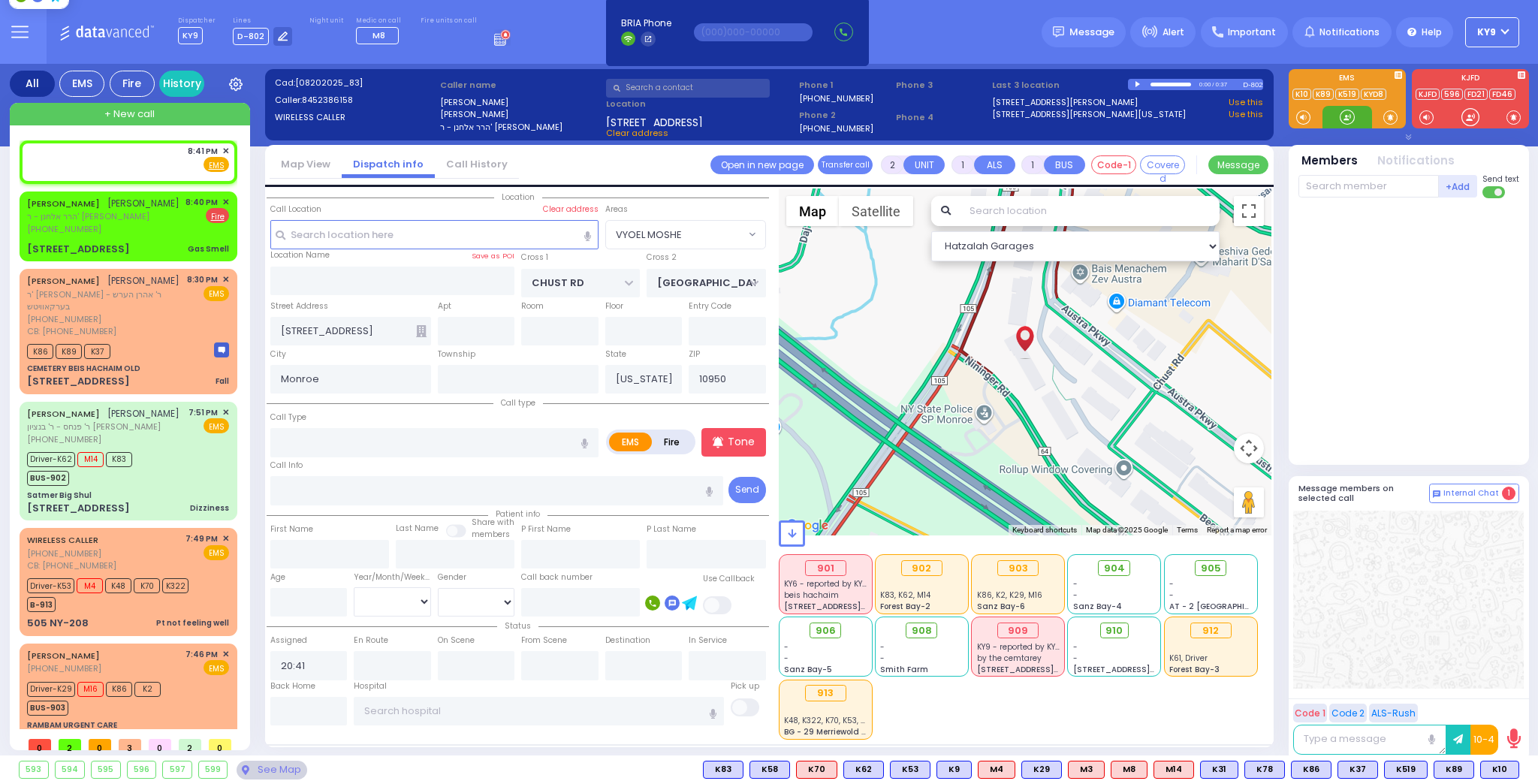
select select
radio input "true"
select select
select select "Hatzalah Garages"
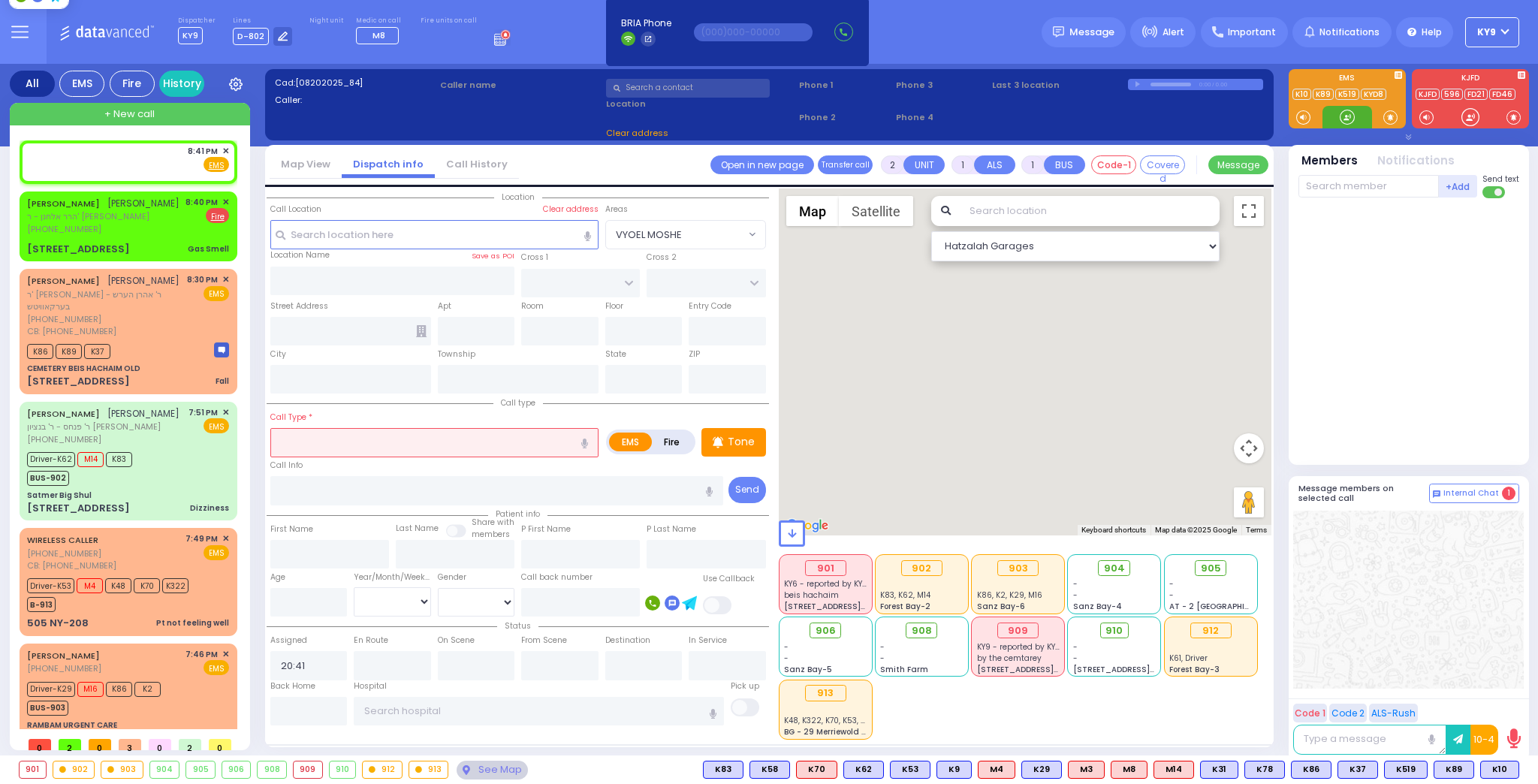
drag, startPoint x: 1353, startPoint y: 118, endPoint x: 1224, endPoint y: 136, distance: 130.2
click at [1330, 127] on div at bounding box center [1347, 117] width 50 height 23
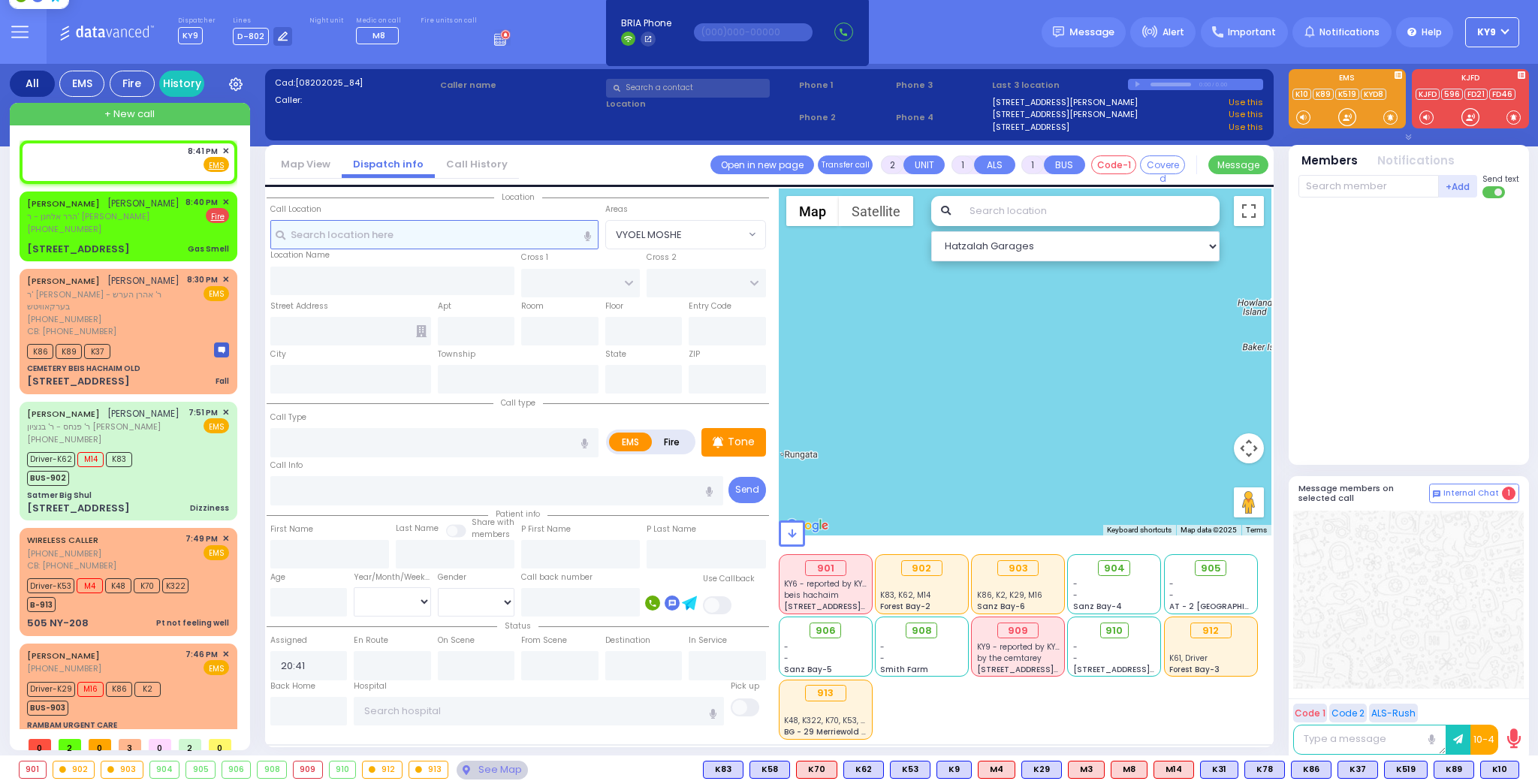
click at [350, 233] on input "text" at bounding box center [435, 234] width 329 height 29
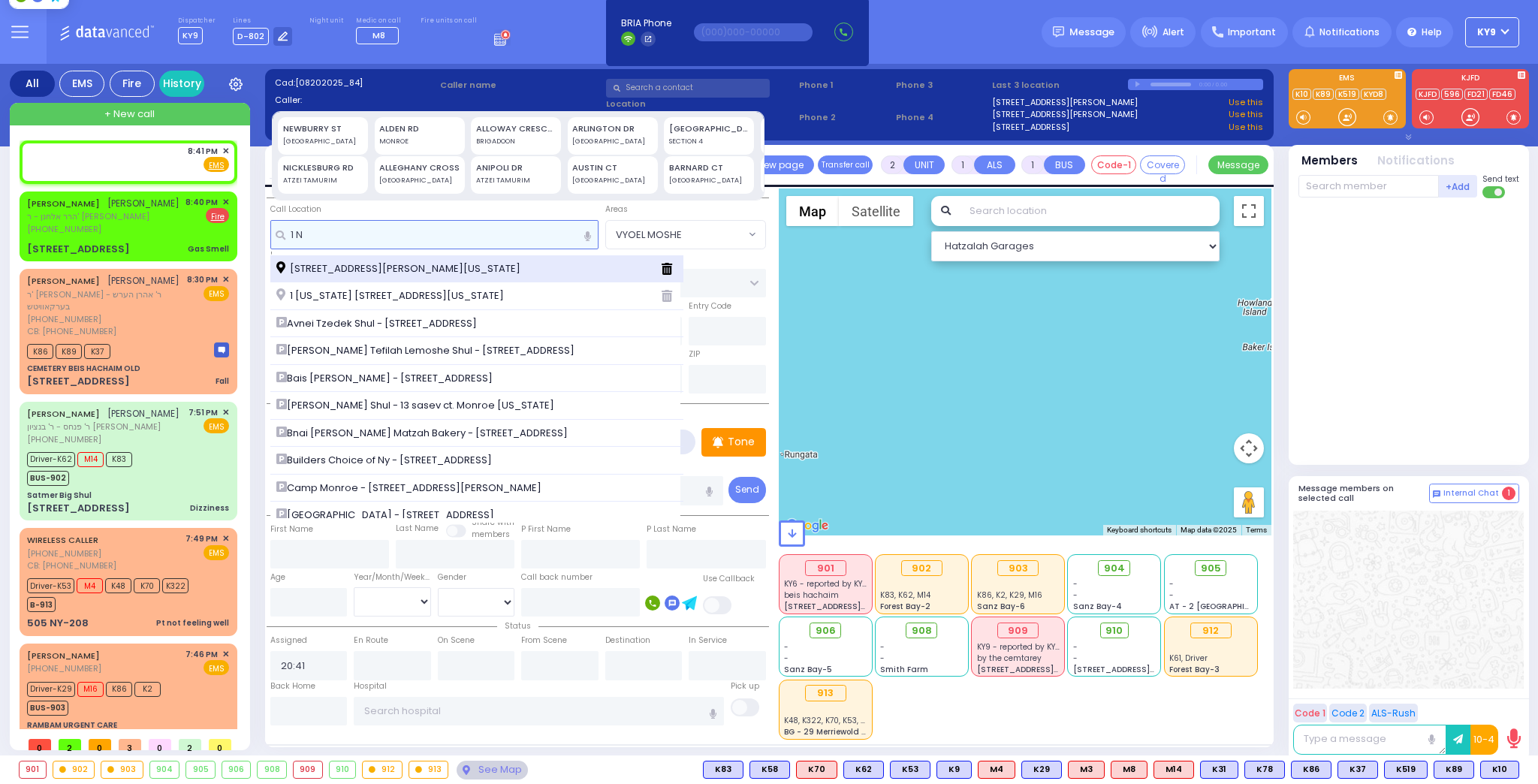
type input "1 N"
click at [378, 264] on span "[STREET_ADDRESS][PERSON_NAME][US_STATE]" at bounding box center [401, 269] width 250 height 15
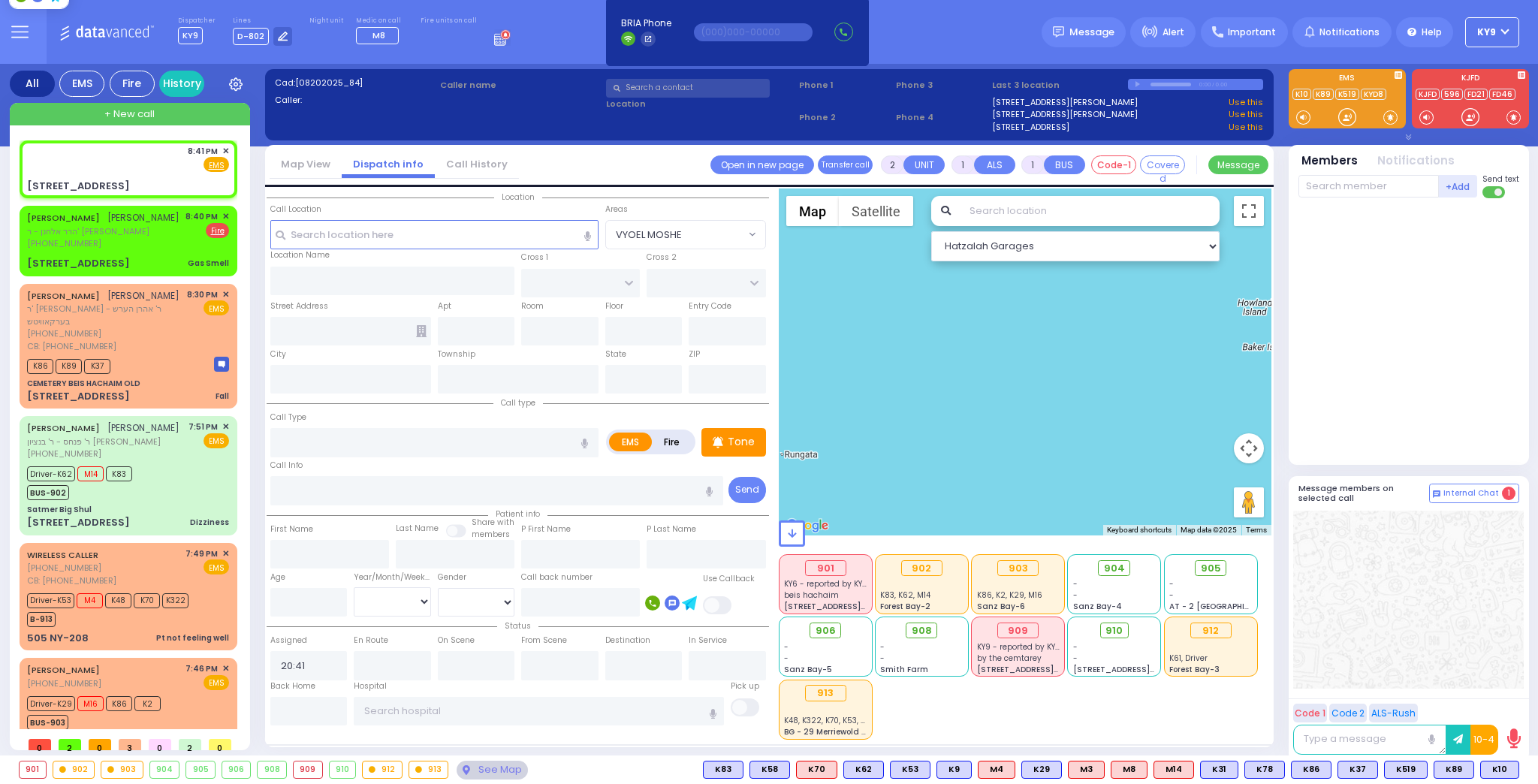
select select
radio input "true"
select select
select select "Hatzalah Garages"
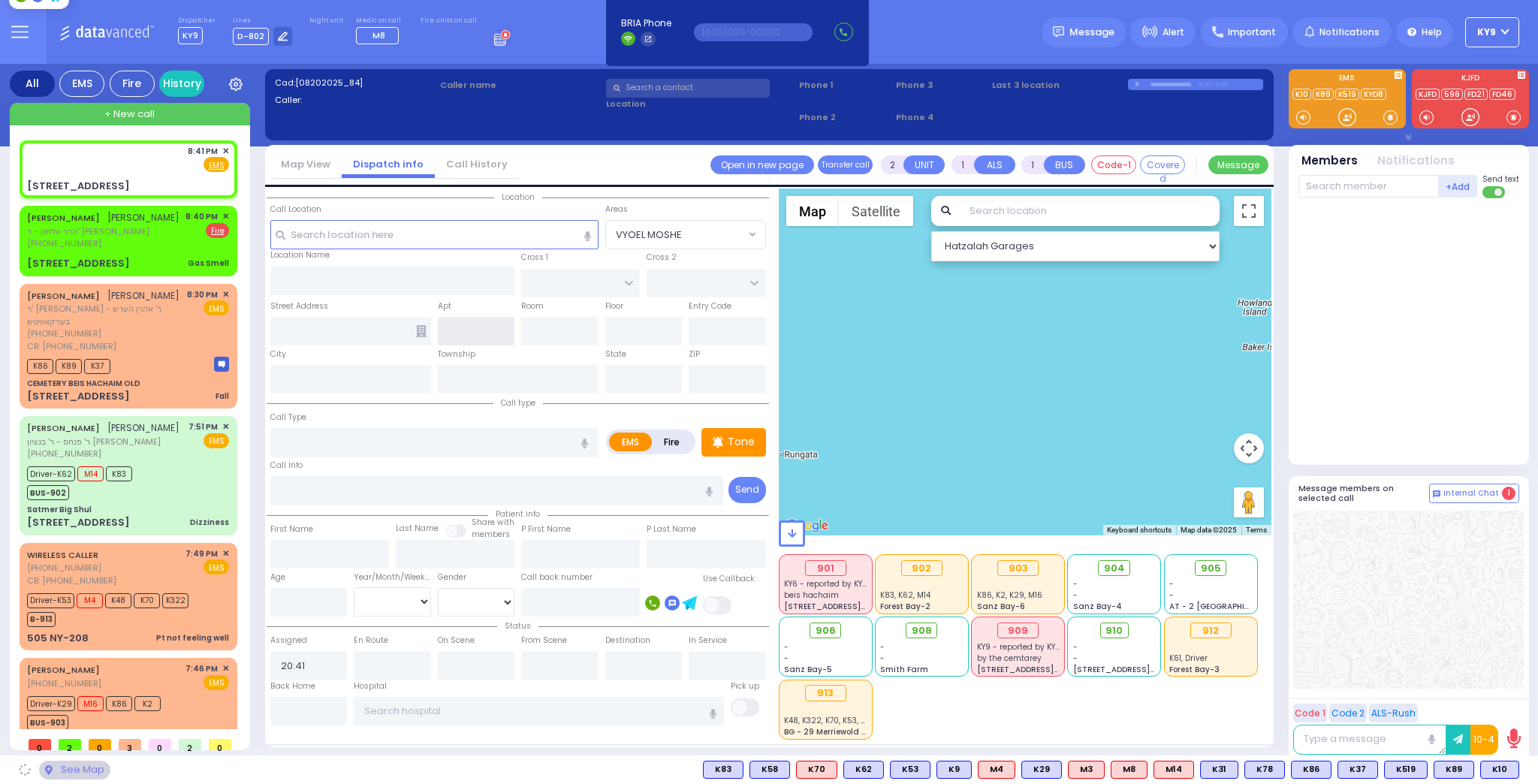
type input "[GEOGRAPHIC_DATA]"
type input "PAKSH PL"
type input "[STREET_ADDRESS]"
type input "[PERSON_NAME]"
type input "[US_STATE]"
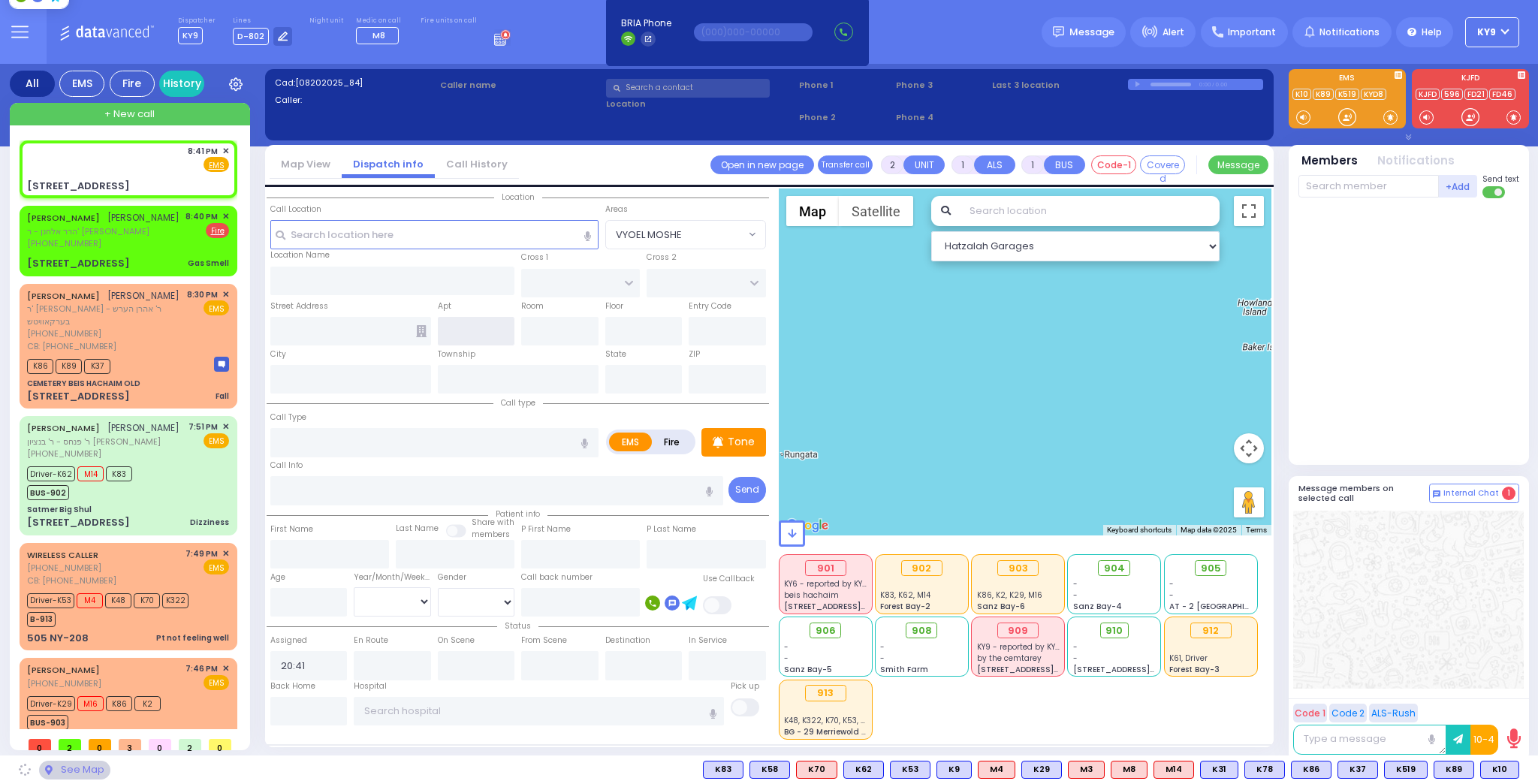
type input "10950"
select select "SECTION 5"
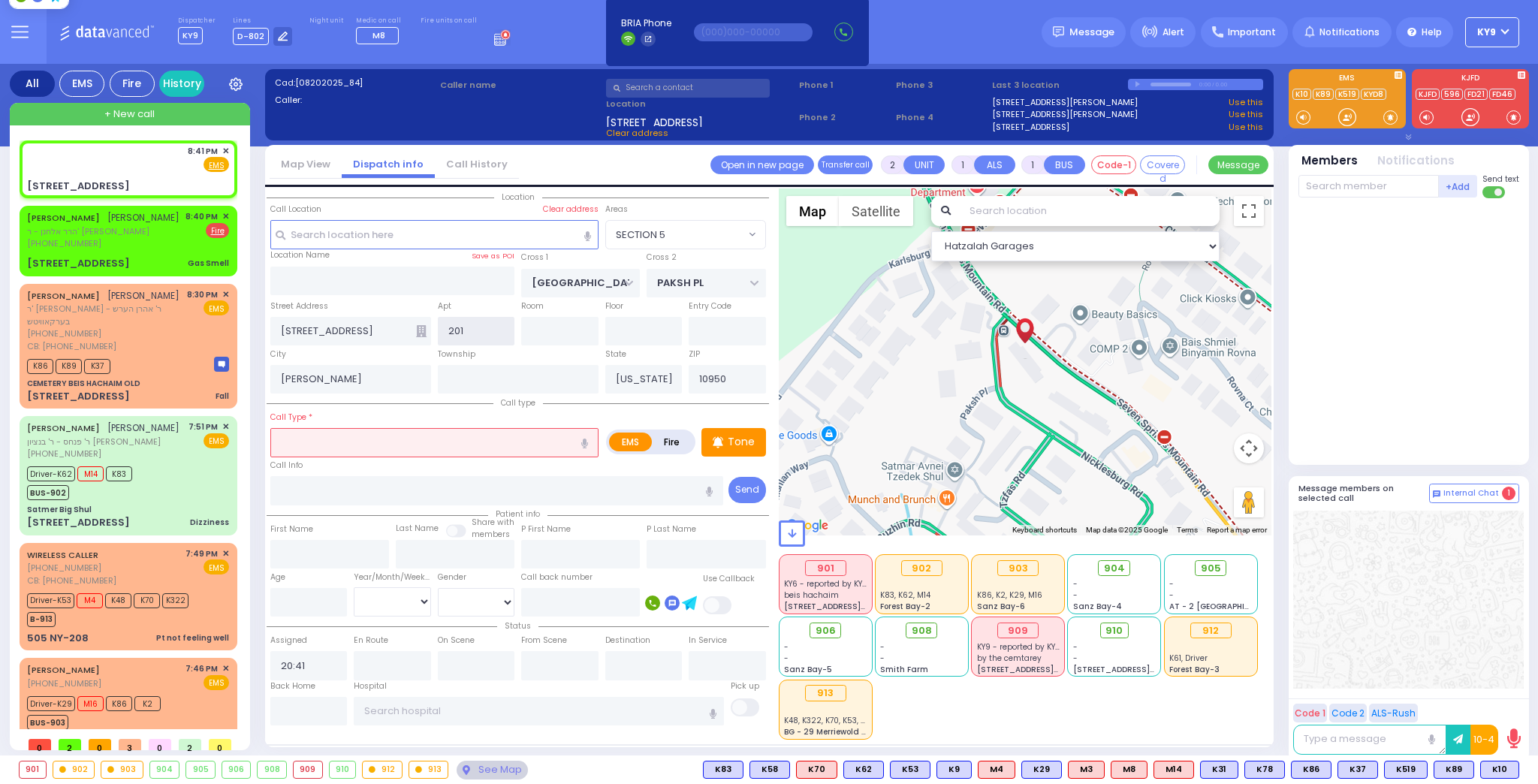
type input "201"
click at [543, 444] on input "text" at bounding box center [435, 442] width 329 height 29
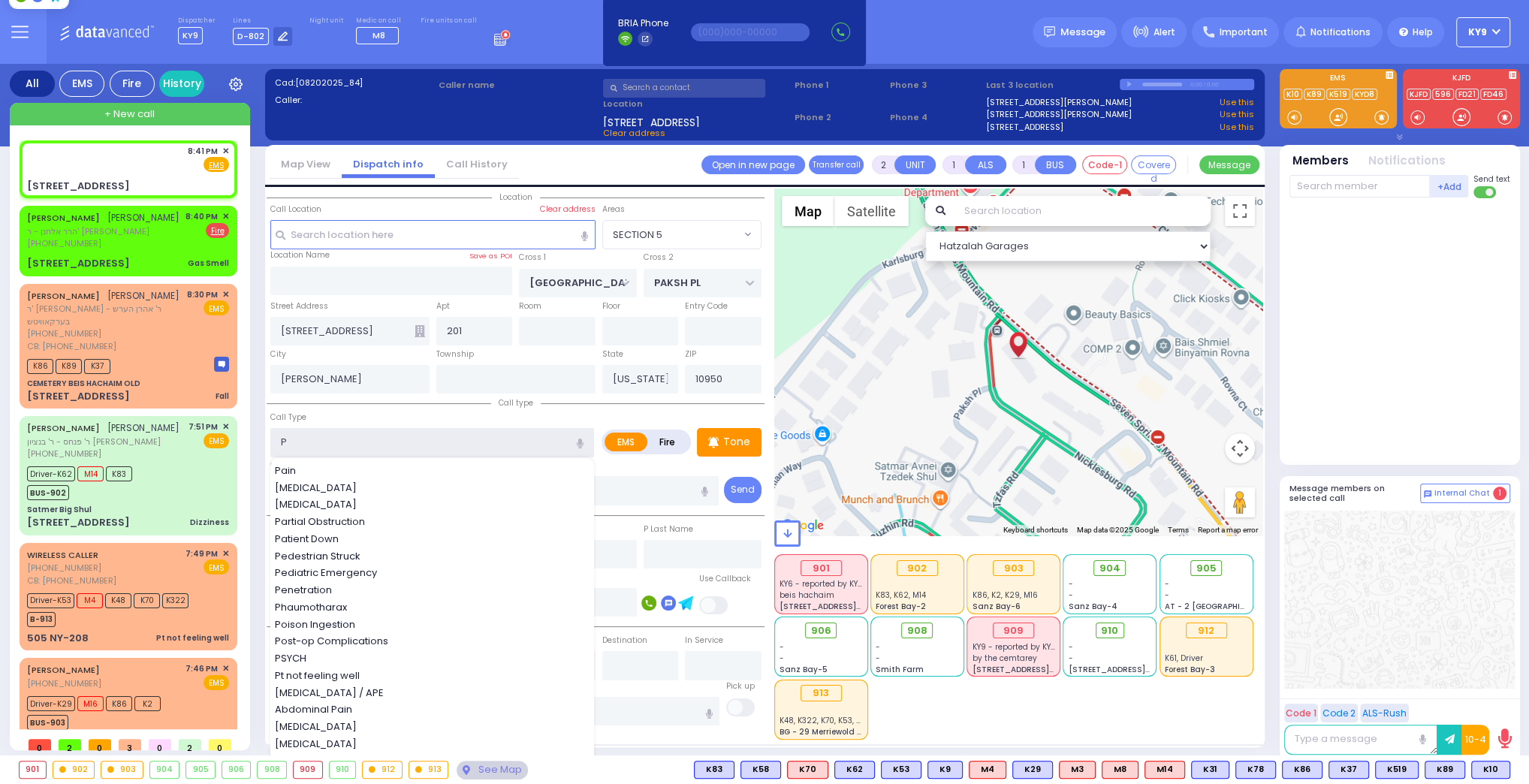
type input "PT"
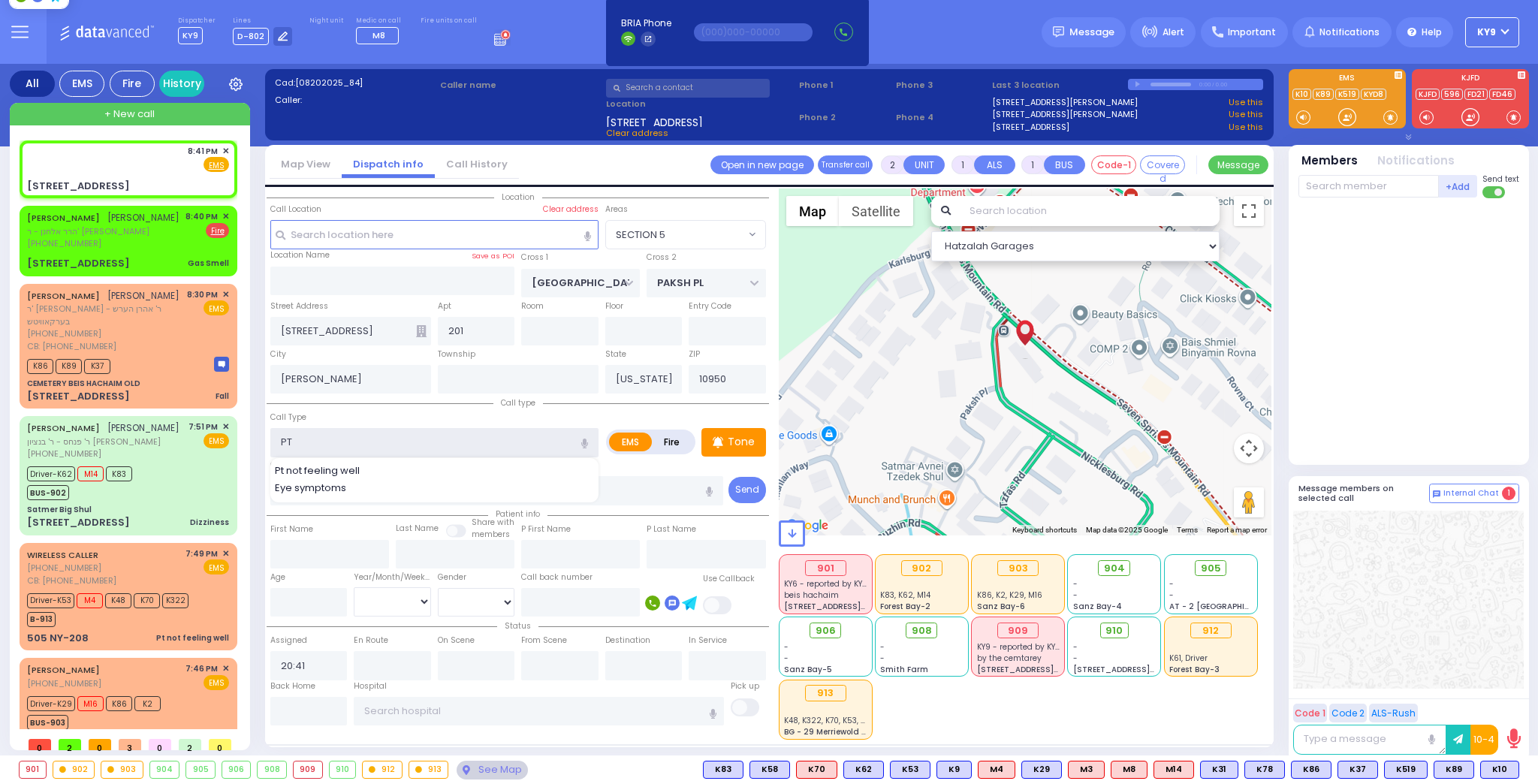
select select
radio input "true"
select select
select select "Hatzalah Garages"
select select "SECTION 5"
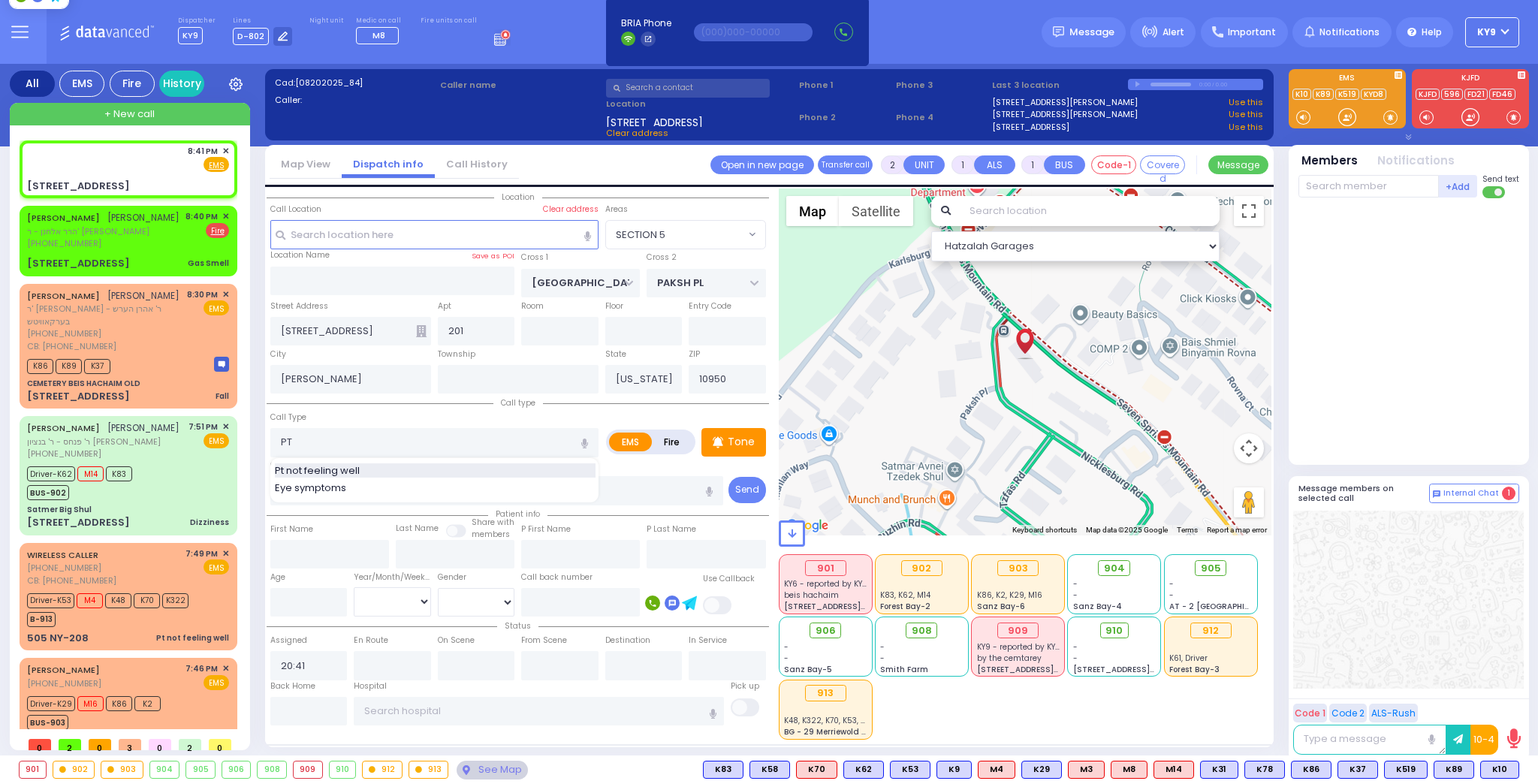
click at [515, 472] on div "Pt not feeling well" at bounding box center [435, 470] width 321 height 15
click at [741, 440] on p "Tone" at bounding box center [741, 442] width 27 height 16
click at [1349, 119] on div at bounding box center [1347, 116] width 15 height 15
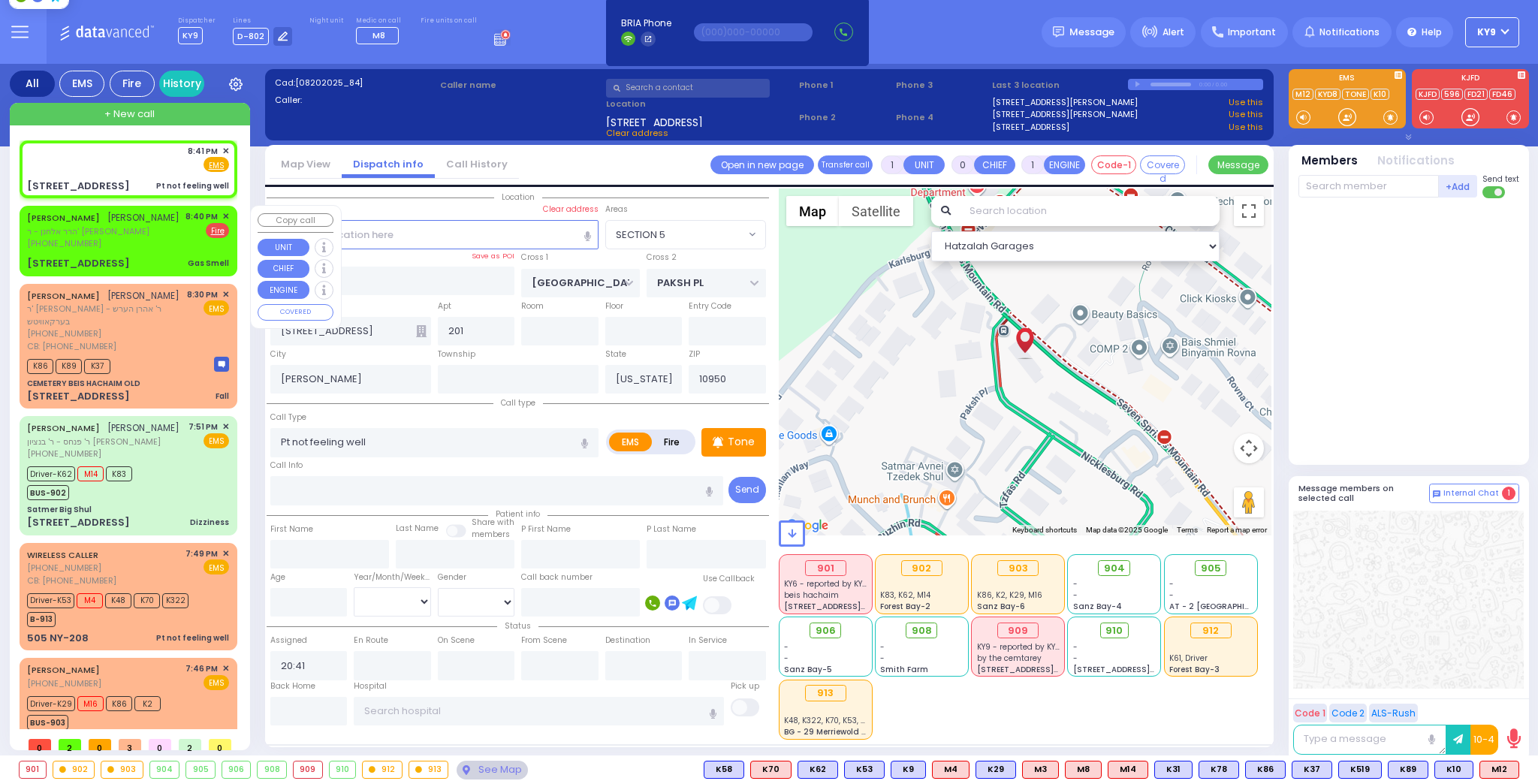
click at [130, 251] on div "JOEL HOROWITZ יואל האראוויץ הרר אלחנן - ר' חיים יודא קליין (845) 238-6158 8:40 …" at bounding box center [129, 240] width 212 height 65
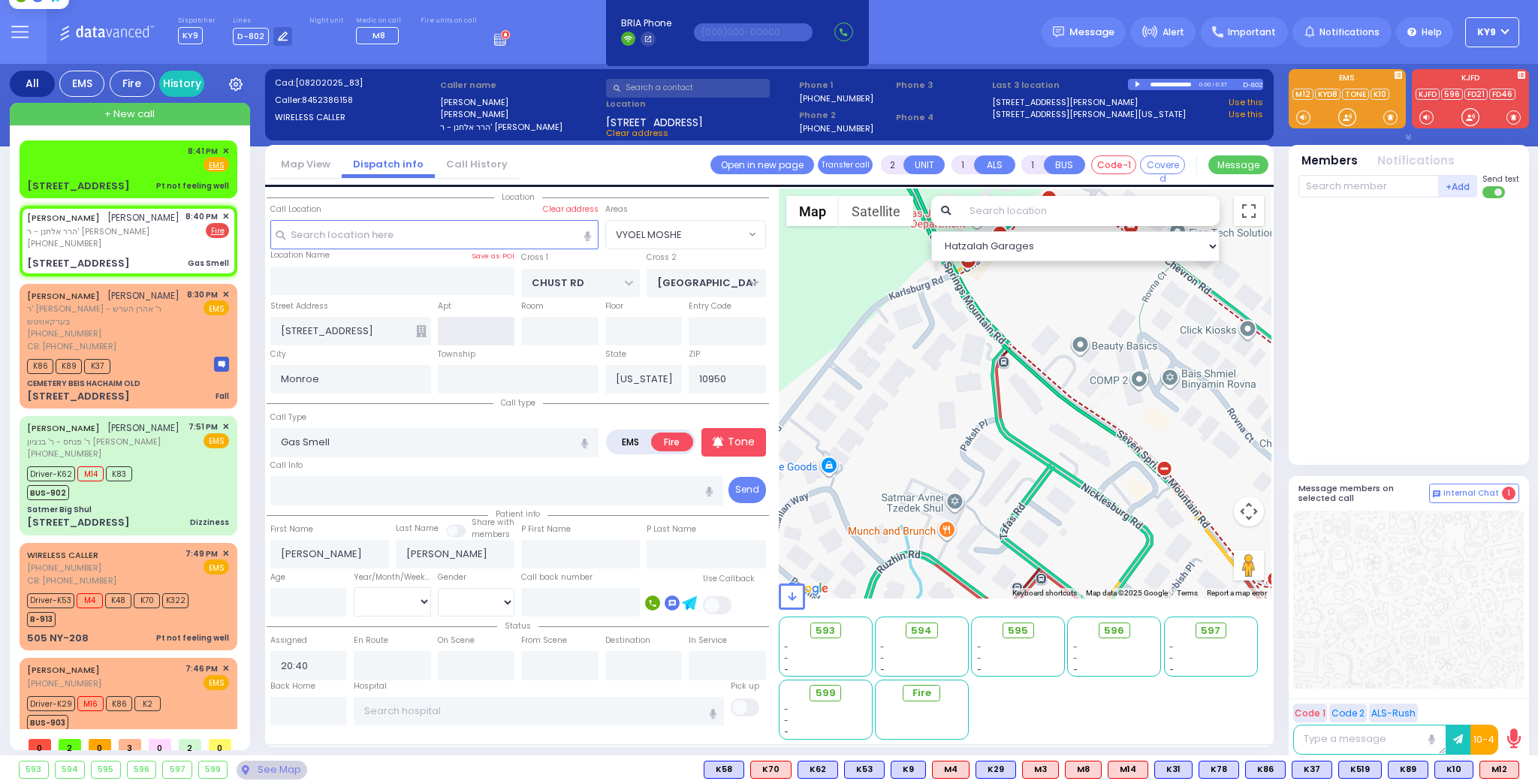
click at [483, 336] on input "text" at bounding box center [476, 331] width 77 height 29
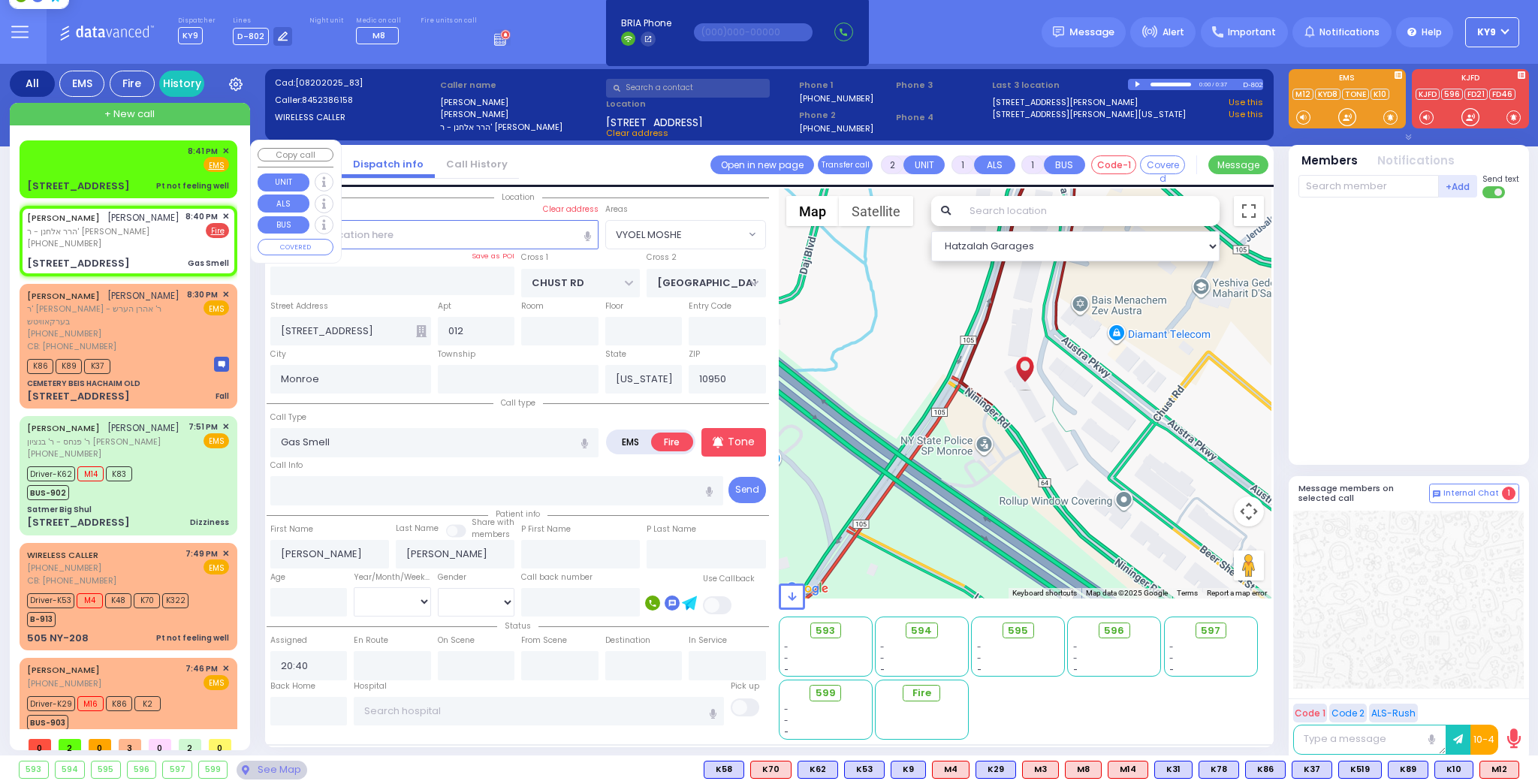
click at [87, 171] on div "8:41 PM ✕ Fire EMS" at bounding box center [128, 159] width 202 height 28
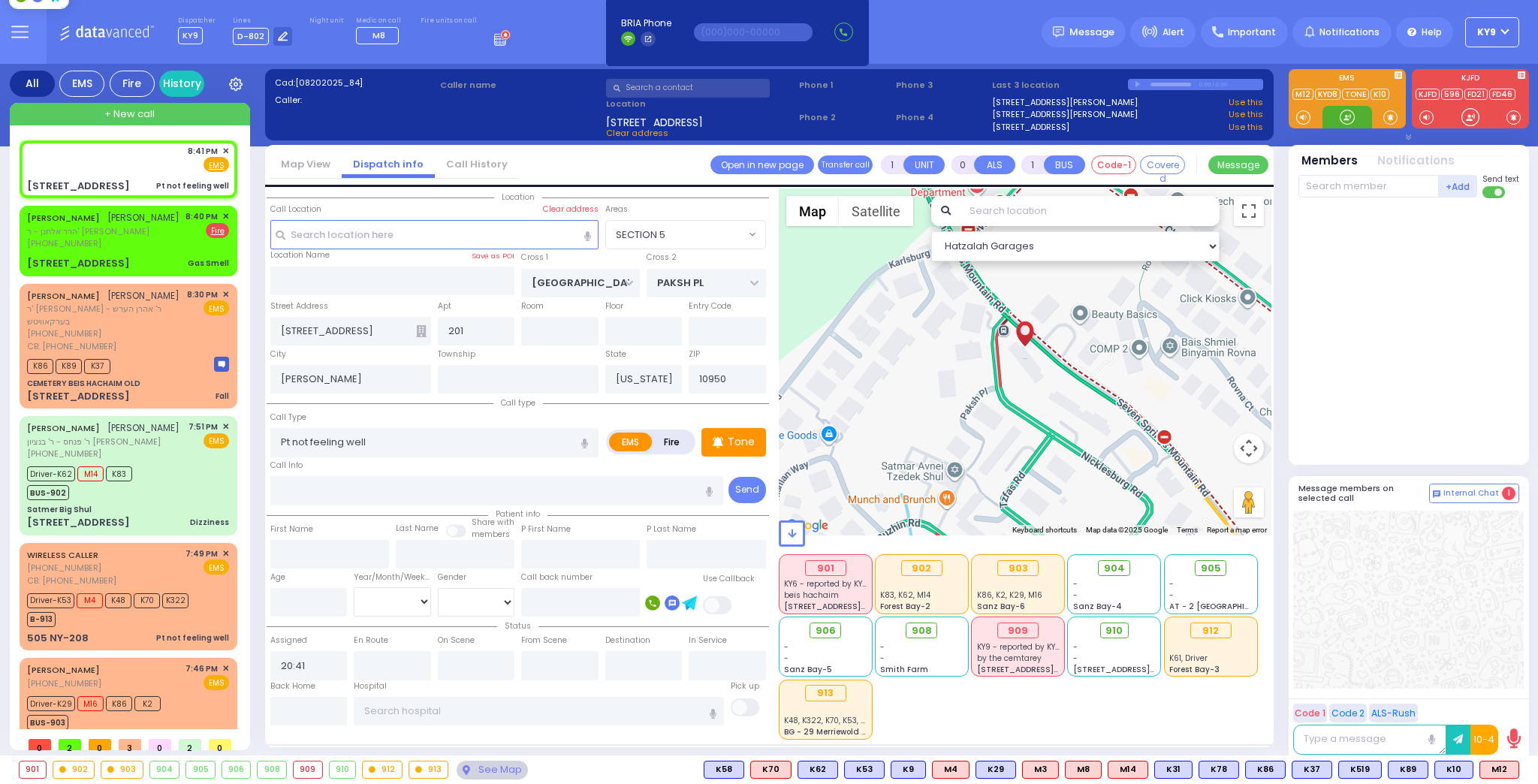
drag, startPoint x: 1342, startPoint y: 114, endPoint x: 1344, endPoint y: 105, distance: 9.2
click at [1343, 110] on div at bounding box center [1347, 116] width 15 height 15
click at [1490, 763] on span "M12" at bounding box center [1500, 769] width 38 height 17
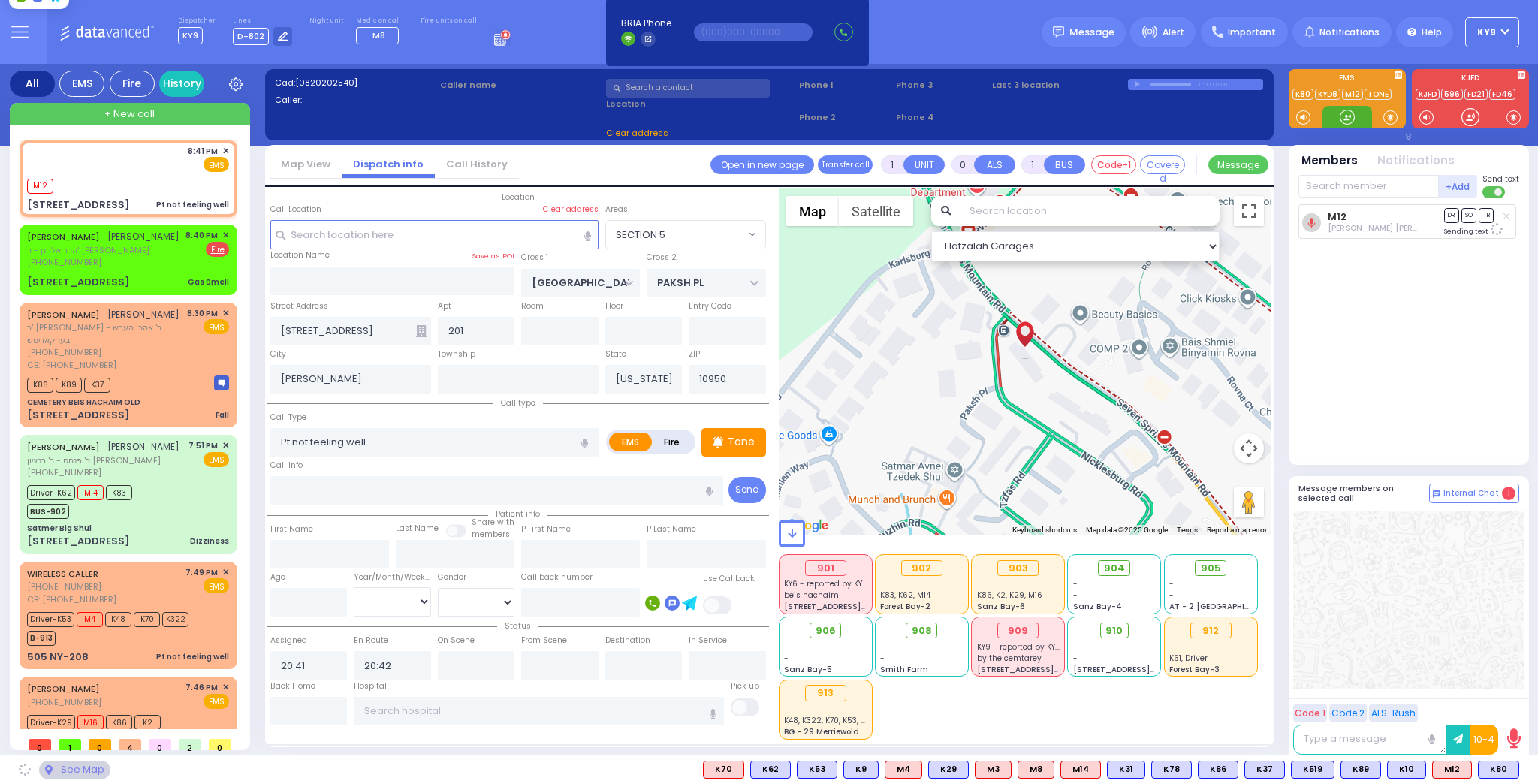
click at [1349, 119] on div at bounding box center [1347, 116] width 15 height 15
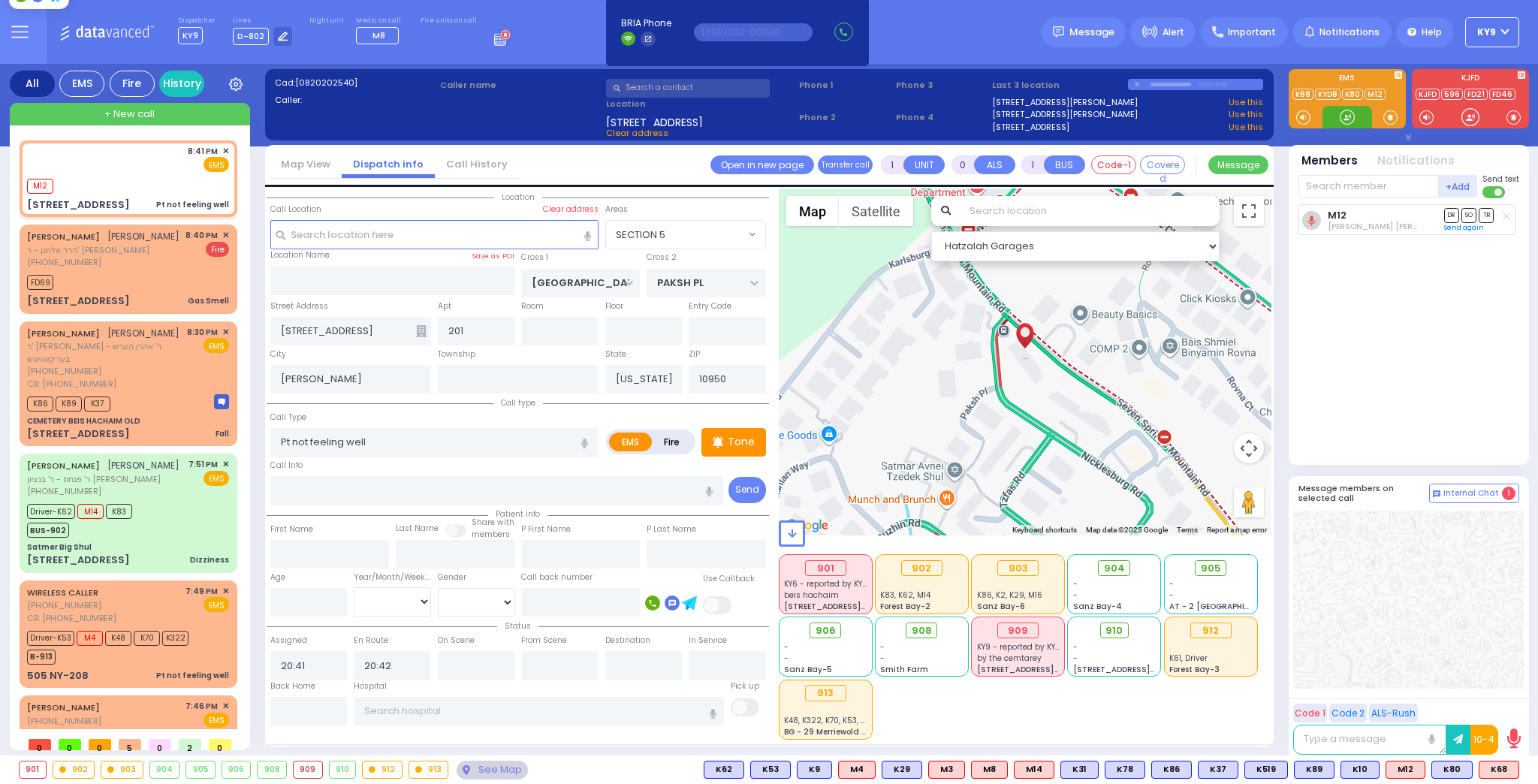
click at [1346, 116] on div at bounding box center [1347, 116] width 15 height 15
click at [1500, 769] on span "K68" at bounding box center [1499, 769] width 39 height 17
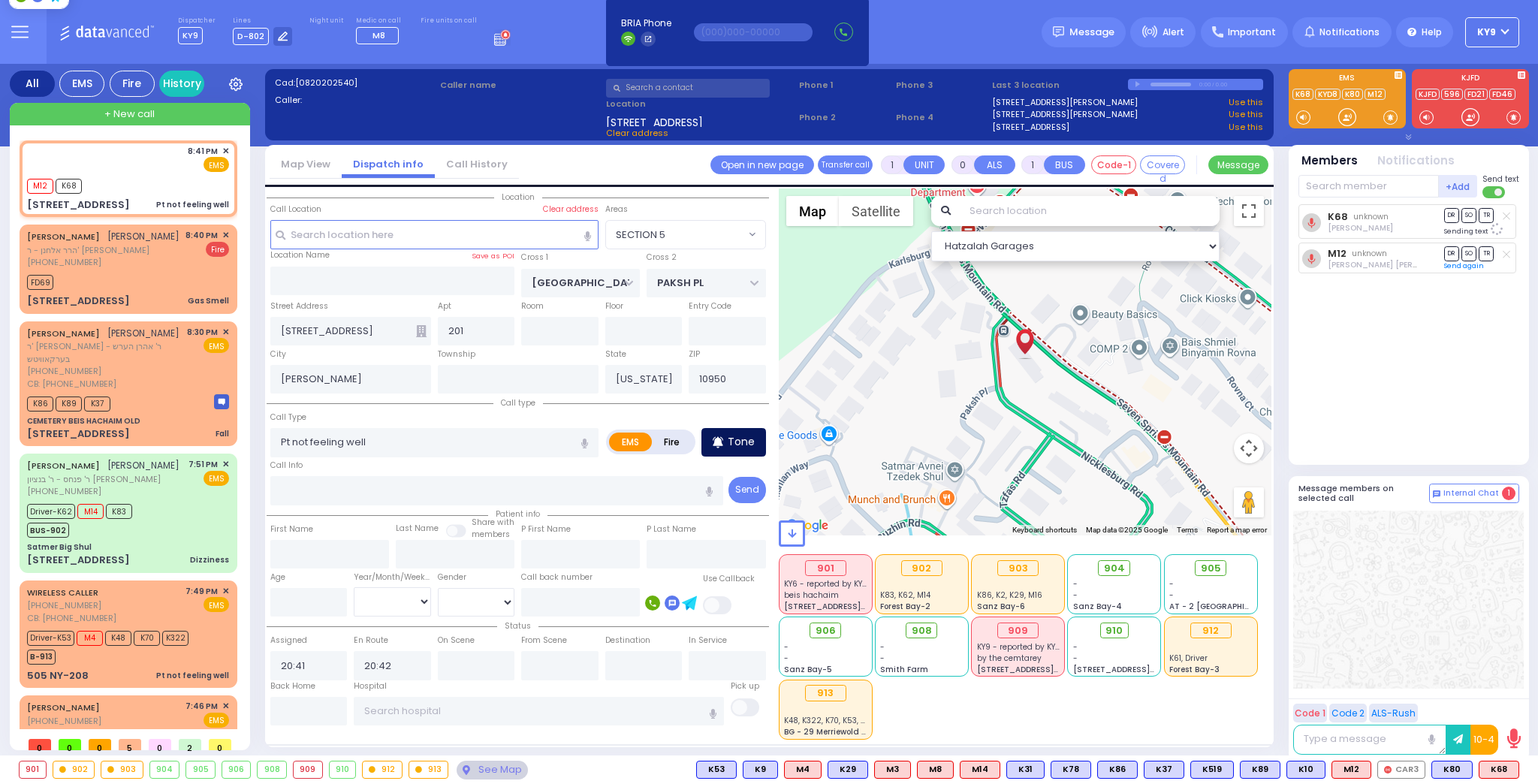
click at [726, 440] on div "Tone" at bounding box center [734, 442] width 64 height 29
click at [743, 448] on div "Tone" at bounding box center [734, 442] width 64 height 29
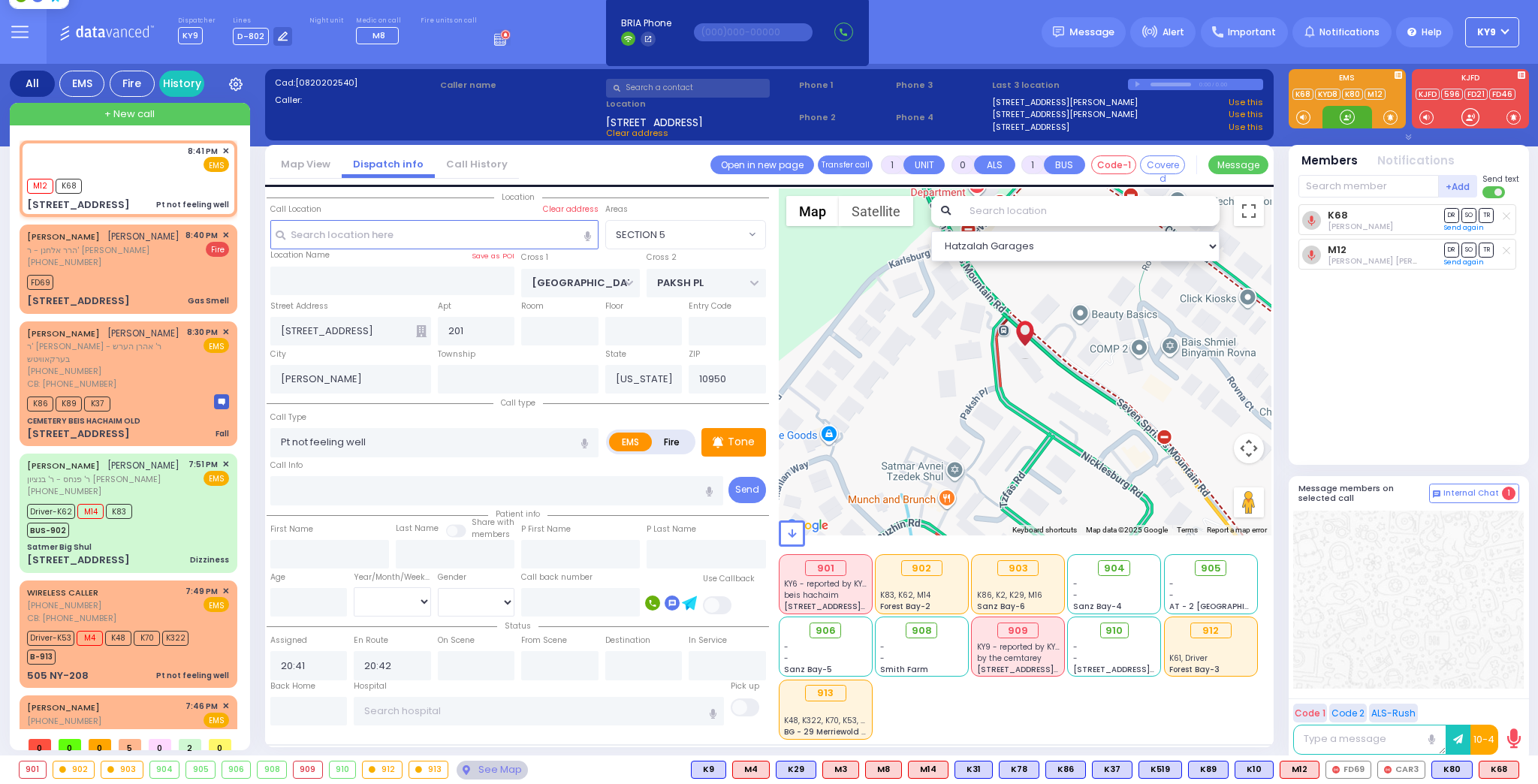
select select "SECTION 5"
select select
click at [1345, 115] on div at bounding box center [1347, 116] width 15 height 15
click at [1258, 767] on span "K10" at bounding box center [1254, 769] width 37 height 17
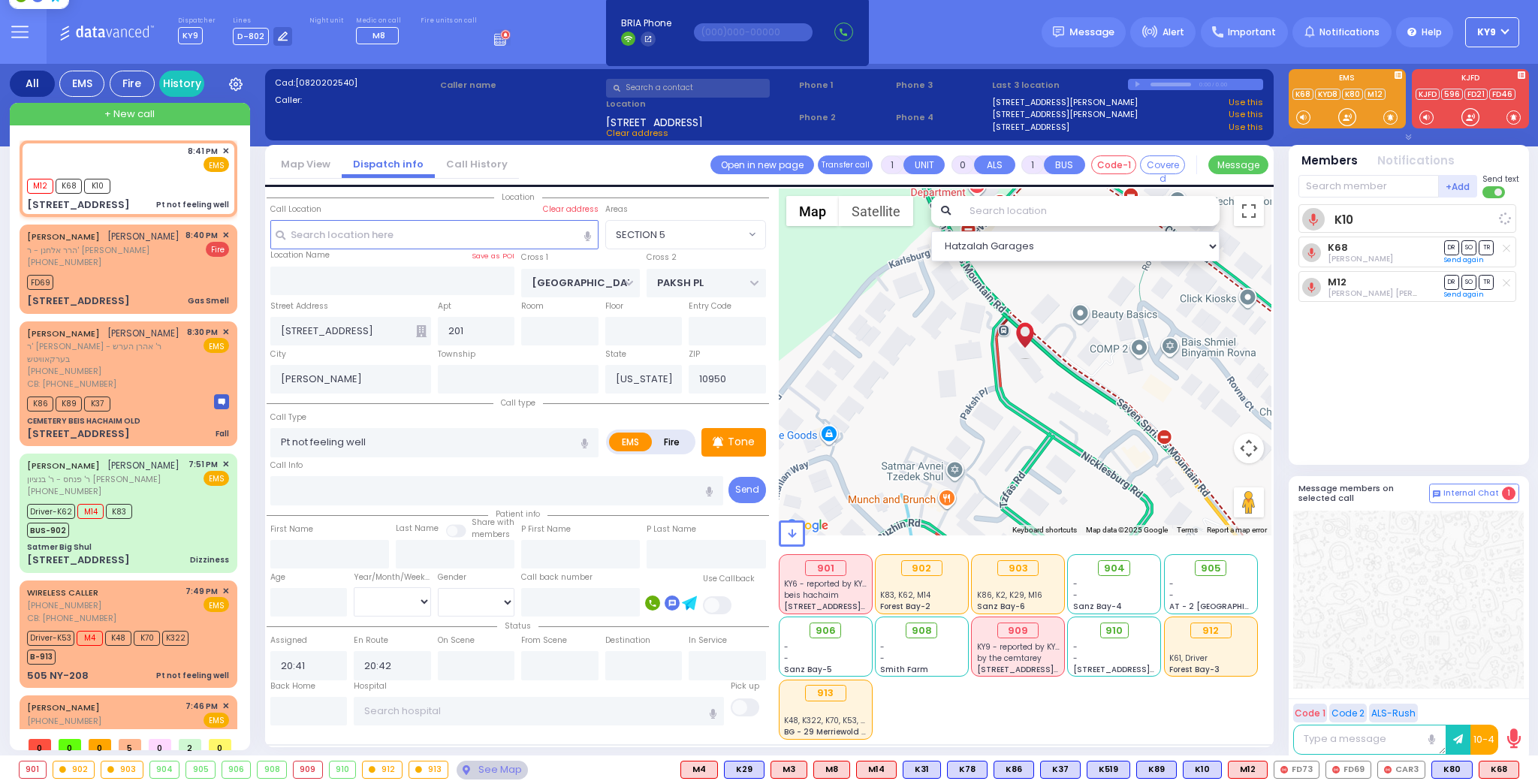
select select
radio input "true"
select select
select select "Hatzalah Garages"
select select "SECTION 5"
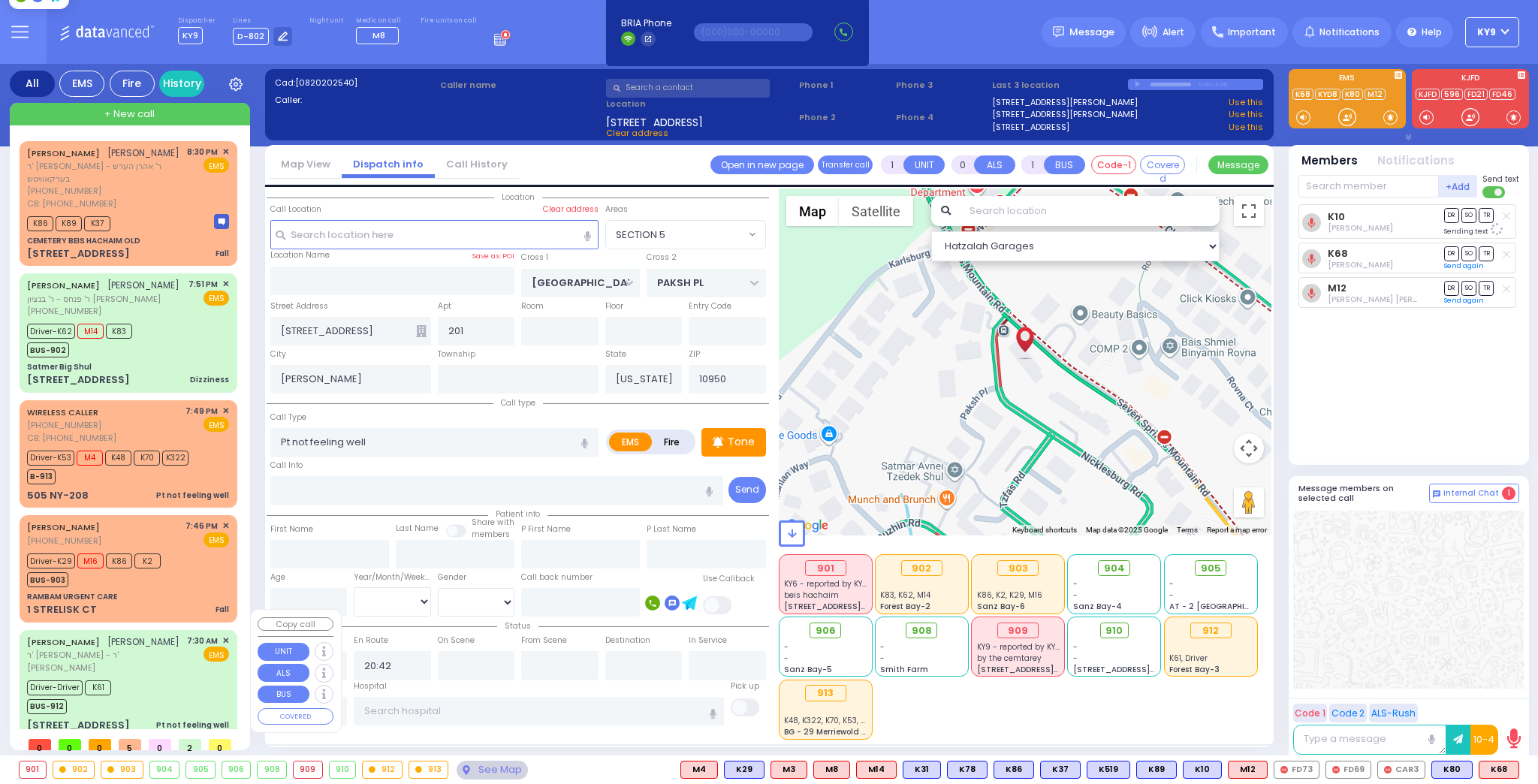
scroll to position [197, 0]
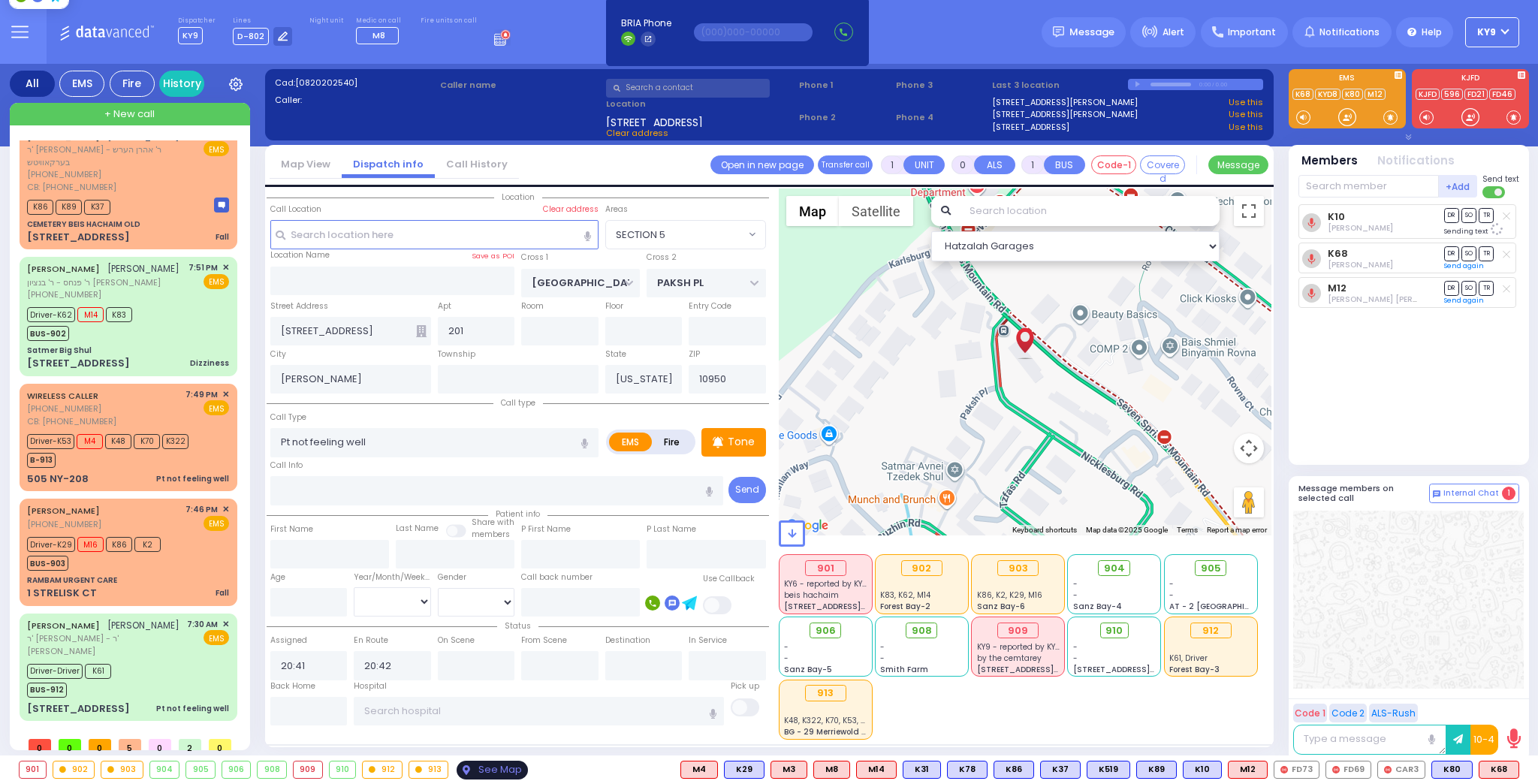
click at [499, 767] on div "See Map" at bounding box center [491, 770] width 70 height 19
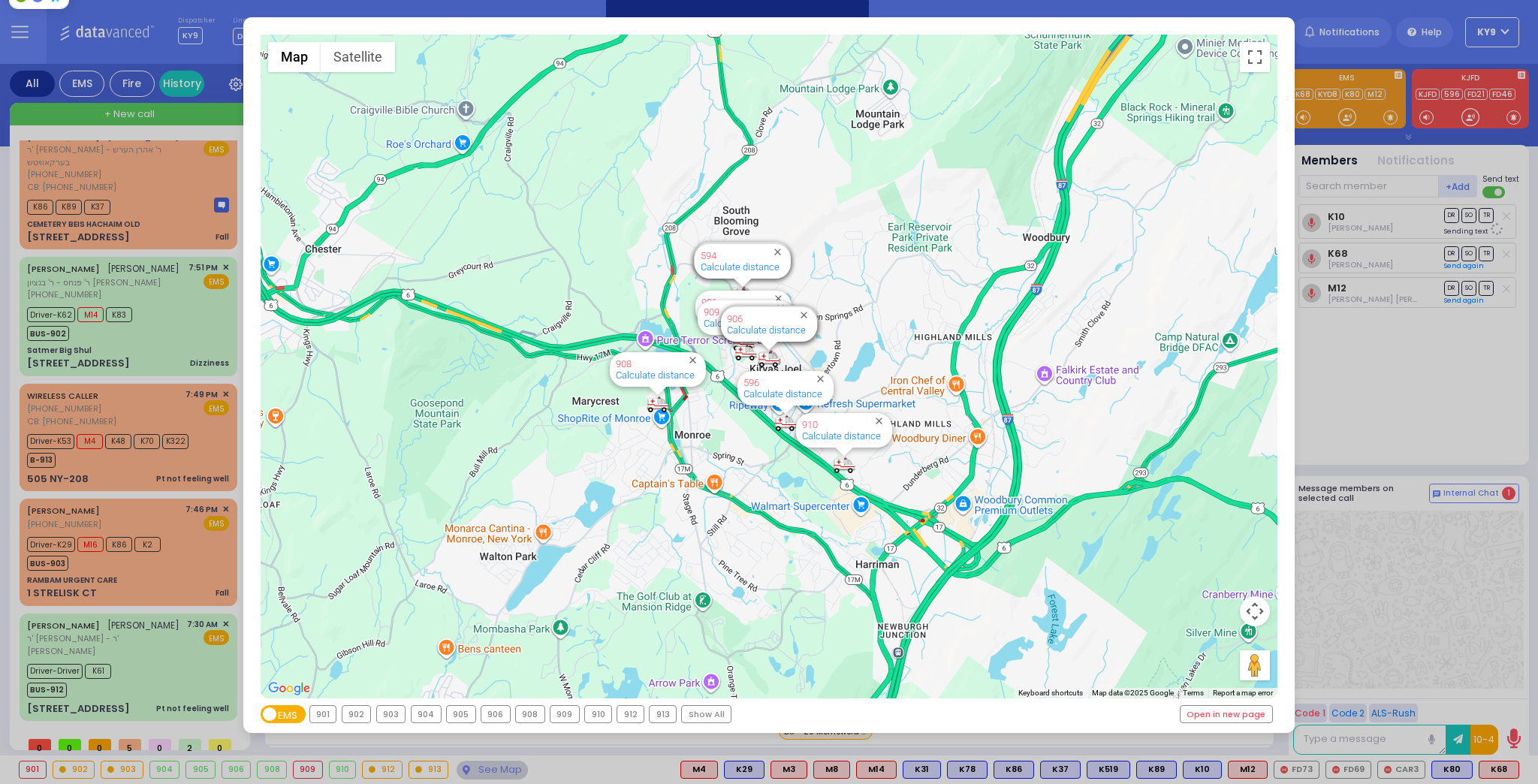
click at [626, 718] on div "912" at bounding box center [630, 714] width 26 height 17
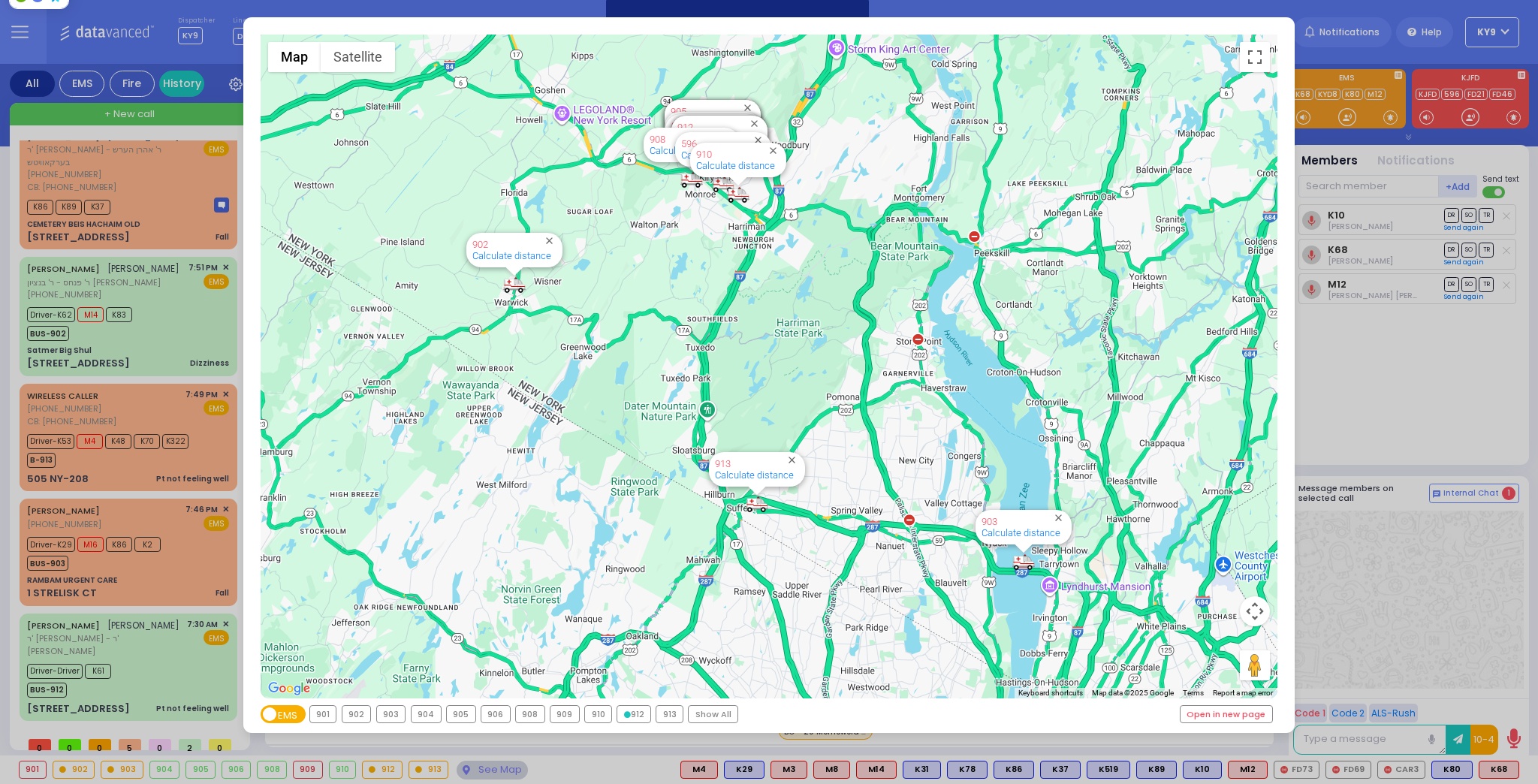
click at [625, 718] on div "912" at bounding box center [634, 714] width 33 height 17
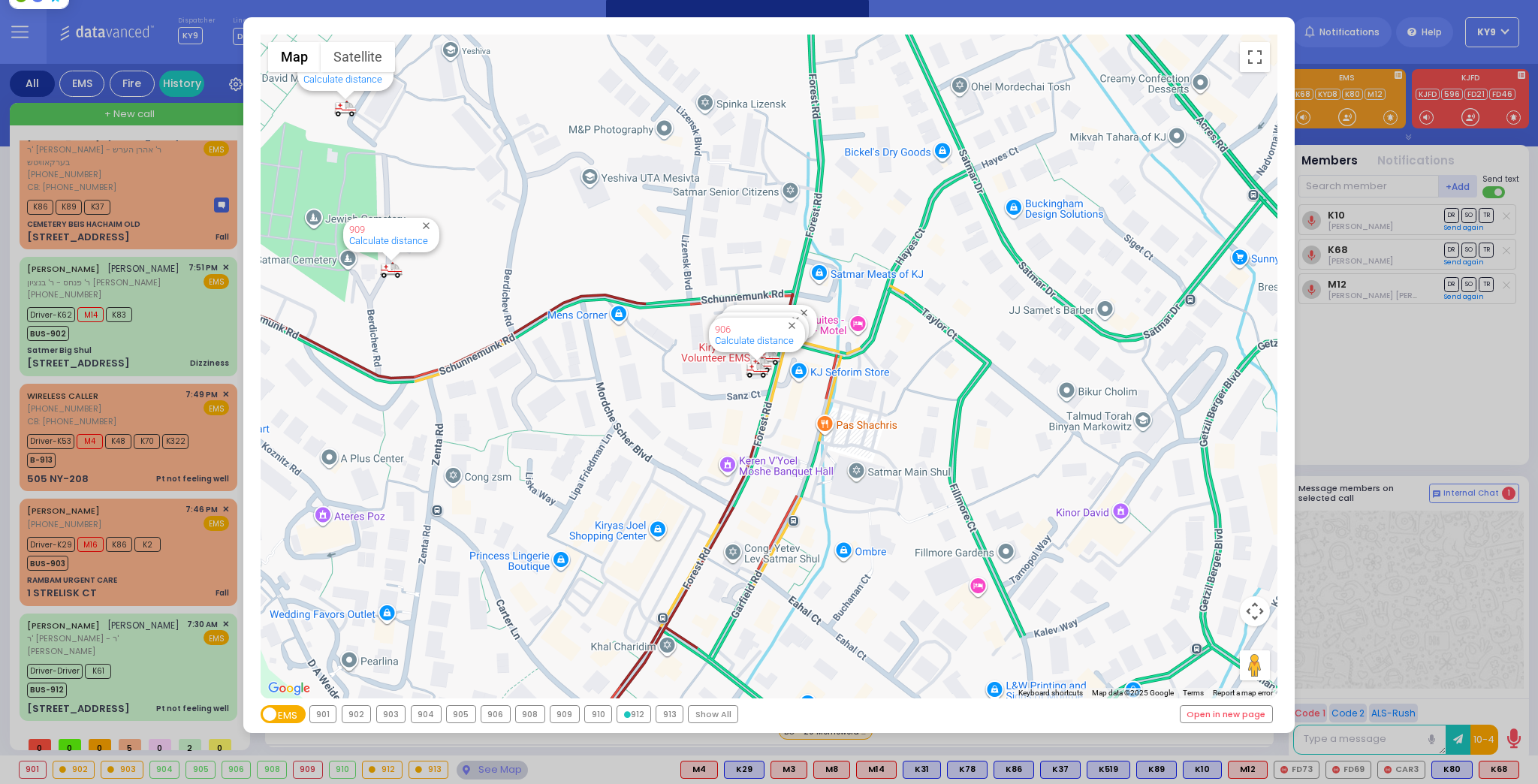
click at [625, 718] on div "912" at bounding box center [634, 714] width 33 height 17
click at [625, 719] on div "912" at bounding box center [634, 714] width 33 height 17
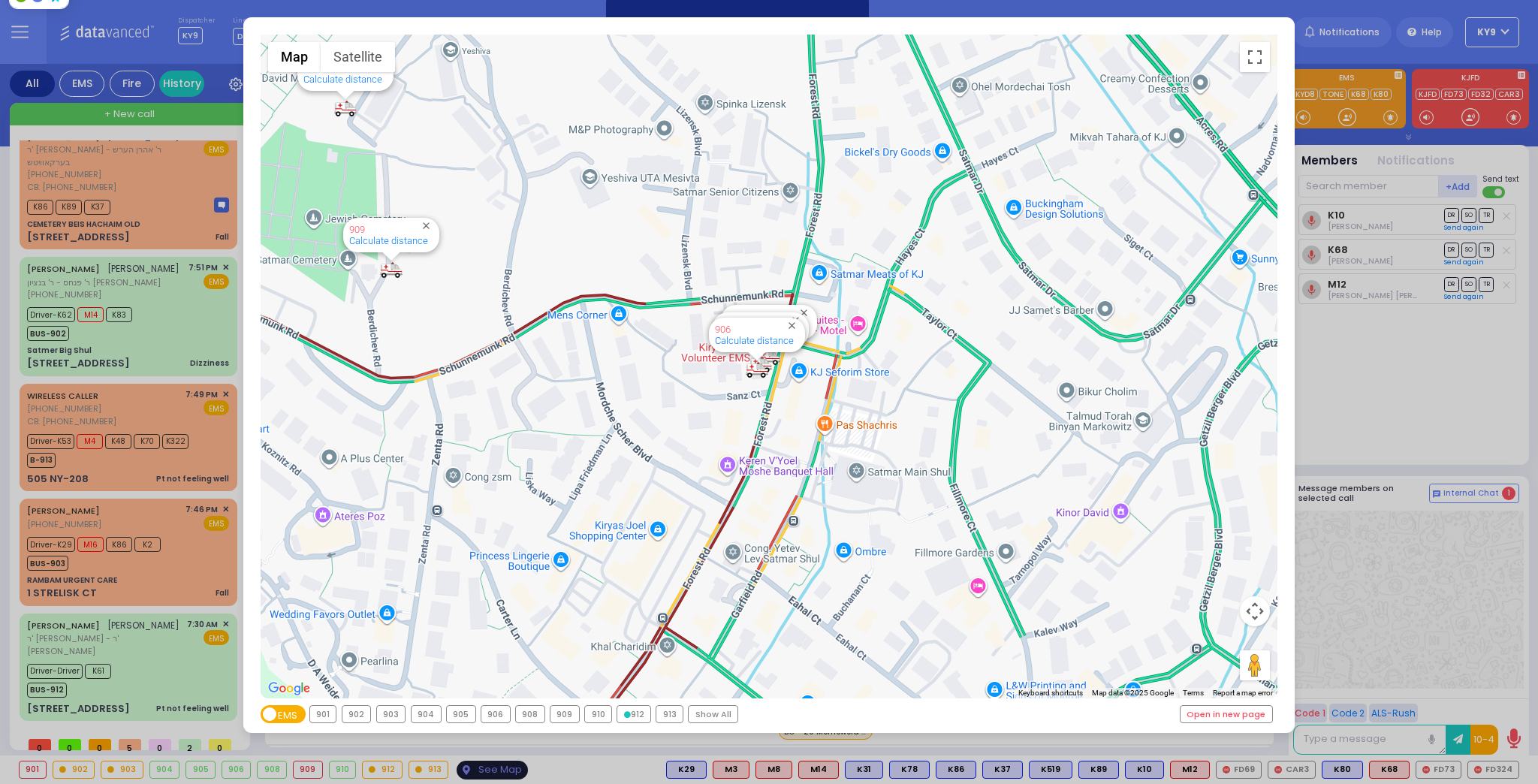
click at [477, 770] on div "← Move left → Move right ↑ Move up ↓ Move down + Zoom in - Zoom out Home Jump l…" at bounding box center [769, 392] width 1538 height 784
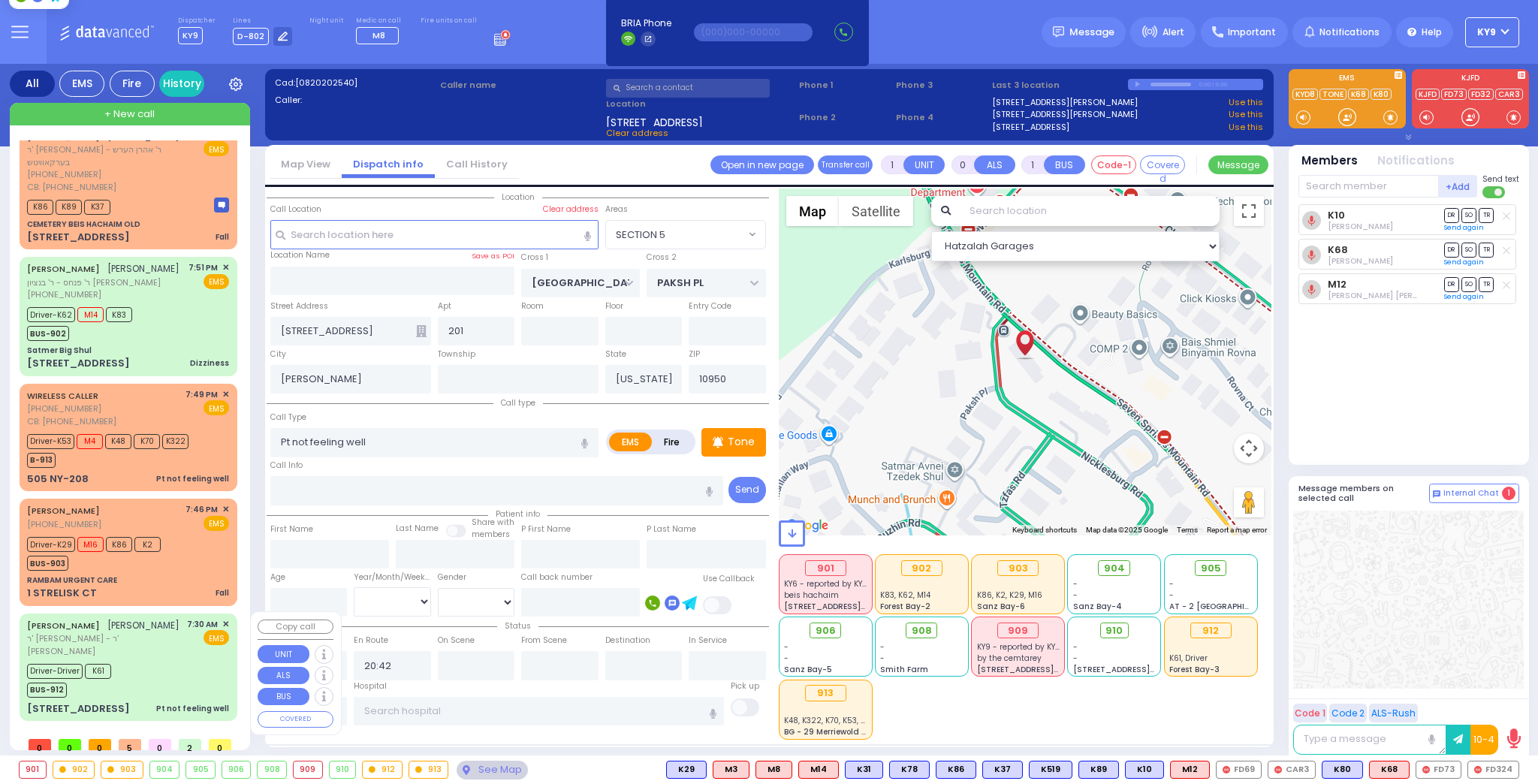
click at [175, 659] on div "ELIEZER MOSHKOWITZ אליעזר מאשקאוויטש ר' אהרן - ר' שמואל דוד מארקאוויטש 7:30 AM …" at bounding box center [129, 667] width 212 height 103
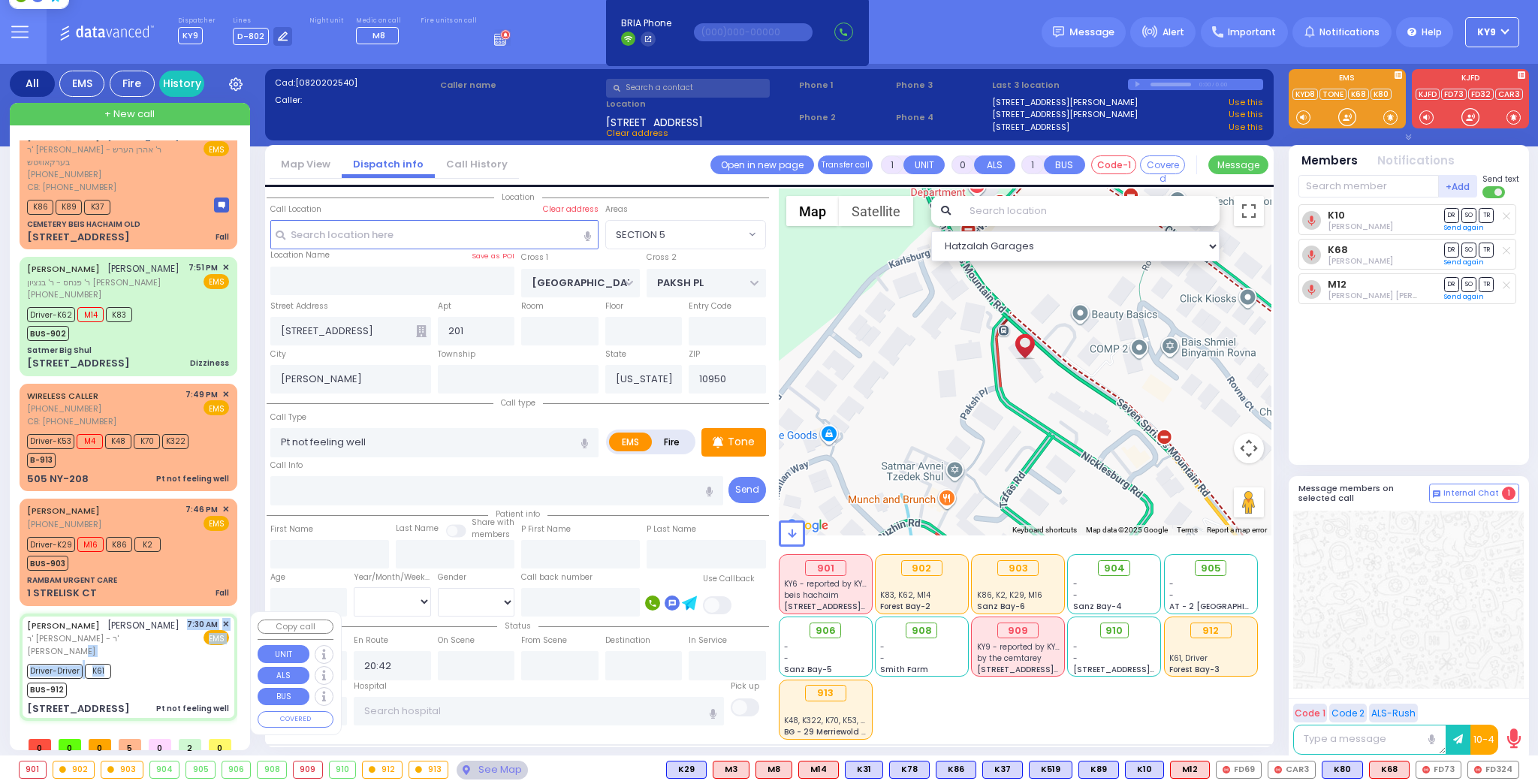
select select
radio input "true"
type input "ELIEZER"
type input "MOSHKOWITZ"
select select
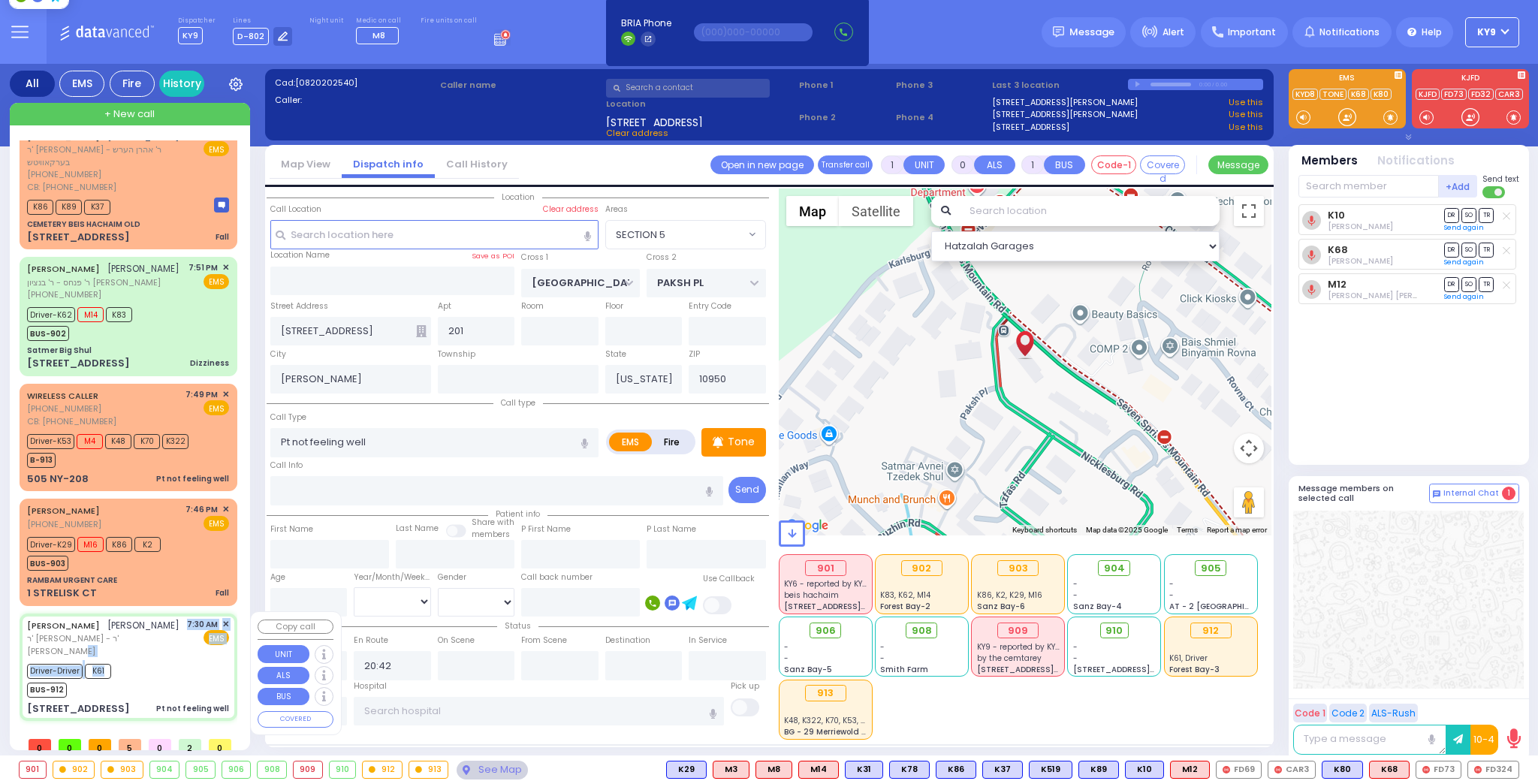
type input "07:30"
type input "07:31"
type input "New York Presbyterian Hospital- Columbia Campus"
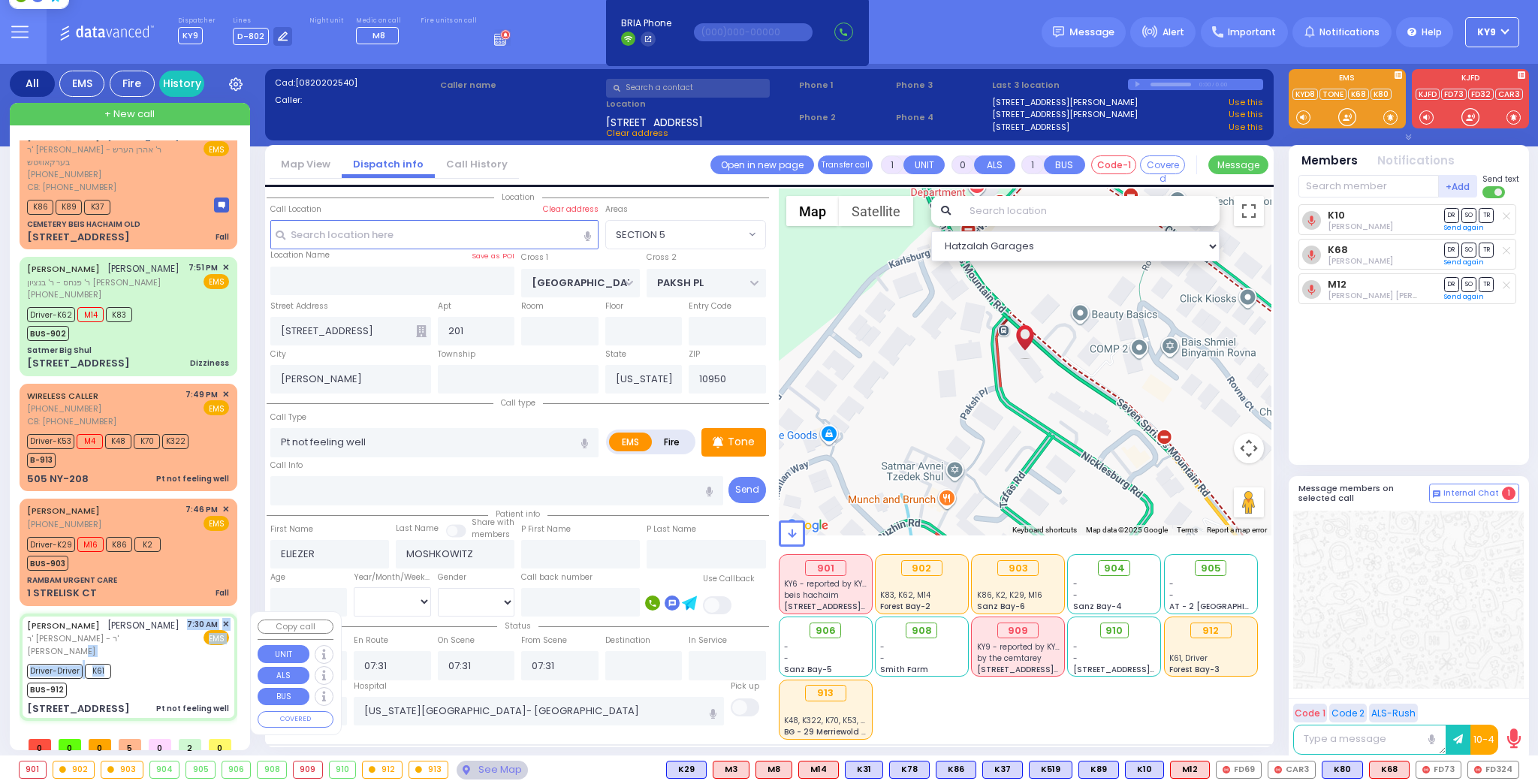
select select "Hatzalah Garages"
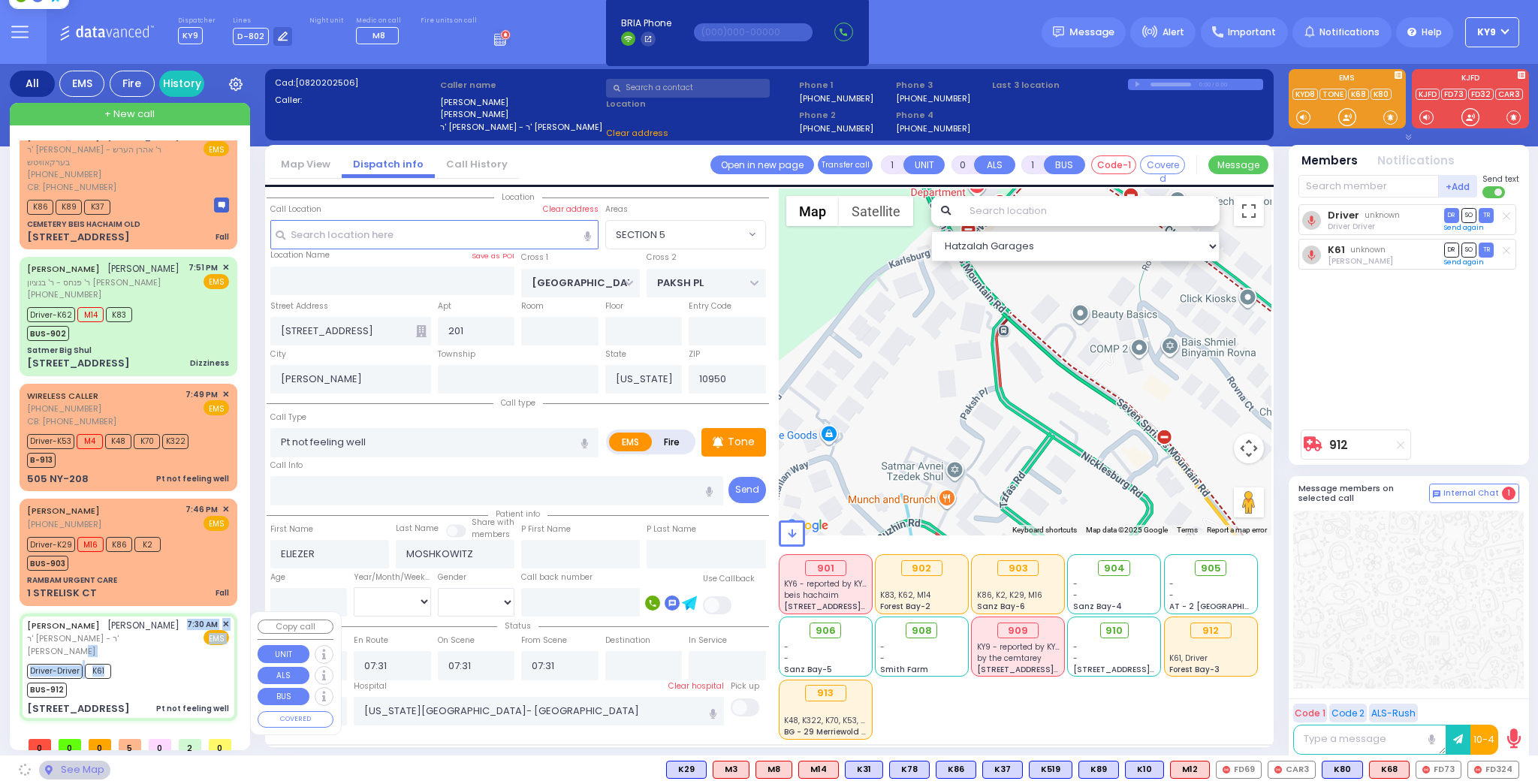
type input "ACRES RD"
type input "MOUNTAIN RD"
type input "101 FOREST RD"
type input "202"
select select "PALM TREE"
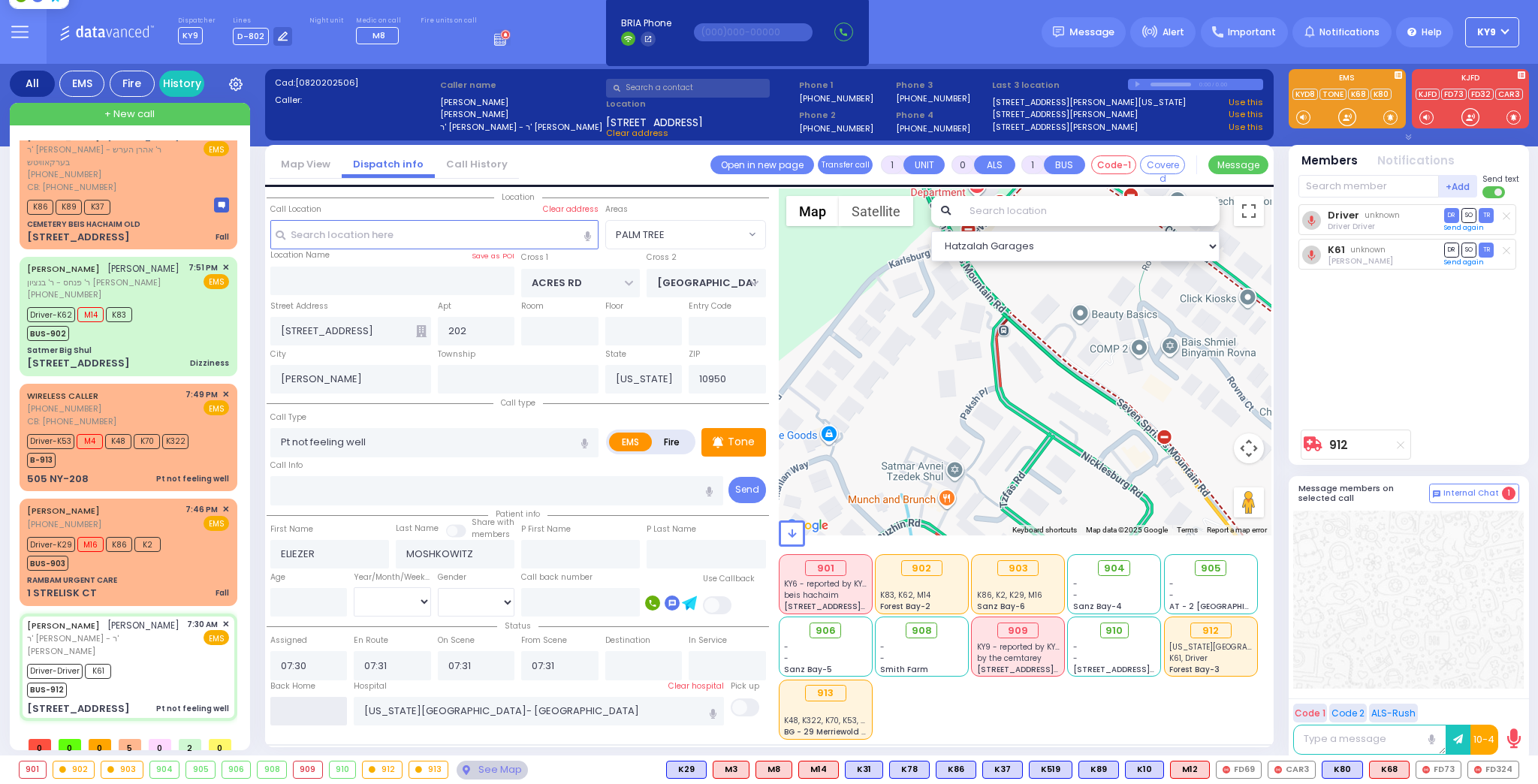
click at [332, 710] on input "text" at bounding box center [309, 711] width 77 height 29
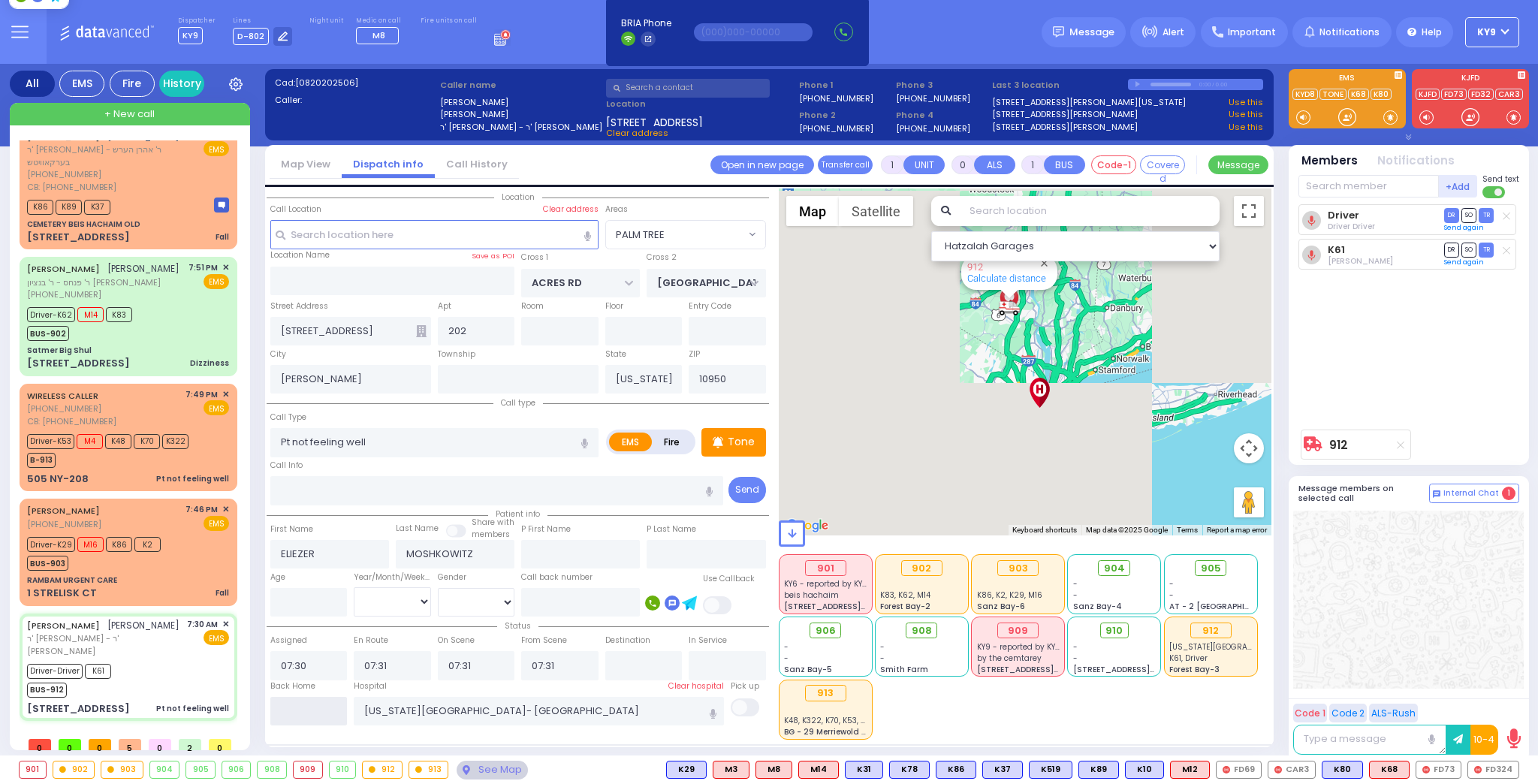
click at [332, 710] on input "text" at bounding box center [309, 711] width 77 height 29
type input "20:43"
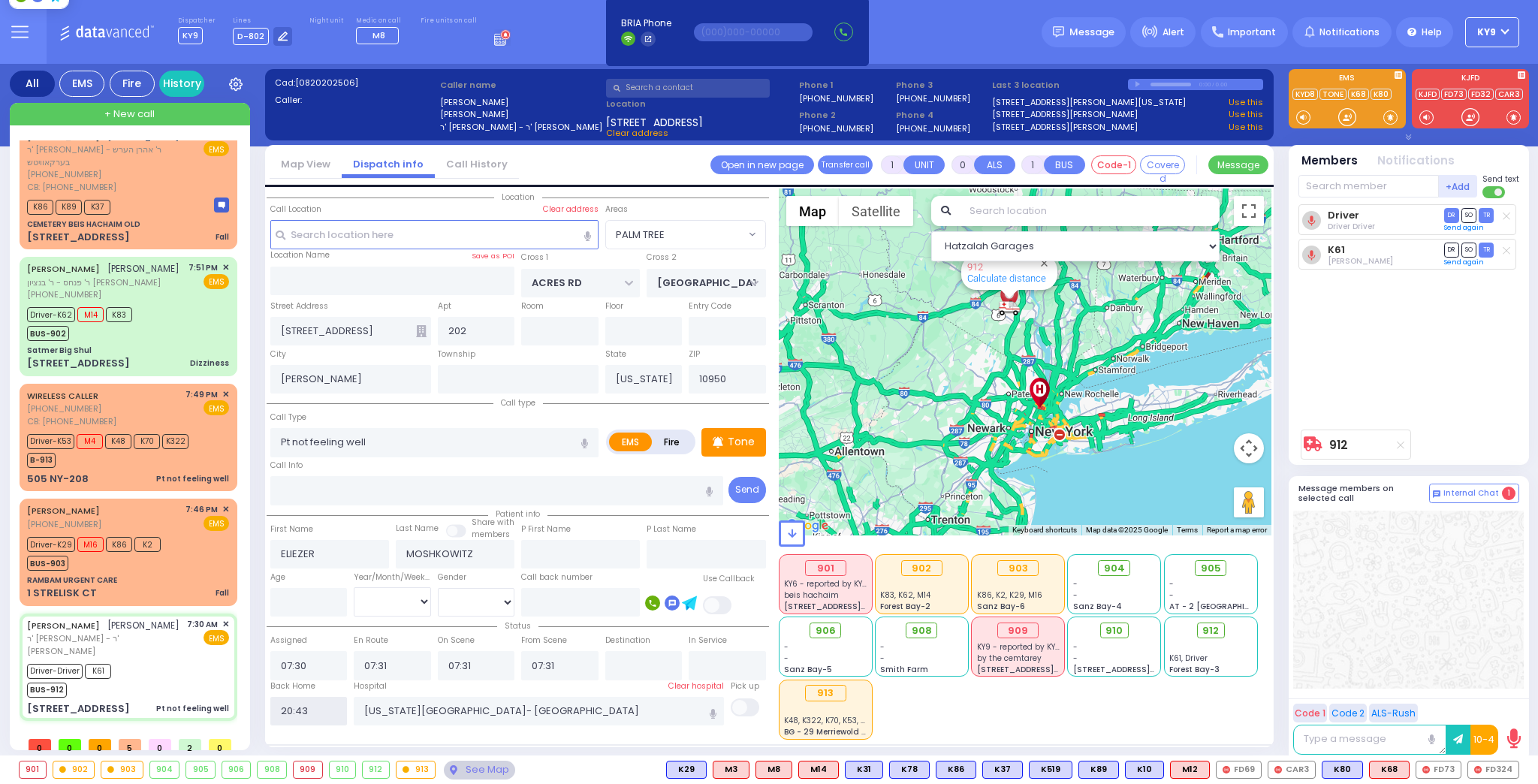
select select
radio input "true"
select select
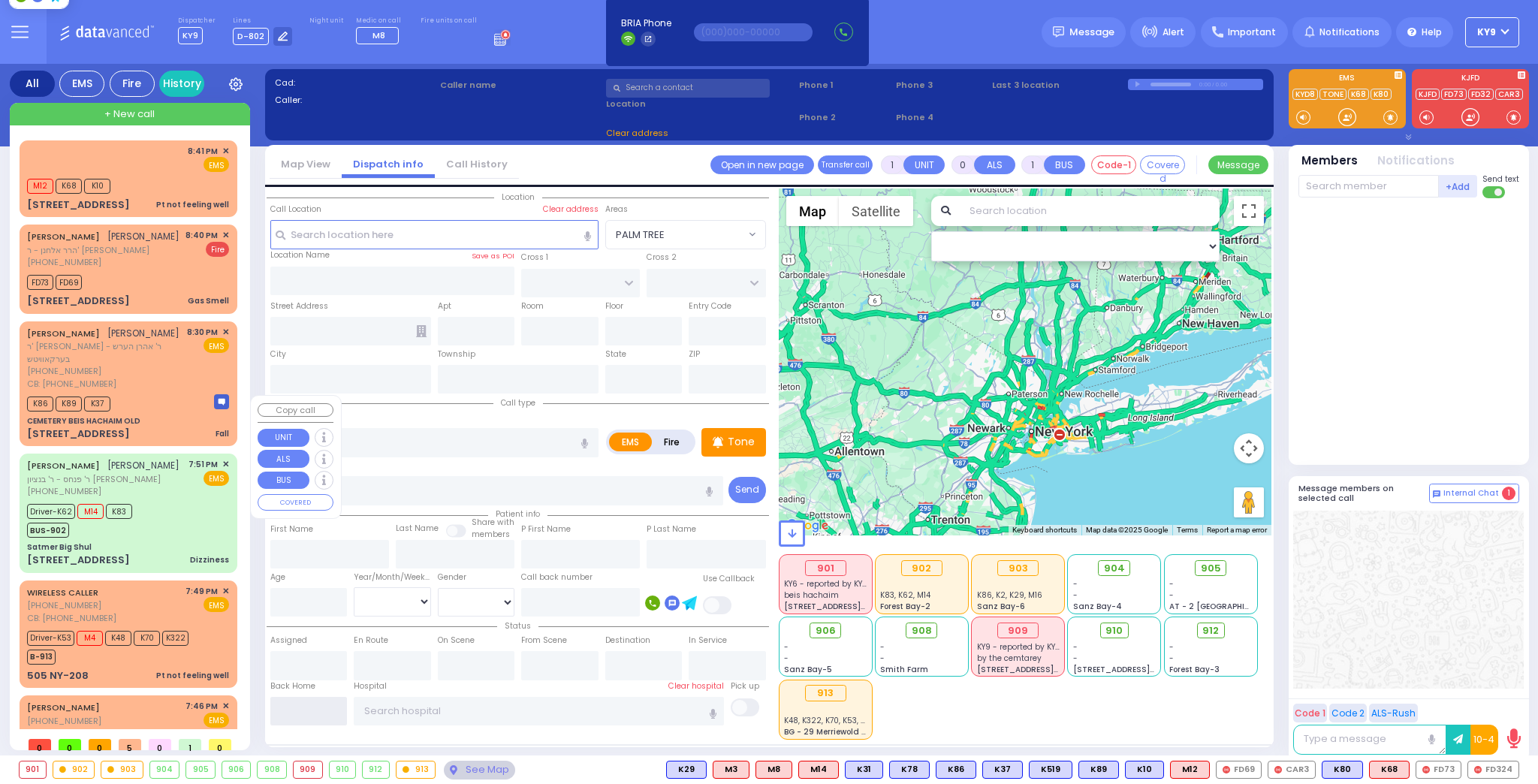
scroll to position [0, 0]
click at [740, 440] on p "Tone" at bounding box center [741, 442] width 27 height 16
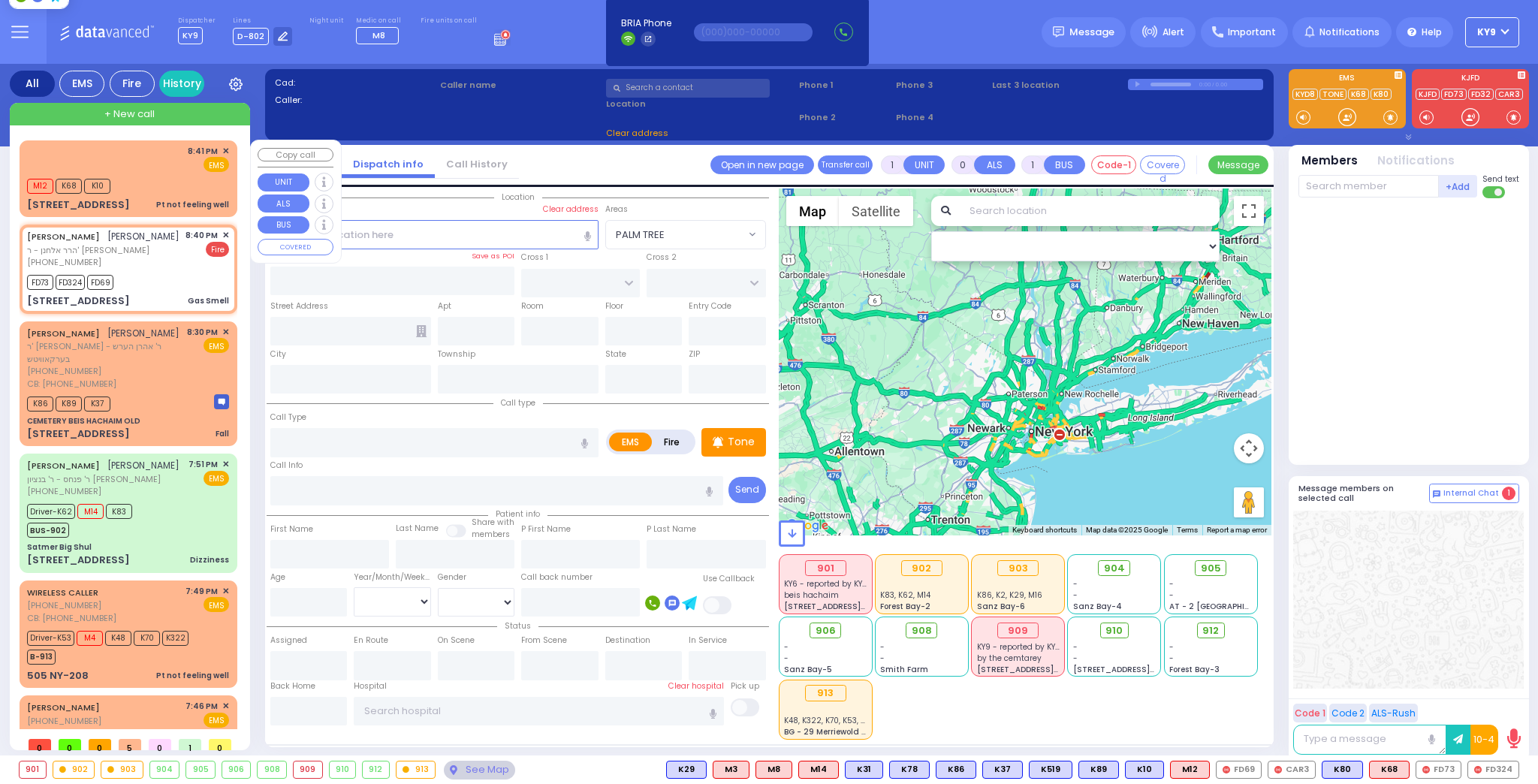
type input "2"
type input "1"
select select
type input "Gas Smell"
radio input "false"
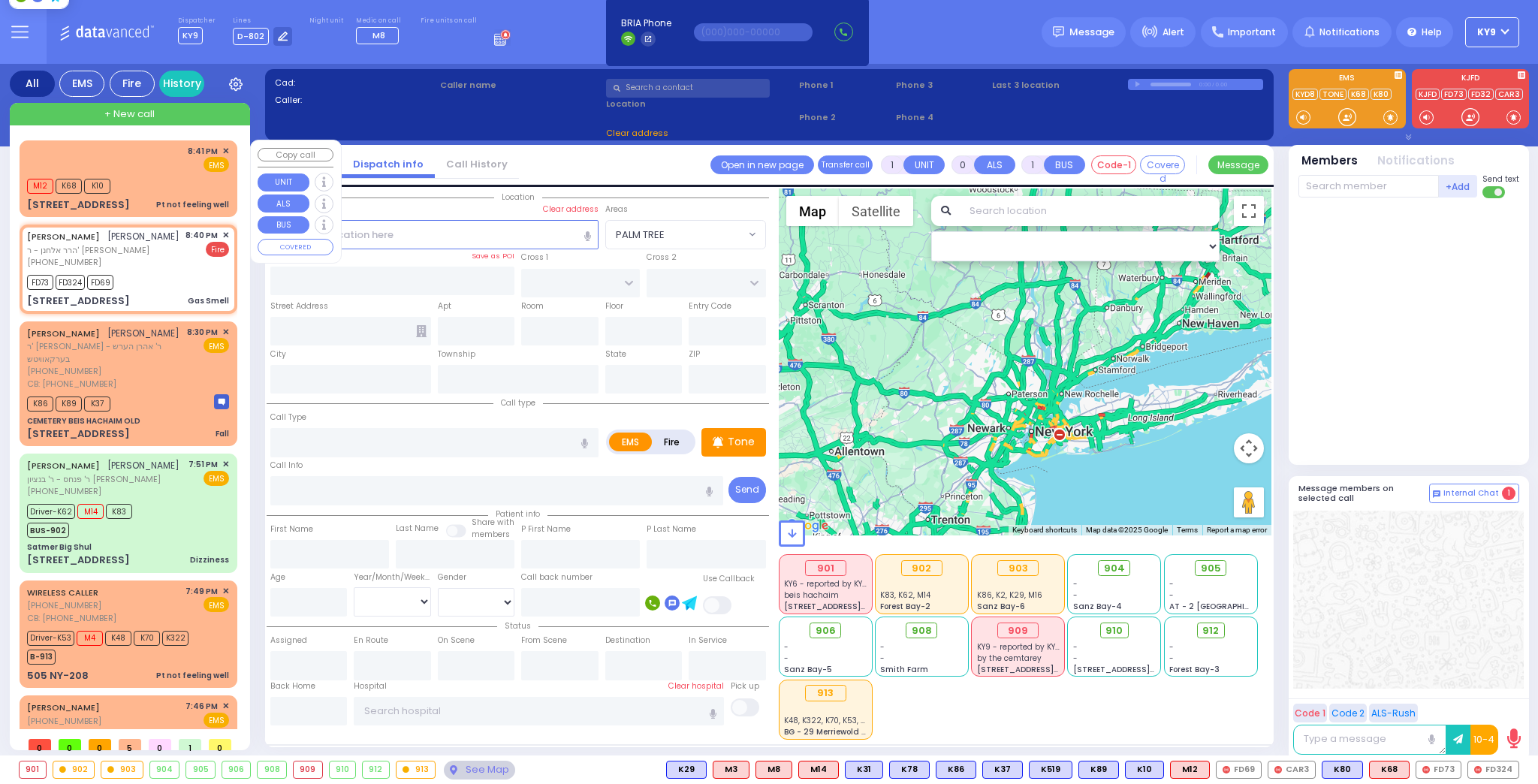
radio input "true"
type input "JOEL"
type input "HOROWITZ"
select select
type input "20:40"
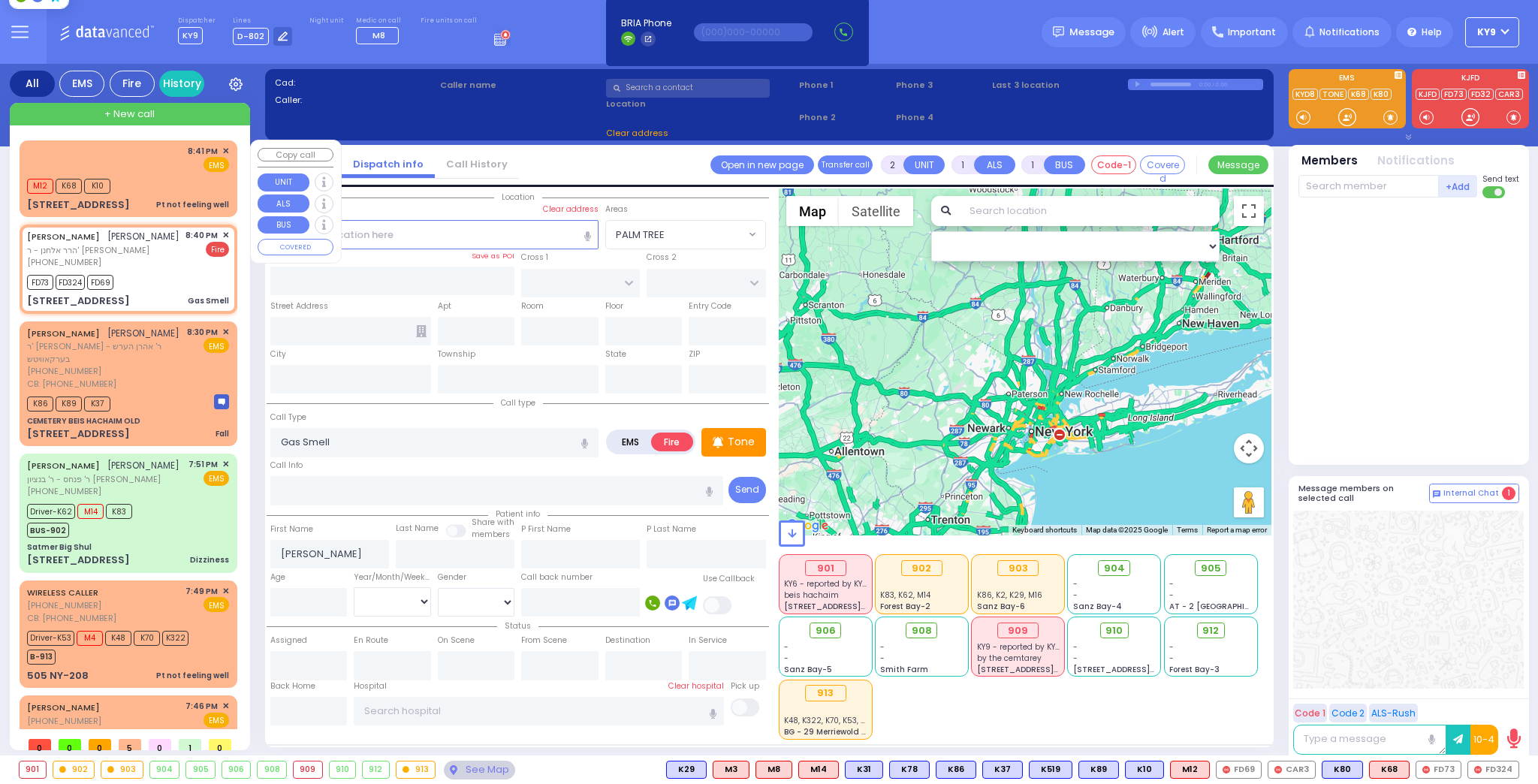
type input "20:42"
select select "Hatzalah Garages"
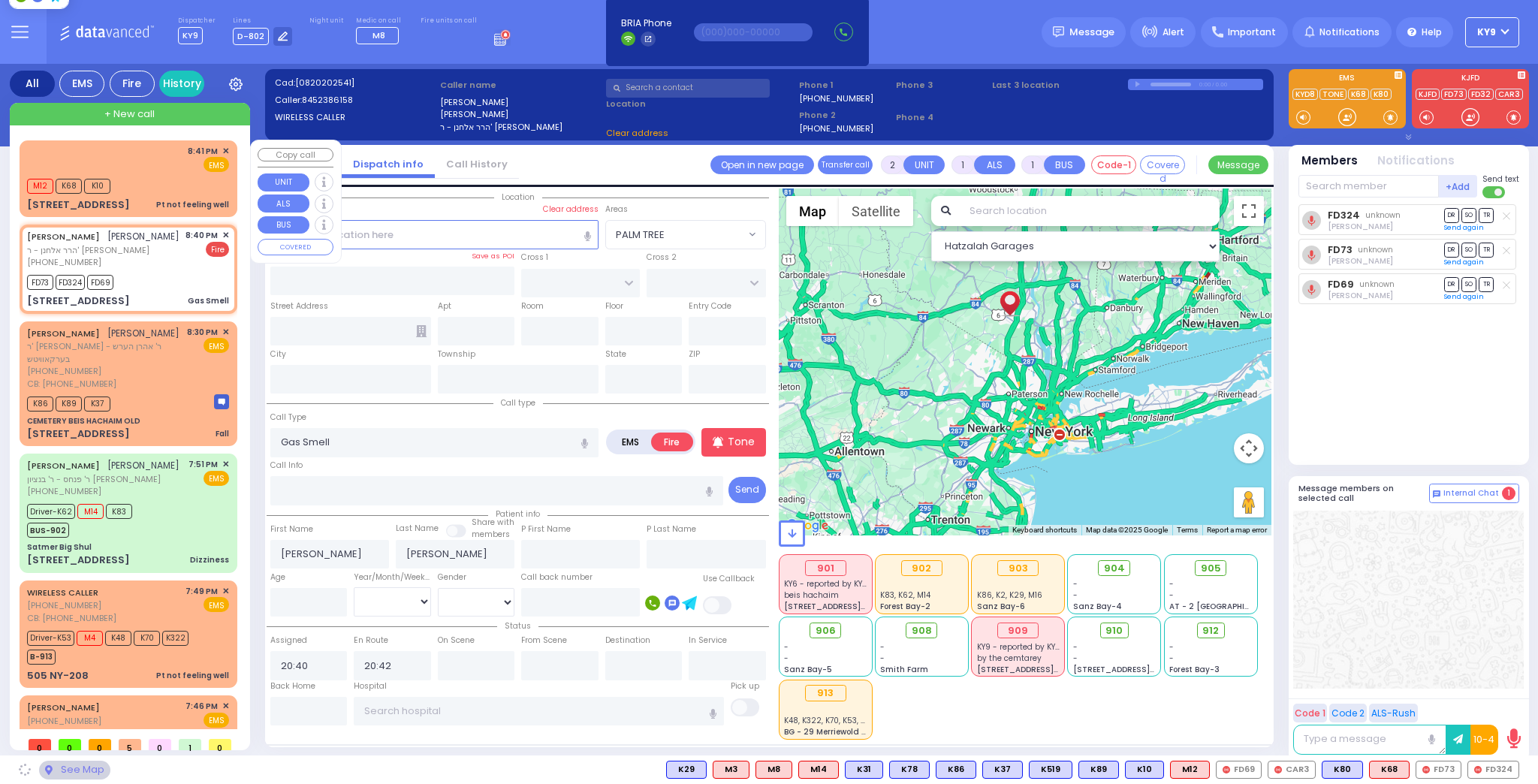
type input "CHUST RD"
type input "BAKERTOWN RD"
type input "8 Austra Parkway"
type input "012"
type input "Monroe"
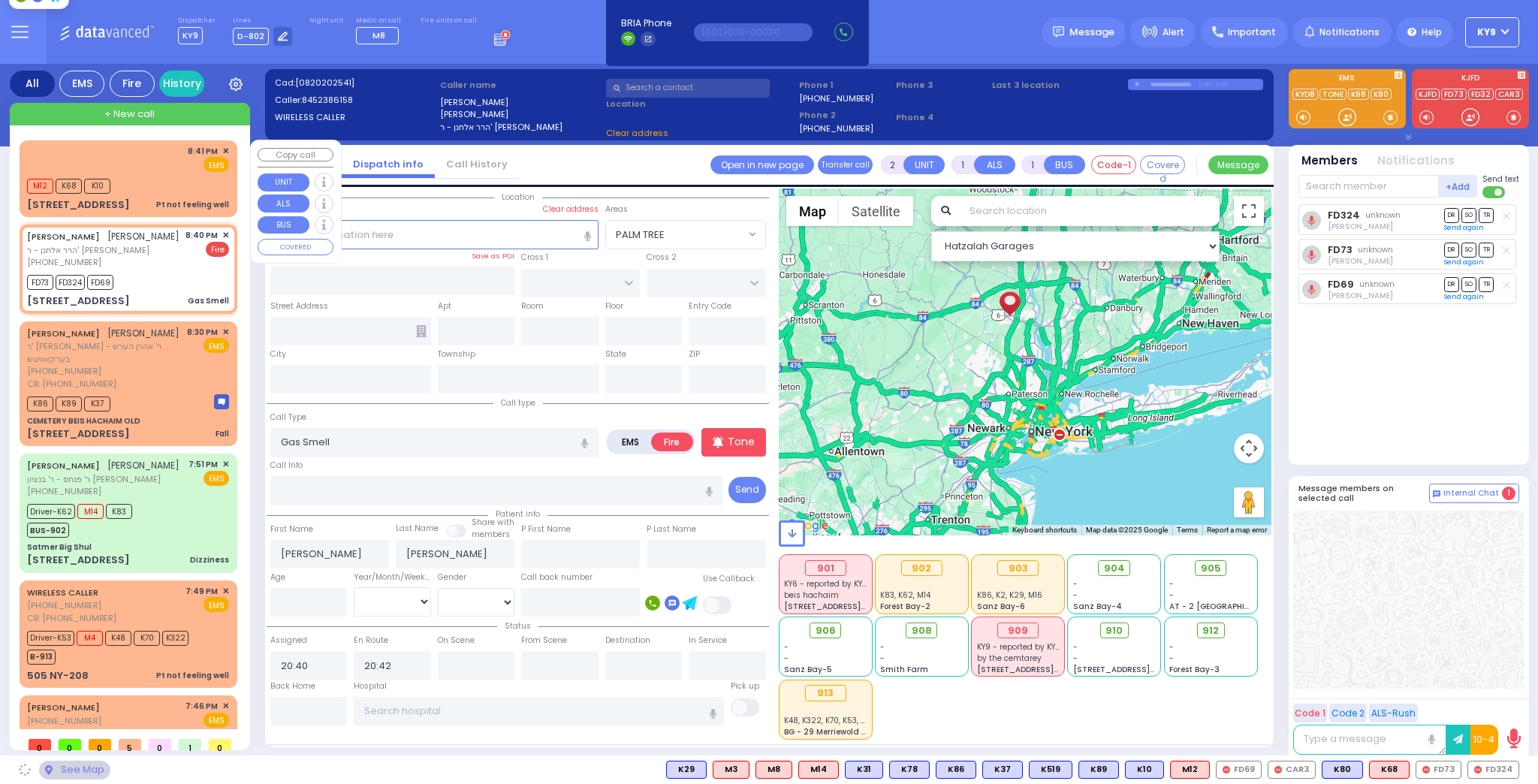
type input "[US_STATE]"
type input "10950"
click at [156, 176] on div "M12 K68 K10" at bounding box center [128, 184] width 202 height 19
select select "VYOEL MOSHE"
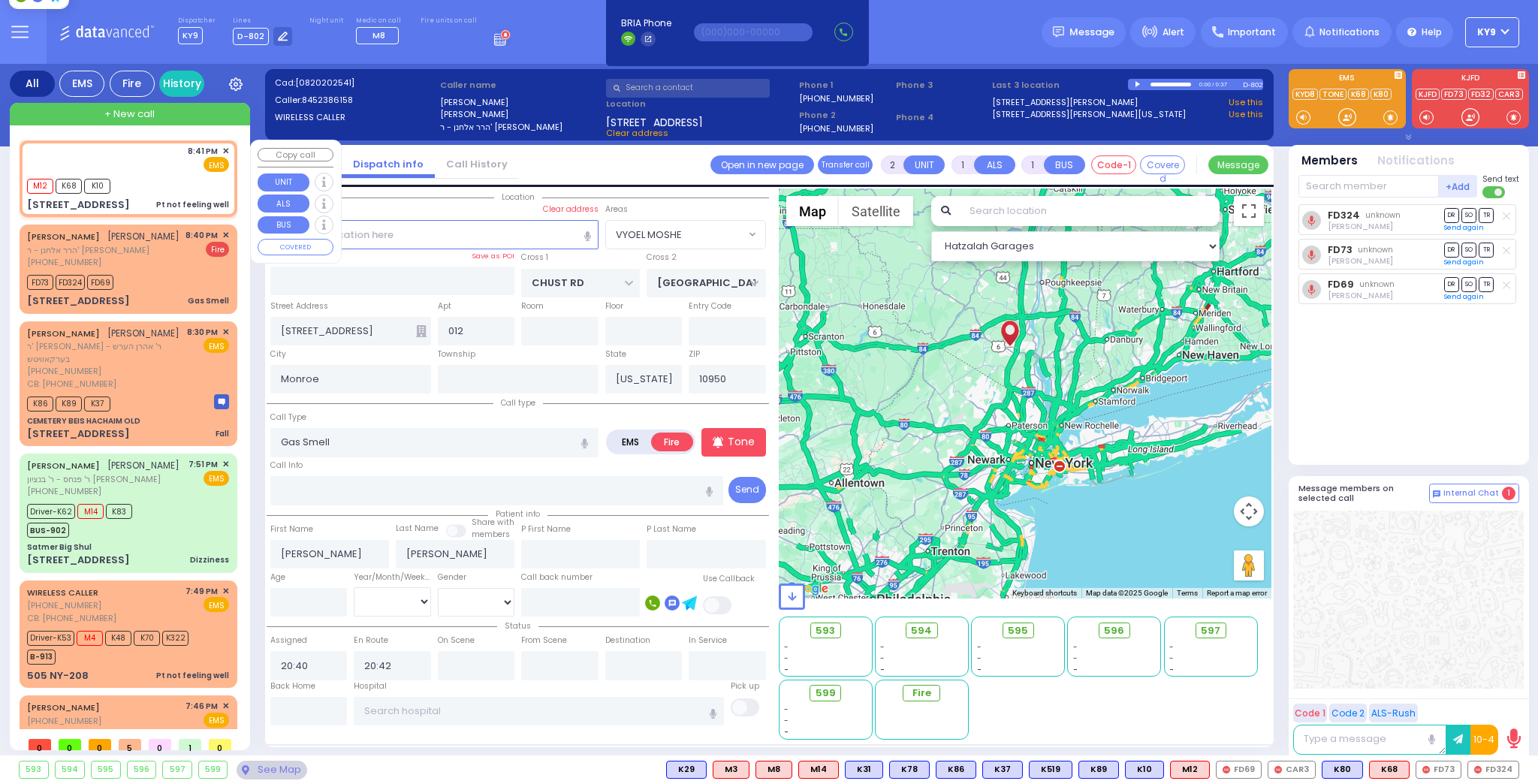
type input "1"
type input "0"
select select
type input "Pt not feeling well"
radio input "true"
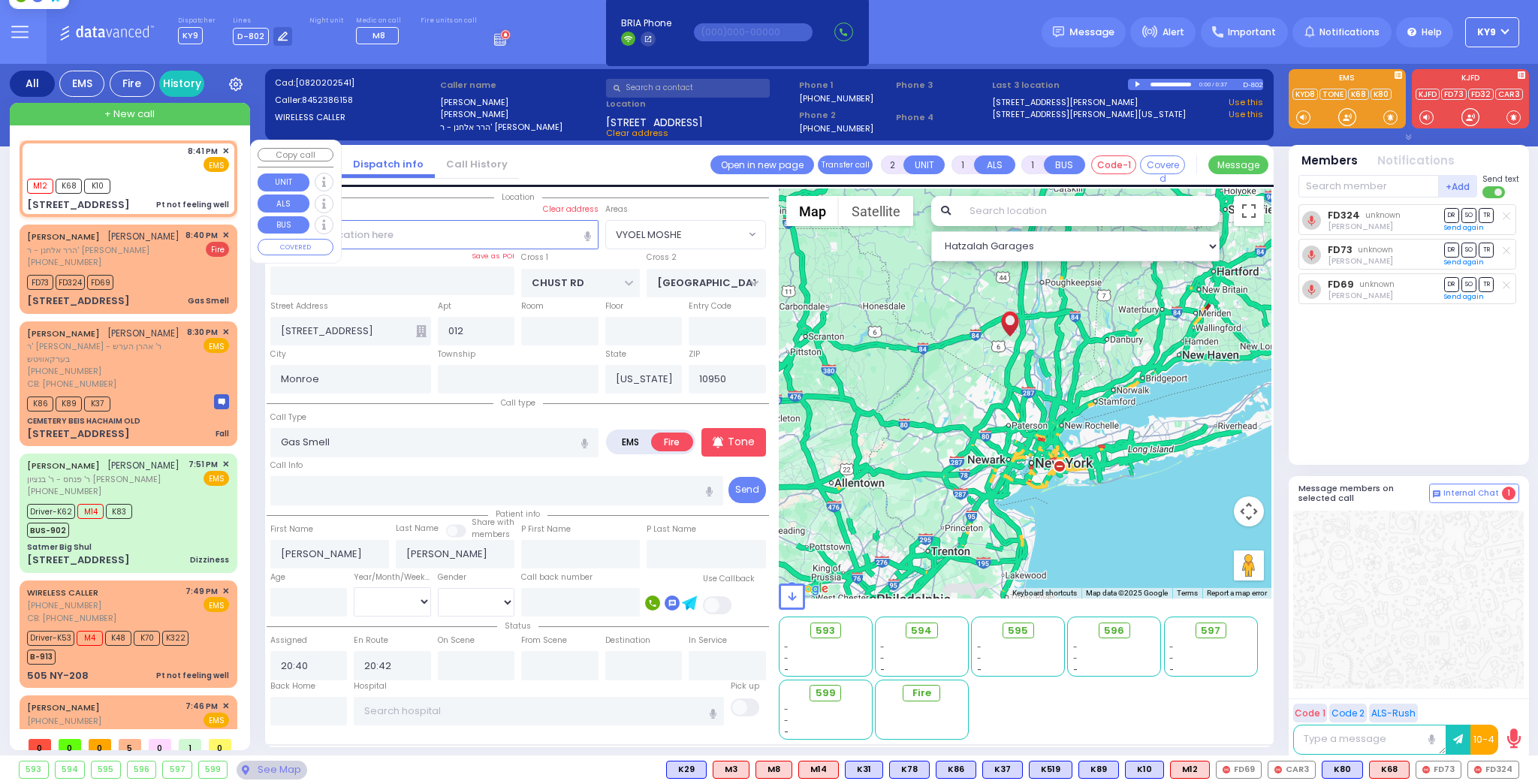
select select
type input "20:41"
select select "Hatzalah Garages"
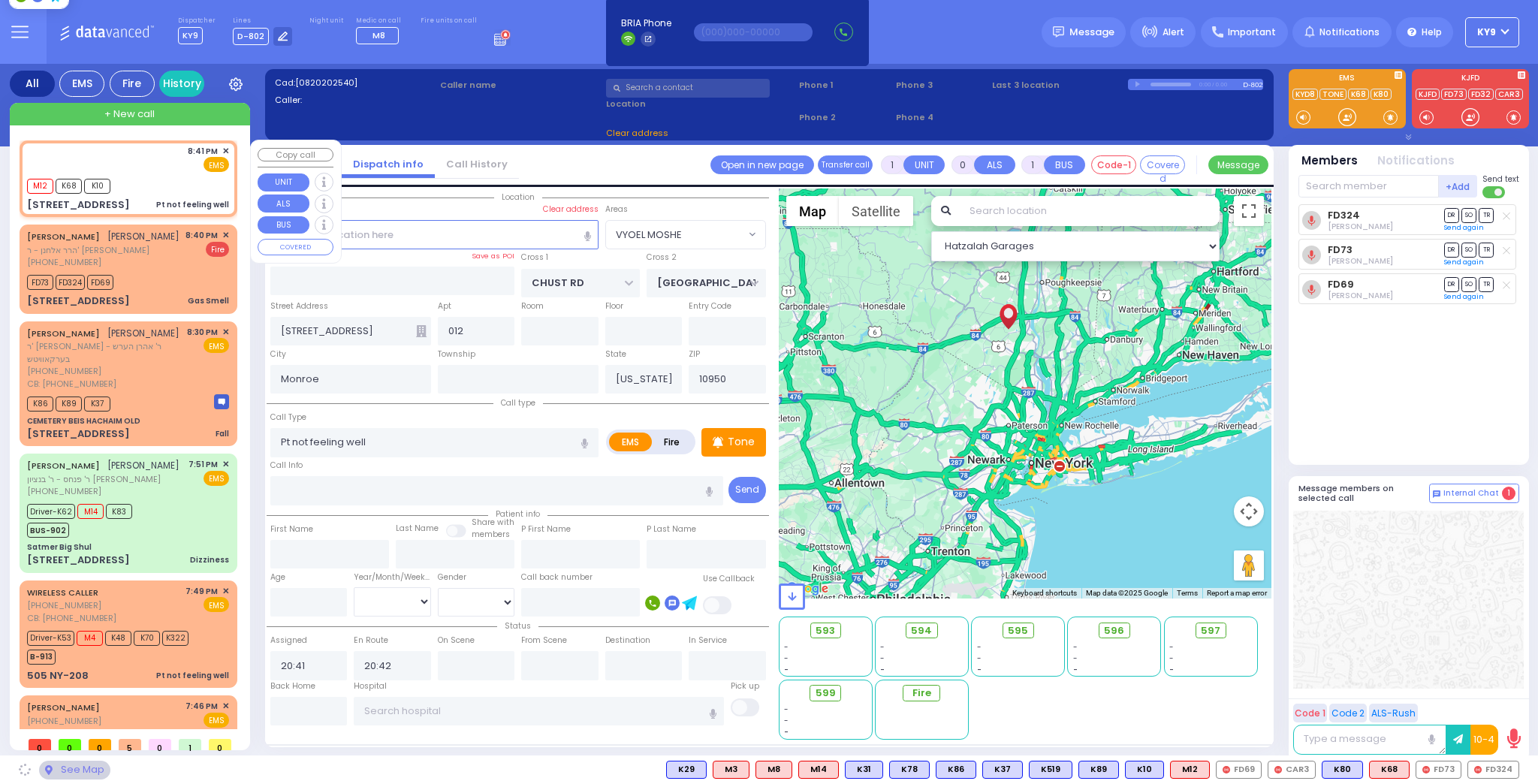
type input "[GEOGRAPHIC_DATA]"
type input "PAKSH PL"
type input "[STREET_ADDRESS]"
type input "201"
type input "[PERSON_NAME]"
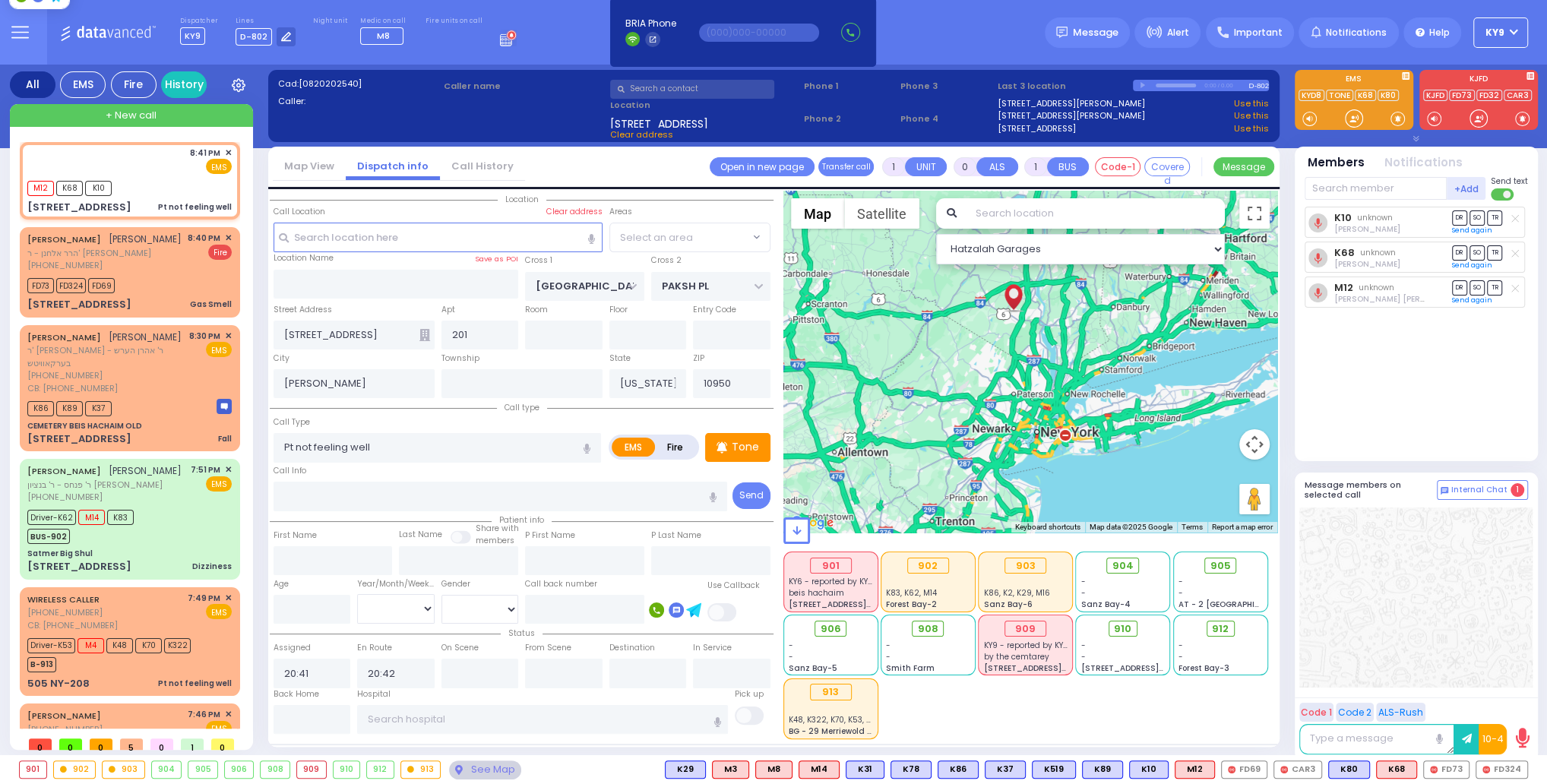
select select "SECTION 5"
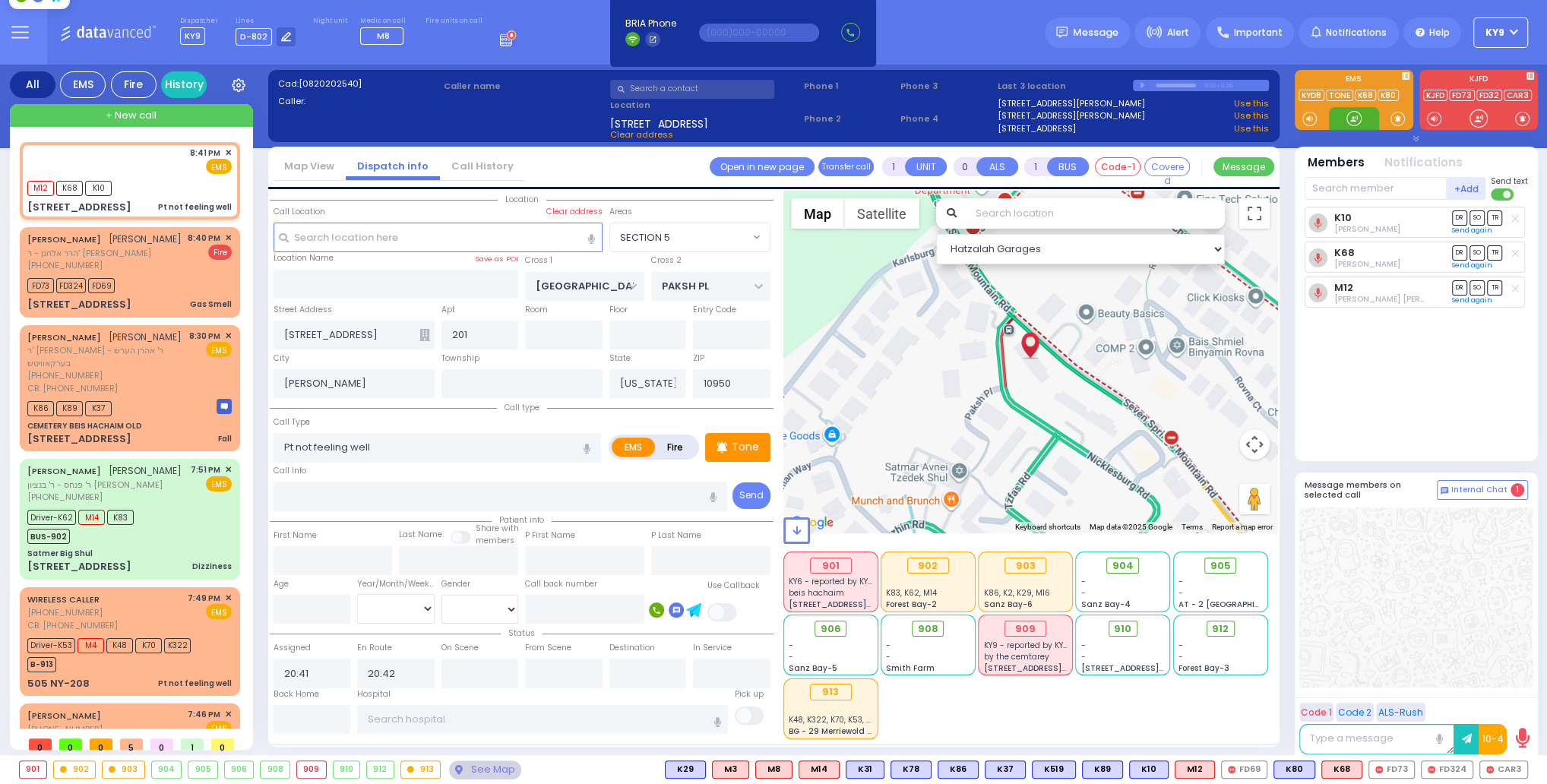
click at [1354, 120] on div at bounding box center [1354, 118] width 15 height 15
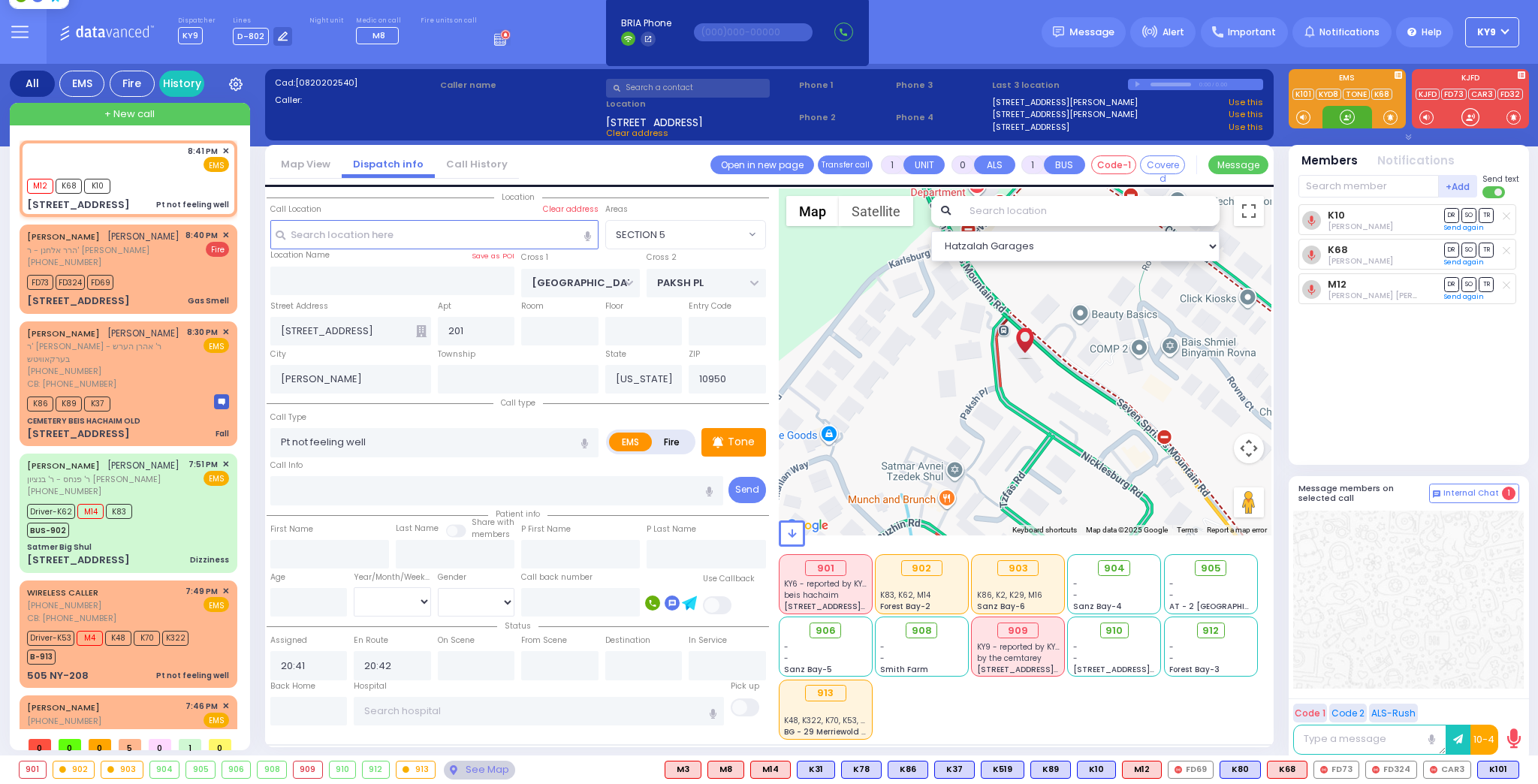
click at [1346, 118] on div at bounding box center [1347, 116] width 15 height 15
click at [1494, 770] on span "K82" at bounding box center [1499, 769] width 39 height 17
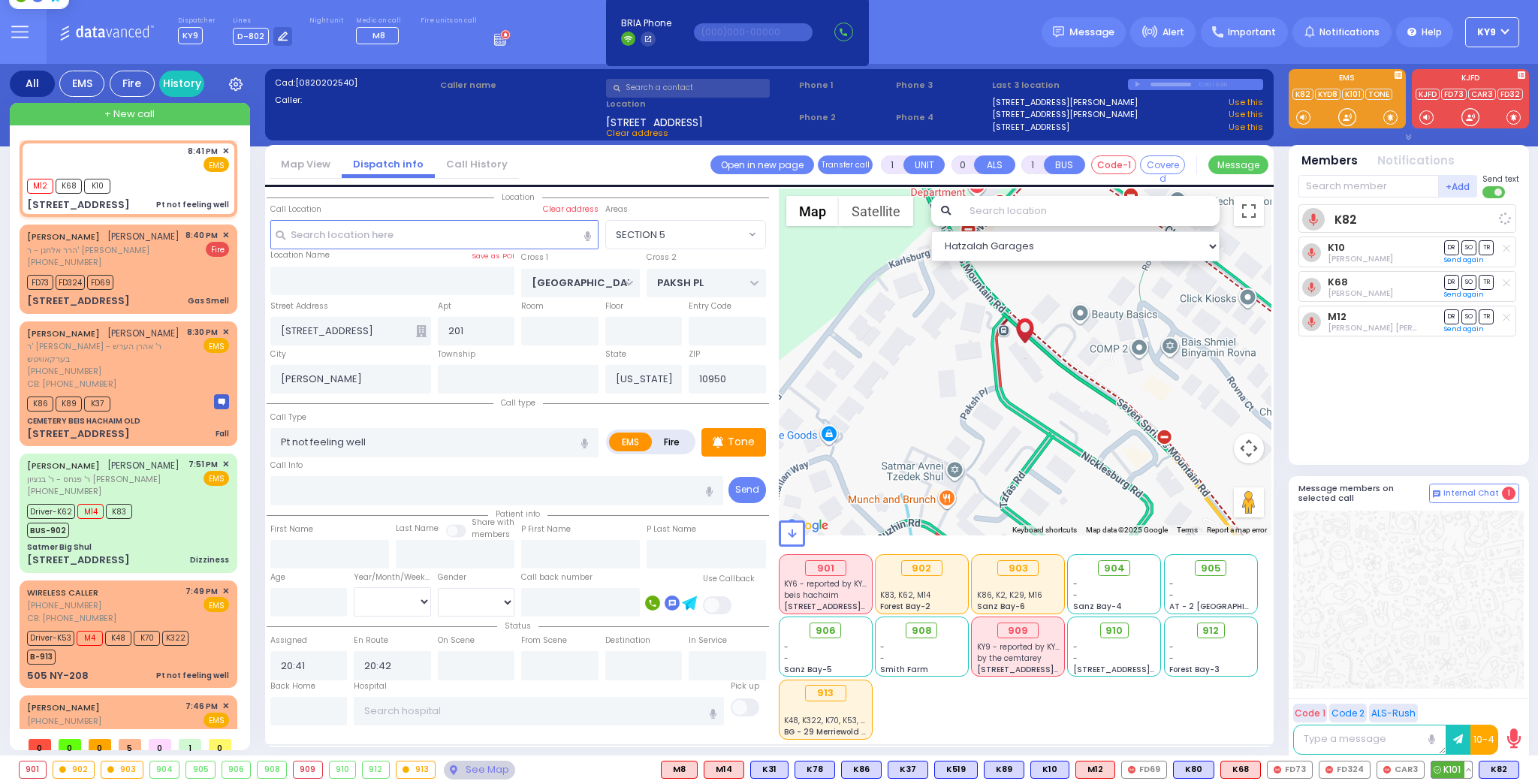
click at [1449, 770] on span "K101" at bounding box center [1452, 769] width 41 height 17
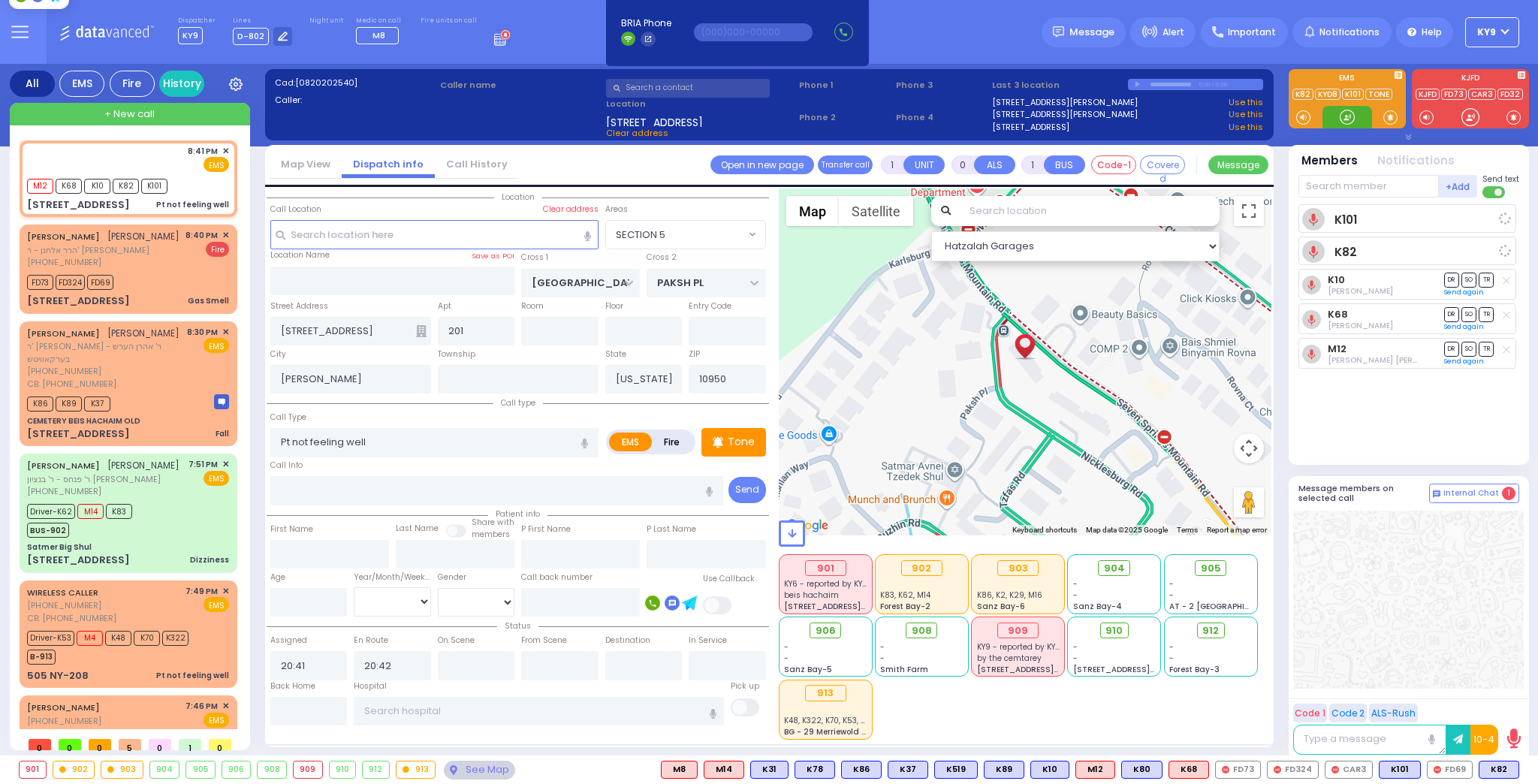
select select
radio input "true"
select select
select select "Hatzalah Garages"
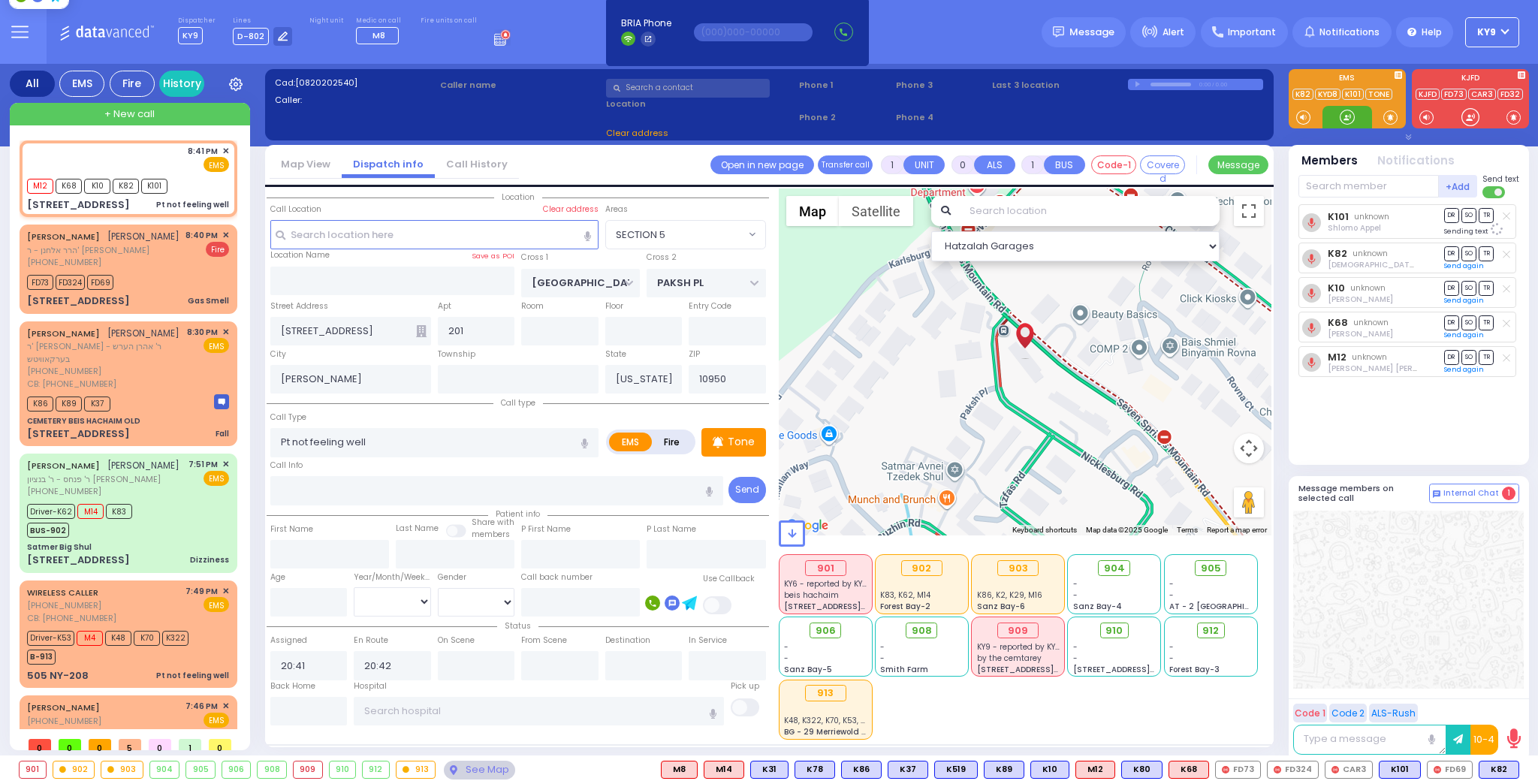
select select "SECTION 5"
select select
radio input "true"
select select
select select "Hatzalah Garages"
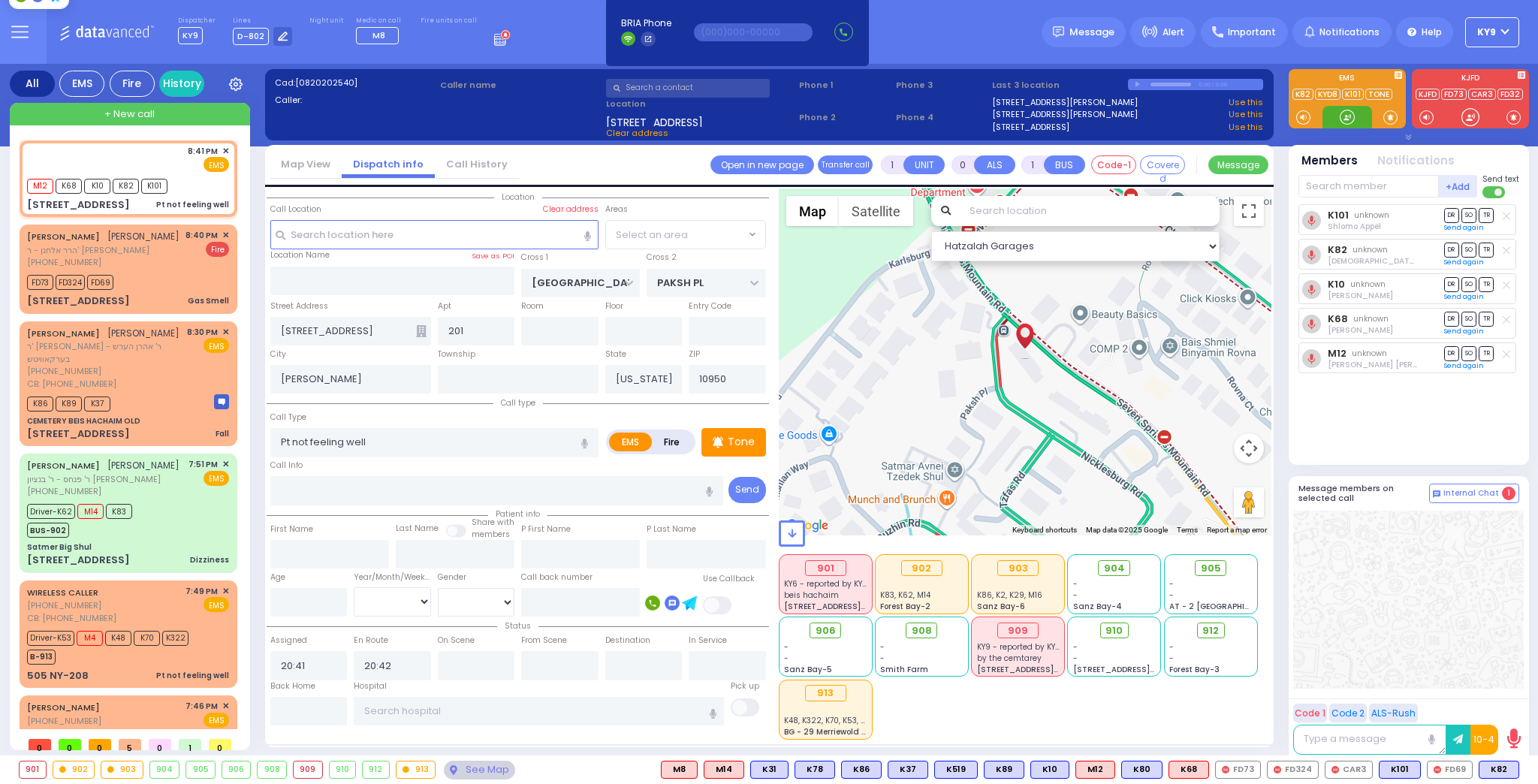
select select "SECTION 5"
click at [1344, 111] on div at bounding box center [1347, 116] width 15 height 15
click at [1337, 113] on div at bounding box center [1347, 117] width 50 height 23
click at [1208, 561] on div "905 - - AT - 2 Karlsburg" at bounding box center [1211, 583] width 92 height 58
click at [1207, 566] on span "905" at bounding box center [1216, 568] width 20 height 15
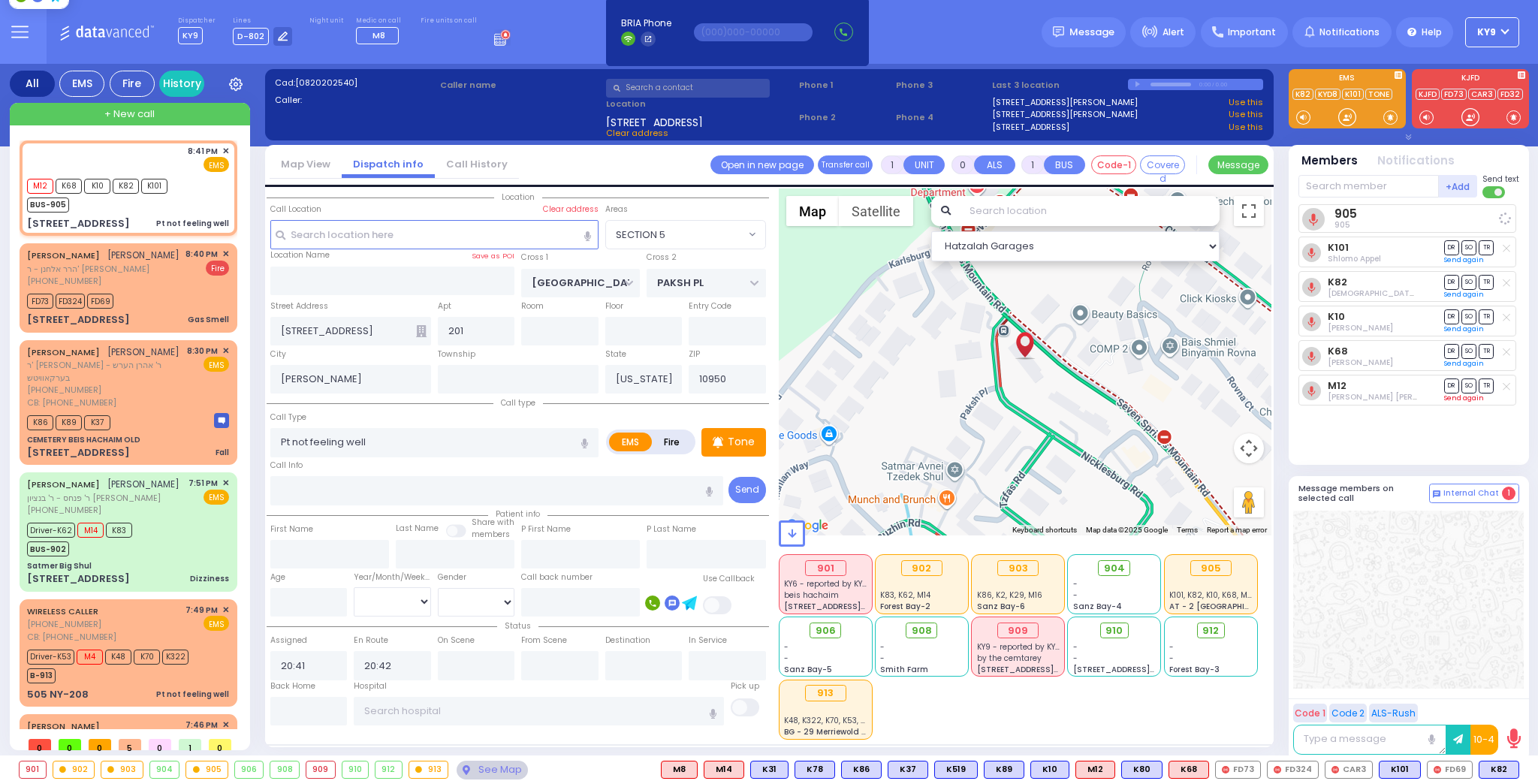
select select
radio input "true"
select select
select select "Hatzalah Garages"
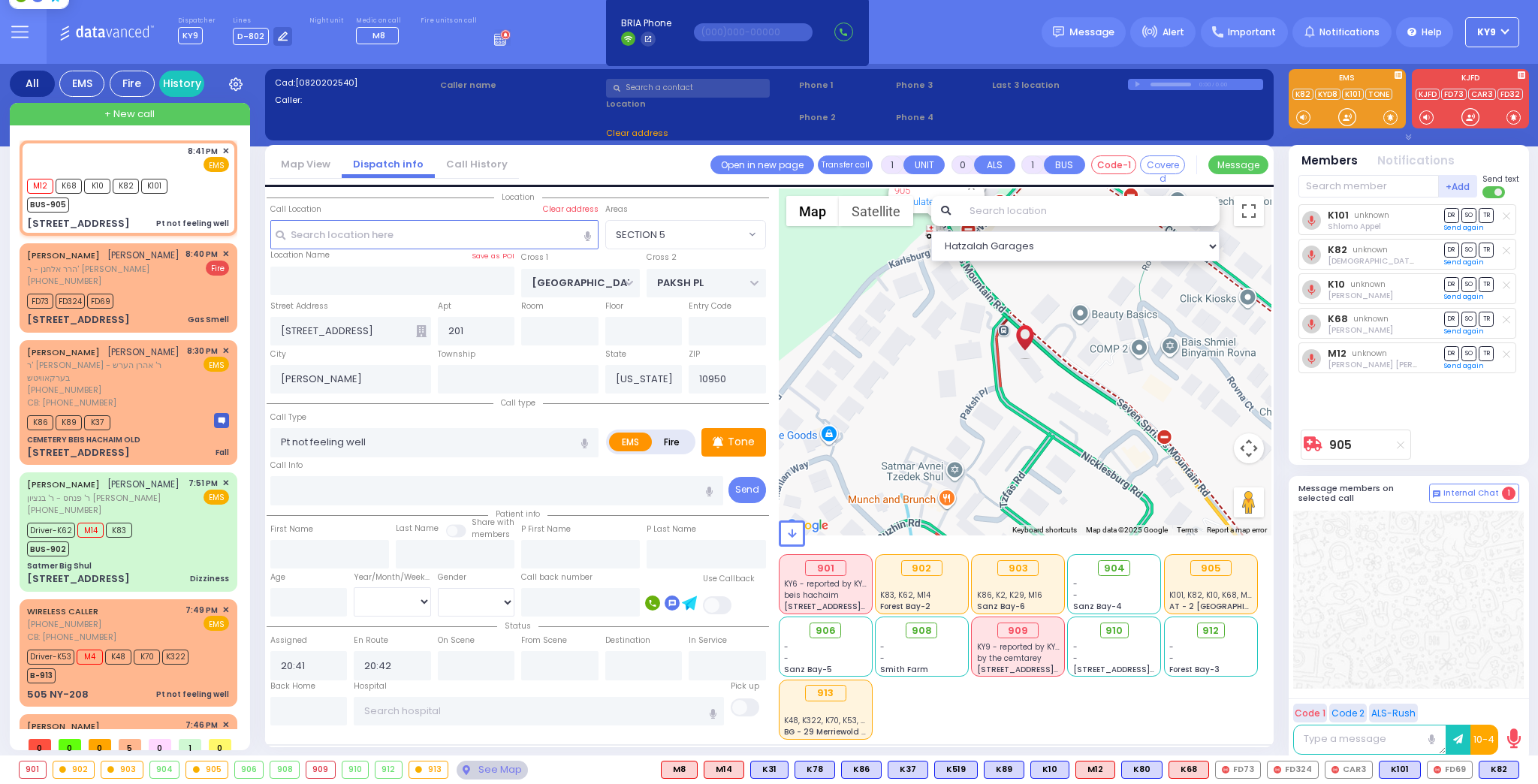
select select "SECTION 5"
click at [1398, 444] on icon at bounding box center [1401, 445] width 8 height 9
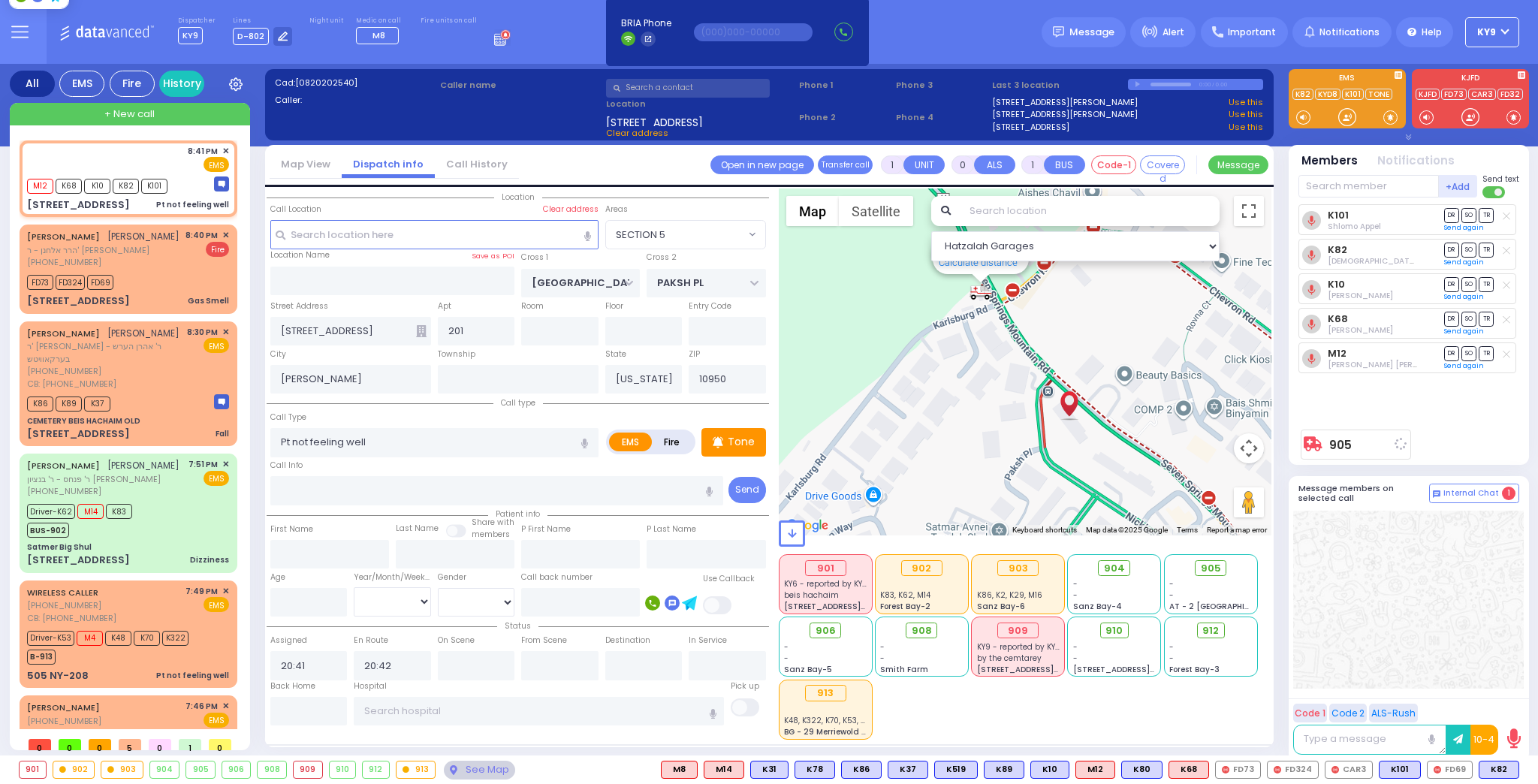
select select
radio input "true"
select select
select select "Hatzalah Garages"
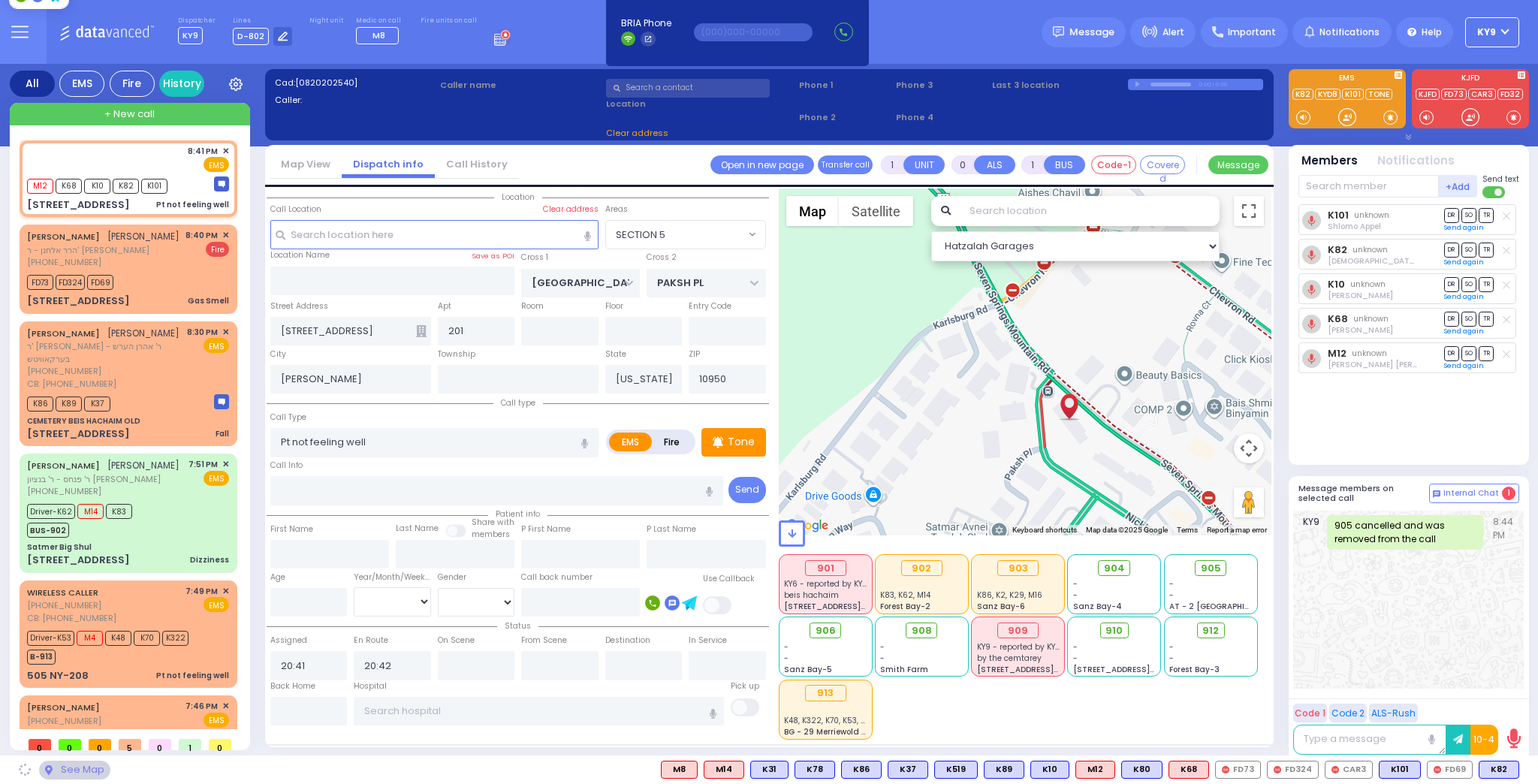
select select "SECTION 5"
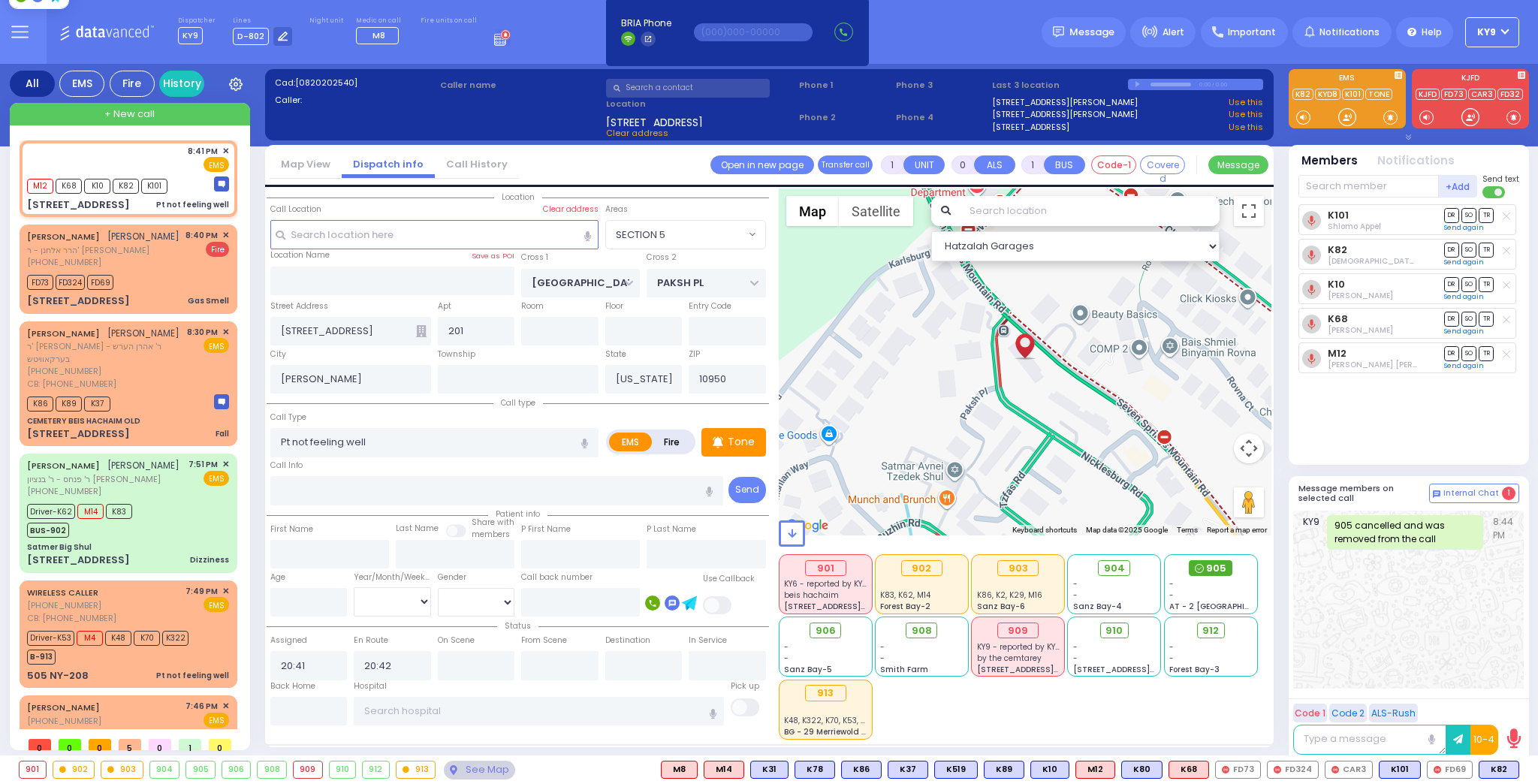
click at [1204, 571] on icon at bounding box center [1200, 568] width 9 height 9
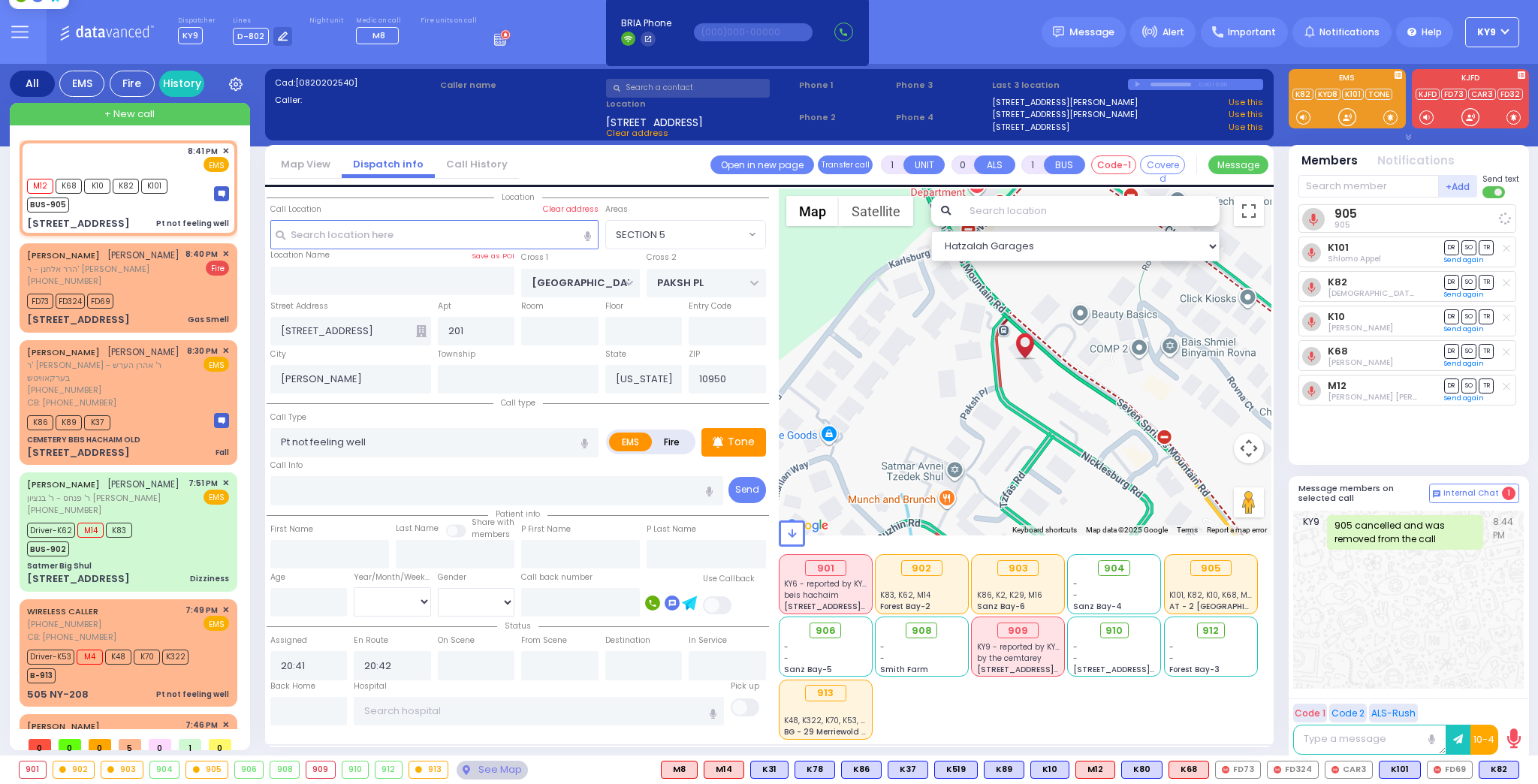
select select
radio input "true"
select select
select select "Hatzalah Garages"
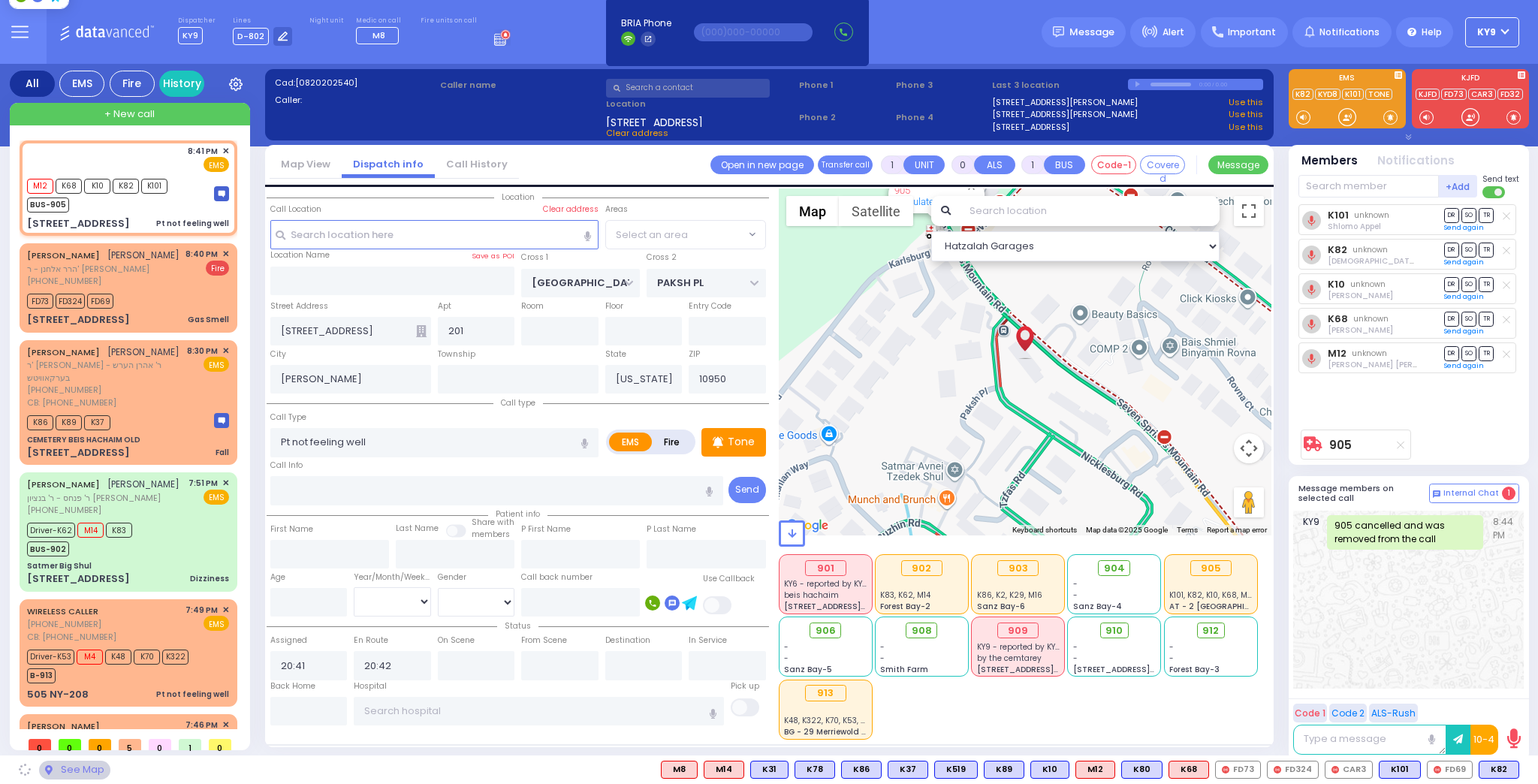
select select "SECTION 5"
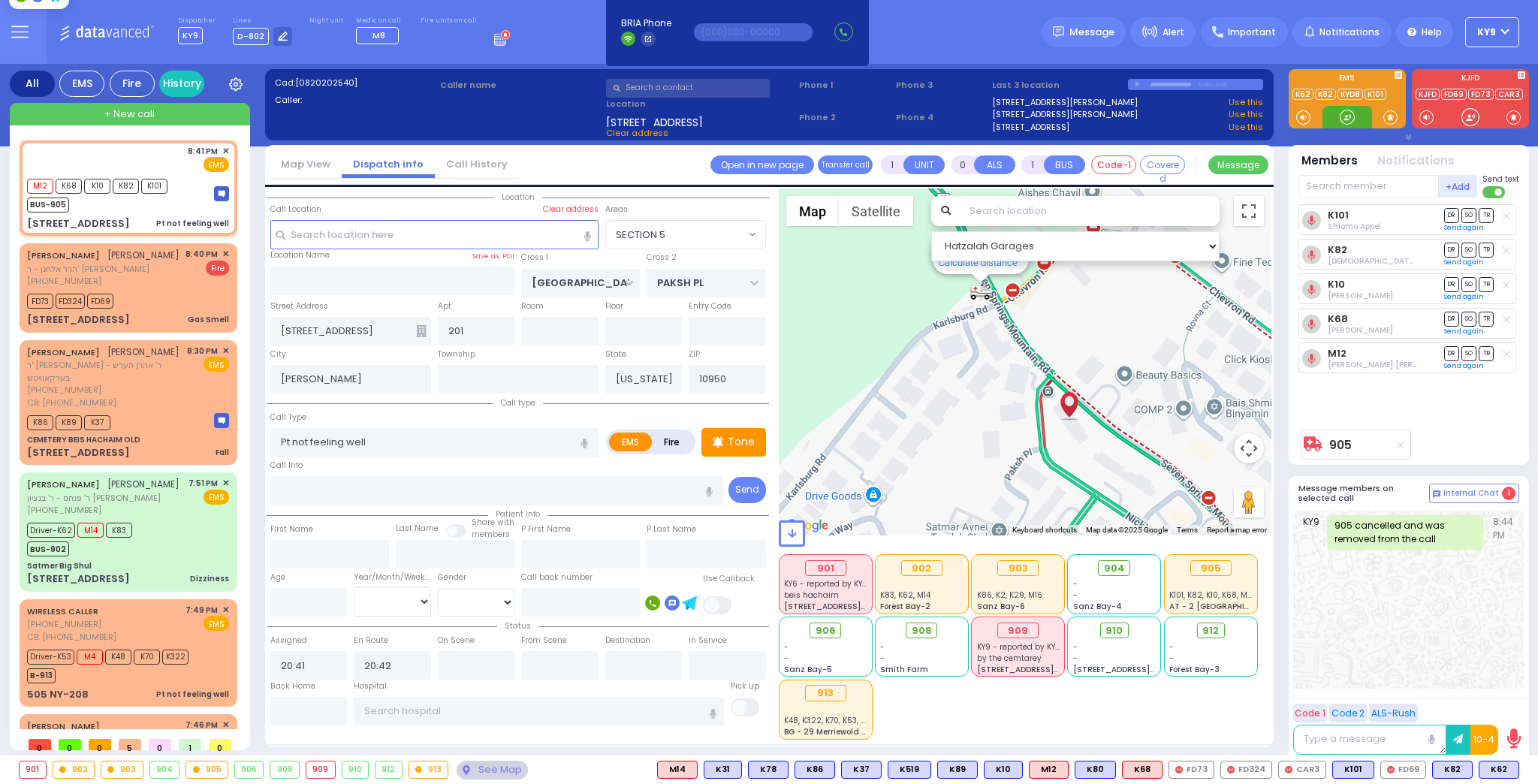
drag, startPoint x: 1342, startPoint y: 117, endPoint x: 1288, endPoint y: 140, distance: 58.7
click at [1342, 116] on div at bounding box center [1347, 116] width 15 height 15
click at [146, 383] on div "(845) 637-4997" at bounding box center [104, 389] width 155 height 13
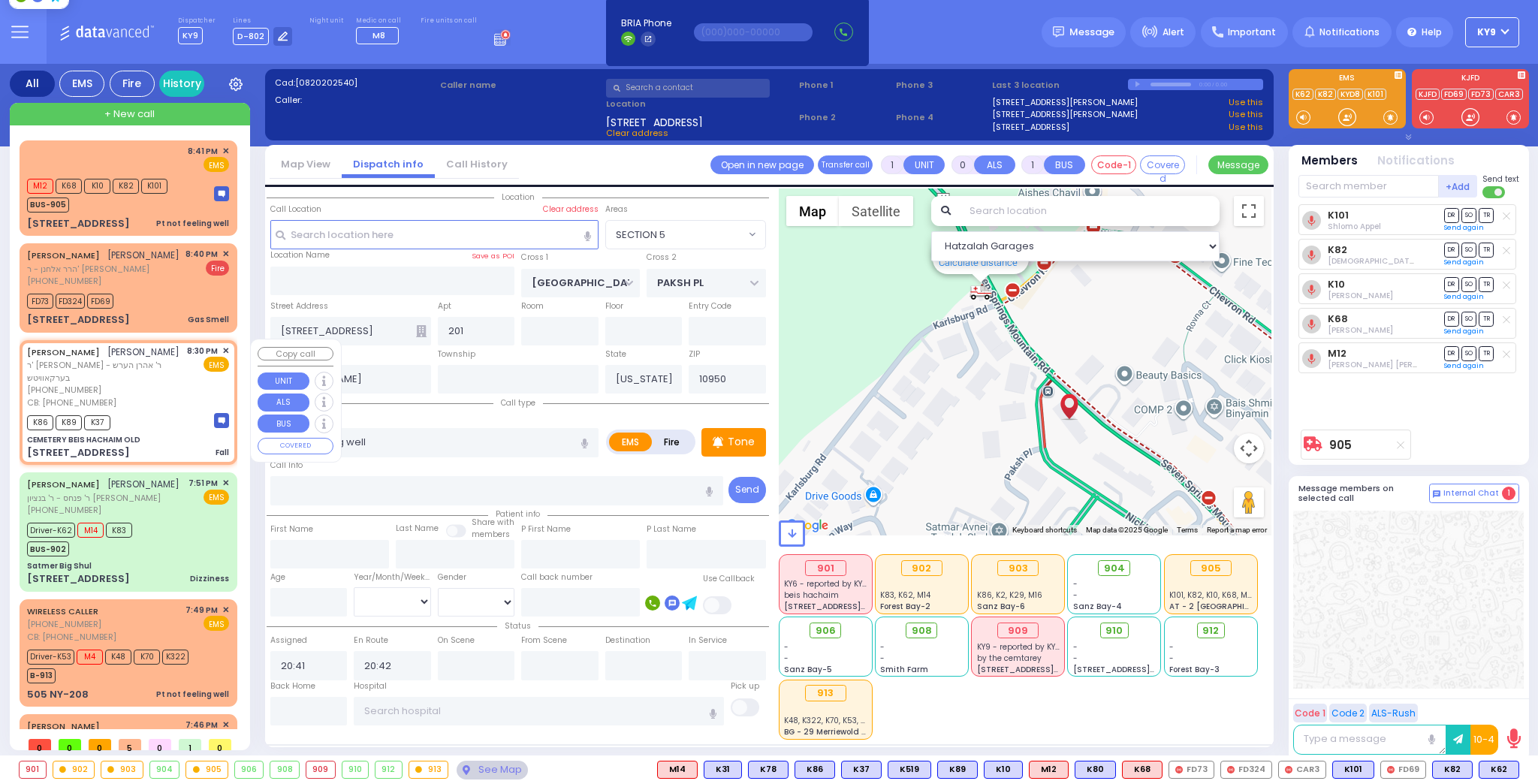
select select
type input "Fall"
radio input "true"
type input "DUVID"
type input "WEISS"
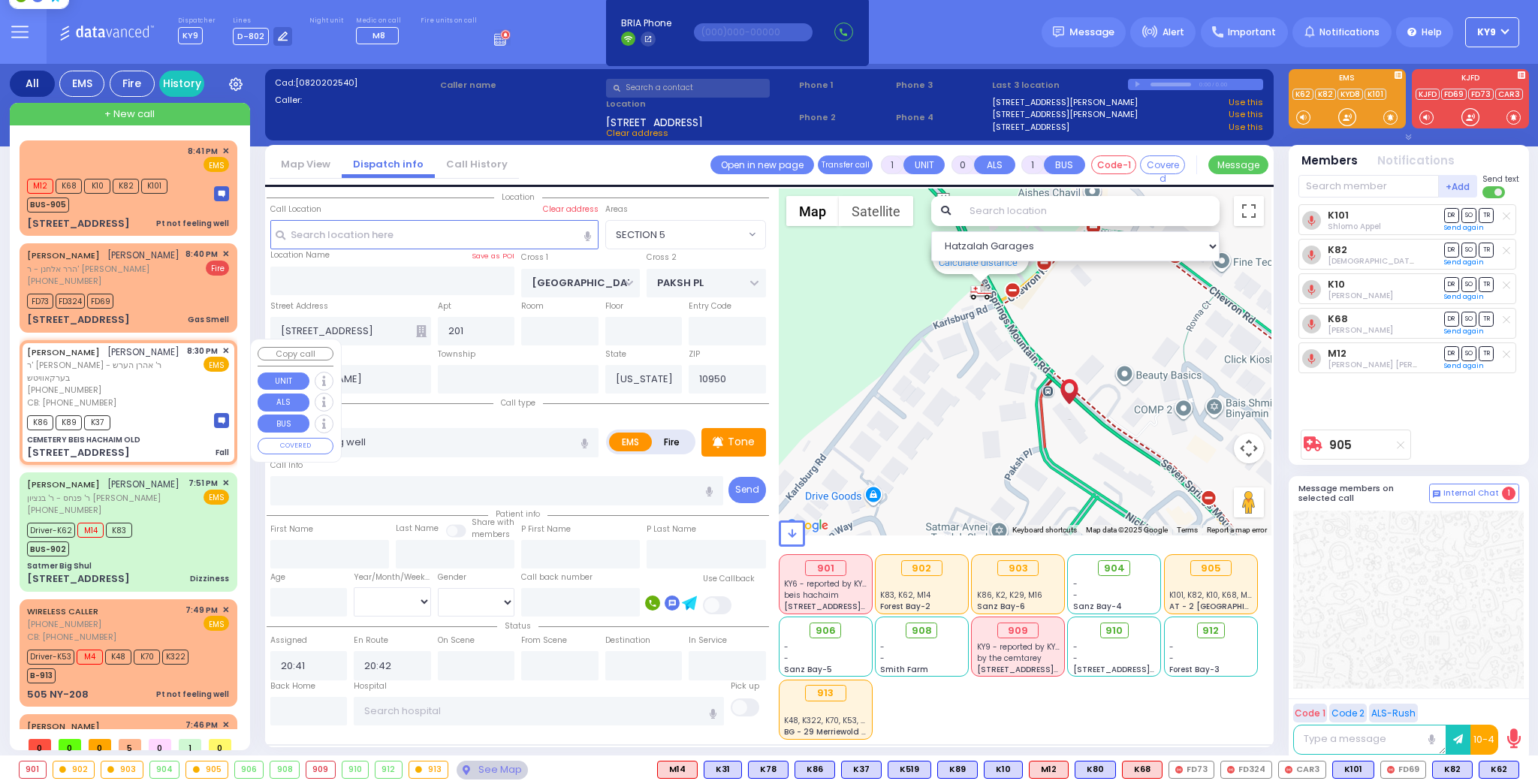
type input "11"
select select "Year"
select select "[DEMOGRAPHIC_DATA]"
type input "8456374997"
type input "20:30"
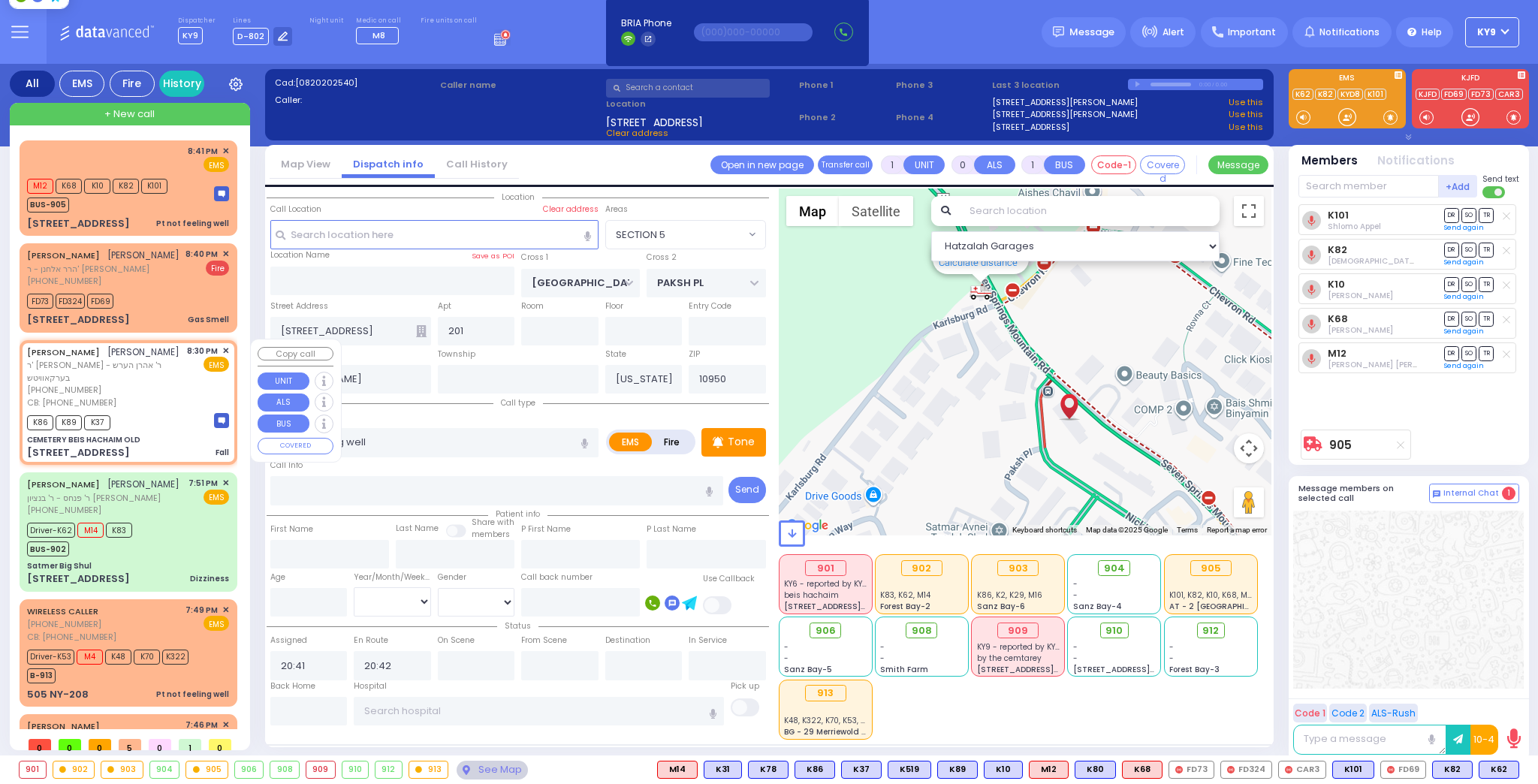
type input "20:32"
select select "Hatzalah Garages"
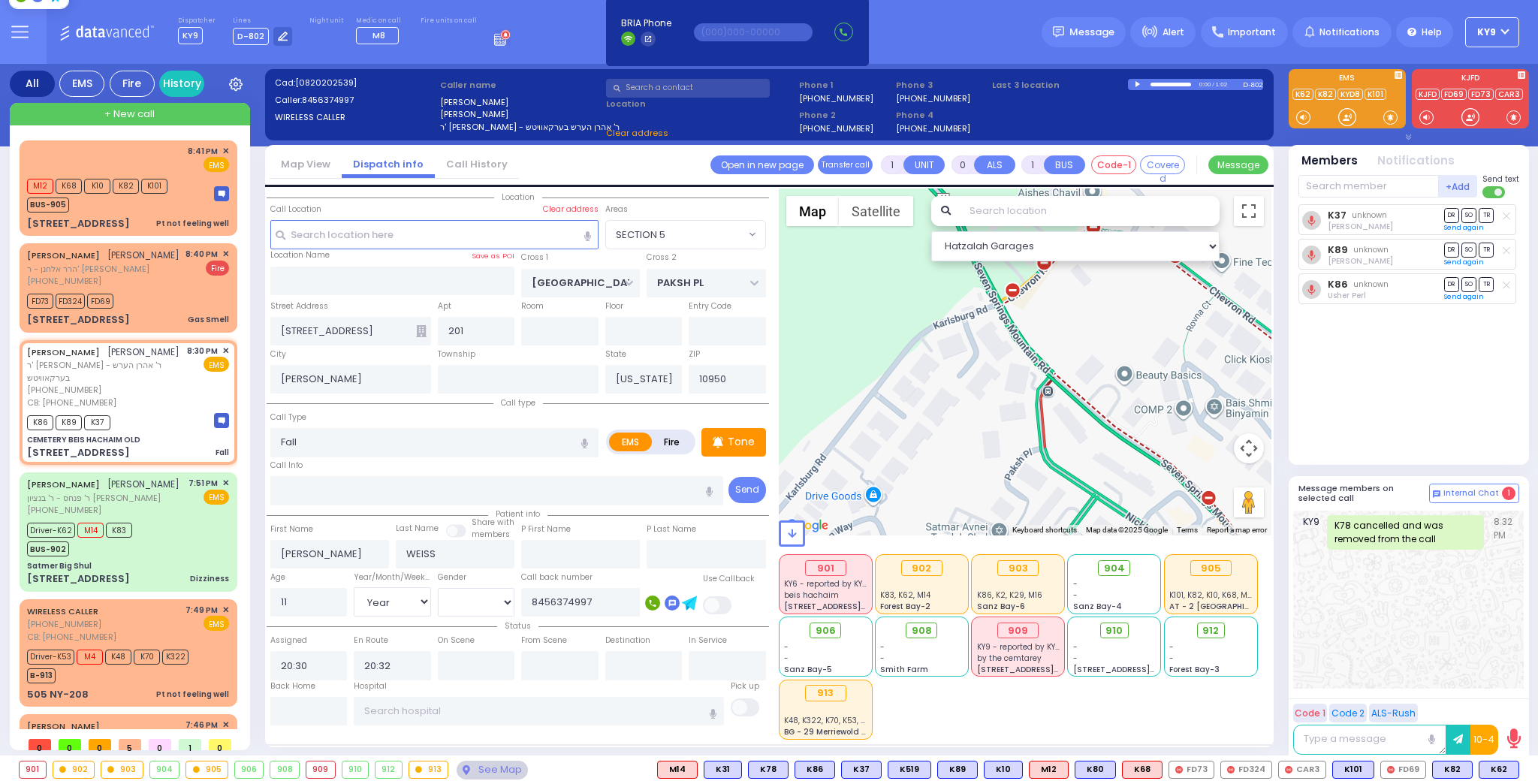
type input "CEMETERY BEIS HACHAIM OLD"
type input "30 Schunnemunk Road"
type input "Monroe"
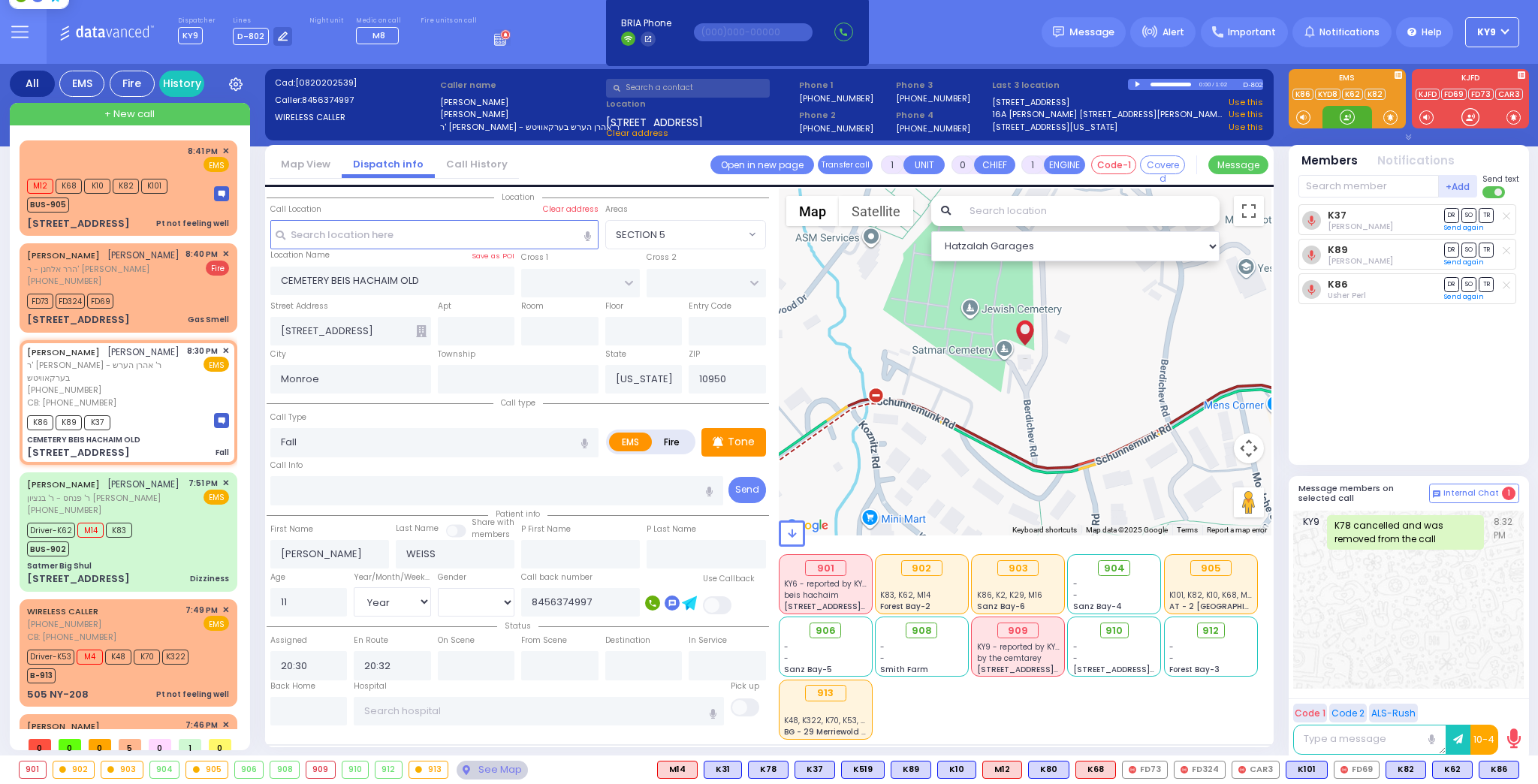
drag, startPoint x: 1348, startPoint y: 119, endPoint x: 386, endPoint y: 241, distance: 969.7
click at [1344, 119] on div at bounding box center [1347, 116] width 15 height 15
click at [185, 411] on div "K86 K89 K37" at bounding box center [128, 421] width 202 height 19
select select
radio input "true"
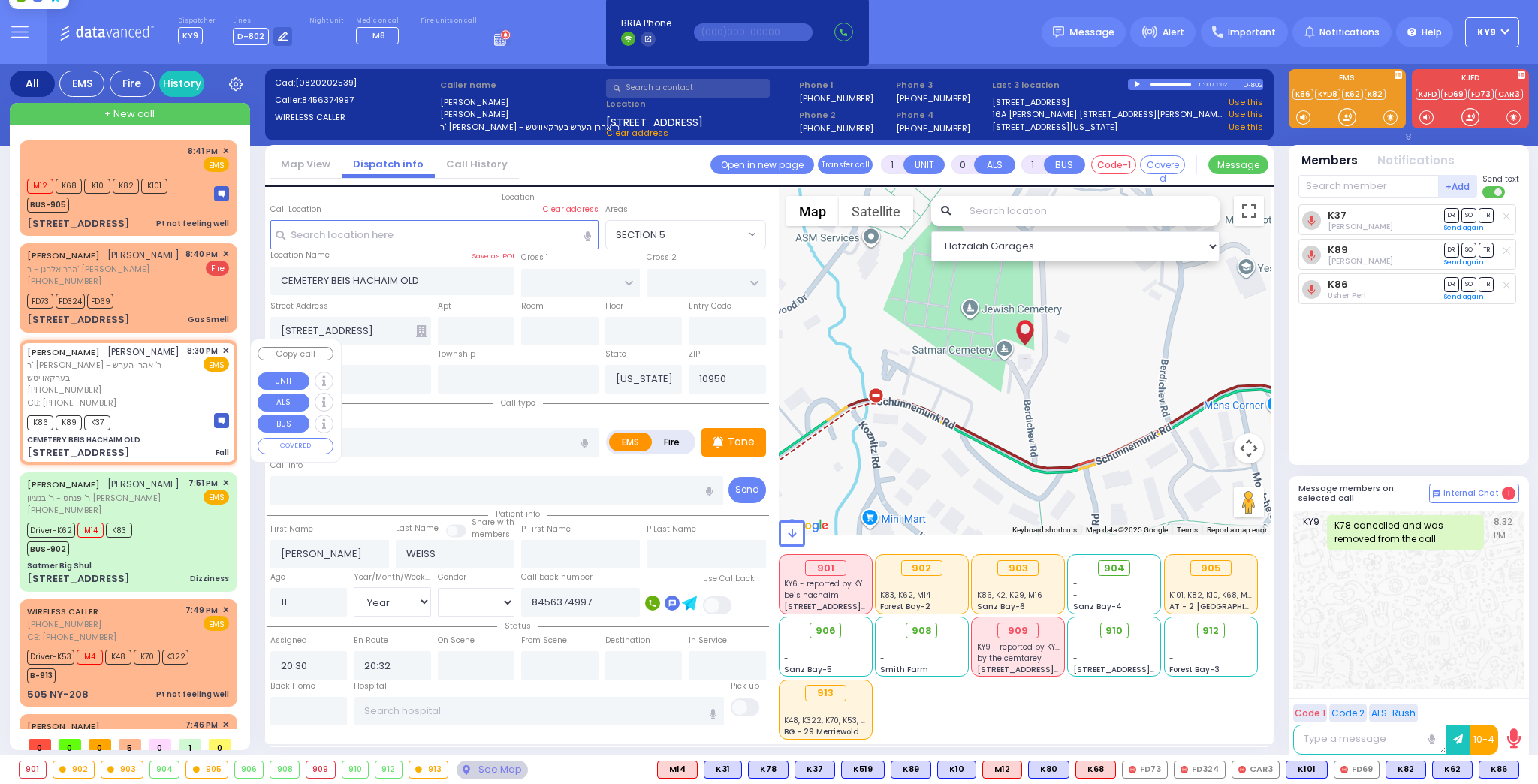
select select "Year"
select select "[DEMOGRAPHIC_DATA]"
select select "Hatzalah Garages"
click at [330, 708] on input "text" at bounding box center [309, 711] width 77 height 29
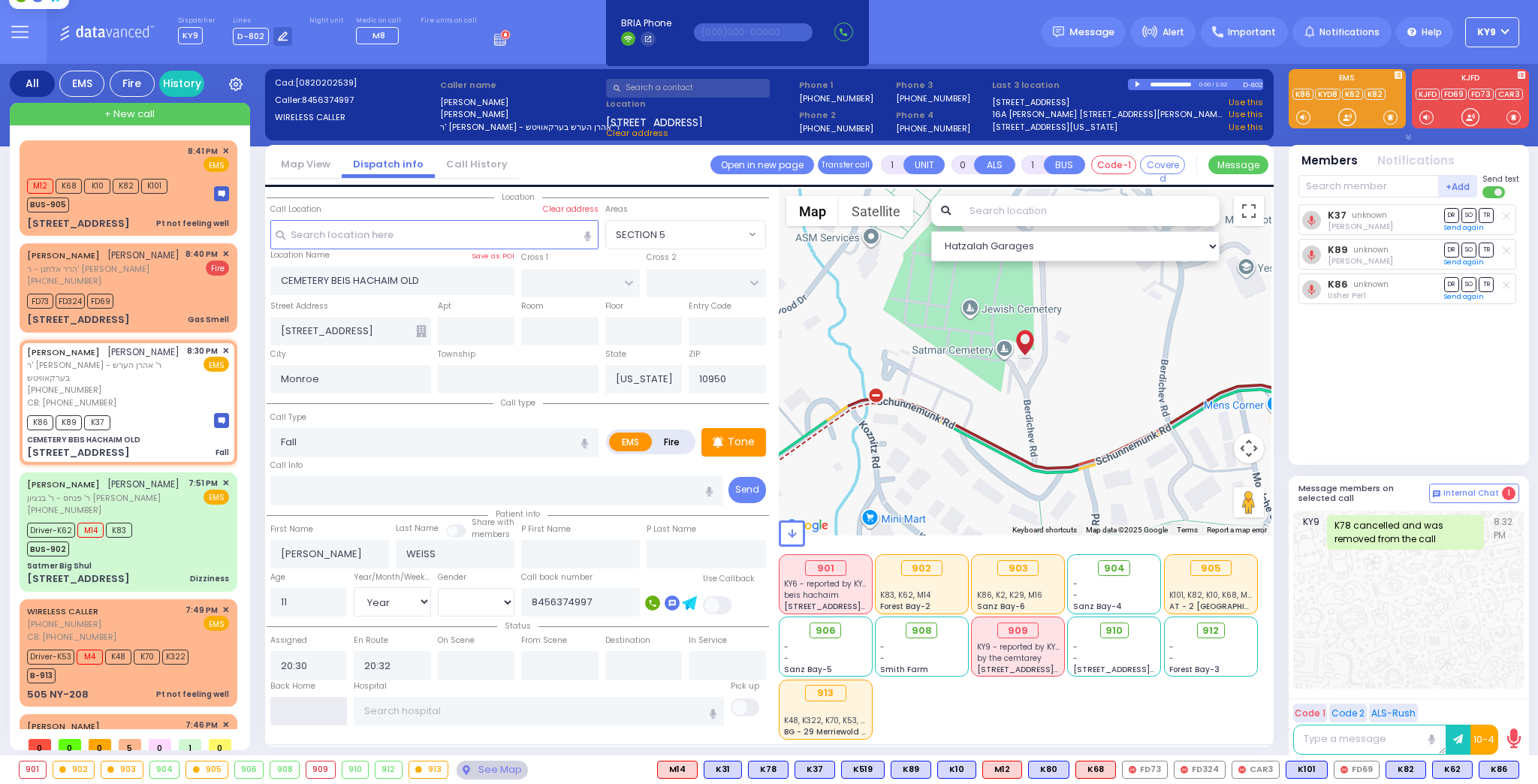
type input "20:44"
select select
radio input "true"
select select
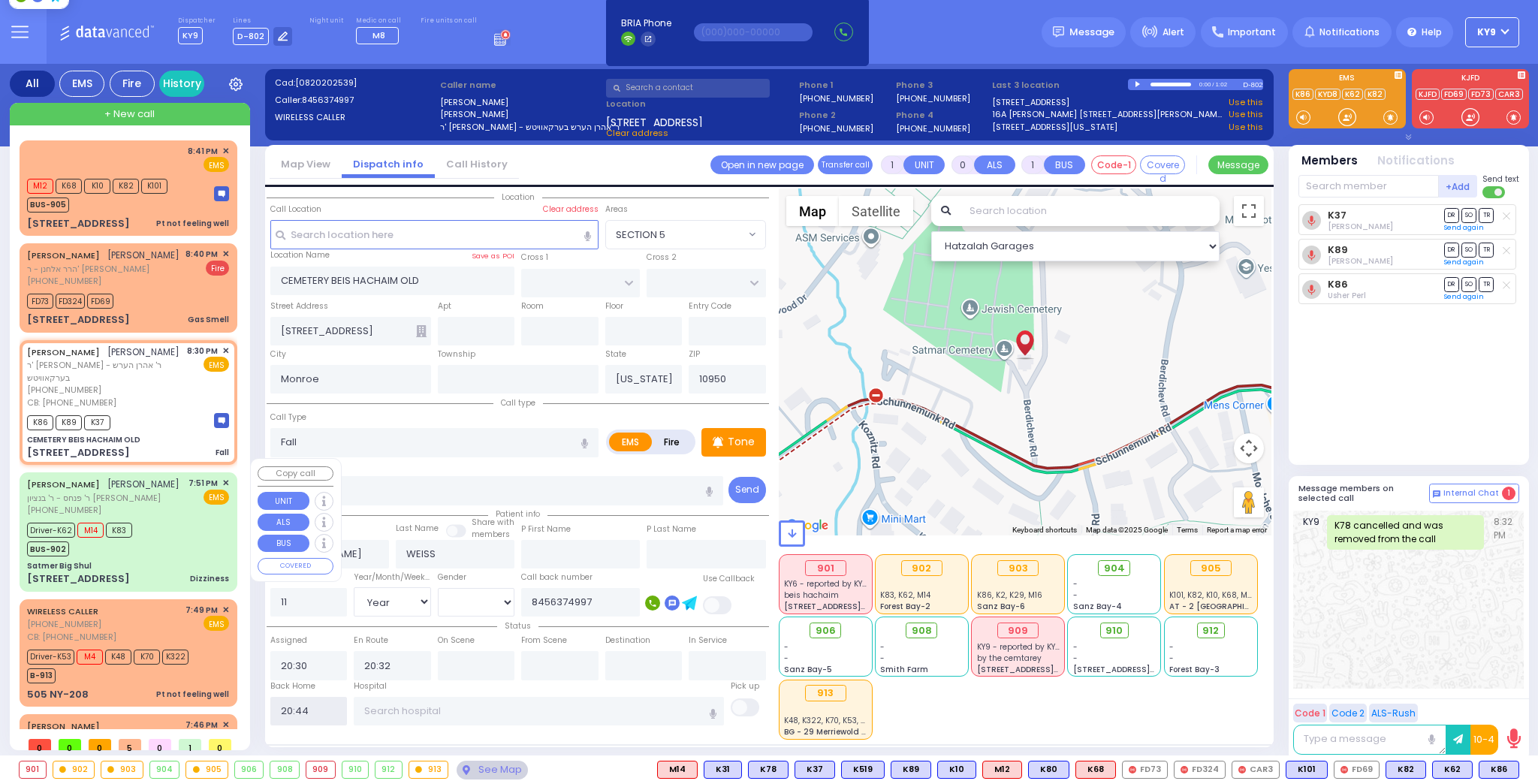
select select
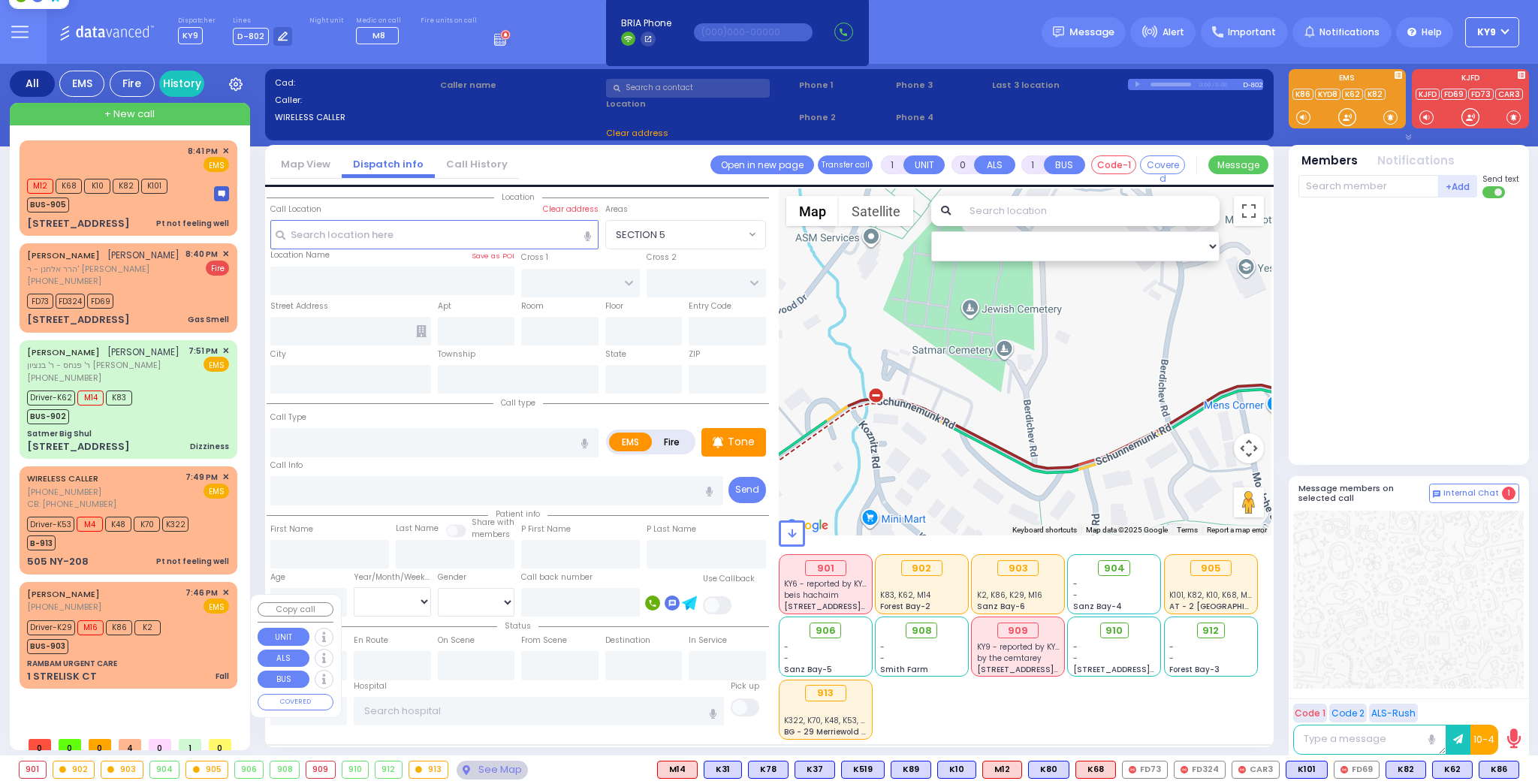
click at [145, 669] on div "RAMBAM URGENT CARE" at bounding box center [128, 663] width 202 height 11
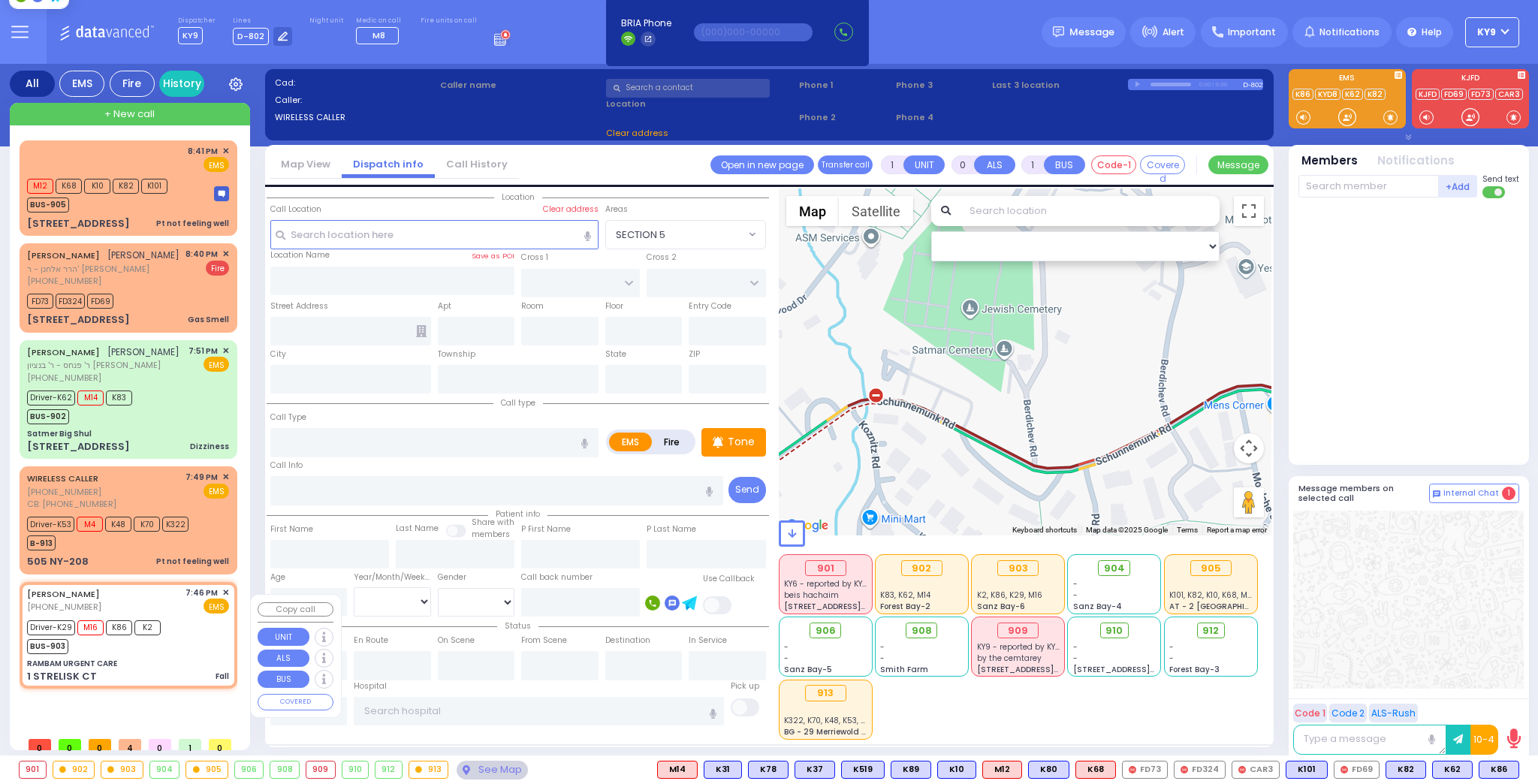
type input "6"
select select
type input "Fall"
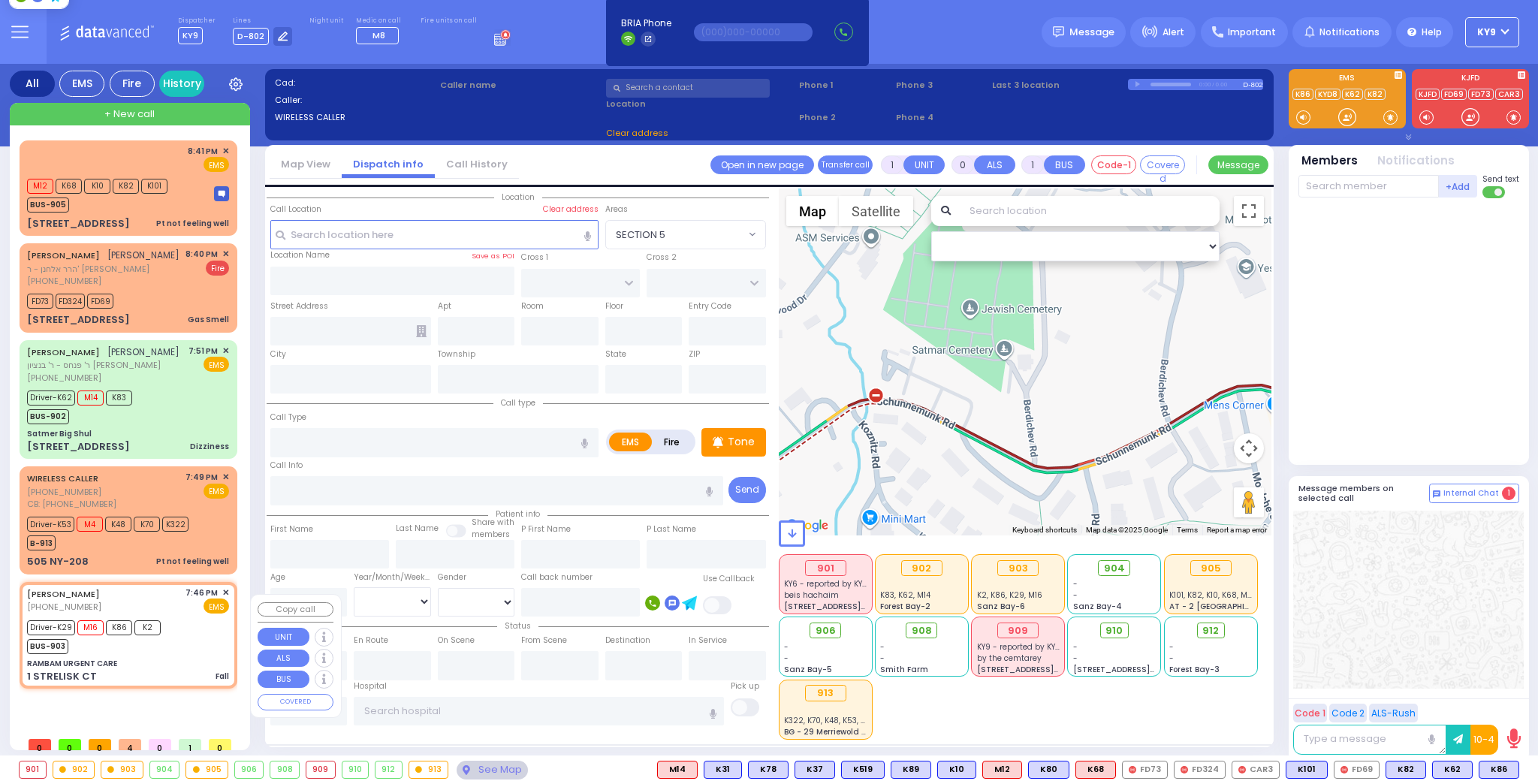
radio input "true"
type input "Trevor"
type input "Ricci"
type input "54"
select select "Year"
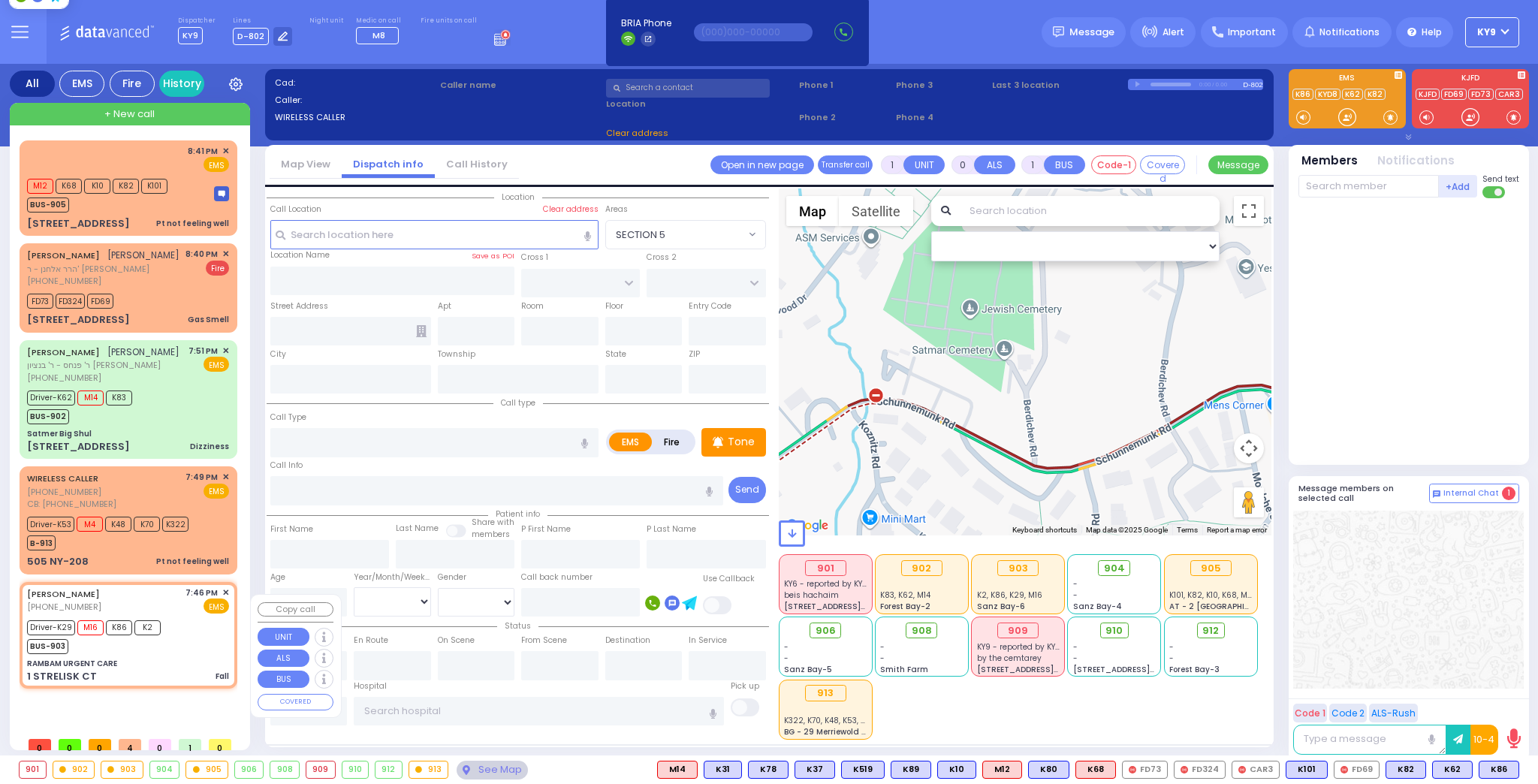
select select "[DEMOGRAPHIC_DATA]"
type input "19:46"
type input "19:48"
type input "20:00"
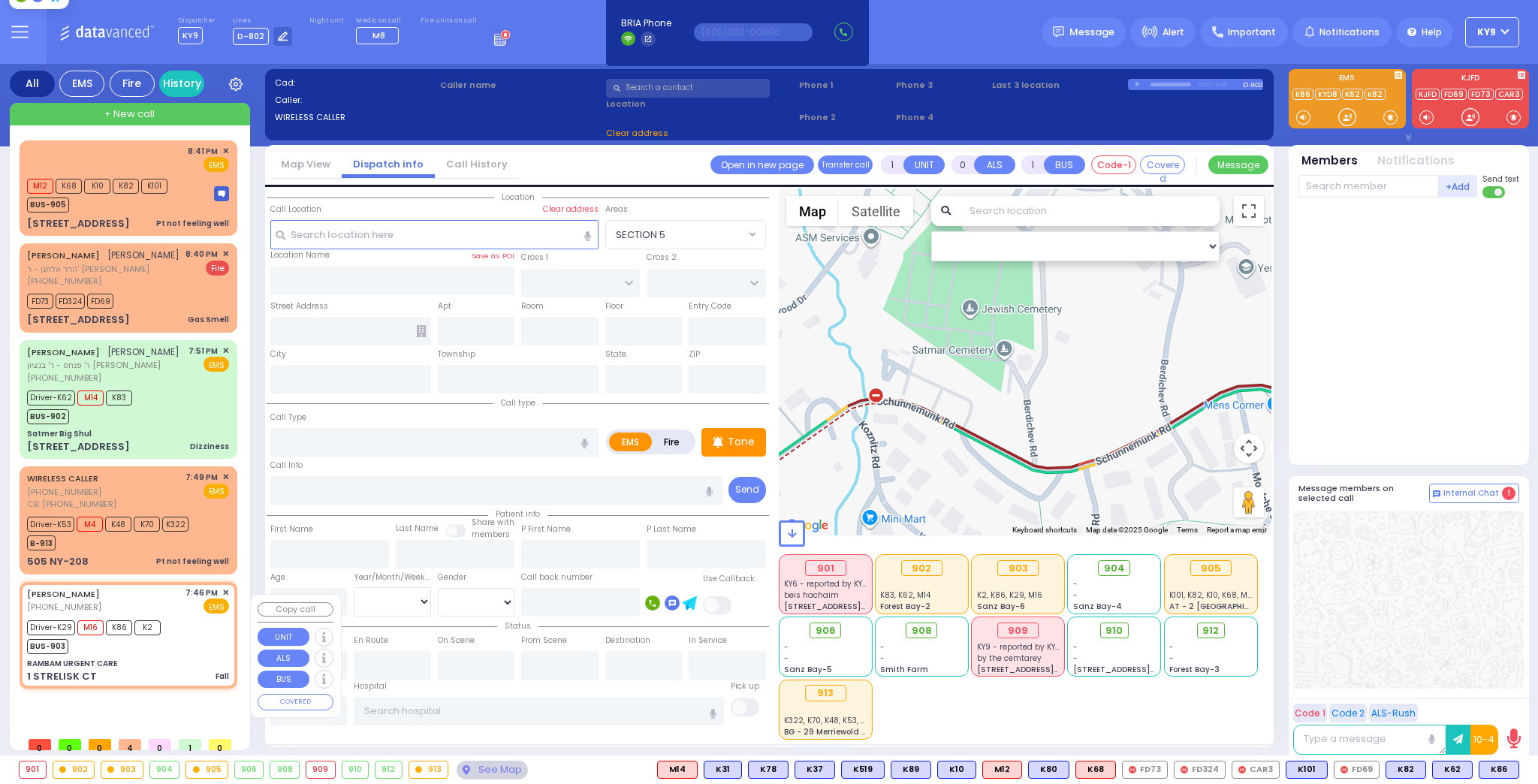
type input "Westchester Medical Center 100 Woods Rd Valhalla"
select select "Hatzalah Garages"
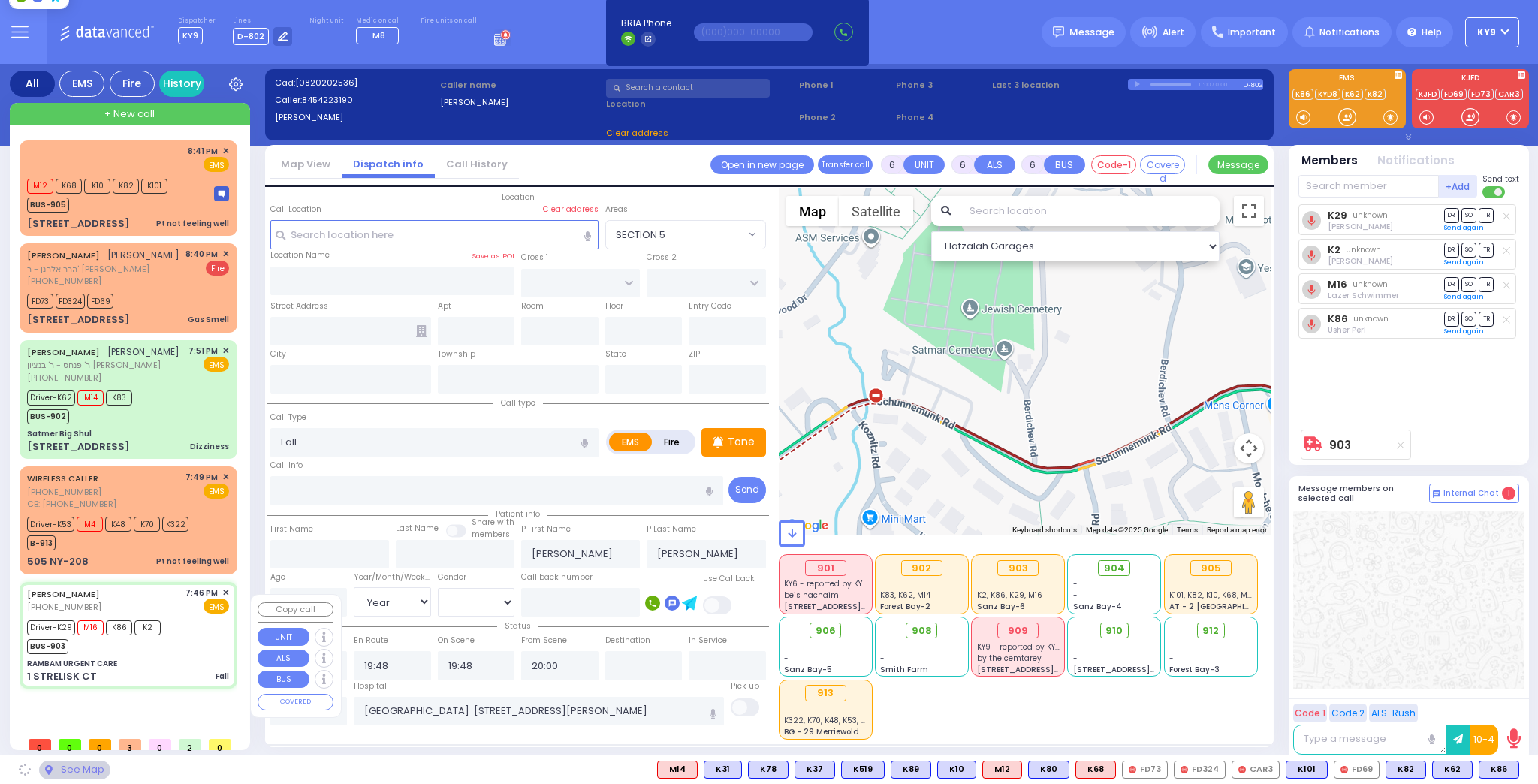
select select
radio input "true"
select select "Year"
select select "[DEMOGRAPHIC_DATA]"
select select "Hatzalah Garages"
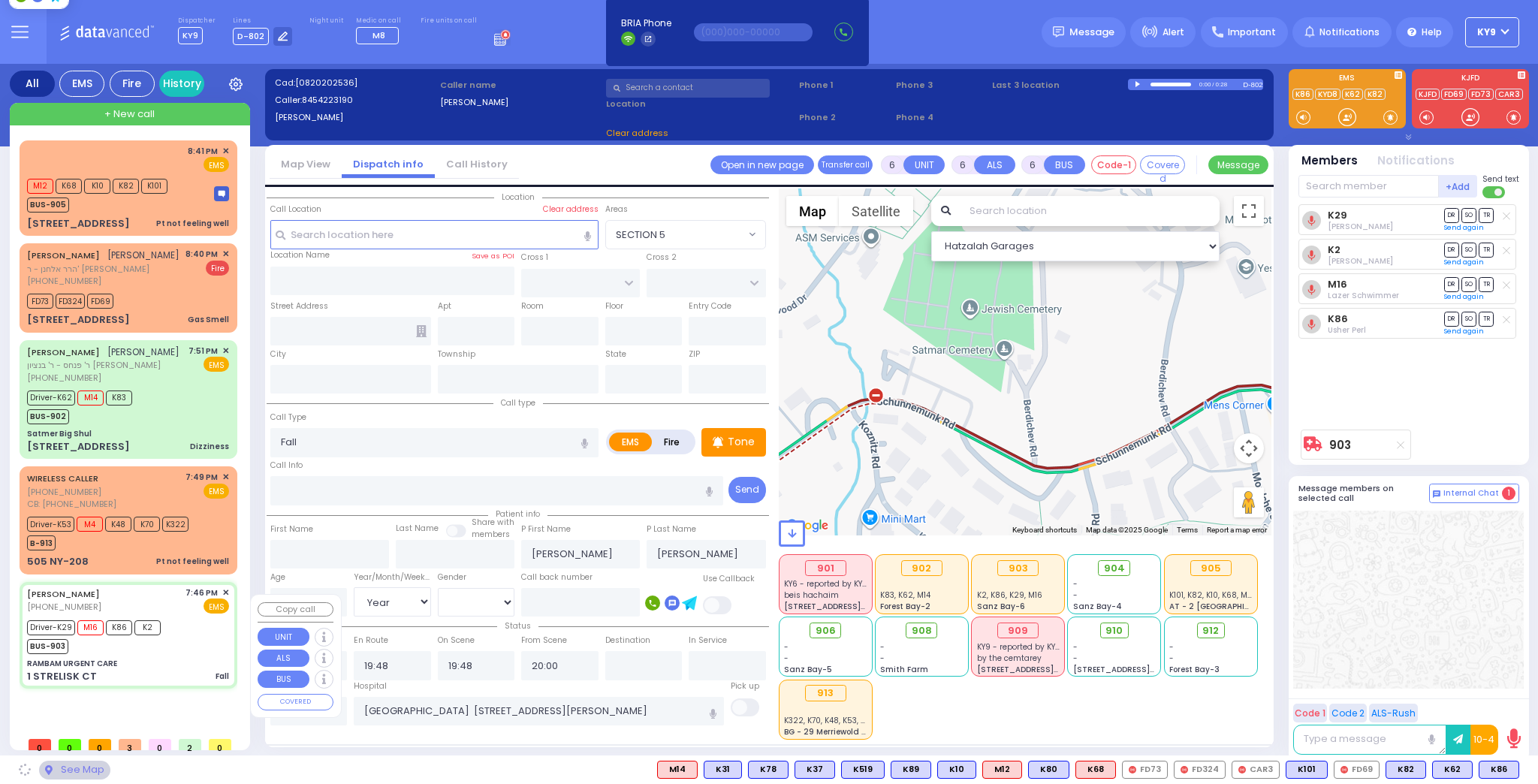
type input "RAMBAM URGENT CARE"
type input "FOREST RD"
type input "1 STRELISK CT"
type input "[PERSON_NAME]"
type input "[US_STATE]"
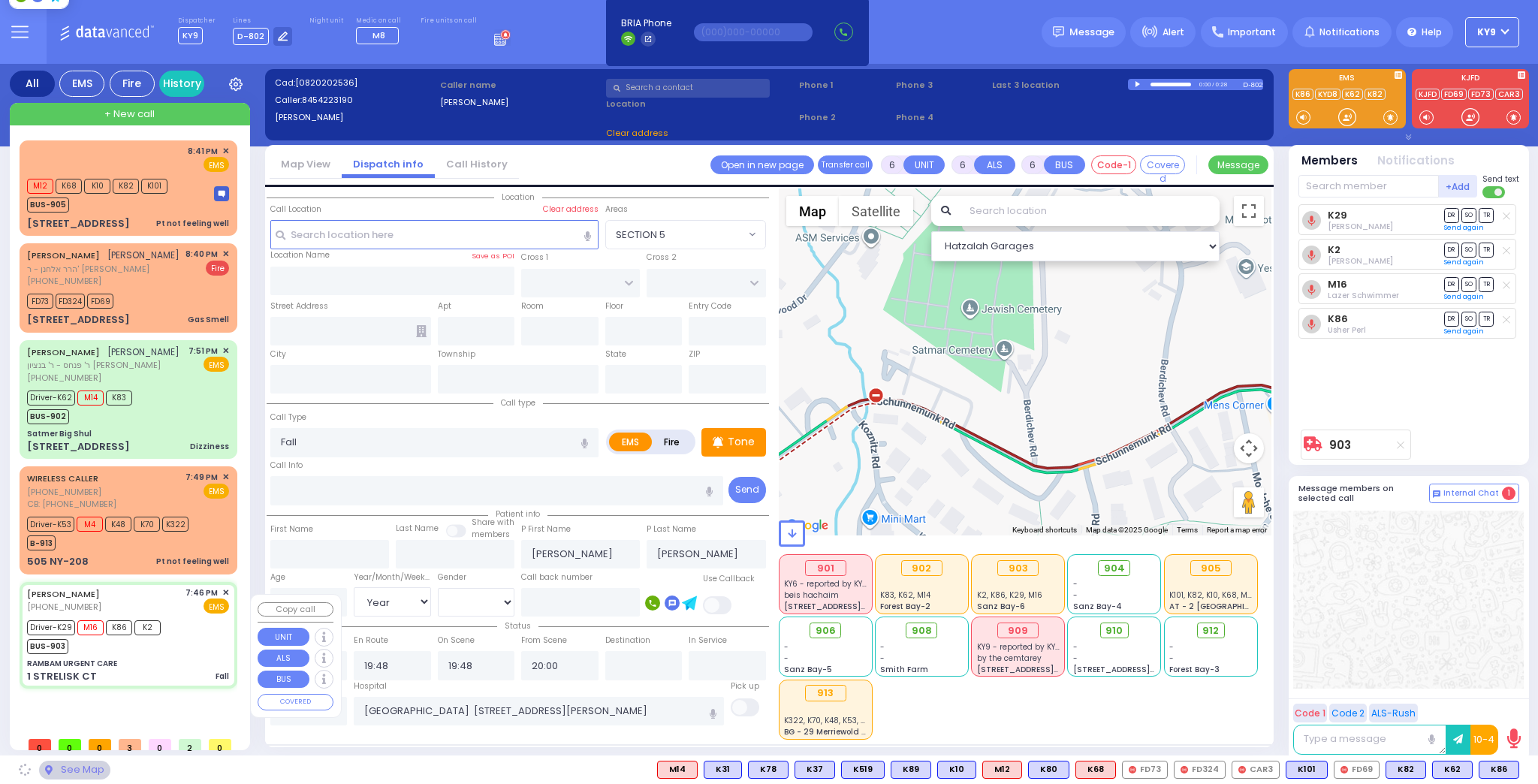
type input "10950"
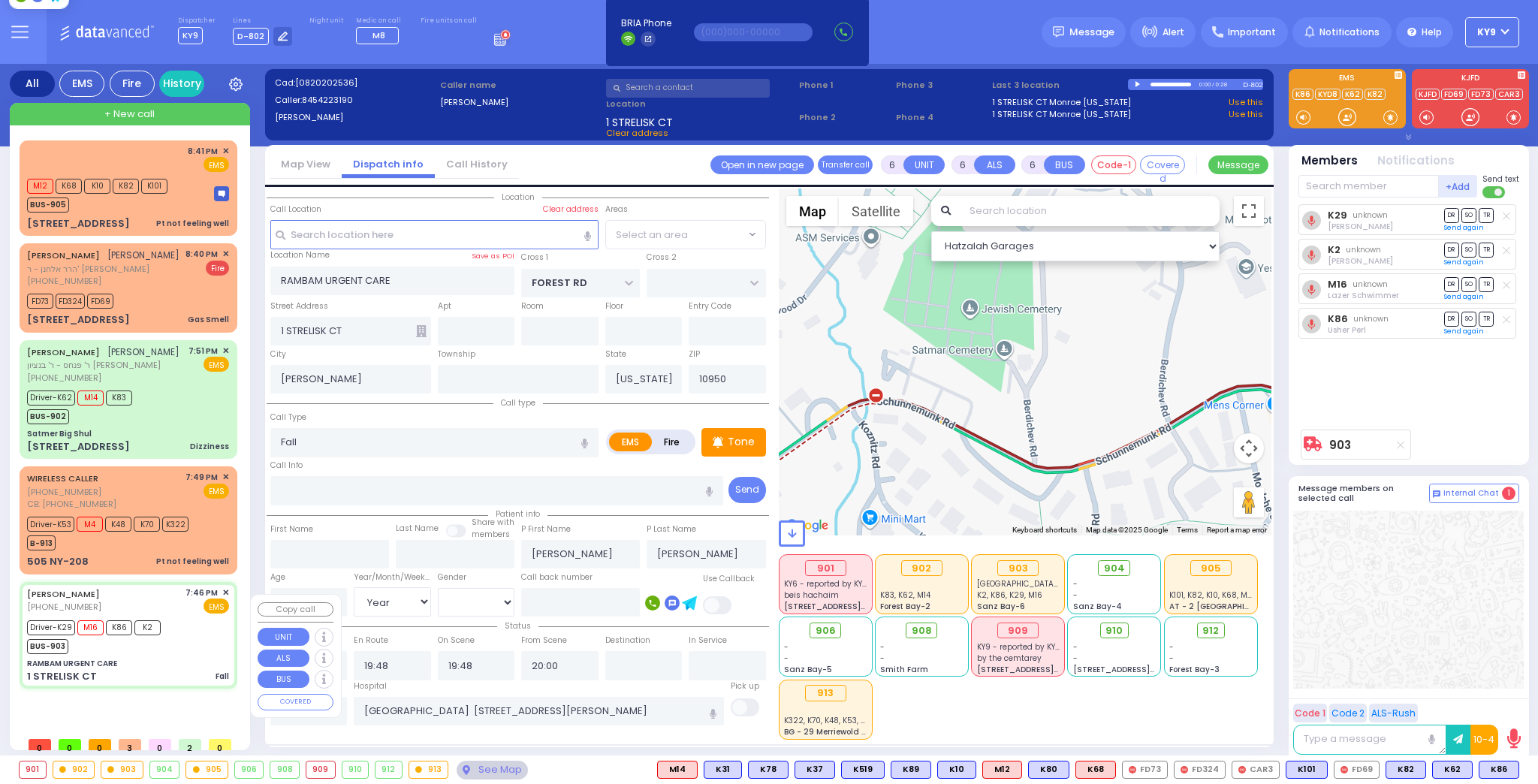
select select "MONROE"
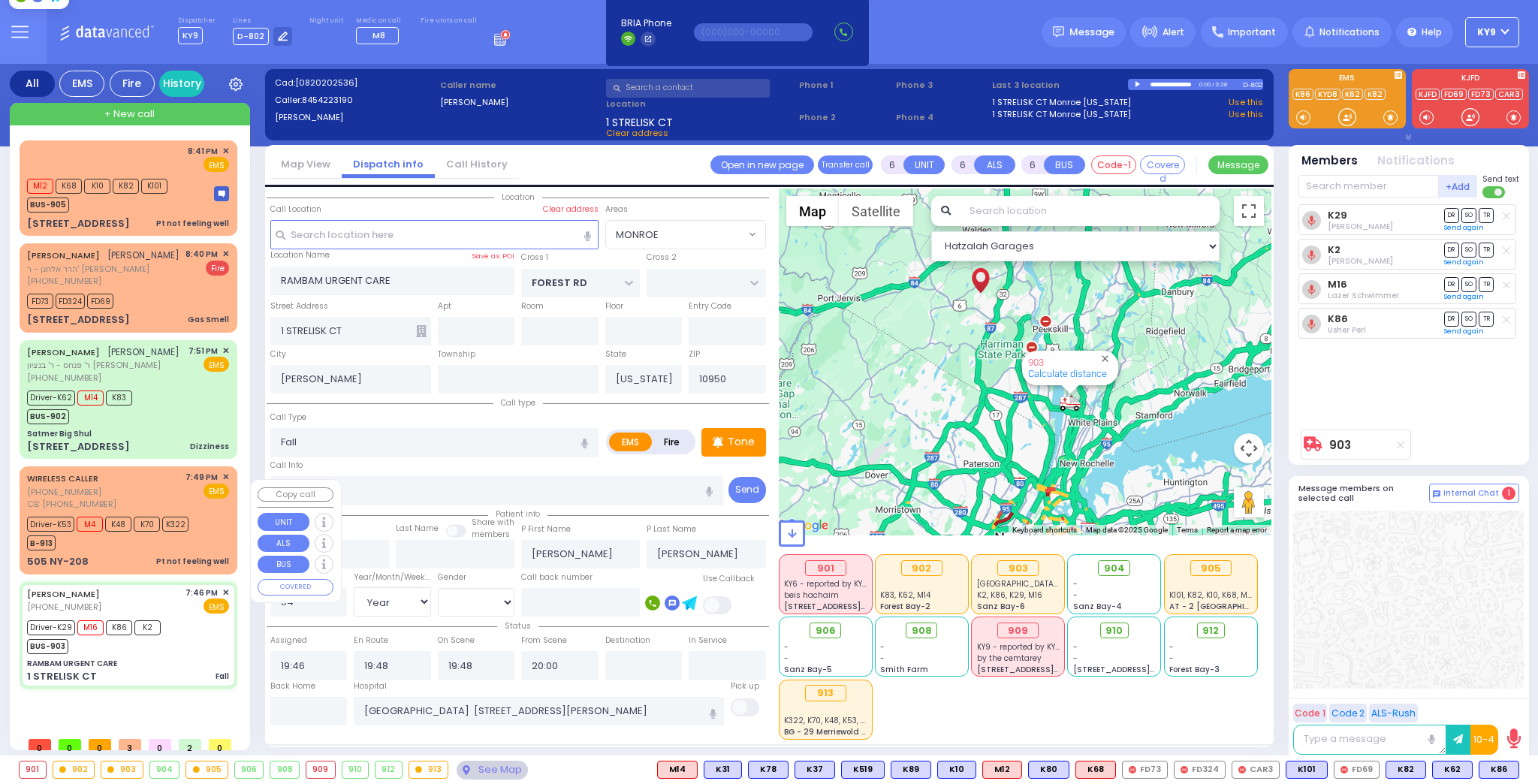
click at [133, 566] on div "WIRELESS CALLER (845) 825-5781 CB: (845) 825-5781 7:49 PM ✕ EMS Driver-K53 M4 K…" at bounding box center [129, 520] width 212 height 103
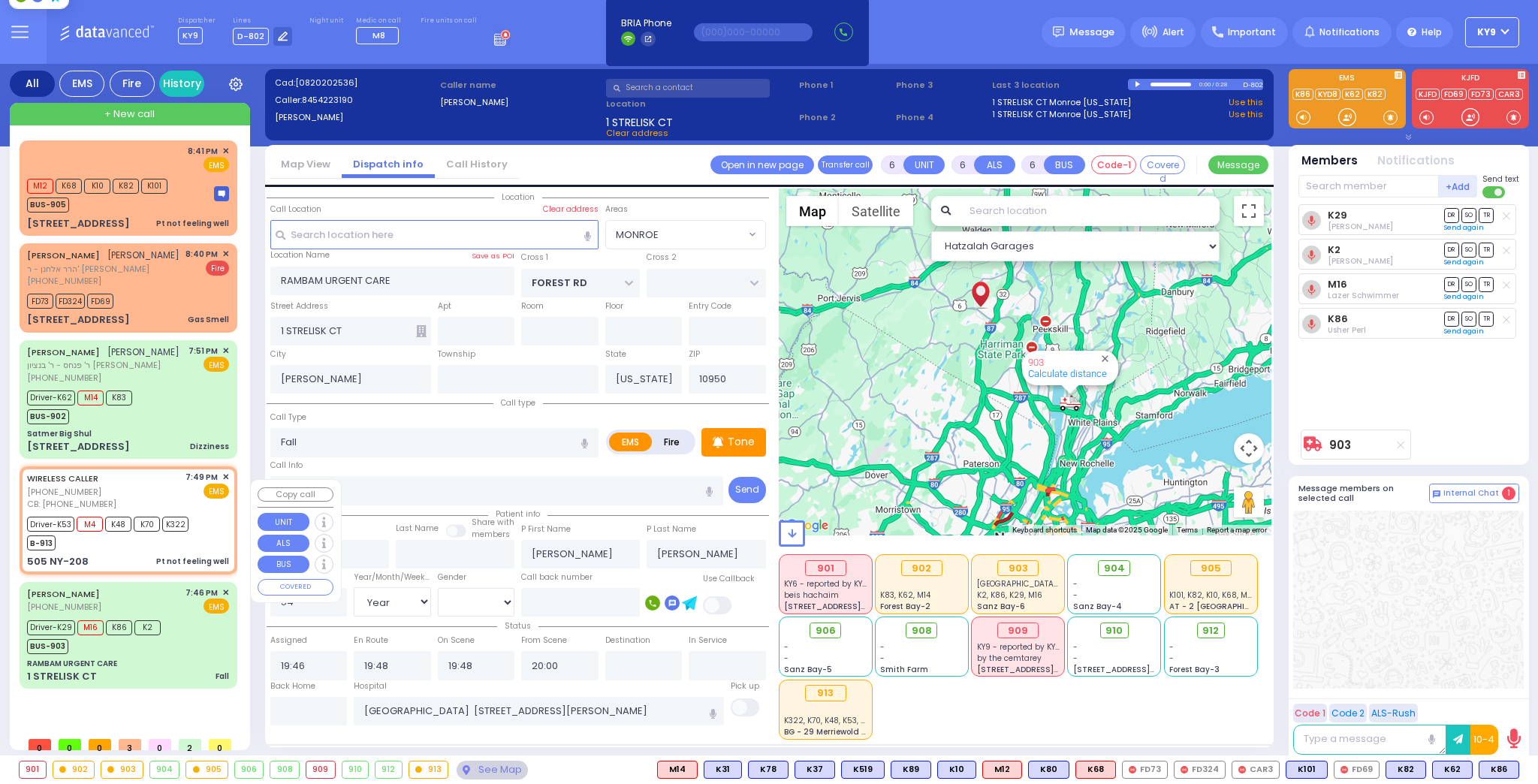
select select
type input "Pt not feeling well"
radio input "true"
type input "CAMRE GREY"
type input "Isaac"
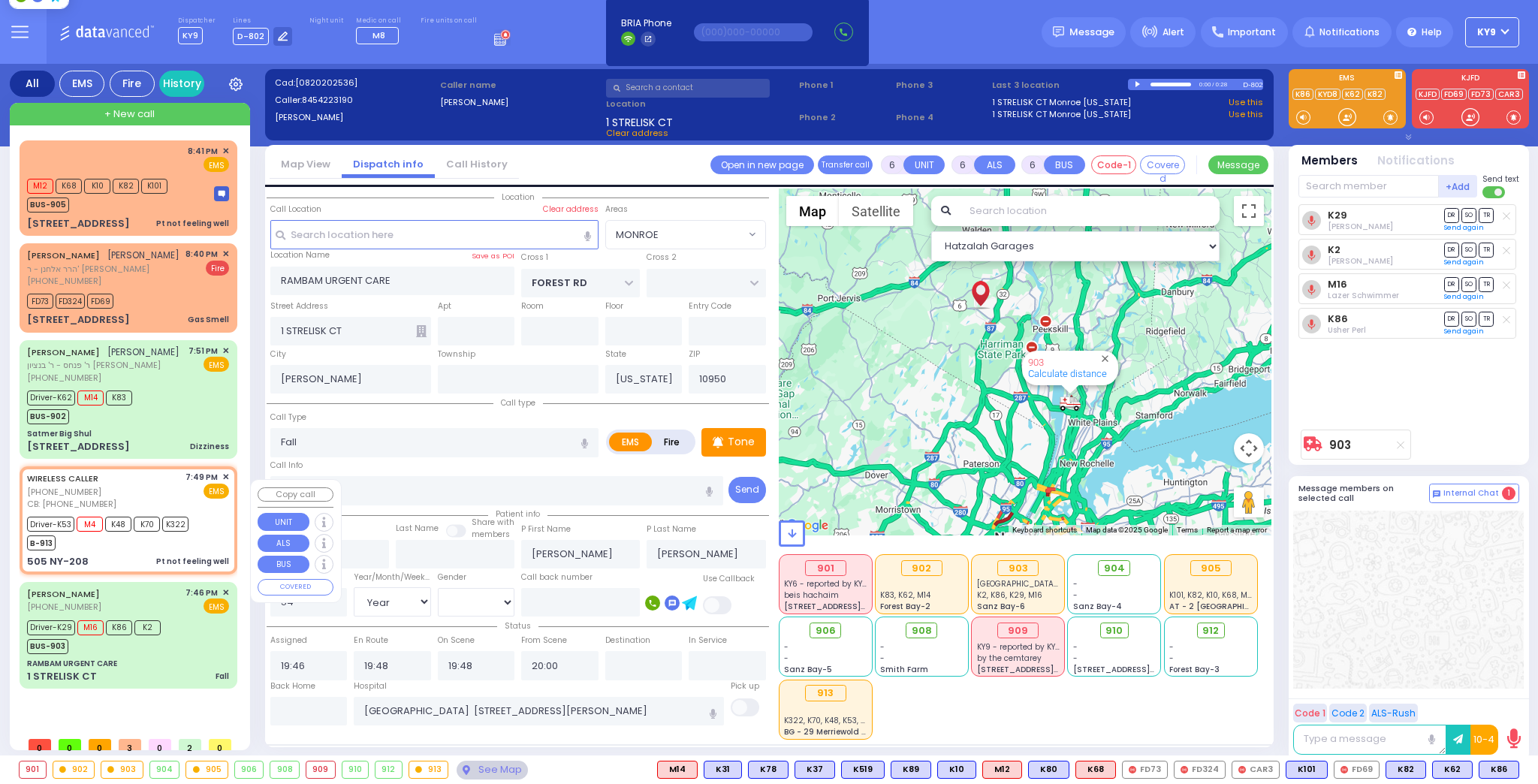
type input "Deutsch"
type input "39"
select select "Year"
select select "[DEMOGRAPHIC_DATA]"
type input "8458255781"
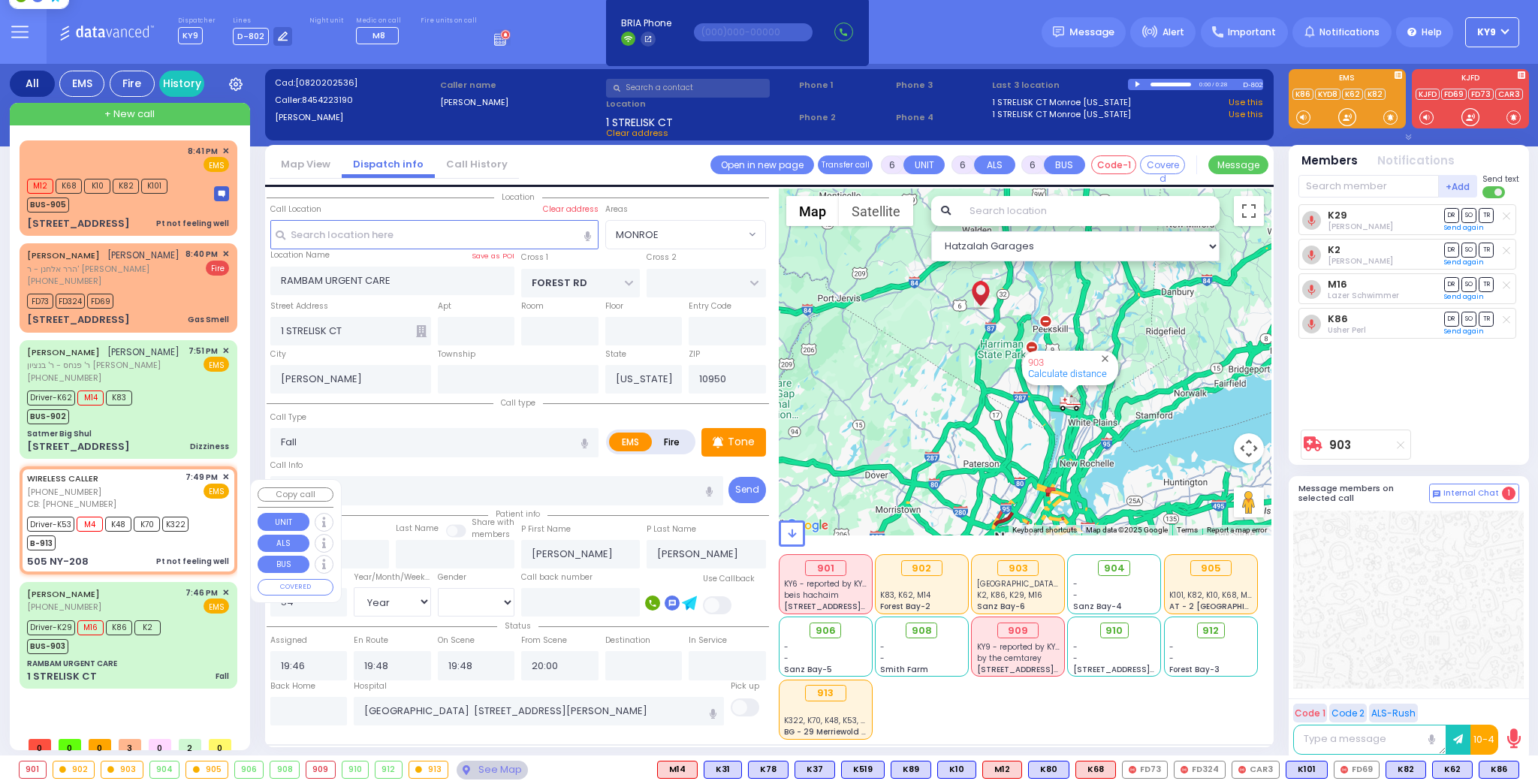
type input "19:49"
type input "19:51"
type input "19:53"
type input "20:30"
type input "20:39"
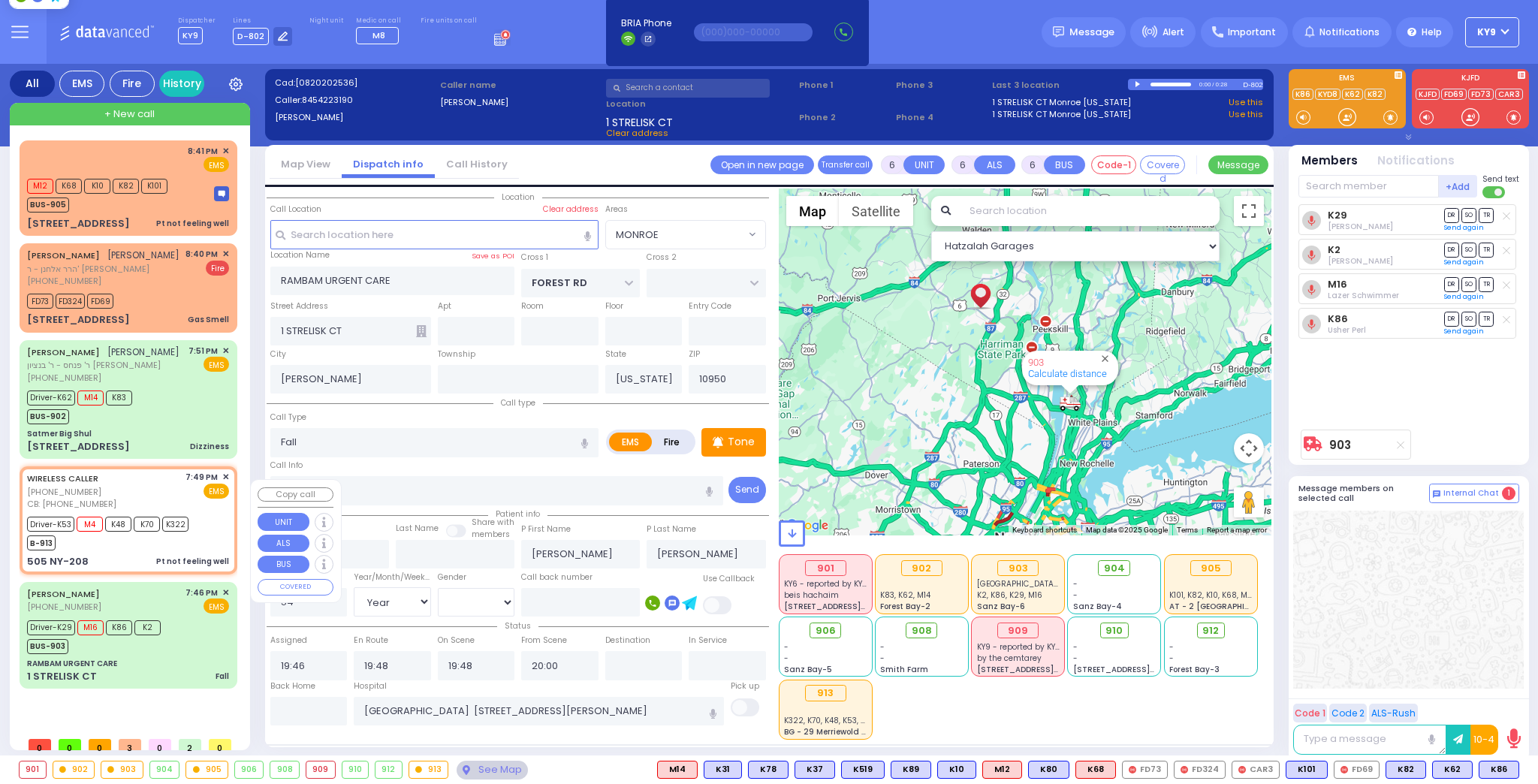
type input "Good Samaritan Hospital"
select select "Hatzalah Garages"
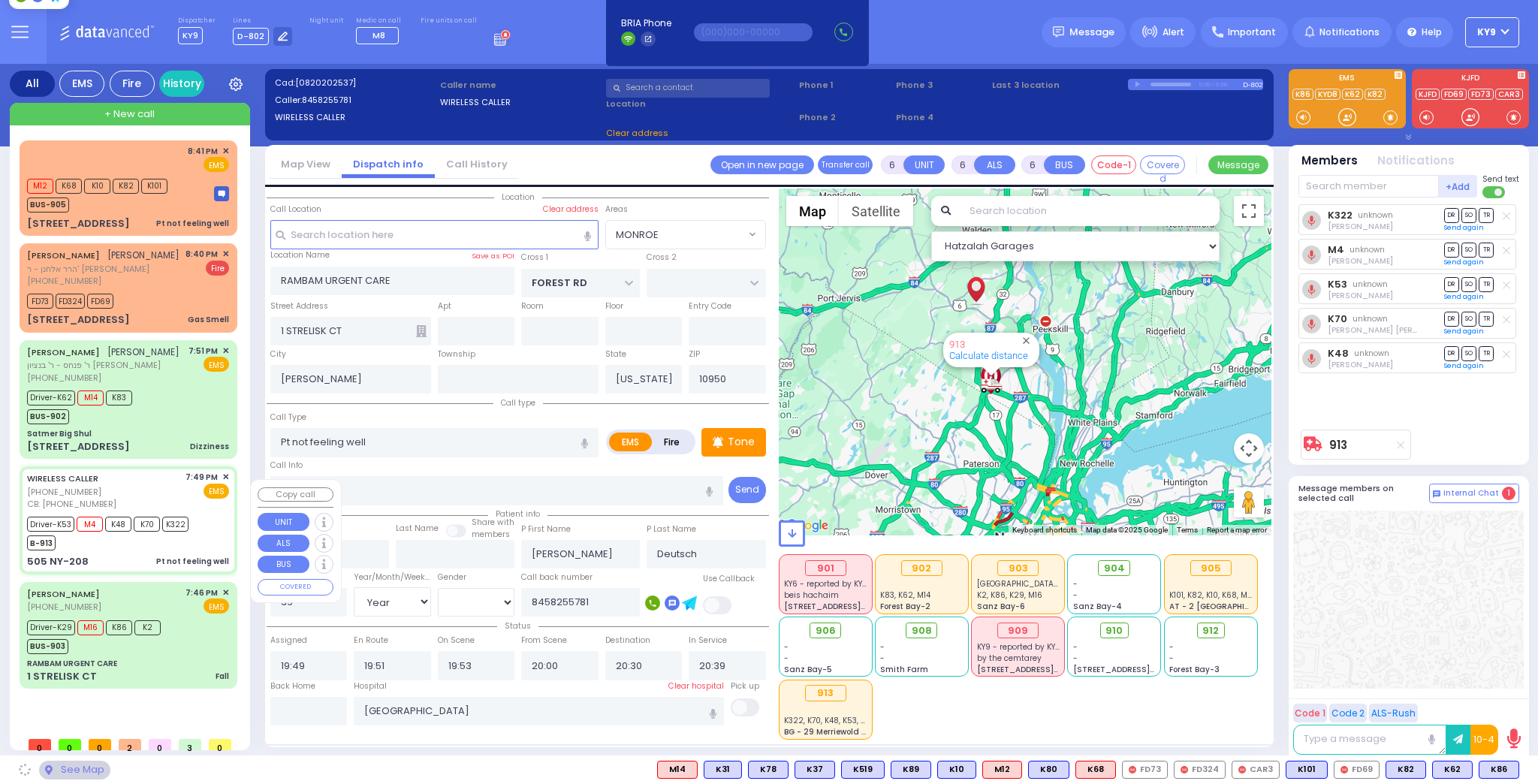
select select
radio input "true"
select select "Year"
select select "[DEMOGRAPHIC_DATA]"
select select "Hatzalah Garages"
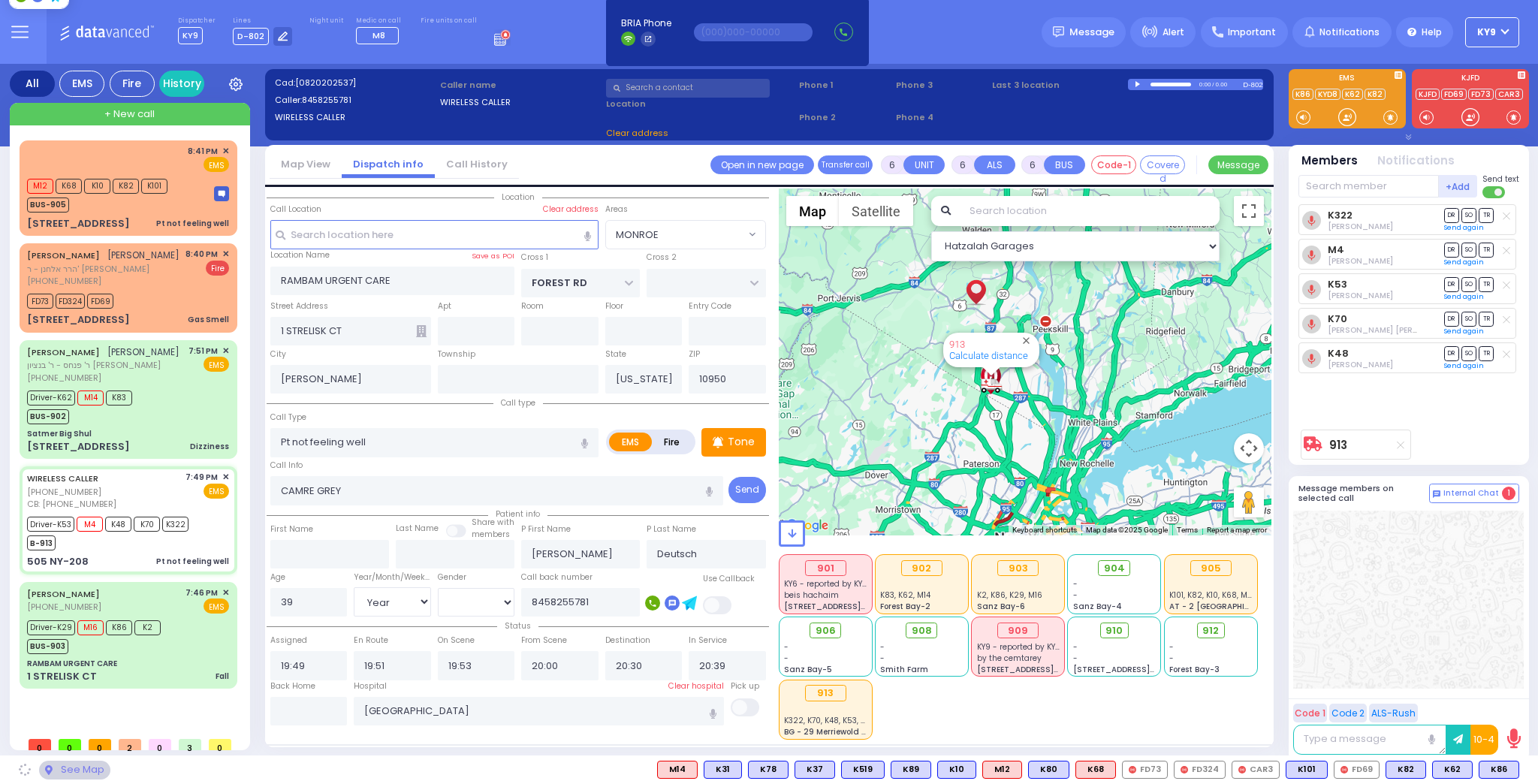
type input "US-6 WEST"
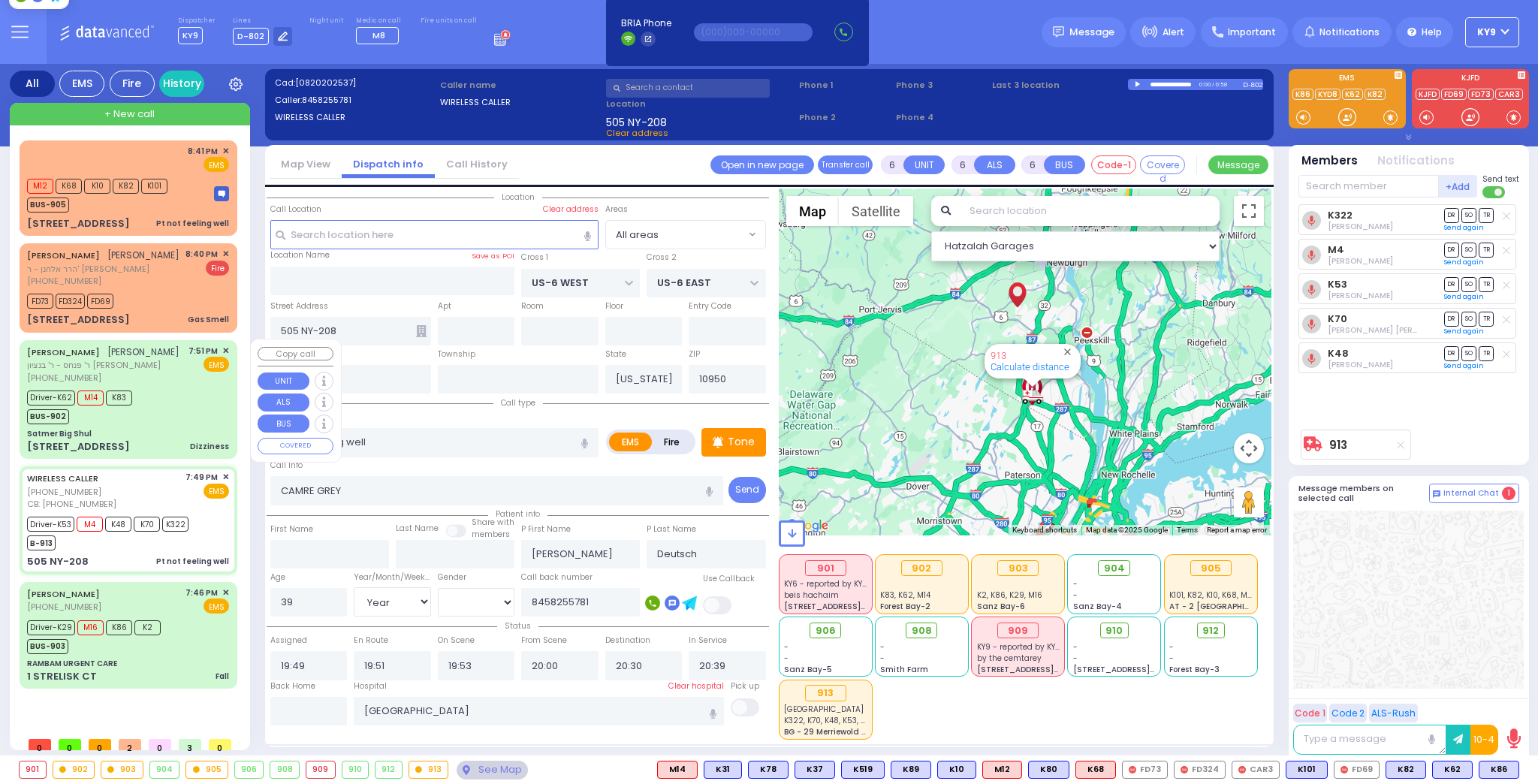
click at [163, 384] on div "[PHONE_NUMBER]" at bounding box center [103, 378] width 152 height 13
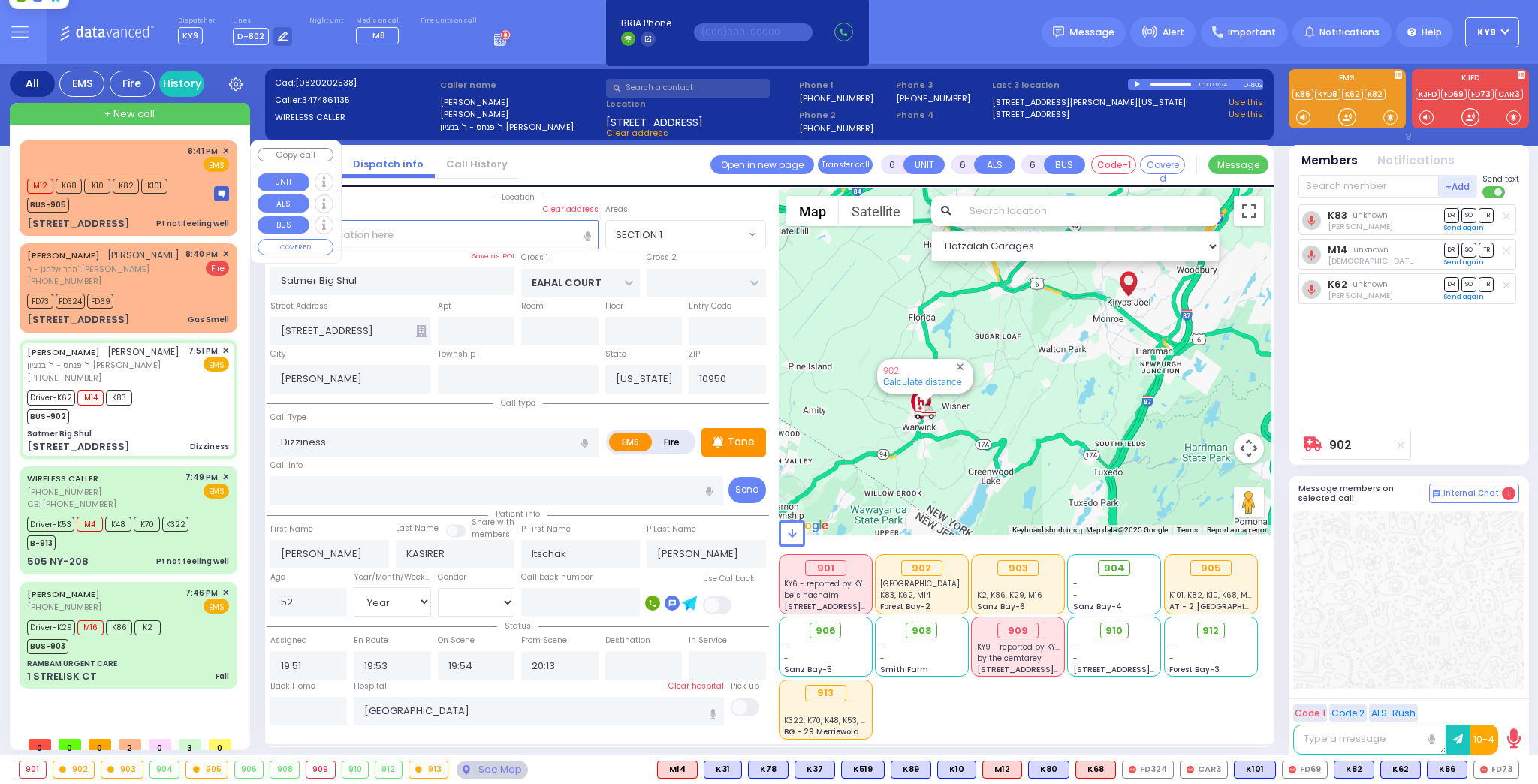
click at [206, 171] on div "EMS" at bounding box center [209, 164] width 42 height 15
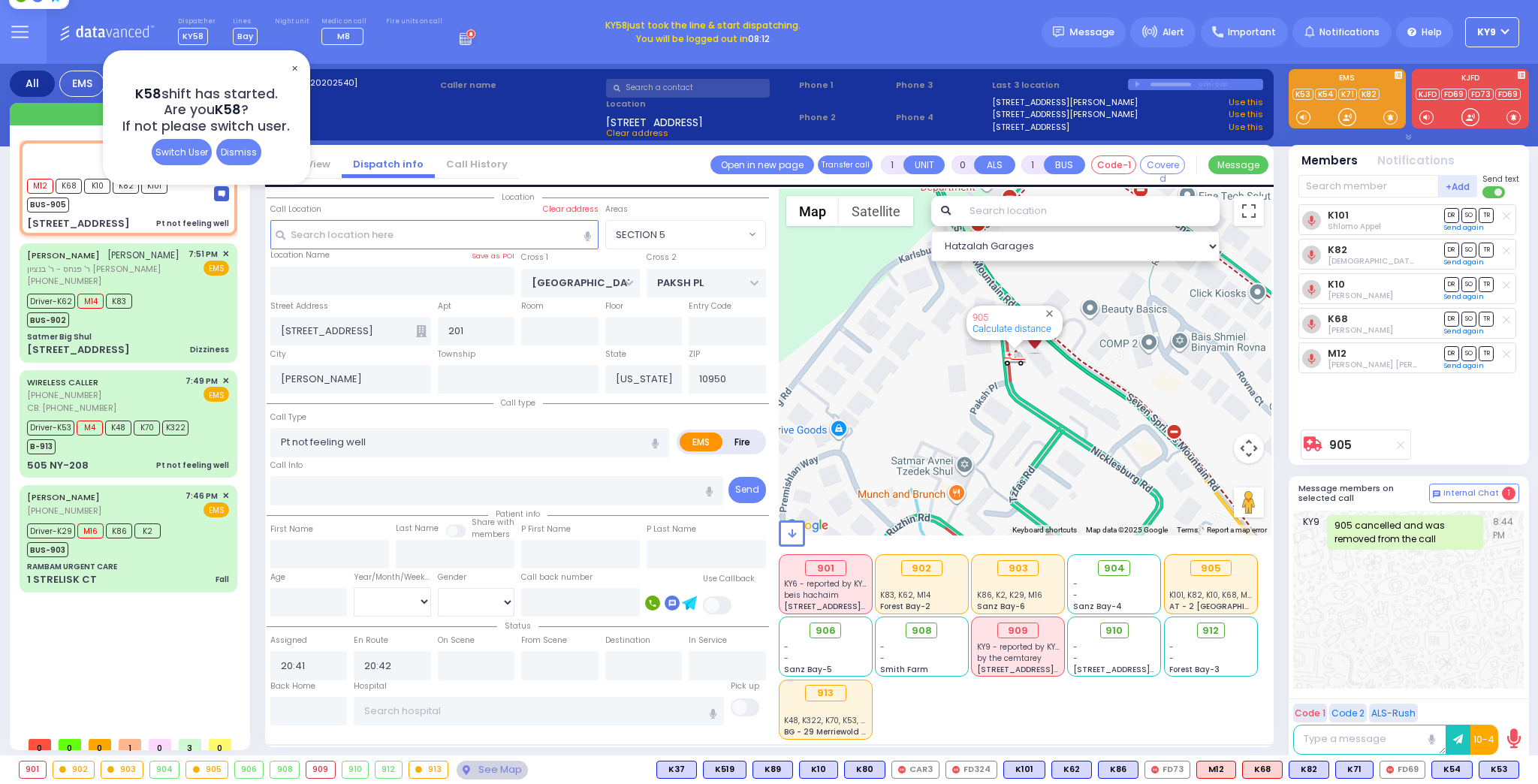
select select "SECTION 5"
select select
radio input "true"
select select
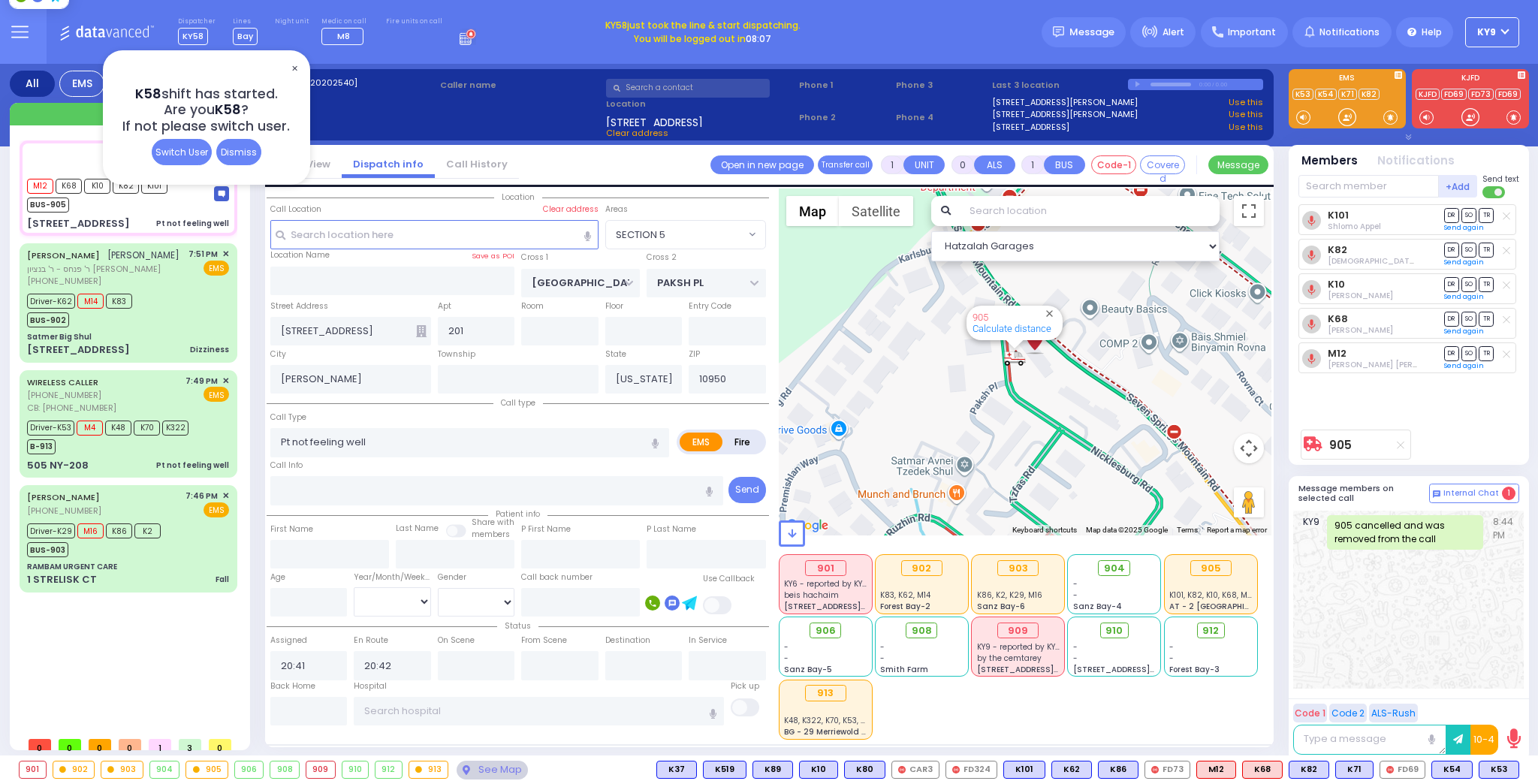
type input "21:02"
select select "Hatzalah Garages"
select select "SECTION 5"
click at [291, 65] on span "✕" at bounding box center [295, 69] width 12 height 17
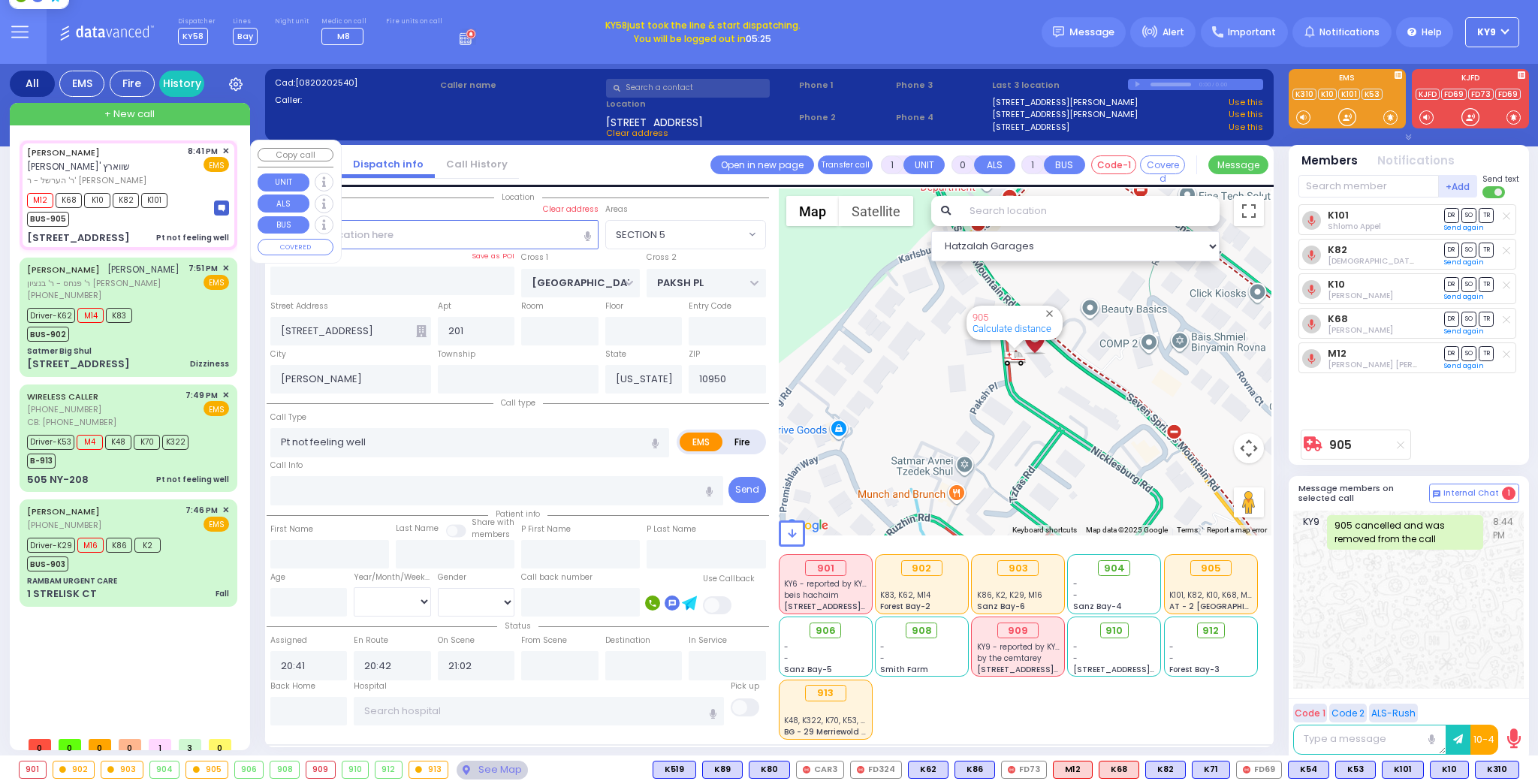
select select
radio input "true"
type input "CHANANYA"
type input "[PERSON_NAME]"
select select
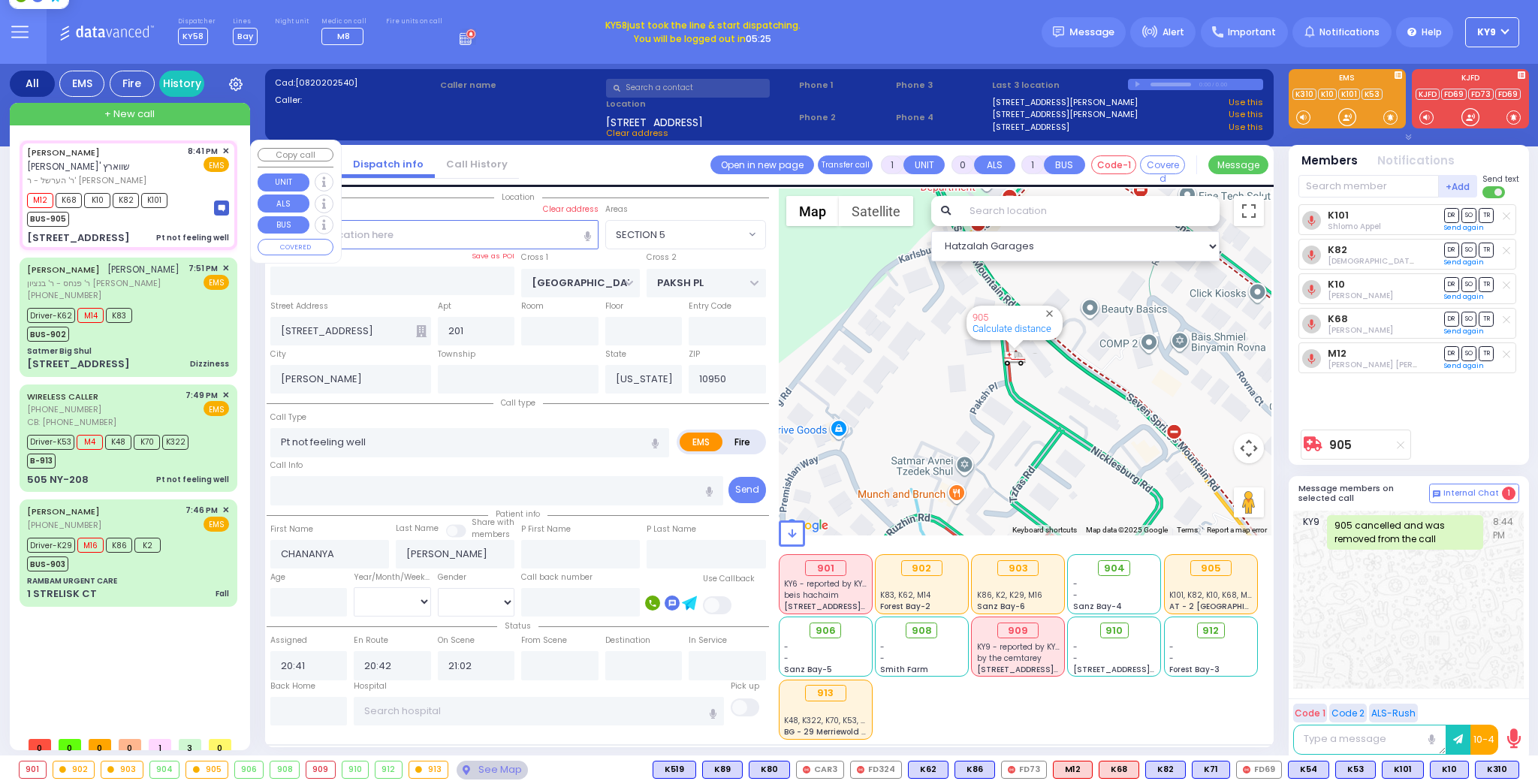
select select "Hatzalah Garages"
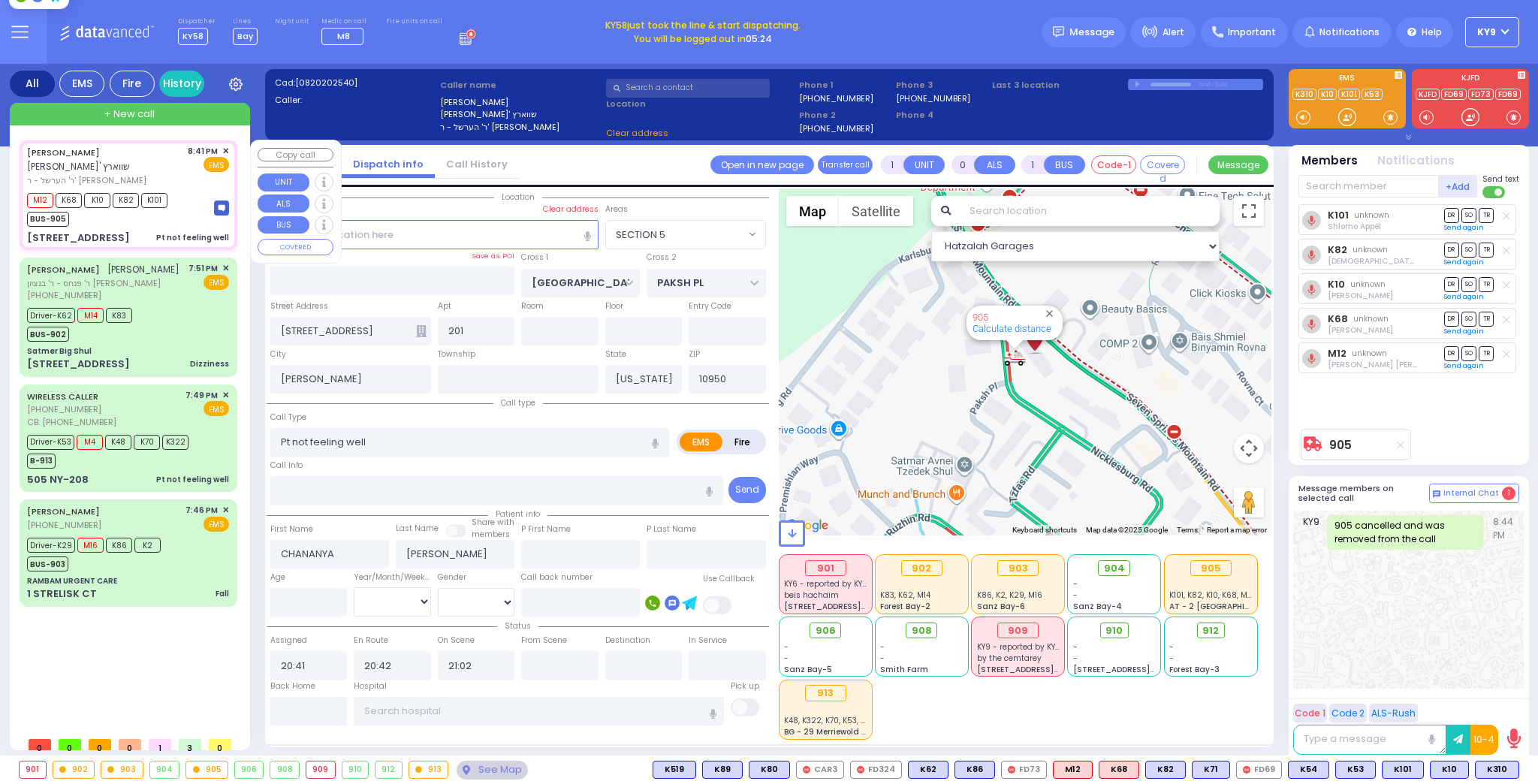
select select
radio input "true"
select select
type input "[STREET_ADDRESS]"
select select "Hatzalah Garages"
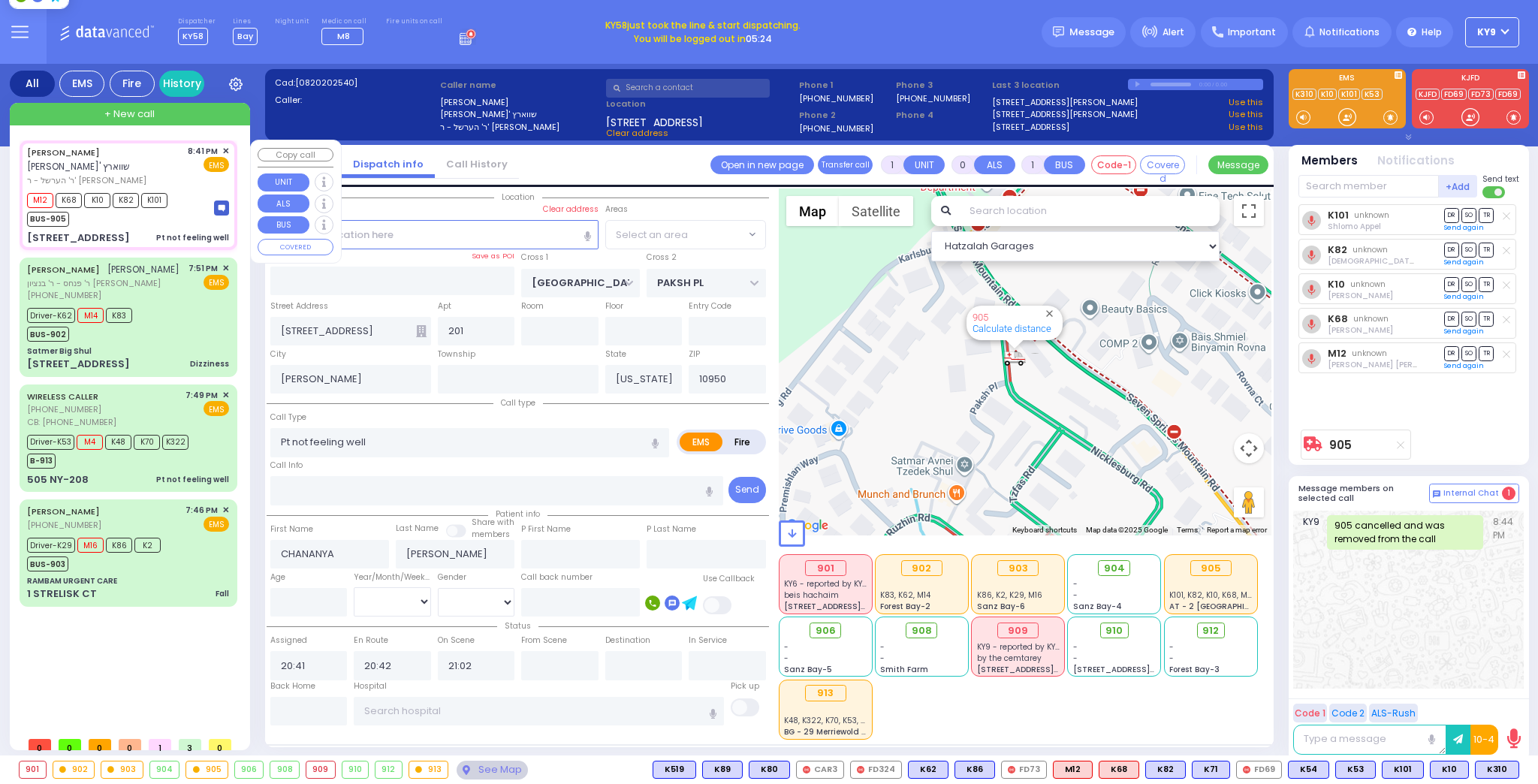
select select "SECTION 5"
